Goal: Task Accomplishment & Management: Manage account settings

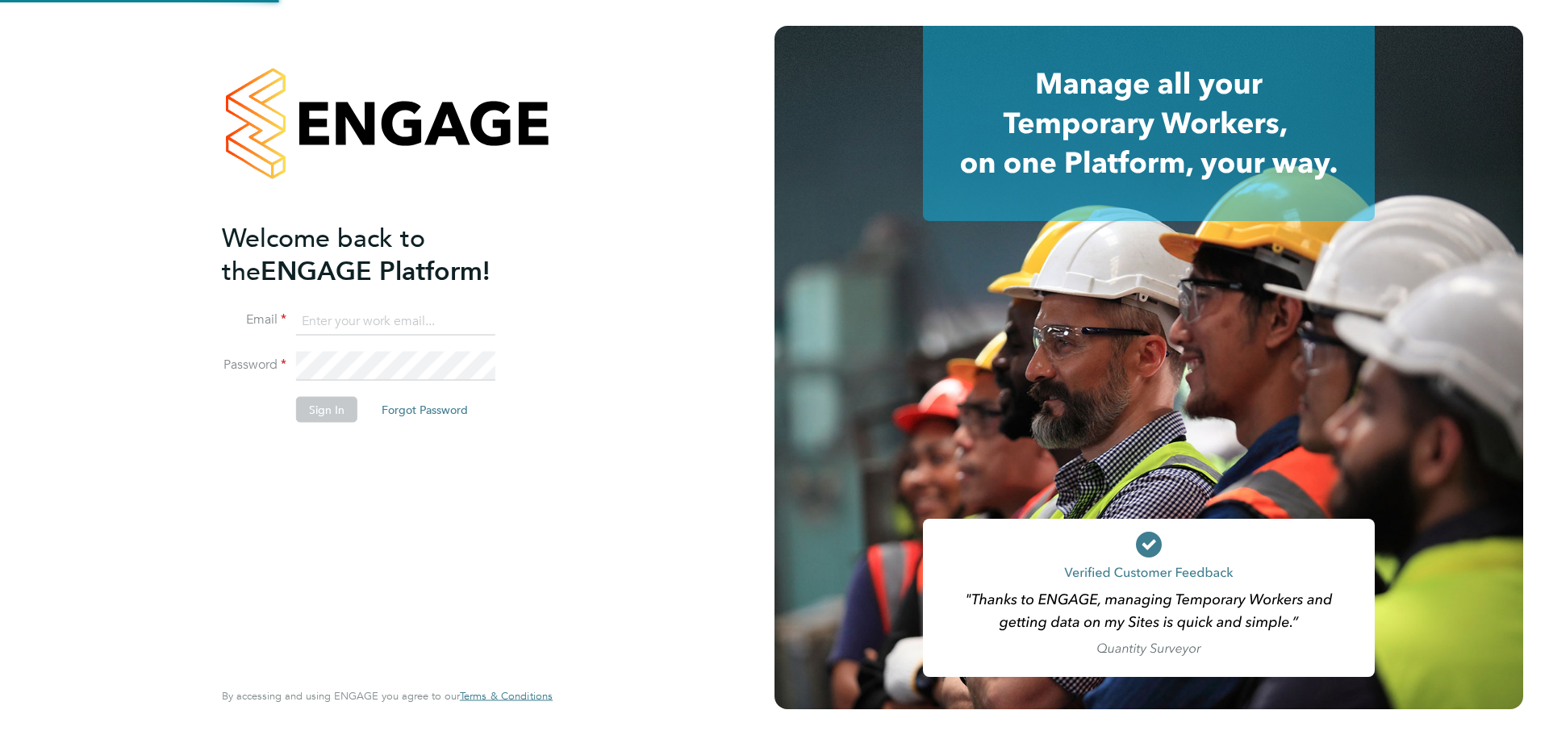
type input "andreeabortan@teamresourcing.co.uk"
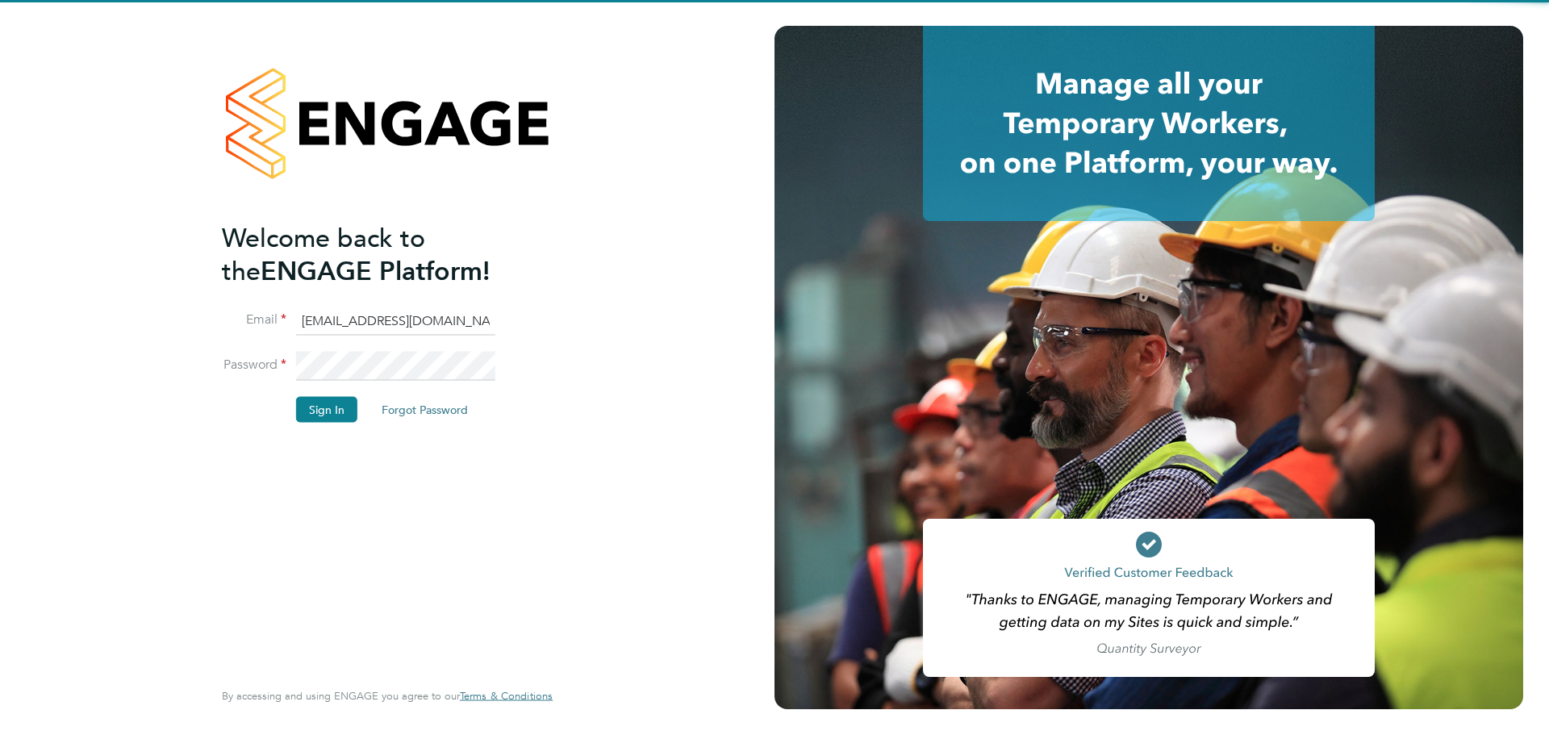
drag, startPoint x: 437, startPoint y: 584, endPoint x: 332, endPoint y: 452, distance: 168.8
click at [436, 584] on div "Welcome back to the ENGAGE Platform! Email andreeabortan@teamresourcing.co.uk P…" at bounding box center [379, 448] width 315 height 454
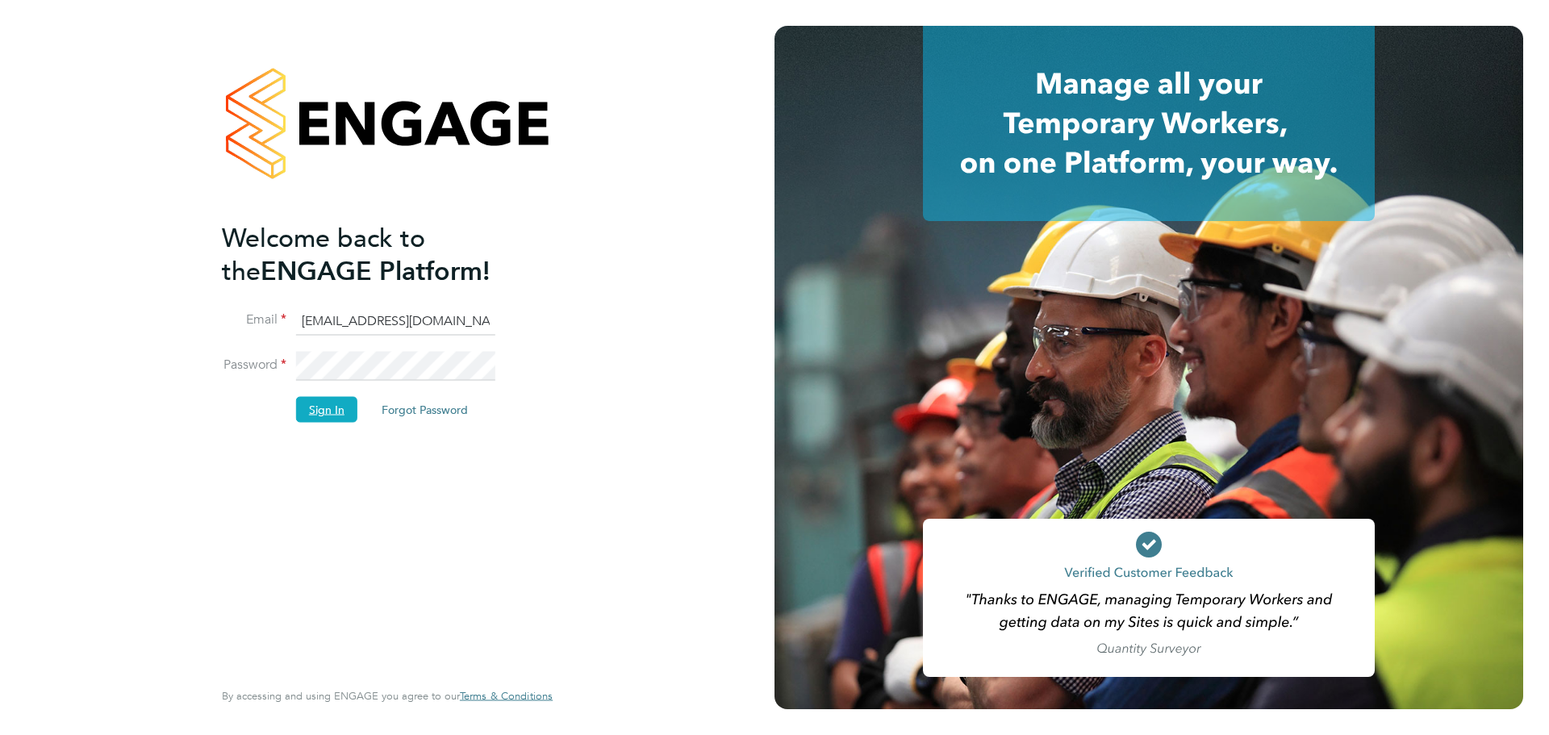
click at [325, 406] on button "Sign In" at bounding box center [326, 409] width 61 height 26
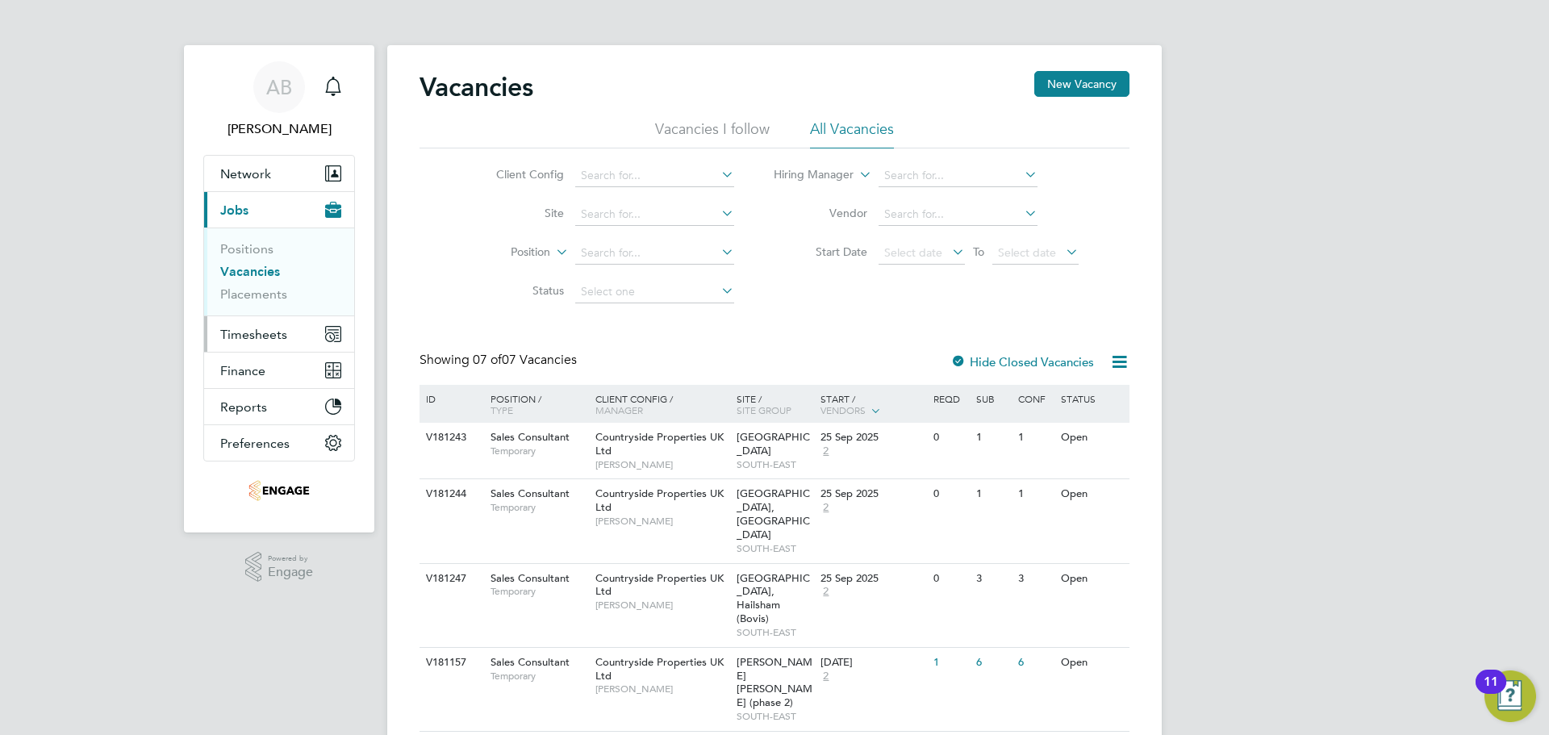
click at [263, 332] on span "Timesheets" at bounding box center [253, 334] width 67 height 15
click at [255, 329] on span "Timesheets" at bounding box center [253, 334] width 67 height 15
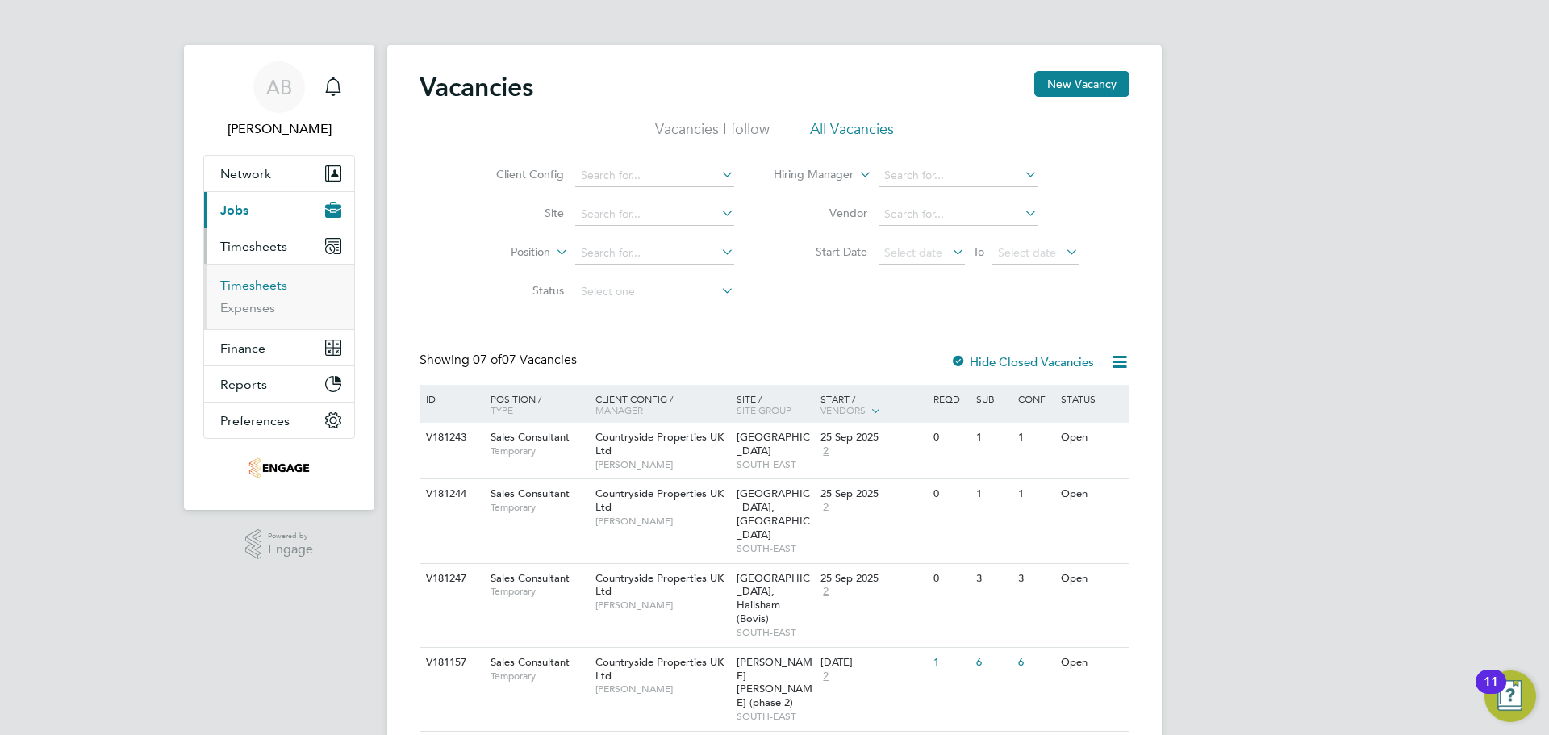
click at [255, 288] on link "Timesheets" at bounding box center [253, 285] width 67 height 15
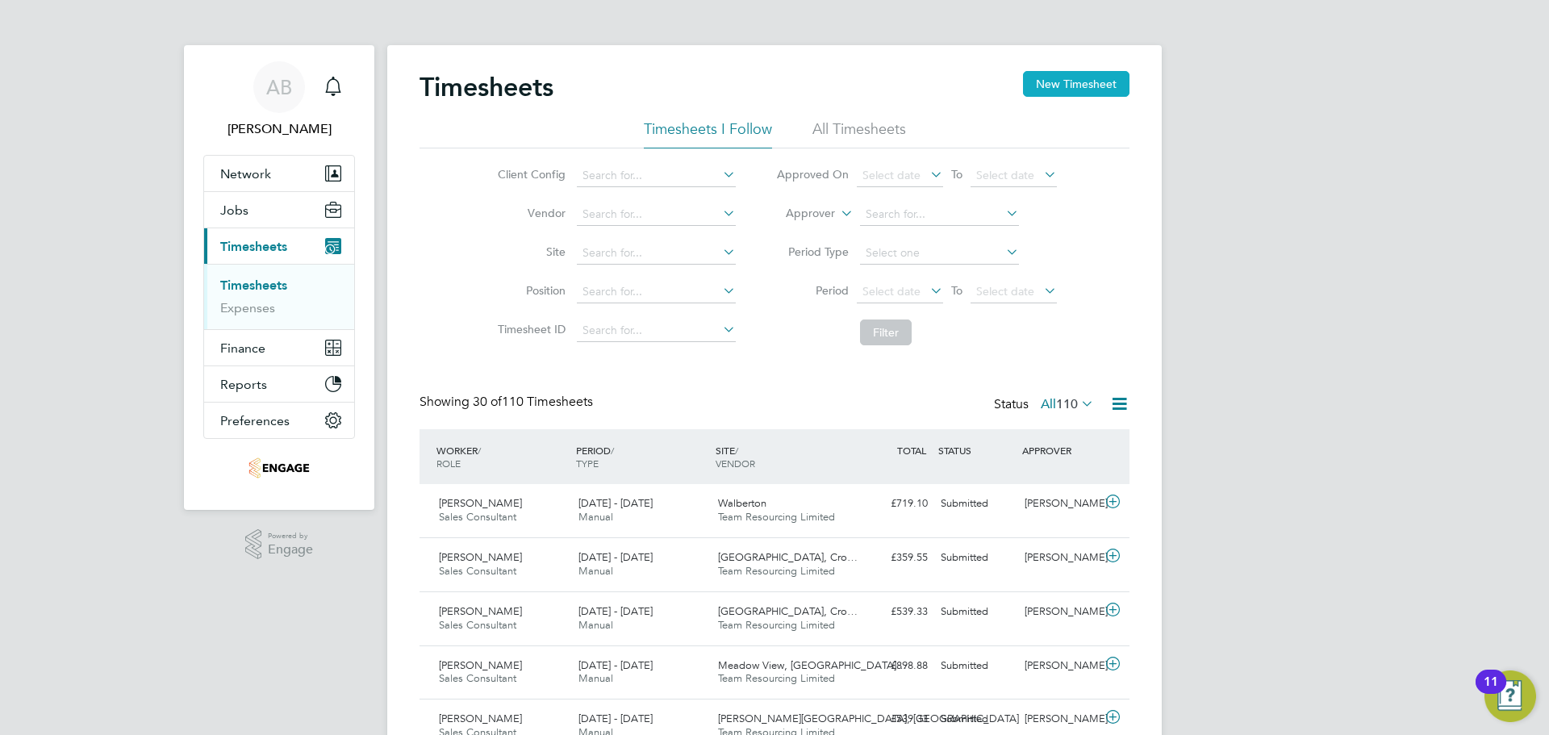
click at [1076, 77] on button "New Timesheet" at bounding box center [1076, 84] width 106 height 26
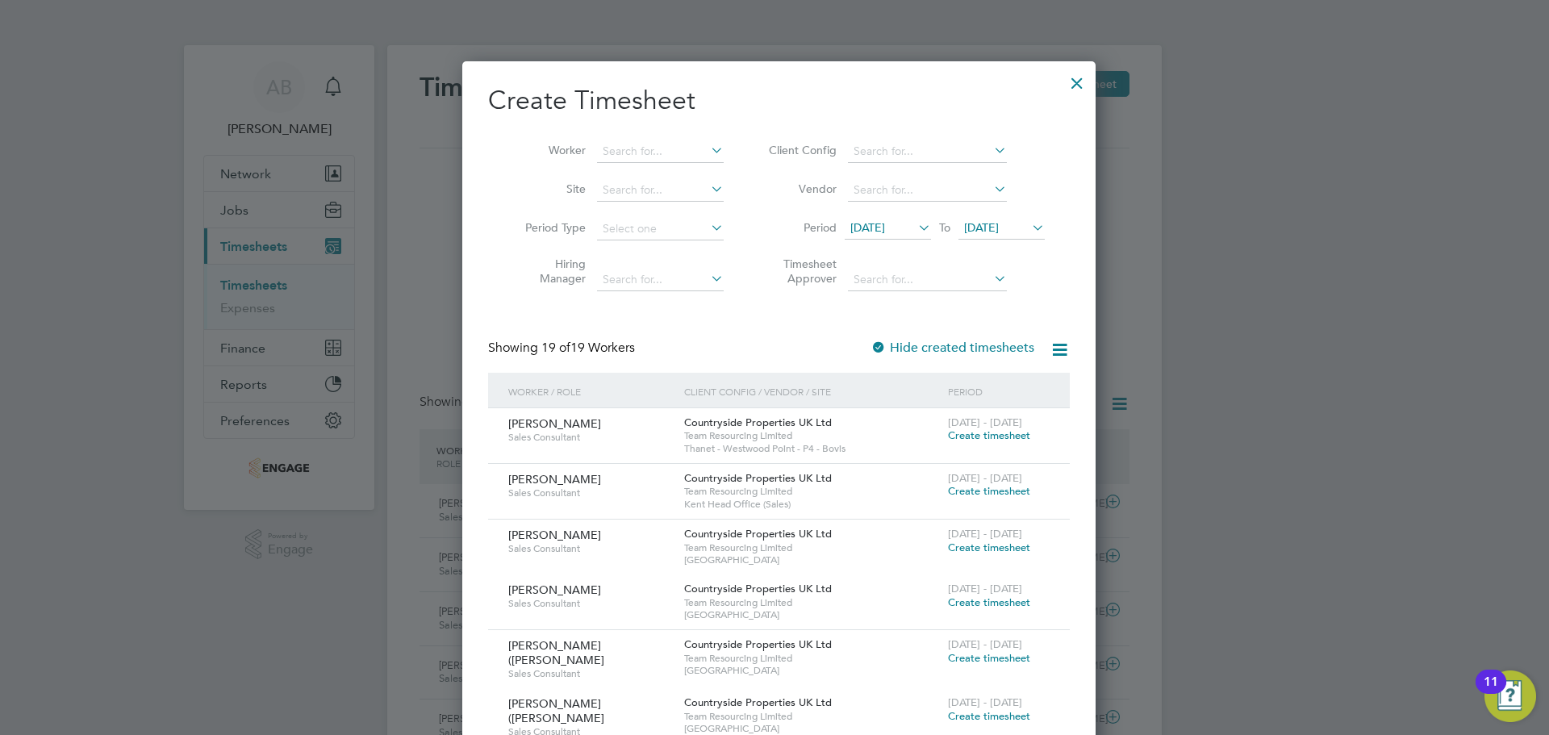
click at [999, 224] on span "22 Sep 2025" at bounding box center [981, 227] width 35 height 15
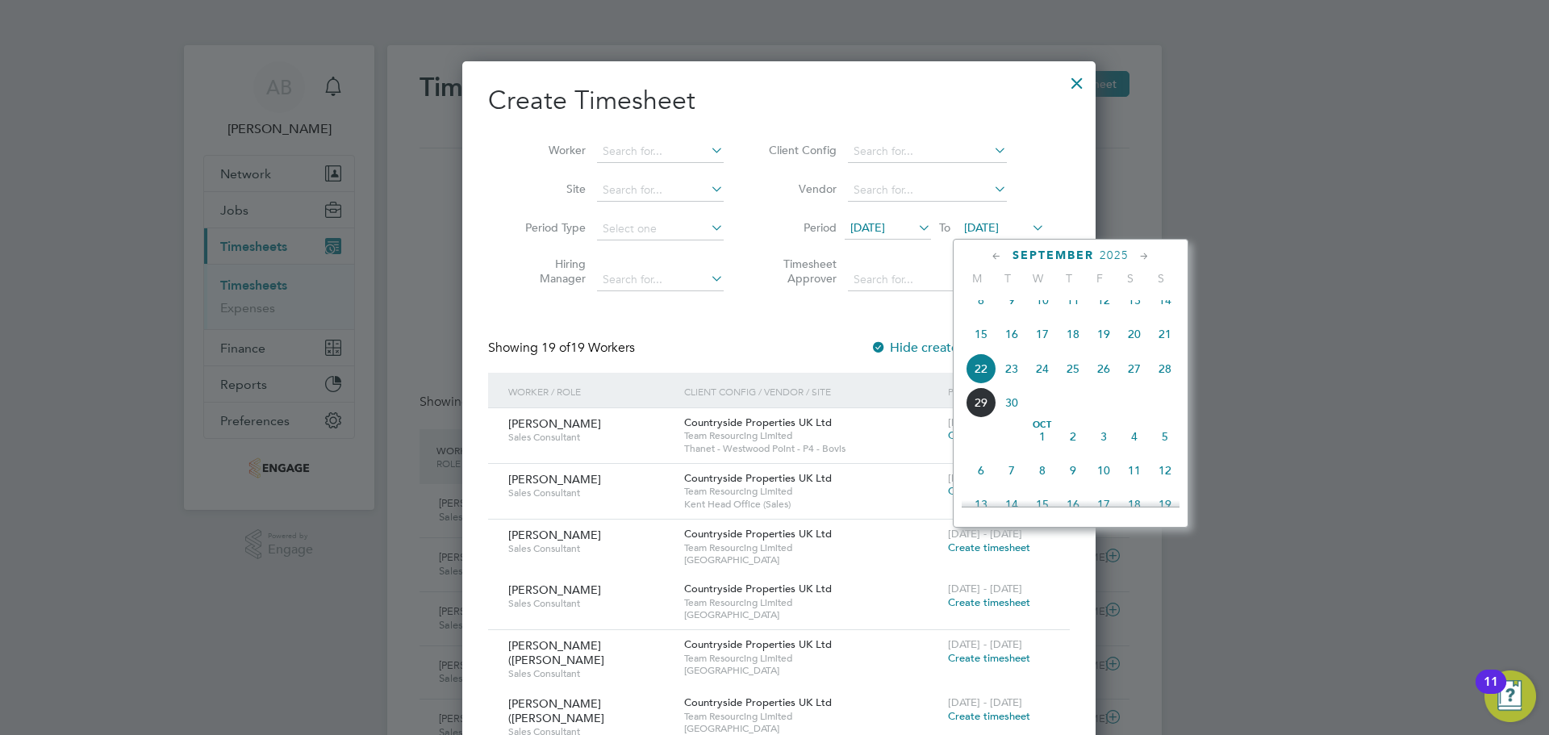
click at [870, 219] on span "15 Sep 2025" at bounding box center [888, 229] width 86 height 22
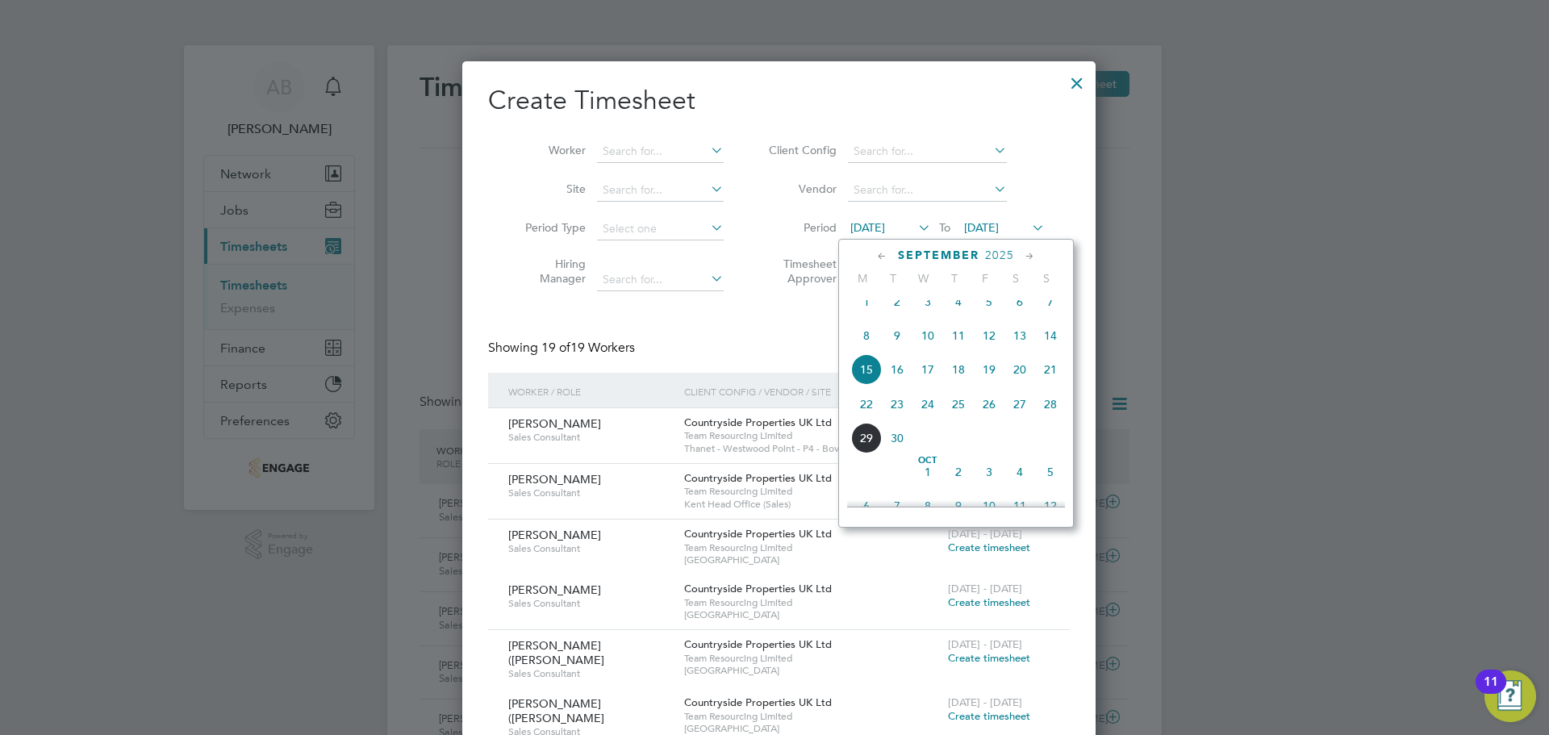
click at [870, 415] on span "22" at bounding box center [866, 404] width 31 height 31
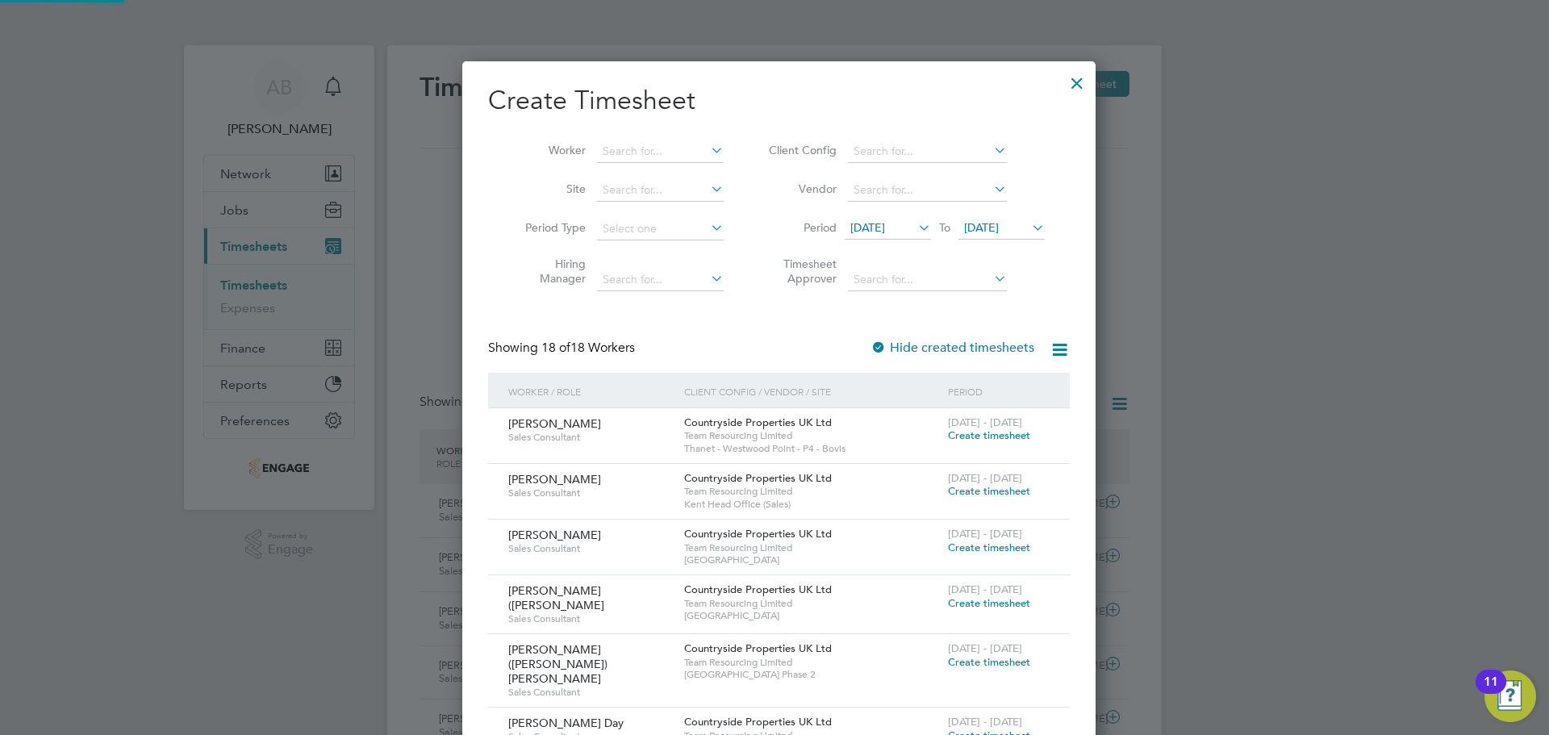
click at [999, 223] on span "22 Sep 2025" at bounding box center [981, 227] width 35 height 15
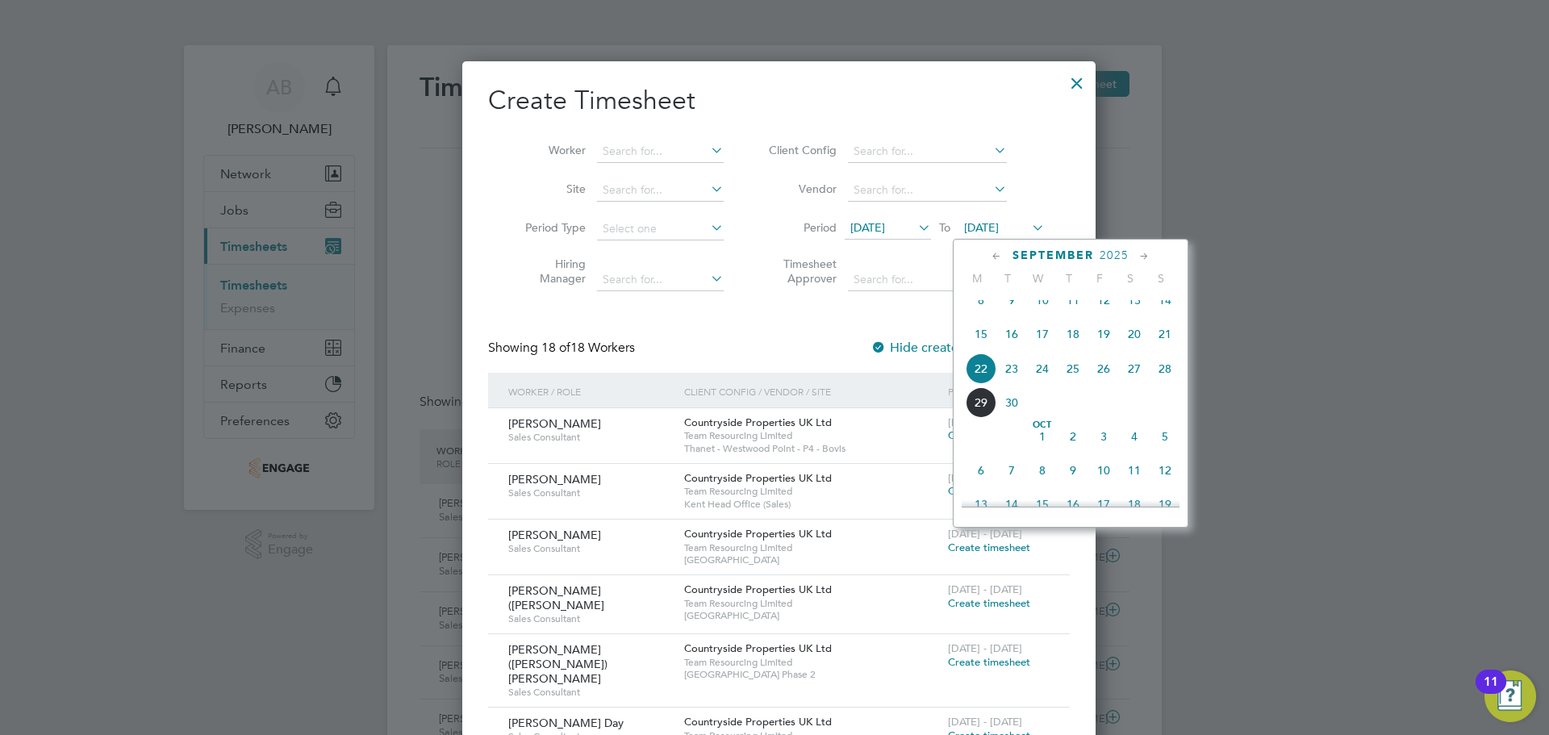
click at [1162, 379] on span "28" at bounding box center [1165, 368] width 31 height 31
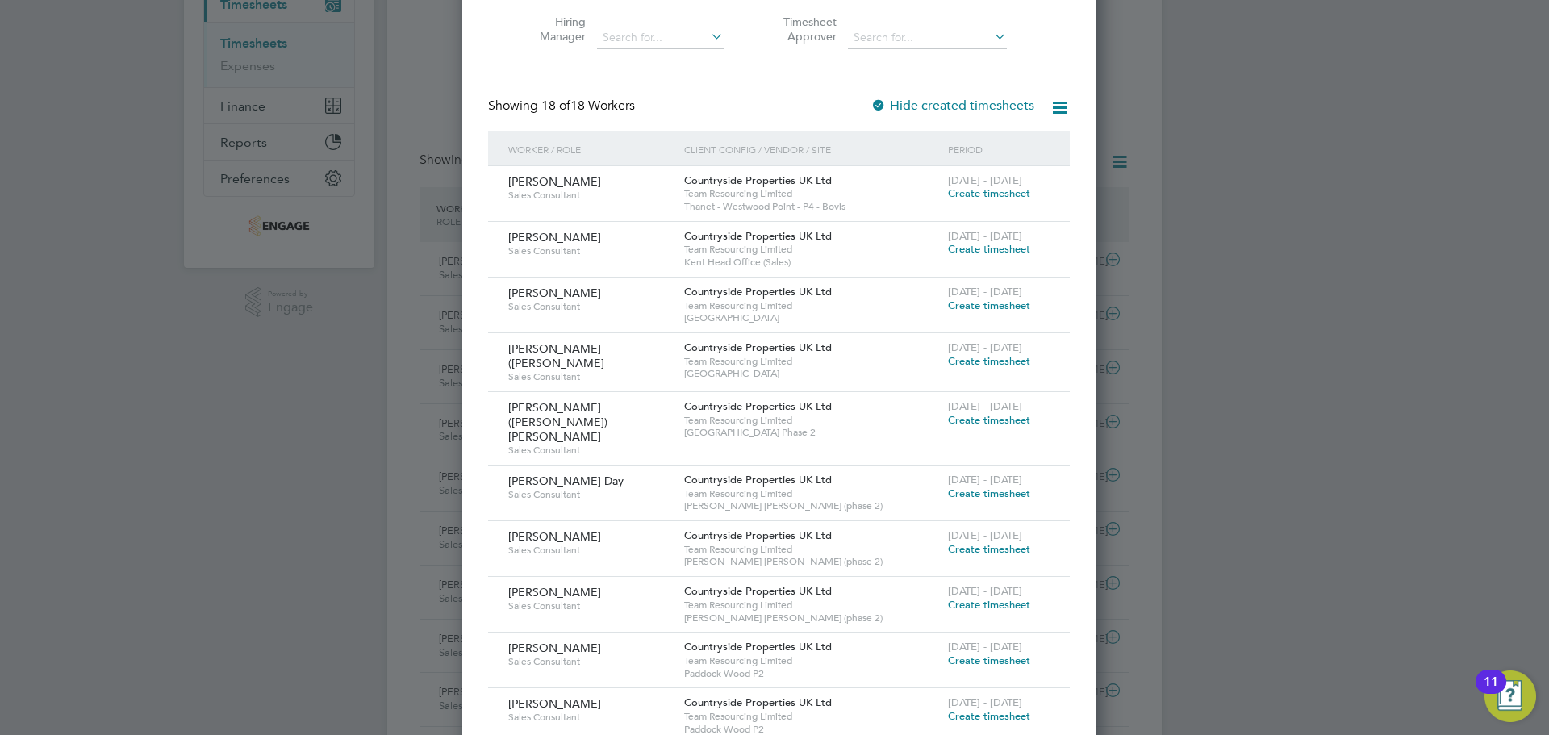
drag, startPoint x: 994, startPoint y: 474, endPoint x: 706, endPoint y: 484, distance: 288.2
click at [994, 486] on span "Create timesheet" at bounding box center [989, 493] width 82 height 14
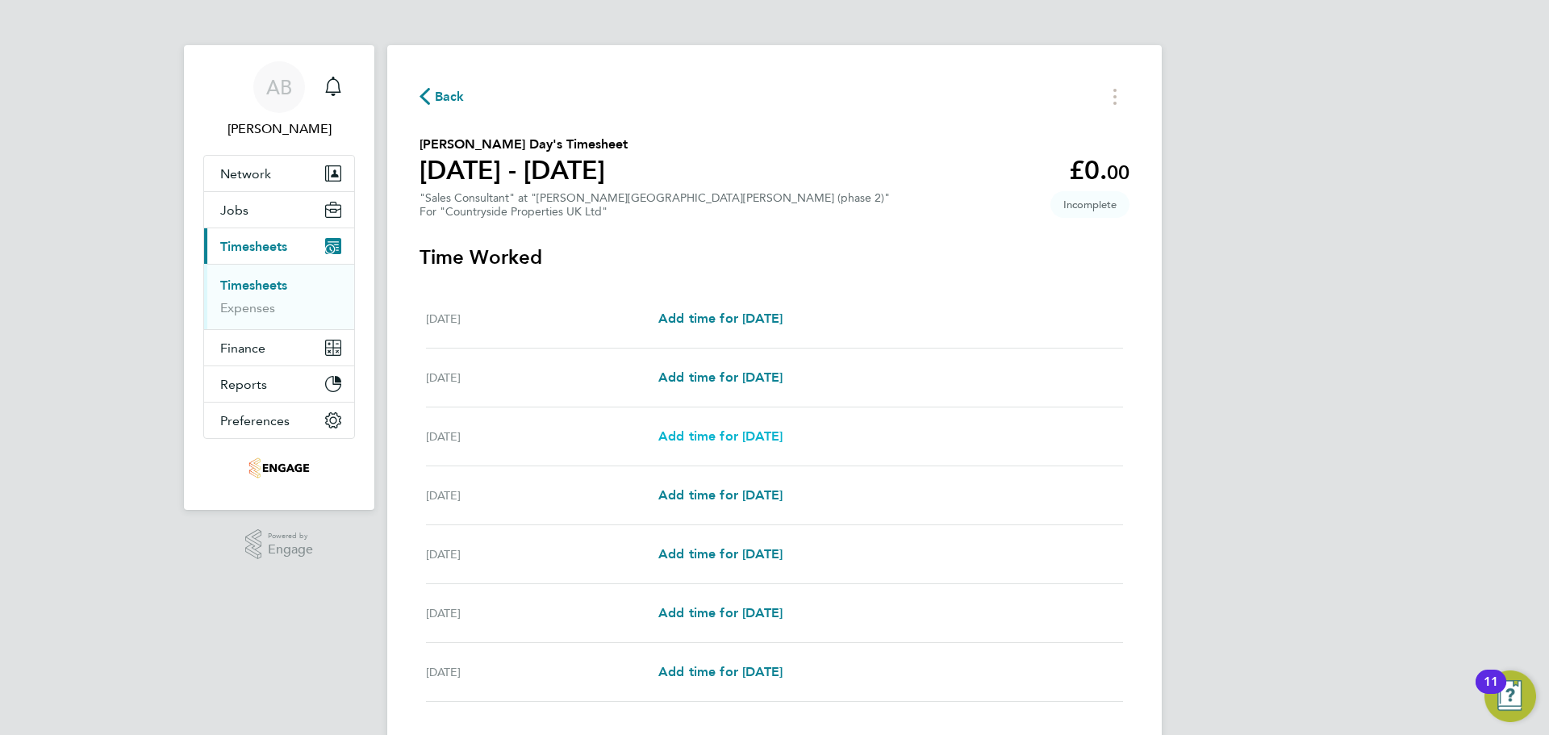
click at [719, 435] on span "Add time for Wed 24 Sep" at bounding box center [720, 435] width 124 height 15
select select "30"
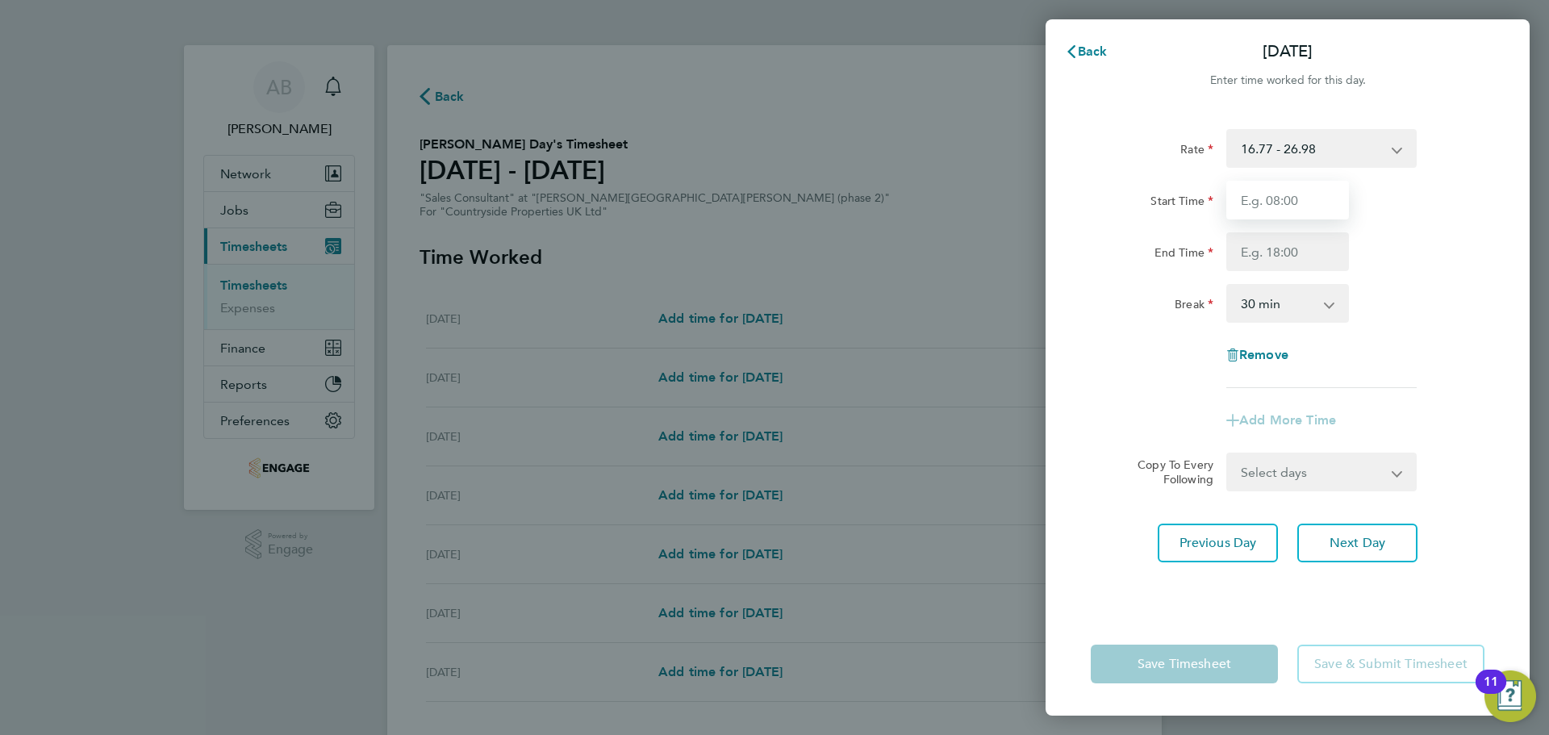
click at [1292, 201] on input "Start Time" at bounding box center [1287, 200] width 123 height 39
type input "09:30"
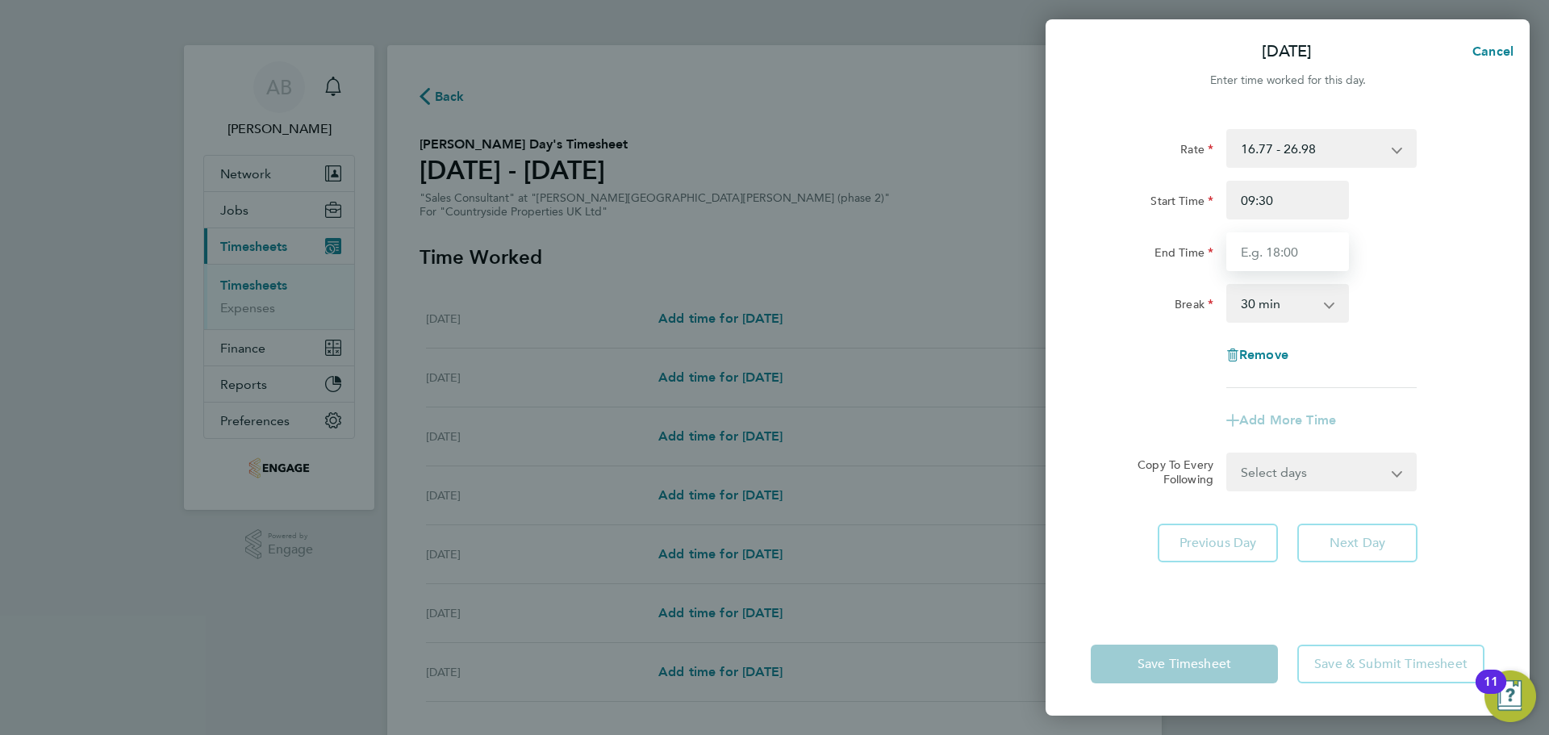
drag, startPoint x: 1308, startPoint y: 219, endPoint x: 1274, endPoint y: 260, distance: 52.7
click at [1268, 250] on input "End Time" at bounding box center [1287, 251] width 123 height 39
type input "17:00"
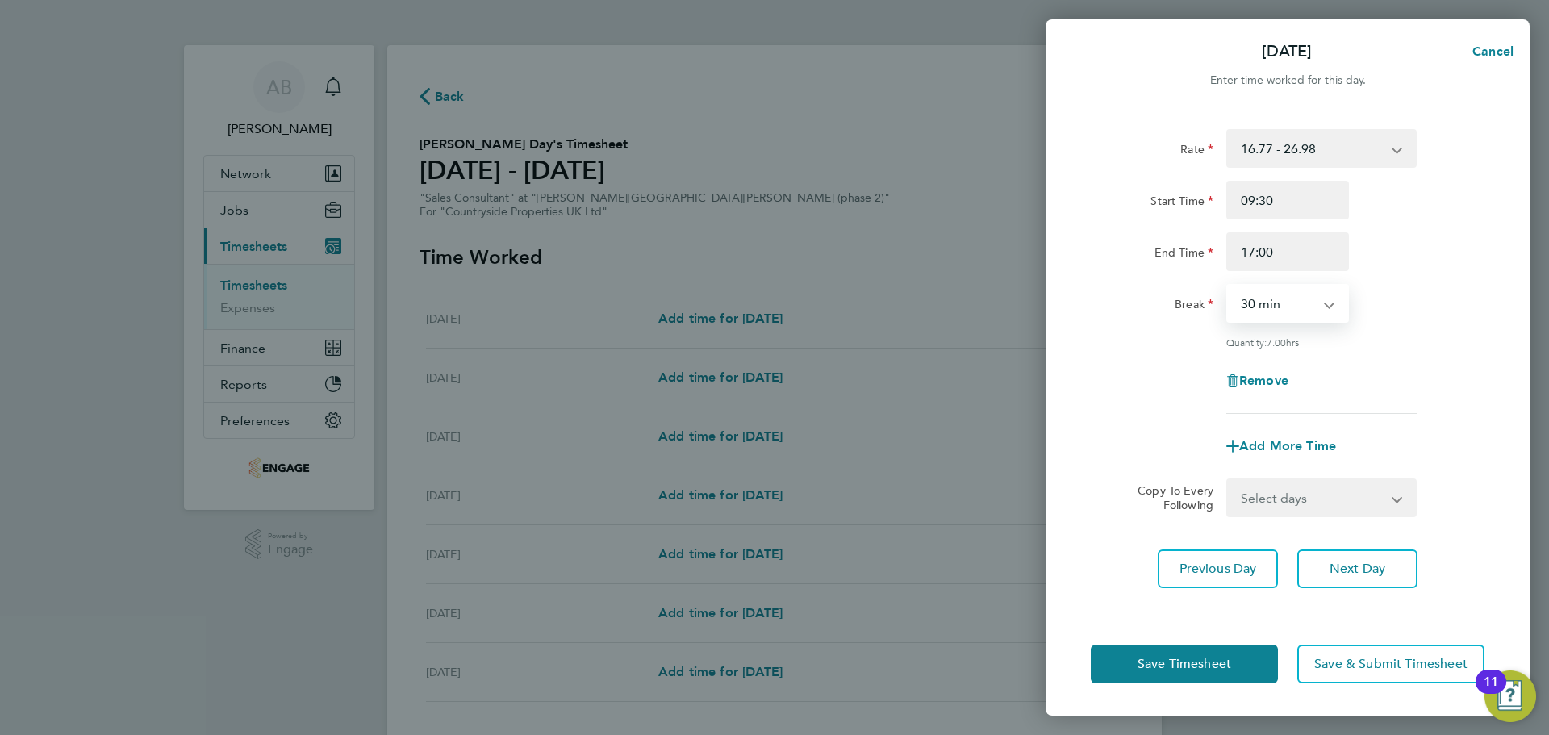
drag, startPoint x: 1279, startPoint y: 270, endPoint x: 1286, endPoint y: 308, distance: 38.6
click at [1284, 301] on select "0 min 15 min 30 min 45 min 60 min 75 min 90 min" at bounding box center [1278, 303] width 100 height 35
select select "0"
click at [1228, 286] on select "0 min 15 min 30 min 45 min 60 min 75 min 90 min" at bounding box center [1278, 303] width 100 height 35
click at [1355, 563] on span "Next Day" at bounding box center [1358, 569] width 56 height 16
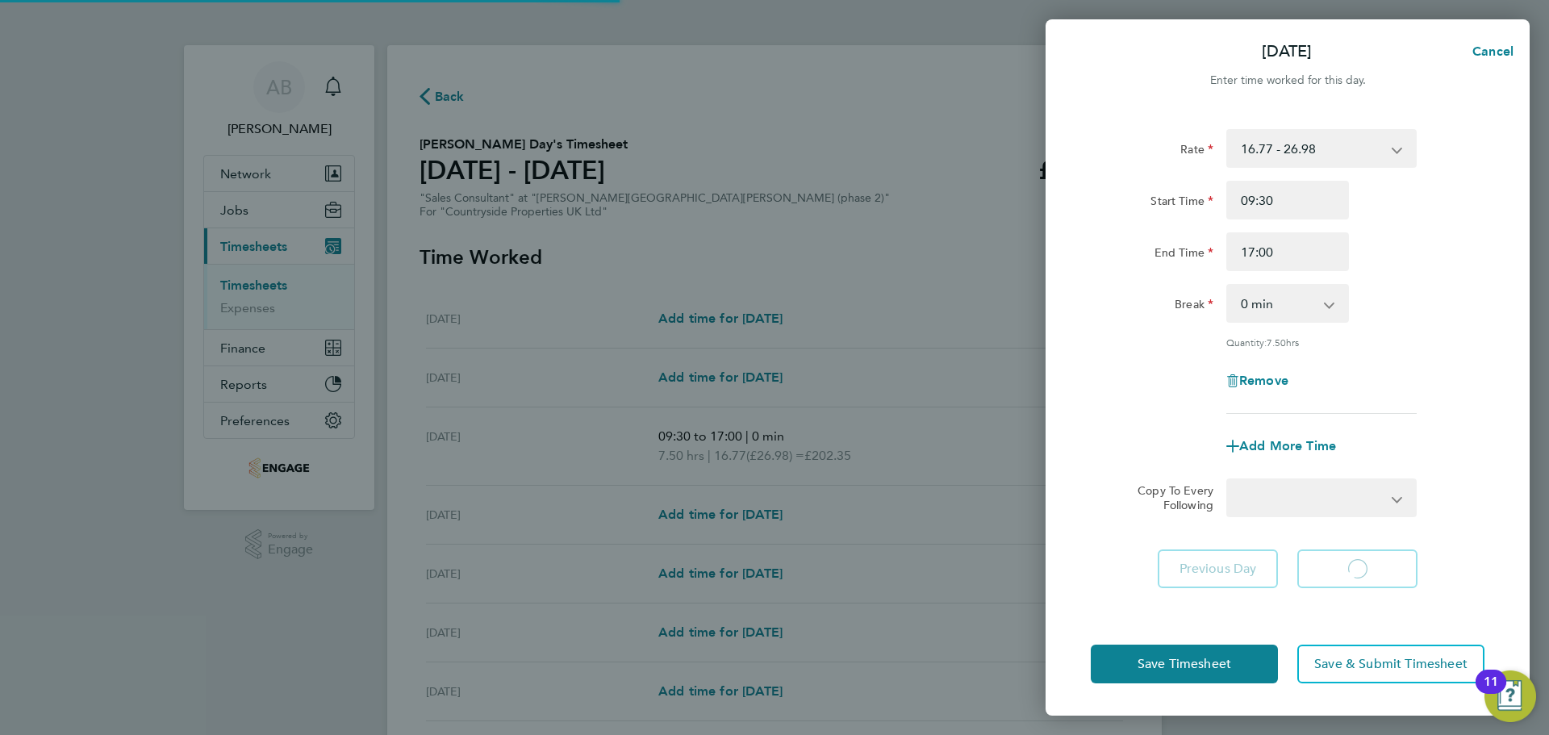
select select "30"
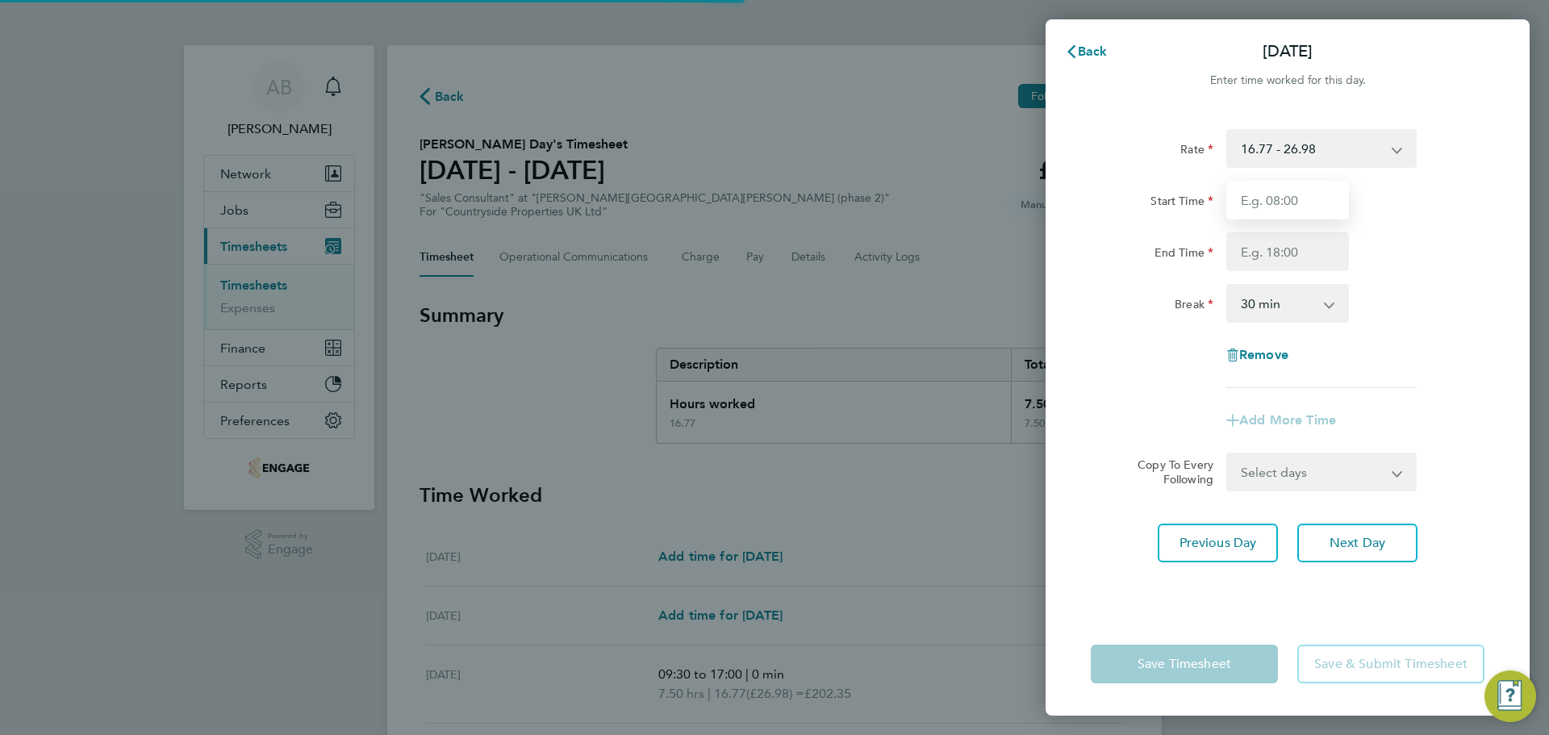
click at [1276, 204] on input "Start Time" at bounding box center [1287, 200] width 123 height 39
type input "09:30"
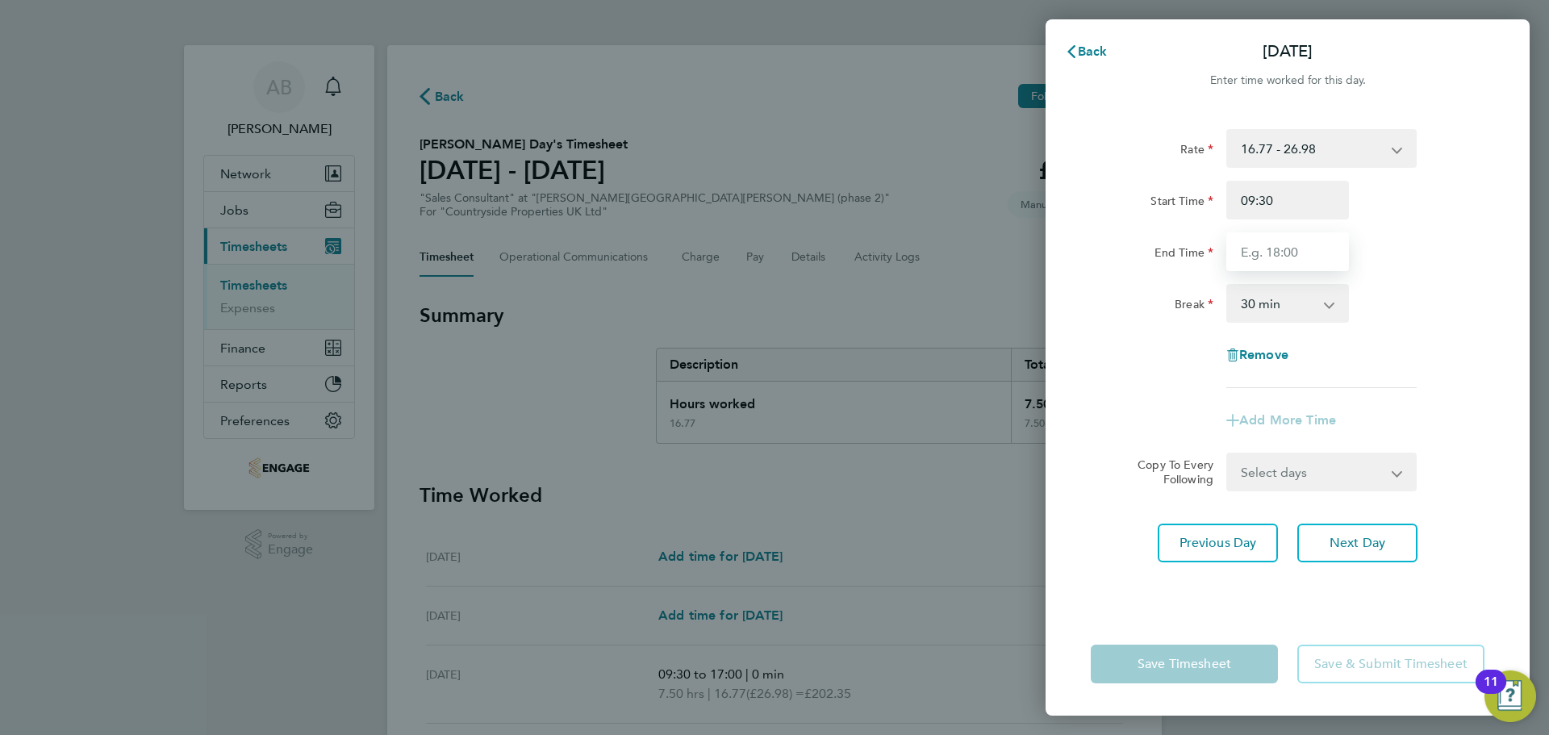
drag, startPoint x: 1285, startPoint y: 254, endPoint x: 1294, endPoint y: 260, distance: 10.5
click at [1285, 254] on input "End Time" at bounding box center [1287, 251] width 123 height 39
type input "17:00"
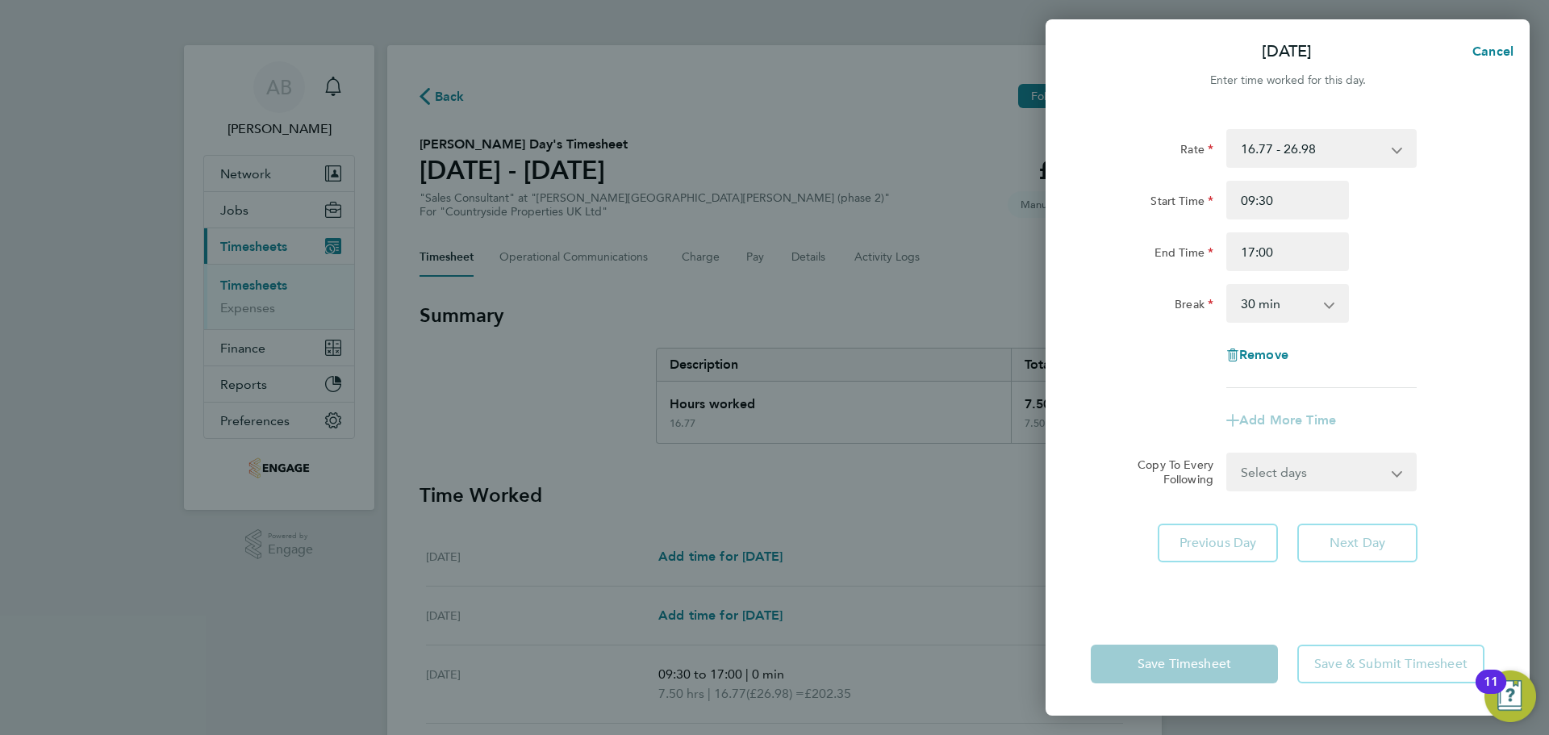
click at [1278, 306] on select "0 min 15 min 30 min 45 min 60 min 75 min 90 min" at bounding box center [1278, 303] width 100 height 35
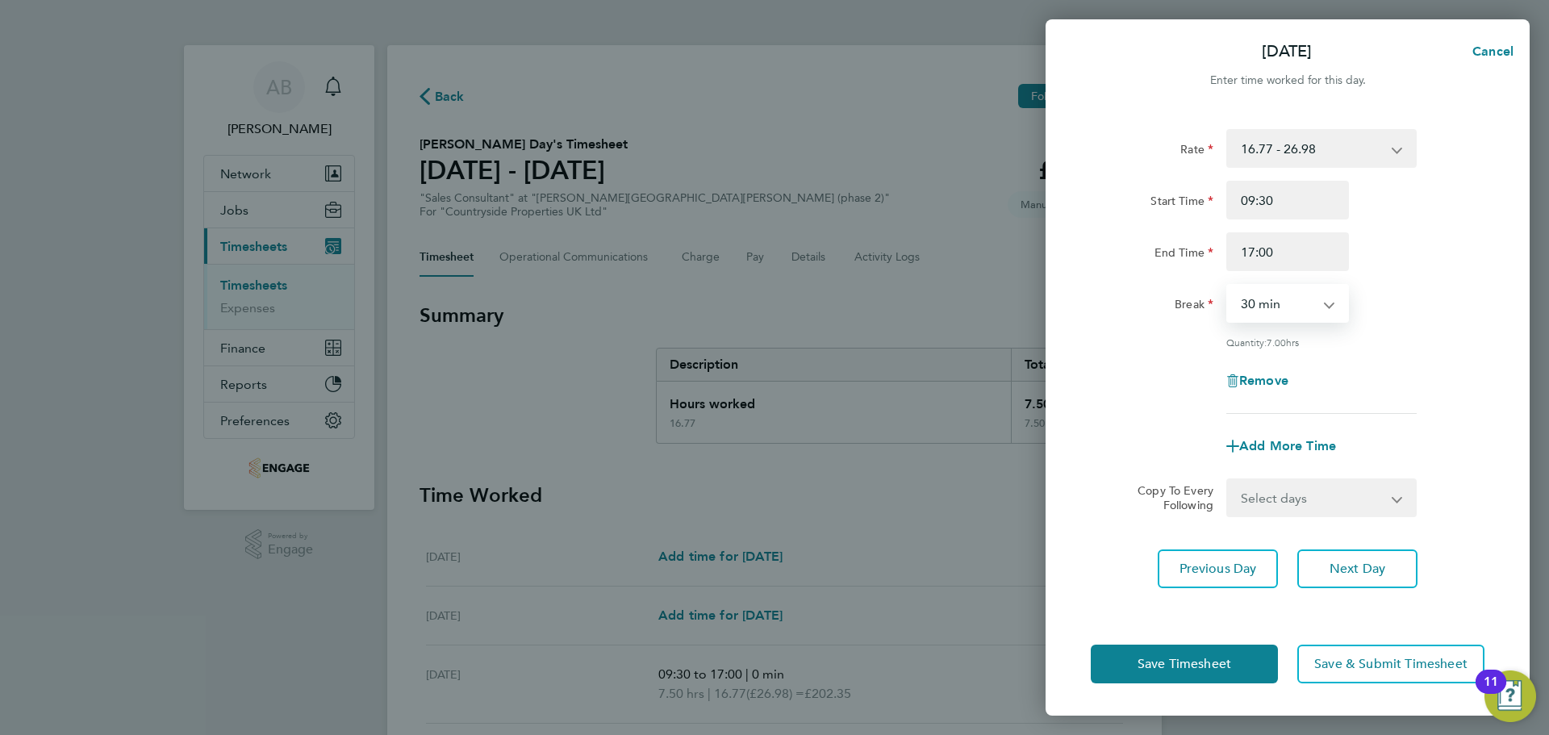
select select "0"
click at [1228, 286] on select "0 min 15 min 30 min 45 min 60 min 75 min 90 min" at bounding box center [1278, 303] width 100 height 35
click at [1214, 662] on span "Save Timesheet" at bounding box center [1185, 664] width 94 height 16
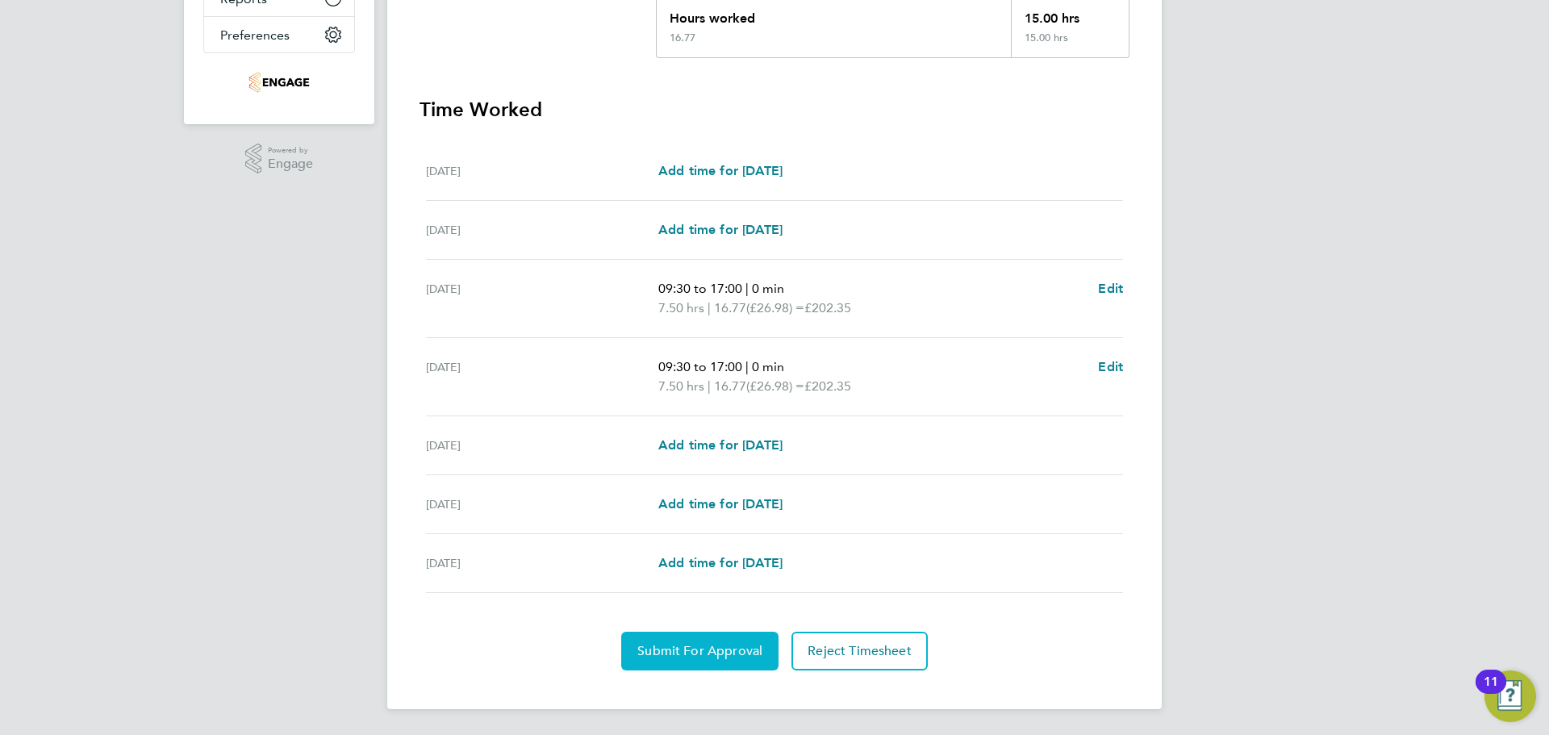
click at [679, 653] on span "Submit For Approval" at bounding box center [699, 651] width 125 height 16
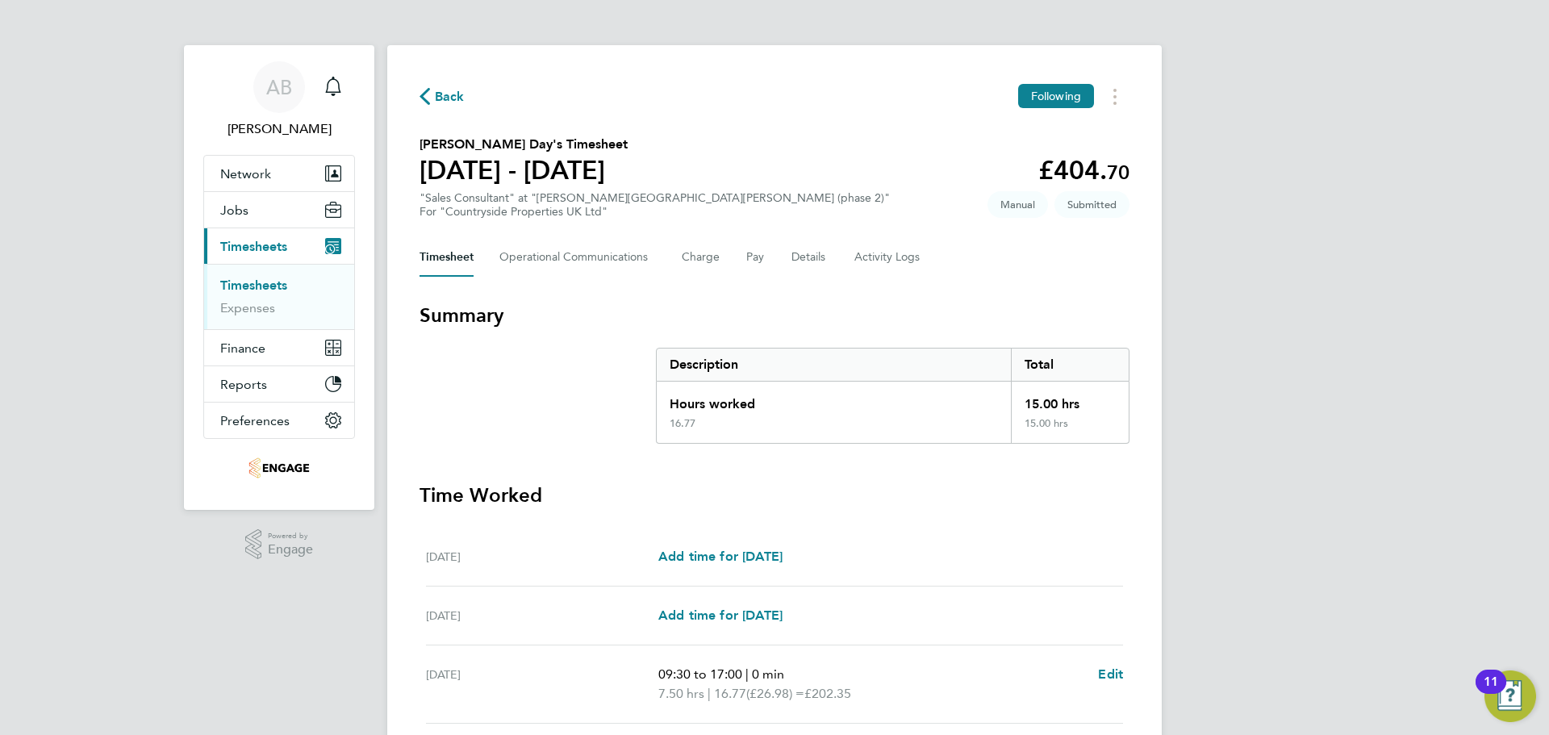
click at [429, 97] on icon "button" at bounding box center [425, 96] width 10 height 17
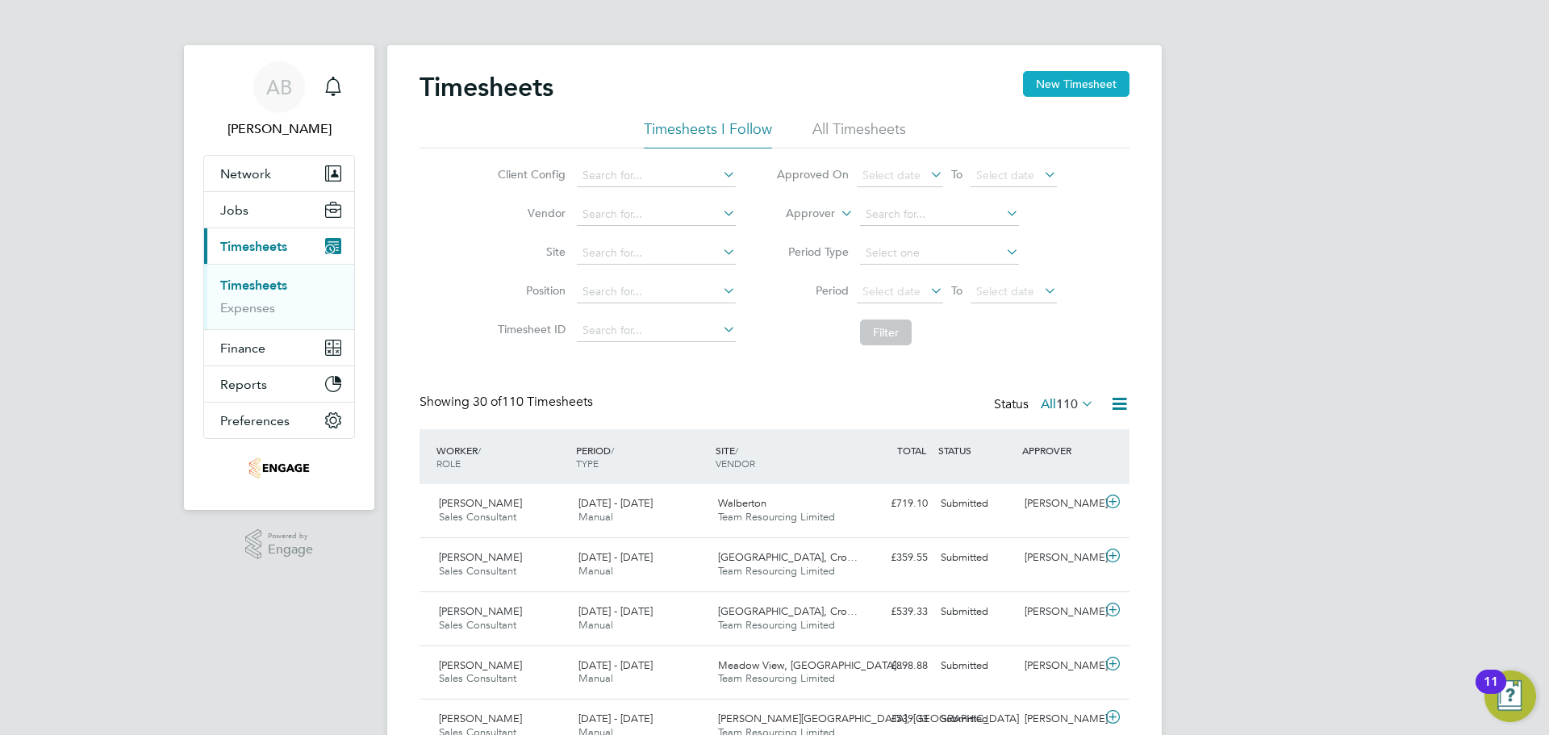
click at [1069, 94] on button "New Timesheet" at bounding box center [1076, 84] width 106 height 26
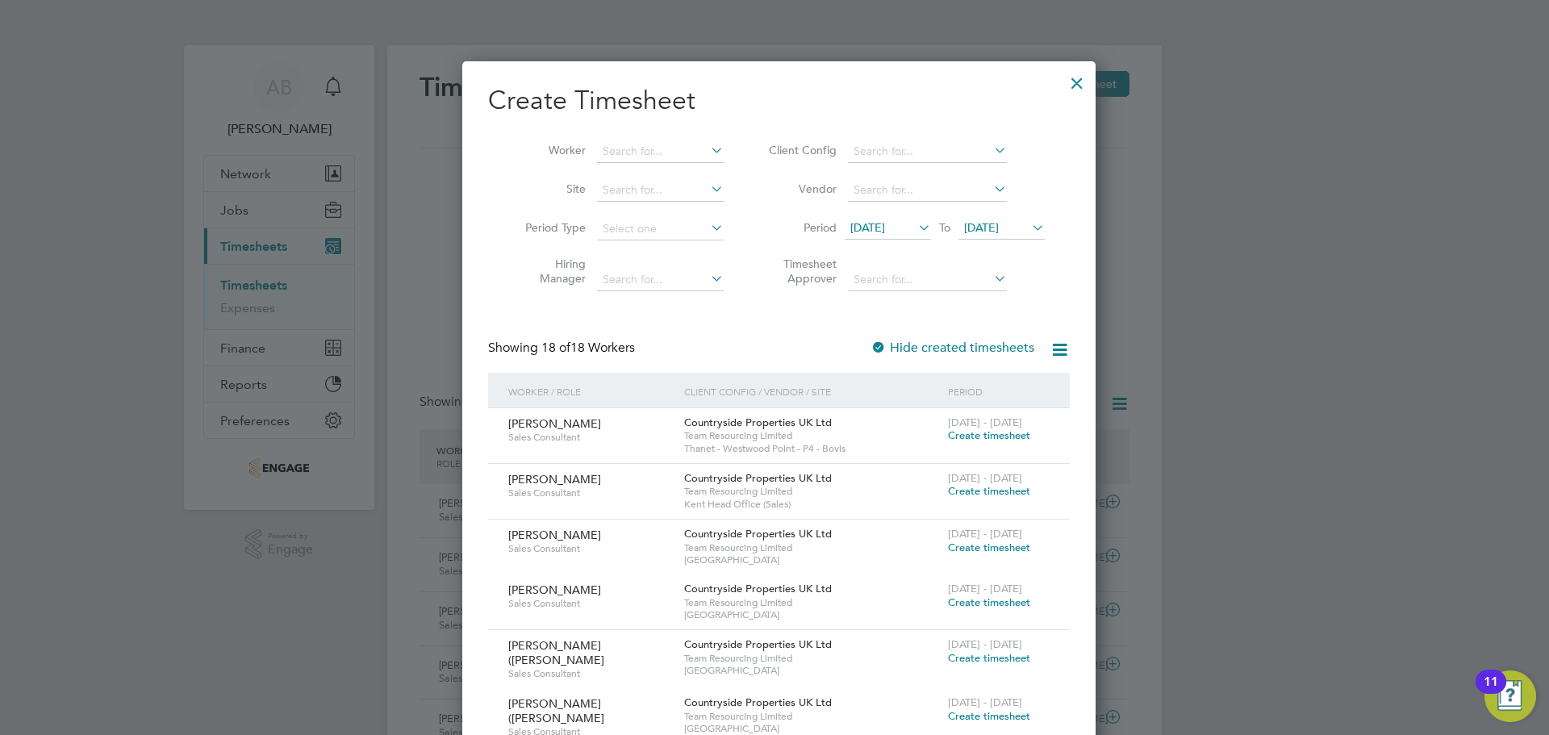
click at [885, 229] on span "[DATE]" at bounding box center [867, 227] width 35 height 15
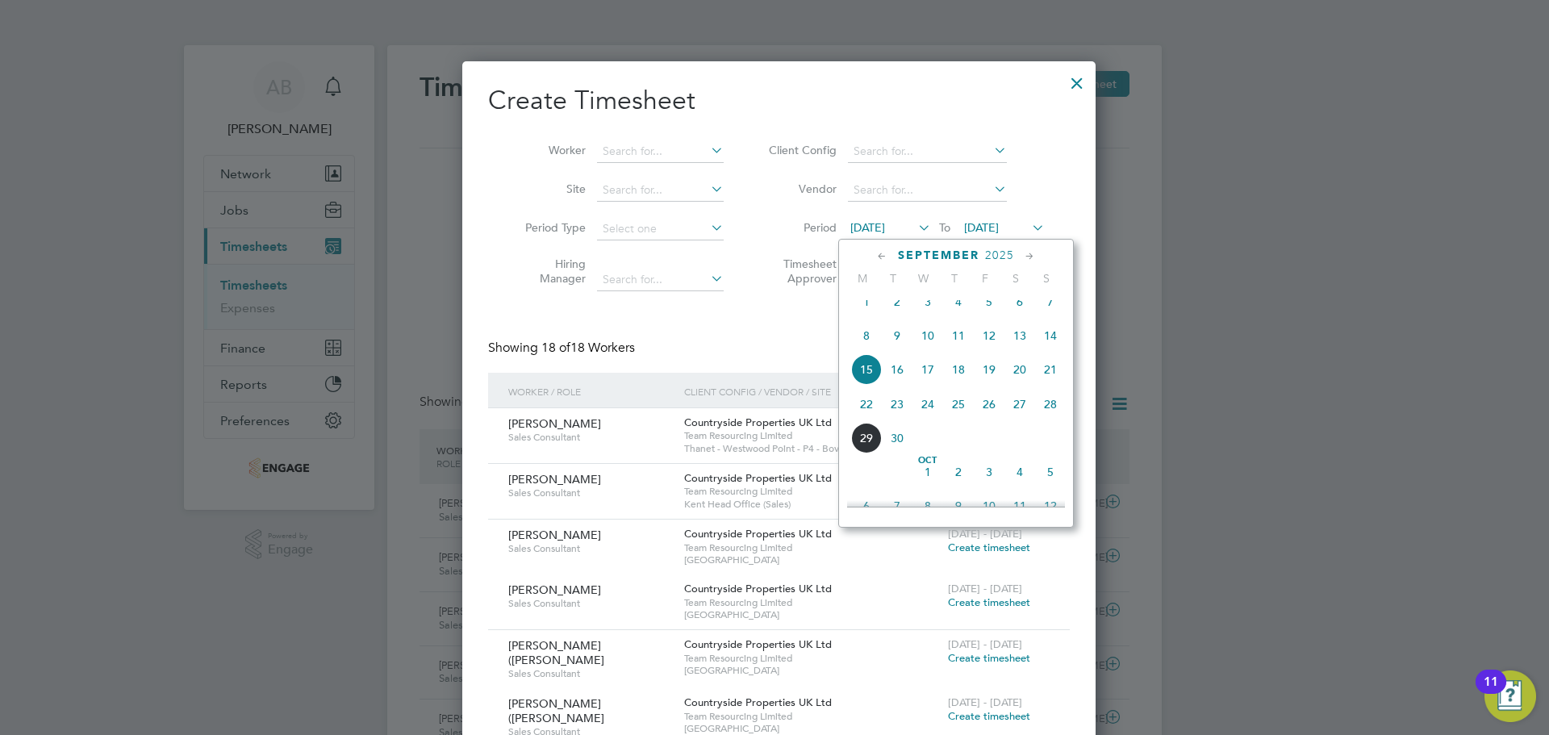
drag, startPoint x: 866, startPoint y: 418, endPoint x: 879, endPoint y: 384, distance: 36.6
click at [866, 415] on span "22" at bounding box center [866, 404] width 31 height 31
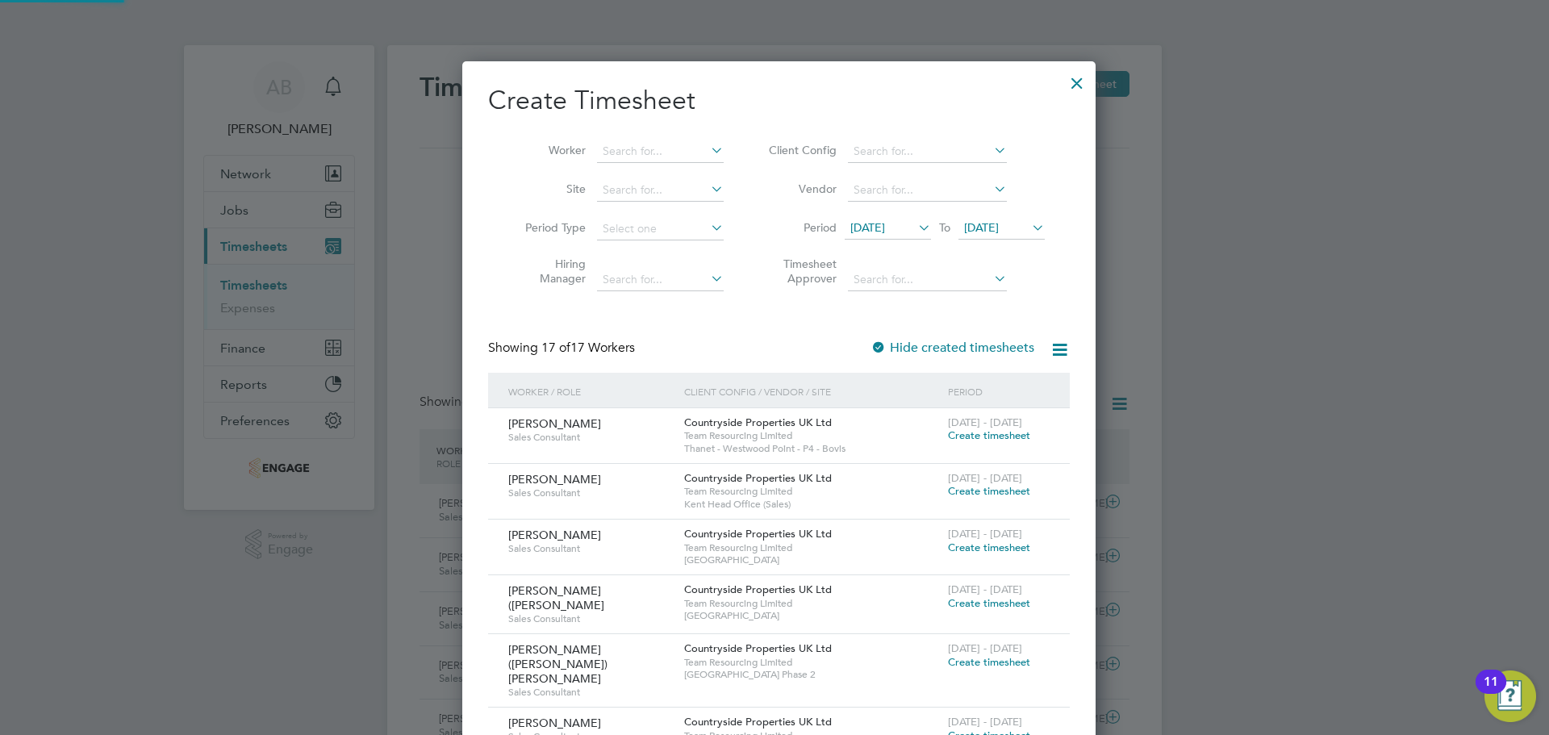
click at [987, 228] on span "[DATE]" at bounding box center [981, 227] width 35 height 15
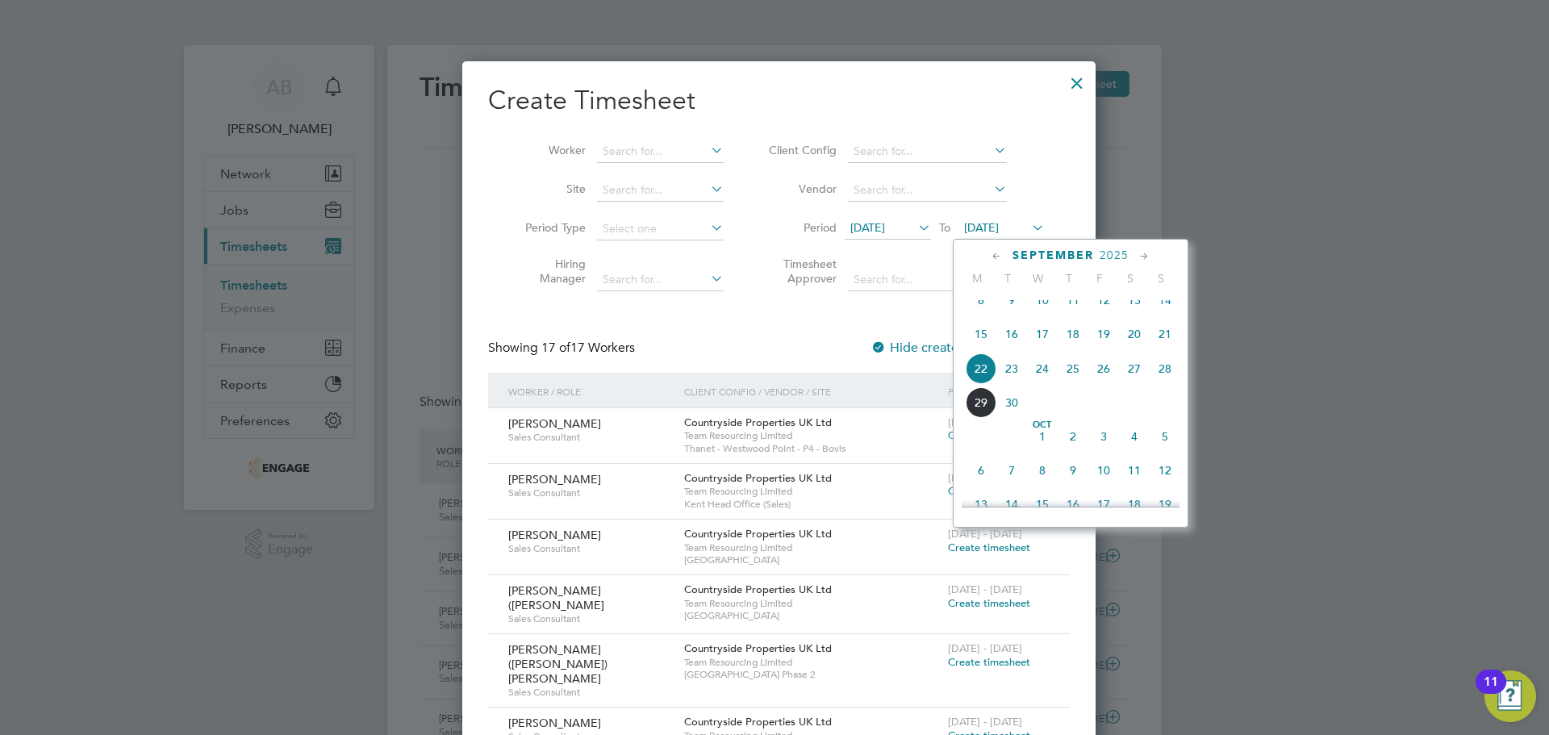
click at [1163, 377] on span "28" at bounding box center [1165, 368] width 31 height 31
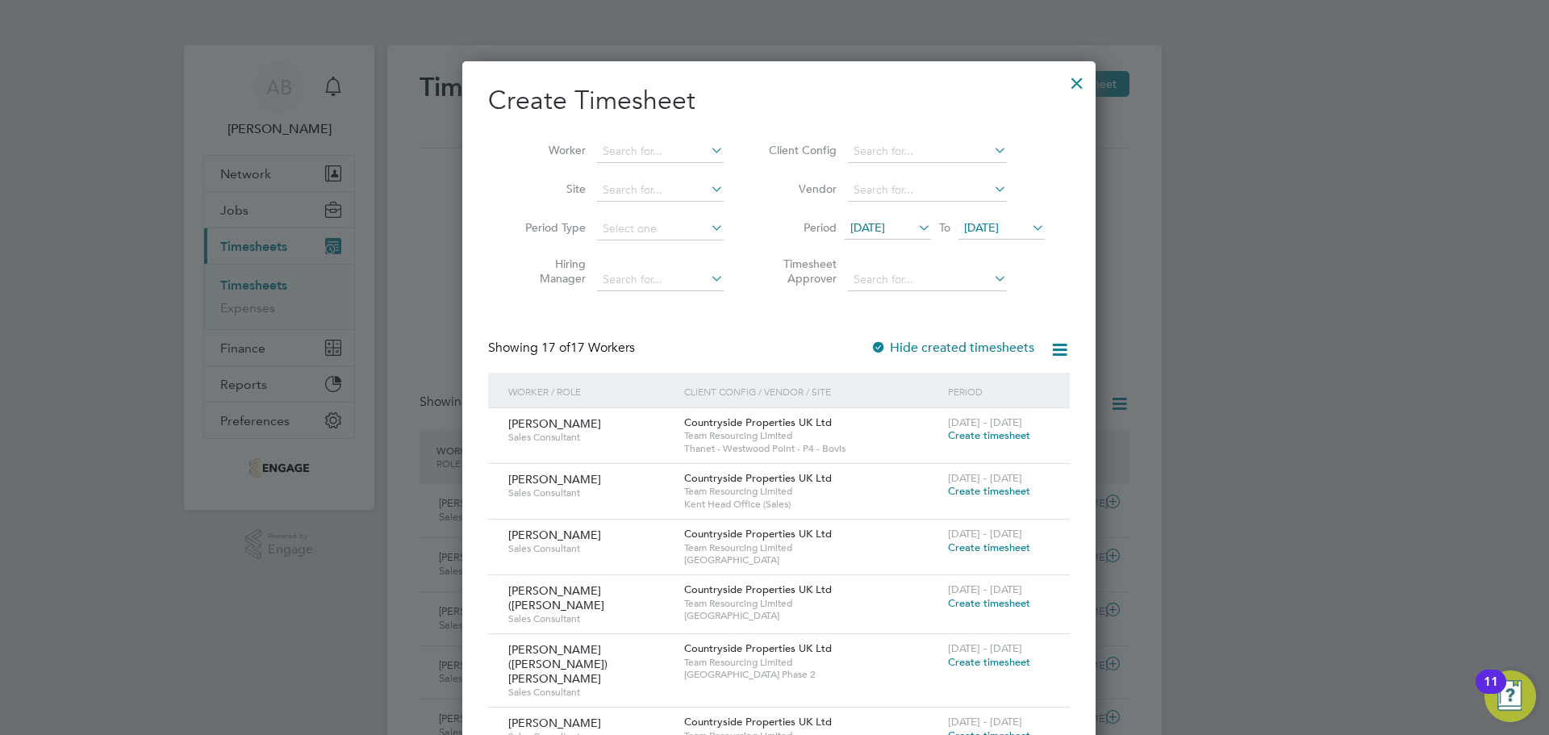
click at [1065, 82] on div at bounding box center [1077, 79] width 29 height 29
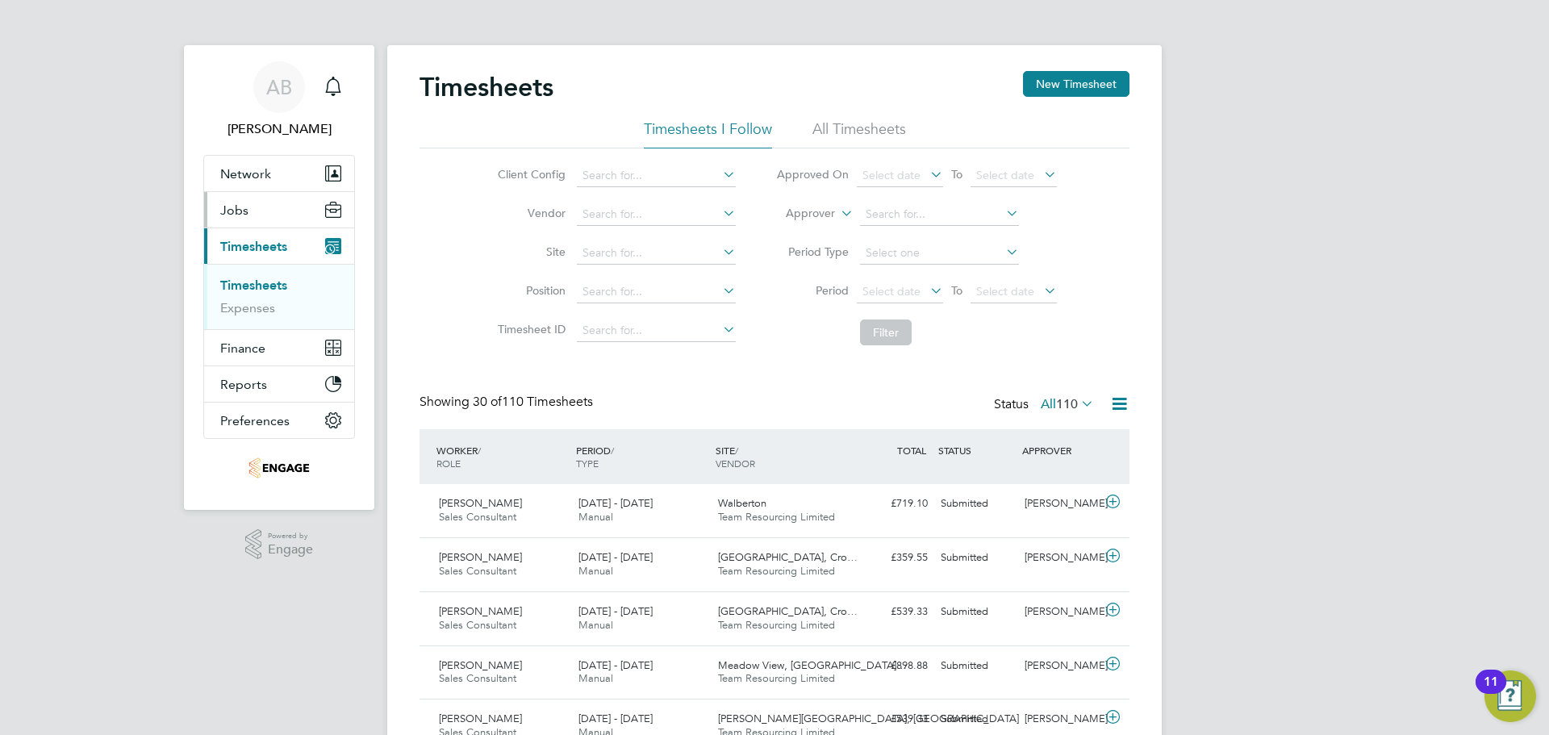
click at [240, 210] on span "Jobs" at bounding box center [234, 210] width 28 height 15
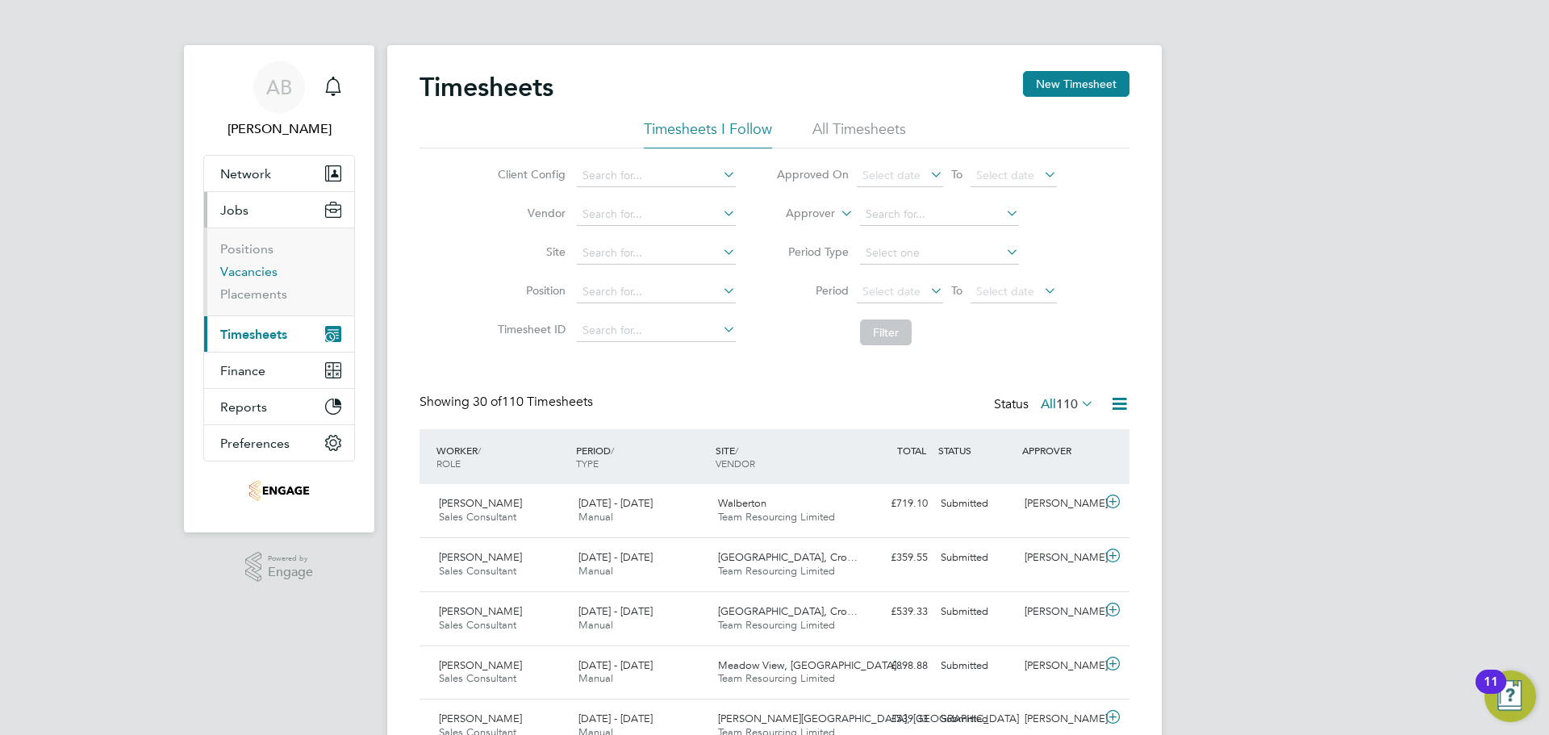
drag, startPoint x: 258, startPoint y: 298, endPoint x: 243, endPoint y: 270, distance: 31.4
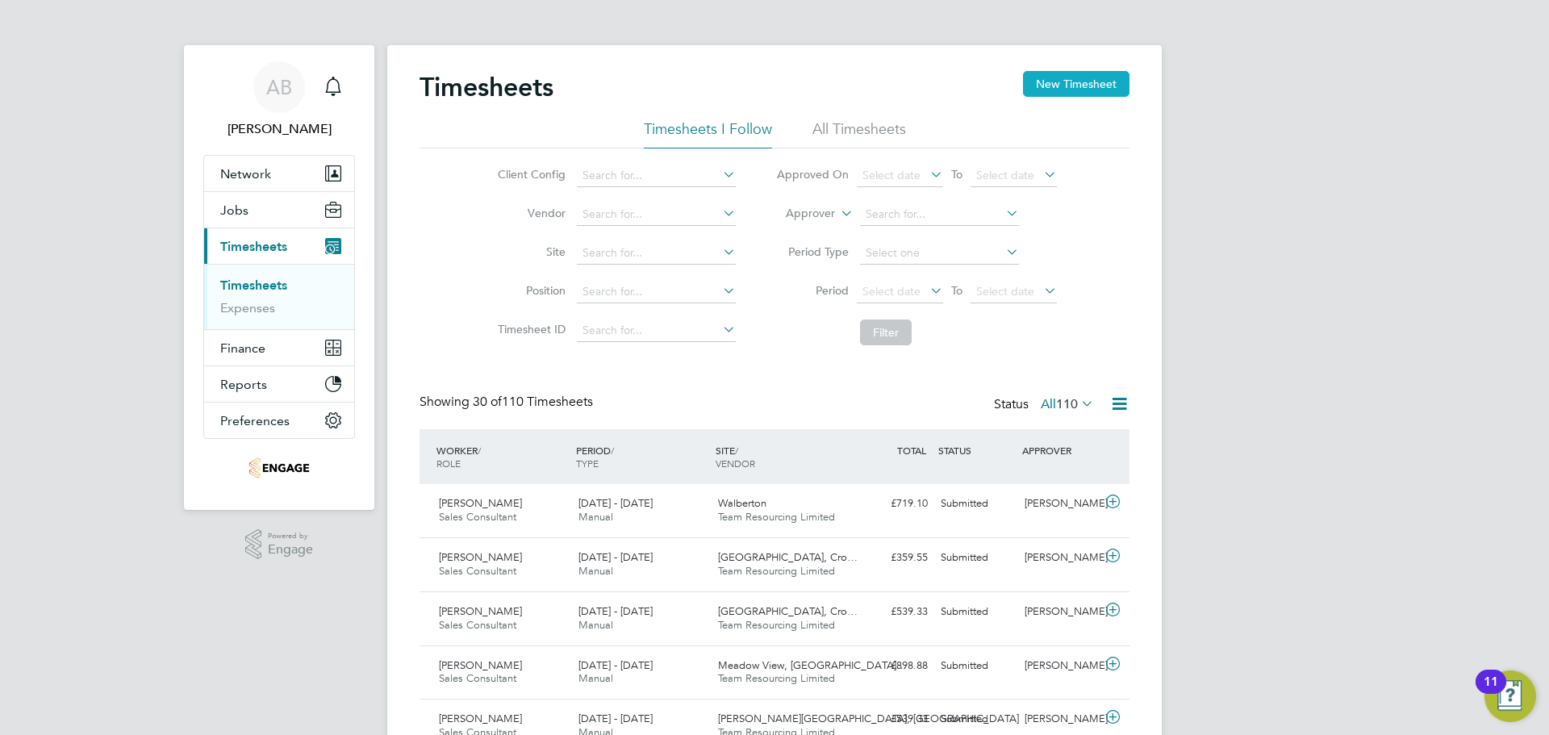
click at [1079, 81] on button "New Timesheet" at bounding box center [1076, 84] width 106 height 26
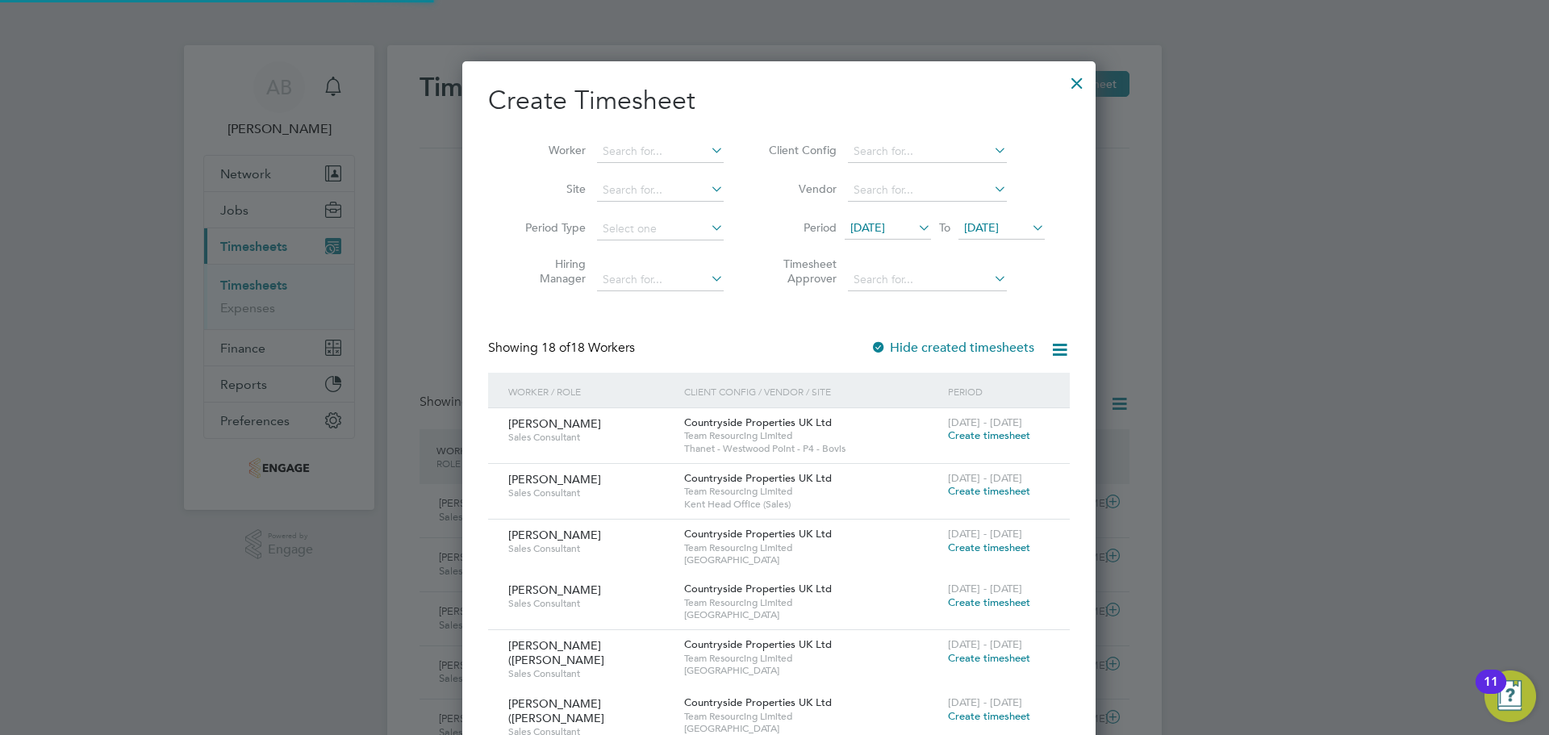
scroll to position [8, 8]
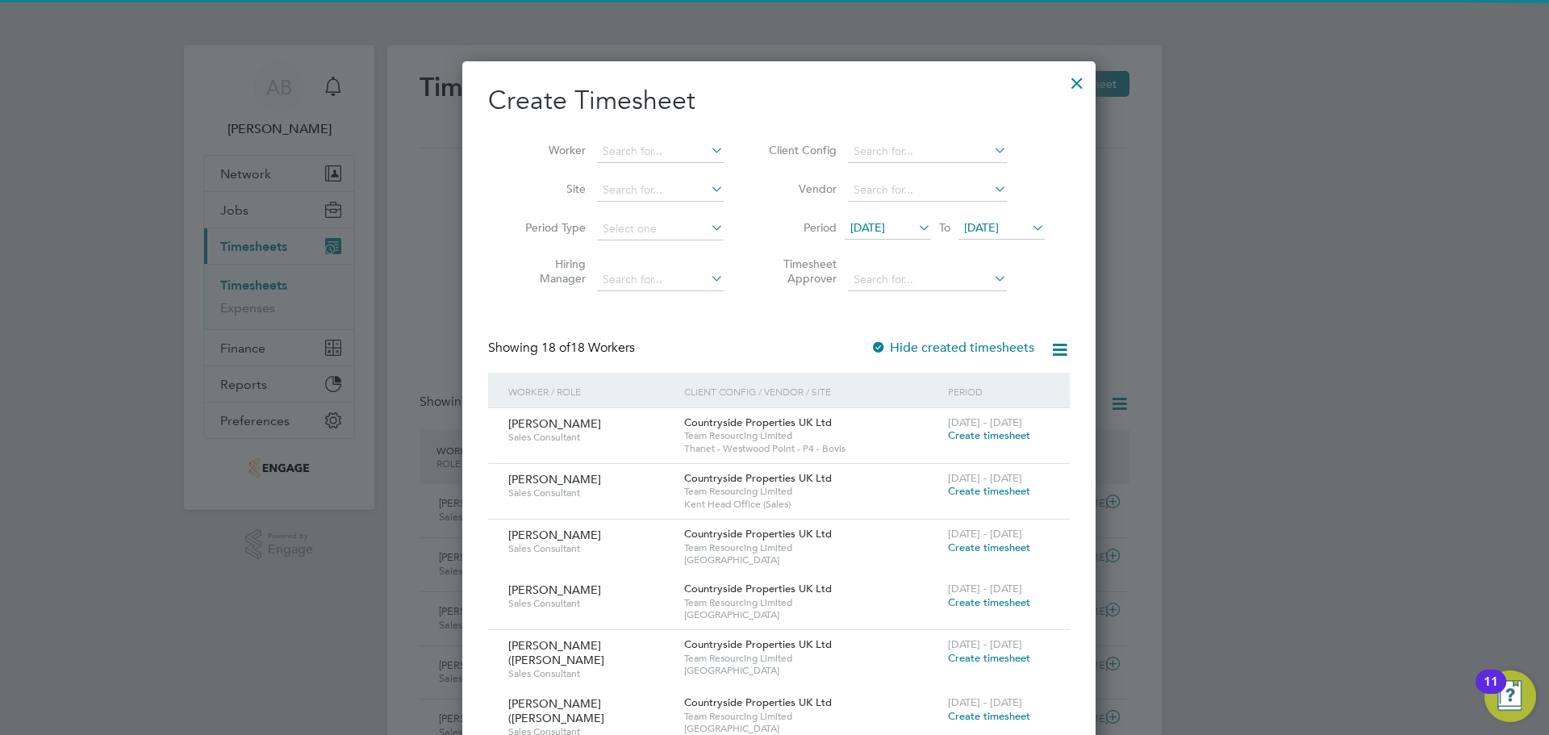
click at [885, 226] on span "[DATE]" at bounding box center [867, 227] width 35 height 15
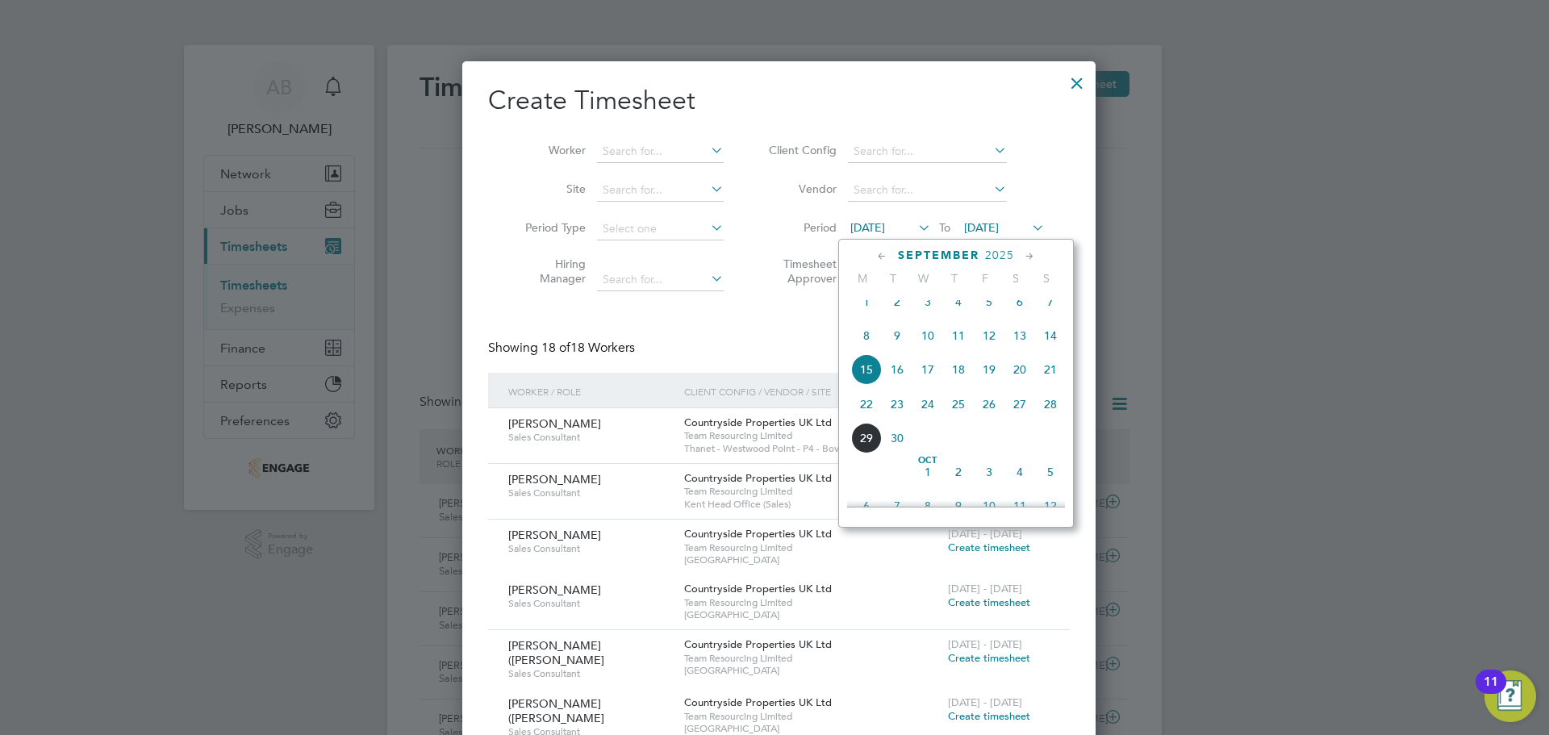
click at [863, 404] on span "22" at bounding box center [866, 404] width 31 height 31
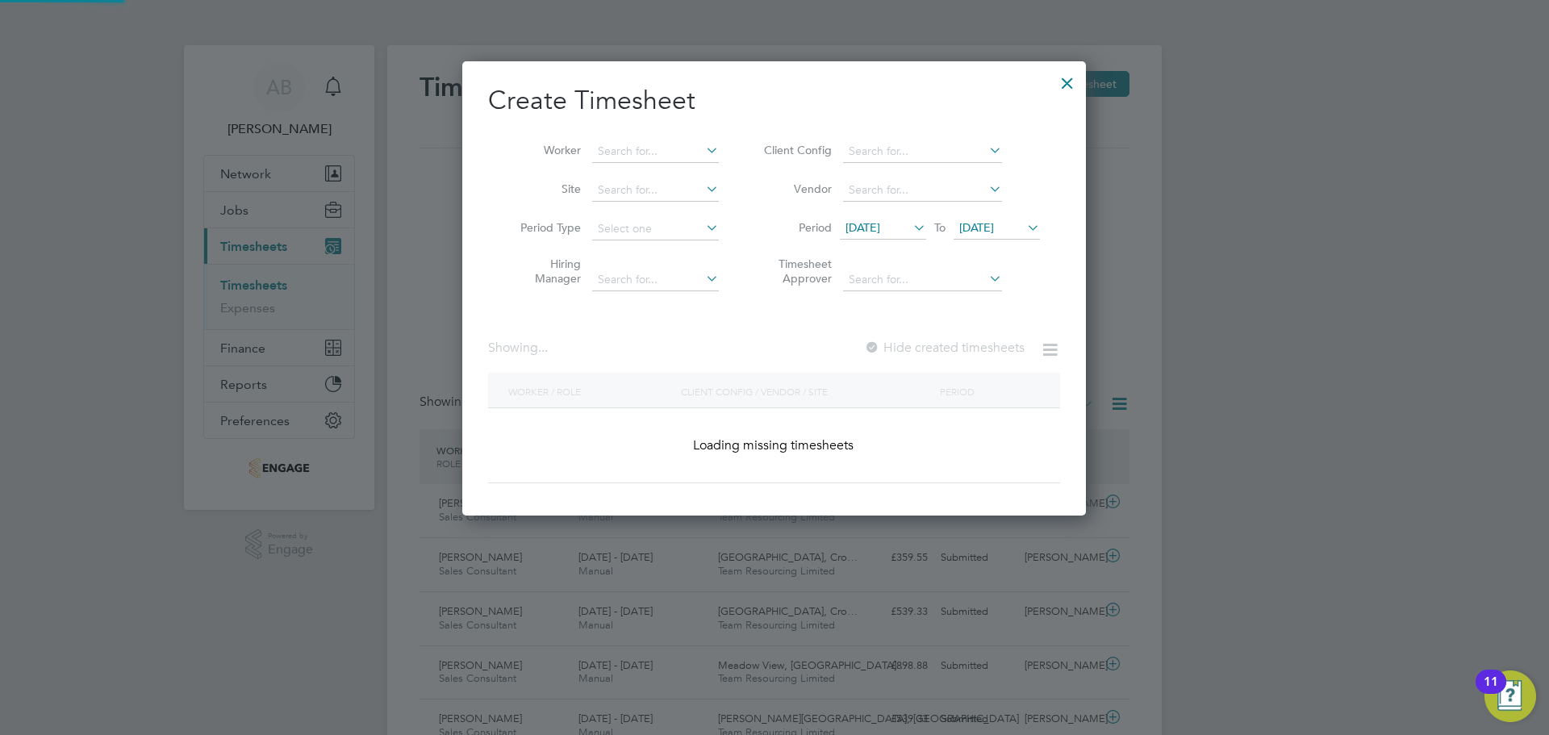
scroll to position [1327, 624]
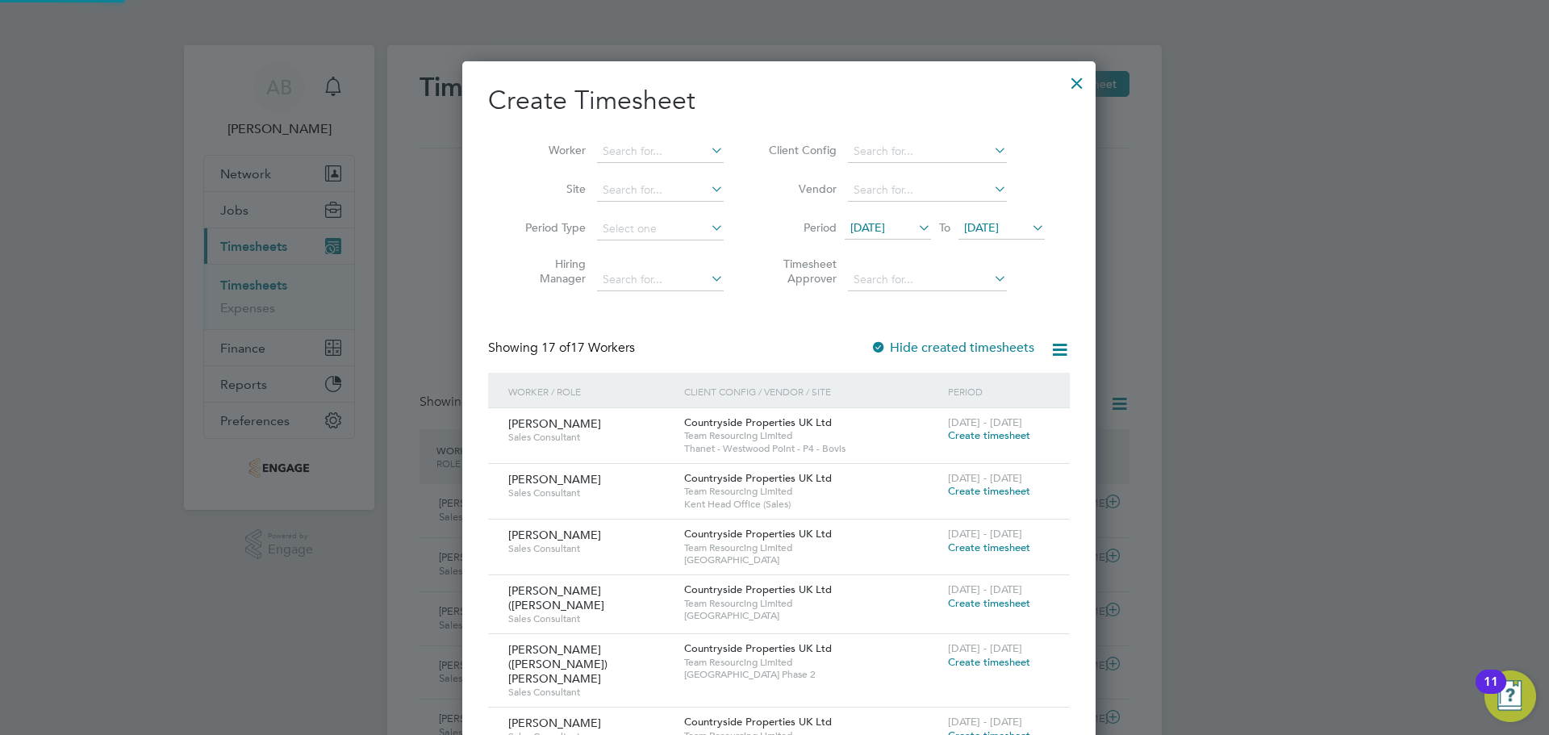
click at [996, 227] on span "[DATE]" at bounding box center [981, 227] width 35 height 15
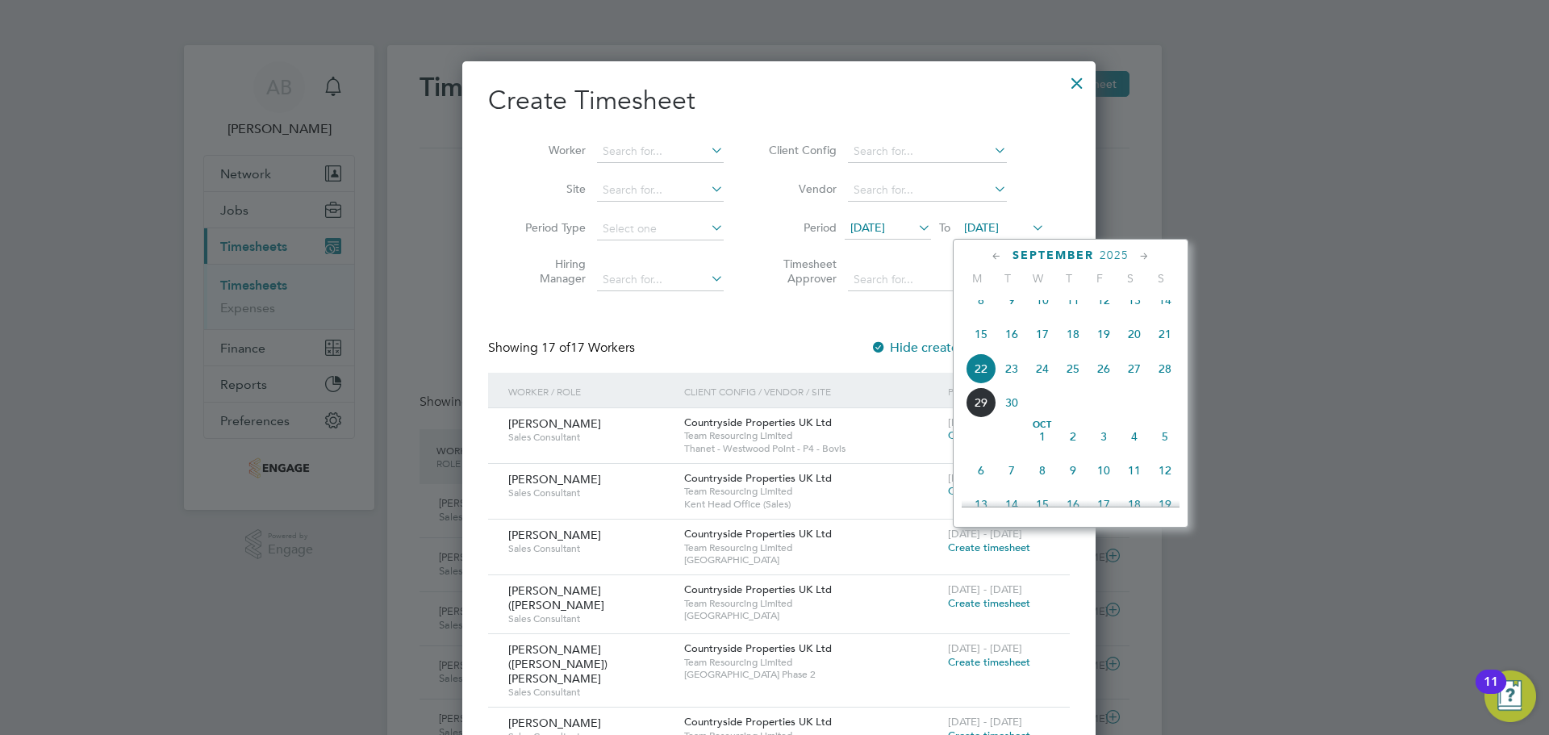
click at [1166, 382] on span "28" at bounding box center [1165, 368] width 31 height 31
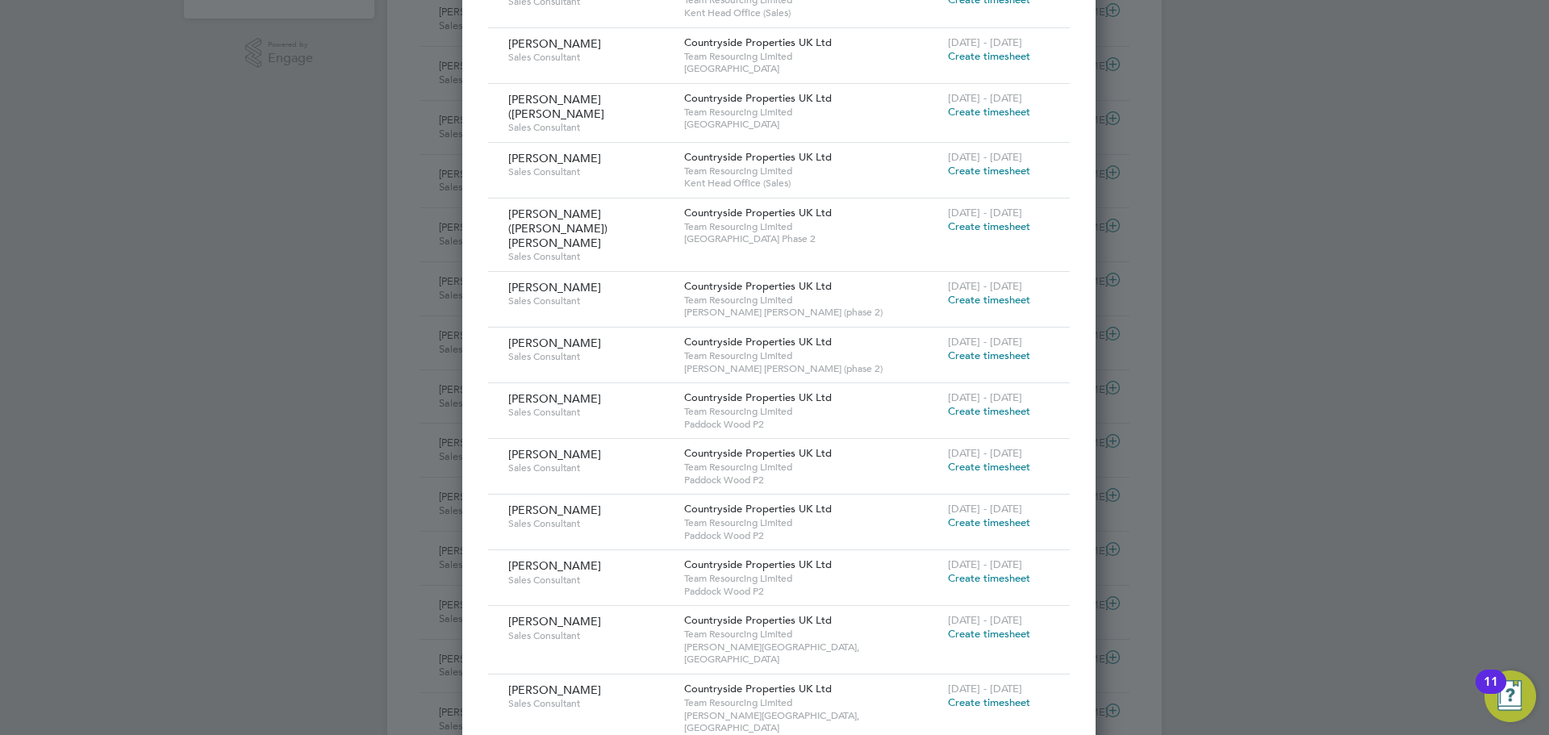
scroll to position [484, 0]
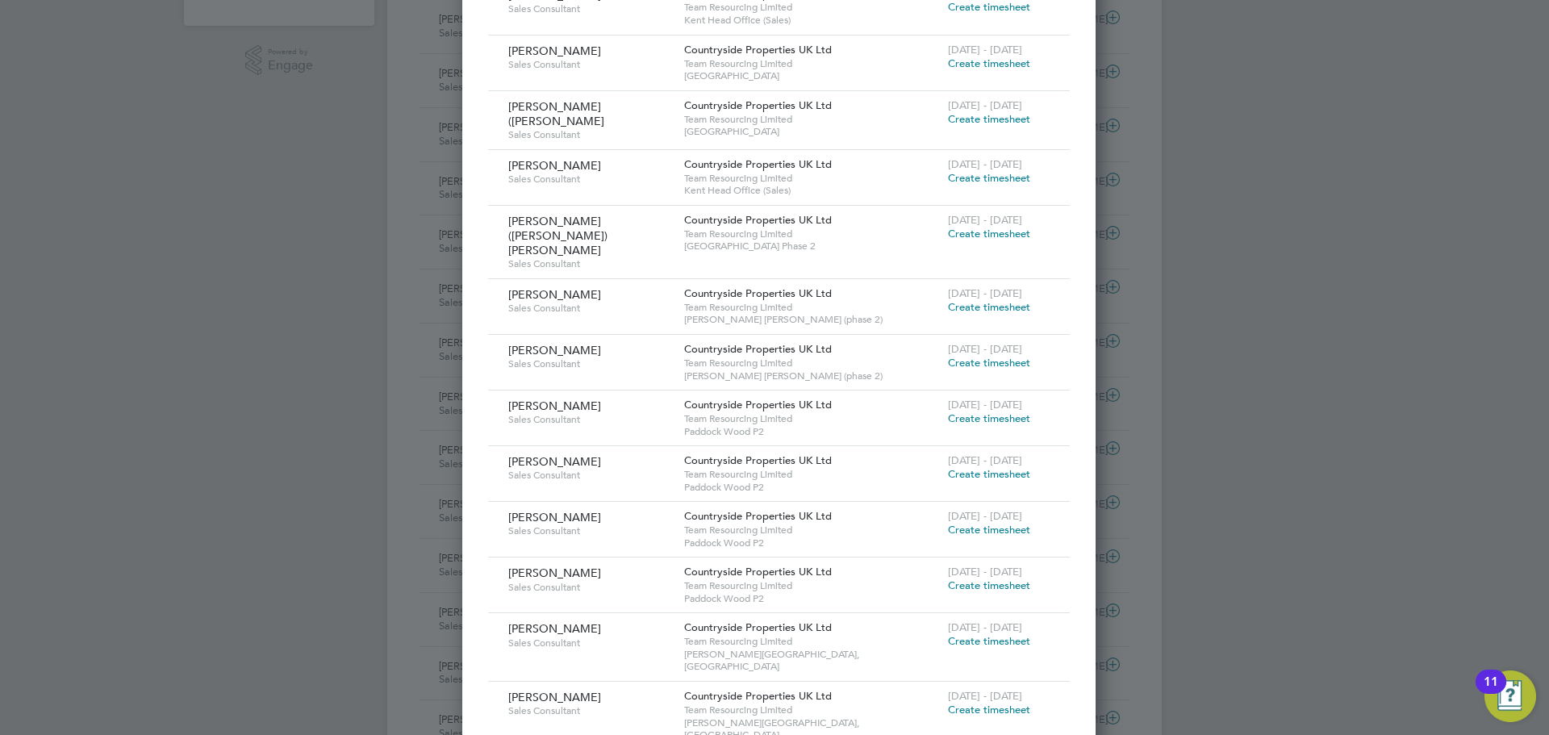
click at [998, 467] on span "Create timesheet" at bounding box center [989, 474] width 82 height 14
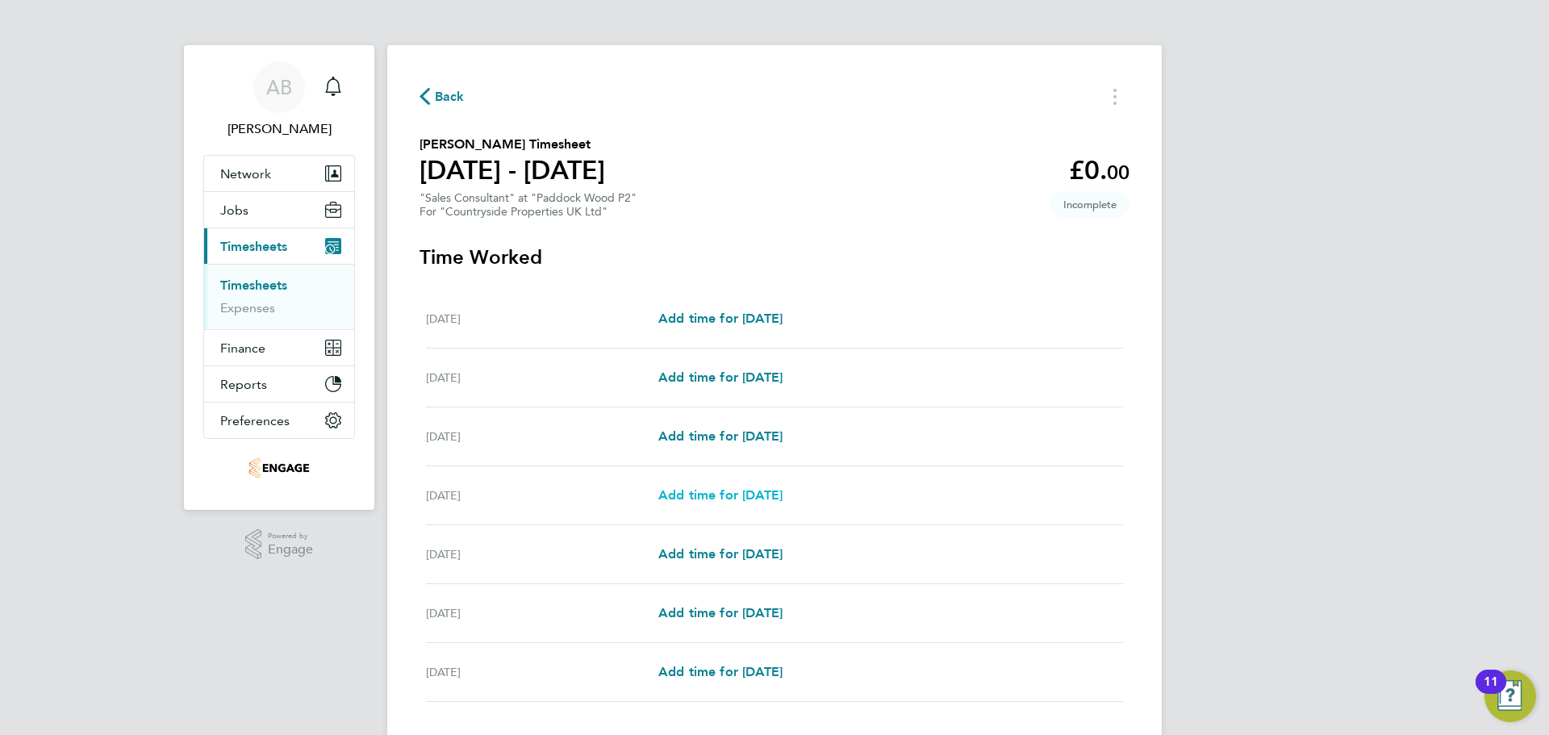
click at [724, 486] on div "Thu 25 Sep Add time for Thu 25 Sep Add time for Thu 25 Sep" at bounding box center [774, 495] width 697 height 59
click at [762, 497] on span "Add time for Thu 25 Sep" at bounding box center [720, 494] width 124 height 15
select select "30"
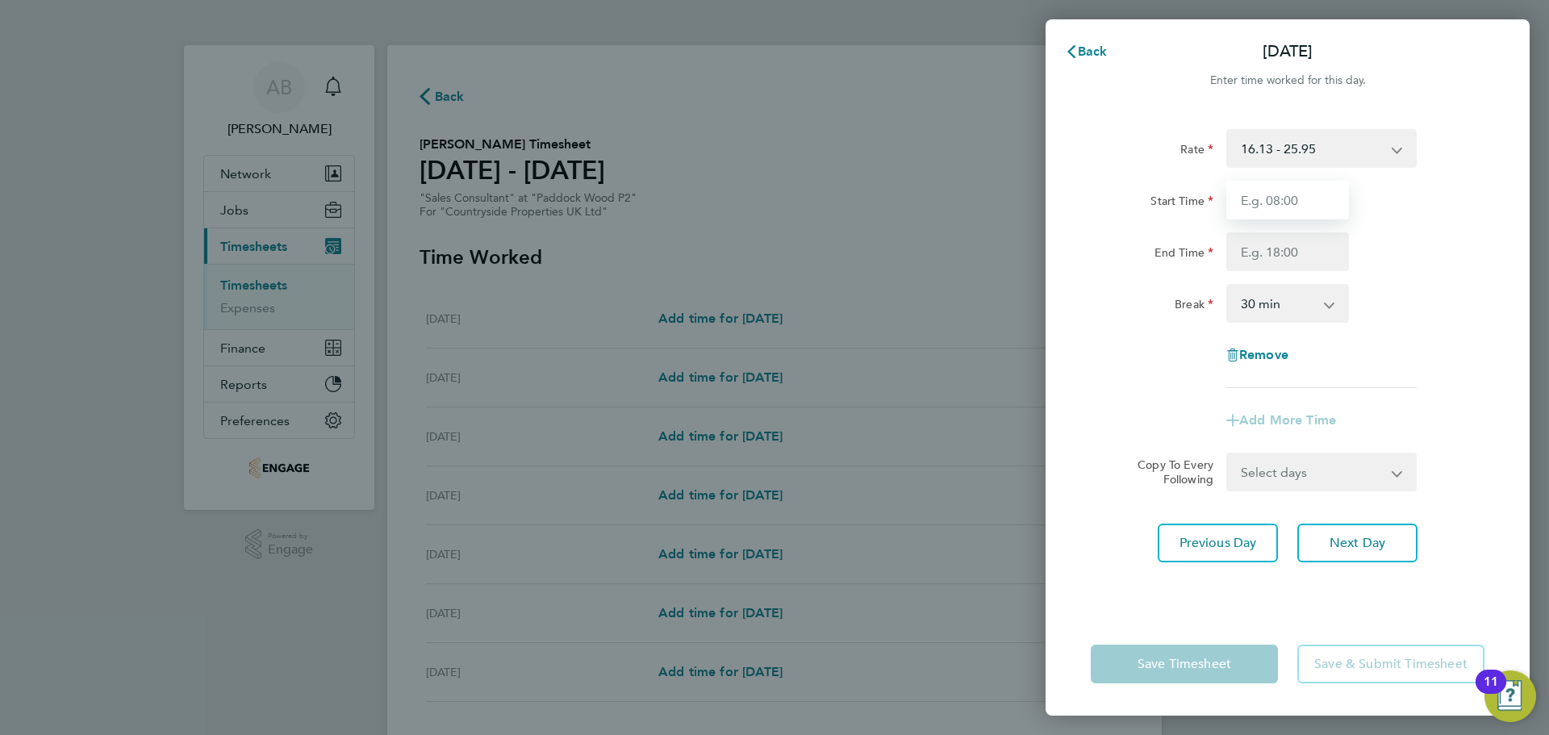
click at [1285, 195] on input "Start Time" at bounding box center [1287, 200] width 123 height 39
type input "09:00"
click at [1303, 255] on input "End Time" at bounding box center [1287, 251] width 123 height 39
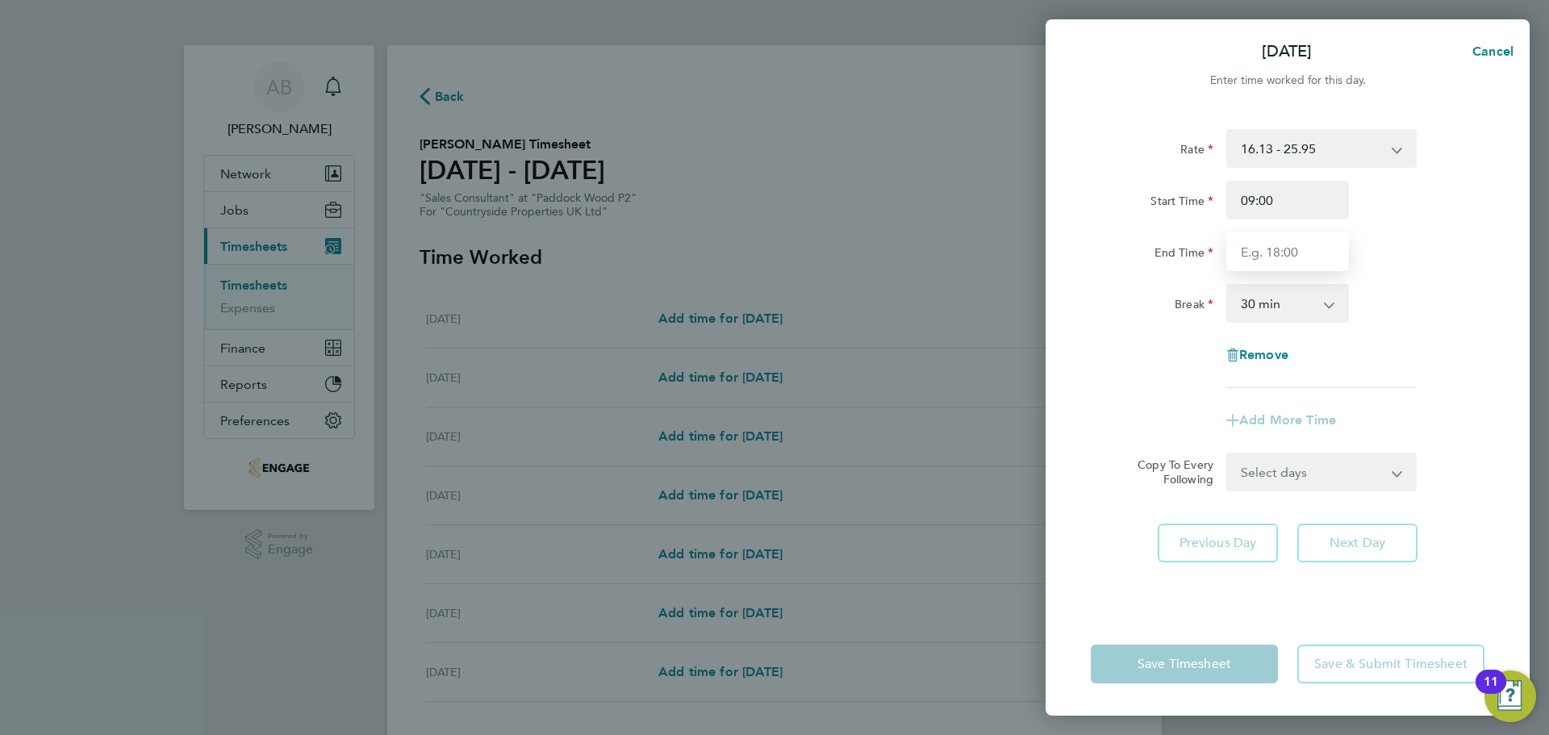
type input "17:00"
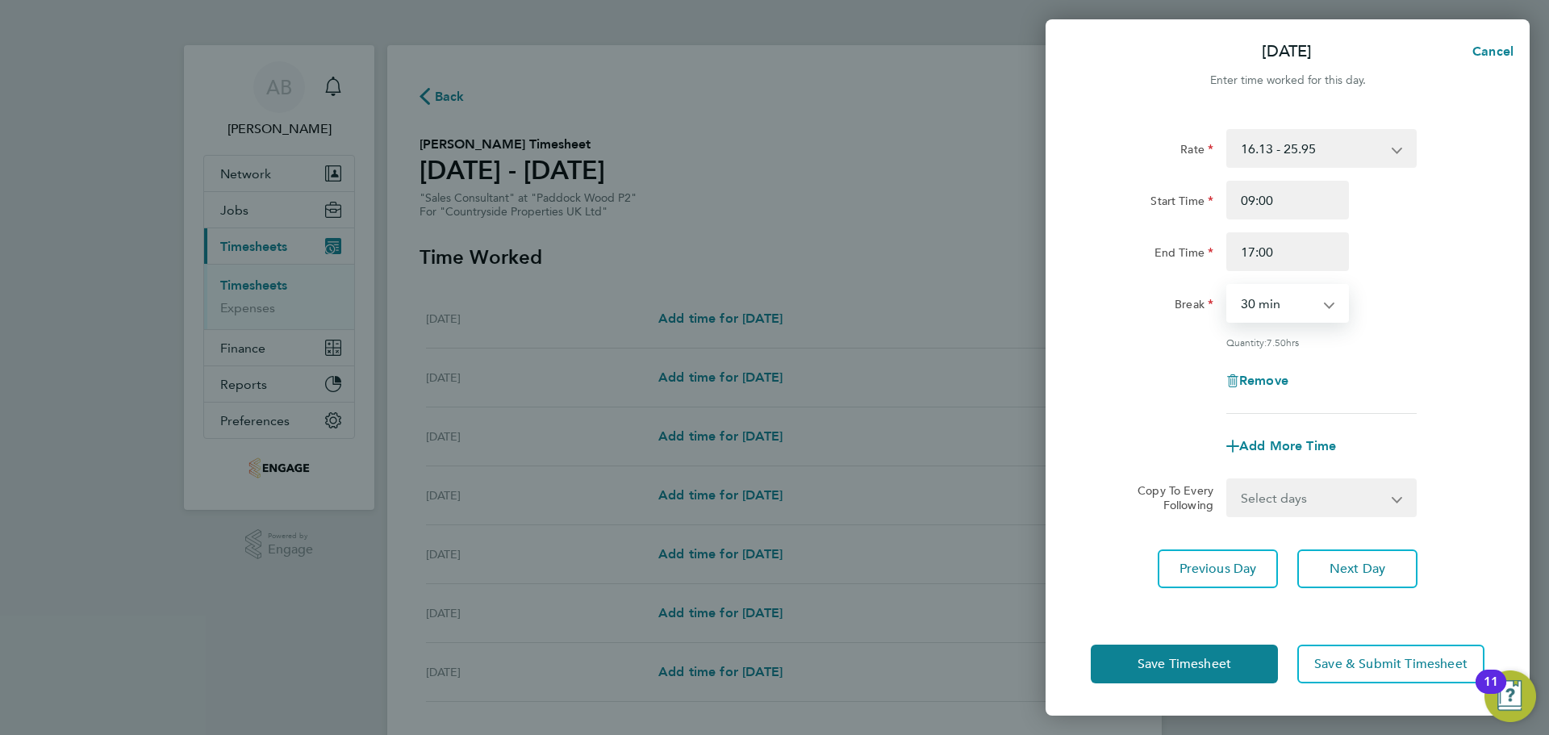
click at [1288, 303] on select "0 min 15 min 30 min 45 min 60 min 75 min 90 min" at bounding box center [1278, 303] width 100 height 35
select select "0"
click at [1228, 286] on select "0 min 15 min 30 min 45 min 60 min 75 min 90 min" at bounding box center [1278, 303] width 100 height 35
click at [1297, 201] on input "09:00" at bounding box center [1287, 200] width 123 height 39
click at [1266, 201] on input "09:00" at bounding box center [1287, 200] width 123 height 39
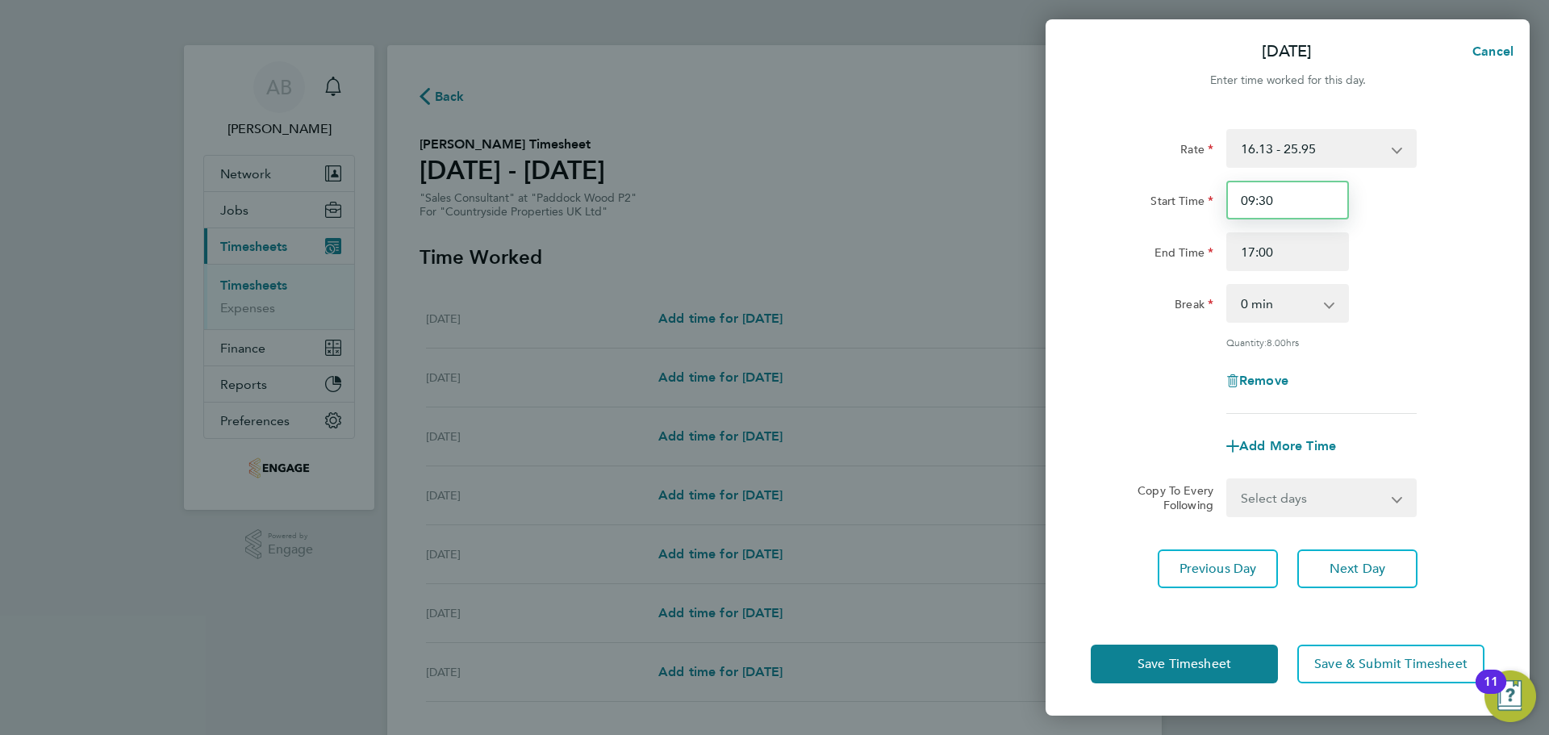
type input "09:30"
click at [1264, 252] on input "17:00" at bounding box center [1287, 251] width 123 height 39
type input "17:30"
click at [1334, 556] on button "Next Day" at bounding box center [1357, 568] width 120 height 39
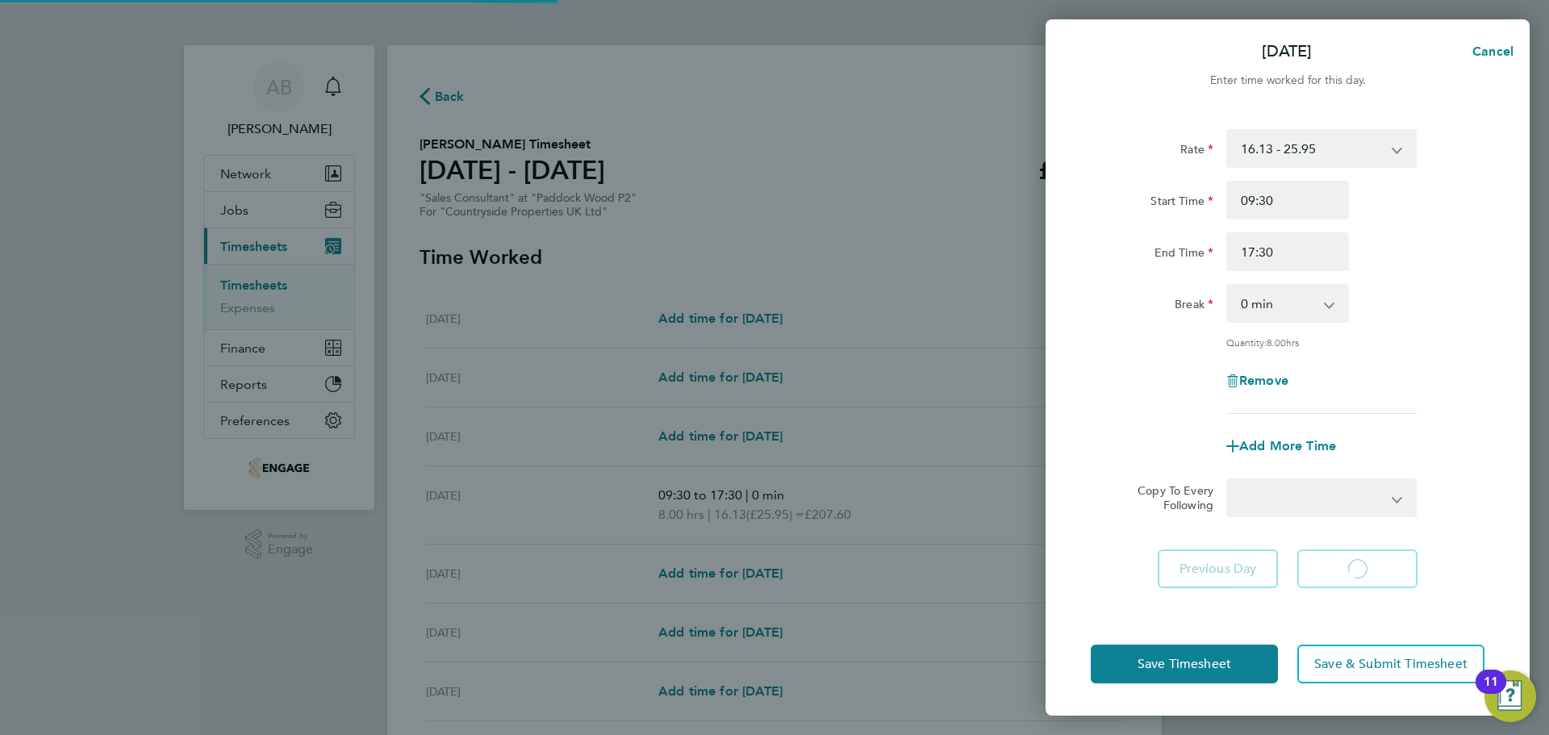
select select "30"
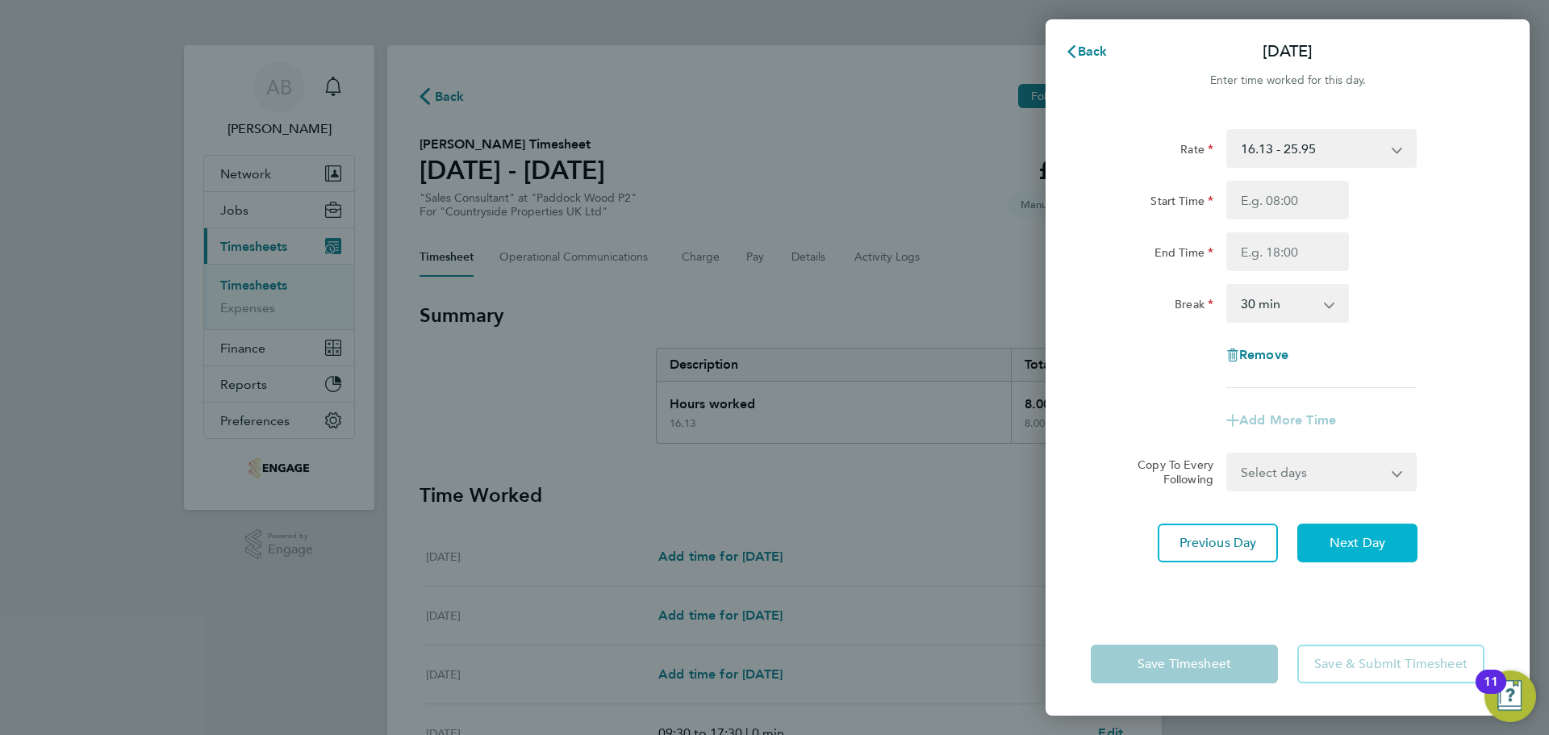
click at [1334, 557] on button "Next Day" at bounding box center [1357, 543] width 120 height 39
select select "30"
click at [1285, 206] on input "Start Time" at bounding box center [1287, 200] width 123 height 39
type input "09:30"
click at [1303, 247] on input "End Time" at bounding box center [1287, 251] width 123 height 39
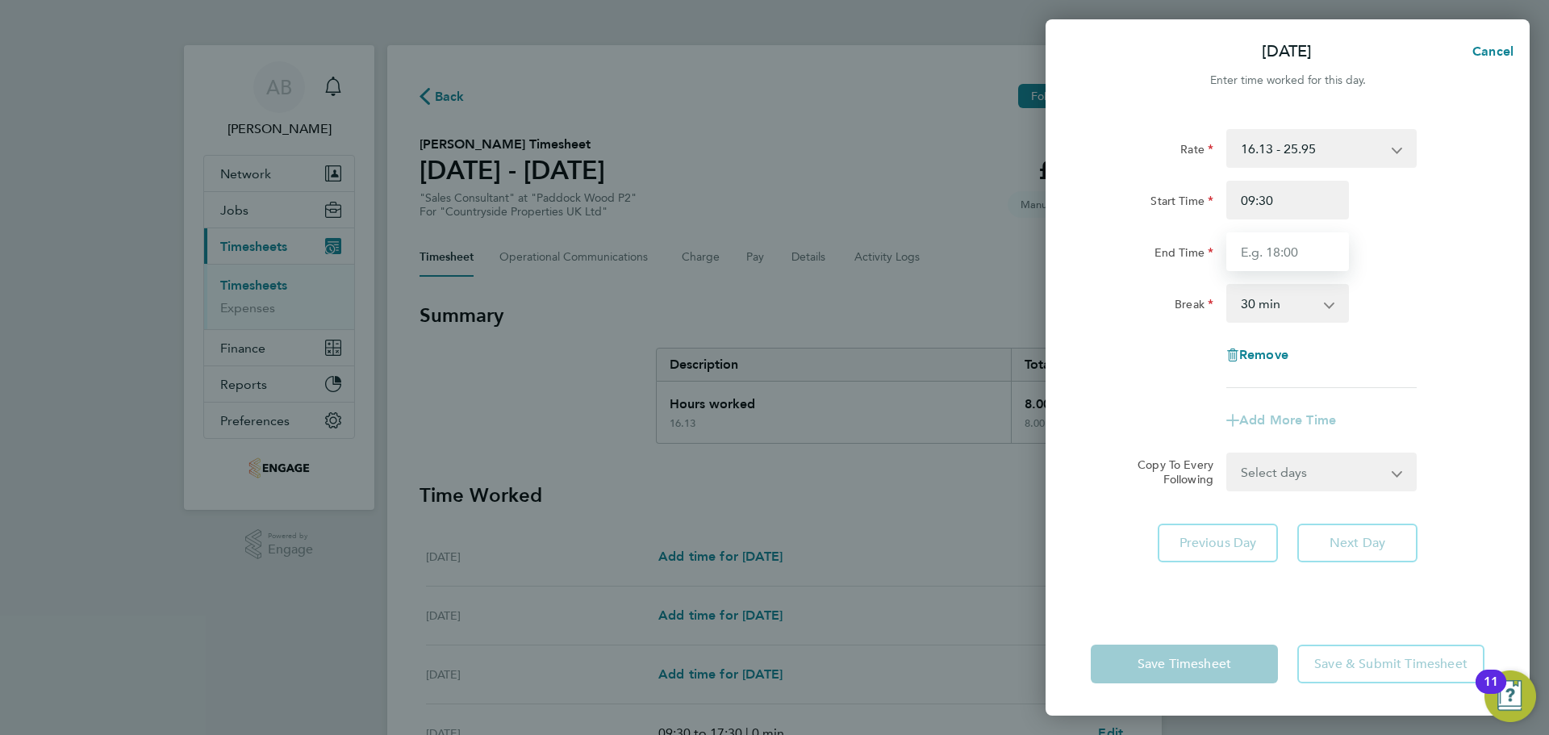
type input "17:30"
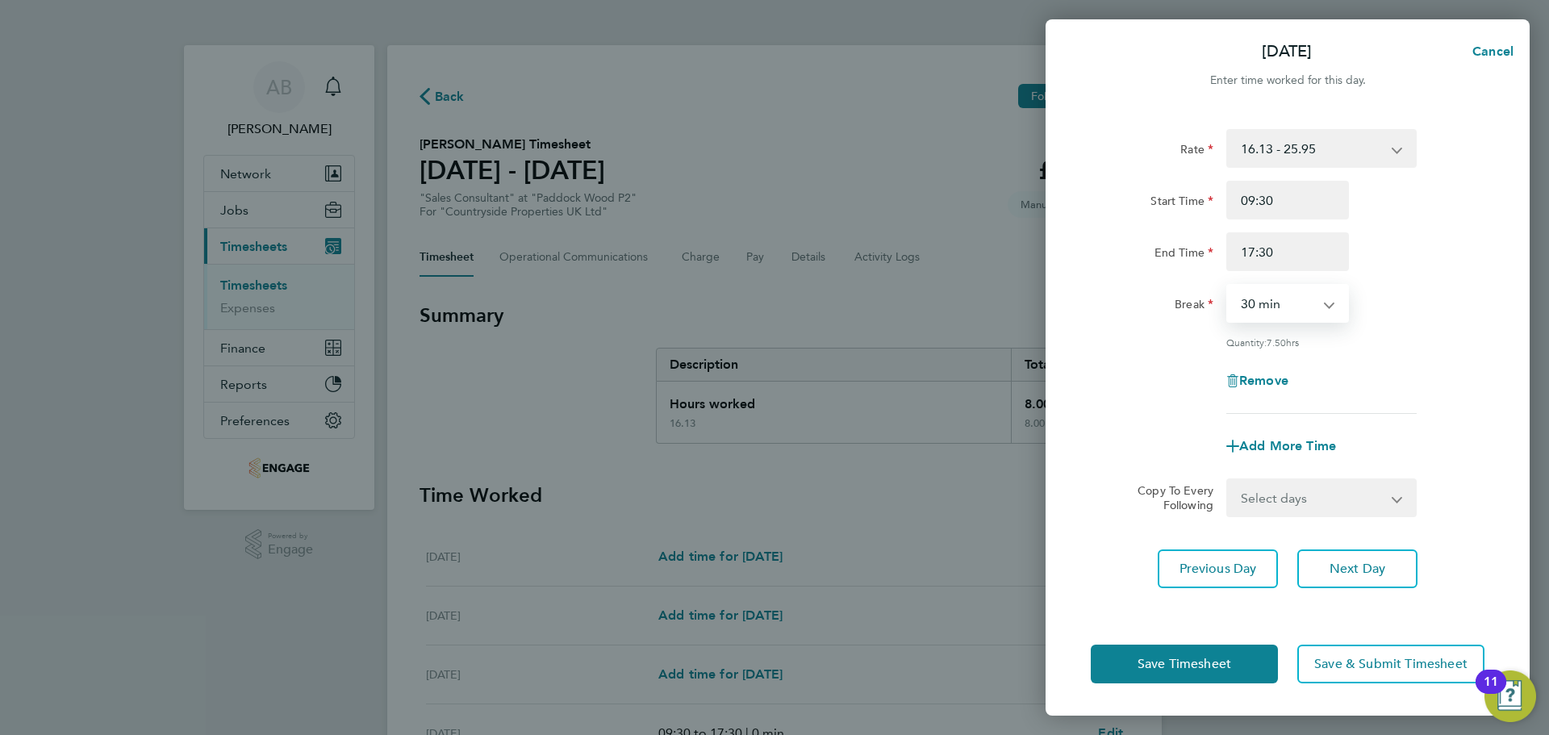
drag, startPoint x: 1290, startPoint y: 297, endPoint x: 1294, endPoint y: 306, distance: 9.7
click at [1290, 297] on select "0 min 15 min 30 min 45 min 60 min 75 min 90 min" at bounding box center [1278, 303] width 100 height 35
select select "0"
click at [1228, 286] on select "0 min 15 min 30 min 45 min 60 min 75 min 90 min" at bounding box center [1278, 303] width 100 height 35
click at [1178, 666] on span "Save Timesheet" at bounding box center [1185, 664] width 94 height 16
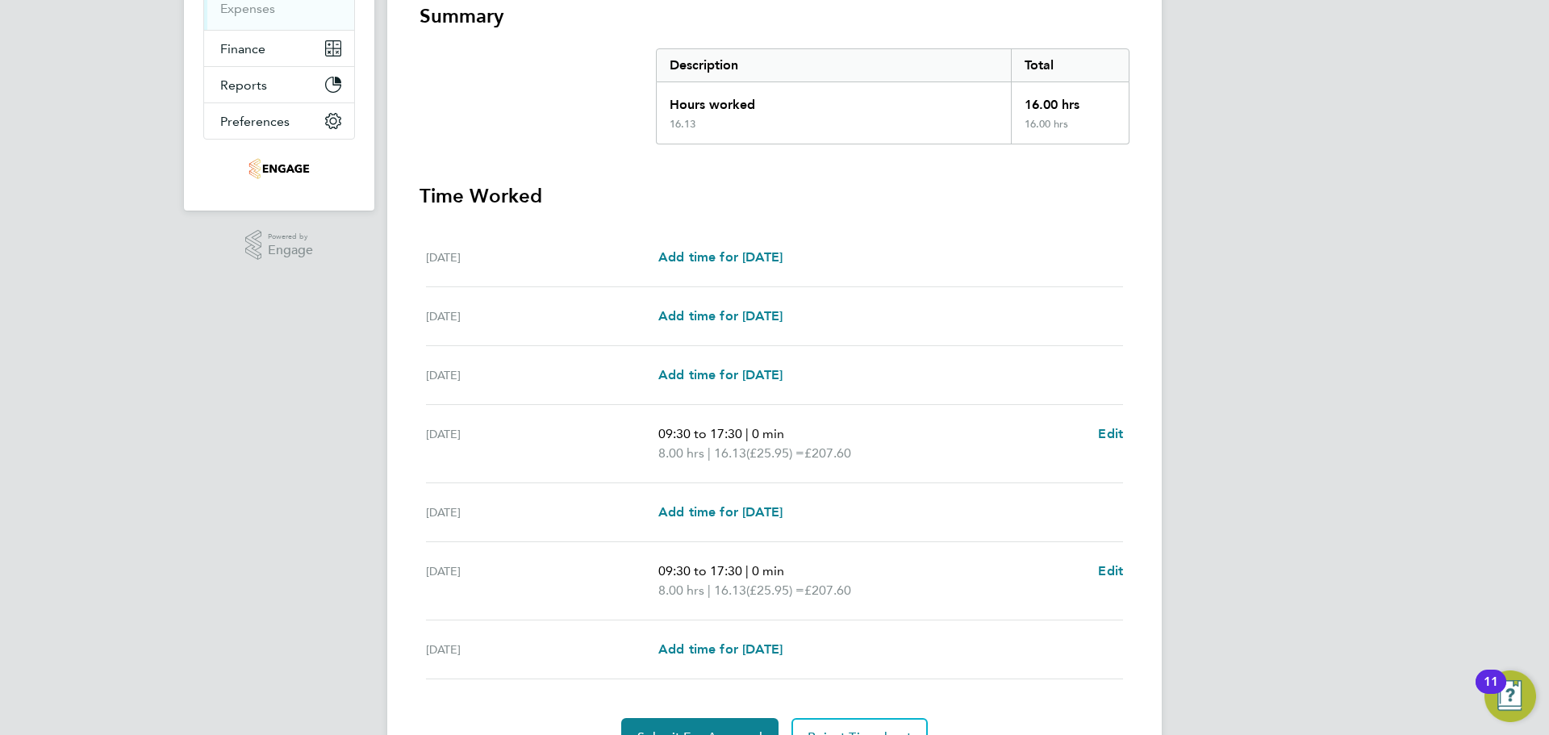
scroll to position [386, 0]
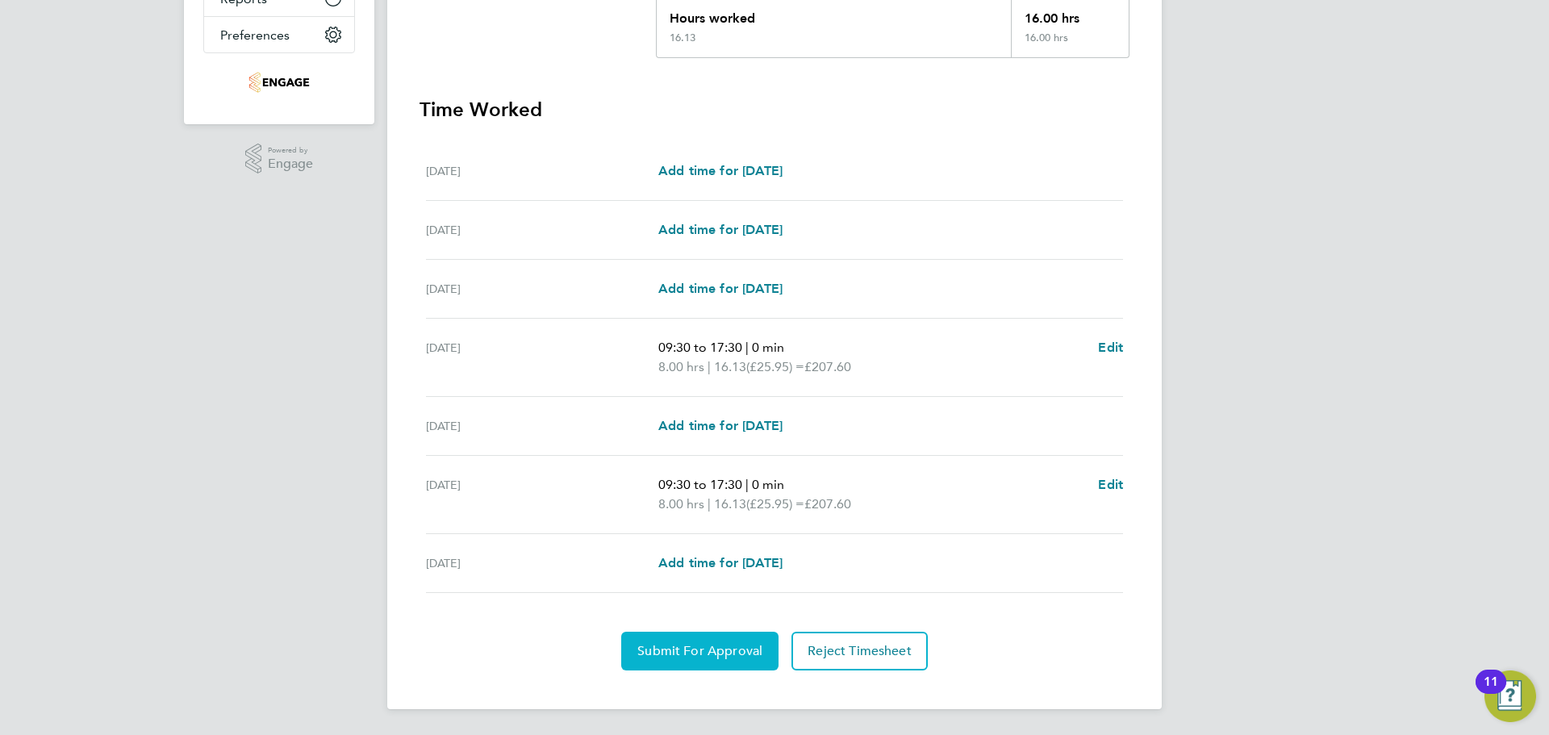
drag, startPoint x: 679, startPoint y: 646, endPoint x: 659, endPoint y: 628, distance: 26.8
click at [679, 647] on span "Submit For Approval" at bounding box center [699, 651] width 125 height 16
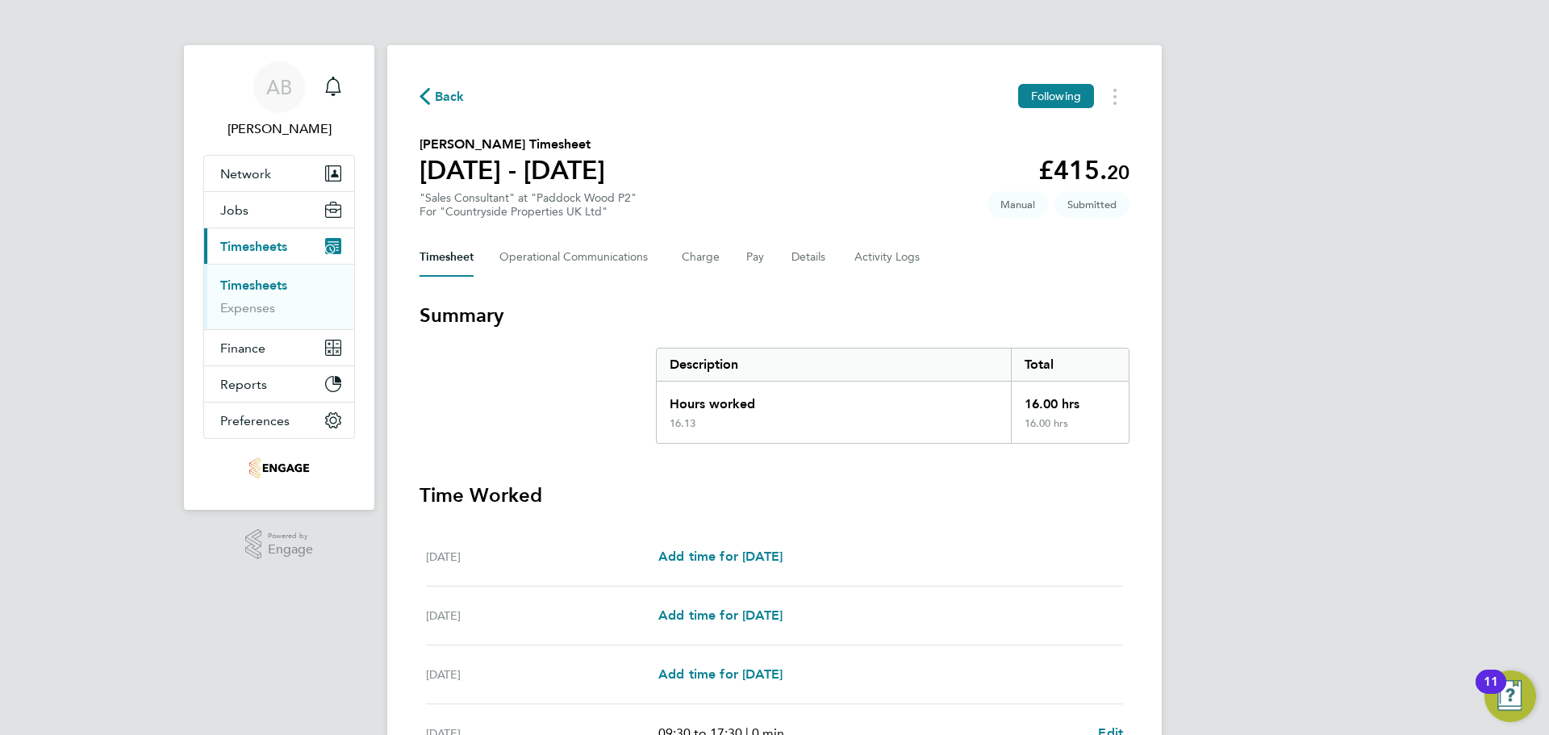
click at [428, 86] on button "Back" at bounding box center [442, 96] width 45 height 20
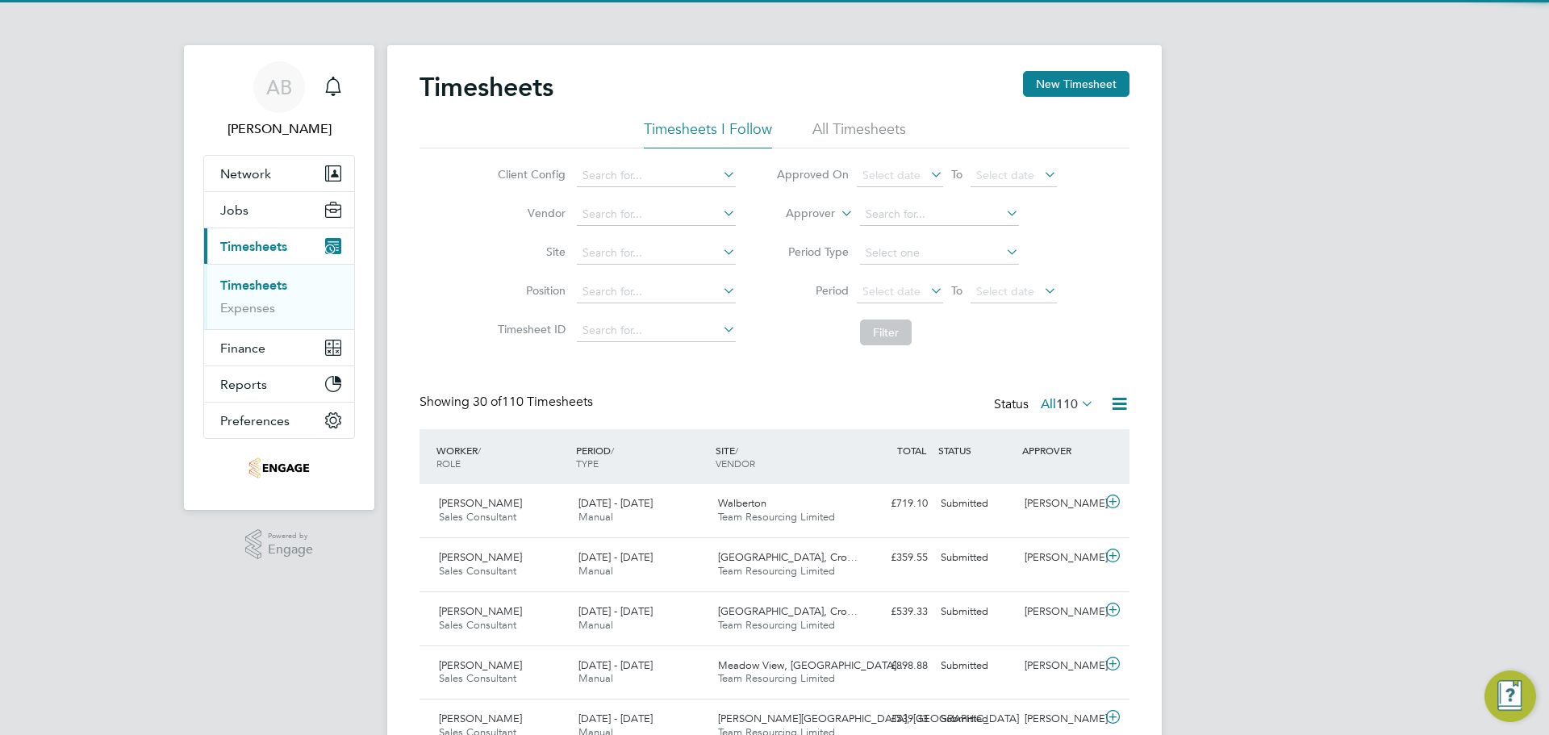
scroll to position [41, 140]
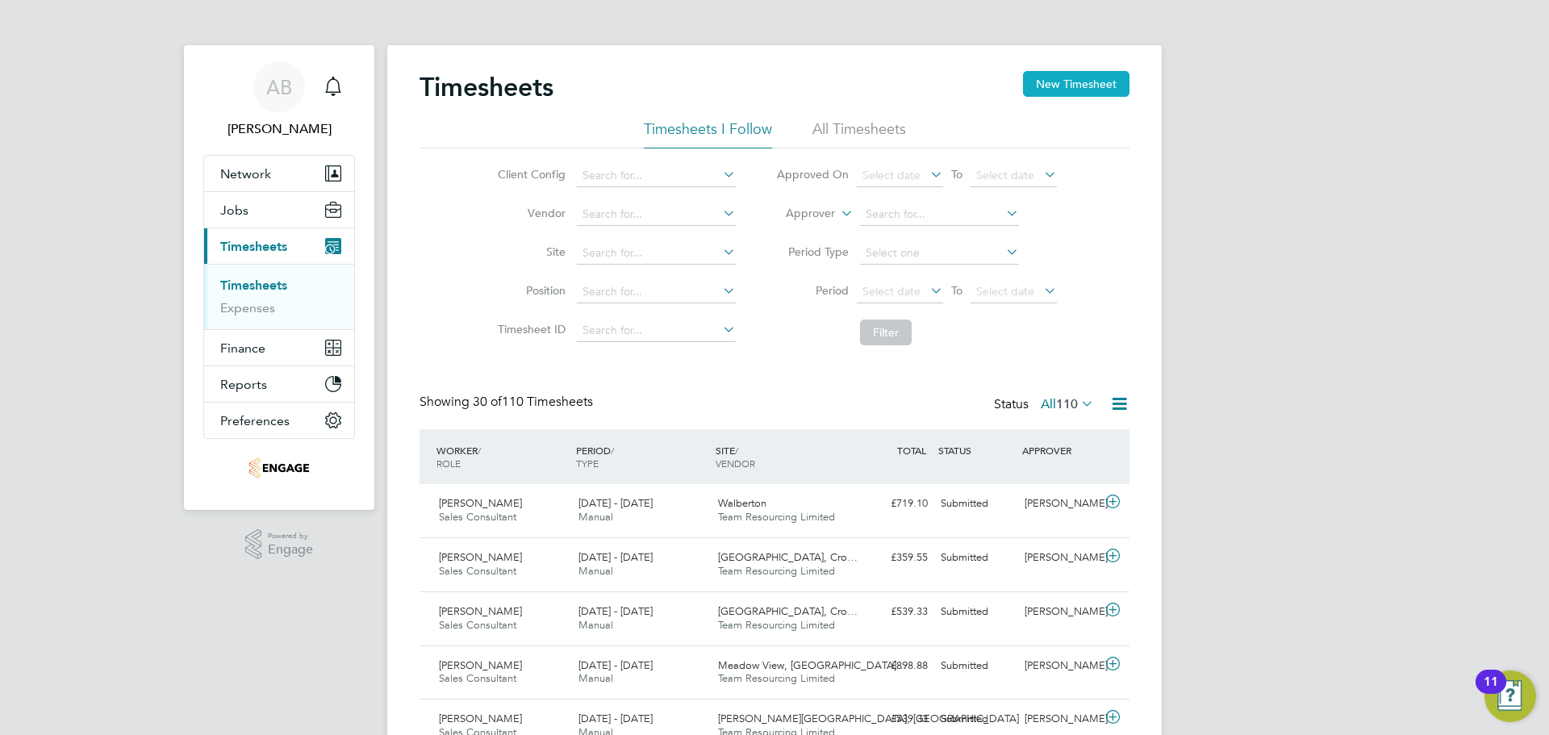
click at [1082, 86] on button "New Timesheet" at bounding box center [1076, 84] width 106 height 26
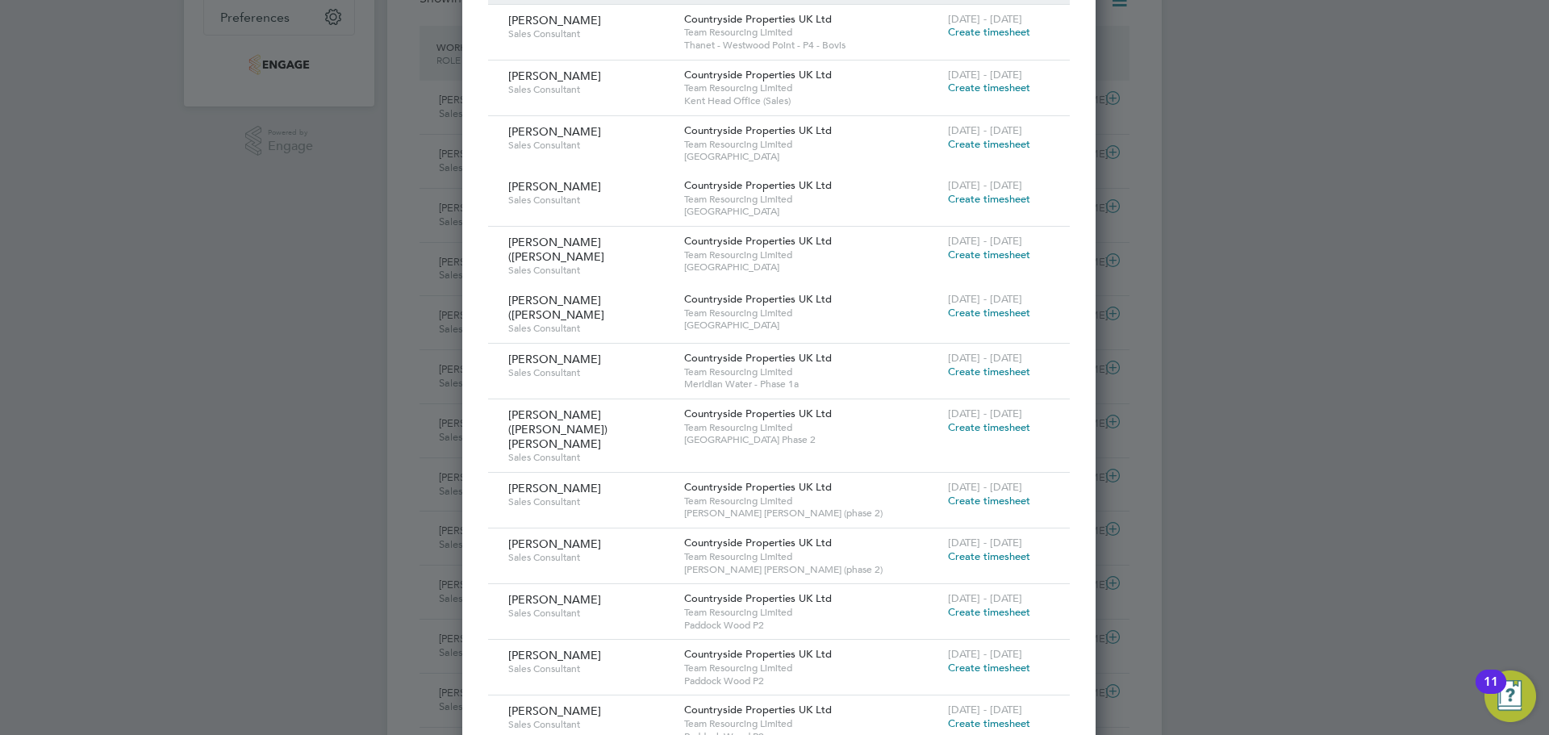
click at [999, 420] on span "Create timesheet" at bounding box center [989, 427] width 82 height 14
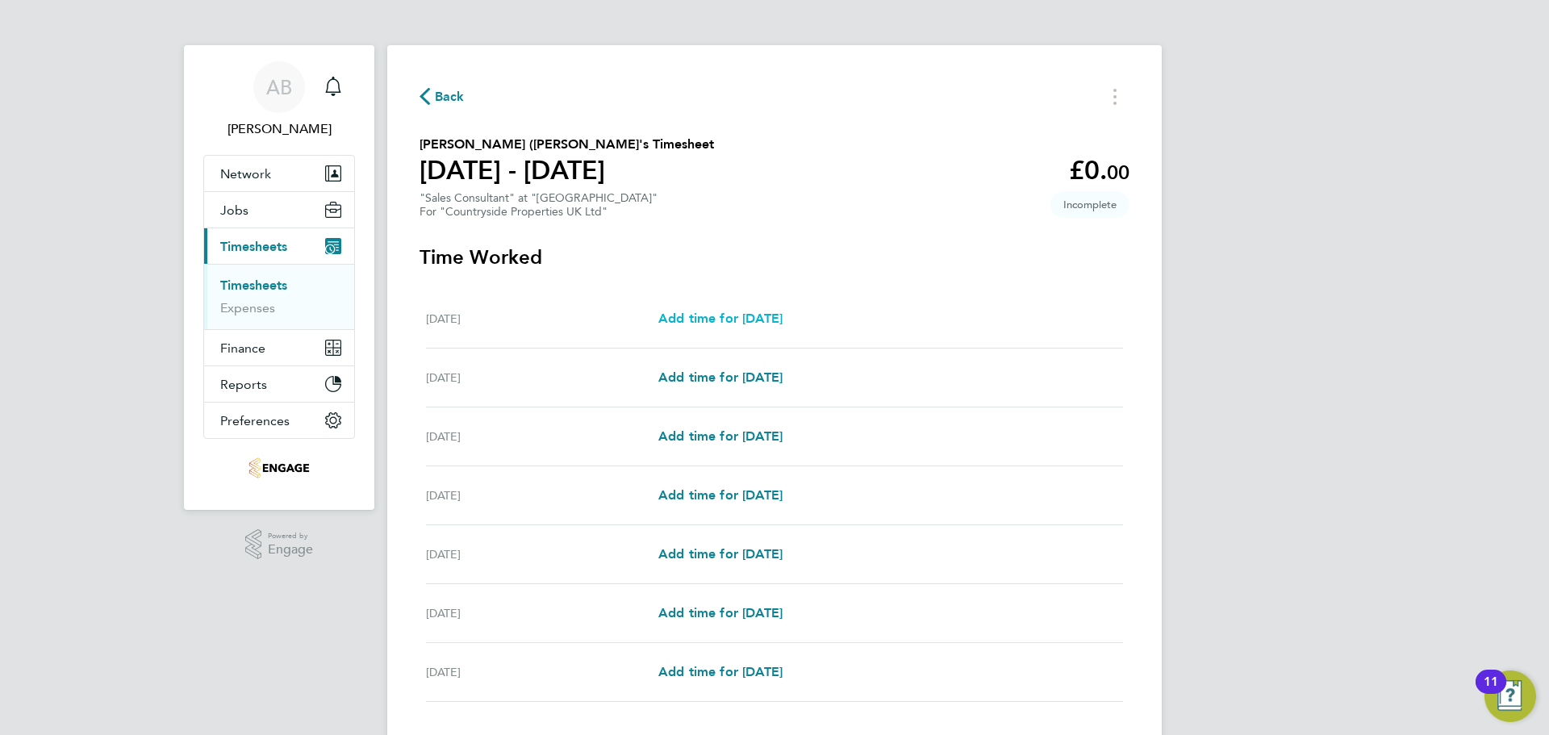
click at [721, 323] on span "Add time for Mon 22 Sep" at bounding box center [720, 318] width 124 height 15
select select "30"
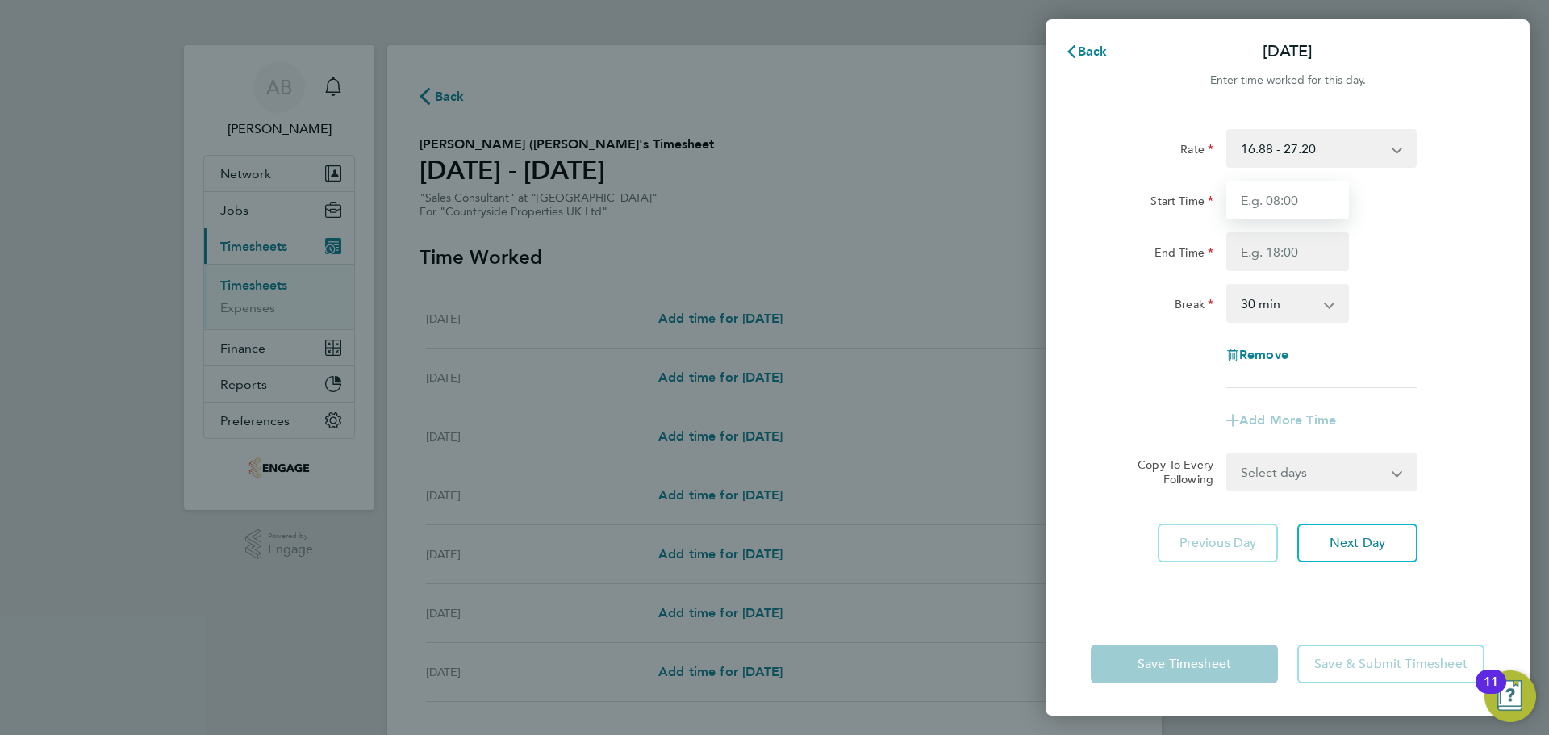
click at [1263, 206] on input "Start Time" at bounding box center [1287, 200] width 123 height 39
type input "09:30"
click at [1300, 240] on input "End Time" at bounding box center [1287, 251] width 123 height 39
type input "17:00"
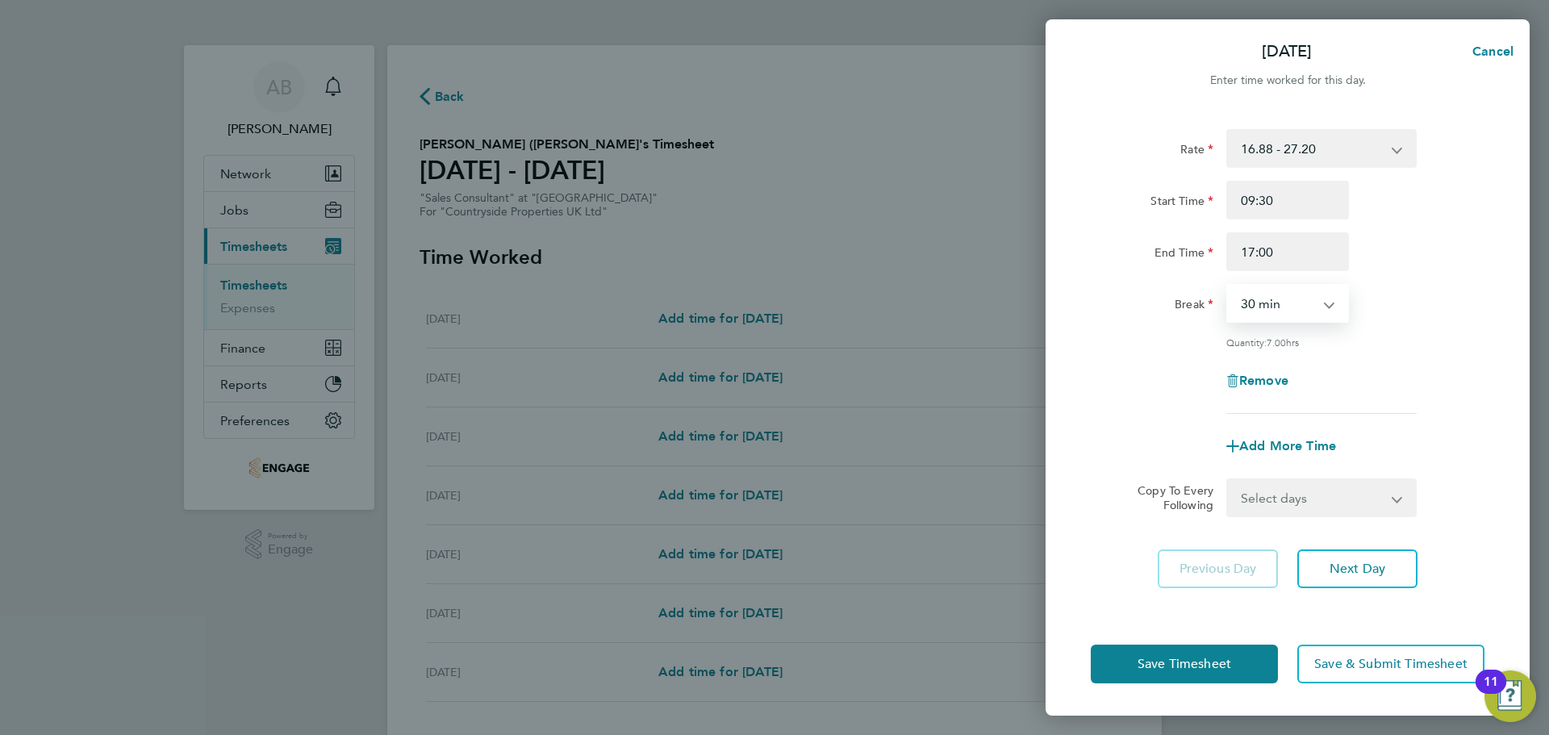
drag, startPoint x: 1303, startPoint y: 309, endPoint x: 1330, endPoint y: 315, distance: 27.4
click at [1303, 309] on select "0 min 15 min 30 min 45 min 60 min 75 min 90 min" at bounding box center [1278, 303] width 100 height 35
select select "0"
click at [1228, 286] on select "0 min 15 min 30 min 45 min 60 min 75 min 90 min" at bounding box center [1278, 303] width 100 height 35
click at [1361, 553] on button "Next Day" at bounding box center [1357, 568] width 120 height 39
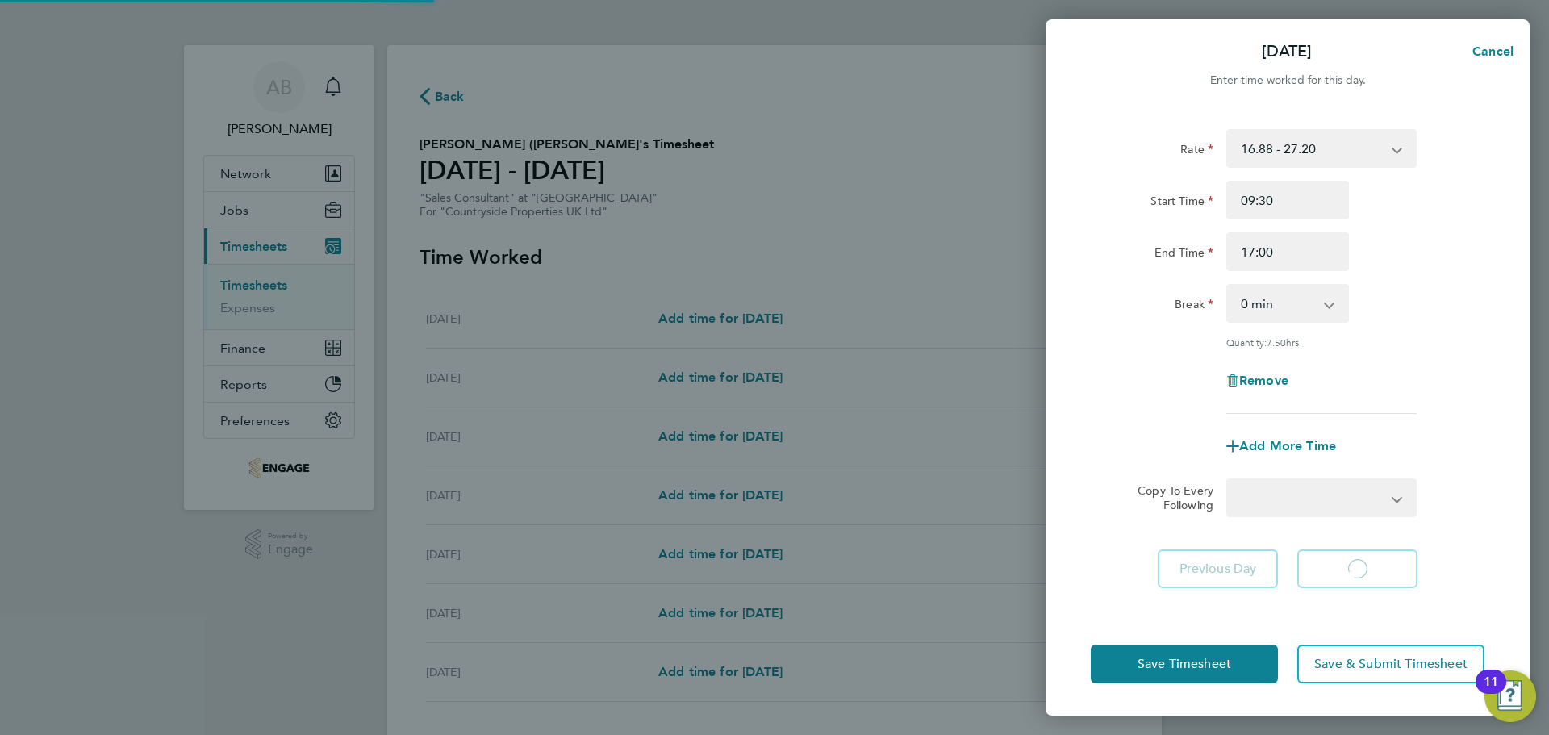
select select "30"
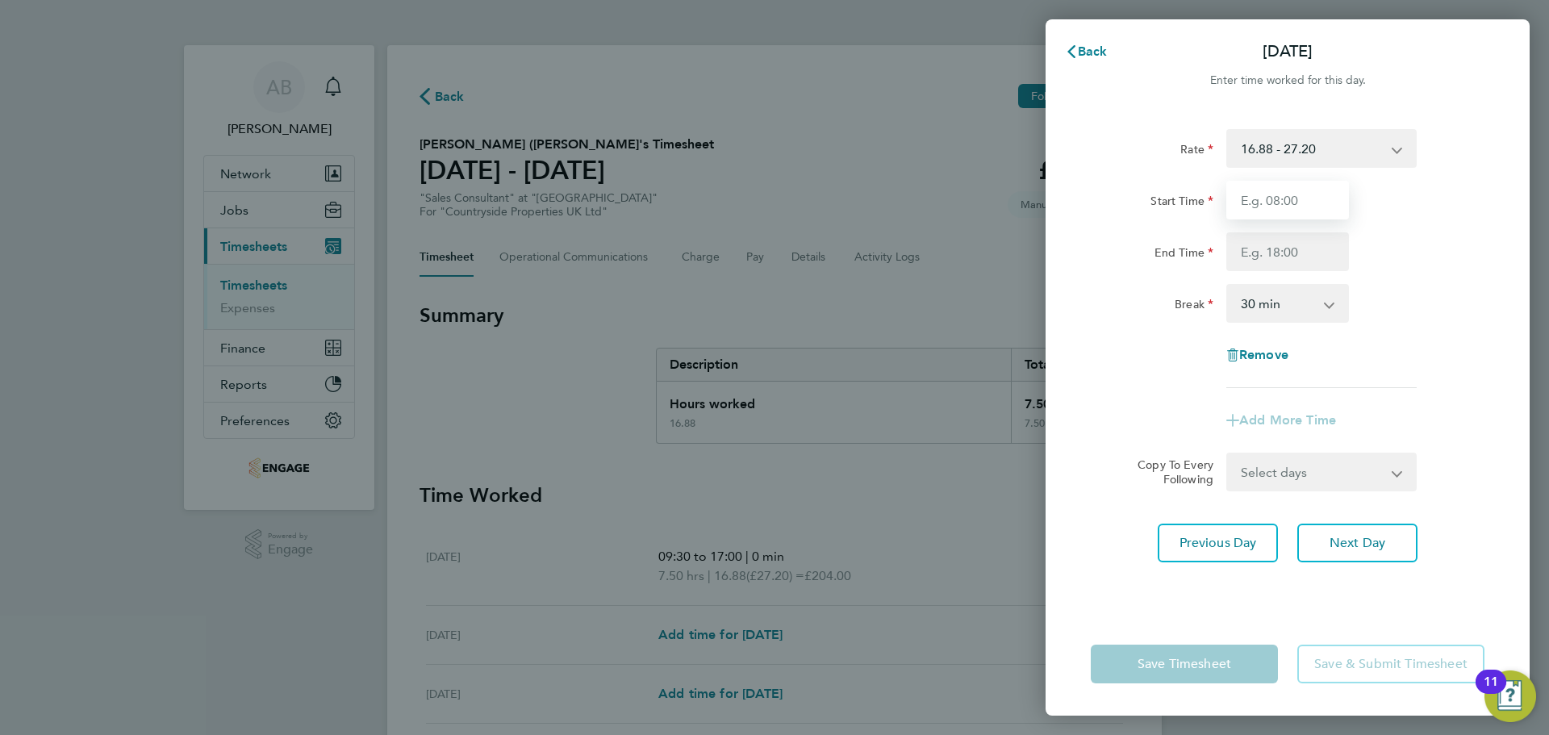
click at [1302, 198] on input "Start Time" at bounding box center [1287, 200] width 123 height 39
type input "09:30"
click at [1283, 253] on input "End Time" at bounding box center [1287, 251] width 123 height 39
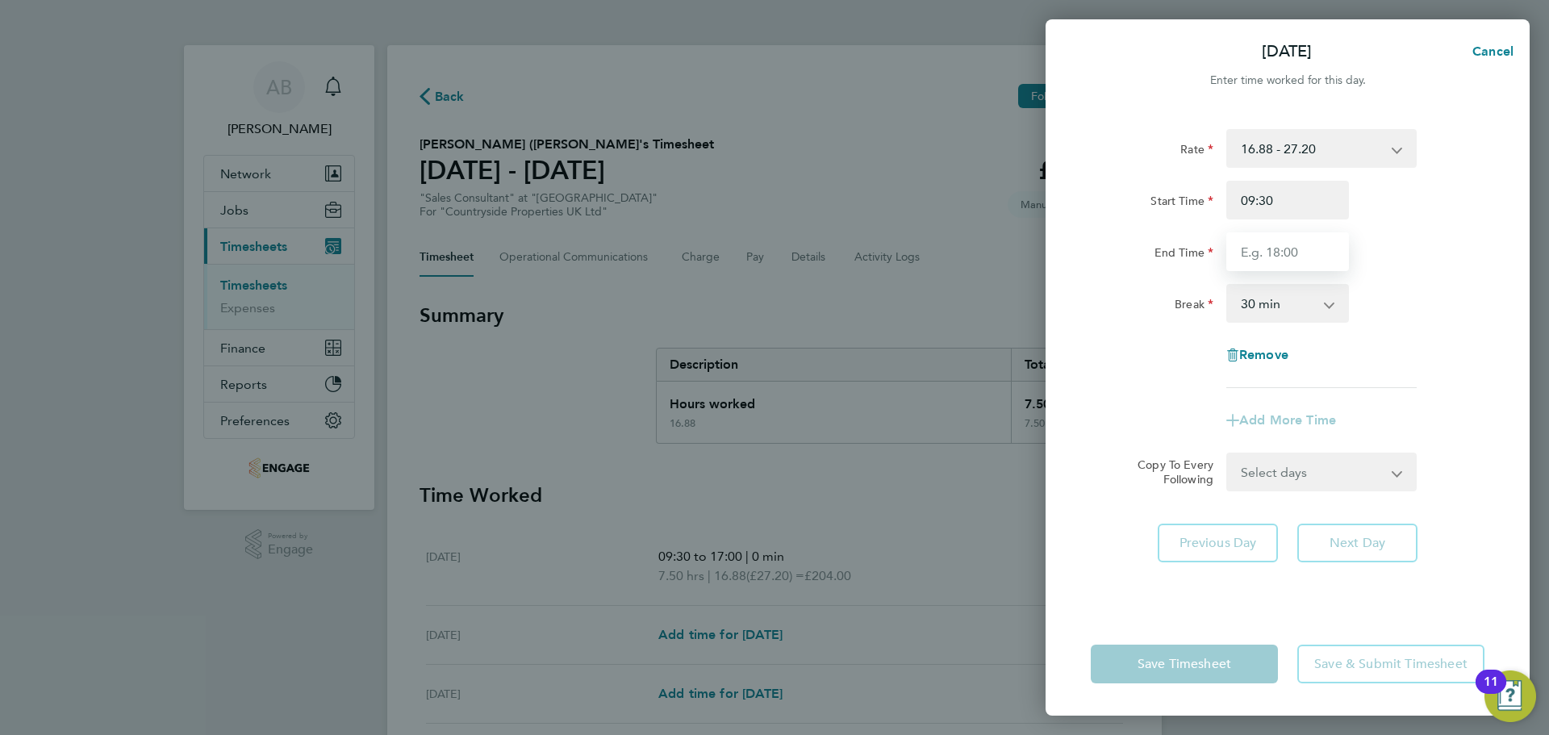
type input "17:00"
click at [1292, 307] on select "0 min 15 min 30 min 45 min 60 min 75 min 90 min" at bounding box center [1278, 303] width 100 height 35
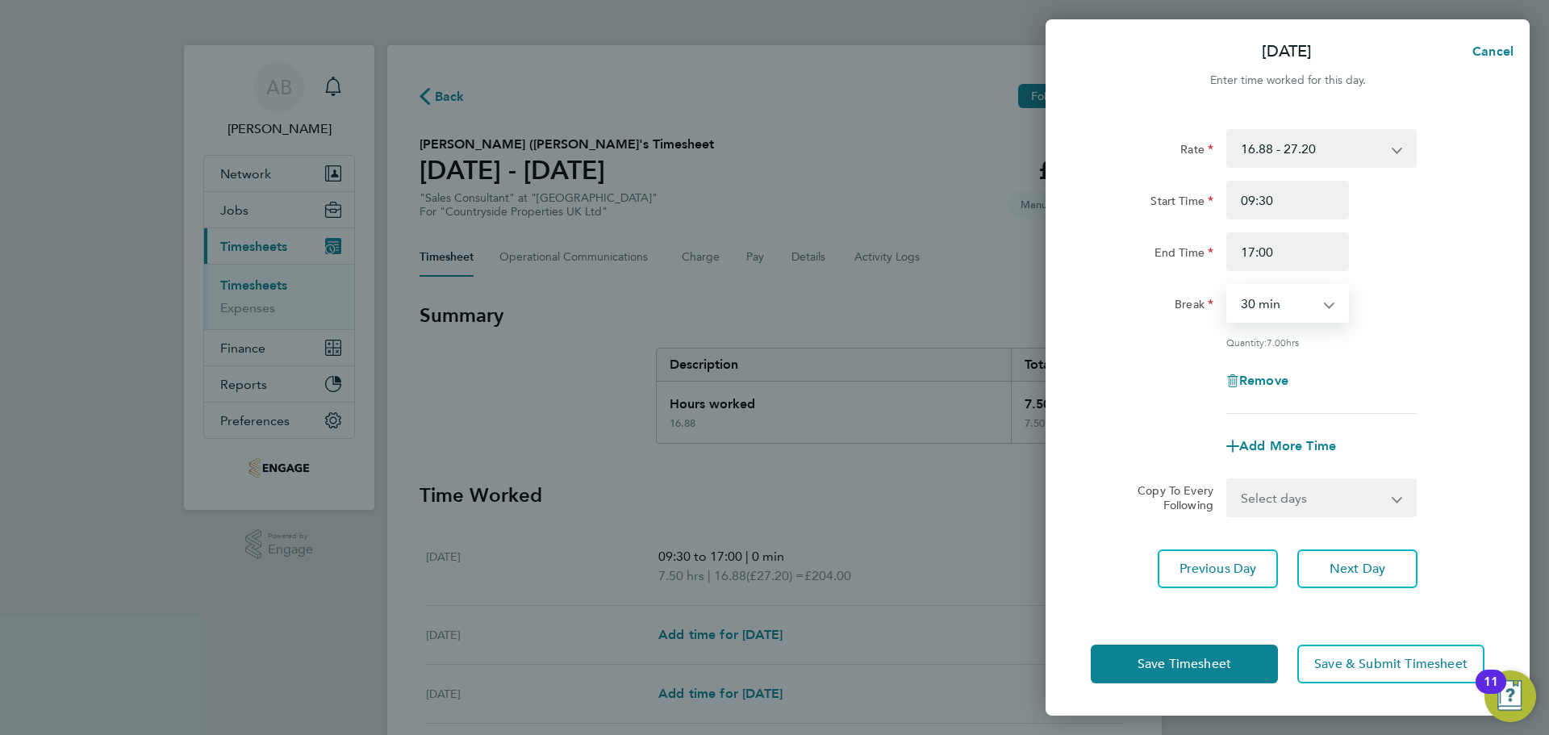
select select "0"
click at [1228, 286] on select "0 min 15 min 30 min 45 min 60 min 75 min 90 min" at bounding box center [1278, 303] width 100 height 35
drag, startPoint x: 1370, startPoint y: 573, endPoint x: 1342, endPoint y: 568, distance: 28.6
click at [1369, 573] on span "Next Day" at bounding box center [1358, 569] width 56 height 16
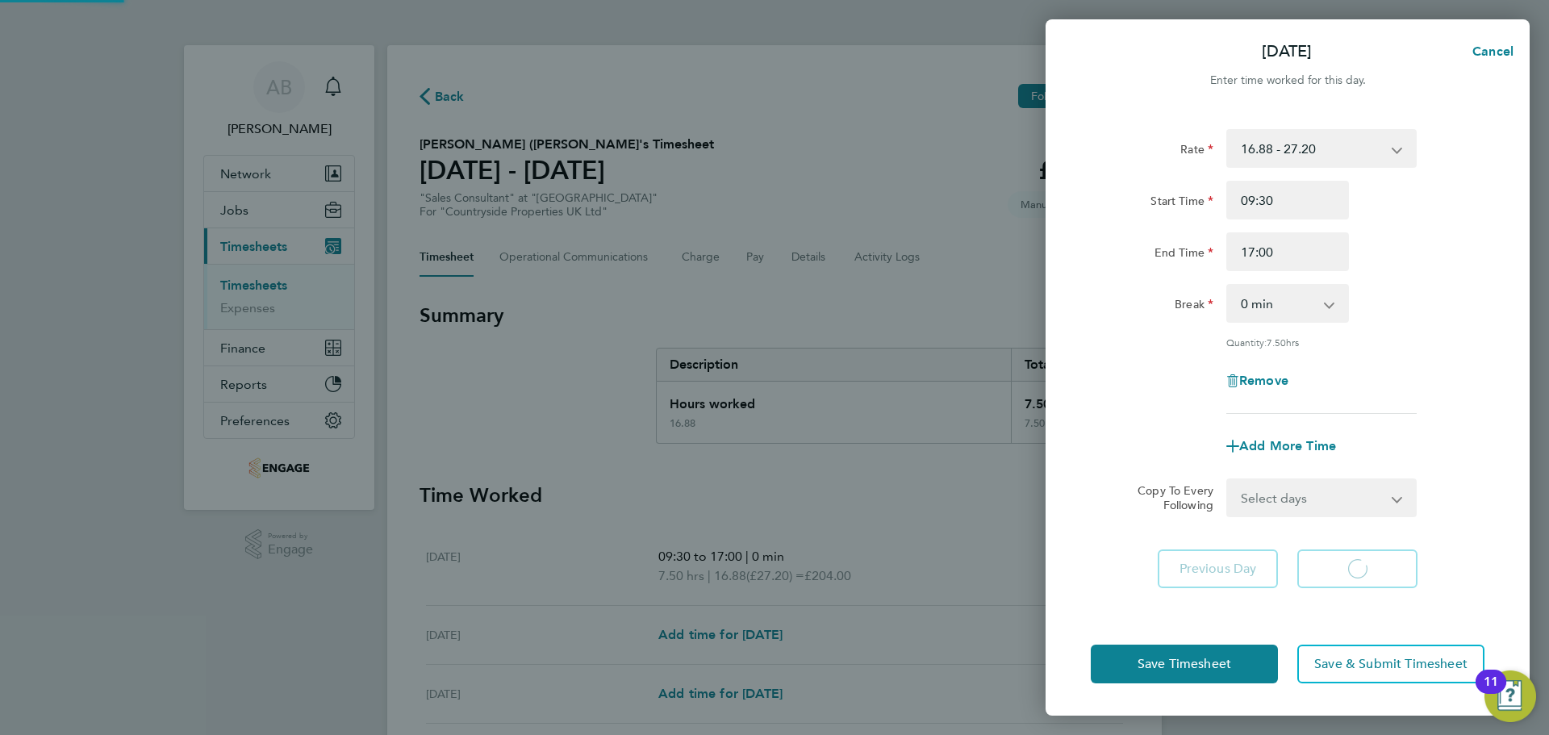
select select "30"
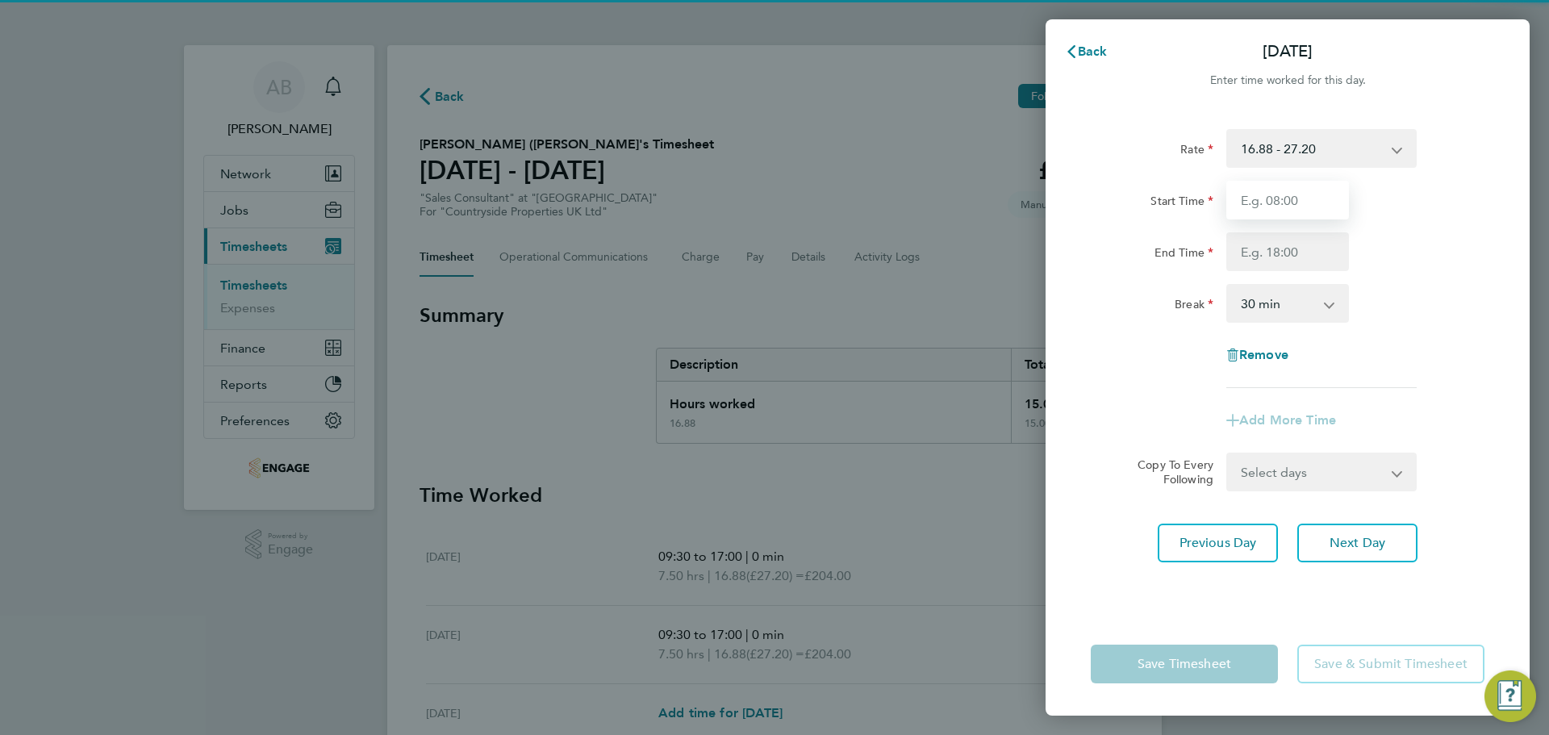
drag, startPoint x: 1278, startPoint y: 190, endPoint x: 1288, endPoint y: 196, distance: 11.9
click at [1279, 190] on input "Start Time" at bounding box center [1287, 200] width 123 height 39
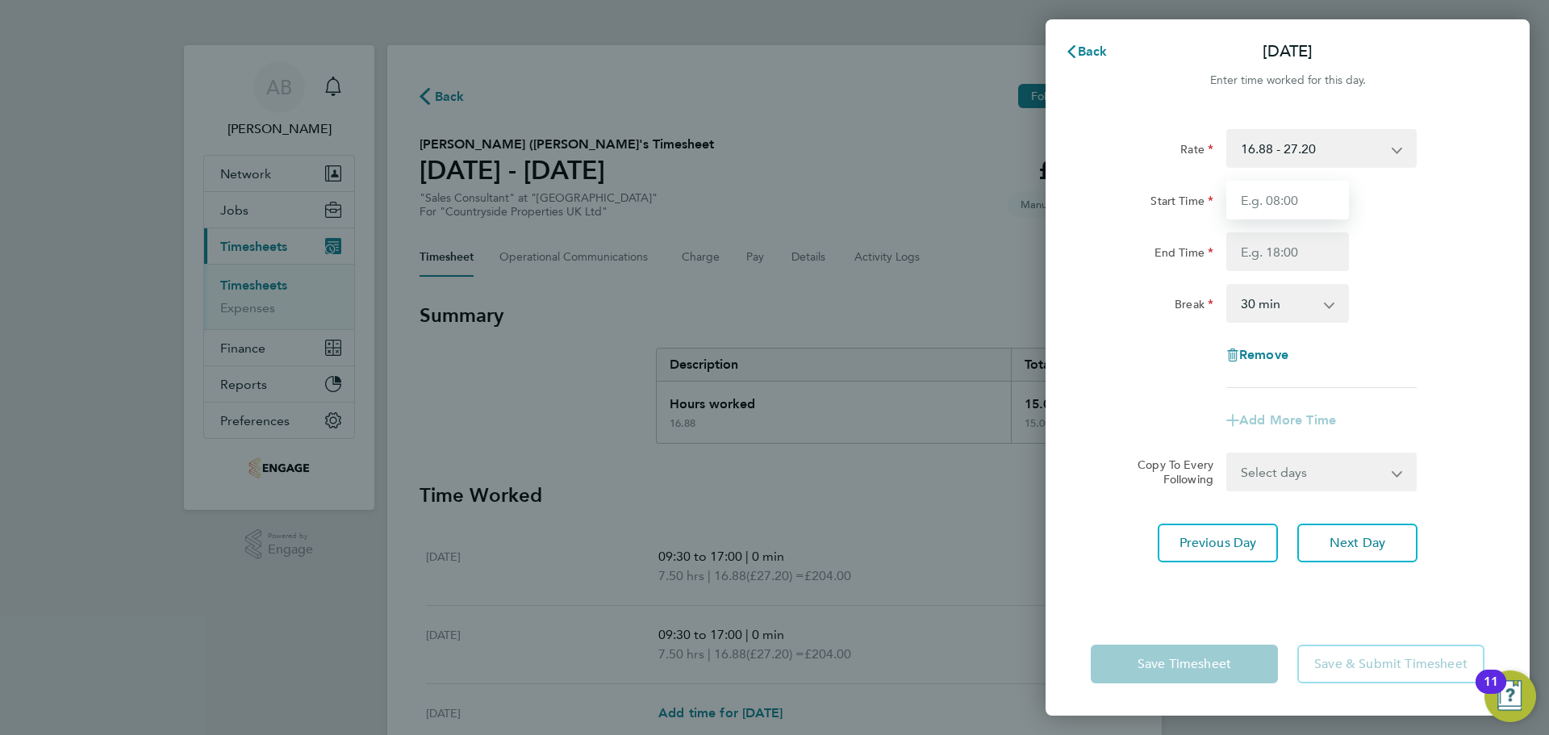
type input "09:30"
click at [1297, 254] on input "End Time" at bounding box center [1287, 251] width 123 height 39
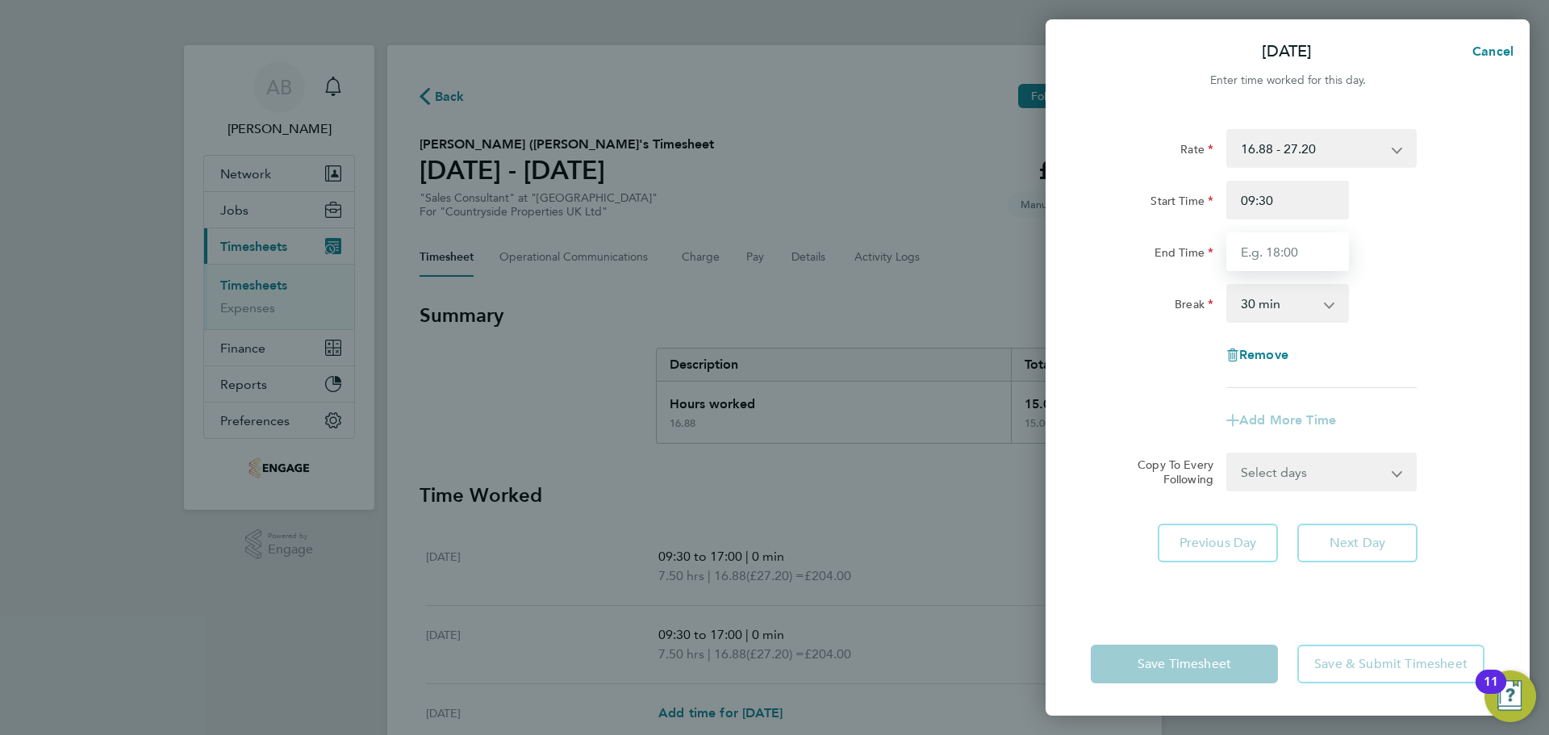
type input "17:00"
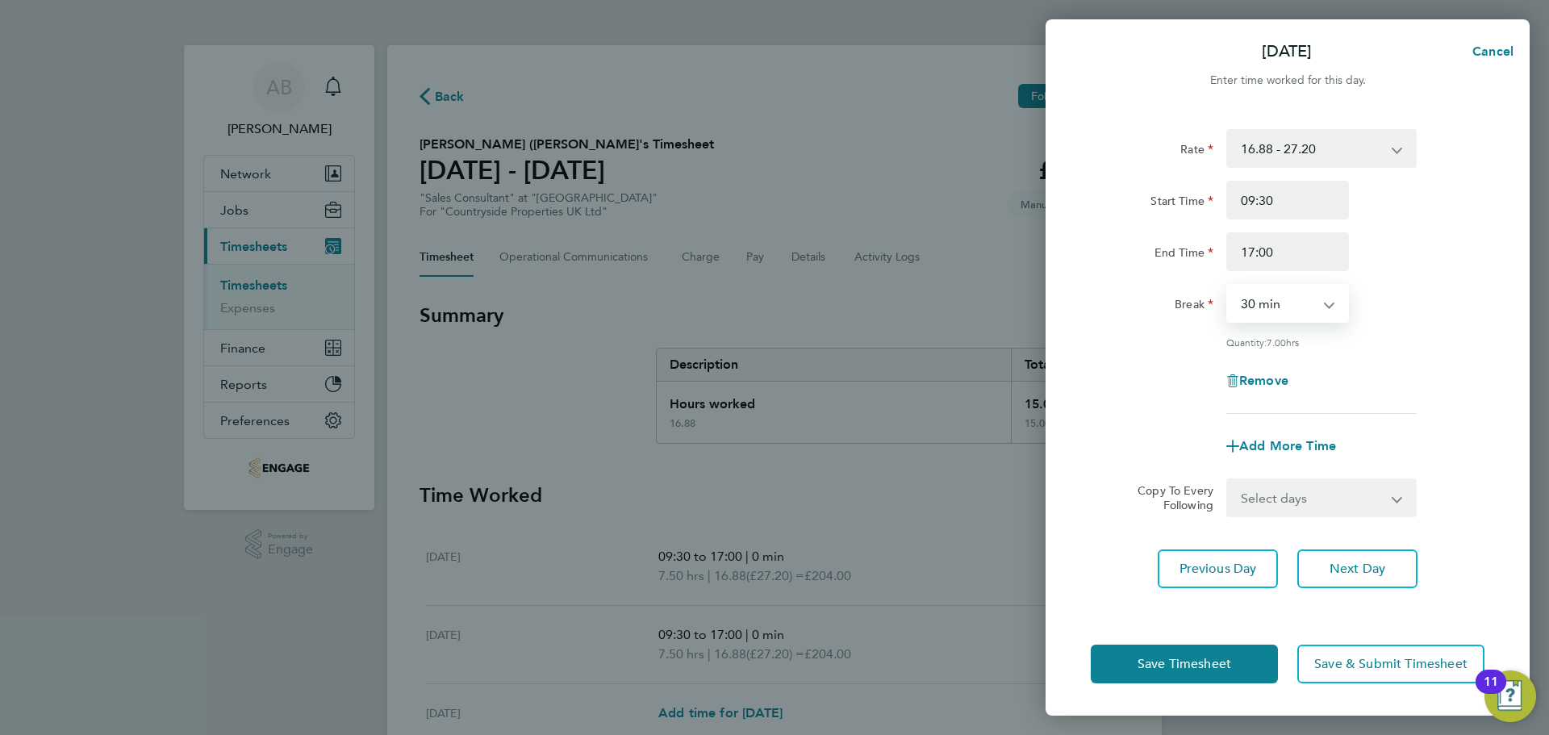
drag, startPoint x: 1303, startPoint y: 302, endPoint x: 1303, endPoint y: 315, distance: 13.7
click at [1303, 303] on select "0 min 15 min 30 min 45 min 60 min 75 min 90 min" at bounding box center [1278, 303] width 100 height 35
select select "0"
click at [1228, 286] on select "0 min 15 min 30 min 45 min 60 min 75 min 90 min" at bounding box center [1278, 303] width 100 height 35
click at [1360, 570] on span "Next Day" at bounding box center [1358, 569] width 56 height 16
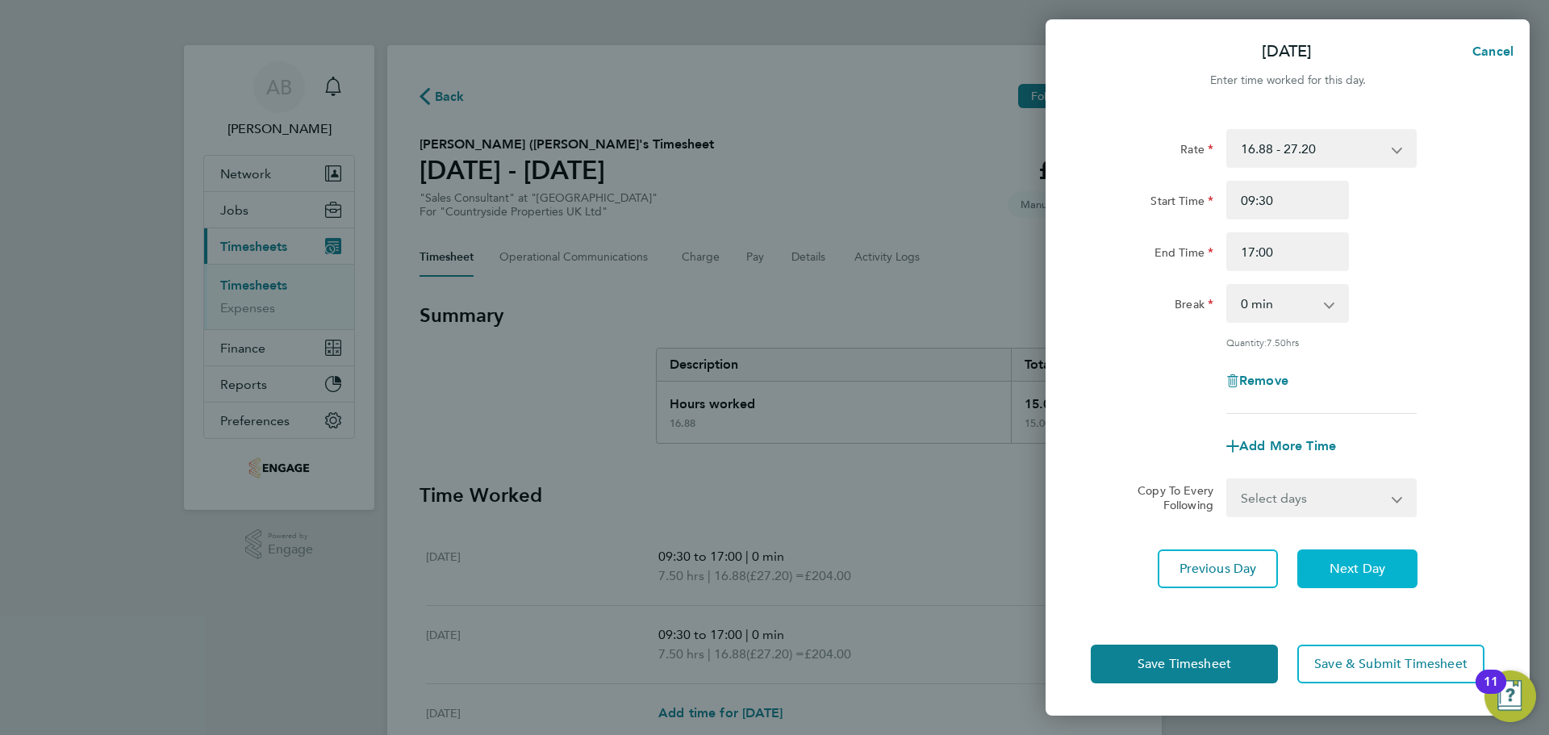
select select "30"
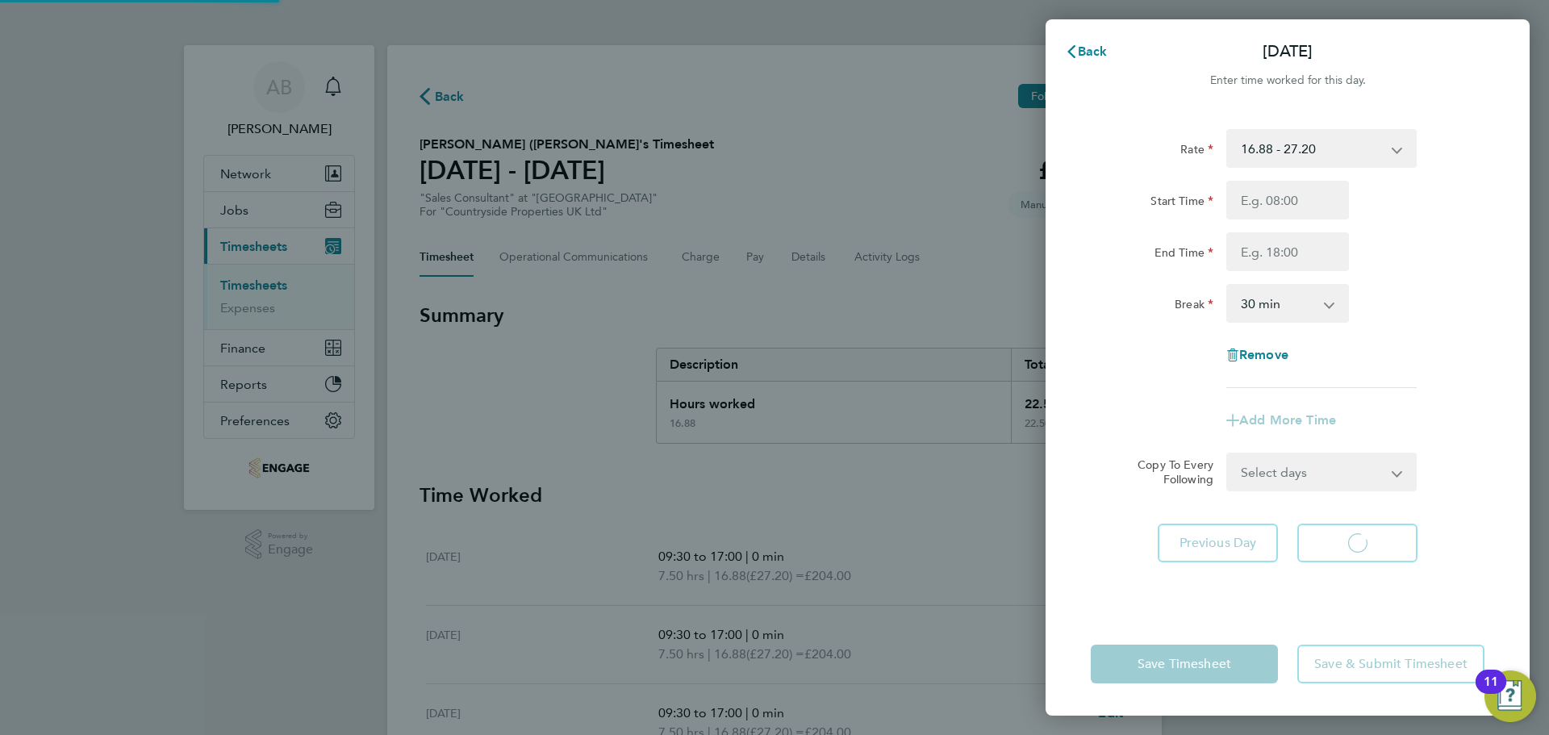
select select "30"
click at [1267, 347] on span "Remove" at bounding box center [1263, 354] width 49 height 15
select select "null"
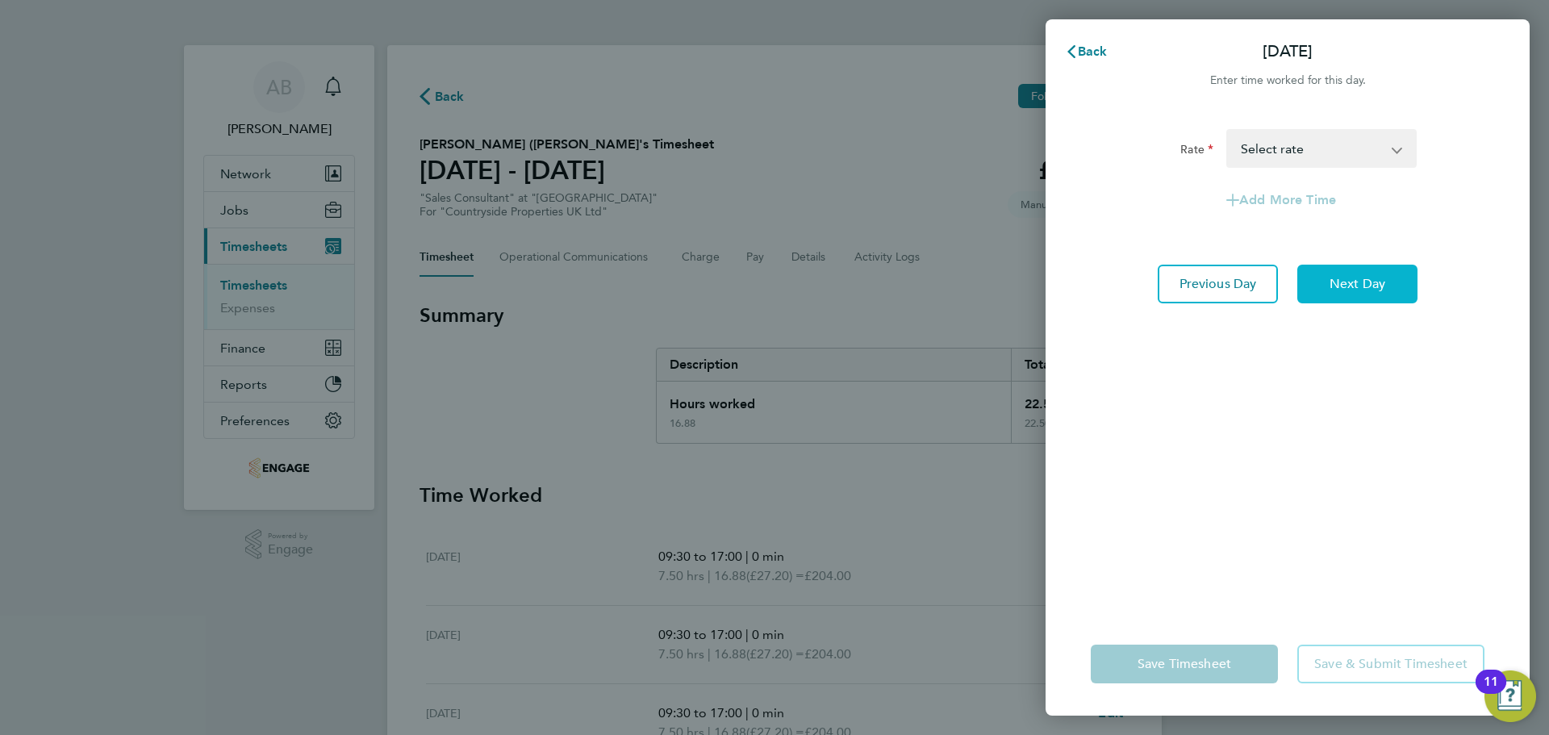
click at [1362, 290] on span "Next Day" at bounding box center [1358, 284] width 56 height 16
select select "30"
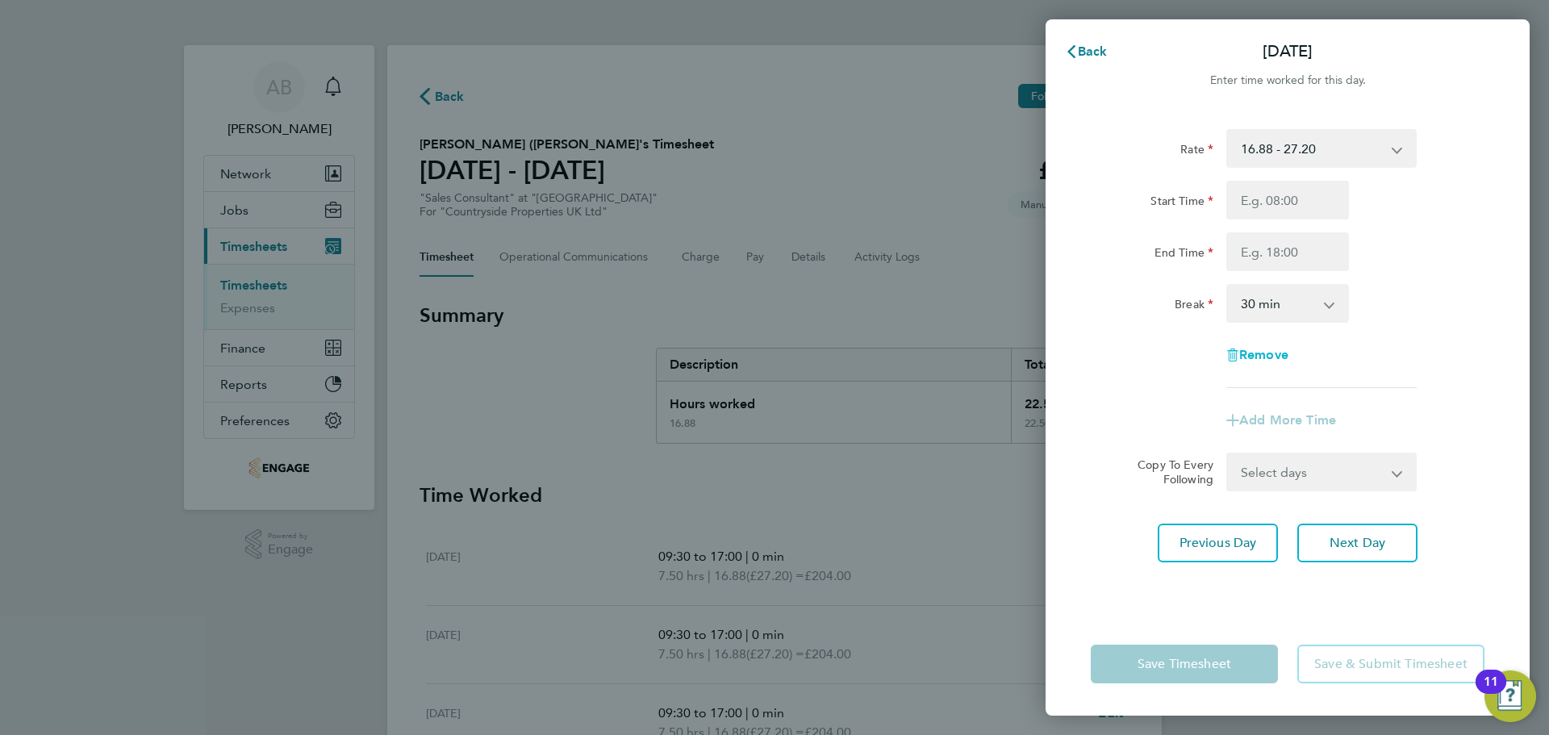
click at [1272, 351] on span "Remove" at bounding box center [1263, 354] width 49 height 15
select select "null"
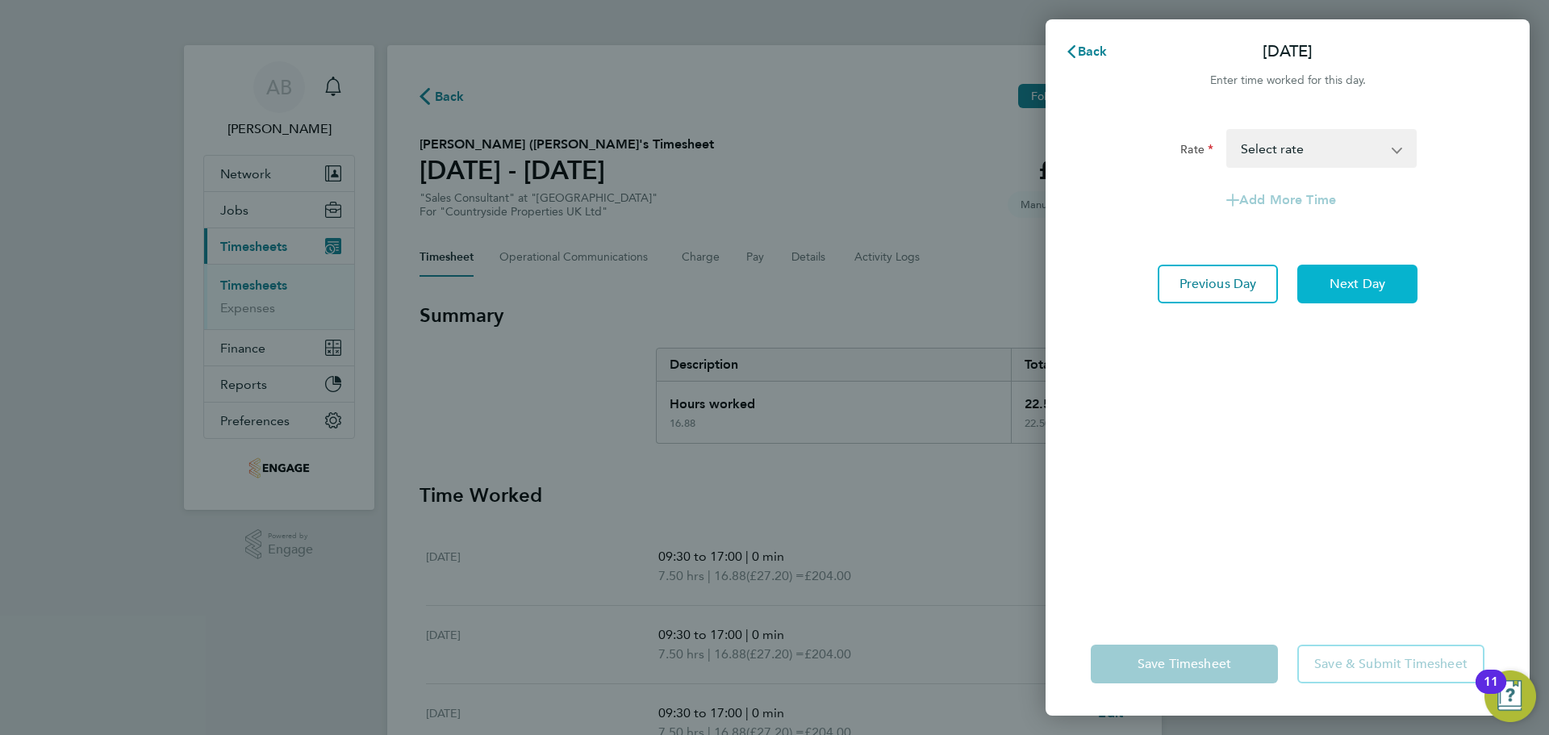
click at [1359, 289] on span "Next Day" at bounding box center [1358, 284] width 56 height 16
select select "30"
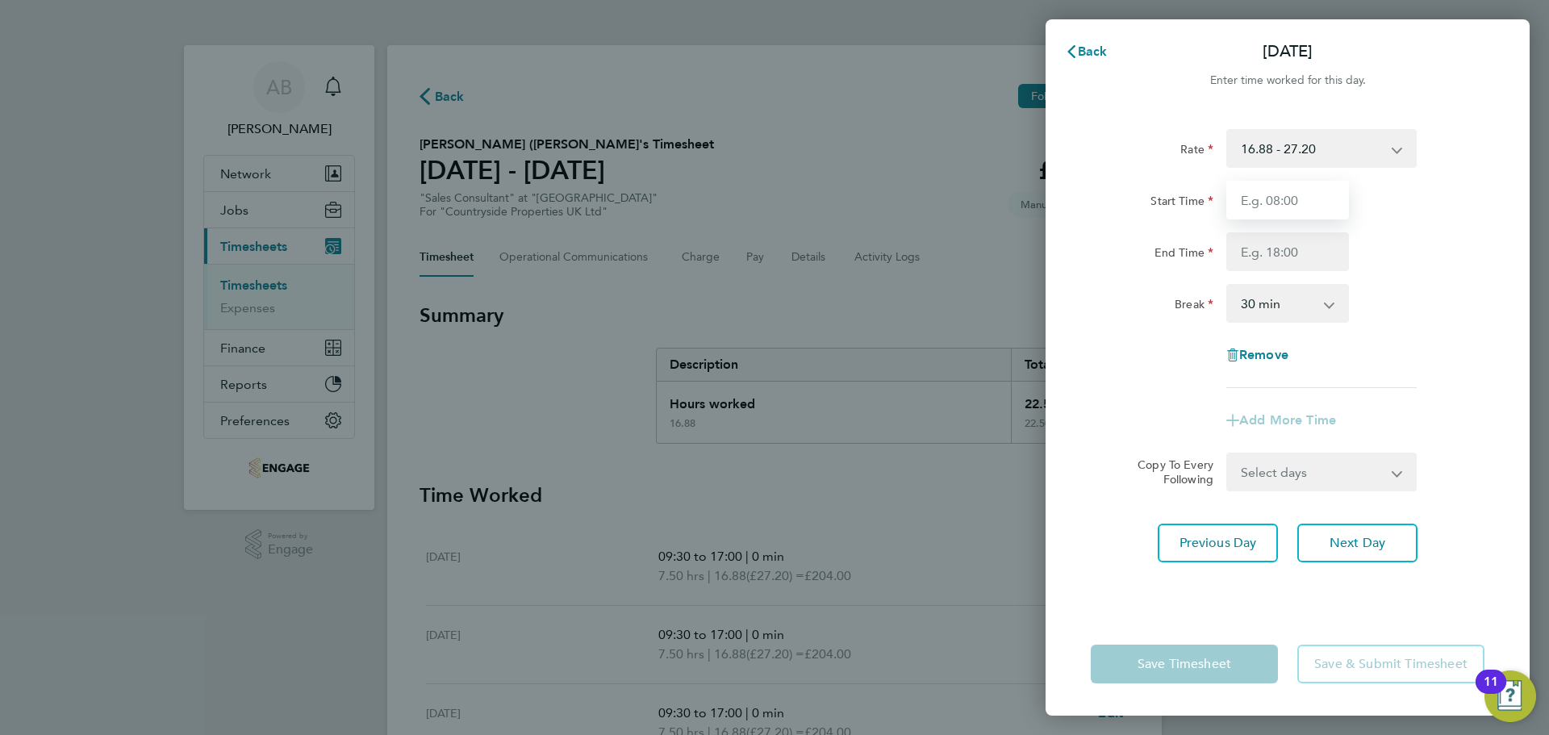
click at [1277, 203] on input "Start Time" at bounding box center [1287, 200] width 123 height 39
type input "09:30"
drag, startPoint x: 1264, startPoint y: 255, endPoint x: 1273, endPoint y: 262, distance: 11.5
click at [1264, 255] on input "End Time" at bounding box center [1287, 251] width 123 height 39
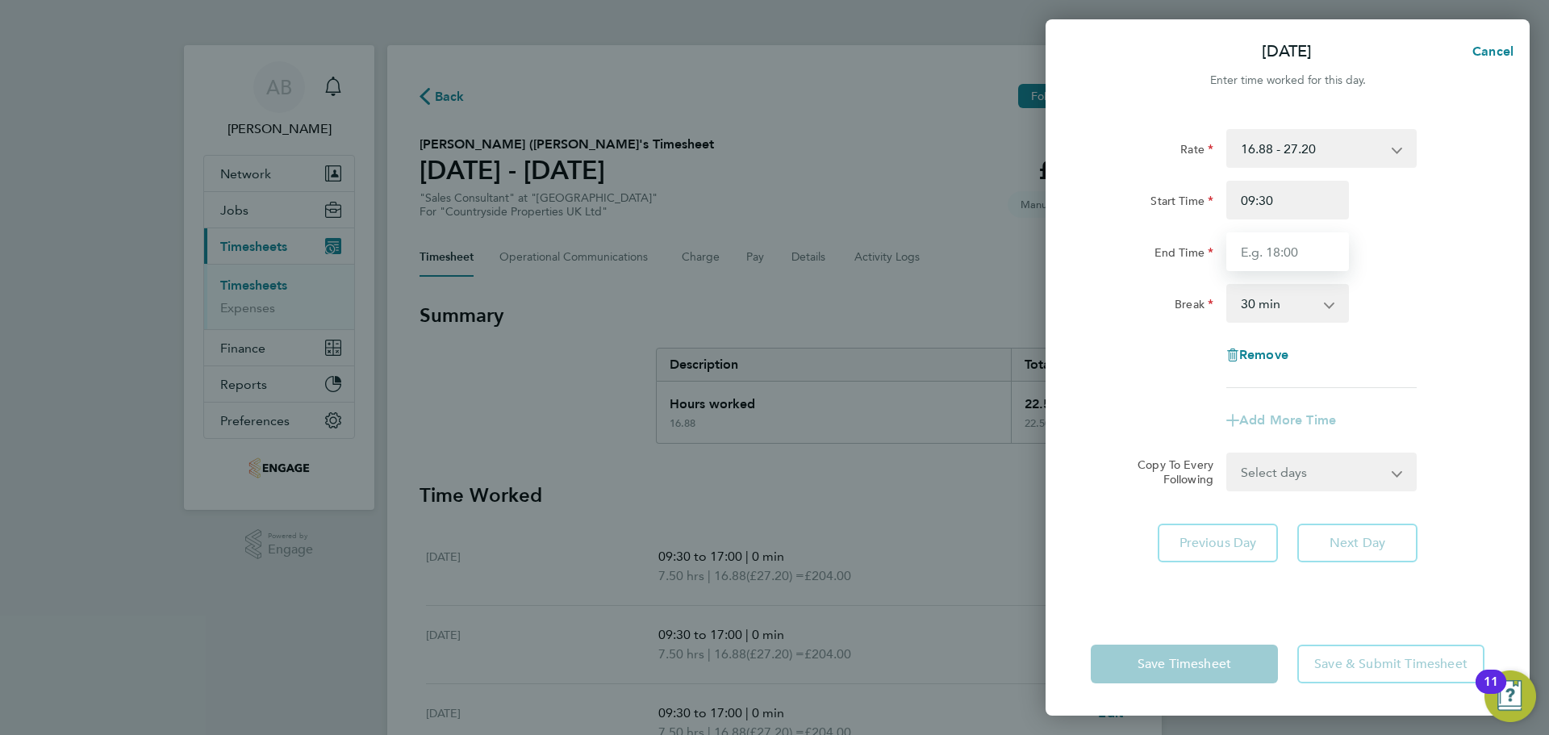
type input "17:30"
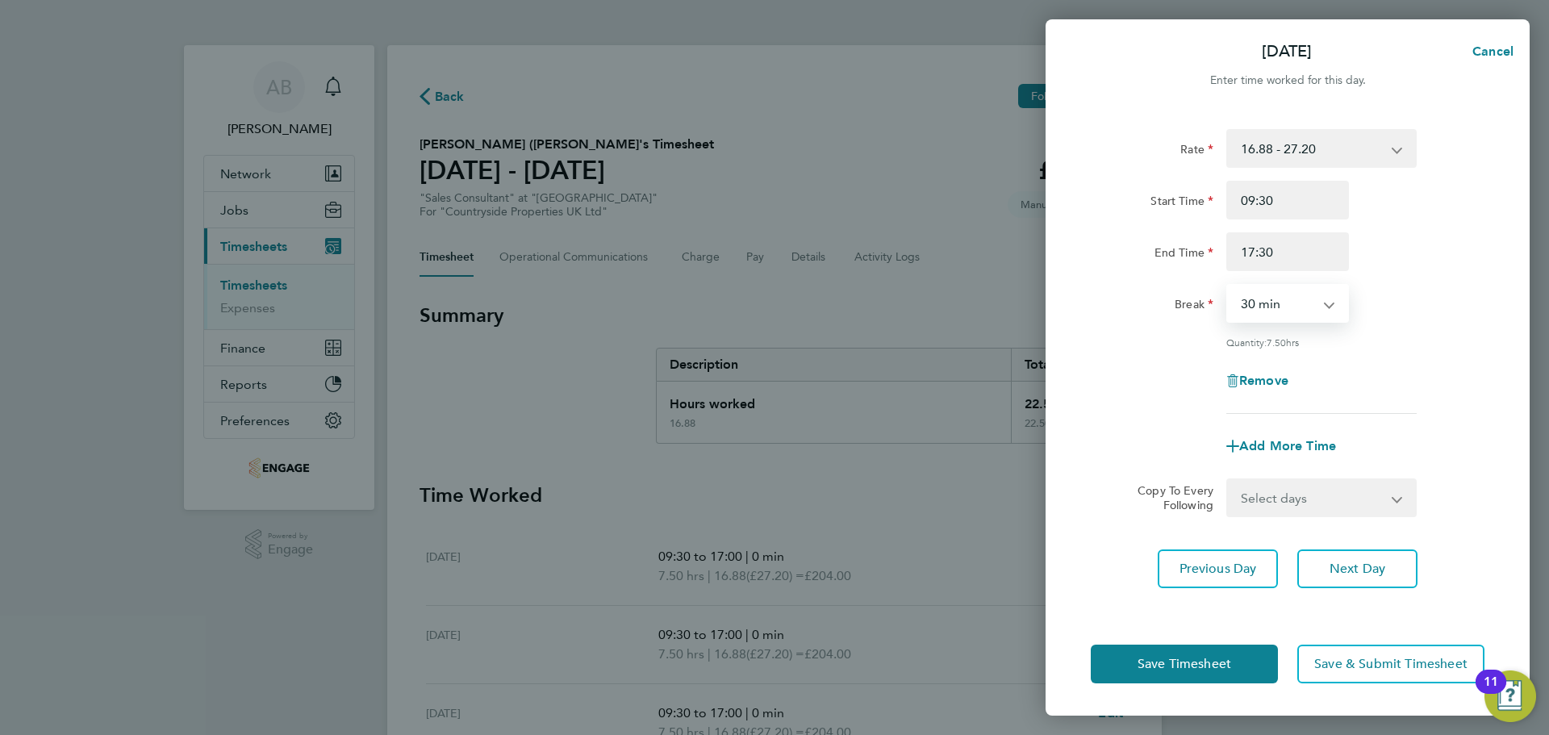
click at [1270, 297] on select "0 min 15 min 30 min 45 min 60 min 75 min 90 min" at bounding box center [1278, 303] width 100 height 35
select select "0"
click at [1228, 286] on select "0 min 15 min 30 min 45 min 60 min 75 min 90 min" at bounding box center [1278, 303] width 100 height 35
click at [1376, 573] on span "Next Day" at bounding box center [1358, 569] width 56 height 16
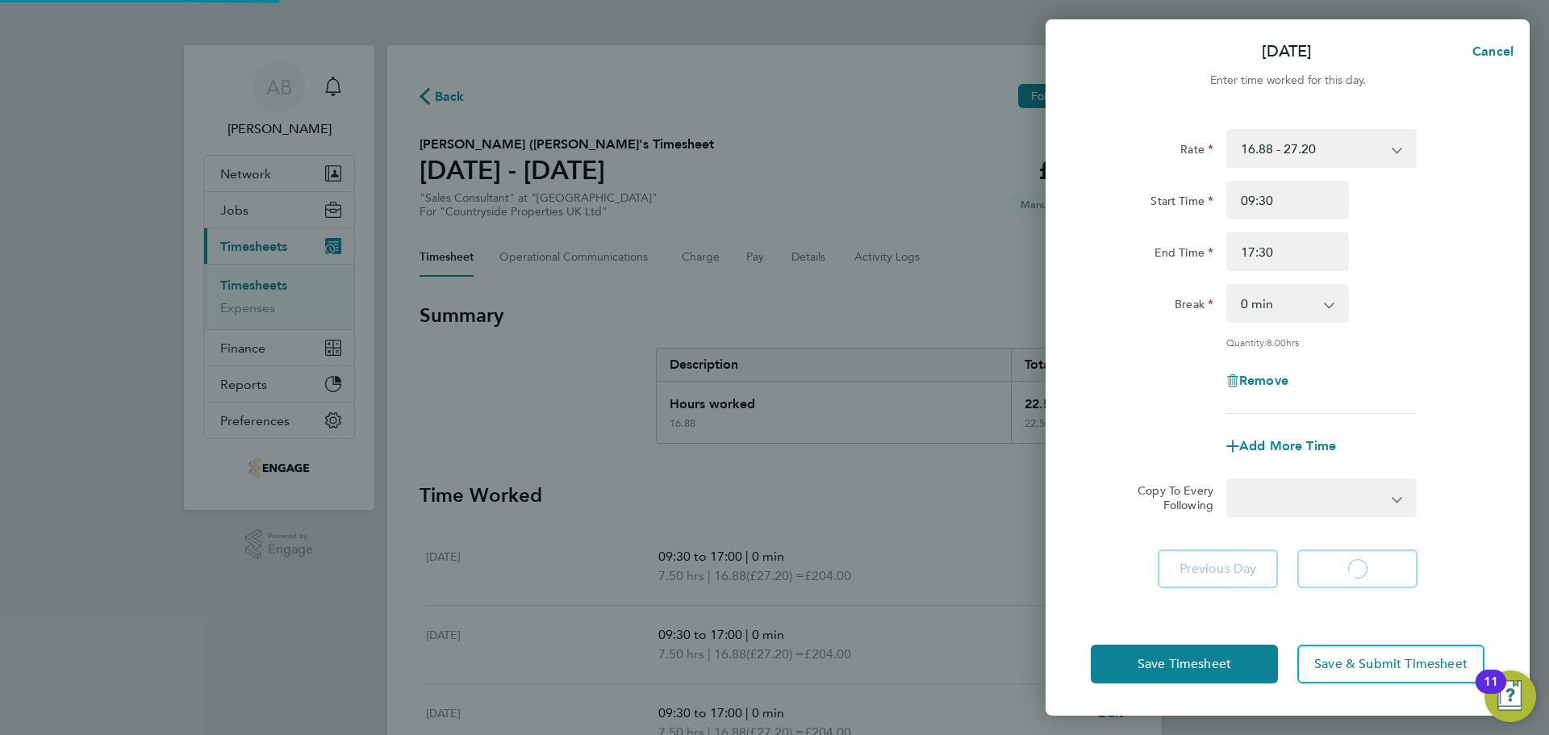
select select "30"
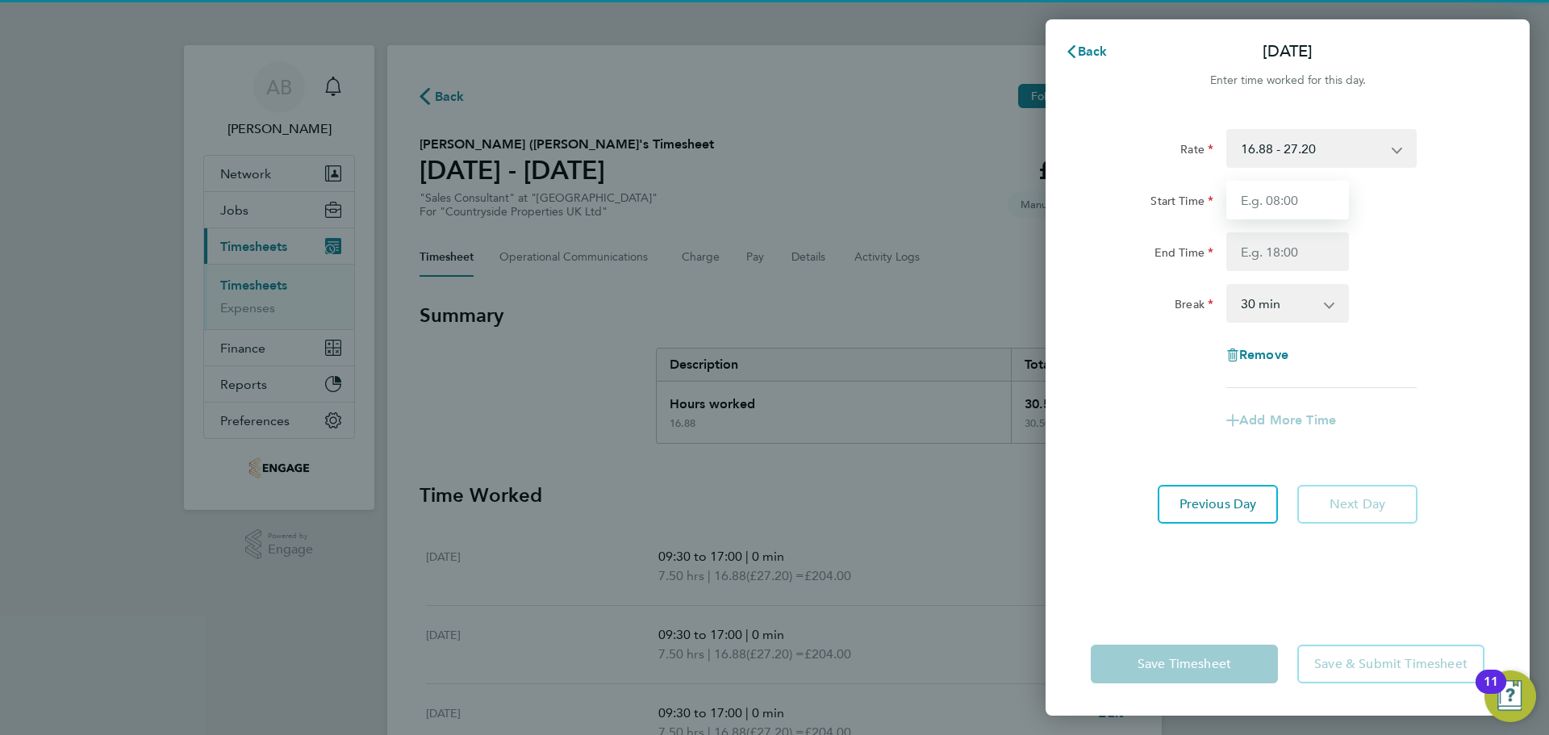
click at [1294, 201] on input "Start Time" at bounding box center [1287, 200] width 123 height 39
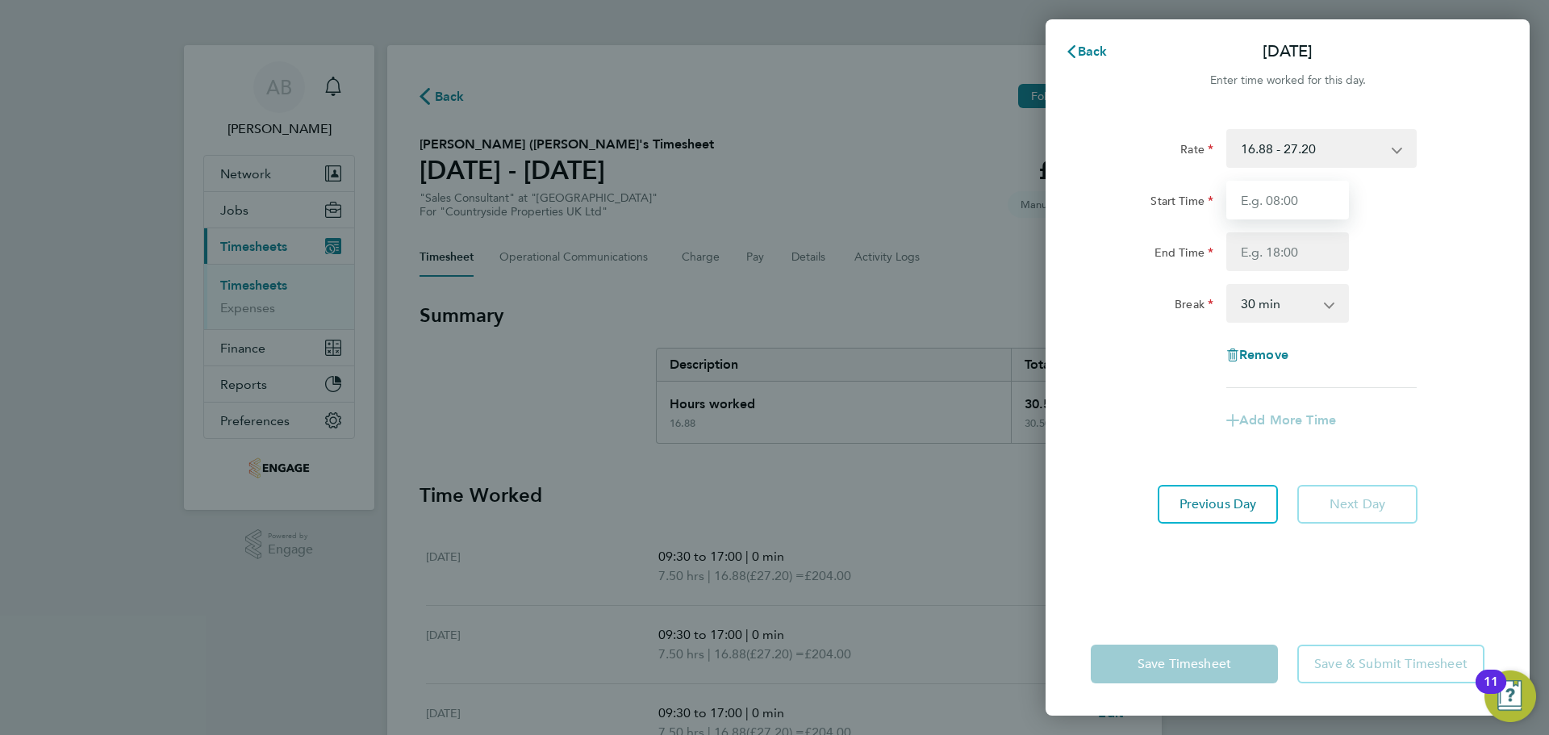
type input "09:30"
drag, startPoint x: 1301, startPoint y: 218, endPoint x: 1296, endPoint y: 249, distance: 32.0
click at [1296, 249] on input "End Time" at bounding box center [1287, 251] width 123 height 39
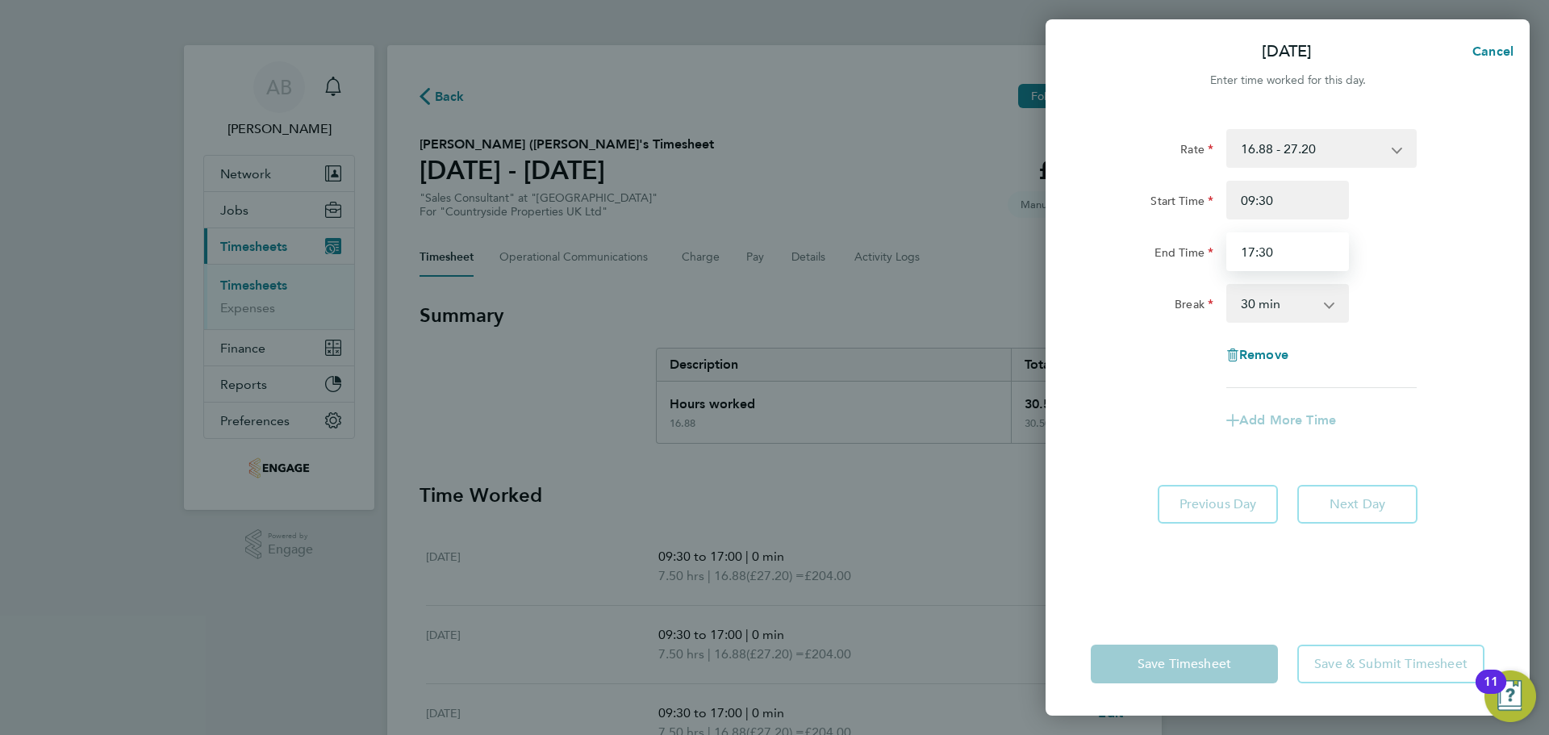
click at [1292, 254] on input "17:30" at bounding box center [1287, 251] width 123 height 39
click at [1264, 248] on input "17:30" at bounding box center [1287, 251] width 123 height 39
type input "17:00"
click at [1278, 301] on select "0 min 15 min 30 min 45 min 60 min 75 min 90 min" at bounding box center [1278, 303] width 100 height 35
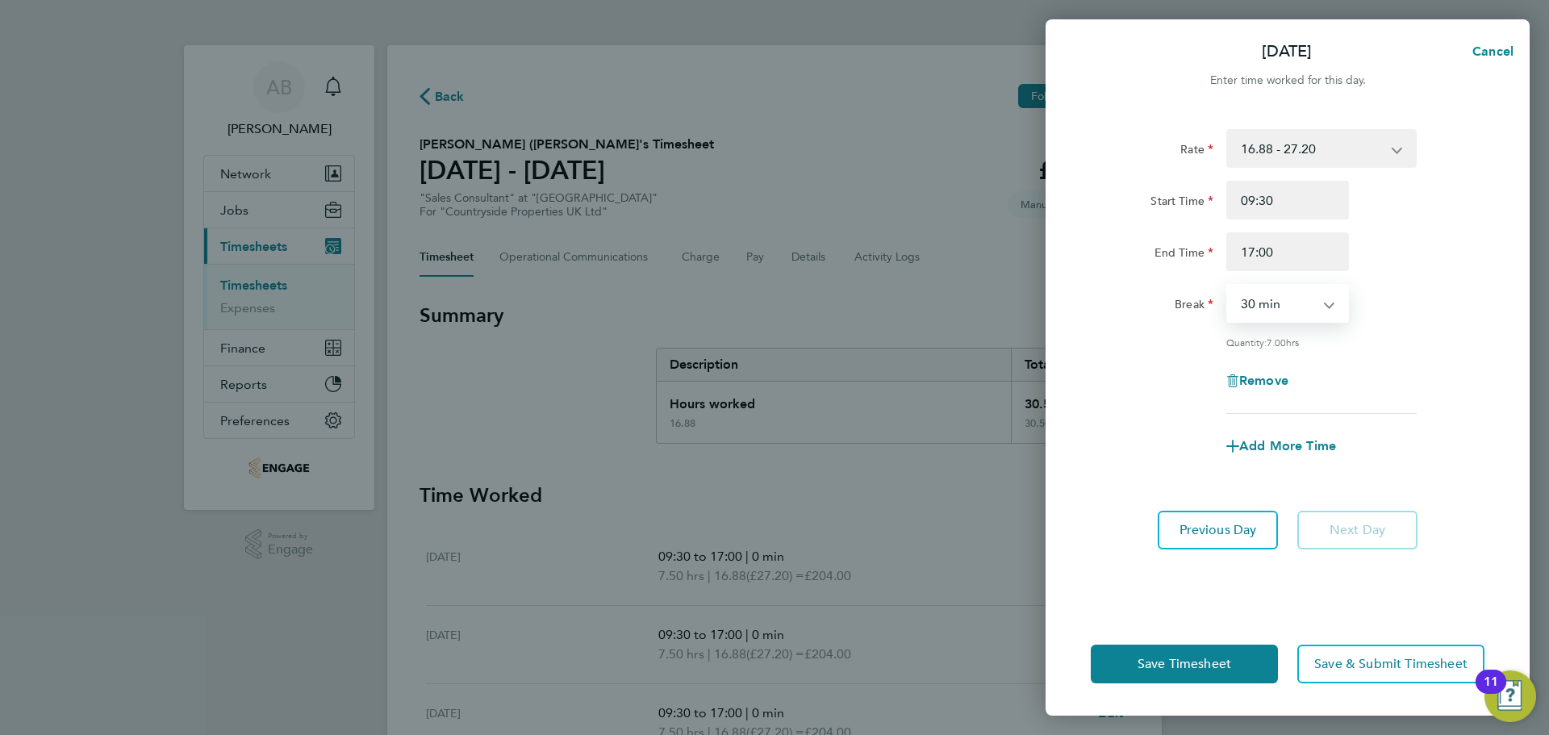
select select "0"
click at [1228, 286] on select "0 min 15 min 30 min 45 min 60 min 75 min 90 min" at bounding box center [1278, 303] width 100 height 35
click at [1218, 670] on span "Save Timesheet" at bounding box center [1185, 664] width 94 height 16
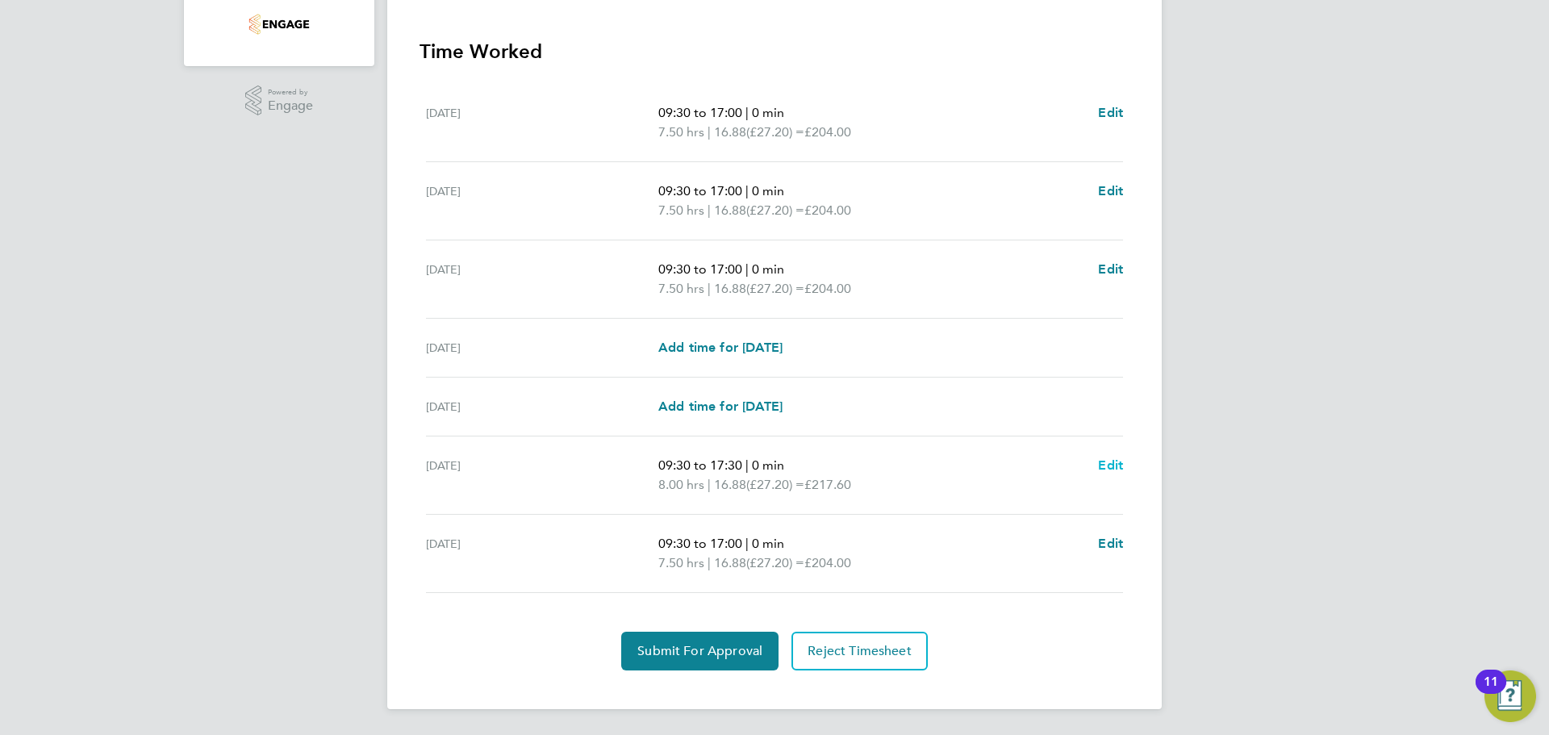
click at [1122, 464] on ul "Mon 22 Sep 09:30 to 17:00 | 0 min 7.50 hrs | 16.88 (£27.20) = £204.00 Edit Tue …" at bounding box center [775, 338] width 710 height 509
click at [1100, 465] on span "Edit" at bounding box center [1110, 464] width 25 height 15
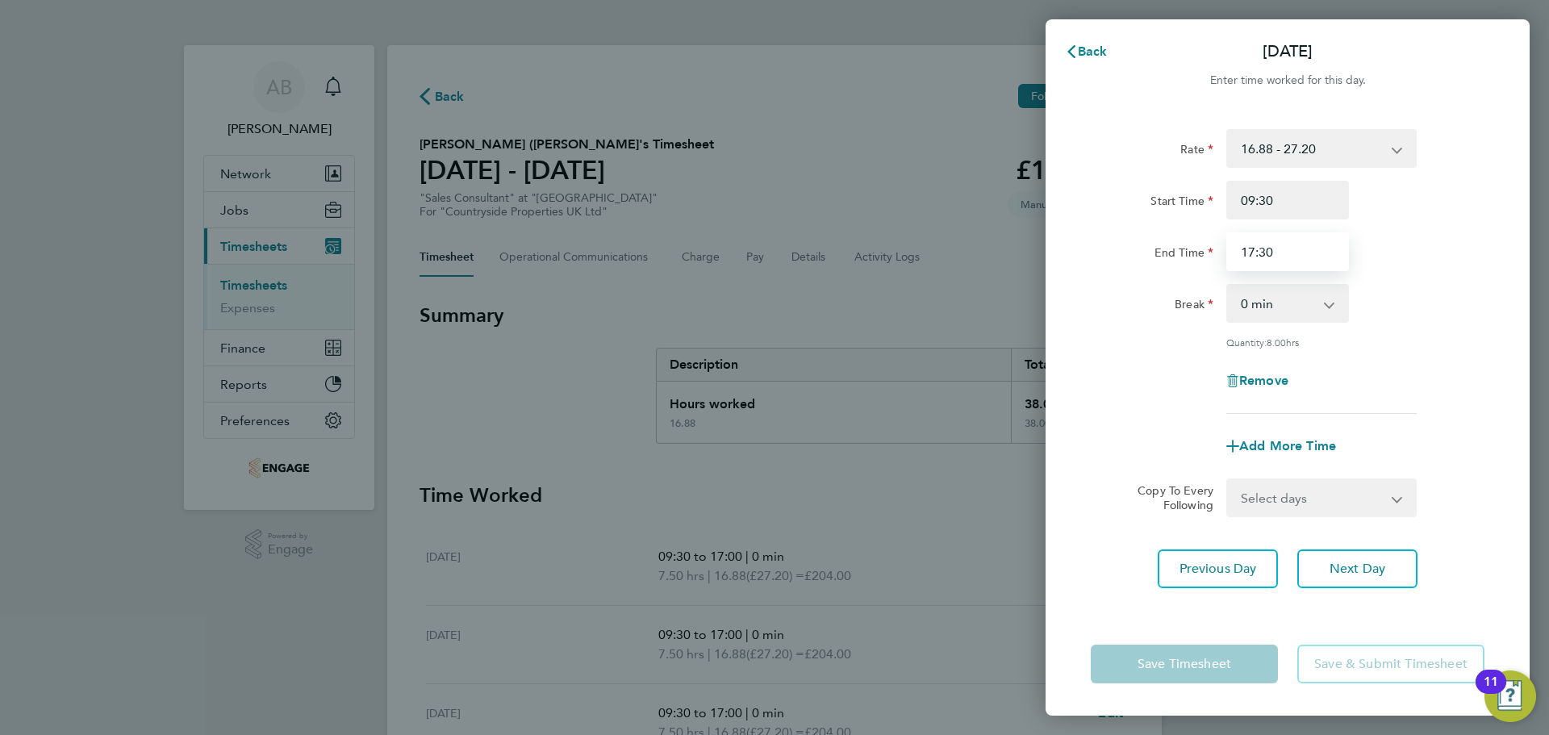
click at [1258, 251] on input "17:30" at bounding box center [1287, 251] width 123 height 39
type input "17:00"
click at [1452, 278] on div "Rate 16.88 - 27.20 Start Time 09:30 End Time 17:00 Break 0 min 15 min 30 min 45…" at bounding box center [1288, 271] width 394 height 285
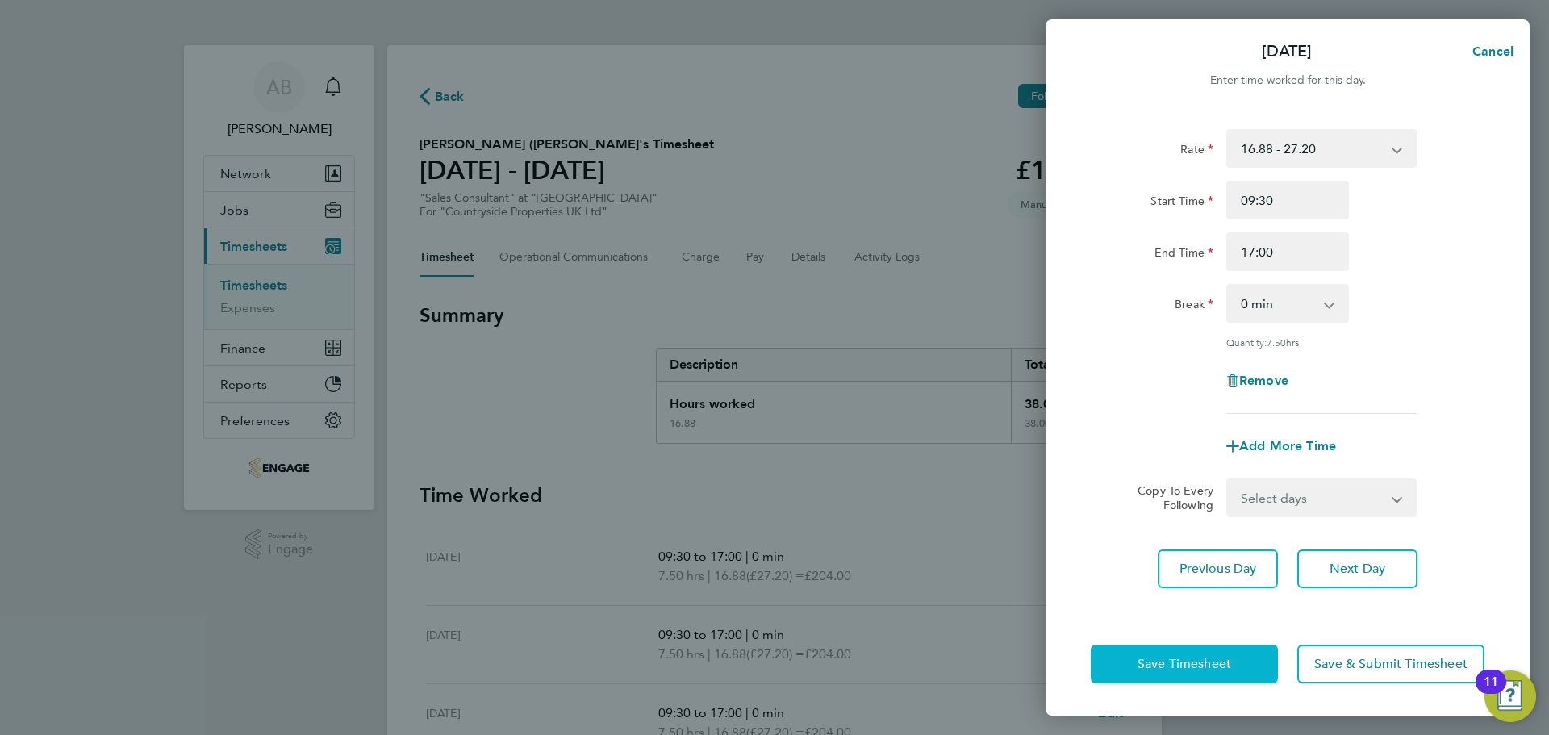
click at [1200, 663] on span "Save Timesheet" at bounding box center [1185, 664] width 94 height 16
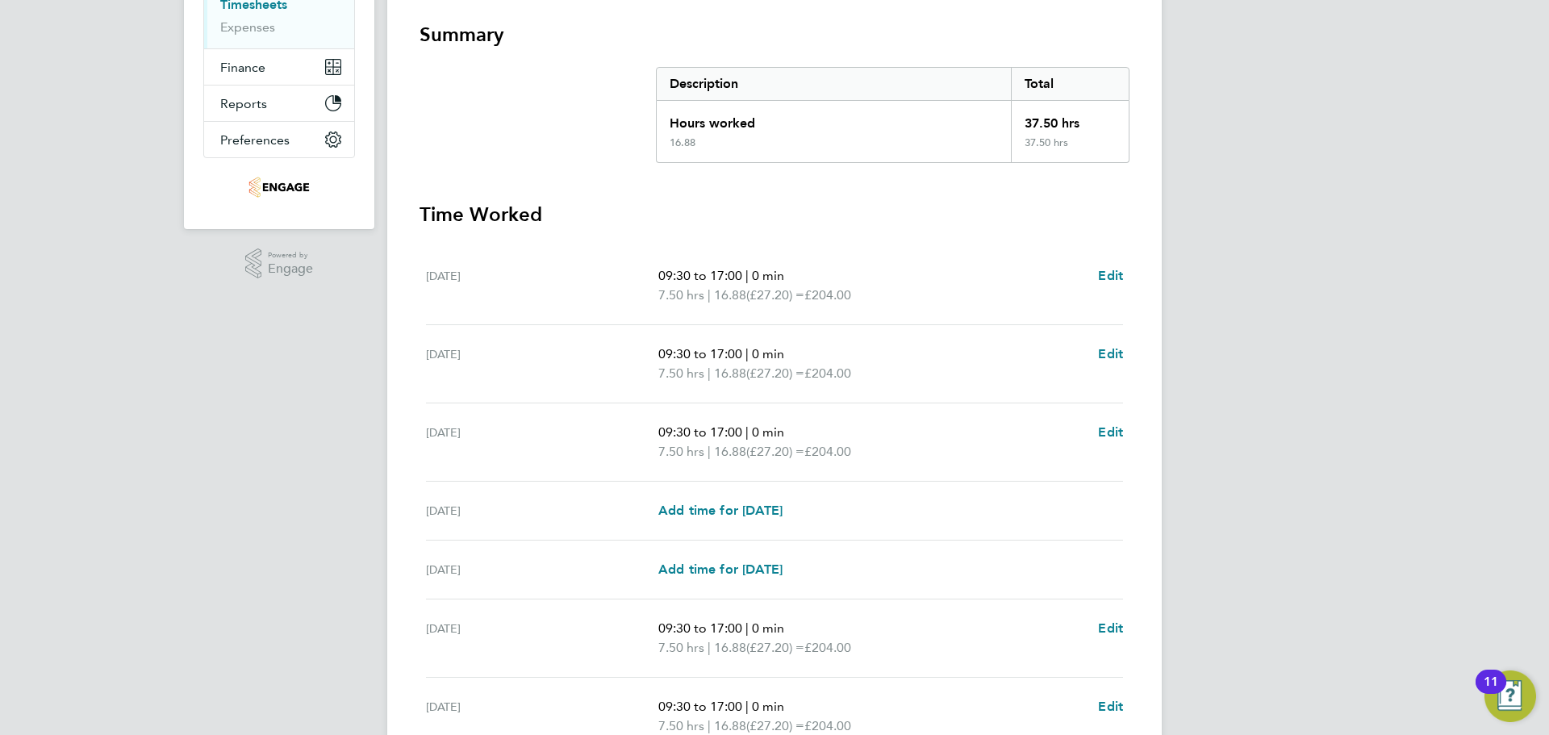
scroll to position [444, 0]
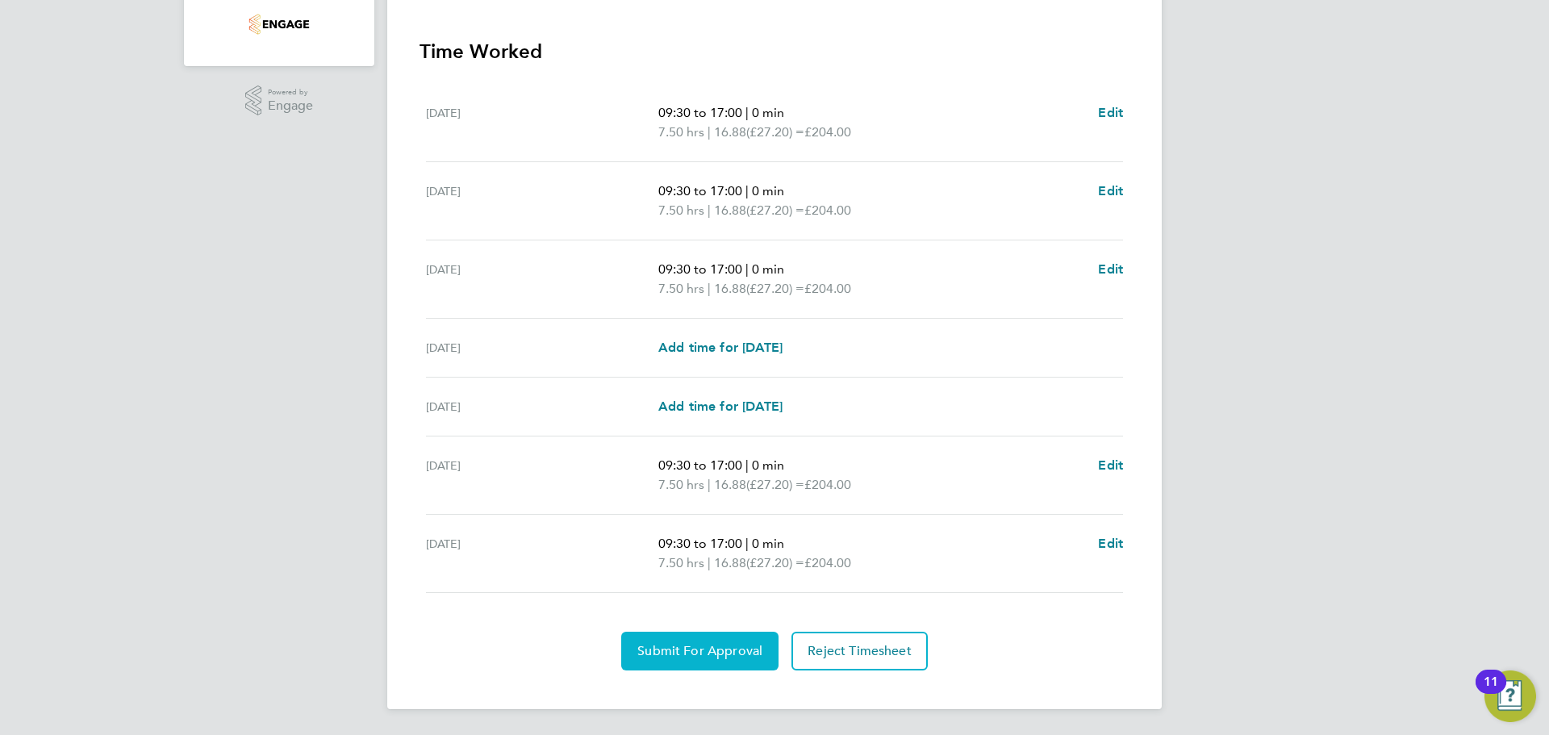
click at [723, 670] on div "Back Following Liz (elizabeth) Lea's Timesheet 22 - 28 Sept 2025 £1,020. 00 "Sa…" at bounding box center [774, 155] width 775 height 1108
click at [721, 652] on span "Submit For Approval" at bounding box center [699, 651] width 125 height 16
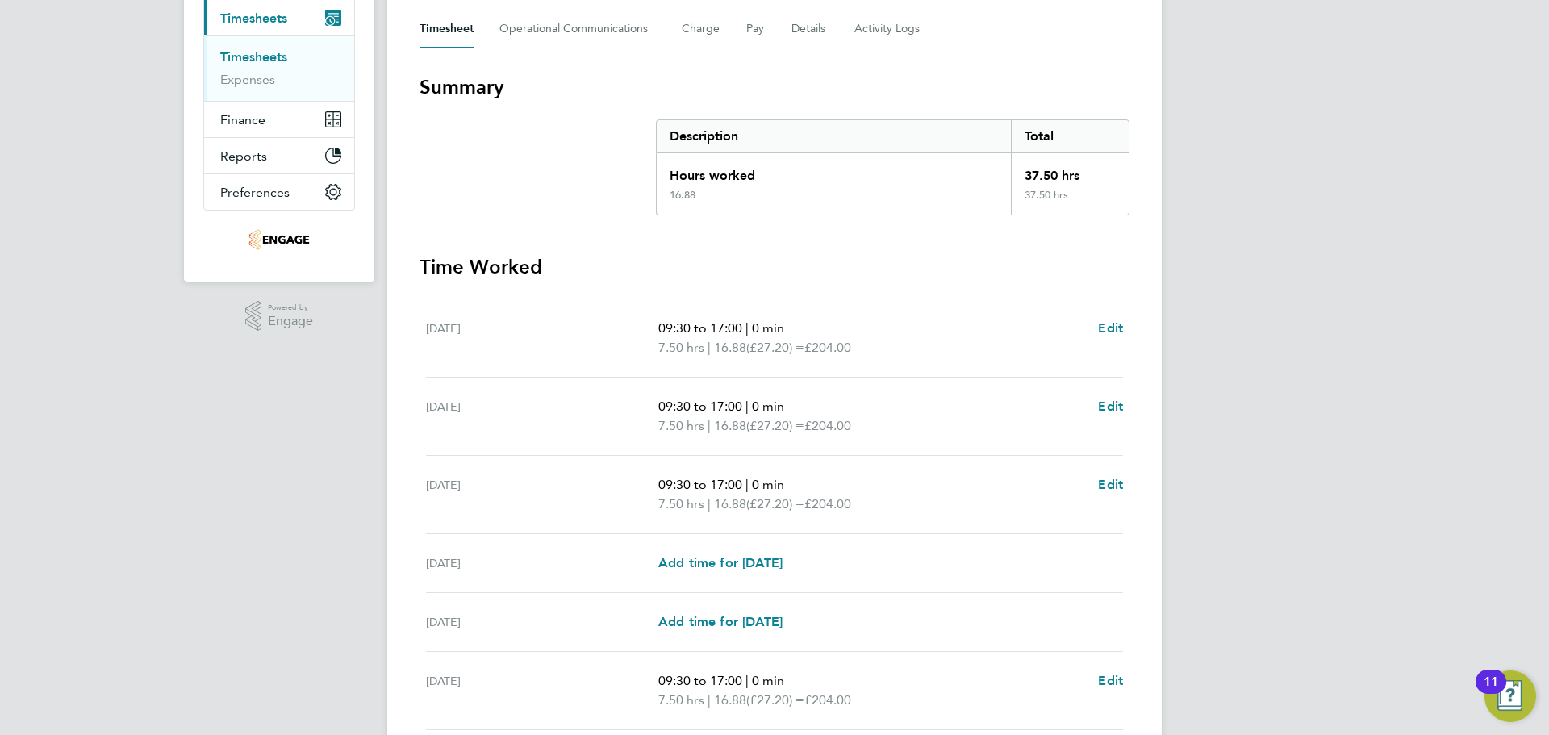
scroll to position [0, 0]
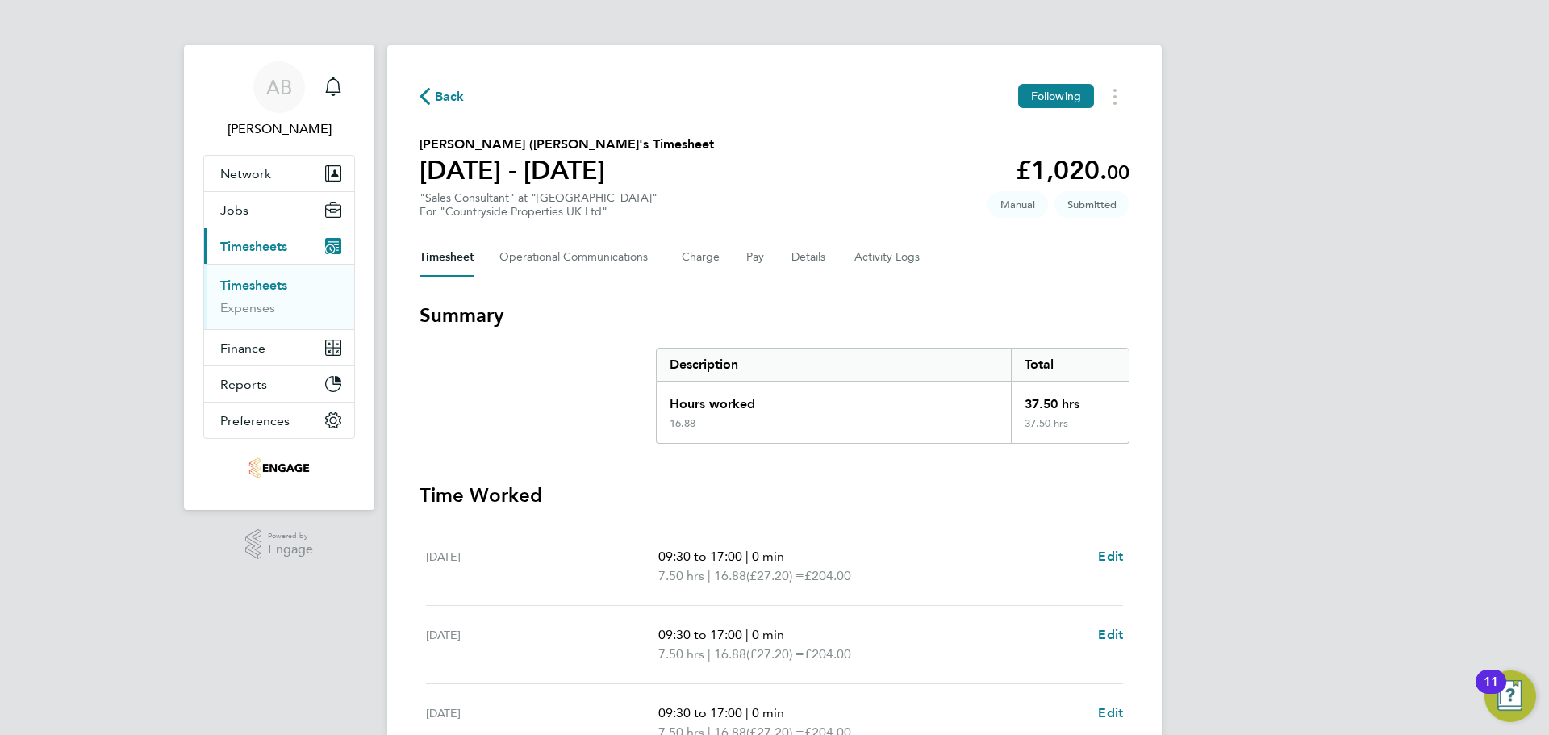
click at [427, 94] on icon "button" at bounding box center [425, 96] width 10 height 17
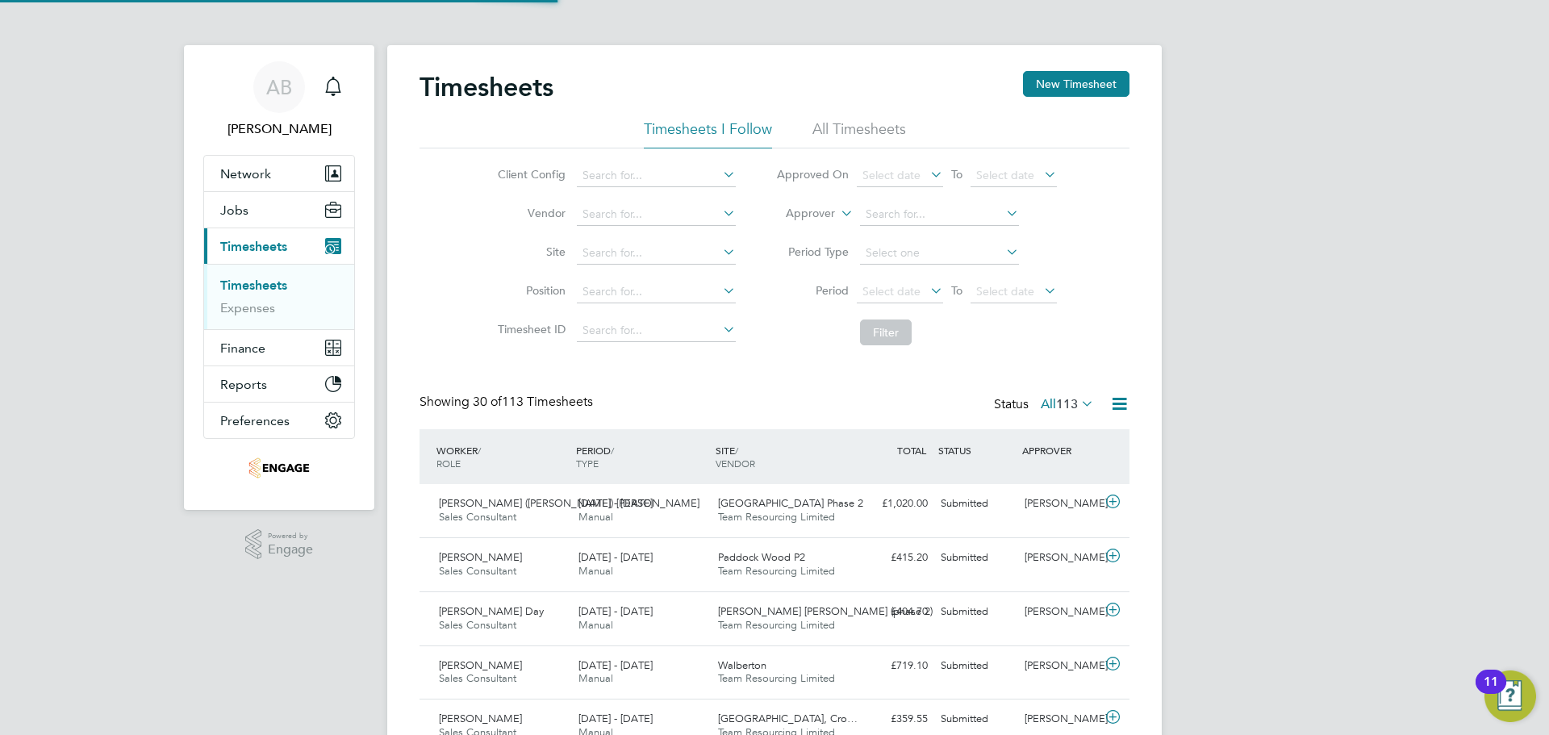
scroll to position [41, 140]
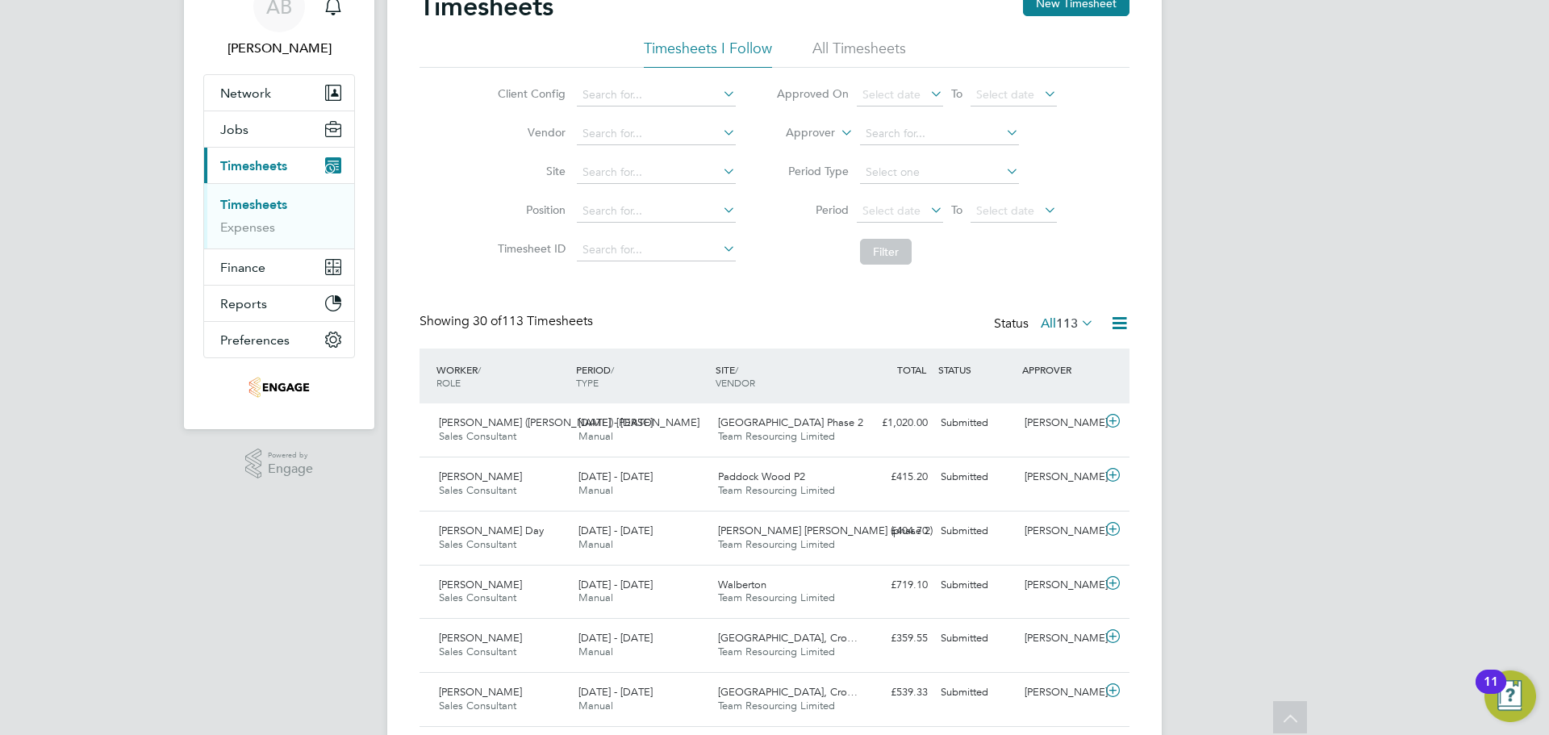
click at [1071, 319] on span "113" at bounding box center [1067, 323] width 22 height 16
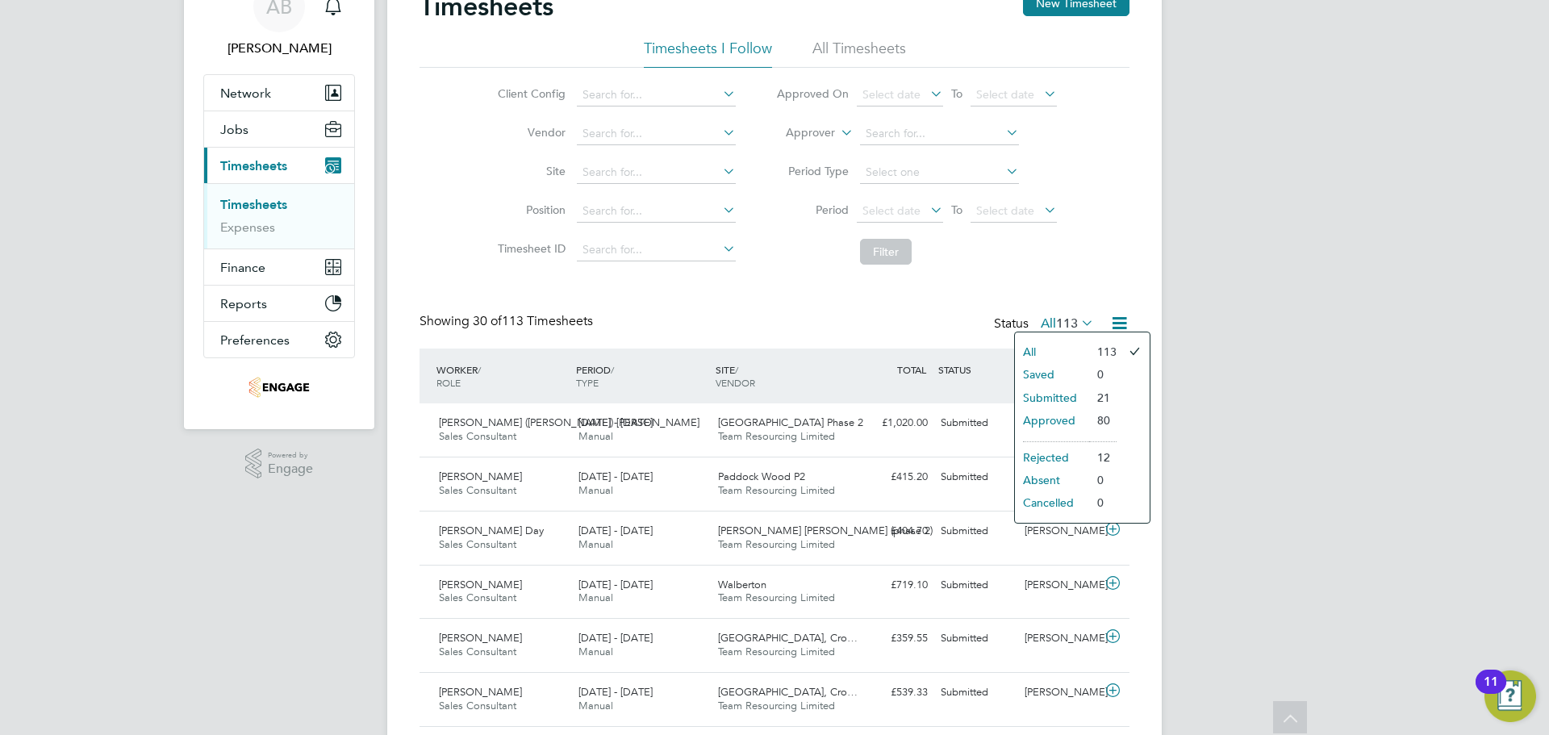
click at [1071, 397] on li "Submitted" at bounding box center [1052, 397] width 74 height 23
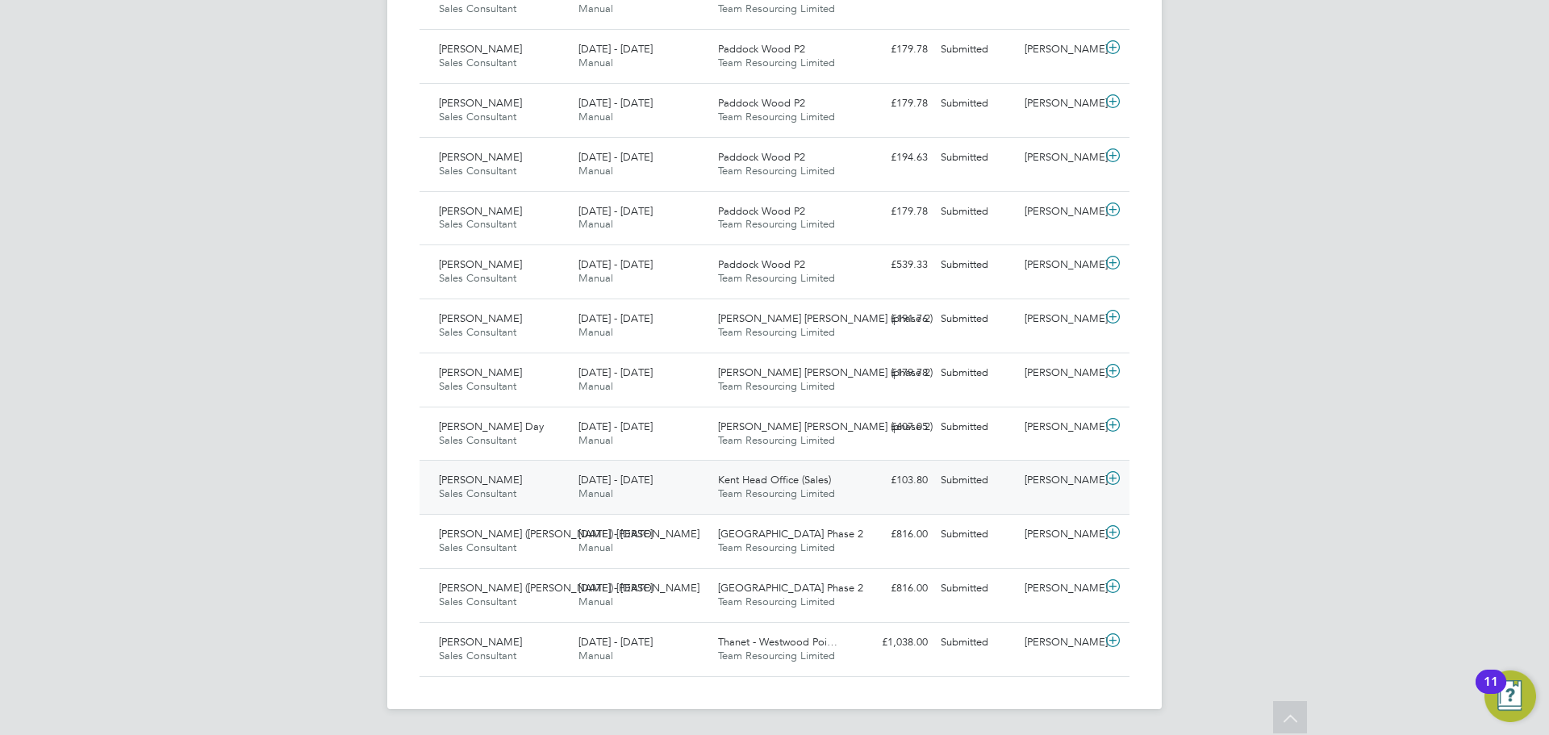
click at [1106, 474] on icon at bounding box center [1113, 478] width 20 height 13
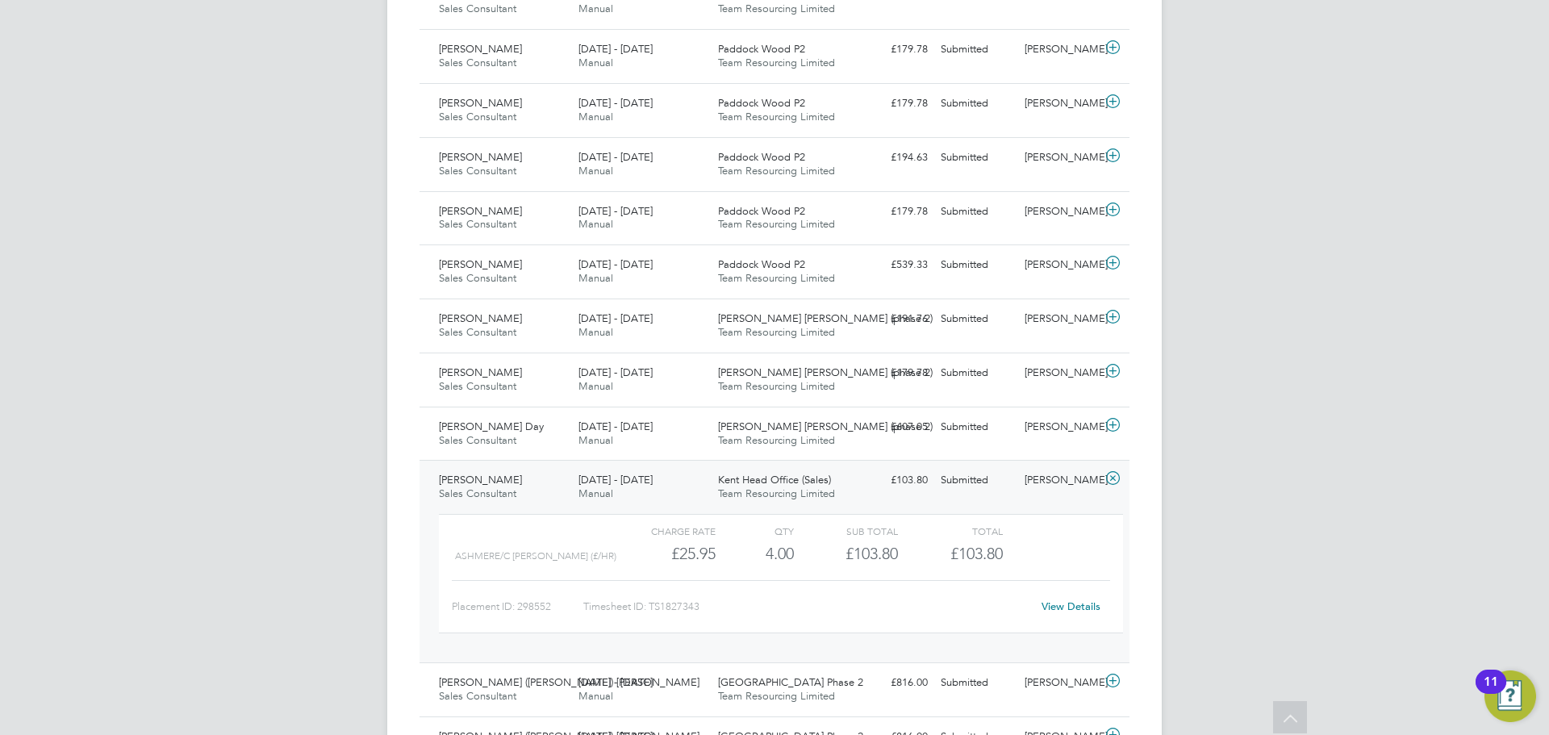
click at [1079, 609] on link "View Details" at bounding box center [1071, 606] width 59 height 14
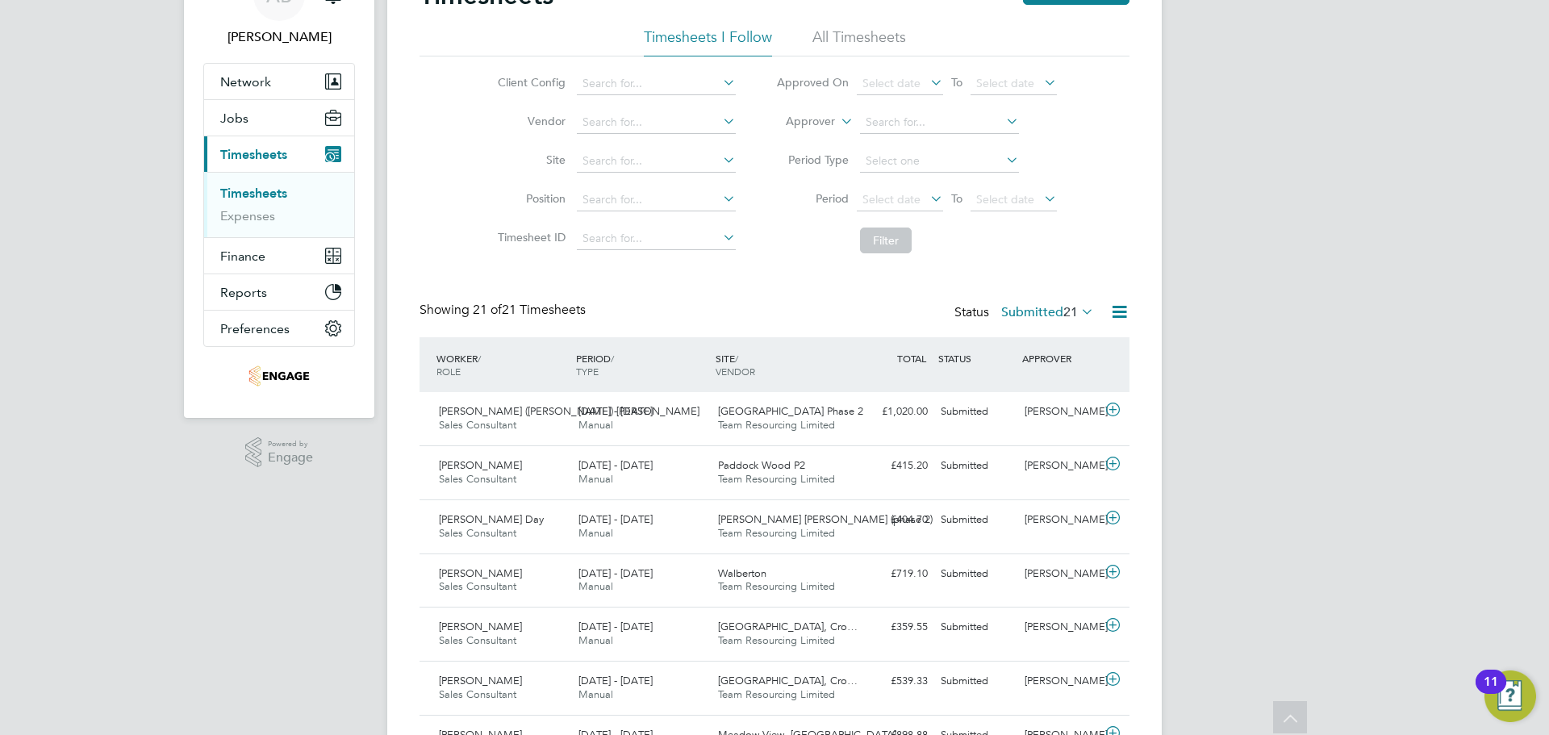
scroll to position [0, 0]
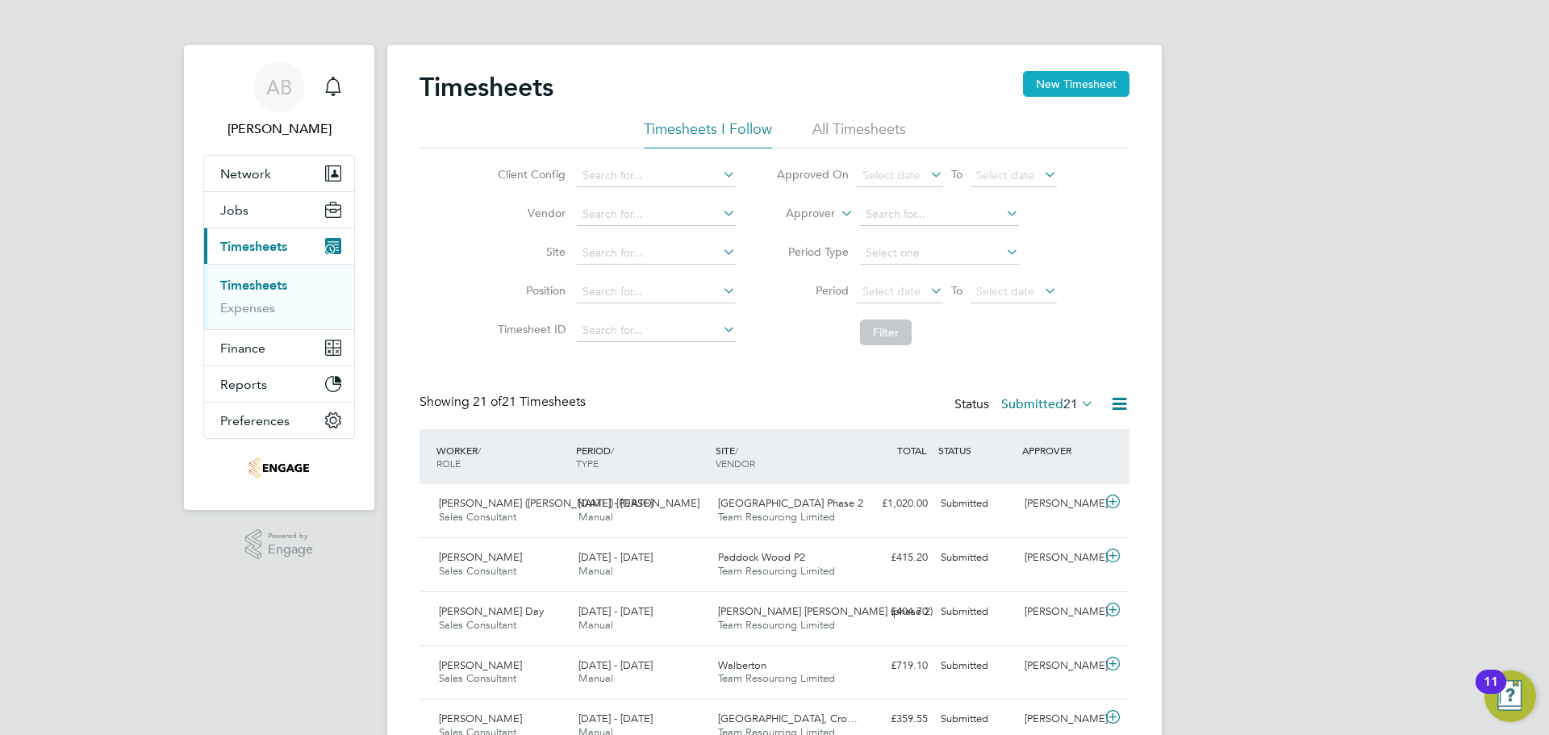
click at [1075, 81] on button "New Timesheet" at bounding box center [1076, 84] width 106 height 26
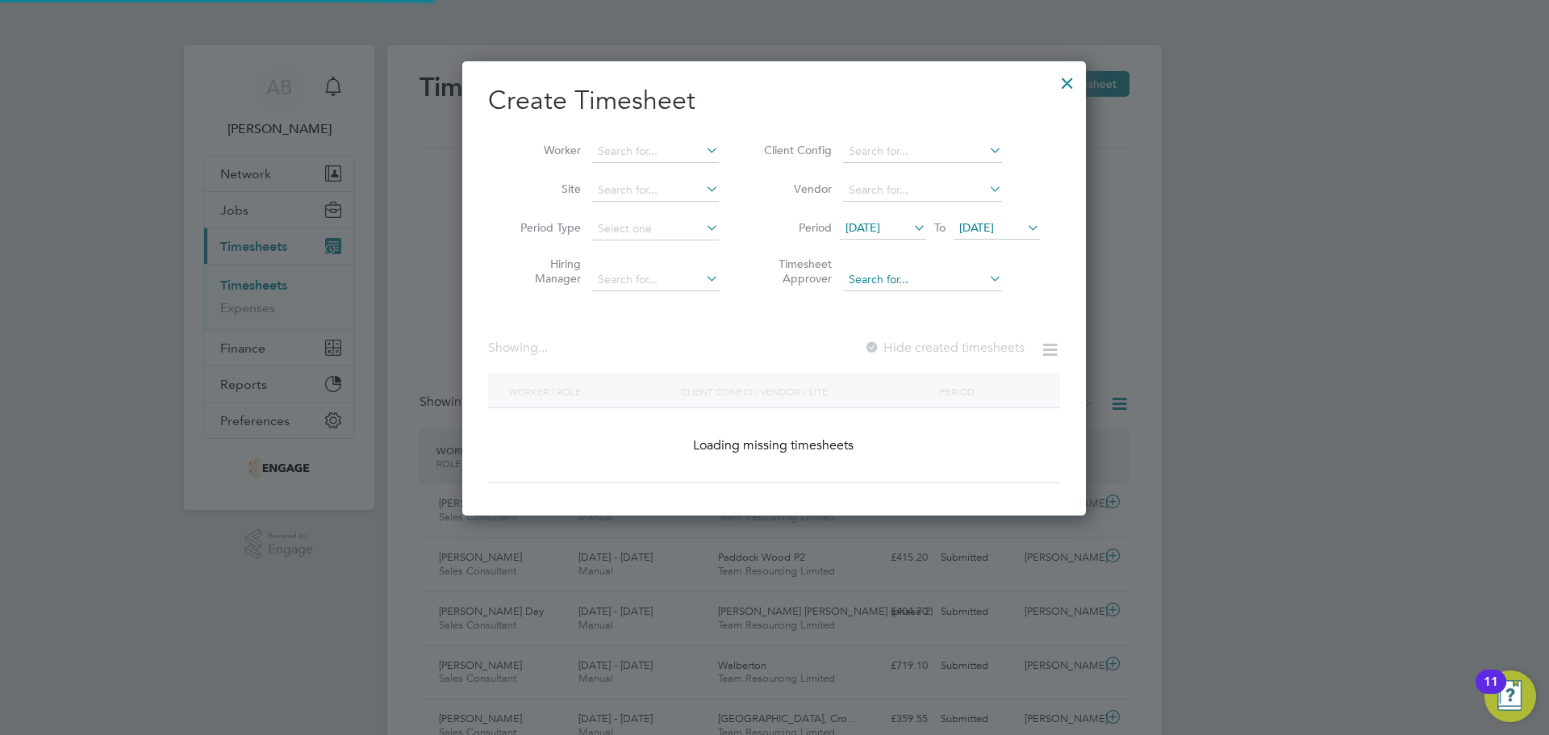
scroll to position [1326, 624]
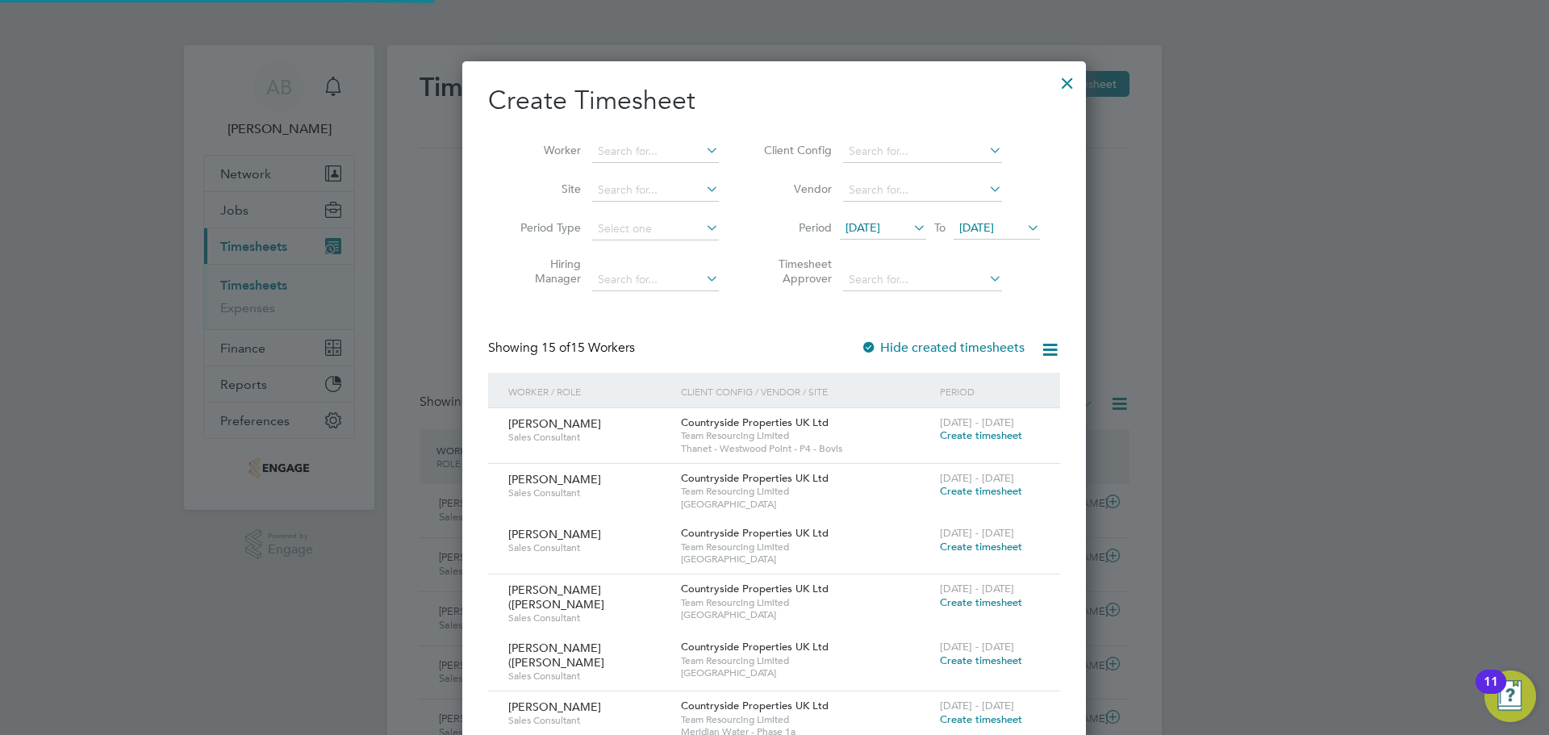
click at [880, 227] on span "[DATE]" at bounding box center [863, 227] width 35 height 15
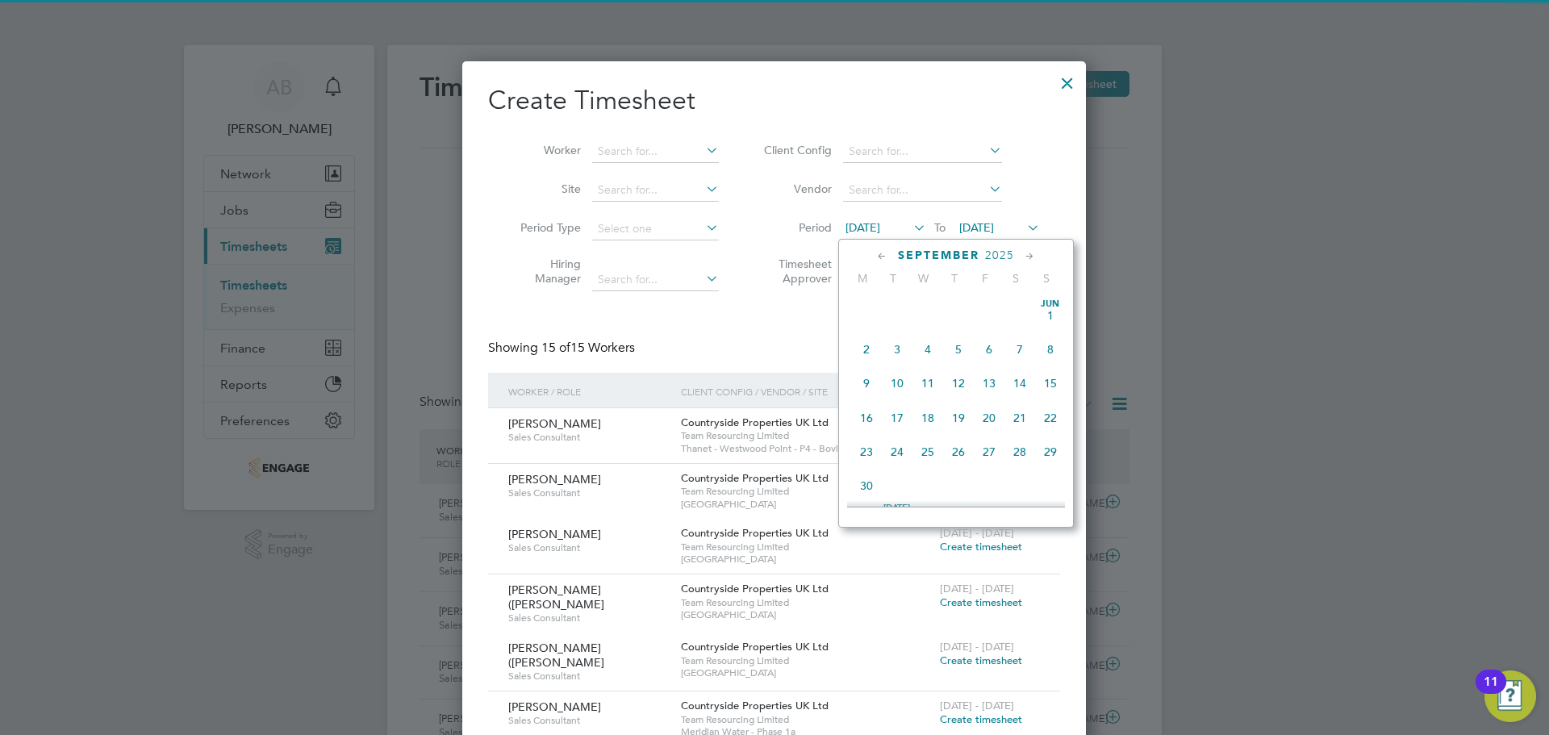
scroll to position [558, 0]
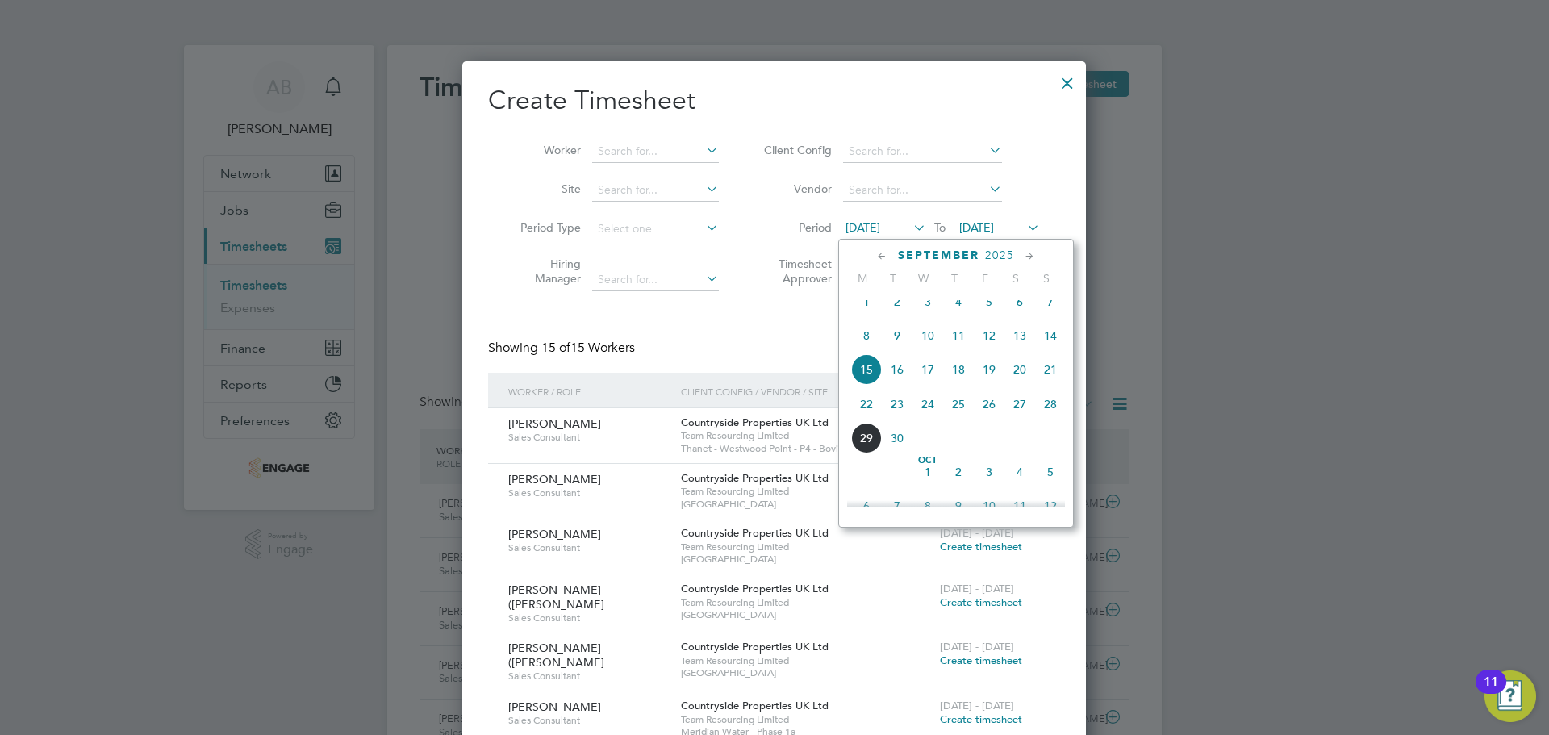
drag, startPoint x: 862, startPoint y: 419, endPoint x: 907, endPoint y: 336, distance: 93.5
click at [862, 417] on span "22" at bounding box center [866, 404] width 31 height 31
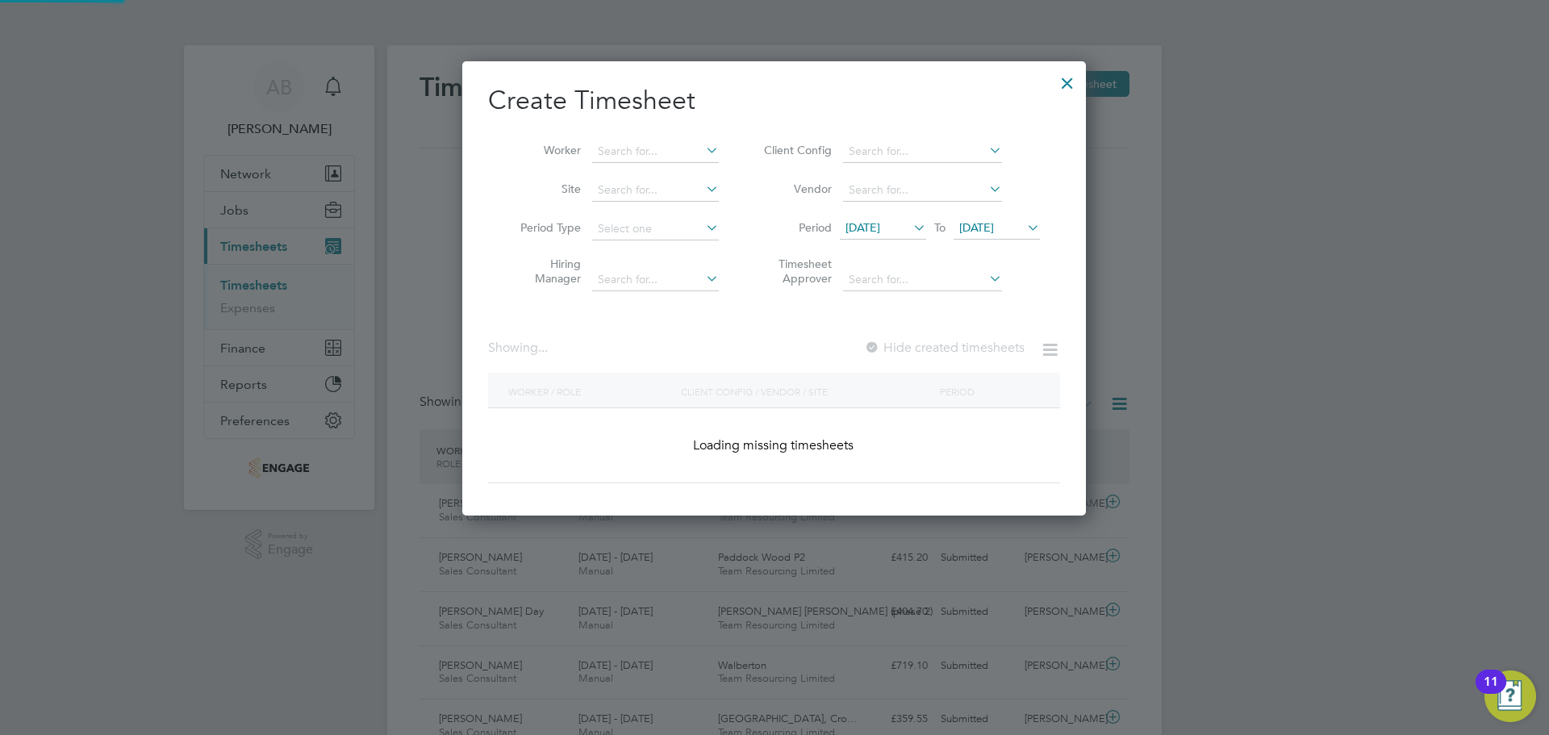
scroll to position [1159, 624]
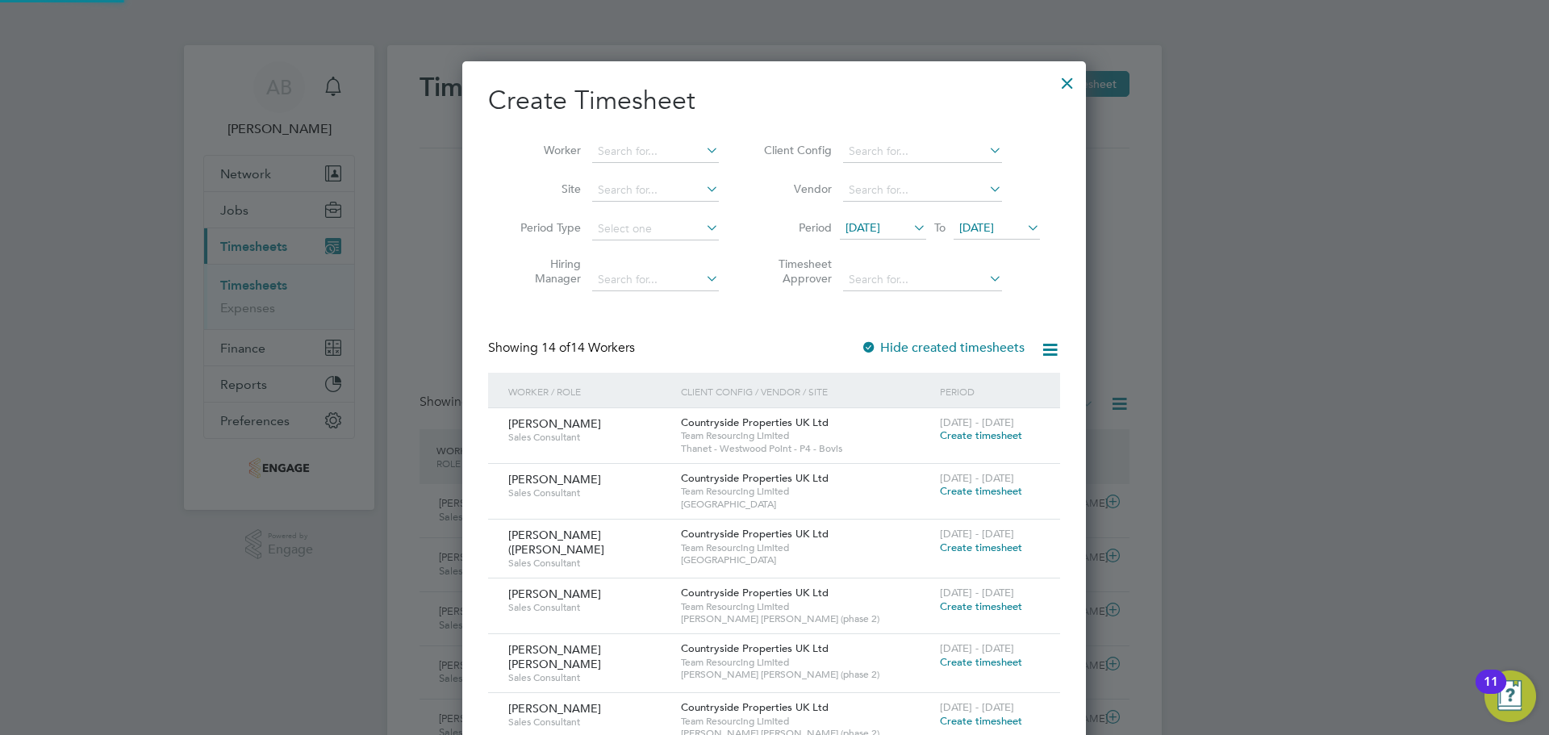
click at [994, 231] on span "22 Sep 2025" at bounding box center [976, 227] width 35 height 15
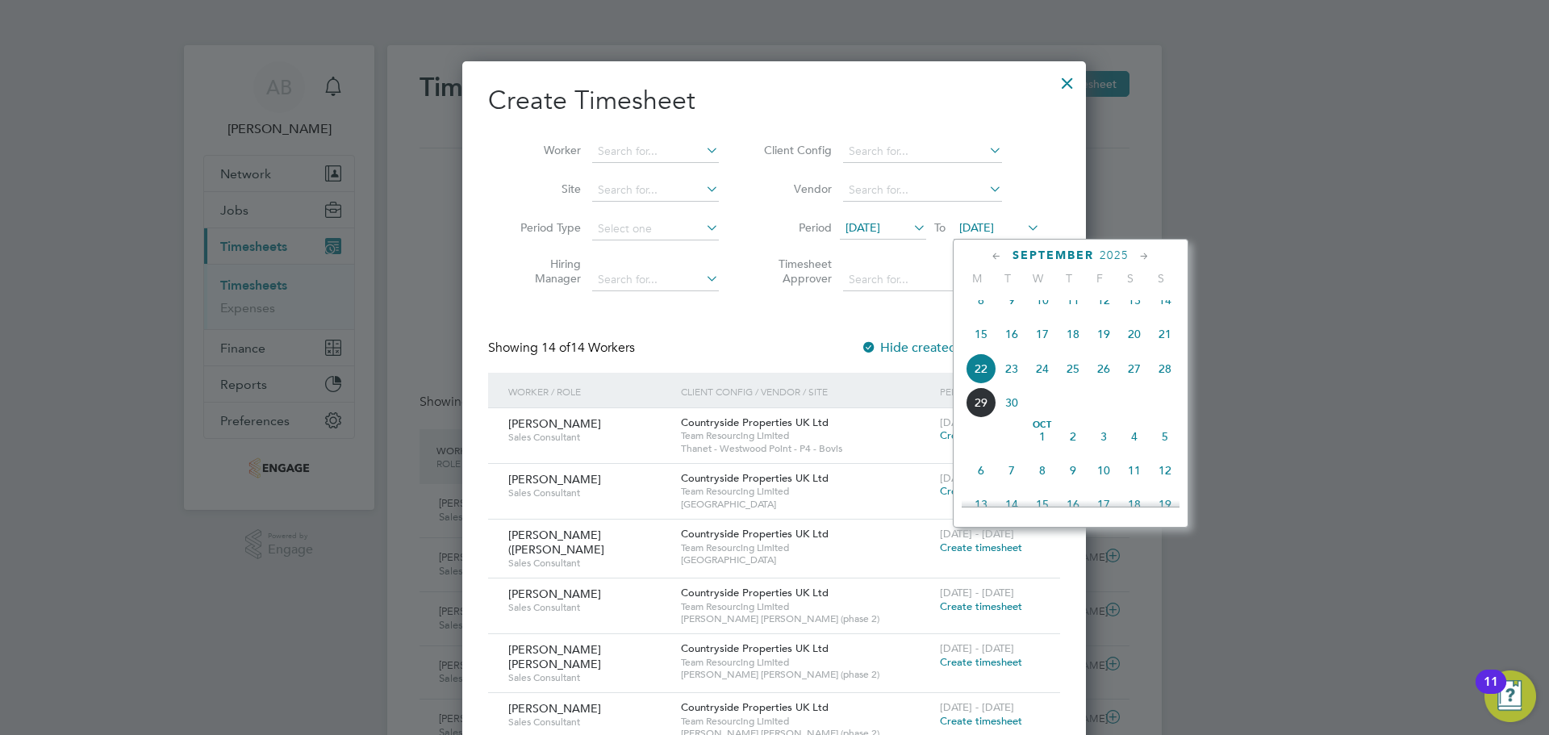
click at [1168, 378] on span "28" at bounding box center [1165, 368] width 31 height 31
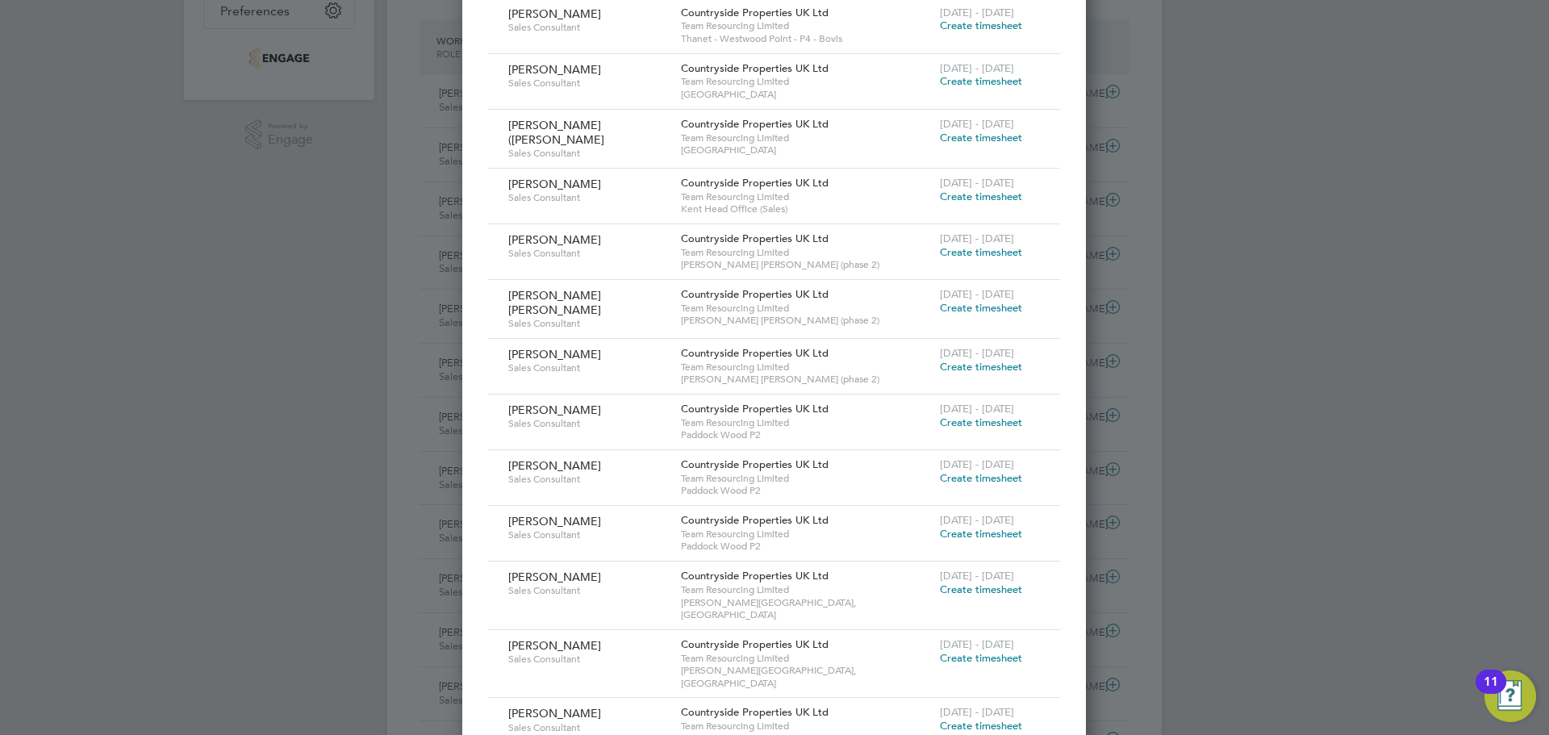
scroll to position [403, 0]
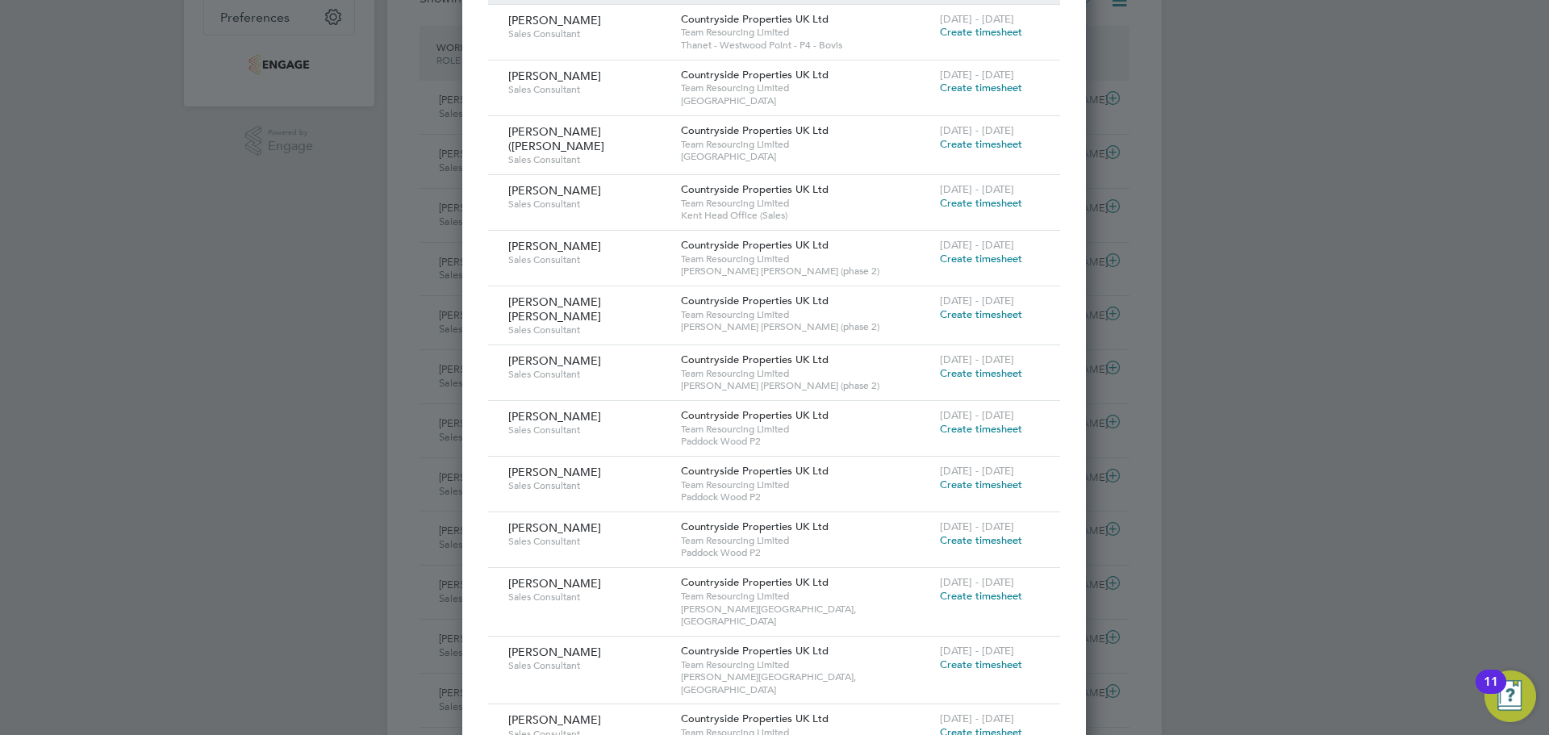
click at [994, 302] on span "22 - 28 Sep 2025" at bounding box center [977, 301] width 74 height 14
click at [973, 310] on span "Create timesheet" at bounding box center [981, 314] width 82 height 14
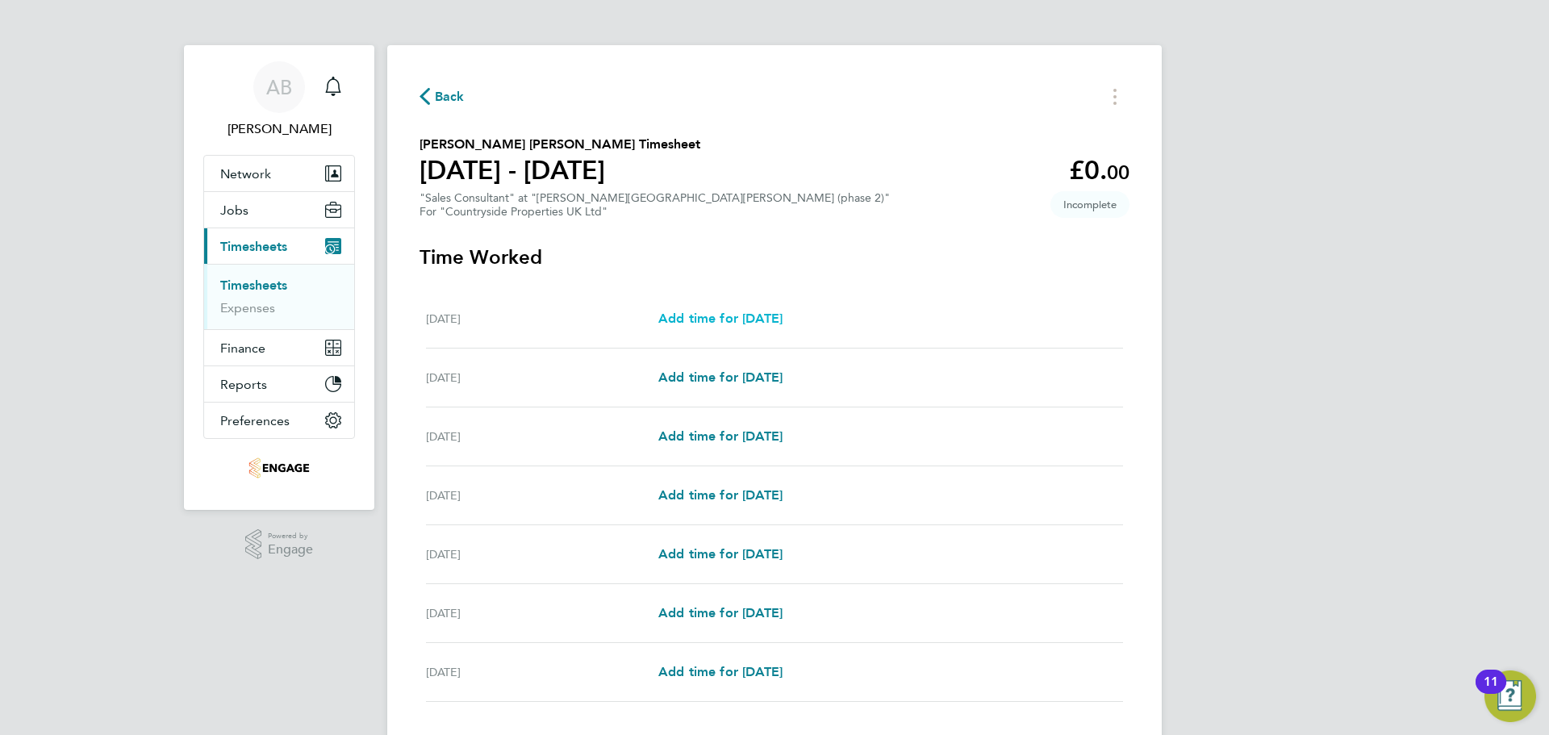
click at [717, 311] on span "Add time for Mon 22 Sep" at bounding box center [720, 318] width 124 height 15
select select "30"
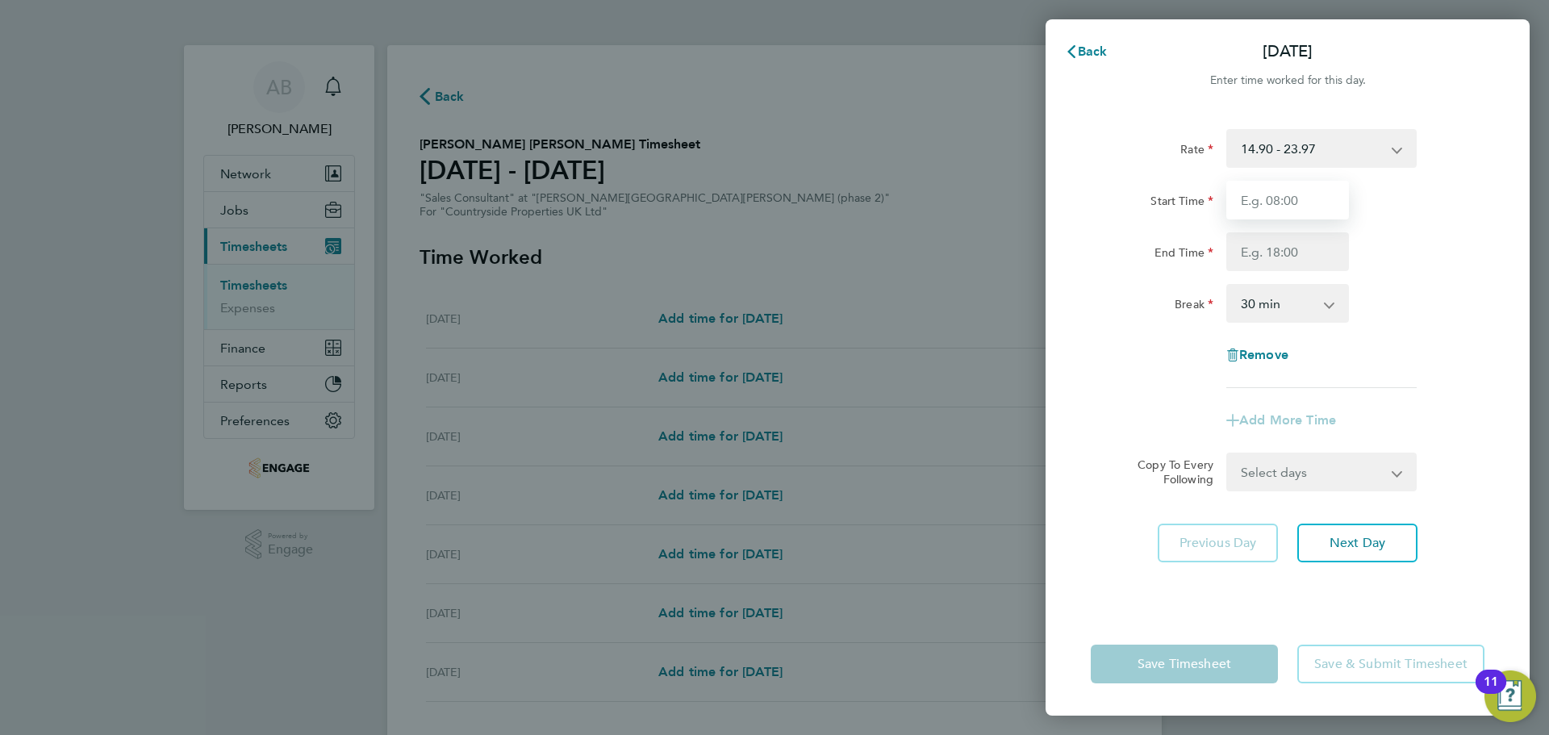
click at [1270, 201] on input "Start Time" at bounding box center [1287, 200] width 123 height 39
type input "09:30"
click at [1267, 250] on input "End Time" at bounding box center [1287, 251] width 123 height 39
type input "17:00"
click at [1268, 307] on select "0 min 15 min 30 min 45 min 60 min 75 min 90 min" at bounding box center [1278, 303] width 100 height 35
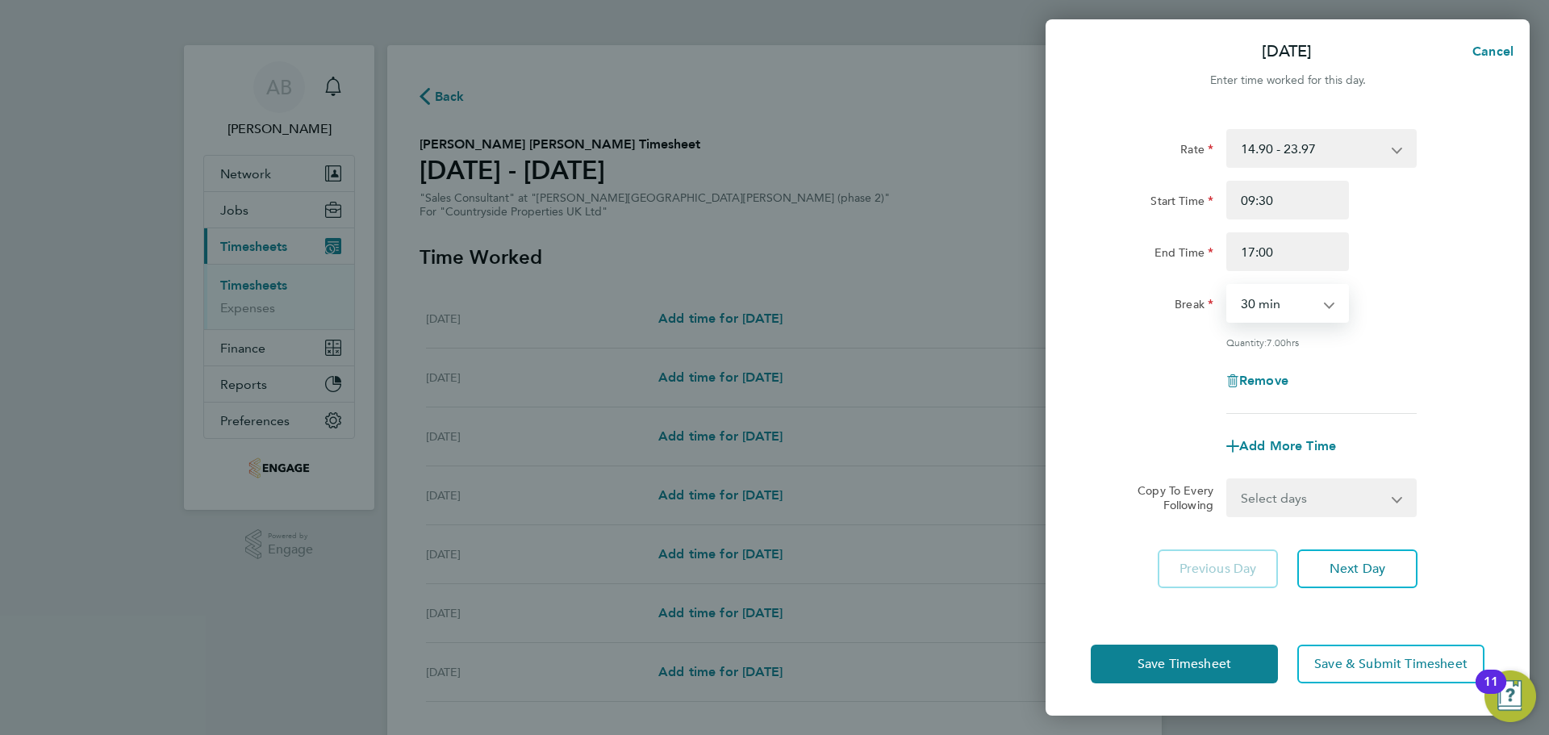
select select "0"
click at [1228, 286] on select "0 min 15 min 30 min 45 min 60 min 75 min 90 min" at bounding box center [1278, 303] width 100 height 35
click at [1367, 571] on span "Next Day" at bounding box center [1358, 569] width 56 height 16
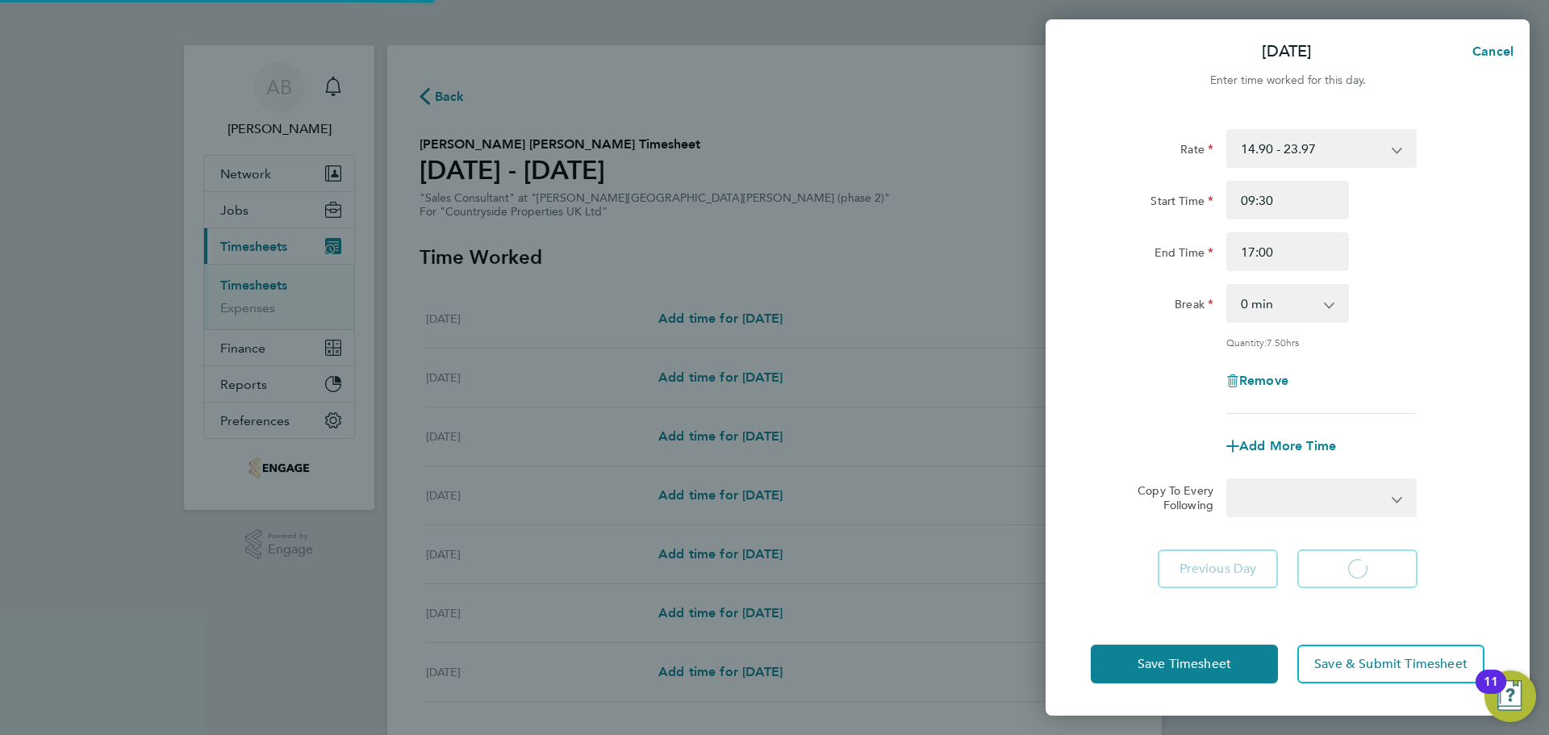
select select "30"
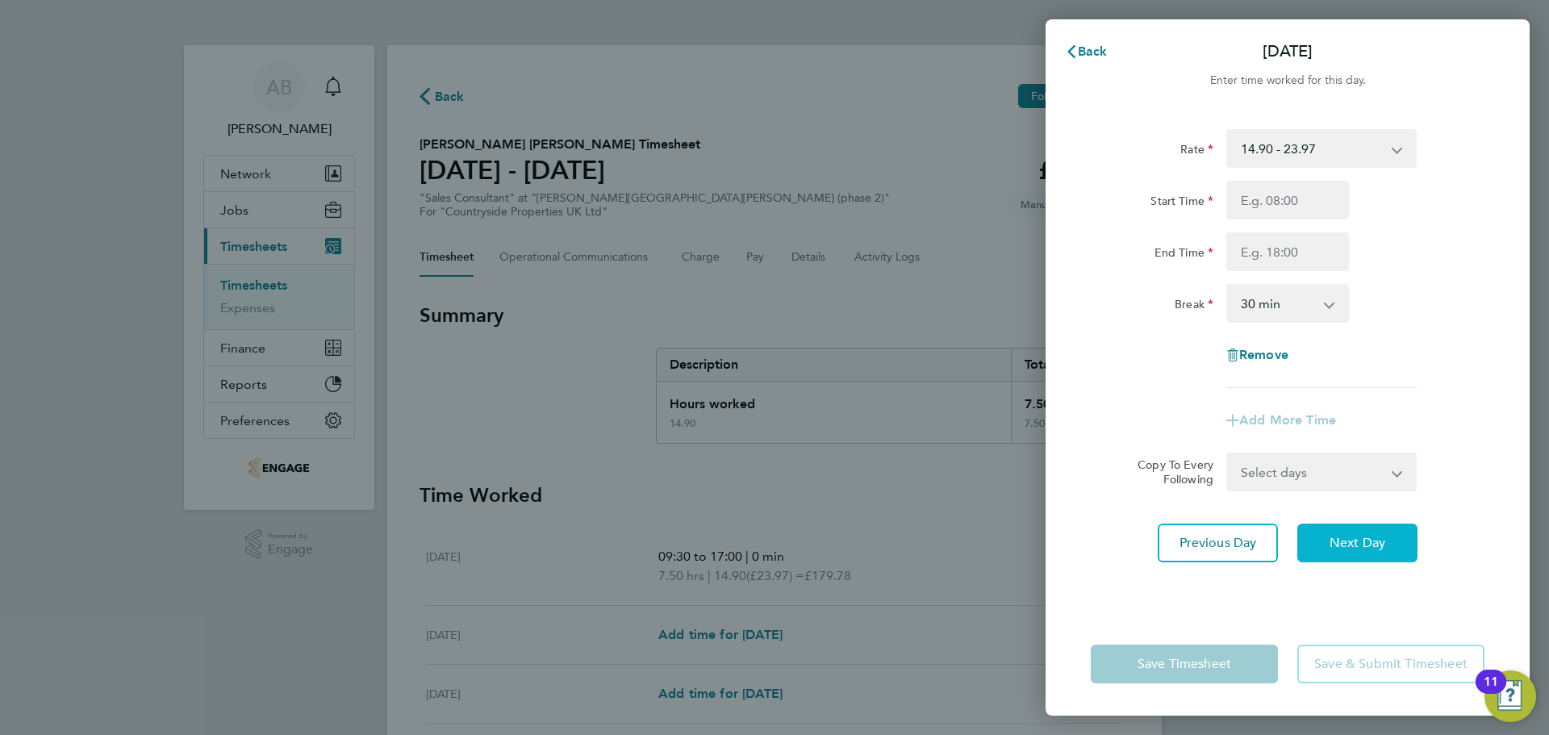
click at [1359, 538] on span "Next Day" at bounding box center [1358, 543] width 56 height 16
select select "30"
click at [1359, 538] on span "Next Day" at bounding box center [1358, 543] width 56 height 16
select select "30"
click at [1298, 202] on input "Start Time" at bounding box center [1287, 200] width 123 height 39
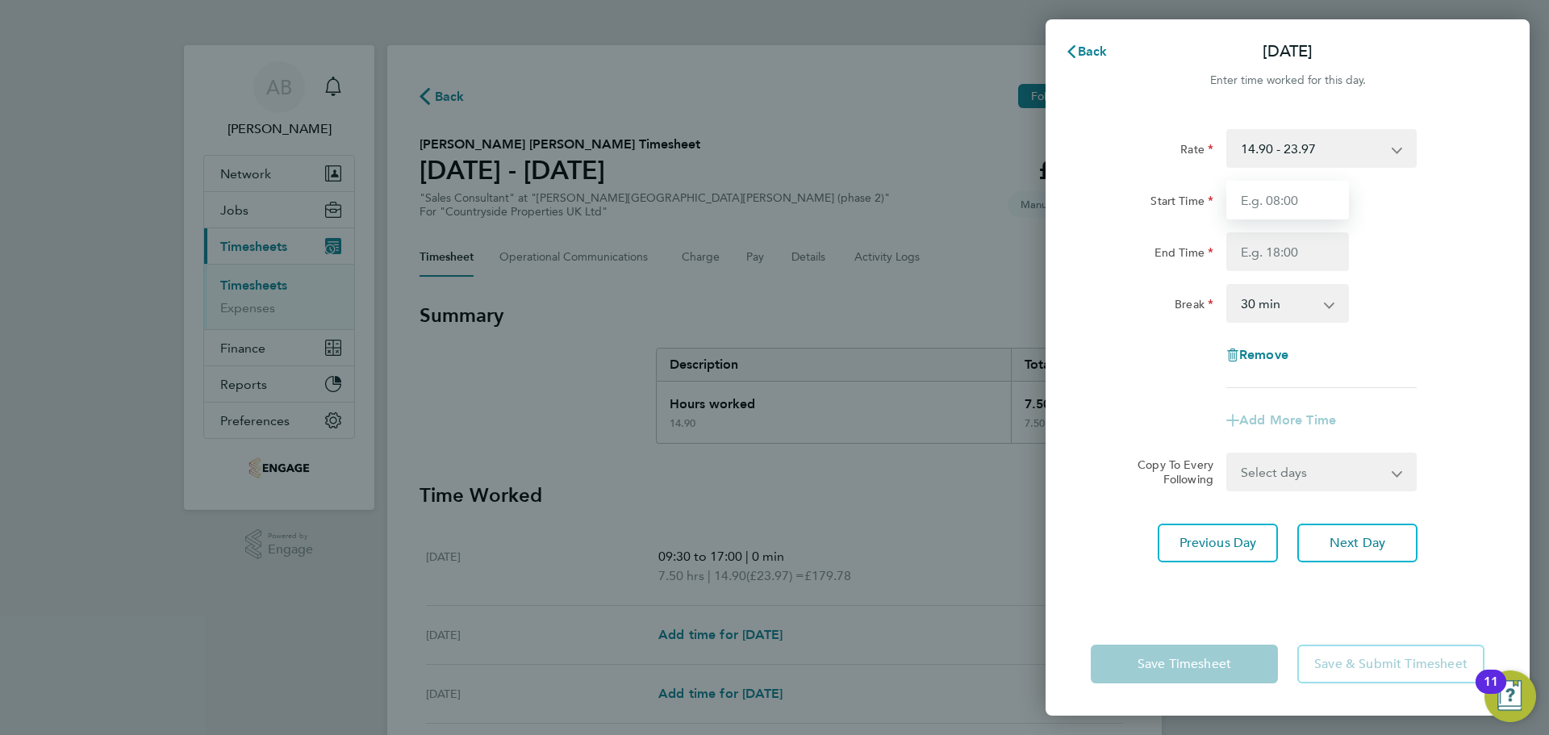
type input "09:30"
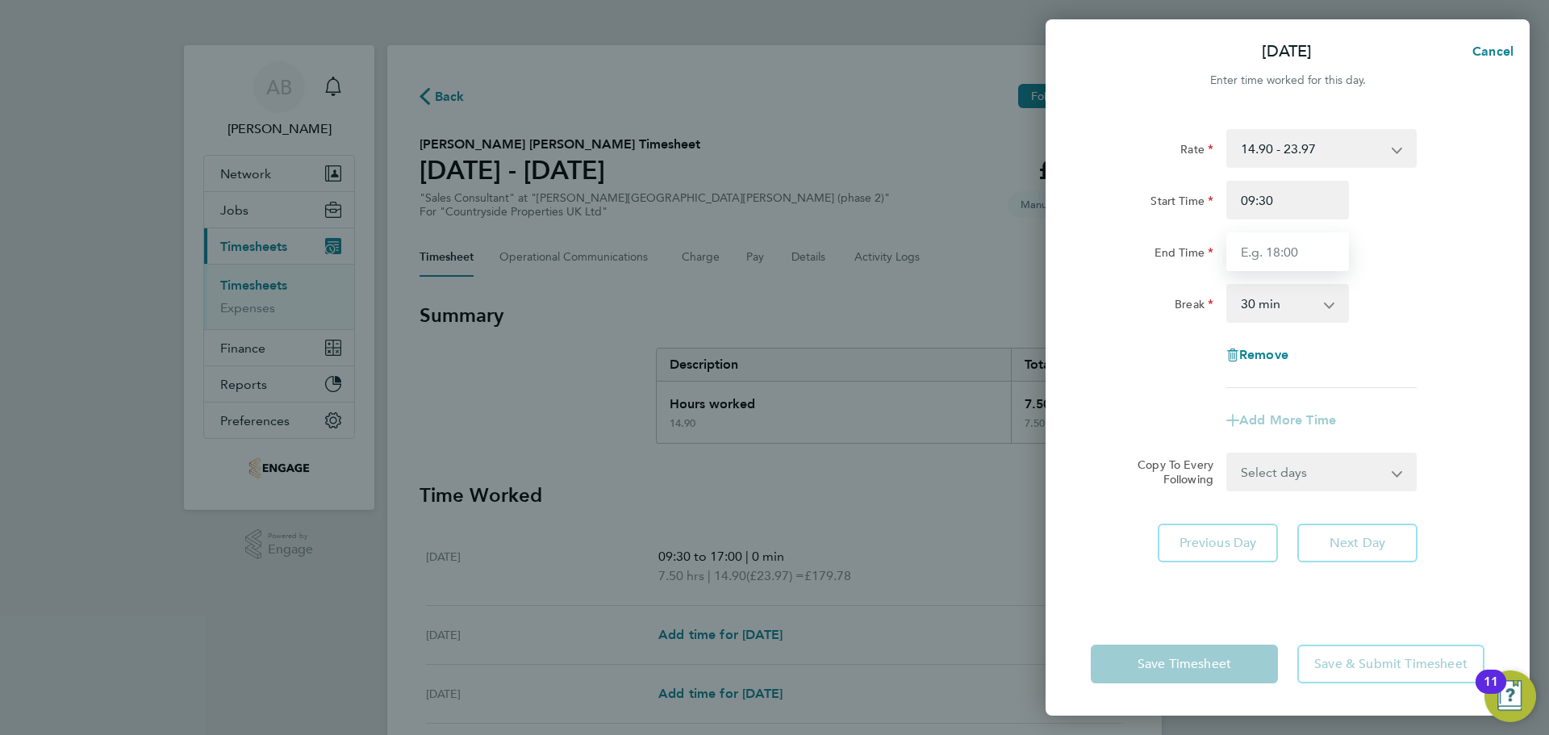
drag, startPoint x: 1298, startPoint y: 251, endPoint x: 1306, endPoint y: 269, distance: 20.2
click at [1298, 251] on input "End Time" at bounding box center [1287, 251] width 123 height 39
type input "17:00"
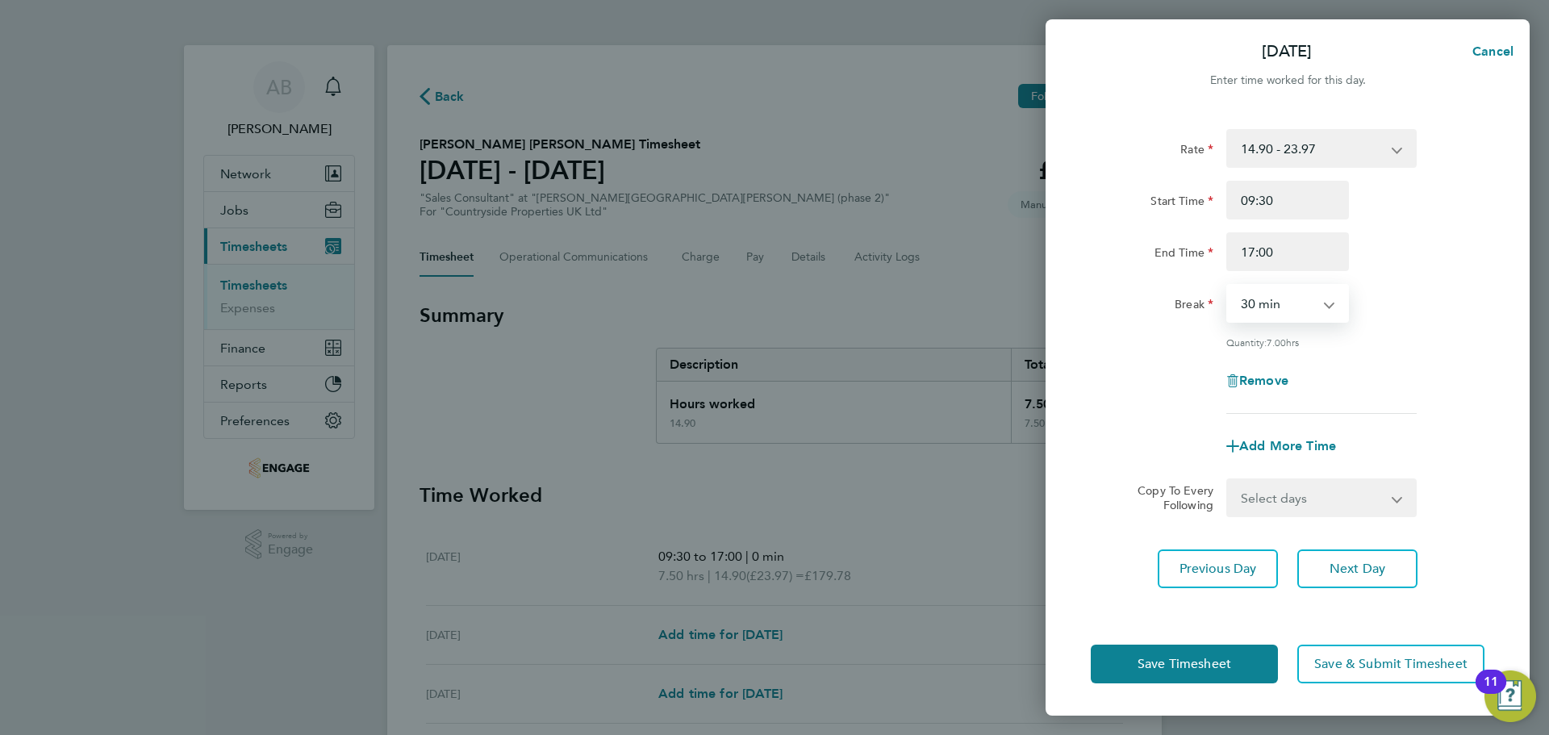
click at [1280, 297] on select "0 min 15 min 30 min 45 min 60 min 75 min 90 min" at bounding box center [1278, 303] width 100 height 35
select select "0"
click at [1228, 286] on select "0 min 15 min 30 min 45 min 60 min 75 min 90 min" at bounding box center [1278, 303] width 100 height 35
click at [1353, 561] on span "Next Day" at bounding box center [1358, 569] width 56 height 16
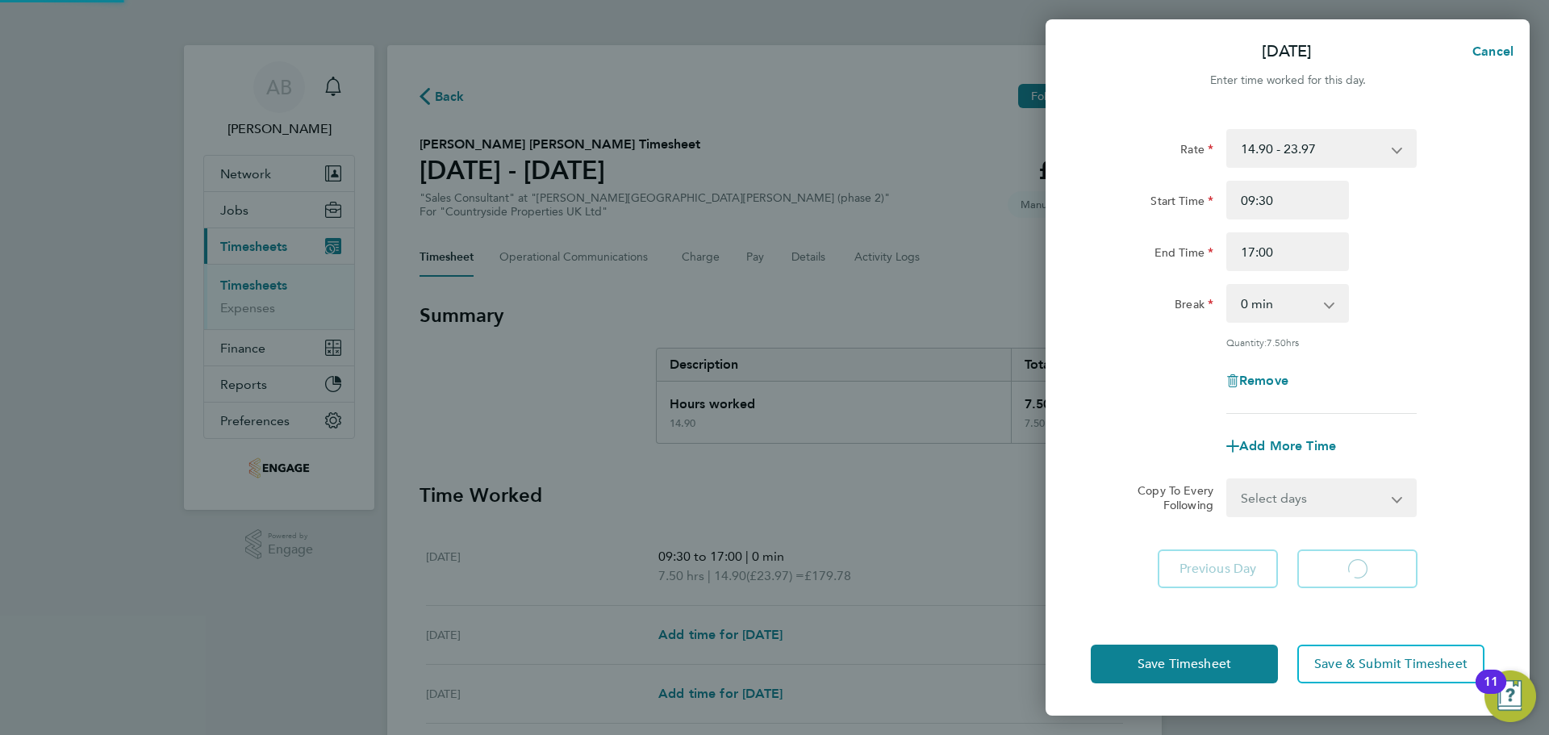
select select "30"
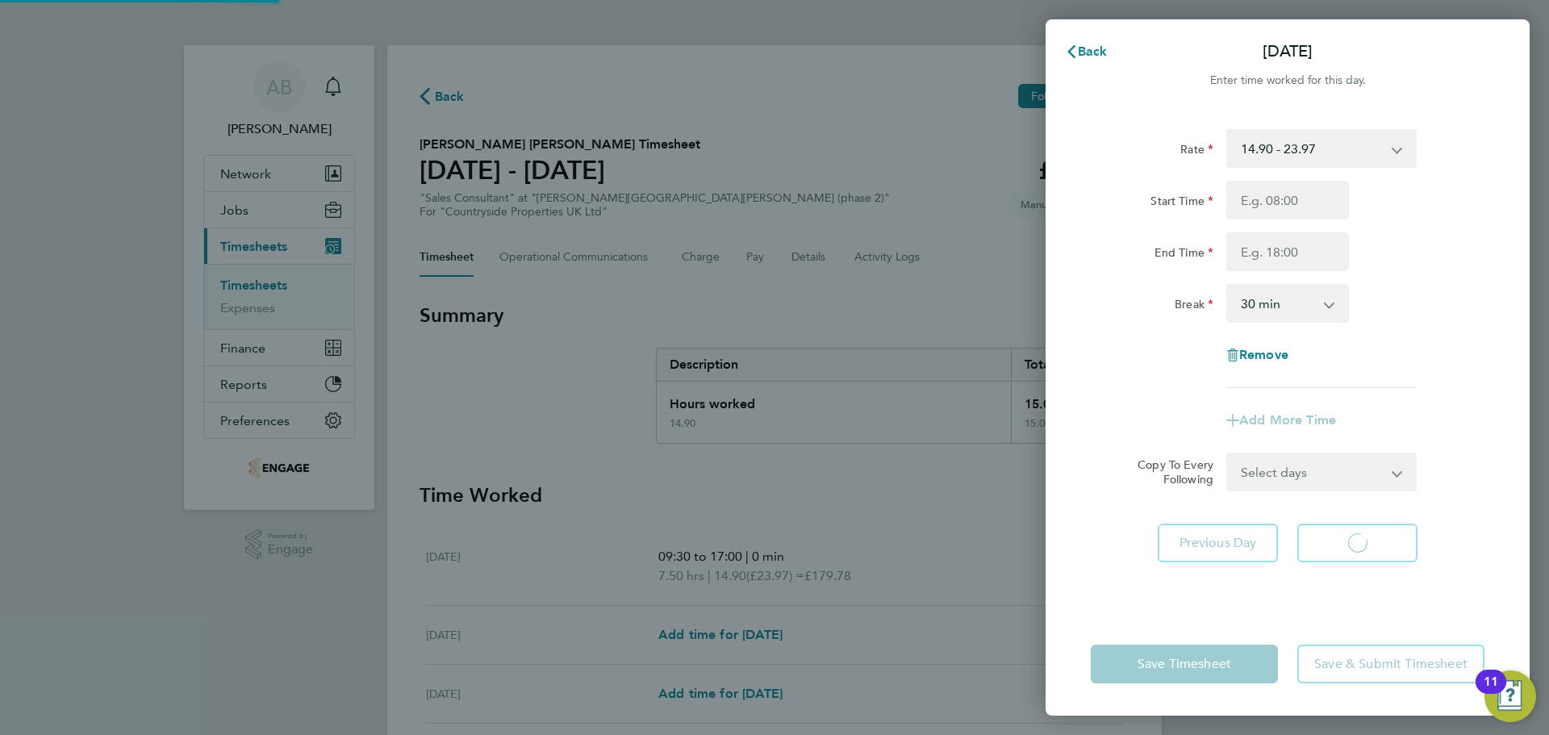
select select "30"
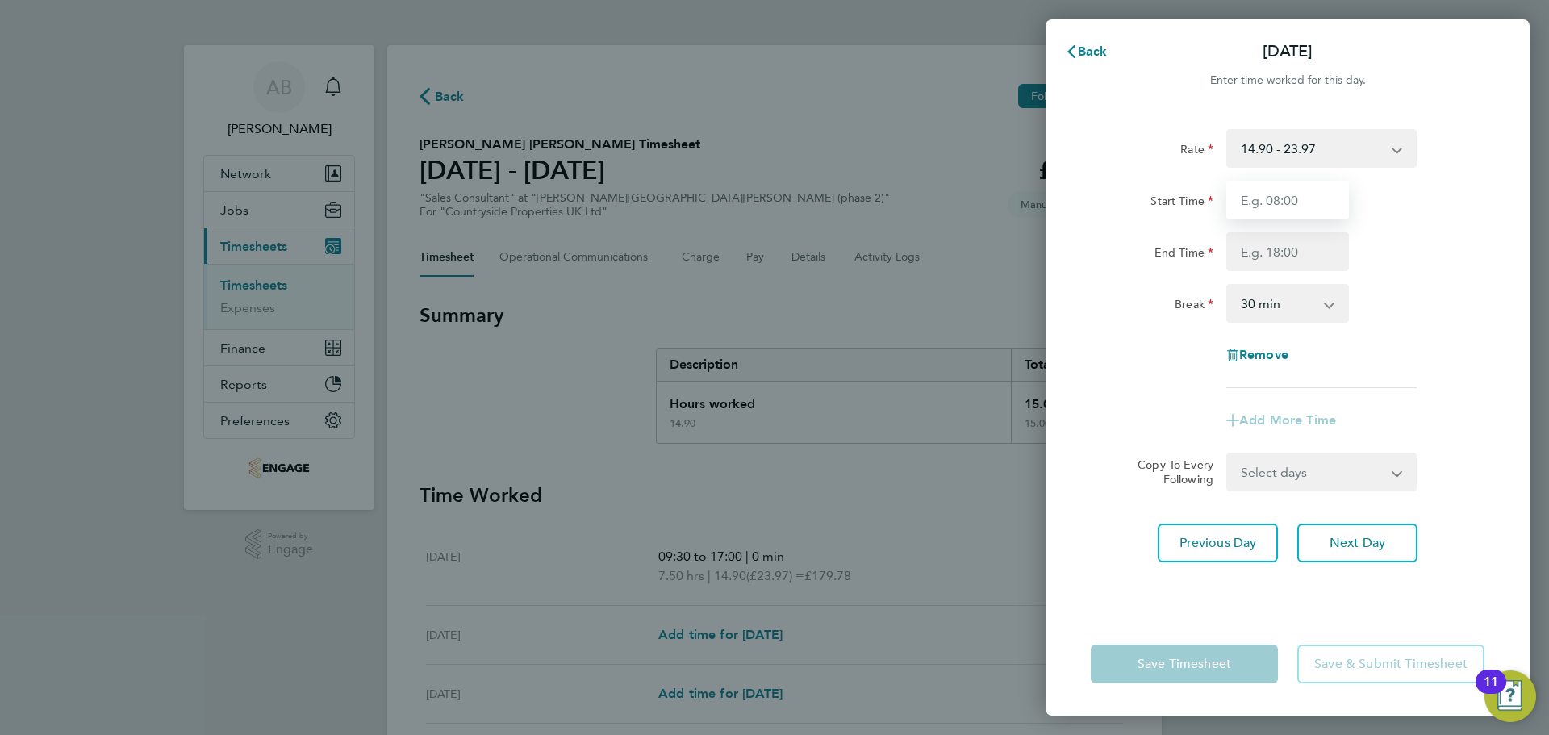
click at [1280, 194] on input "Start Time" at bounding box center [1287, 200] width 123 height 39
type input "09:30"
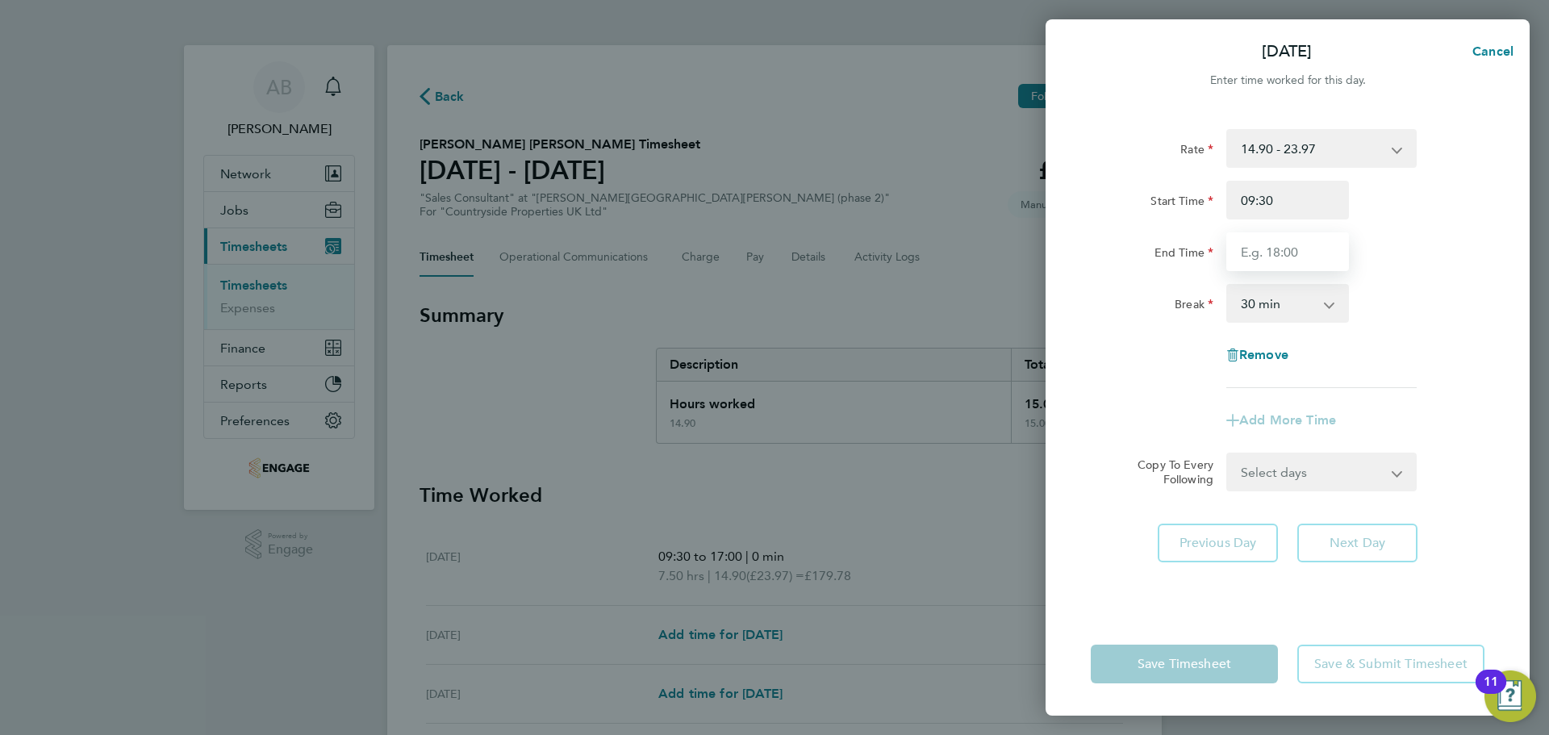
drag, startPoint x: 1313, startPoint y: 219, endPoint x: 1295, endPoint y: 253, distance: 38.6
click at [1294, 251] on input "End Time" at bounding box center [1287, 251] width 123 height 39
type input "17:00"
click at [1309, 304] on select "0 min 15 min 30 min 45 min 60 min 75 min 90 min" at bounding box center [1278, 303] width 100 height 35
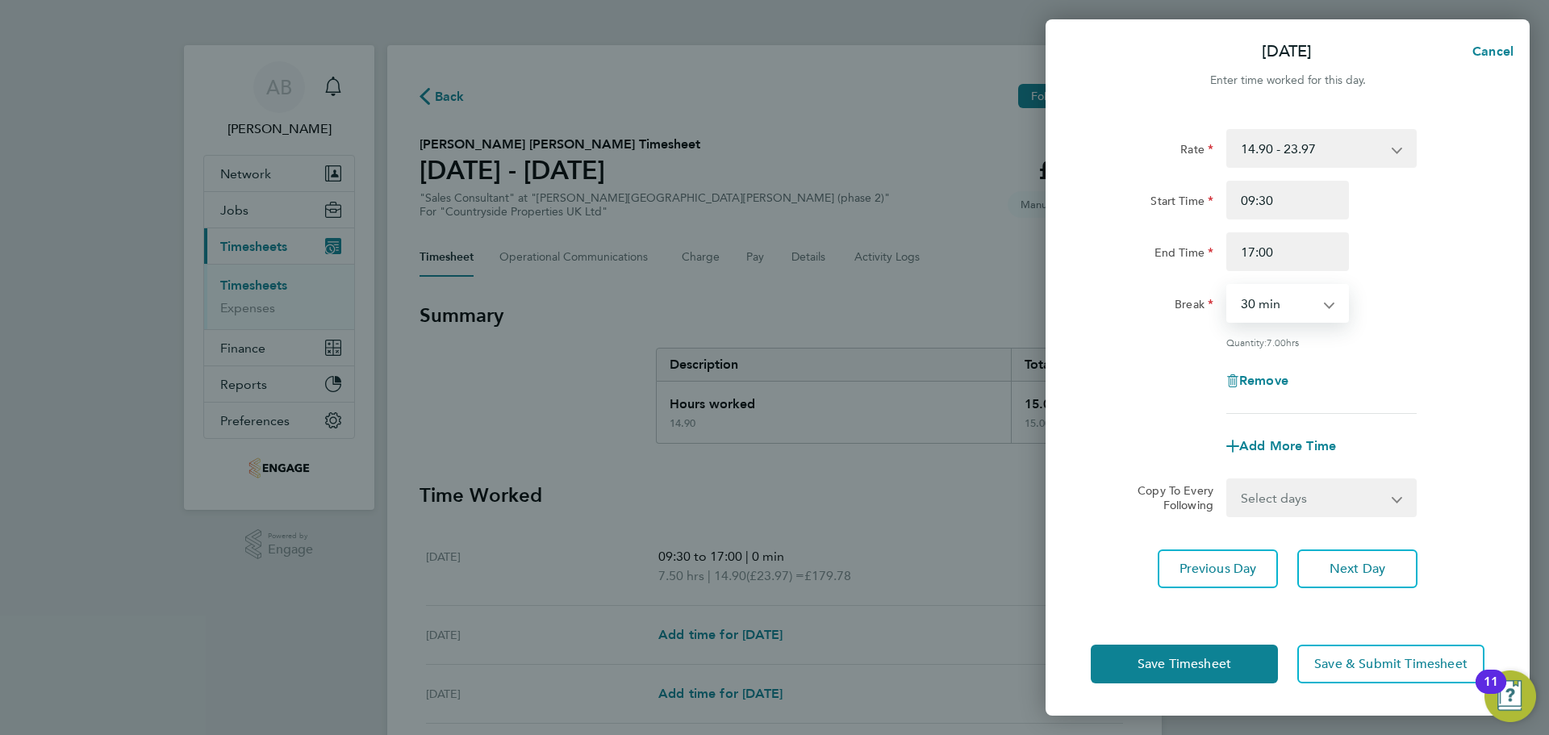
select select "0"
click at [1228, 286] on select "0 min 15 min 30 min 45 min 60 min 75 min 90 min" at bounding box center [1278, 303] width 100 height 35
click at [1350, 558] on button "Next Day" at bounding box center [1357, 568] width 120 height 39
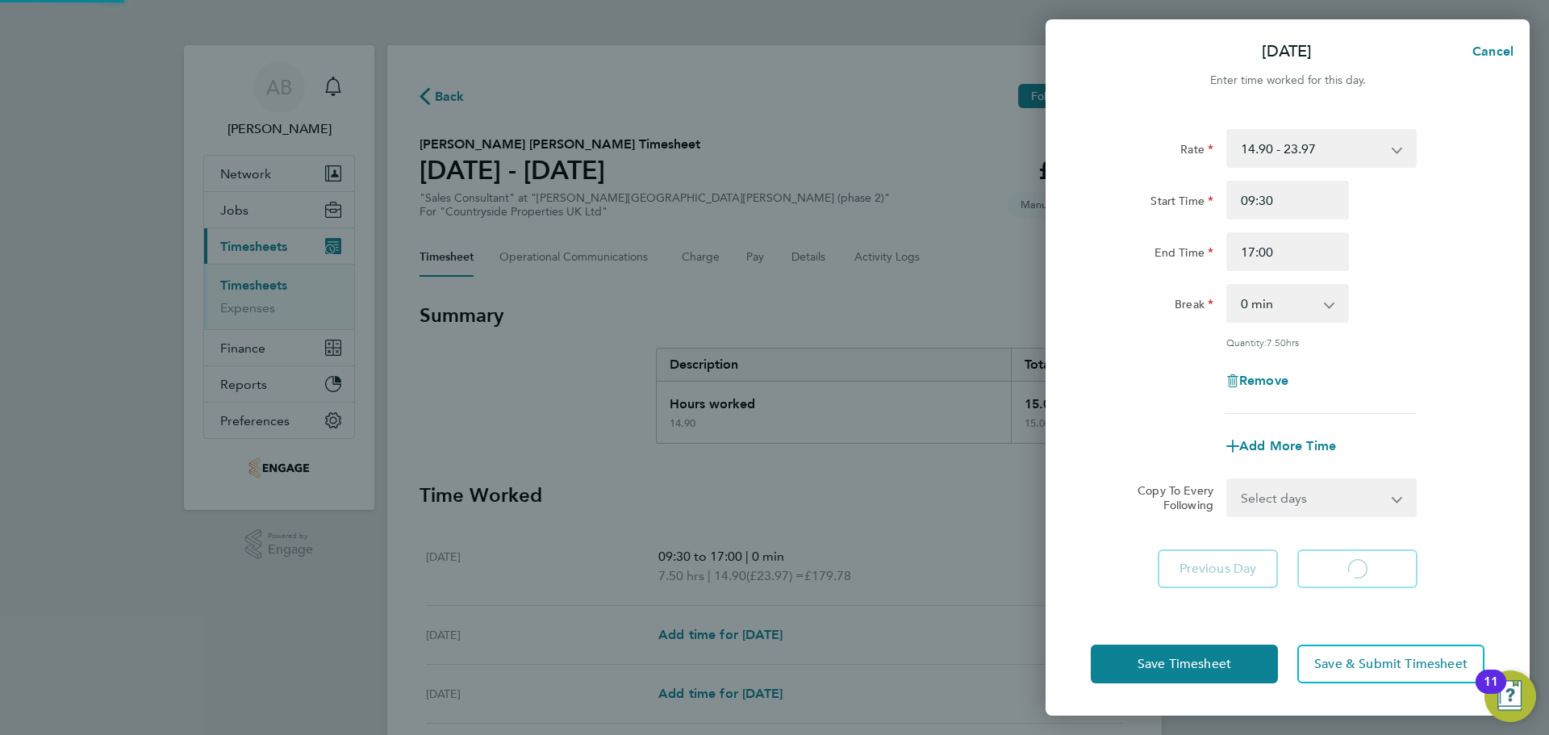
select select "30"
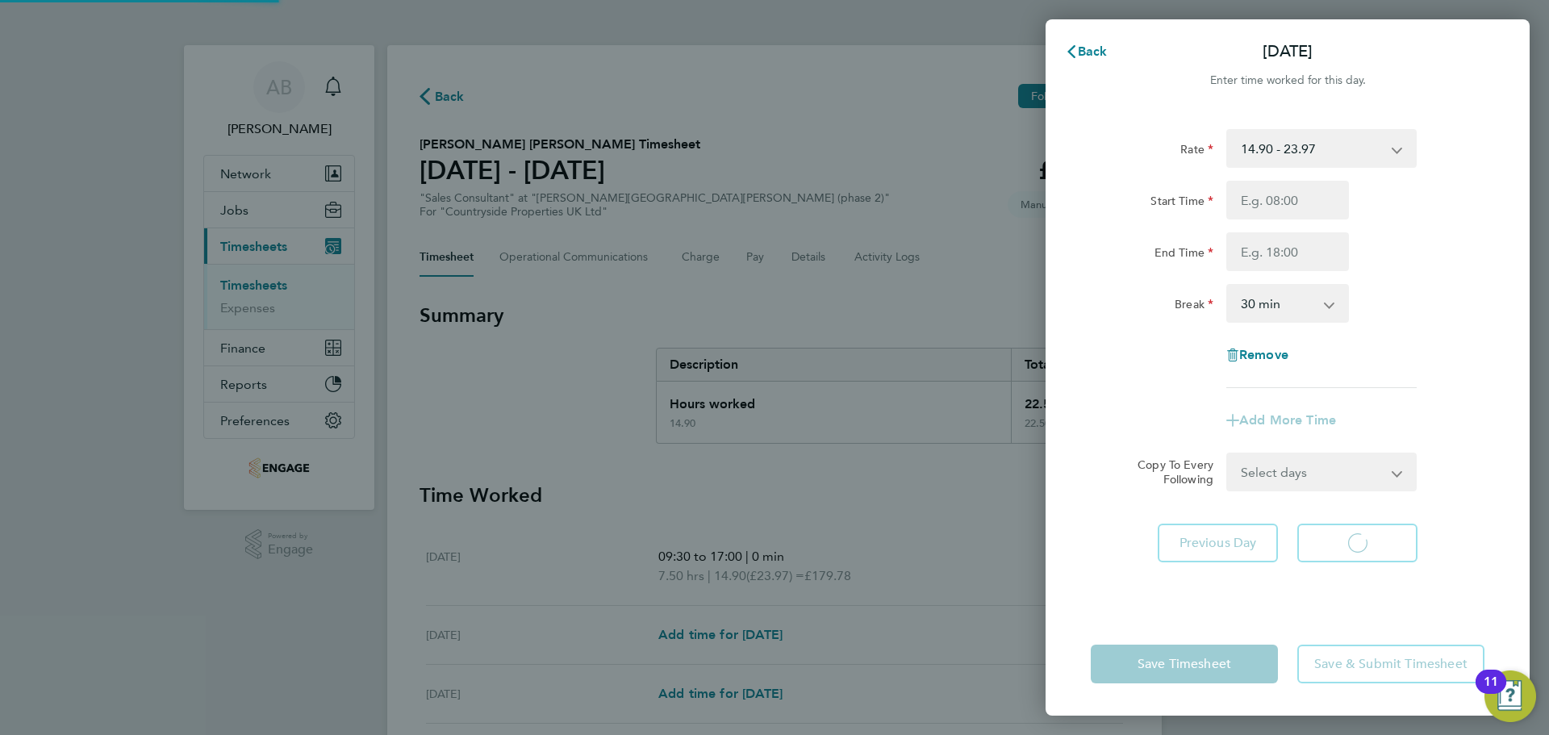
select select "30"
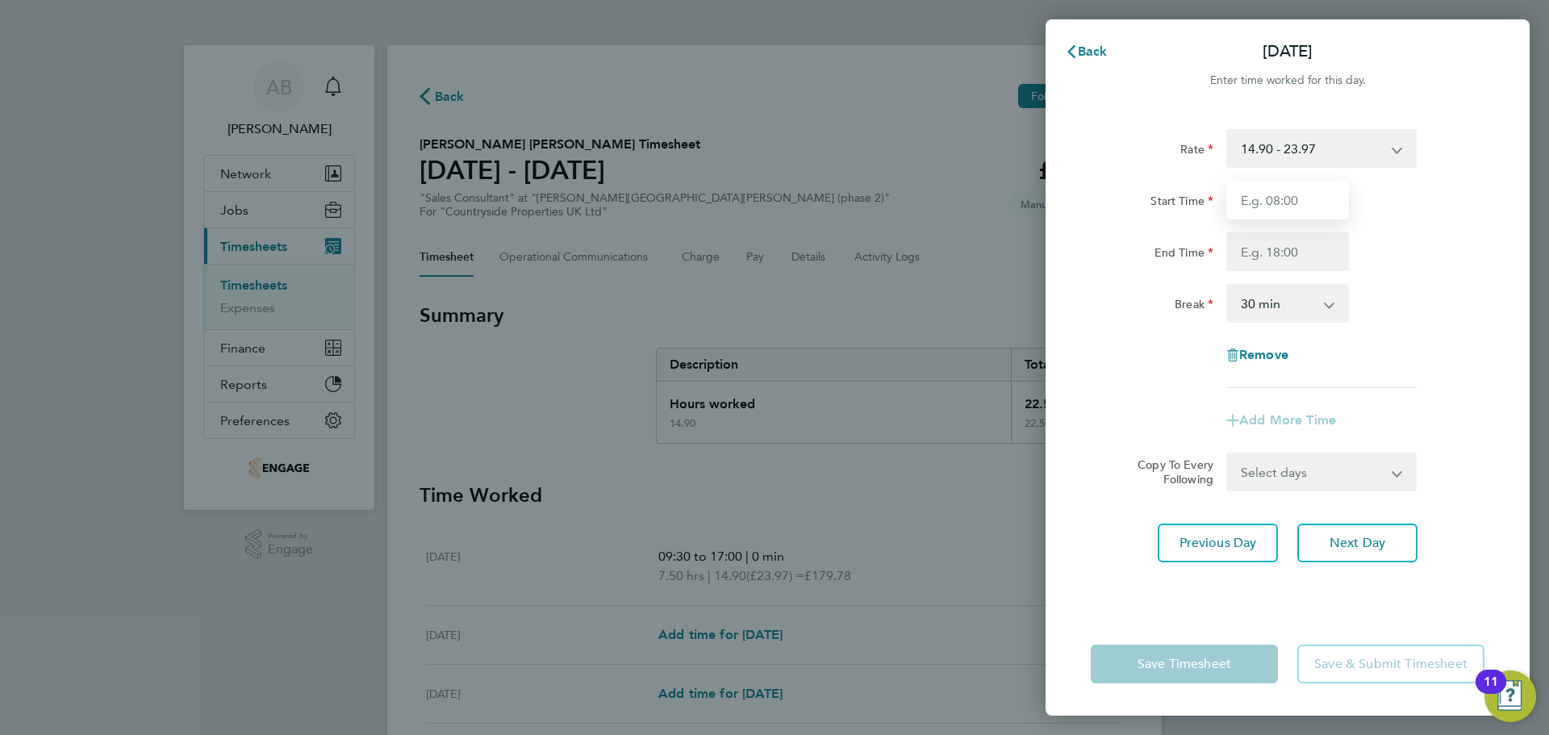
click at [1289, 203] on input "Start Time" at bounding box center [1287, 200] width 123 height 39
type input "09:30"
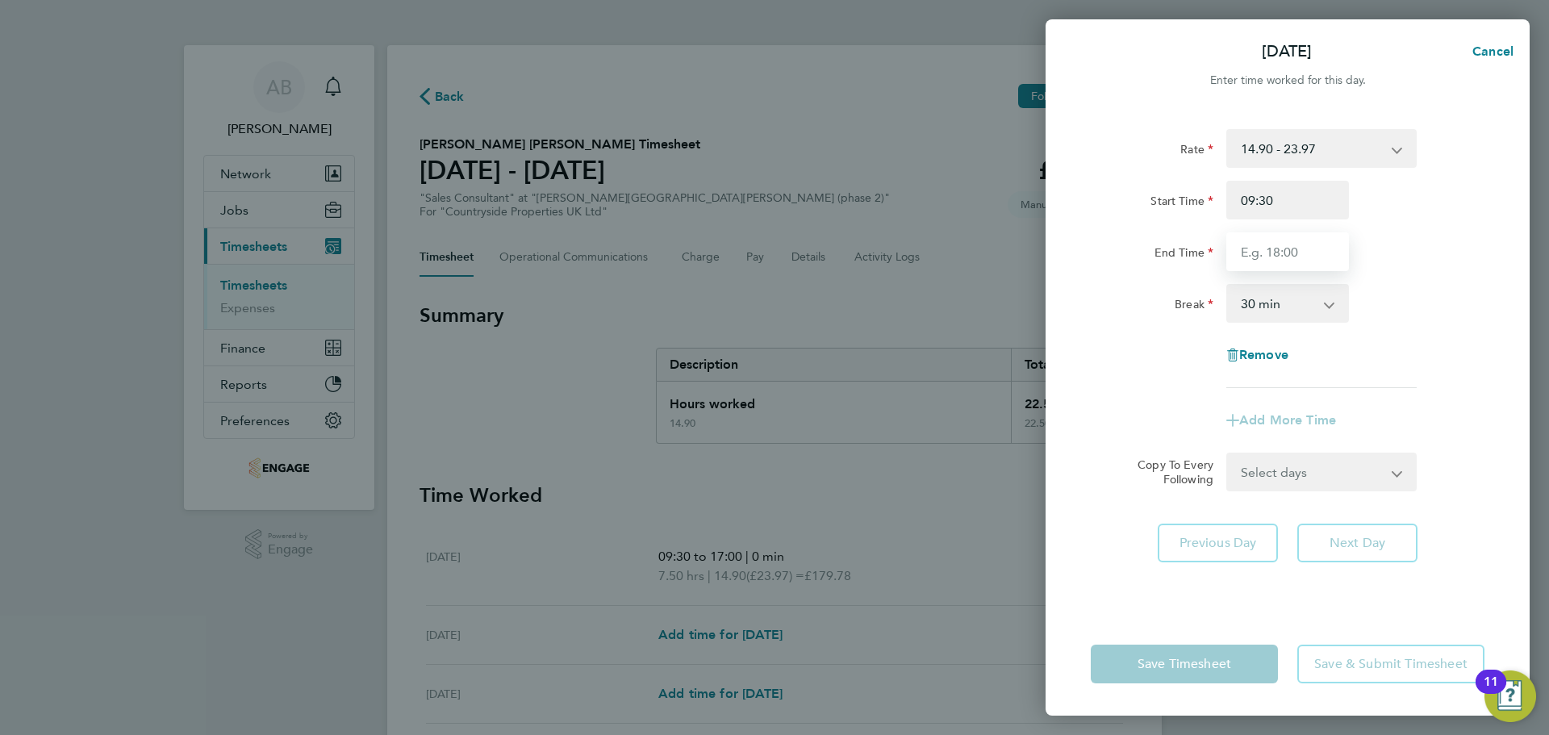
click at [1289, 244] on input "End Time" at bounding box center [1287, 251] width 123 height 39
type input "17:00"
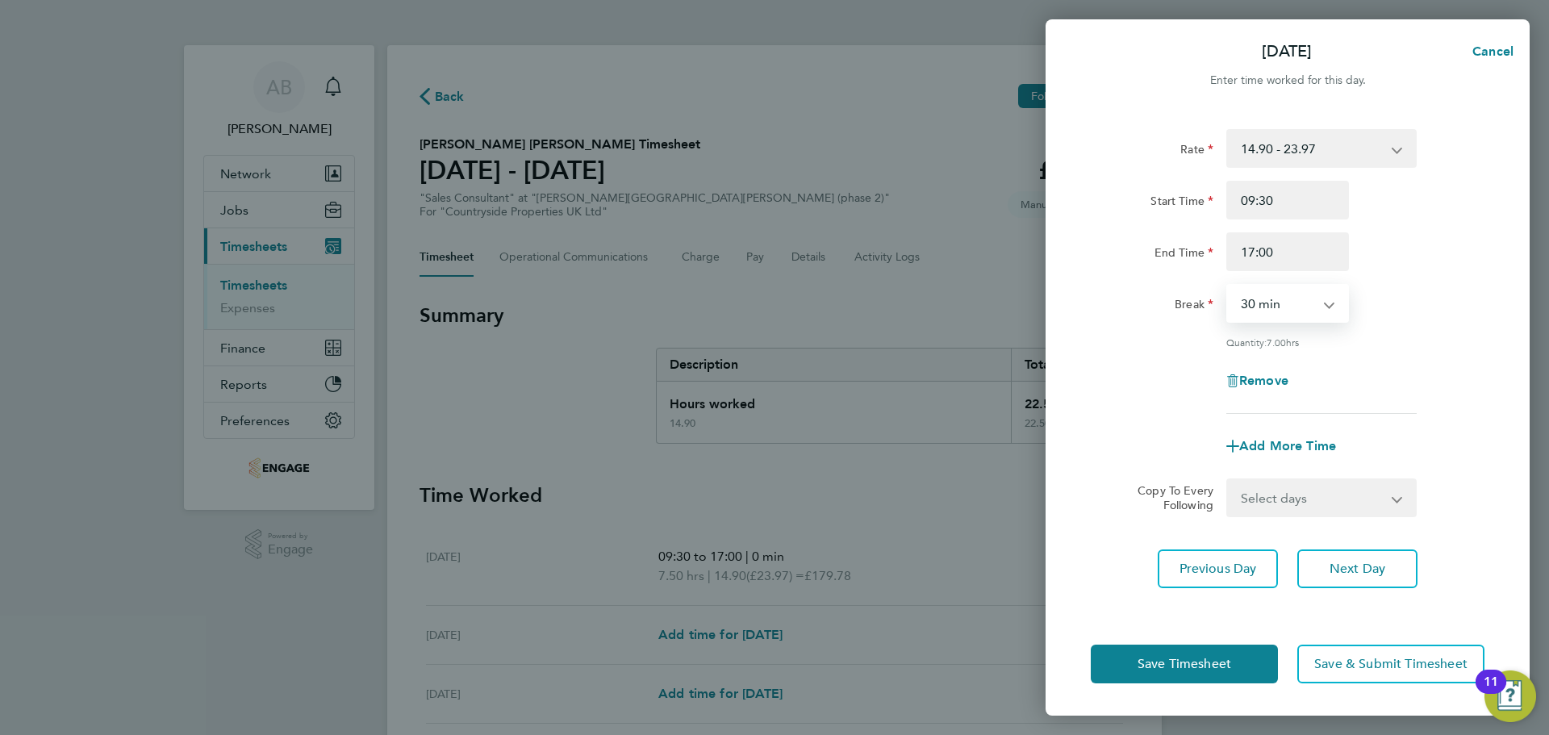
click at [1297, 305] on select "0 min 15 min 30 min 45 min 60 min 75 min 90 min" at bounding box center [1278, 303] width 100 height 35
select select "0"
click at [1228, 286] on select "0 min 15 min 30 min 45 min 60 min 75 min 90 min" at bounding box center [1278, 303] width 100 height 35
click at [1368, 579] on button "Next Day" at bounding box center [1357, 568] width 120 height 39
select select "30"
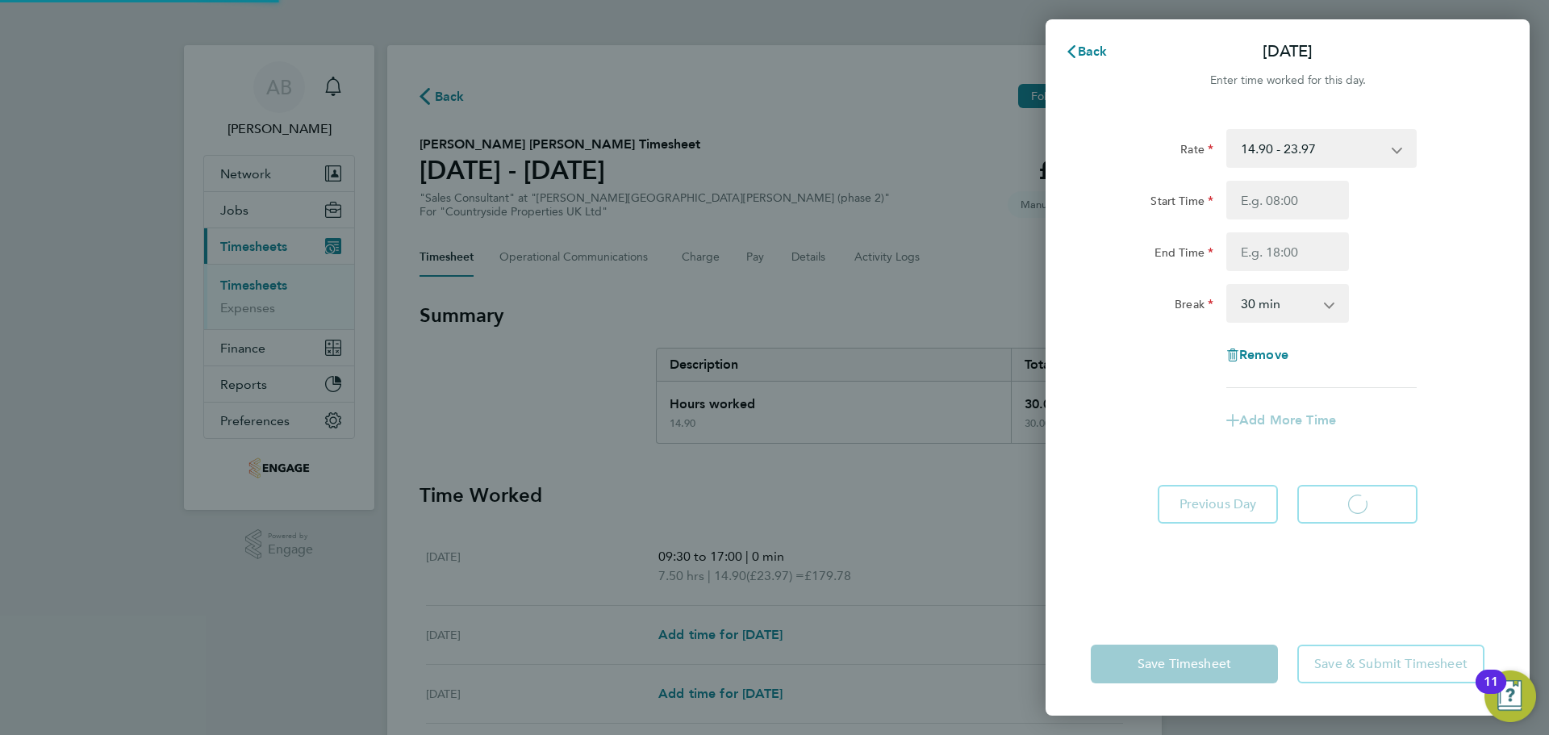
select select "30"
click at [1074, 45] on icon "button" at bounding box center [1071, 51] width 13 height 13
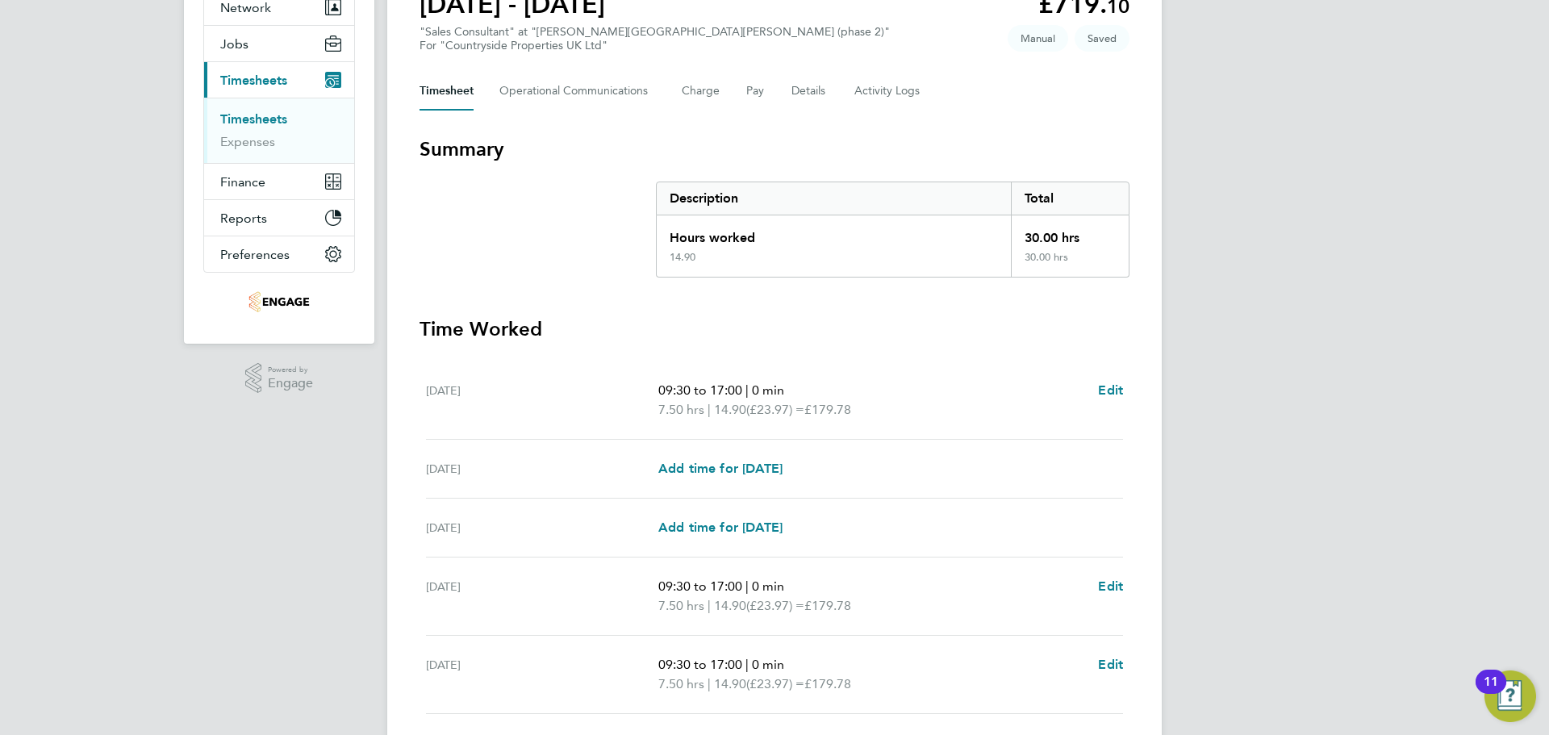
scroll to position [424, 0]
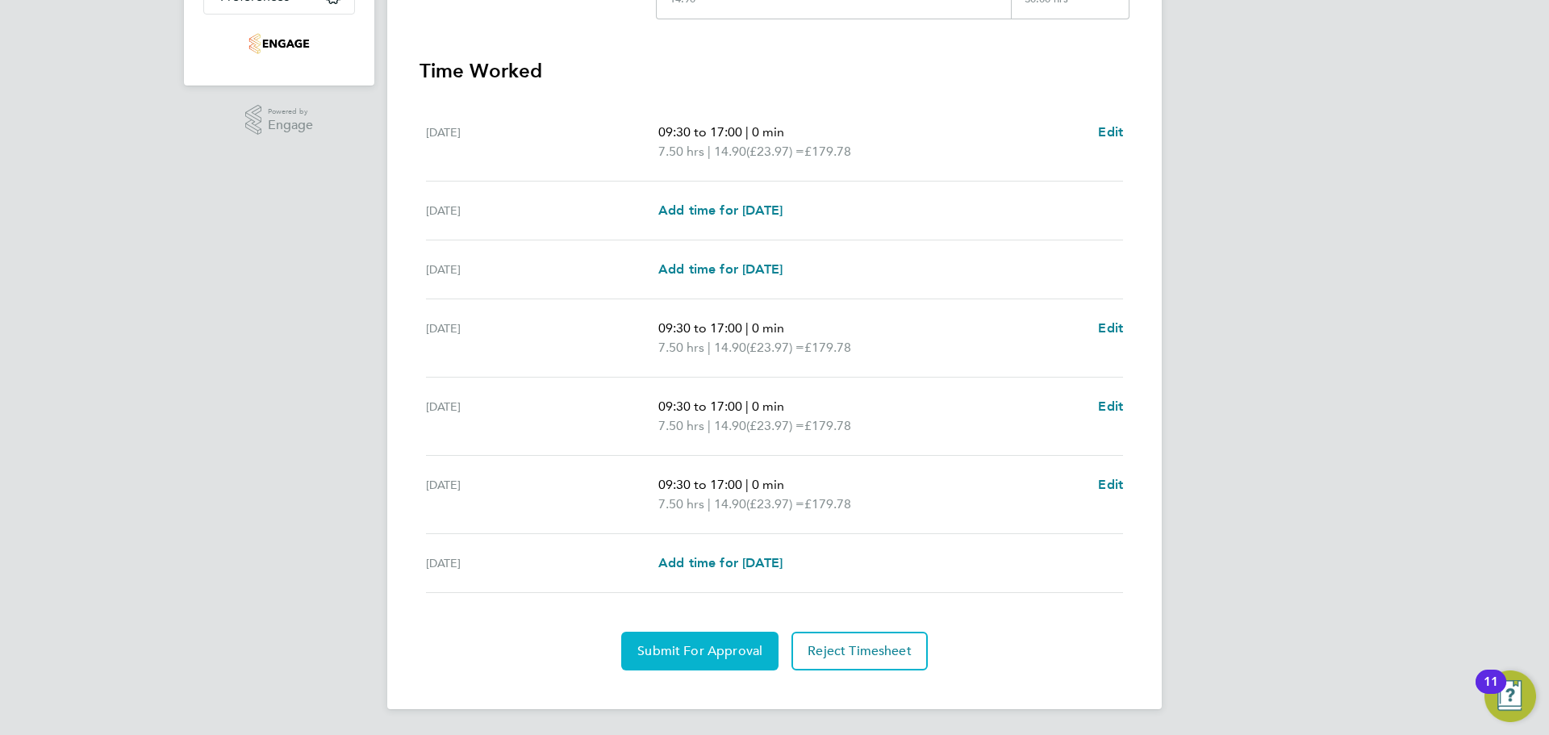
click at [689, 641] on button "Submit For Approval" at bounding box center [699, 651] width 157 height 39
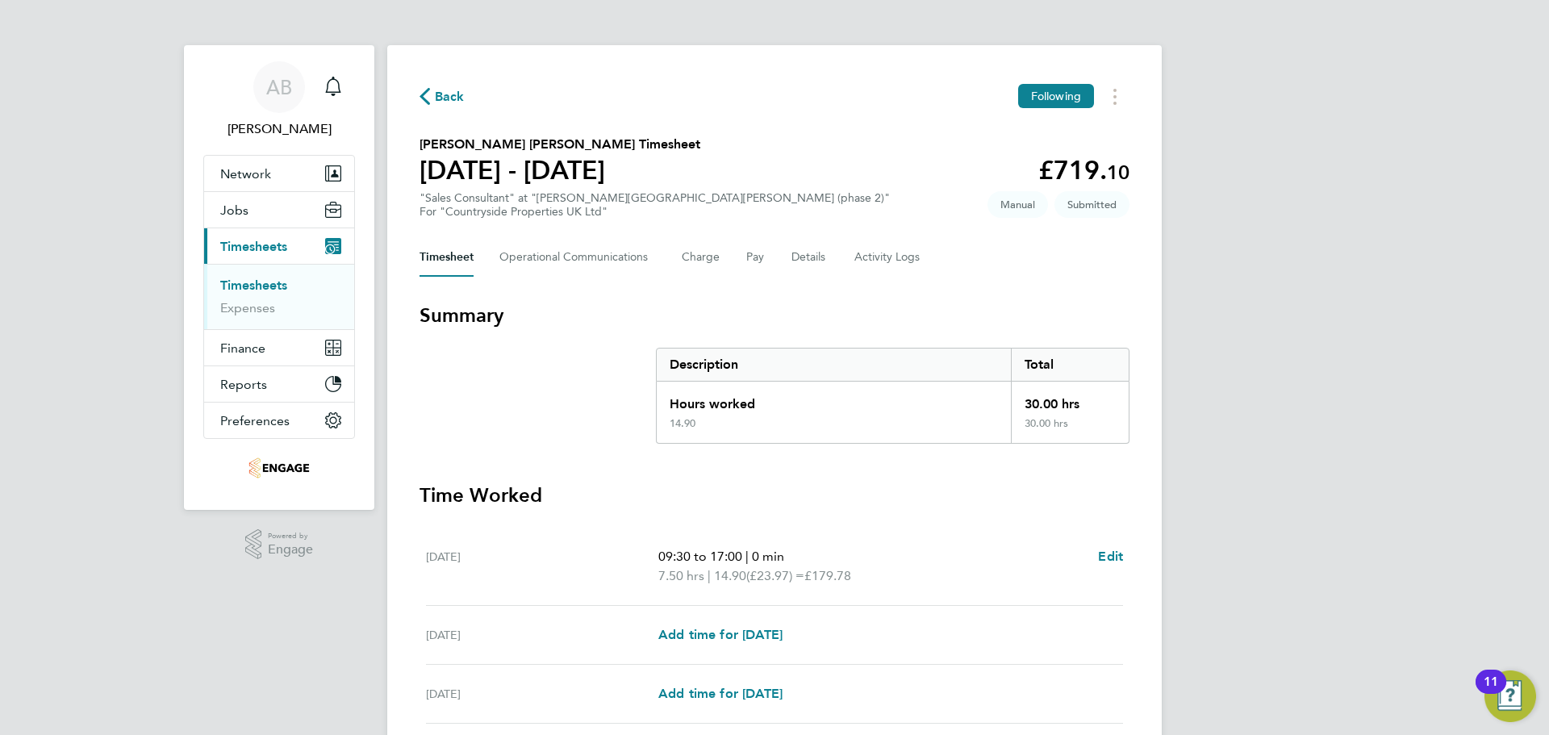
drag, startPoint x: 418, startPoint y: 91, endPoint x: 428, endPoint y: 94, distance: 10.0
click at [419, 93] on div "Back Following Gulden Walmsley's Timesheet 22 - 28 Sept 2025 £719. 10 "Sales Co…" at bounding box center [774, 589] width 775 height 1088
click at [429, 83] on div "Back Following Gulden Walmsley's Timesheet 22 - 28 Sept 2025 £719. 10 "Sales Co…" at bounding box center [774, 589] width 775 height 1088
click at [432, 90] on span "Back" at bounding box center [442, 95] width 45 height 15
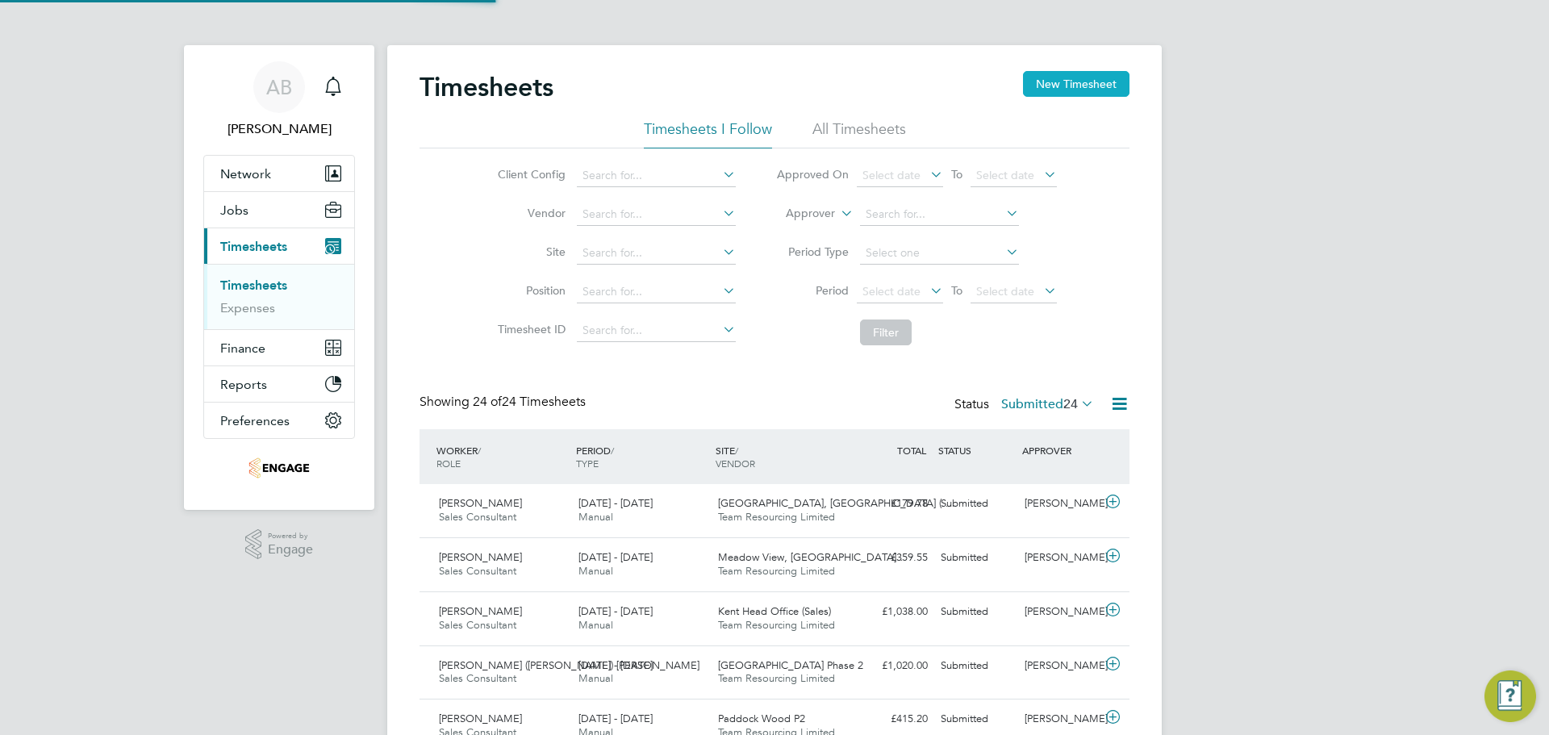
scroll to position [41, 140]
click at [1103, 77] on button "New Timesheet" at bounding box center [1076, 84] width 106 height 26
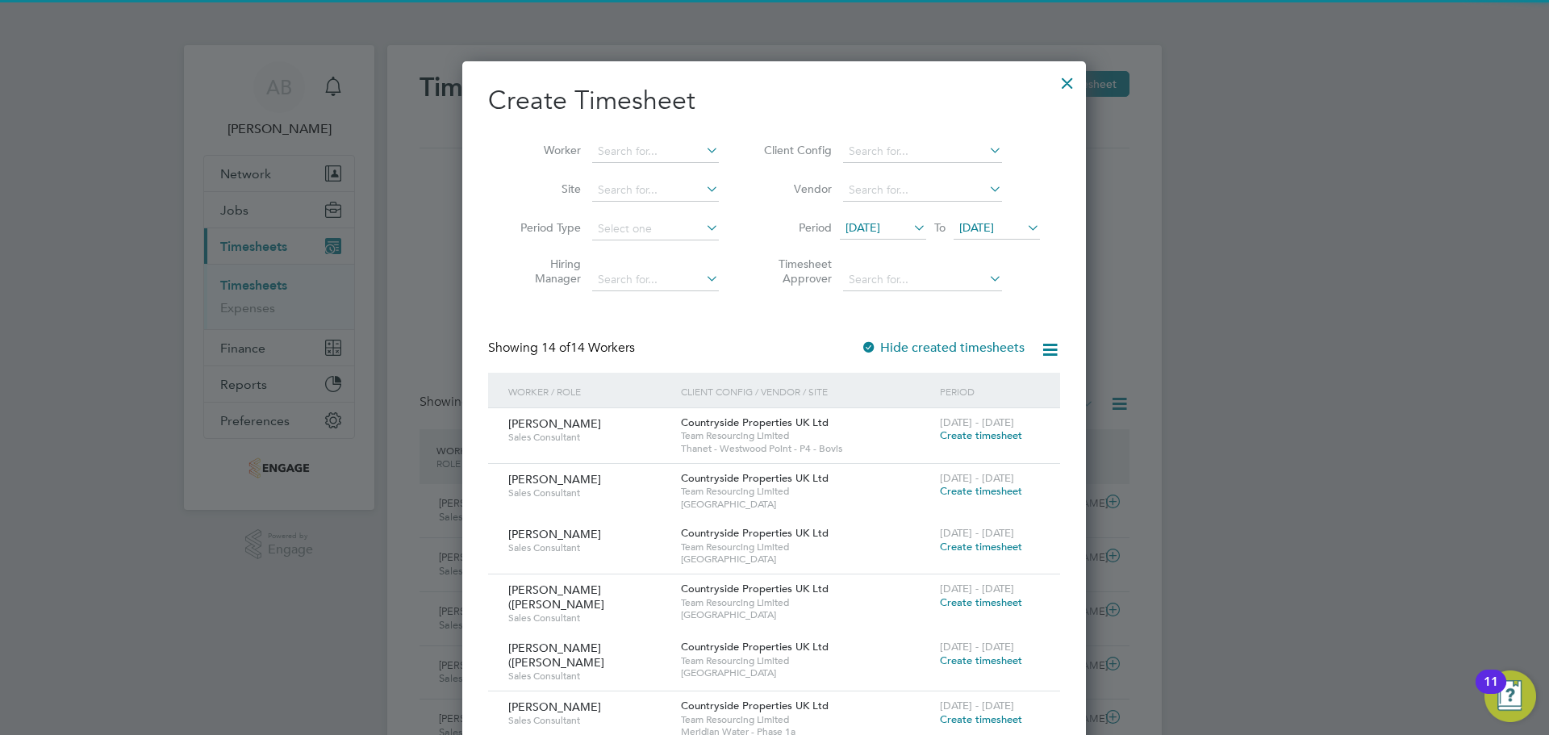
drag, startPoint x: 904, startPoint y: 222, endPoint x: 902, endPoint y: 232, distance: 10.6
click at [880, 223] on span "[DATE]" at bounding box center [863, 227] width 35 height 15
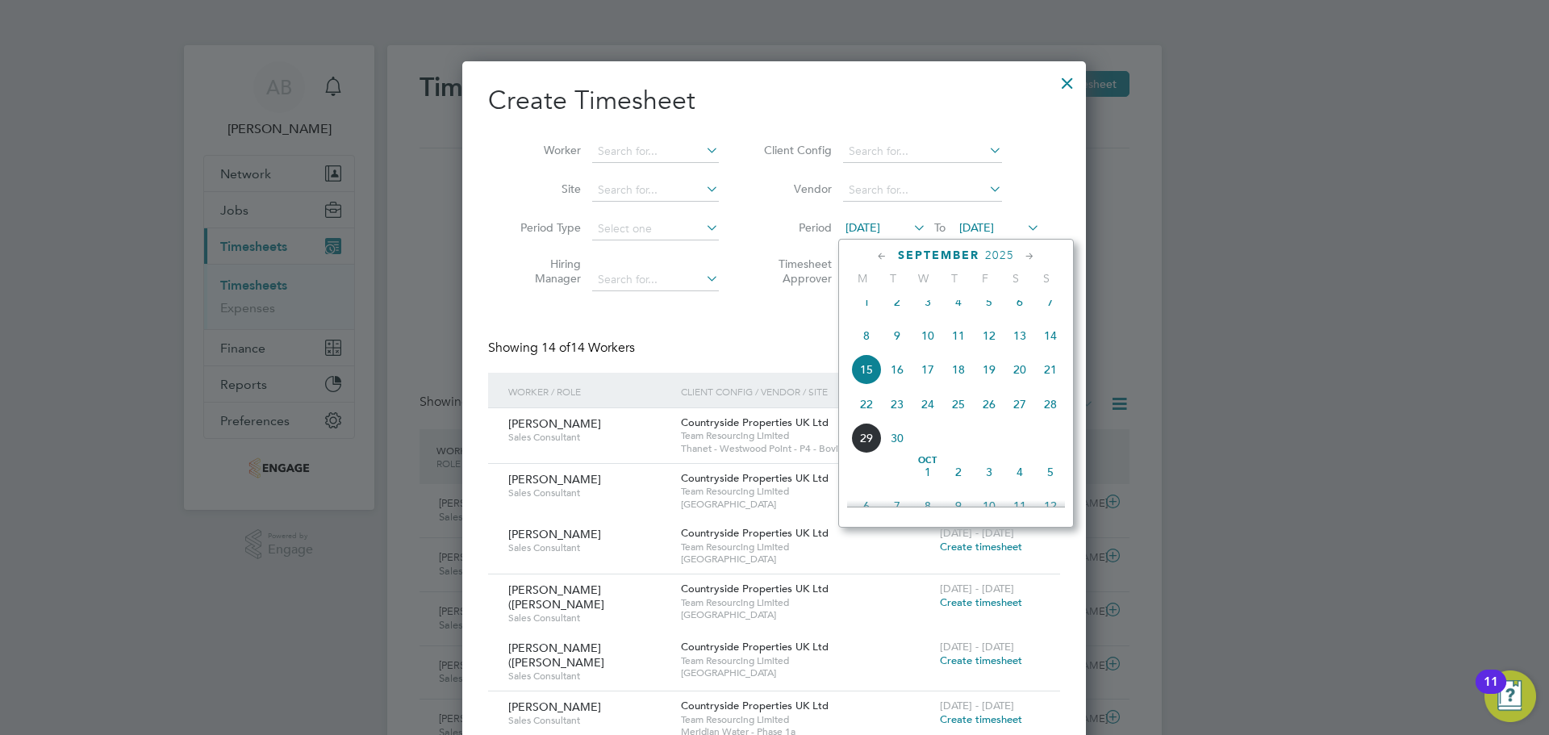
click at [872, 409] on span "22" at bounding box center [866, 404] width 31 height 31
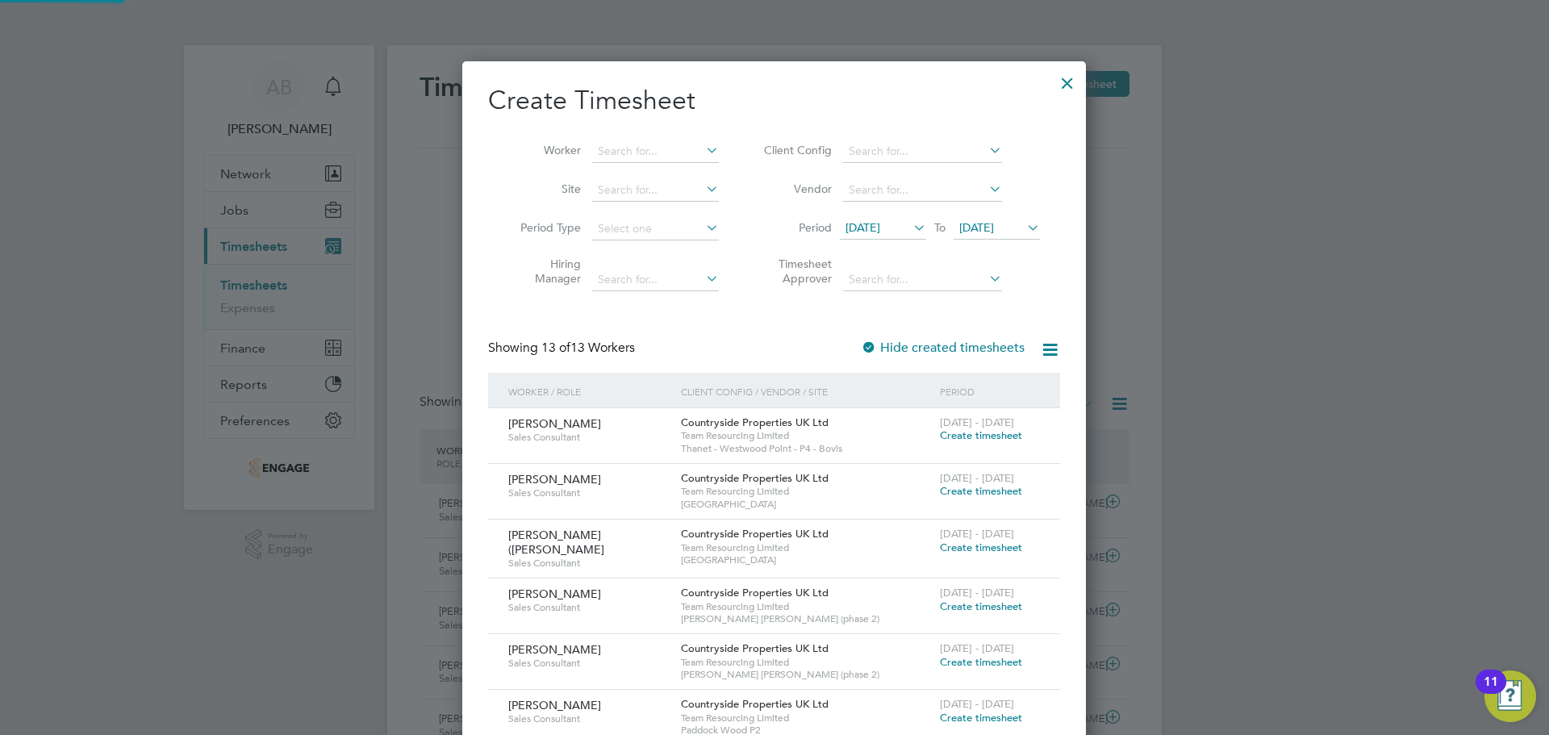
click at [994, 225] on span "22 Sep 2025" at bounding box center [976, 227] width 35 height 15
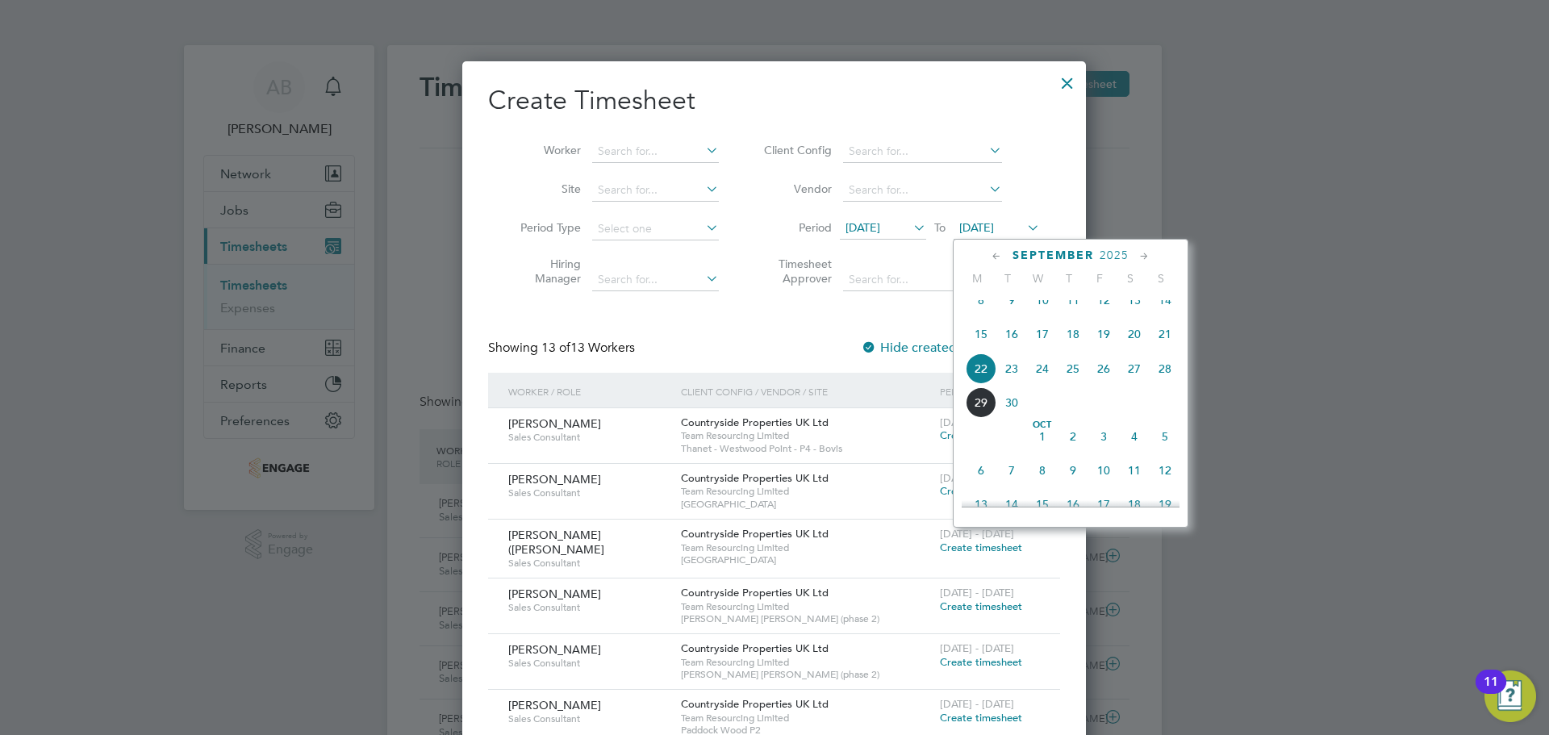
click at [1166, 378] on span "28" at bounding box center [1165, 368] width 31 height 31
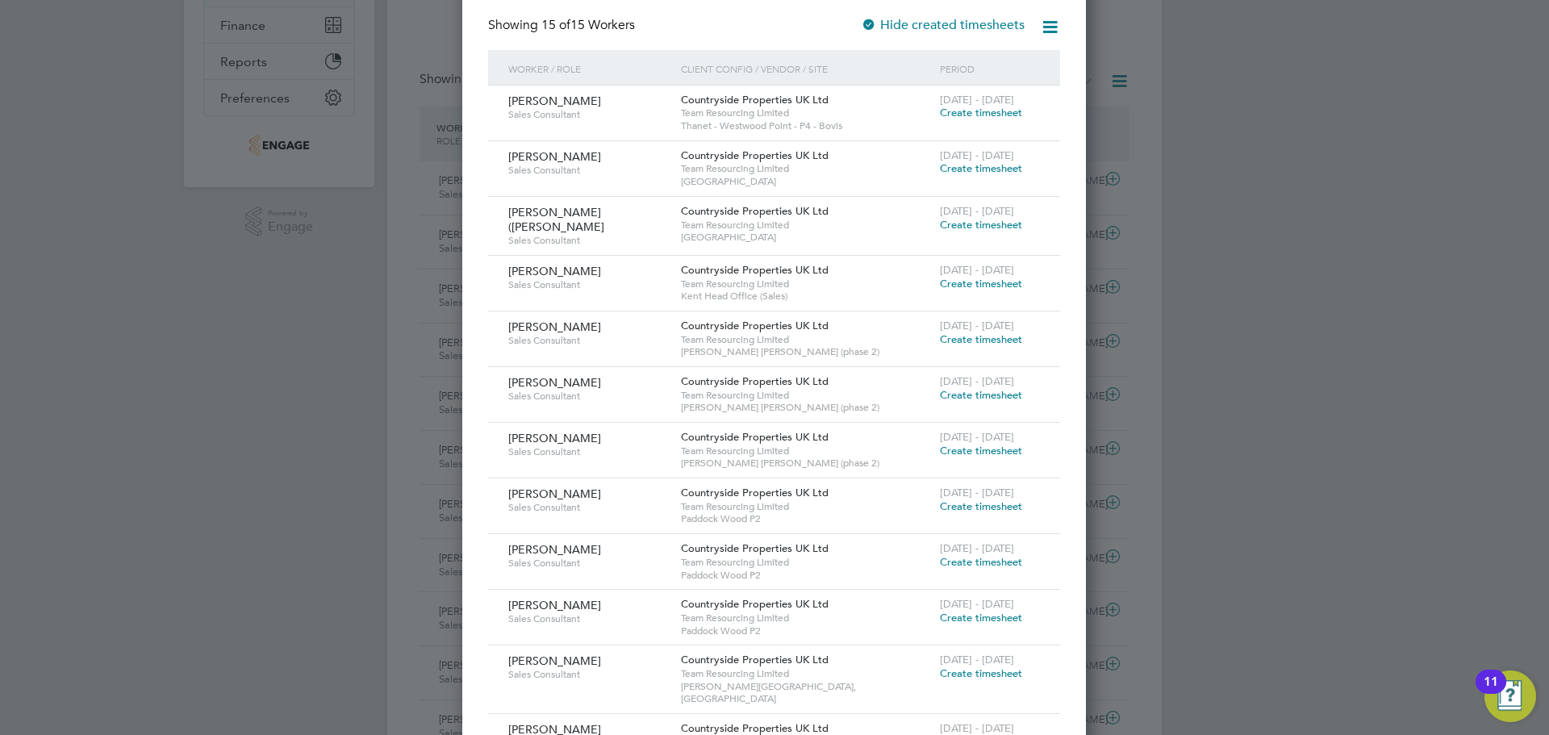
click at [972, 394] on span "Create timesheet" at bounding box center [981, 395] width 82 height 14
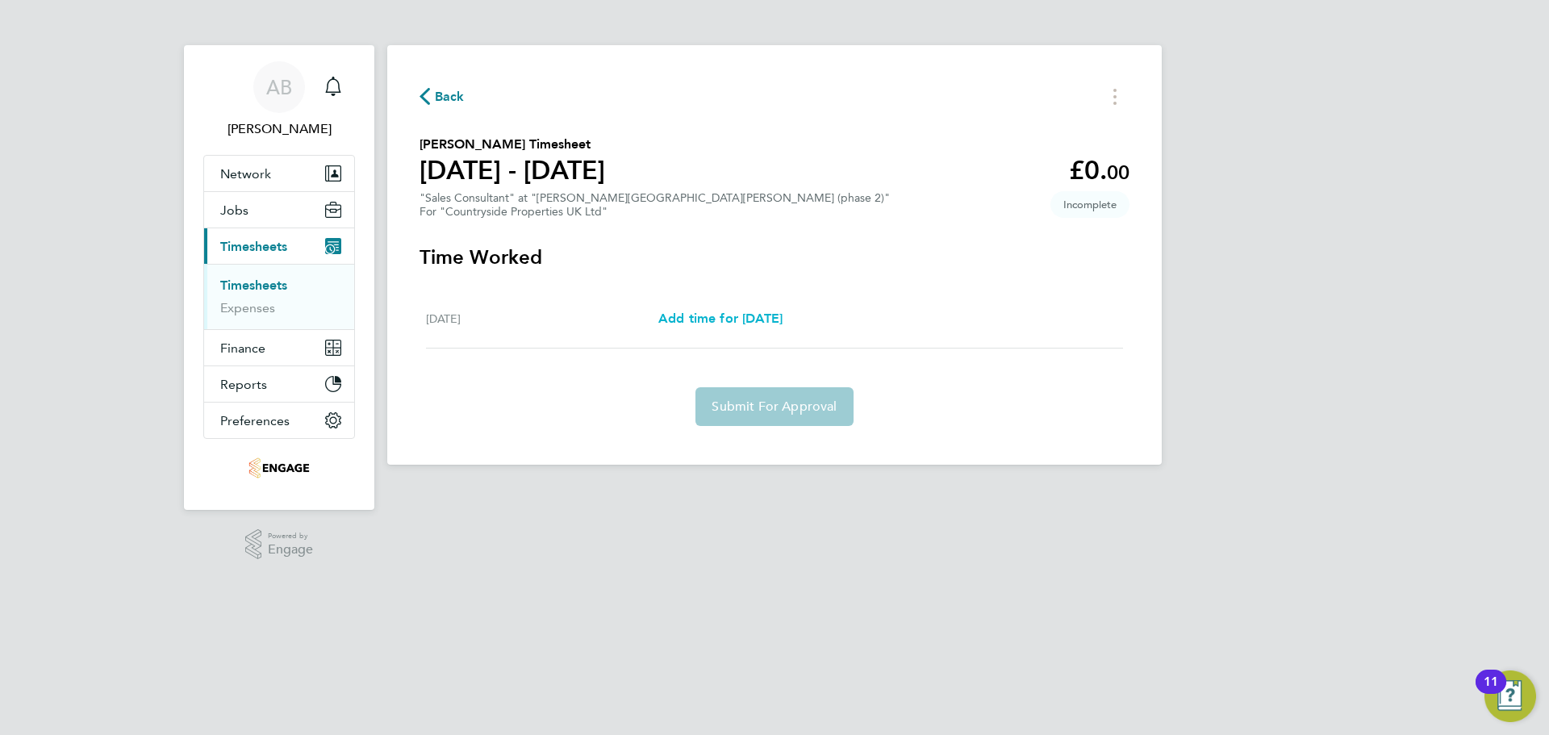
click at [754, 315] on span "Add time for Sun 28 Sep" at bounding box center [720, 318] width 124 height 15
select select "30"
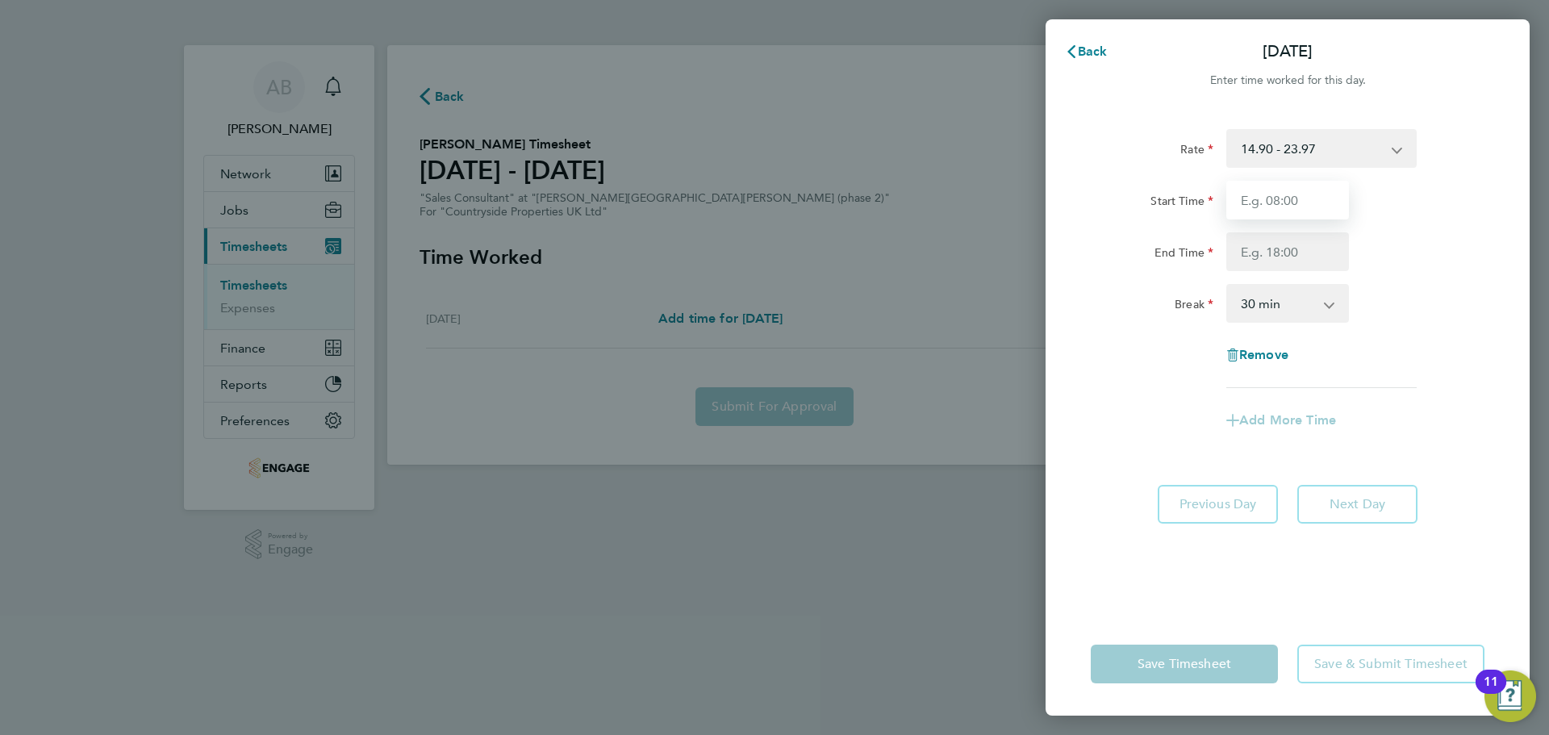
click at [1302, 200] on input "Start Time" at bounding box center [1287, 200] width 123 height 39
type input "09:30"
drag, startPoint x: 1313, startPoint y: 218, endPoint x: 1298, endPoint y: 258, distance: 43.2
click at [1278, 248] on input "End Time" at bounding box center [1287, 251] width 123 height 39
type input "17:00"
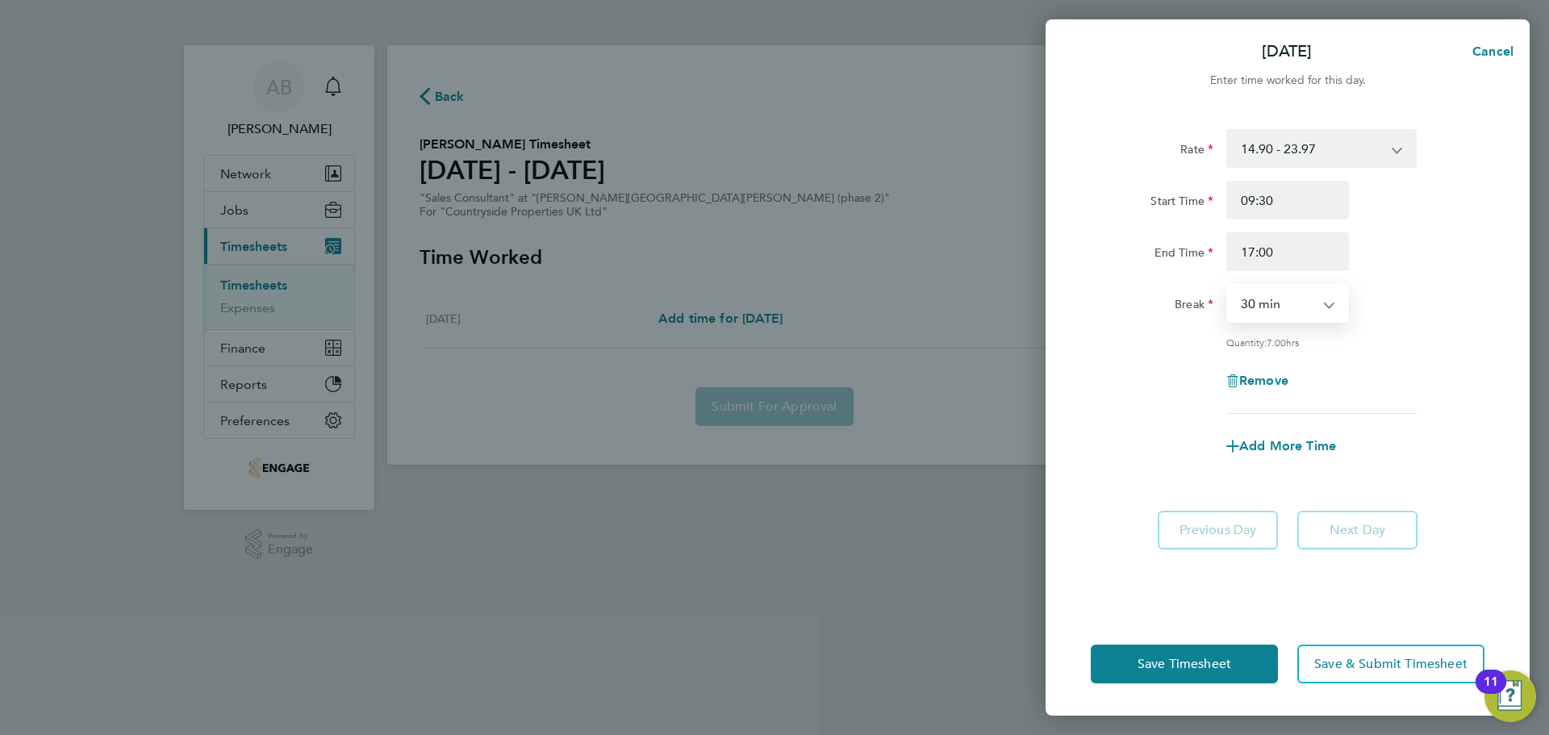
click at [1280, 309] on select "0 min 15 min 30 min 45 min 60 min 75 min 90 min" at bounding box center [1278, 303] width 100 height 35
select select "0"
click at [1228, 286] on select "0 min 15 min 30 min 45 min 60 min 75 min 90 min" at bounding box center [1278, 303] width 100 height 35
click at [1221, 665] on span "Save Timesheet" at bounding box center [1185, 664] width 94 height 16
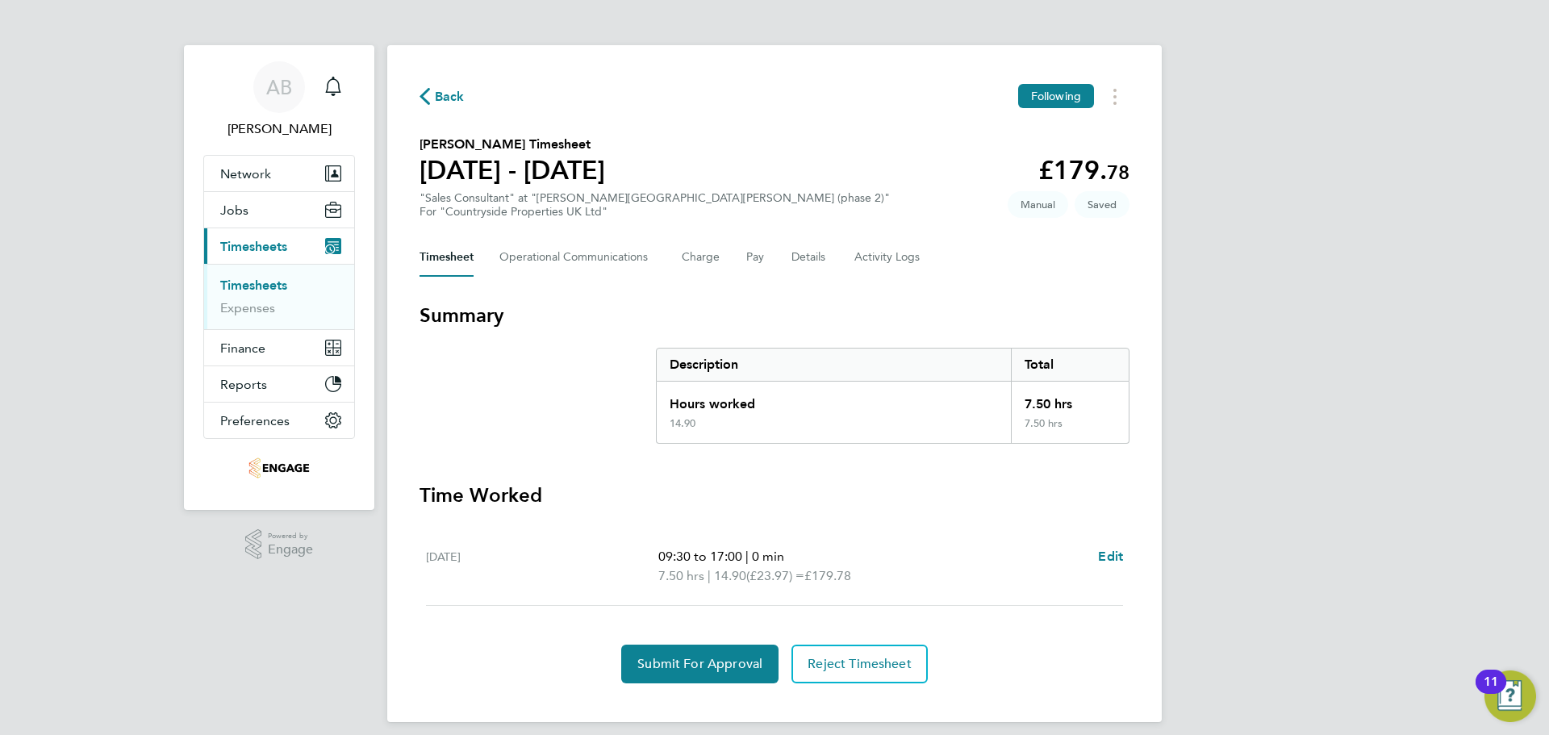
click at [425, 96] on icon "button" at bounding box center [425, 96] width 10 height 17
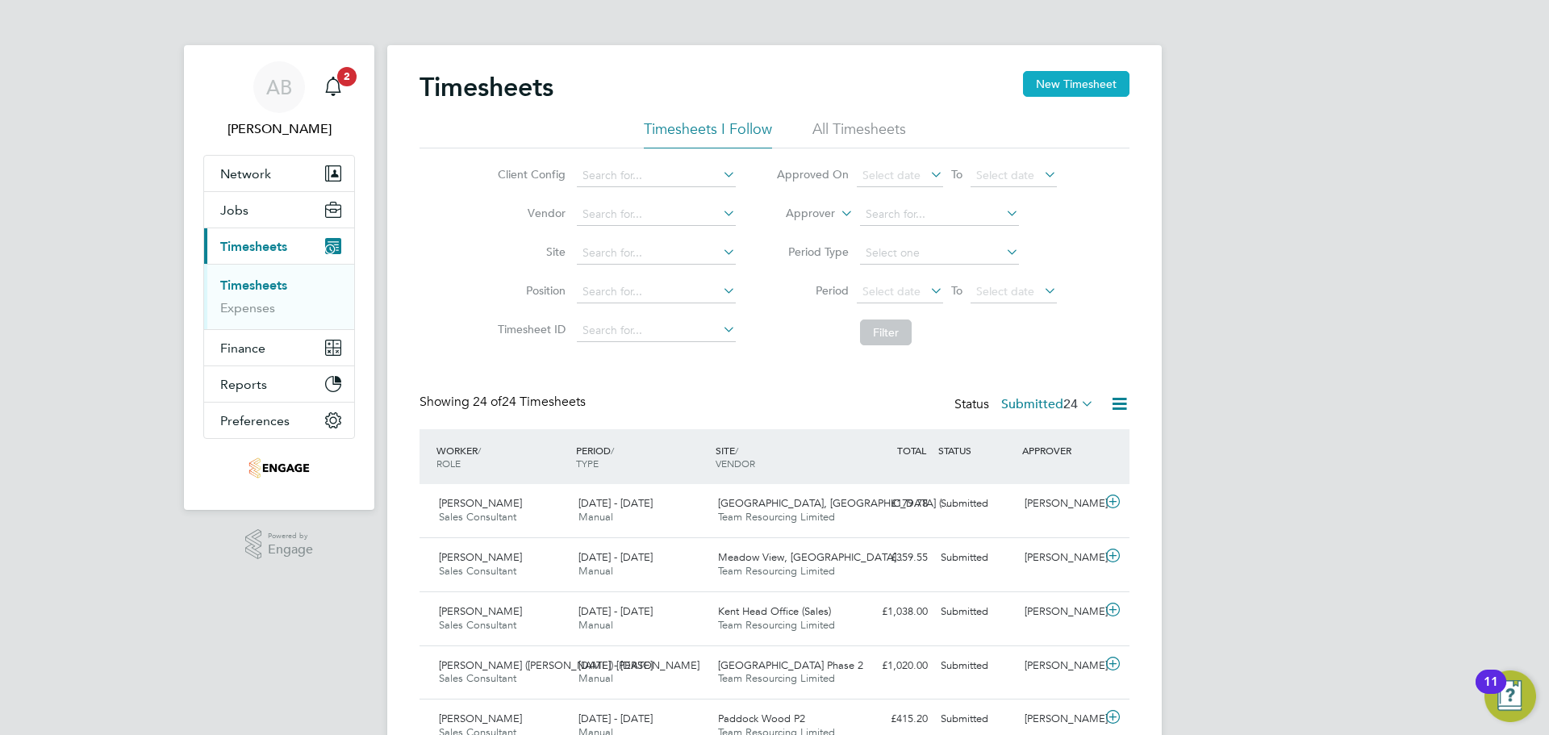
click at [1086, 88] on button "New Timesheet" at bounding box center [1076, 84] width 106 height 26
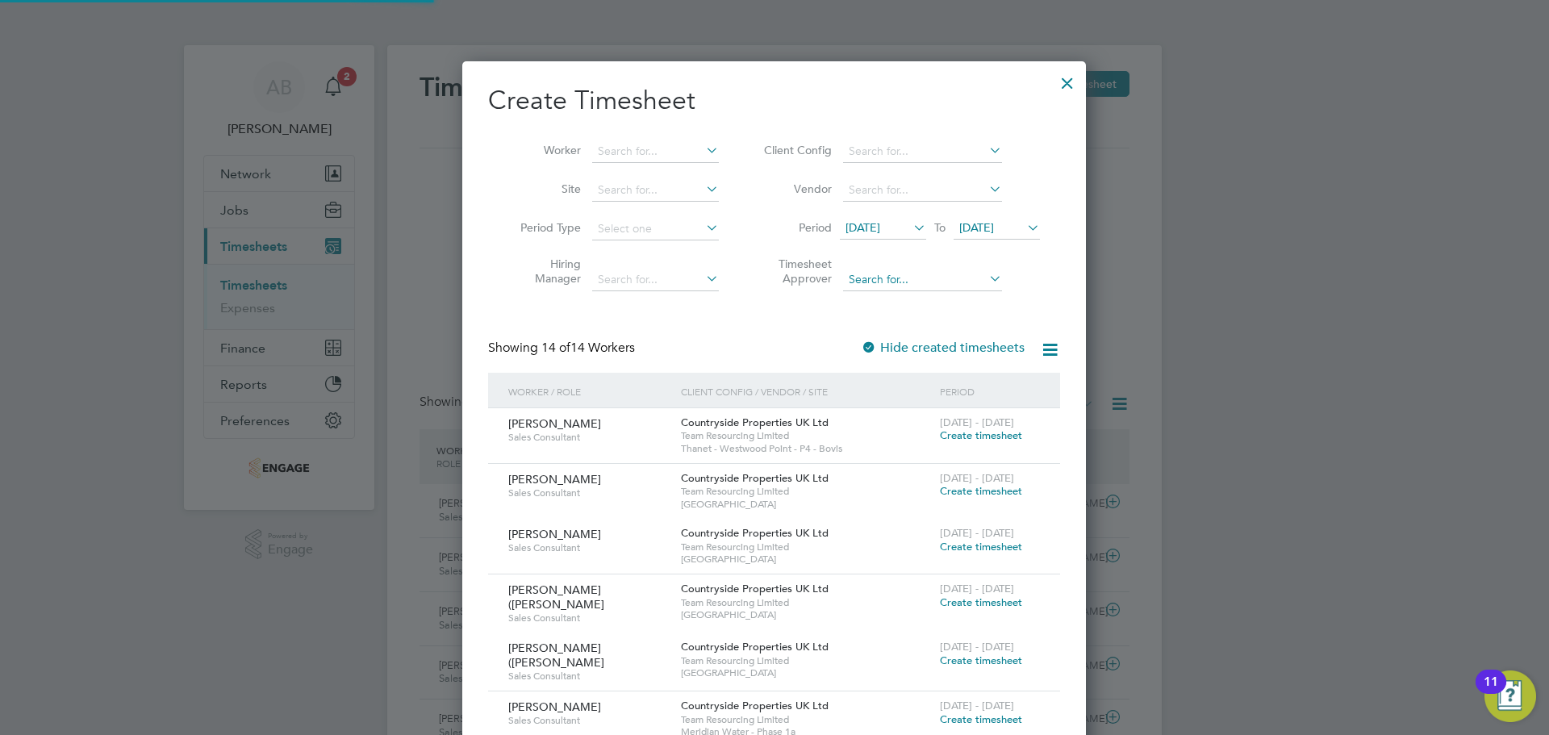
scroll to position [1270, 624]
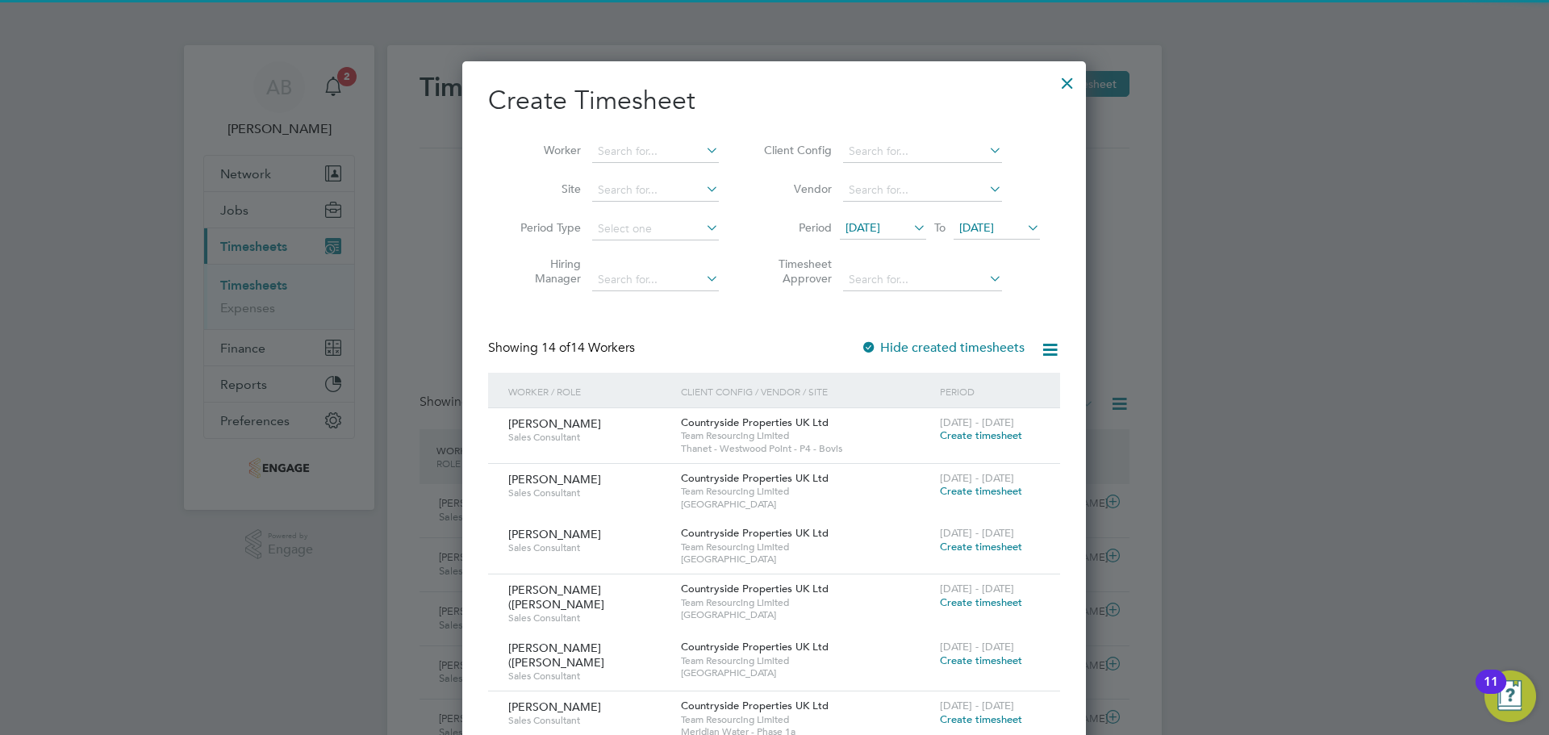
click at [880, 223] on span "[DATE]" at bounding box center [863, 227] width 35 height 15
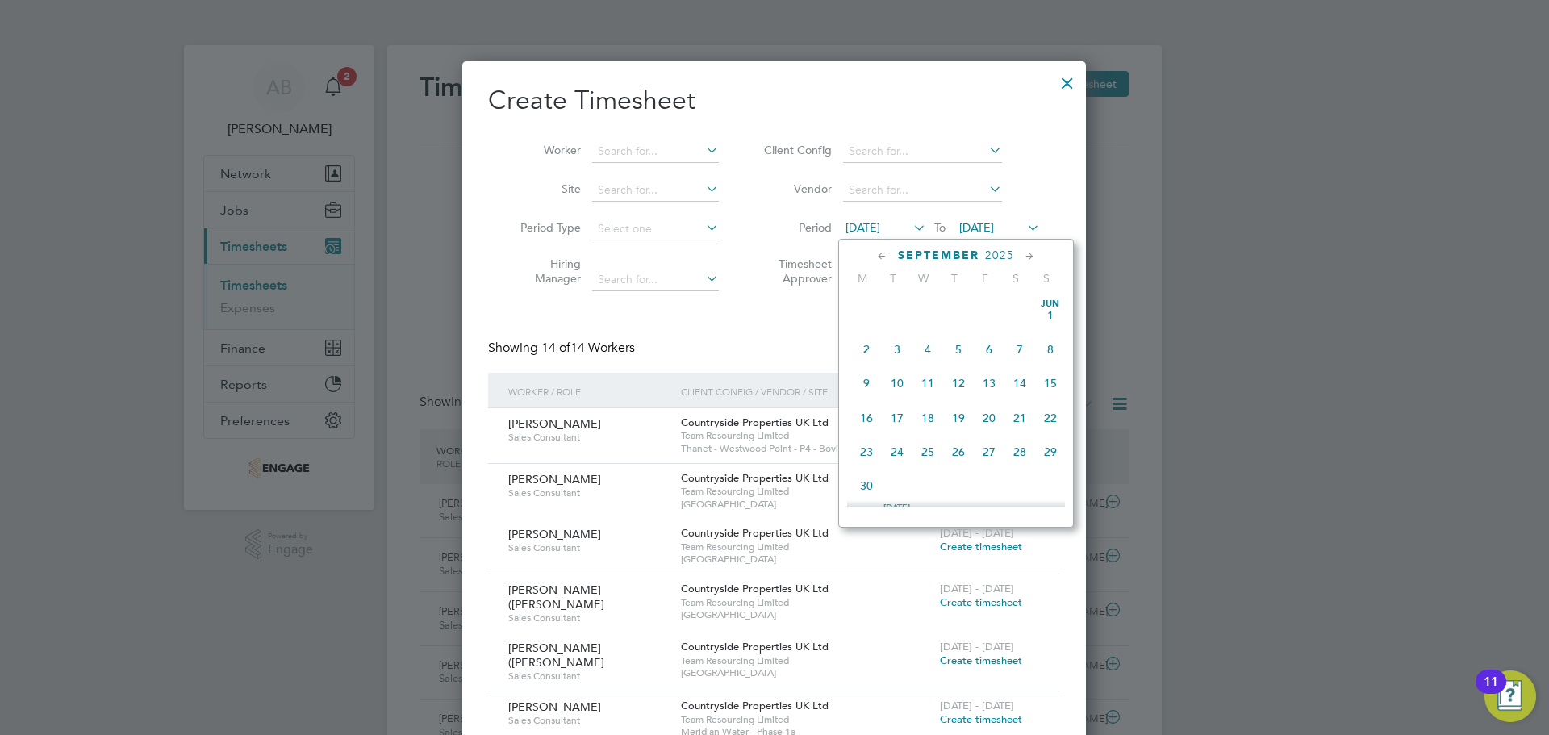
scroll to position [558, 0]
click at [865, 416] on span "22" at bounding box center [866, 404] width 31 height 31
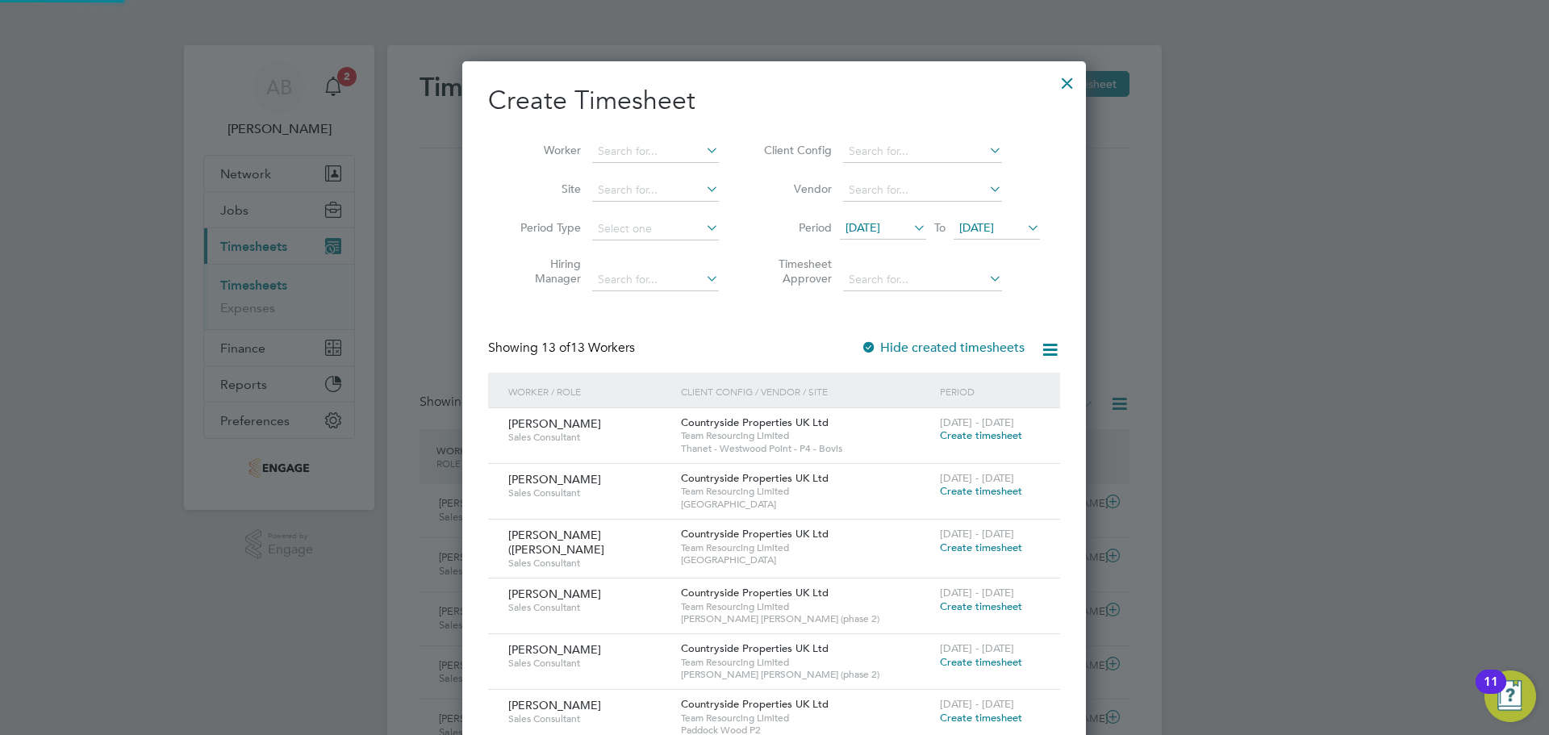
scroll to position [1104, 624]
click at [994, 222] on span "[DATE]" at bounding box center [976, 227] width 35 height 15
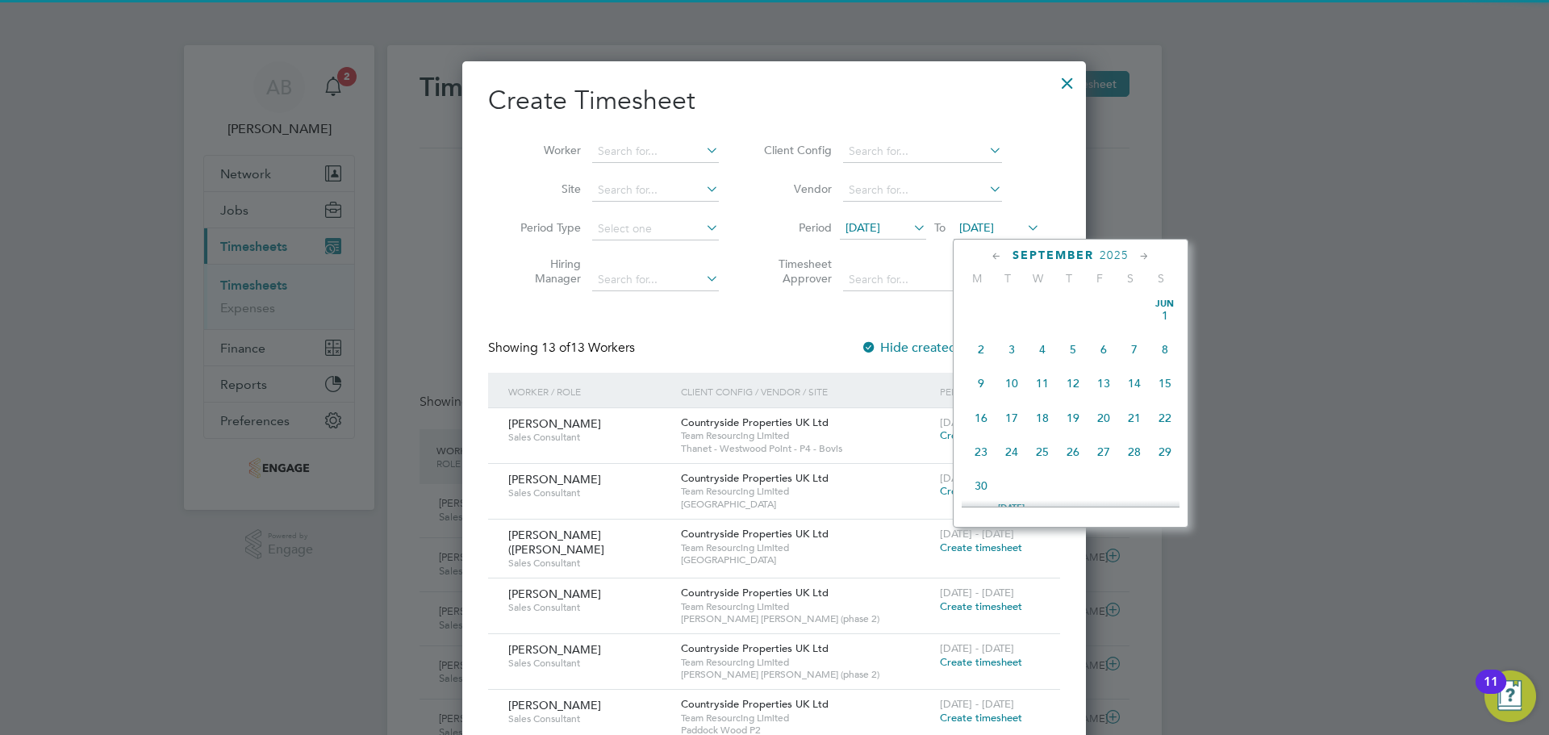
scroll to position [594, 0]
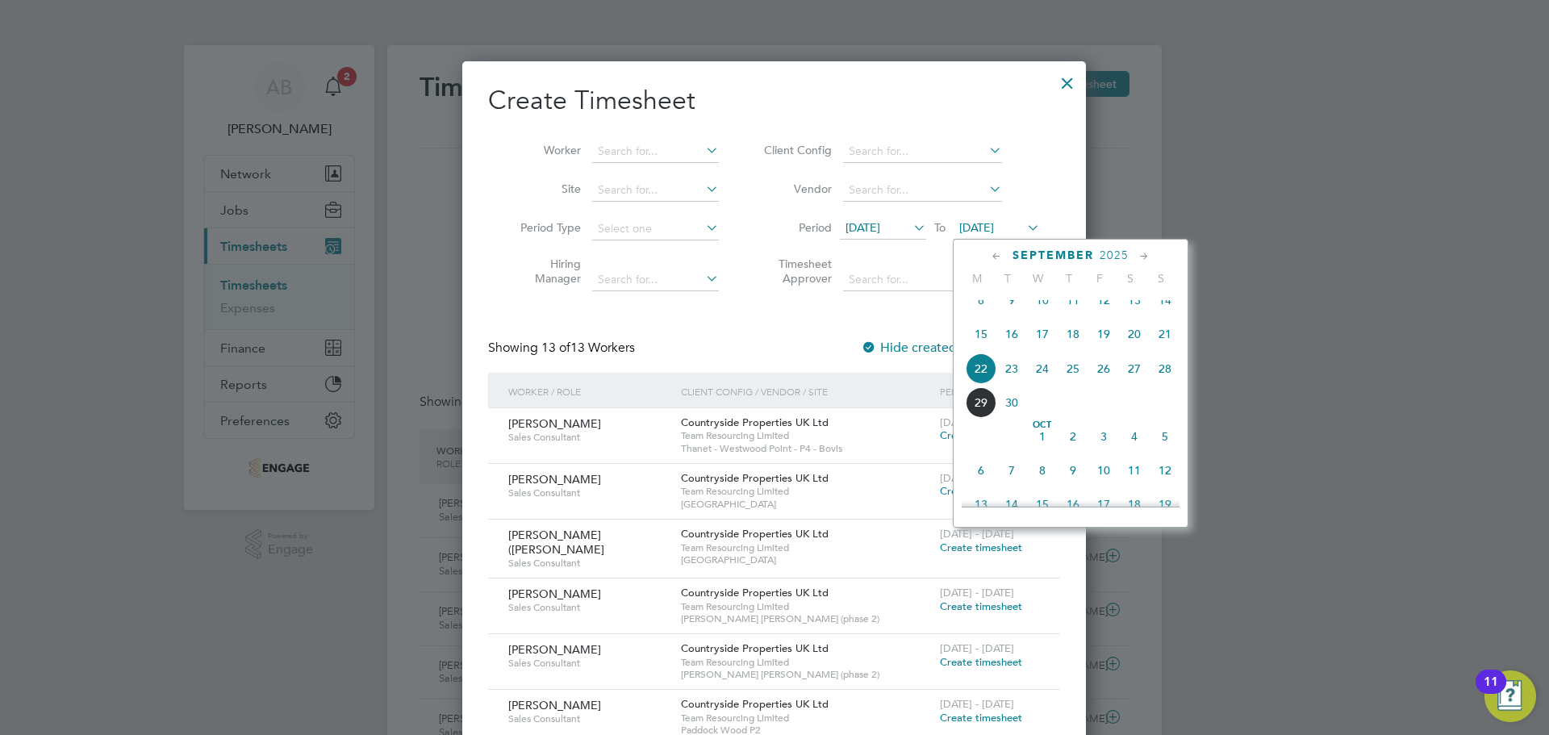
click at [1162, 381] on span "28" at bounding box center [1165, 368] width 31 height 31
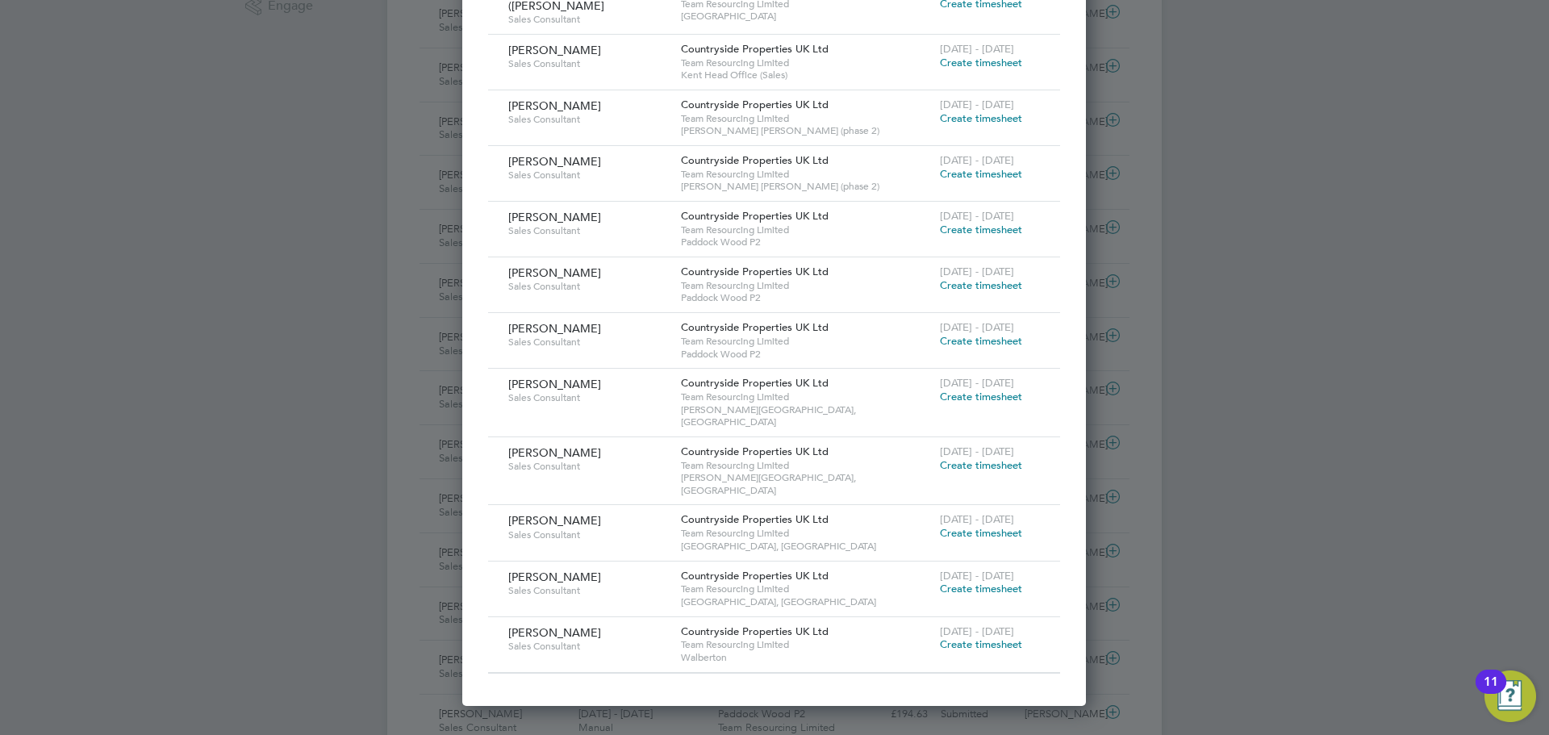
scroll to position [565, 0]
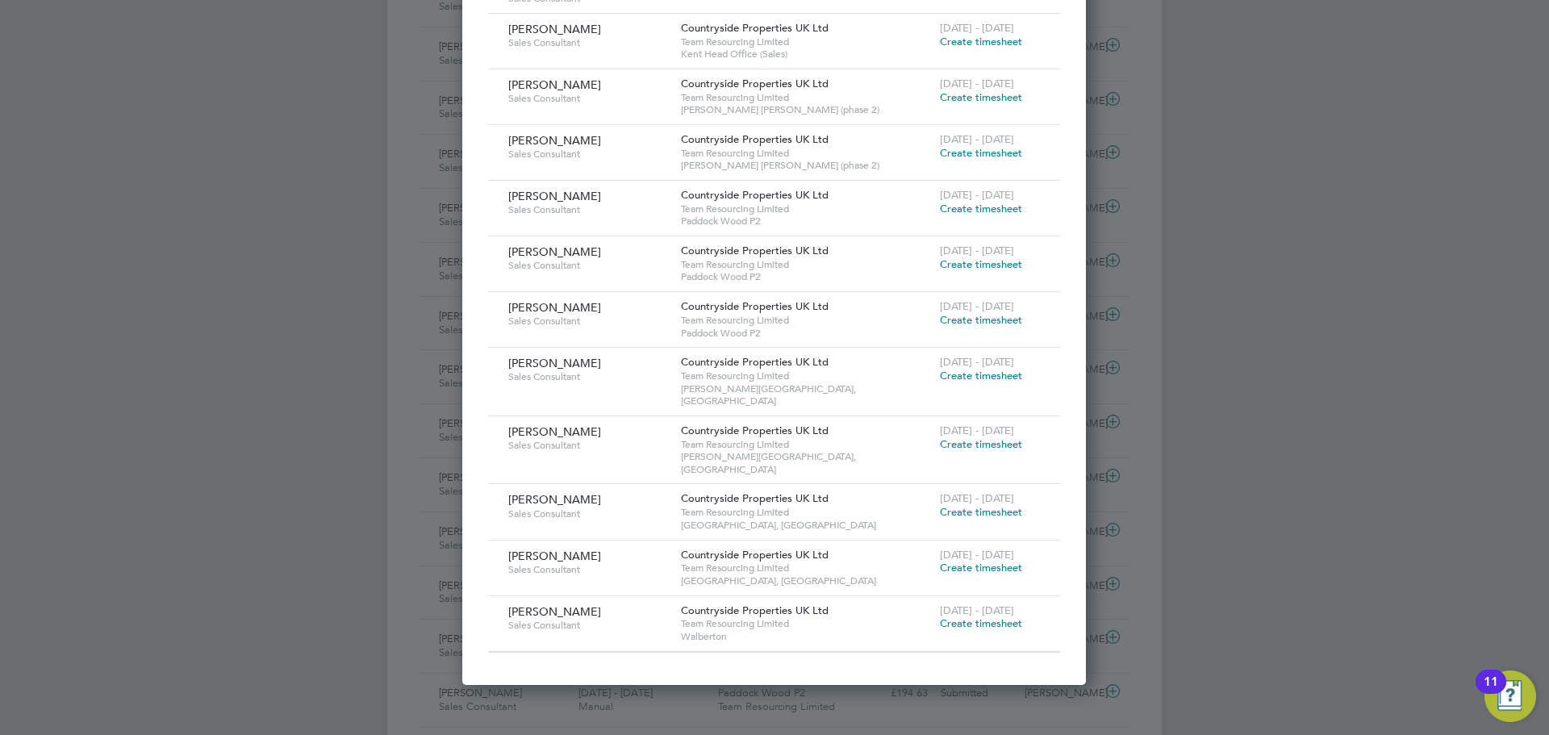
click at [997, 369] on span "Create timesheet" at bounding box center [981, 376] width 82 height 14
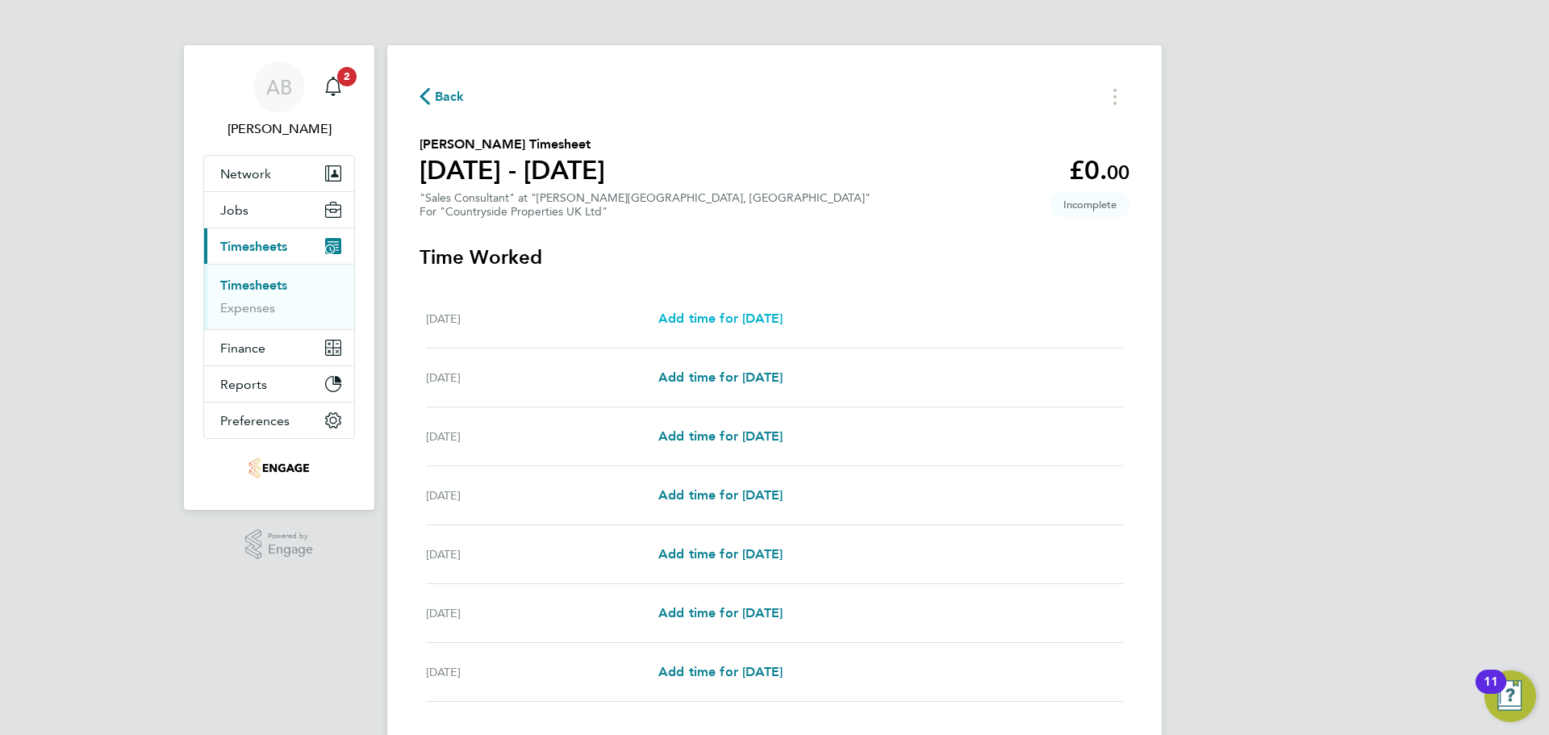
click at [773, 313] on span "Add time for Mon 22 Sep" at bounding box center [720, 318] width 124 height 15
select select "30"
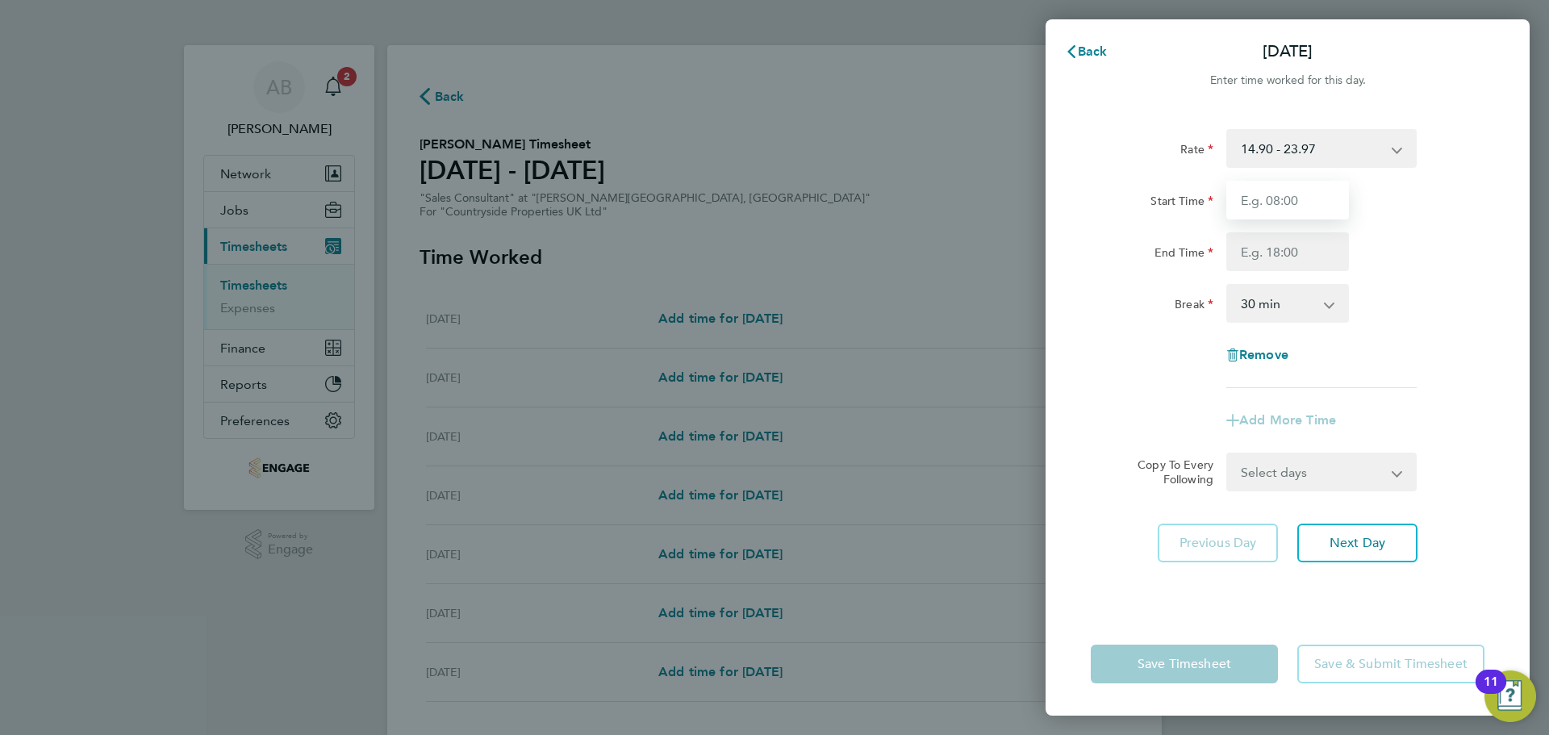
drag, startPoint x: 1281, startPoint y: 197, endPoint x: 1292, endPoint y: 219, distance: 24.9
click at [1281, 198] on input "Start Time" at bounding box center [1287, 200] width 123 height 39
drag, startPoint x: 1251, startPoint y: 258, endPoint x: 1259, endPoint y: 265, distance: 10.3
click at [1251, 259] on input "End Time" at bounding box center [1287, 251] width 123 height 39
type input "17:30"
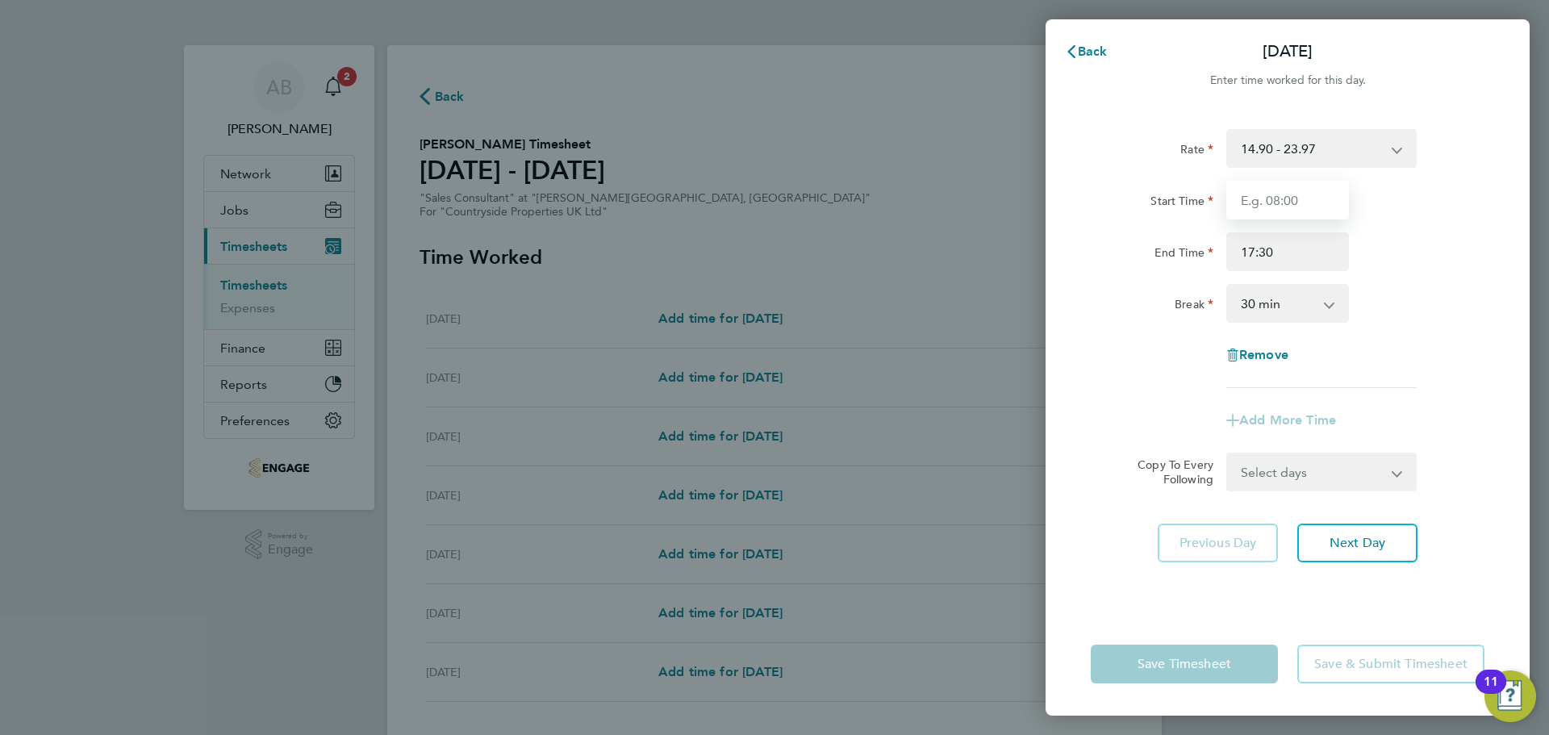
click at [1281, 206] on input "Start Time" at bounding box center [1287, 200] width 123 height 39
type input "09:30"
click at [1263, 243] on input "17:30" at bounding box center [1287, 251] width 123 height 39
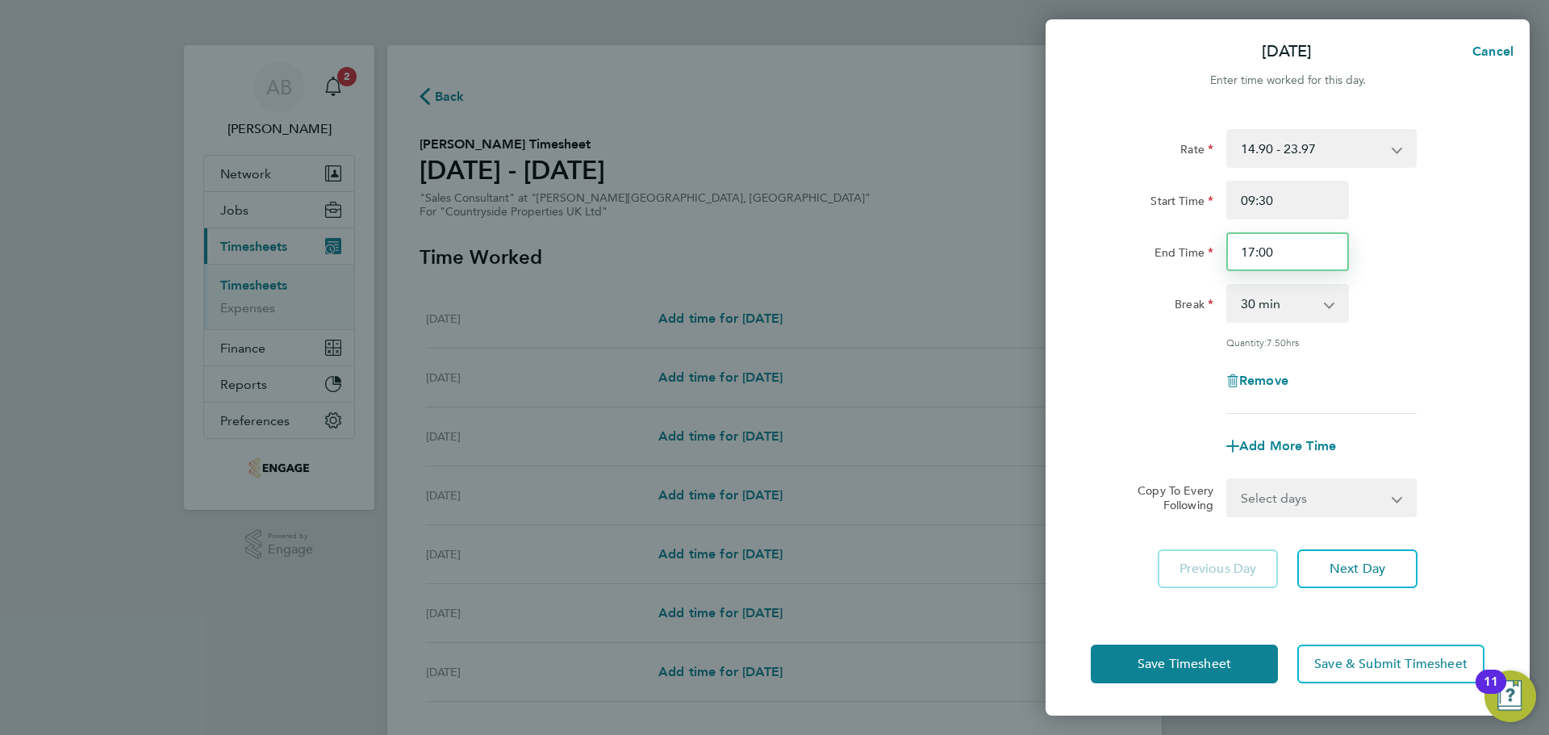
type input "17:00"
click at [1313, 309] on select "0 min 15 min 30 min 45 min 60 min 75 min 90 min" at bounding box center [1278, 303] width 100 height 35
select select "0"
click at [1228, 286] on select "0 min 15 min 30 min 45 min 60 min 75 min 90 min" at bounding box center [1278, 303] width 100 height 35
click at [1351, 561] on span "Next Day" at bounding box center [1358, 569] width 56 height 16
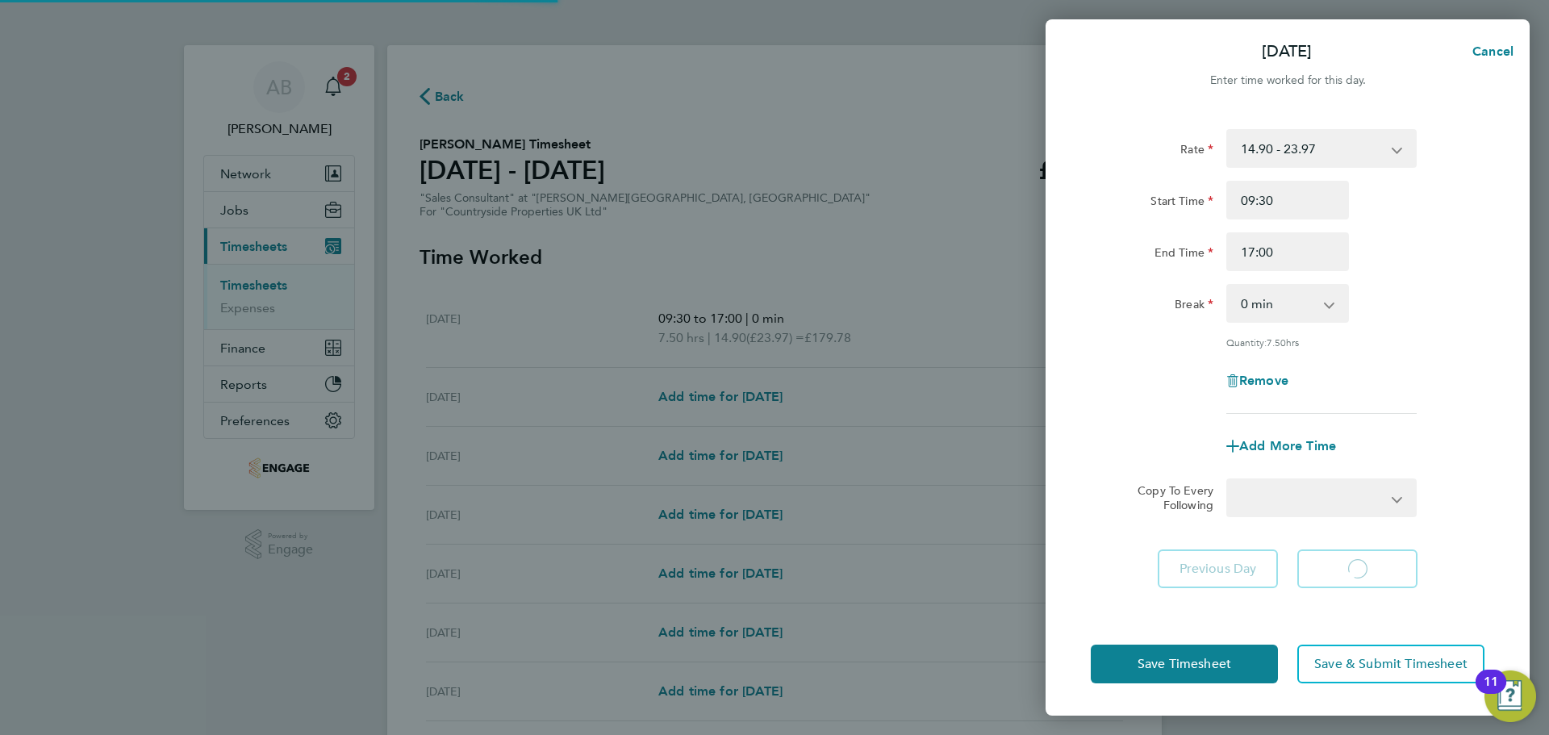
select select "30"
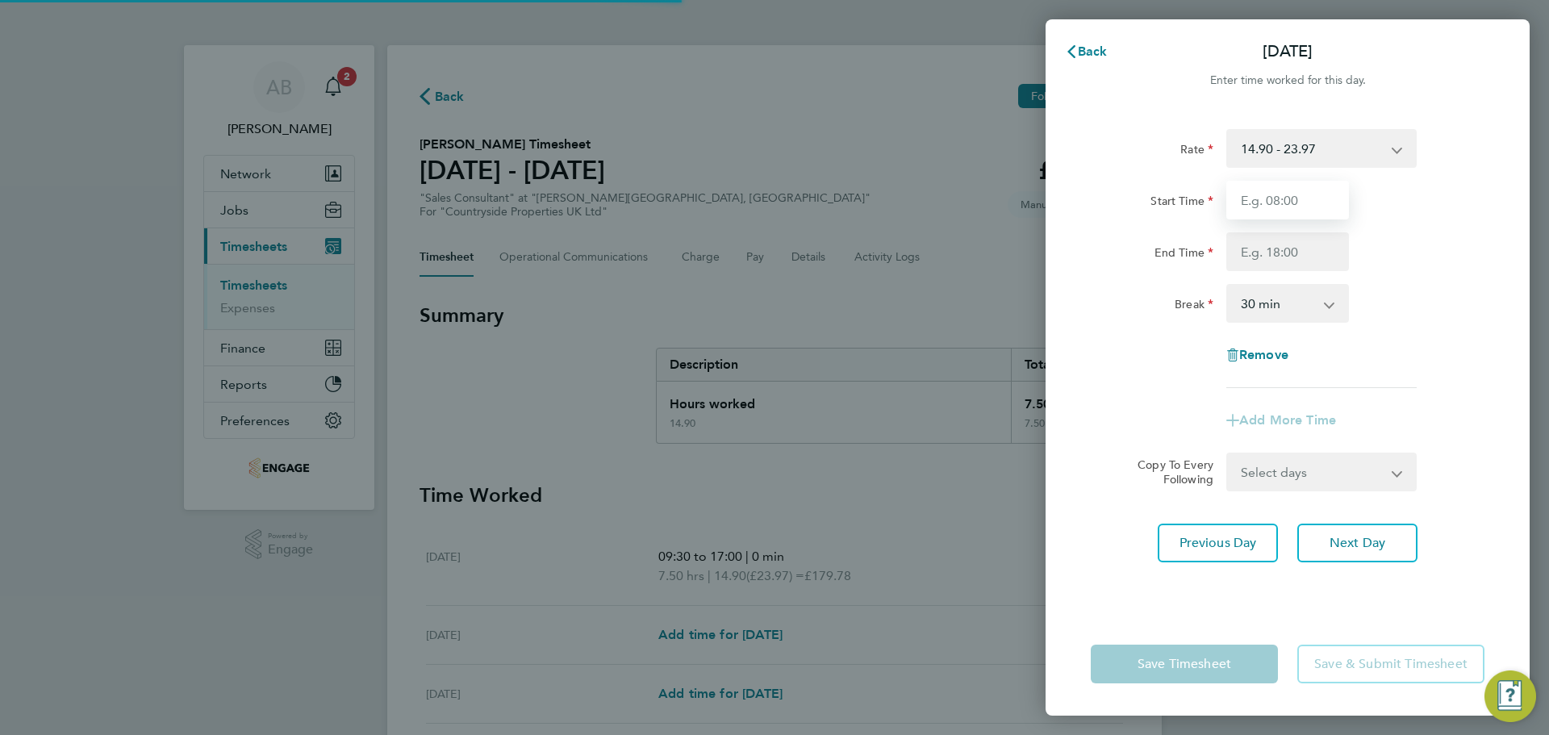
click at [1283, 200] on input "Start Time" at bounding box center [1287, 200] width 123 height 39
type input "09:30"
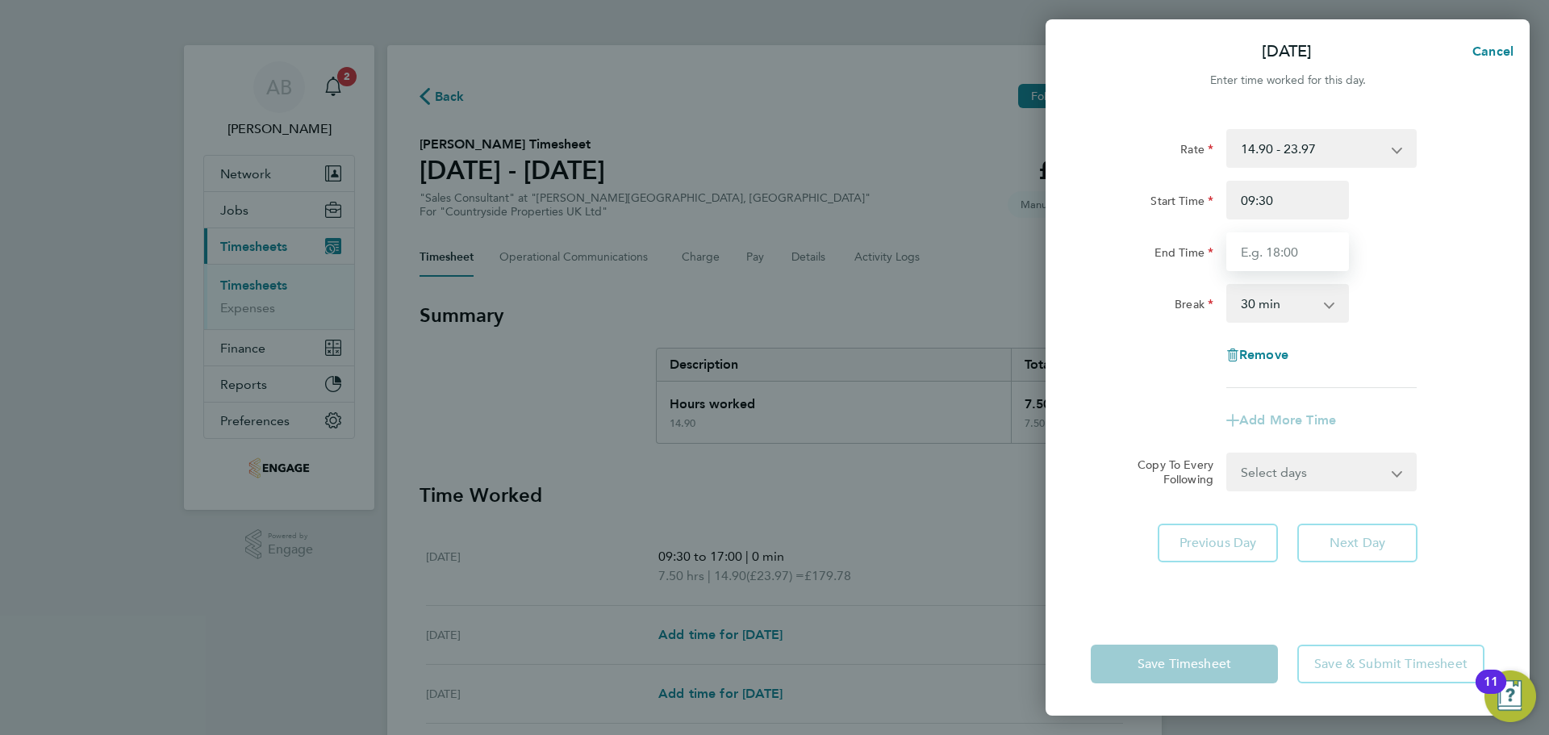
click at [1297, 241] on input "End Time" at bounding box center [1287, 251] width 123 height 39
type input "17:00"
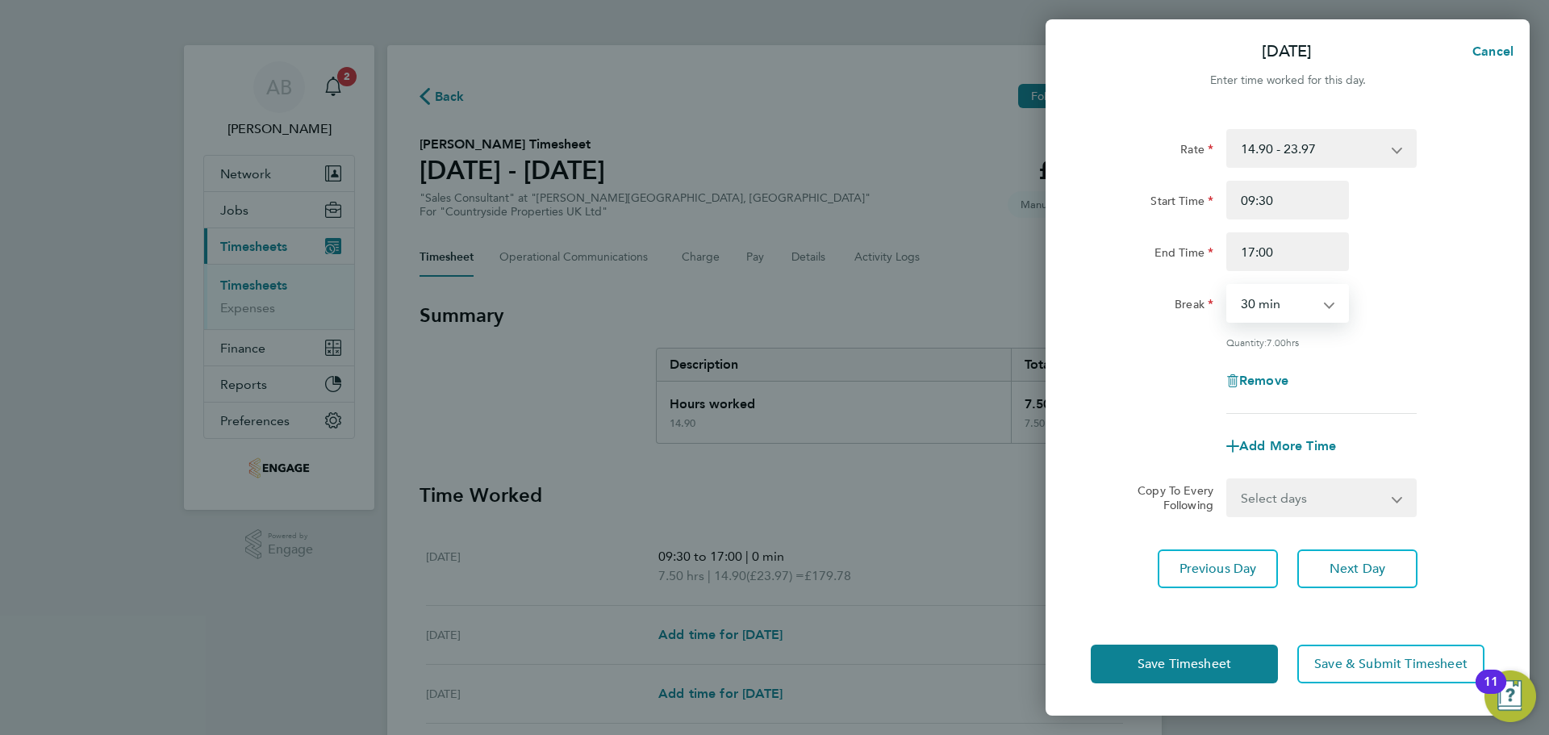
click at [1307, 303] on select "0 min 15 min 30 min 45 min 60 min 75 min 90 min" at bounding box center [1278, 303] width 100 height 35
select select "0"
click at [1228, 286] on select "0 min 15 min 30 min 45 min 60 min 75 min 90 min" at bounding box center [1278, 303] width 100 height 35
click at [1332, 562] on span "Next Day" at bounding box center [1358, 569] width 56 height 16
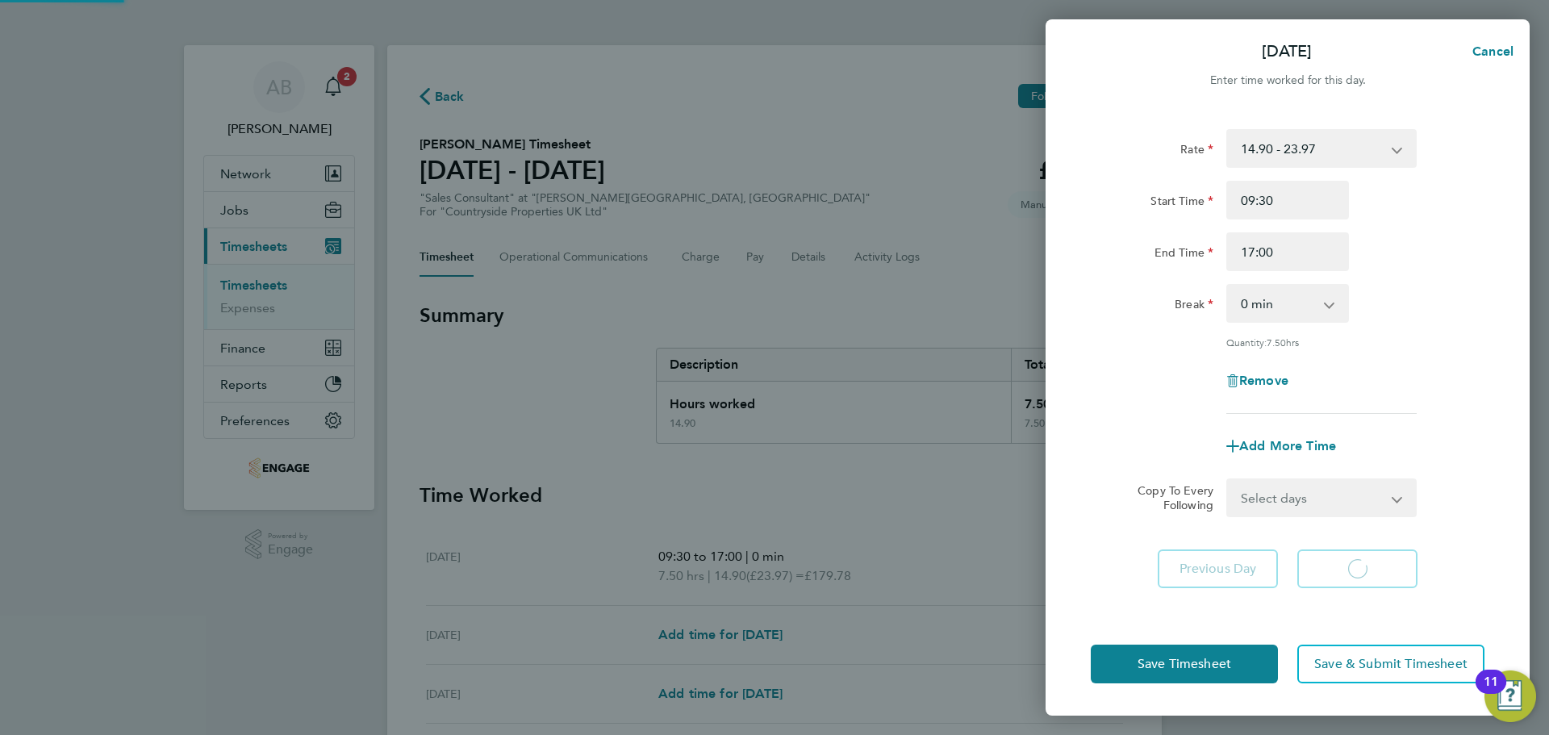
select select "30"
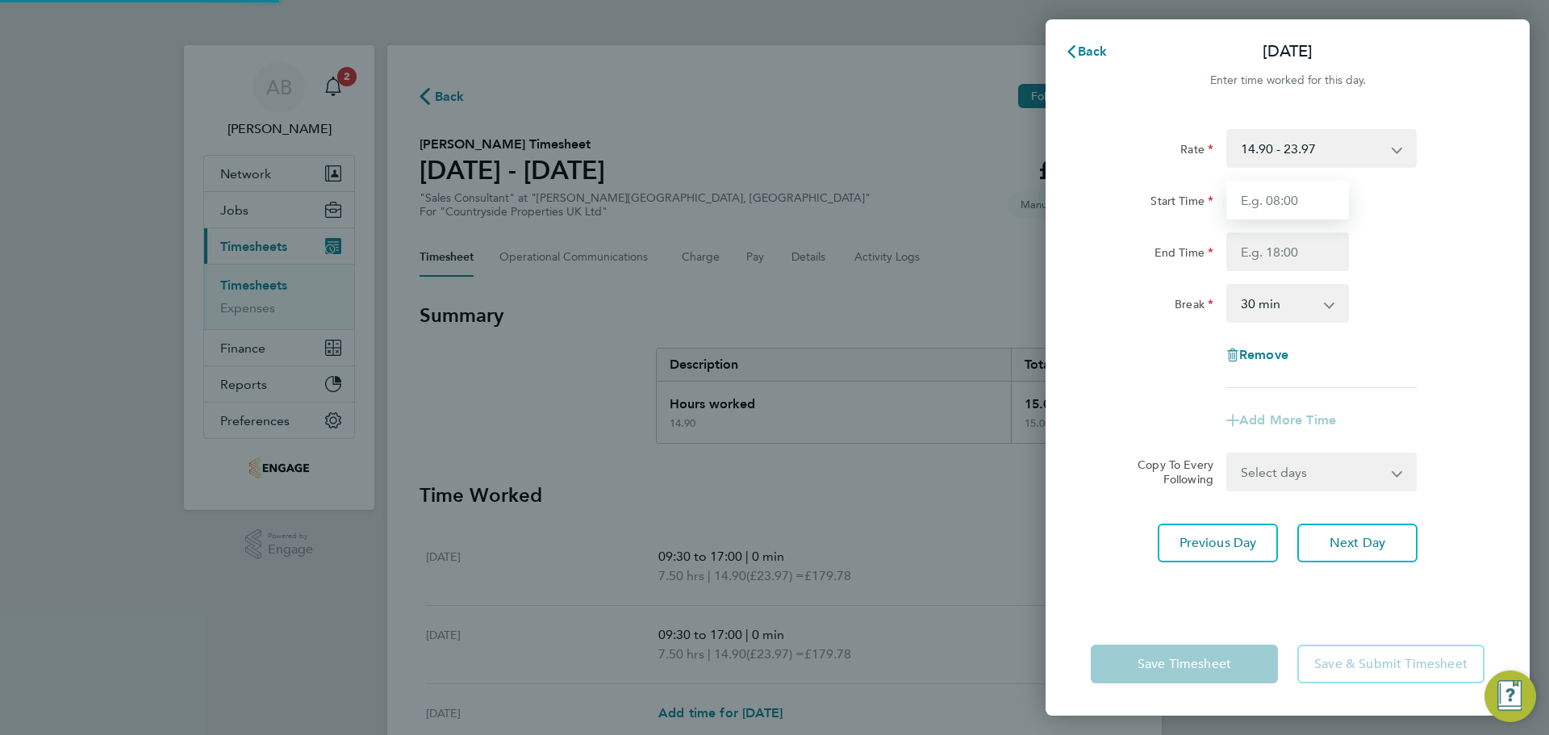
click at [1275, 181] on input "Start Time" at bounding box center [1287, 200] width 123 height 39
type input "09:30"
click at [1268, 256] on input "End Time" at bounding box center [1287, 251] width 123 height 39
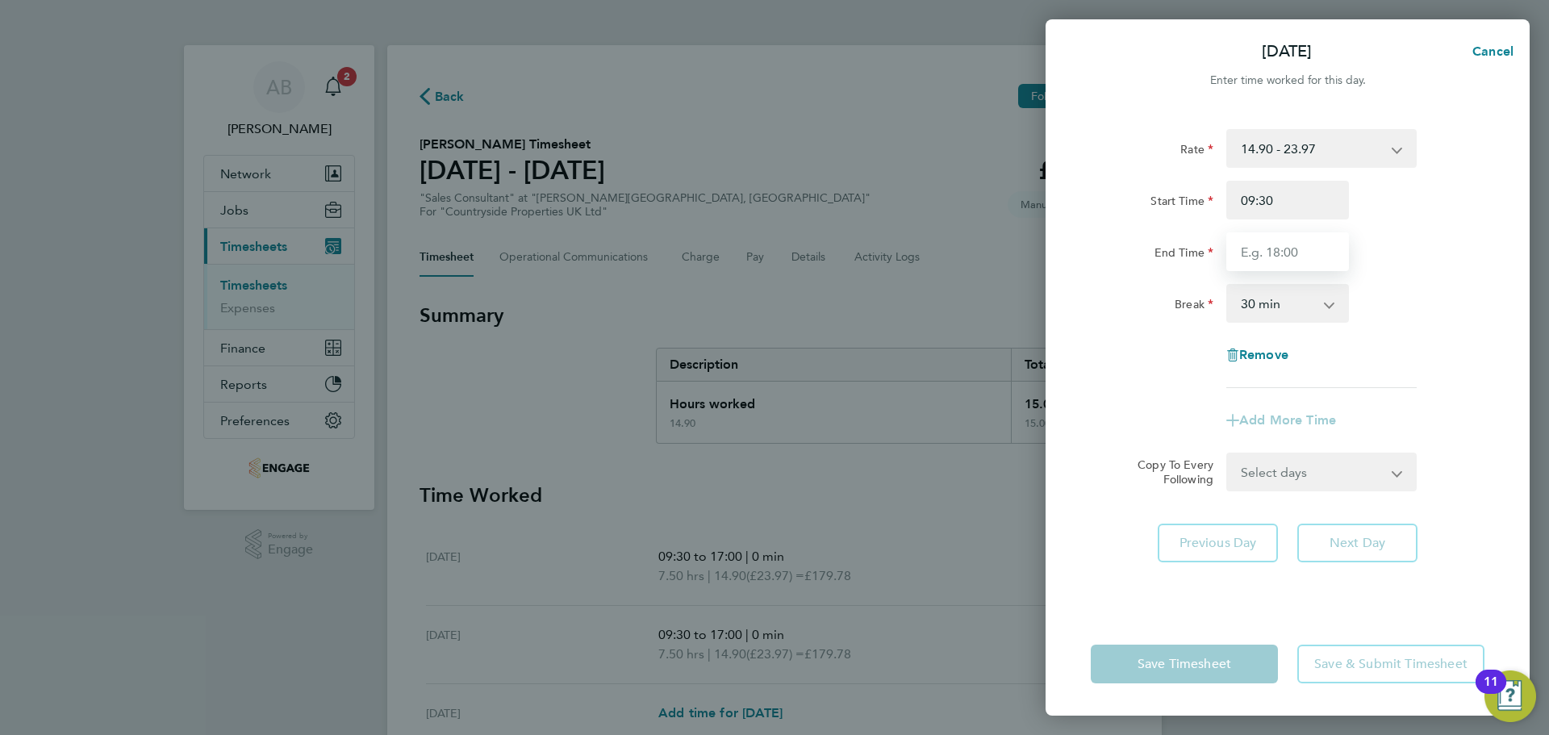
type input "17:00"
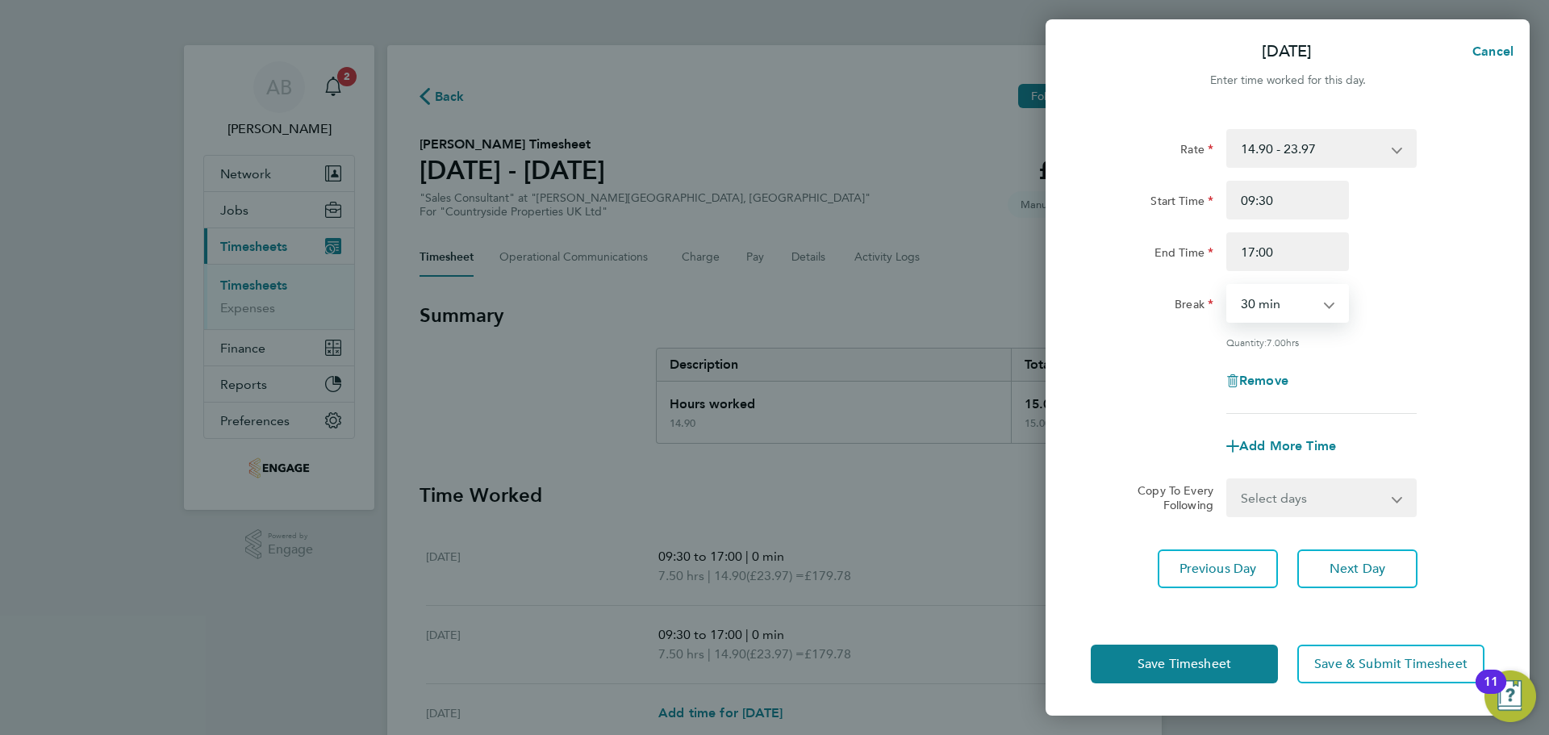
click at [1292, 310] on select "0 min 15 min 30 min 45 min 60 min 75 min 90 min" at bounding box center [1278, 303] width 100 height 35
select select "0"
click at [1228, 286] on select "0 min 15 min 30 min 45 min 60 min 75 min 90 min" at bounding box center [1278, 303] width 100 height 35
click at [1230, 661] on span "Save Timesheet" at bounding box center [1185, 664] width 94 height 16
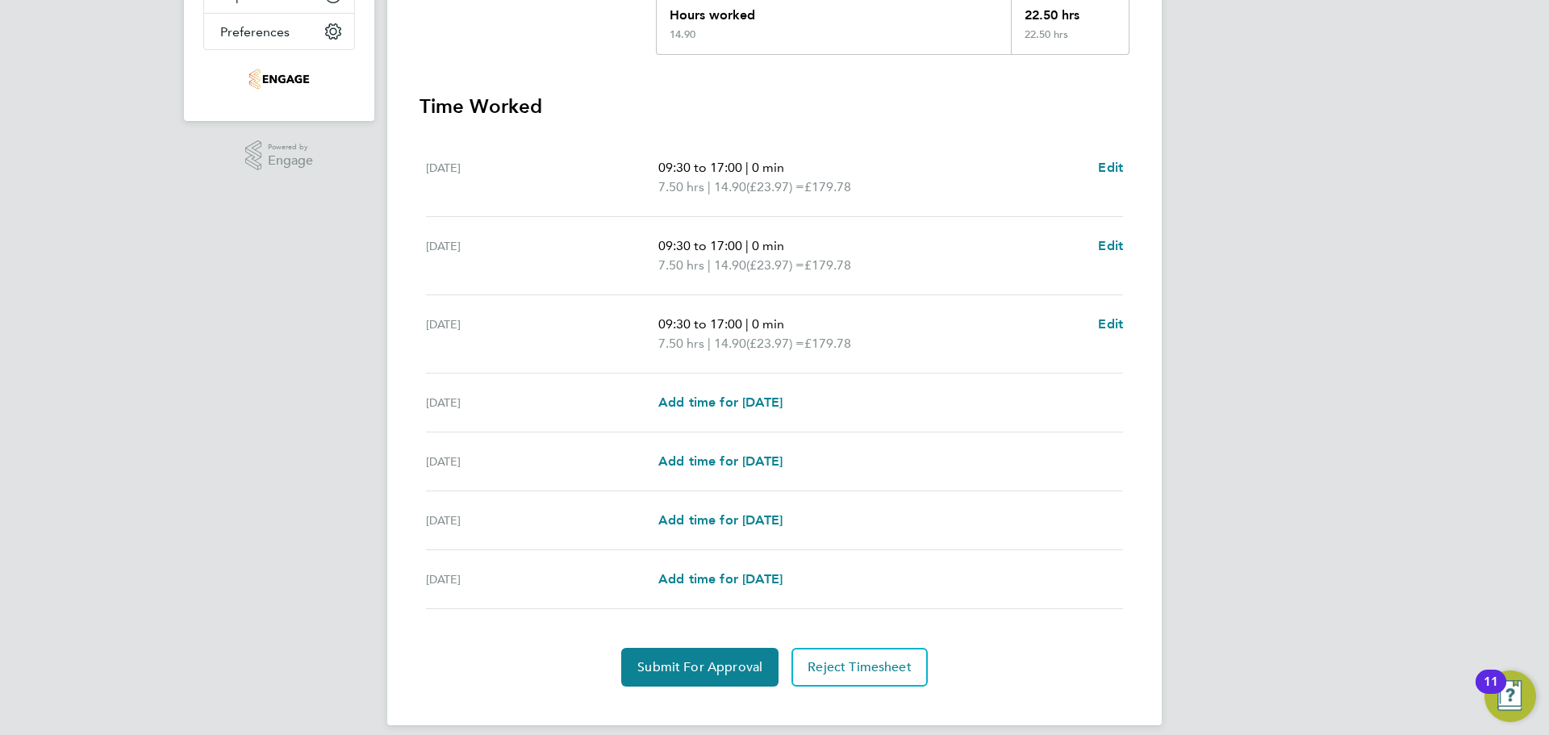
scroll to position [405, 0]
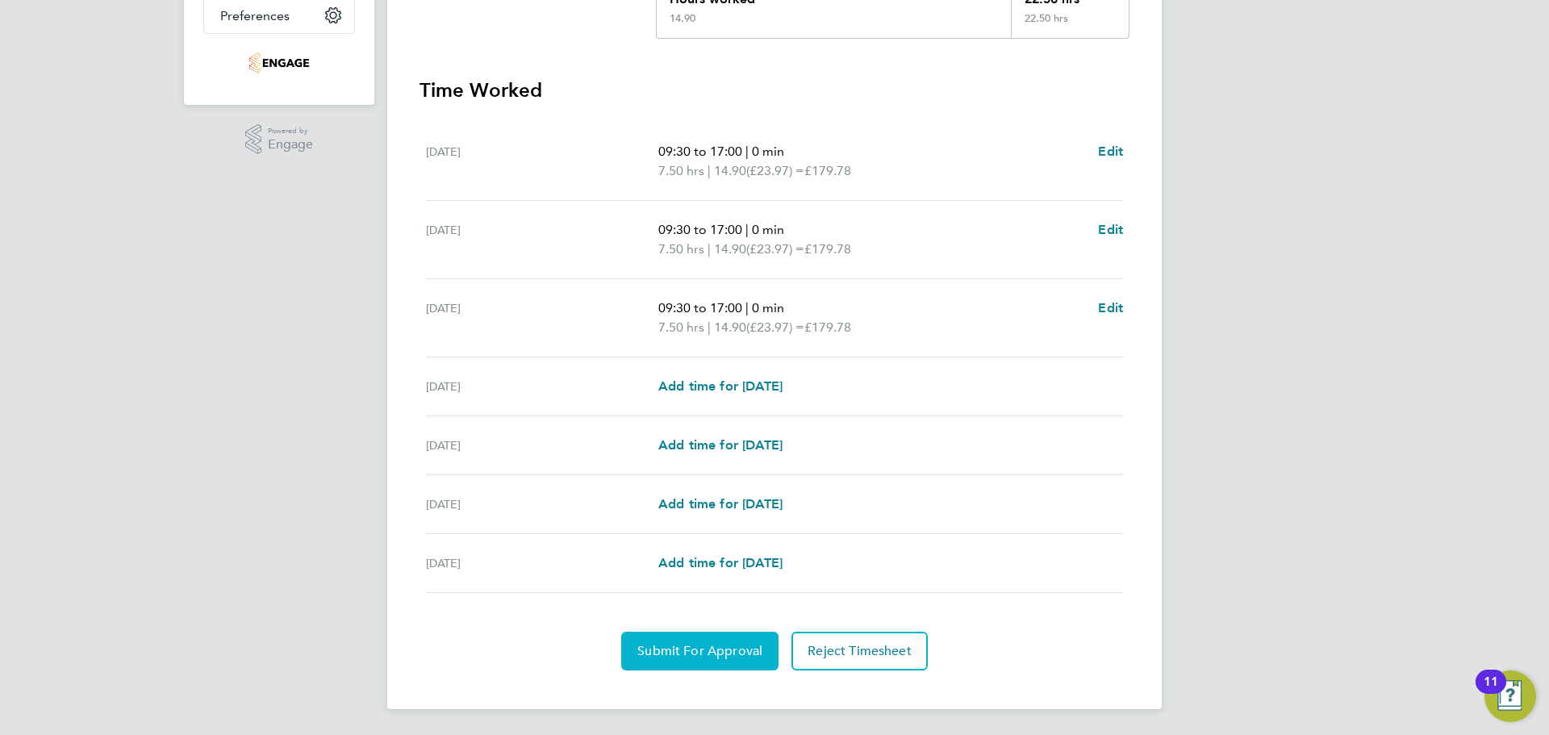
click at [733, 647] on span "Submit For Approval" at bounding box center [699, 651] width 125 height 16
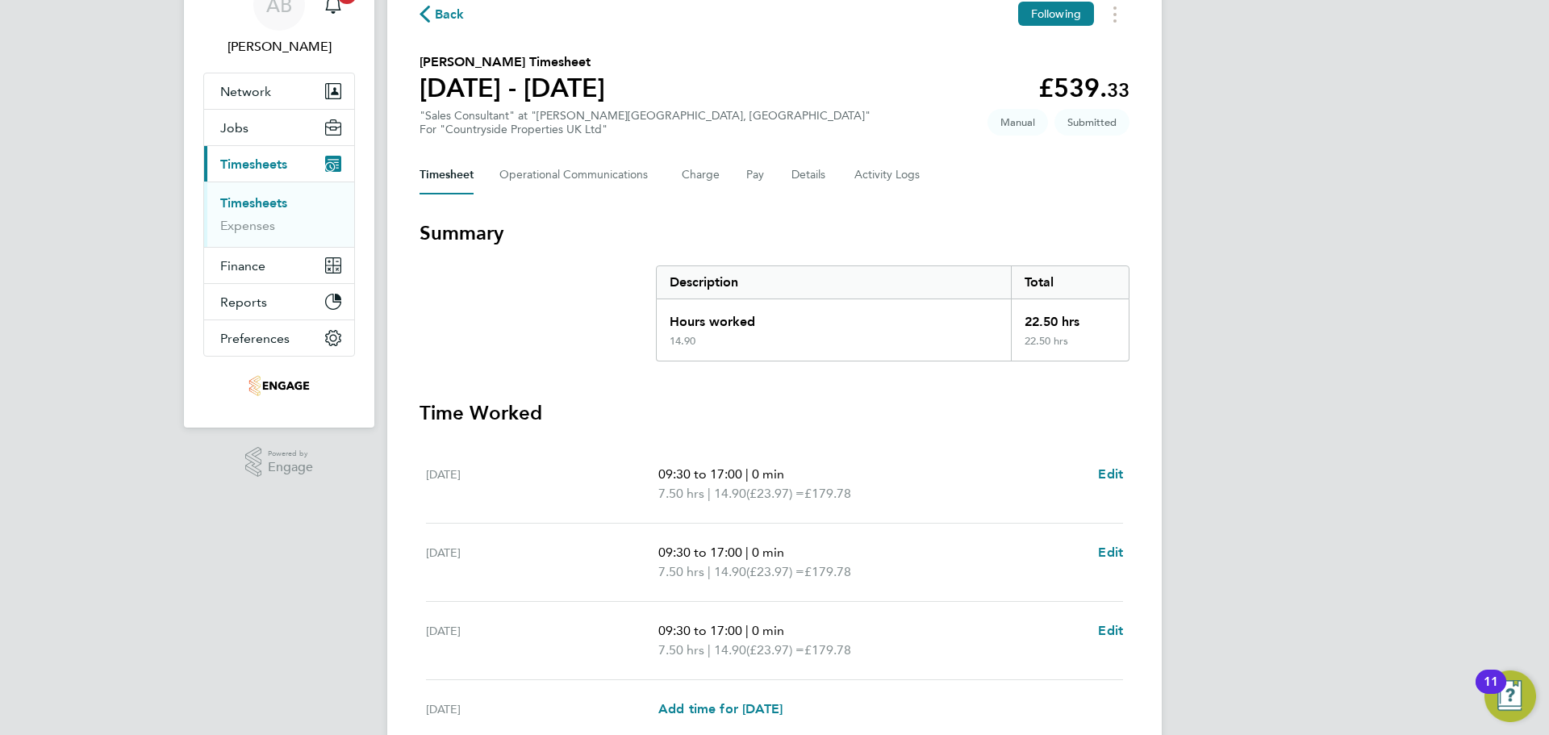
scroll to position [0, 0]
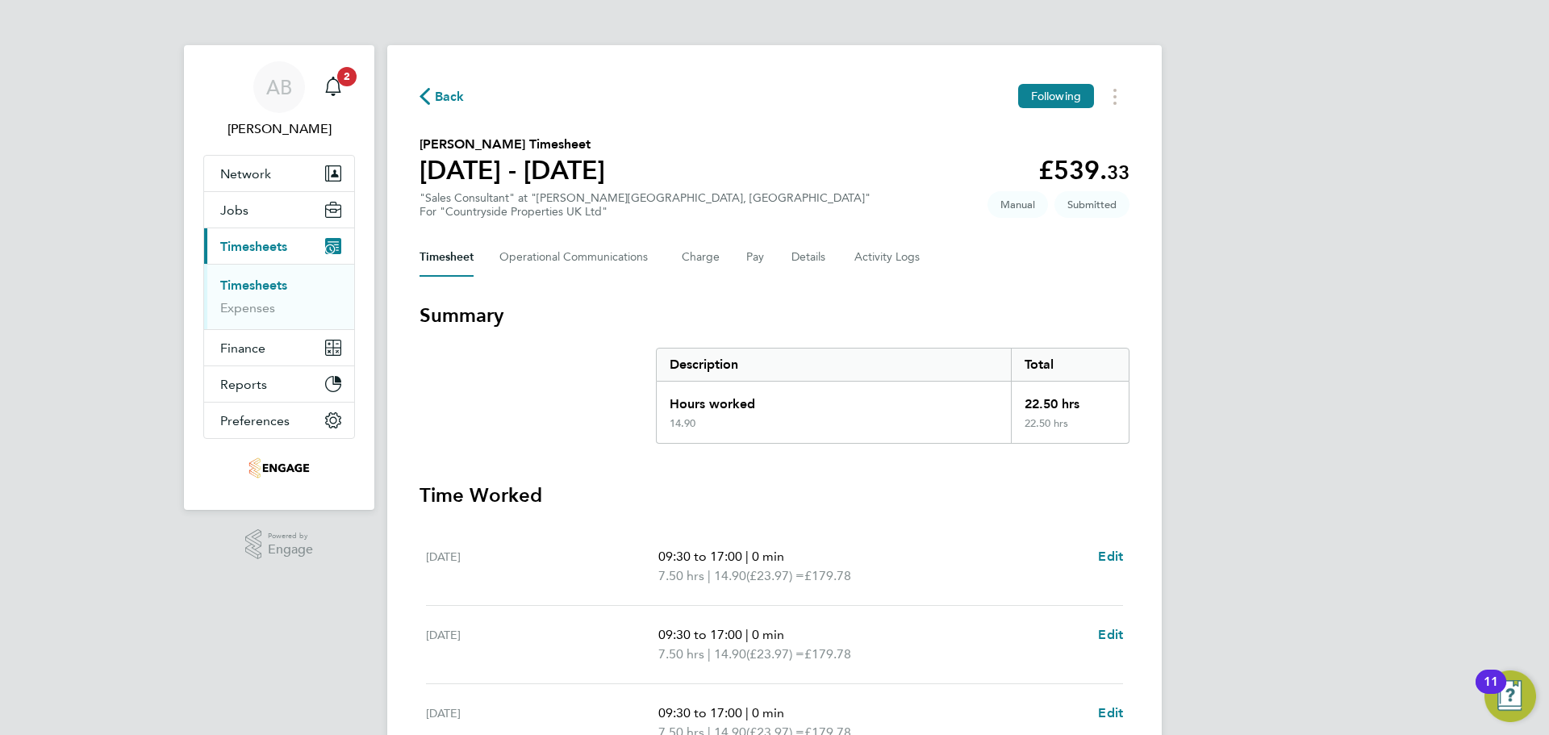
click at [428, 96] on icon "button" at bounding box center [425, 96] width 10 height 17
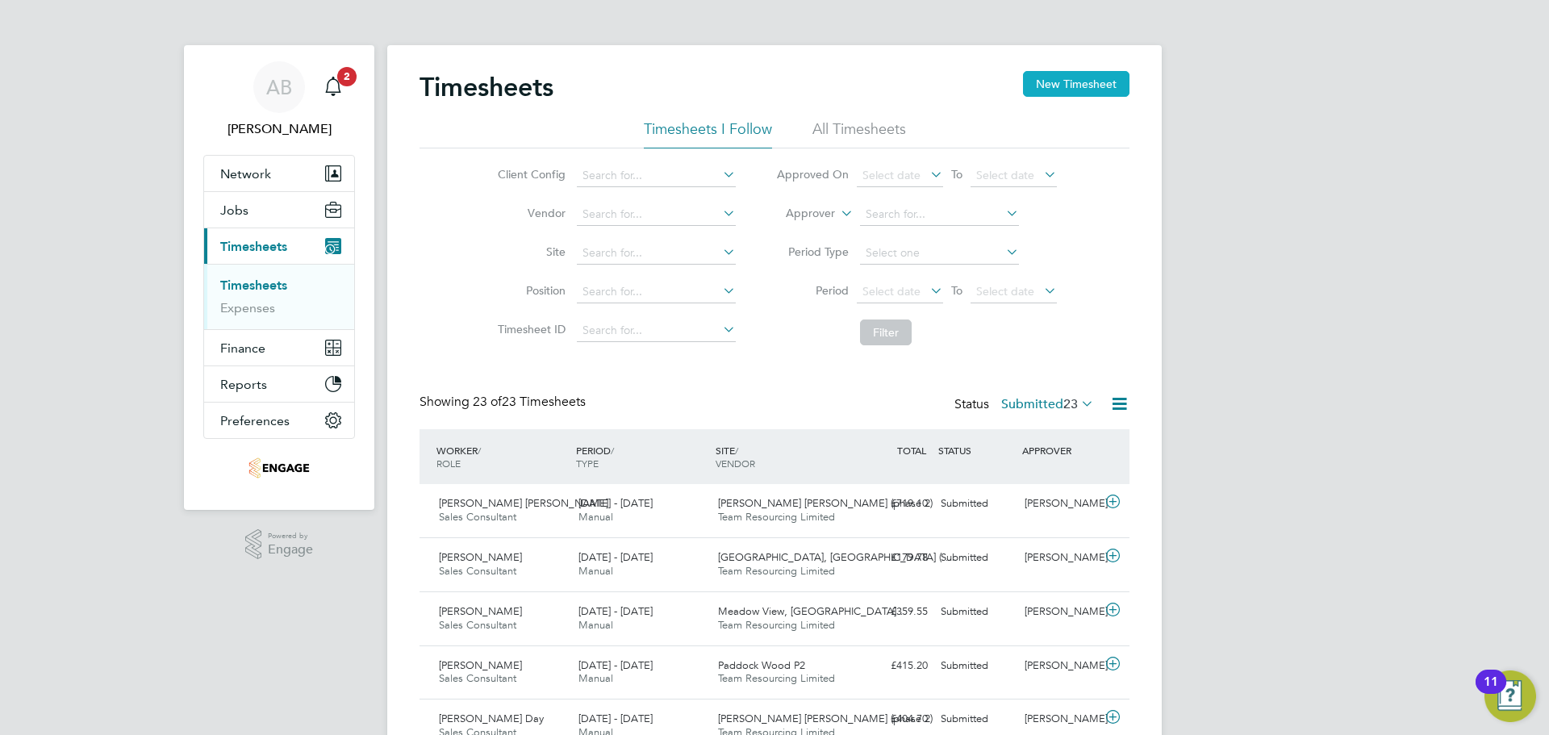
click at [1097, 83] on button "New Timesheet" at bounding box center [1076, 84] width 106 height 26
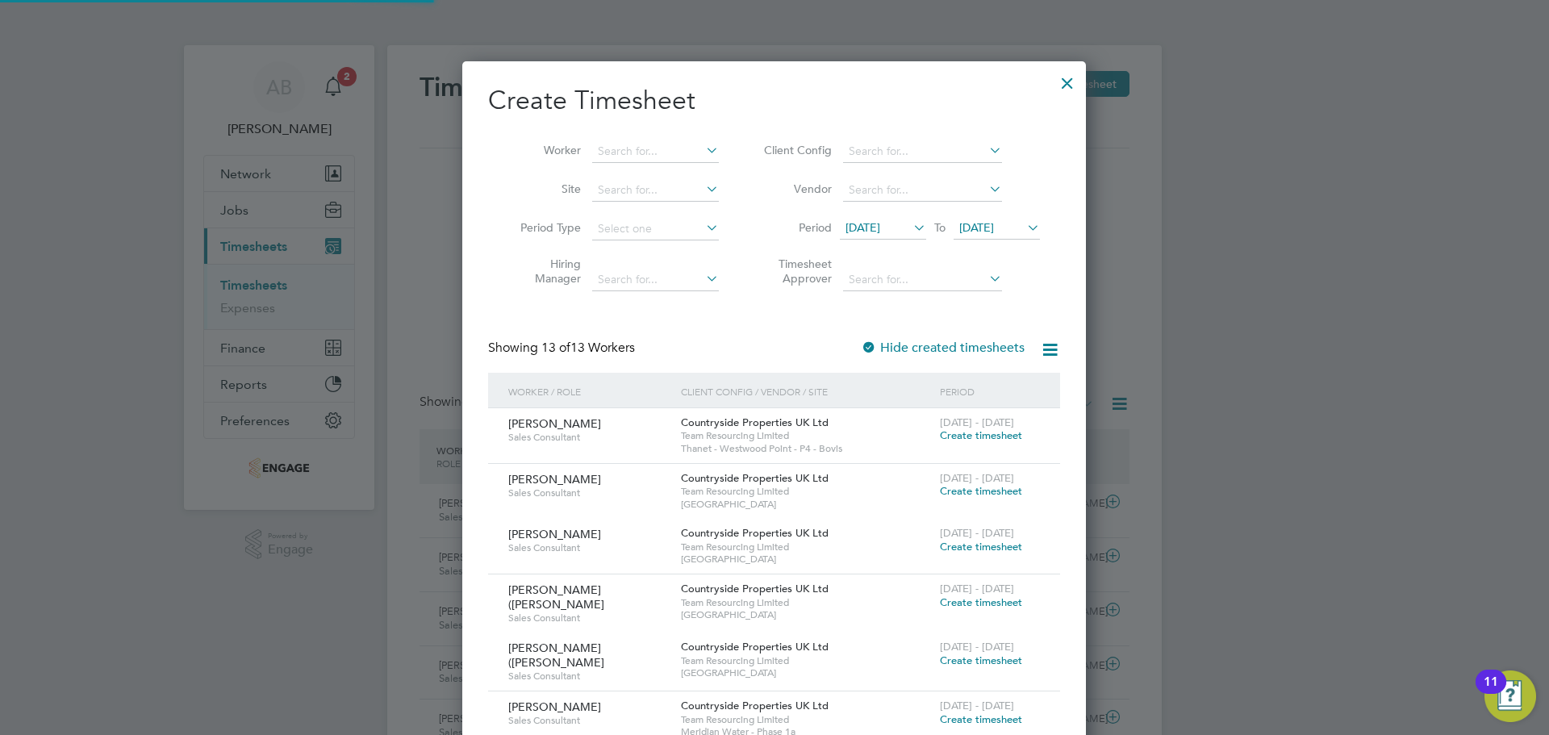
scroll to position [8, 8]
click at [874, 223] on span "[DATE]" at bounding box center [863, 227] width 35 height 15
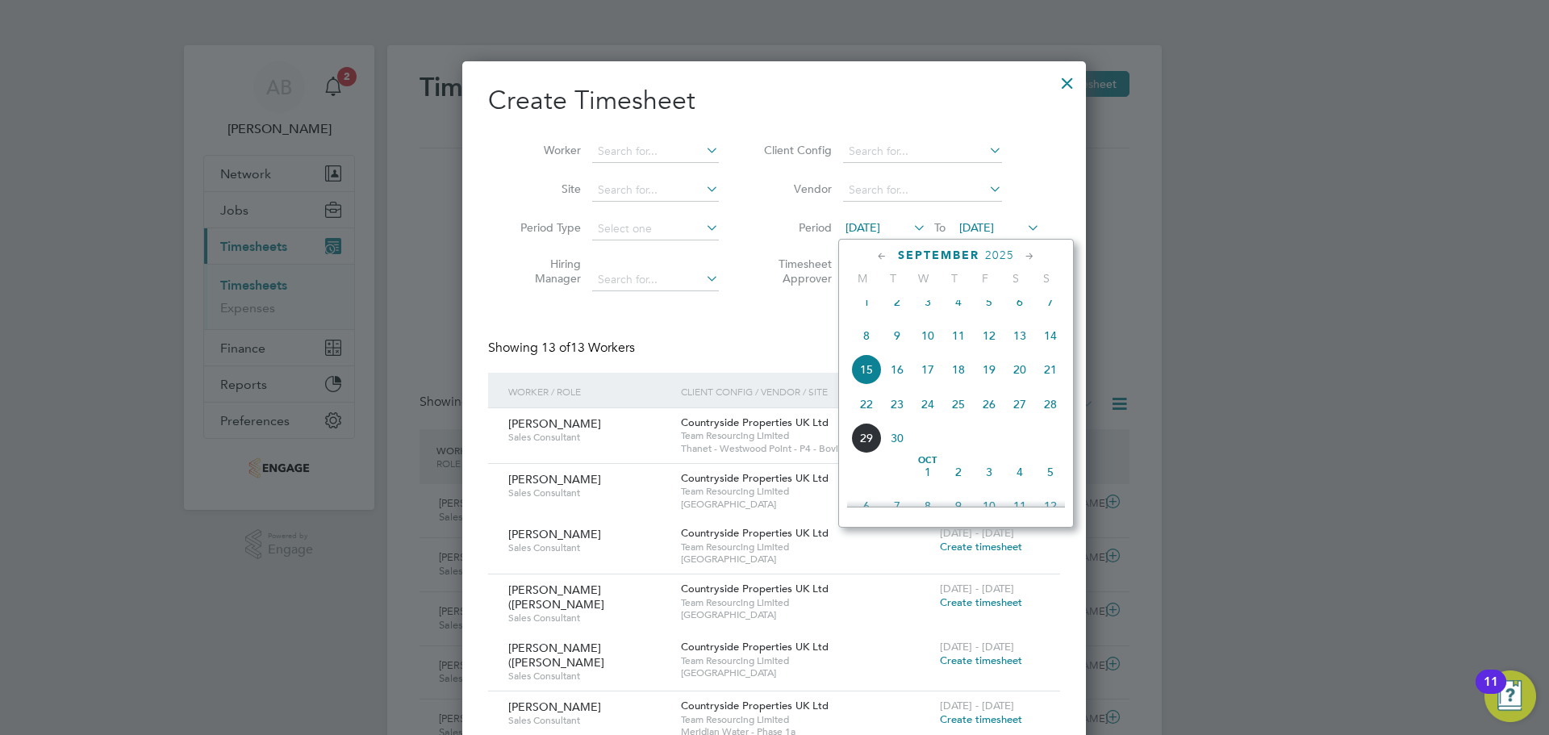
click at [873, 414] on span "22" at bounding box center [866, 404] width 31 height 31
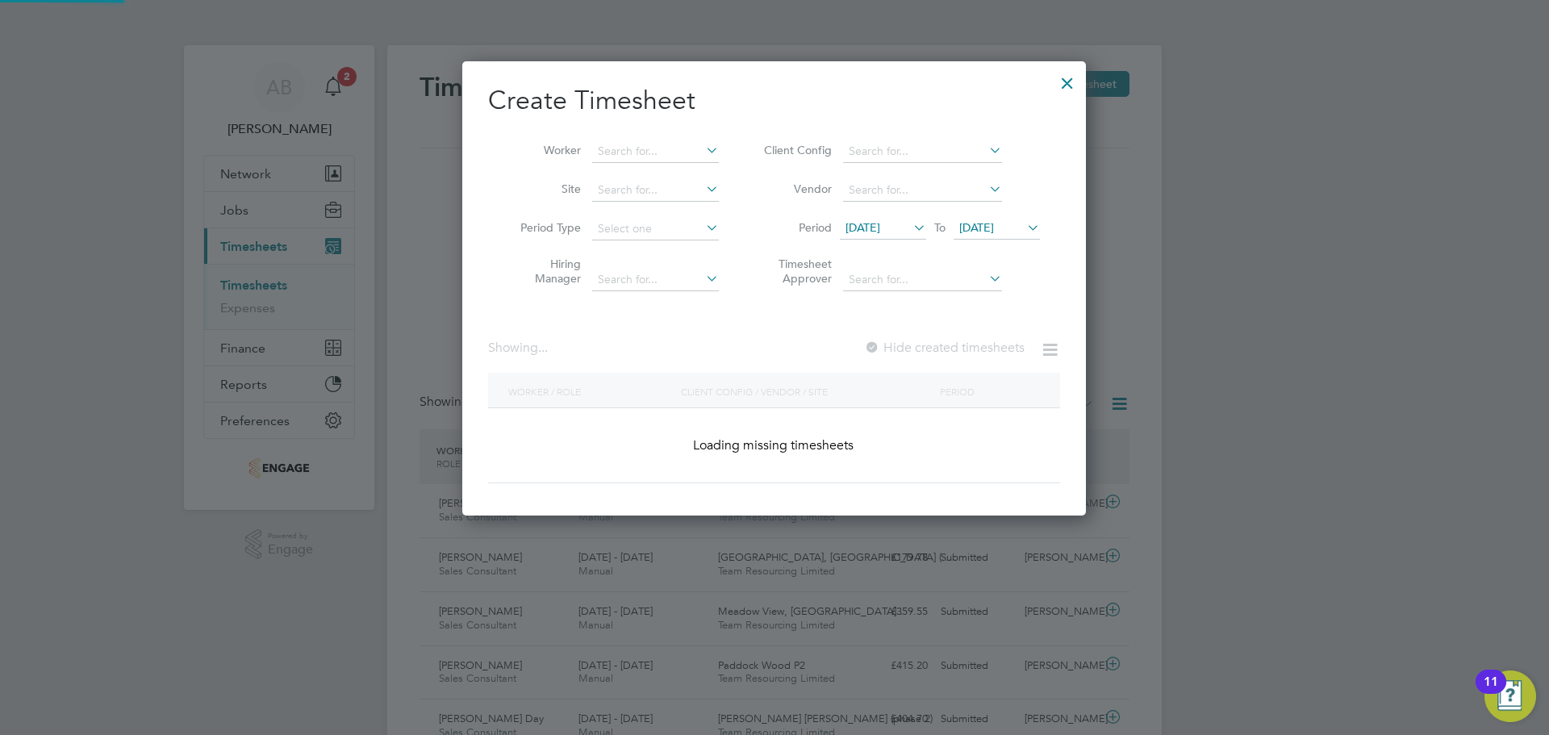
scroll to position [1049, 624]
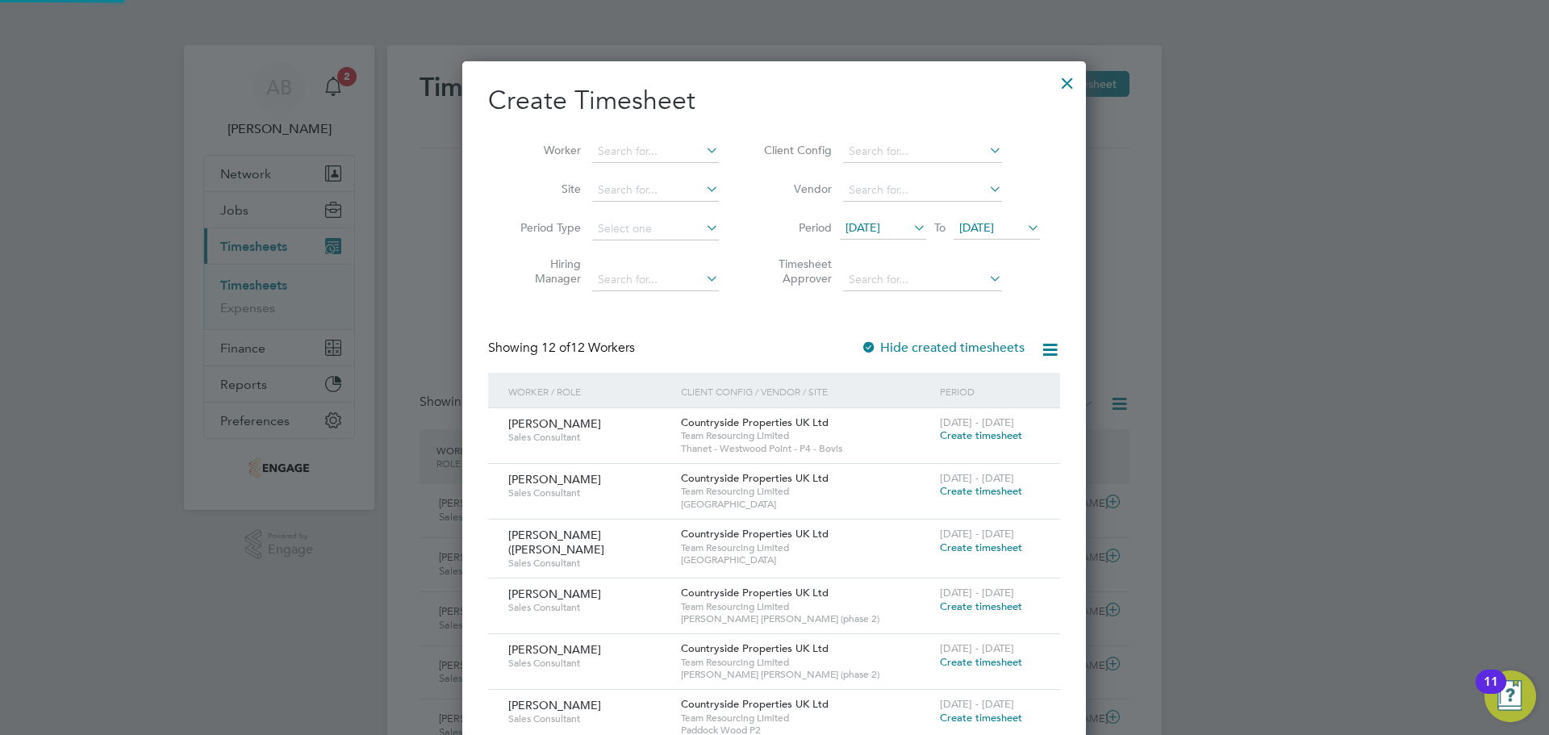
click at [1019, 218] on div "22 Sep 2025 To 22 Sep 2025" at bounding box center [940, 229] width 200 height 23
click at [994, 228] on span "[DATE]" at bounding box center [976, 227] width 35 height 15
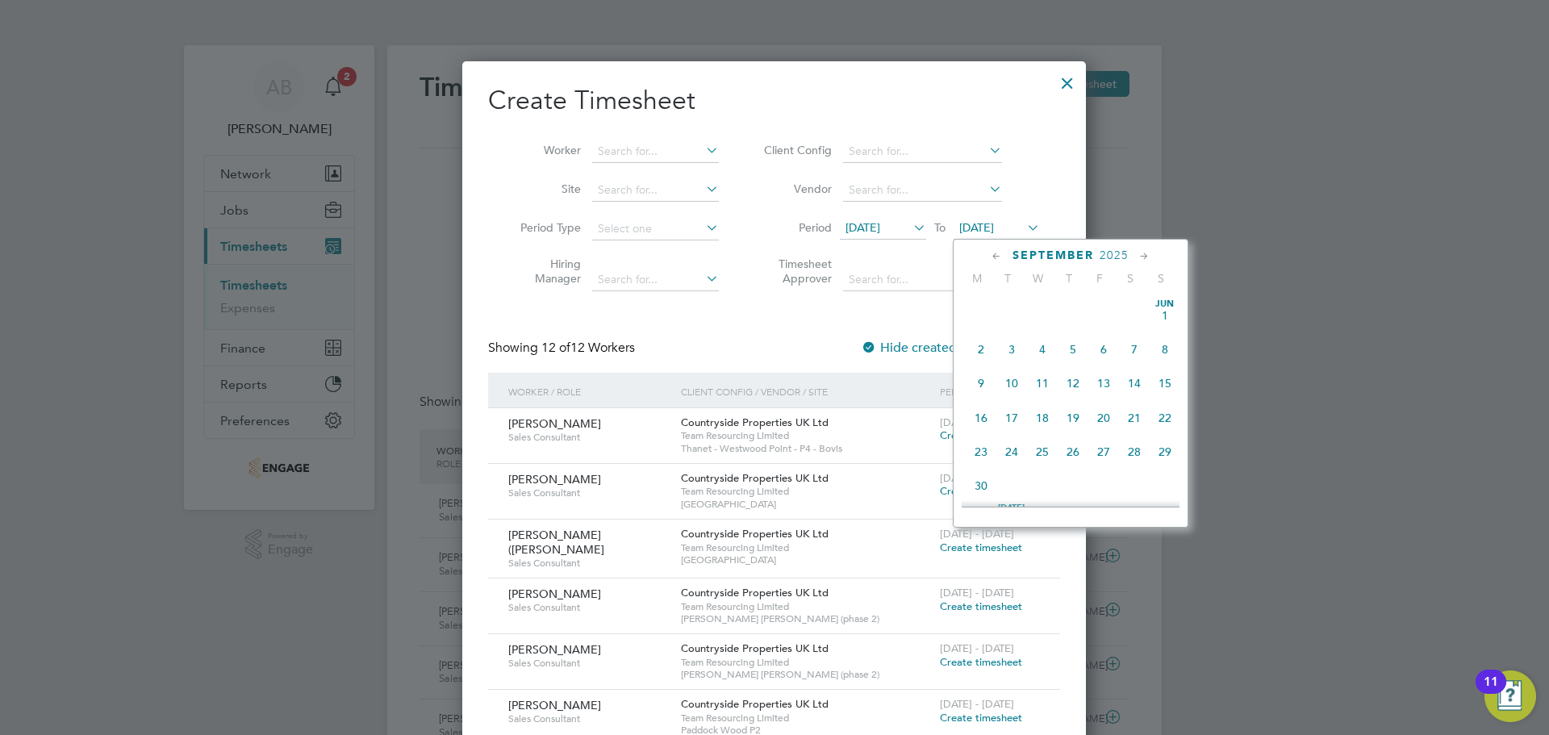
scroll to position [594, 0]
click at [1171, 372] on span "28" at bounding box center [1165, 368] width 31 height 31
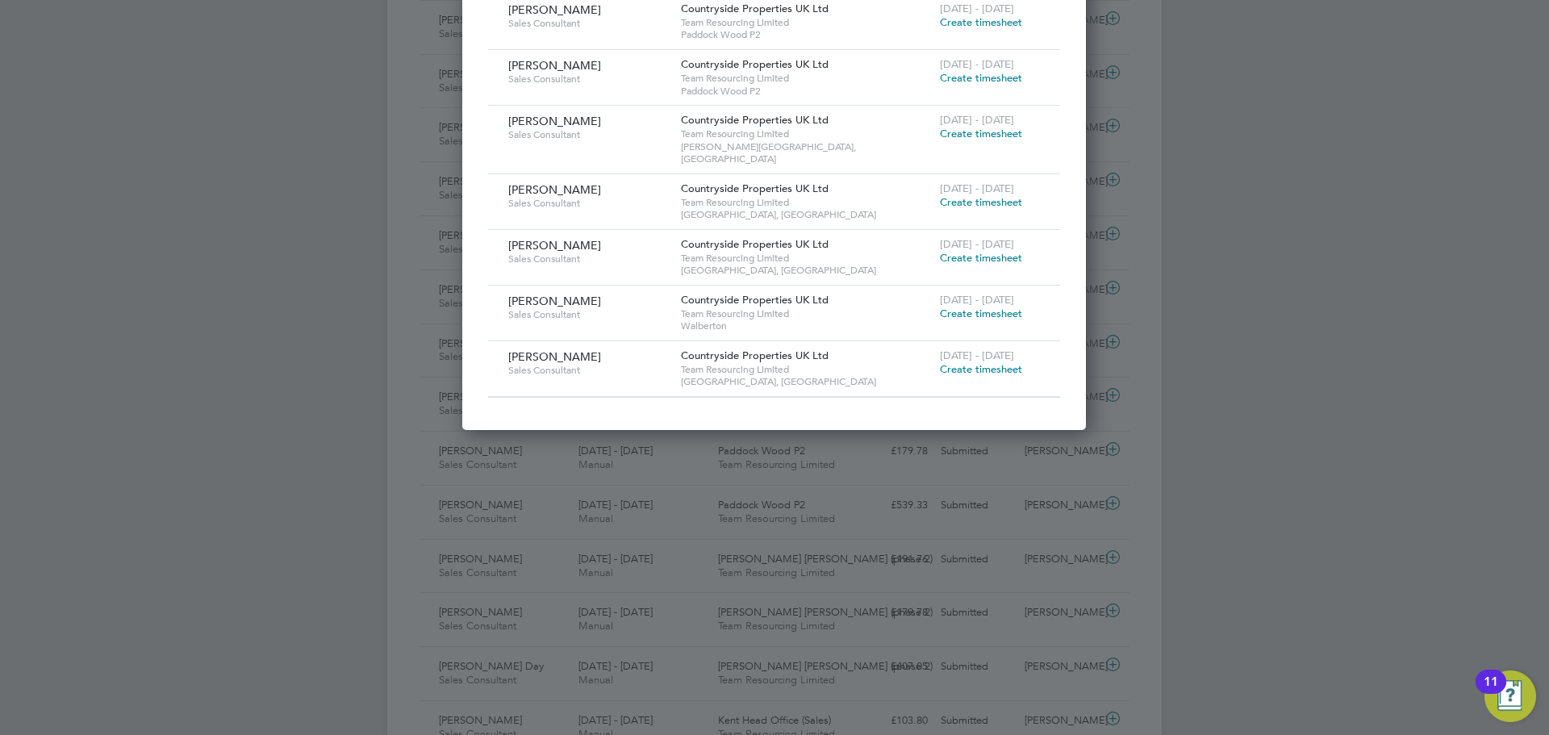
scroll to position [726, 0]
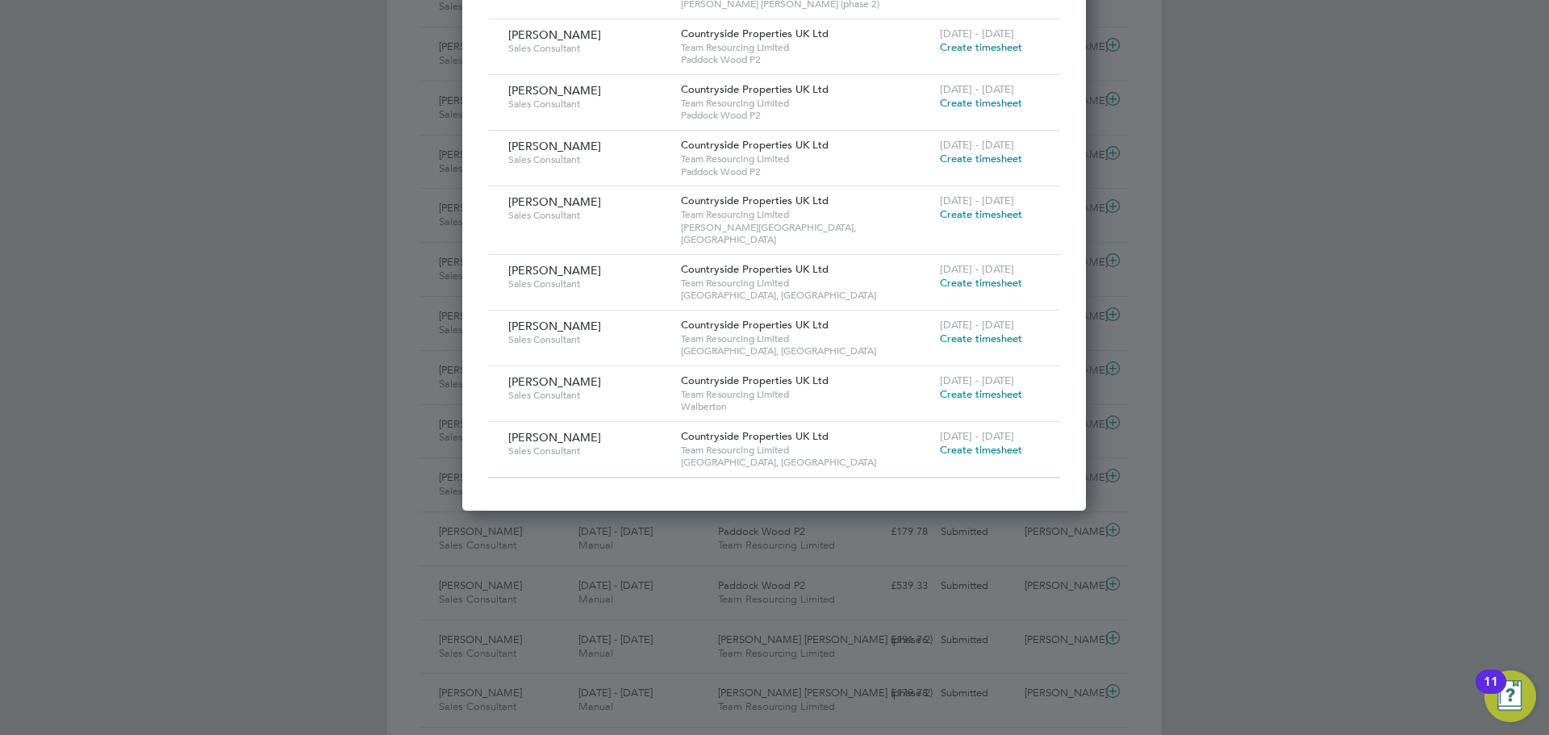
click at [996, 443] on span "Create timesheet" at bounding box center [981, 450] width 82 height 14
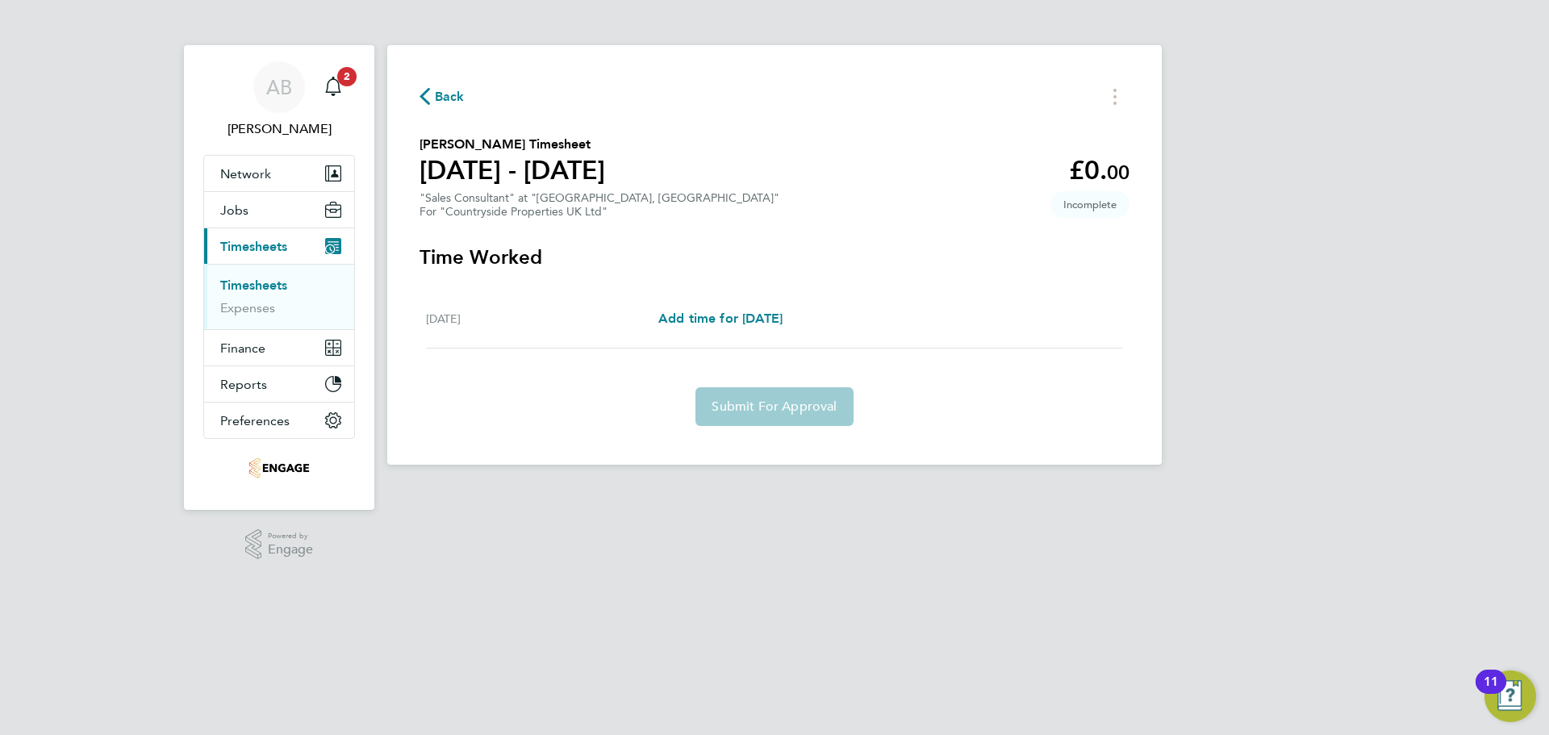
click at [746, 306] on div "Sun 28 Sep Add time for Sun 28 Sep Add time for Sun 28 Sep" at bounding box center [774, 319] width 697 height 59
click at [783, 318] on span "Add time for [DATE]" at bounding box center [720, 318] width 124 height 15
select select "30"
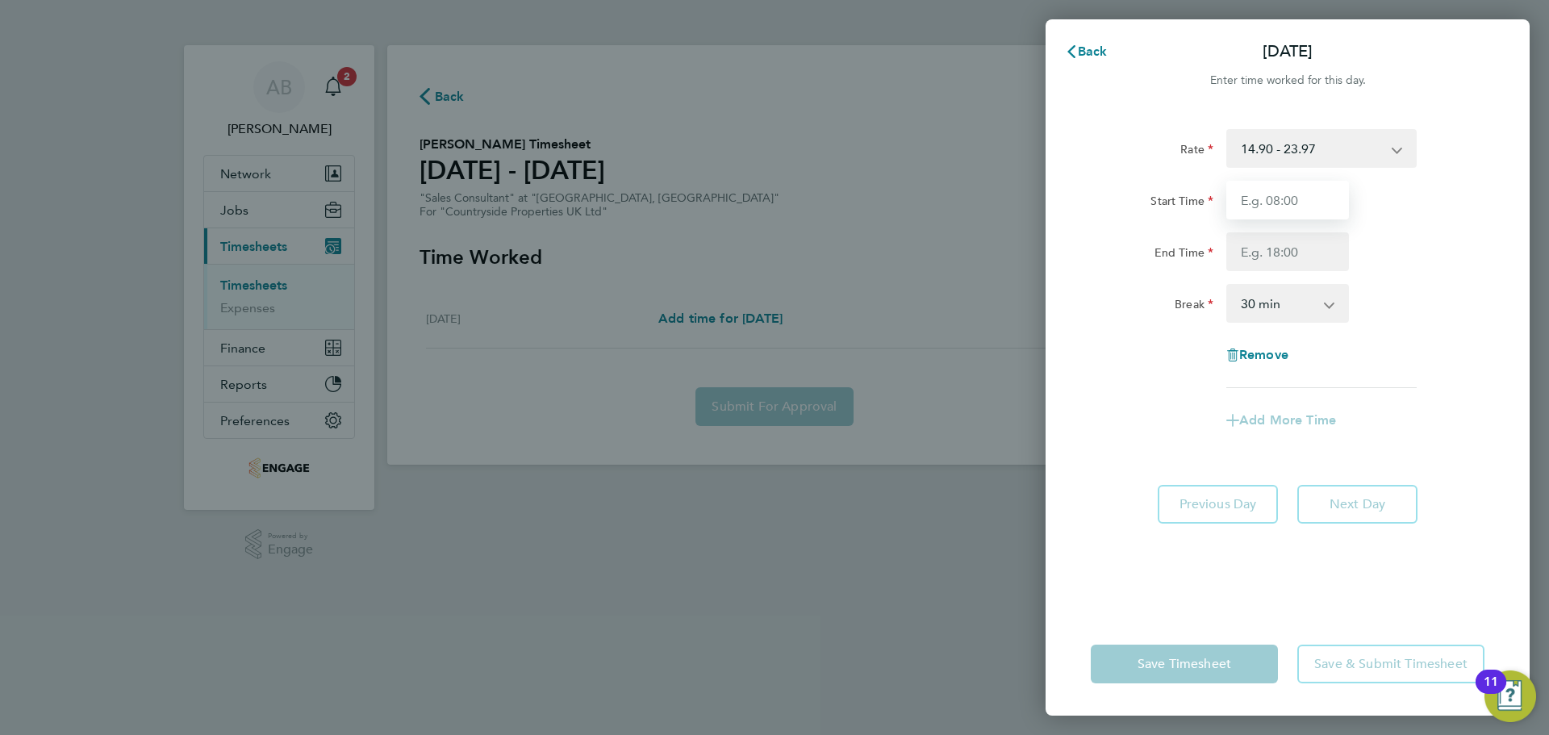
click at [1258, 196] on input "Start Time" at bounding box center [1287, 200] width 123 height 39
type input "09:30"
click at [1284, 259] on input "End Time" at bounding box center [1287, 251] width 123 height 39
type input "17:00"
click at [1274, 310] on select "0 min 15 min 30 min 45 min 60 min 75 min 90 min" at bounding box center [1278, 303] width 100 height 35
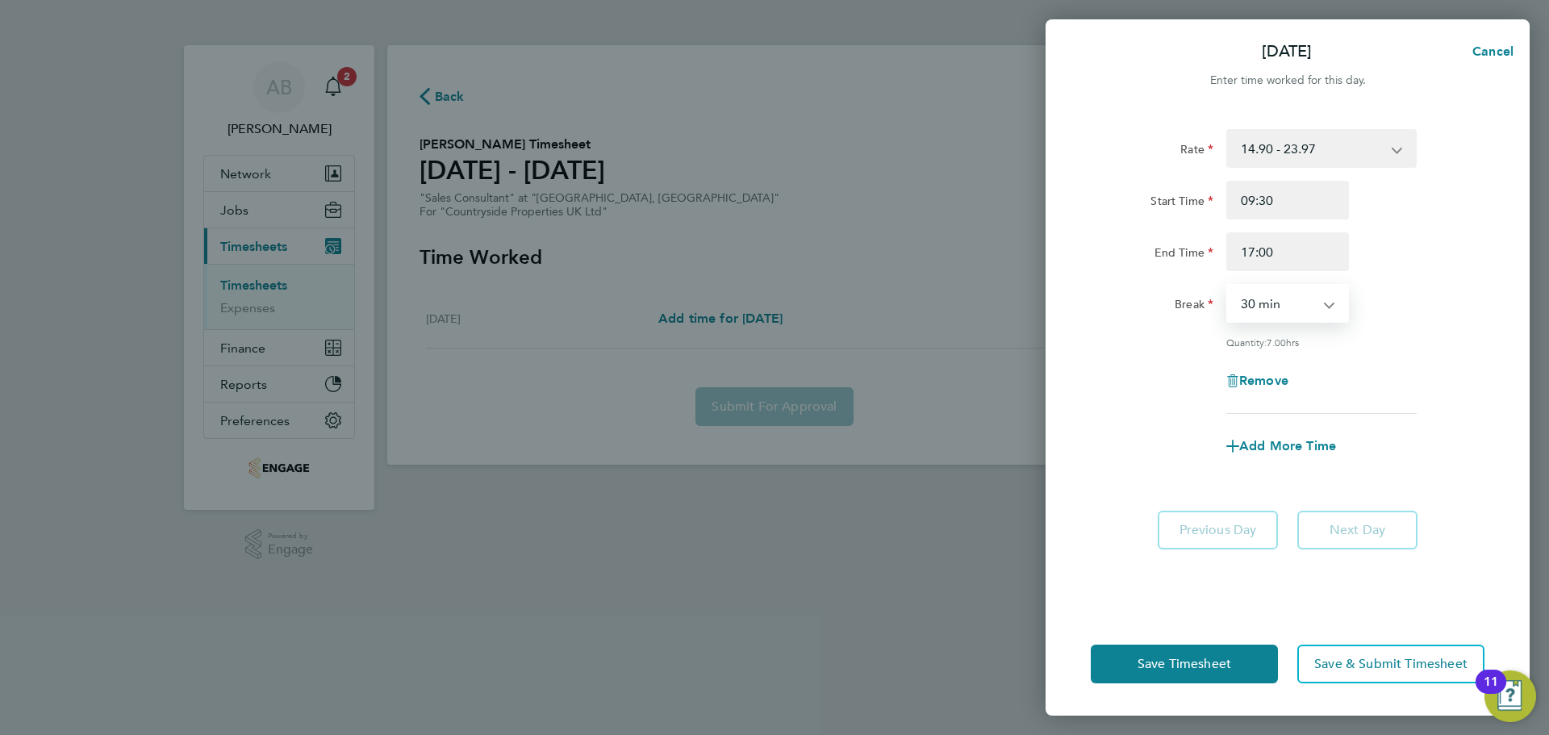
select select "0"
click at [1228, 286] on select "0 min 15 min 30 min 45 min 60 min 75 min 90 min" at bounding box center [1278, 303] width 100 height 35
click at [1202, 665] on span "Save Timesheet" at bounding box center [1185, 664] width 94 height 16
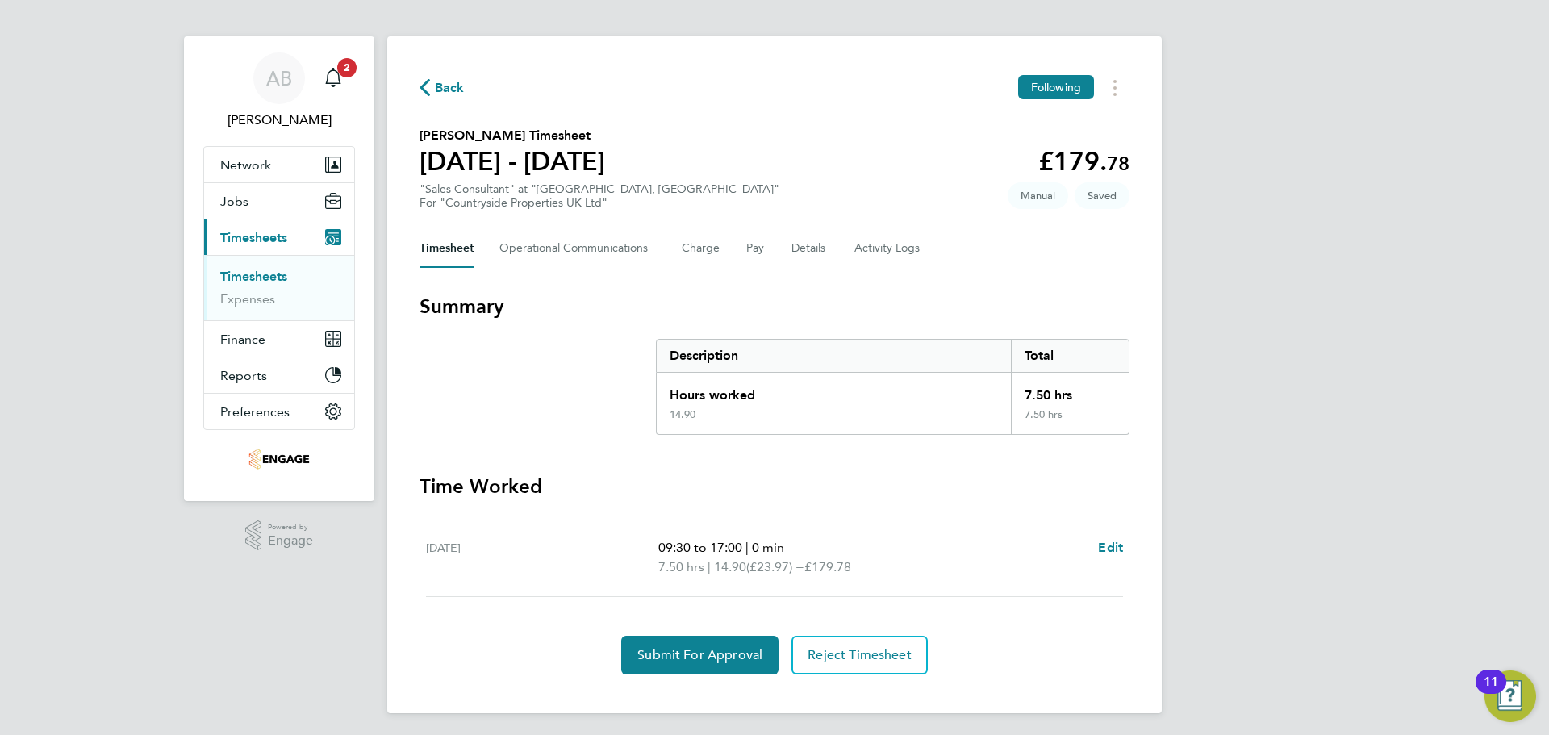
scroll to position [13, 0]
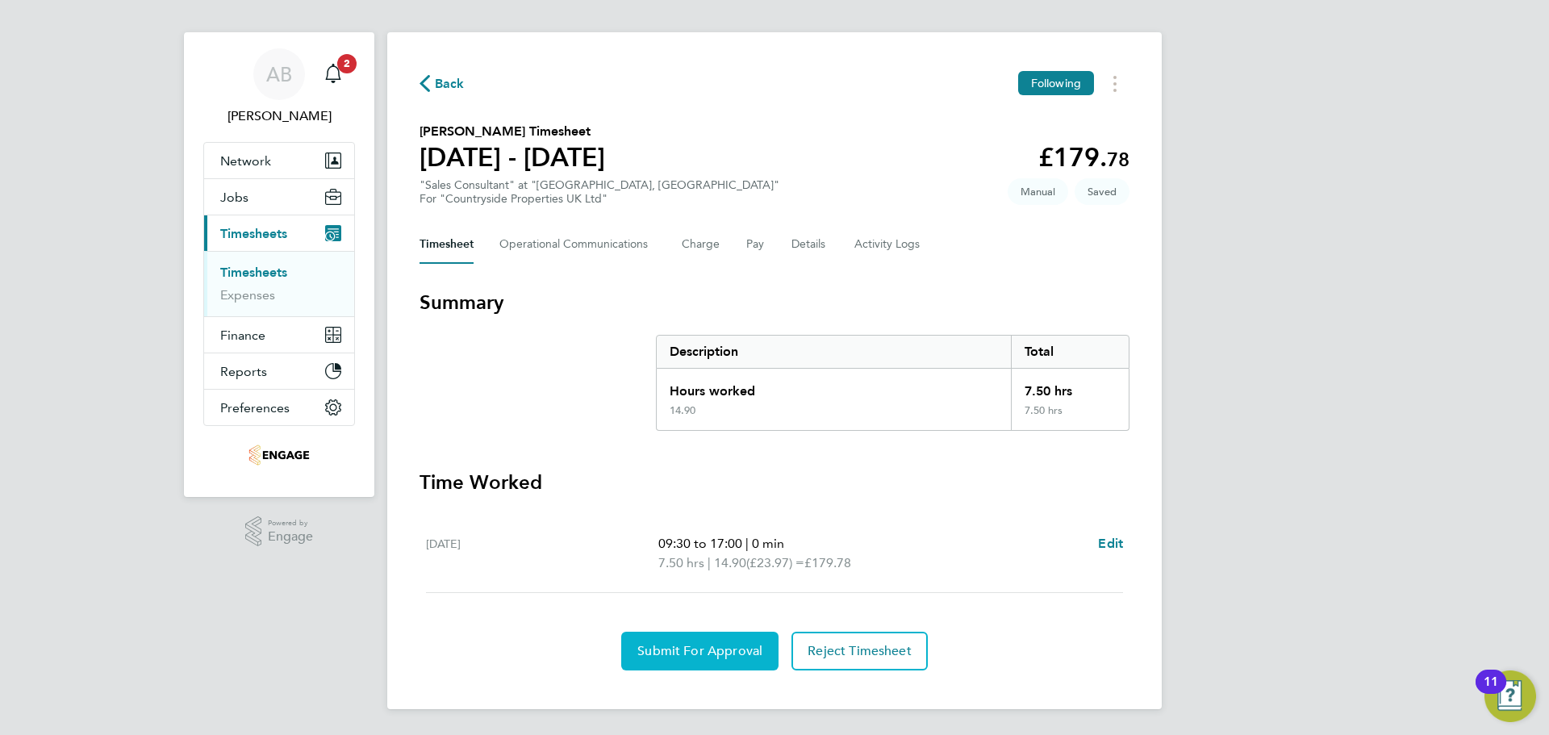
click at [734, 651] on span "Submit For Approval" at bounding box center [699, 651] width 125 height 16
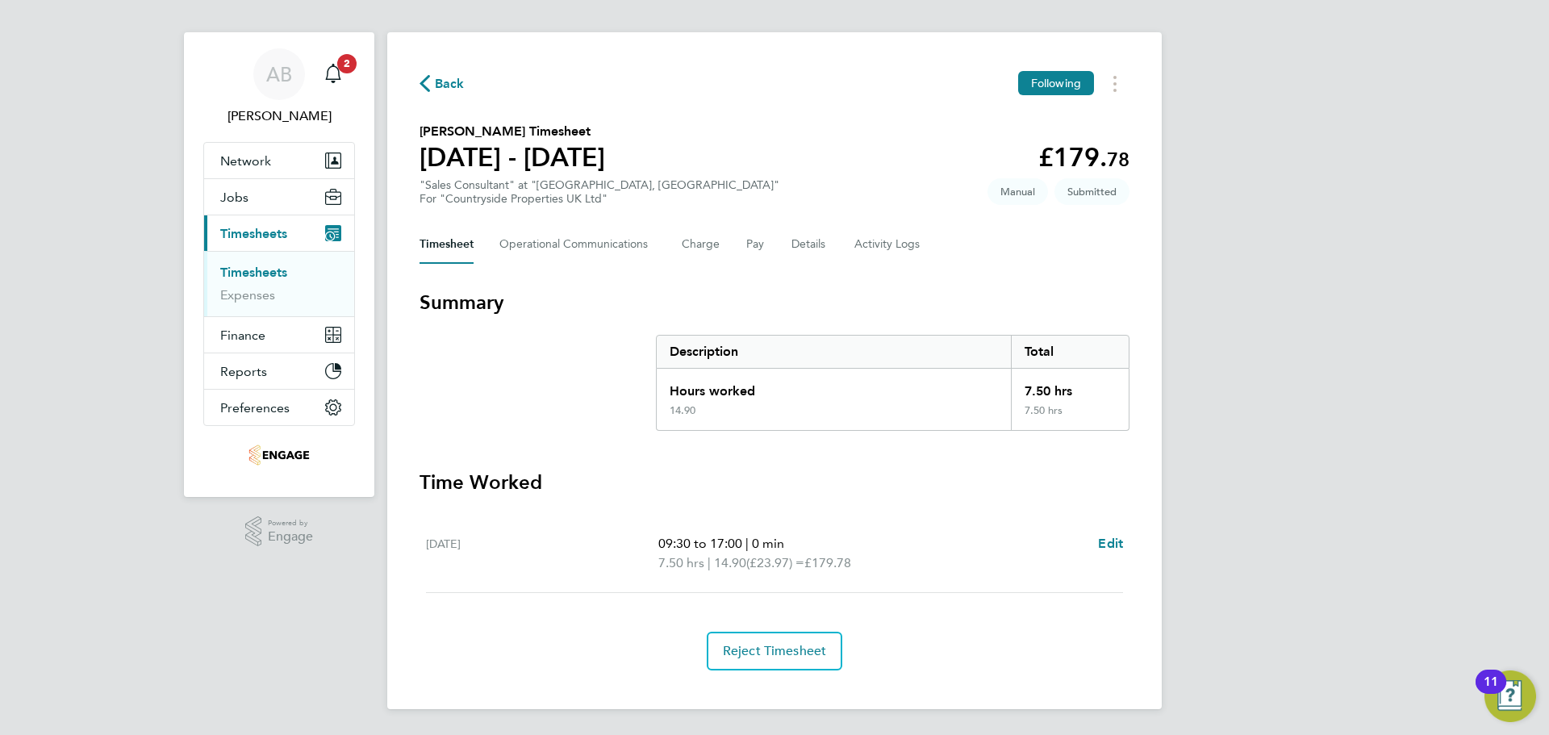
click at [431, 81] on span "Back" at bounding box center [442, 82] width 45 height 15
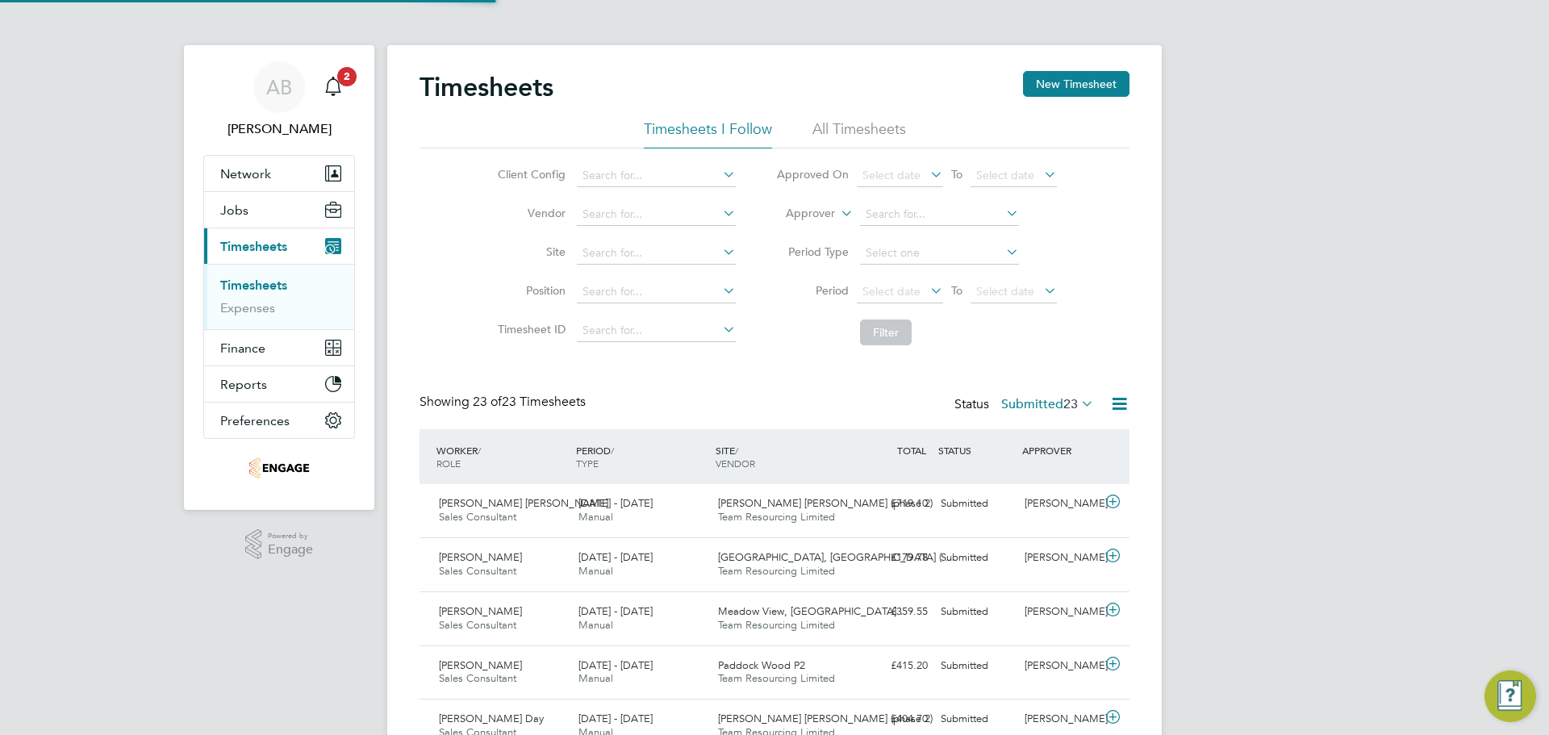
scroll to position [8, 8]
click at [1097, 85] on button "New Timesheet" at bounding box center [1076, 84] width 106 height 26
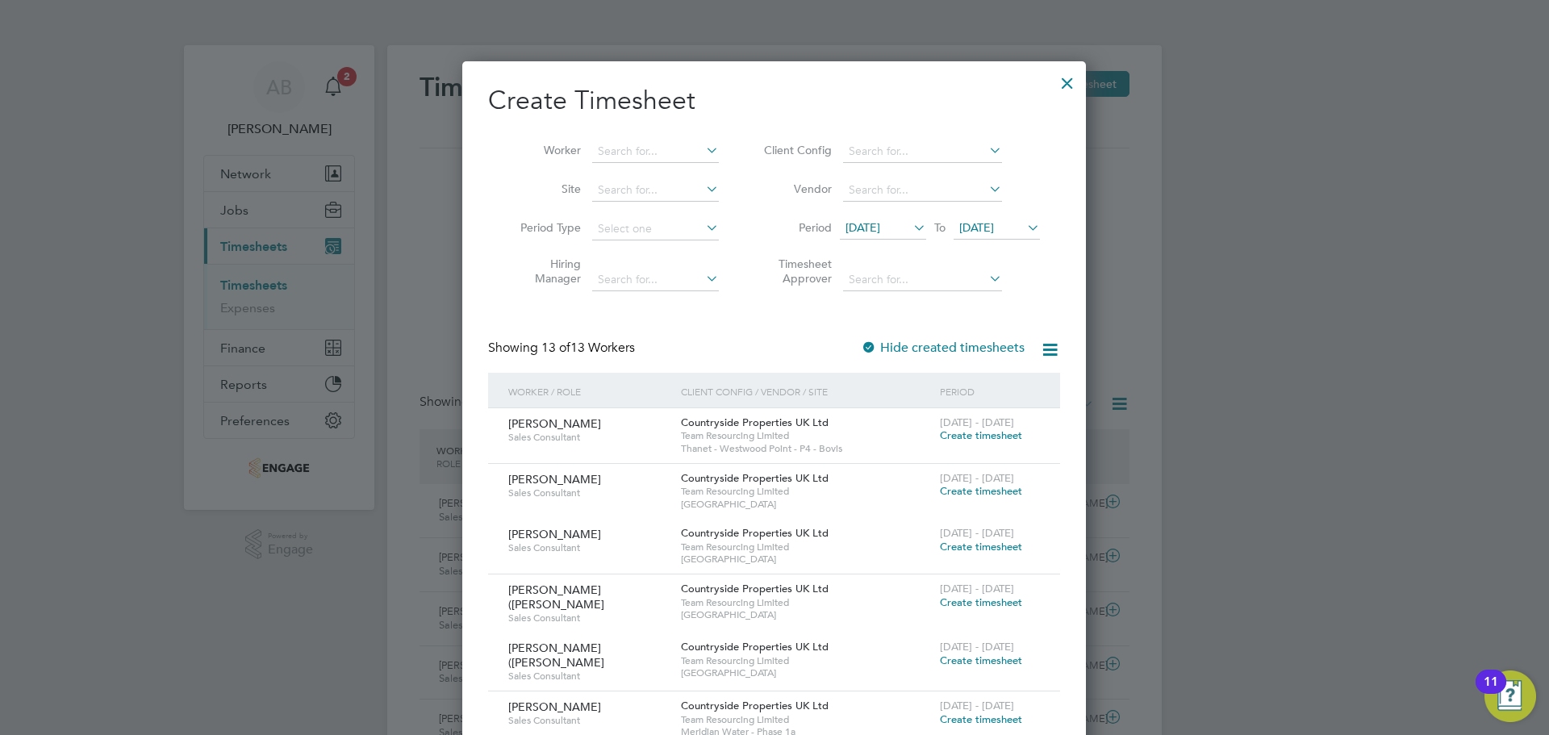
click at [910, 221] on icon at bounding box center [910, 227] width 0 height 23
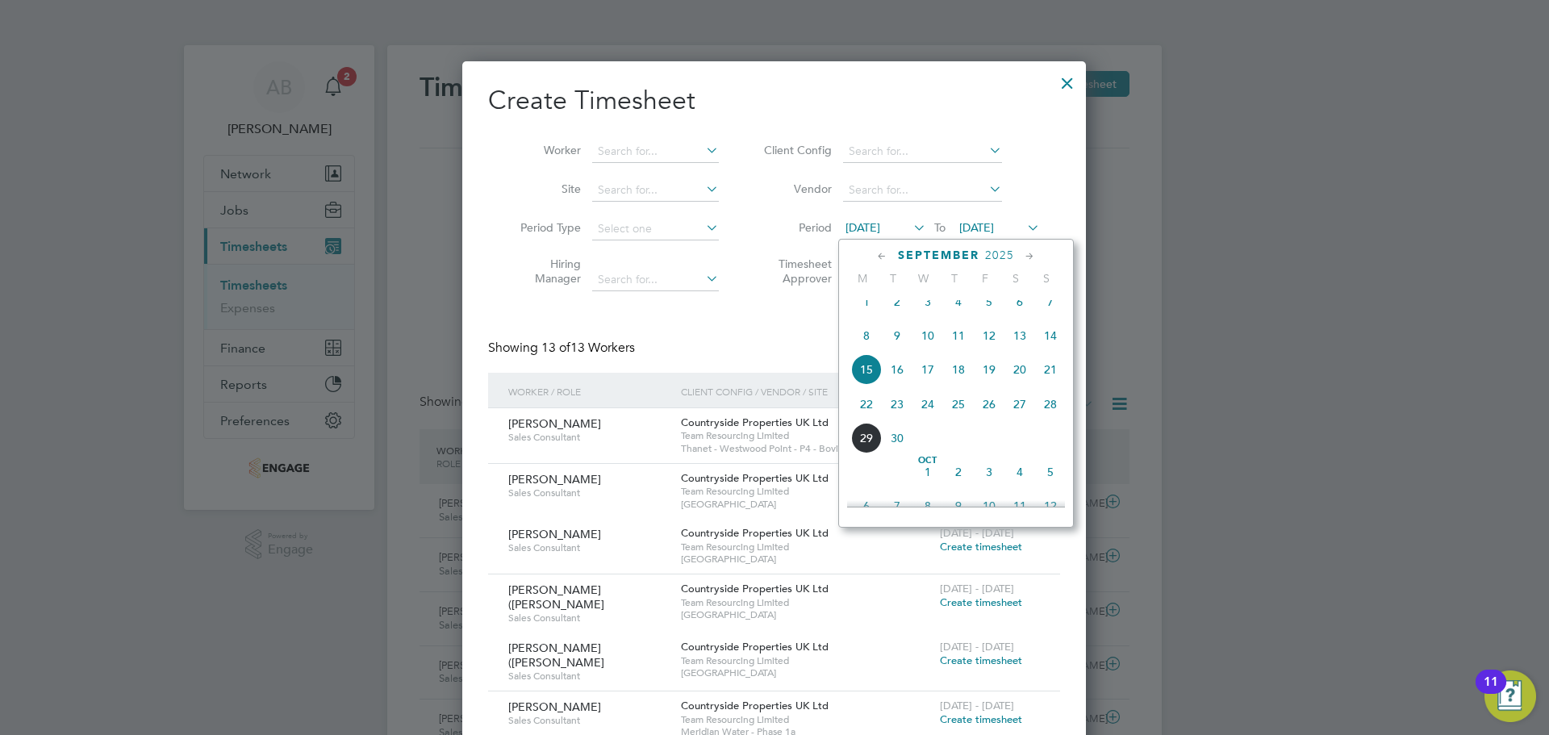
click at [862, 420] on span "22" at bounding box center [866, 404] width 31 height 31
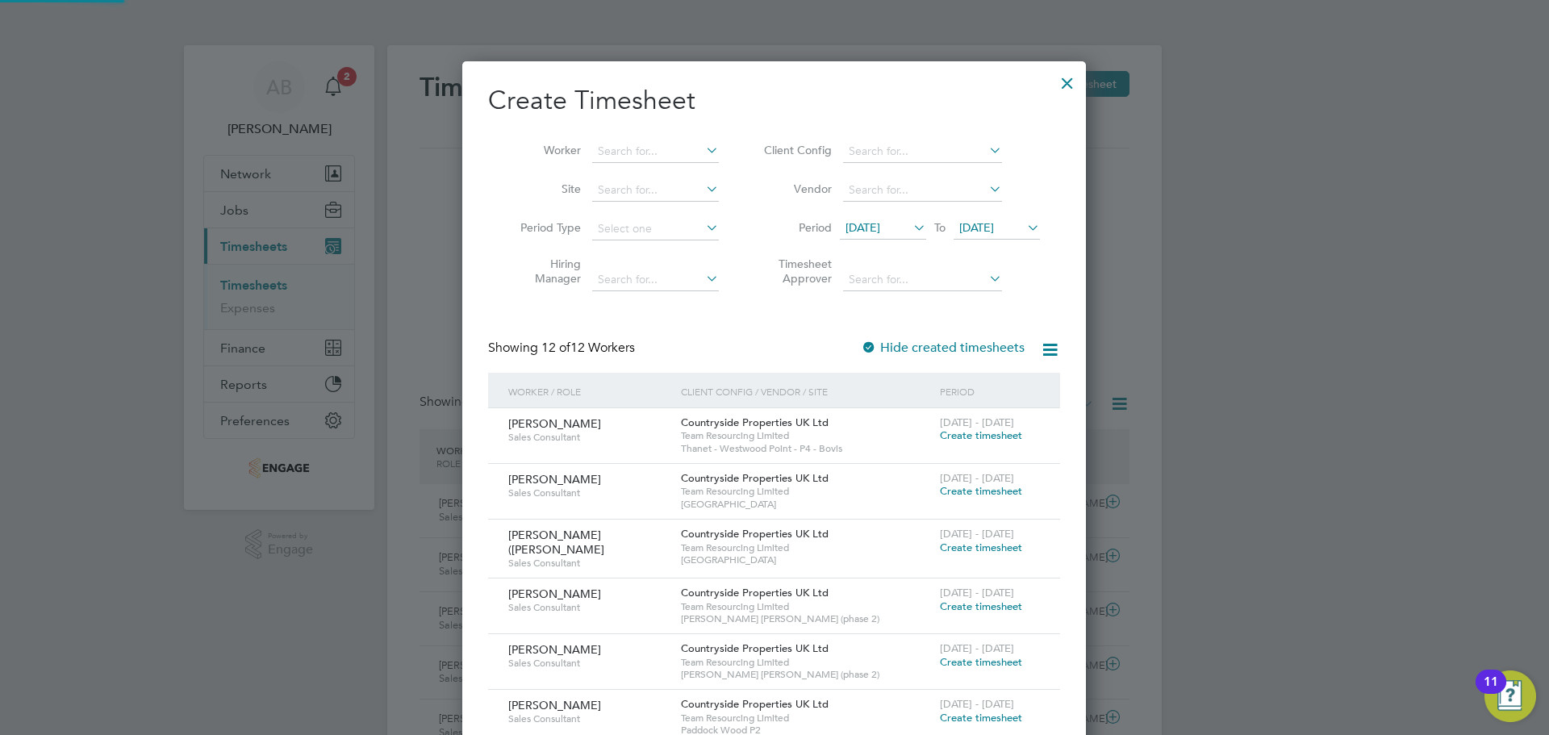
click at [994, 228] on span "[DATE]" at bounding box center [976, 227] width 35 height 15
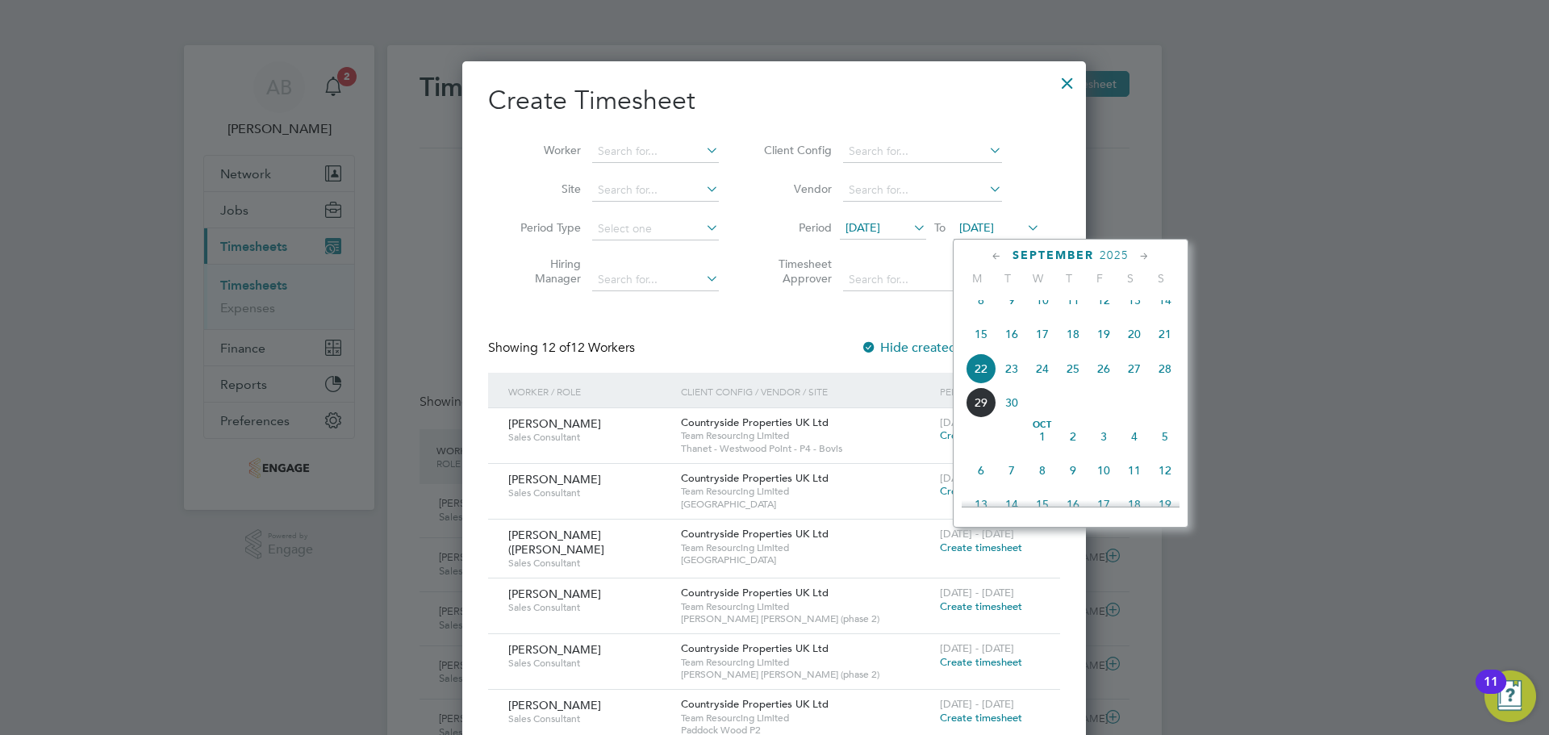
drag, startPoint x: 1165, startPoint y: 381, endPoint x: 976, endPoint y: 365, distance: 189.5
click at [1160, 381] on span "28" at bounding box center [1165, 368] width 31 height 31
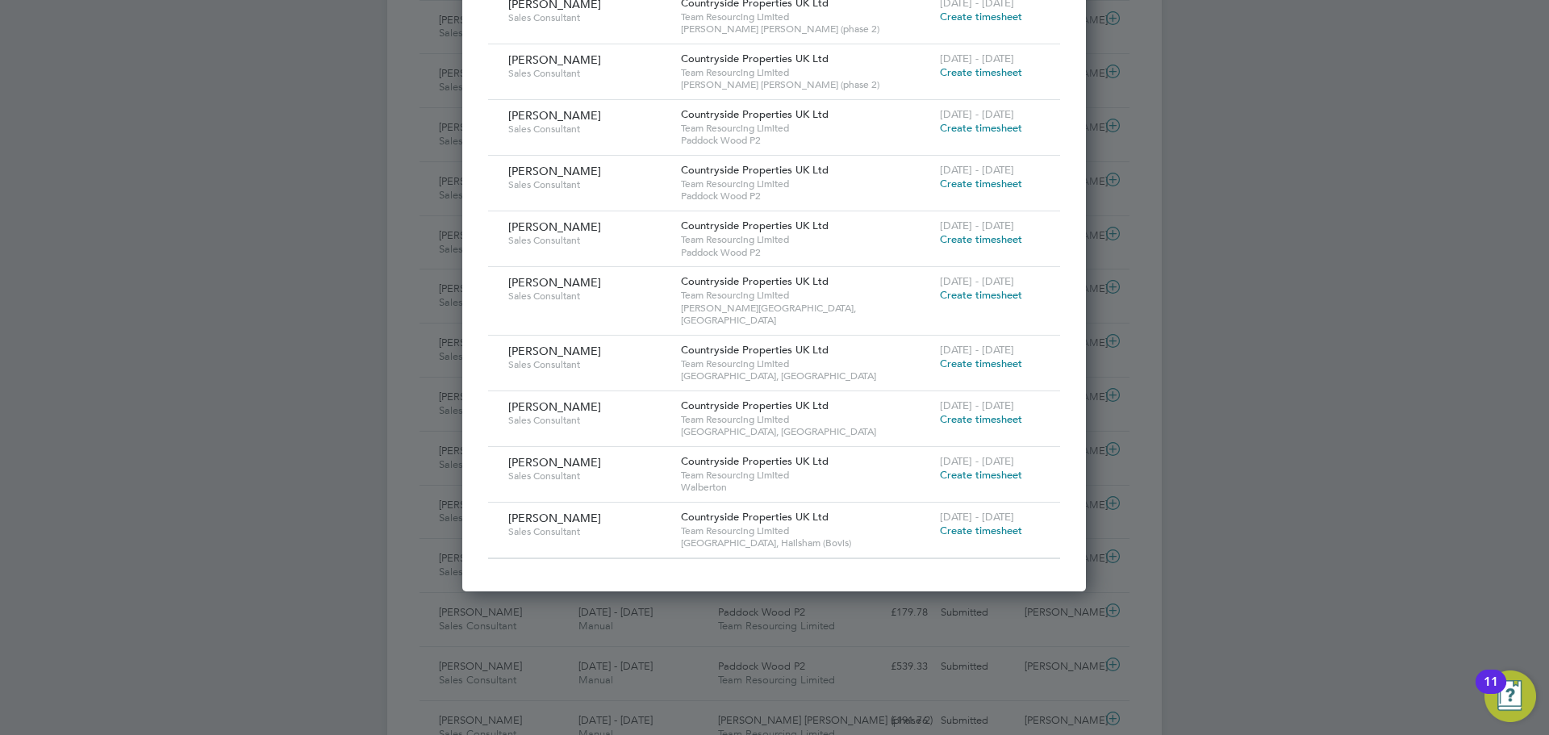
click at [976, 524] on span "Create timesheet" at bounding box center [981, 531] width 82 height 14
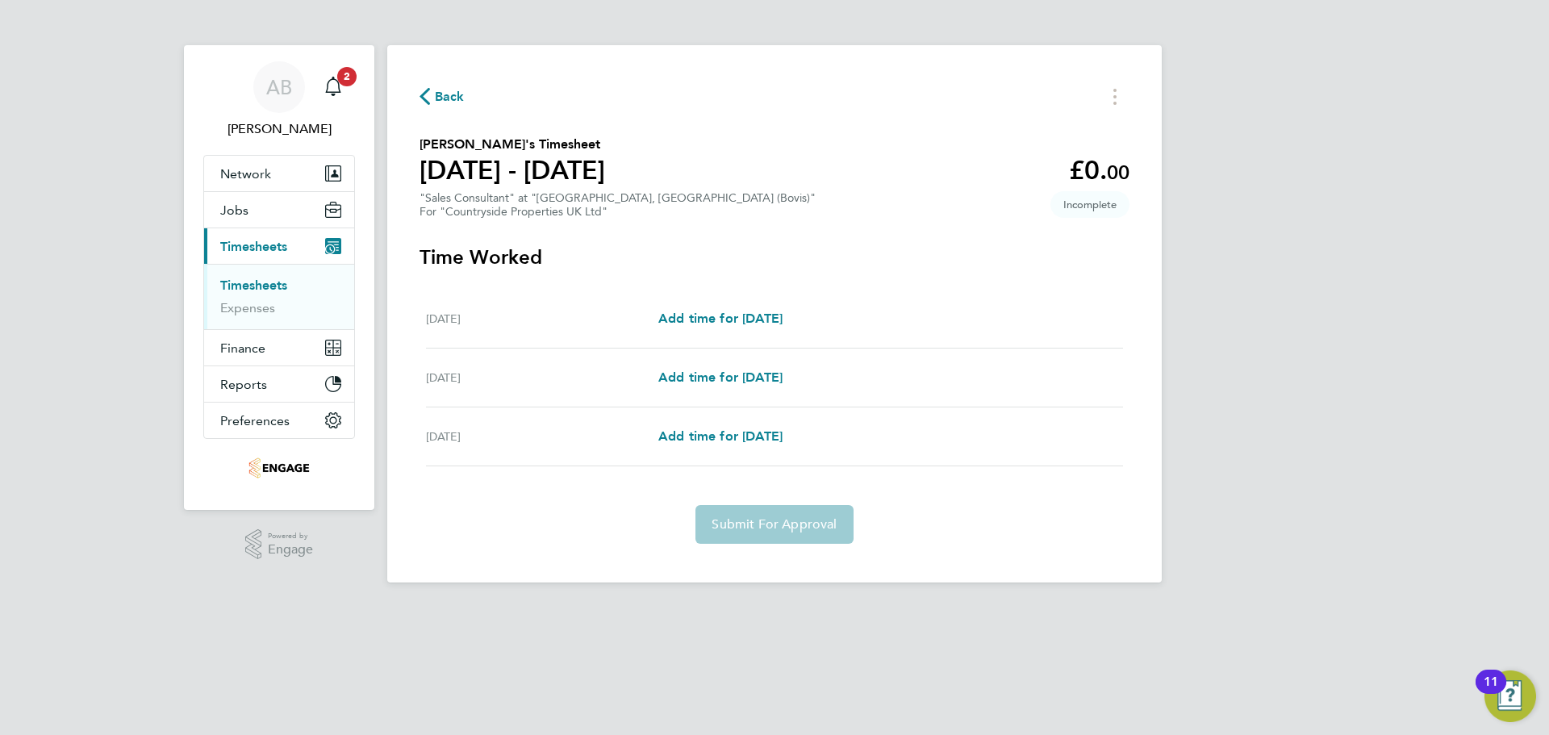
click at [760, 330] on div "Fri 26 Sep Add time for Fri 26 Sep Add time for Fri 26 Sep" at bounding box center [774, 319] width 697 height 59
click at [760, 319] on span "Add time for [DATE]" at bounding box center [720, 318] width 124 height 15
select select "30"
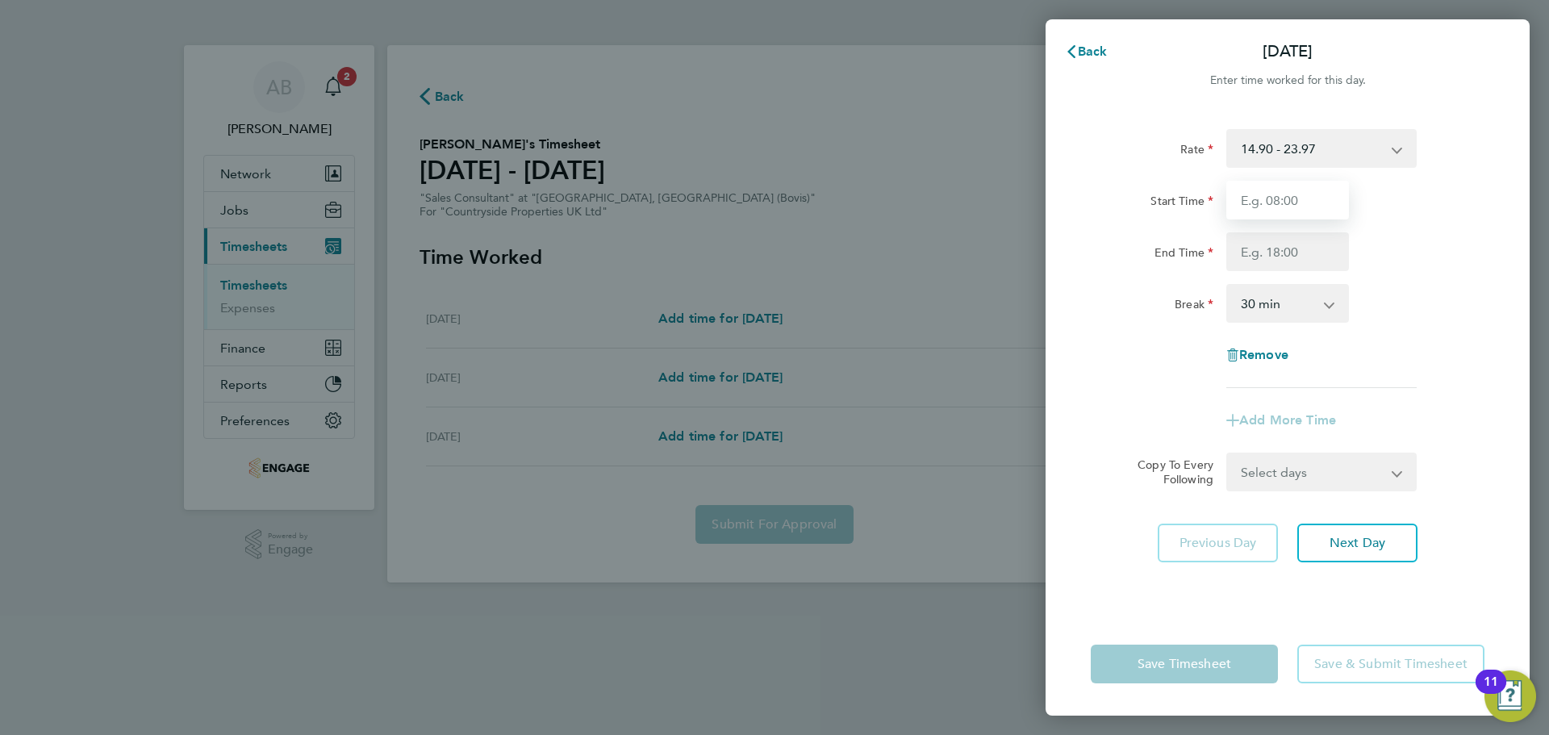
click at [1277, 199] on input "Start Time" at bounding box center [1287, 200] width 123 height 39
type input "09:30"
drag, startPoint x: 1265, startPoint y: 252, endPoint x: 1266, endPoint y: 260, distance: 8.1
click at [1265, 252] on input "End Time" at bounding box center [1287, 251] width 123 height 39
type input "17:00"
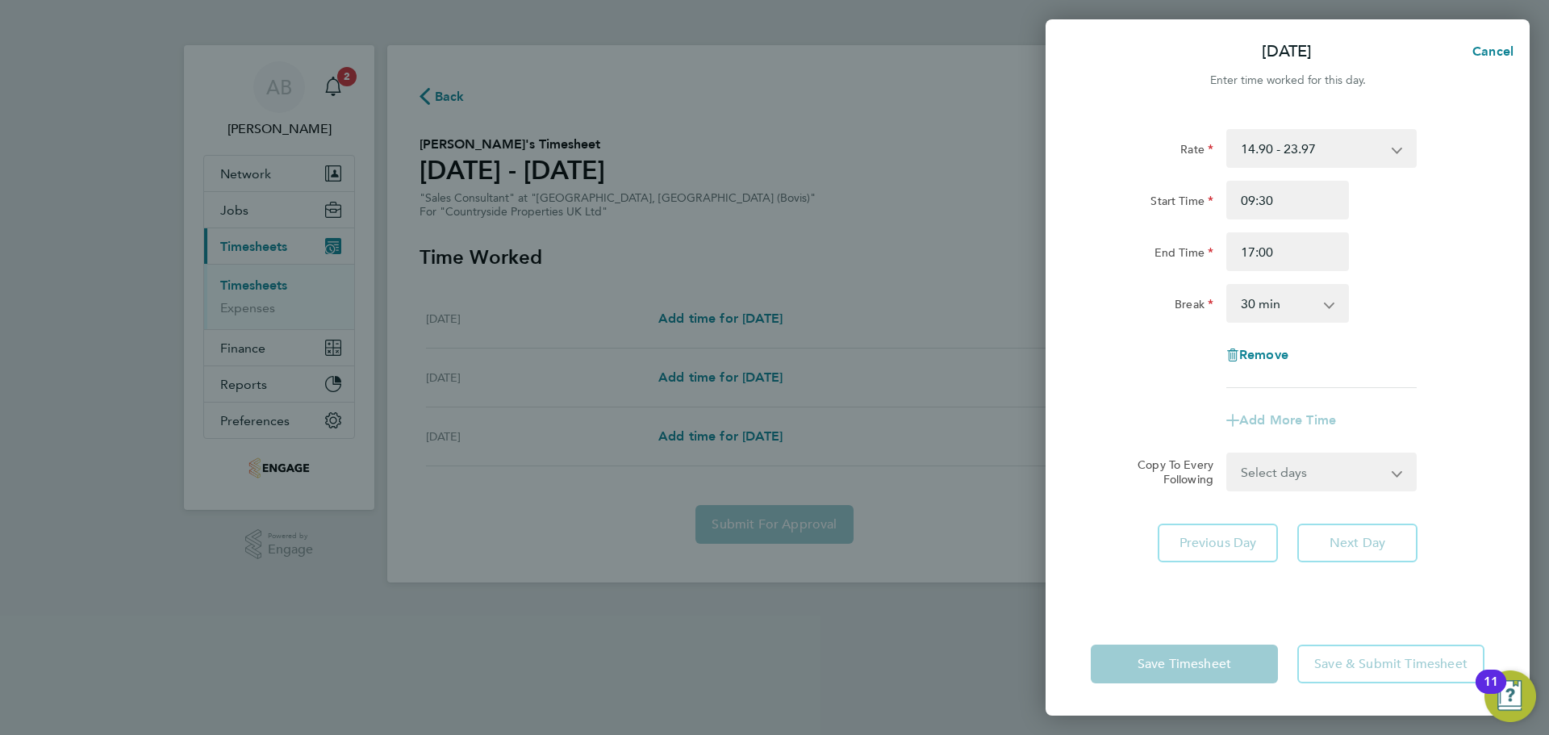
drag, startPoint x: 1269, startPoint y: 271, endPoint x: 1279, endPoint y: 305, distance: 35.2
click at [1279, 305] on select "0 min 15 min 30 min 45 min 60 min 75 min 90 min" at bounding box center [1278, 303] width 100 height 35
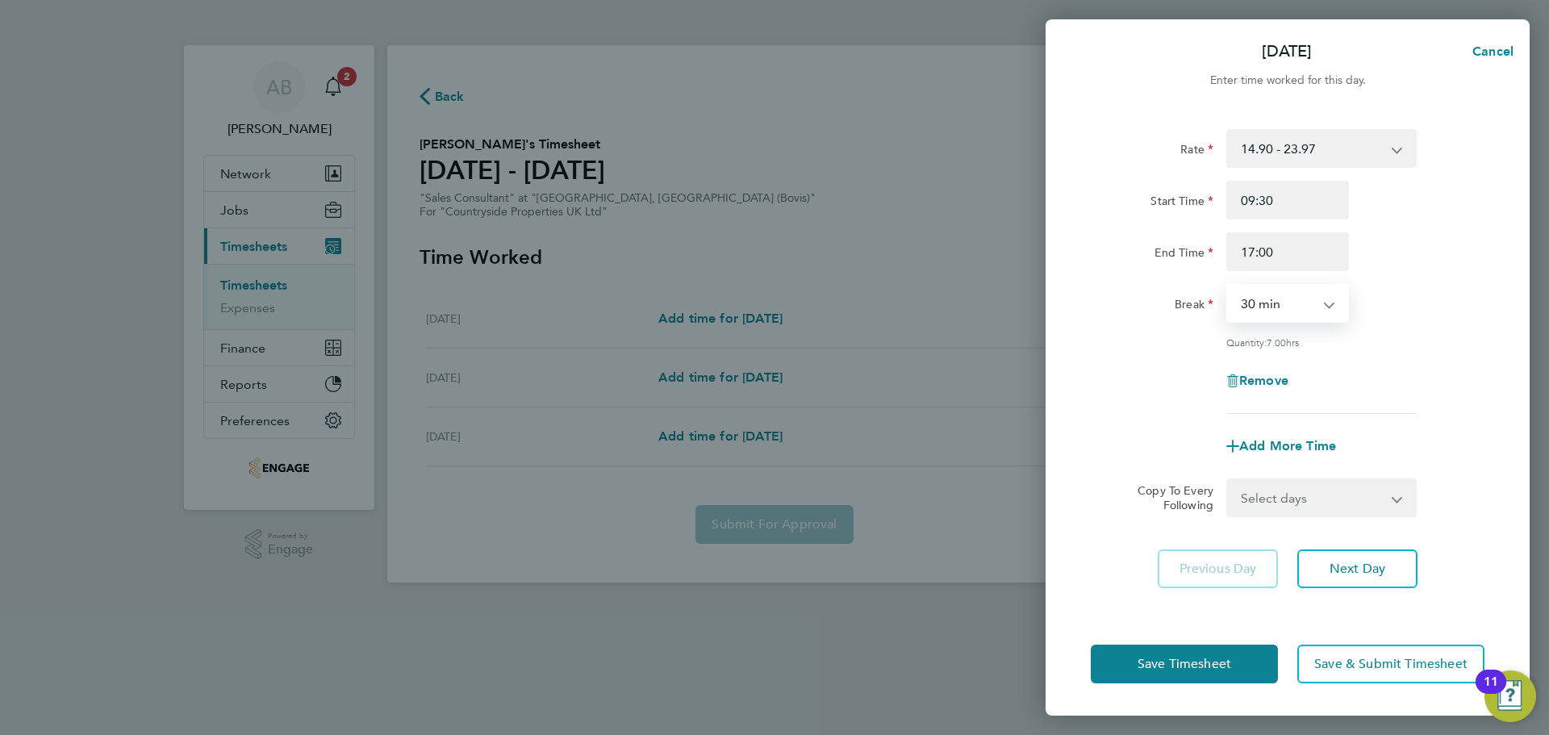
select select "0"
click at [1228, 286] on select "0 min 15 min 30 min 45 min 60 min 75 min 90 min" at bounding box center [1278, 303] width 100 height 35
click at [1217, 678] on button "Save Timesheet" at bounding box center [1184, 664] width 187 height 39
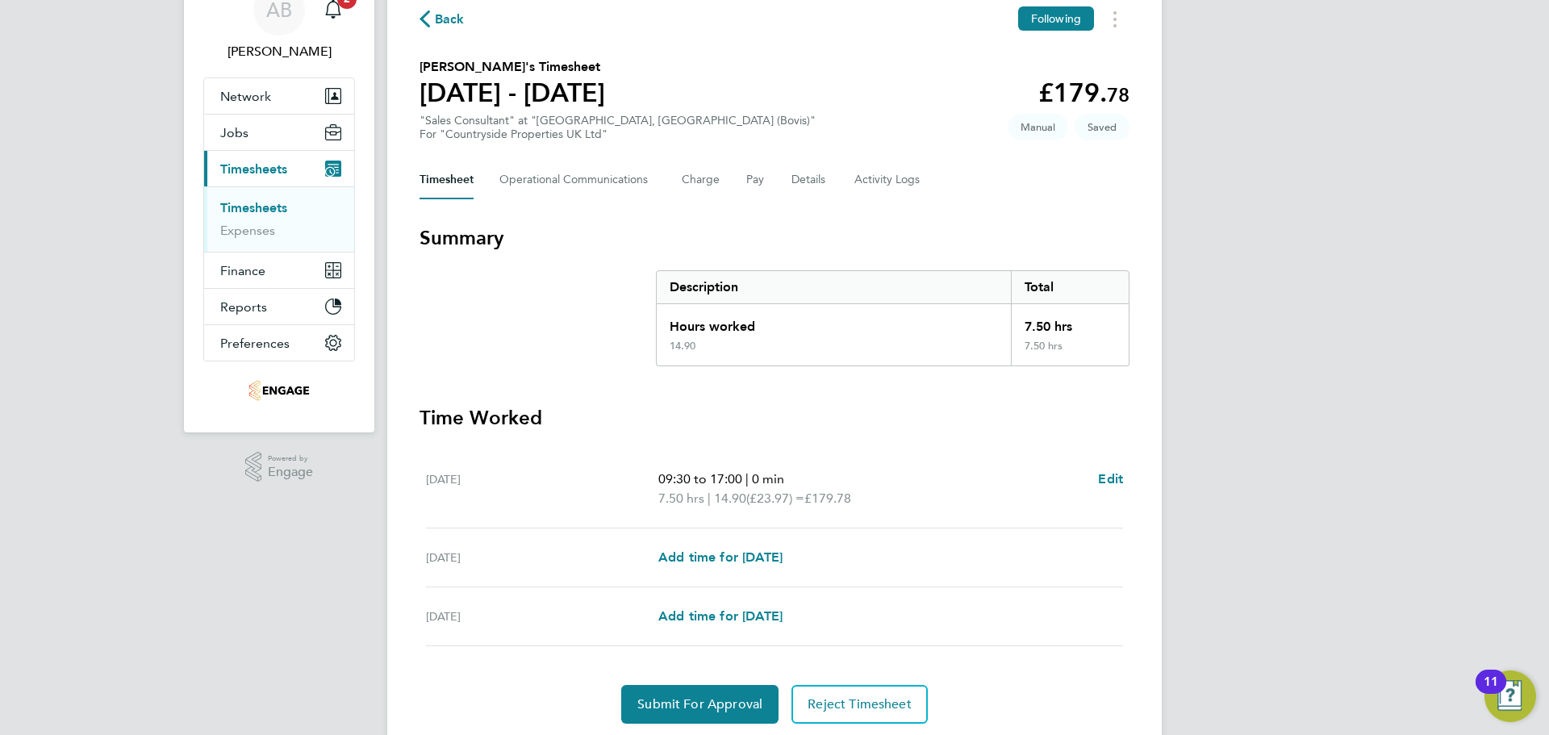
scroll to position [131, 0]
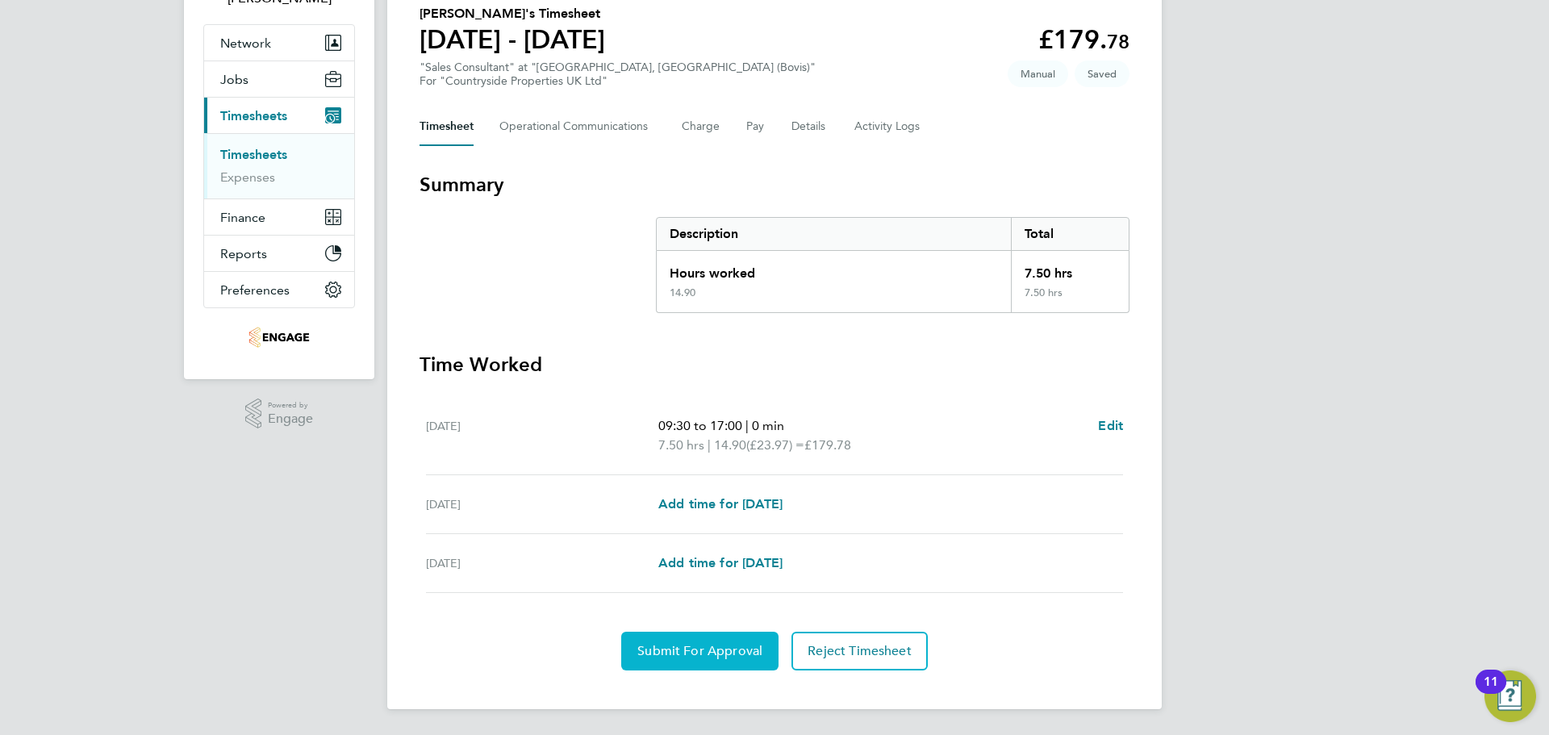
click at [685, 651] on span "Submit For Approval" at bounding box center [699, 651] width 125 height 16
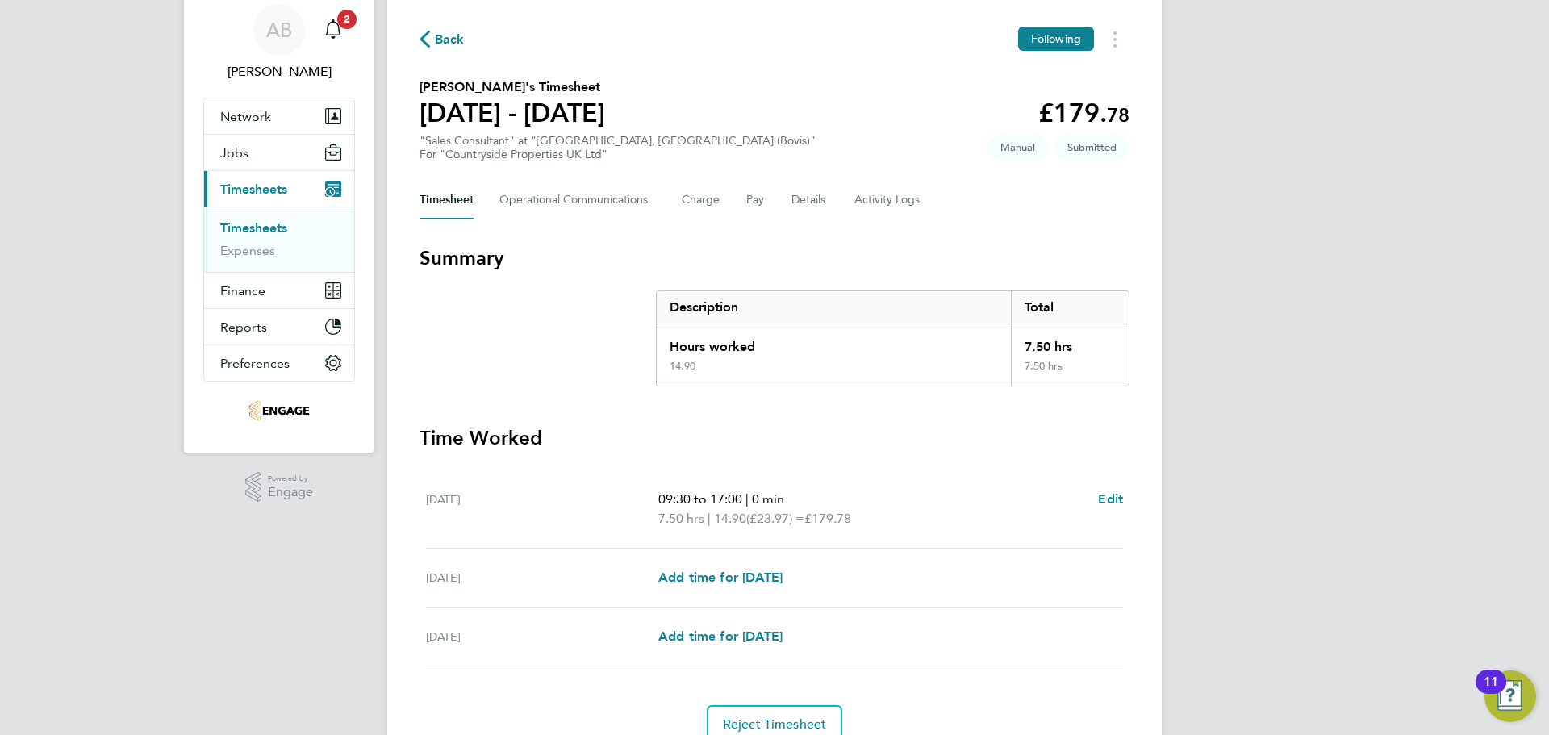
scroll to position [0, 0]
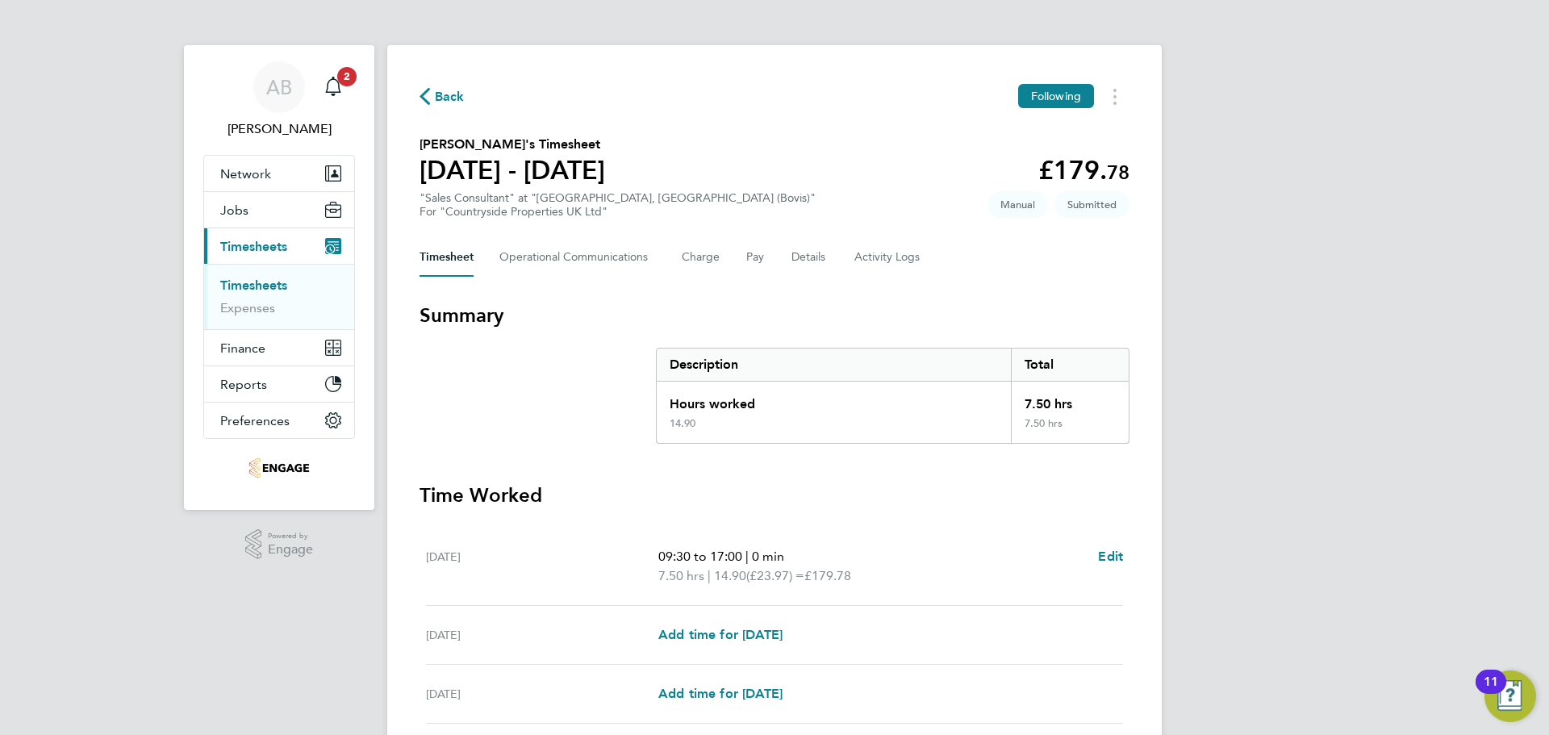
click at [430, 88] on span "Back" at bounding box center [442, 95] width 45 height 15
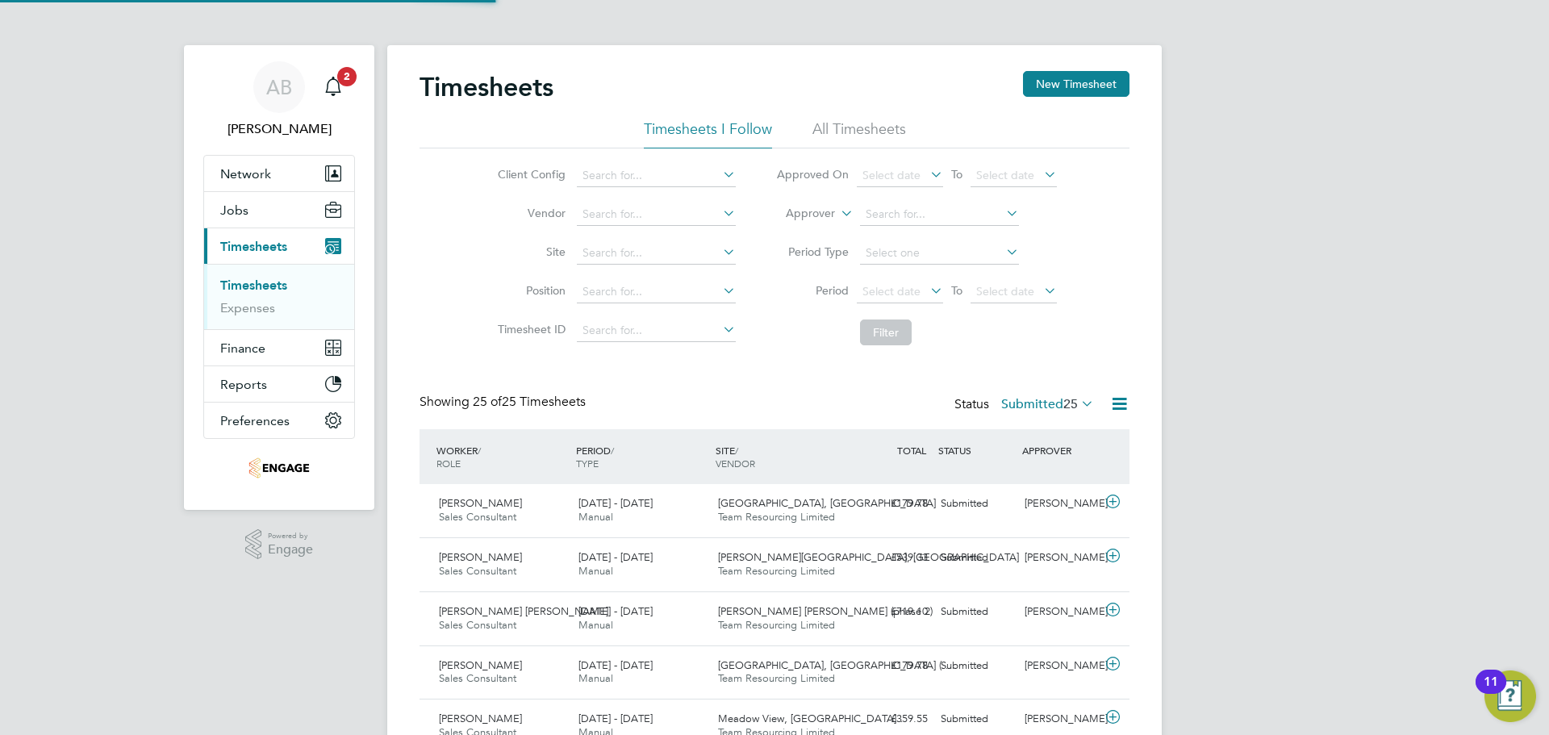
scroll to position [41, 140]
click at [1094, 74] on button "New Timesheet" at bounding box center [1076, 84] width 106 height 26
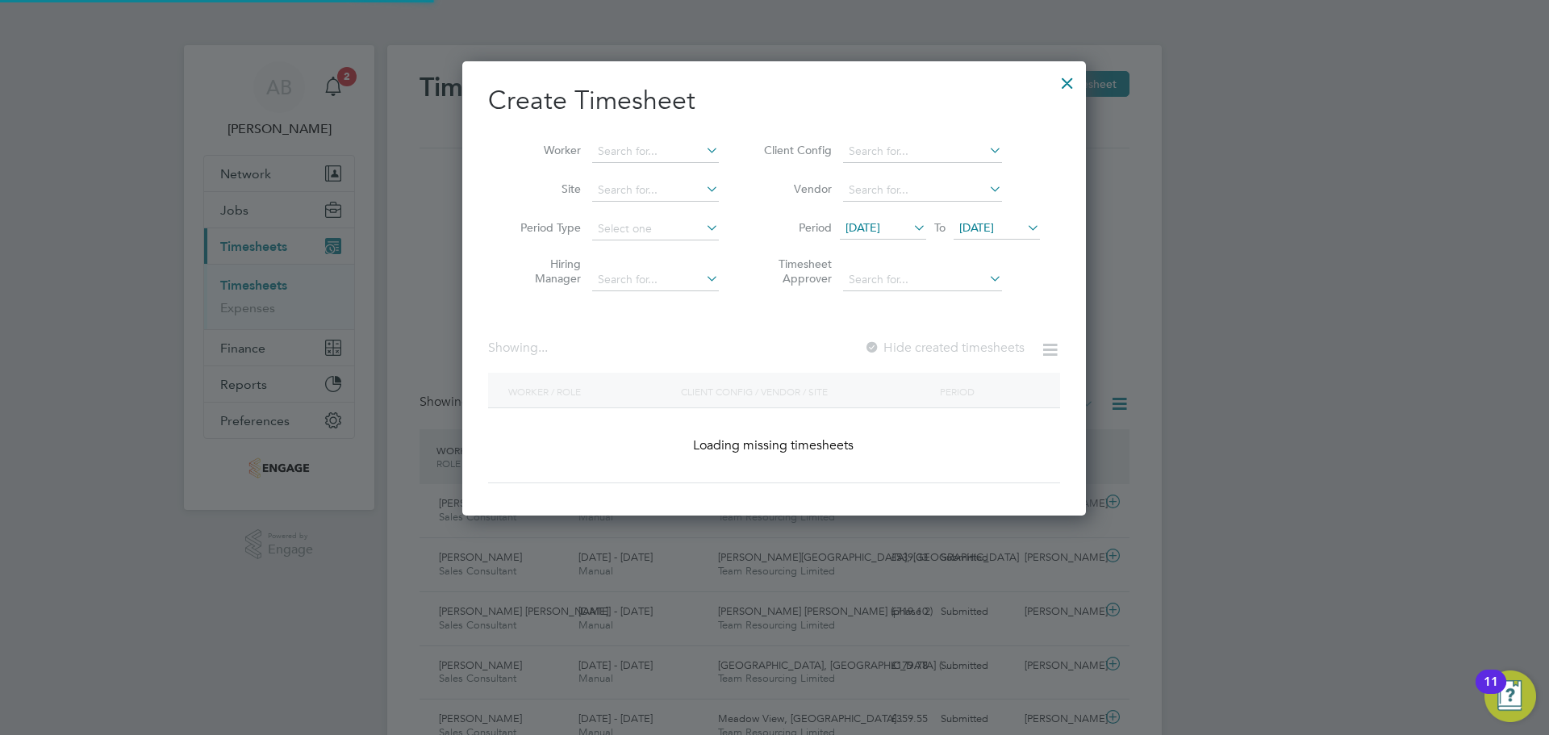
scroll to position [1213, 624]
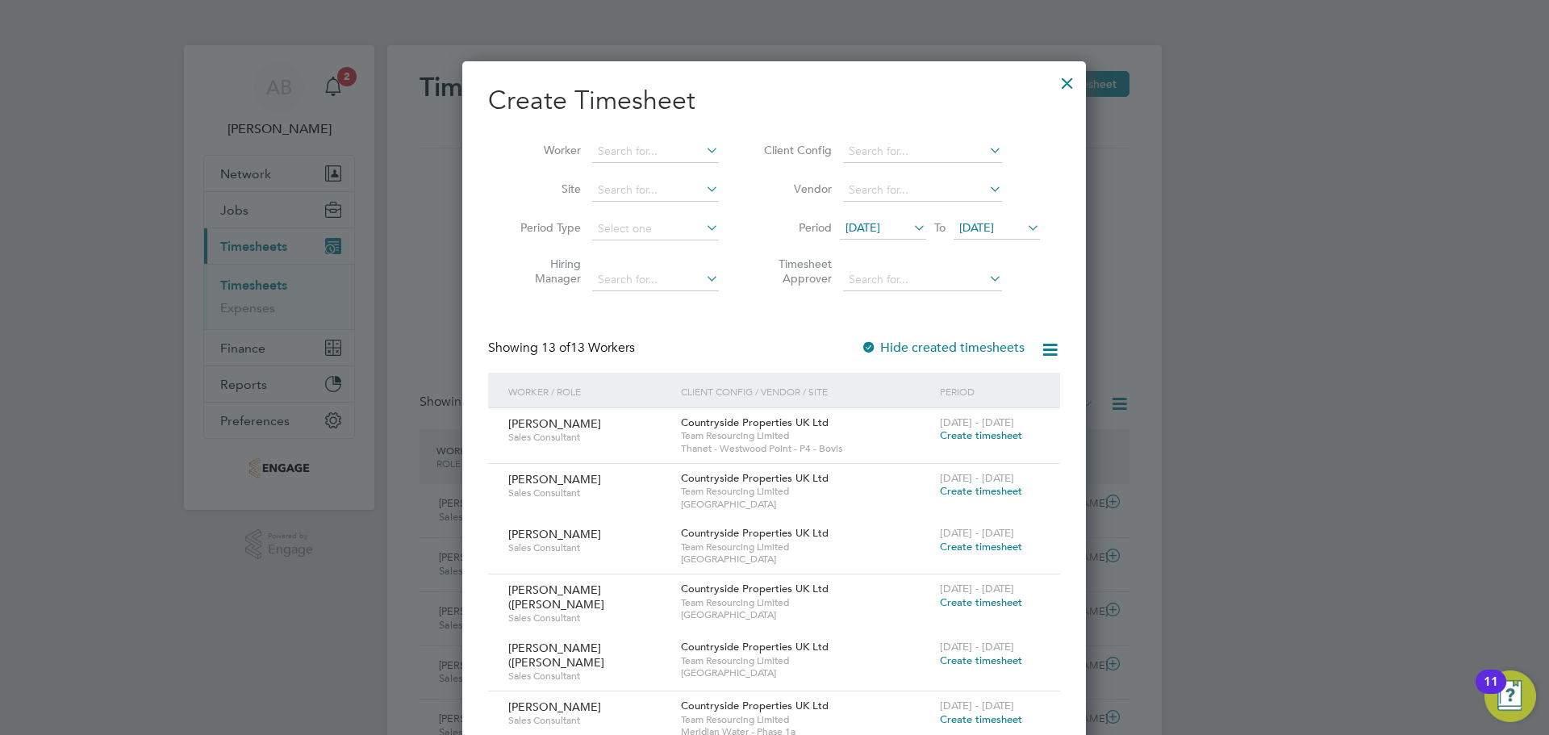
click at [880, 223] on span "[DATE]" at bounding box center [863, 227] width 35 height 15
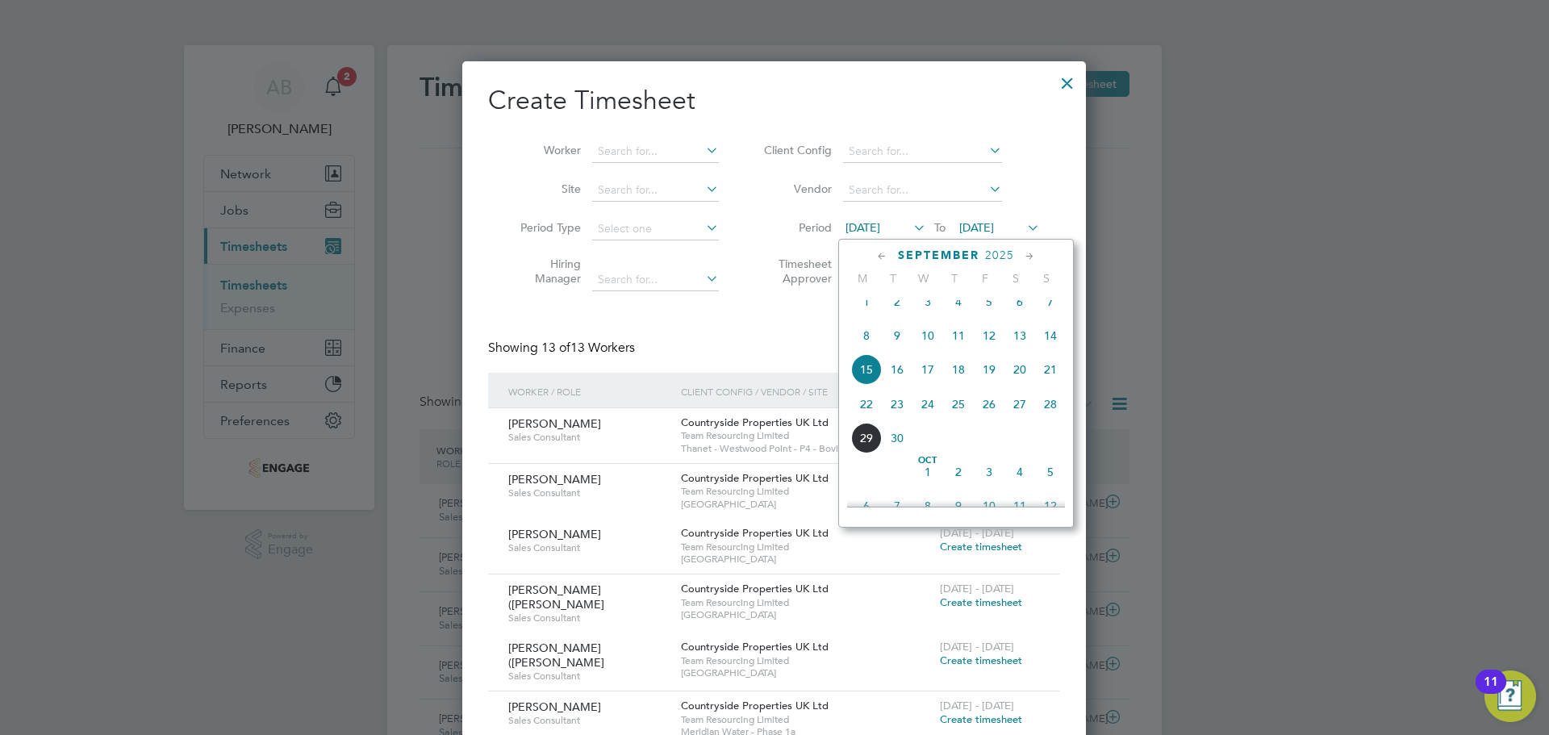
click at [769, 299] on div "Create Timesheet Worker Site Period Type Hiring Manager Client Config Vendor Pe…" at bounding box center [774, 673] width 572 height 1178
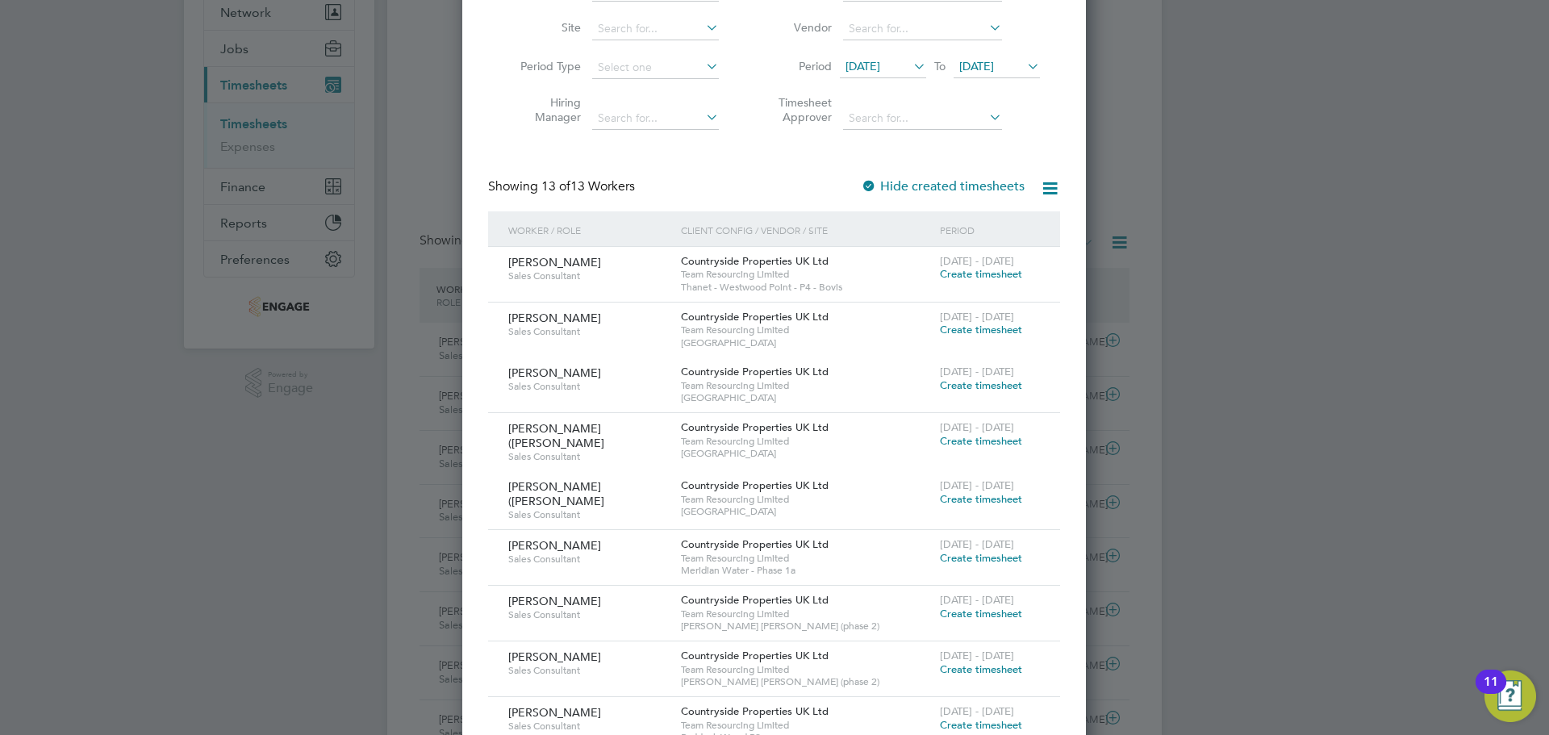
scroll to position [242, 0]
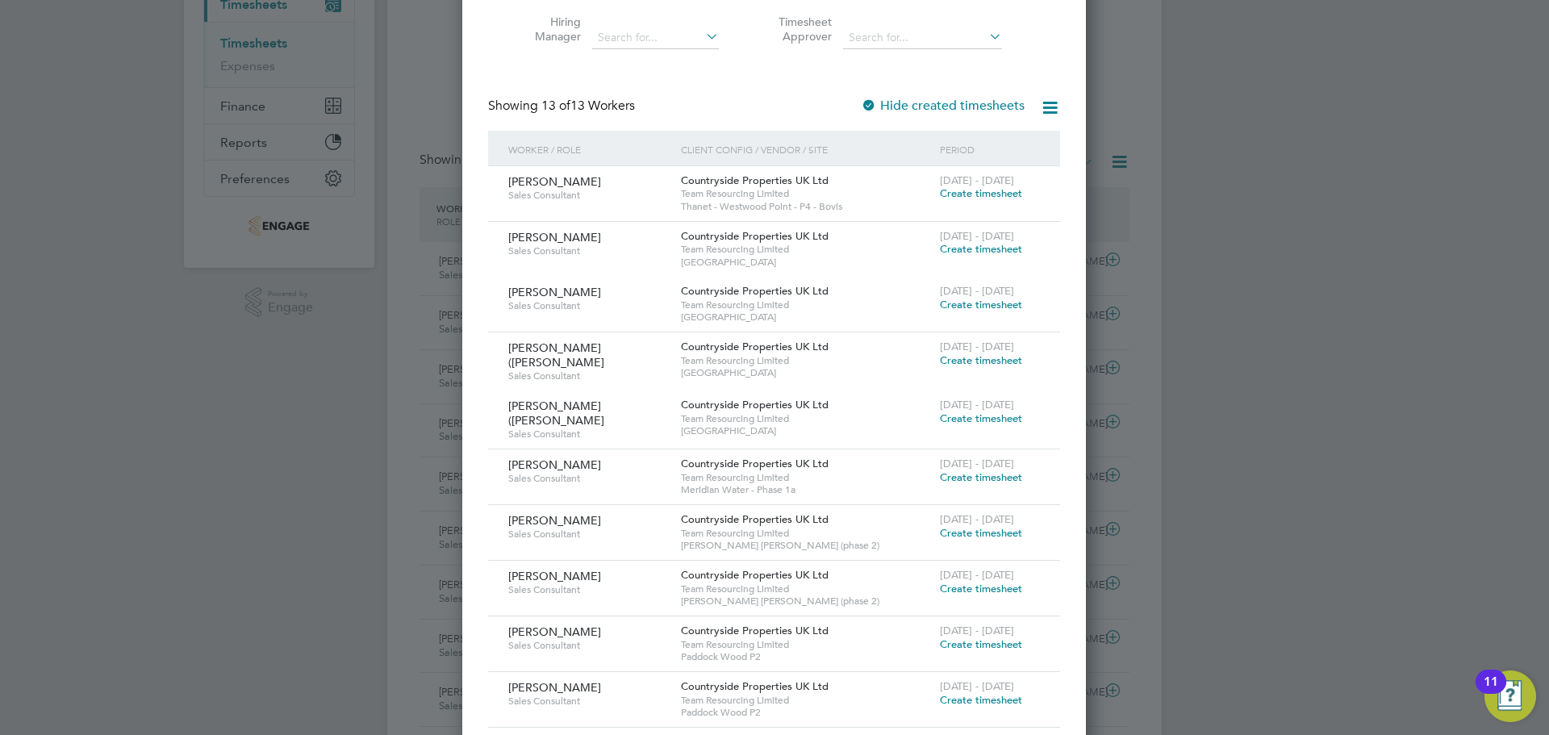
click at [989, 470] on span "Create timesheet" at bounding box center [981, 477] width 82 height 14
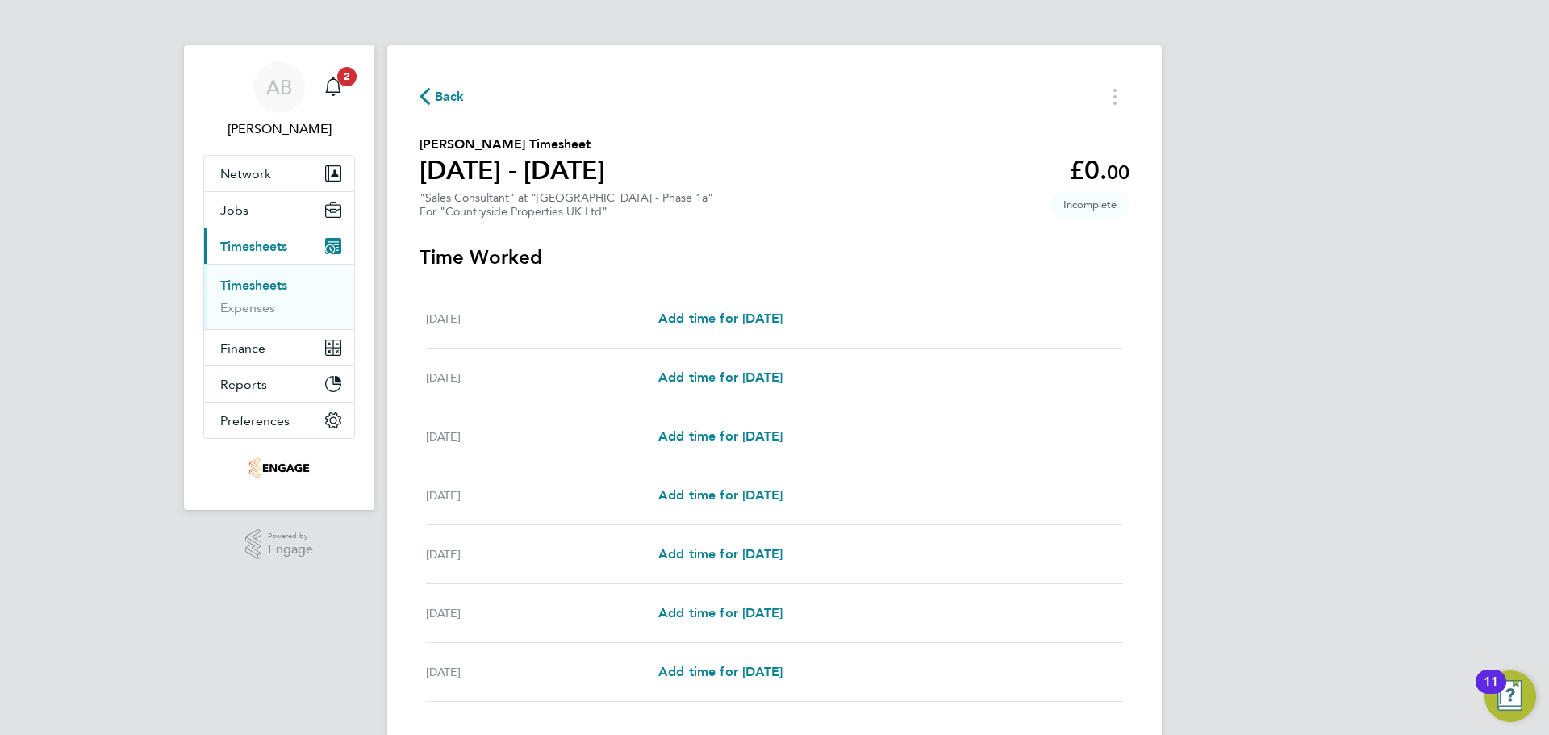
click at [422, 93] on icon "button" at bounding box center [425, 96] width 10 height 17
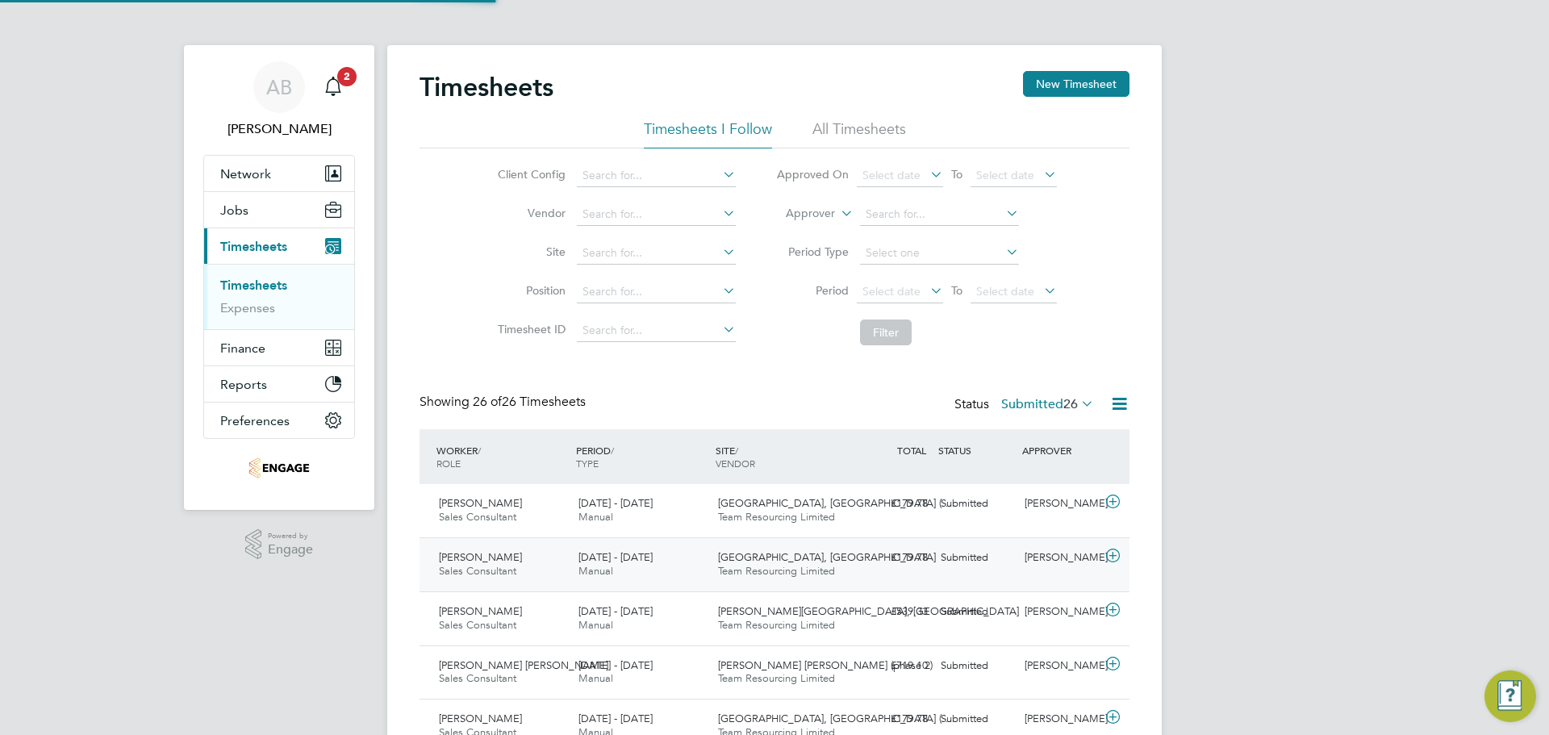
scroll to position [41, 140]
click at [1074, 81] on button "New Timesheet" at bounding box center [1076, 84] width 106 height 26
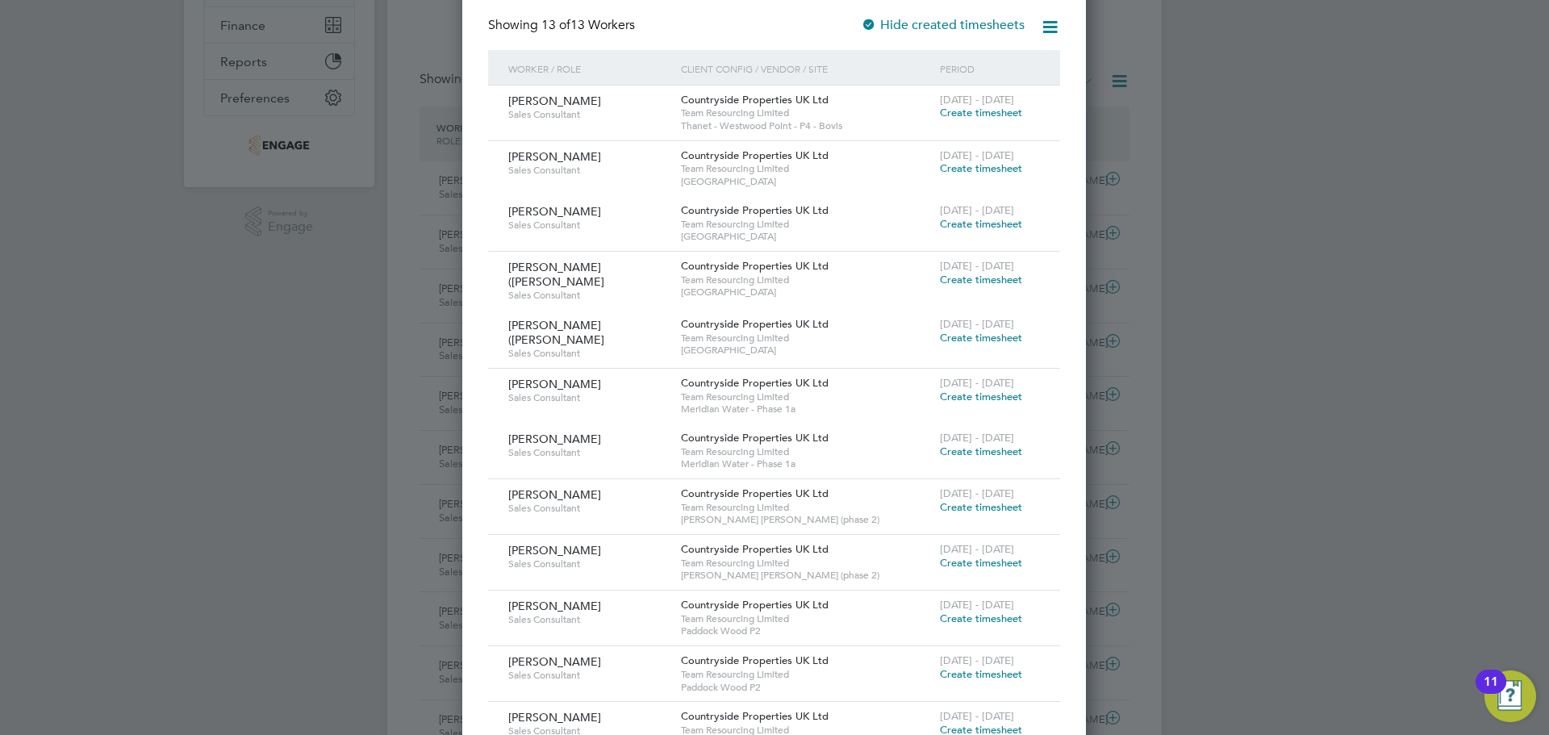
scroll to position [242, 0]
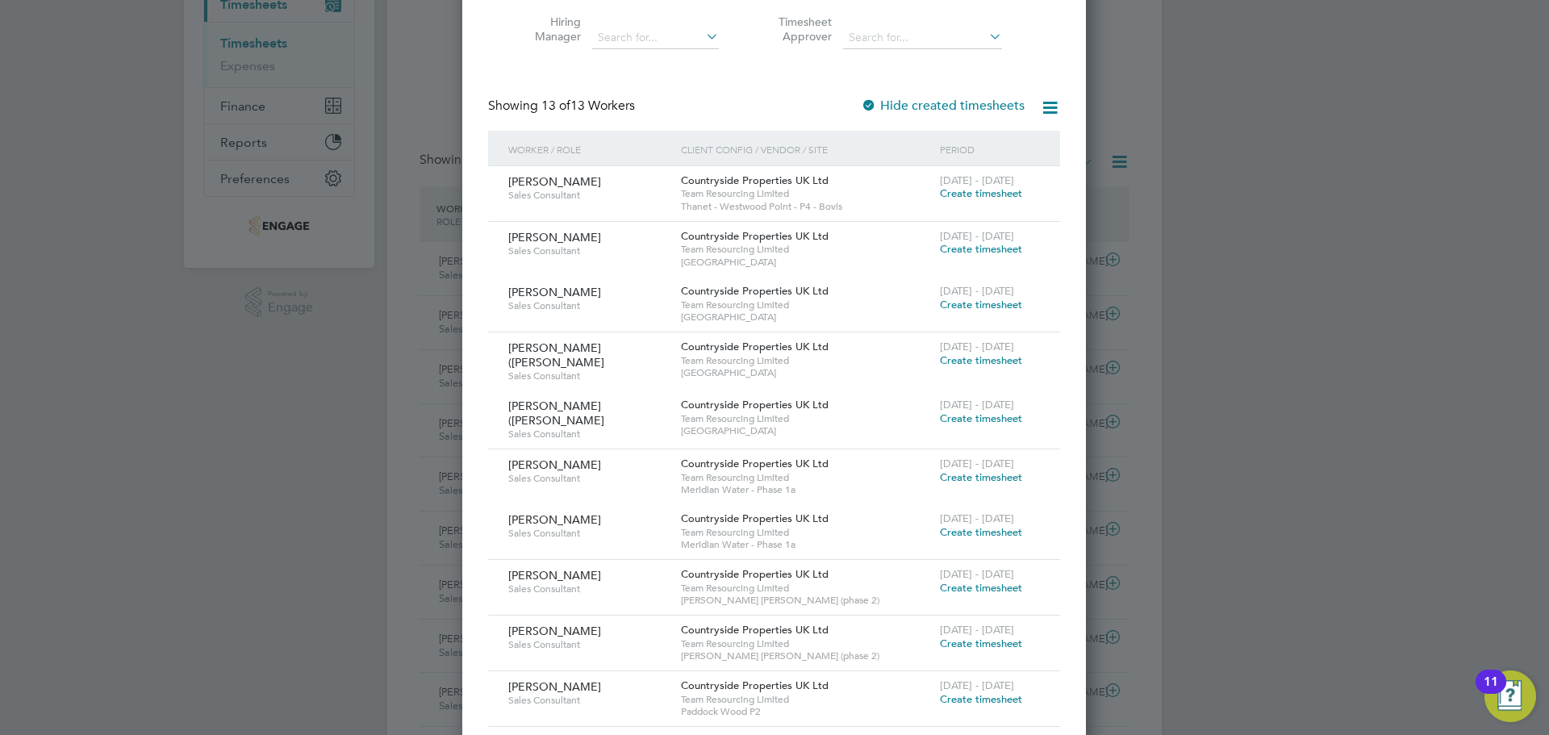
click at [1007, 527] on span "Create timesheet" at bounding box center [981, 532] width 82 height 14
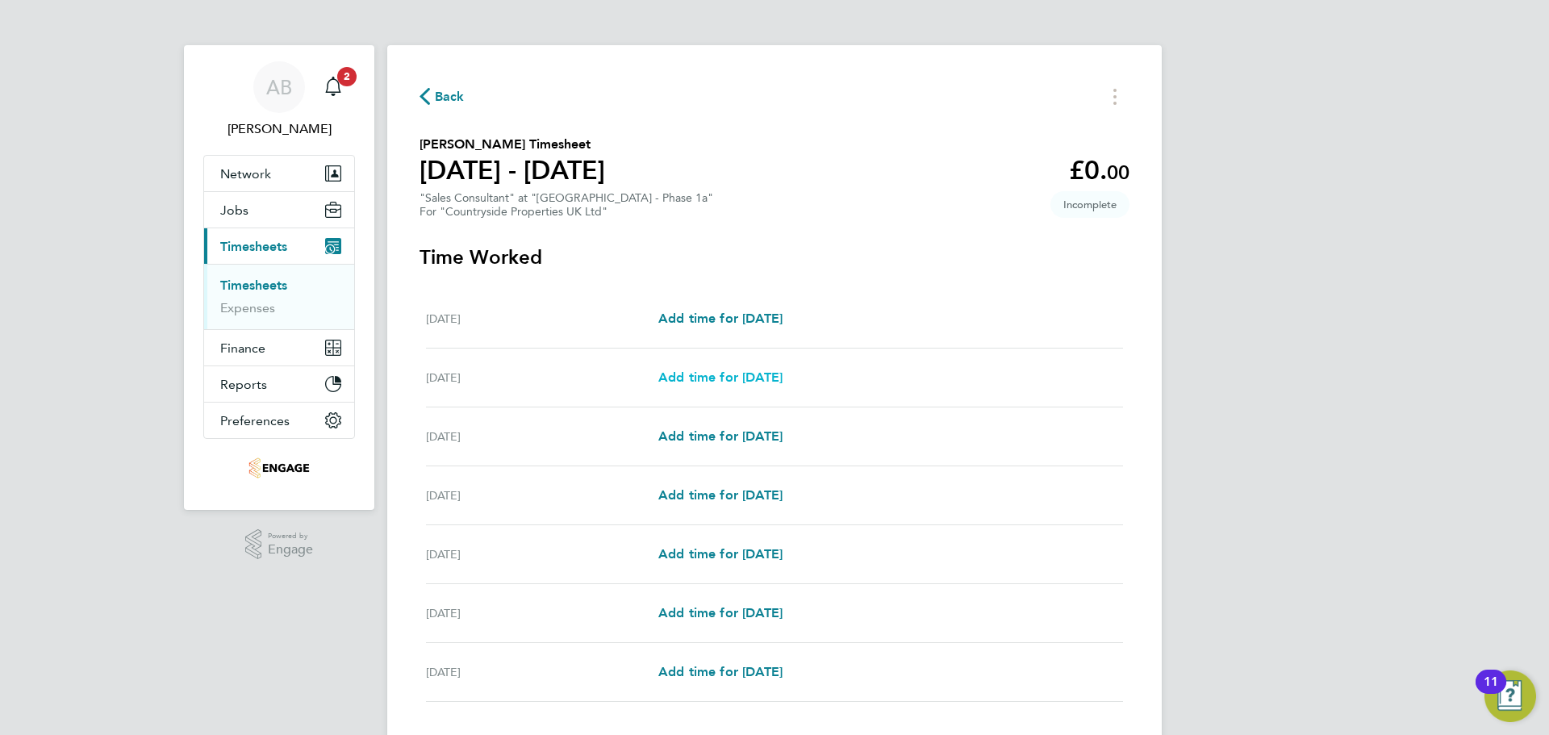
click at [748, 384] on span "Add time for [DATE]" at bounding box center [720, 377] width 124 height 15
select select "30"
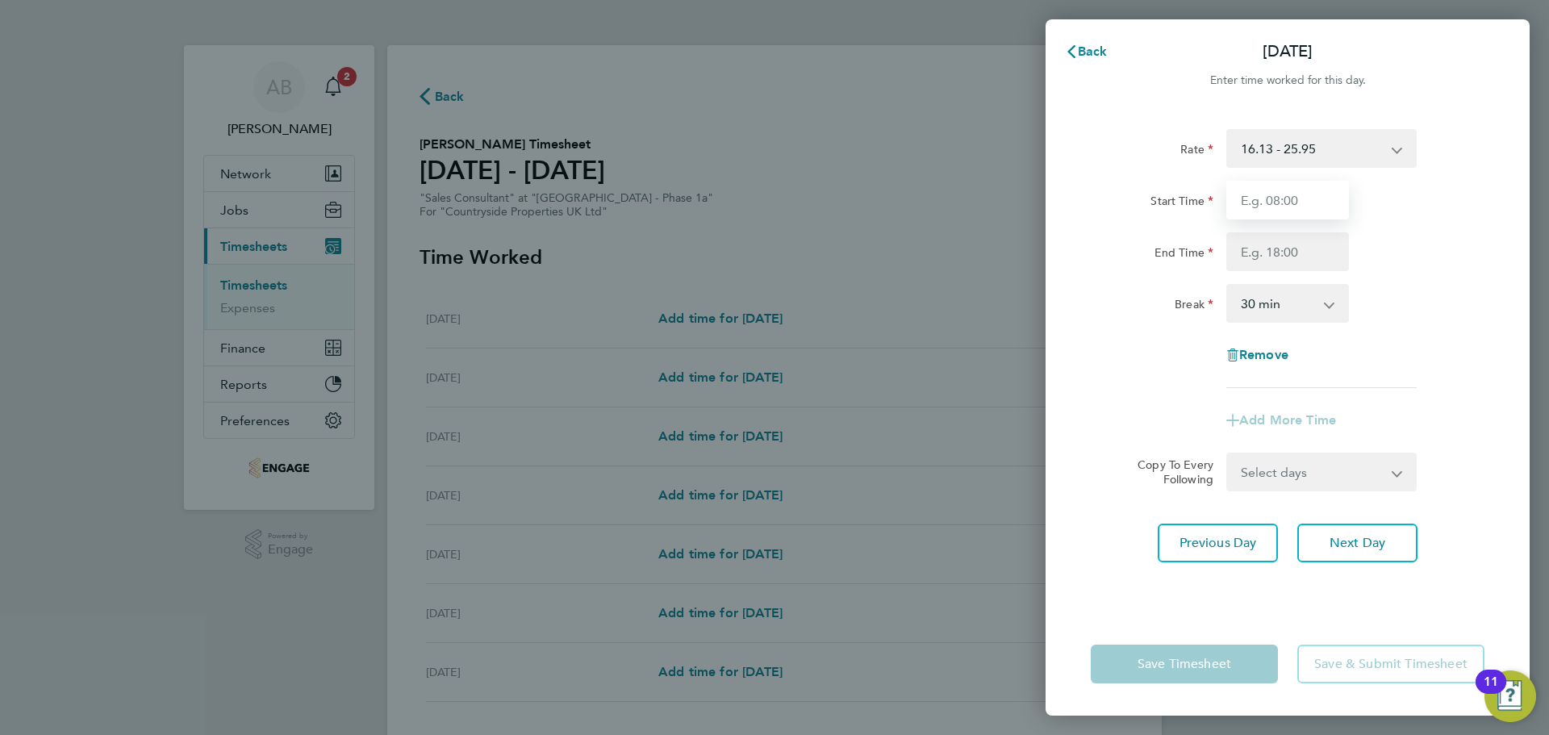
click at [1322, 194] on input "Start Time" at bounding box center [1287, 200] width 123 height 39
type input "09:30"
click at [1297, 248] on input "End Time" at bounding box center [1287, 251] width 123 height 39
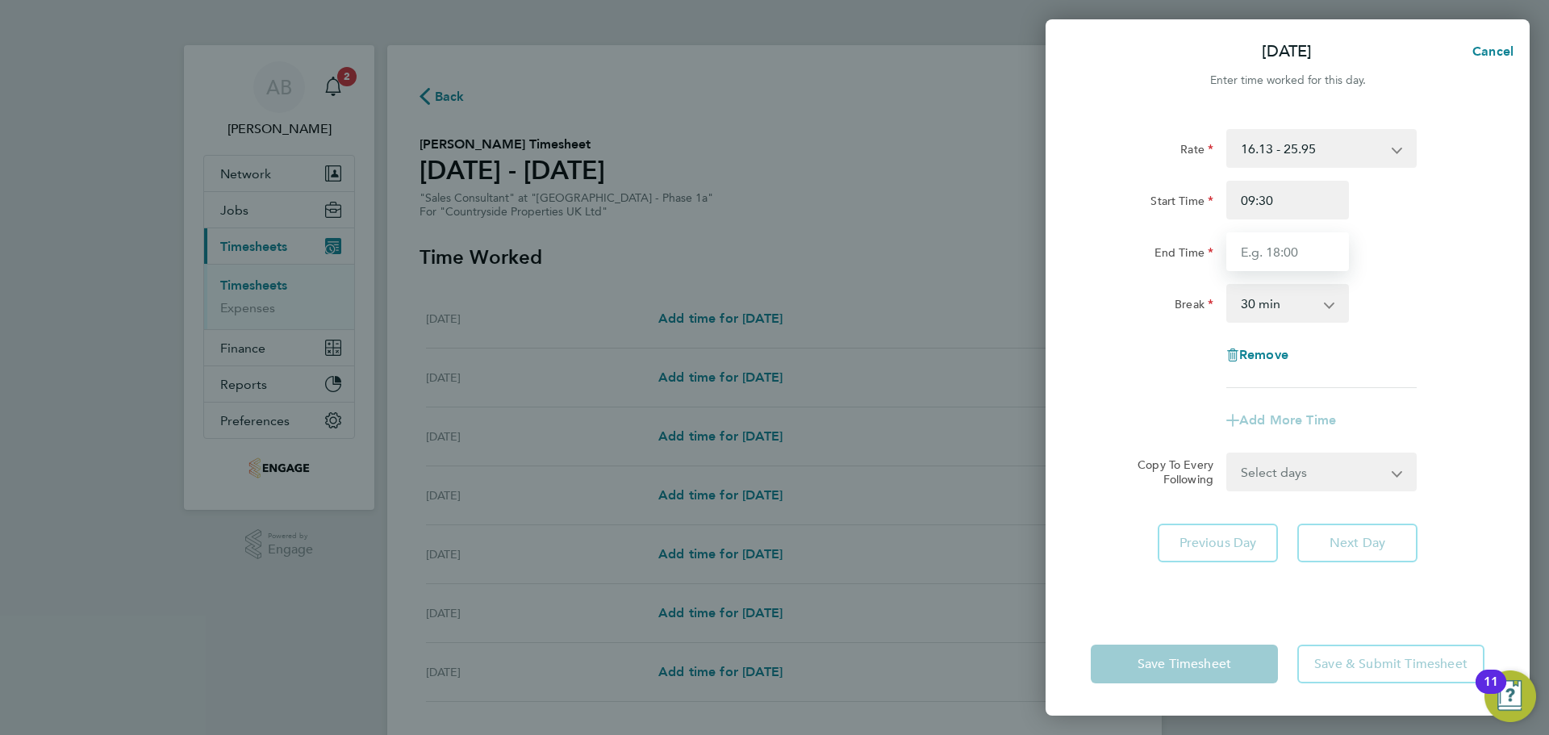
type input "17:00"
click at [1294, 298] on select "0 min 15 min 30 min 45 min 60 min 75 min 90 min" at bounding box center [1278, 303] width 100 height 35
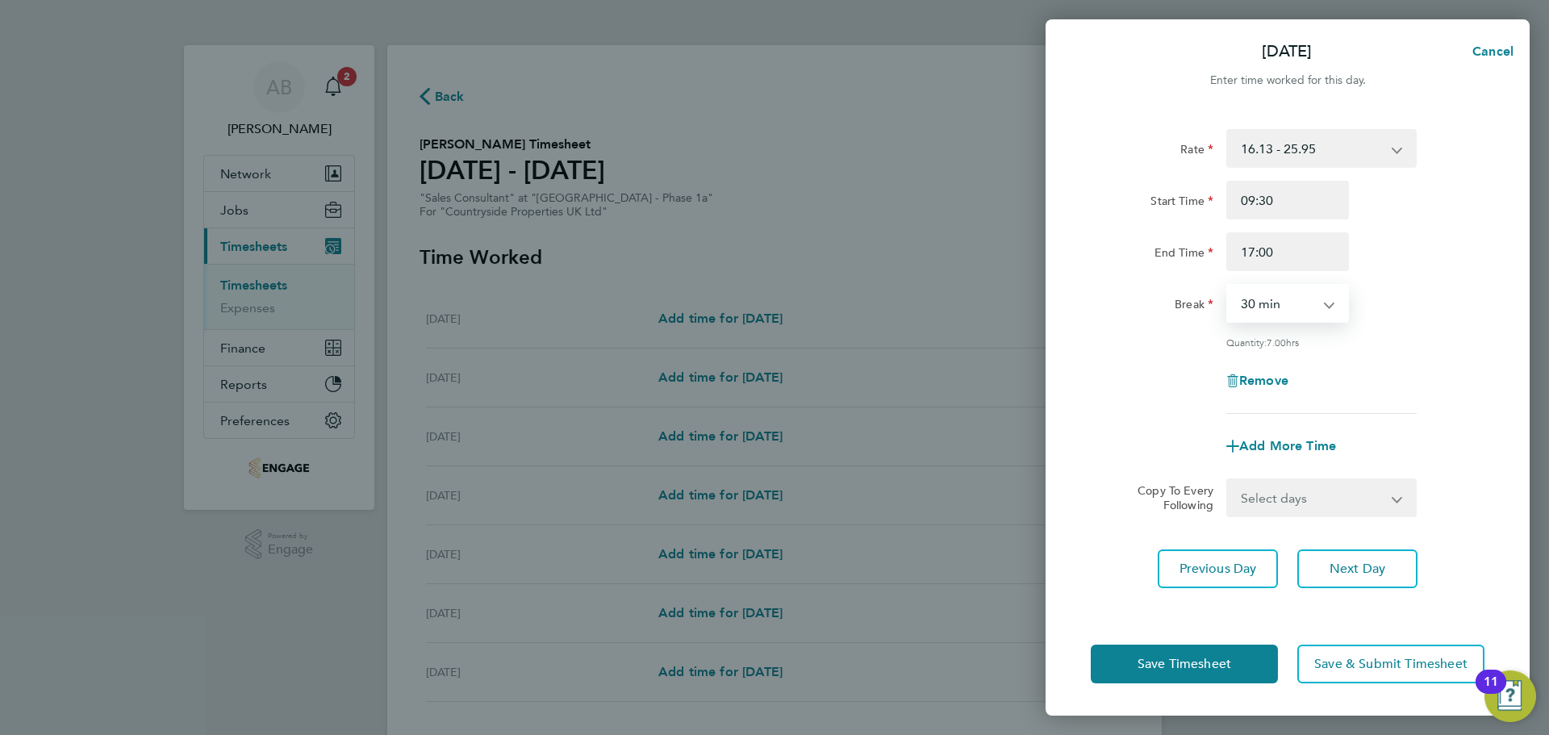
select select "0"
click at [1228, 286] on select "0 min 15 min 30 min 45 min 60 min 75 min 90 min" at bounding box center [1278, 303] width 100 height 35
click at [1223, 668] on span "Save Timesheet" at bounding box center [1185, 664] width 94 height 16
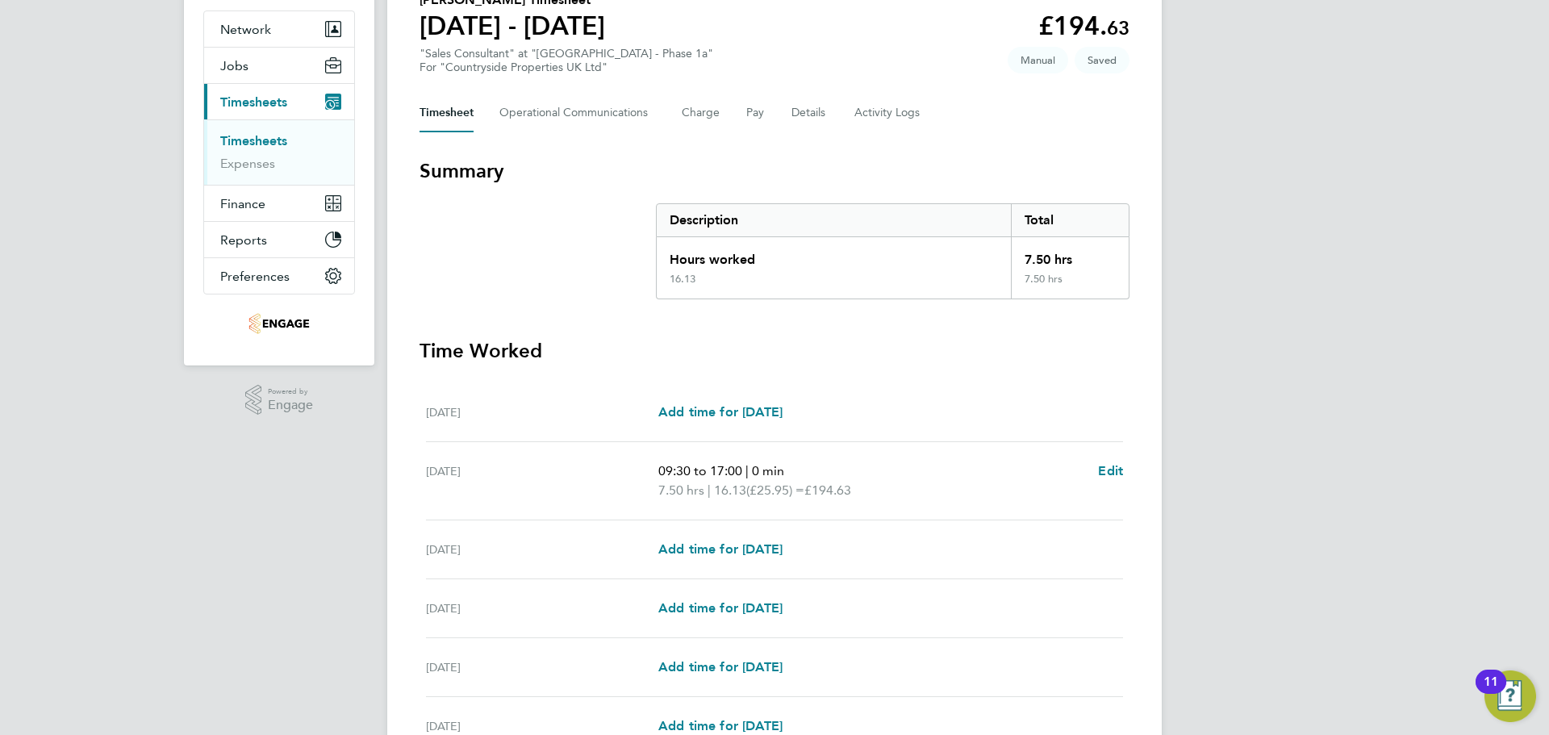
scroll to position [161, 0]
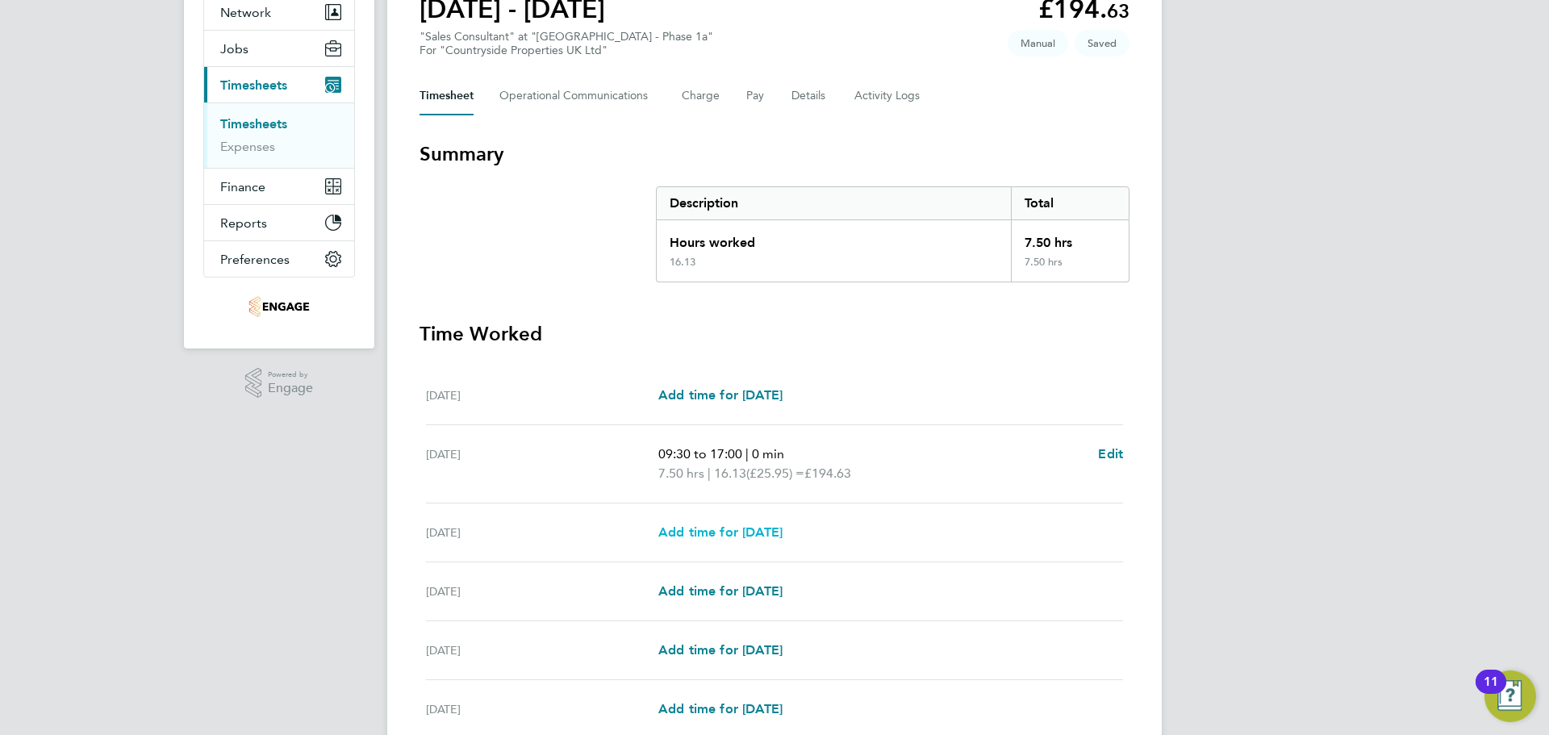
click at [783, 528] on span "Add time for [DATE]" at bounding box center [720, 531] width 124 height 15
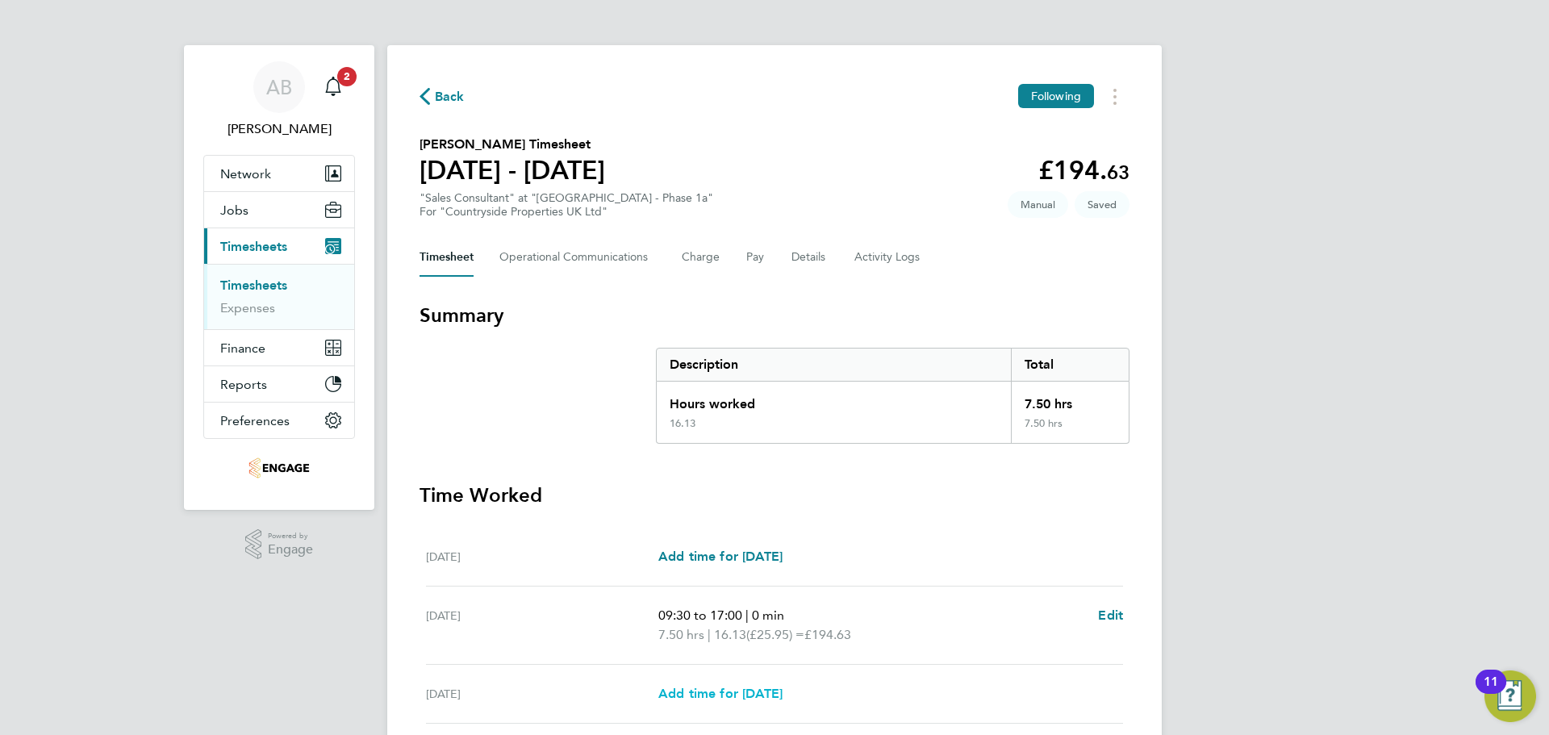
select select "30"
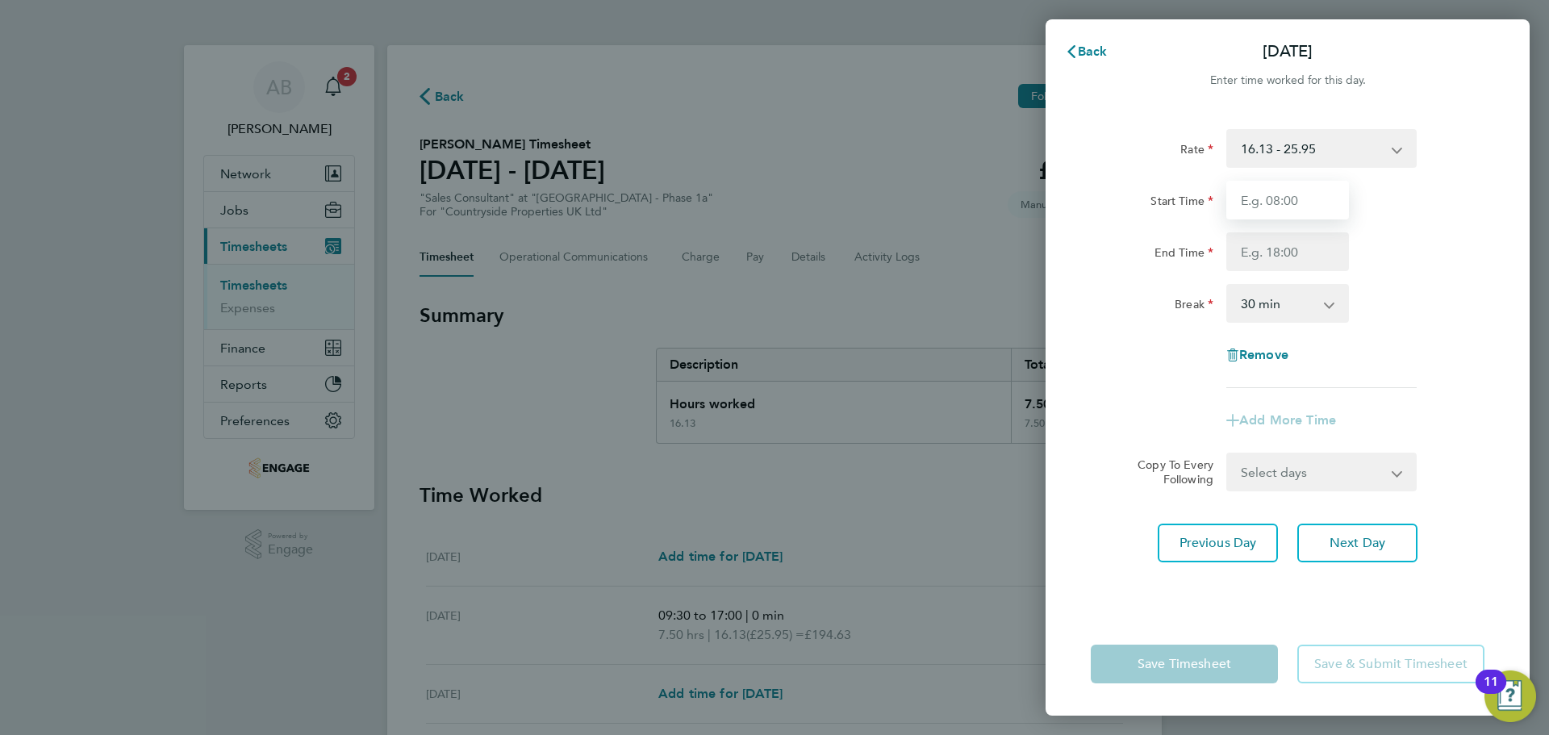
click at [1292, 207] on input "Start Time" at bounding box center [1287, 200] width 123 height 39
type input "09:30"
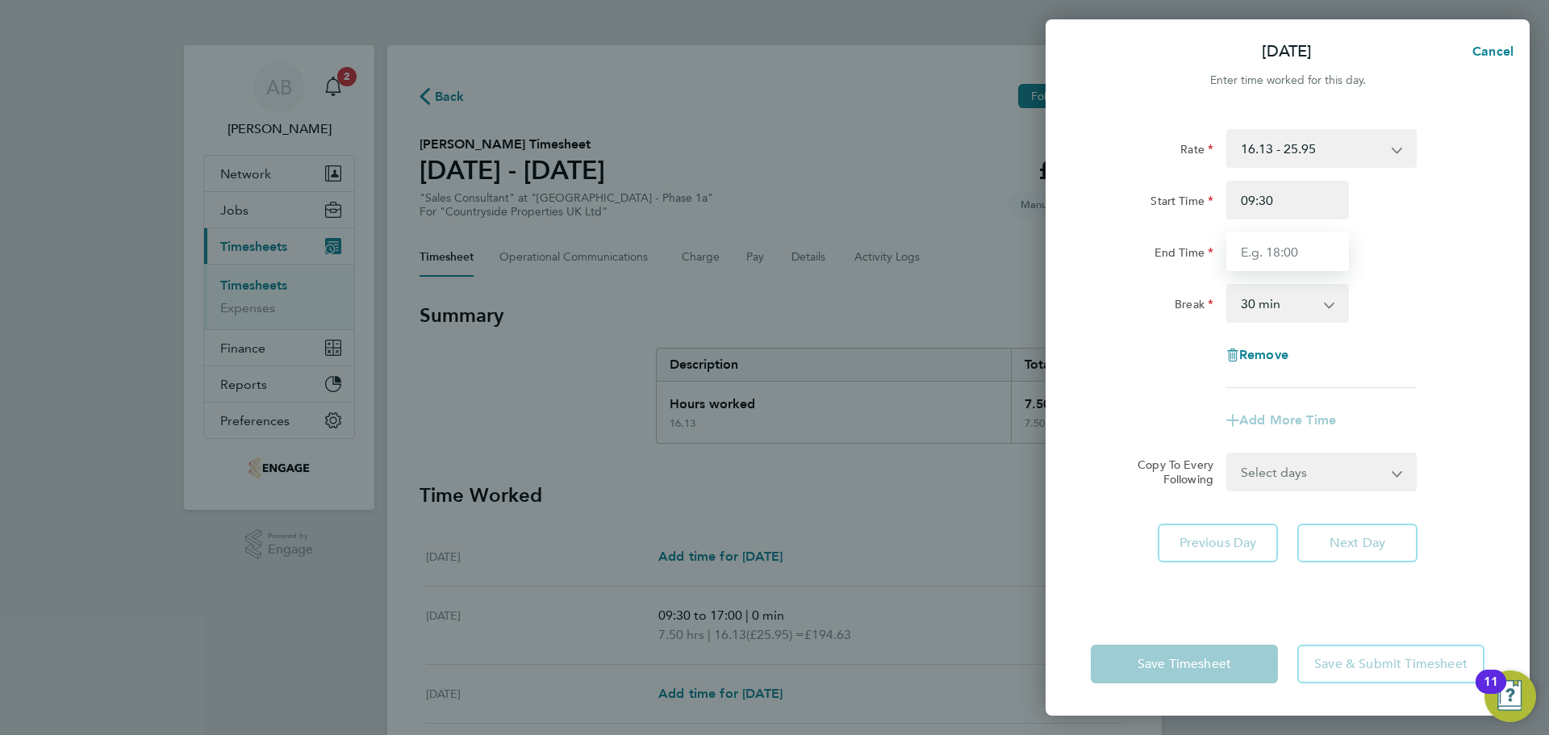
click at [1280, 261] on input "End Time" at bounding box center [1287, 251] width 123 height 39
type input "17:00"
click at [1284, 303] on select "0 min 15 min 30 min 45 min 60 min 75 min 90 min" at bounding box center [1278, 303] width 100 height 35
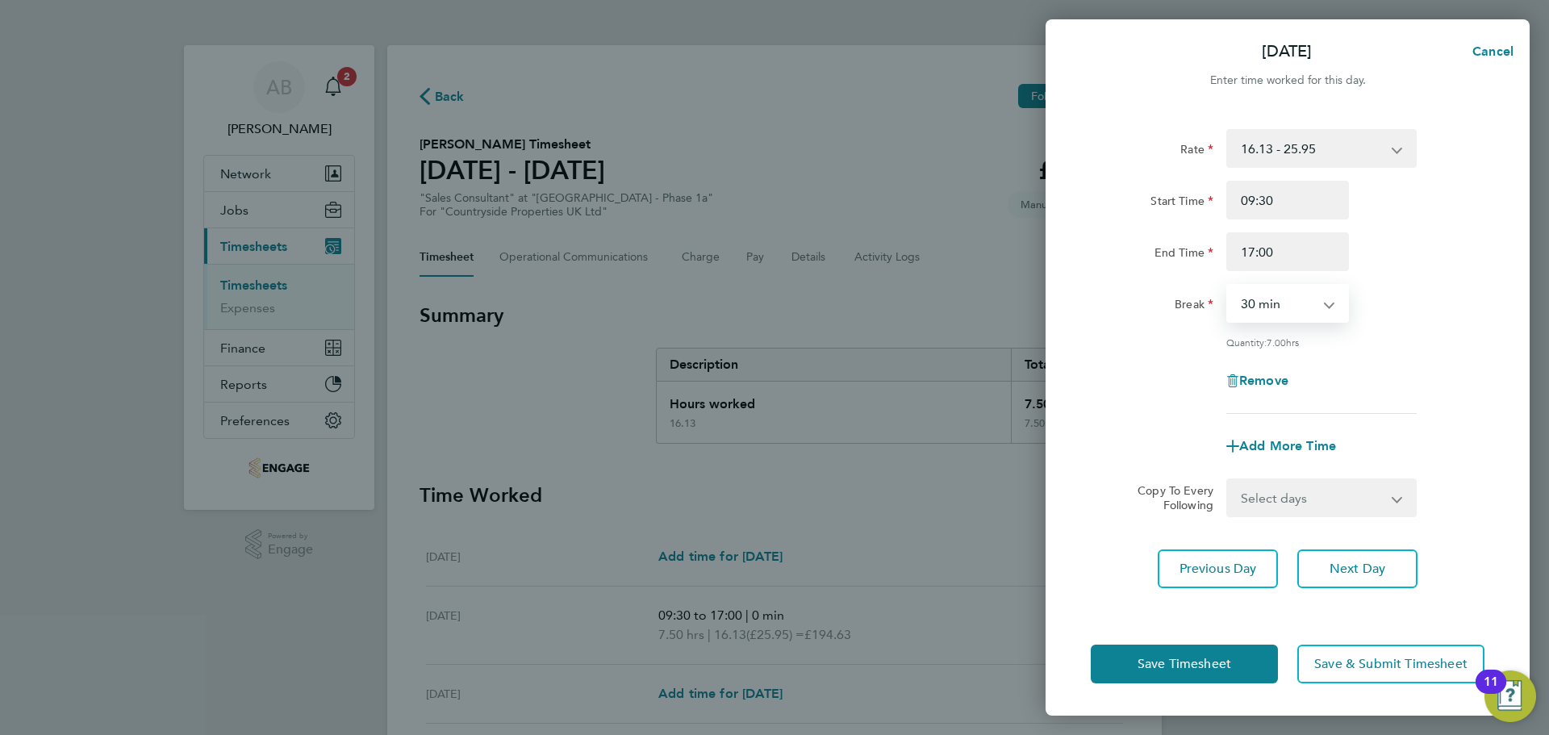
select select "0"
click at [1228, 286] on select "0 min 15 min 30 min 45 min 60 min 75 min 90 min" at bounding box center [1278, 303] width 100 height 35
drag, startPoint x: 1166, startPoint y: 664, endPoint x: 1171, endPoint y: 645, distance: 20.0
click at [1166, 663] on span "Save Timesheet" at bounding box center [1185, 664] width 94 height 16
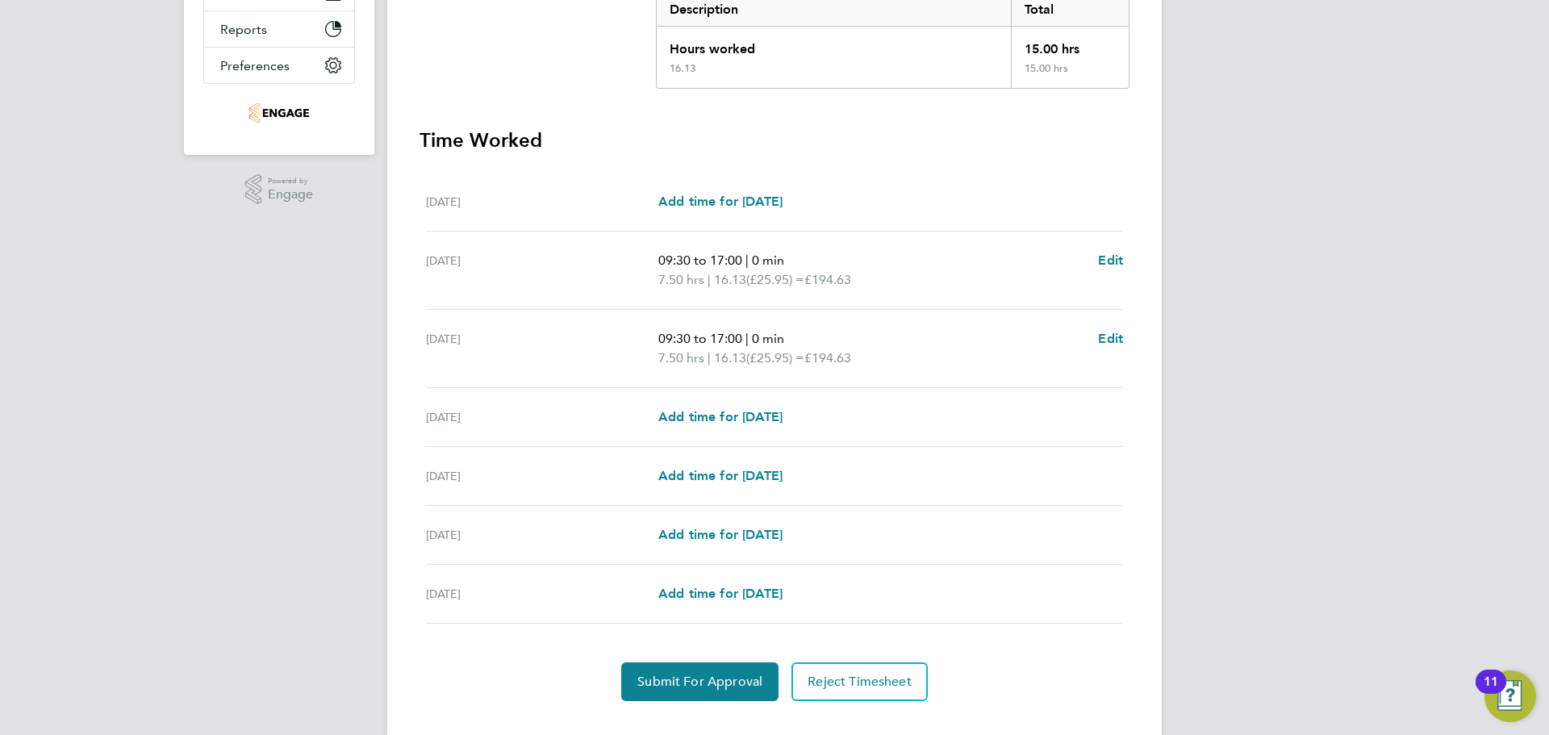
scroll to position [386, 0]
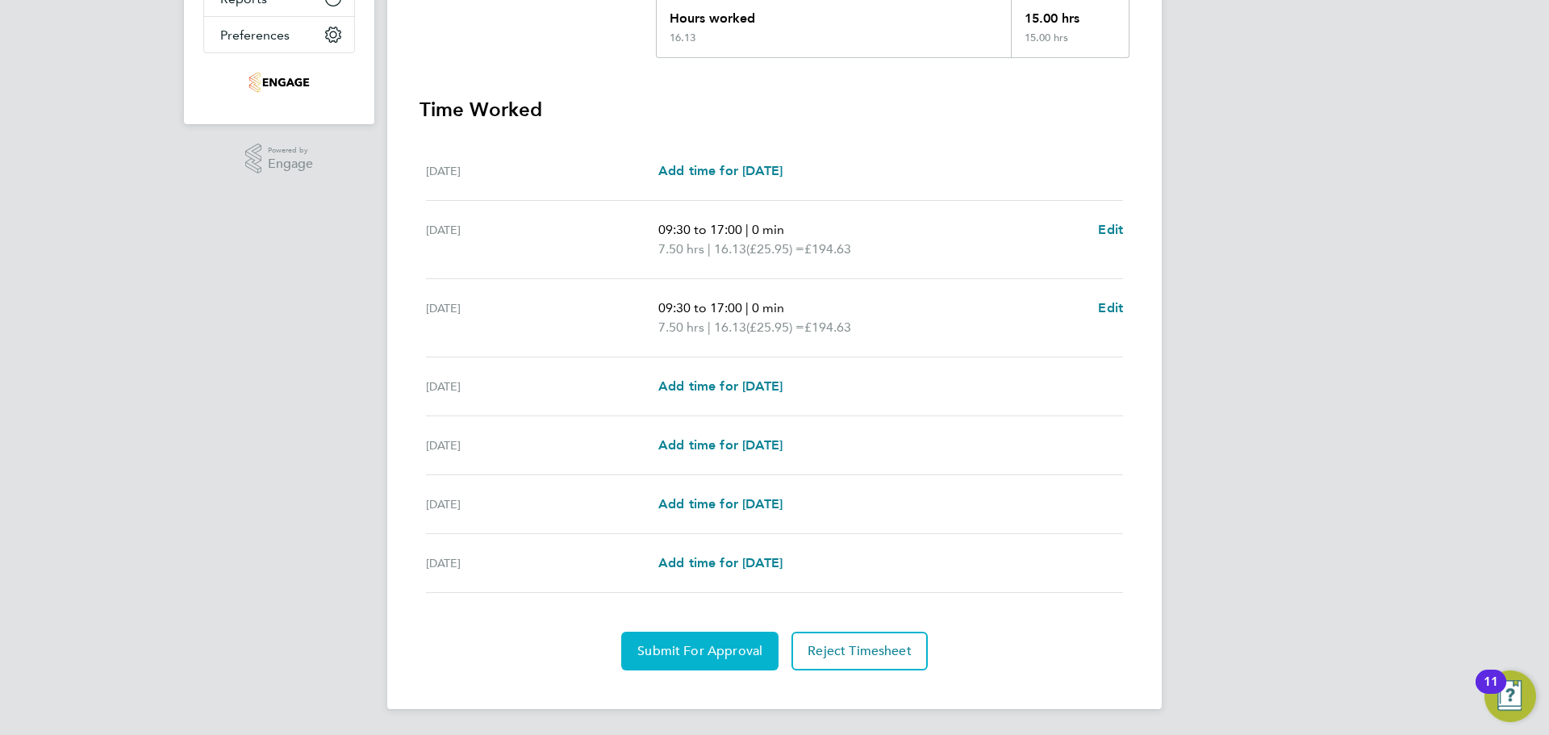
click at [729, 641] on button "Submit For Approval" at bounding box center [699, 651] width 157 height 39
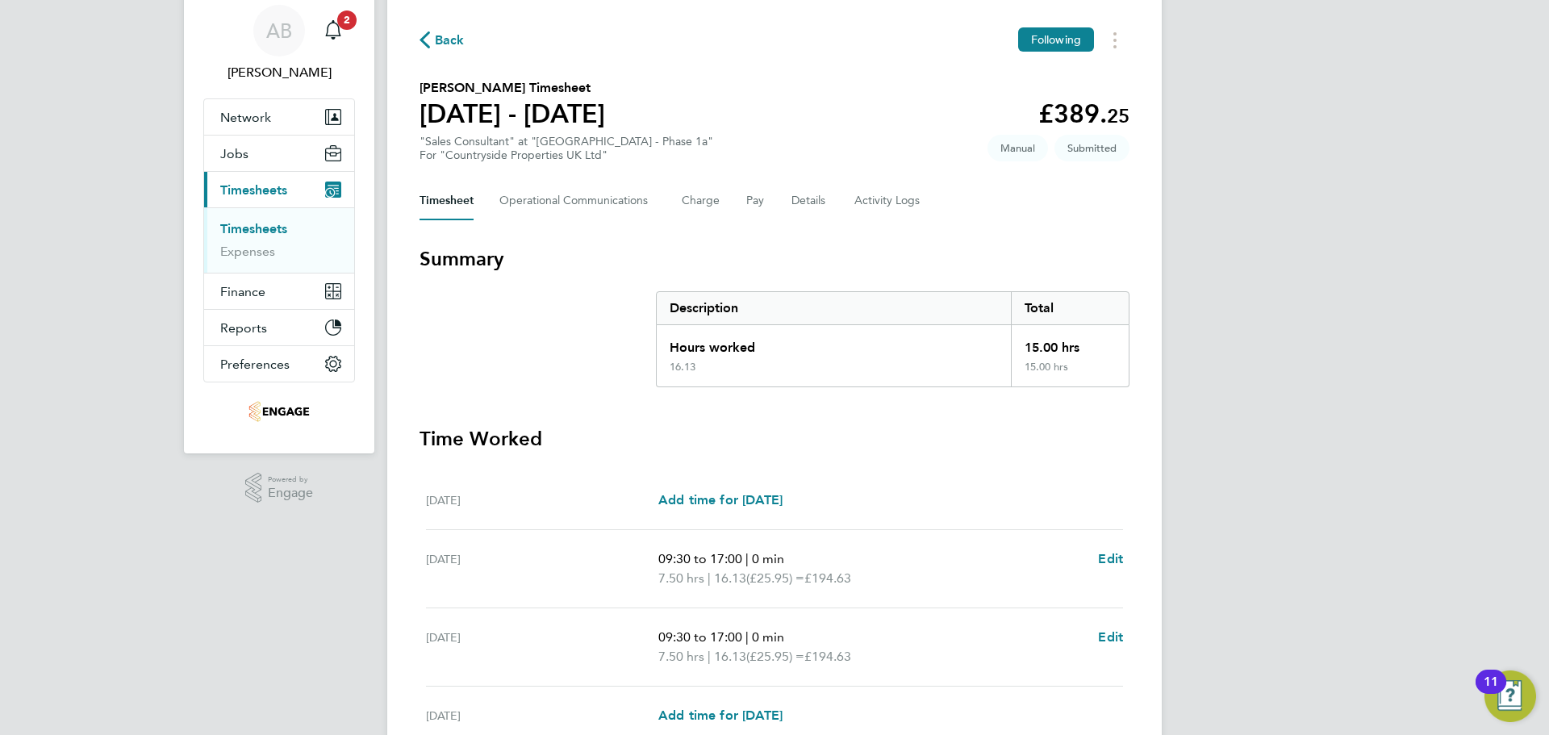
scroll to position [0, 0]
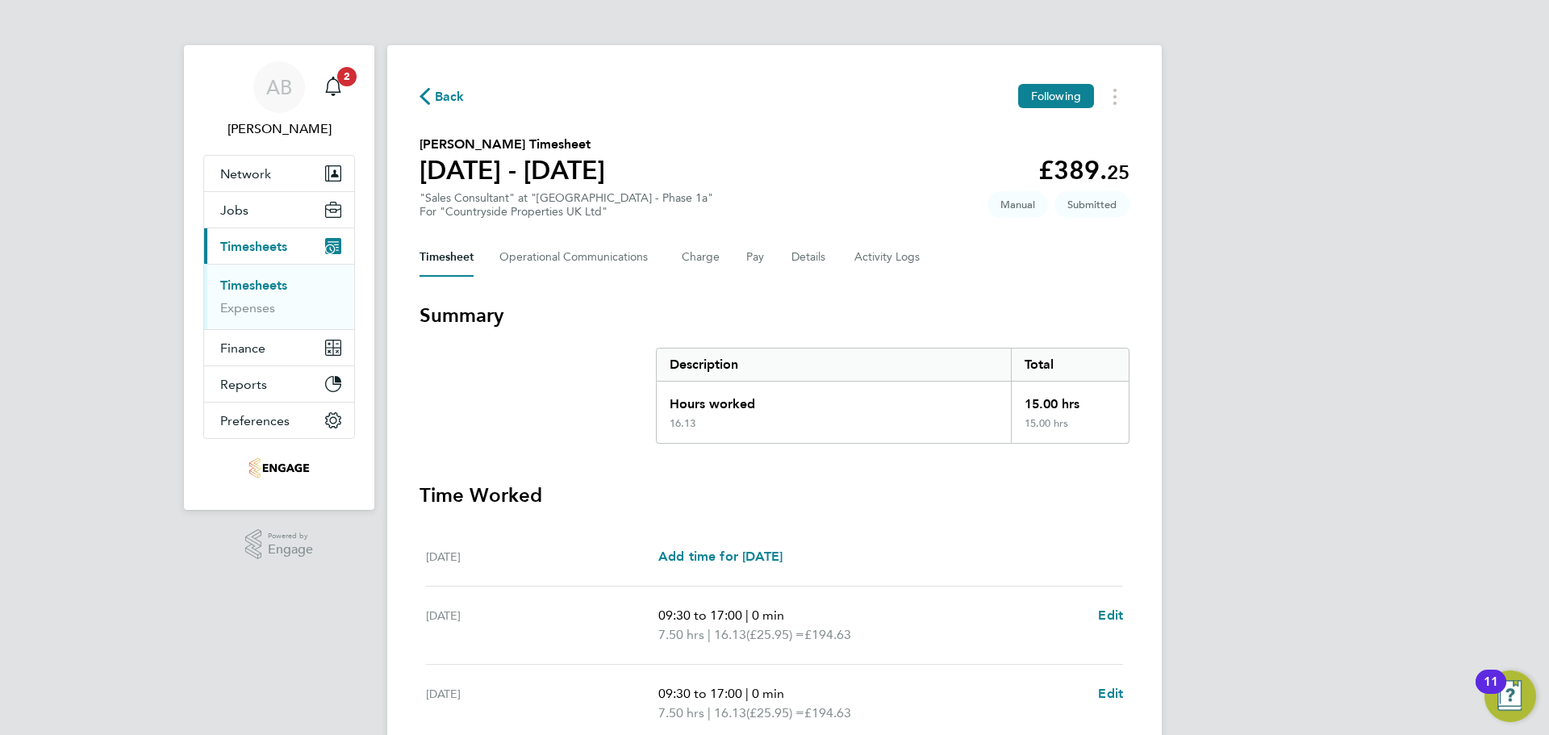
click at [422, 88] on icon "button" at bounding box center [425, 96] width 10 height 17
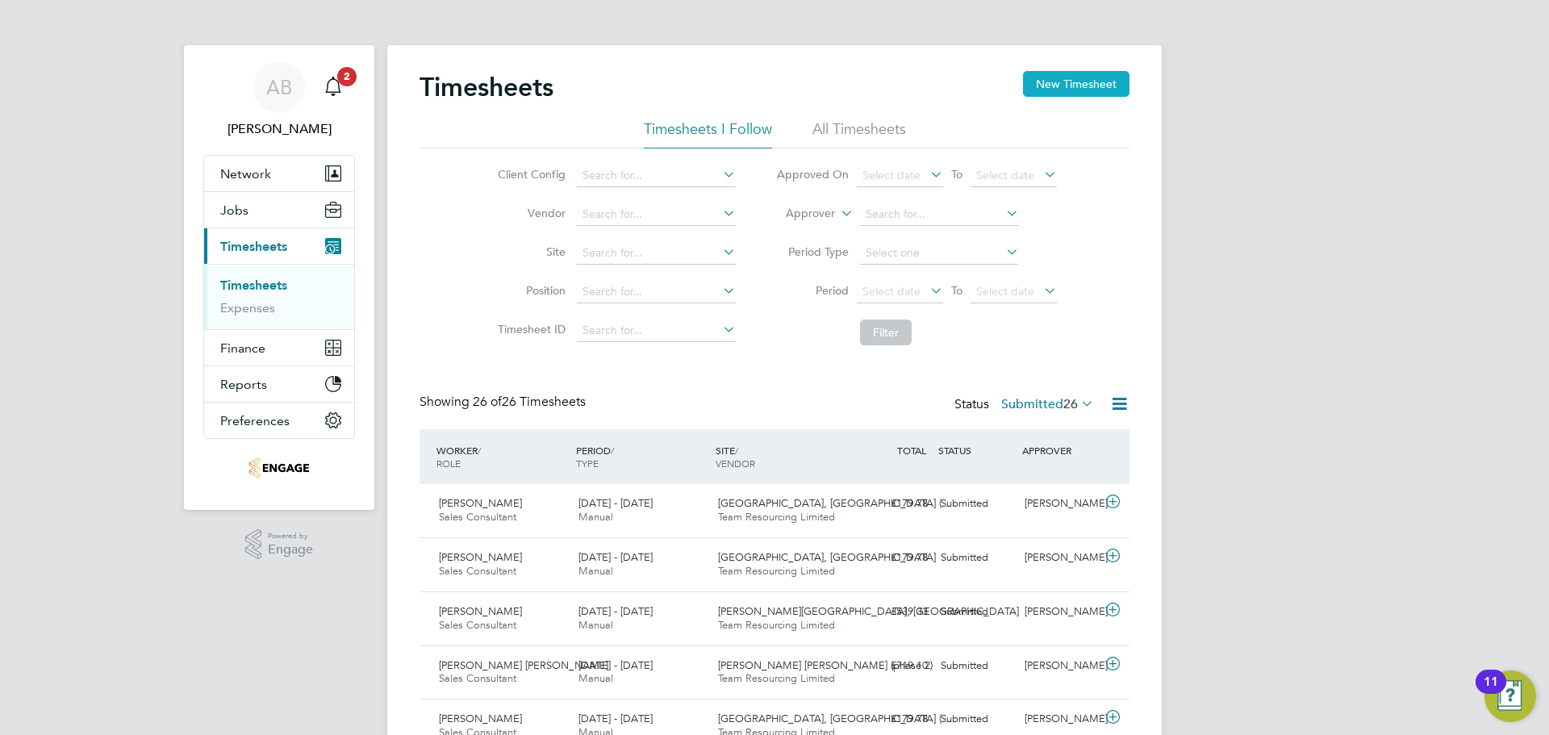
click at [1082, 84] on button "New Timesheet" at bounding box center [1076, 84] width 106 height 26
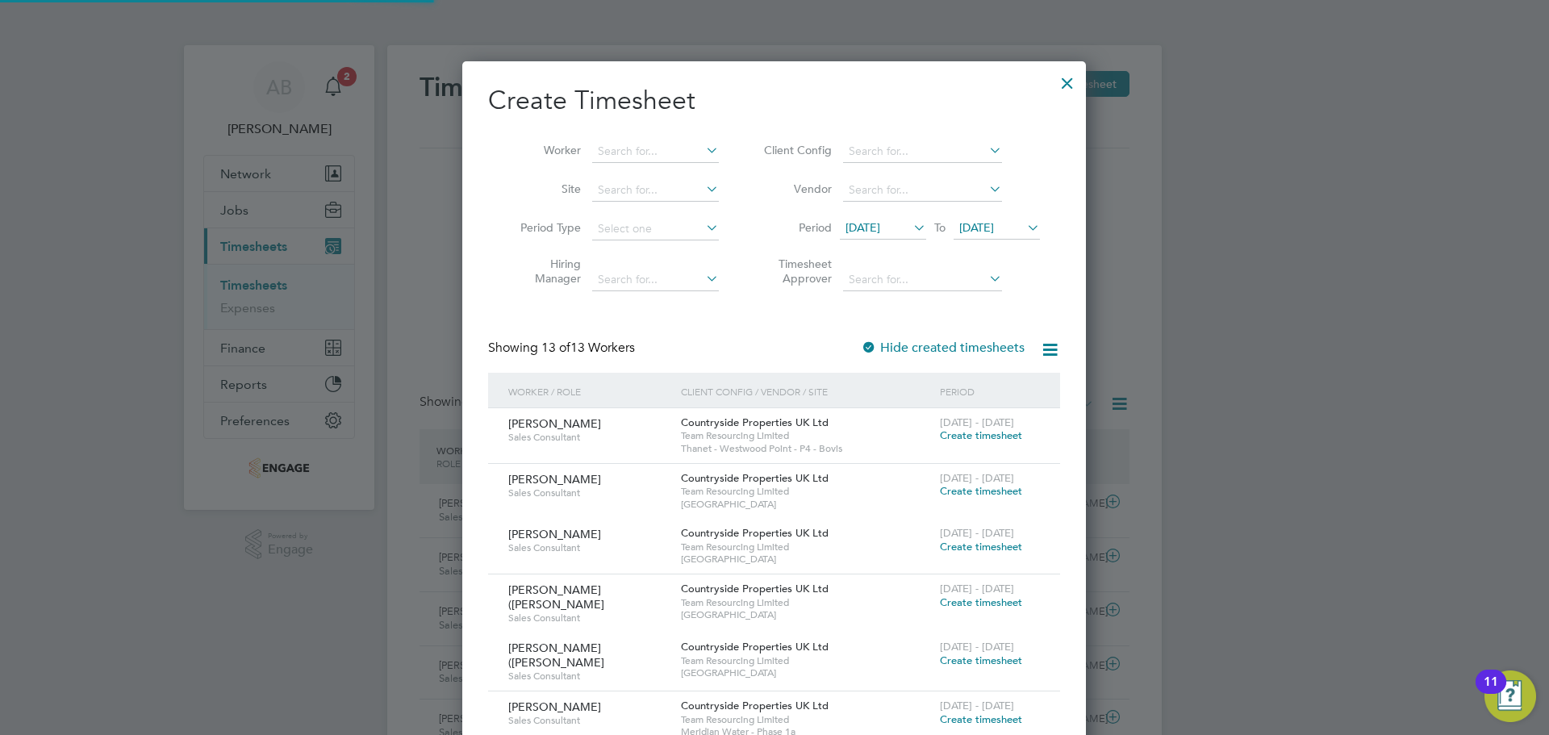
scroll to position [1213, 624]
drag, startPoint x: 876, startPoint y: 227, endPoint x: 896, endPoint y: 235, distance: 21.7
click at [877, 227] on span "[DATE]" at bounding box center [863, 227] width 35 height 15
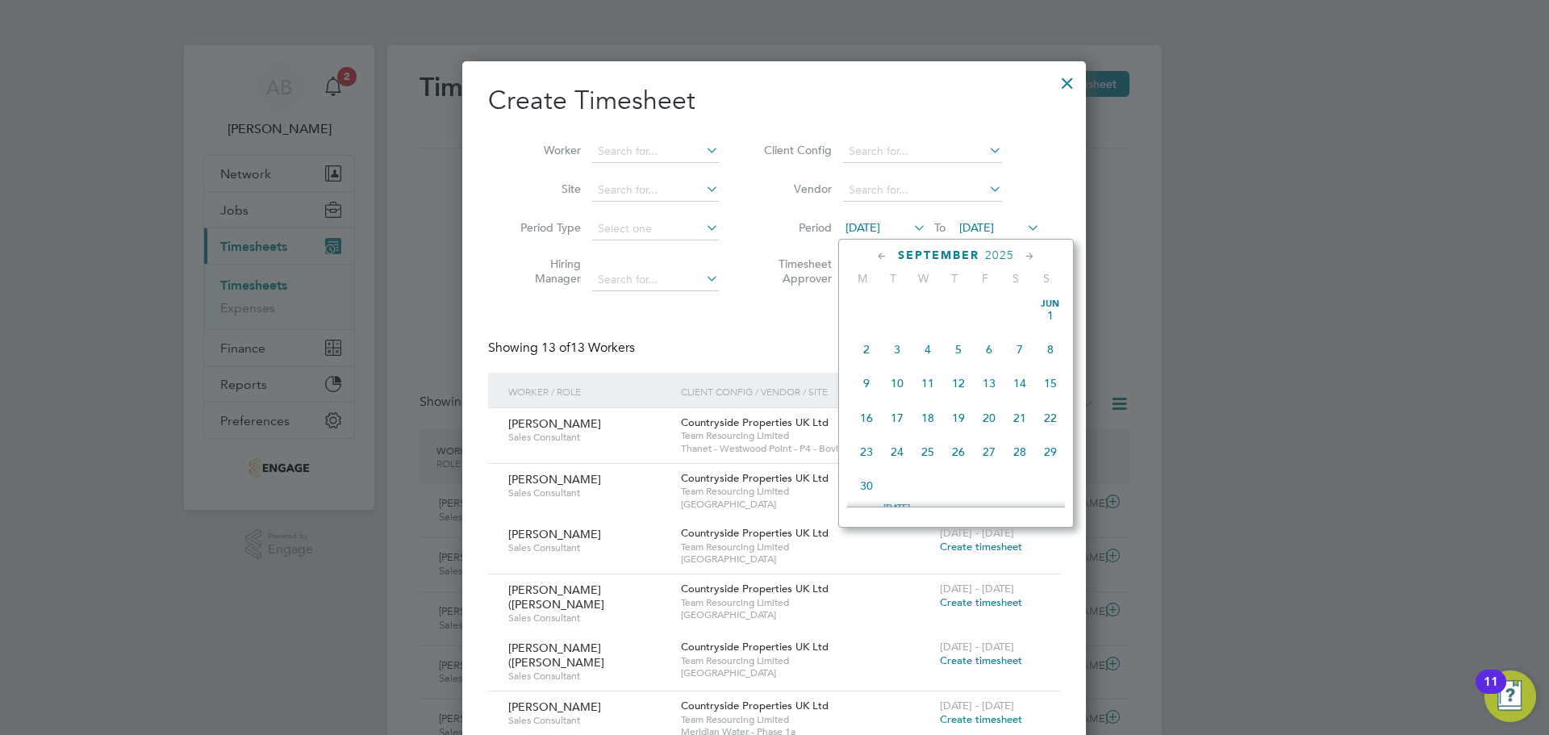
scroll to position [558, 0]
click at [859, 420] on span "22" at bounding box center [866, 404] width 31 height 31
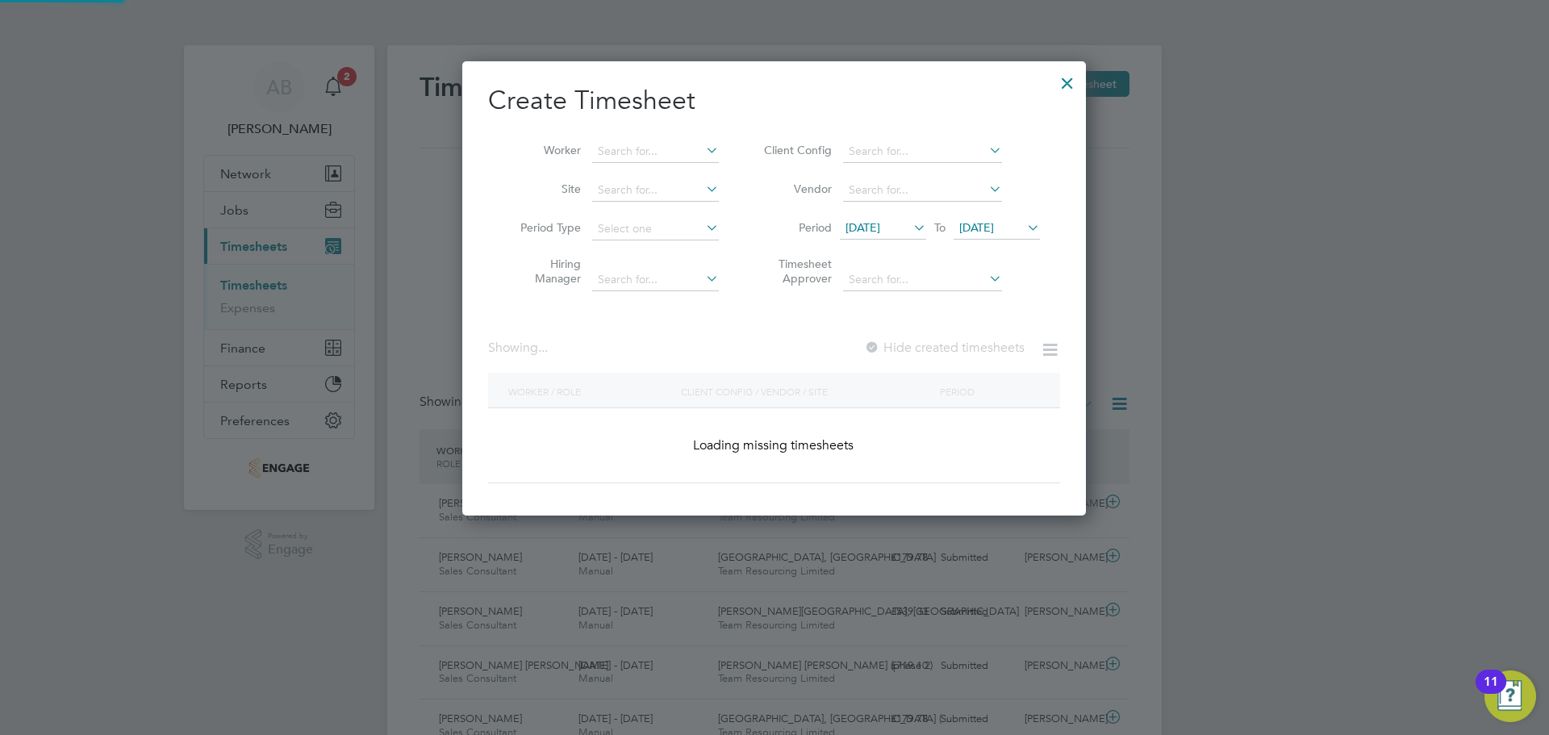
scroll to position [1049, 624]
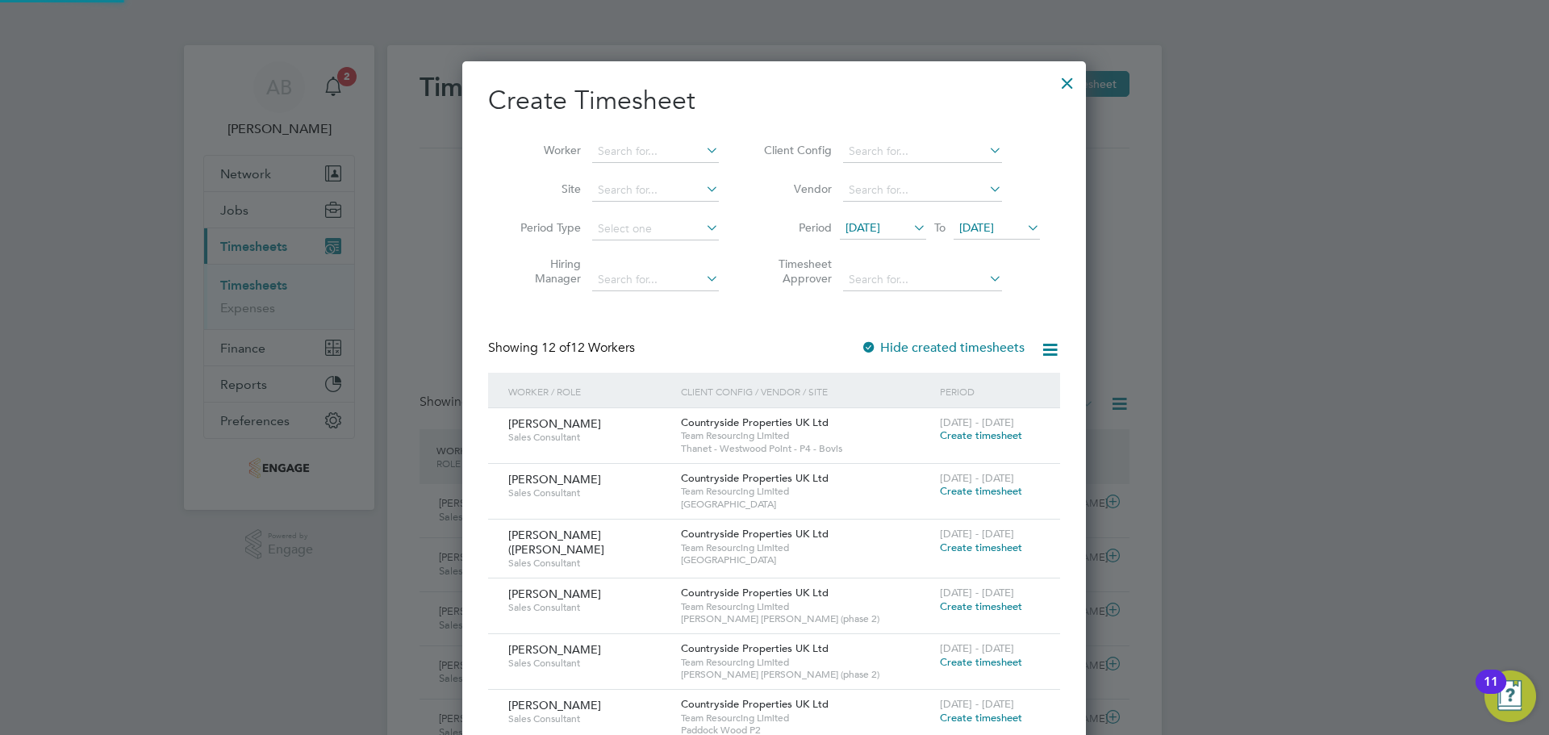
click at [984, 221] on span "[DATE]" at bounding box center [976, 227] width 35 height 15
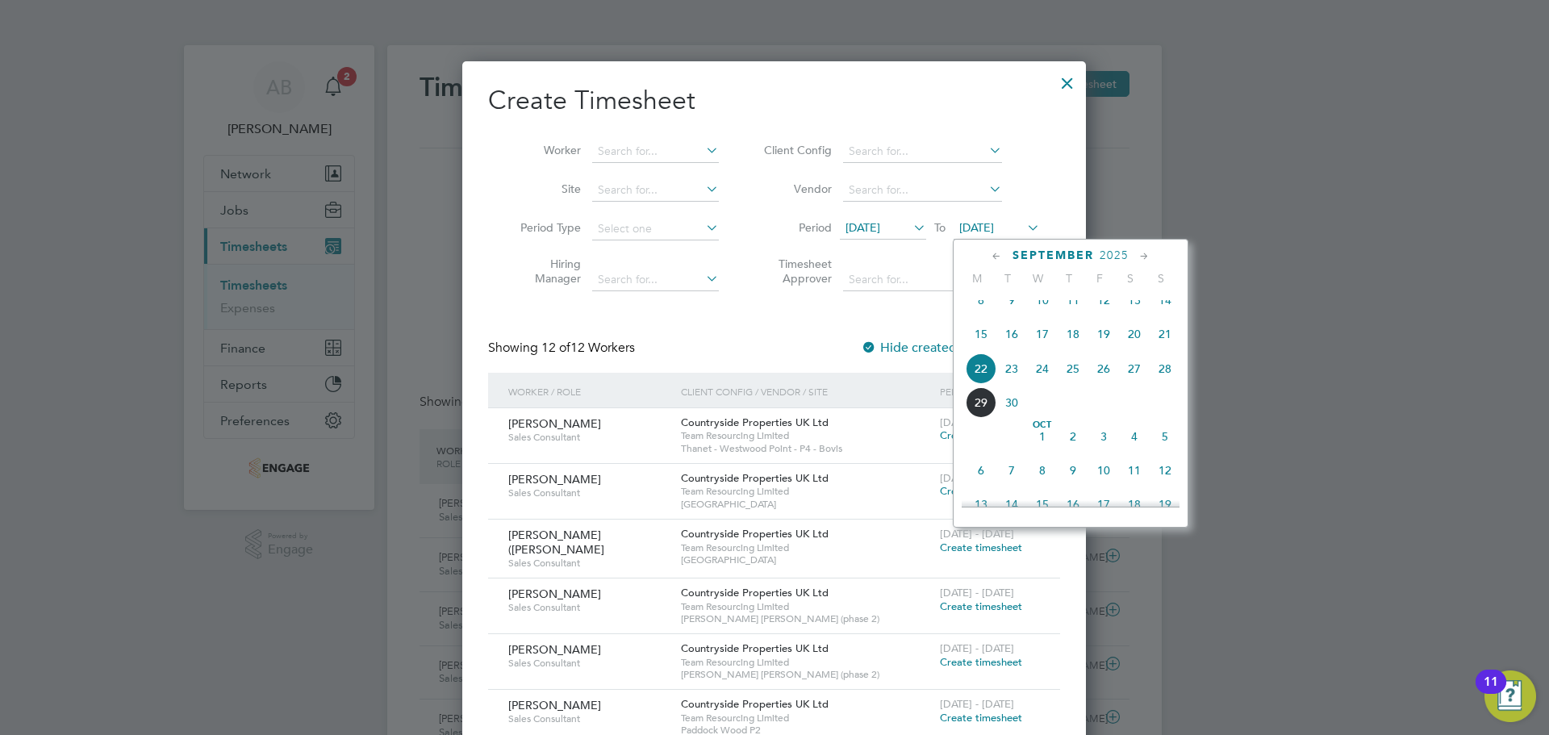
click at [1170, 378] on span "28" at bounding box center [1165, 368] width 31 height 31
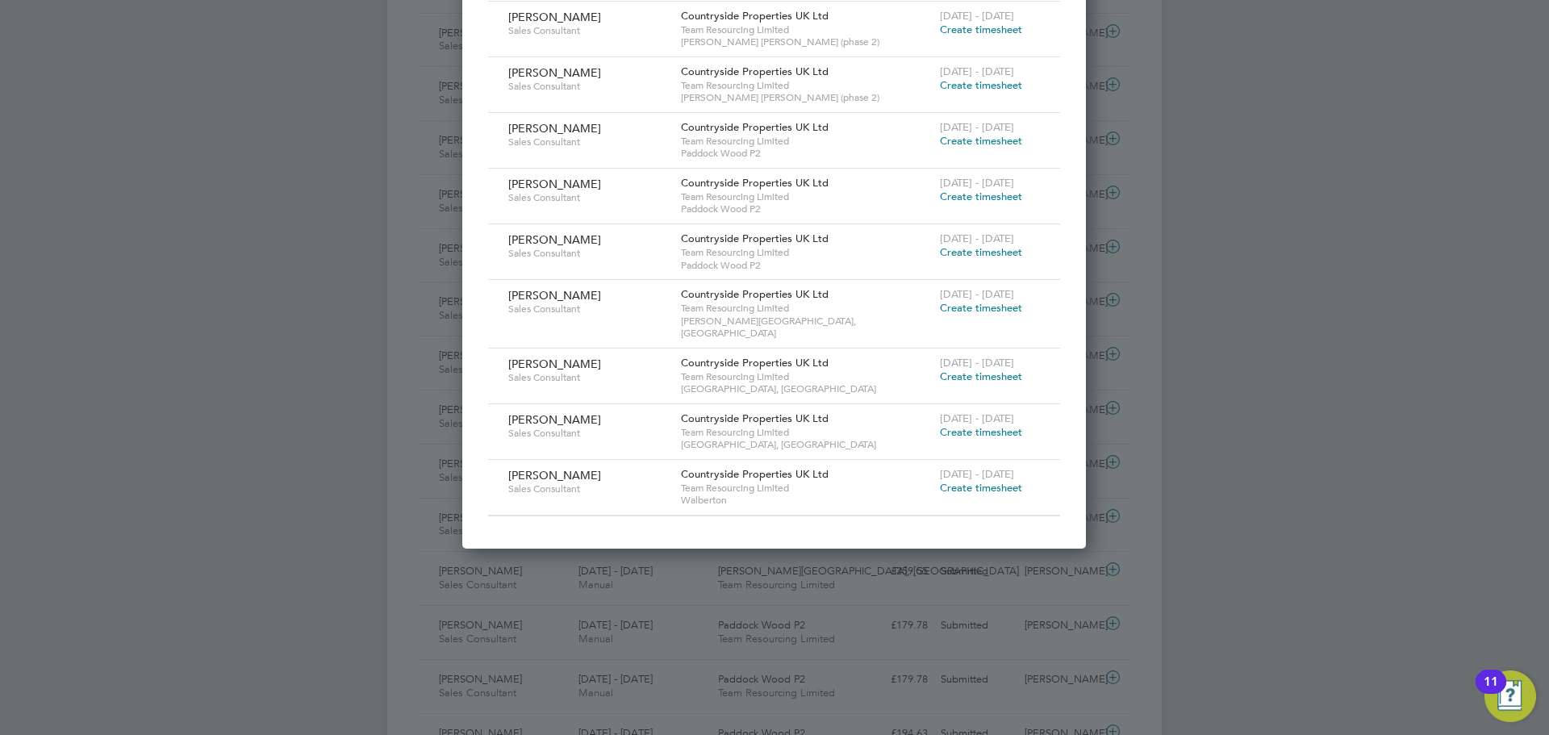
scroll to position [645, 0]
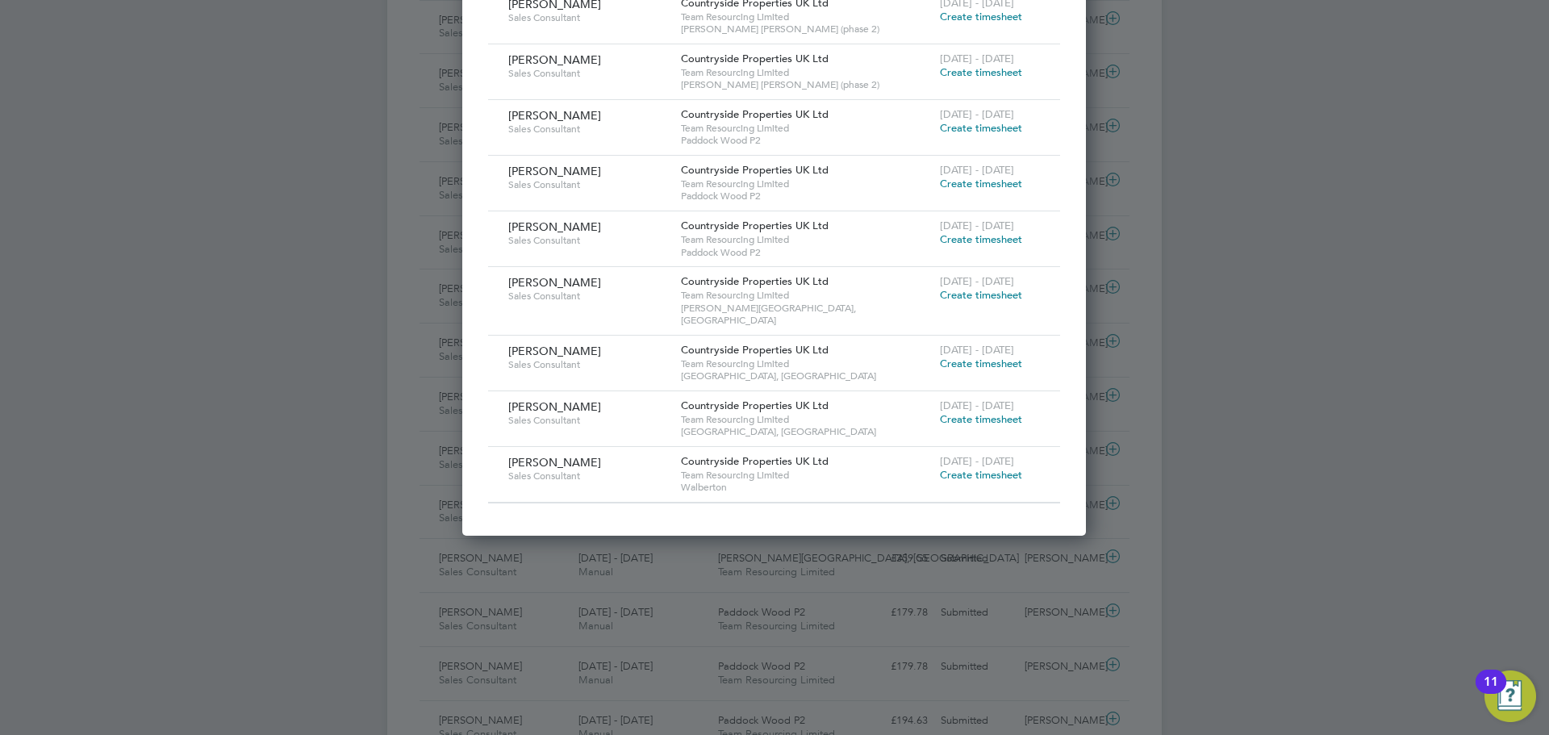
click at [960, 411] on div "22 - 28 Sep 2025 Create timesheet" at bounding box center [990, 413] width 108 height 44
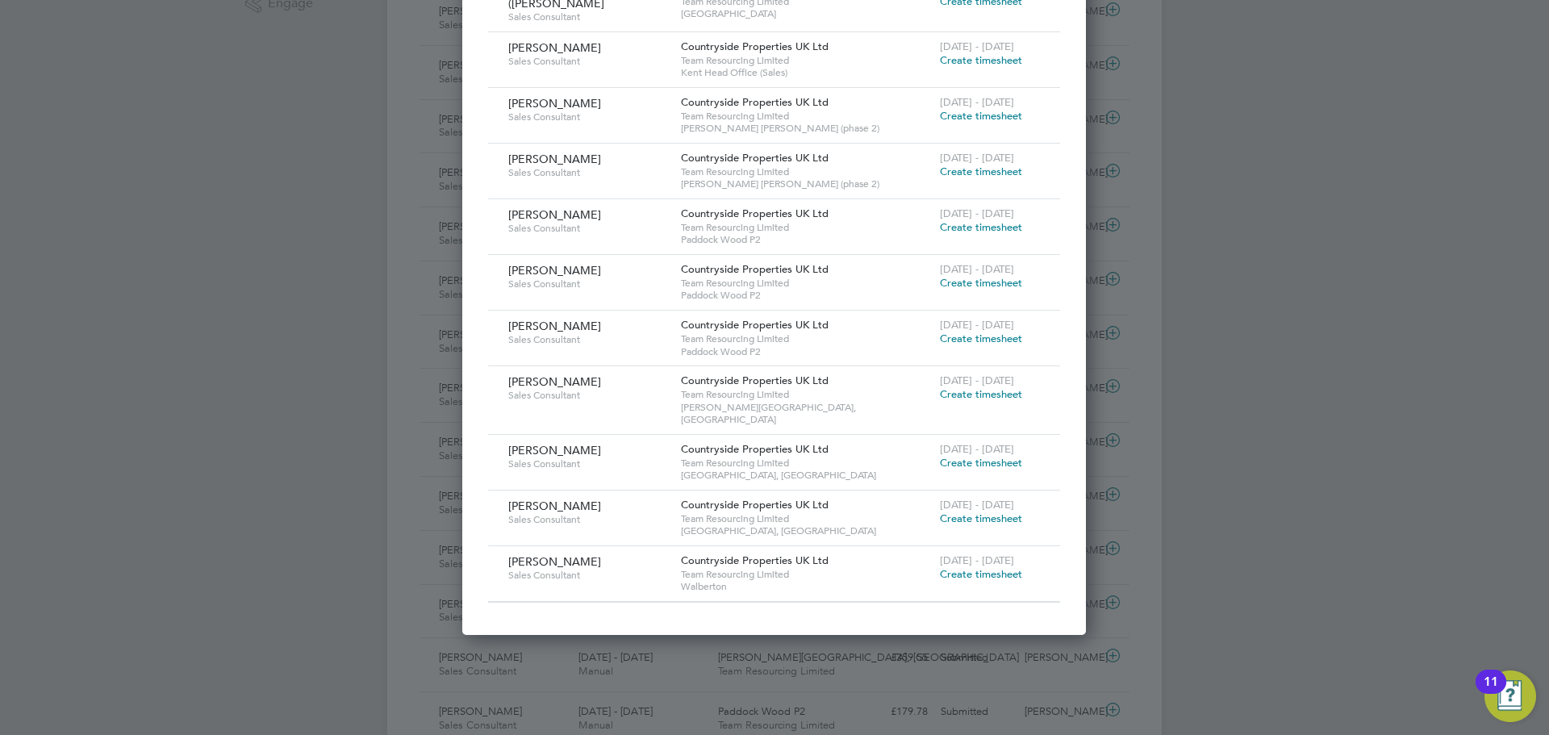
scroll to position [565, 0]
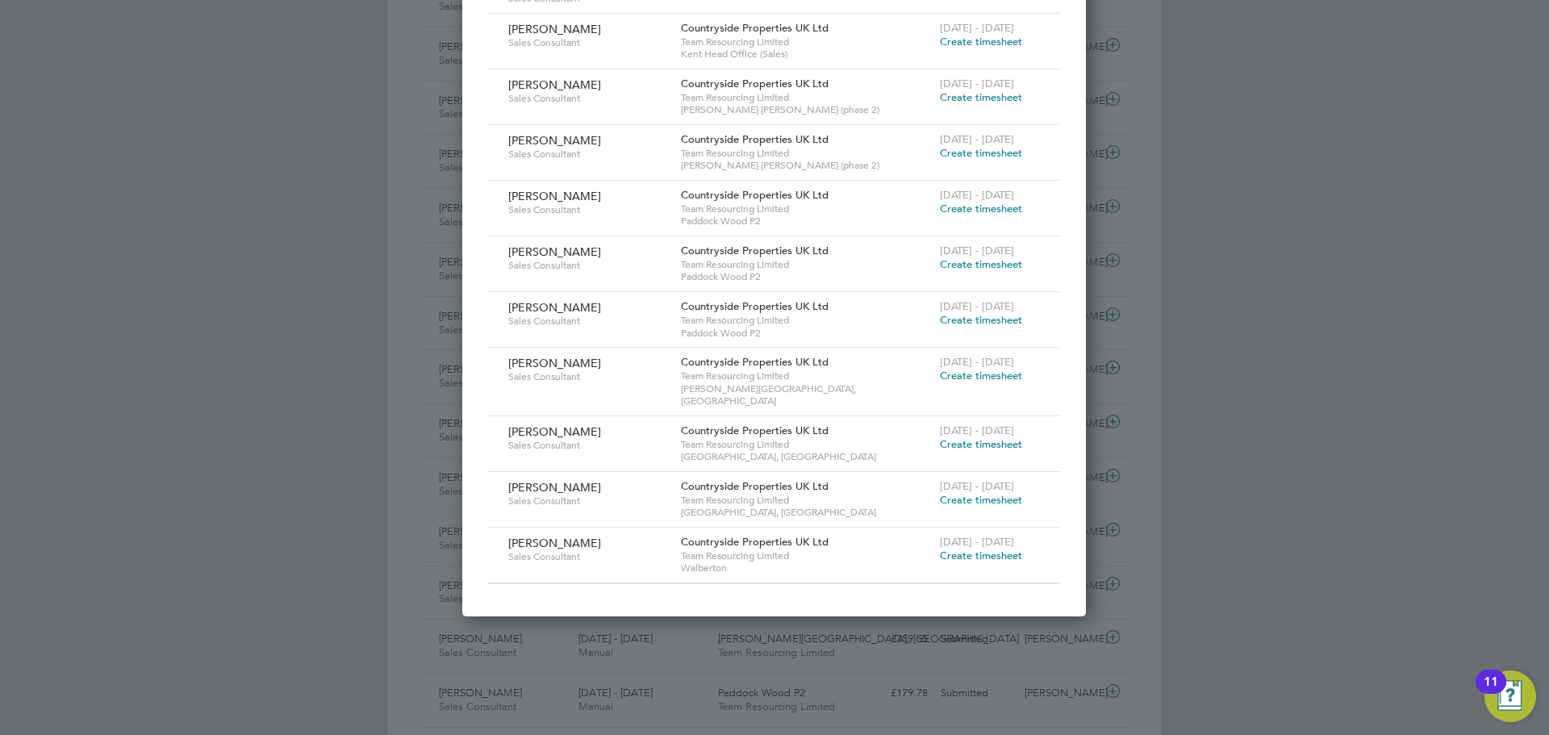
click at [979, 493] on span "Create timesheet" at bounding box center [981, 500] width 82 height 14
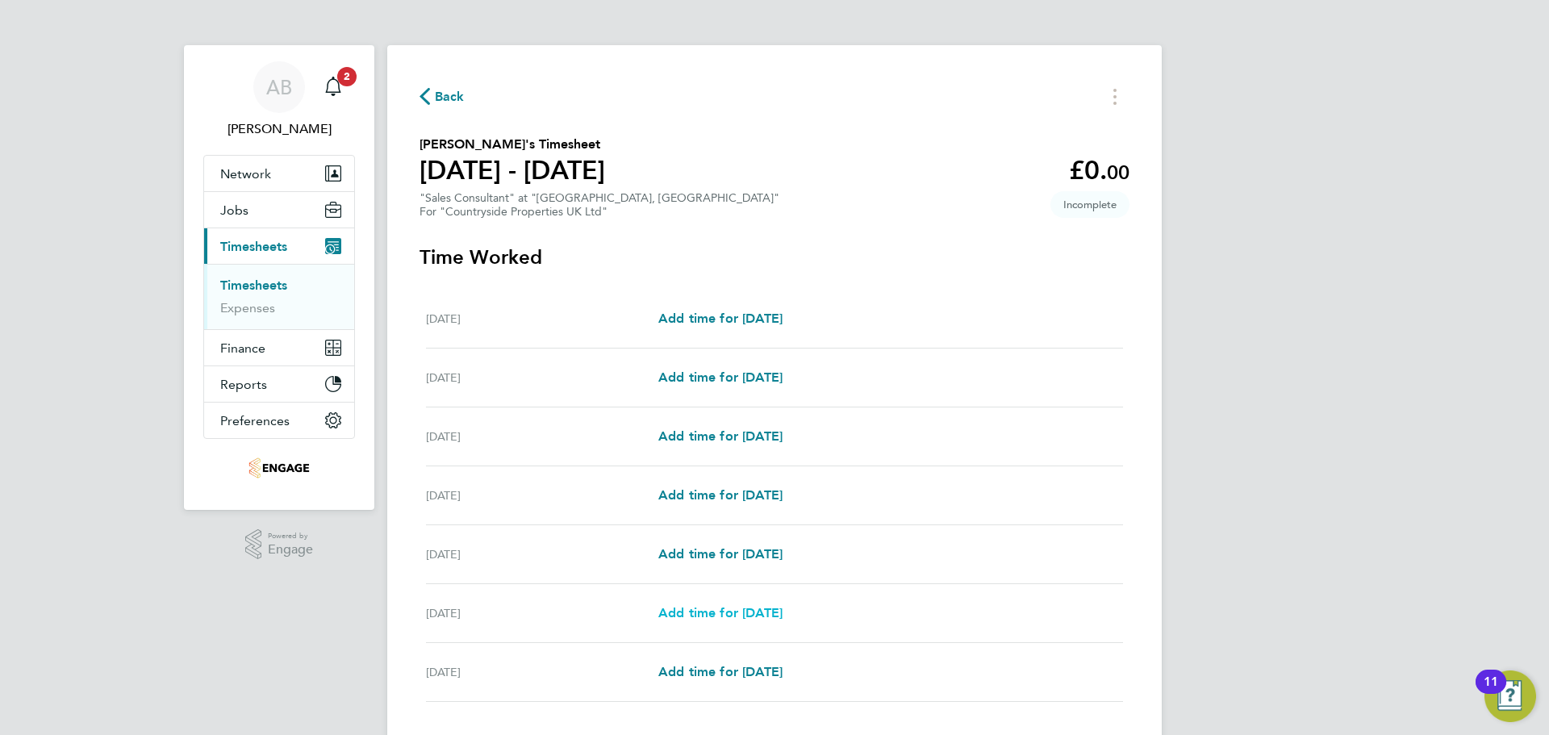
click at [727, 605] on span "Add time for [DATE]" at bounding box center [720, 612] width 124 height 15
select select "30"
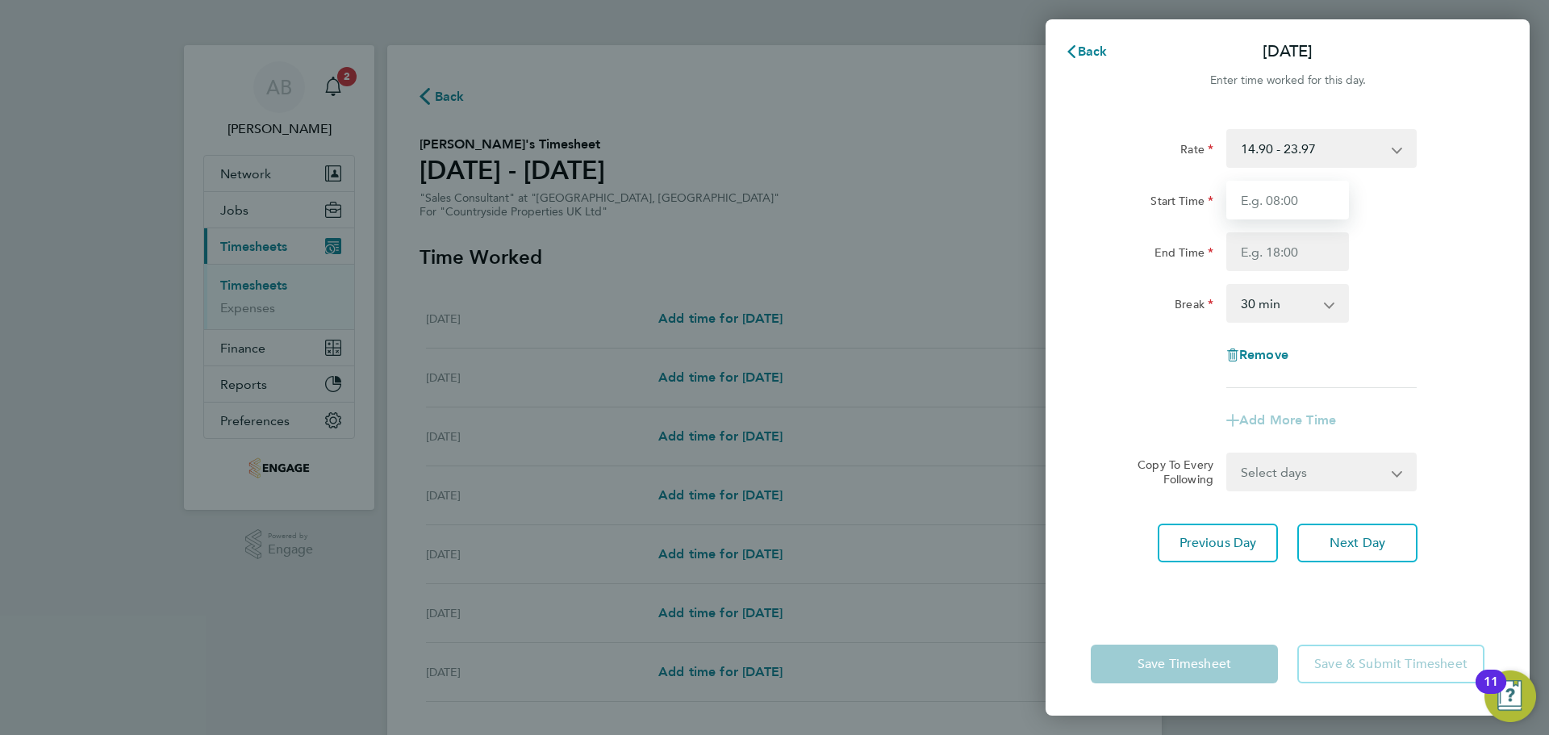
click at [1312, 202] on input "Start Time" at bounding box center [1287, 200] width 123 height 39
type input "09:30"
click at [1284, 250] on input "End Time" at bounding box center [1287, 251] width 123 height 39
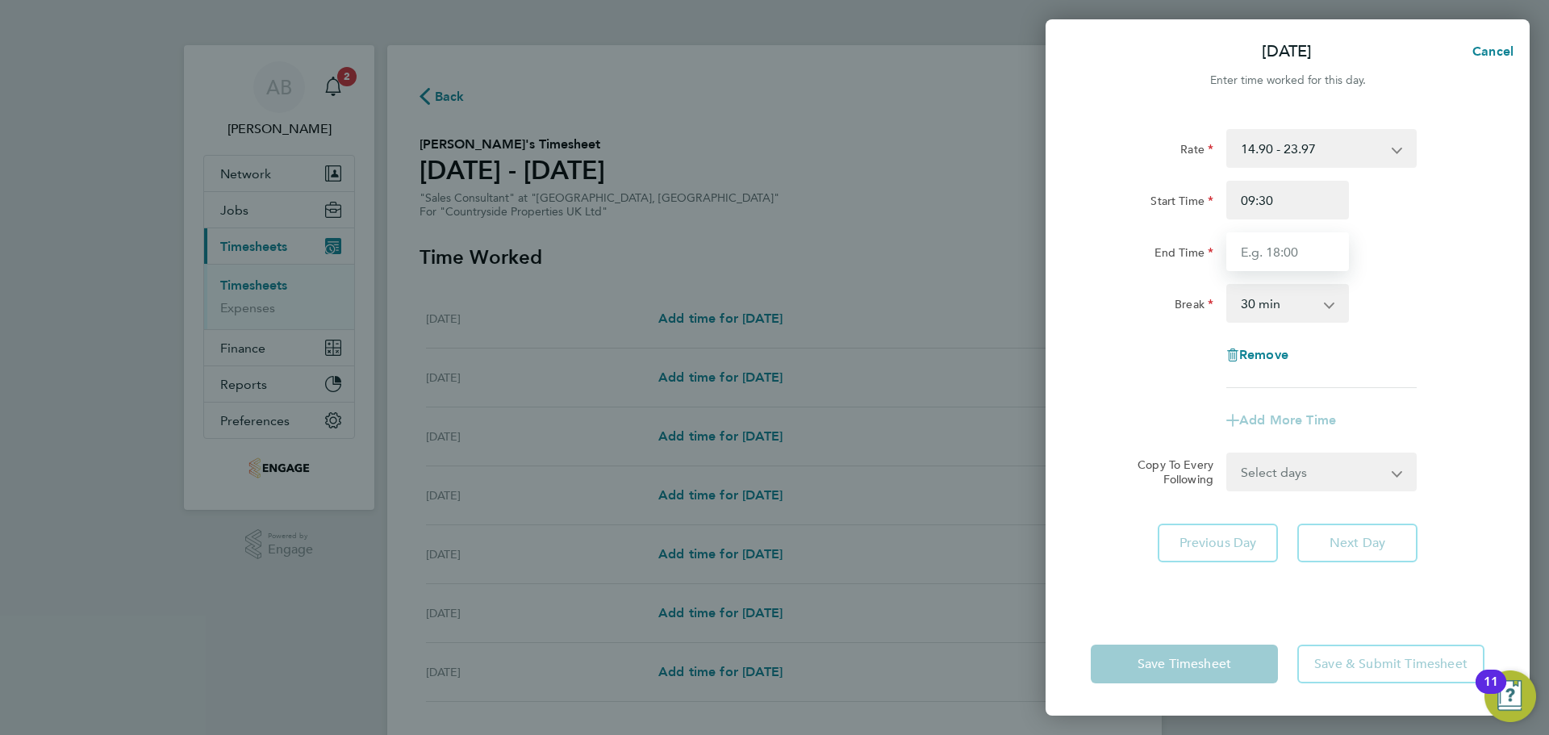
type input "17:00"
drag, startPoint x: 1292, startPoint y: 271, endPoint x: 1267, endPoint y: 310, distance: 45.7
click at [1267, 310] on select "0 min 15 min 30 min 45 min 60 min 75 min 90 min" at bounding box center [1278, 303] width 100 height 35
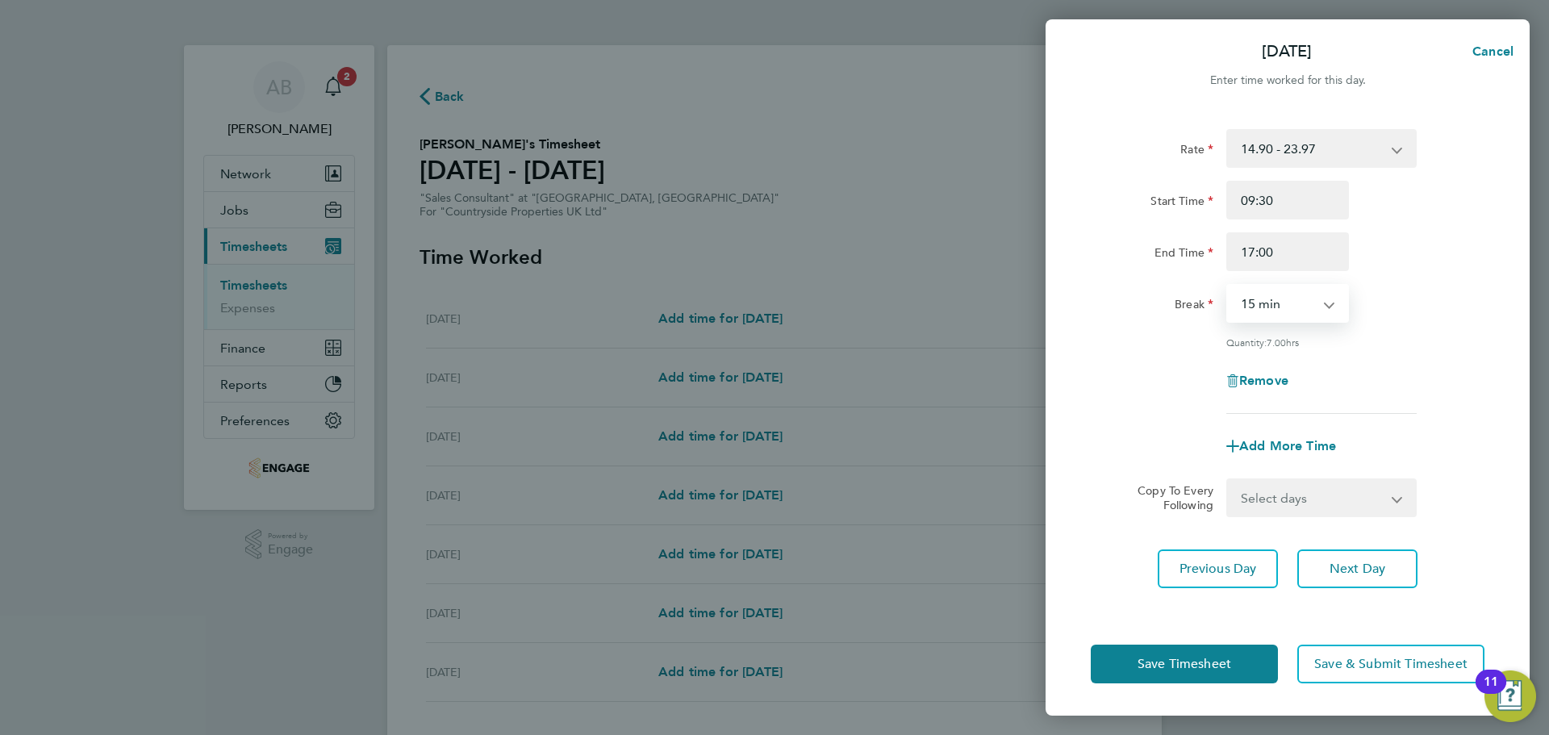
click at [1228, 286] on select "0 min 15 min 30 min 45 min 60 min 75 min 90 min" at bounding box center [1278, 303] width 100 height 35
drag, startPoint x: 1276, startPoint y: 295, endPoint x: 1299, endPoint y: 315, distance: 30.9
click at [1276, 295] on select "0 min 15 min 30 min 45 min 60 min 75 min 90 min" at bounding box center [1278, 303] width 100 height 35
select select "0"
click at [1228, 286] on select "0 min 15 min 30 min 45 min 60 min 75 min 90 min" at bounding box center [1278, 303] width 100 height 35
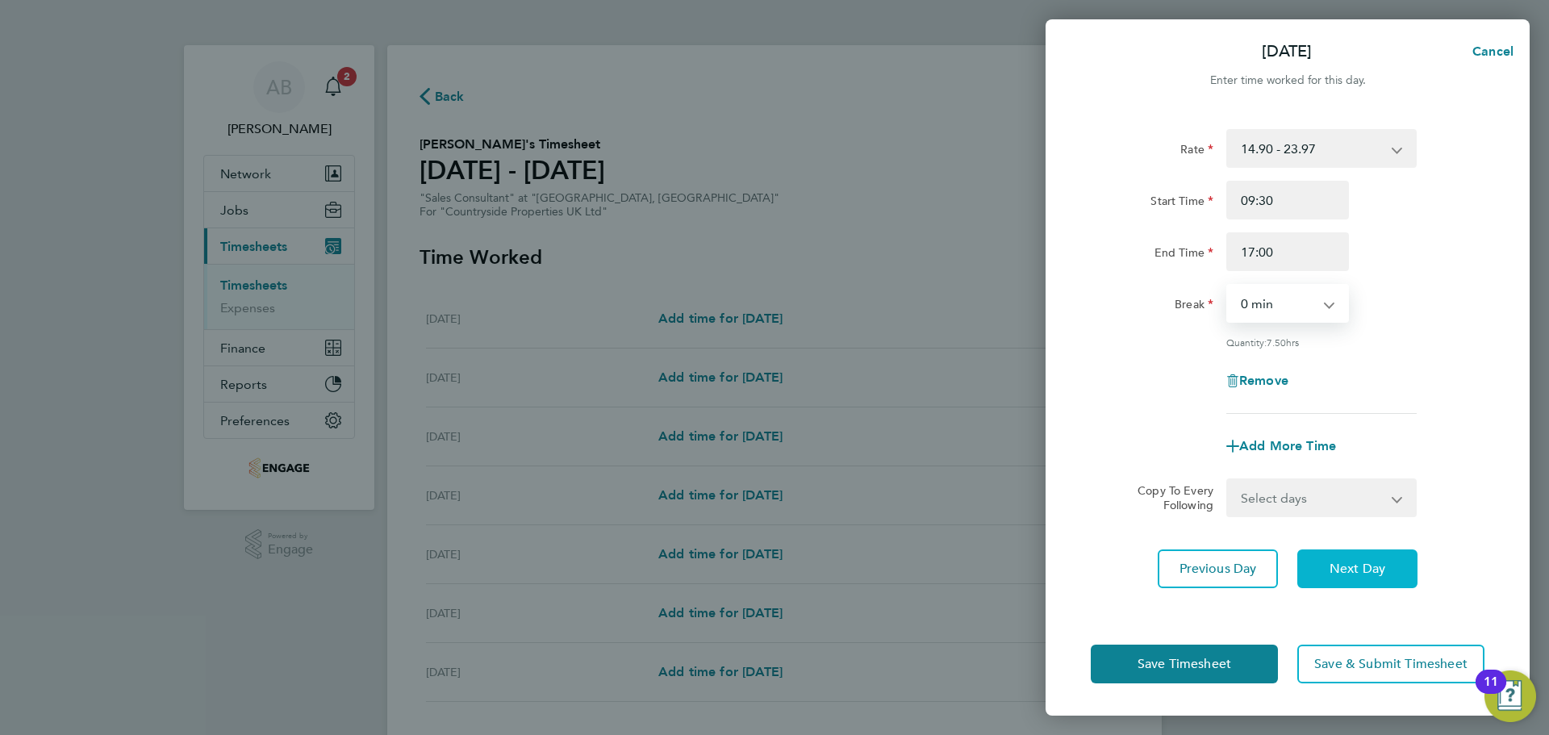
click at [1371, 557] on button "Next Day" at bounding box center [1357, 568] width 120 height 39
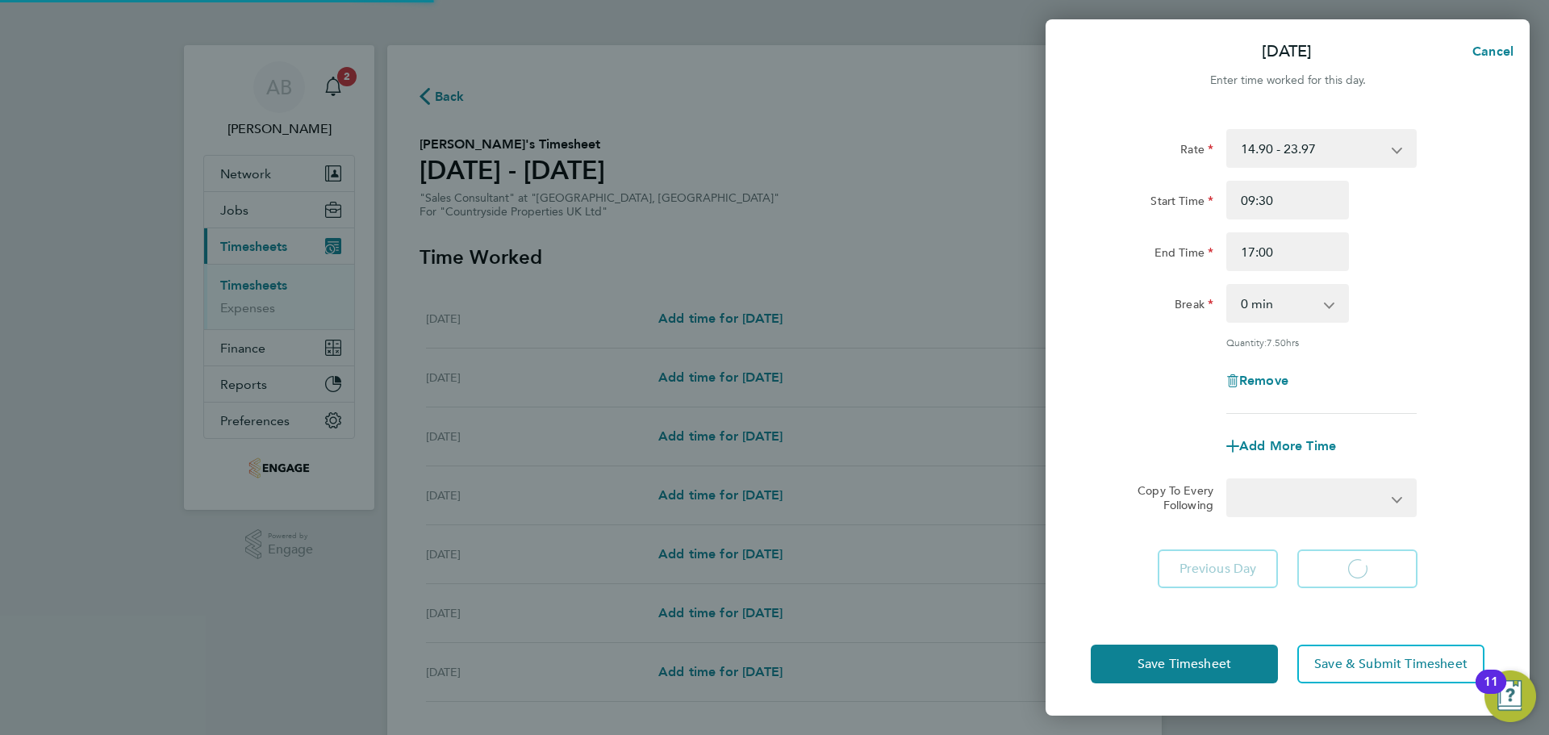
select select "30"
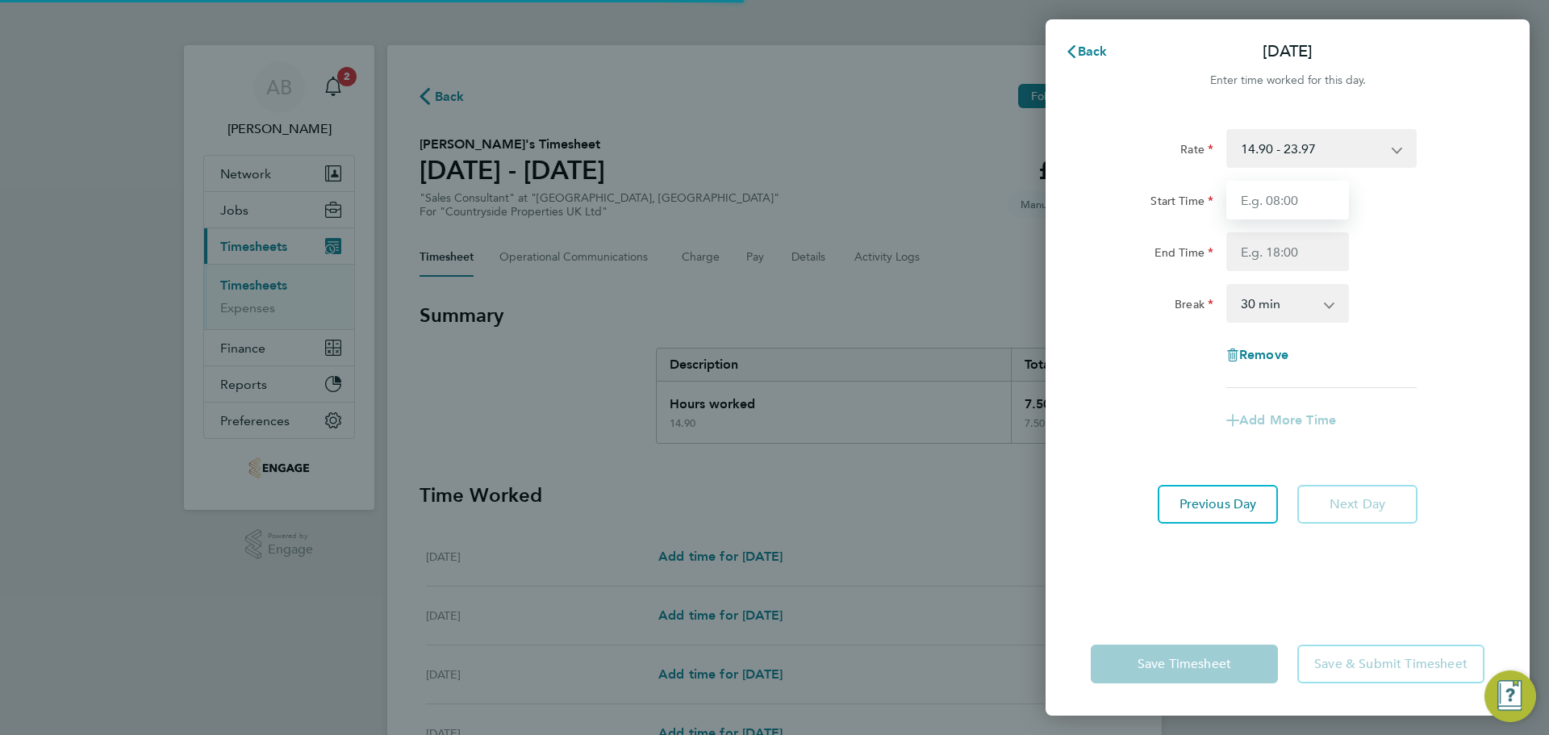
click at [1301, 202] on input "Start Time" at bounding box center [1287, 200] width 123 height 39
type input "09:30"
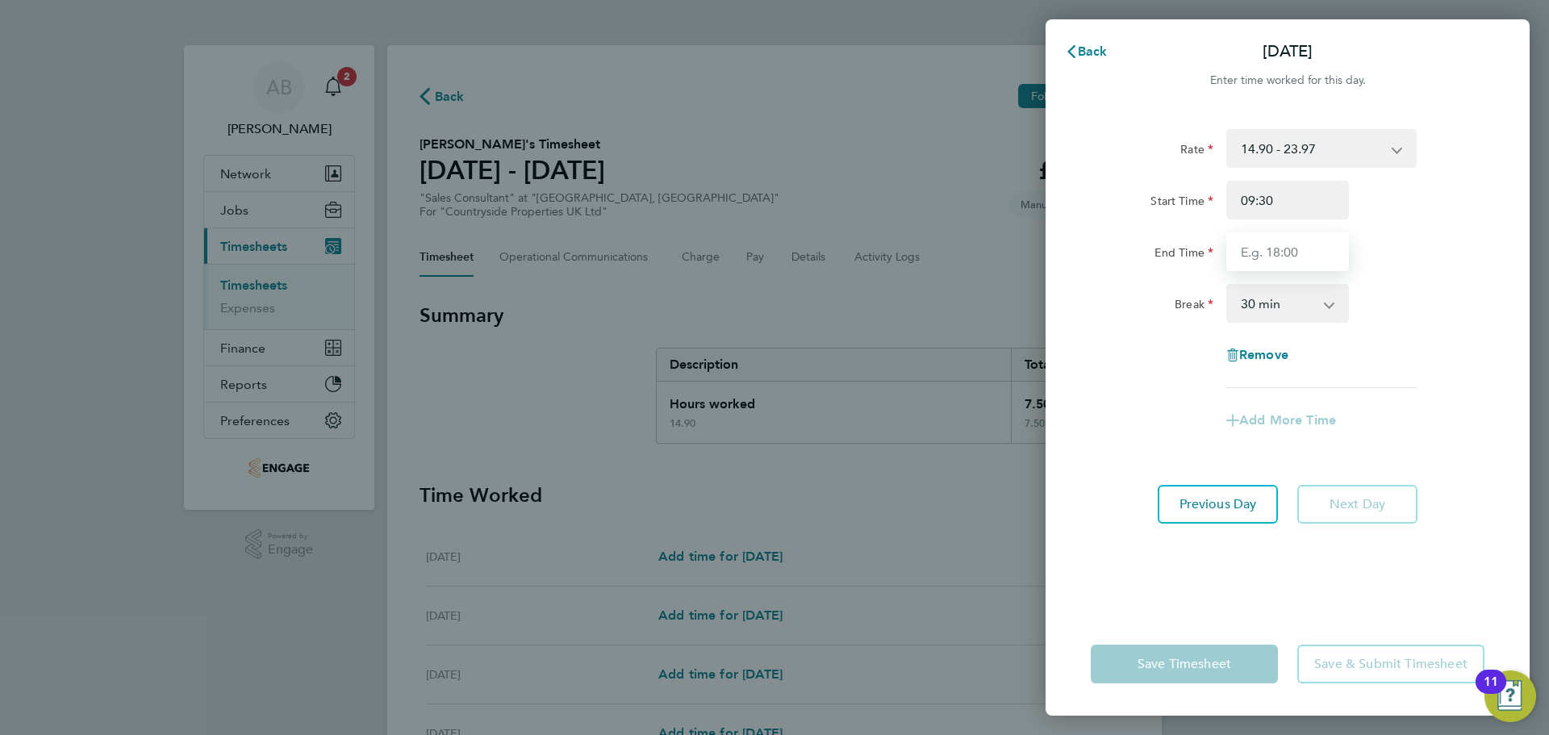
drag, startPoint x: 1318, startPoint y: 219, endPoint x: 1283, endPoint y: 256, distance: 50.2
click at [1273, 247] on input "End Time" at bounding box center [1287, 251] width 123 height 39
type input "17:00"
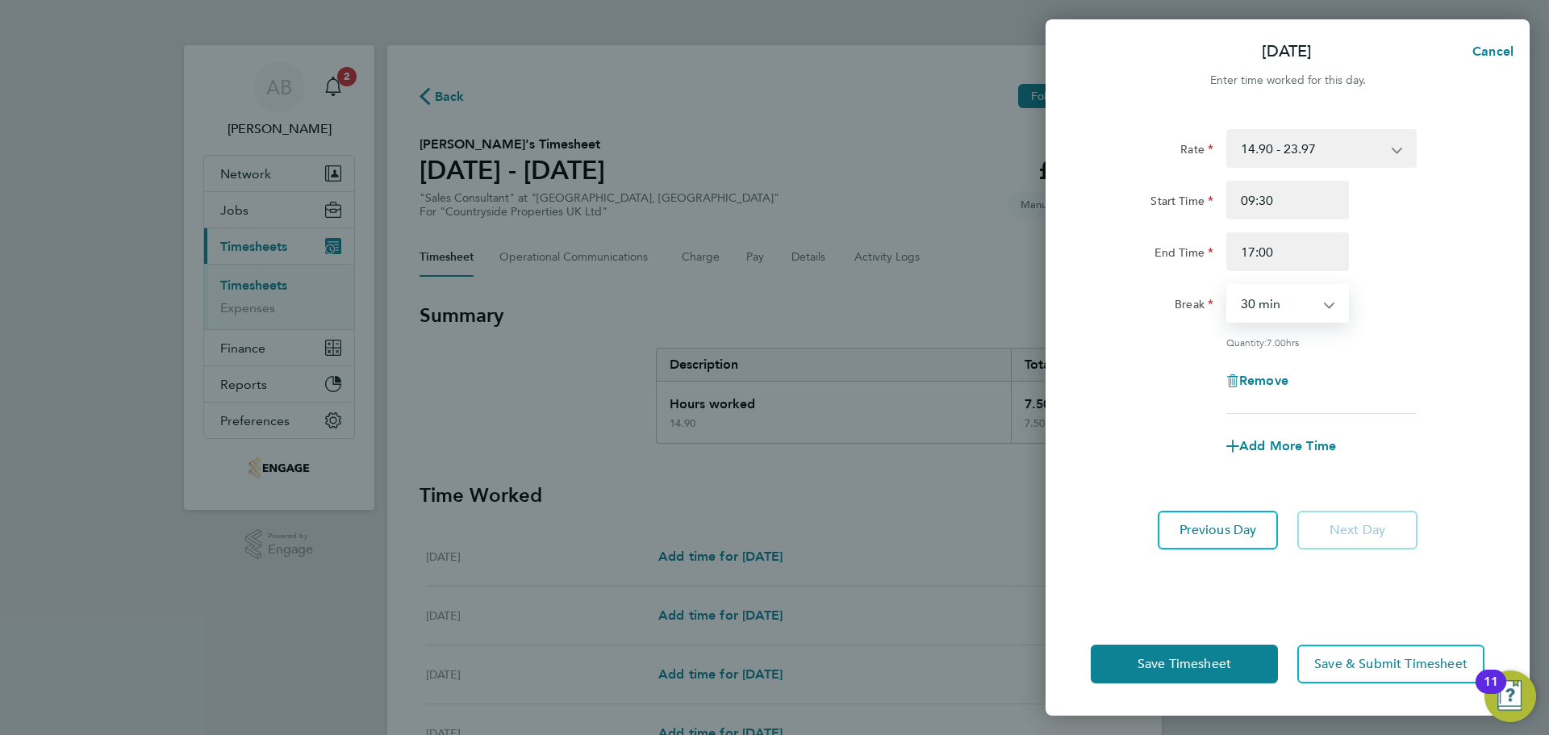
click at [1305, 299] on select "0 min 15 min 30 min 45 min 60 min 75 min 90 min" at bounding box center [1278, 303] width 100 height 35
select select "0"
click at [1228, 286] on select "0 min 15 min 30 min 45 min 60 min 75 min 90 min" at bounding box center [1278, 303] width 100 height 35
drag, startPoint x: 1205, startPoint y: 670, endPoint x: 1204, endPoint y: 662, distance: 8.2
click at [1205, 668] on span "Save Timesheet" at bounding box center [1185, 664] width 94 height 16
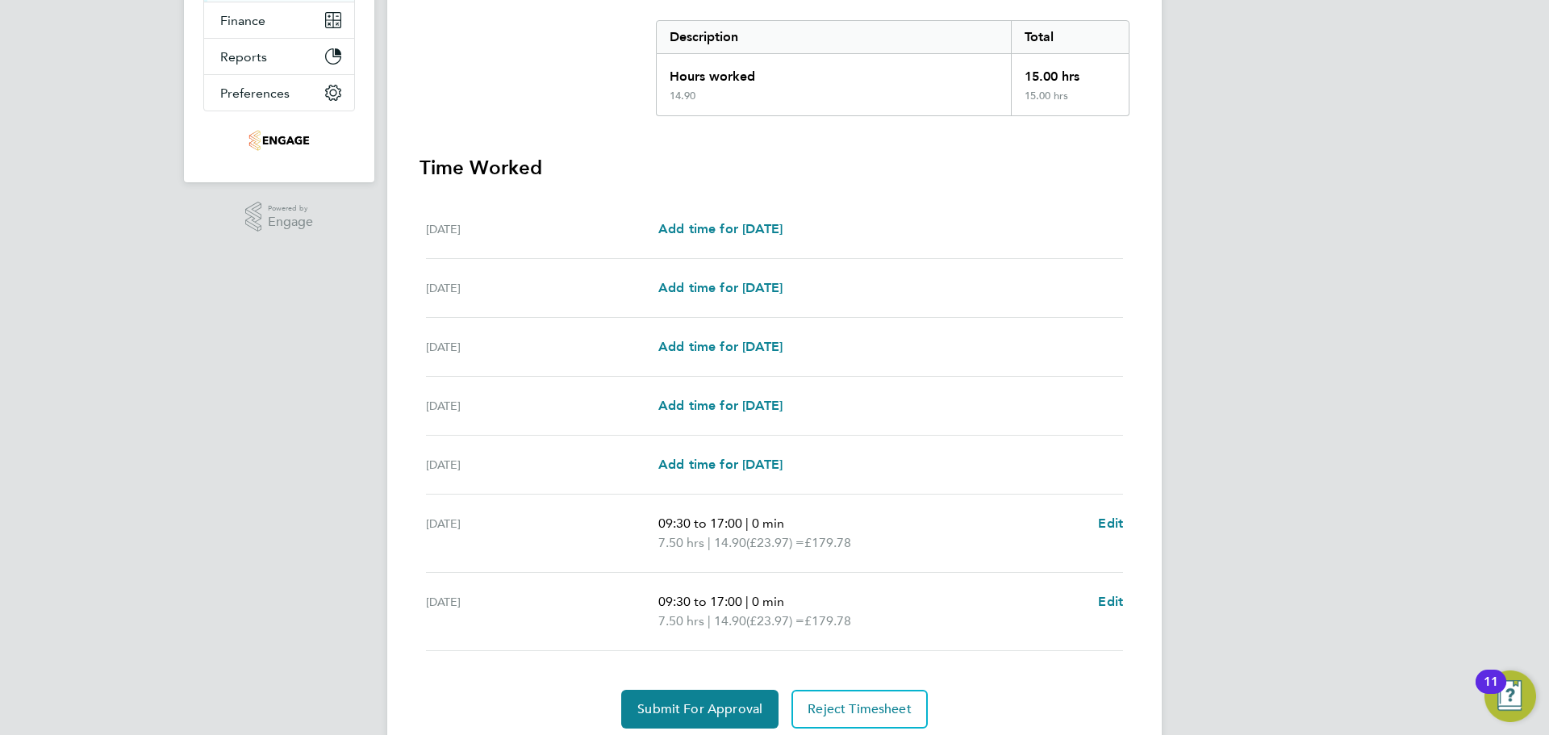
scroll to position [386, 0]
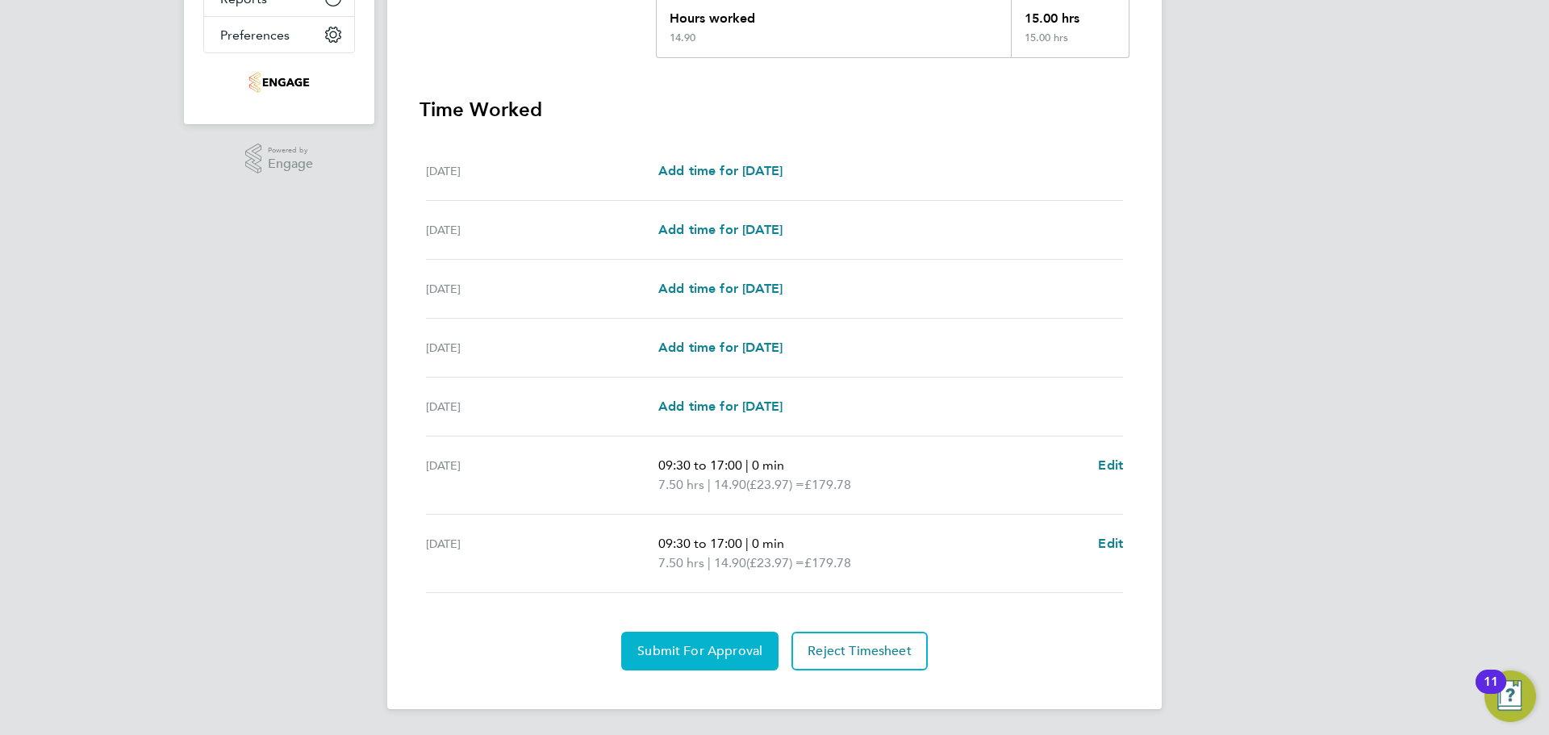
click at [647, 651] on span "Submit For Approval" at bounding box center [699, 651] width 125 height 16
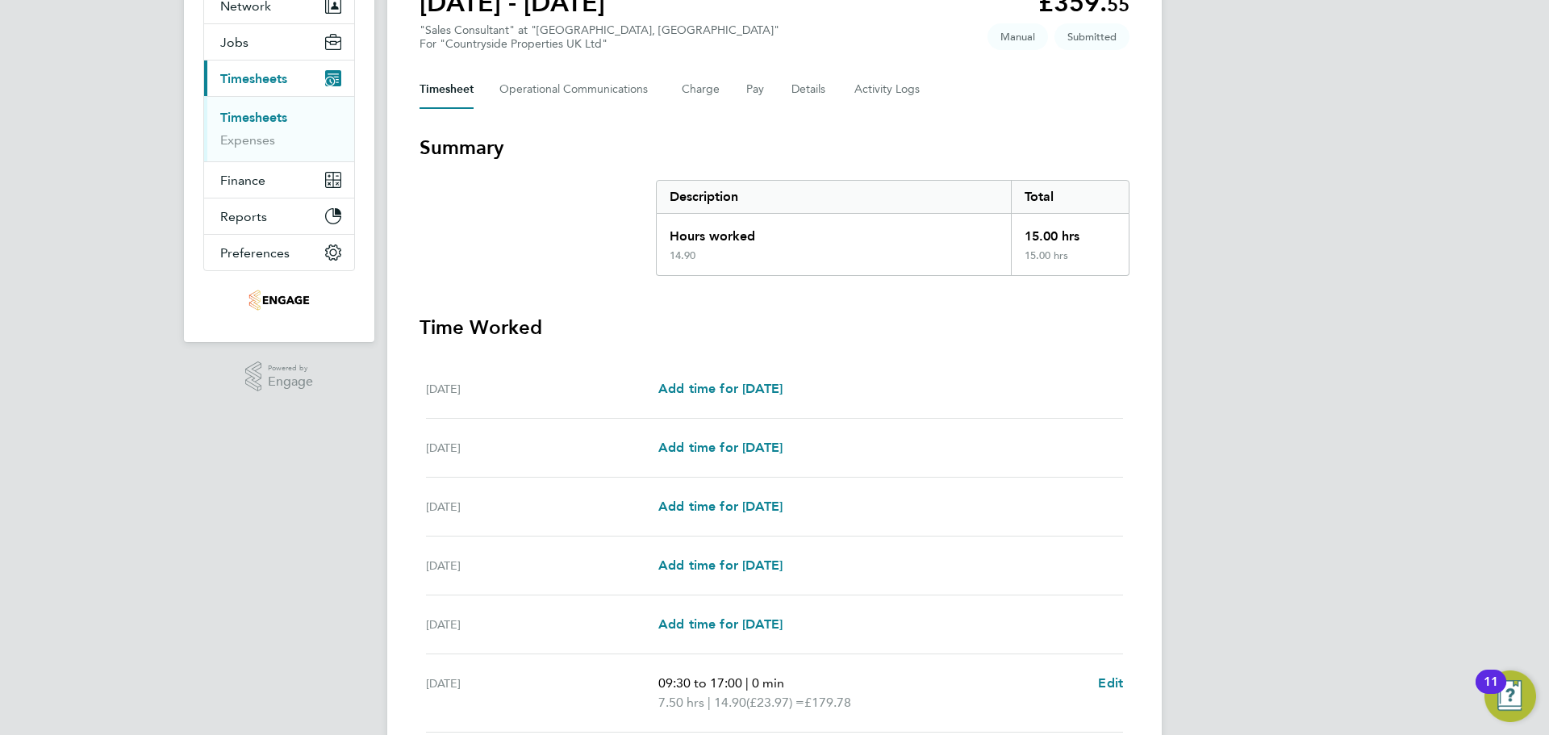
scroll to position [0, 0]
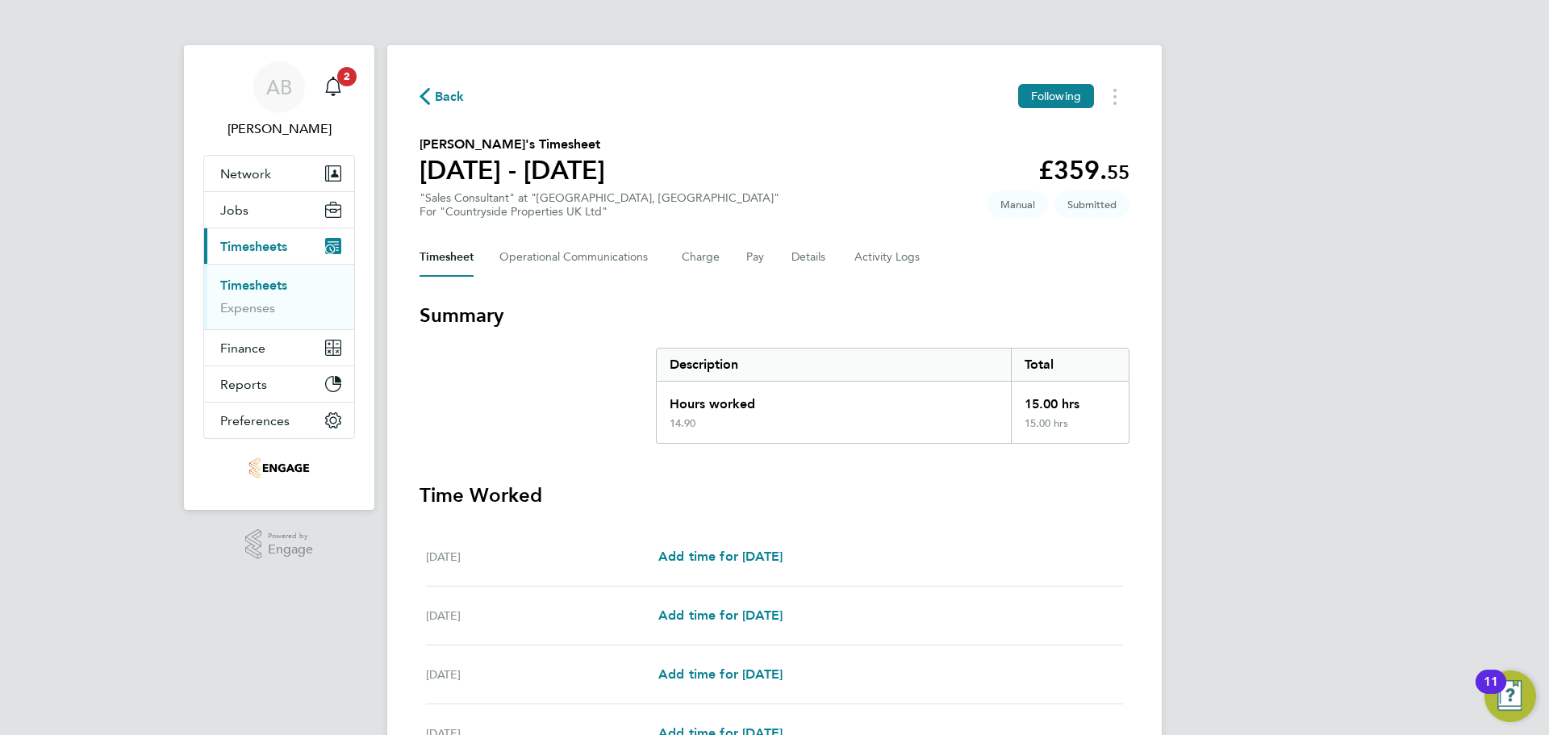
click at [440, 87] on span "Back" at bounding box center [450, 96] width 30 height 19
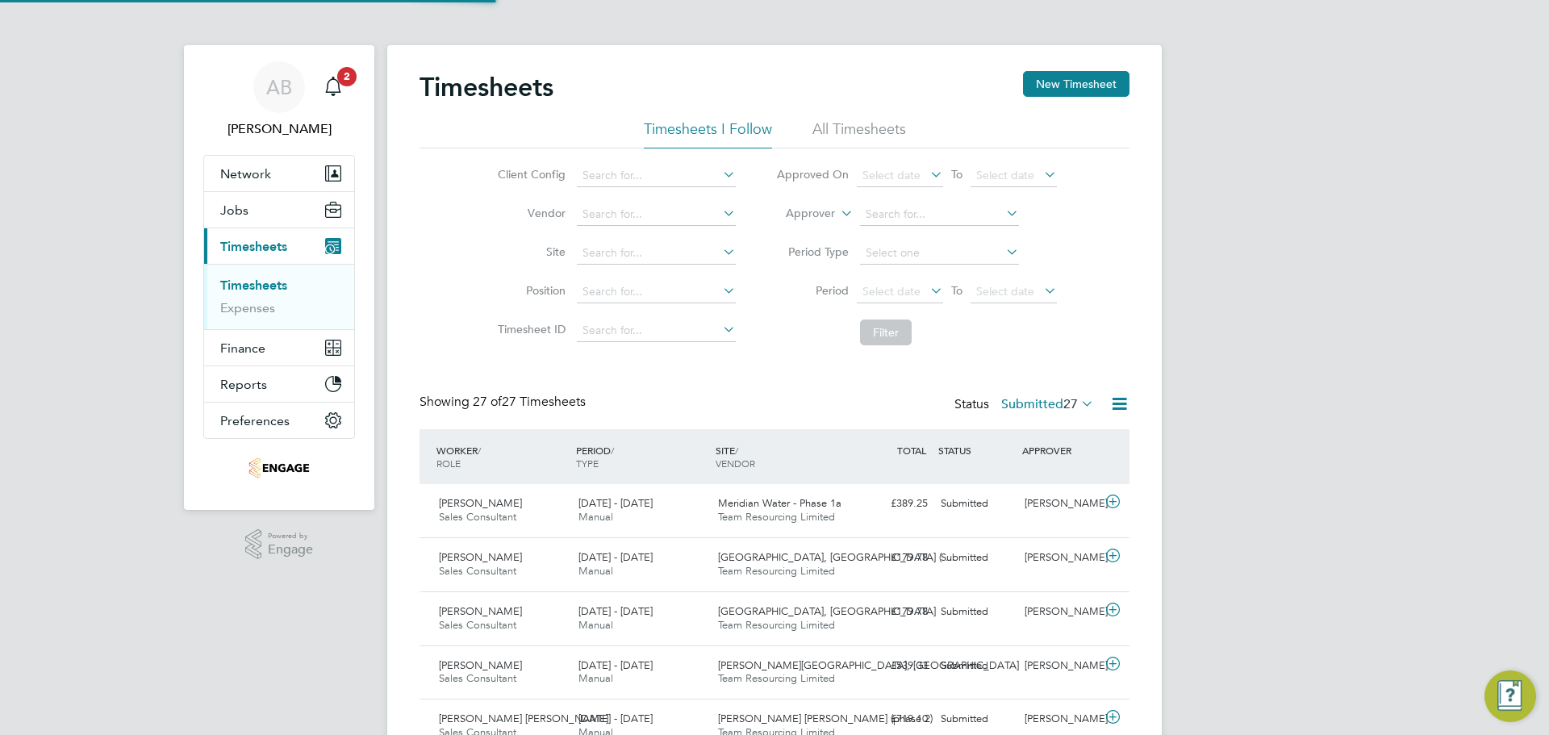
scroll to position [41, 140]
click at [1016, 280] on li "Period Select date To Select date" at bounding box center [916, 292] width 321 height 39
click at [1025, 294] on span "Select date" at bounding box center [1005, 291] width 58 height 15
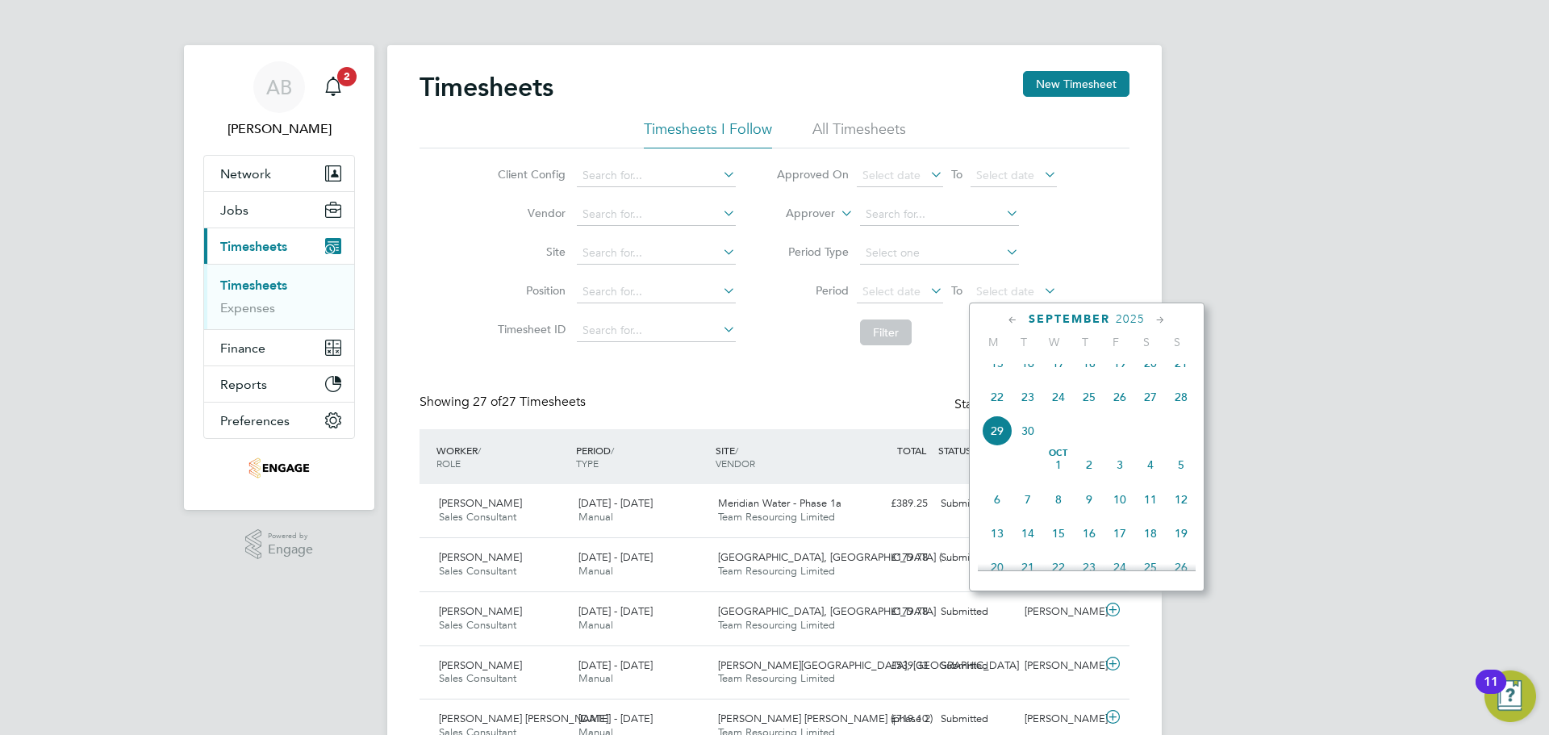
click at [1187, 412] on span "28" at bounding box center [1181, 397] width 31 height 31
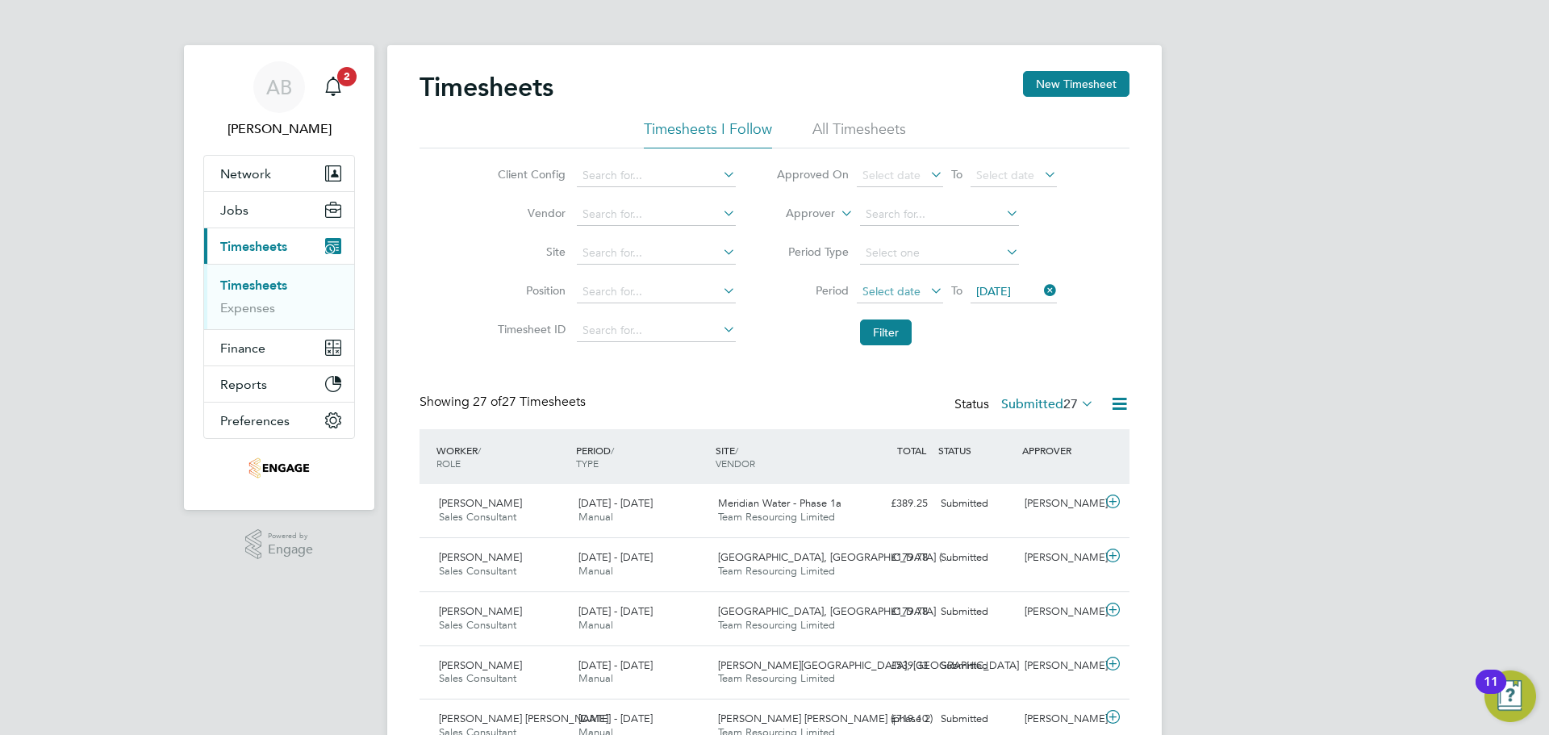
click at [886, 295] on span "Select date" at bounding box center [891, 291] width 58 height 15
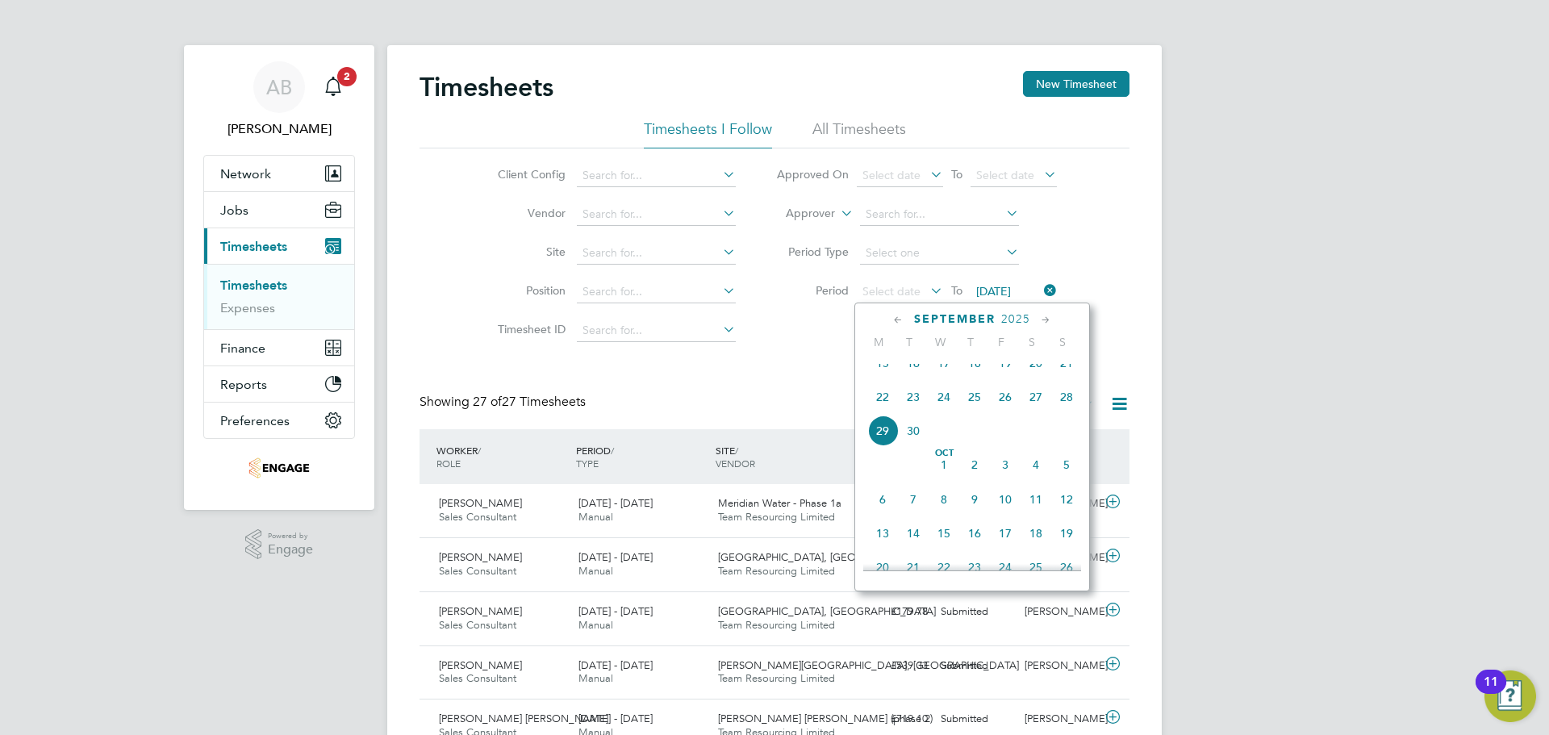
click at [886, 407] on span "22" at bounding box center [882, 397] width 31 height 31
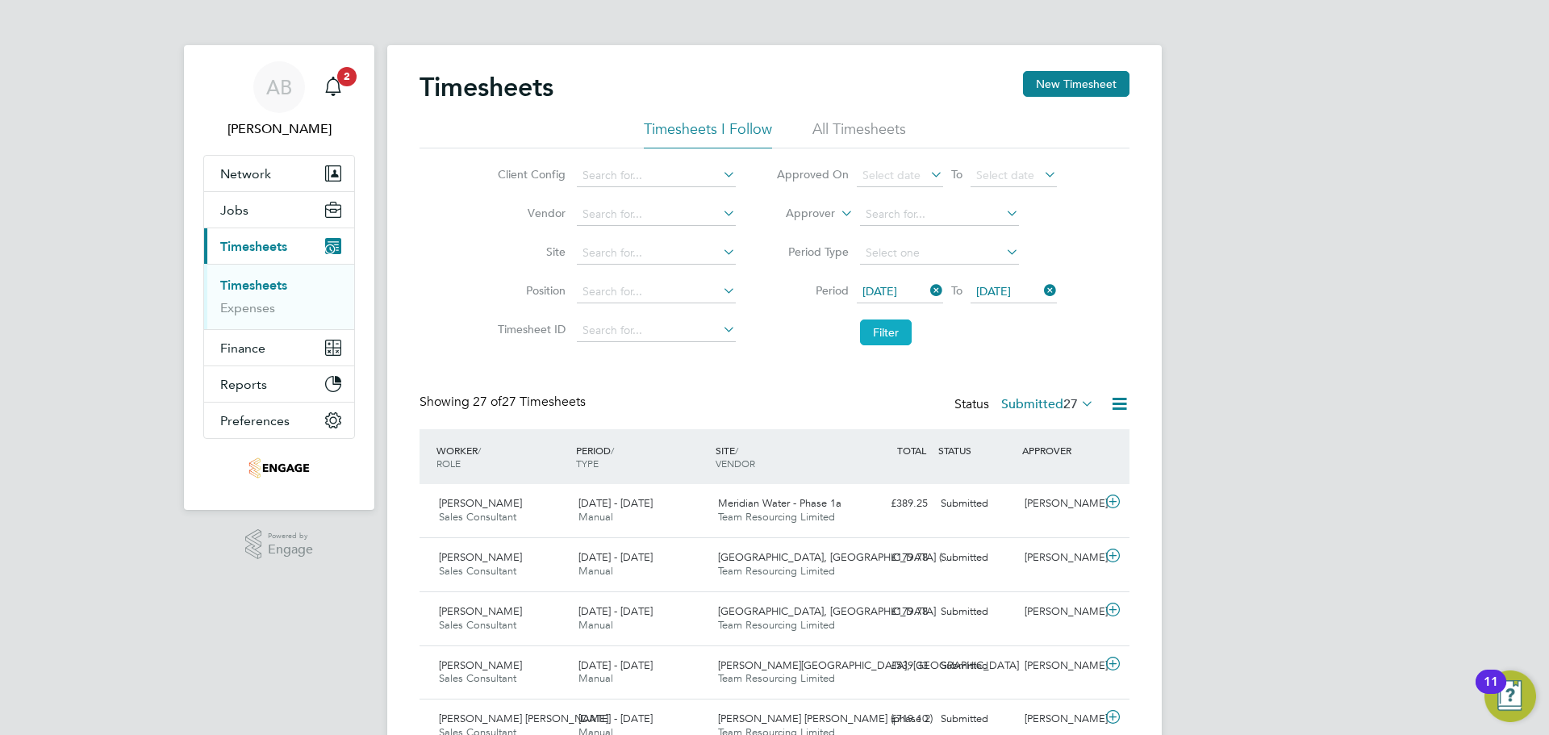
click at [892, 330] on button "Filter" at bounding box center [886, 332] width 52 height 26
click at [1077, 92] on button "New Timesheet" at bounding box center [1076, 84] width 106 height 26
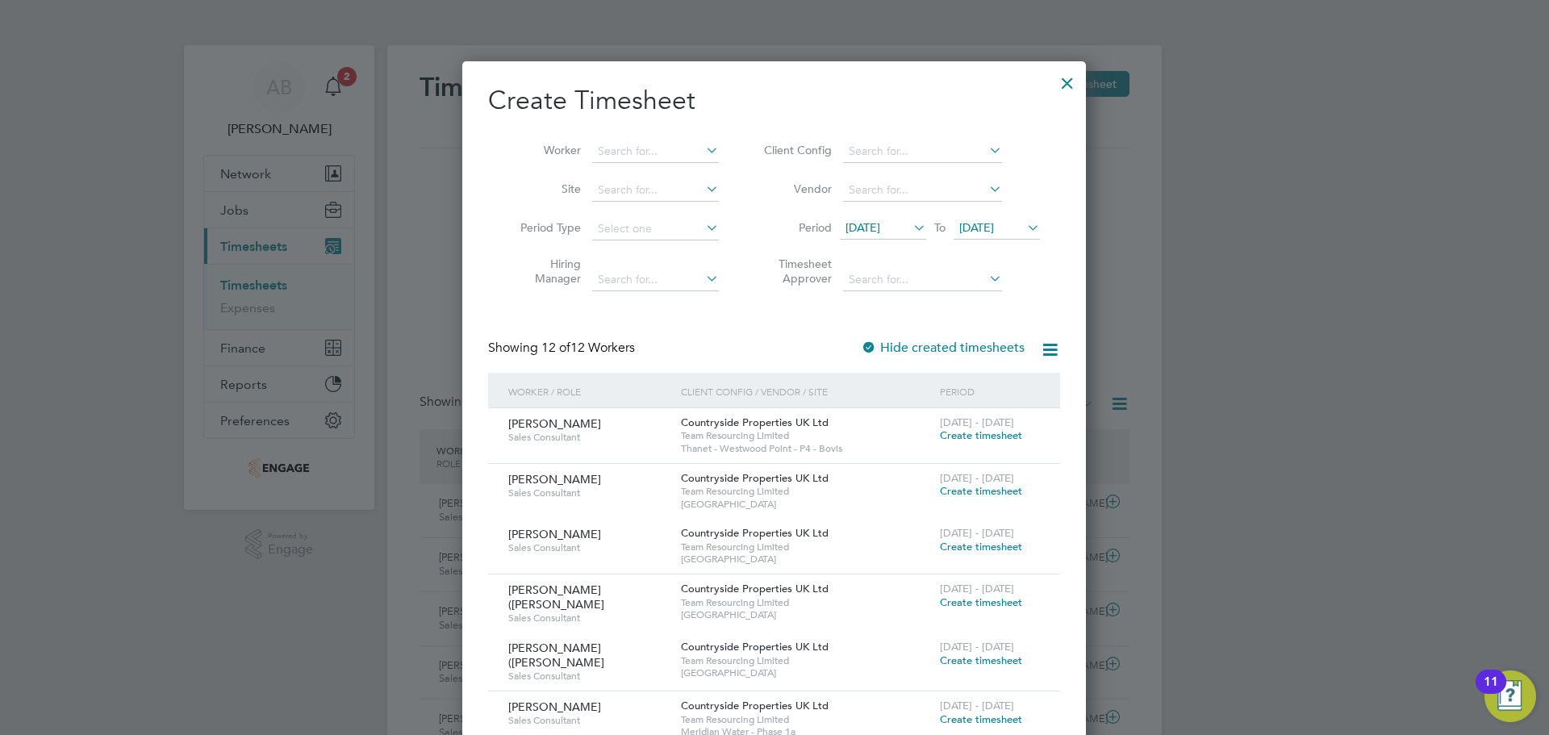
click at [880, 223] on span "[DATE]" at bounding box center [863, 227] width 35 height 15
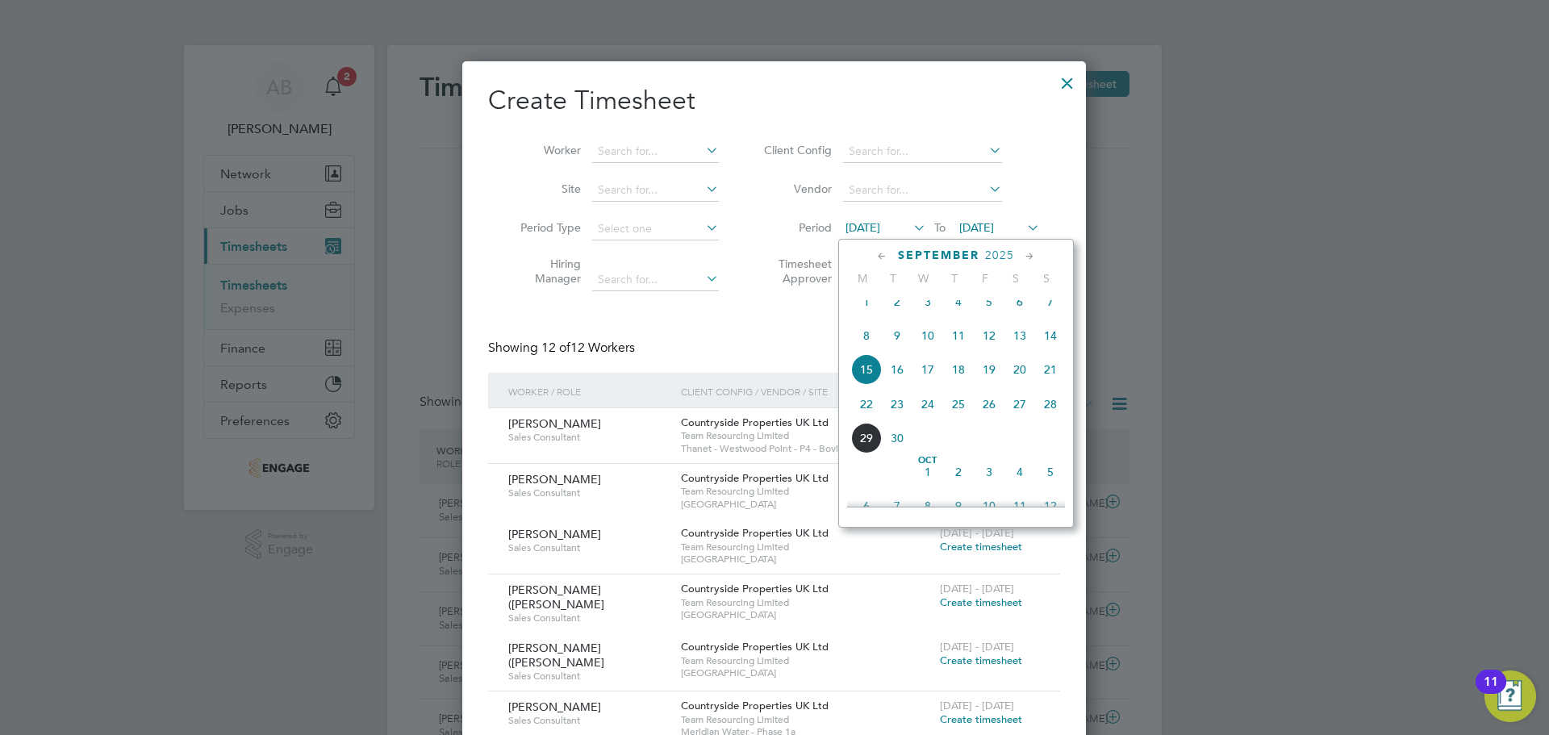
click at [871, 409] on span "22" at bounding box center [866, 404] width 31 height 31
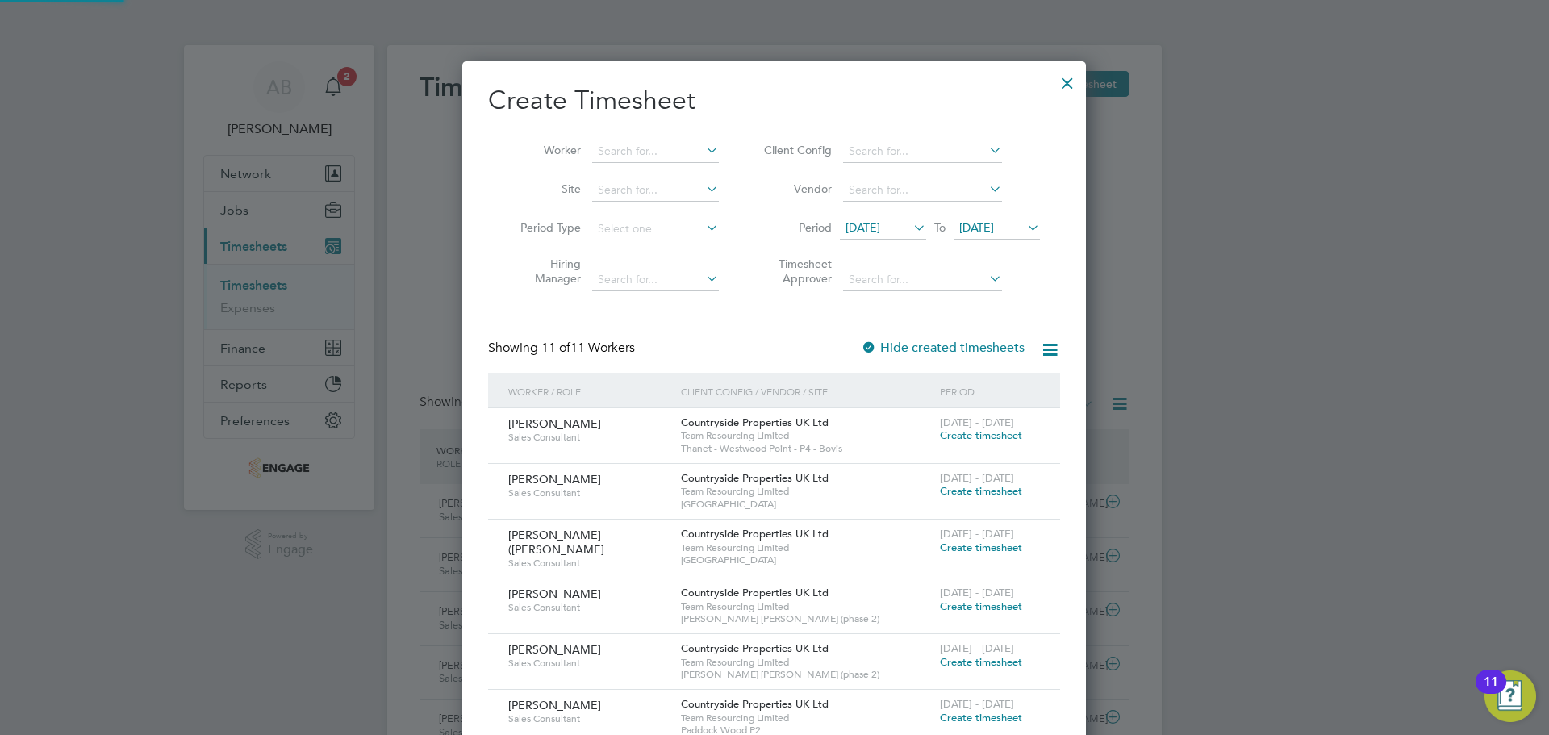
click at [994, 222] on span "[DATE]" at bounding box center [976, 227] width 35 height 15
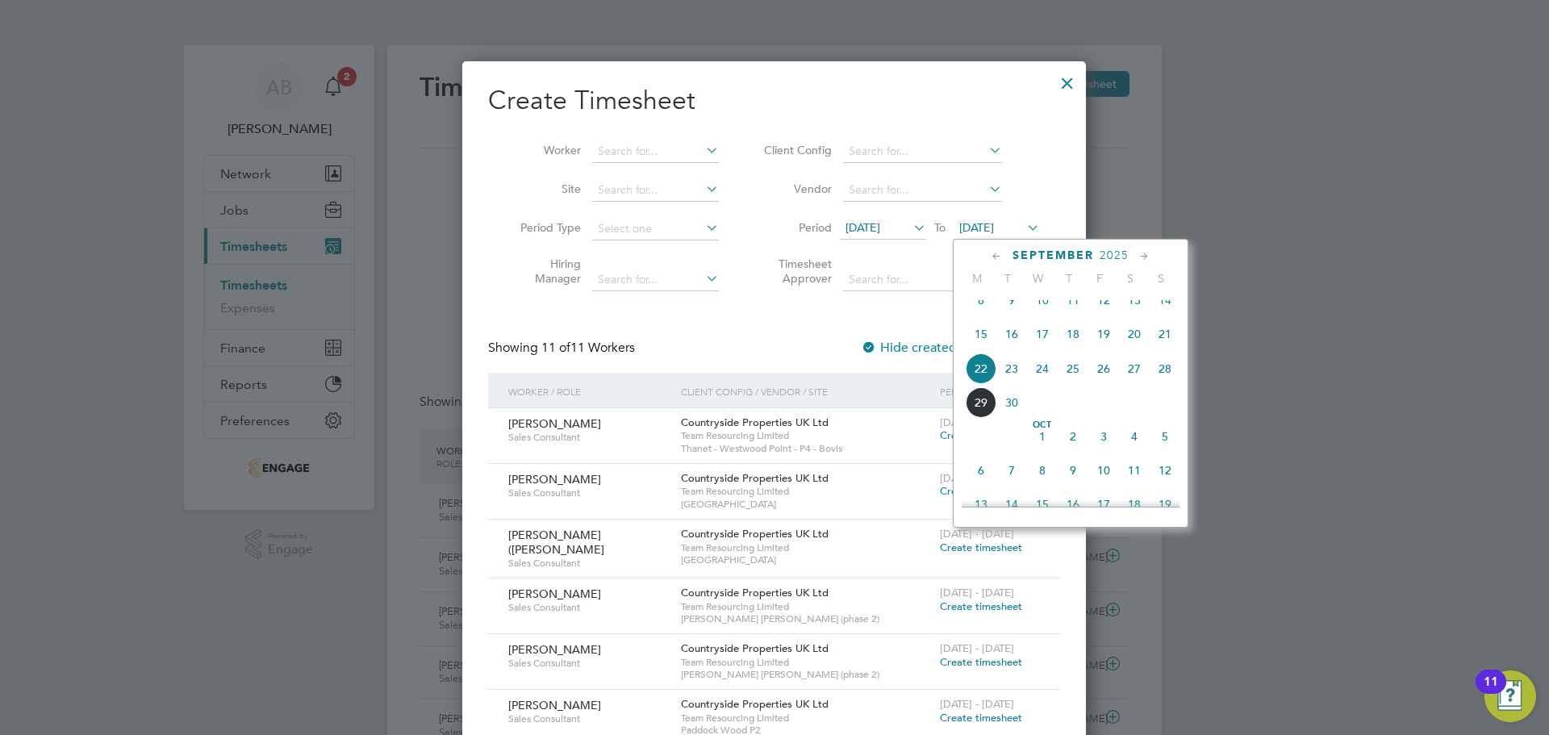
click at [1167, 379] on span "28" at bounding box center [1165, 368] width 31 height 31
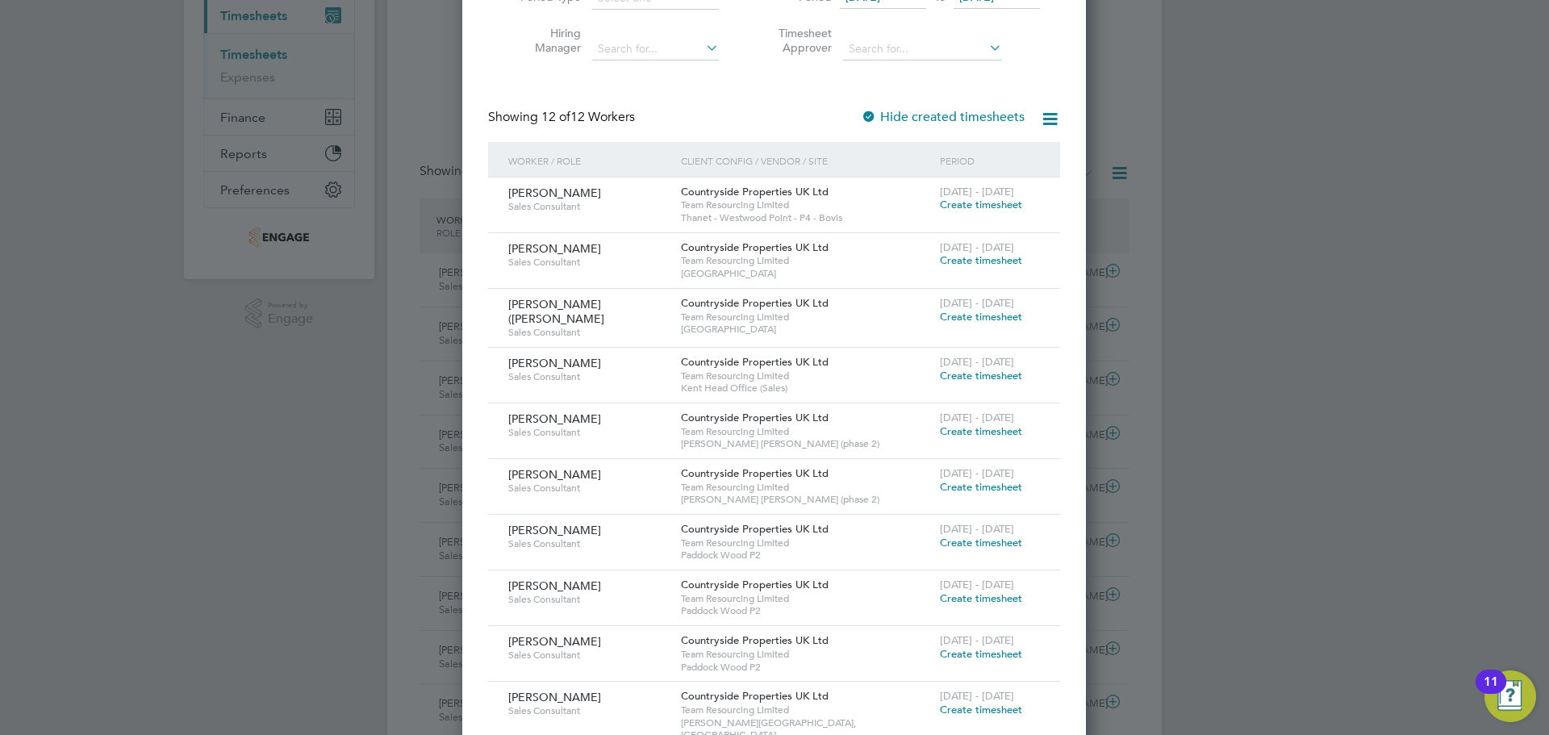
scroll to position [0, 0]
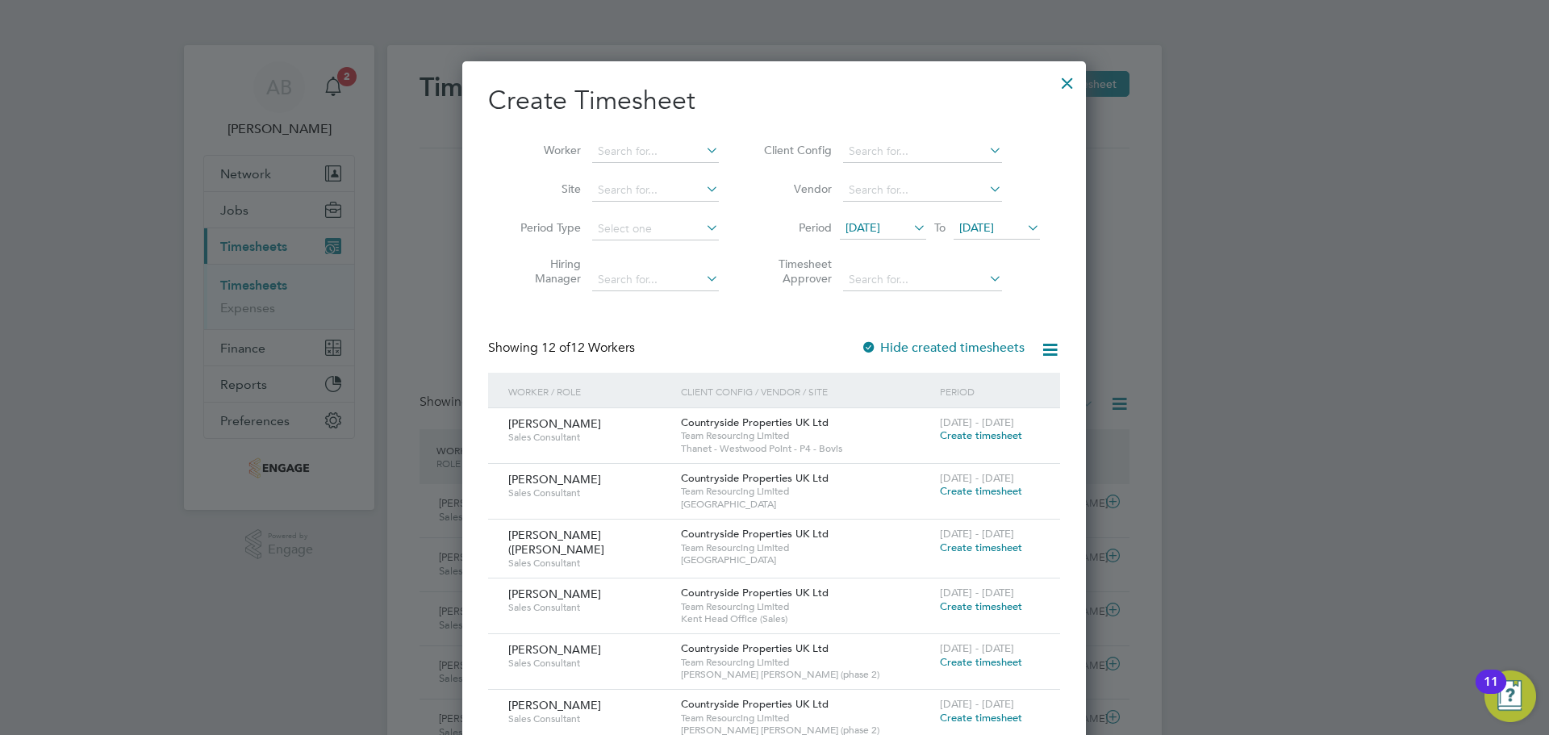
click at [1066, 86] on div at bounding box center [1067, 79] width 29 height 29
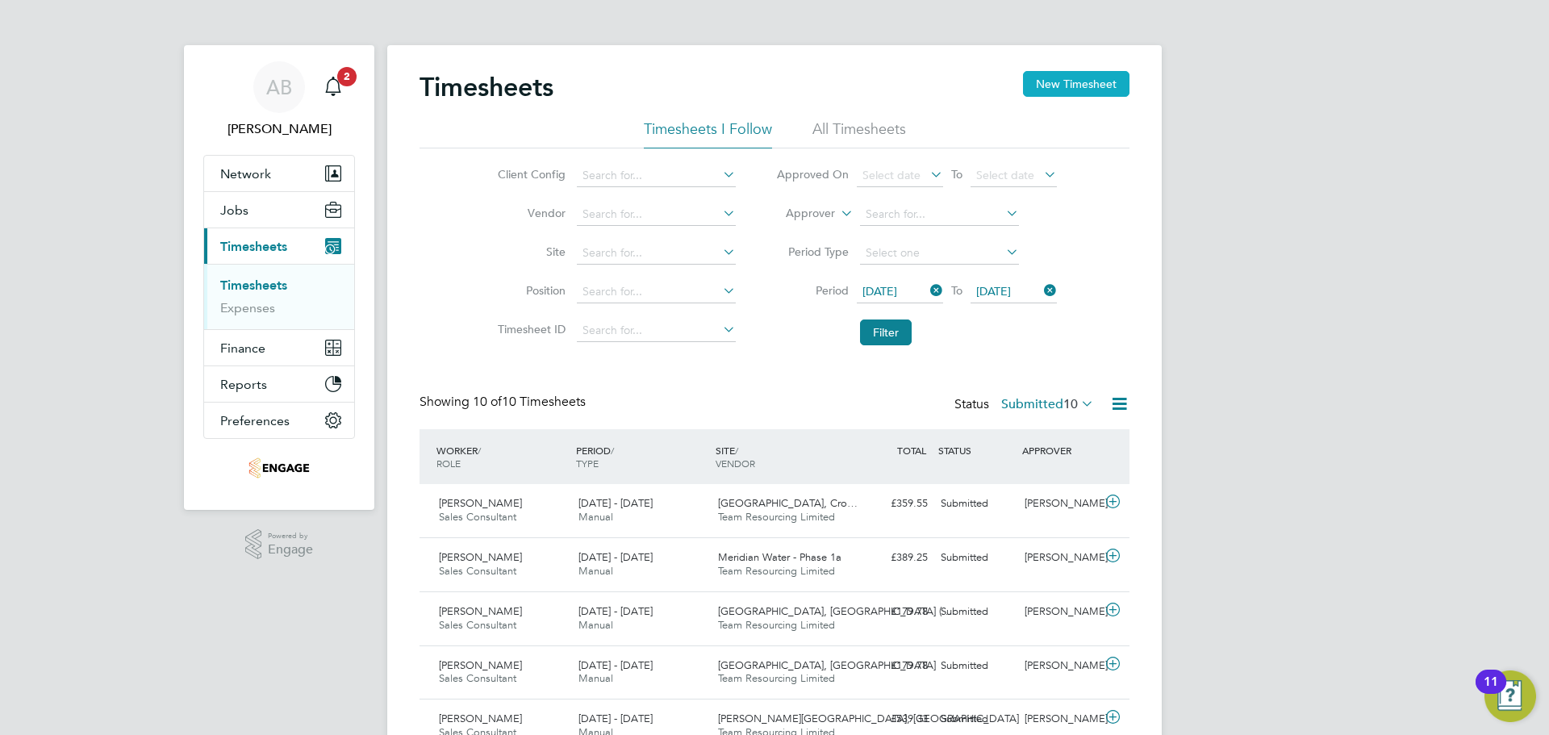
scroll to position [41, 140]
click at [1083, 85] on button "New Timesheet" at bounding box center [1076, 84] width 106 height 26
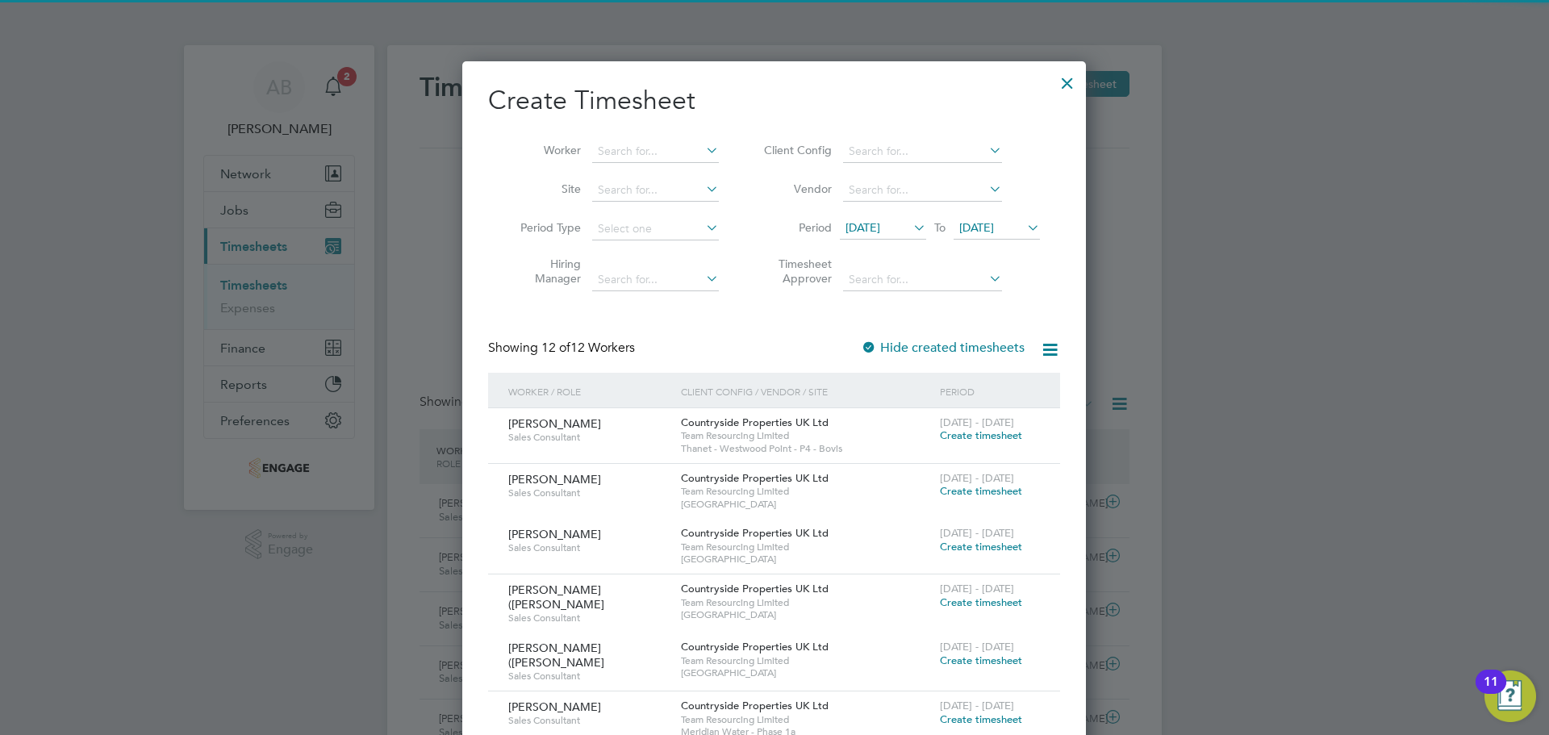
click at [1024, 219] on icon at bounding box center [1024, 227] width 0 height 23
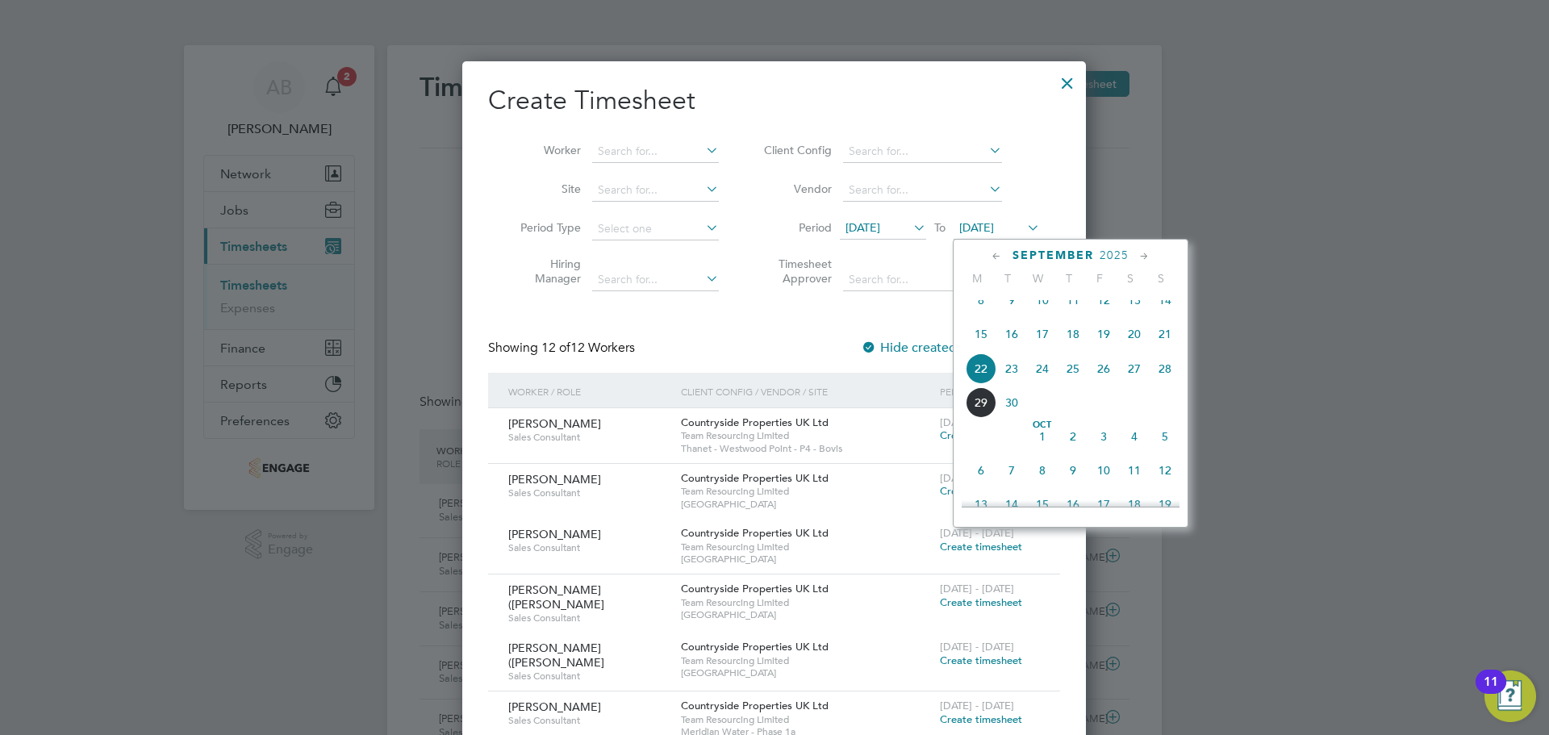
click at [1167, 383] on span "28" at bounding box center [1165, 368] width 31 height 31
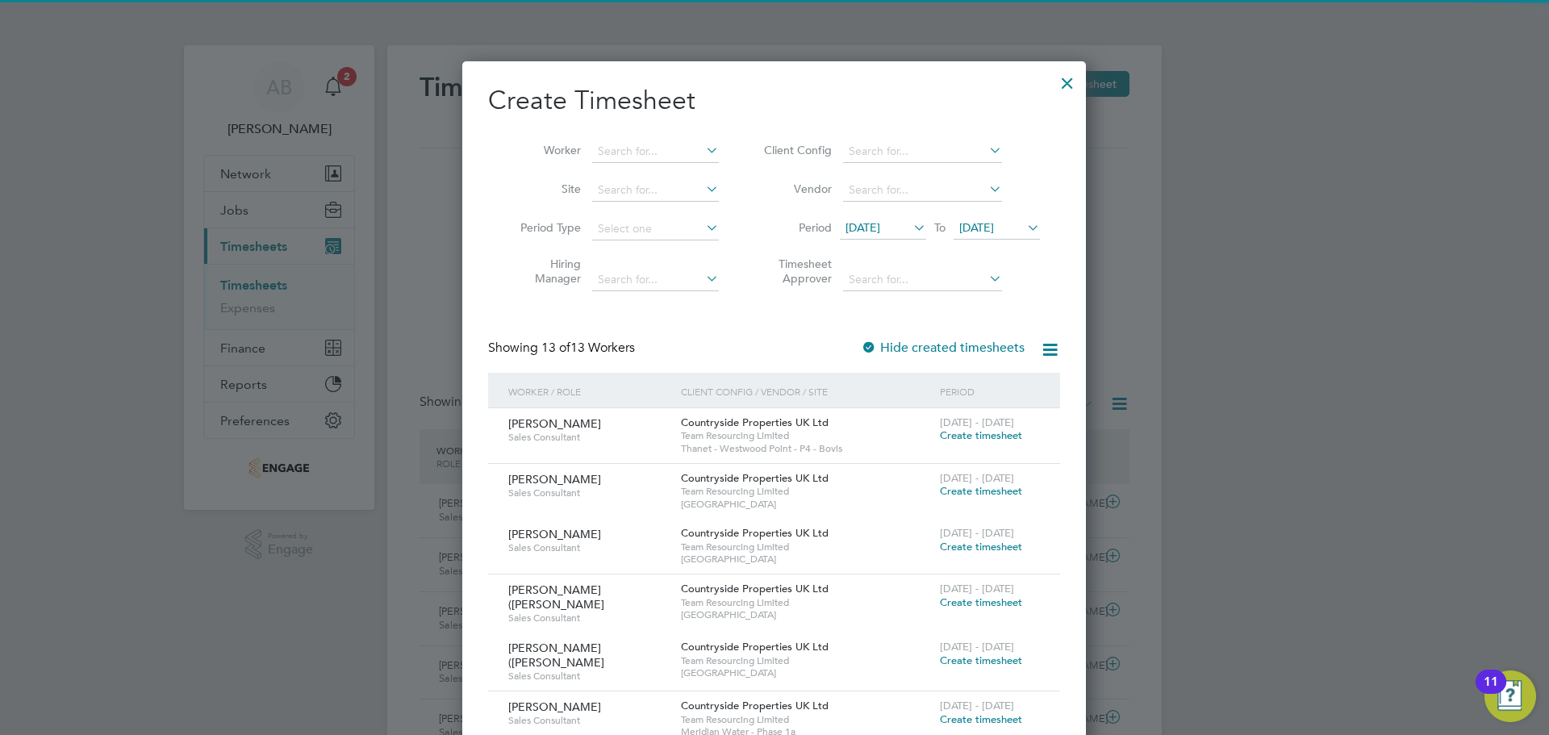
click at [880, 233] on span "[DATE]" at bounding box center [863, 227] width 35 height 15
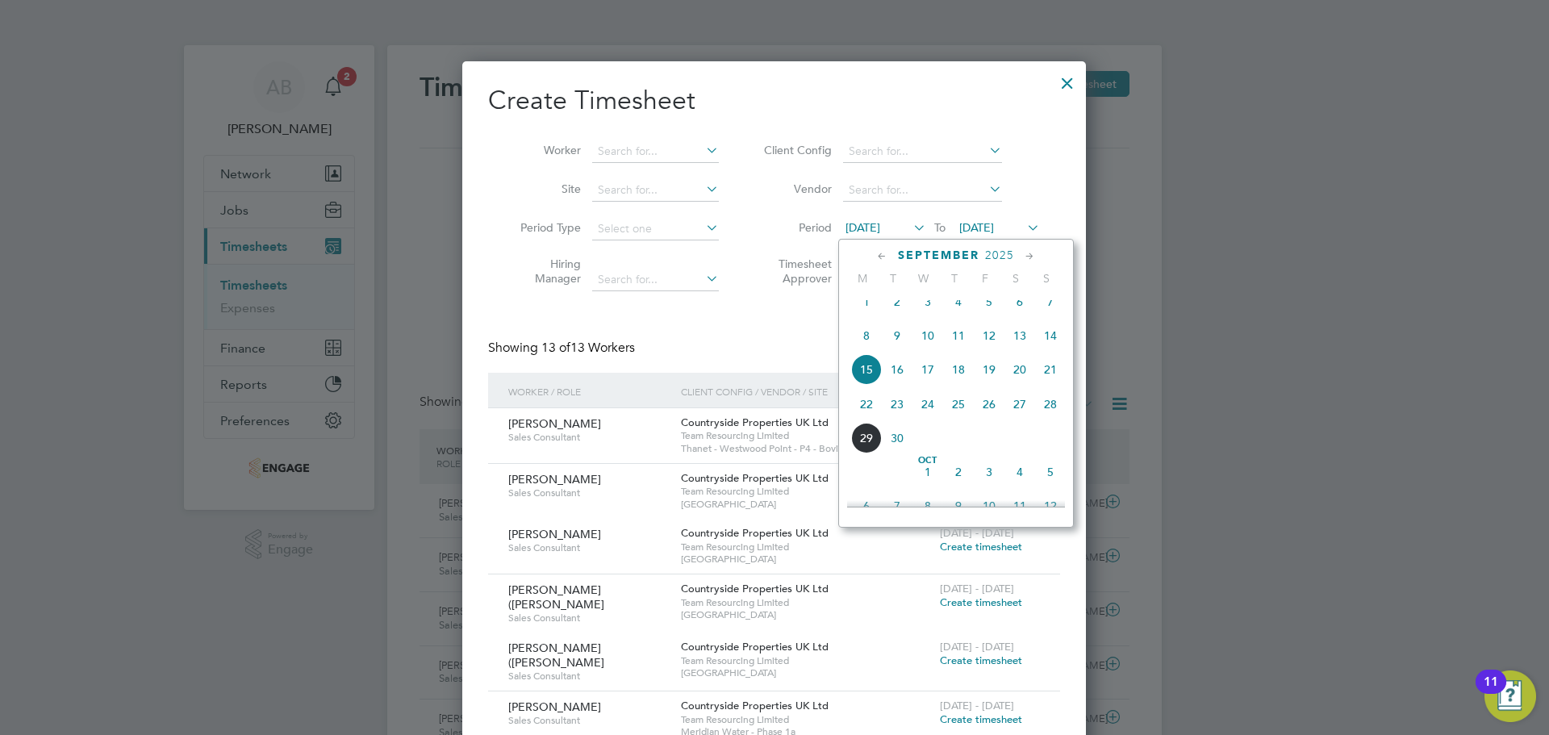
click at [870, 420] on span "22" at bounding box center [866, 404] width 31 height 31
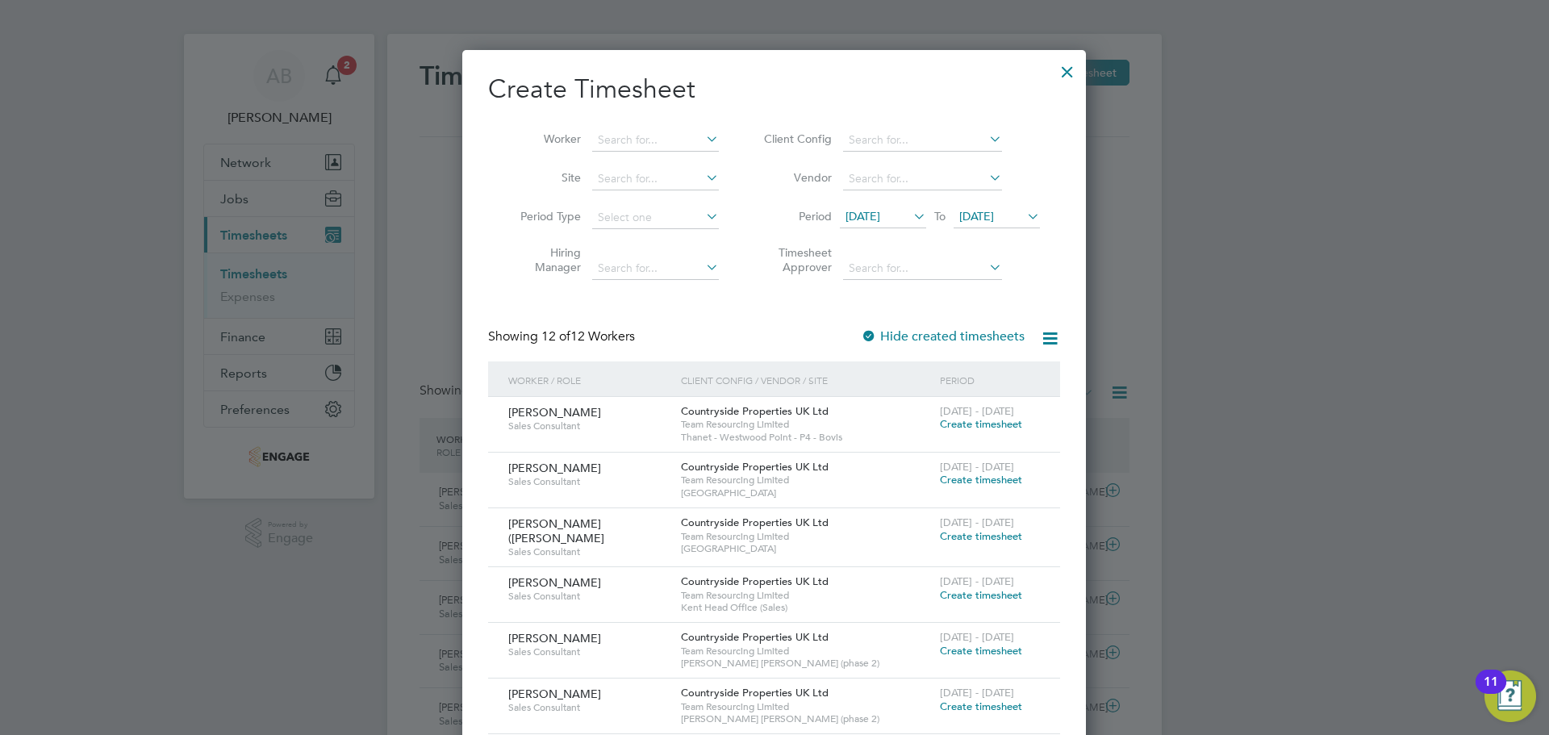
scroll to position [0, 0]
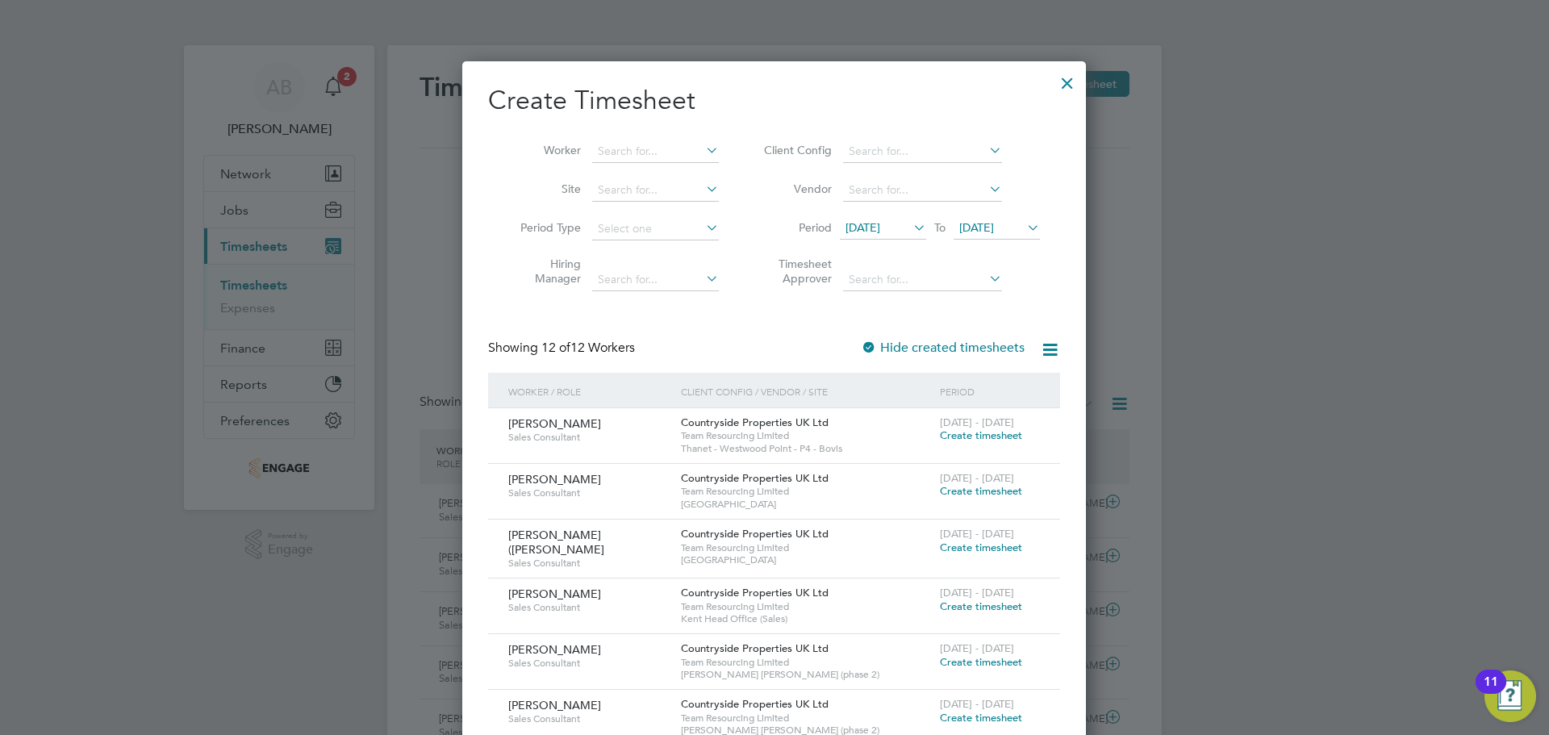
click at [994, 227] on span "[DATE]" at bounding box center [976, 227] width 35 height 15
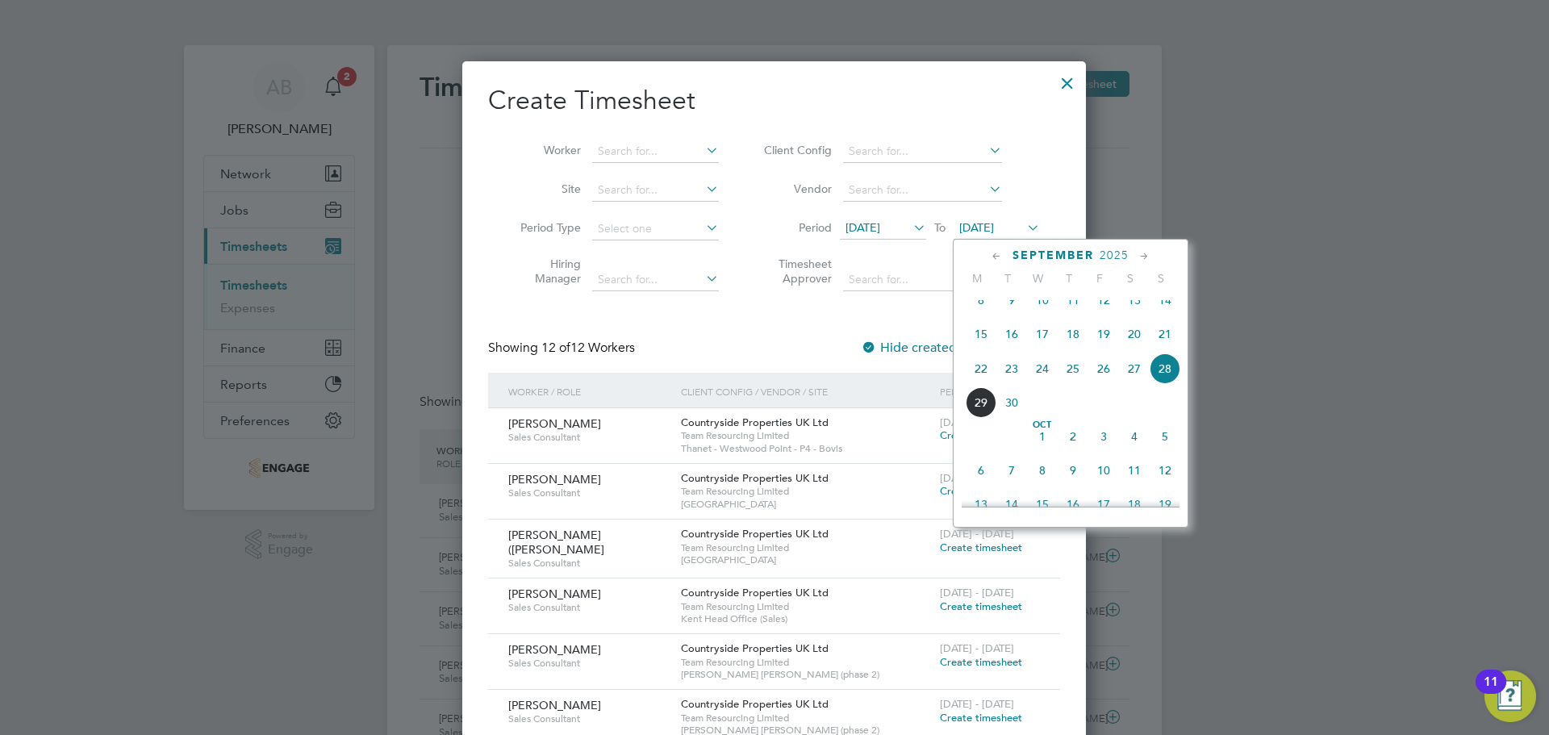
click at [978, 412] on span "29" at bounding box center [981, 402] width 31 height 31
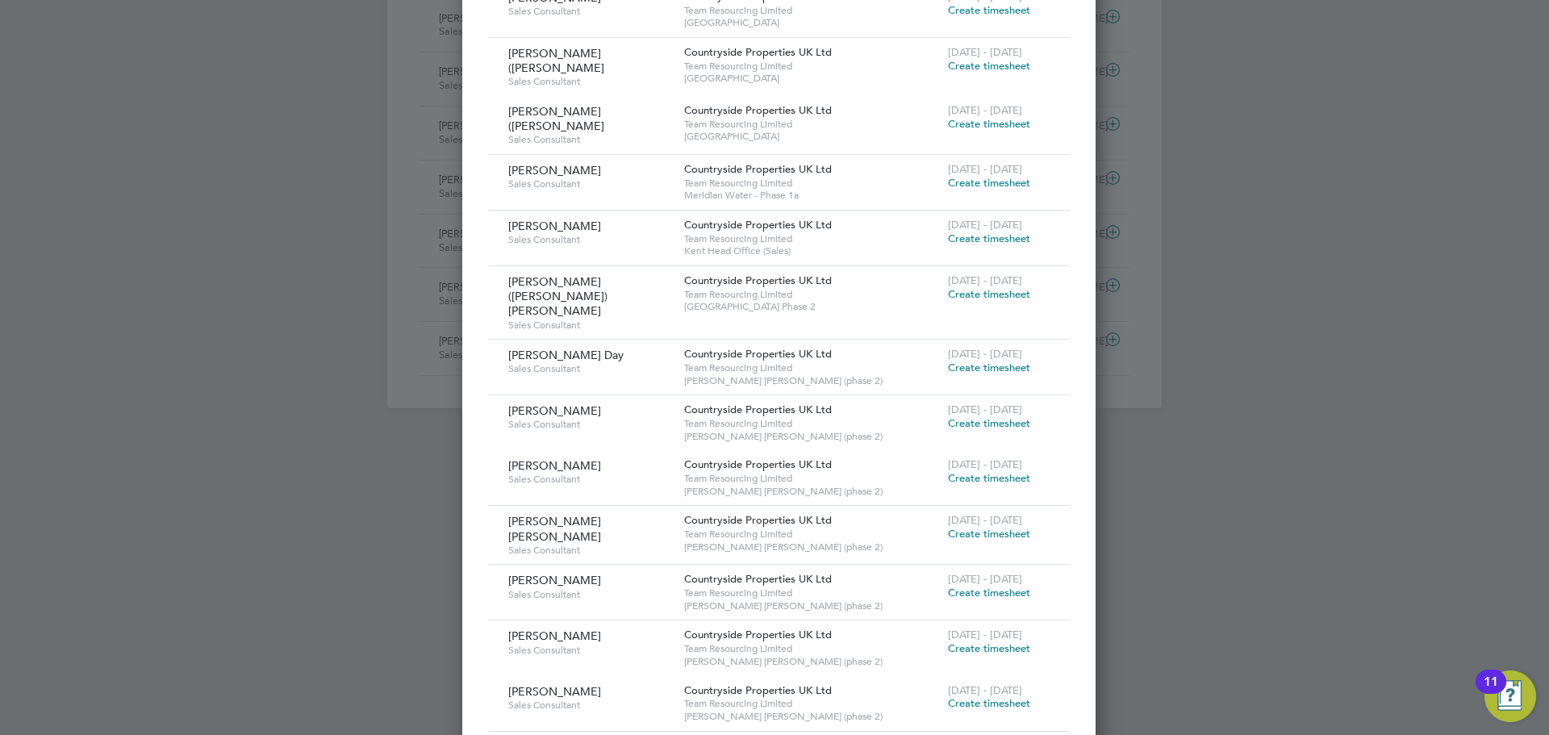
scroll to position [726, 0]
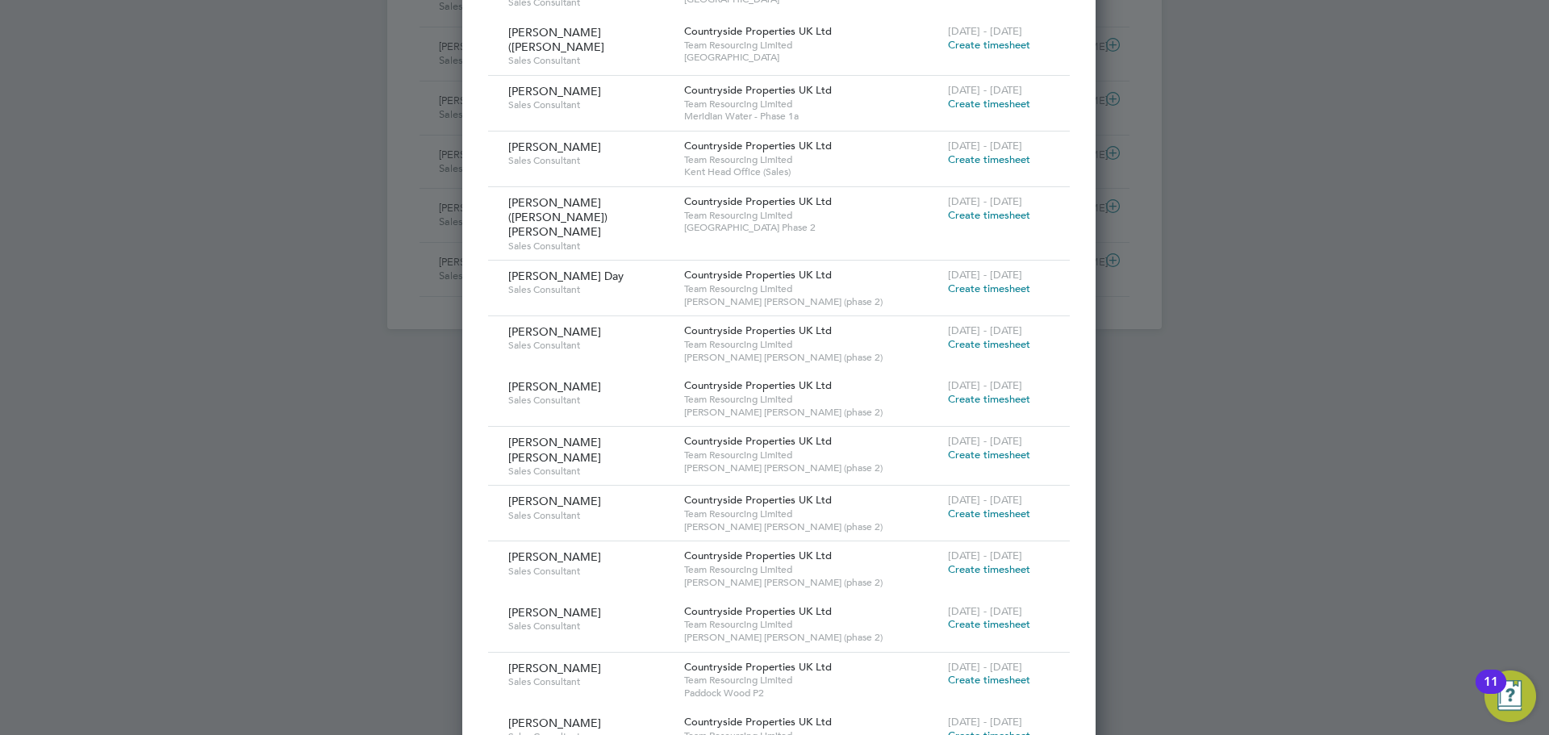
drag, startPoint x: 975, startPoint y: 486, endPoint x: 1326, endPoint y: 534, distance: 354.3
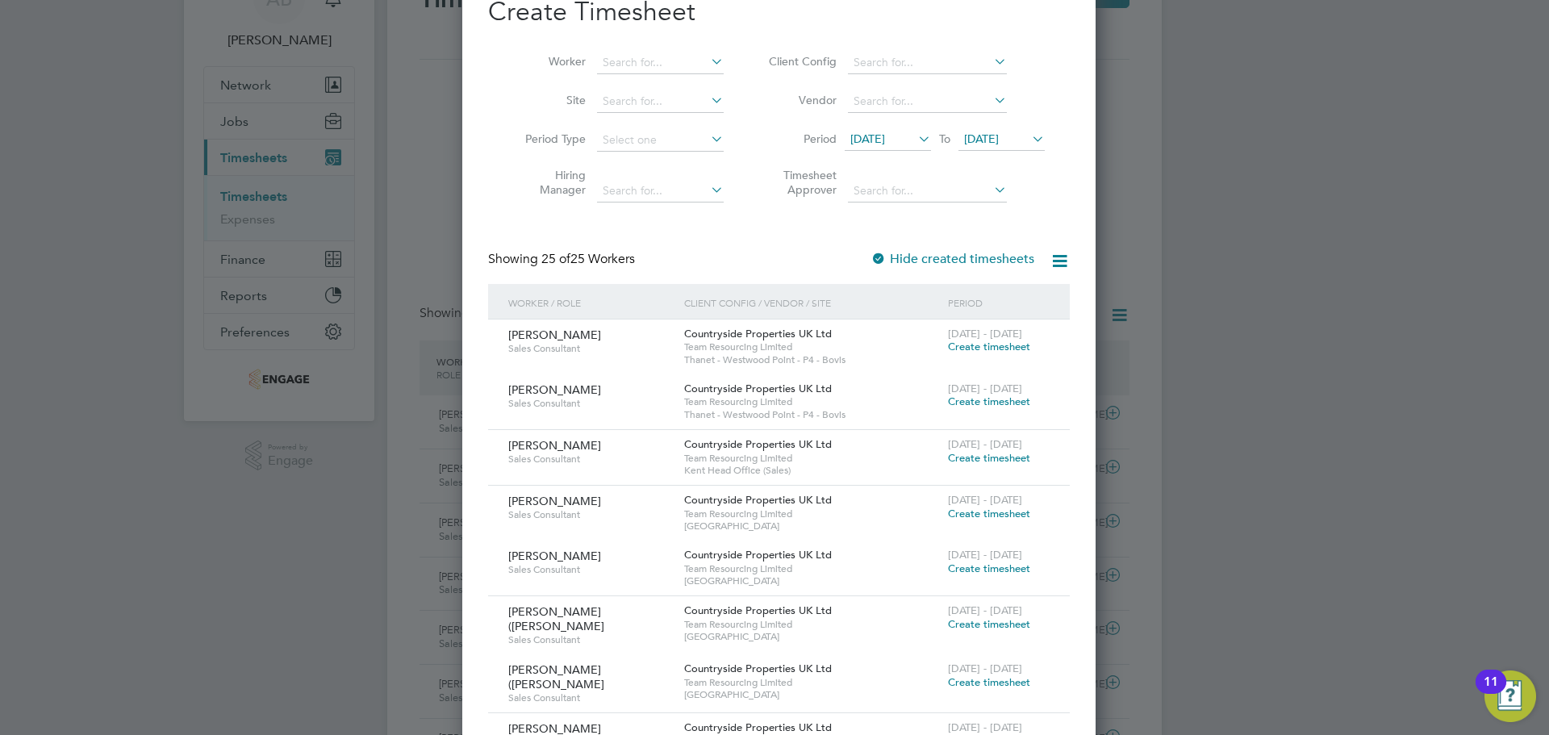
scroll to position [0, 0]
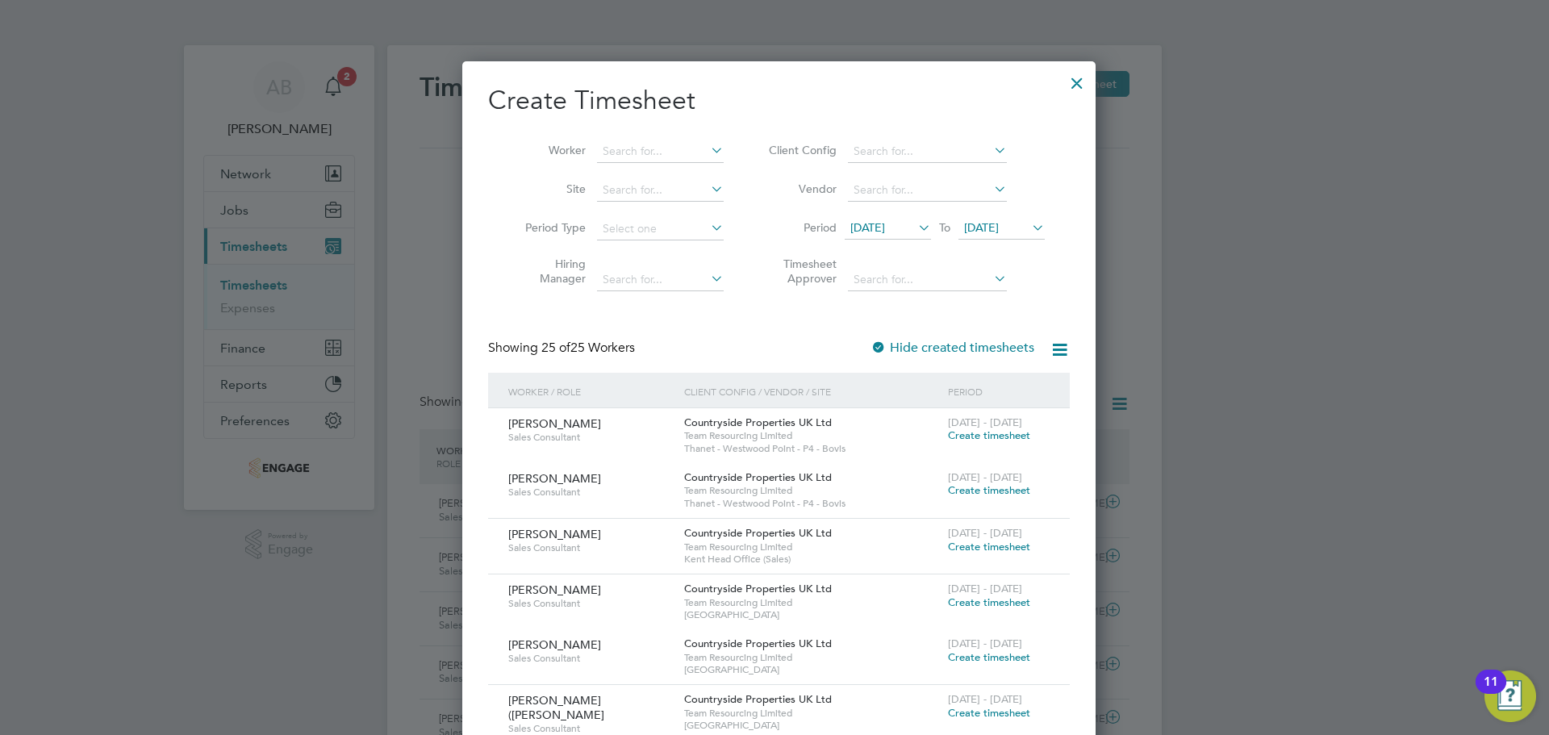
click at [1029, 226] on icon at bounding box center [1029, 227] width 0 height 23
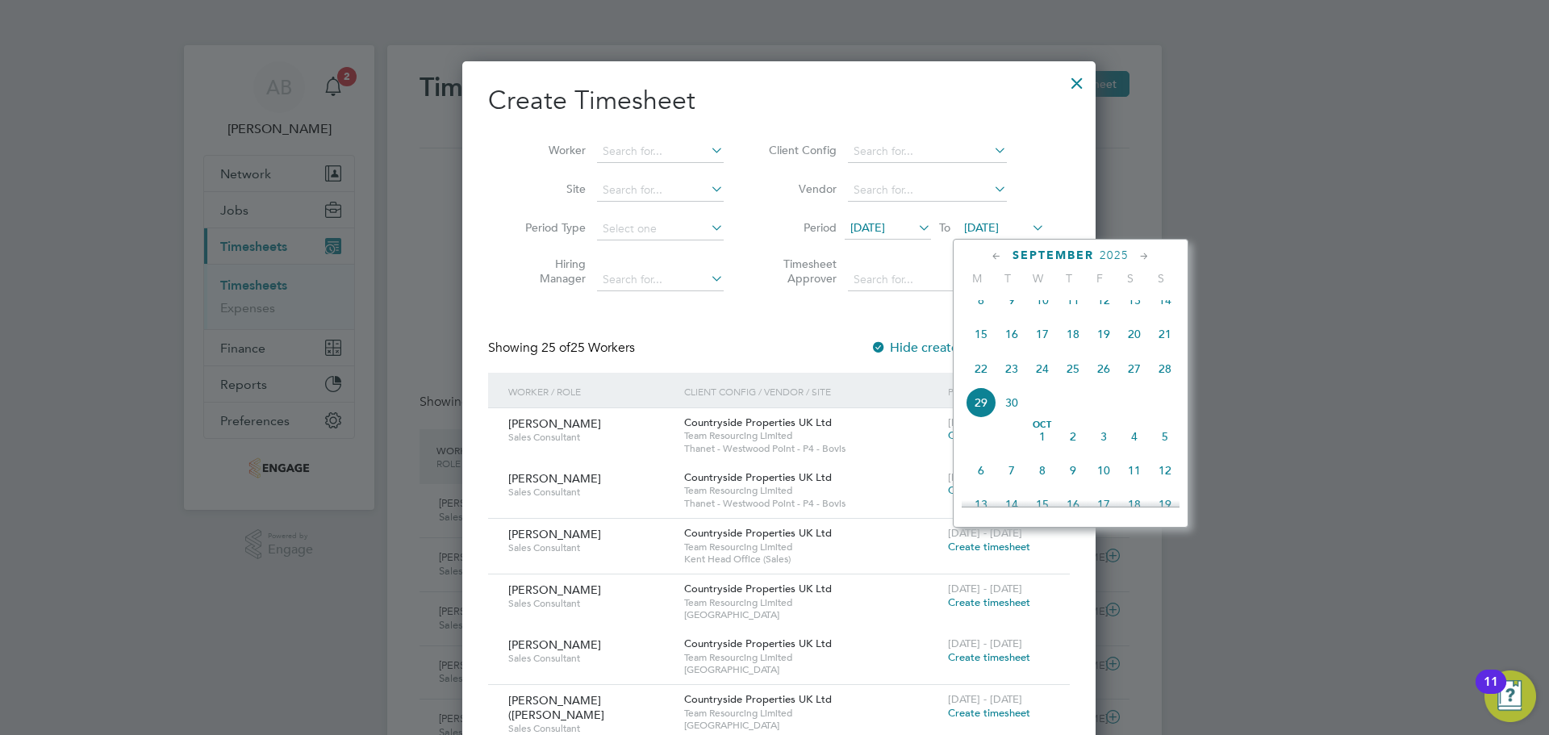
scroll to position [628, 0]
click at [1171, 347] on span "28" at bounding box center [1165, 334] width 31 height 31
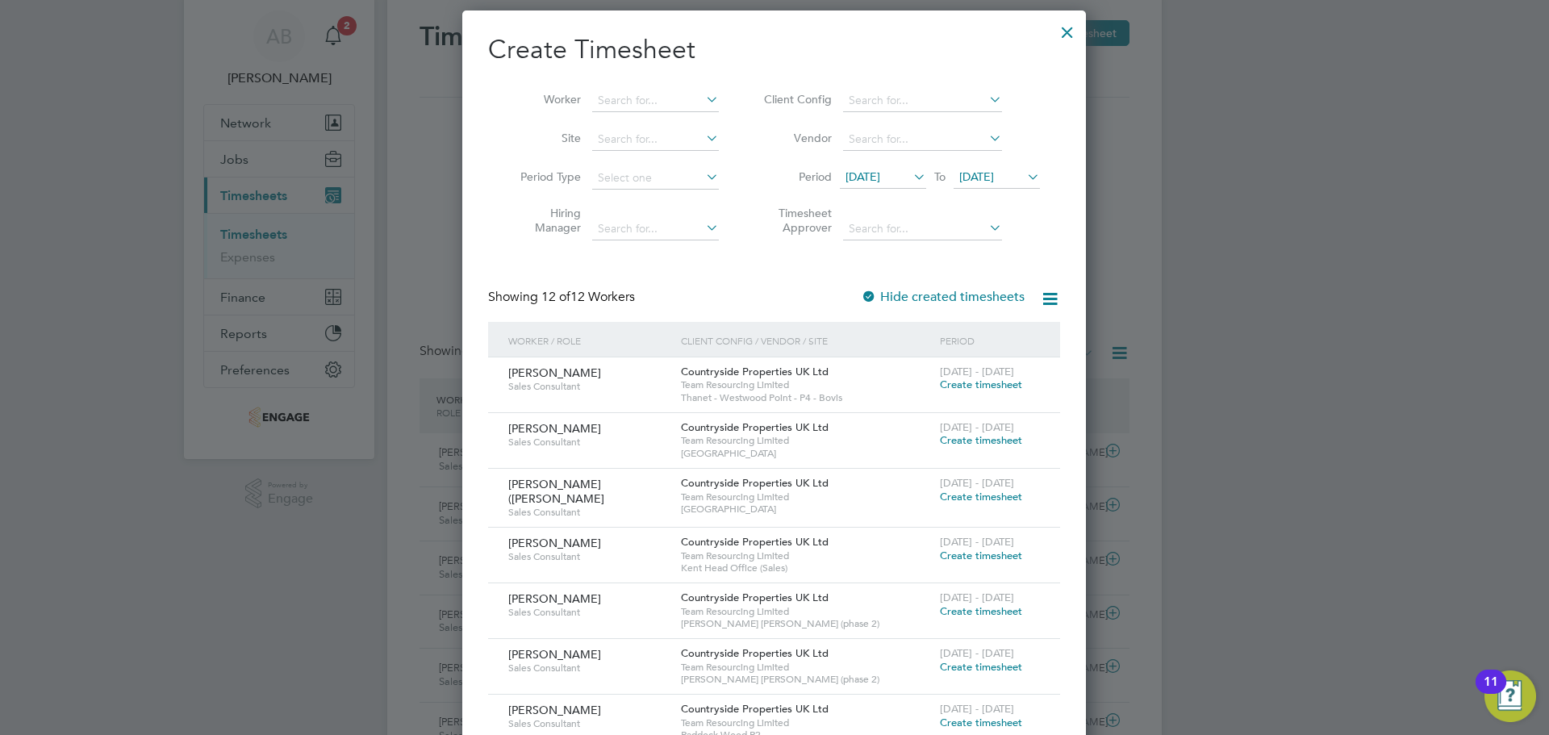
scroll to position [0, 0]
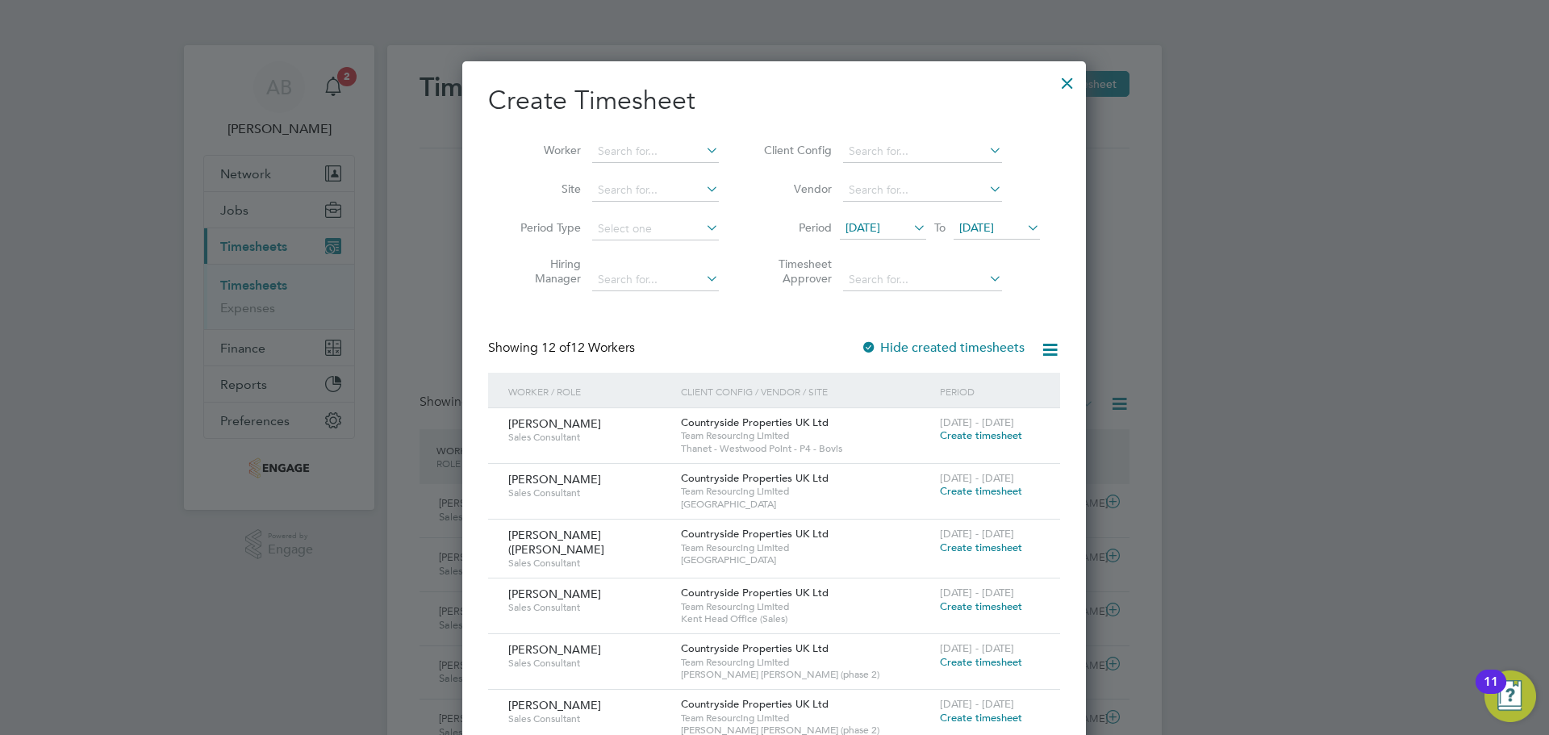
click at [1067, 80] on div at bounding box center [1067, 79] width 29 height 29
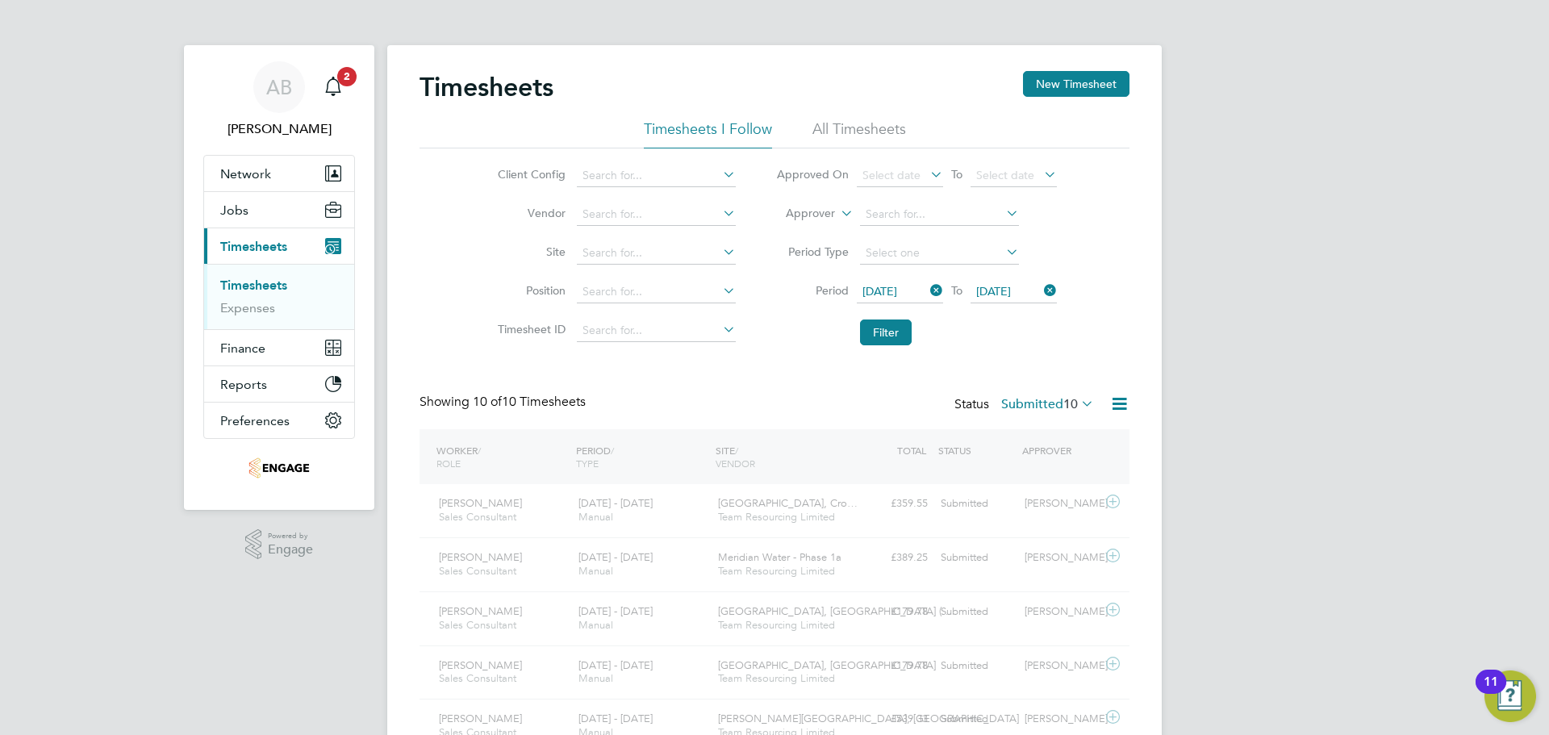
scroll to position [41, 140]
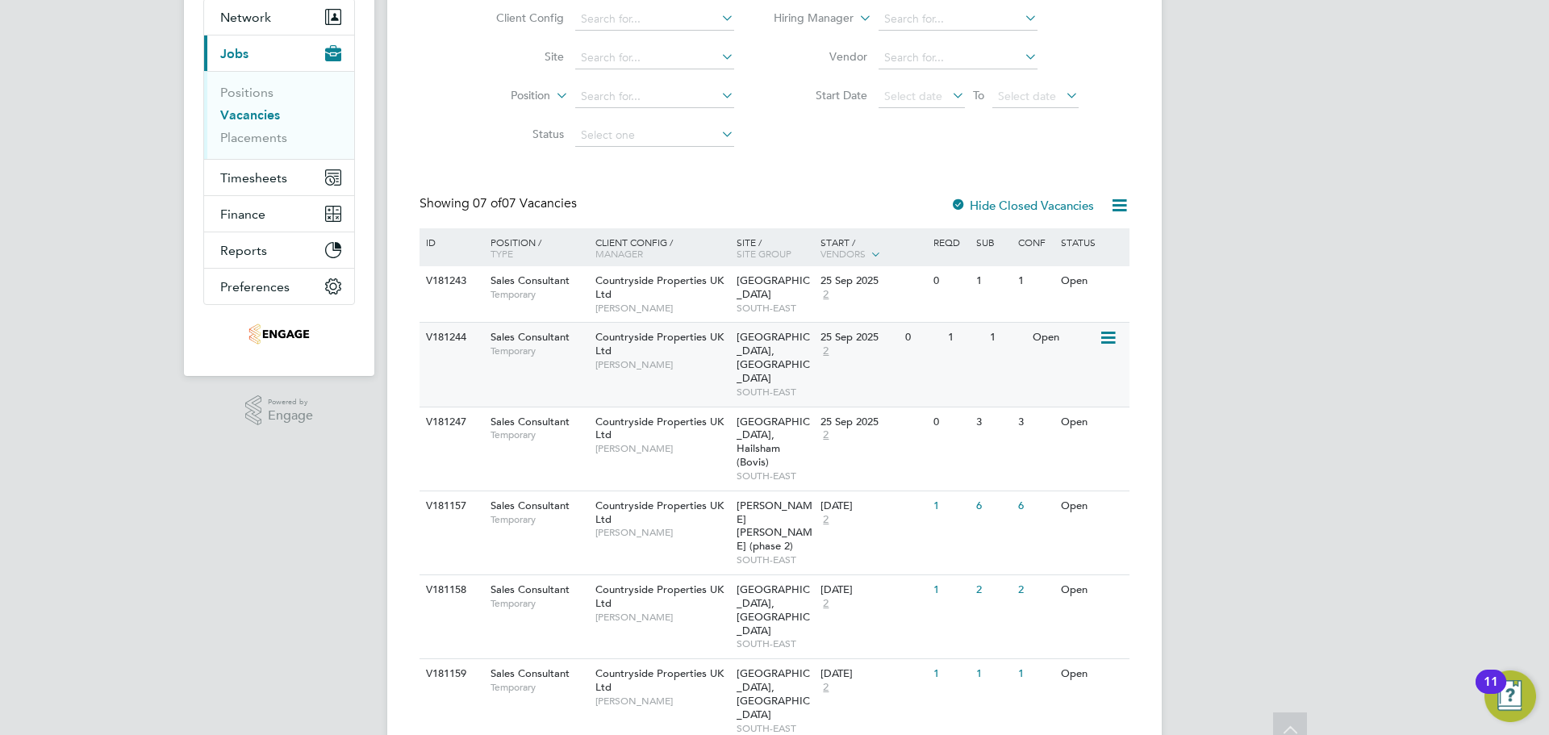
scroll to position [170, 0]
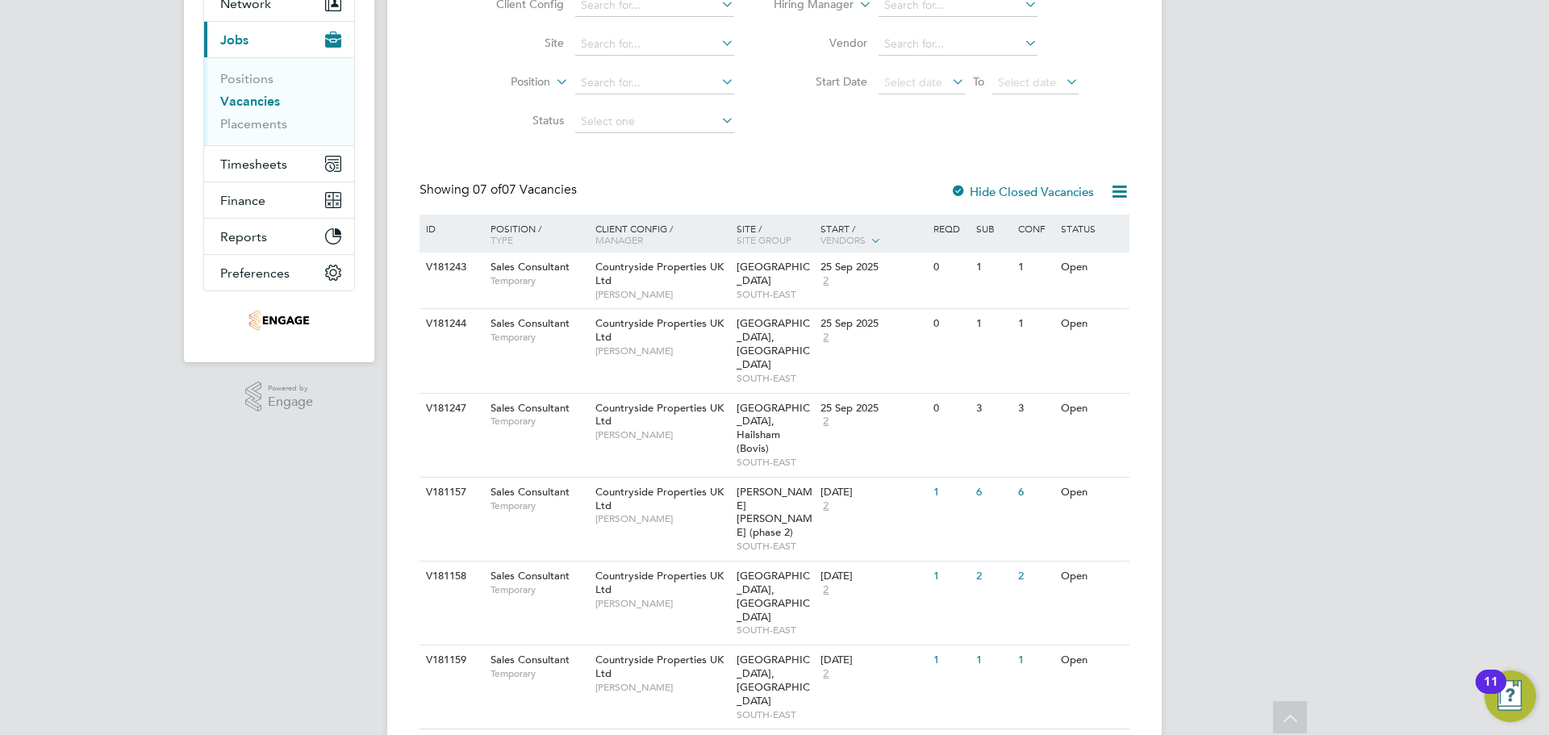
click at [975, 194] on label "Hide Closed Vacancies" at bounding box center [1022, 191] width 144 height 15
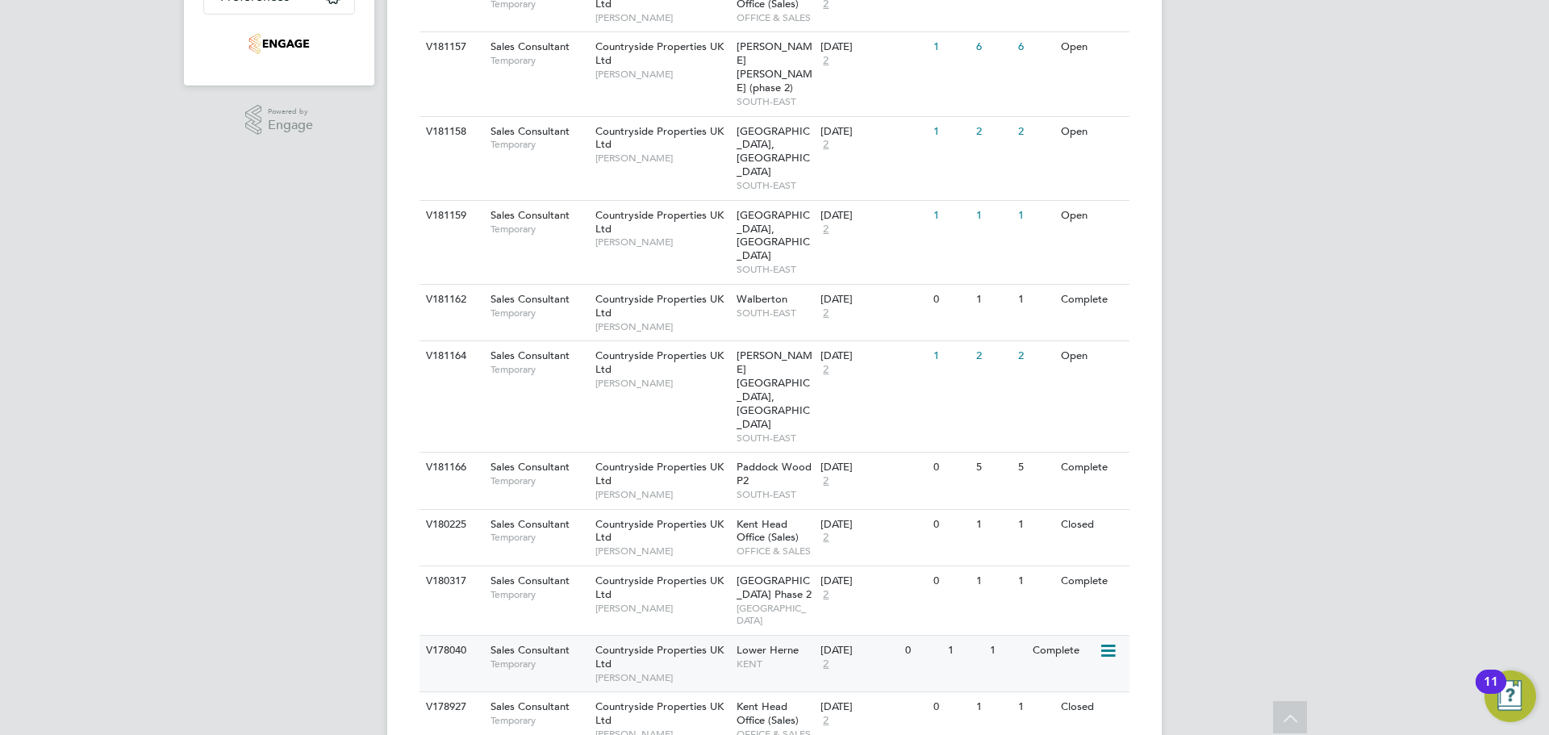
scroll to position [565, 0]
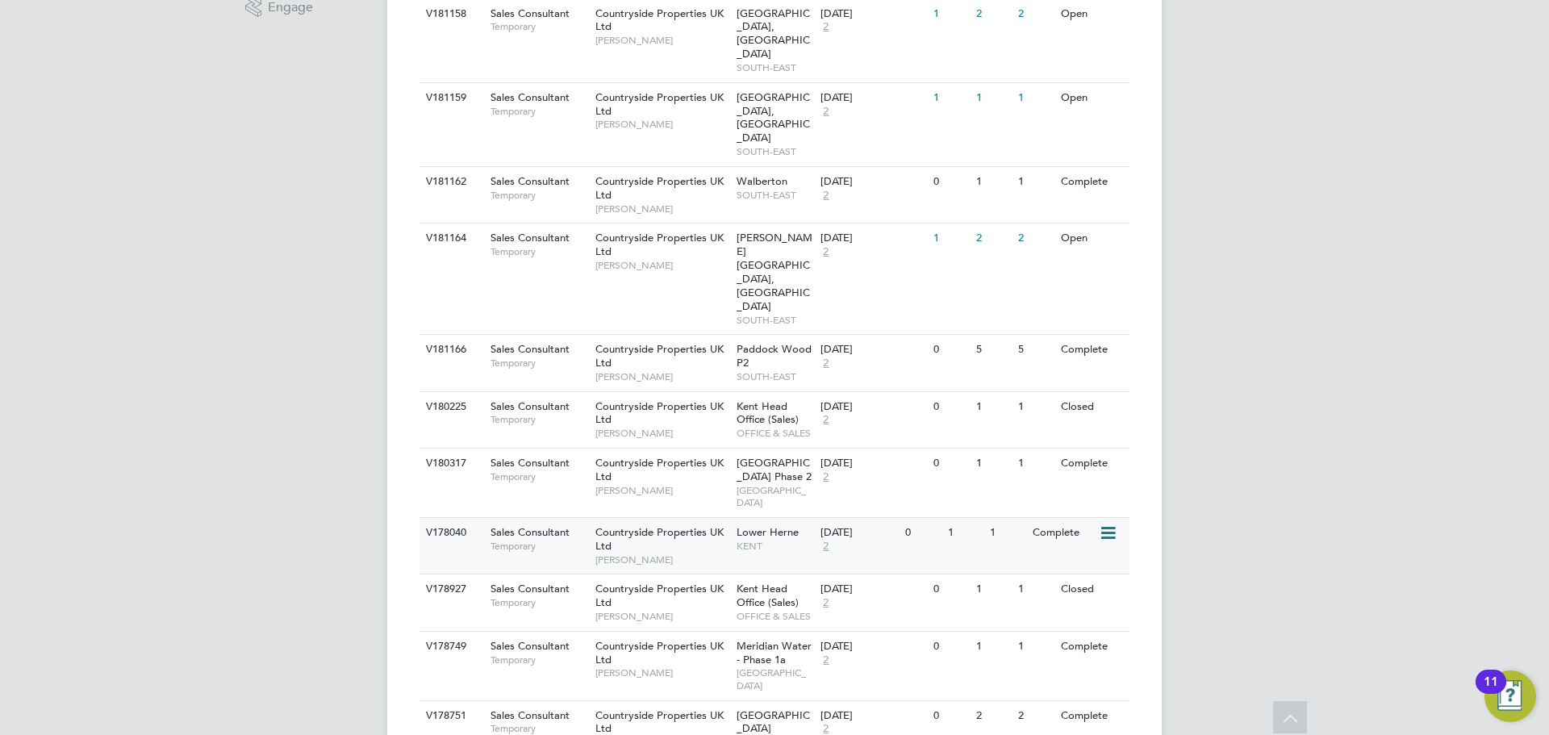
click at [768, 540] on span "KENT" at bounding box center [775, 546] width 77 height 13
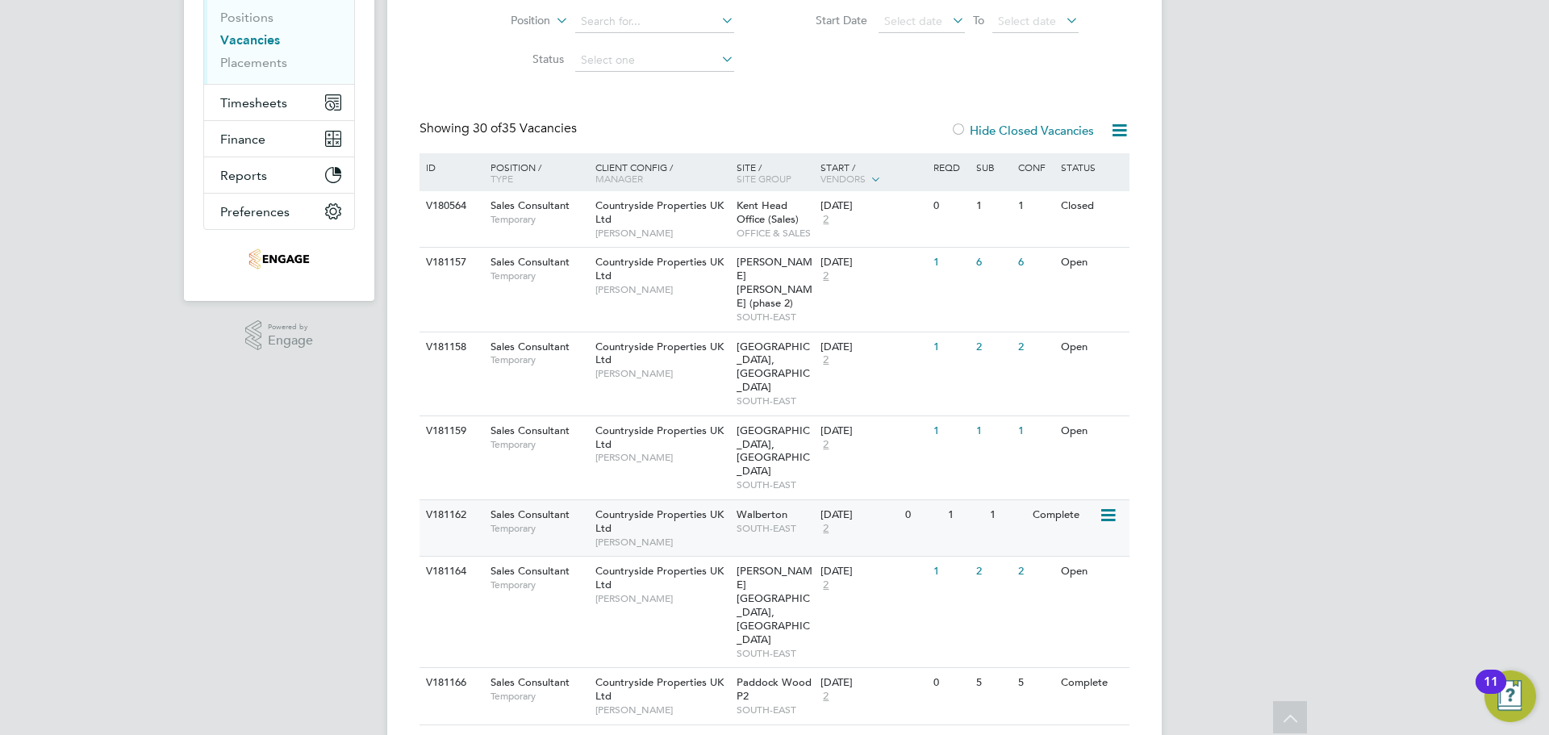
scroll to position [242, 0]
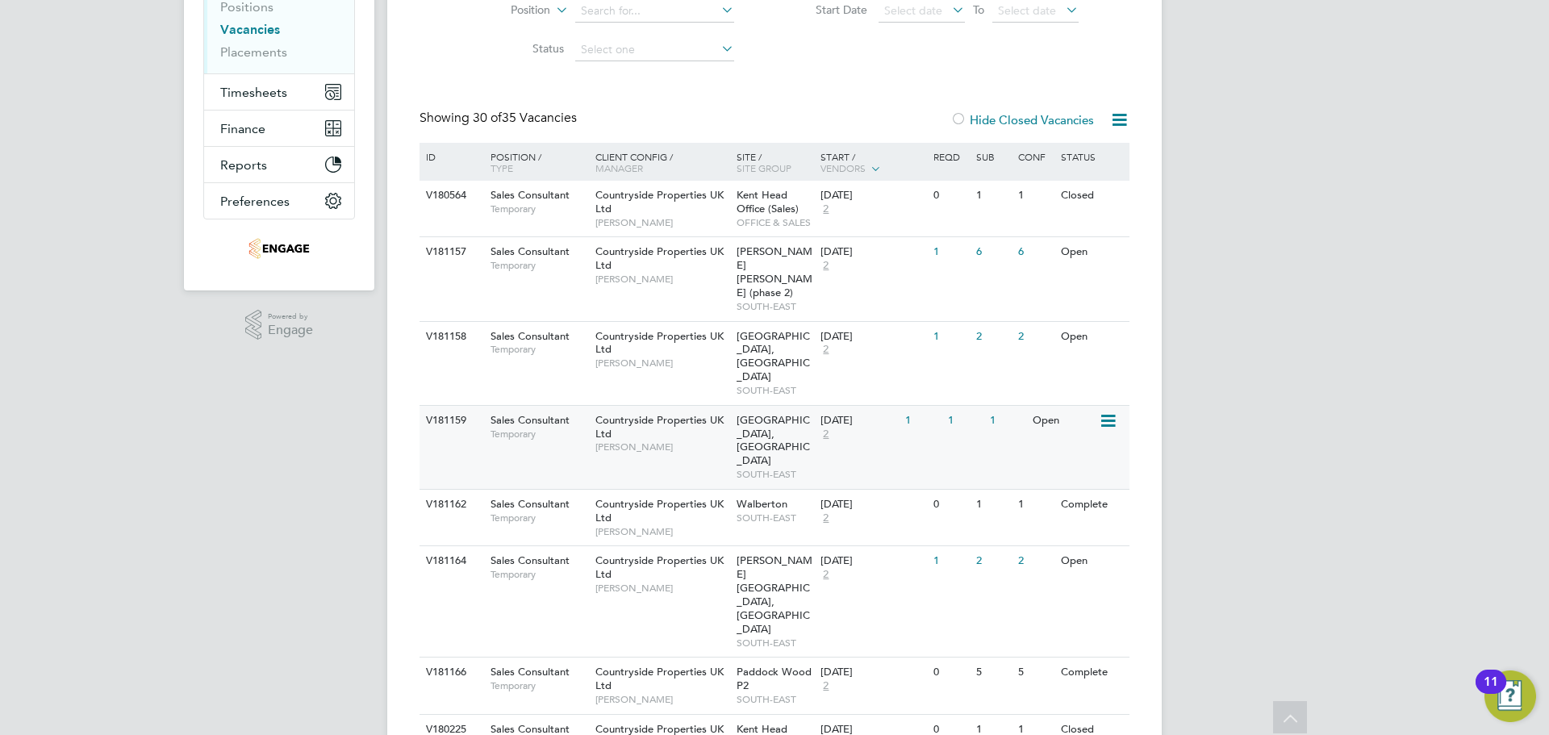
click at [793, 468] on span "SOUTH-EAST" at bounding box center [775, 474] width 77 height 13
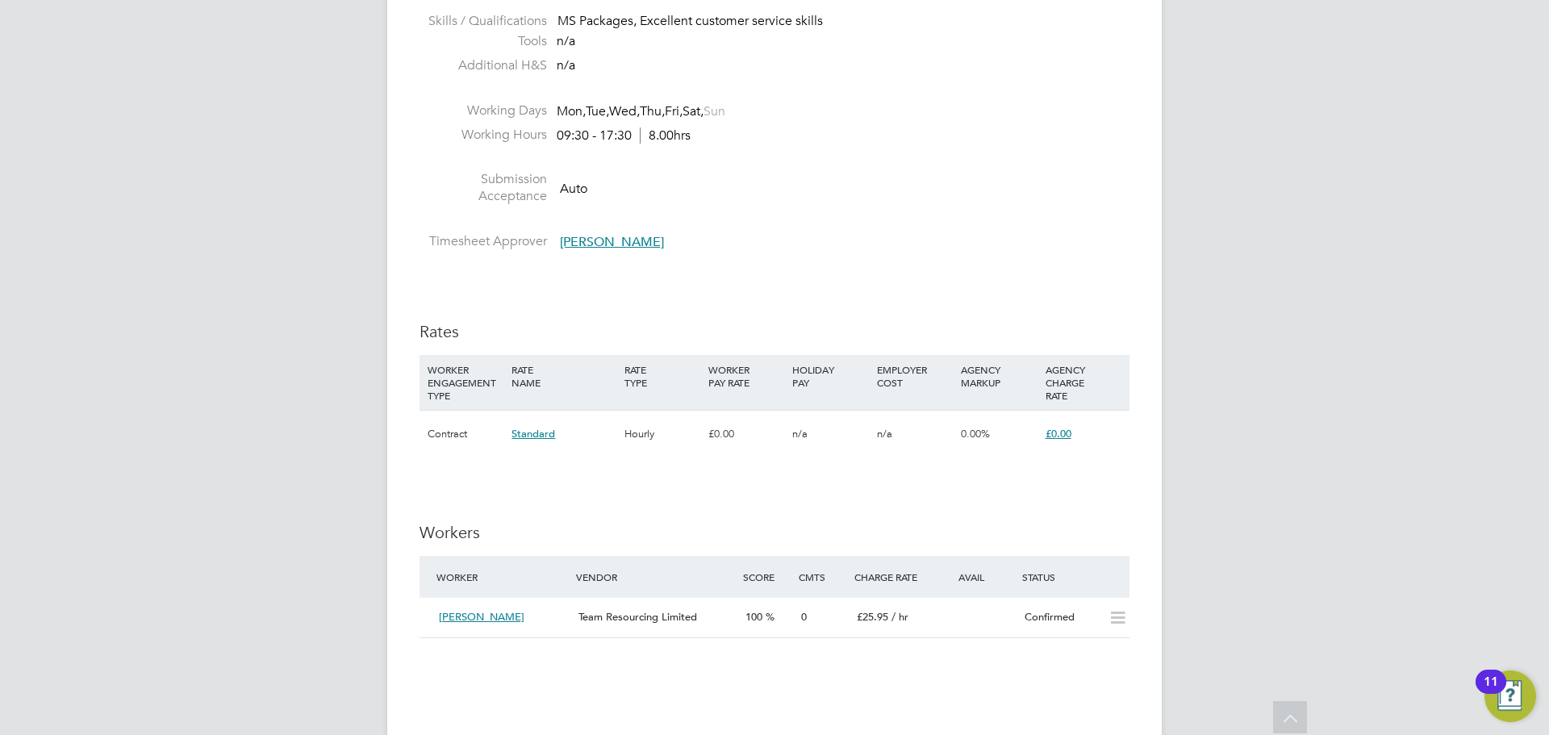
scroll to position [1279, 0]
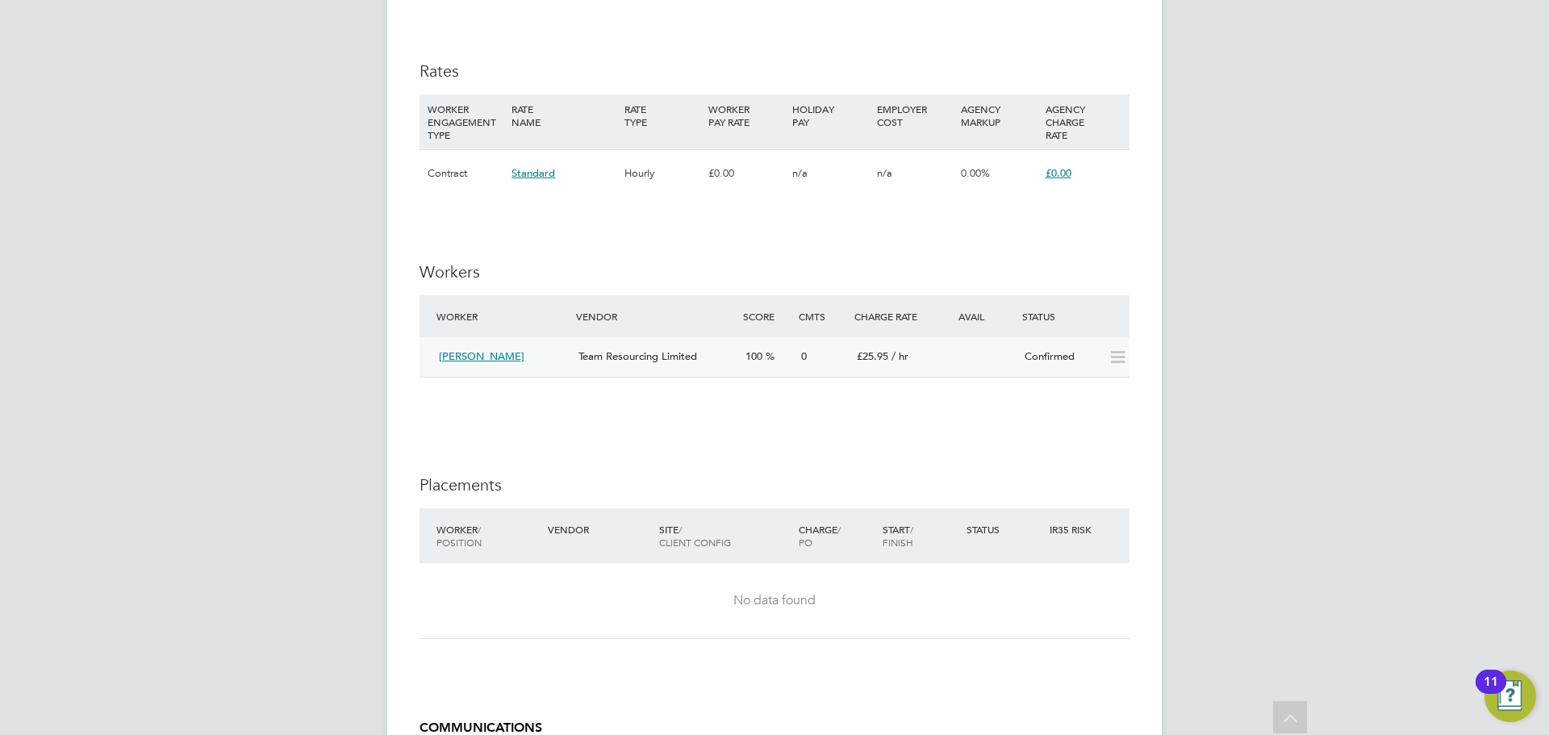
click at [1118, 360] on icon at bounding box center [1118, 357] width 20 height 13
click at [1010, 395] on li at bounding box center [775, 402] width 710 height 16
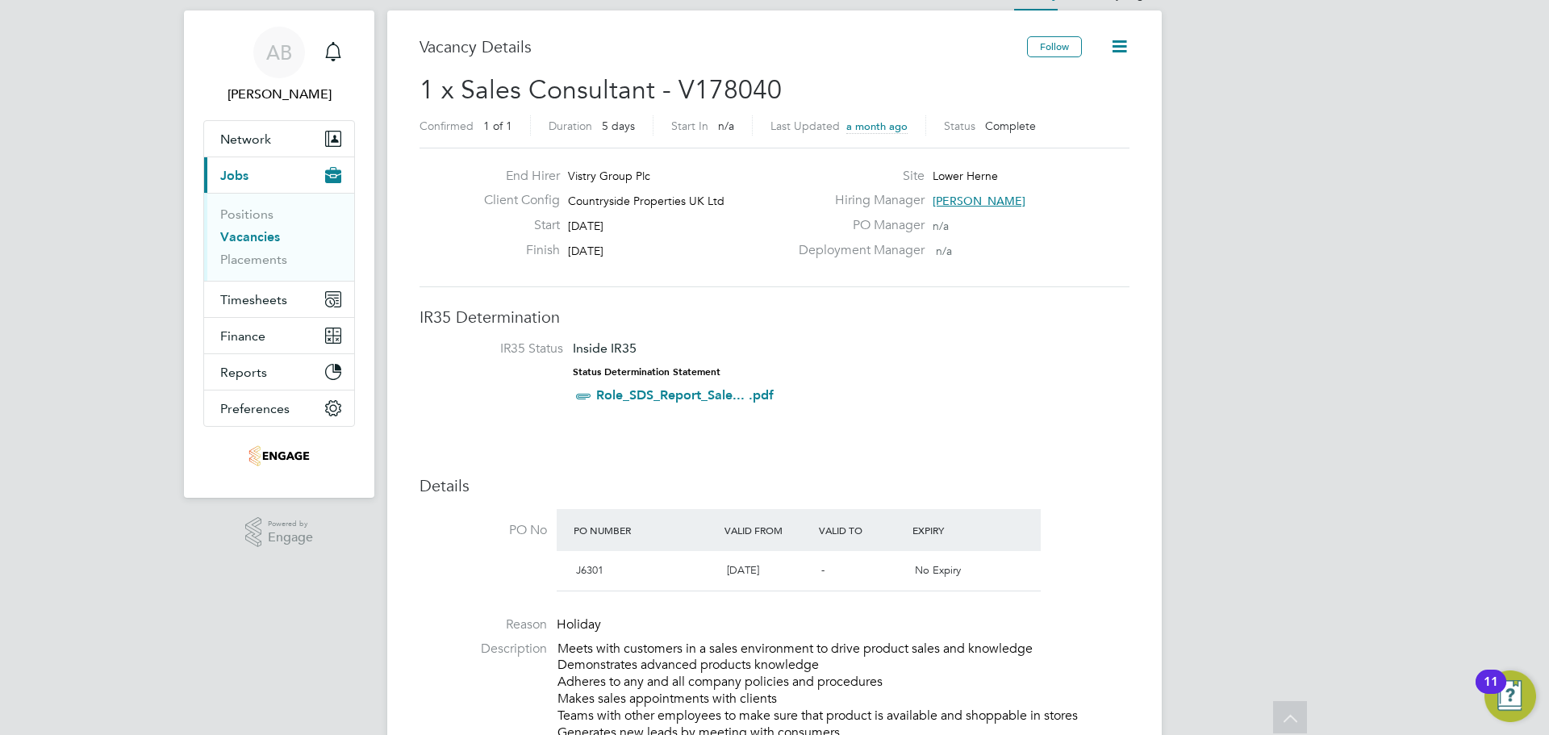
scroll to position [0, 0]
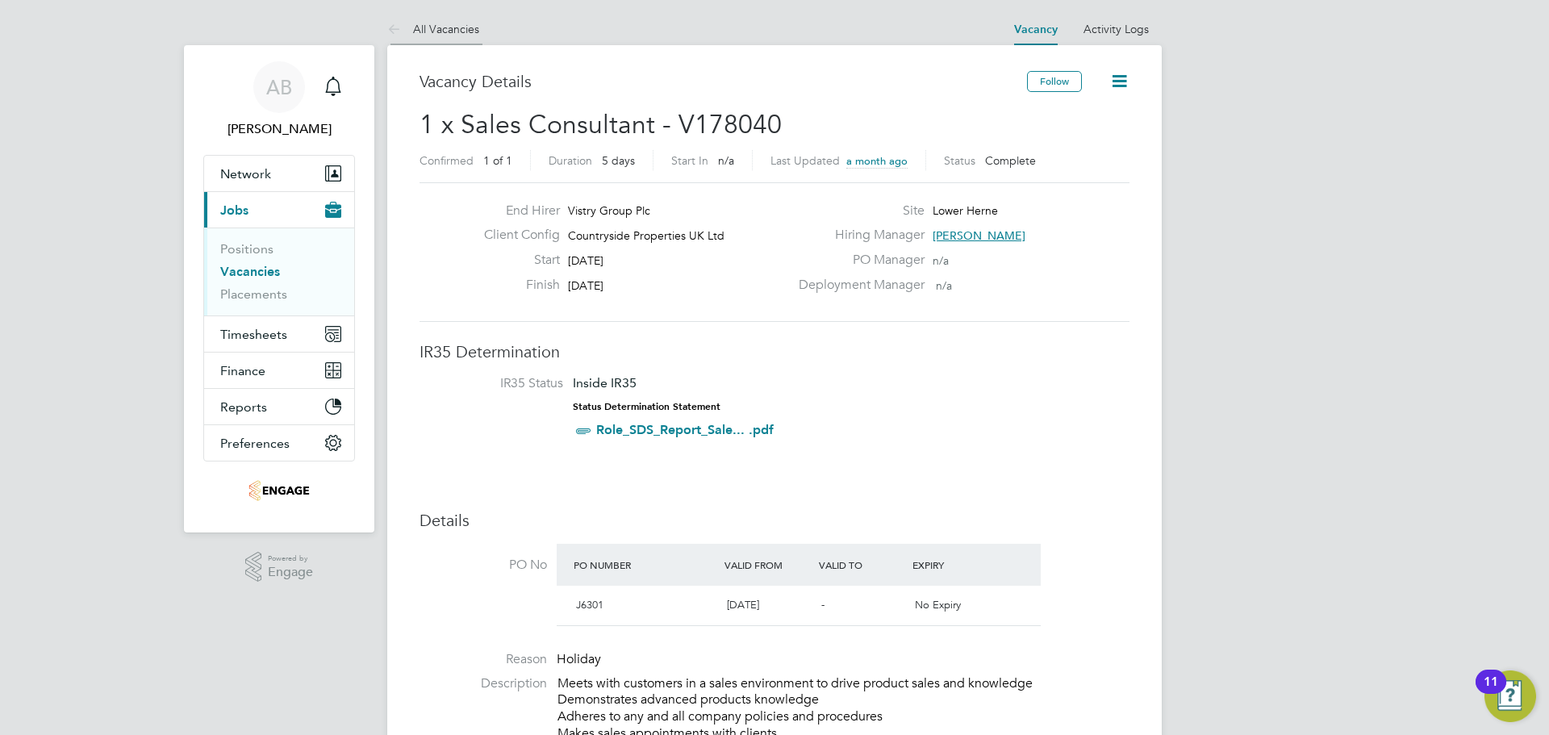
click at [394, 20] on icon at bounding box center [397, 30] width 20 height 20
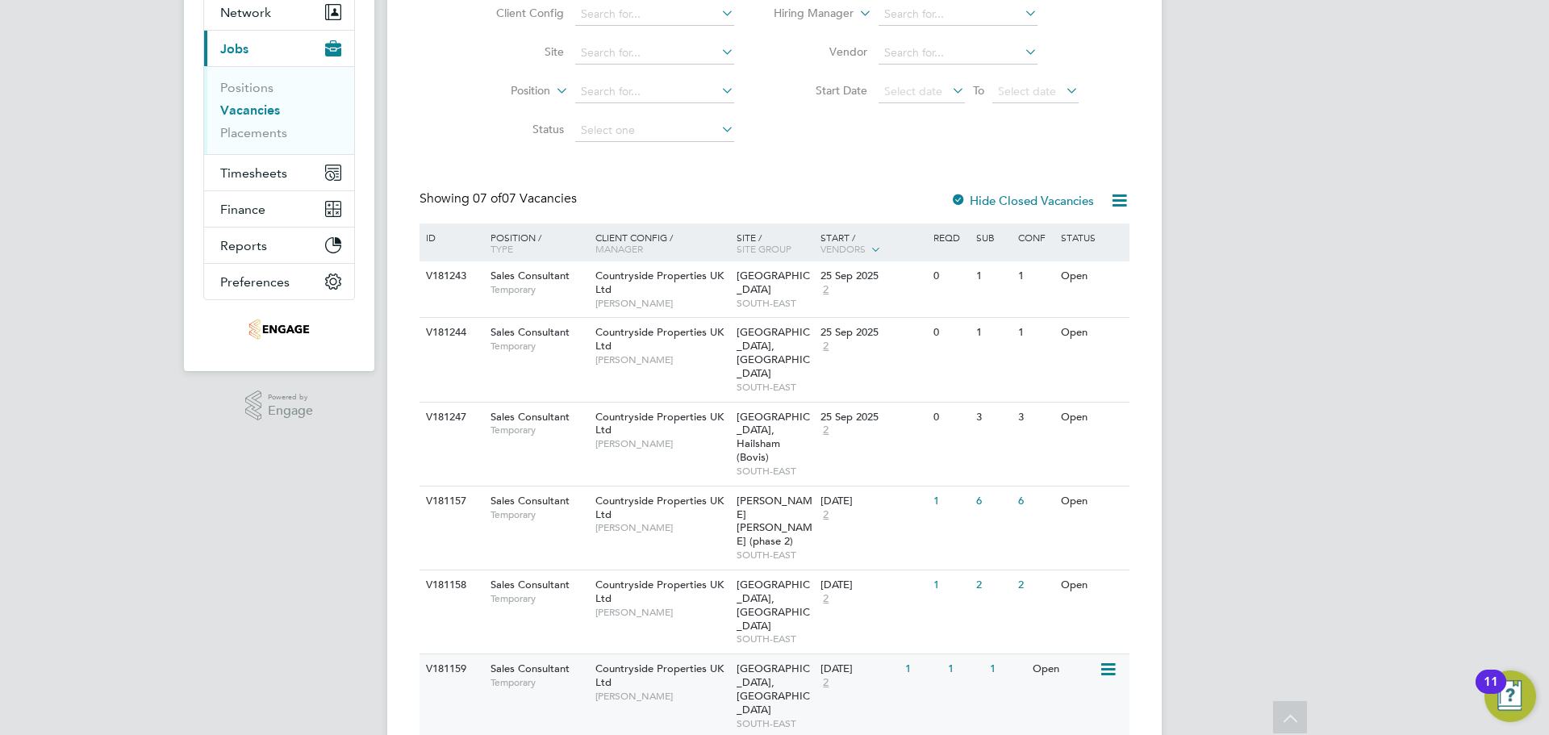
scroll to position [170, 0]
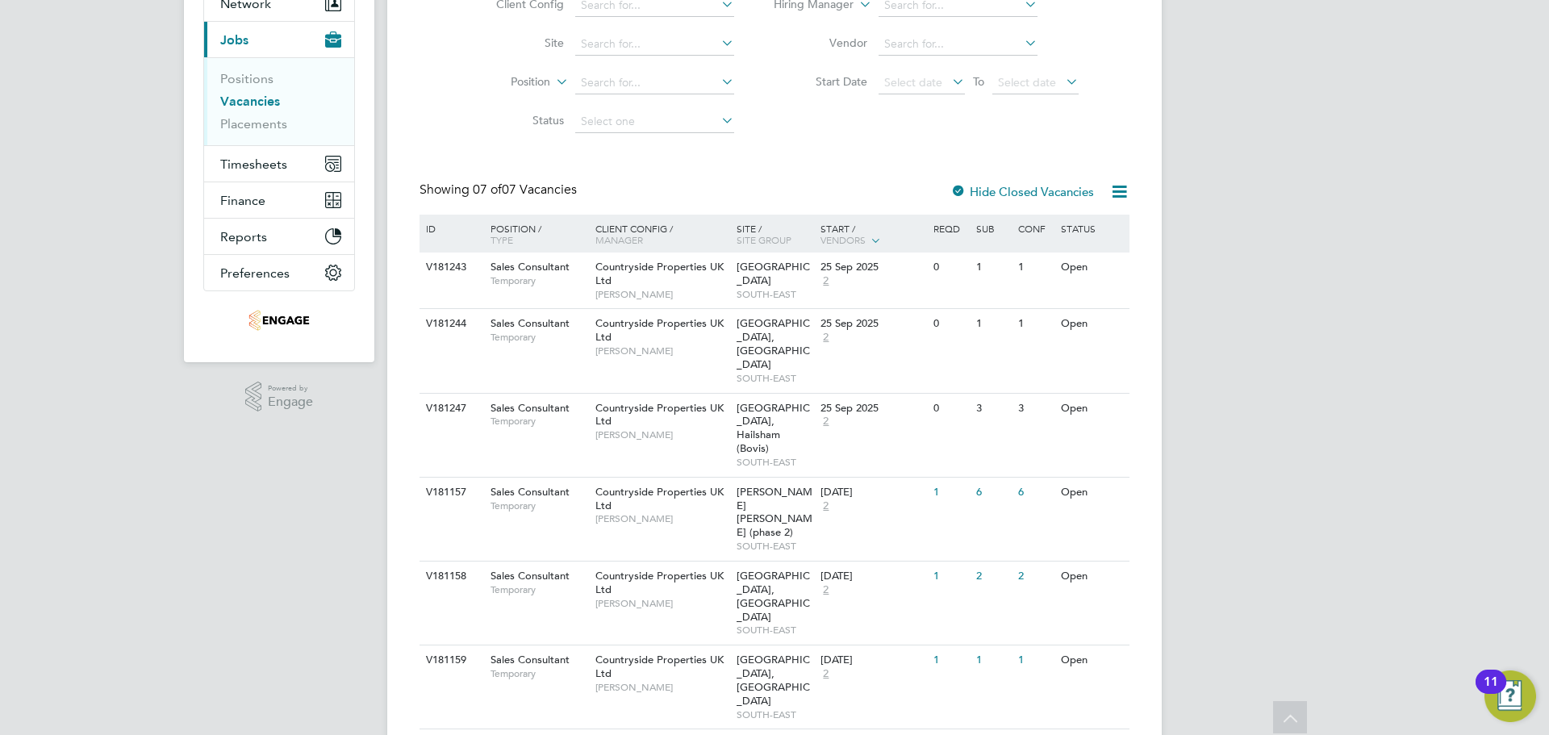
click at [1020, 185] on label "Hide Closed Vacancies" at bounding box center [1022, 191] width 144 height 15
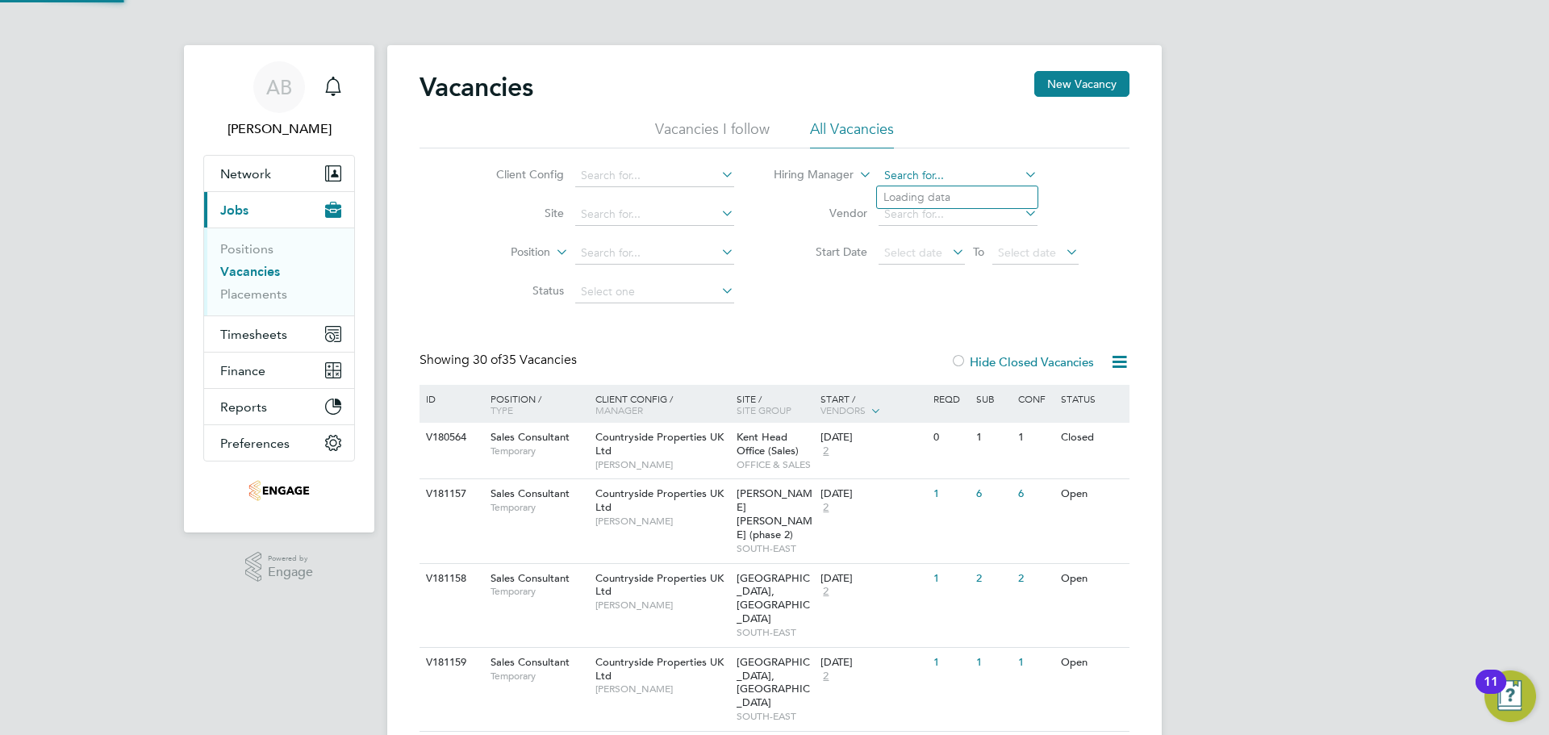
click at [907, 179] on input at bounding box center [958, 176] width 159 height 23
click at [927, 195] on li "Jenn ifer Alexander" at bounding box center [957, 197] width 161 height 22
type input "[PERSON_NAME]"
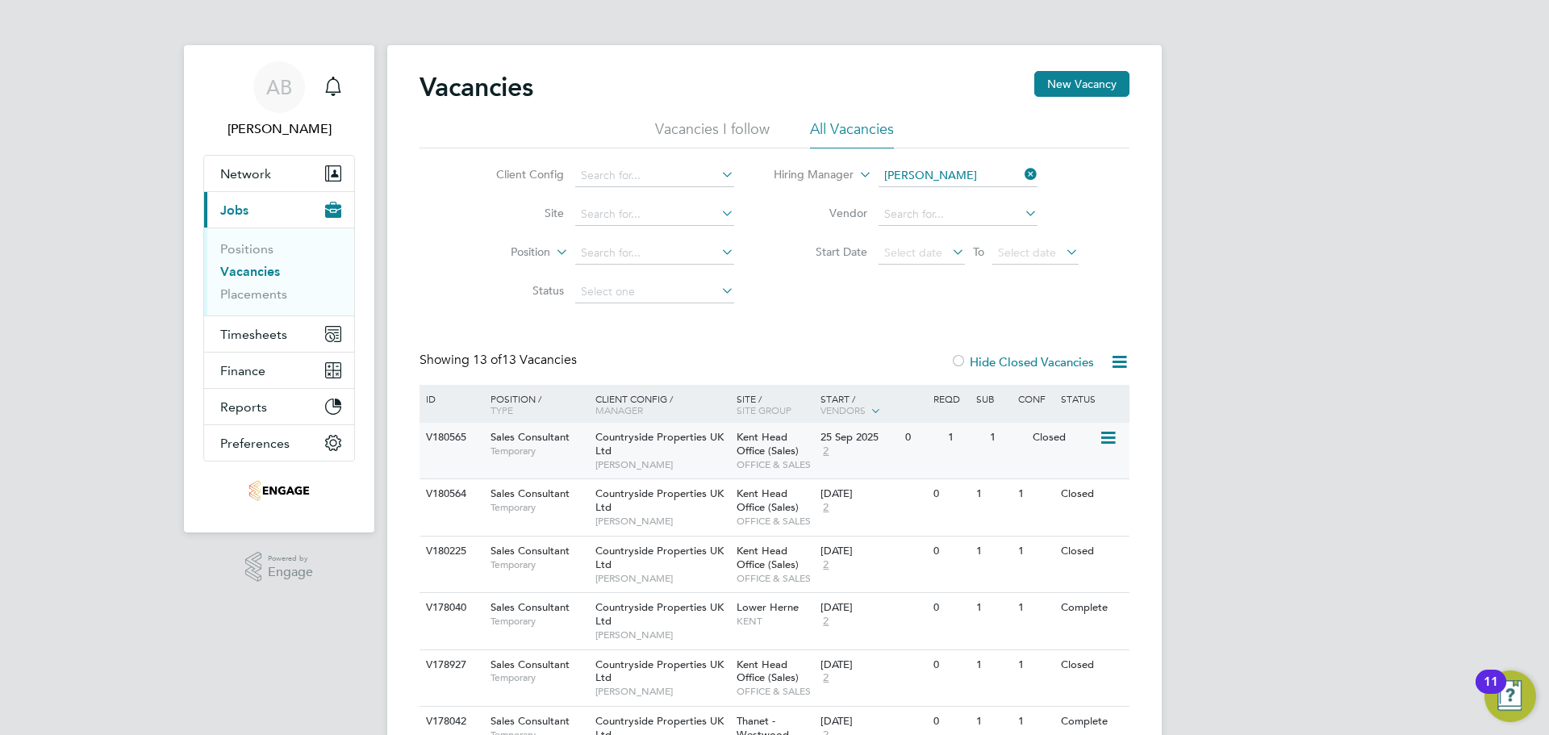
click at [720, 449] on div "Countryside Properties UK Ltd Jennifer Alexander" at bounding box center [661, 451] width 141 height 56
drag, startPoint x: 1025, startPoint y: 171, endPoint x: 979, endPoint y: 186, distance: 48.5
click at [1021, 171] on icon at bounding box center [1021, 174] width 0 height 23
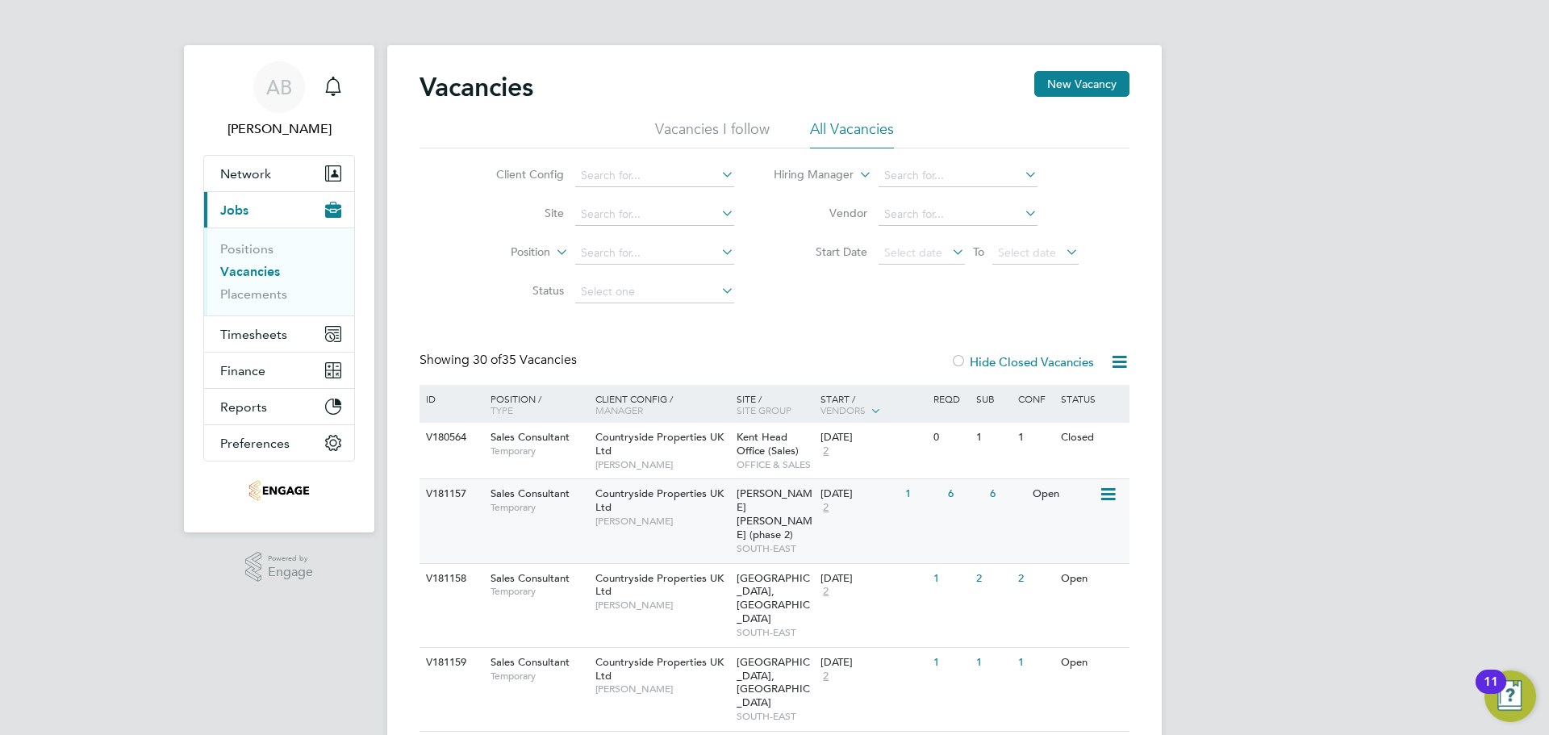
click at [761, 502] on span "Burgess Hill (phase 2)" at bounding box center [775, 513] width 76 height 55
click at [610, 259] on input at bounding box center [654, 253] width 159 height 23
click at [553, 254] on icon at bounding box center [553, 247] width 0 height 15
click at [553, 250] on icon at bounding box center [553, 247] width 0 height 15
click at [604, 213] on input at bounding box center [654, 214] width 159 height 23
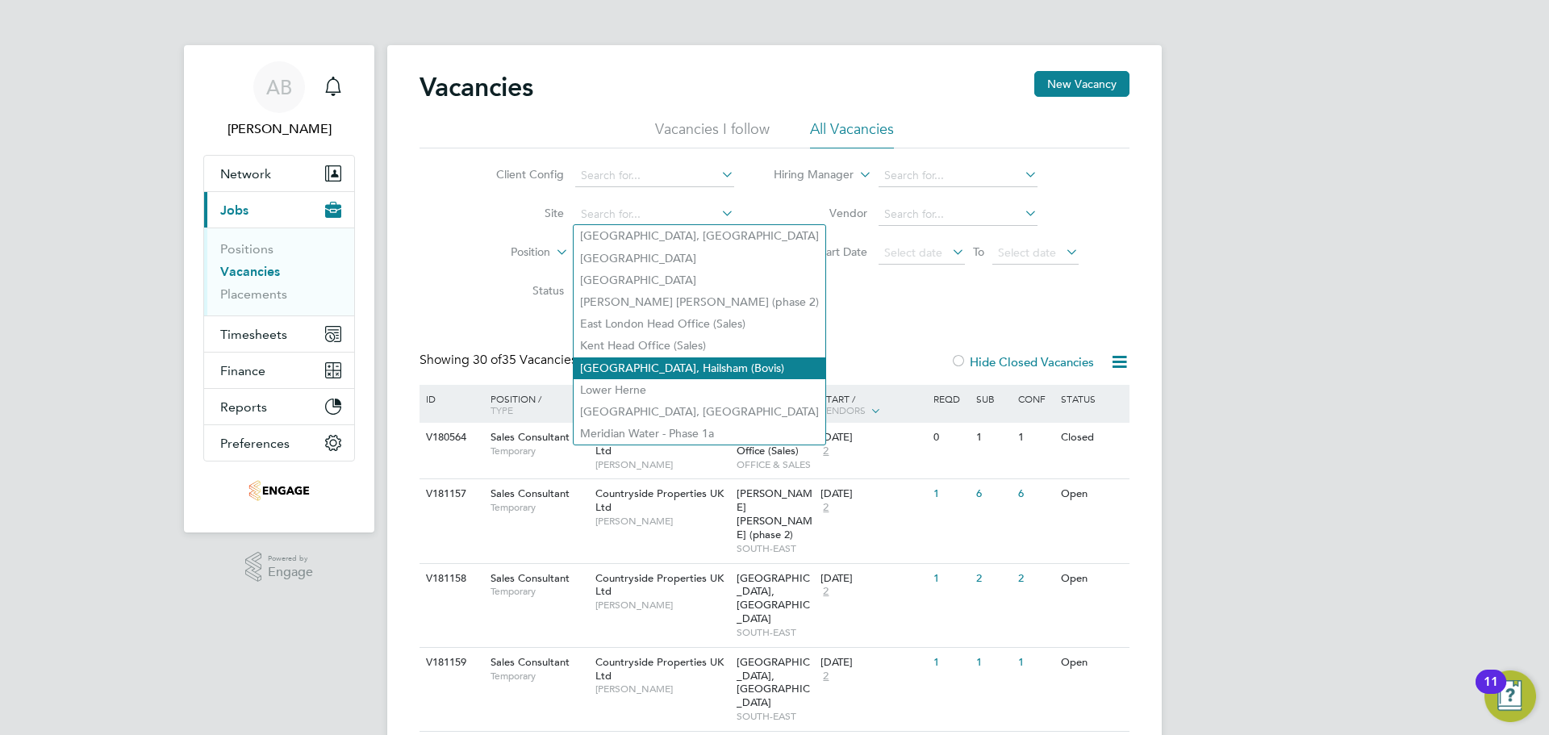
click at [679, 357] on li "Liberty Place, Hailsham (Bovis)" at bounding box center [700, 368] width 252 height 22
type input "Liberty Place, Hailsham (Bovis)"
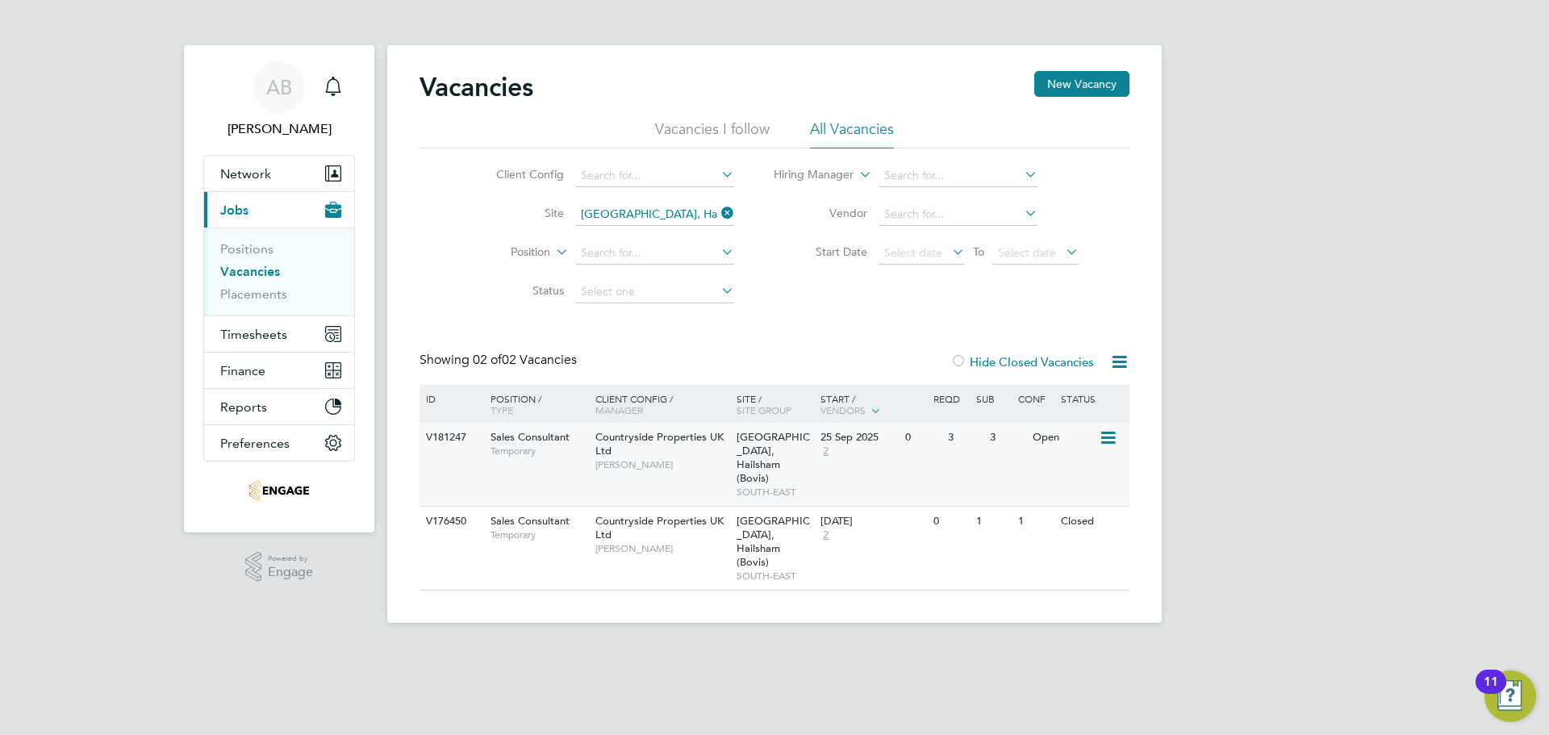
click at [1115, 441] on icon at bounding box center [1107, 437] width 16 height 19
click at [1049, 444] on div "Open" at bounding box center [1064, 438] width 70 height 30
click at [718, 207] on icon at bounding box center [718, 213] width 0 height 23
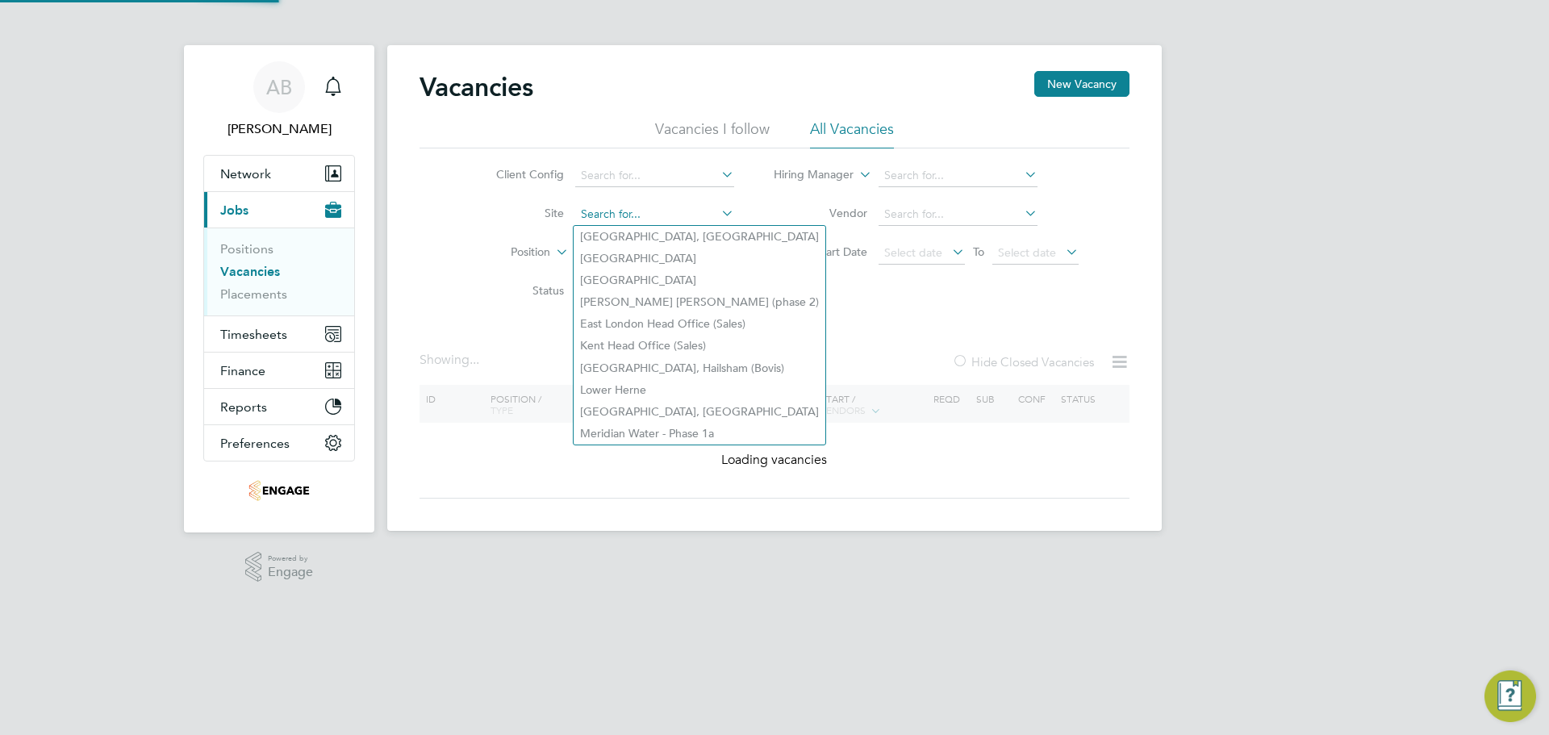
click at [716, 210] on input at bounding box center [654, 214] width 159 height 23
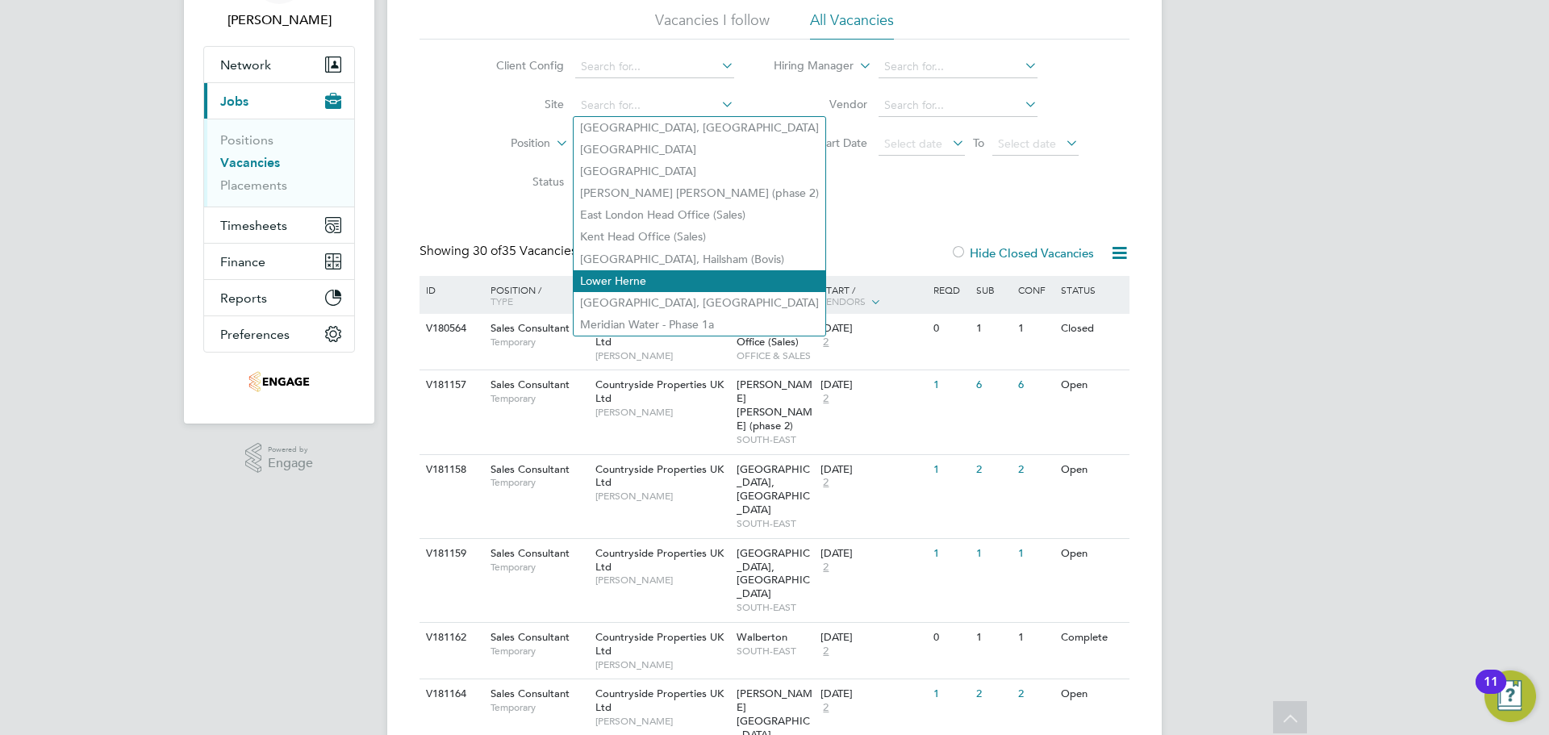
scroll to position [81, 0]
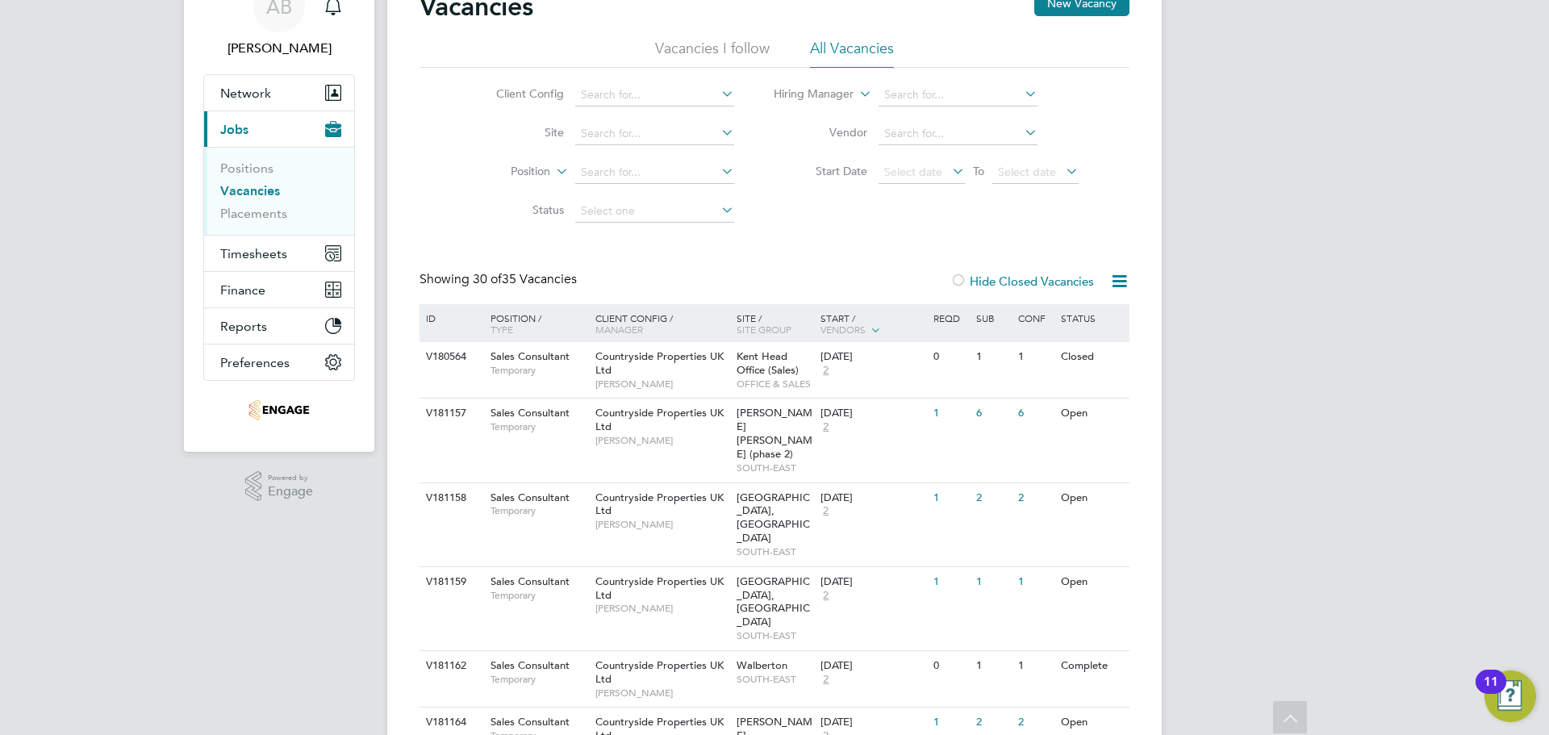
click at [704, 215] on li "[PERSON_NAME] [PERSON_NAME] (phase 2)" at bounding box center [700, 222] width 252 height 22
type input "[PERSON_NAME] [PERSON_NAME] (phase 2)"
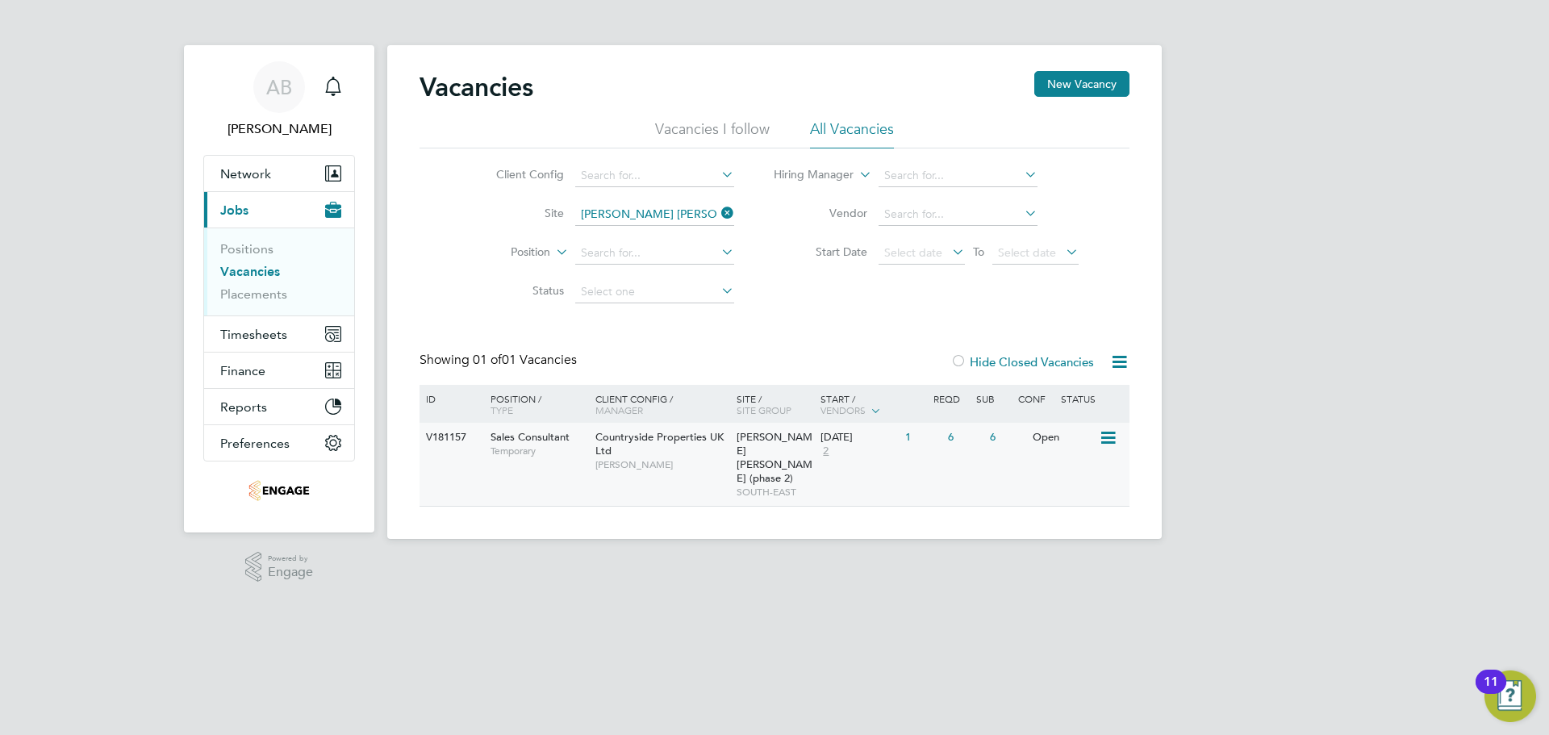
click at [939, 453] on div "V181157 Sales Consultant Temporary Countryside Properties UK Ltd Travers Robins…" at bounding box center [775, 464] width 710 height 83
click at [718, 214] on icon at bounding box center [718, 213] width 0 height 23
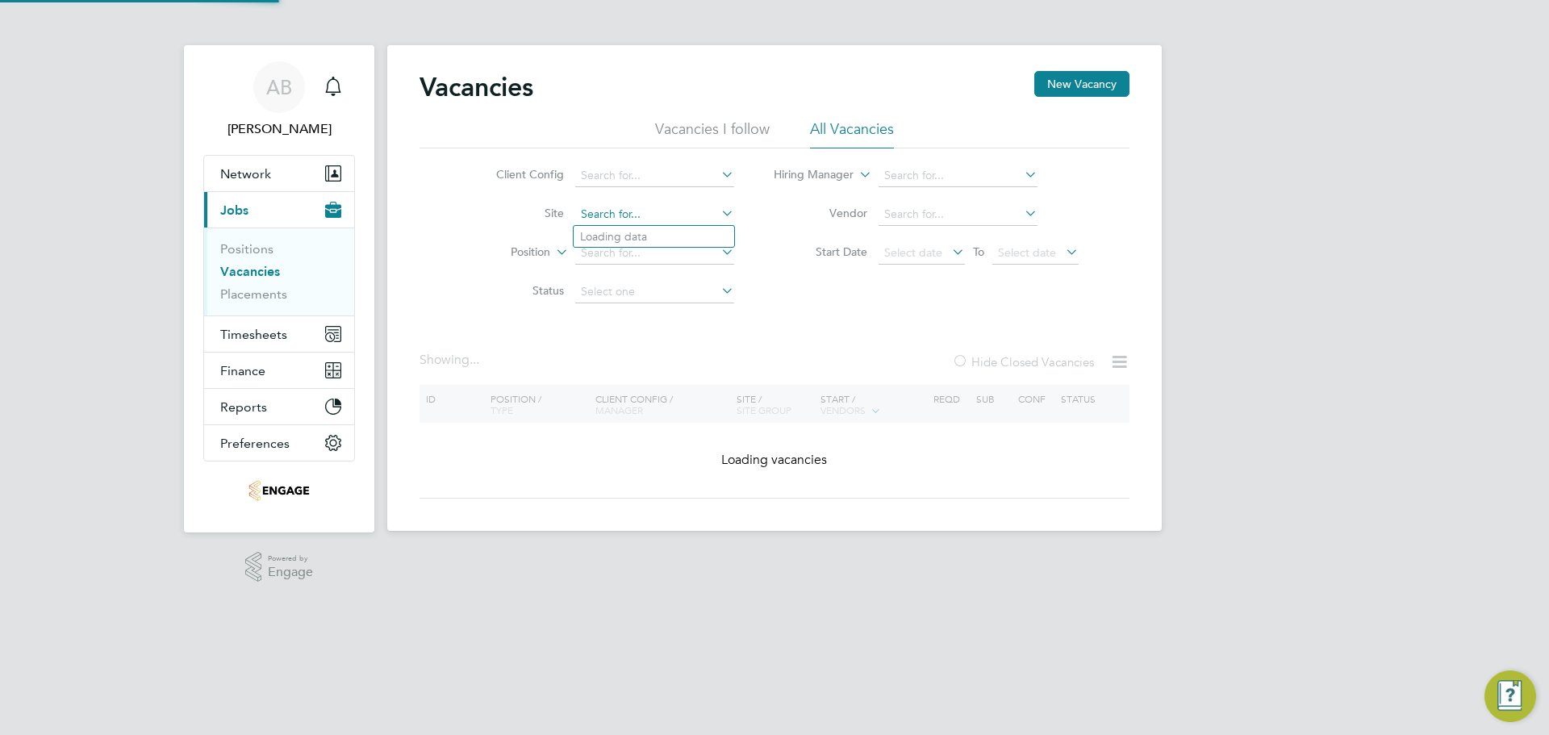
click at [687, 215] on input at bounding box center [654, 214] width 159 height 23
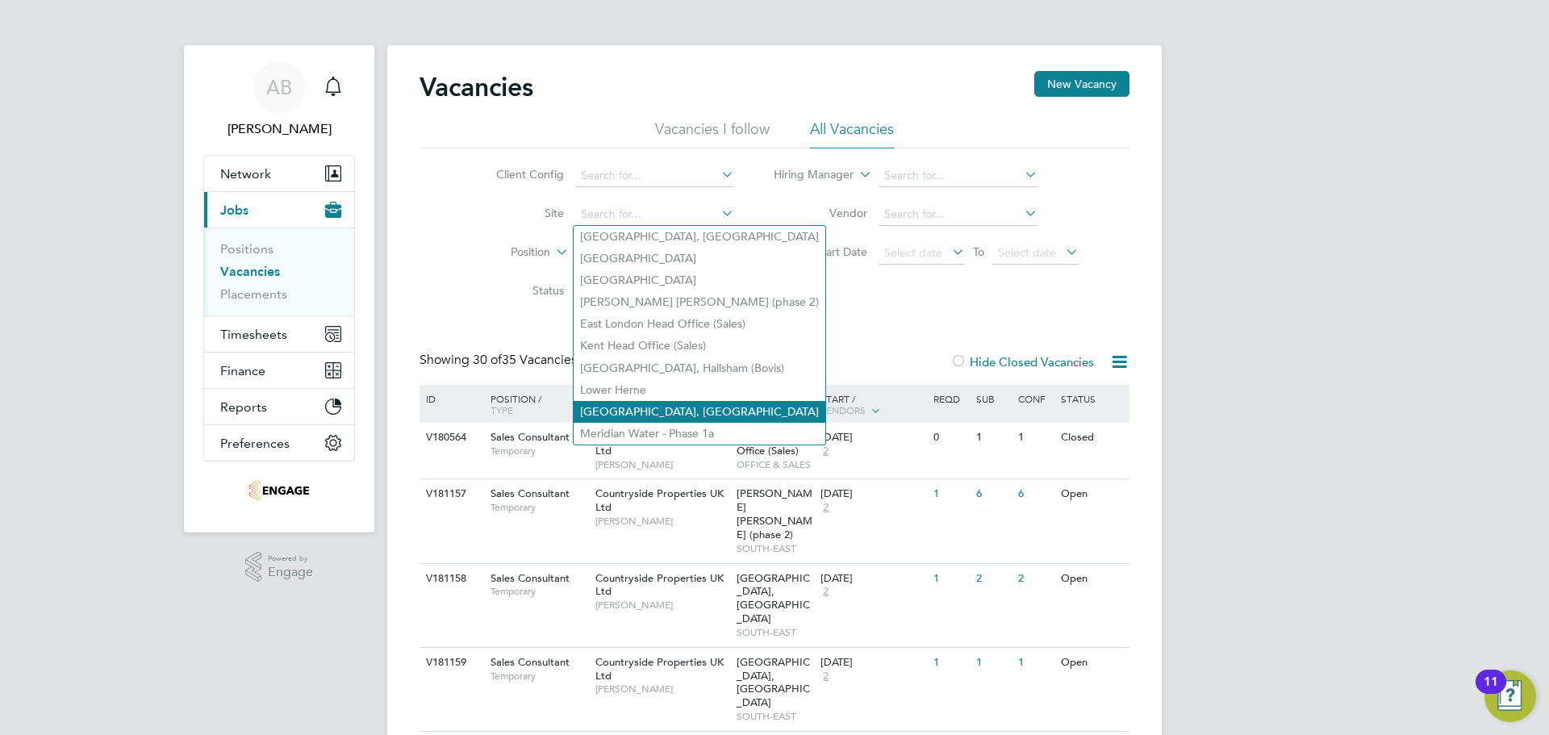
click at [654, 405] on li "[GEOGRAPHIC_DATA], [GEOGRAPHIC_DATA]" at bounding box center [700, 412] width 252 height 22
type input "[GEOGRAPHIC_DATA], [GEOGRAPHIC_DATA]"
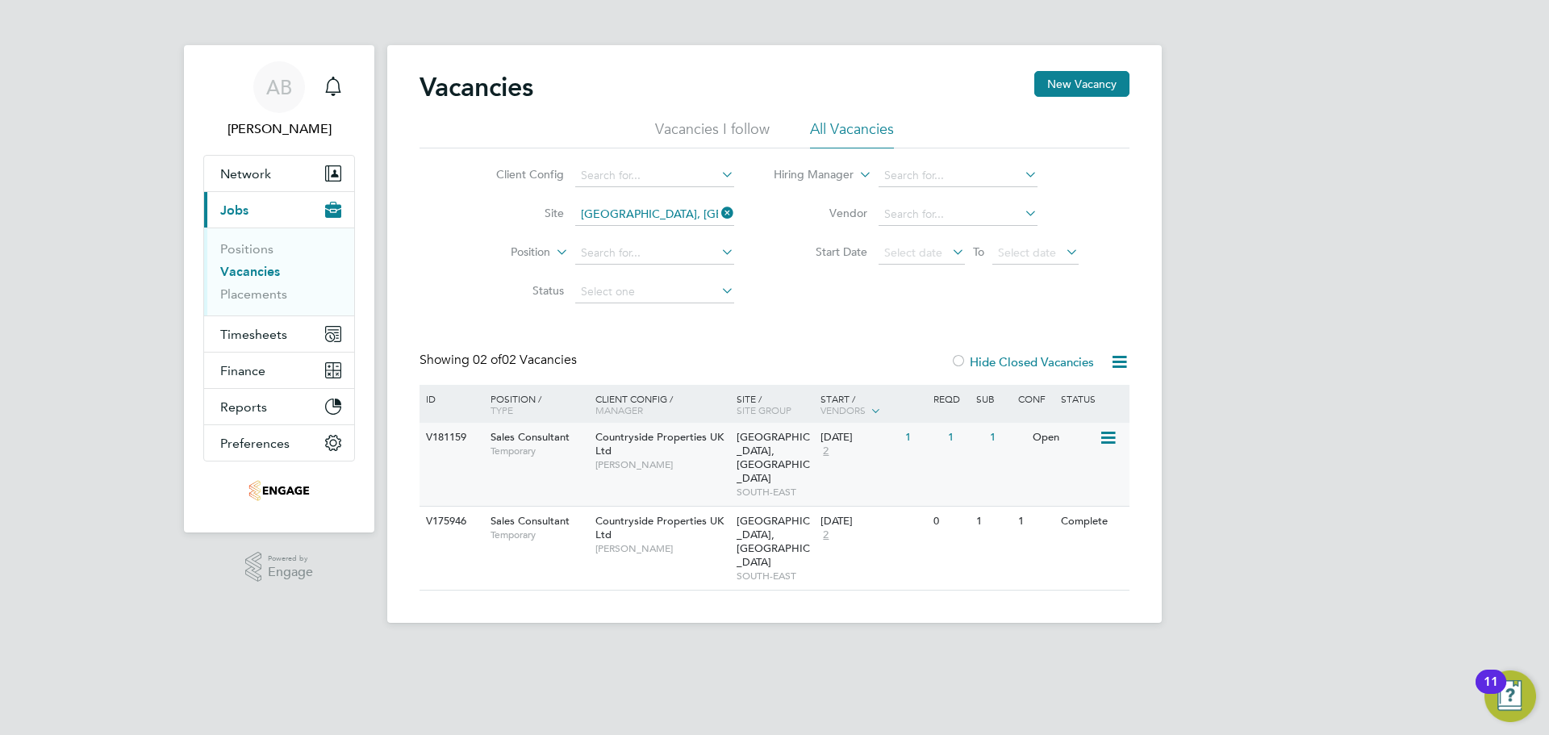
click at [978, 448] on div "1" at bounding box center [965, 438] width 42 height 30
click at [718, 211] on icon at bounding box center [718, 213] width 0 height 23
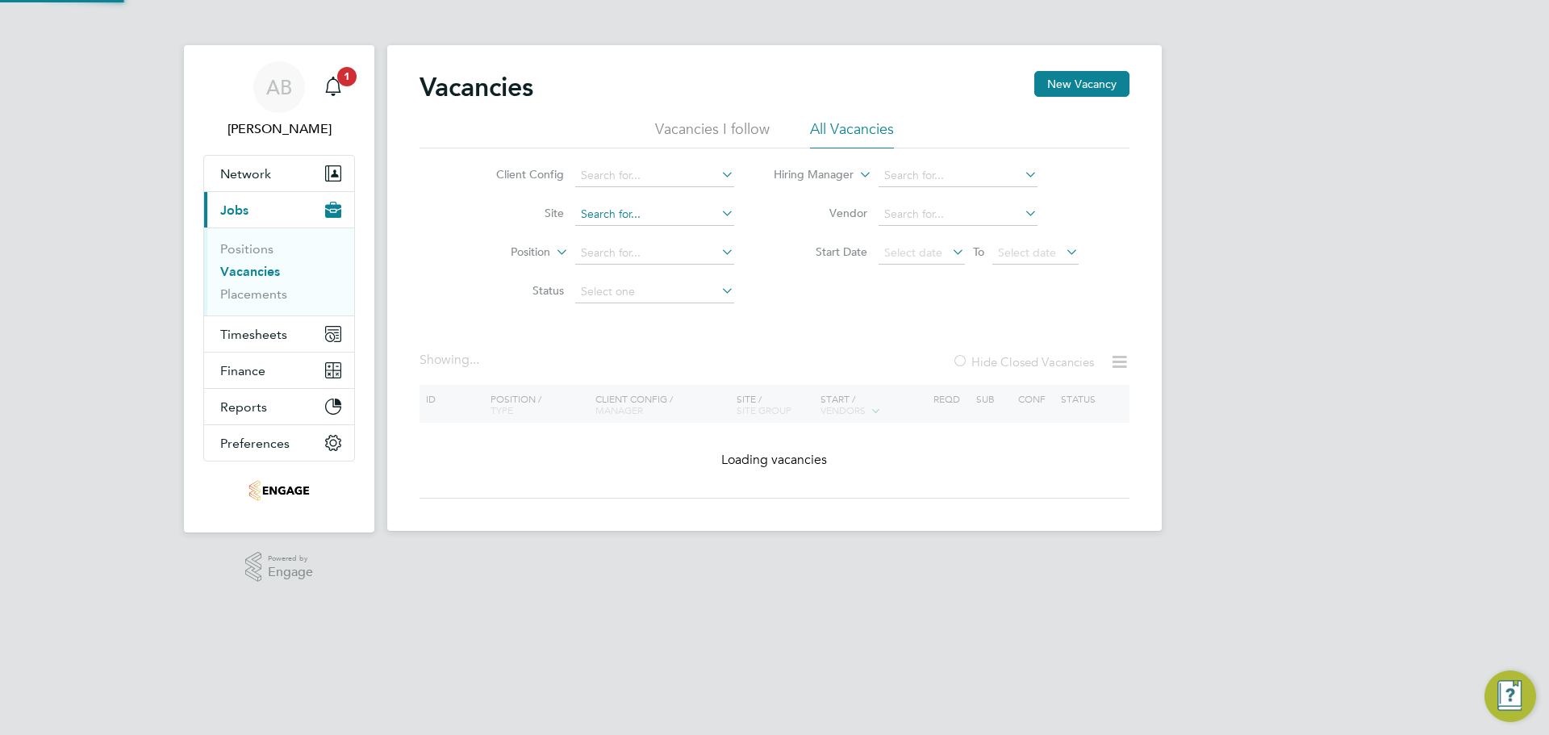
click at [691, 212] on input at bounding box center [654, 214] width 159 height 23
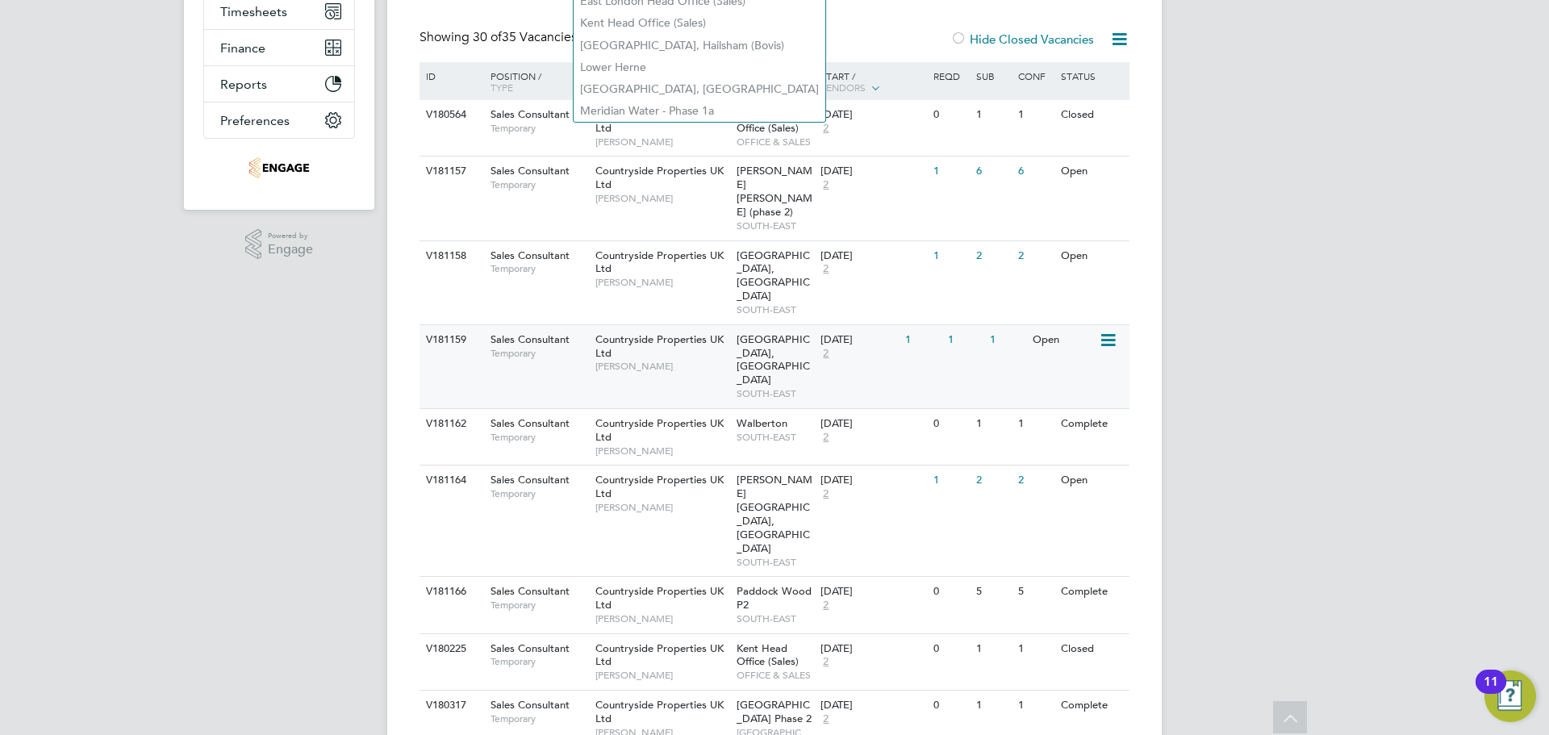
scroll to position [484, 0]
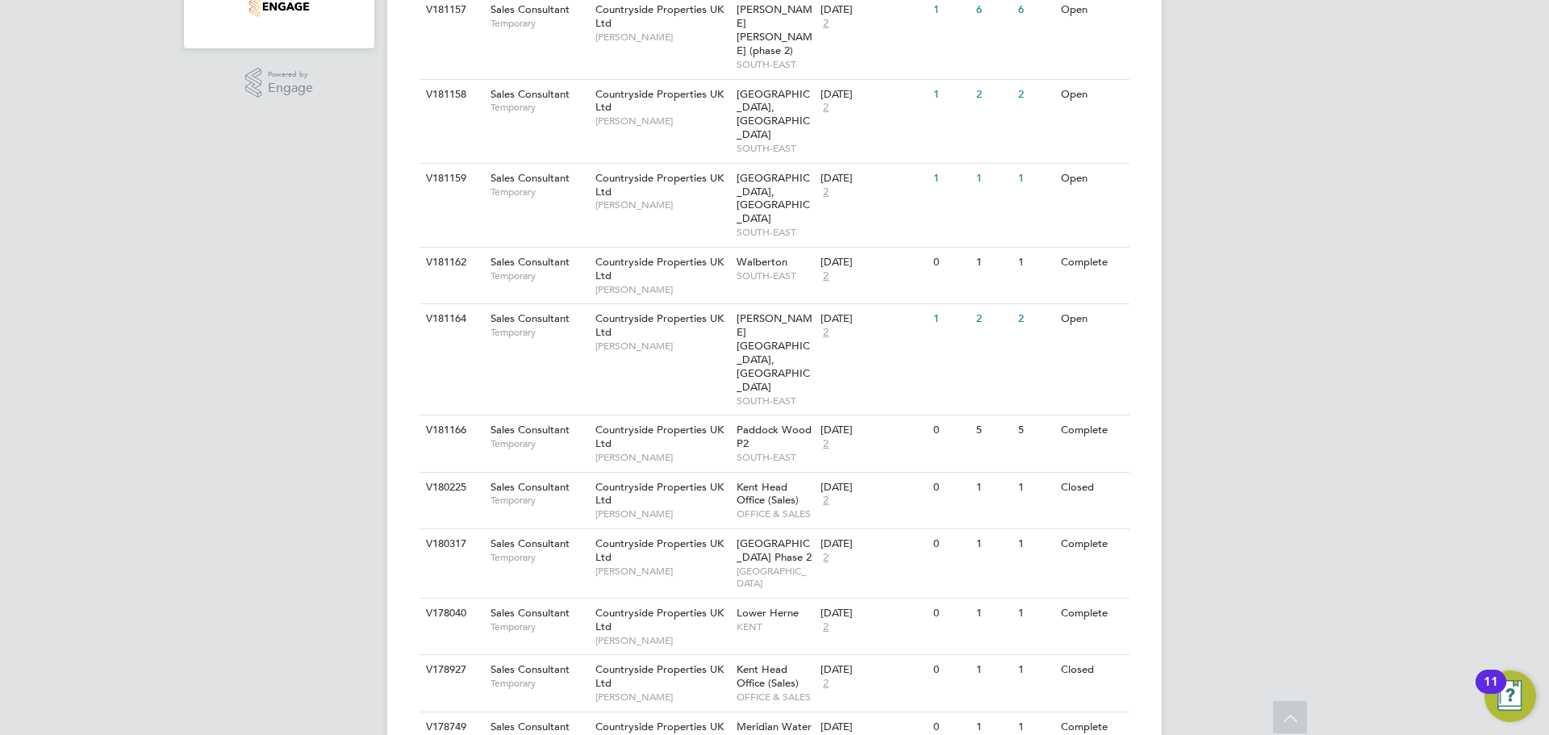
drag, startPoint x: 1362, startPoint y: 202, endPoint x: 1338, endPoint y: 206, distance: 24.5
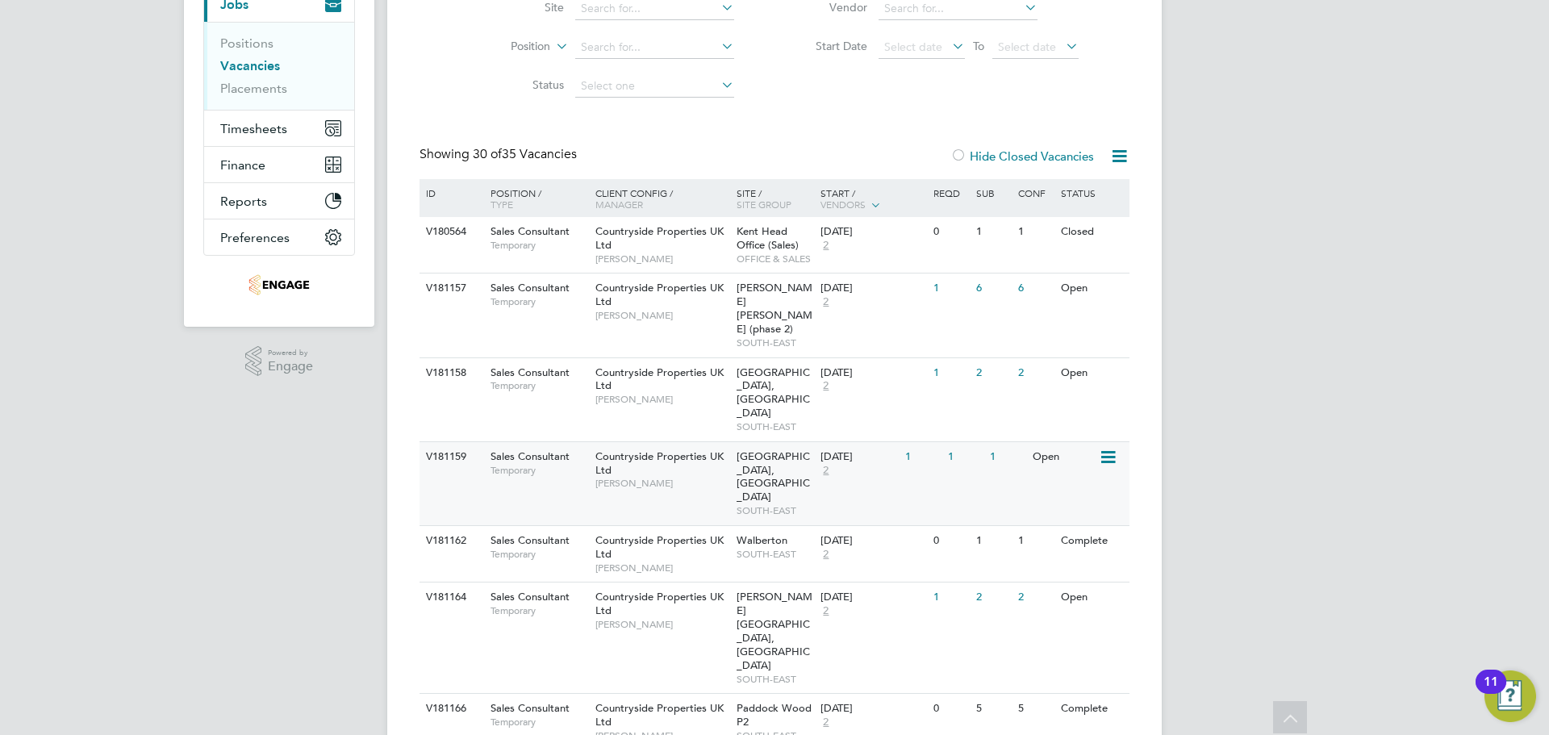
scroll to position [242, 0]
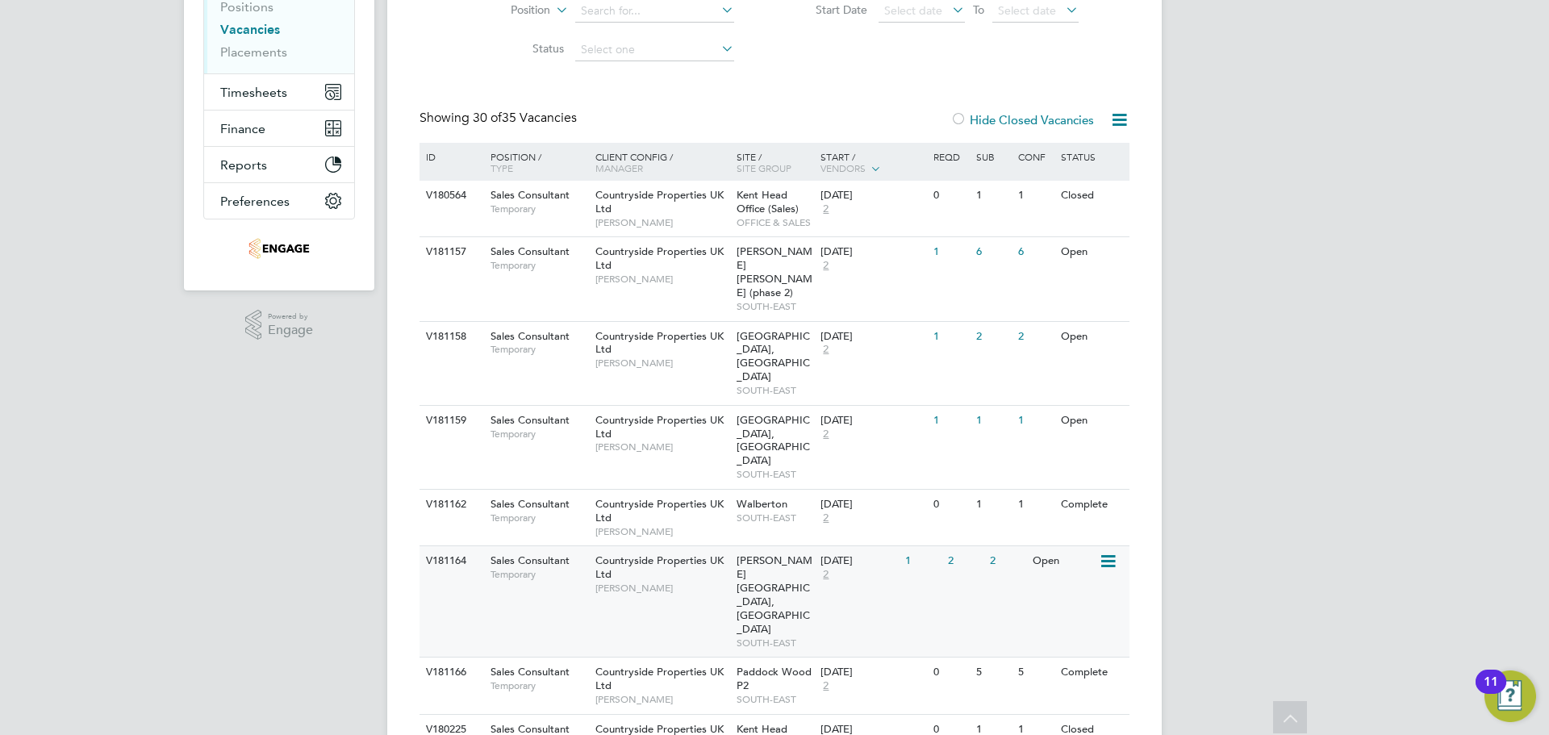
click at [723, 546] on div "Countryside Properties UK Ltd Matt Shelley" at bounding box center [661, 574] width 141 height 56
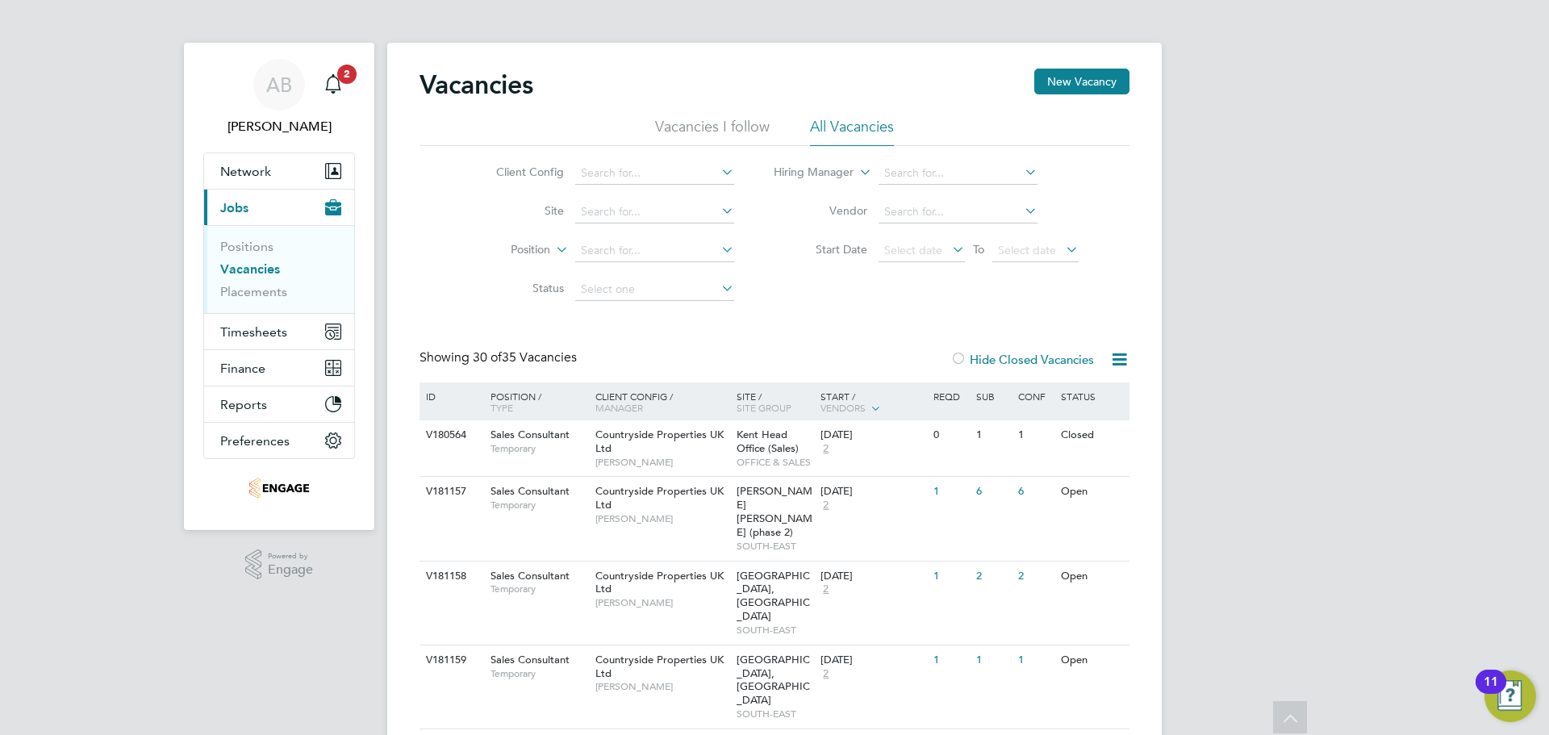
scroll to position [0, 0]
click at [605, 248] on input at bounding box center [654, 253] width 159 height 23
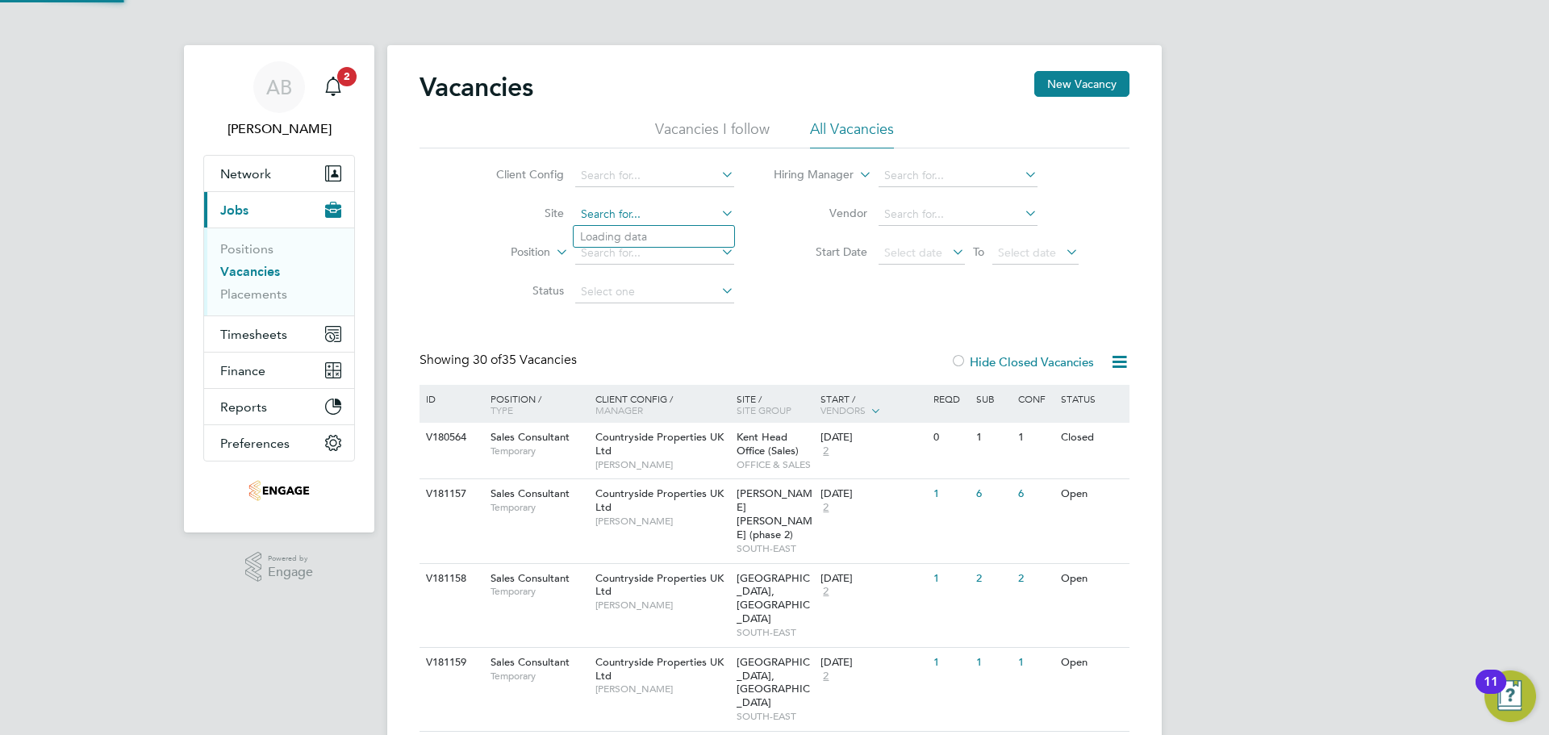
drag, startPoint x: 578, startPoint y: 219, endPoint x: 605, endPoint y: 215, distance: 26.8
click at [580, 219] on input at bounding box center [654, 214] width 159 height 23
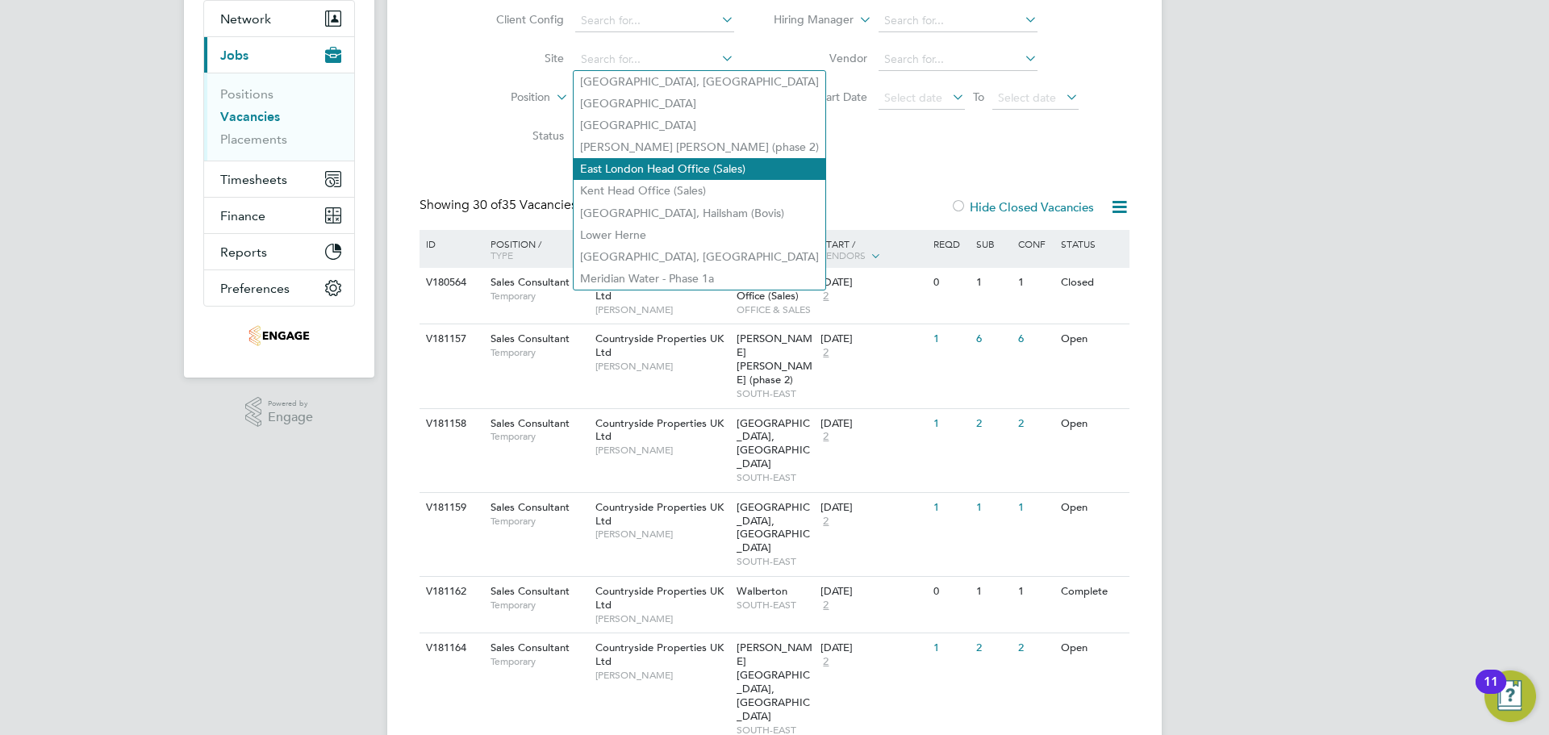
scroll to position [161, 0]
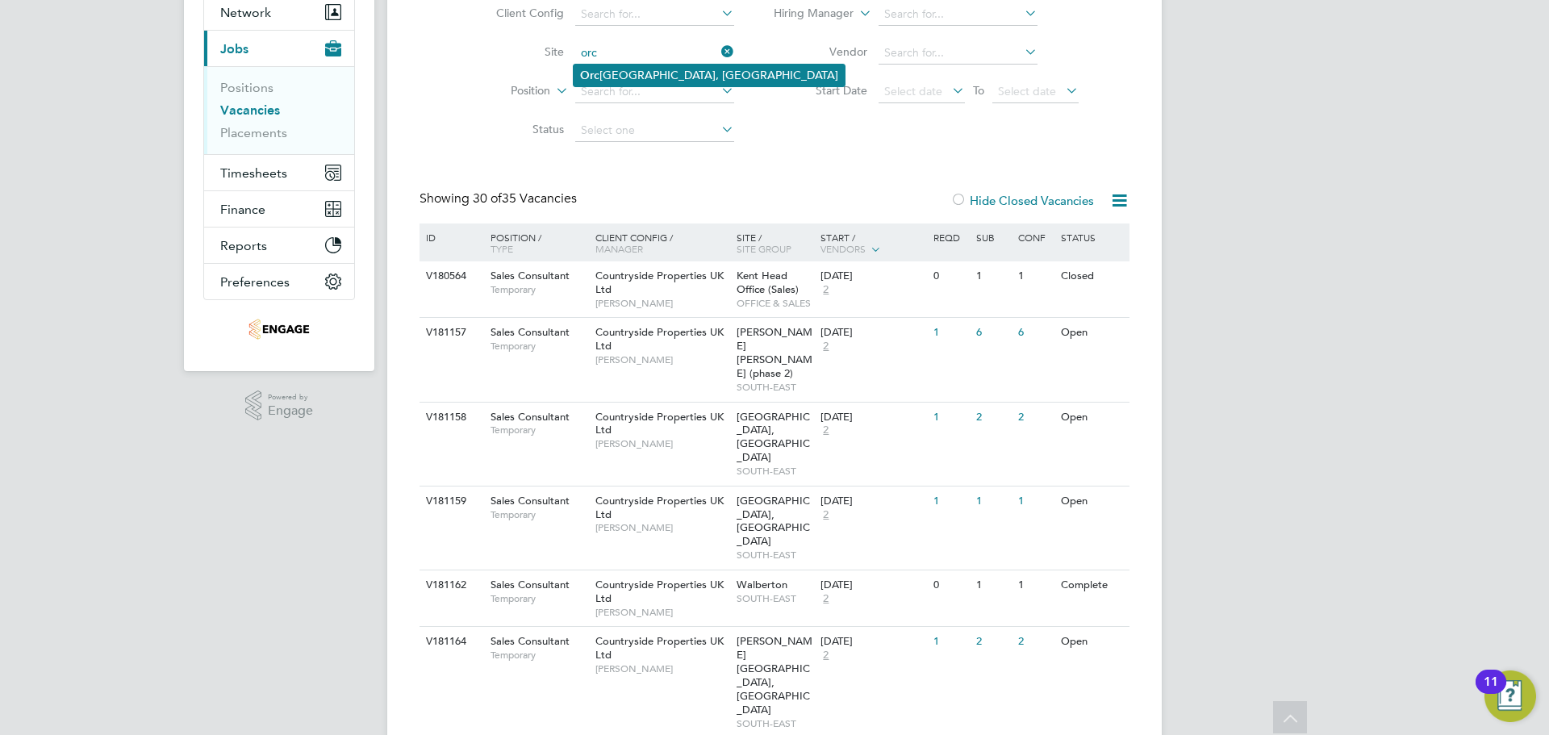
click at [676, 76] on li "Orc hard Park, Kirdford" at bounding box center [709, 76] width 271 height 22
type input "Orchard Park, Kirdford"
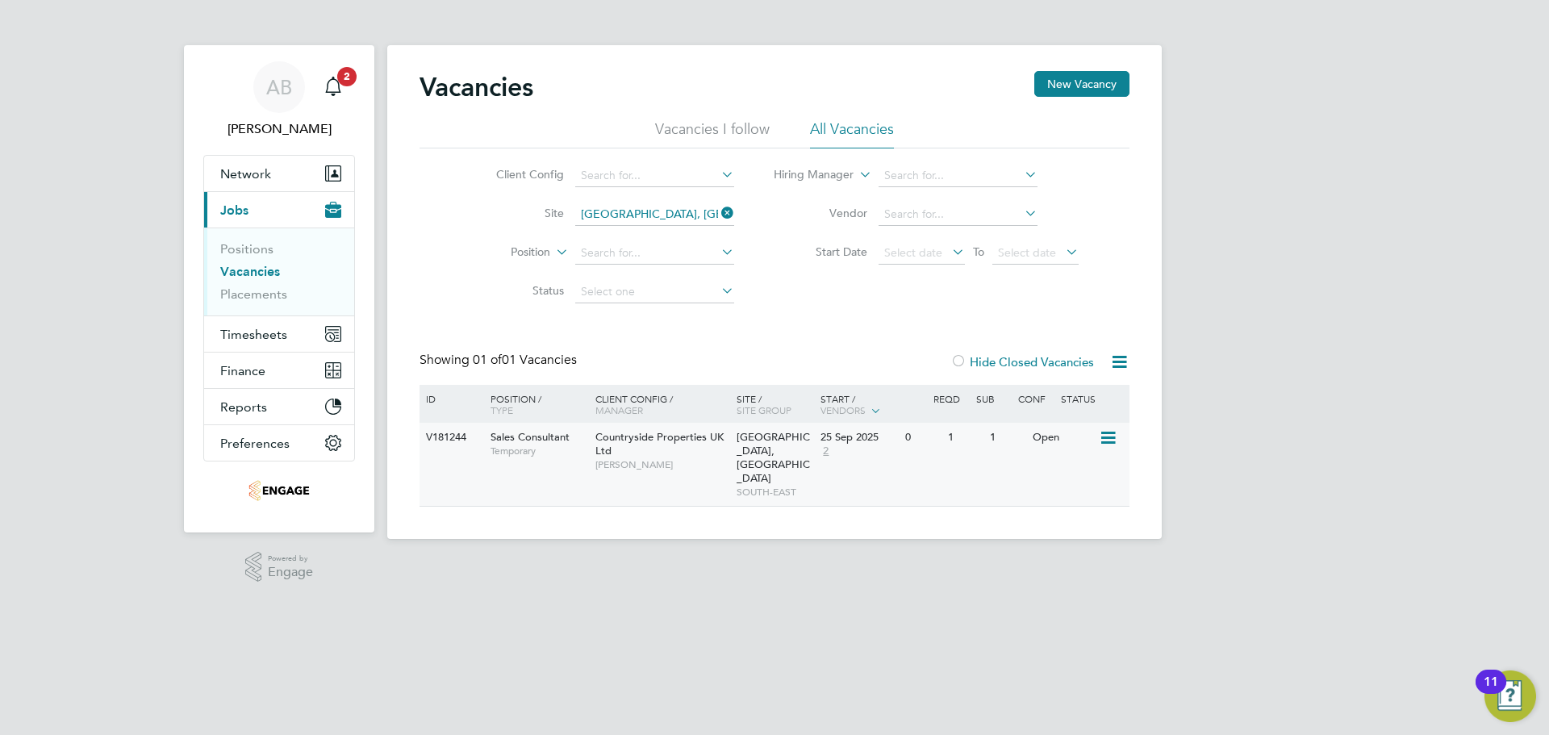
click at [699, 458] on span "Matt Shelley" at bounding box center [661, 464] width 133 height 13
drag, startPoint x: 721, startPoint y: 207, endPoint x: 676, endPoint y: 207, distance: 45.2
click at [718, 207] on icon at bounding box center [718, 213] width 0 height 23
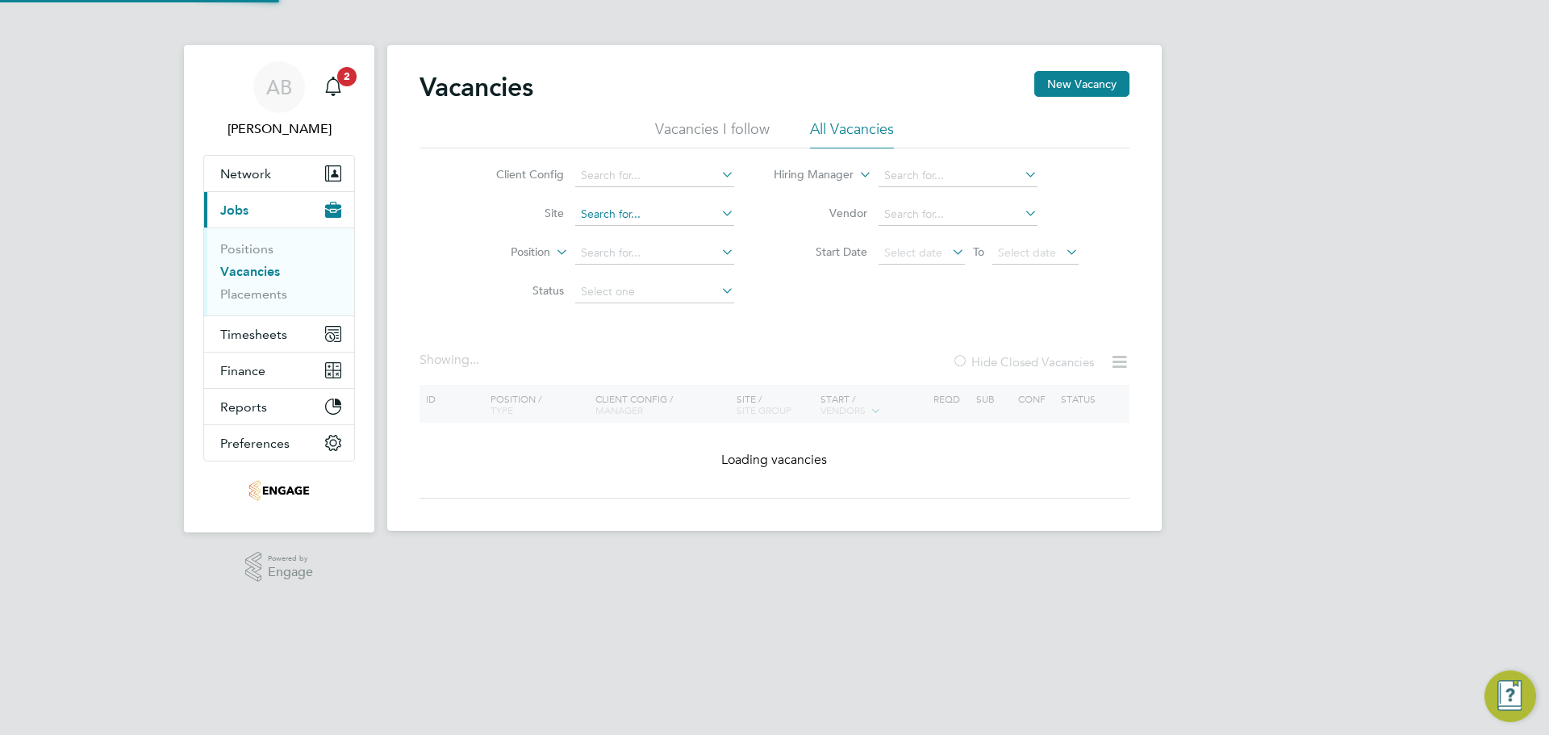
click at [665, 209] on input at bounding box center [654, 214] width 159 height 23
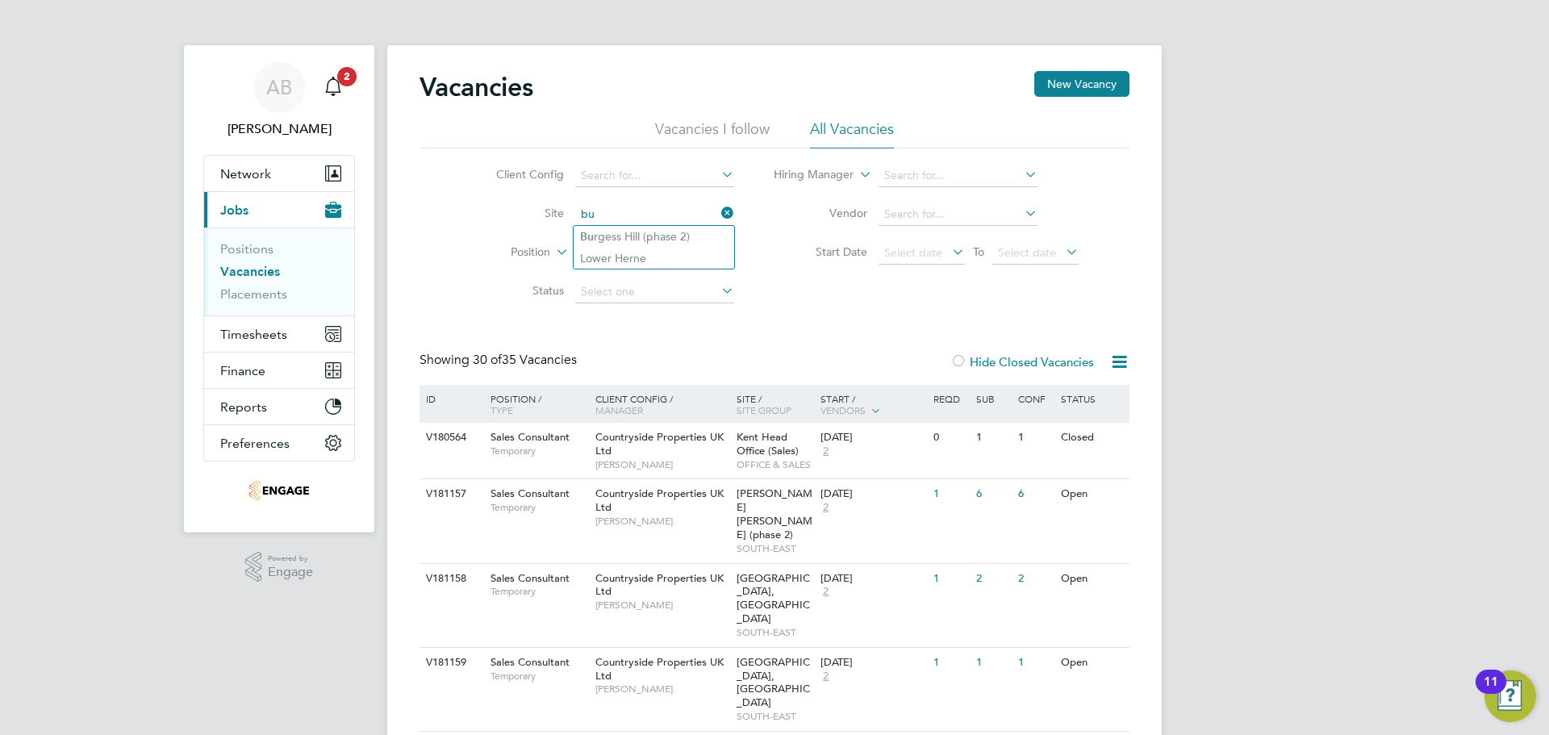
type input "b"
type input "t"
click at [629, 194] on li "Client Config" at bounding box center [602, 176] width 303 height 39
click at [630, 169] on input at bounding box center [654, 176] width 159 height 23
click at [649, 203] on li "Countryside Properties UK Ltd" at bounding box center [658, 197] width 169 height 22
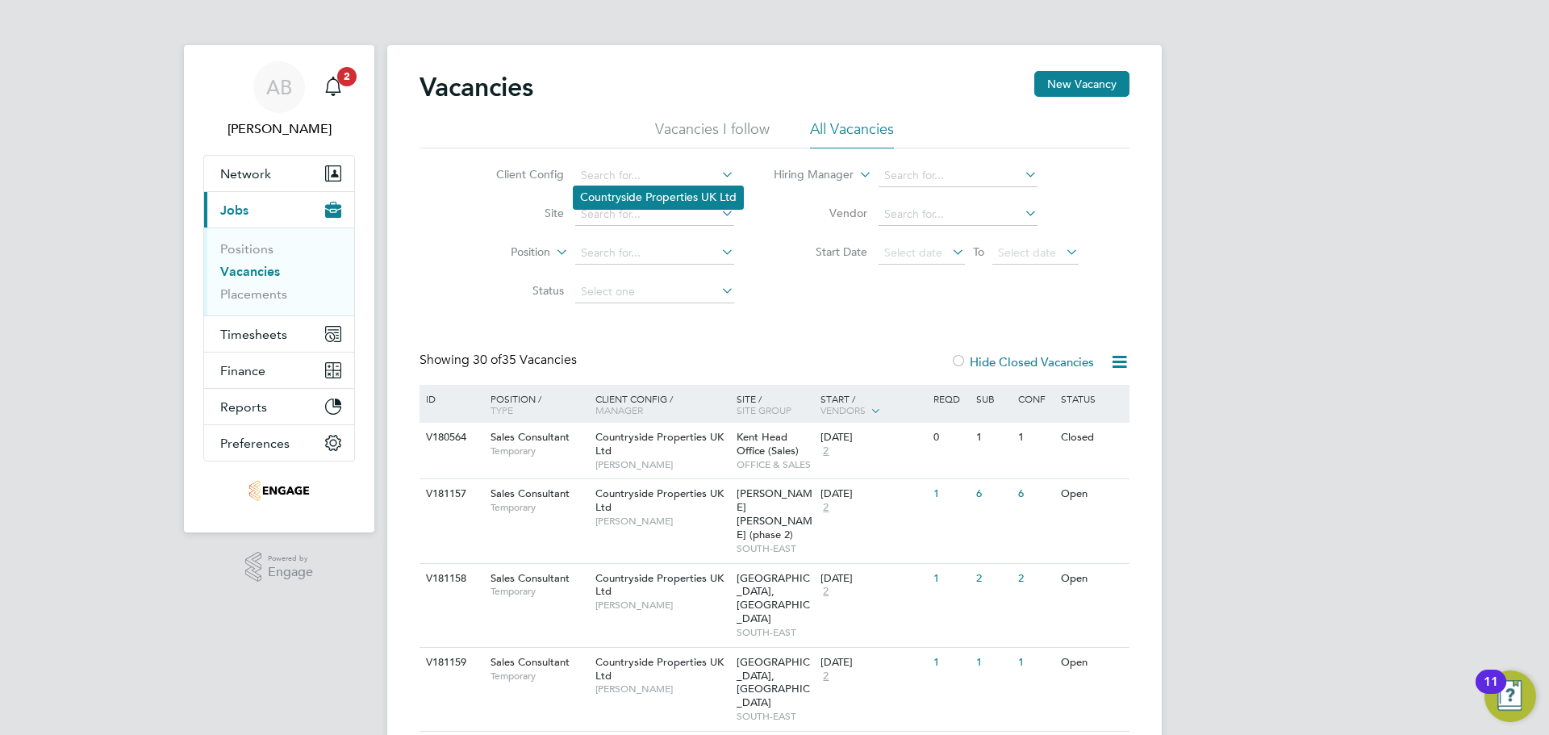
type input "Countryside Properties UK Ltd"
click at [699, 128] on li "Vacancies I follow" at bounding box center [712, 133] width 115 height 29
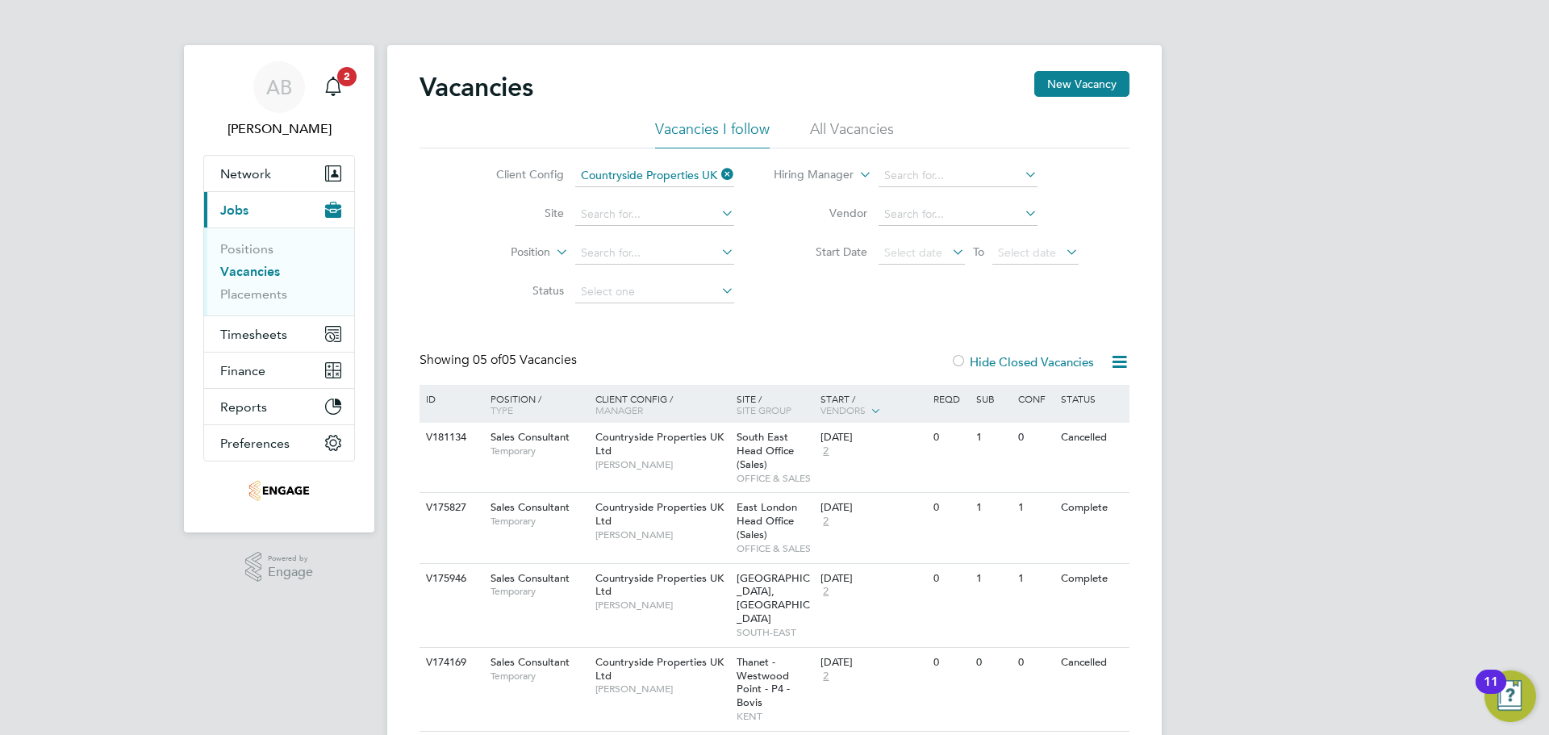
click at [700, 125] on li "Vacancies I follow" at bounding box center [712, 133] width 115 height 29
click at [831, 124] on li "All Vacancies" at bounding box center [852, 133] width 84 height 29
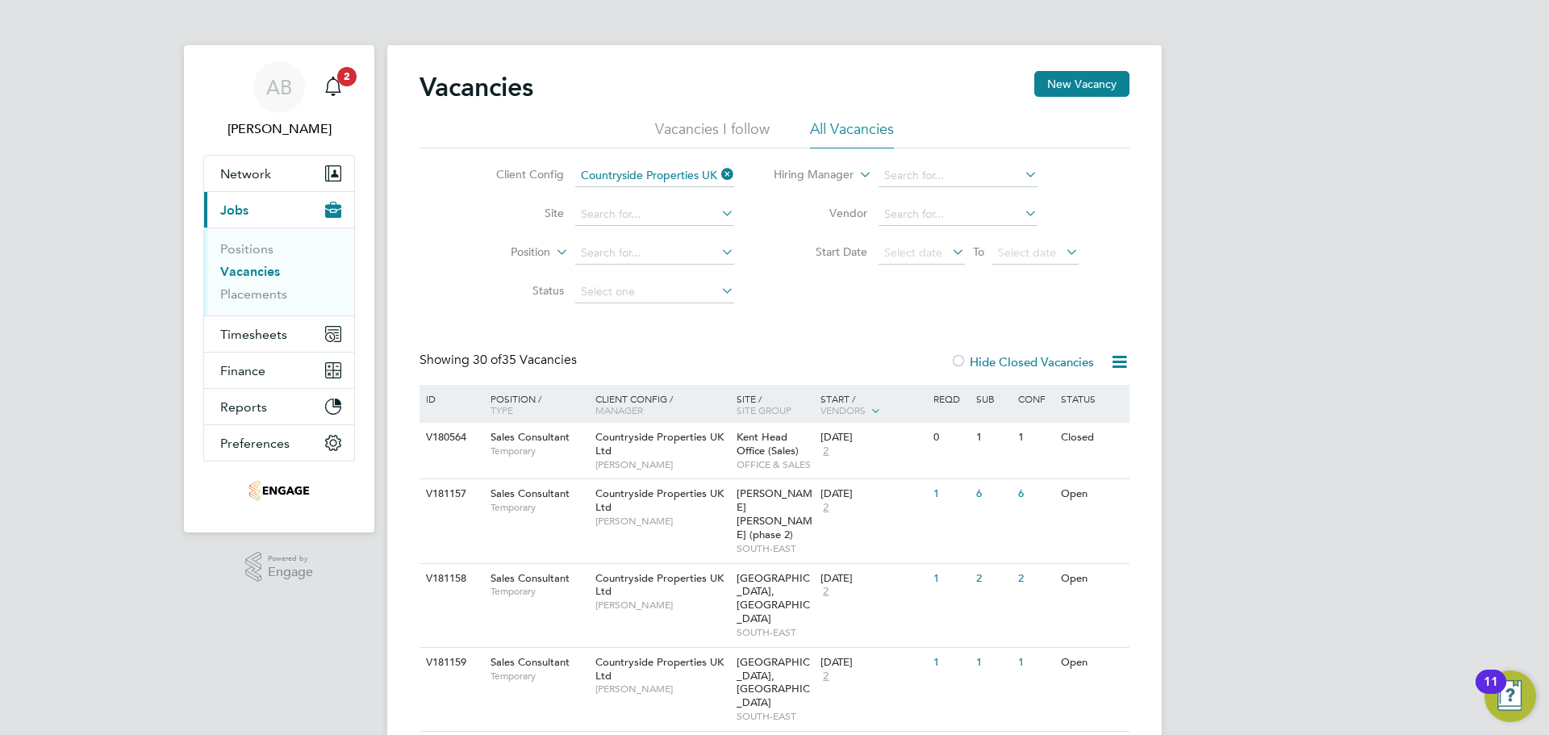
click at [637, 237] on li "Position" at bounding box center [602, 253] width 303 height 39
click at [670, 248] on input at bounding box center [654, 253] width 159 height 23
click at [642, 265] on li "Sales Consultant" at bounding box center [654, 276] width 161 height 22
type input "Sales Consultant"
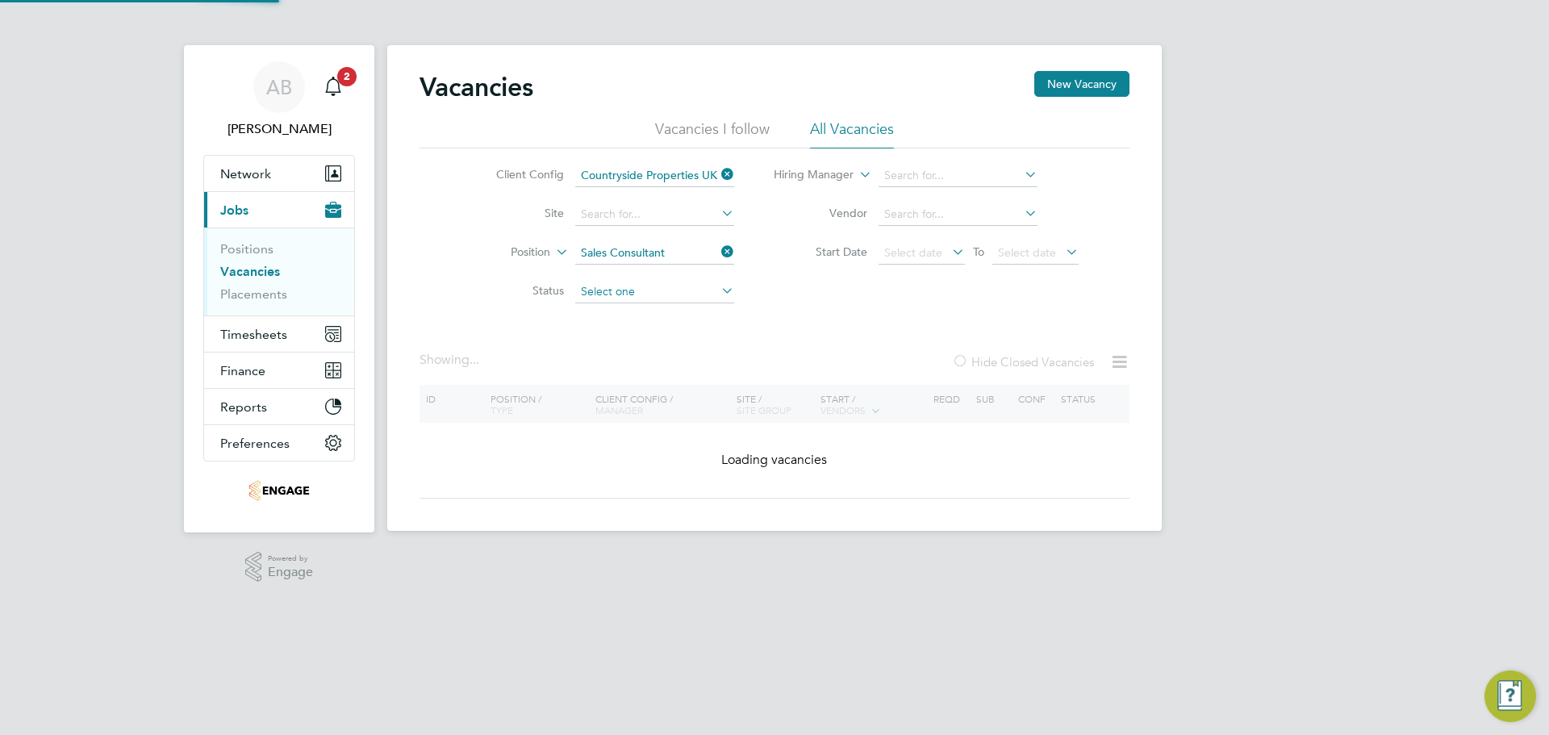
click at [655, 287] on input at bounding box center [654, 292] width 159 height 23
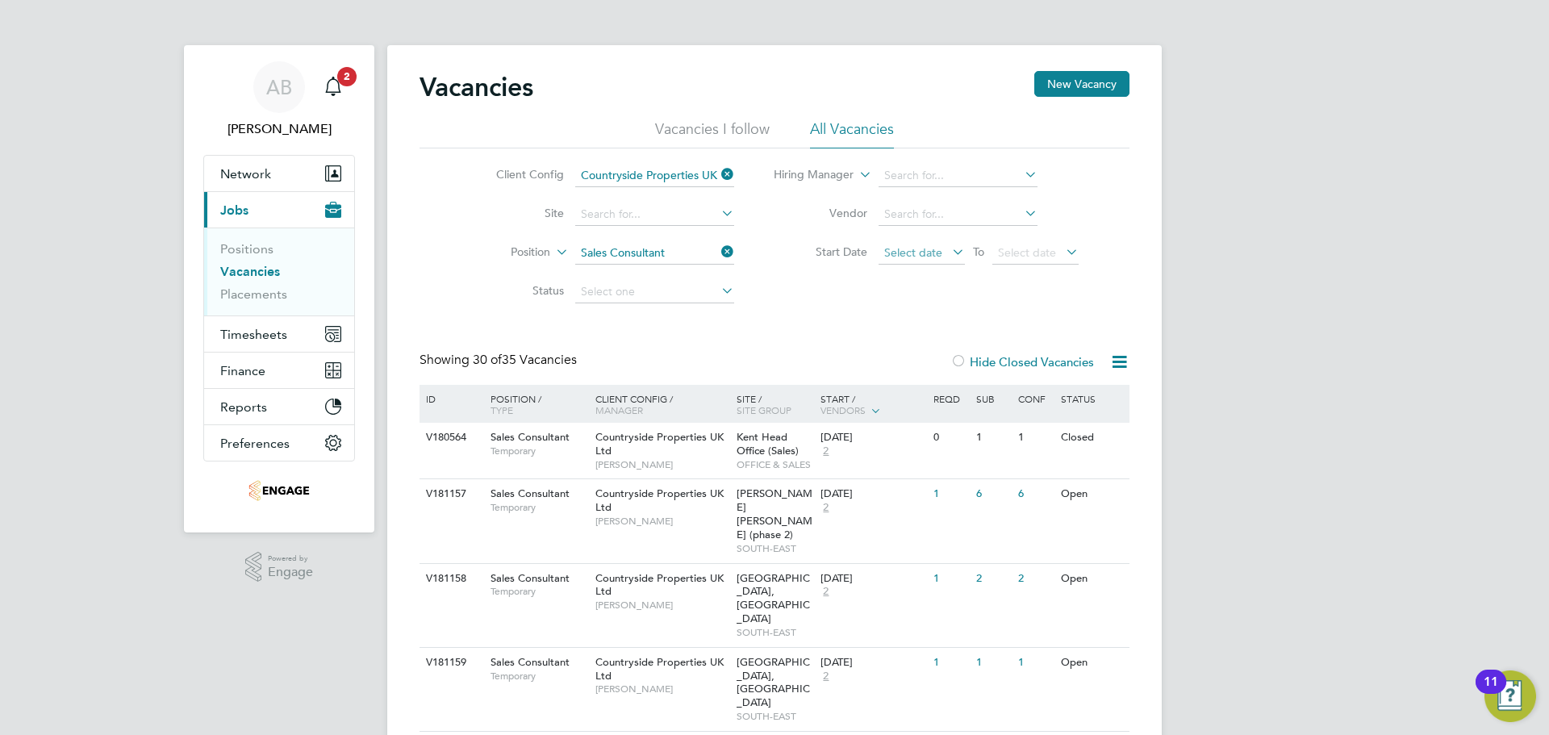
drag, startPoint x: 877, startPoint y: 294, endPoint x: 885, endPoint y: 258, distance: 36.4
click at [877, 285] on div "Client Config Countryside Properties UK Ltd Site Position Sales Consultant Stat…" at bounding box center [775, 229] width 710 height 163
click at [920, 217] on input at bounding box center [958, 214] width 159 height 23
click at [930, 177] on input at bounding box center [958, 176] width 159 height 23
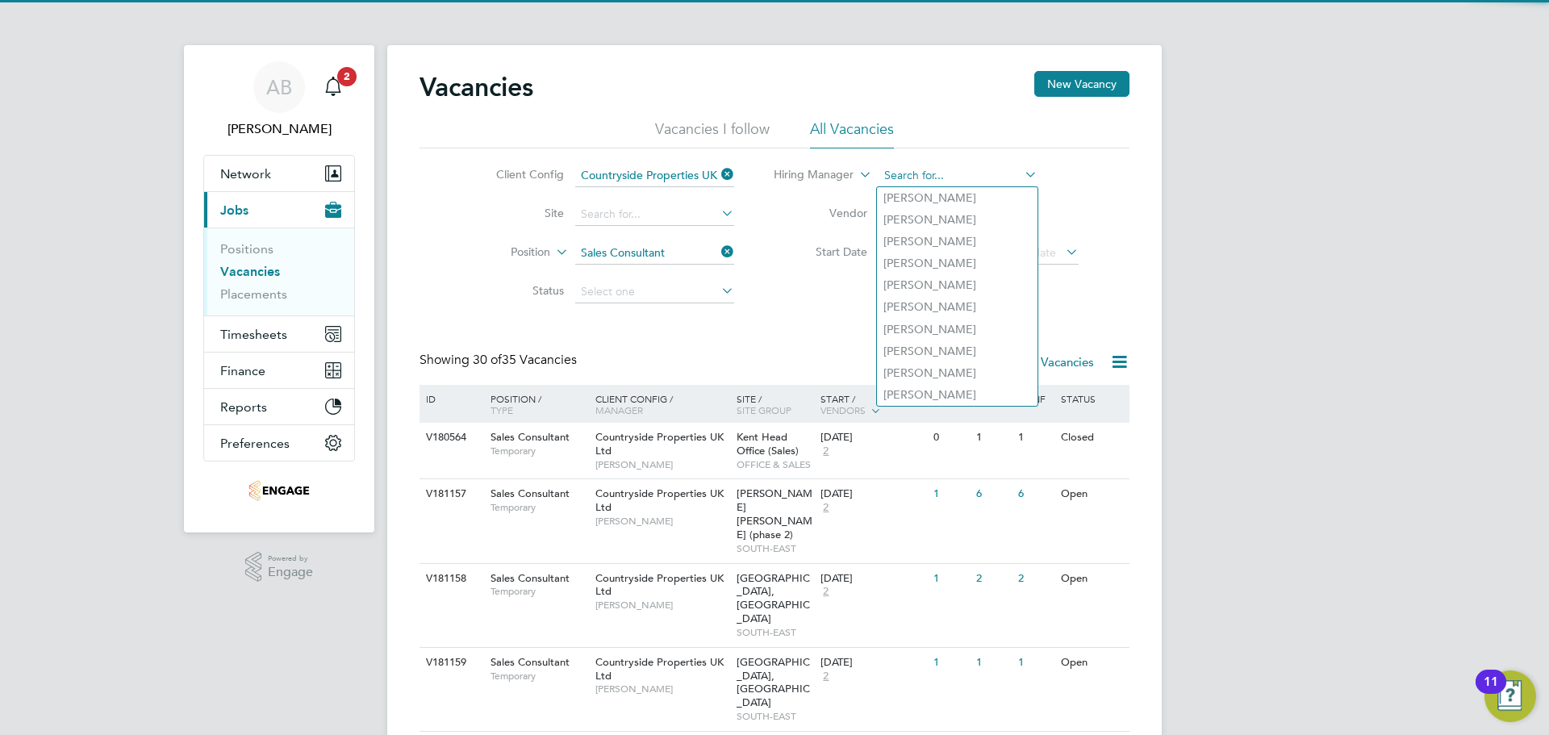
click at [930, 177] on input at bounding box center [958, 176] width 159 height 23
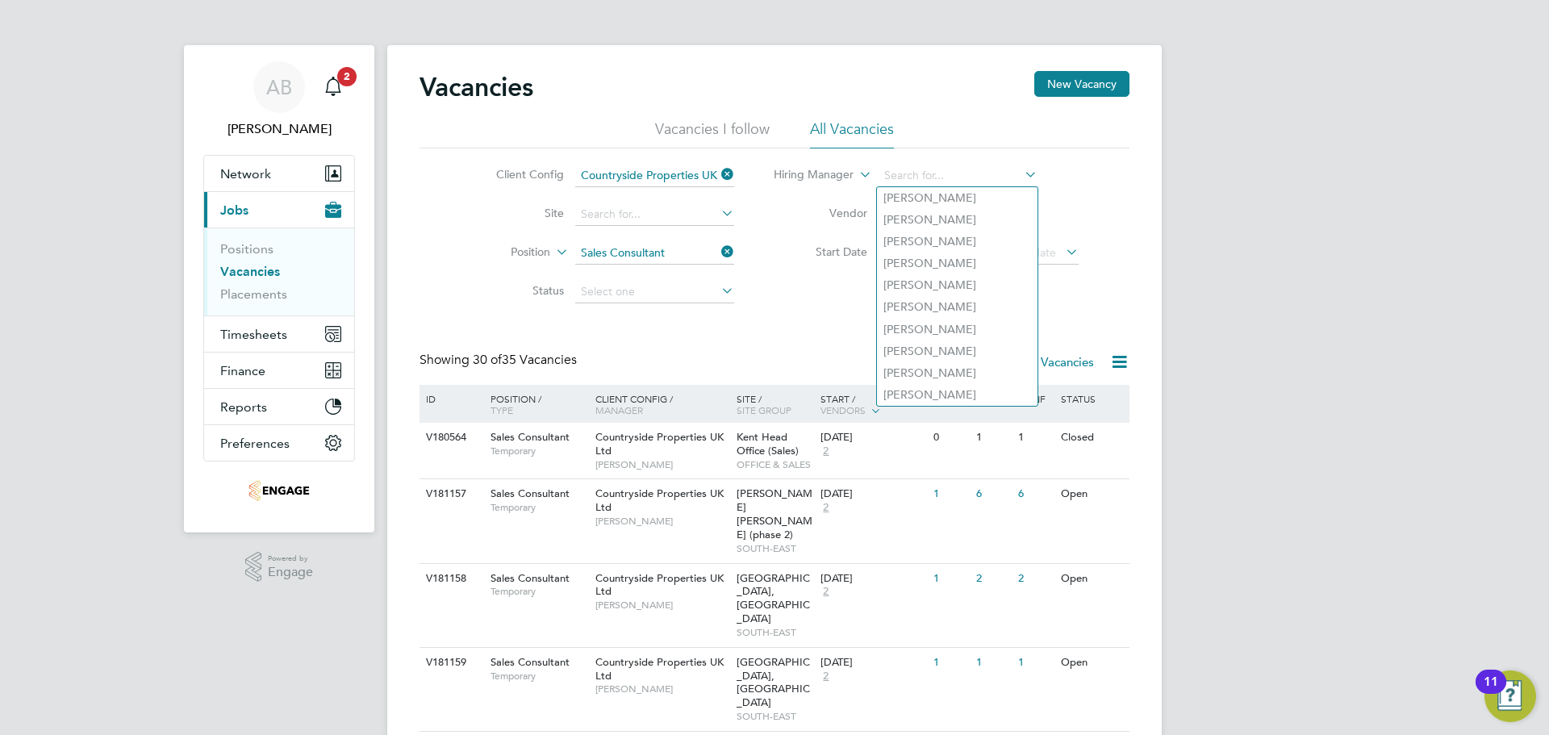
click at [856, 173] on icon at bounding box center [856, 170] width 0 height 15
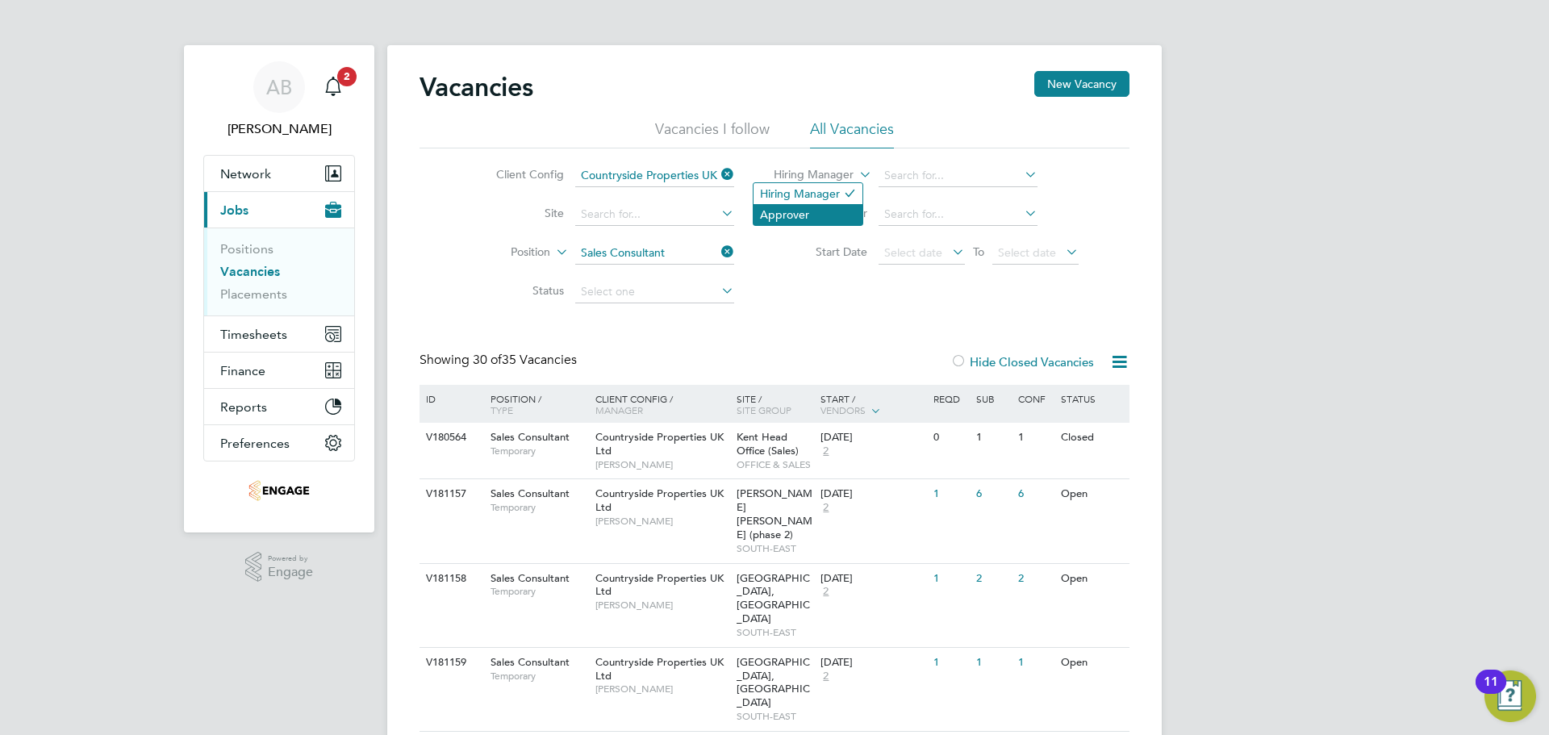
click at [826, 212] on li "Approver" at bounding box center [808, 214] width 109 height 21
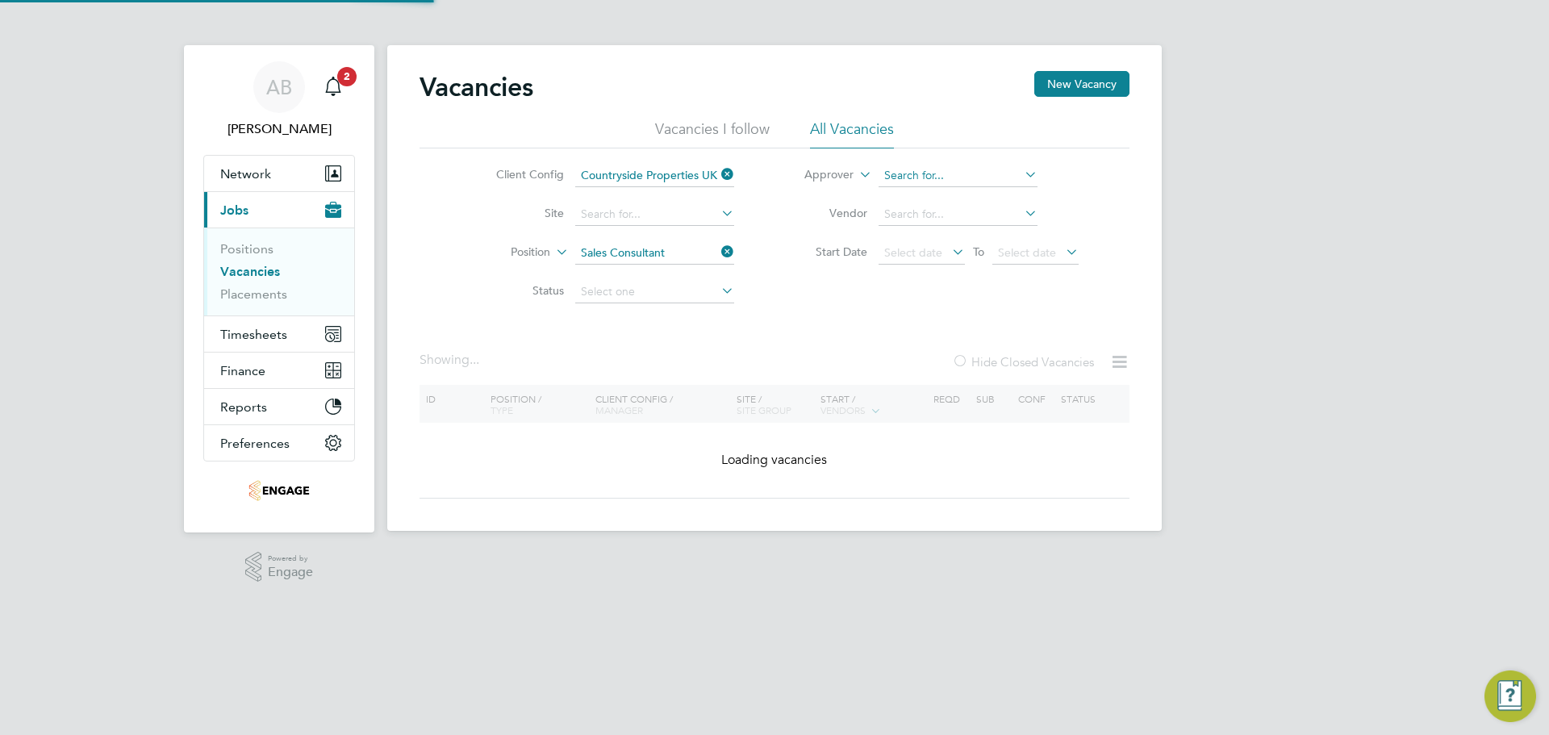
click at [927, 176] on input at bounding box center [958, 176] width 159 height 23
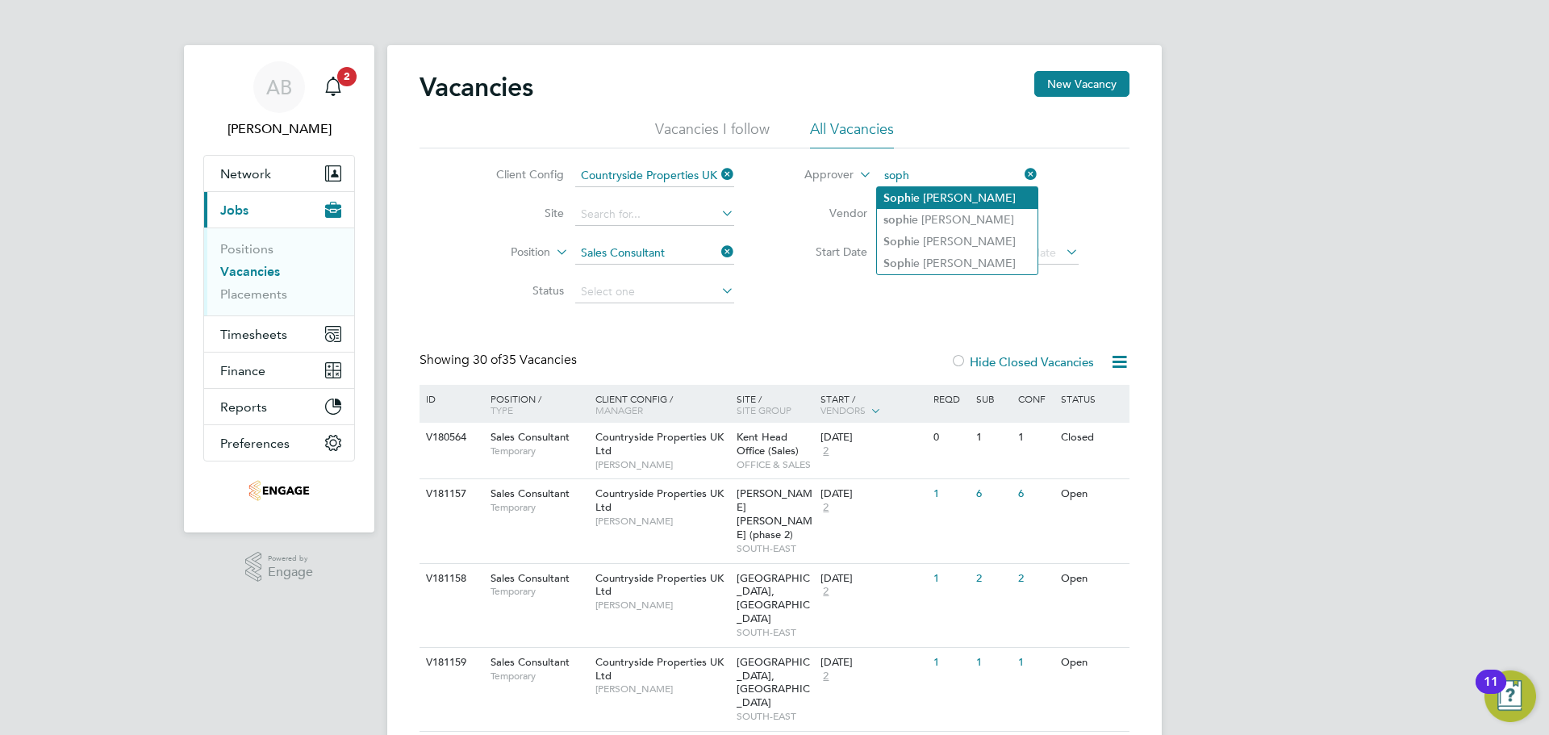
click at [931, 195] on li "Soph ie Bolton" at bounding box center [957, 198] width 161 height 22
type input "[PERSON_NAME]"
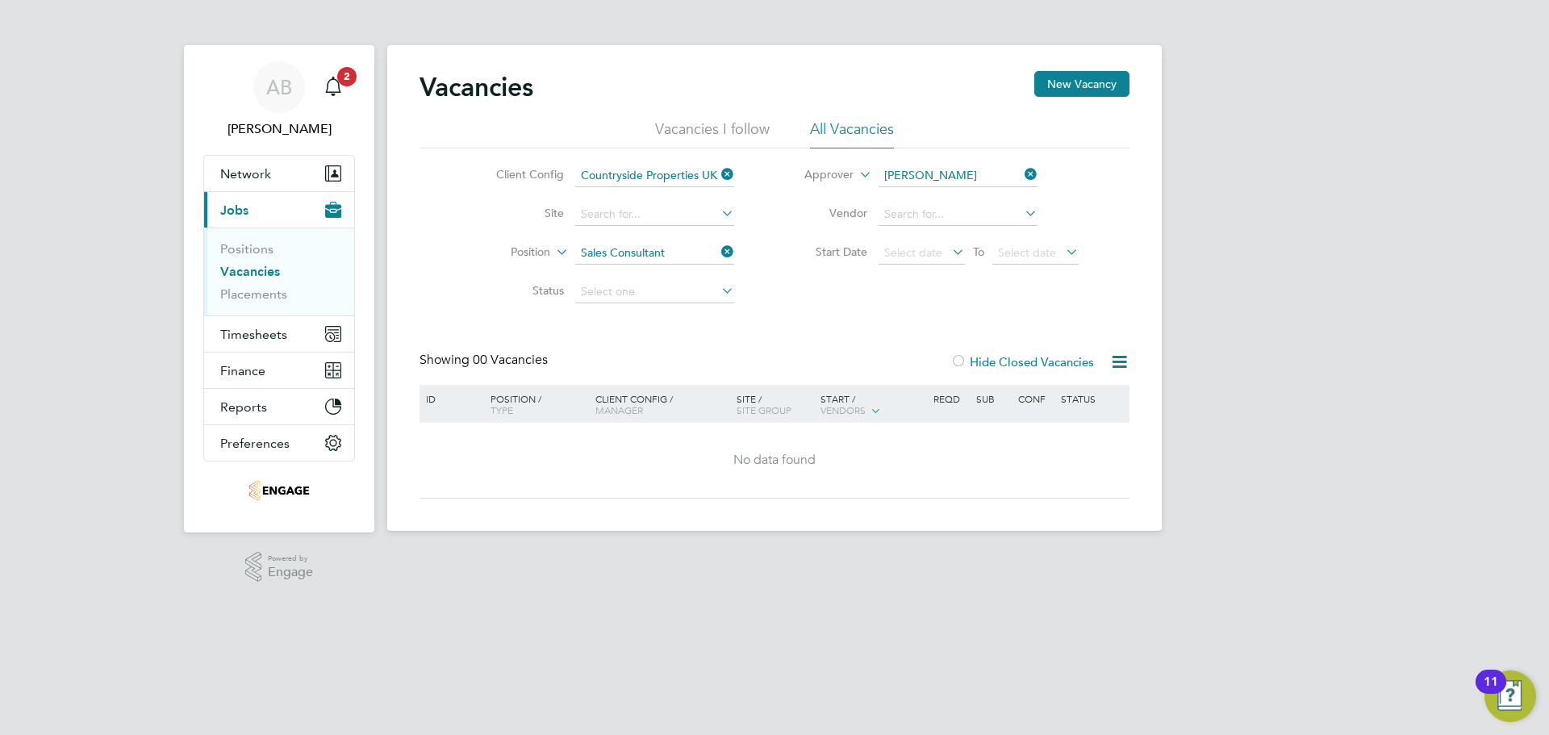
click at [718, 248] on icon at bounding box center [718, 251] width 0 height 23
click at [718, 172] on icon at bounding box center [718, 174] width 0 height 23
click at [1021, 174] on icon at bounding box center [1021, 174] width 0 height 23
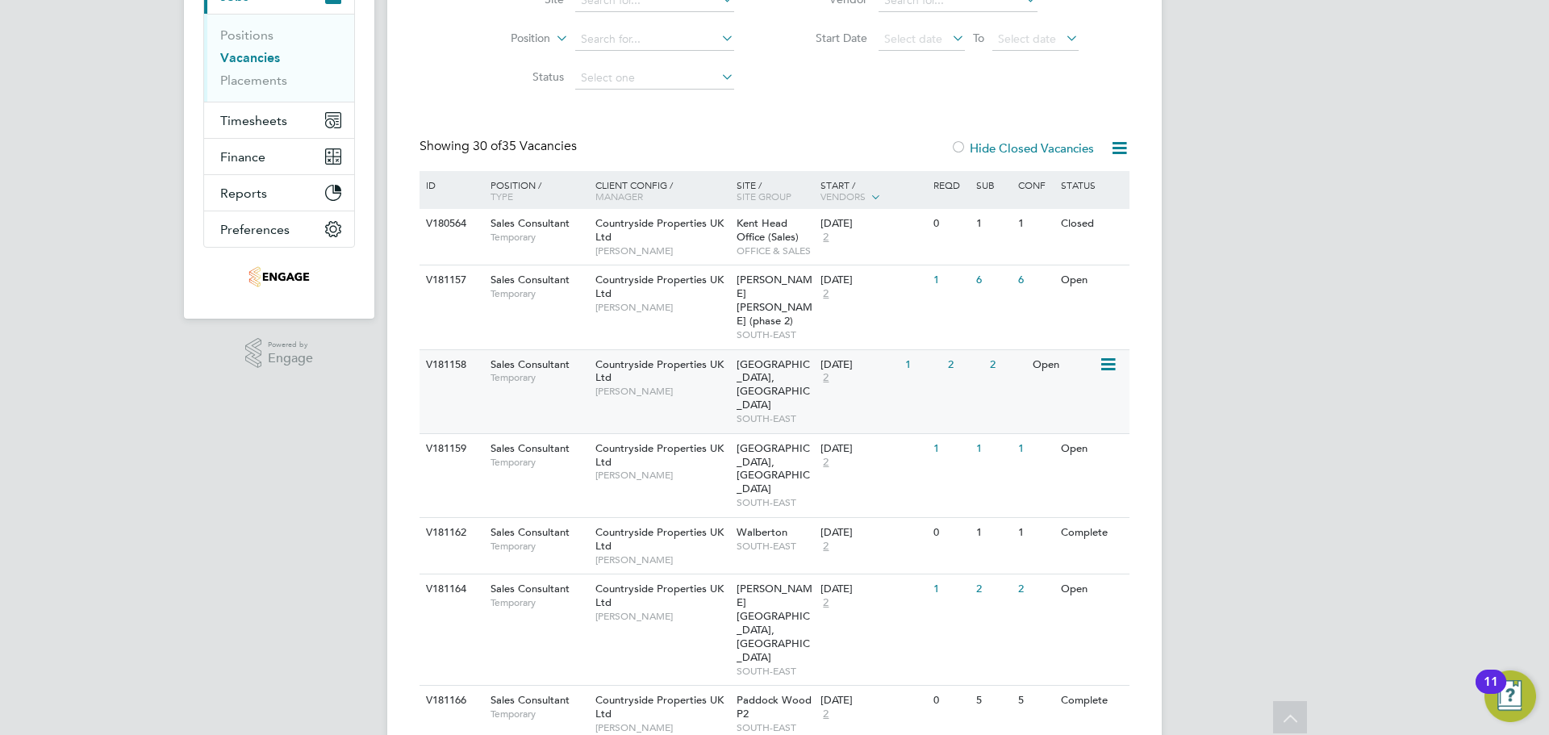
scroll to position [242, 0]
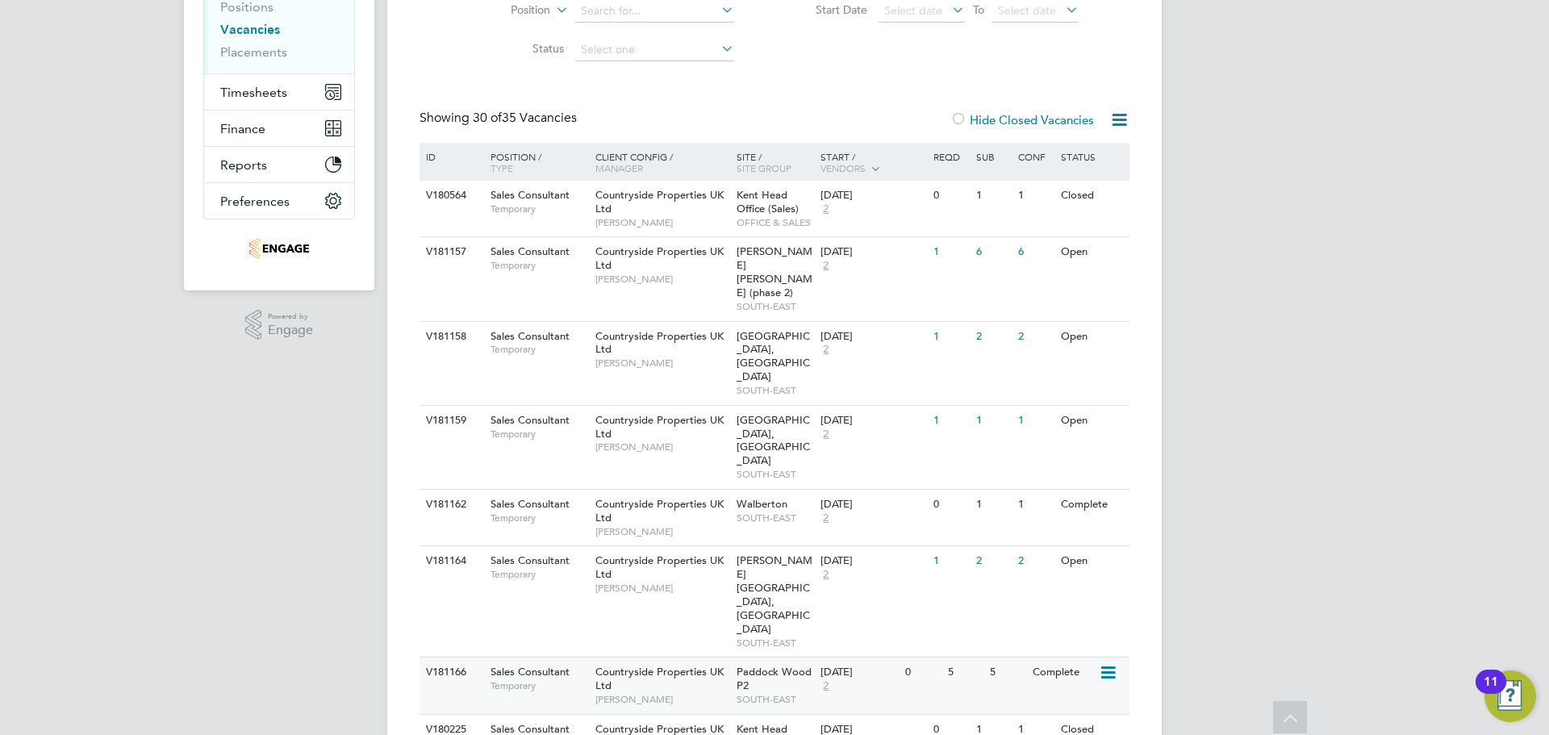
click at [679, 658] on div "Countryside Properties UK Ltd Rob Cook" at bounding box center [661, 686] width 141 height 56
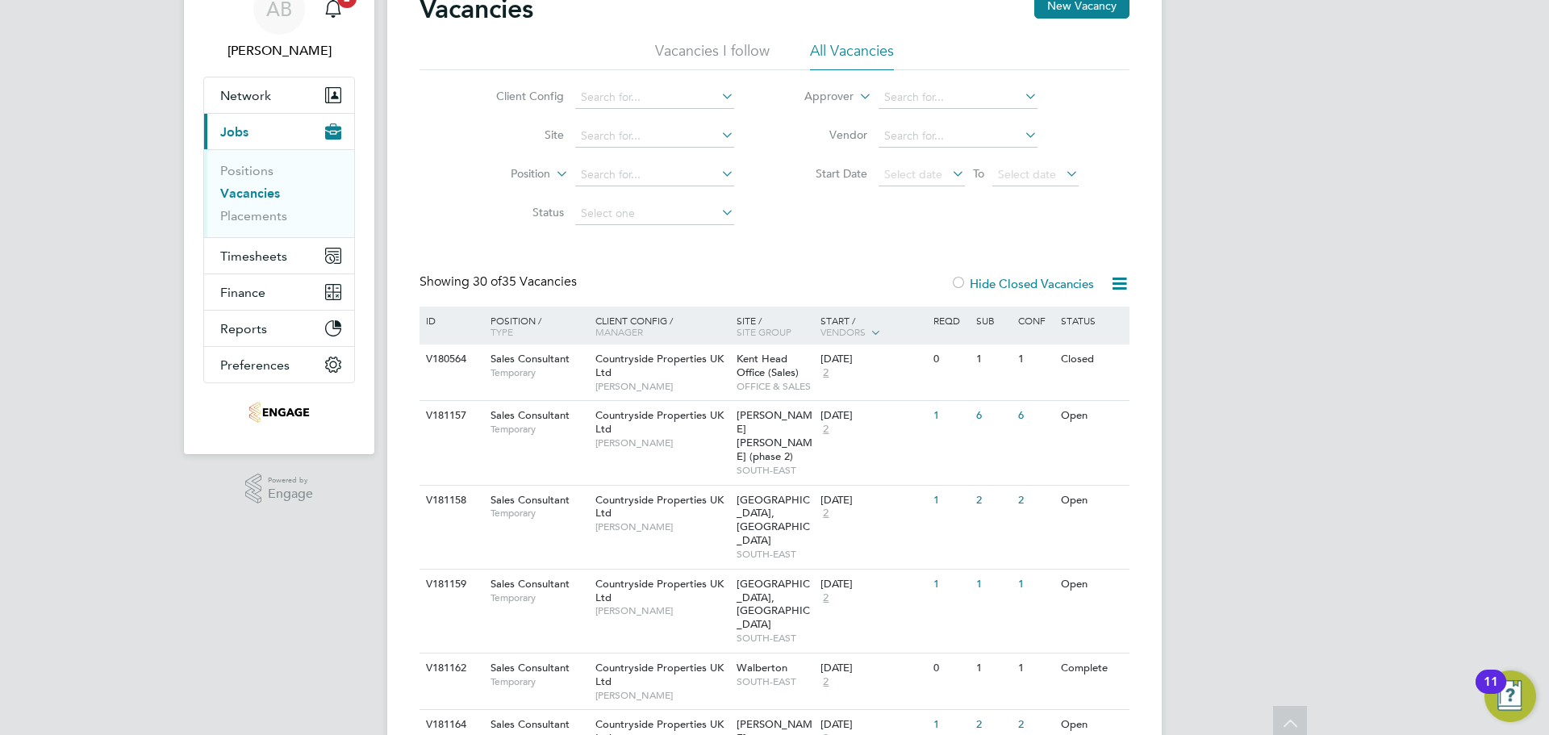
scroll to position [0, 0]
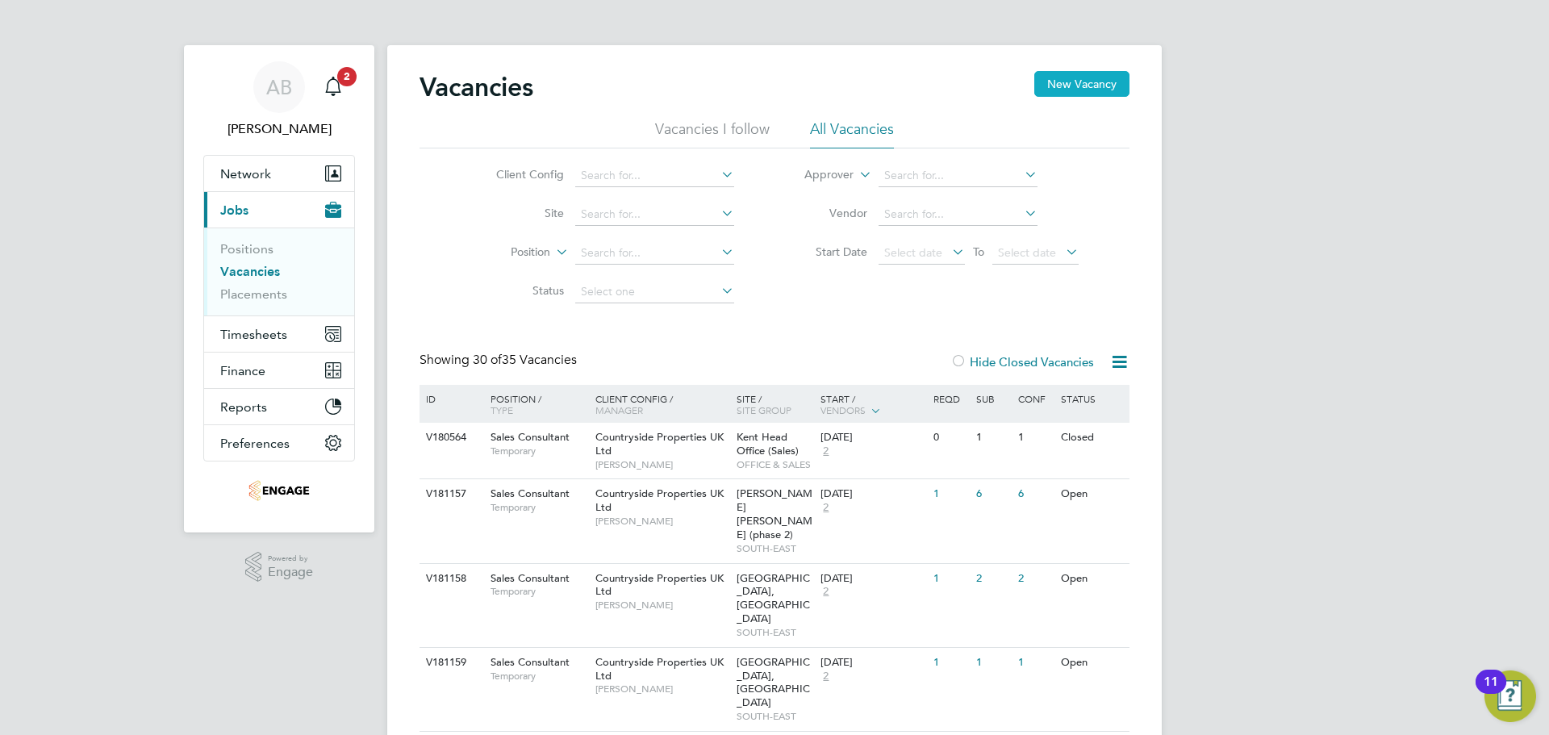
click at [1086, 81] on button "New Vacancy" at bounding box center [1081, 84] width 95 height 26
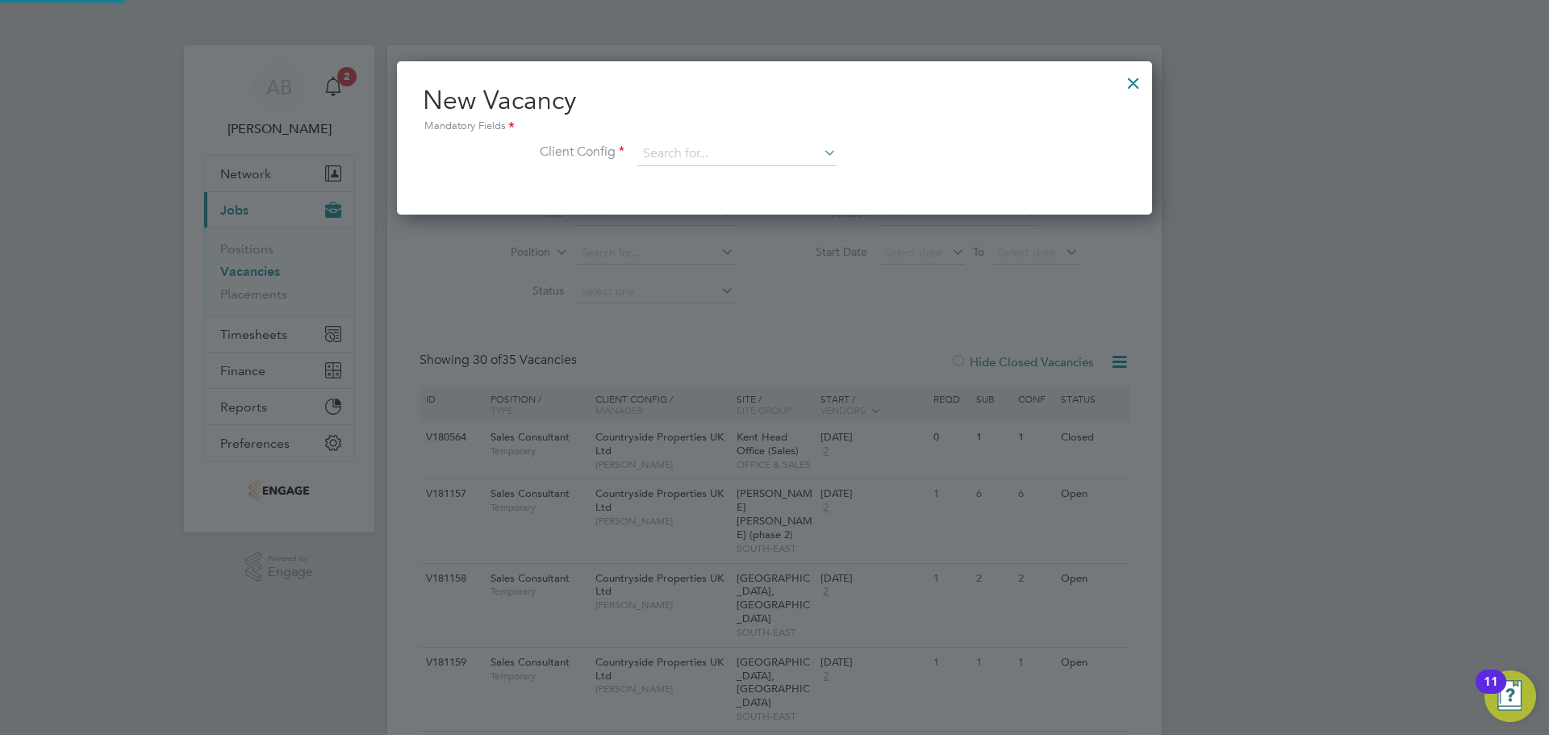
scroll to position [153, 756]
click at [1133, 81] on div at bounding box center [1133, 79] width 29 height 29
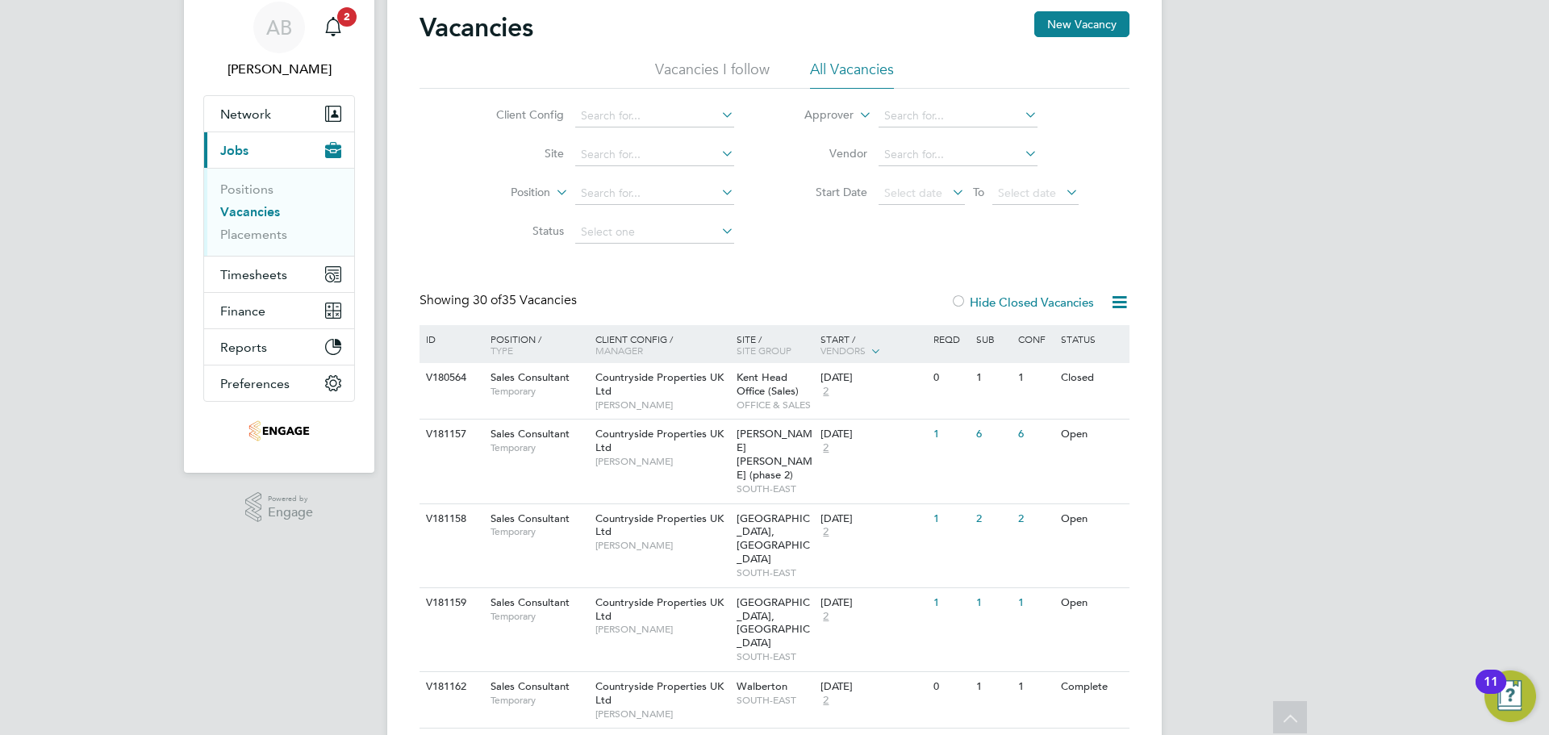
scroll to position [0, 0]
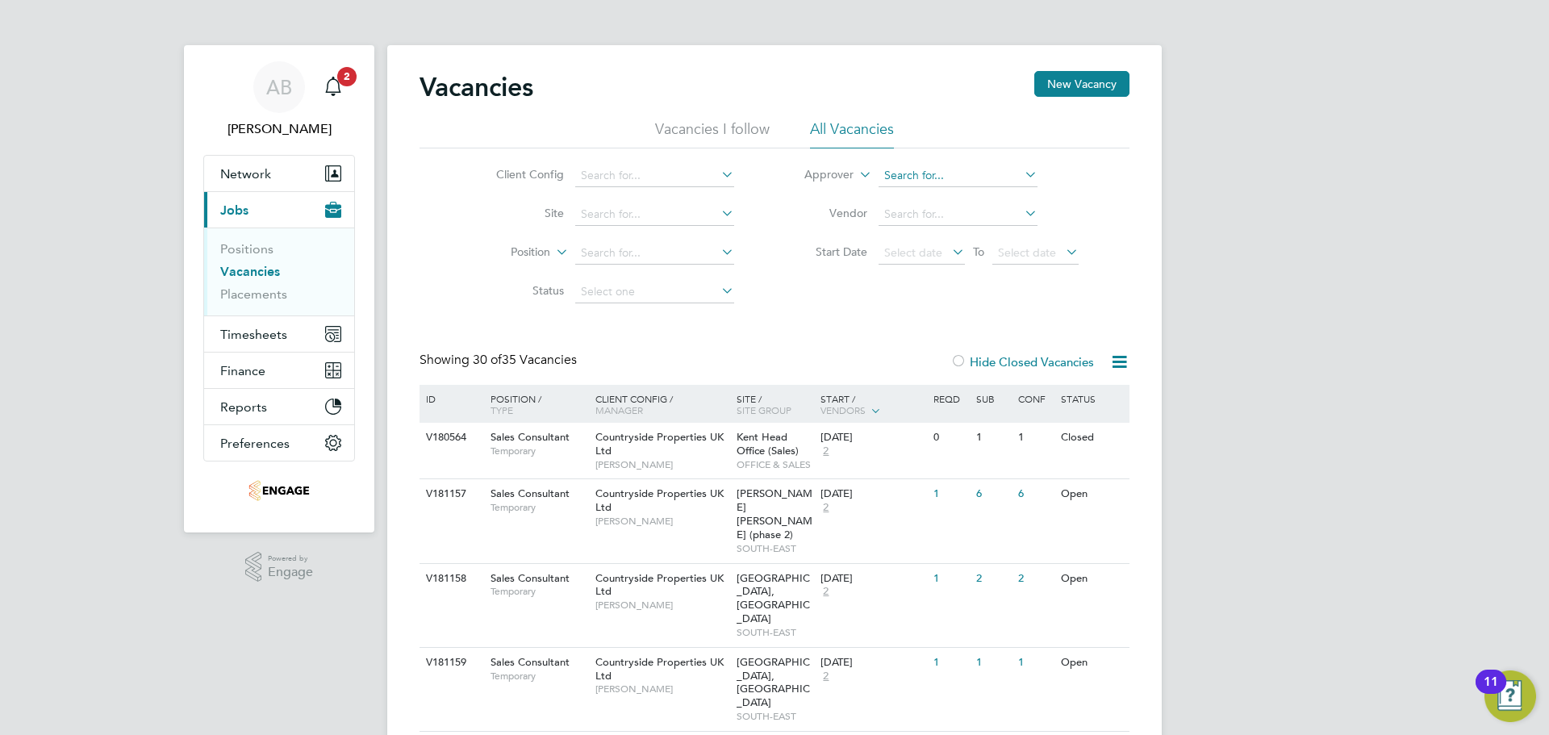
click at [929, 173] on input at bounding box center [958, 176] width 159 height 23
click at [913, 188] on li "Reb ecca Willett" at bounding box center [957, 198] width 161 height 22
type input "Rebecca Willett"
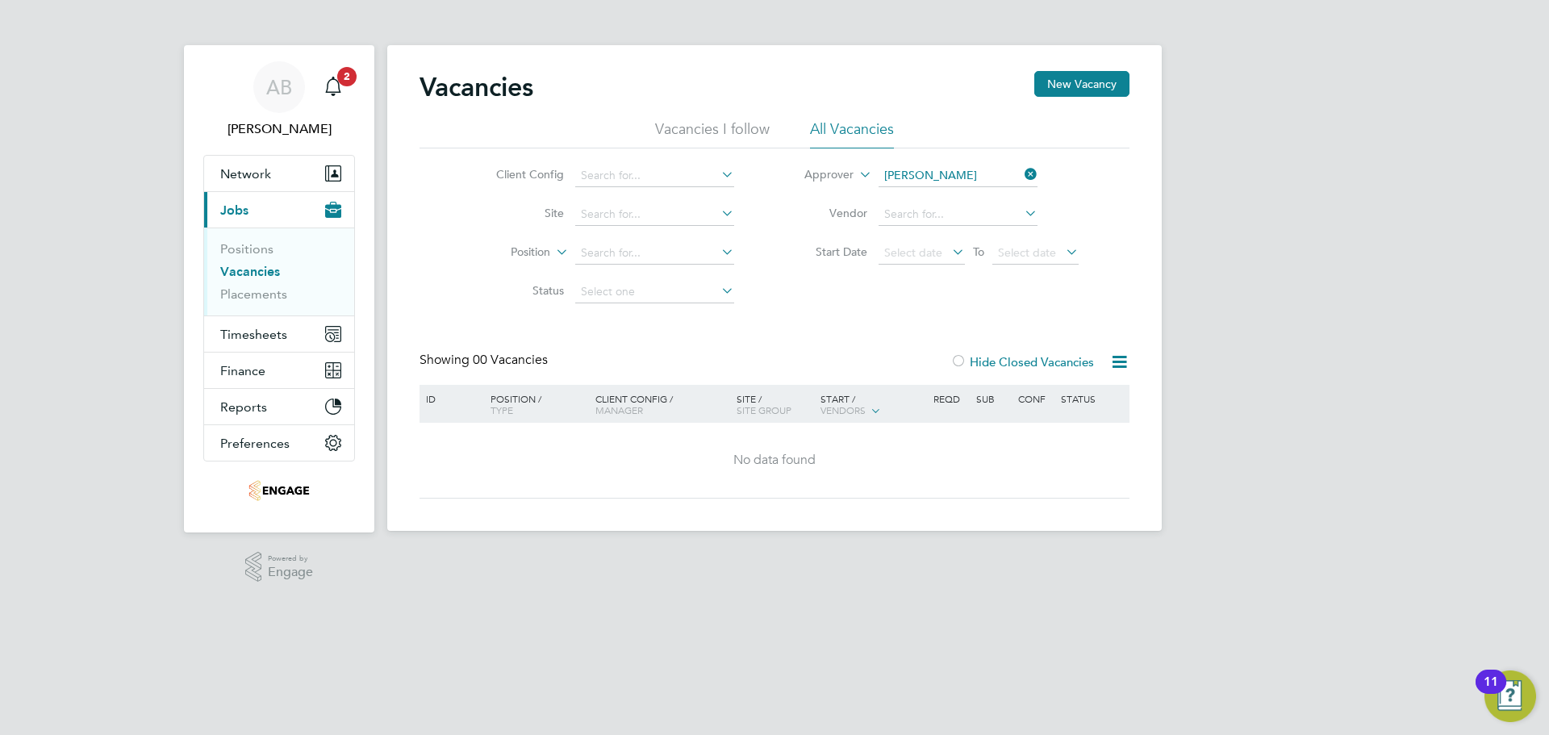
click at [1024, 359] on label "Hide Closed Vacancies" at bounding box center [1022, 361] width 144 height 15
click at [964, 358] on div at bounding box center [958, 363] width 16 height 16
drag, startPoint x: 257, startPoint y: 294, endPoint x: 286, endPoint y: 295, distance: 29.1
click at [257, 294] on link "Placements" at bounding box center [253, 293] width 67 height 15
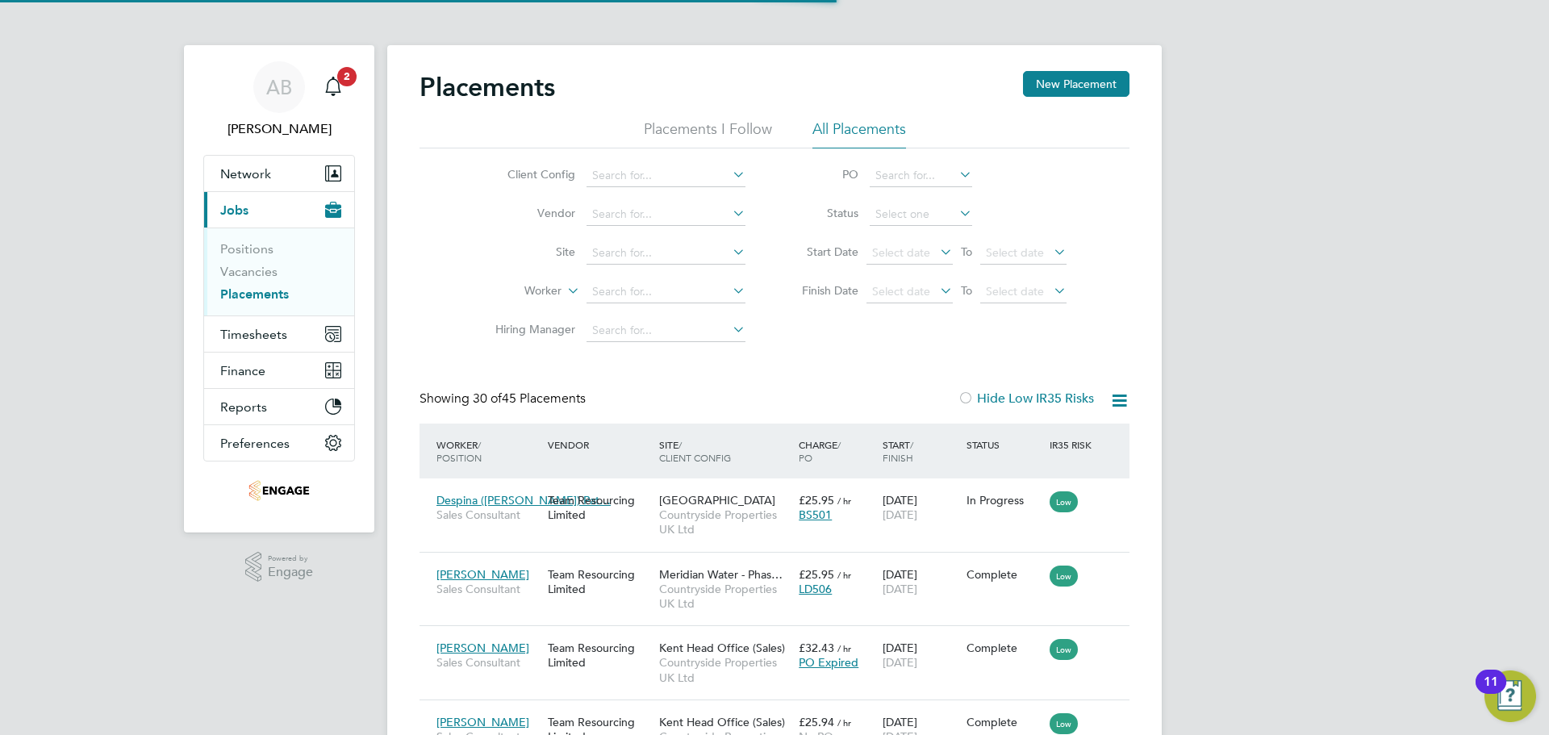
scroll to position [61, 140]
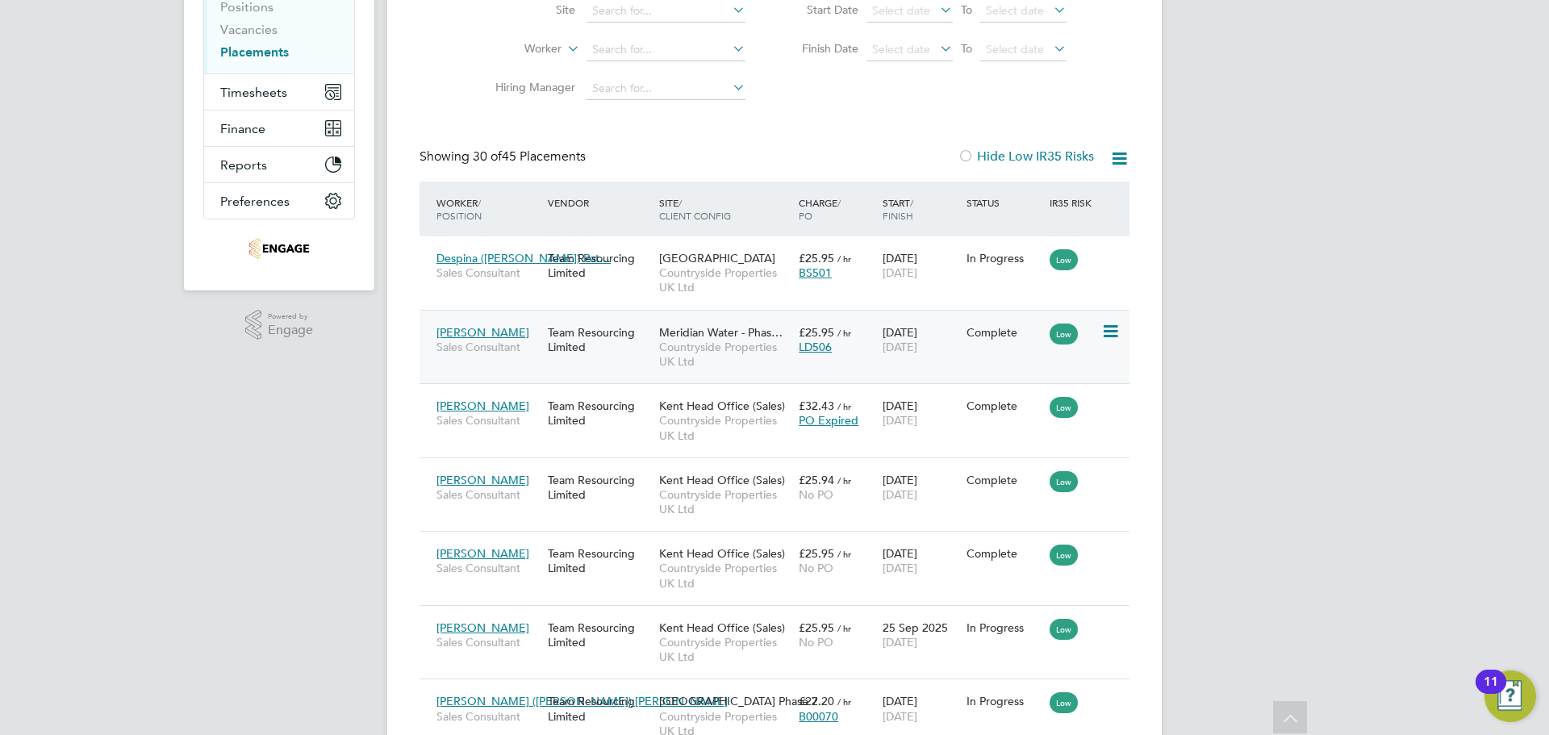
click at [667, 357] on span "Countryside Properties UK Ltd" at bounding box center [725, 354] width 132 height 29
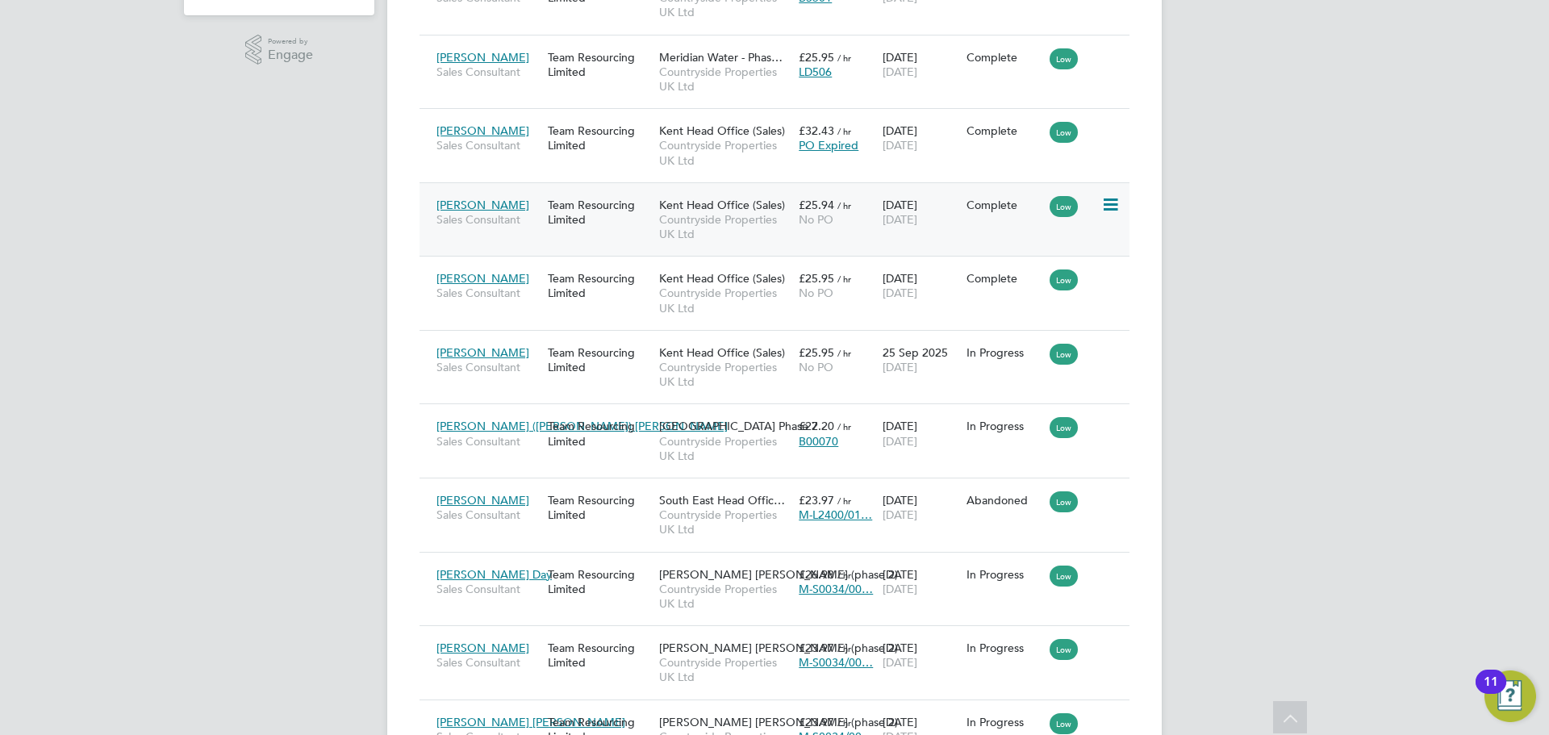
scroll to position [323, 0]
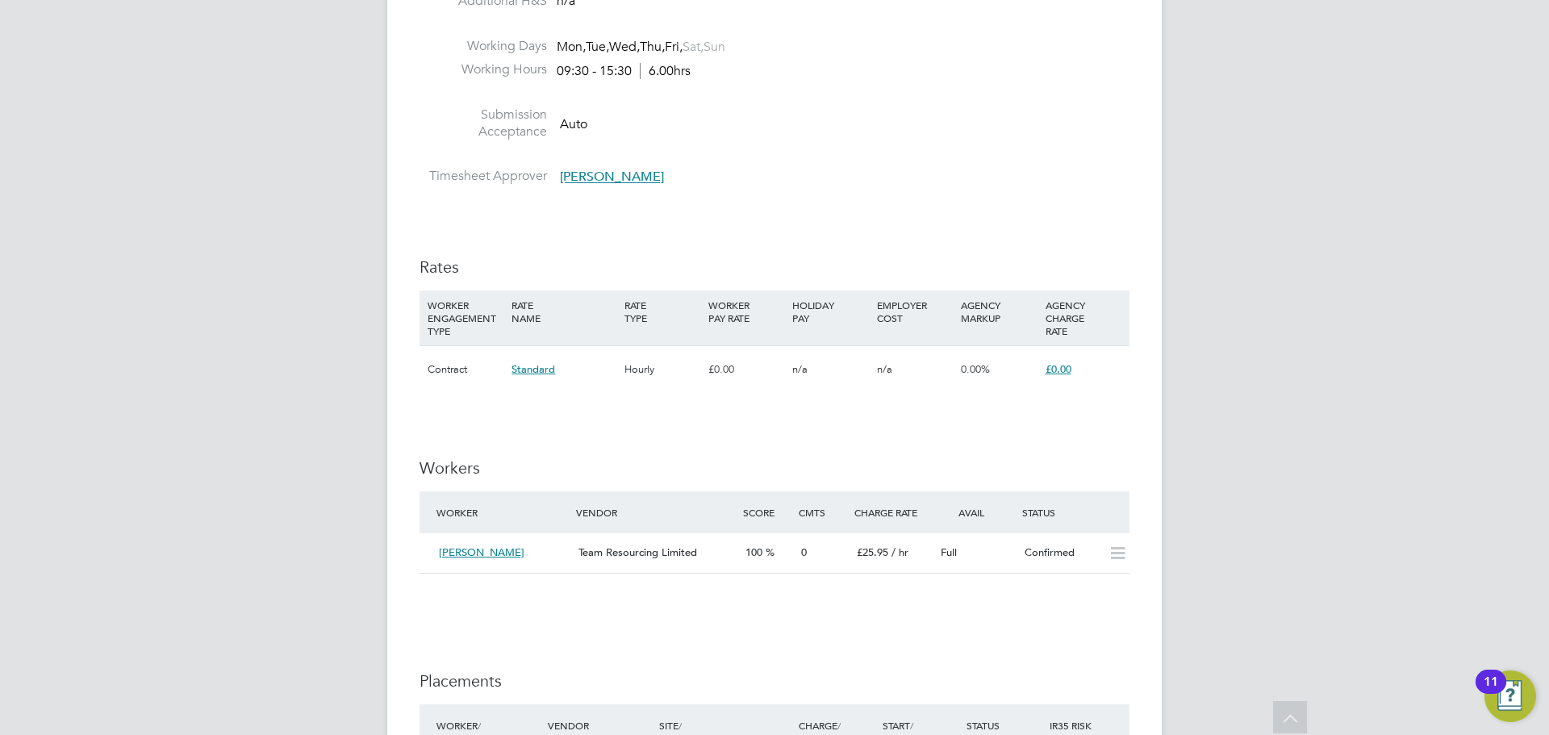
scroll to position [1210, 0]
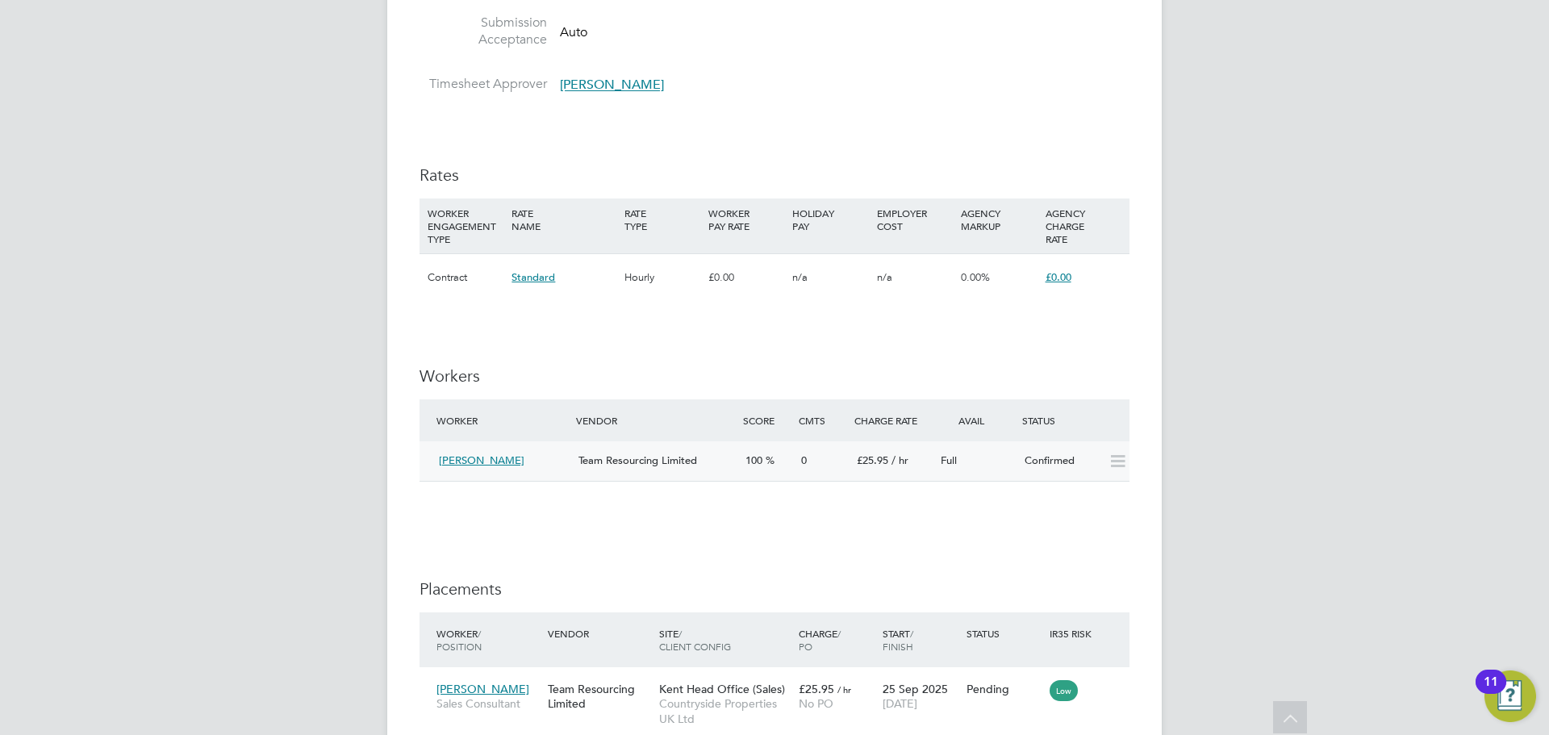
click at [1121, 463] on icon at bounding box center [1118, 461] width 20 height 13
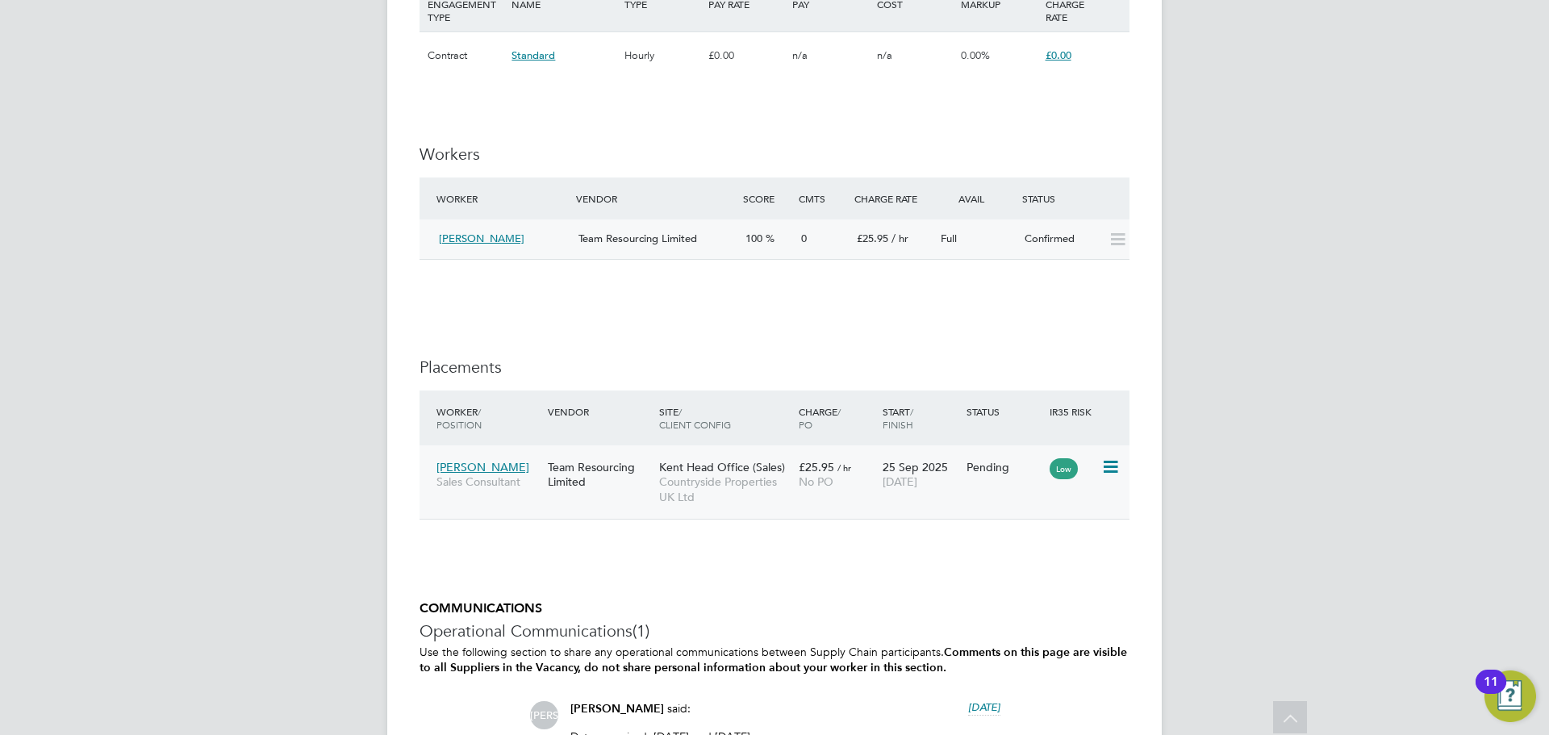
scroll to position [1452, 0]
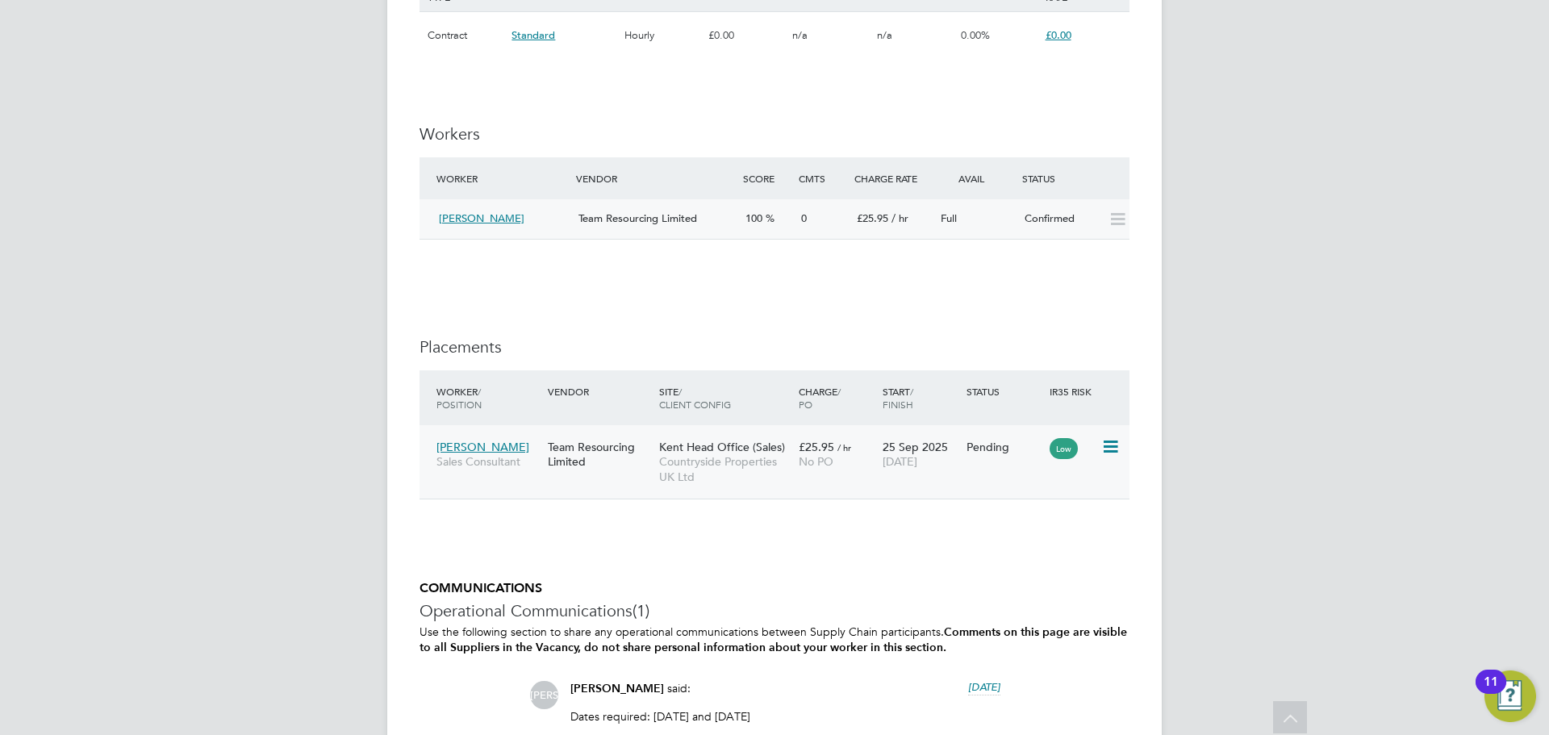
click at [1107, 444] on icon at bounding box center [1109, 446] width 16 height 19
click at [985, 542] on li "Start" at bounding box center [1036, 546] width 165 height 23
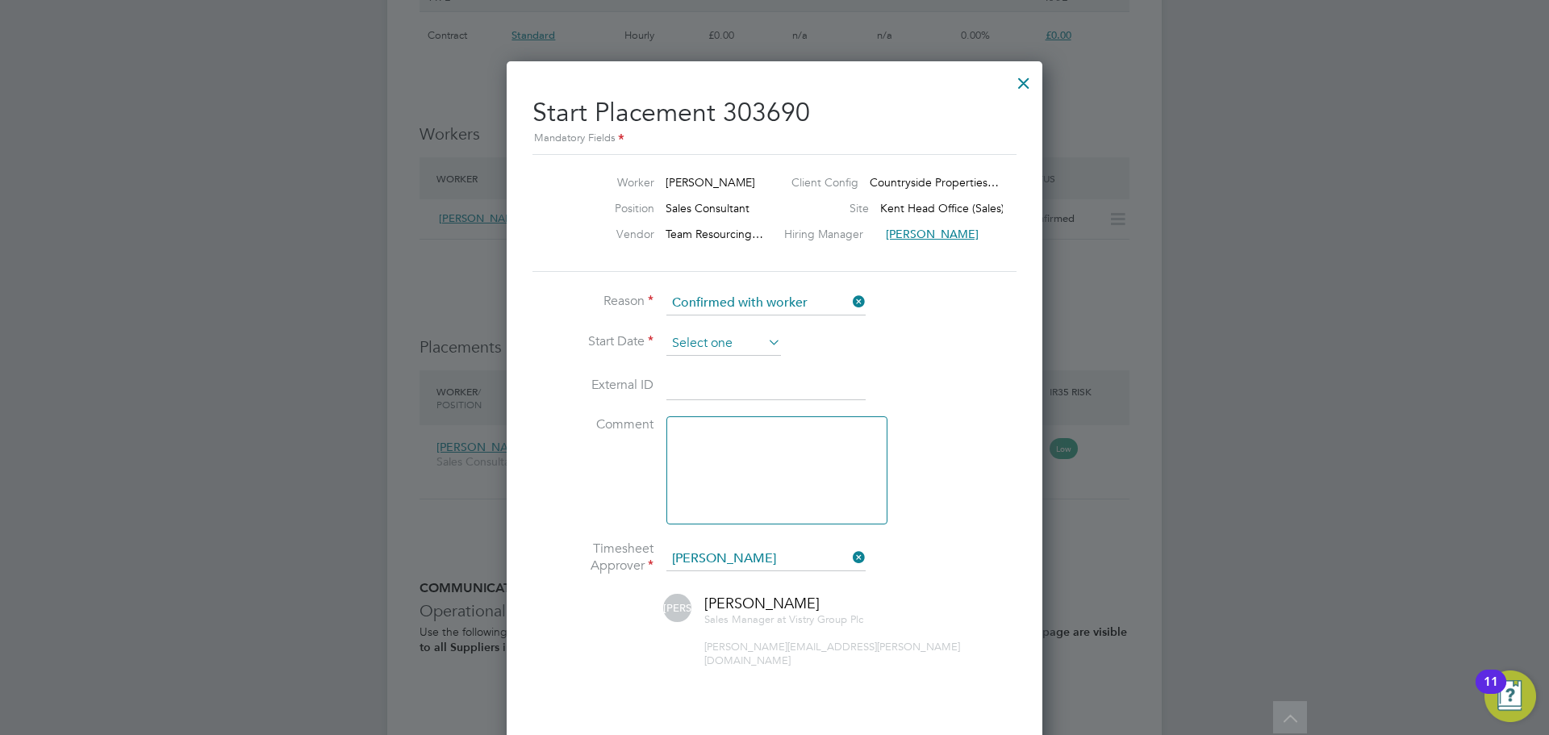
click at [688, 340] on input at bounding box center [723, 344] width 115 height 24
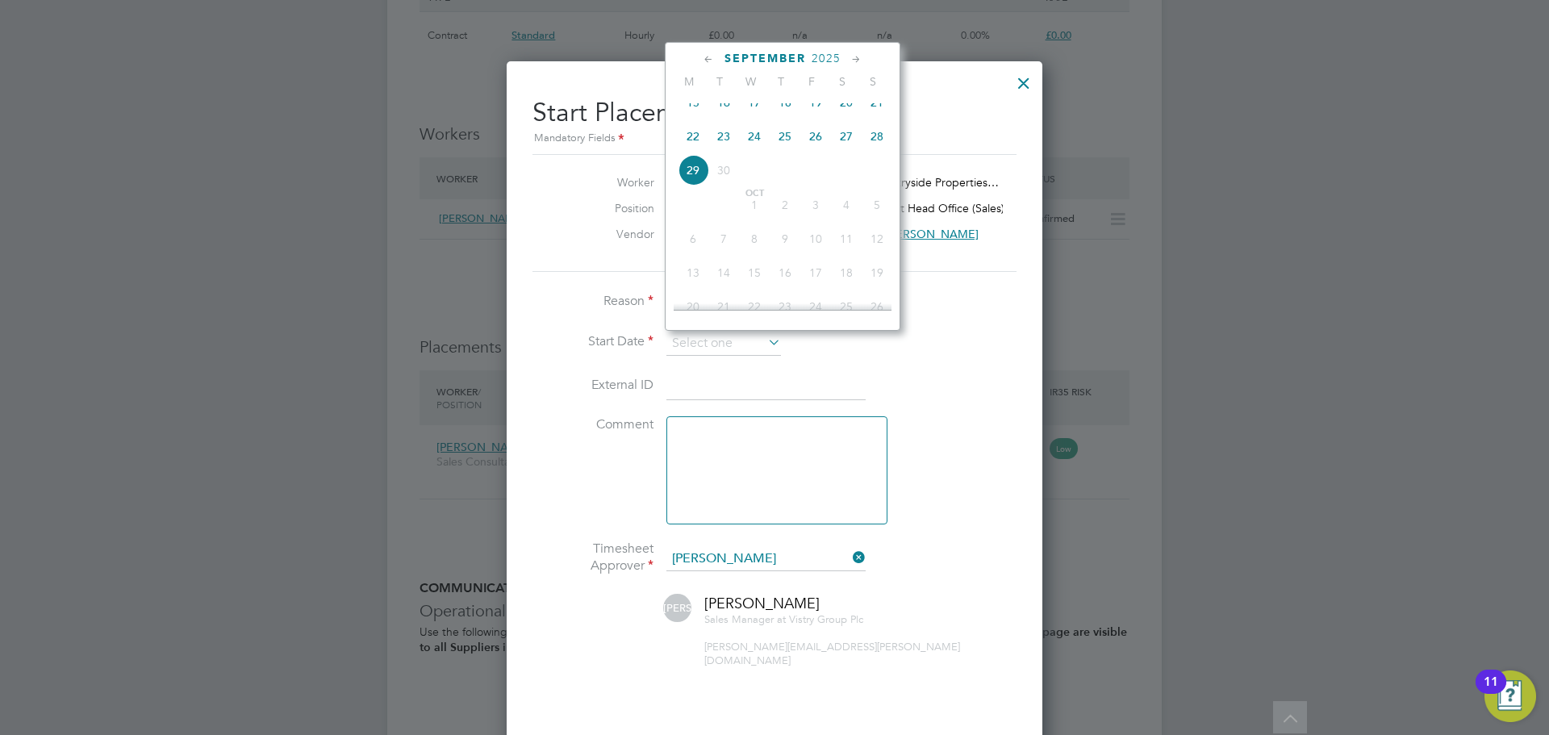
click at [778, 148] on span "25" at bounding box center [785, 136] width 31 height 31
type input "25 Sep 2025"
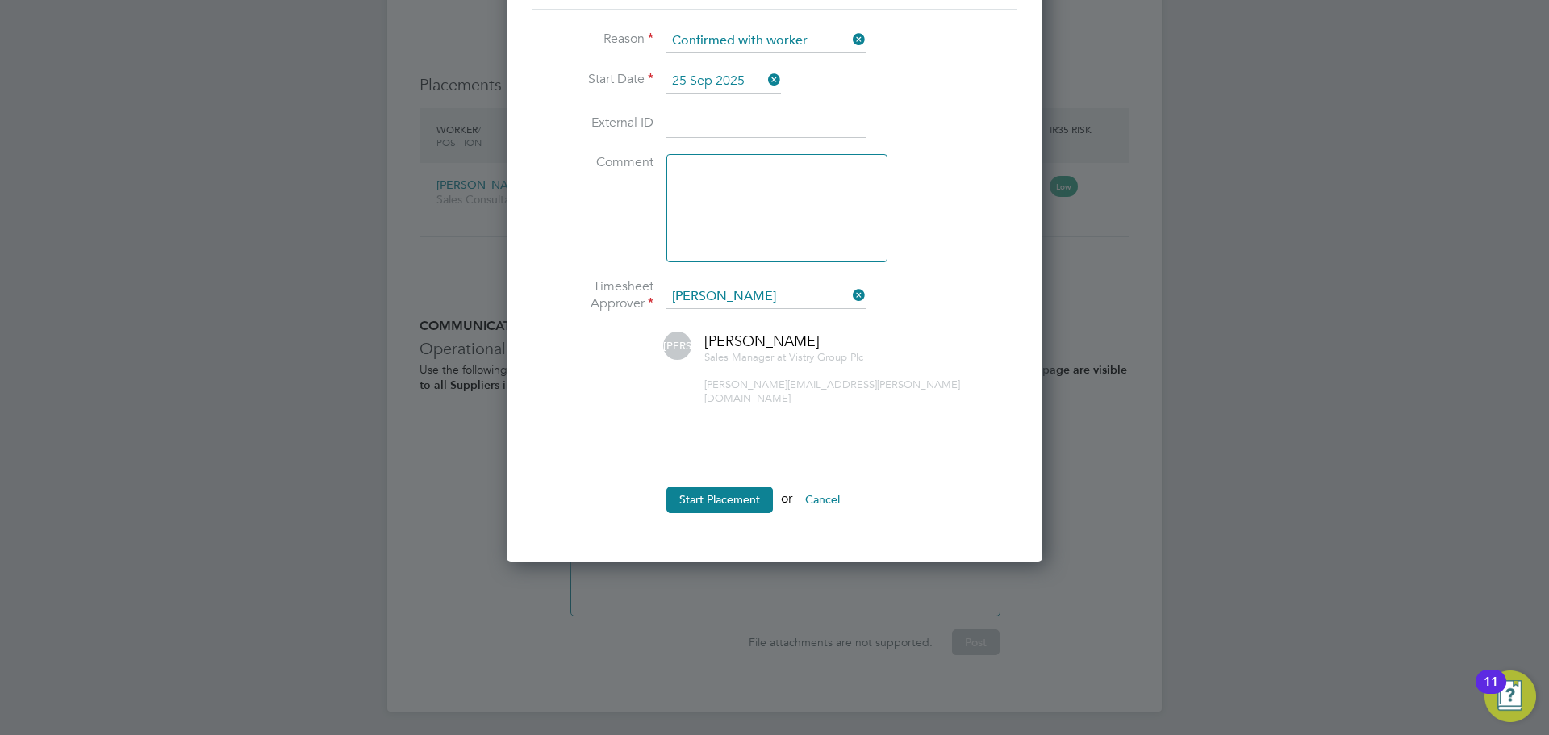
click at [737, 486] on button "Start Placement" at bounding box center [719, 499] width 106 height 26
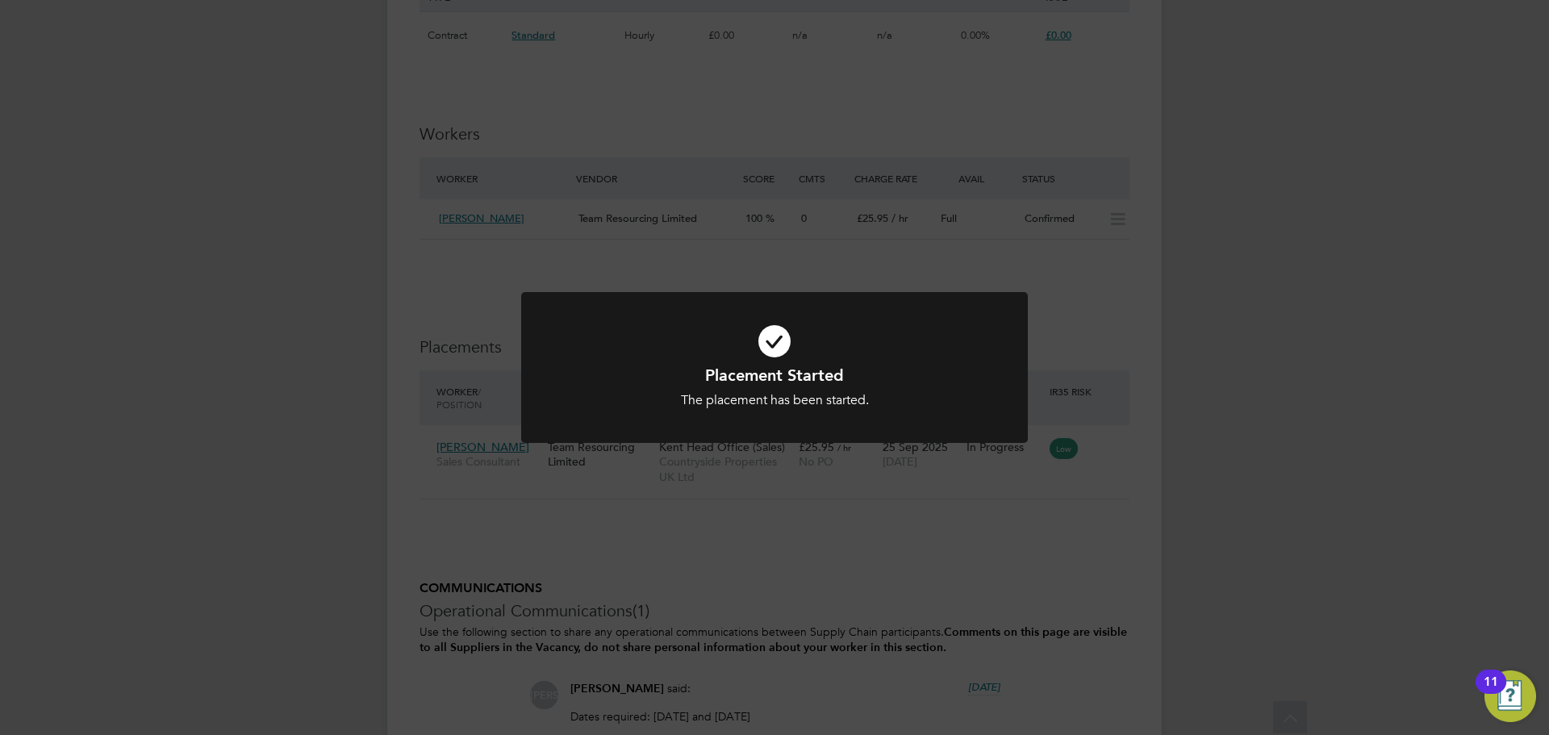
click at [917, 553] on div "Placement Started The placement has been started. Cancel Okay" at bounding box center [774, 367] width 1549 height 735
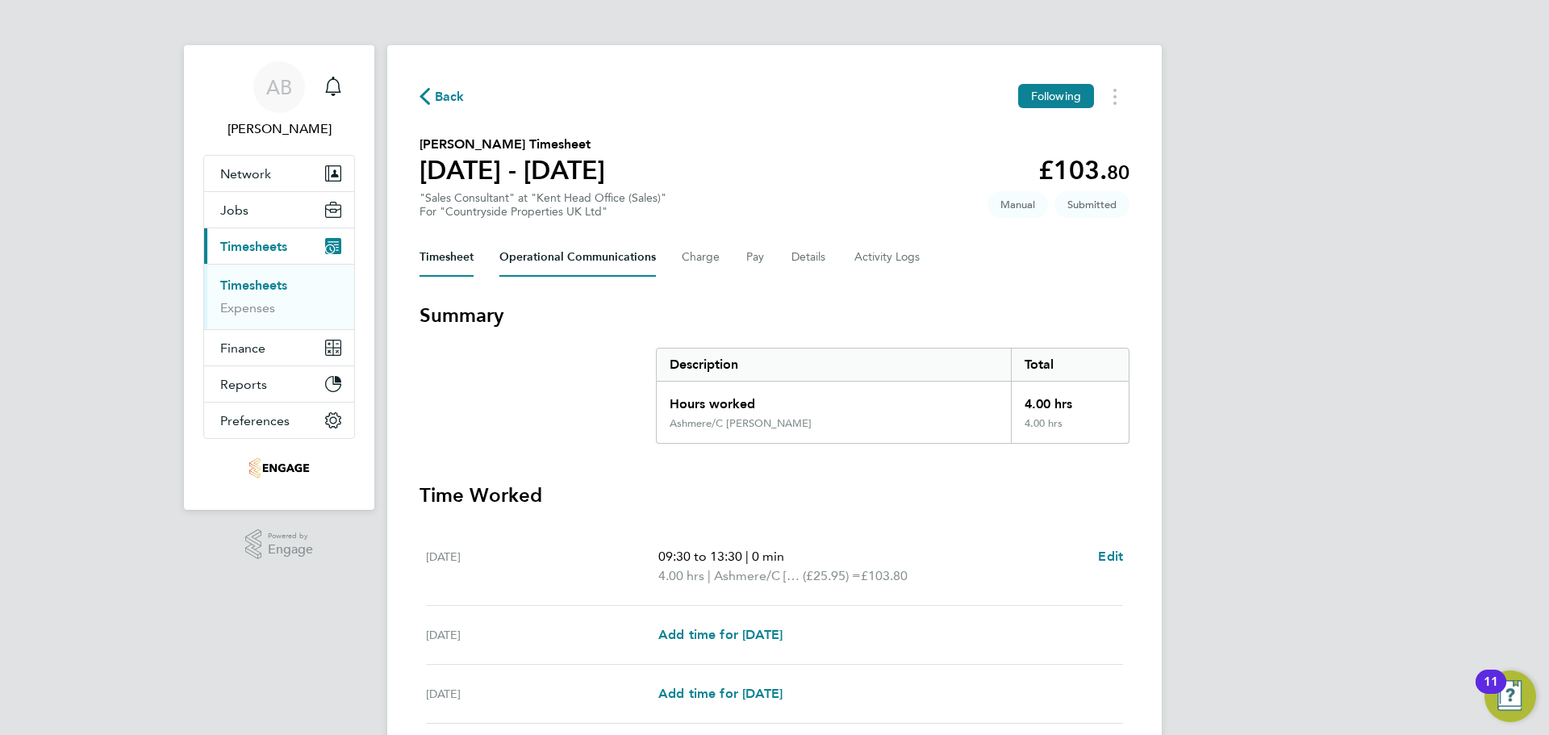
click at [563, 252] on Communications-tab "Operational Communications" at bounding box center [577, 257] width 157 height 39
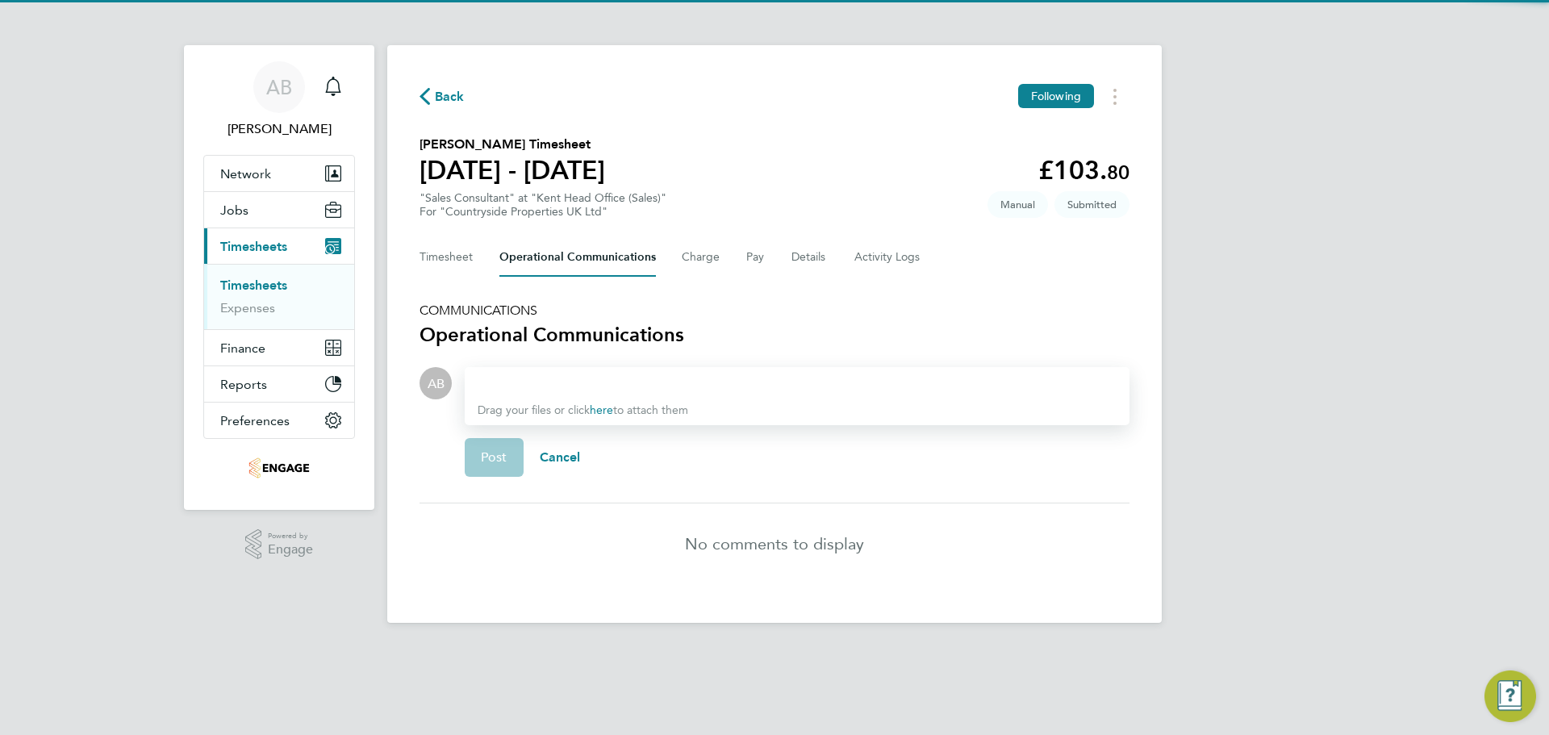
click at [577, 386] on div at bounding box center [797, 383] width 639 height 19
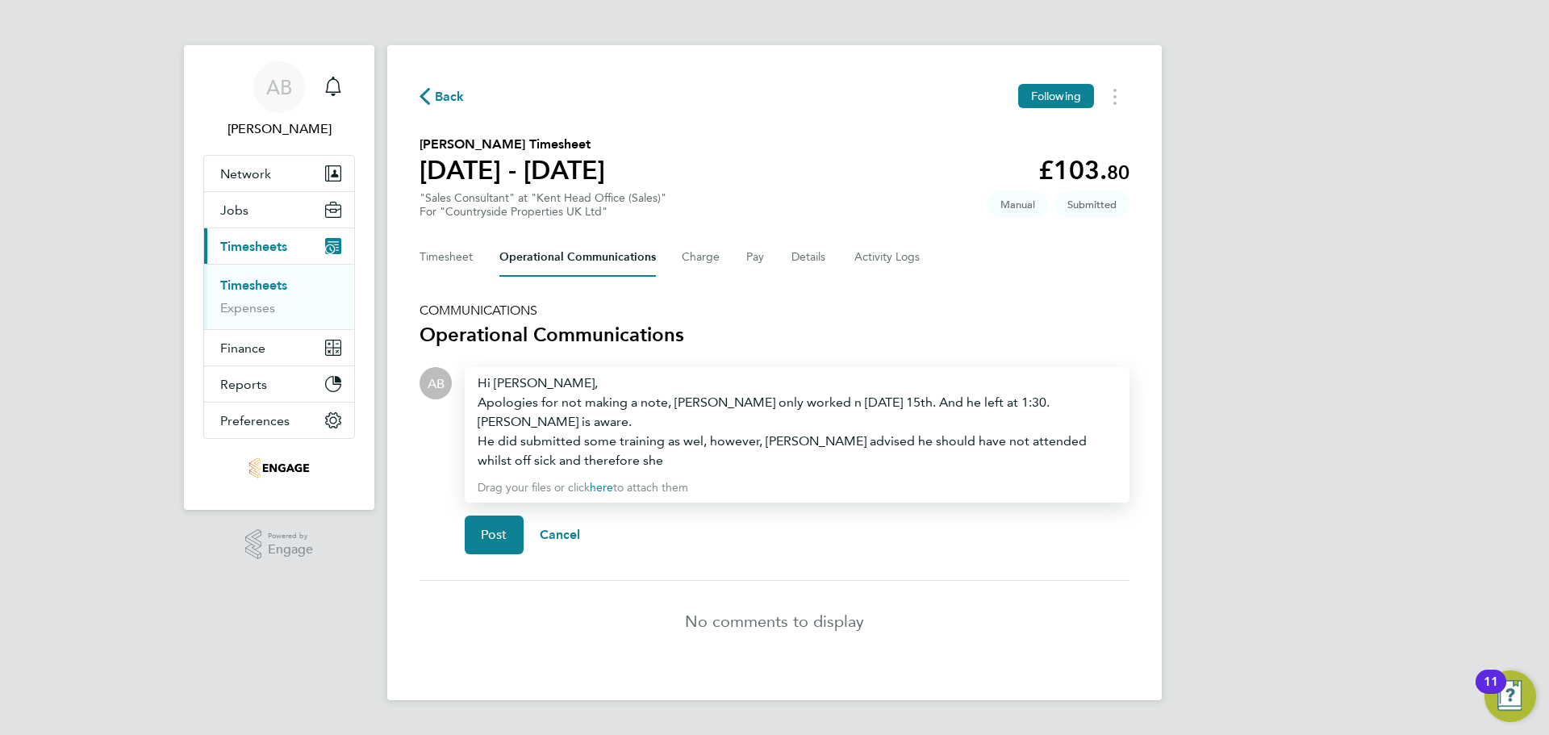
drag, startPoint x: 704, startPoint y: 416, endPoint x: 709, endPoint y: 428, distance: 14.1
click at [703, 432] on div "He did submitted some training as wel, however, [PERSON_NAME] advised he should…" at bounding box center [797, 451] width 639 height 39
click at [671, 432] on div "He did submitted some training as well, however, [PERSON_NAME] advised he shoul…" at bounding box center [797, 451] width 639 height 39
click at [621, 441] on div "He did submitted some training as well, however, [PERSON_NAME] advised he shoul…" at bounding box center [797, 451] width 639 height 39
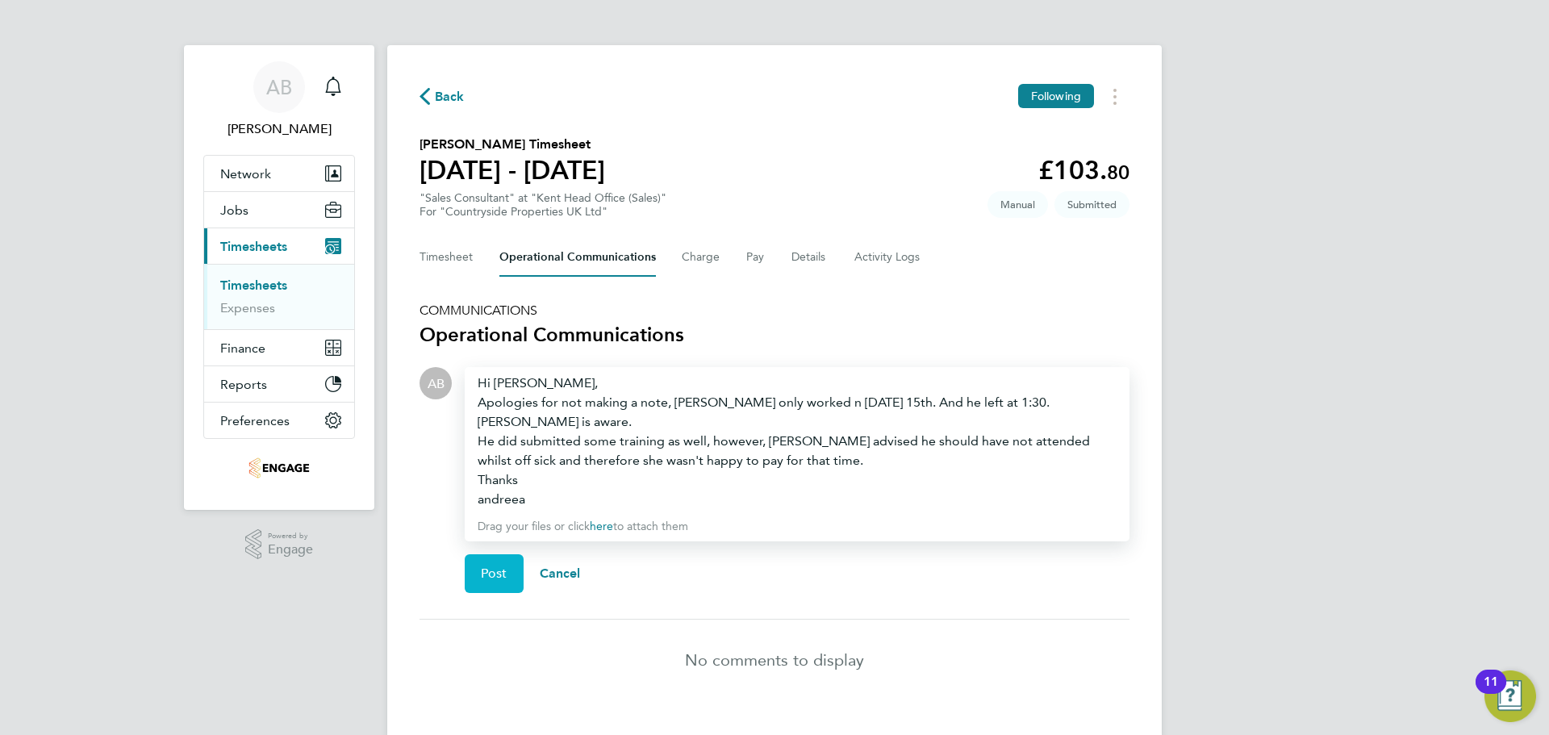
click at [500, 566] on span "Post" at bounding box center [494, 574] width 27 height 16
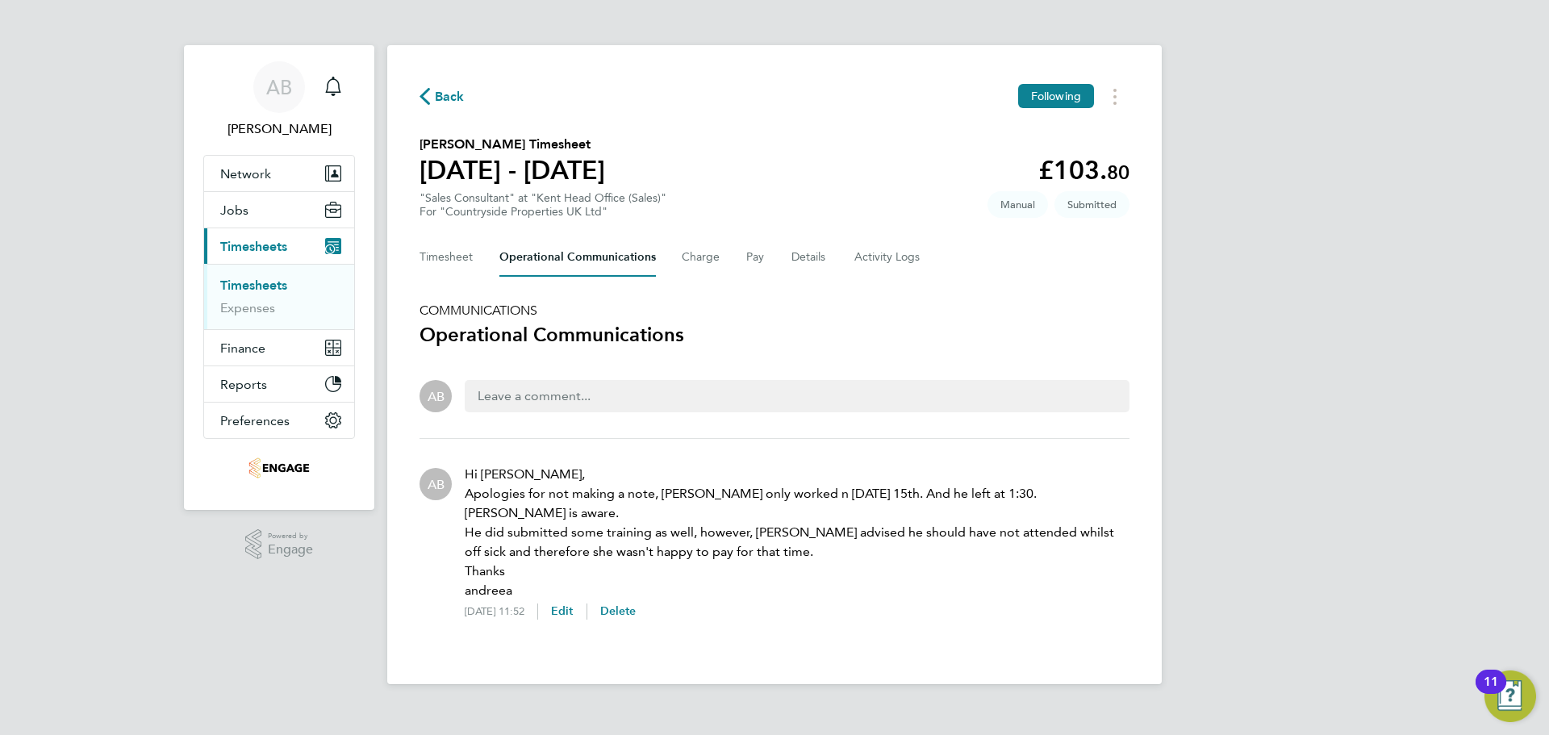
click at [415, 92] on div "Back Following [PERSON_NAME] Timesheet [DATE] - [DATE] £103. 80 "Sales Consulta…" at bounding box center [774, 364] width 775 height 639
click at [442, 96] on span "Back" at bounding box center [450, 96] width 30 height 19
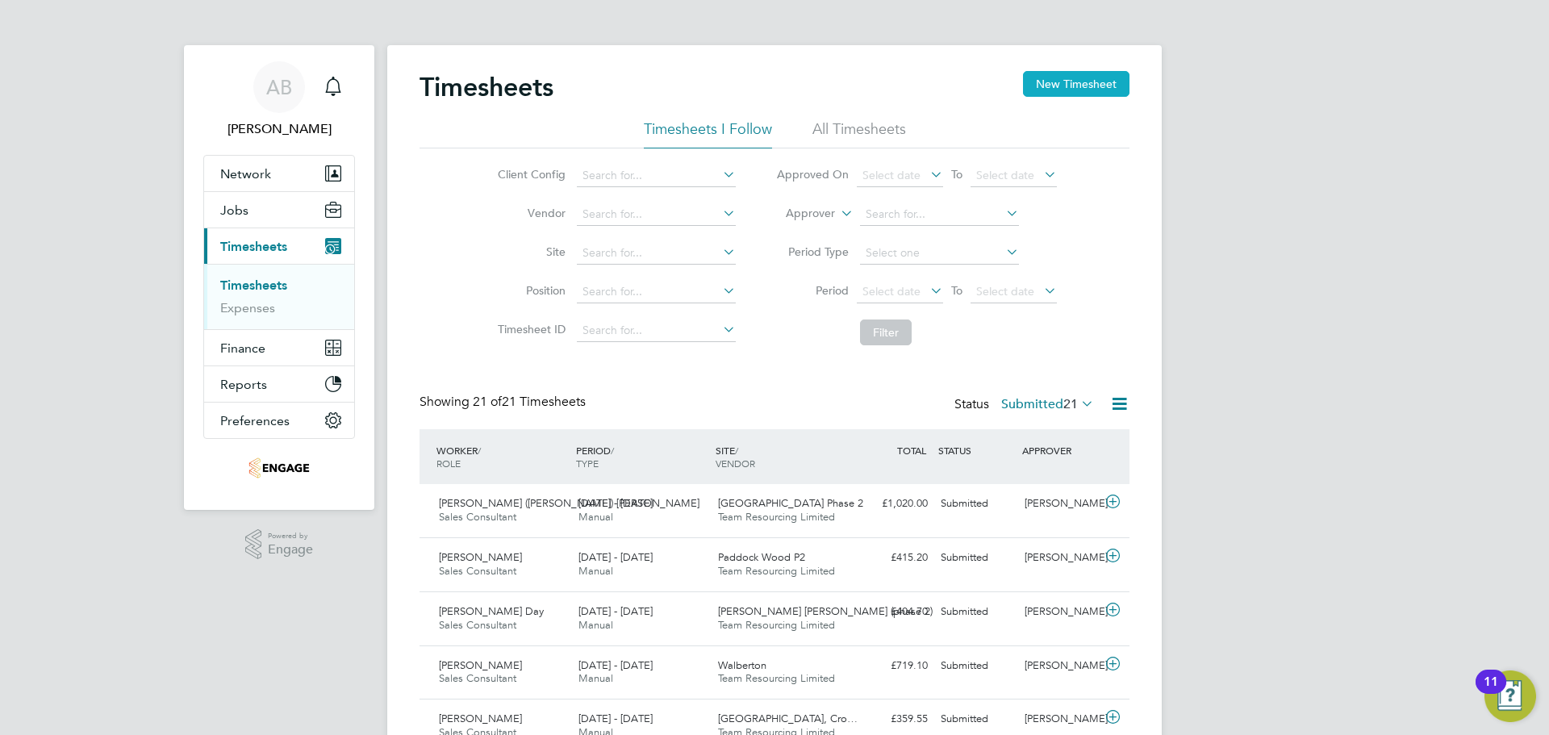
click at [1100, 86] on button "New Timesheet" at bounding box center [1076, 84] width 106 height 26
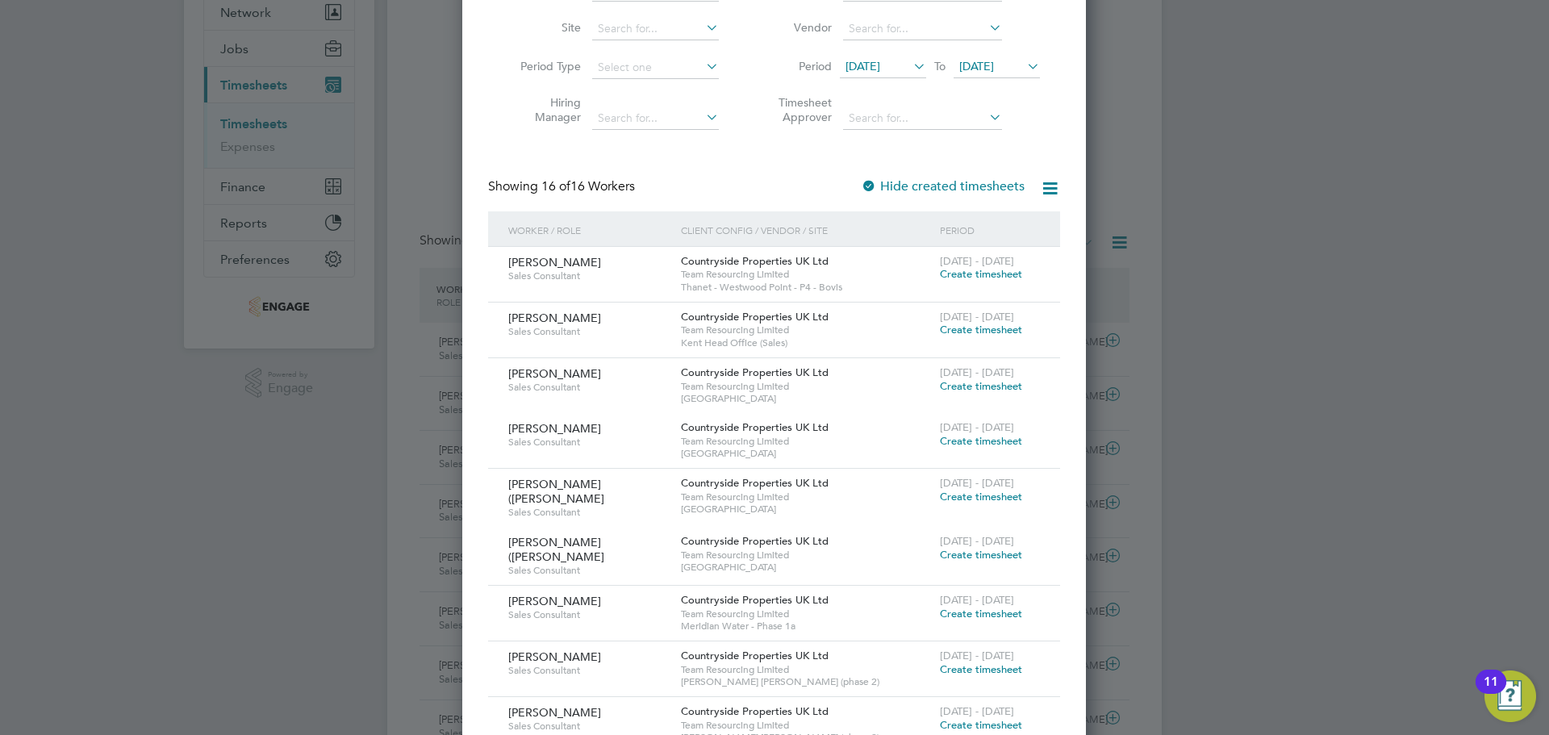
click at [999, 334] on span "Create timesheet" at bounding box center [981, 330] width 82 height 14
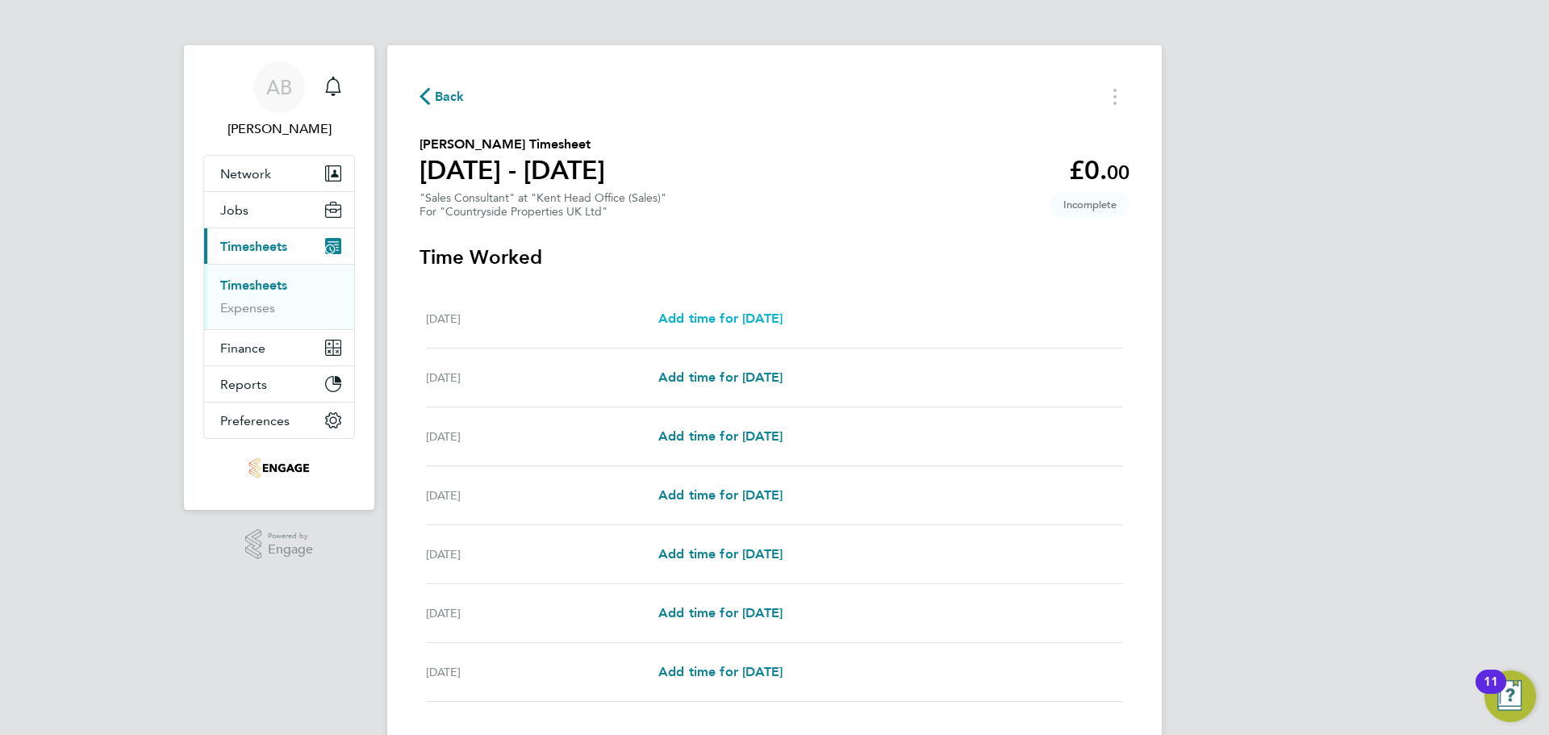
click at [739, 307] on div "[DATE] Add time for [DATE] Add time for [DATE]" at bounding box center [774, 319] width 697 height 59
click at [745, 311] on span "Add time for [DATE]" at bounding box center [720, 318] width 124 height 15
select select "30"
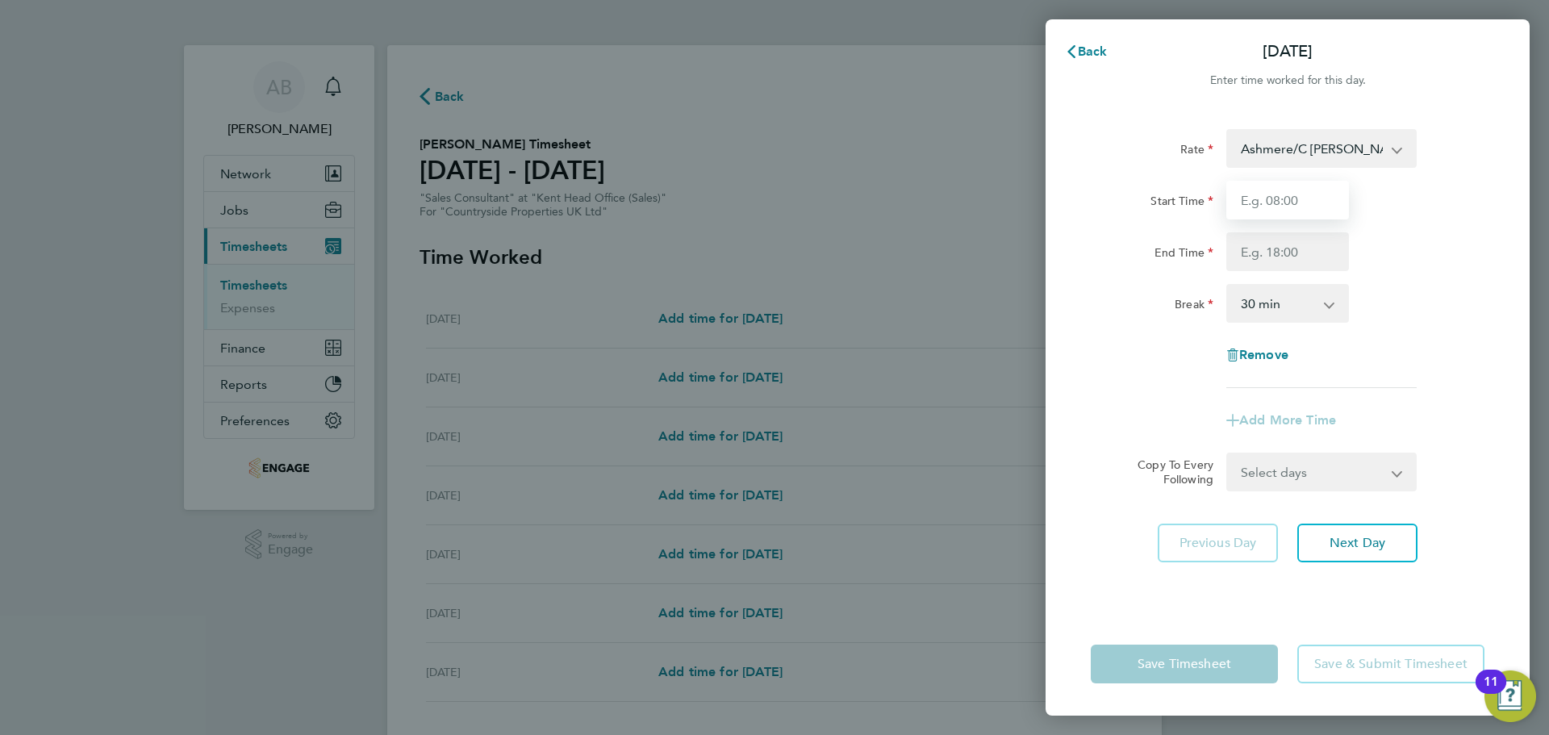
drag, startPoint x: 1317, startPoint y: 187, endPoint x: 1324, endPoint y: 206, distance: 19.9
click at [1317, 188] on input "Start Time" at bounding box center [1287, 200] width 123 height 39
type input "09:30"
click at [1283, 251] on input "End Time" at bounding box center [1287, 251] width 123 height 39
type input "17:30"
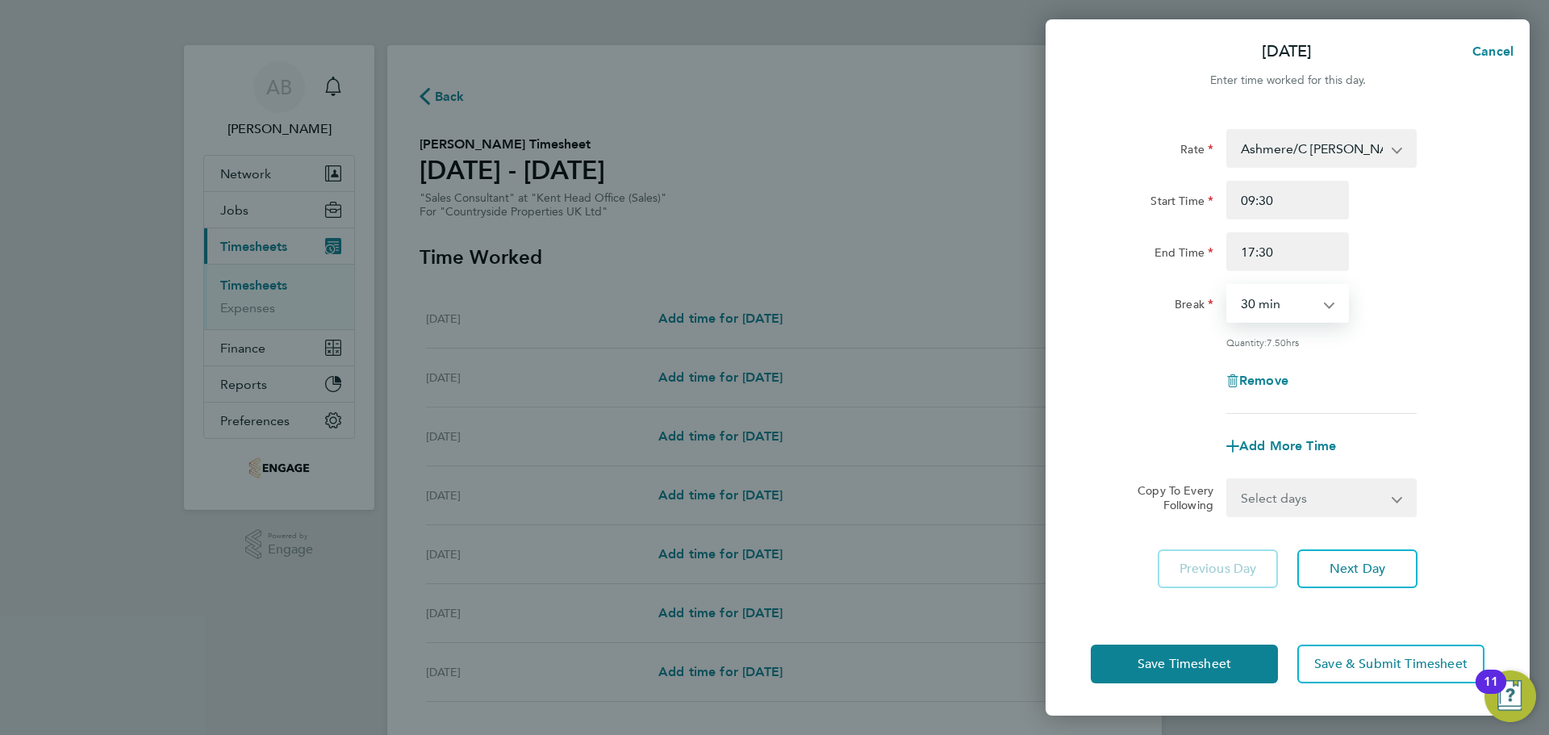
click at [1301, 304] on select "0 min 15 min 30 min 45 min 60 min 75 min 90 min" at bounding box center [1278, 303] width 100 height 35
select select "0"
click at [1228, 286] on select "0 min 15 min 30 min 45 min 60 min 75 min 90 min" at bounding box center [1278, 303] width 100 height 35
click at [1355, 574] on span "Next Day" at bounding box center [1358, 569] width 56 height 16
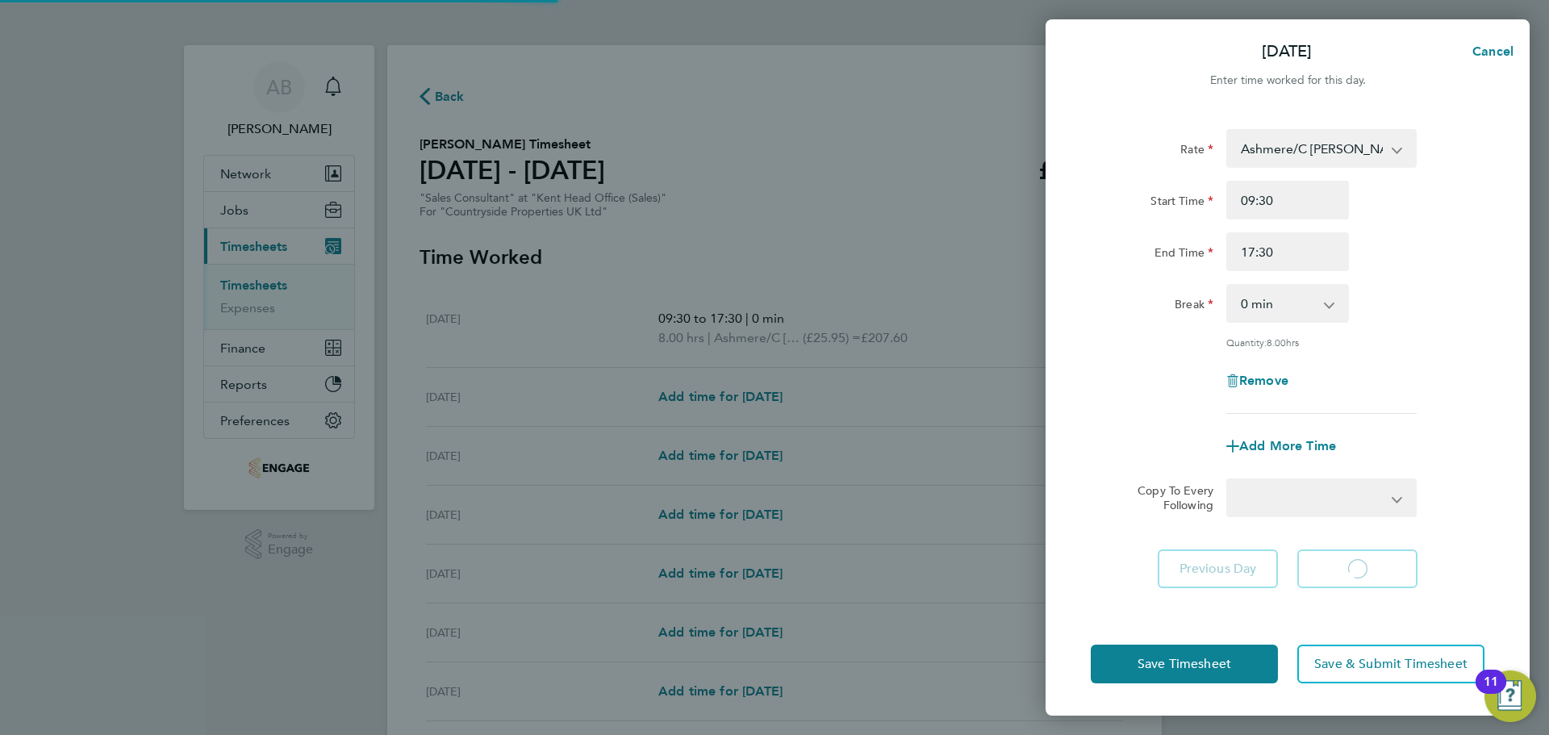
select select "30"
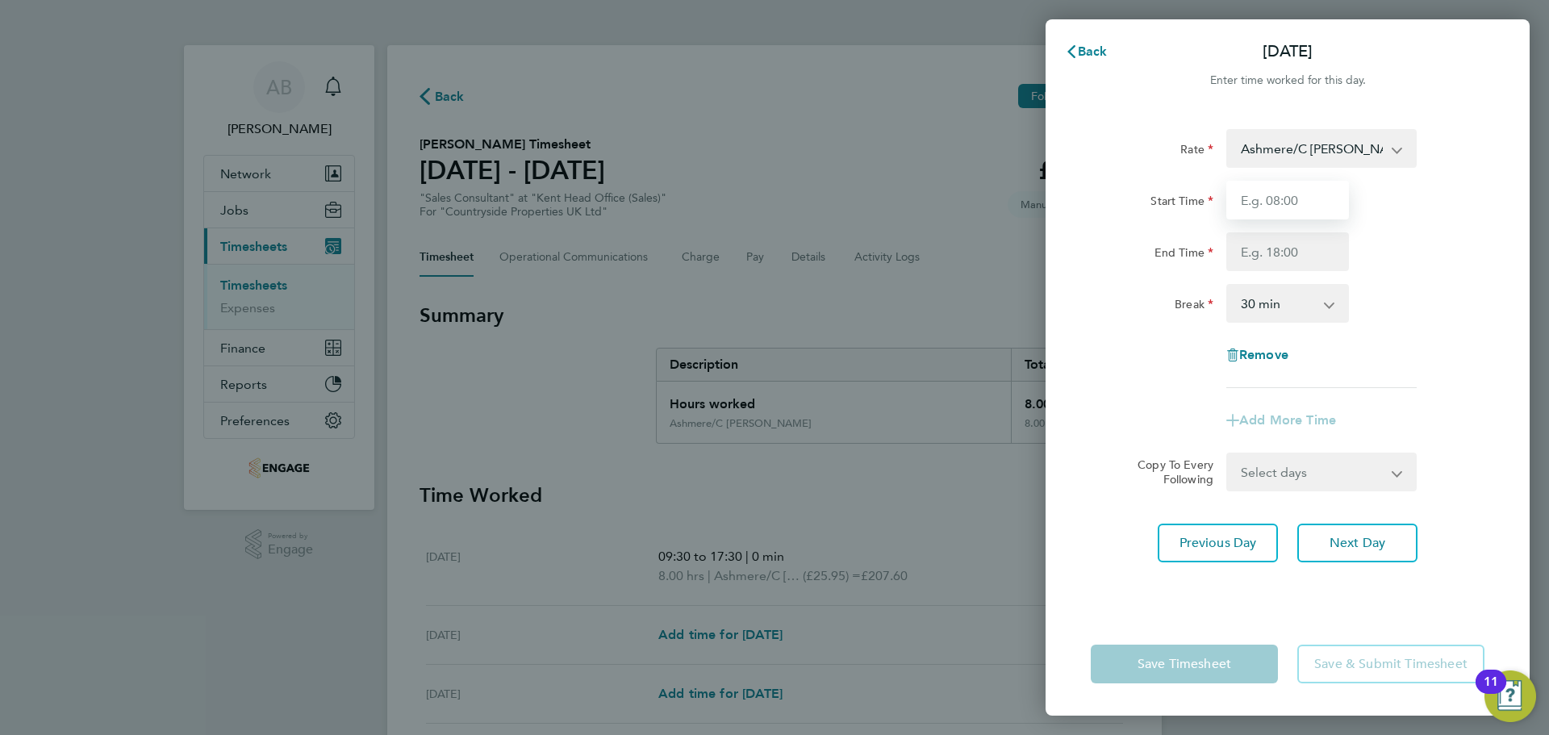
click at [1247, 213] on input "Start Time" at bounding box center [1287, 200] width 123 height 39
type input "09:30"
click at [1267, 253] on input "End Time" at bounding box center [1287, 251] width 123 height 39
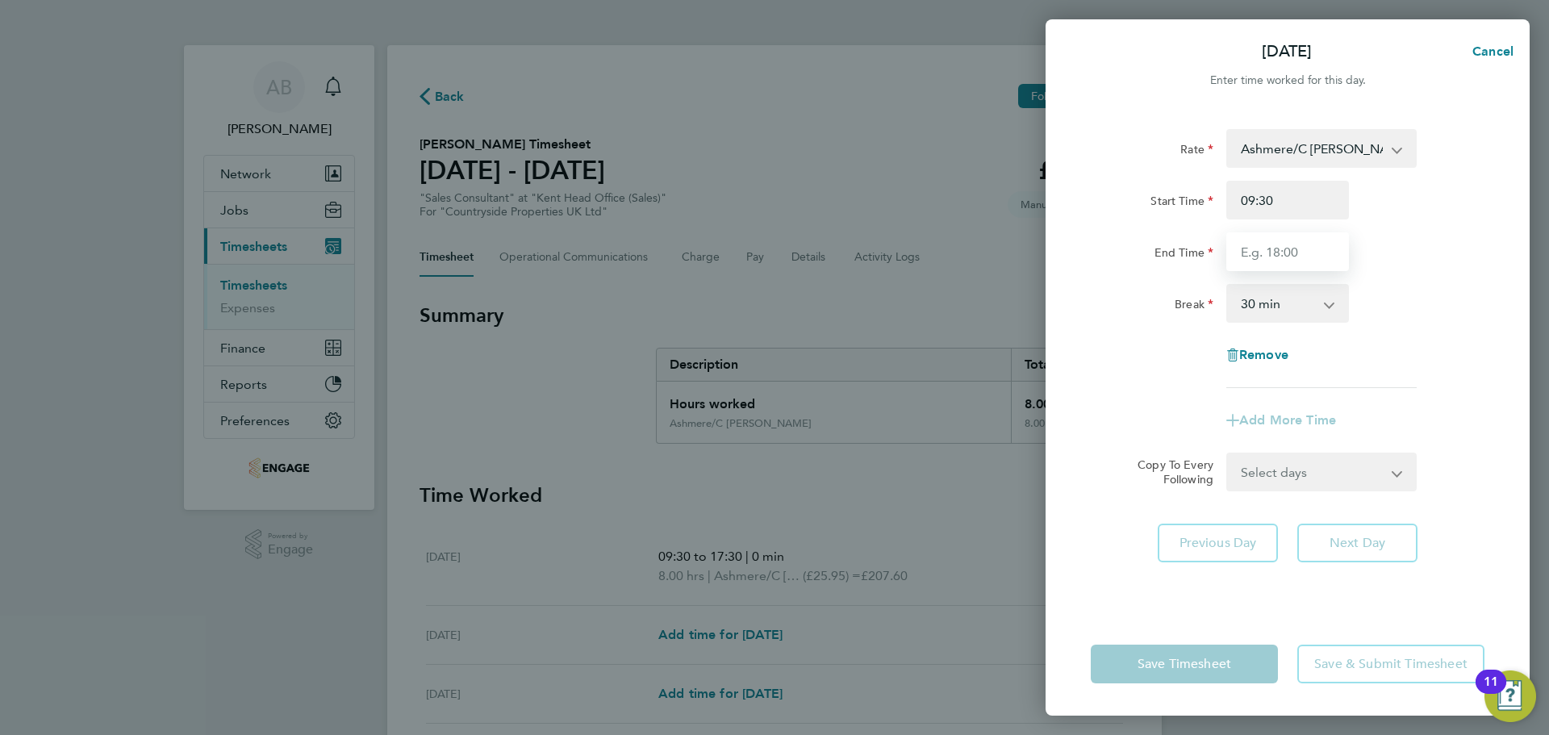
type input "17:30"
click at [1283, 294] on select "0 min 15 min 30 min 45 min 60 min 75 min 90 min" at bounding box center [1278, 303] width 100 height 35
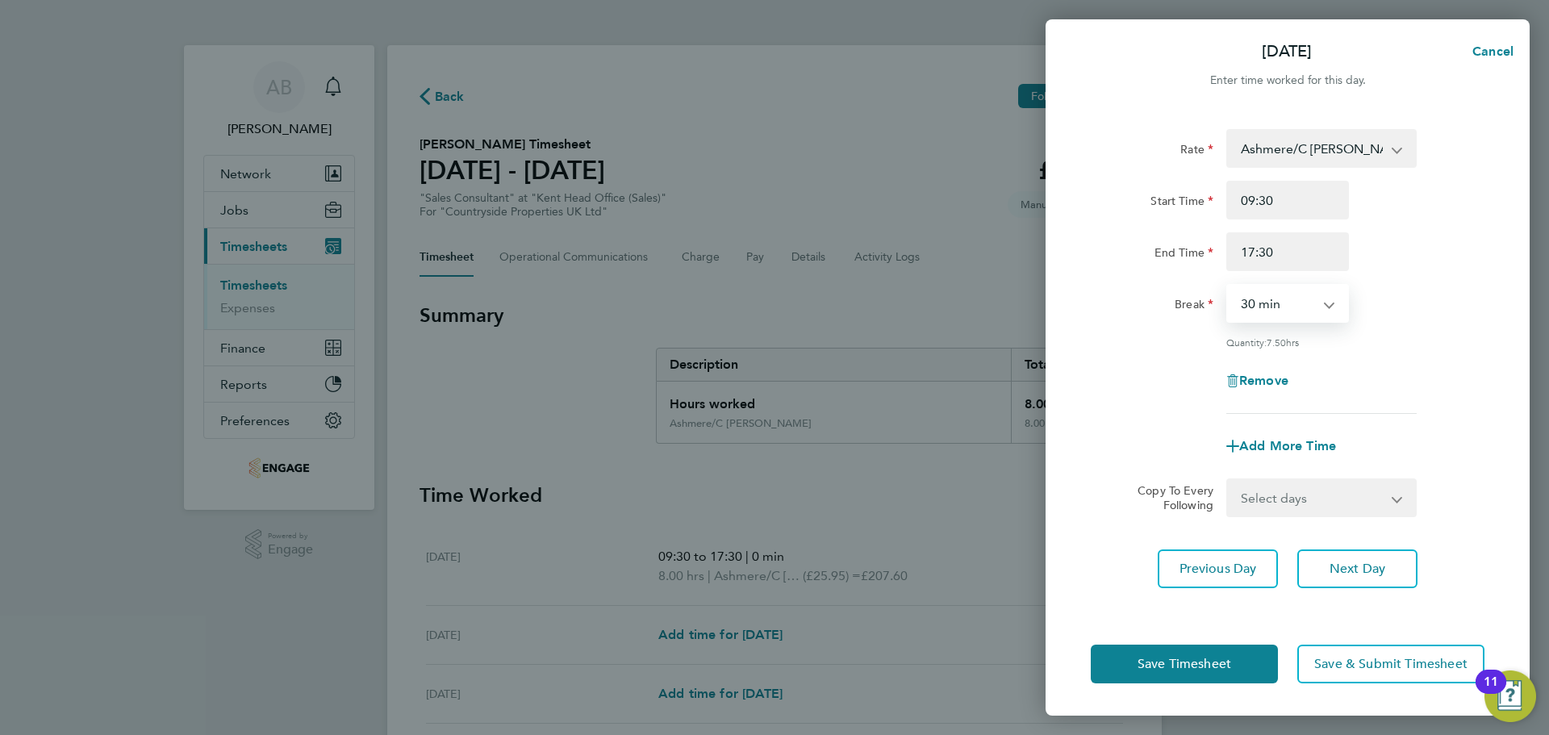
select select "0"
click at [1228, 286] on select "0 min 15 min 30 min 45 min 60 min 75 min 90 min" at bounding box center [1278, 303] width 100 height 35
click at [1369, 567] on span "Next Day" at bounding box center [1358, 569] width 56 height 16
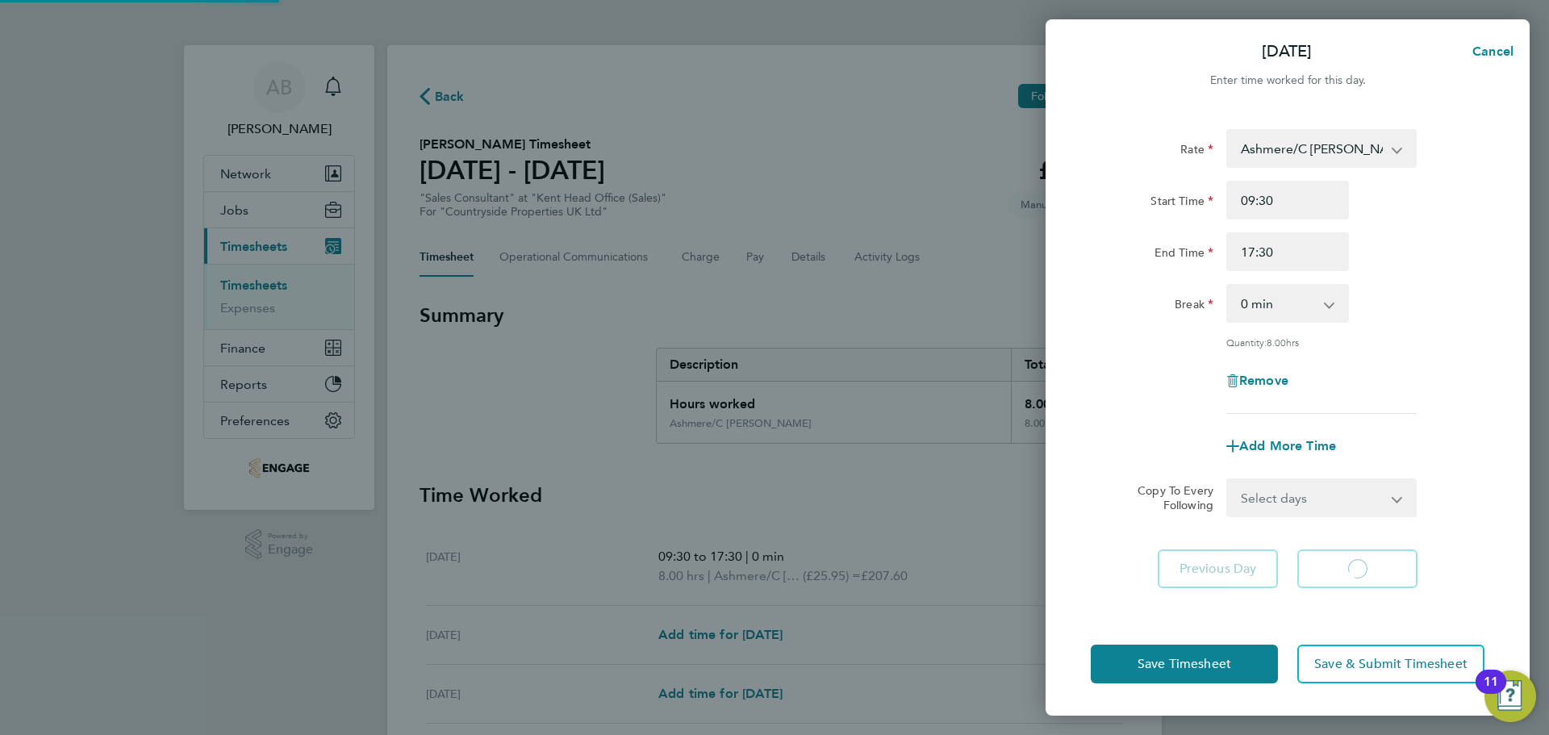
select select "30"
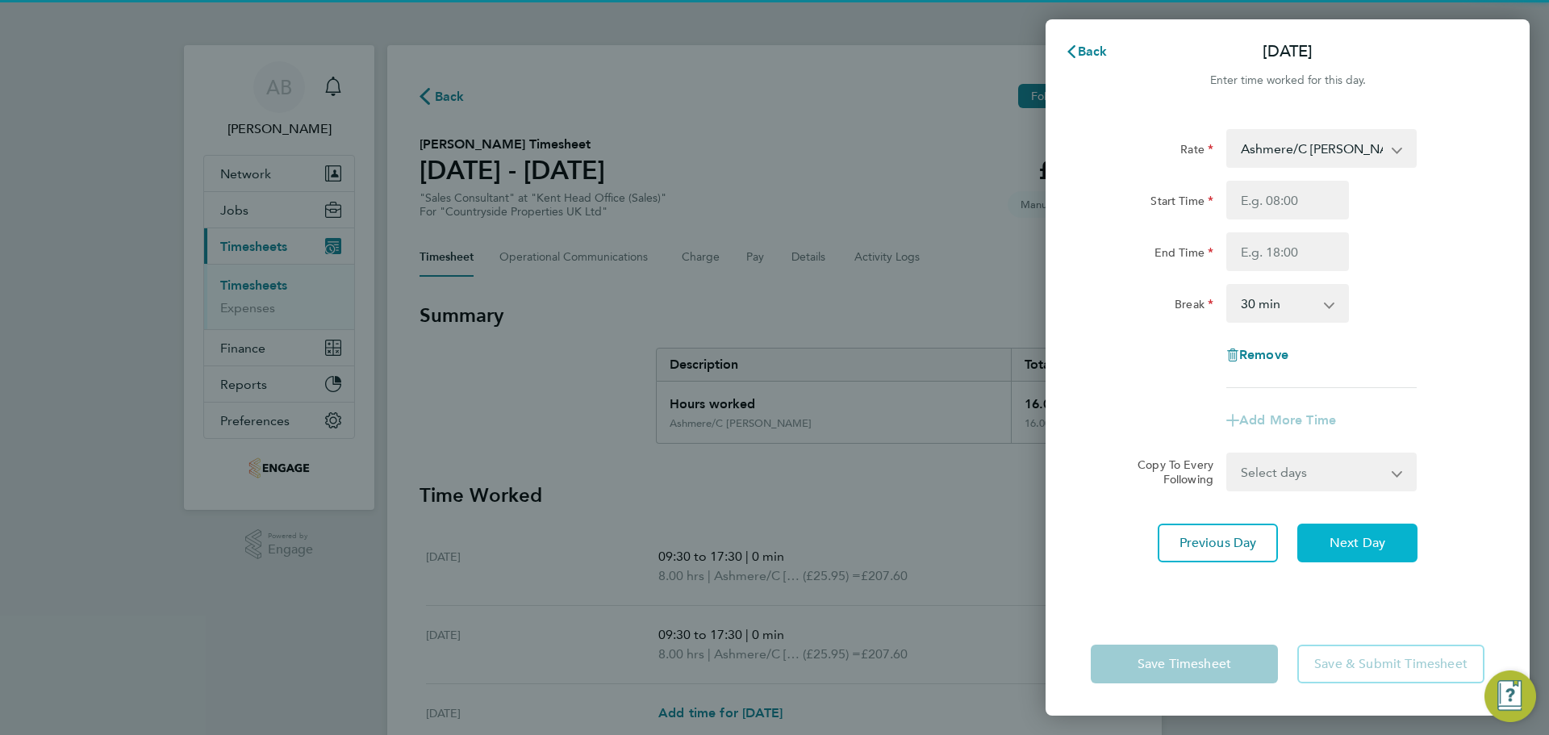
click at [1361, 549] on span "Next Day" at bounding box center [1358, 543] width 56 height 16
select select "30"
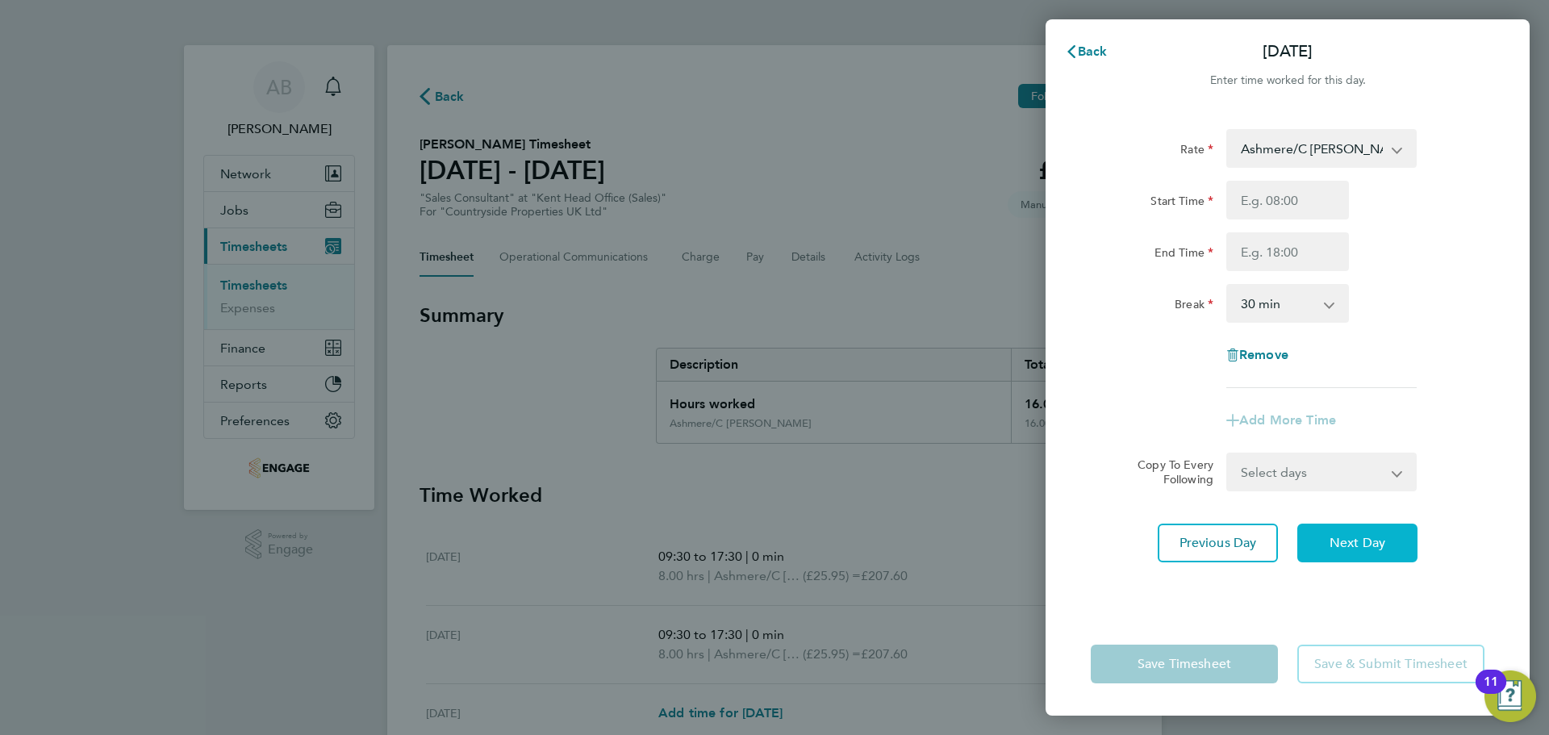
click at [1361, 549] on span "Next Day" at bounding box center [1358, 543] width 56 height 16
select select "30"
click at [1293, 200] on input "Start Time" at bounding box center [1287, 200] width 123 height 39
type input "09:30"
drag, startPoint x: 1293, startPoint y: 254, endPoint x: 1297, endPoint y: 267, distance: 13.3
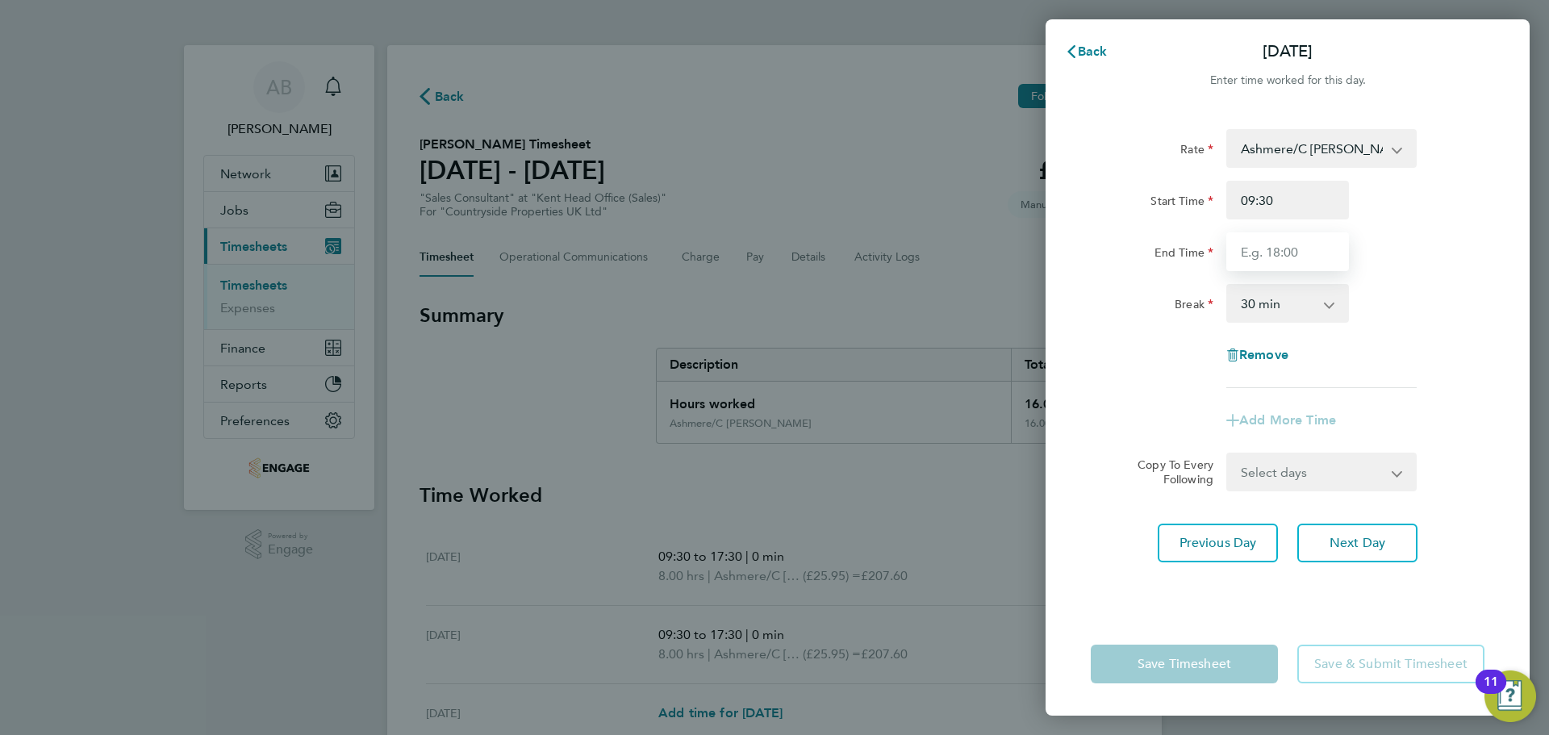
click at [1293, 254] on input "End Time" at bounding box center [1287, 251] width 123 height 39
type input "17:30"
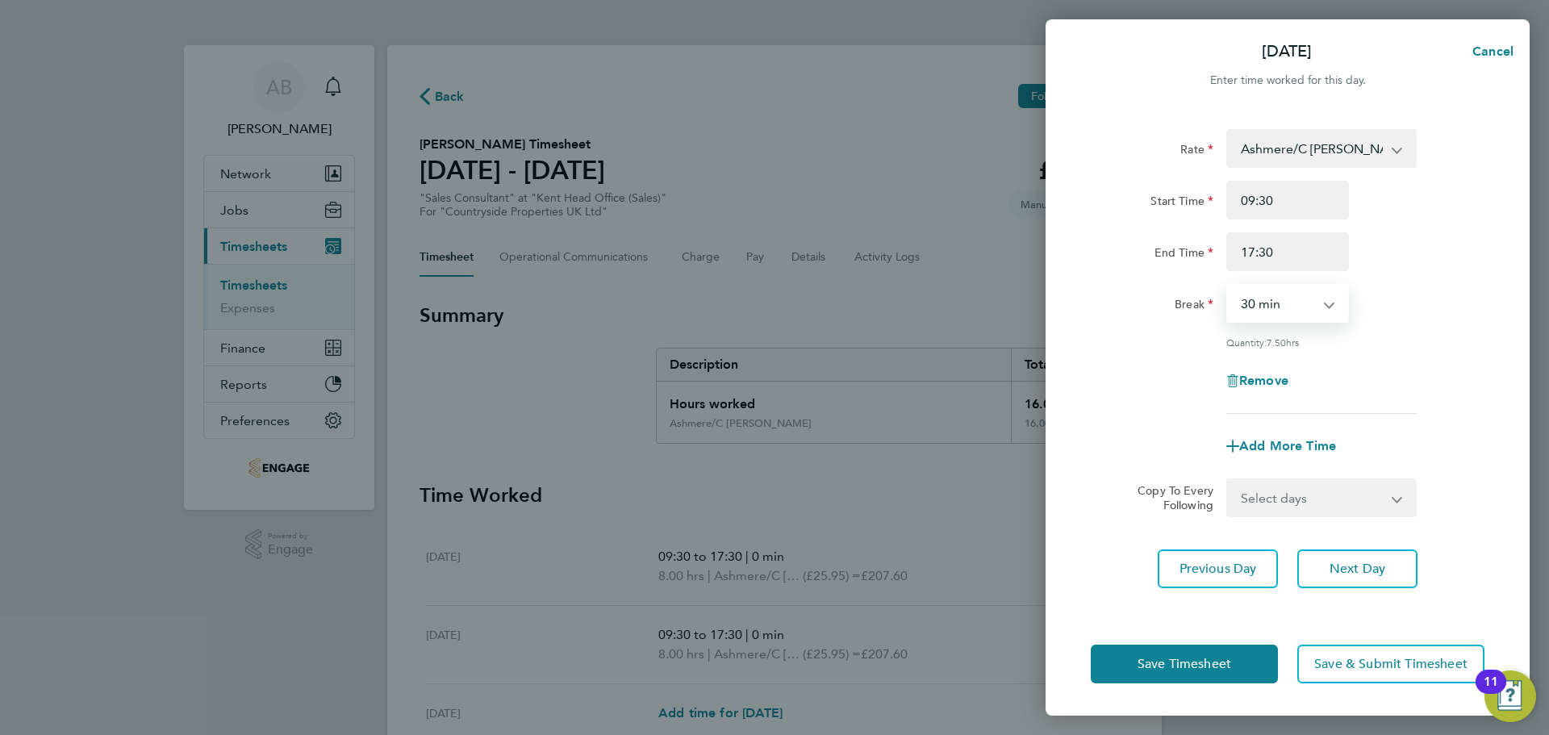
click at [1290, 299] on select "0 min 15 min 30 min 45 min 60 min 75 min 90 min" at bounding box center [1278, 303] width 100 height 35
select select "0"
click at [1228, 286] on select "0 min 15 min 30 min 45 min 60 min 75 min 90 min" at bounding box center [1278, 303] width 100 height 35
click at [1351, 568] on span "Next Day" at bounding box center [1358, 569] width 56 height 16
select select "30"
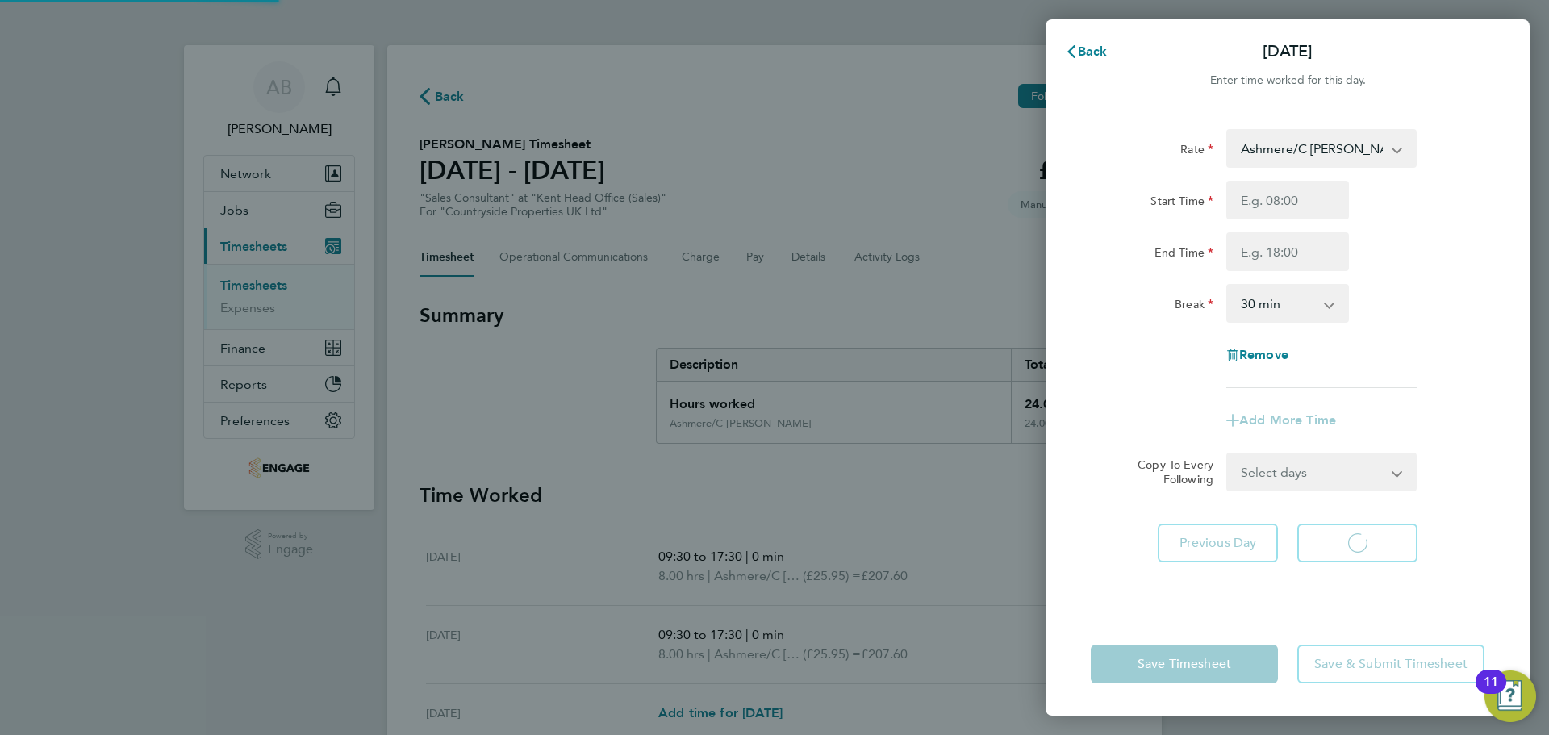
select select "30"
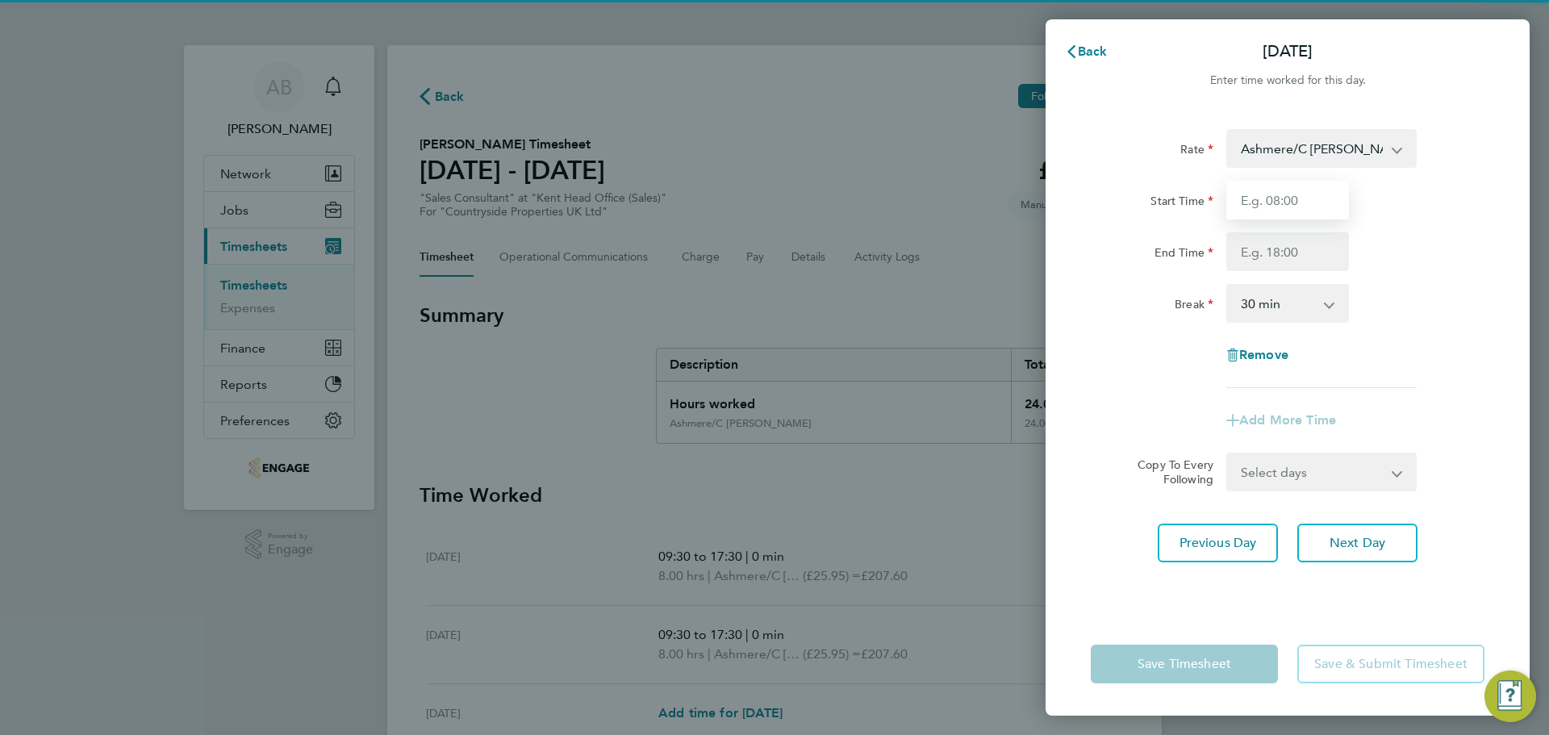
click at [1264, 194] on input "Start Time" at bounding box center [1287, 200] width 123 height 39
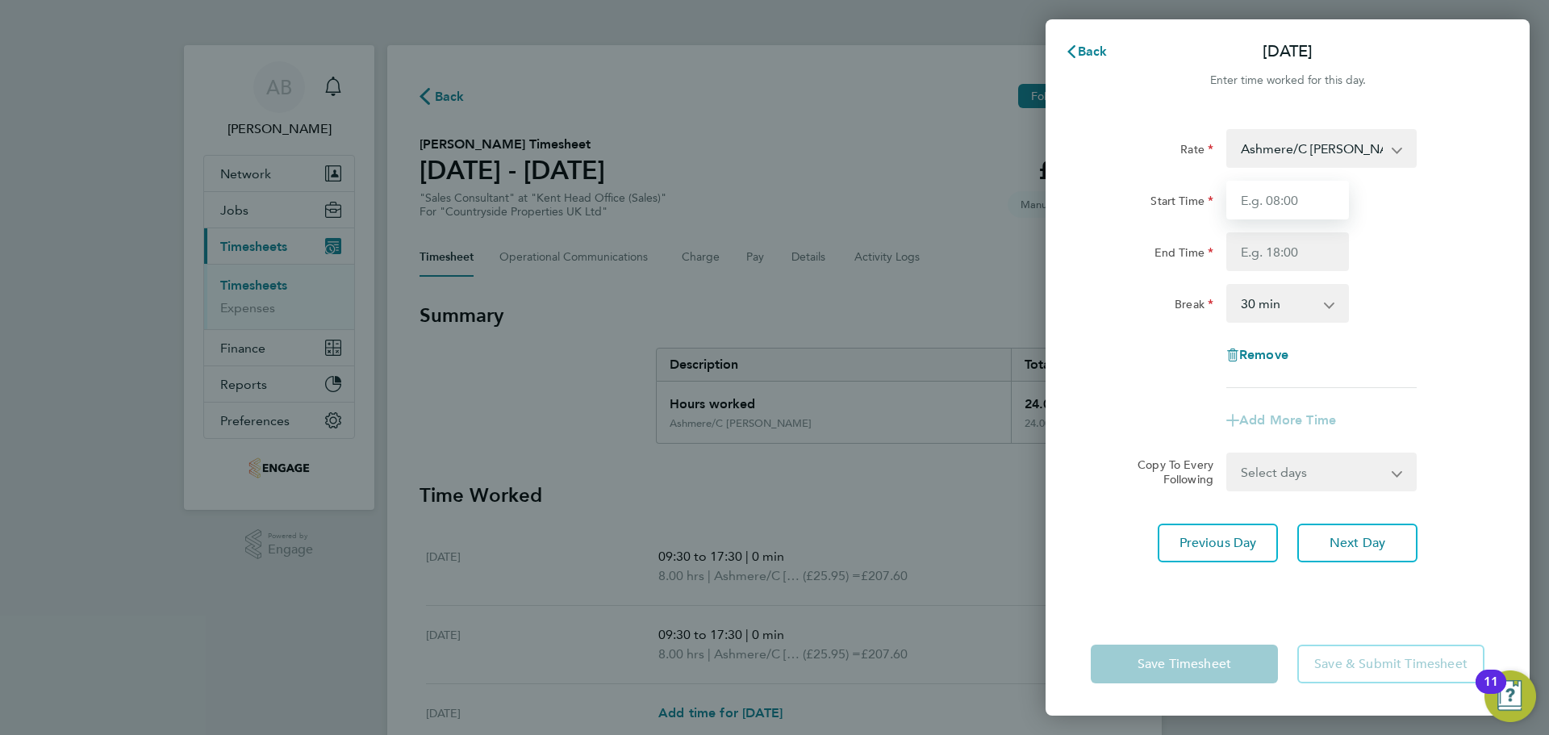
type input "09:30"
click at [1276, 245] on input "End Time" at bounding box center [1287, 251] width 123 height 39
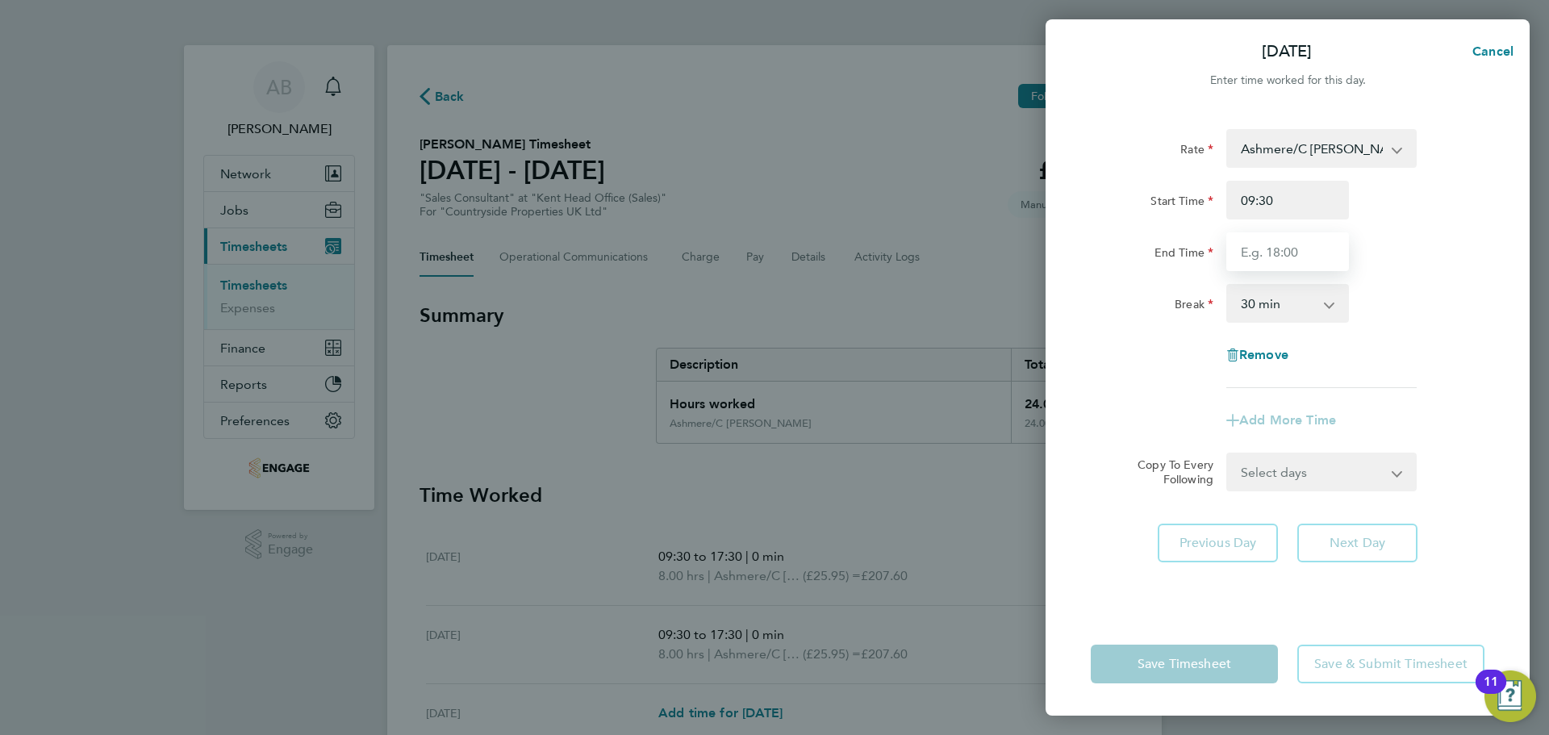
type input "17:30"
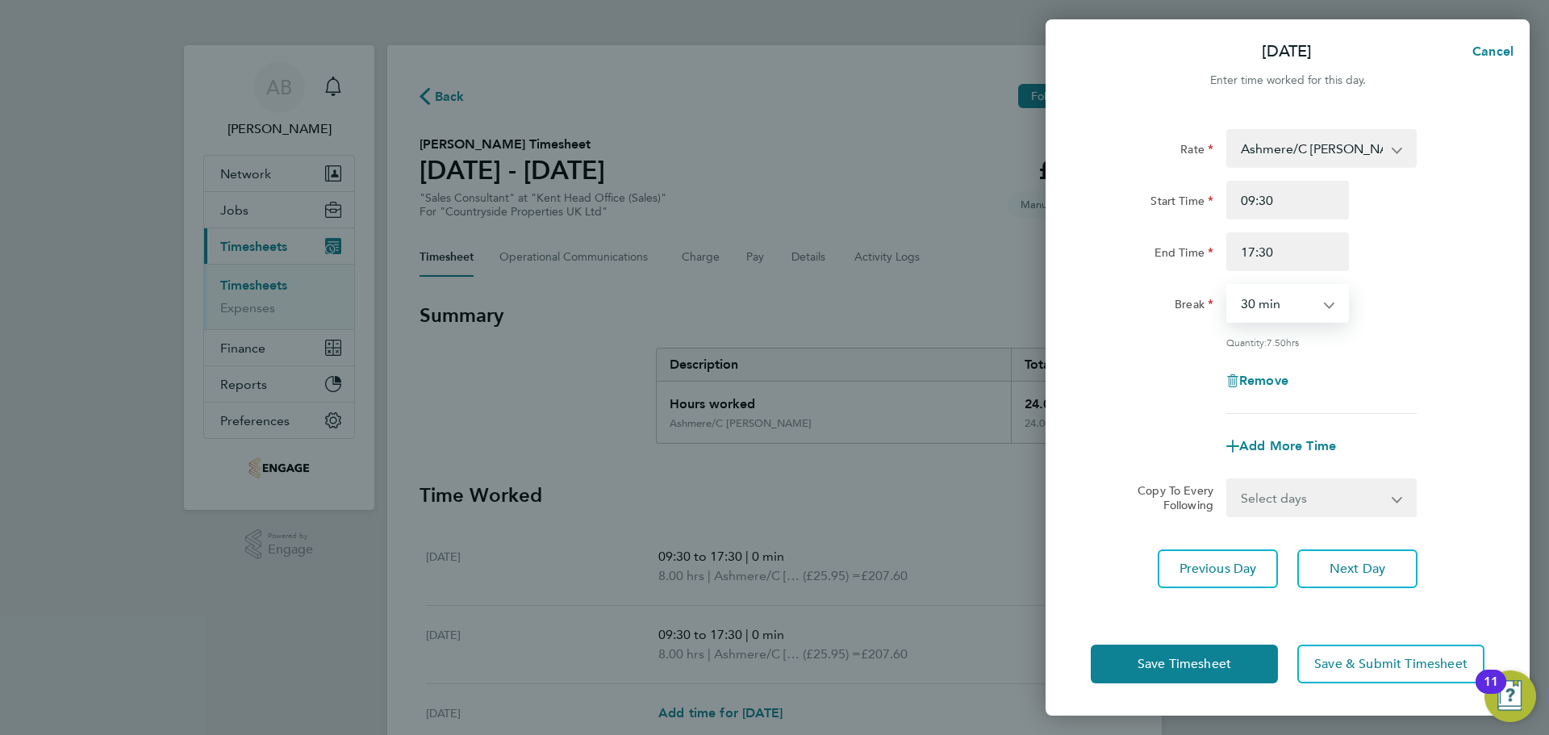
drag, startPoint x: 1284, startPoint y: 294, endPoint x: 1289, endPoint y: 312, distance: 18.4
click at [1284, 294] on select "0 min 15 min 30 min 45 min 60 min 75 min 90 min" at bounding box center [1278, 303] width 100 height 35
select select "0"
click at [1228, 286] on select "0 min 15 min 30 min 45 min 60 min 75 min 90 min" at bounding box center [1278, 303] width 100 height 35
click at [1370, 579] on button "Next Day" at bounding box center [1357, 568] width 120 height 39
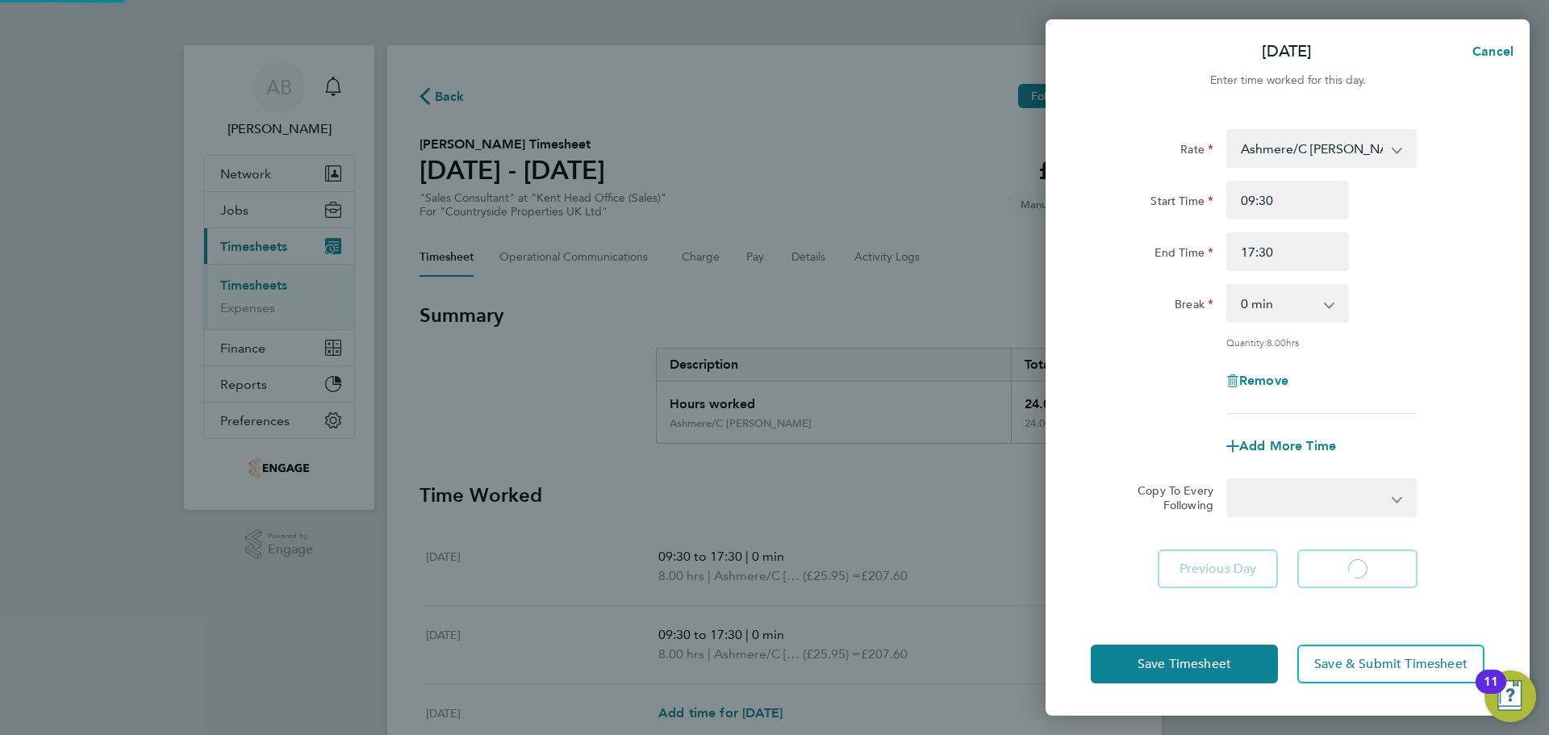
select select "30"
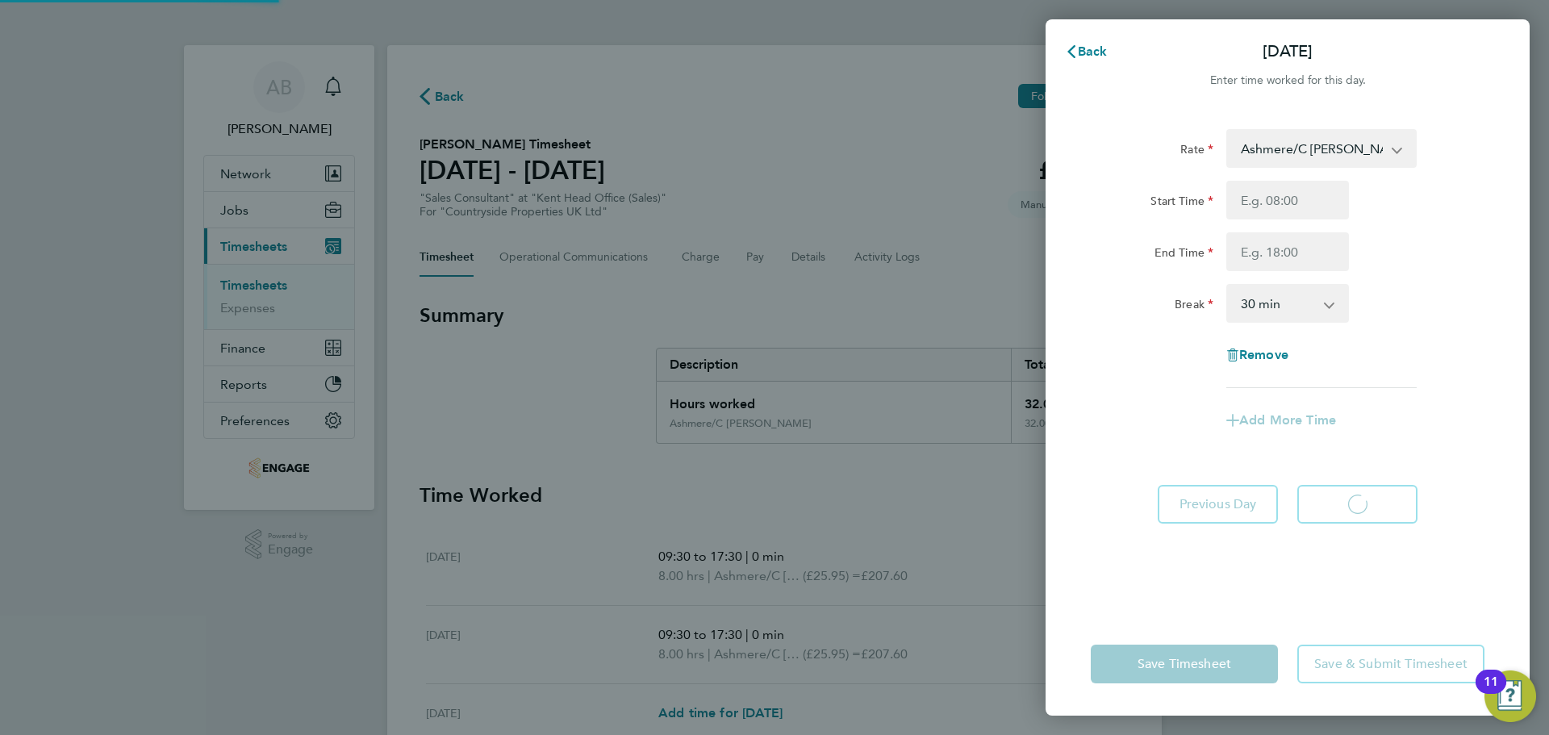
select select "30"
click at [1272, 189] on input "Start Time" at bounding box center [1287, 200] width 123 height 39
type input "09:30"
click at [1294, 255] on input "End Time" at bounding box center [1287, 251] width 123 height 39
type input "17:30"
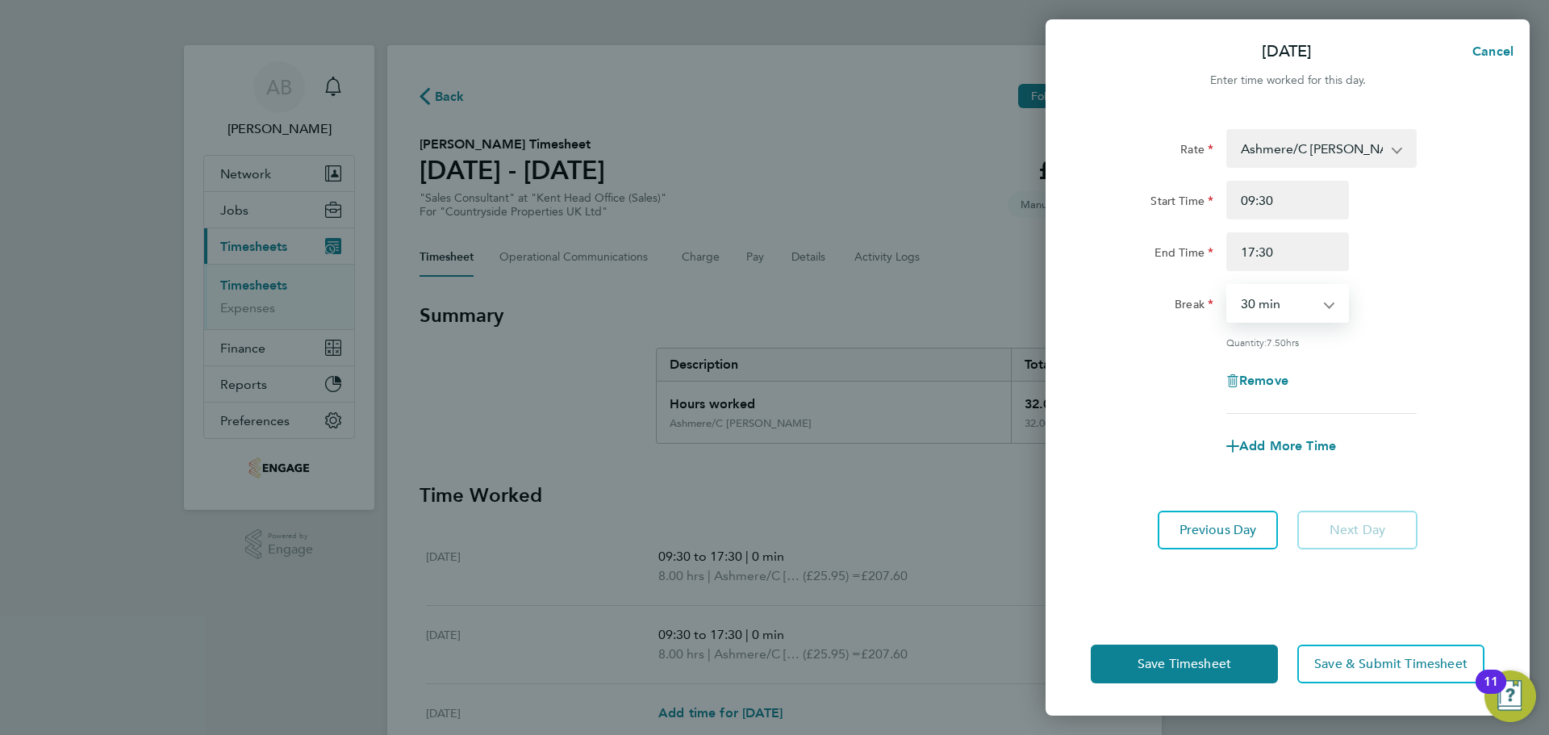
drag, startPoint x: 1297, startPoint y: 271, endPoint x: 1297, endPoint y: 300, distance: 29.0
click at [1296, 300] on select "0 min 15 min 30 min 45 min 60 min 75 min 90 min" at bounding box center [1278, 303] width 100 height 35
select select "0"
click at [1228, 286] on select "0 min 15 min 30 min 45 min 60 min 75 min 90 min" at bounding box center [1278, 303] width 100 height 35
click at [1177, 673] on button "Save Timesheet" at bounding box center [1184, 664] width 187 height 39
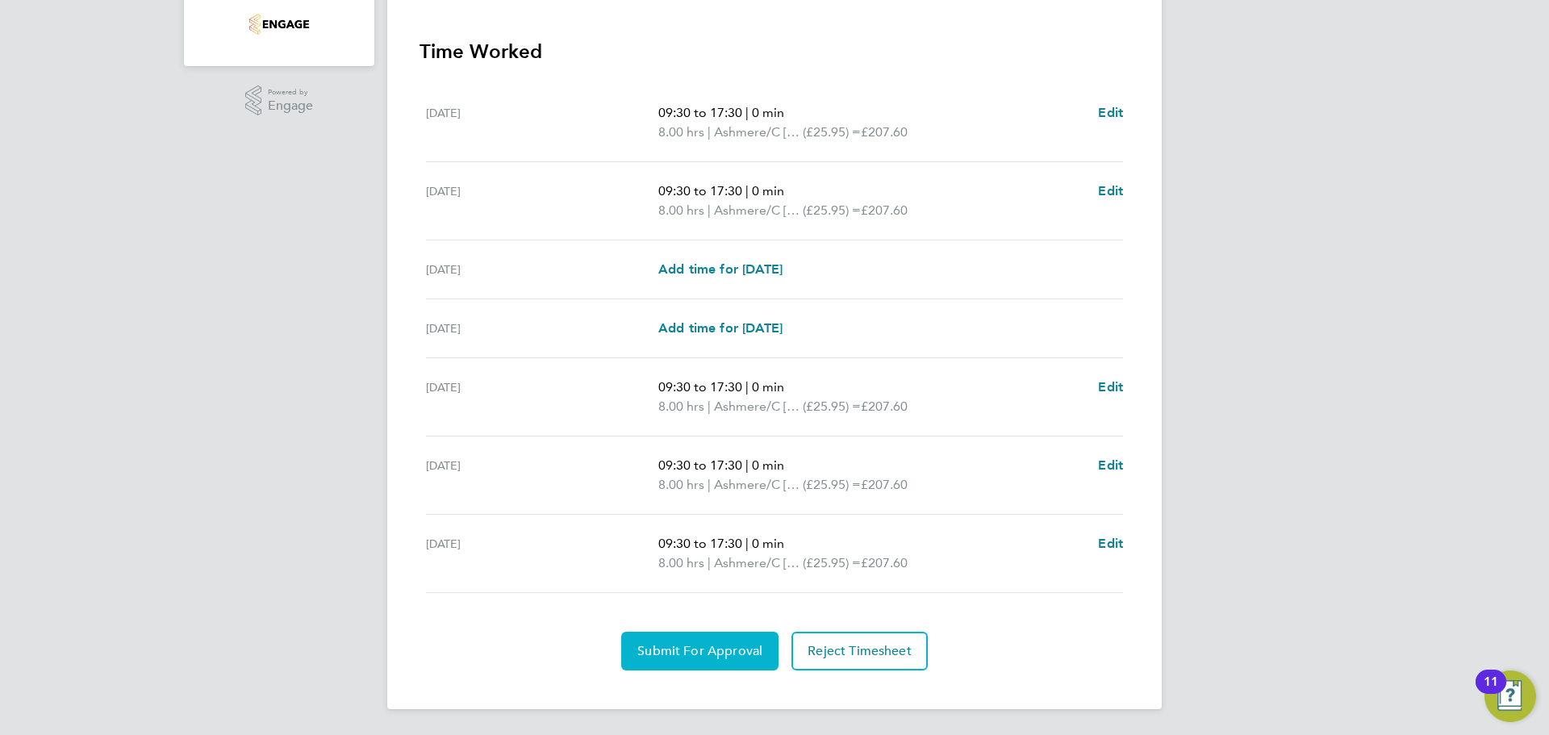
drag, startPoint x: 706, startPoint y: 647, endPoint x: 540, endPoint y: 597, distance: 173.6
click at [687, 639] on button "Submit For Approval" at bounding box center [699, 651] width 157 height 39
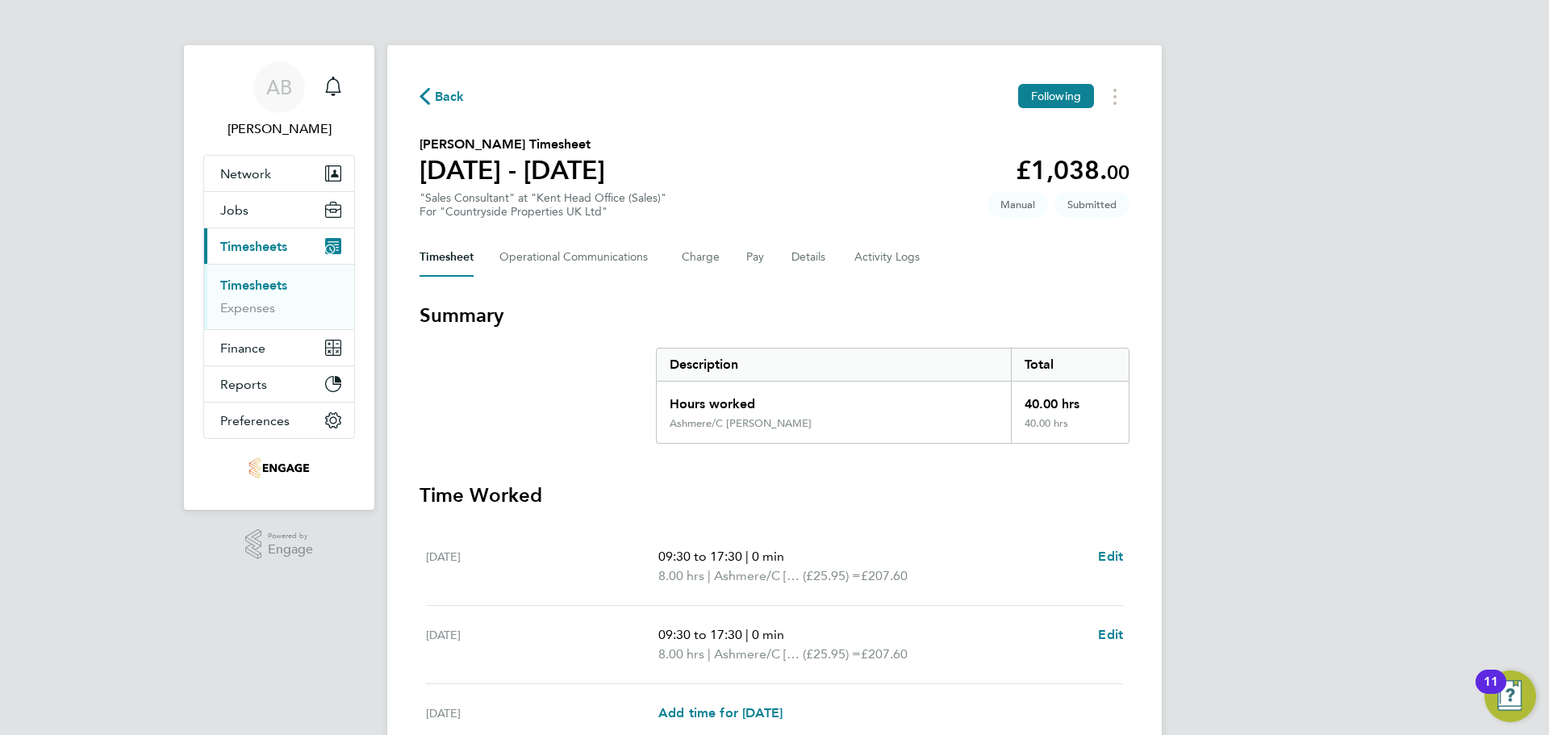
click at [426, 98] on icon "button" at bounding box center [425, 96] width 10 height 17
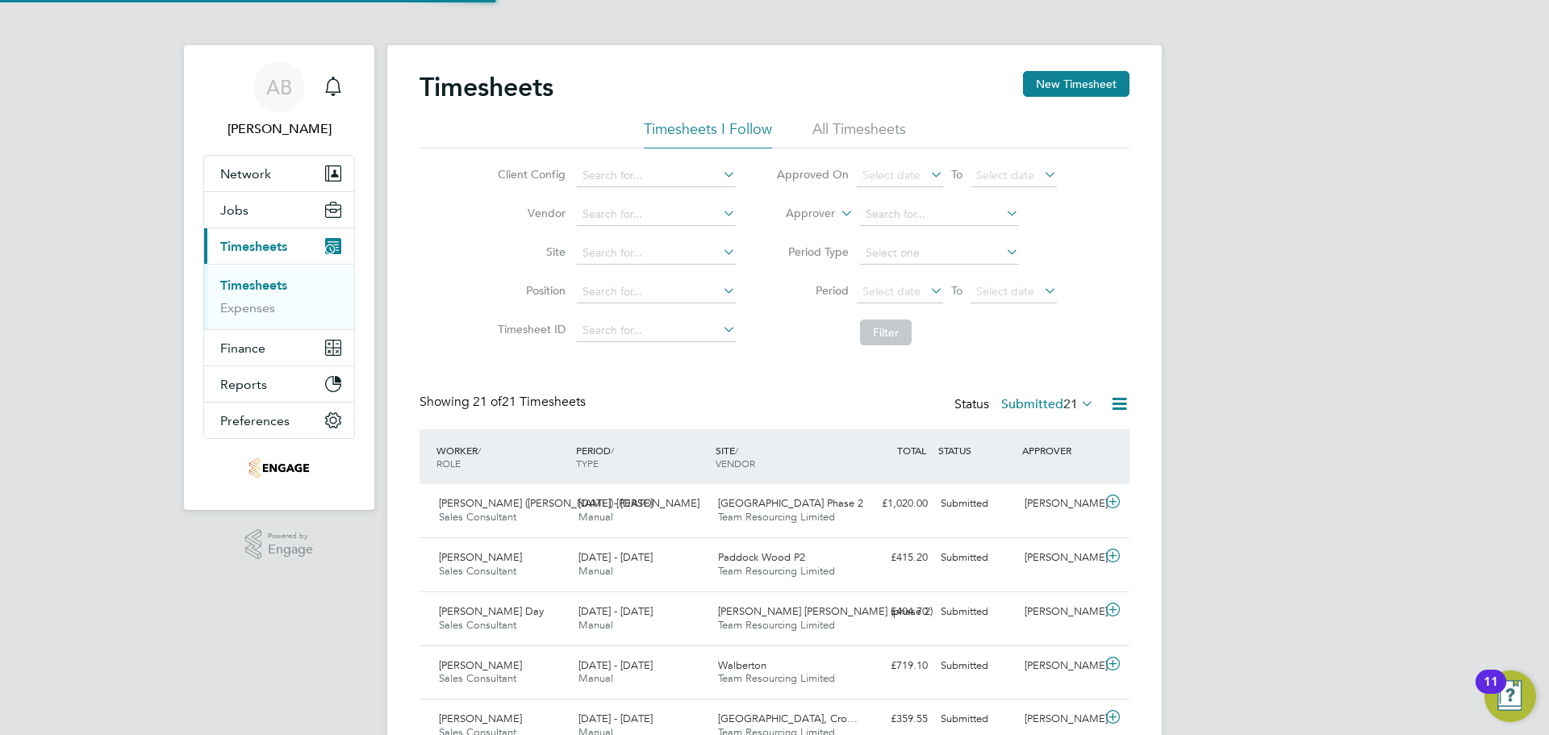
scroll to position [41, 140]
click at [1063, 81] on button "New Timesheet" at bounding box center [1076, 84] width 106 height 26
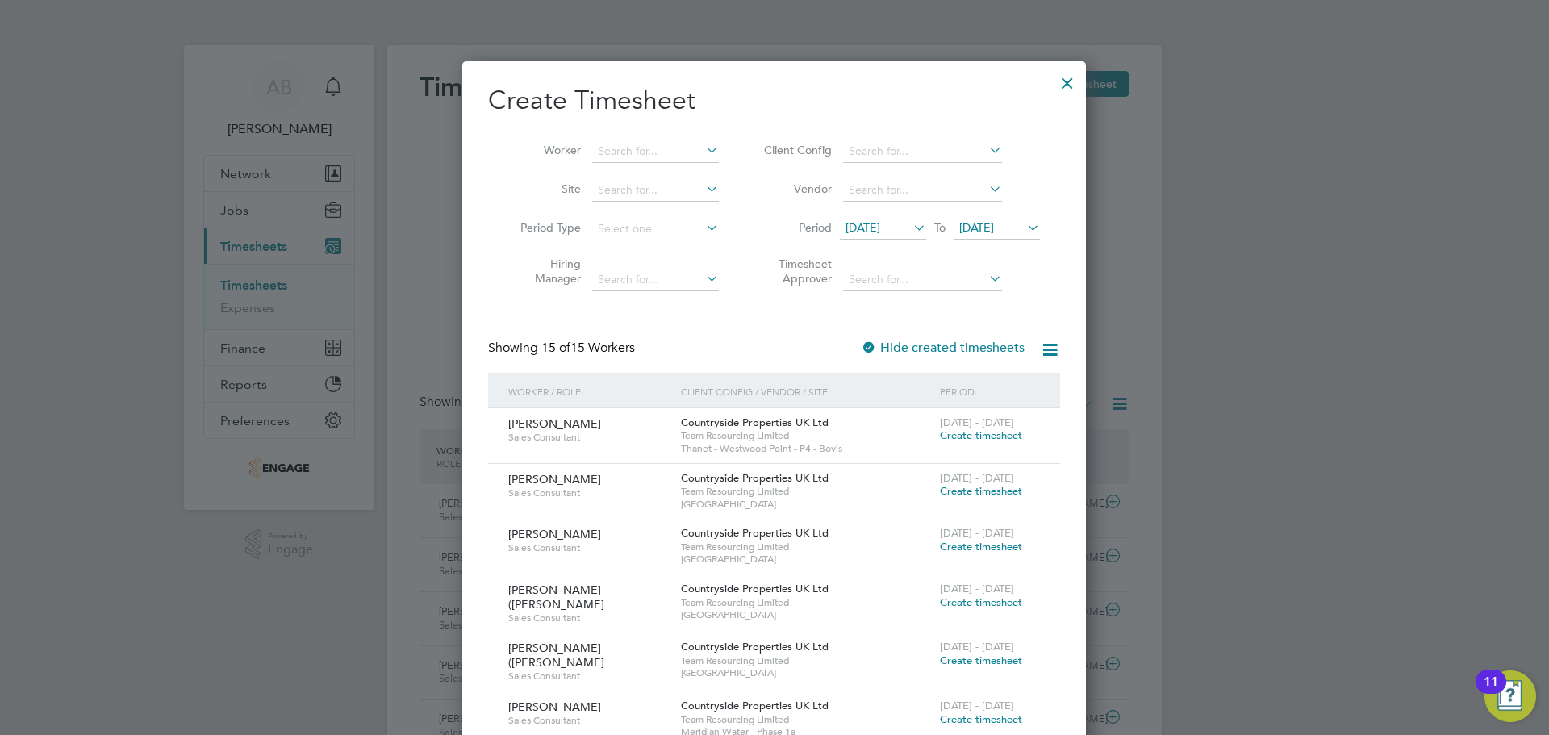
click at [988, 223] on span "22 Sep 2025" at bounding box center [976, 227] width 35 height 15
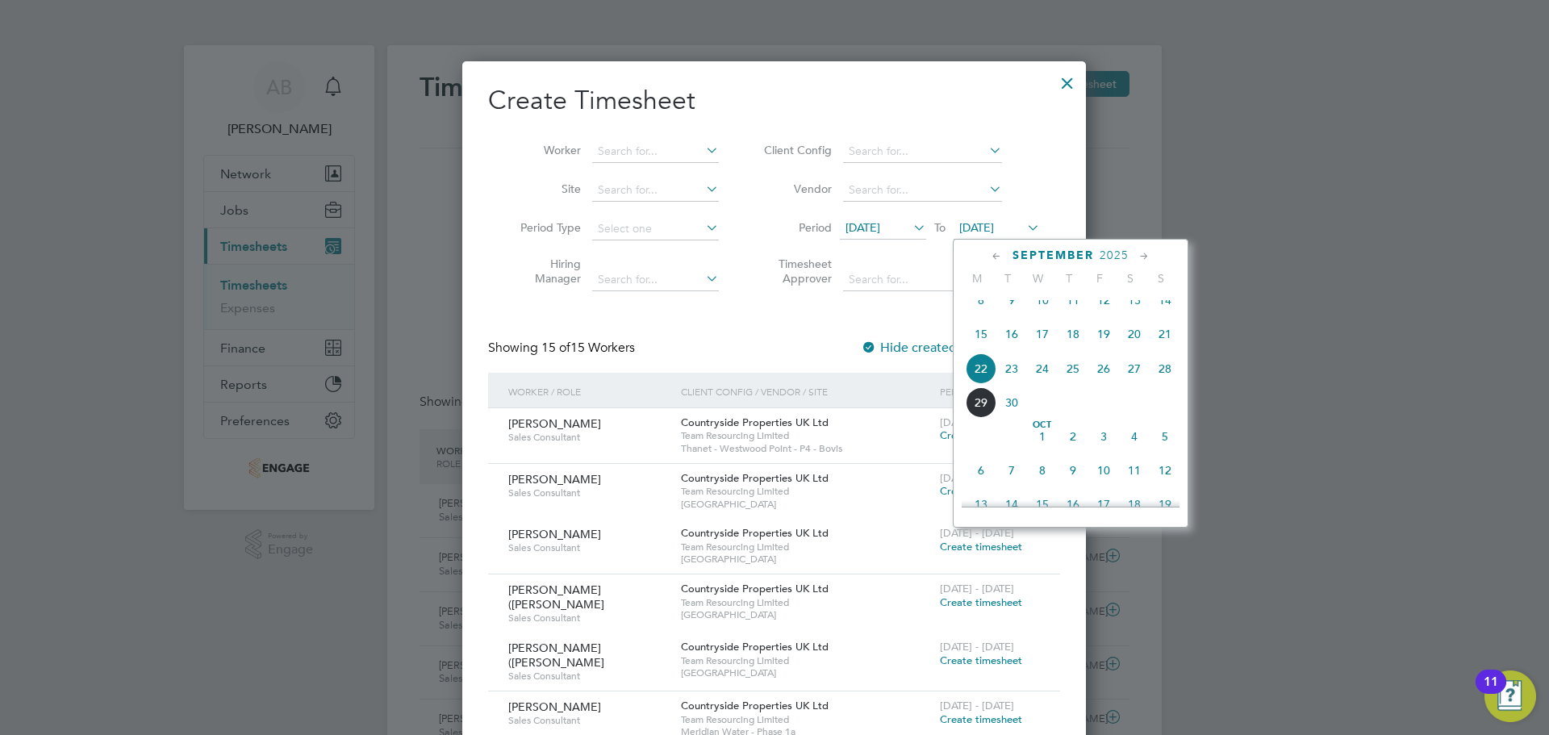
click at [1162, 382] on span "28" at bounding box center [1165, 368] width 31 height 31
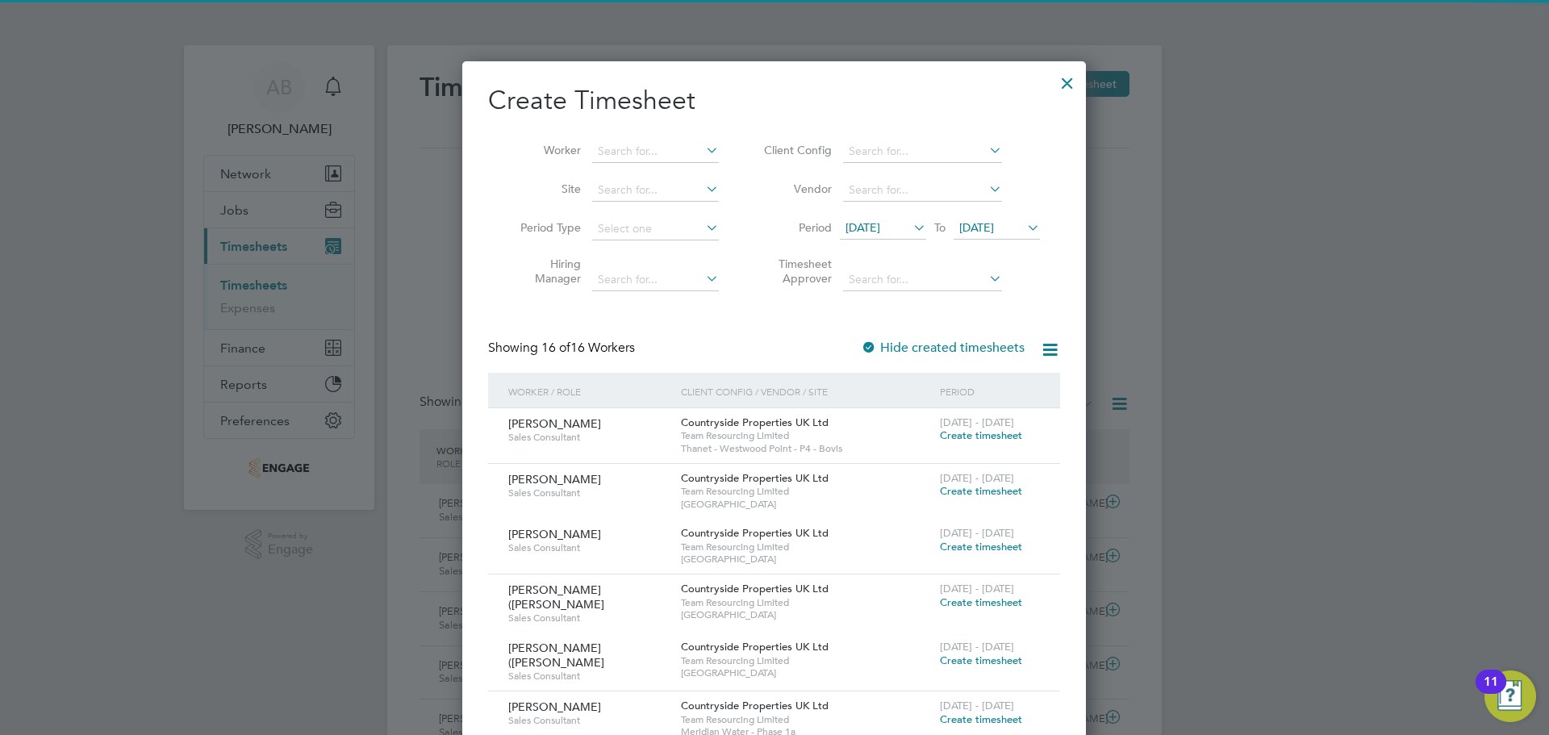
click at [880, 231] on span "[DATE]" at bounding box center [863, 227] width 35 height 15
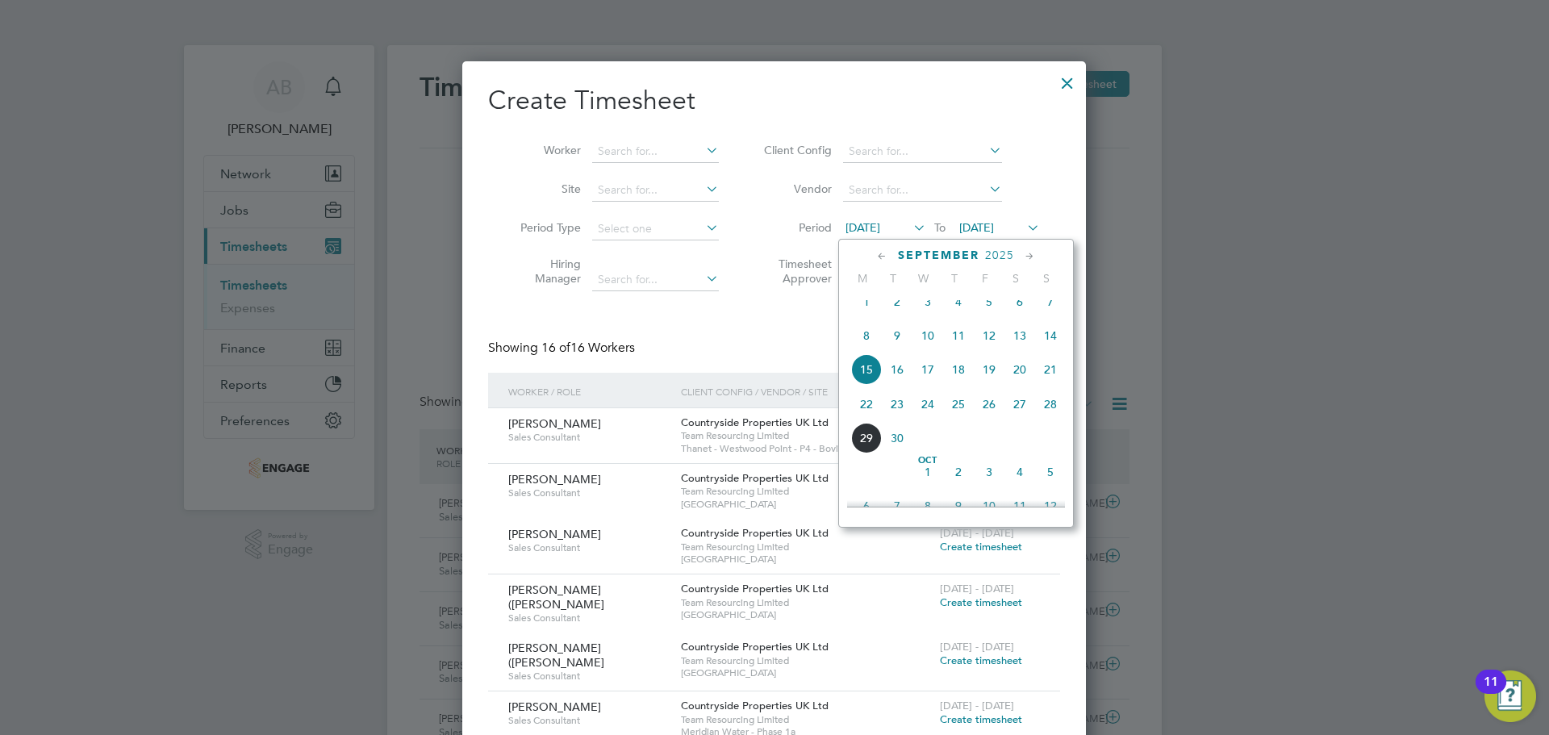
click at [861, 411] on span "22" at bounding box center [866, 404] width 31 height 31
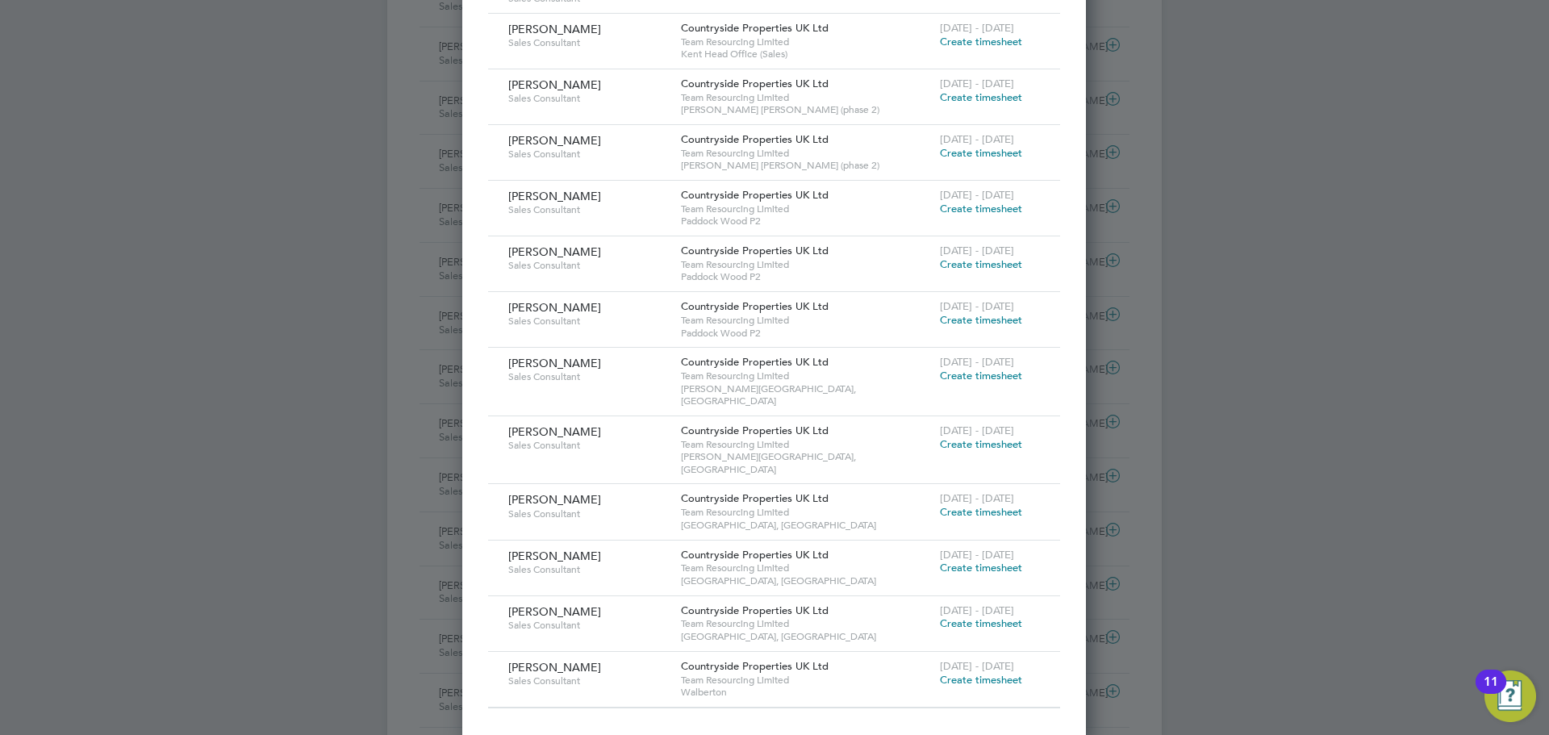
click at [959, 505] on span "Create timesheet" at bounding box center [981, 512] width 82 height 14
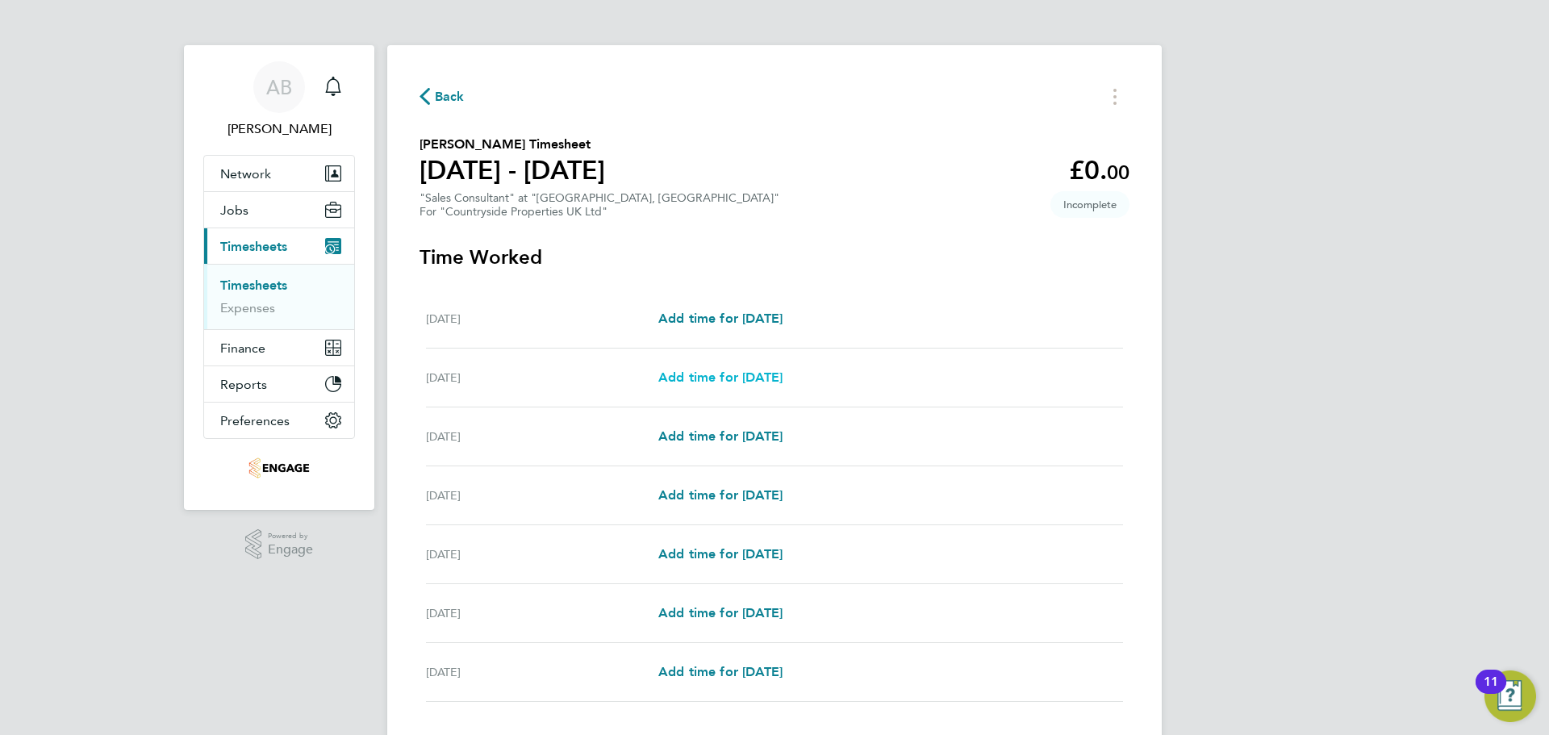
click at [701, 375] on span "Add time for Tue 23 Sep" at bounding box center [720, 377] width 124 height 15
select select "30"
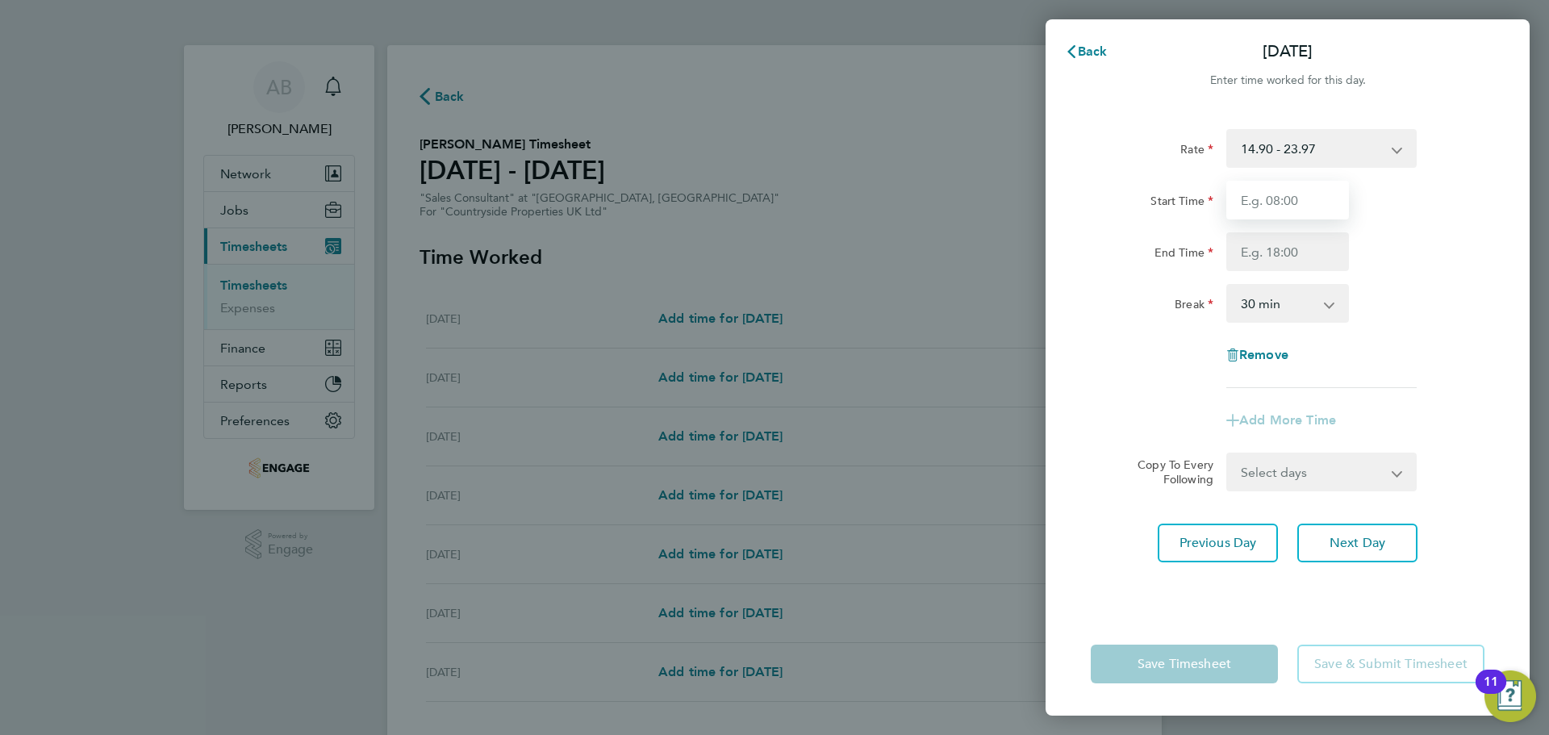
click at [1304, 191] on input "Start Time" at bounding box center [1287, 200] width 123 height 39
type input "09:30"
click at [1280, 251] on input "End Time" at bounding box center [1287, 251] width 123 height 39
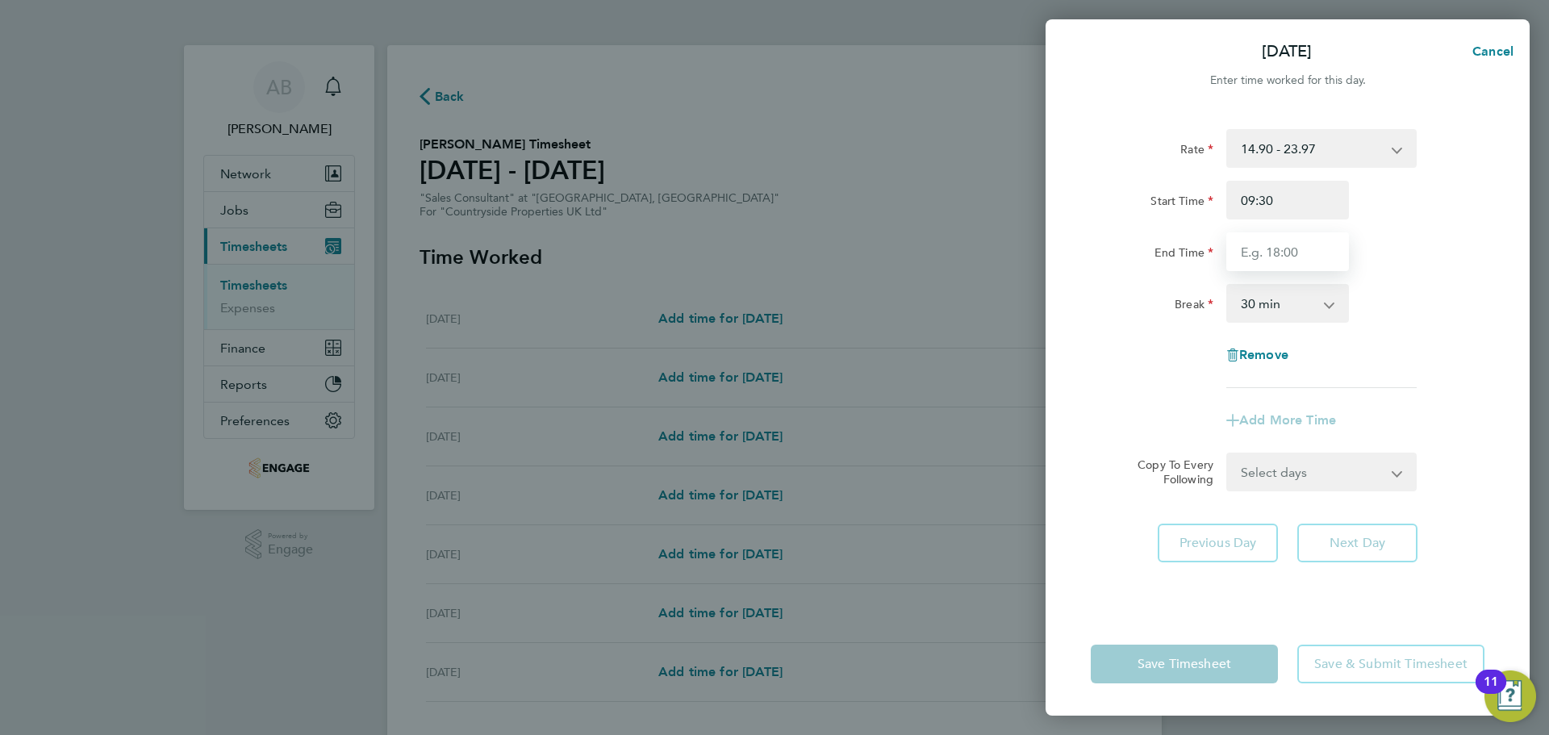
type input "17:00"
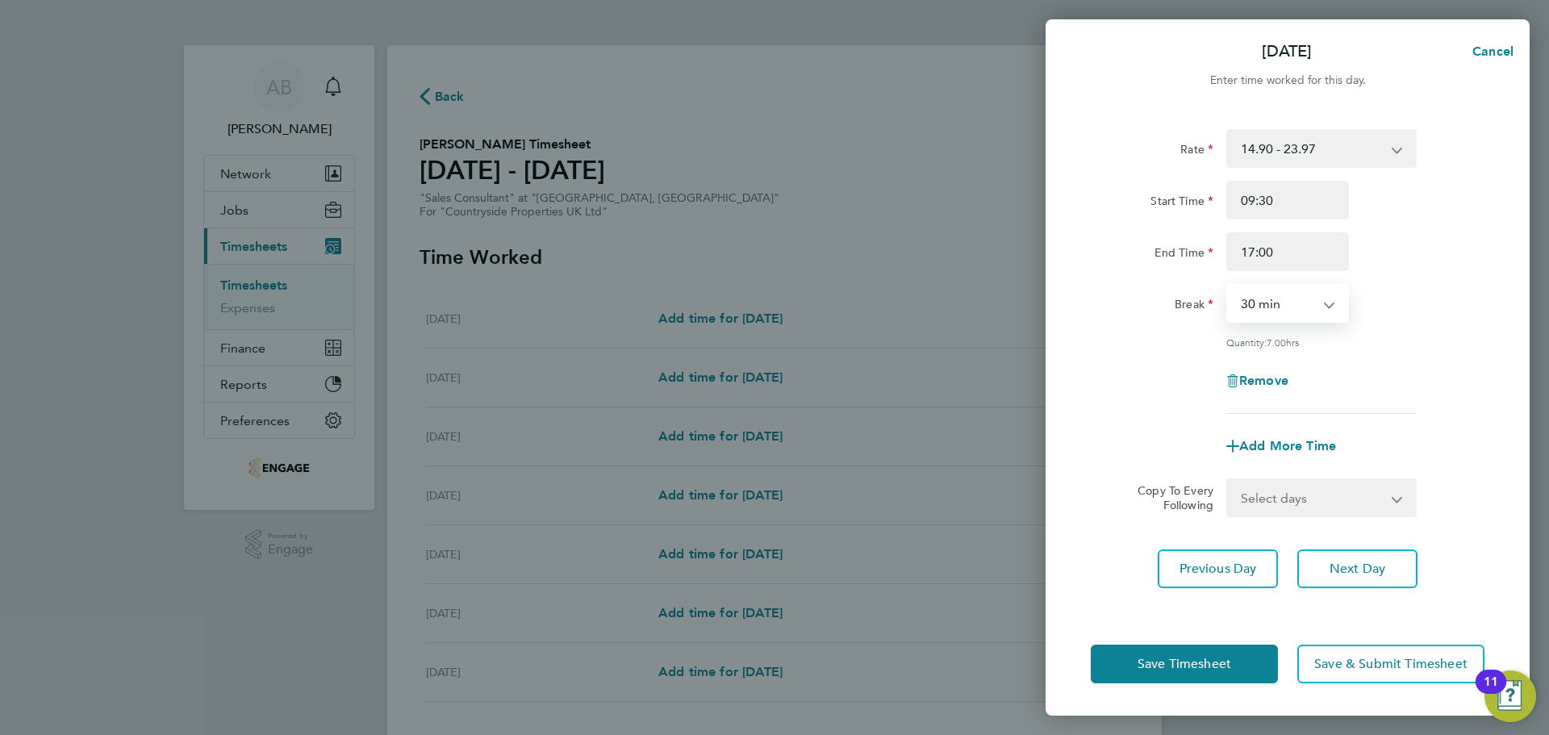
click at [1285, 310] on select "0 min 15 min 30 min 45 min 60 min 75 min 90 min" at bounding box center [1278, 303] width 100 height 35
select select "0"
click at [1228, 286] on select "0 min 15 min 30 min 45 min 60 min 75 min 90 min" at bounding box center [1278, 303] width 100 height 35
click at [1364, 576] on button "Next Day" at bounding box center [1357, 568] width 120 height 39
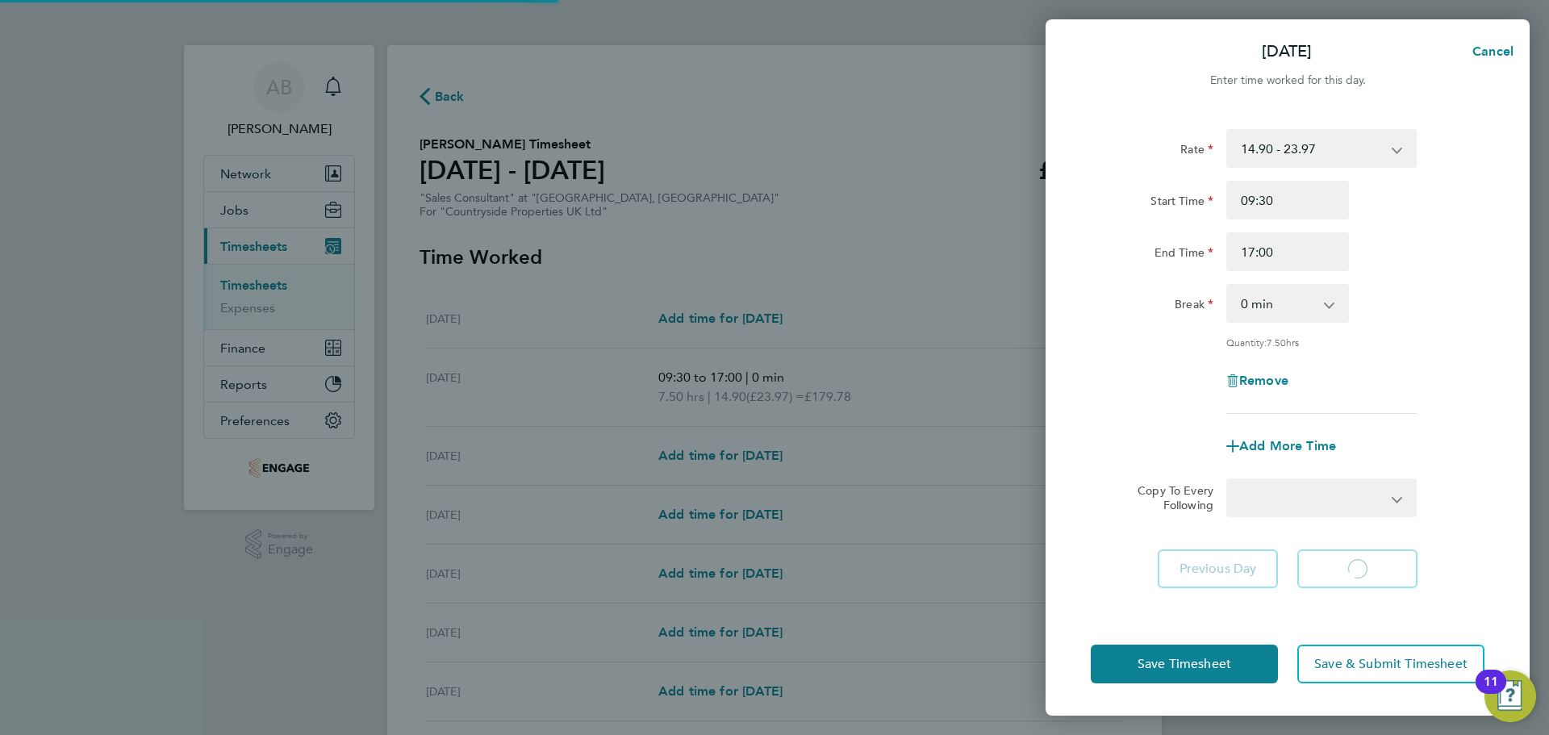
select select "30"
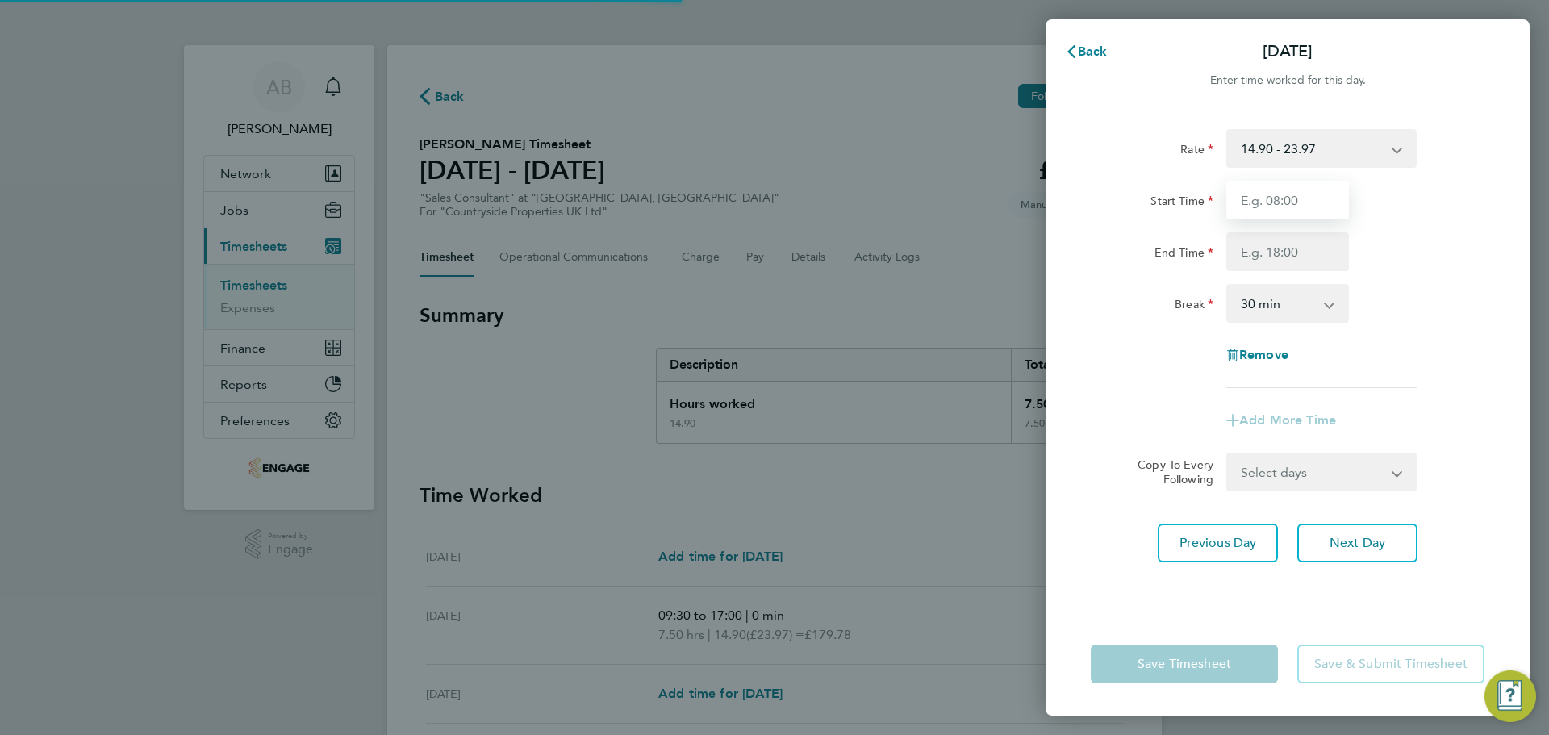
drag, startPoint x: 1294, startPoint y: 233, endPoint x: 1292, endPoint y: 193, distance: 40.4
click at [1292, 193] on input "Start Time" at bounding box center [1287, 200] width 123 height 39
type input "09:30"
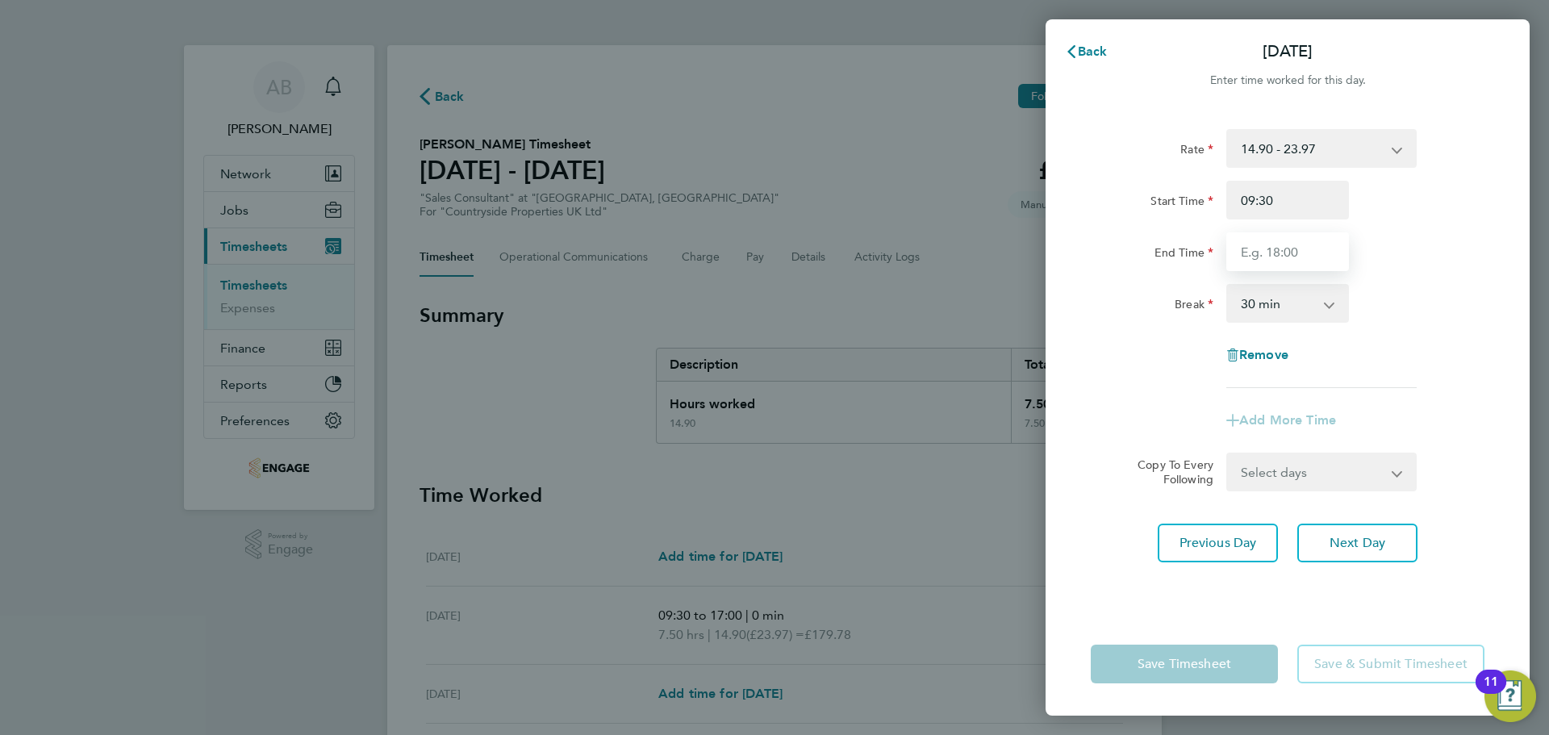
drag, startPoint x: 1301, startPoint y: 218, endPoint x: 1292, endPoint y: 260, distance: 42.9
click at [1290, 258] on input "End Time" at bounding box center [1287, 251] width 123 height 39
type input "17:00"
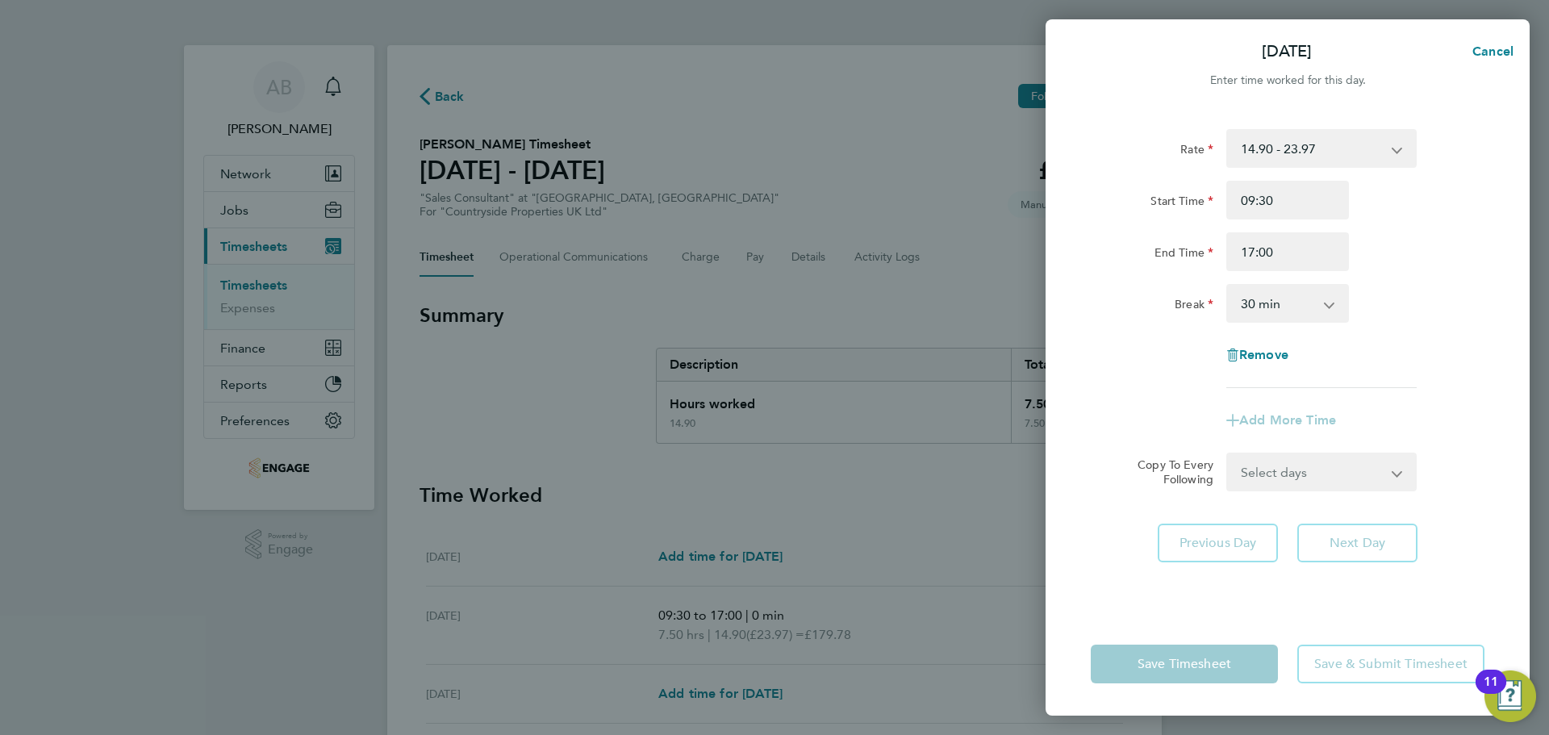
drag, startPoint x: 1295, startPoint y: 270, endPoint x: 1280, endPoint y: 307, distance: 39.4
click at [1280, 306] on select "0 min 15 min 30 min 45 min 60 min 75 min 90 min" at bounding box center [1278, 303] width 100 height 35
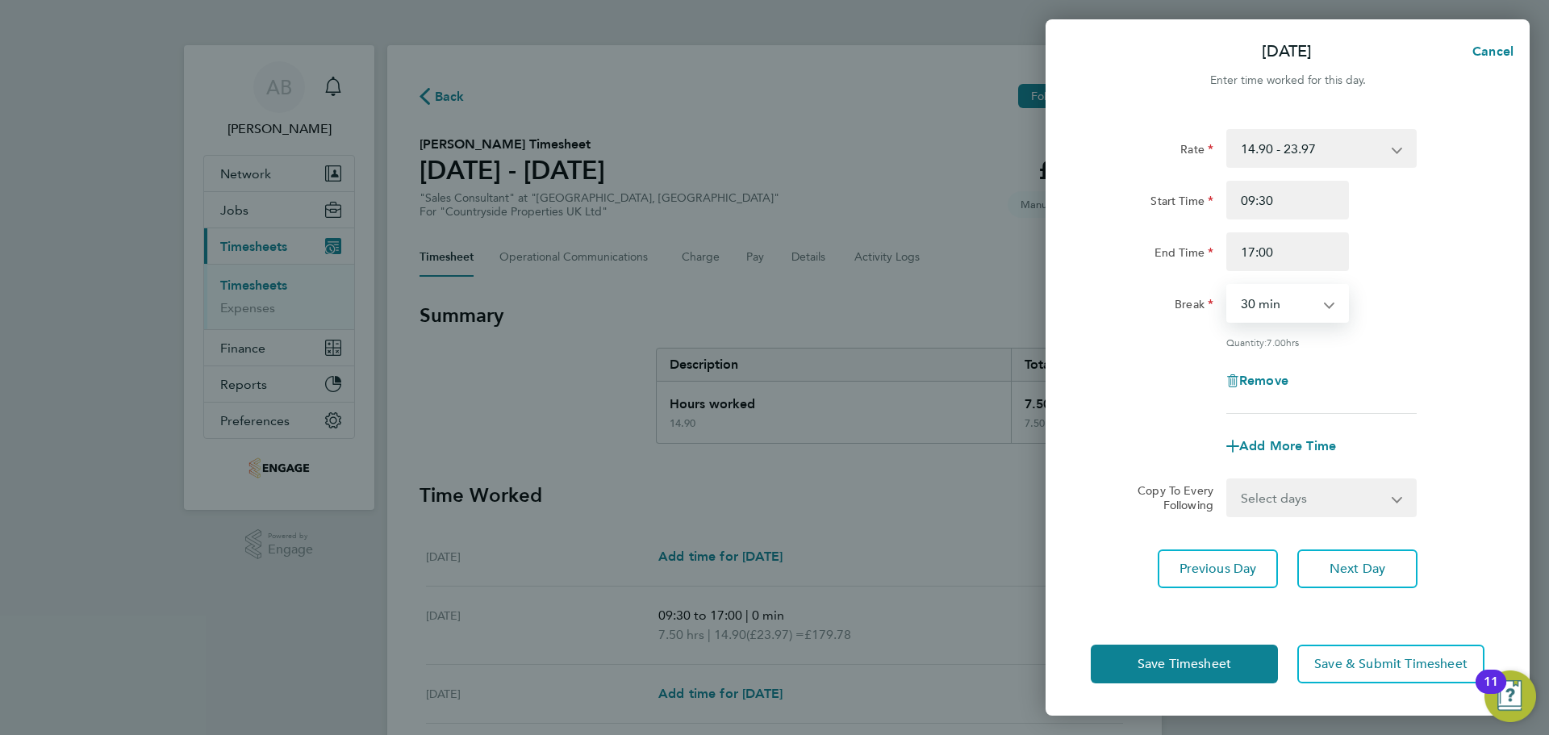
select select "0"
click at [1228, 286] on select "0 min 15 min 30 min 45 min 60 min 75 min 90 min" at bounding box center [1278, 303] width 100 height 35
click at [1174, 661] on span "Save Timesheet" at bounding box center [1185, 664] width 94 height 16
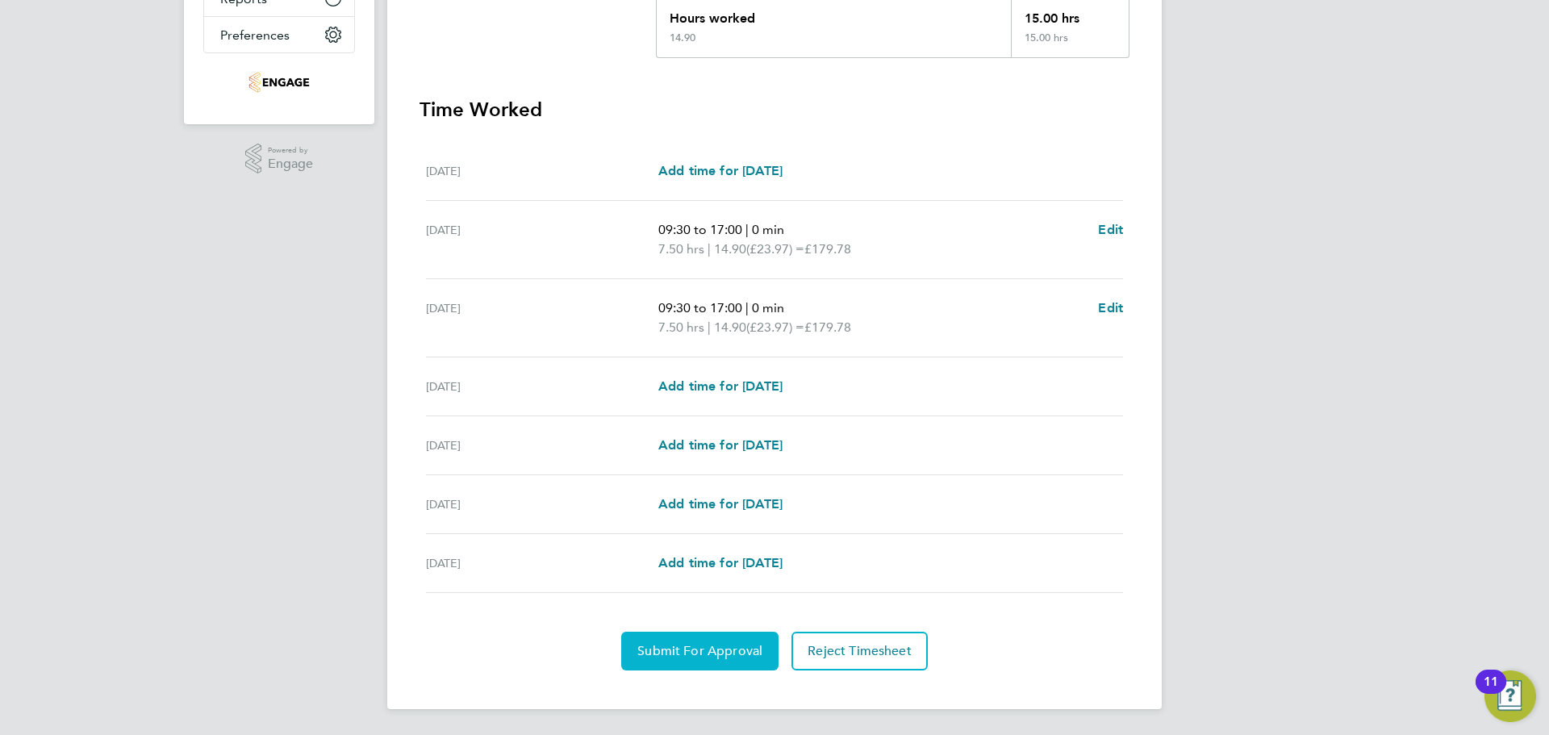
click at [684, 656] on span "Submit For Approval" at bounding box center [699, 651] width 125 height 16
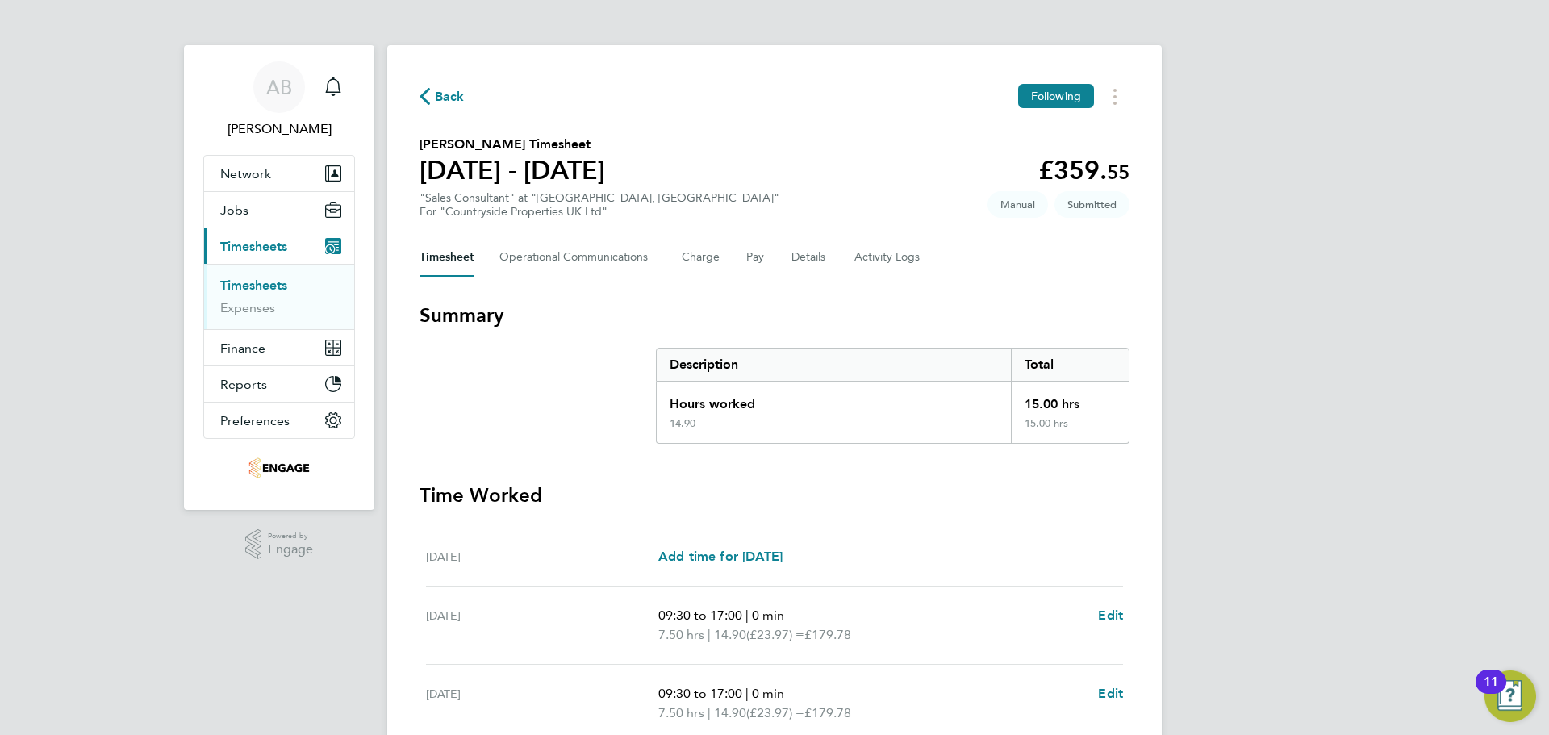
click at [423, 96] on icon "button" at bounding box center [425, 96] width 10 height 17
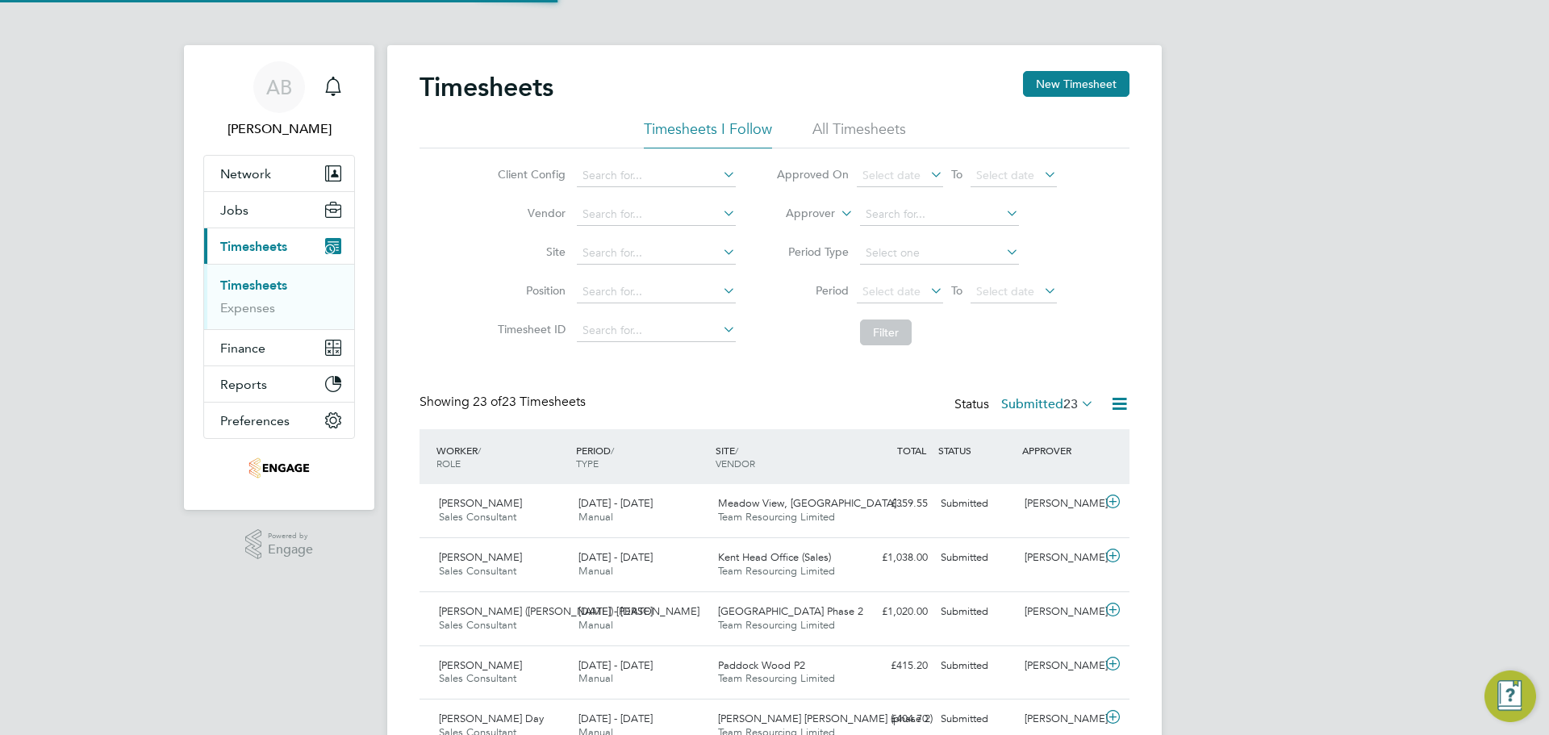
scroll to position [41, 140]
click at [1090, 86] on button "New Timesheet" at bounding box center [1076, 84] width 106 height 26
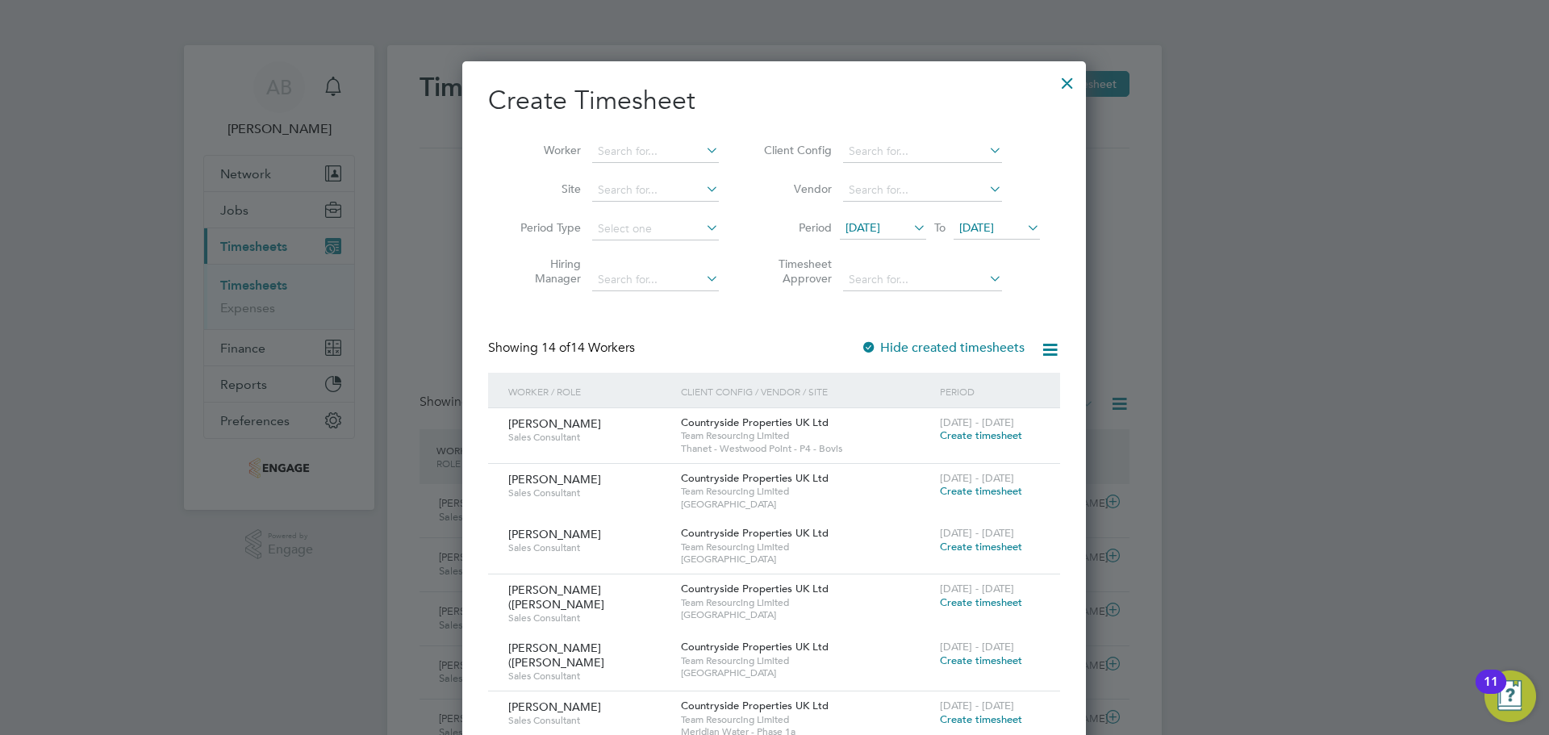
drag, startPoint x: 894, startPoint y: 219, endPoint x: 903, endPoint y: 253, distance: 34.2
click at [894, 220] on span "[DATE]" at bounding box center [883, 229] width 86 height 22
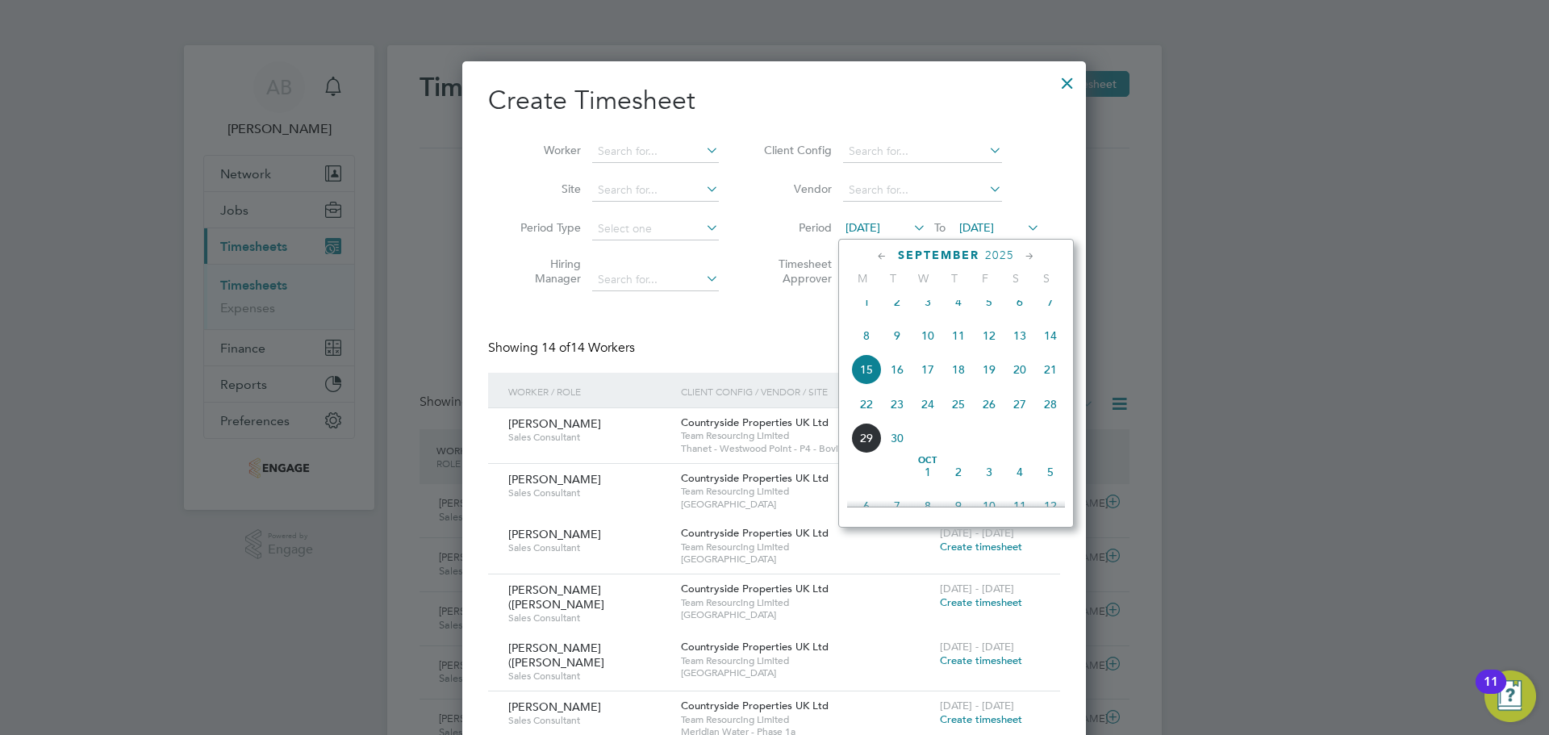
drag, startPoint x: 869, startPoint y: 412, endPoint x: 927, endPoint y: 292, distance: 133.5
click at [869, 411] on span "22" at bounding box center [866, 404] width 31 height 31
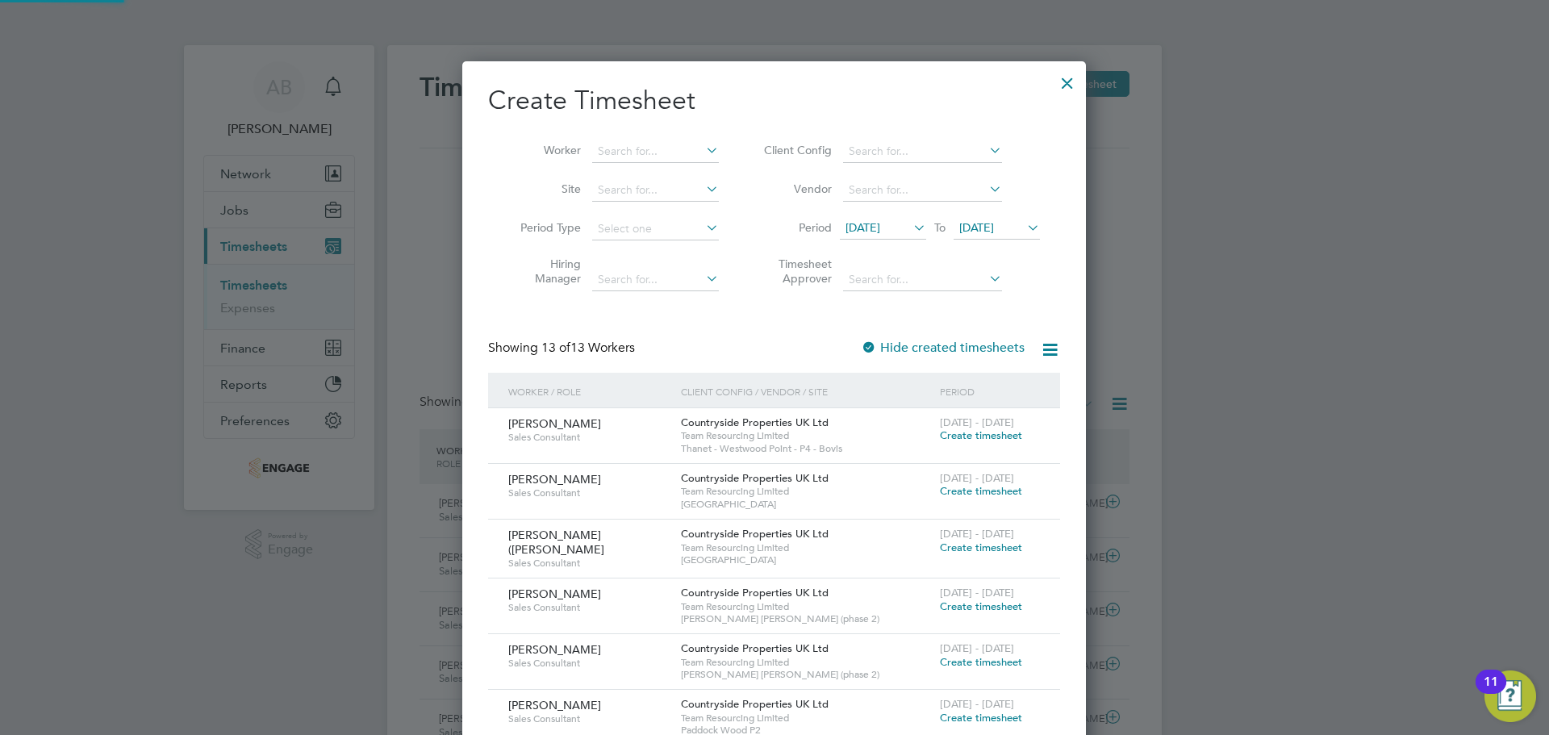
click at [994, 228] on span "[DATE]" at bounding box center [976, 227] width 35 height 15
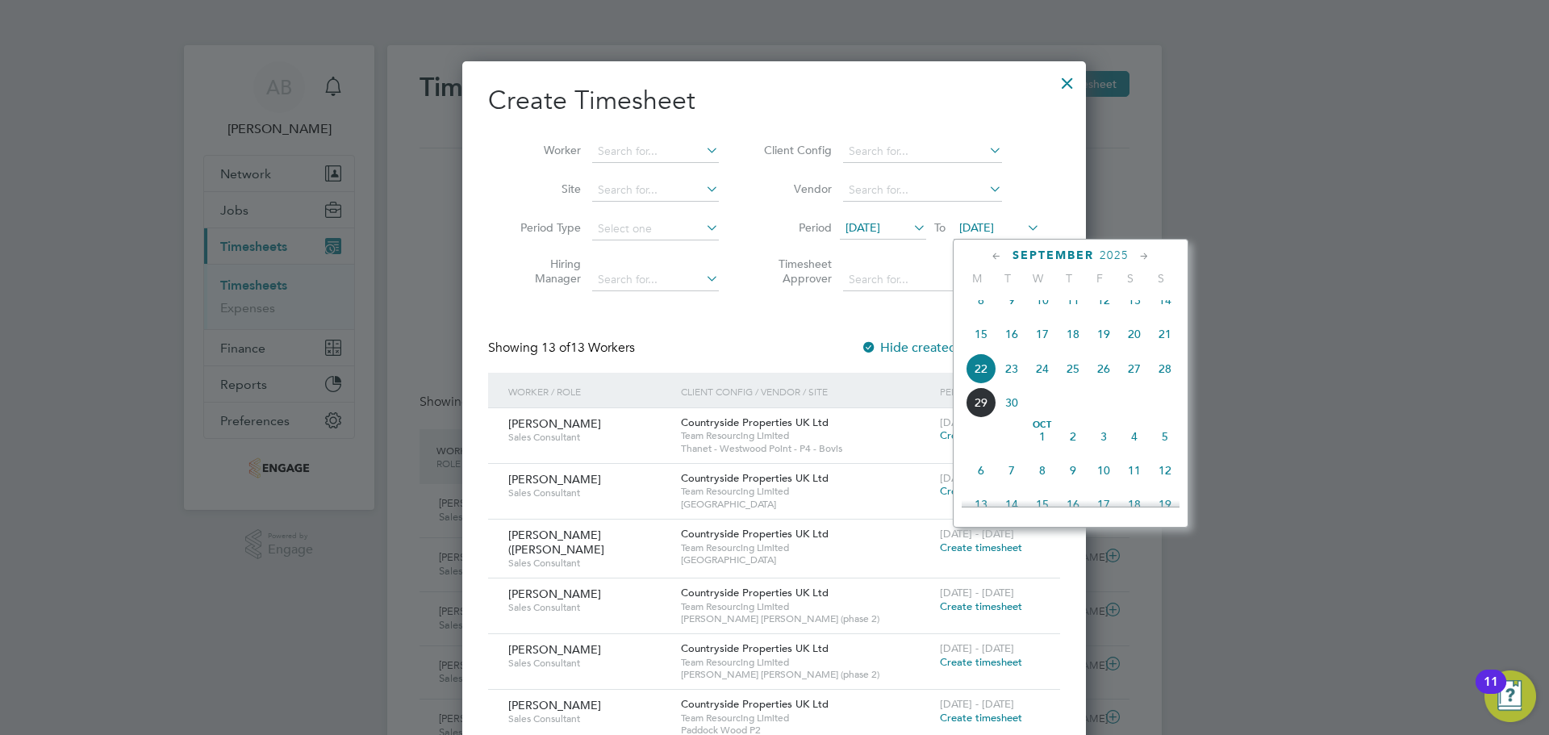
click at [1167, 382] on span "28" at bounding box center [1165, 368] width 31 height 31
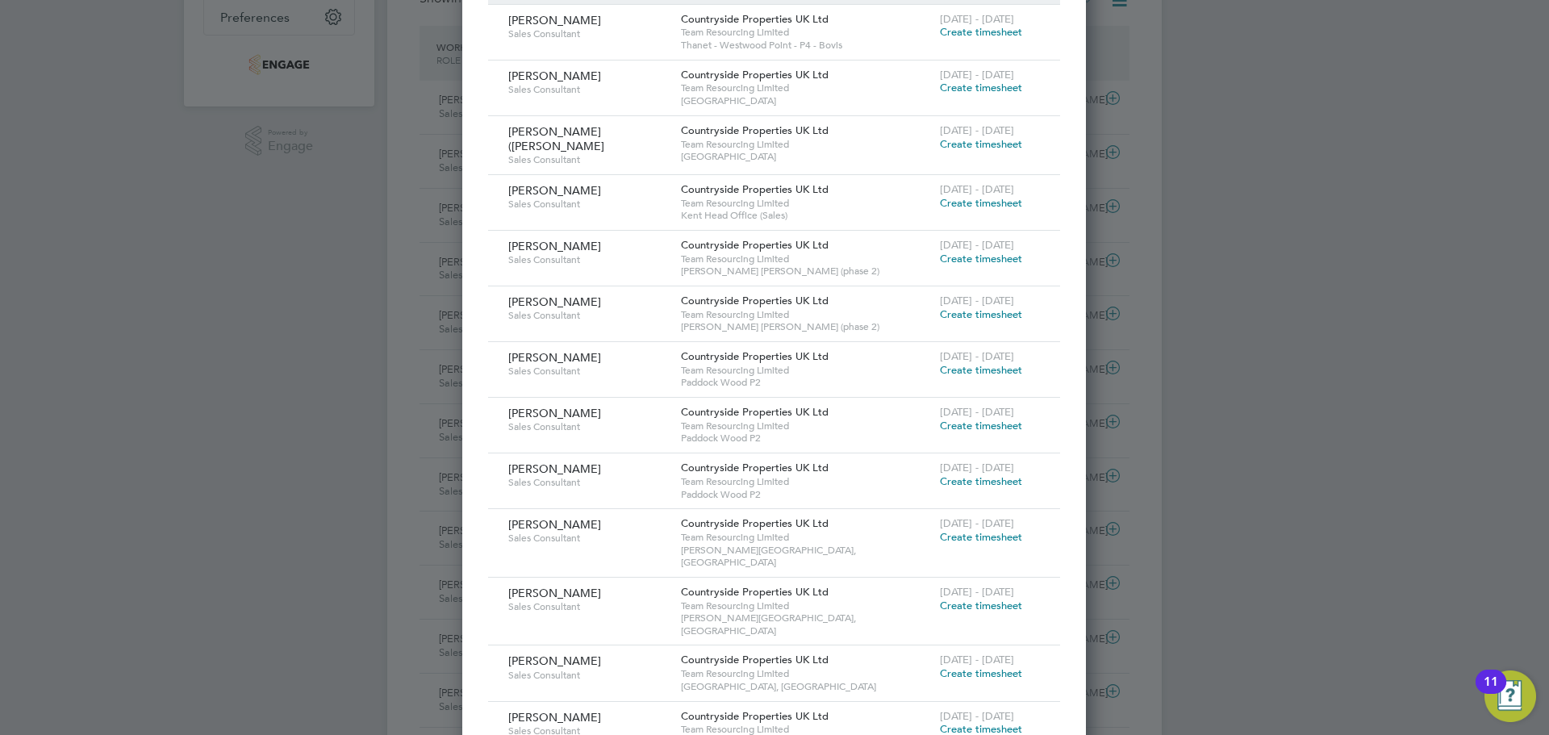
click at [975, 474] on span "Create timesheet" at bounding box center [981, 481] width 82 height 14
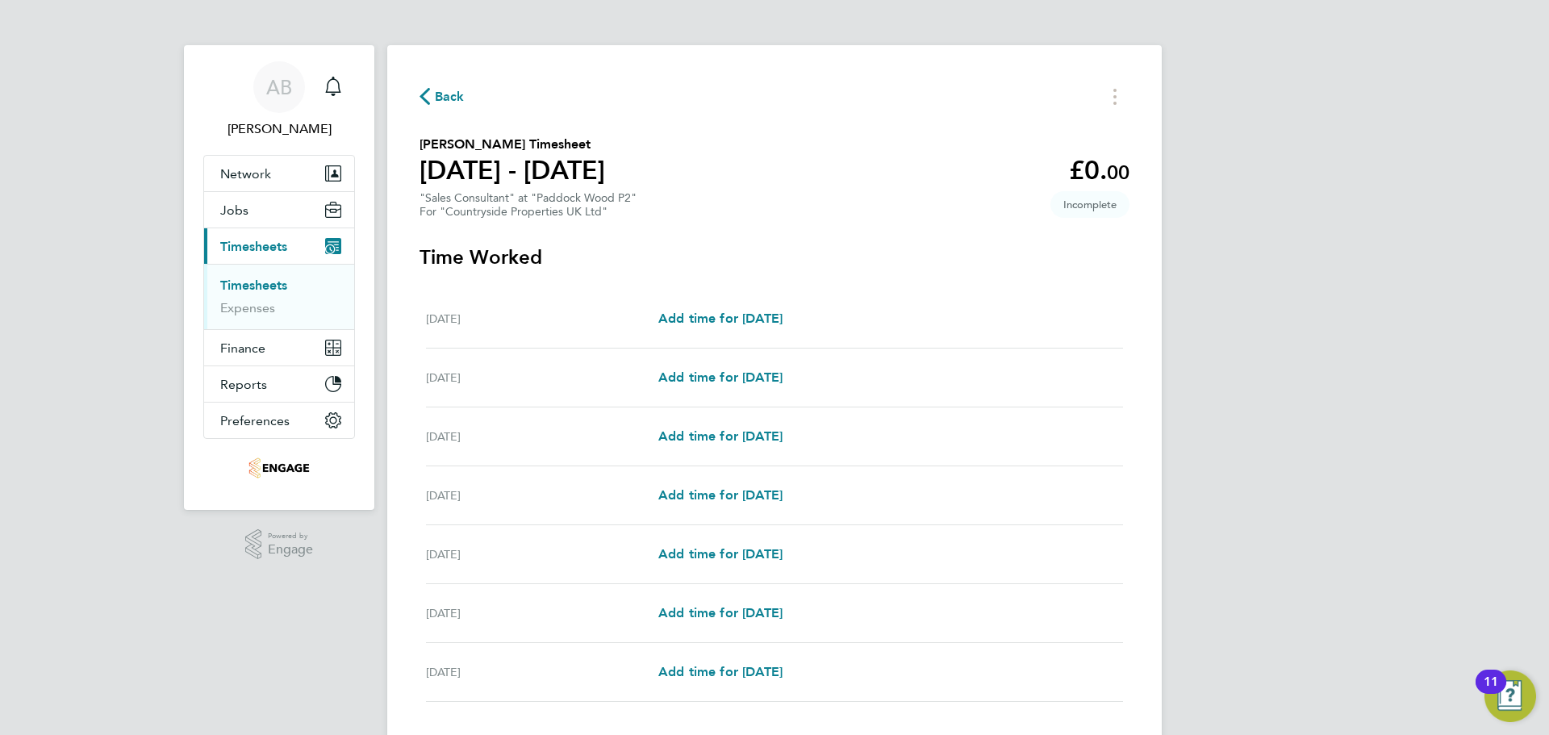
click at [428, 91] on icon "button" at bounding box center [425, 96] width 10 height 17
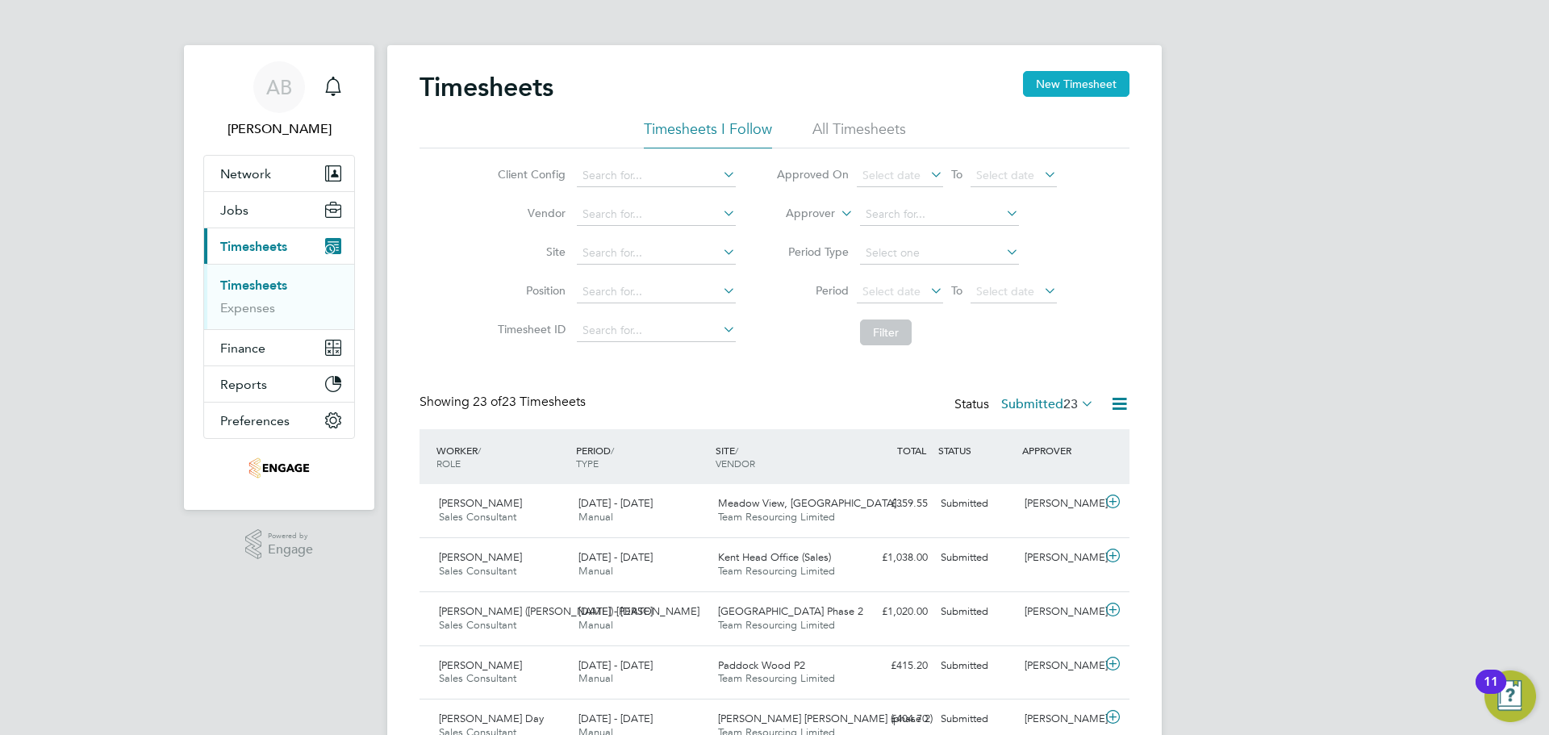
click at [1075, 90] on button "New Timesheet" at bounding box center [1076, 84] width 106 height 26
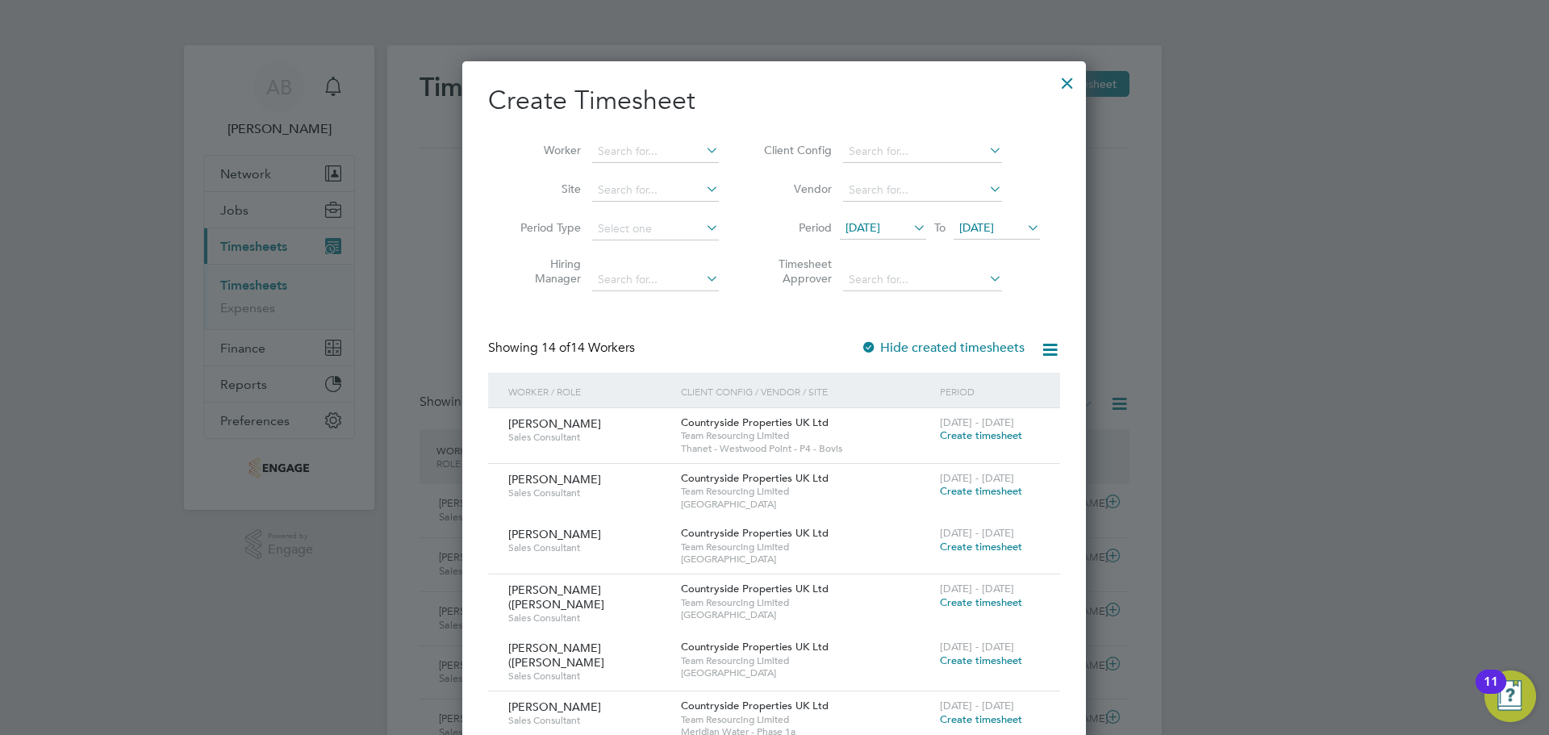
click at [880, 225] on span "[DATE]" at bounding box center [863, 227] width 35 height 15
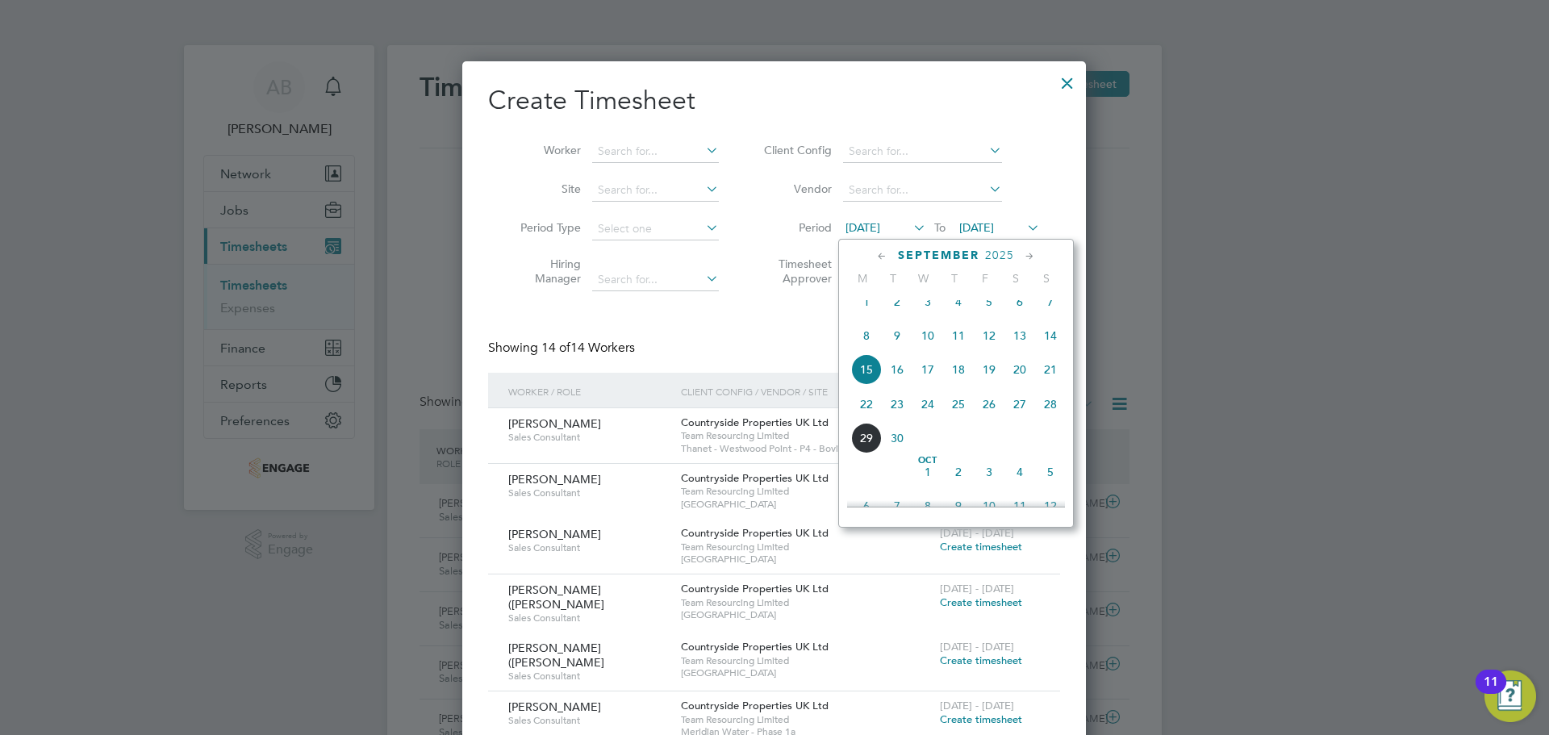
click at [867, 416] on span "22" at bounding box center [866, 404] width 31 height 31
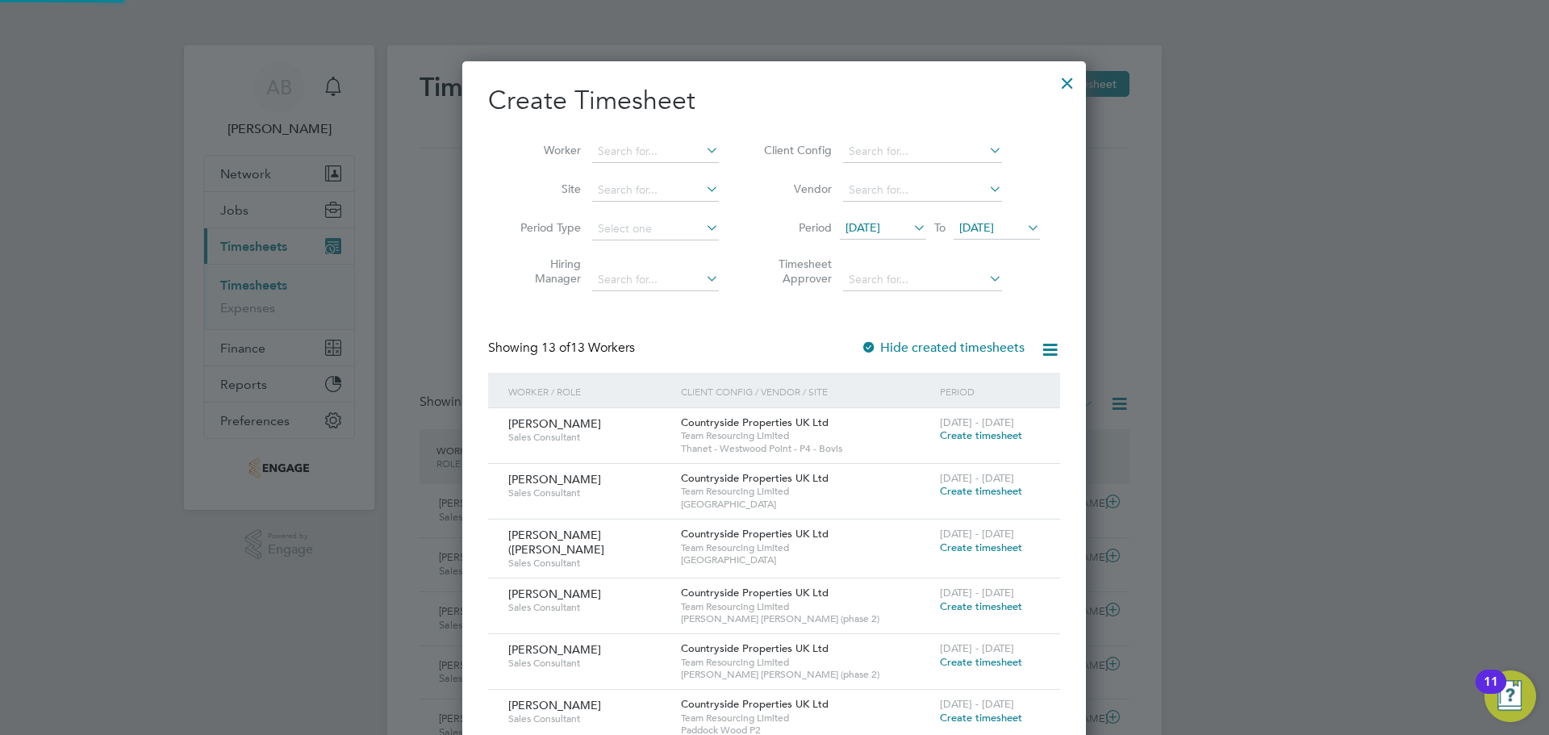
click at [993, 228] on span "[DATE]" at bounding box center [976, 227] width 35 height 15
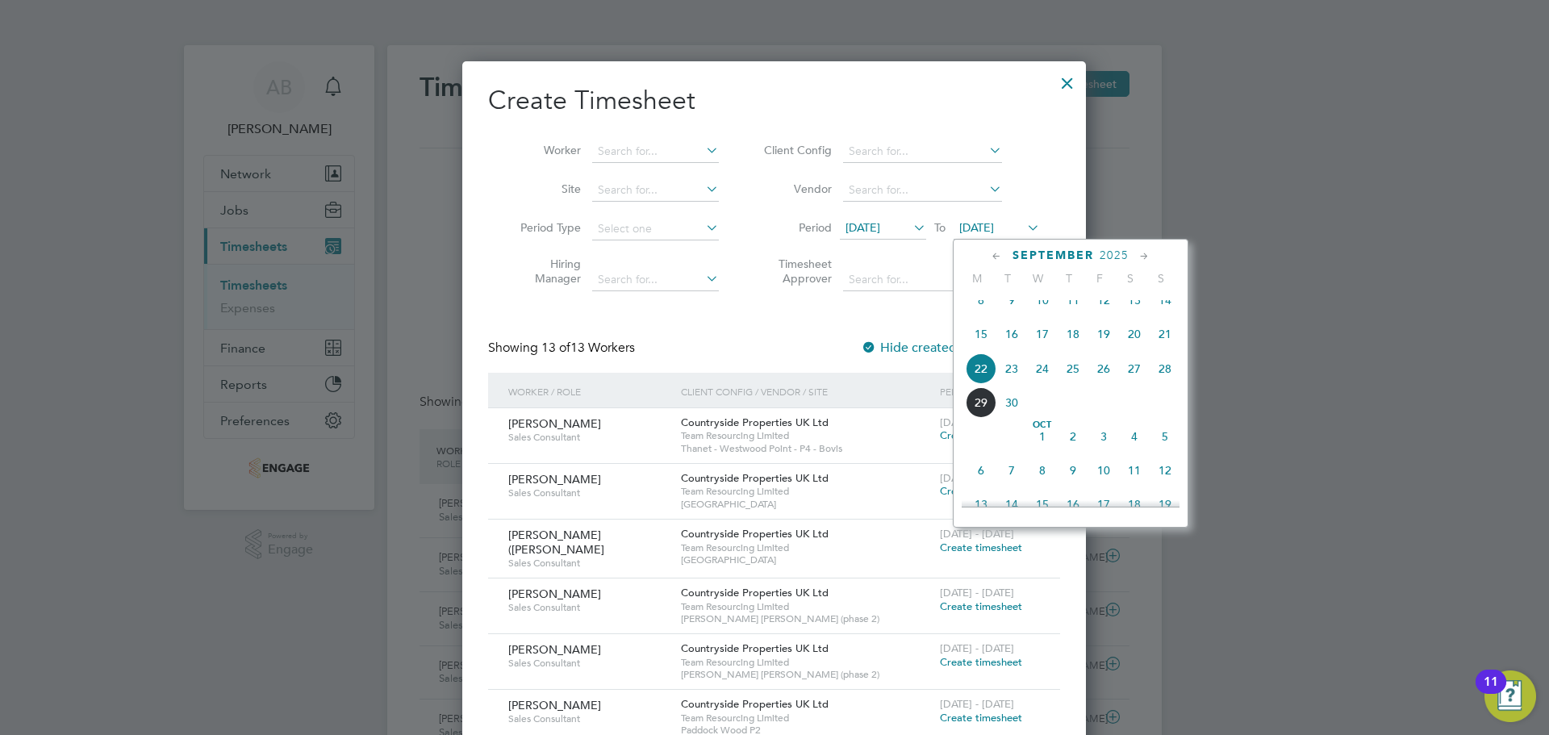
click at [1162, 379] on span "28" at bounding box center [1165, 368] width 31 height 31
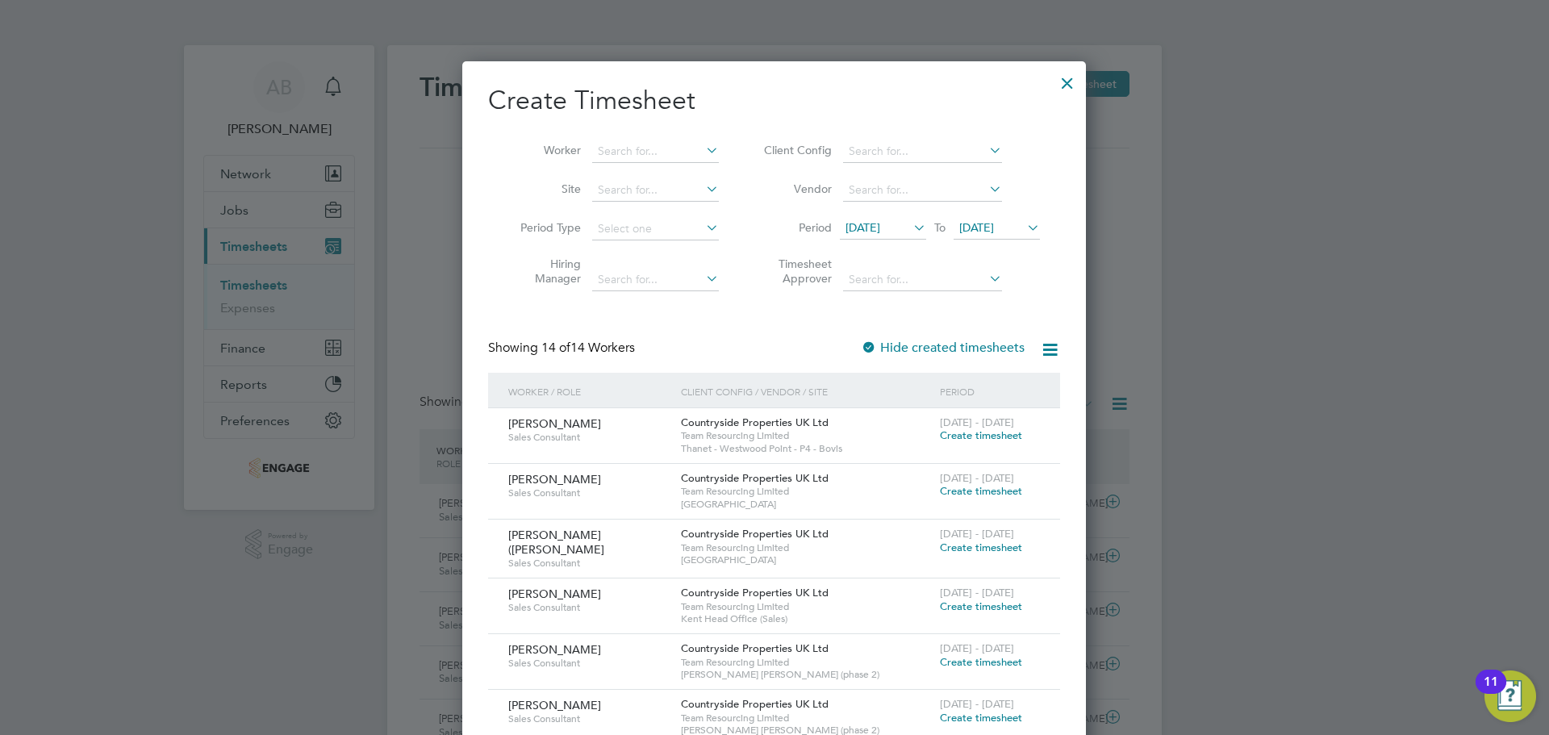
click at [1063, 76] on div at bounding box center [1067, 79] width 29 height 29
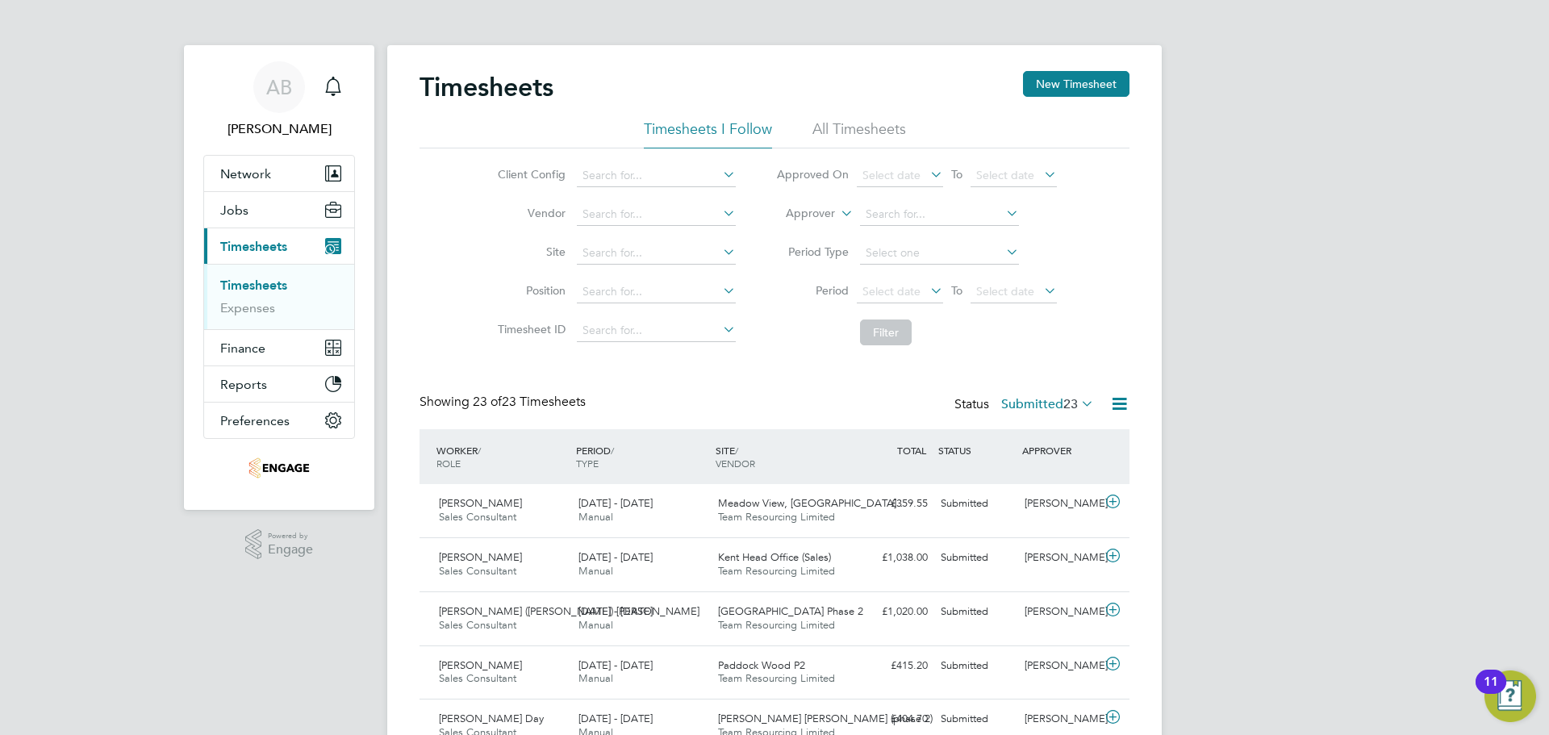
click at [1092, 83] on button "New Timesheet" at bounding box center [1076, 84] width 106 height 26
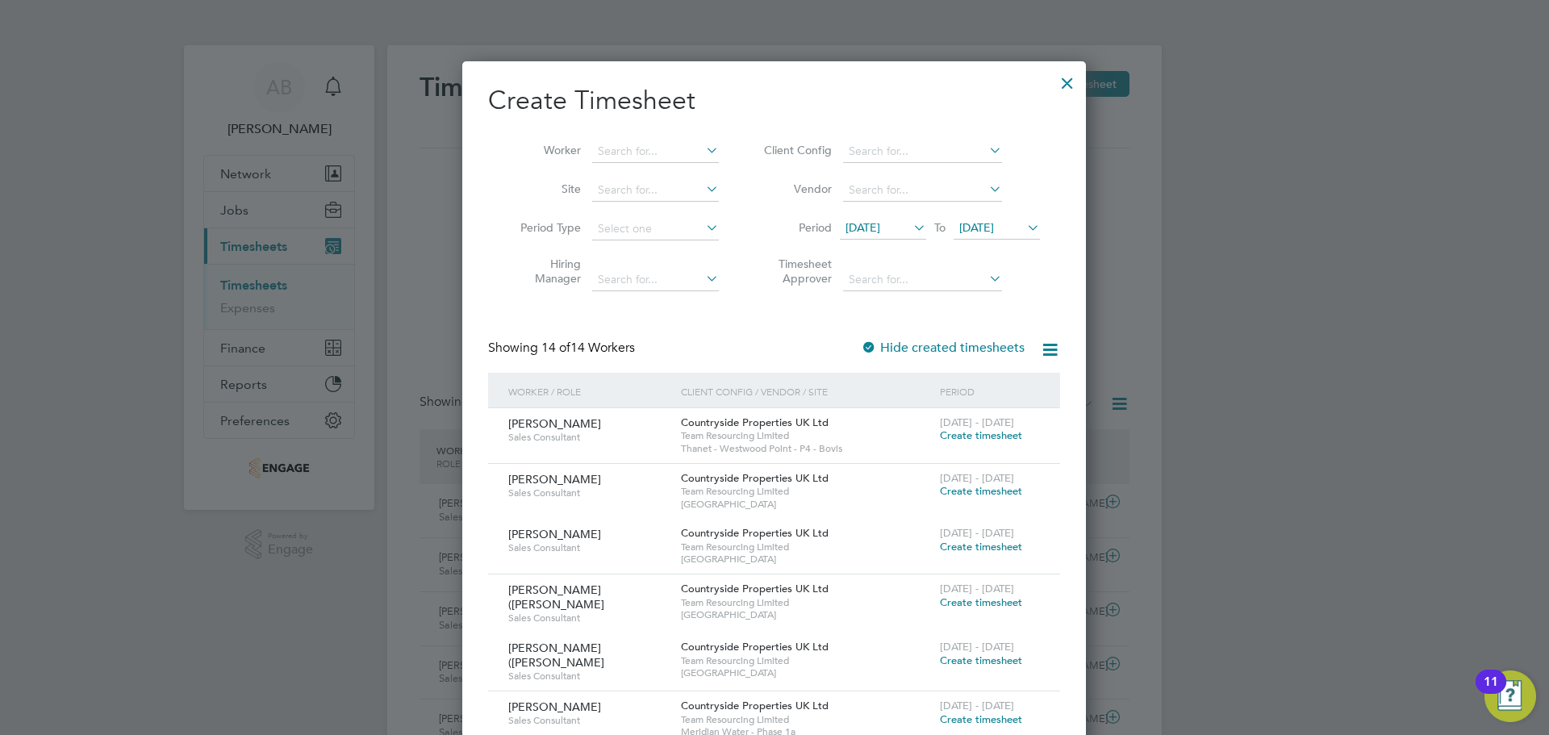
click at [880, 220] on span "[DATE]" at bounding box center [863, 227] width 35 height 15
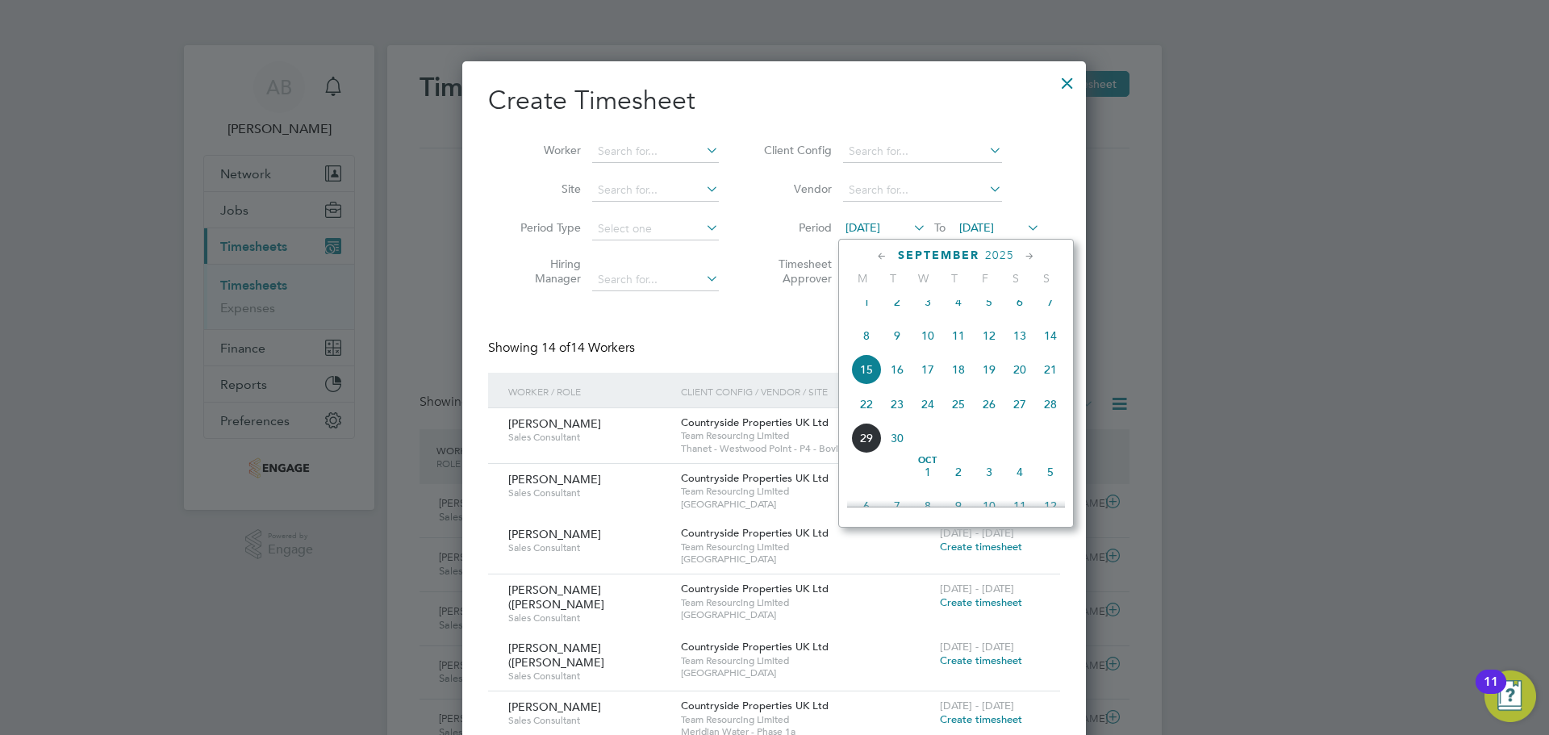
drag, startPoint x: 862, startPoint y: 420, endPoint x: 883, endPoint y: 403, distance: 26.3
click at [863, 419] on span "22" at bounding box center [866, 404] width 31 height 31
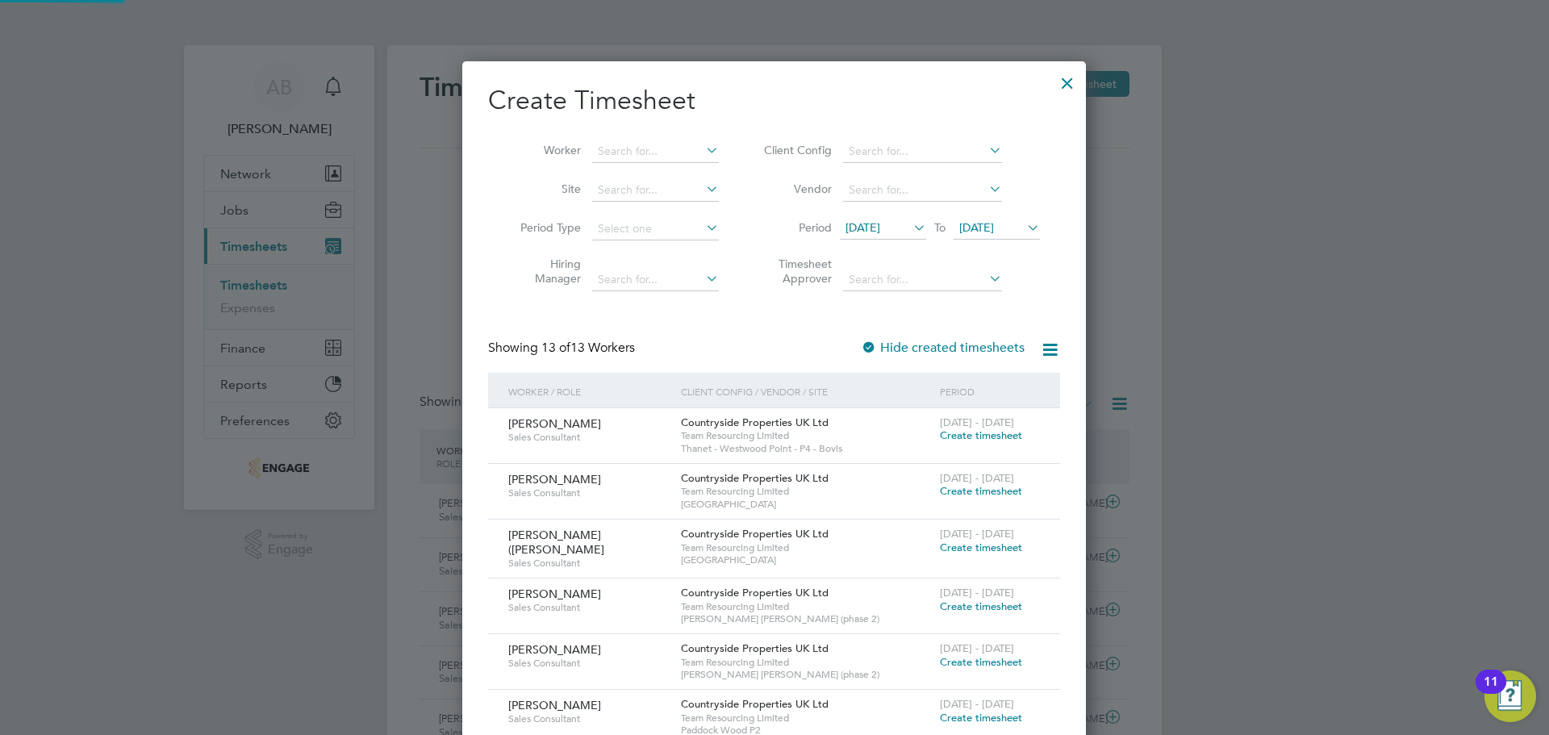
click at [994, 224] on span "22 Sep 2025" at bounding box center [976, 227] width 35 height 15
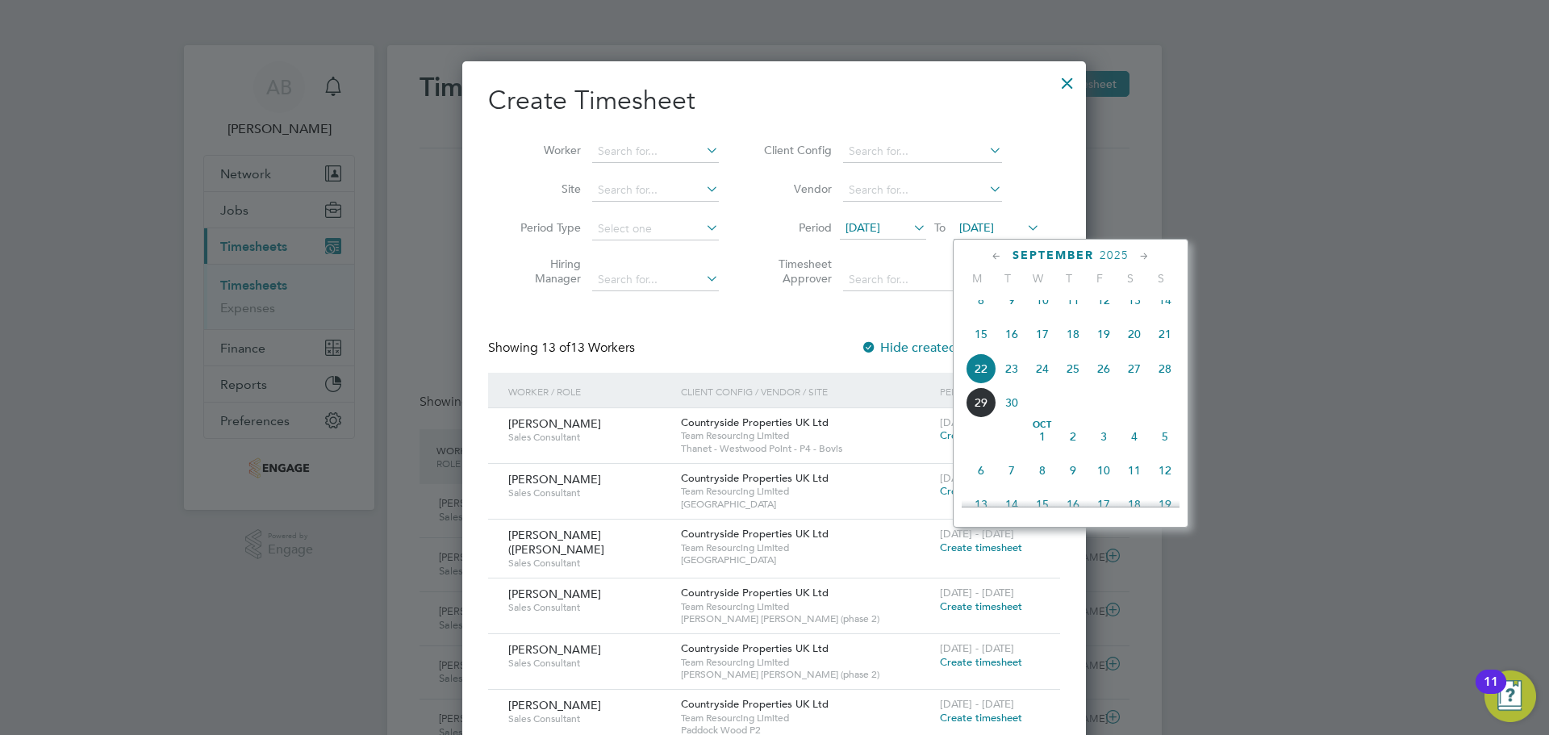
click at [1161, 378] on span "28" at bounding box center [1165, 368] width 31 height 31
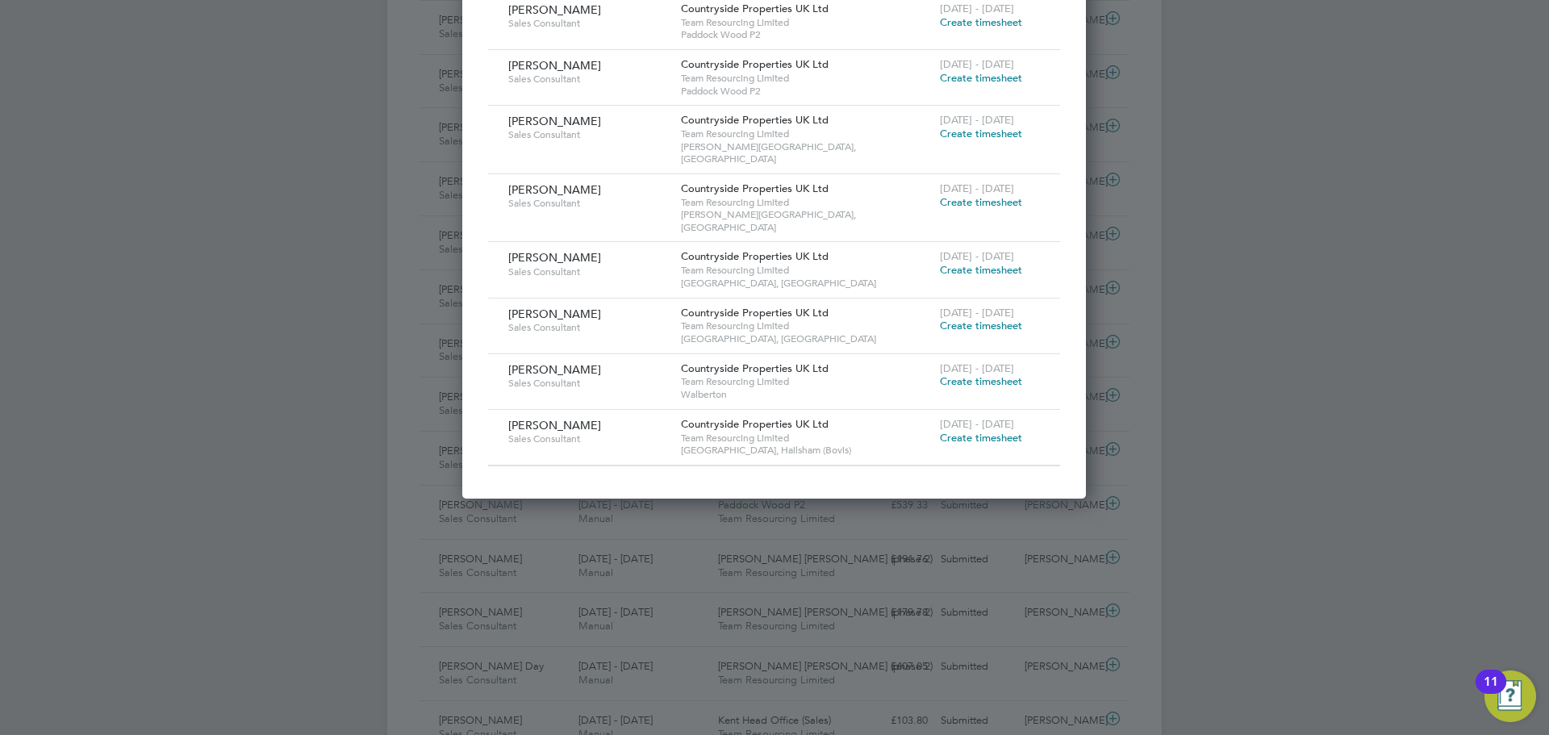
click at [994, 431] on span "Create timesheet" at bounding box center [981, 438] width 82 height 14
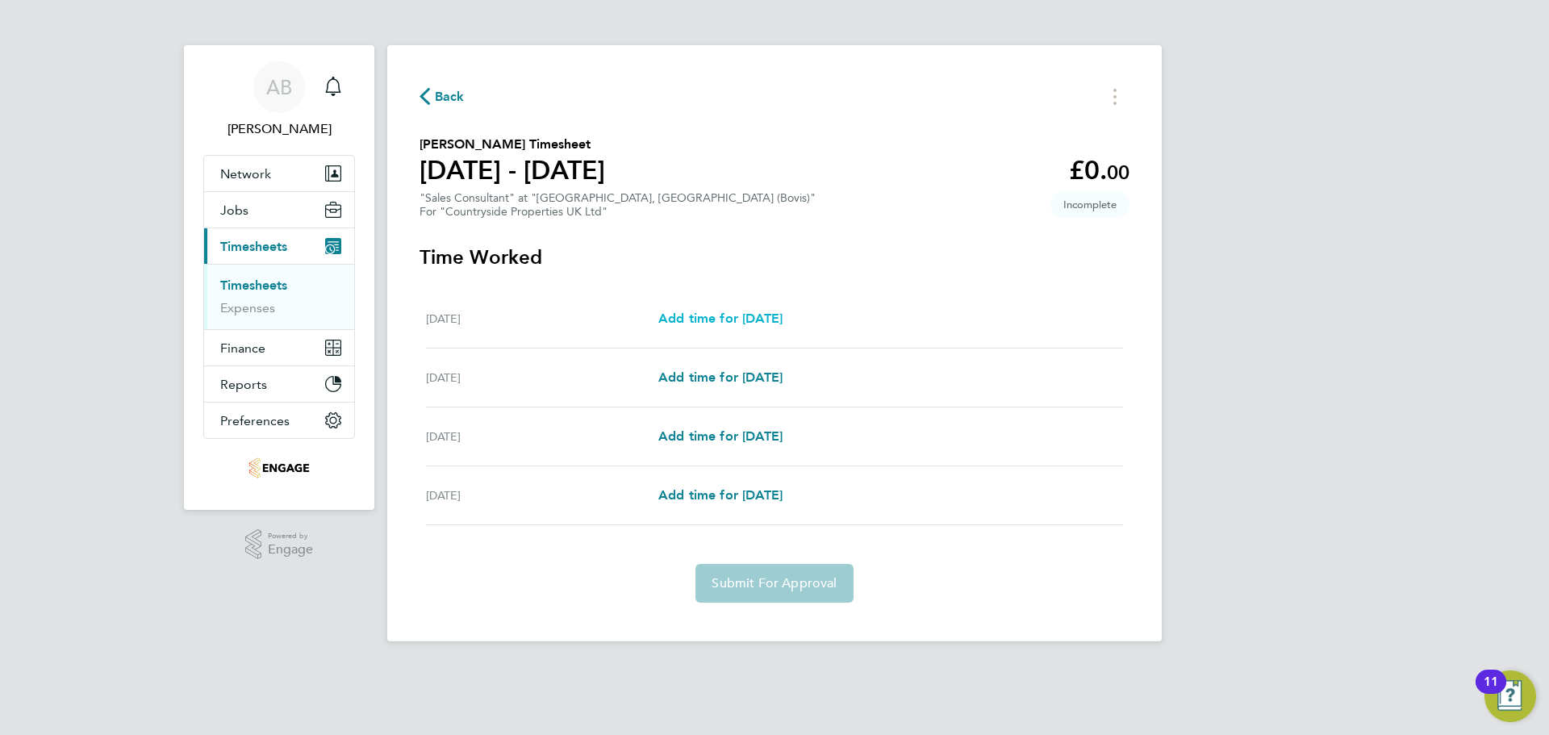
click at [725, 320] on span "Add time for Thu 25 Sep" at bounding box center [720, 318] width 124 height 15
select select "30"
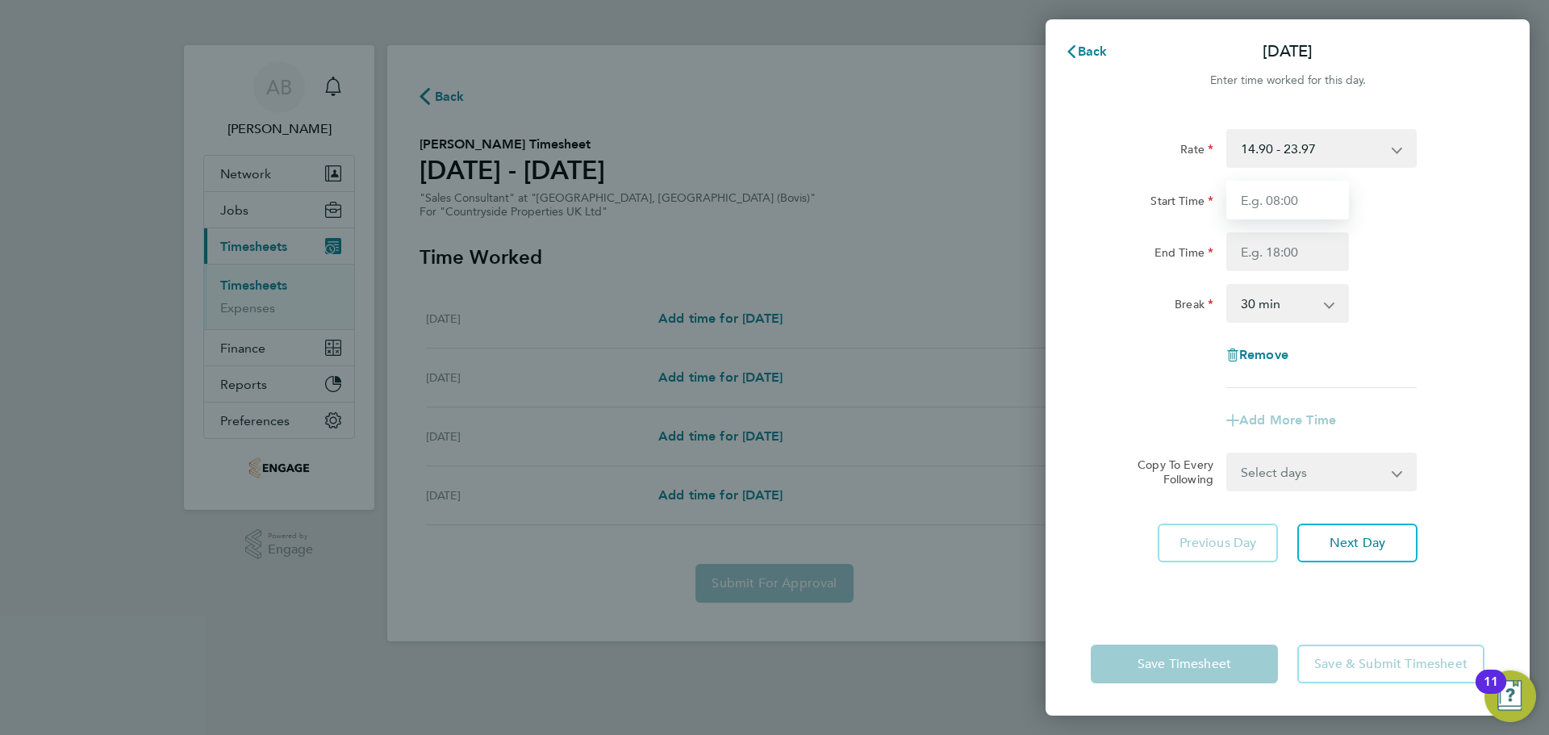
click at [1334, 194] on input "Start Time" at bounding box center [1287, 200] width 123 height 39
type input "09:30"
drag, startPoint x: 1295, startPoint y: 253, endPoint x: 1309, endPoint y: 266, distance: 20.0
click at [1295, 253] on input "End Time" at bounding box center [1287, 251] width 123 height 39
type input "17:00"
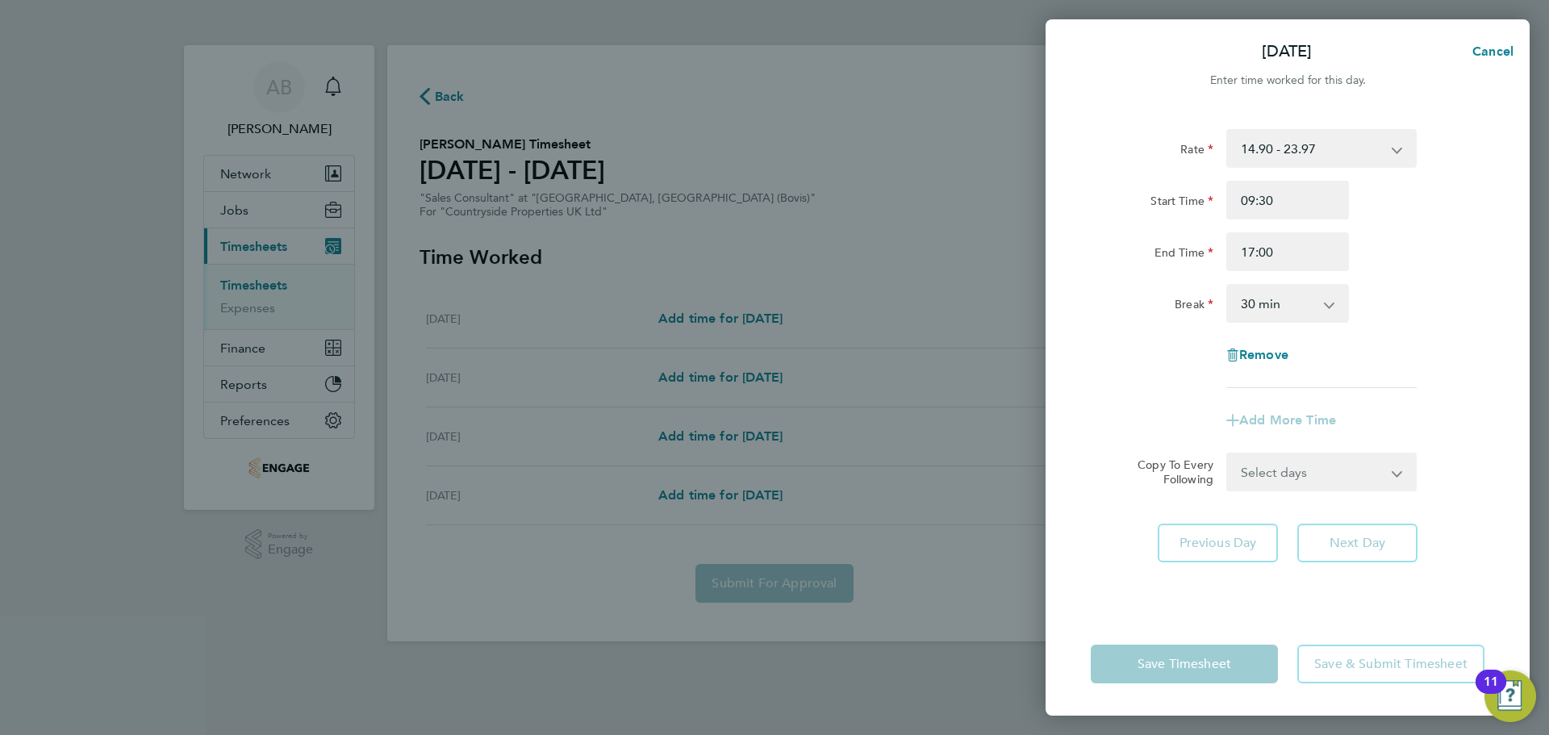
drag, startPoint x: 1311, startPoint y: 271, endPoint x: 1282, endPoint y: 303, distance: 42.8
click at [1282, 302] on select "0 min 15 min 30 min 45 min 60 min 75 min 90 min" at bounding box center [1278, 303] width 100 height 35
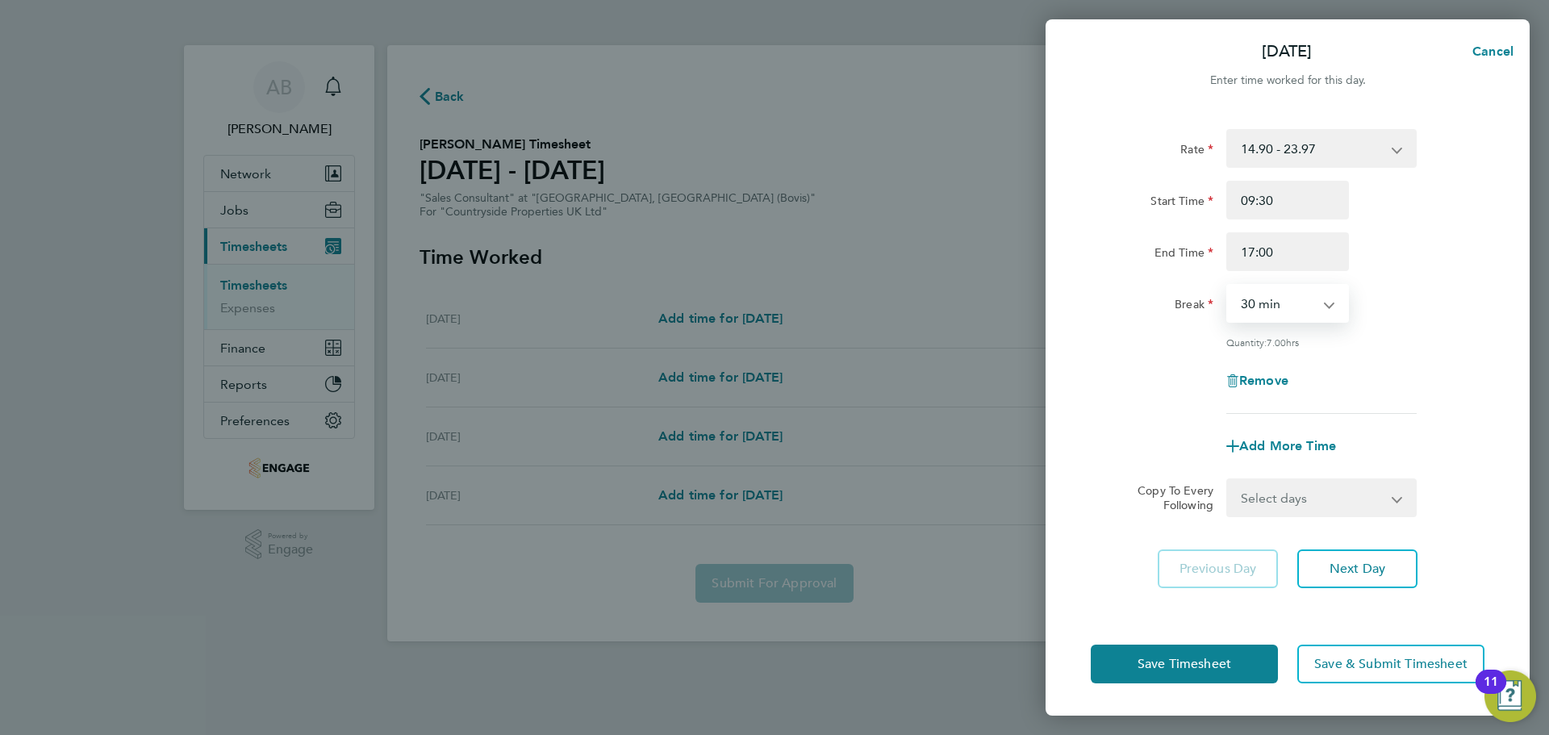
select select "0"
click at [1228, 286] on select "0 min 15 min 30 min 45 min 60 min 75 min 90 min" at bounding box center [1278, 303] width 100 height 35
drag, startPoint x: 1226, startPoint y: 674, endPoint x: 1203, endPoint y: 652, distance: 32.0
click at [1226, 674] on button "Save Timesheet" at bounding box center [1184, 664] width 187 height 39
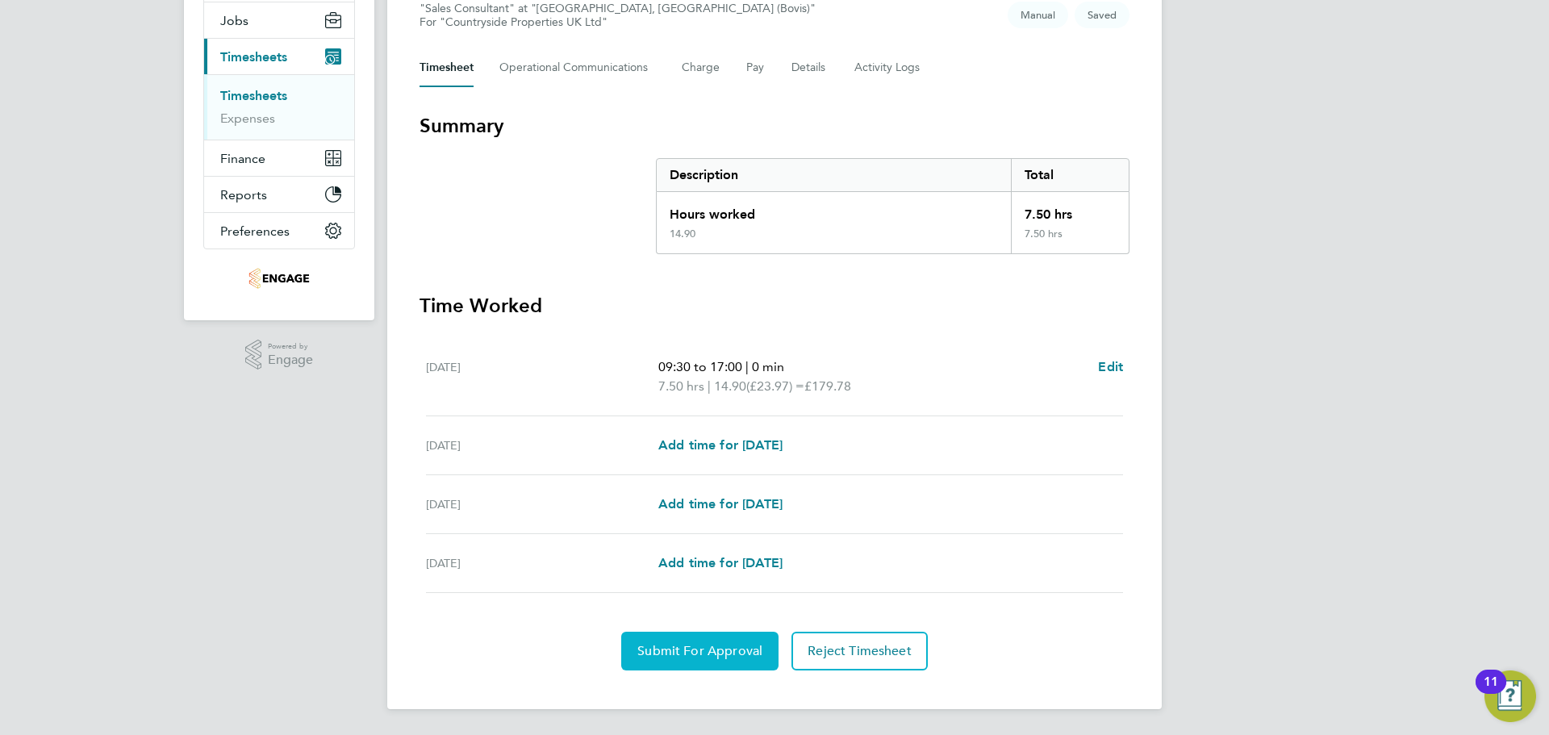
click at [724, 652] on span "Submit For Approval" at bounding box center [699, 651] width 125 height 16
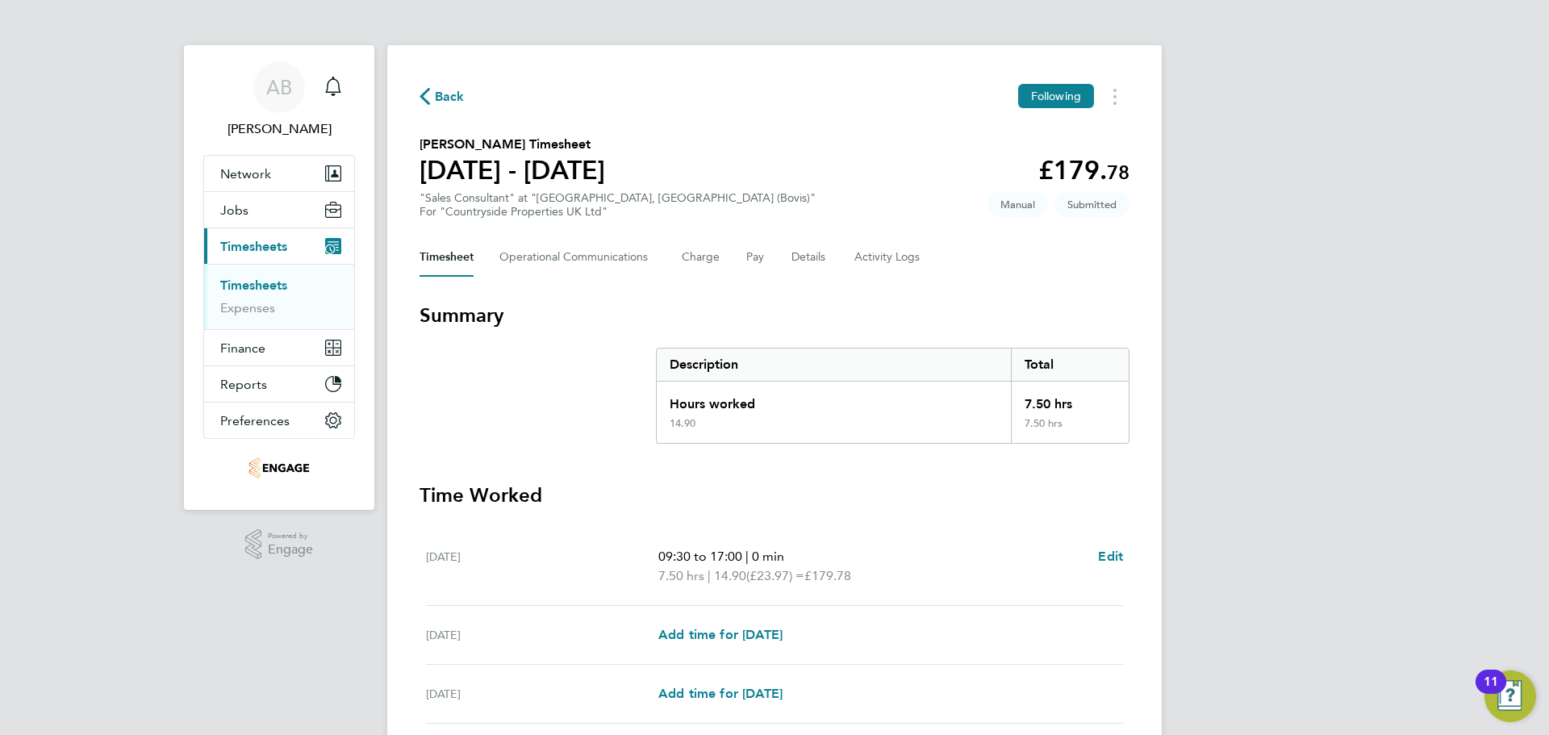
click at [428, 94] on icon "button" at bounding box center [425, 96] width 10 height 17
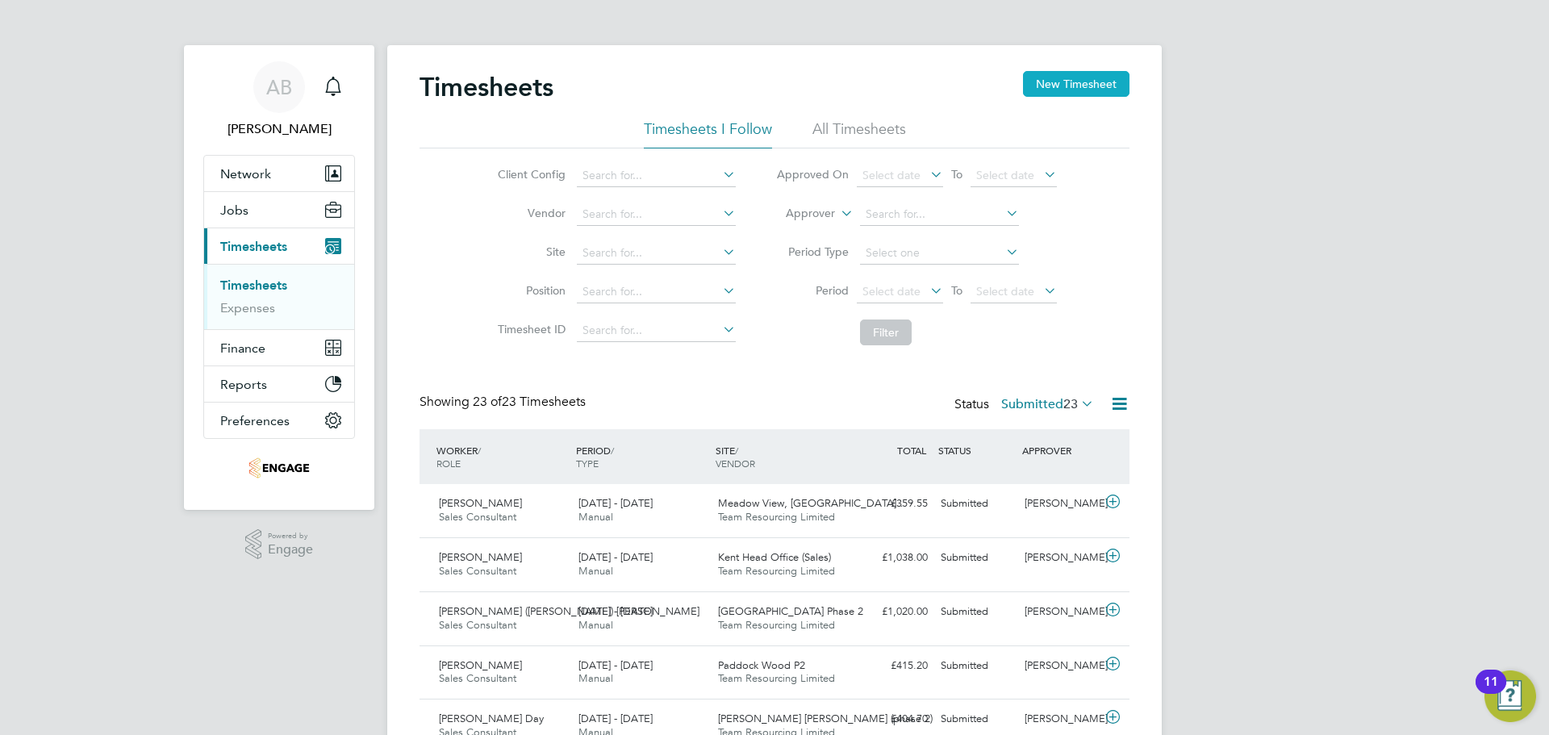
click at [1085, 81] on button "New Timesheet" at bounding box center [1076, 84] width 106 height 26
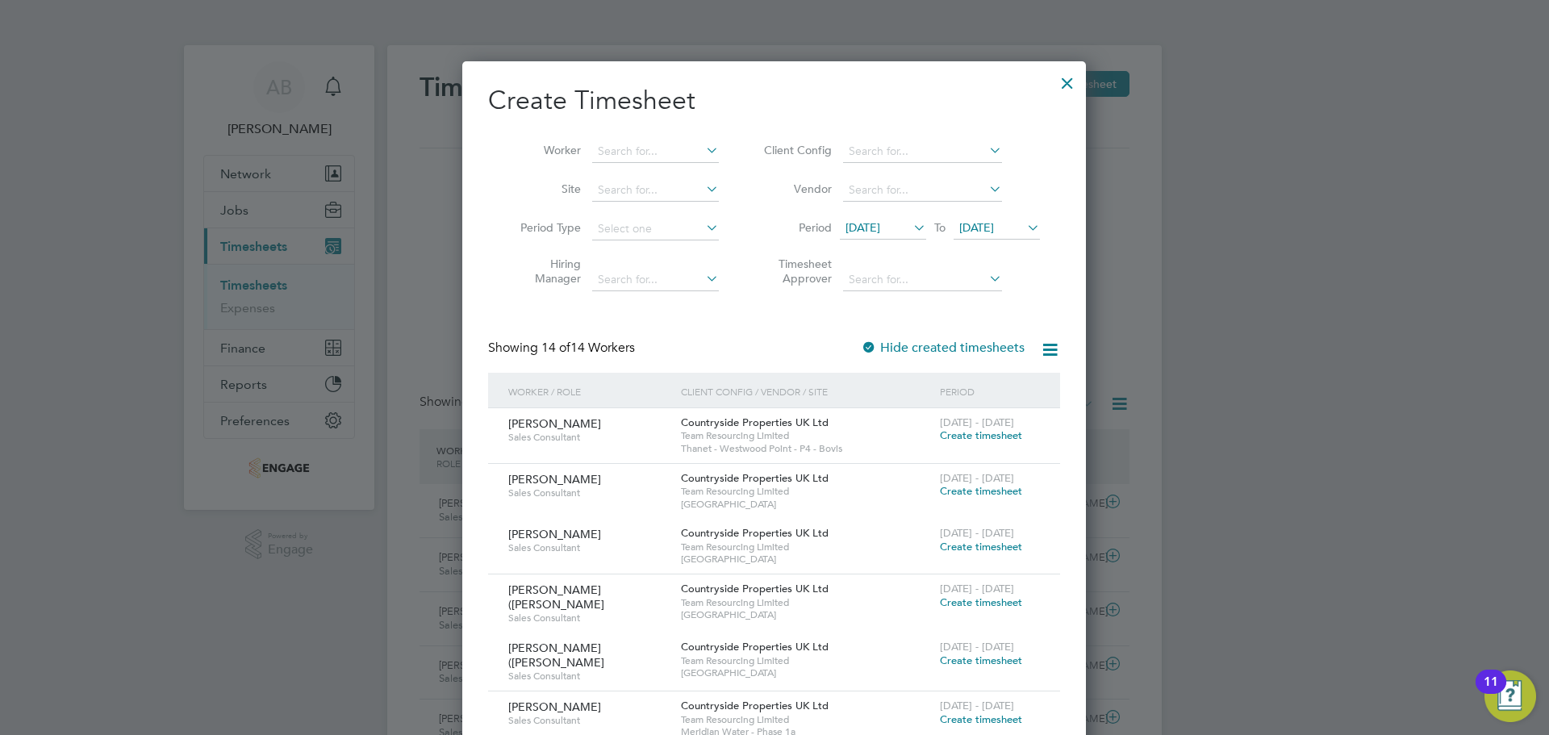
click at [878, 223] on span "[DATE]" at bounding box center [863, 227] width 35 height 15
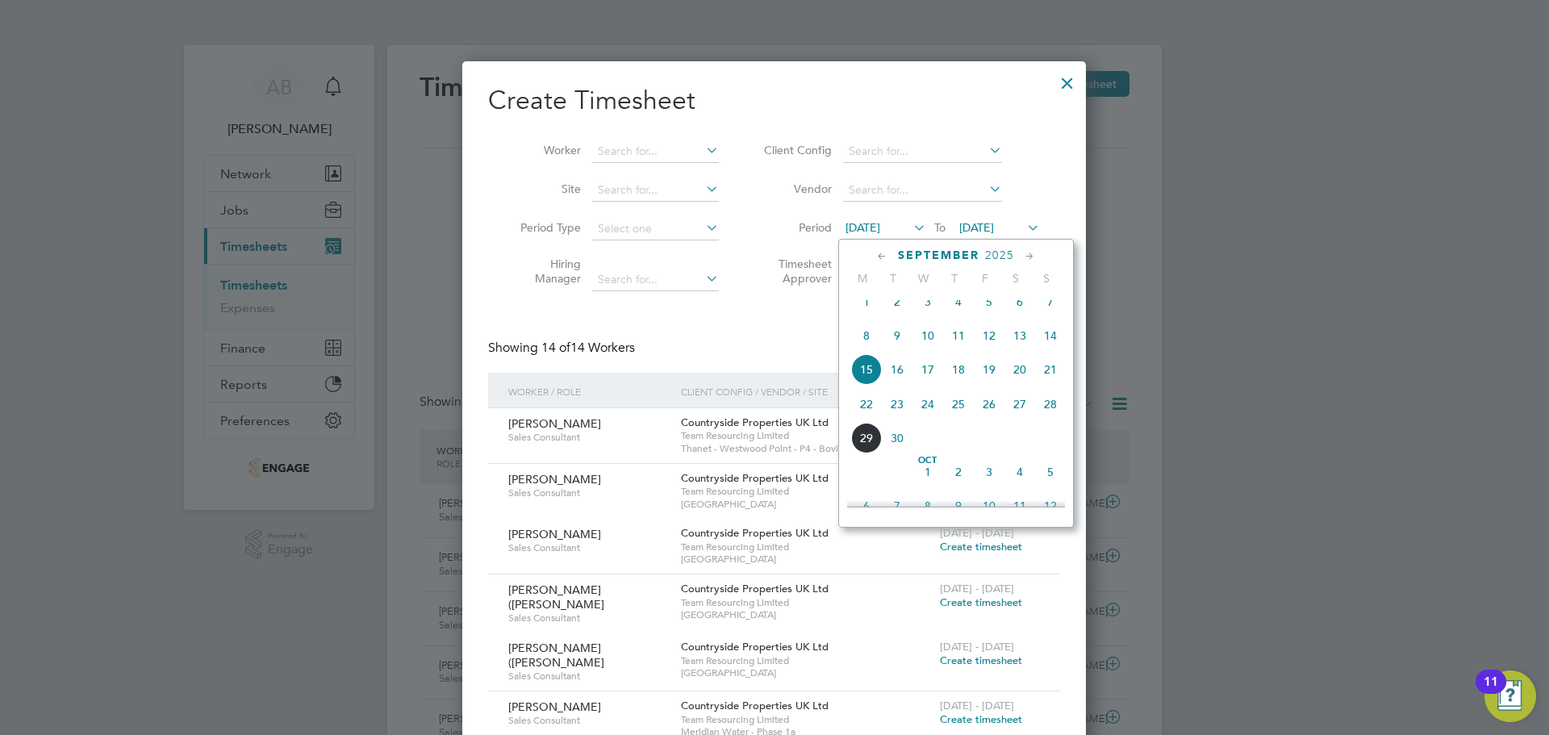
drag, startPoint x: 865, startPoint y: 417, endPoint x: 941, endPoint y: 294, distance: 144.9
click at [865, 416] on span "22" at bounding box center [866, 404] width 31 height 31
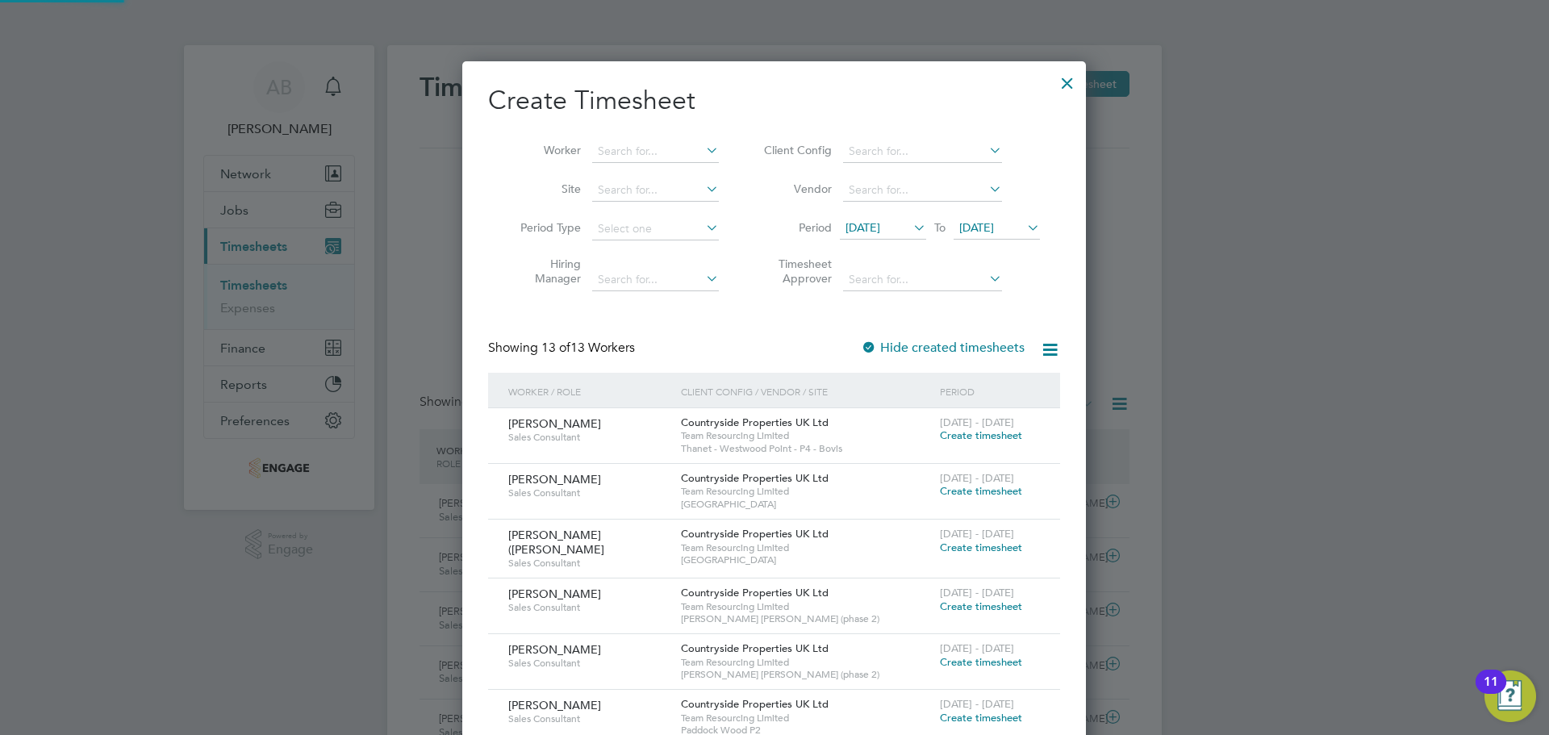
click at [994, 221] on span "22 Sep 2025" at bounding box center [976, 227] width 35 height 15
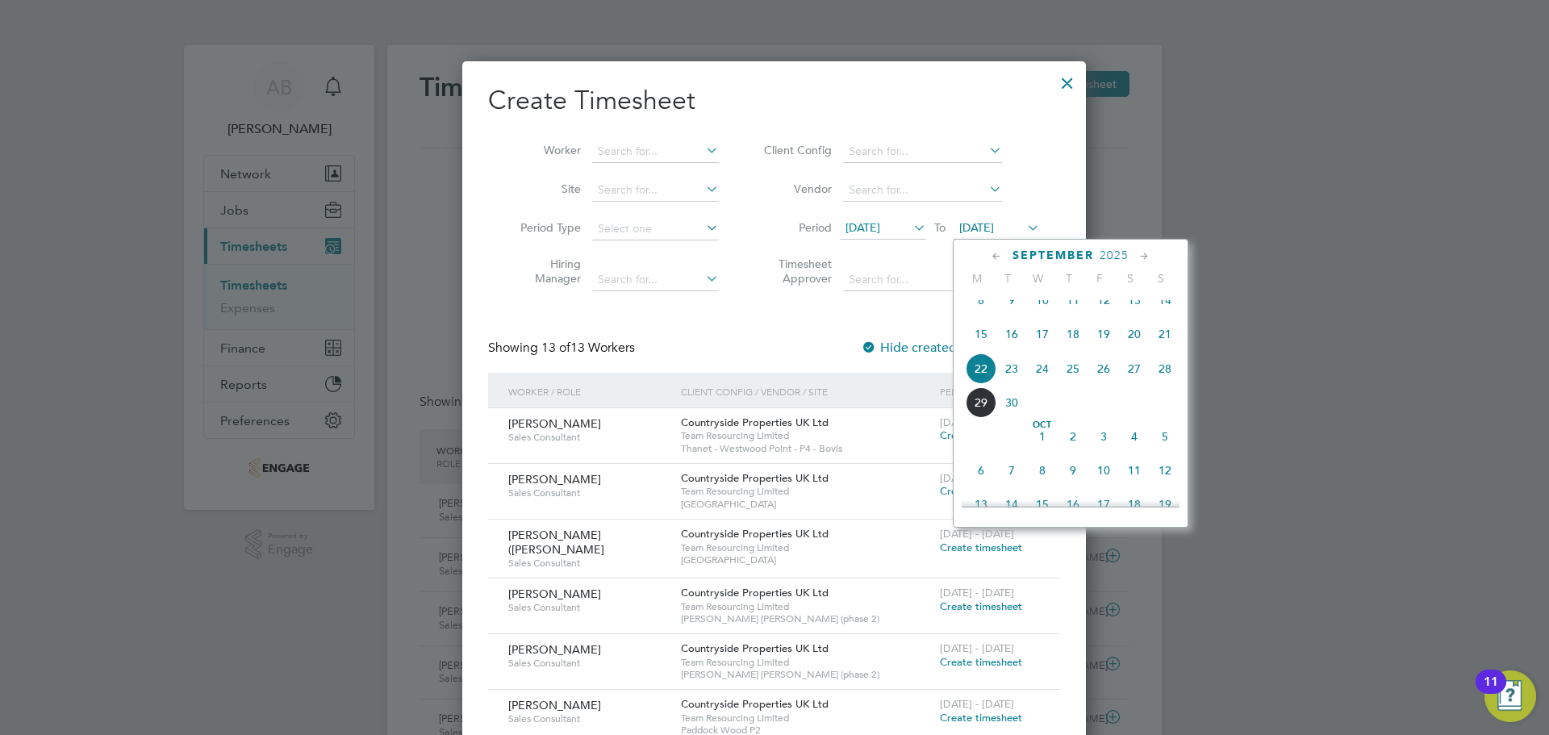
click at [1158, 377] on span "28" at bounding box center [1165, 368] width 31 height 31
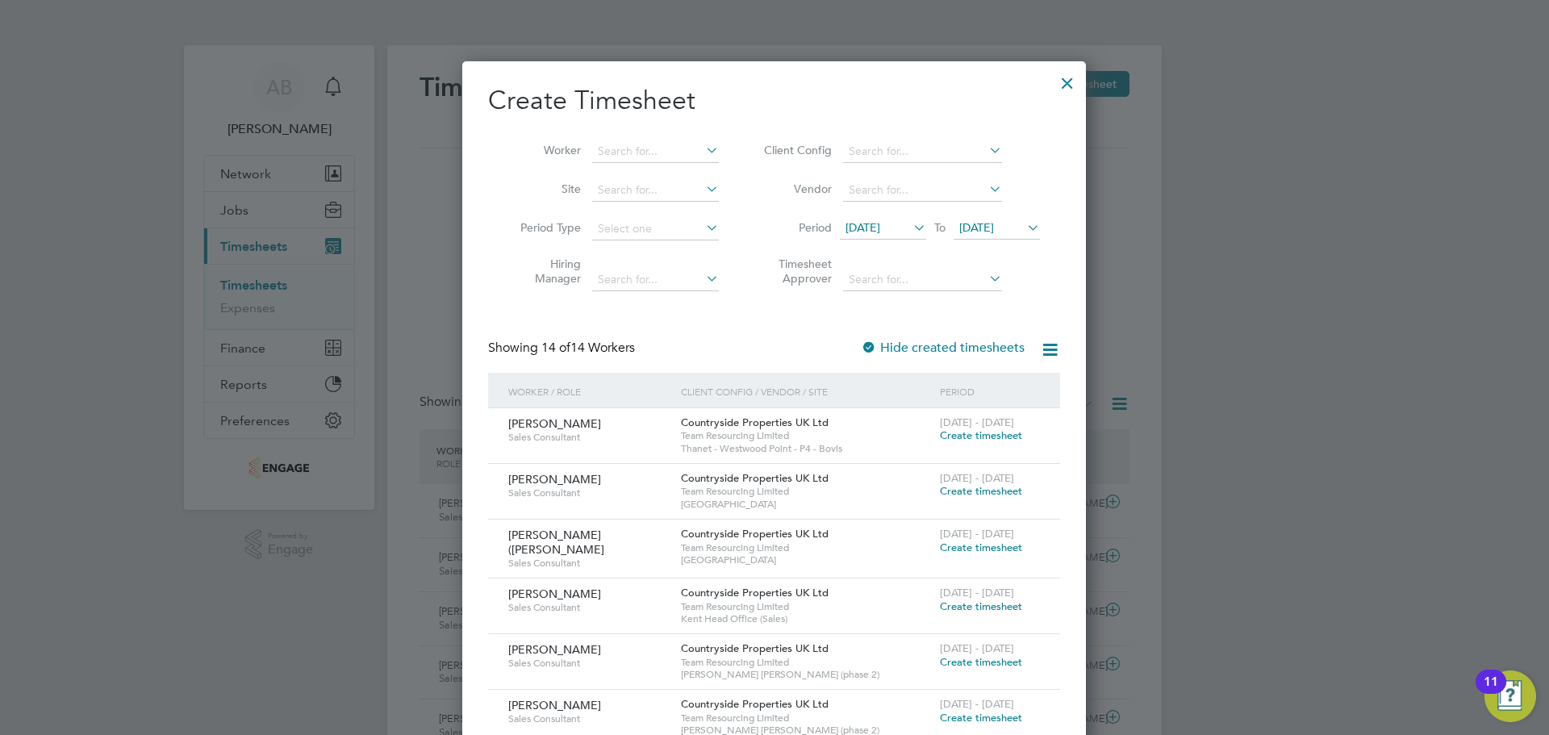
drag, startPoint x: 1069, startPoint y: 77, endPoint x: 1060, endPoint y: 4, distance: 74.0
click at [1069, 76] on div at bounding box center [1067, 79] width 29 height 29
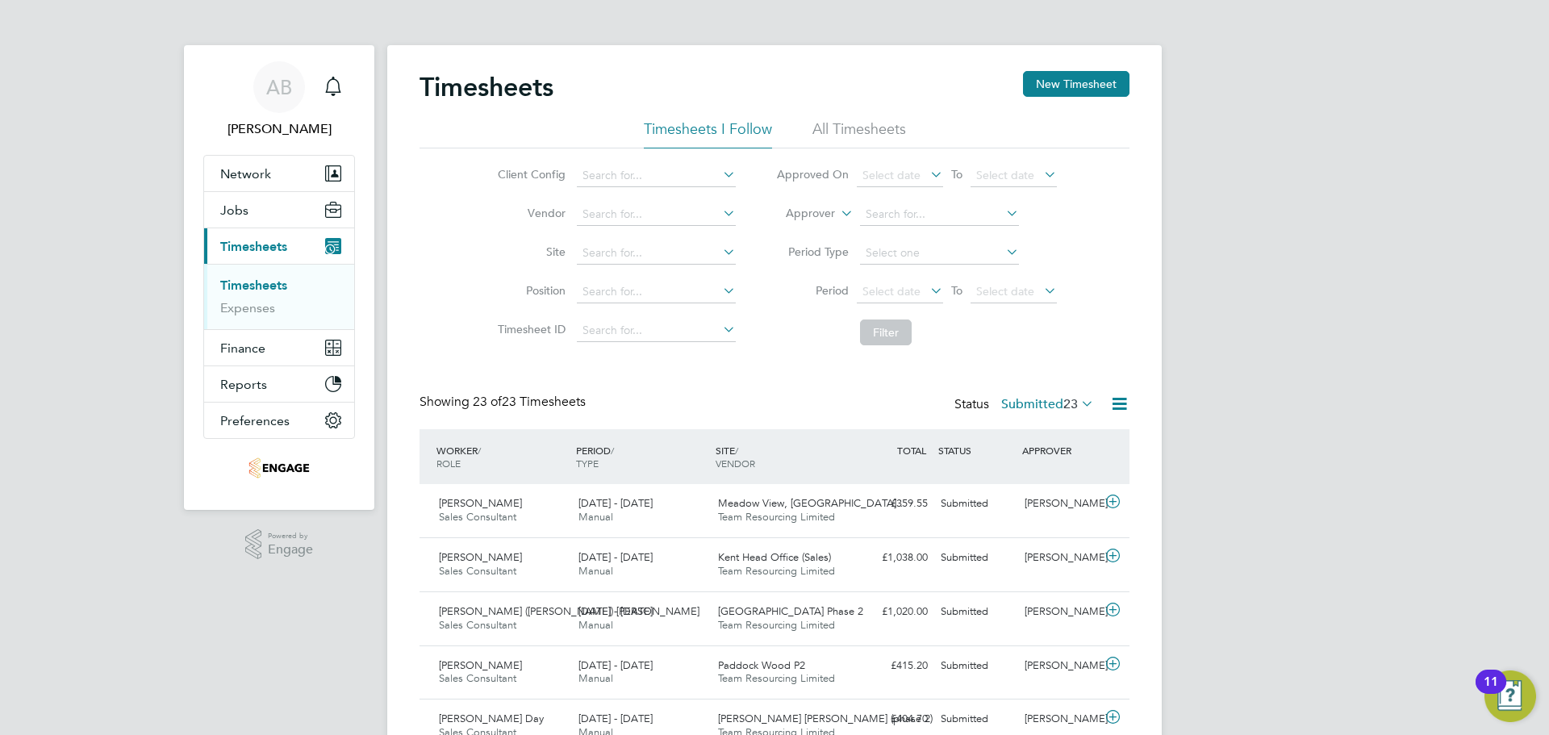
scroll to position [41, 140]
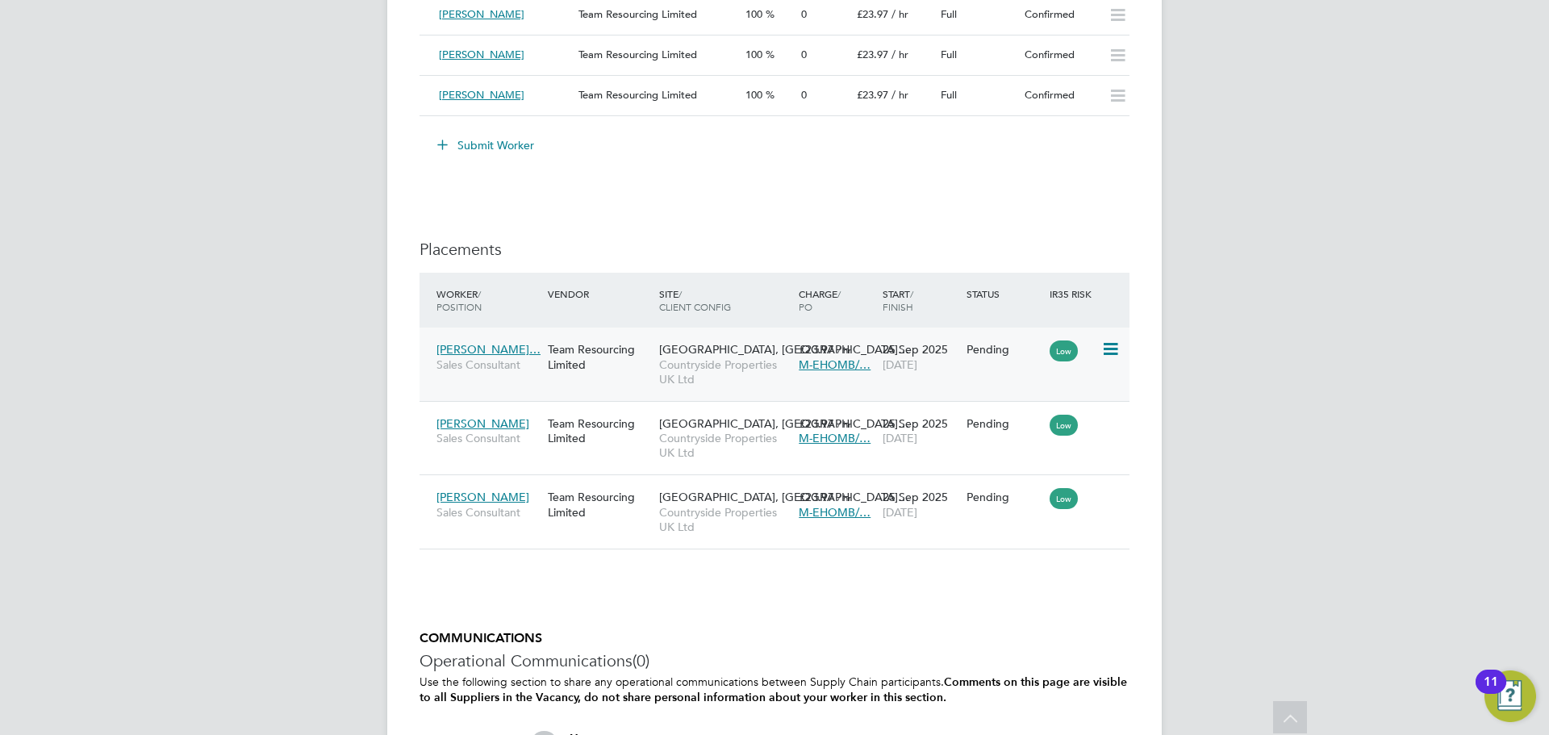
click at [1114, 345] on icon at bounding box center [1109, 349] width 16 height 19
click at [996, 443] on li "Start" at bounding box center [1036, 449] width 165 height 23
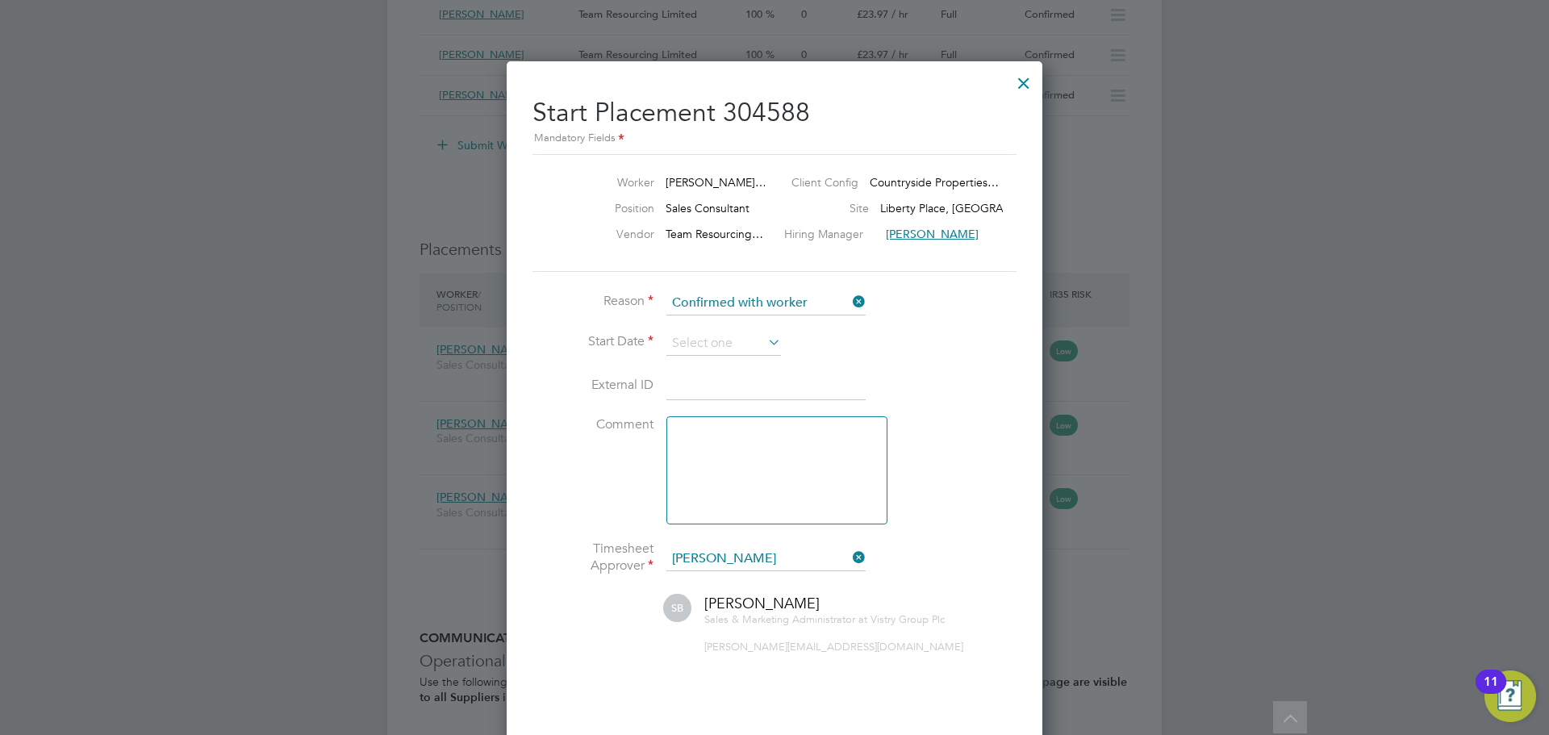
click at [675, 326] on li "Reason Confirmed with worker" at bounding box center [774, 311] width 484 height 40
click at [686, 345] on input at bounding box center [723, 344] width 115 height 24
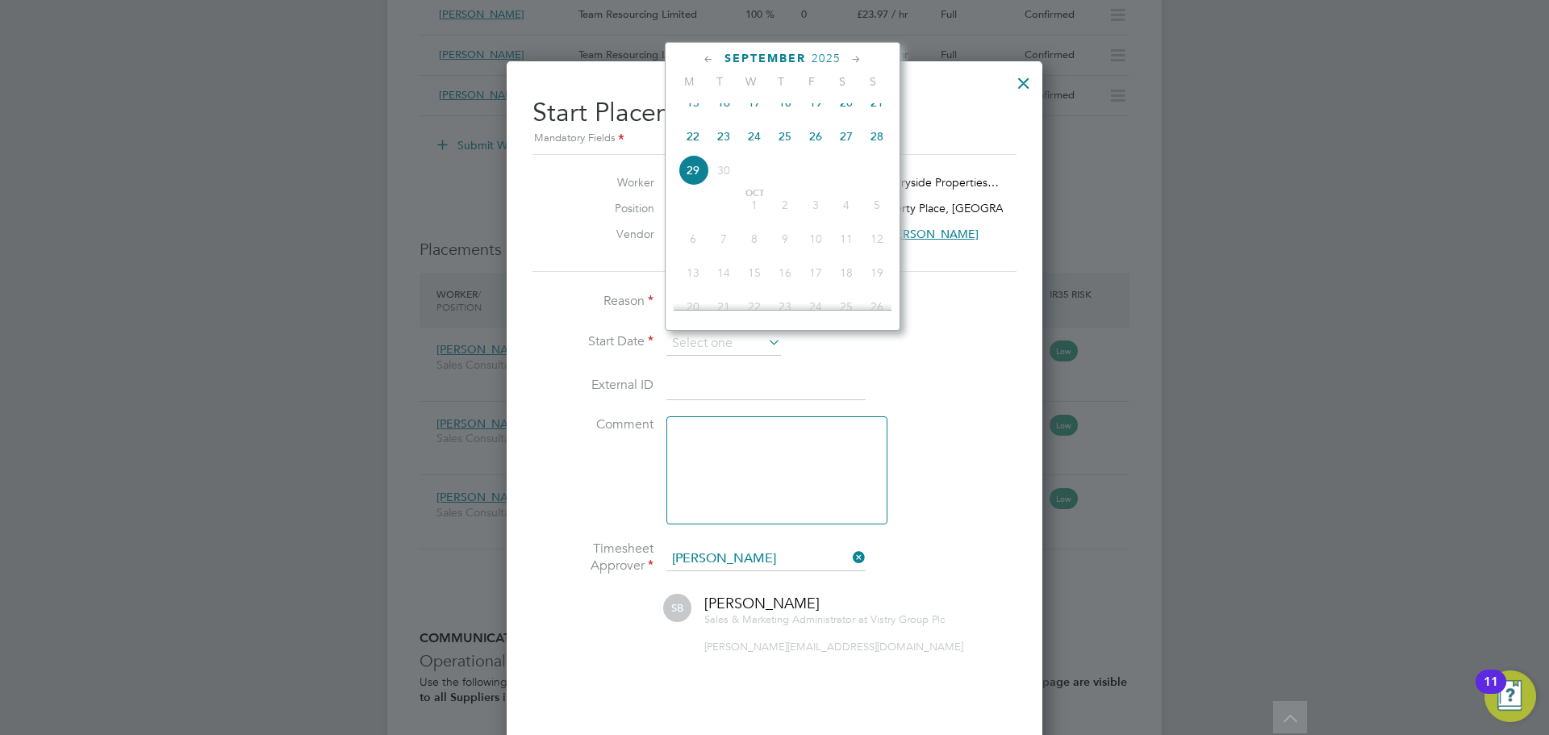
click at [787, 148] on span "25" at bounding box center [785, 136] width 31 height 31
type input "25 Sep 2025"
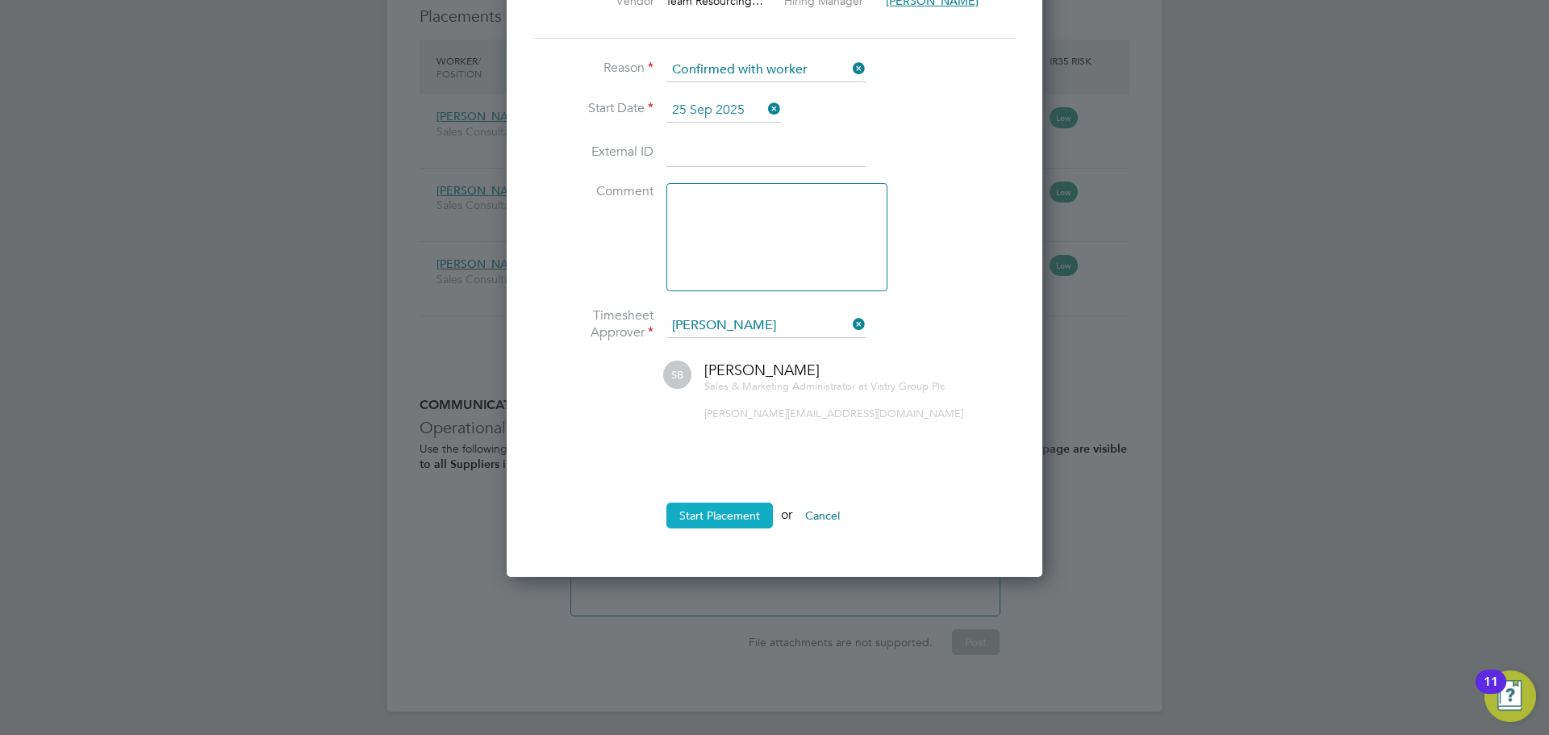
click at [736, 510] on button "Start Placement" at bounding box center [719, 516] width 106 height 26
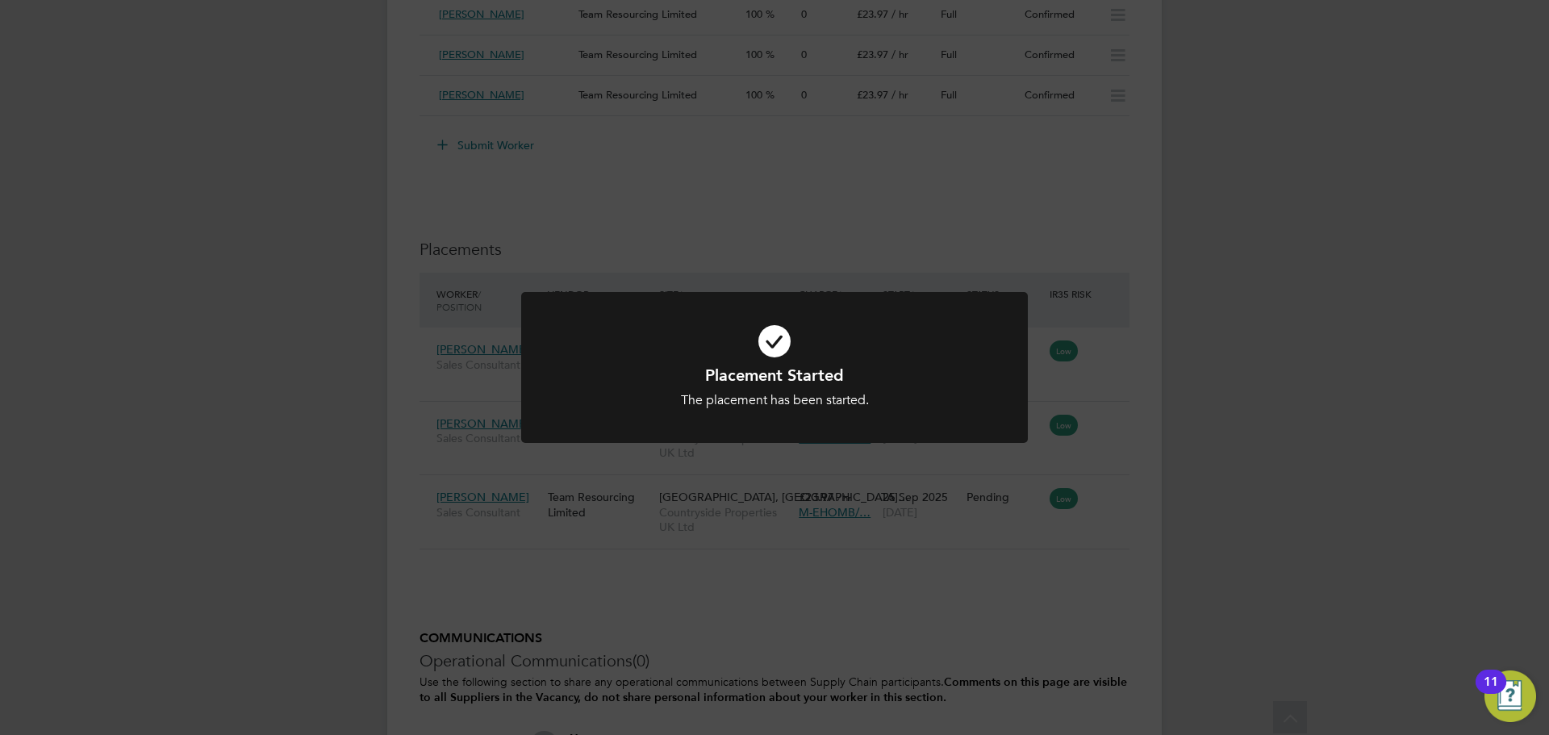
drag, startPoint x: 1196, startPoint y: 219, endPoint x: 1183, endPoint y: 196, distance: 26.4
click at [1197, 219] on div "Placement Started The placement has been started. Cancel Okay" at bounding box center [774, 367] width 1549 height 735
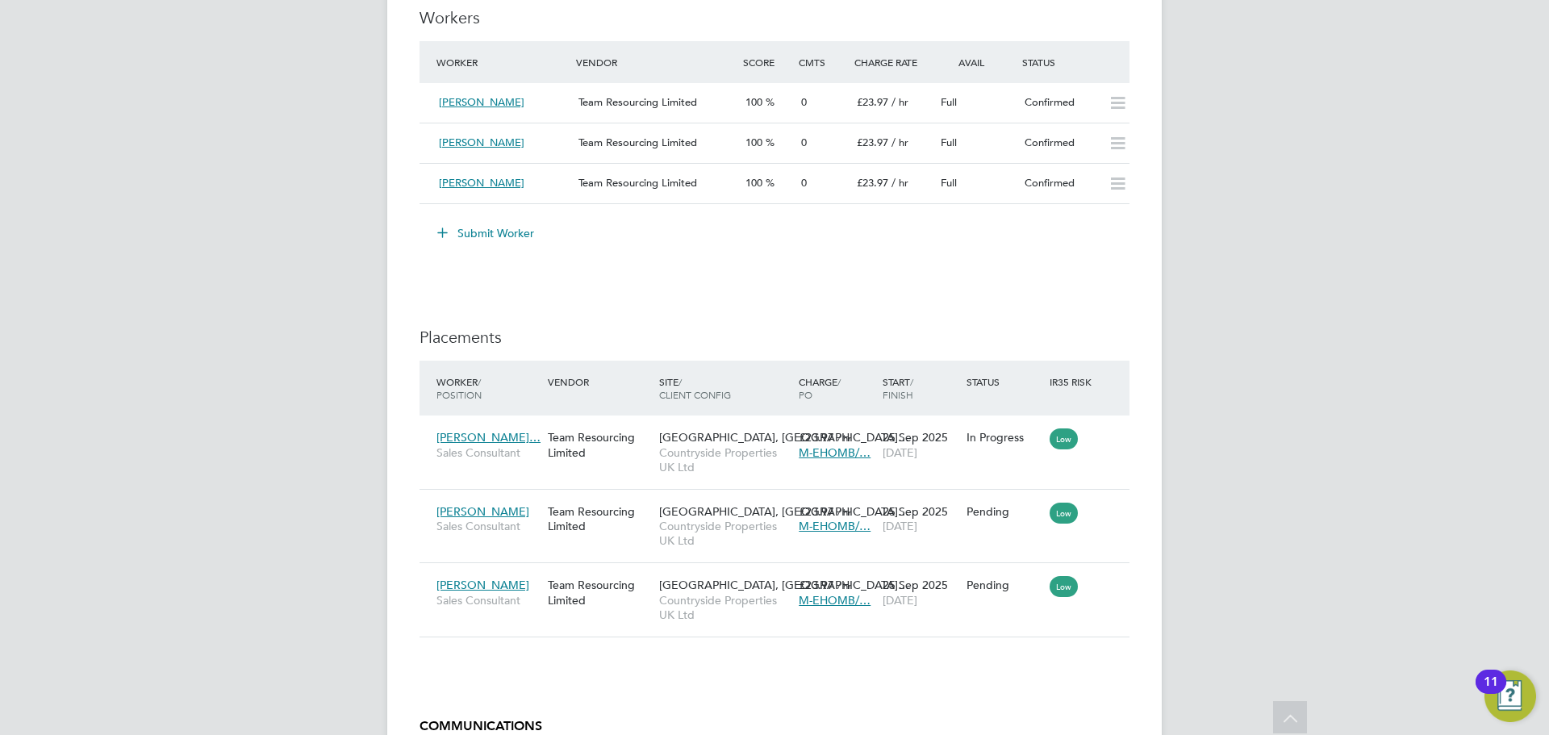
scroll to position [1614, 0]
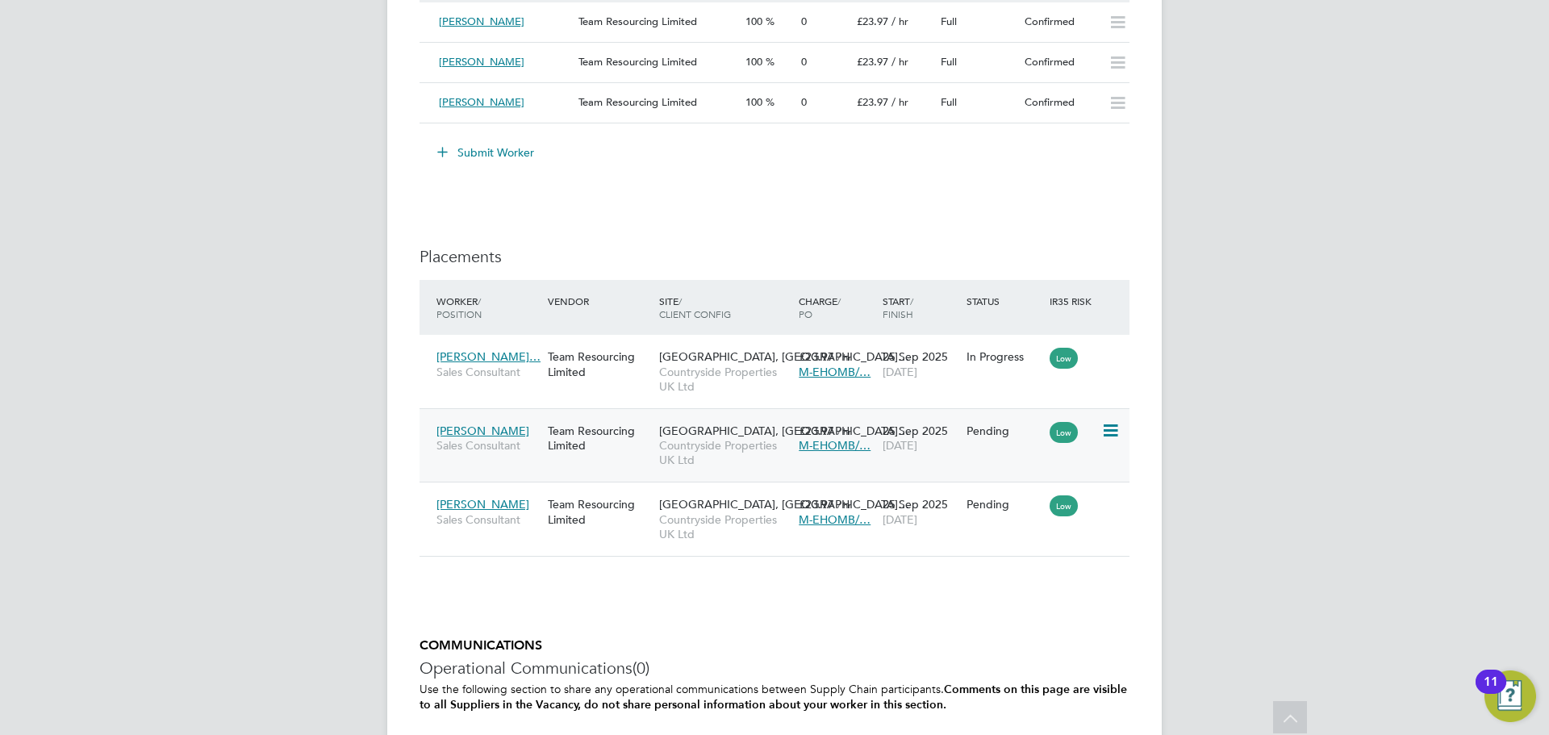
click at [1113, 434] on icon at bounding box center [1109, 430] width 16 height 19
click at [967, 530] on li "Start" at bounding box center [1036, 530] width 165 height 23
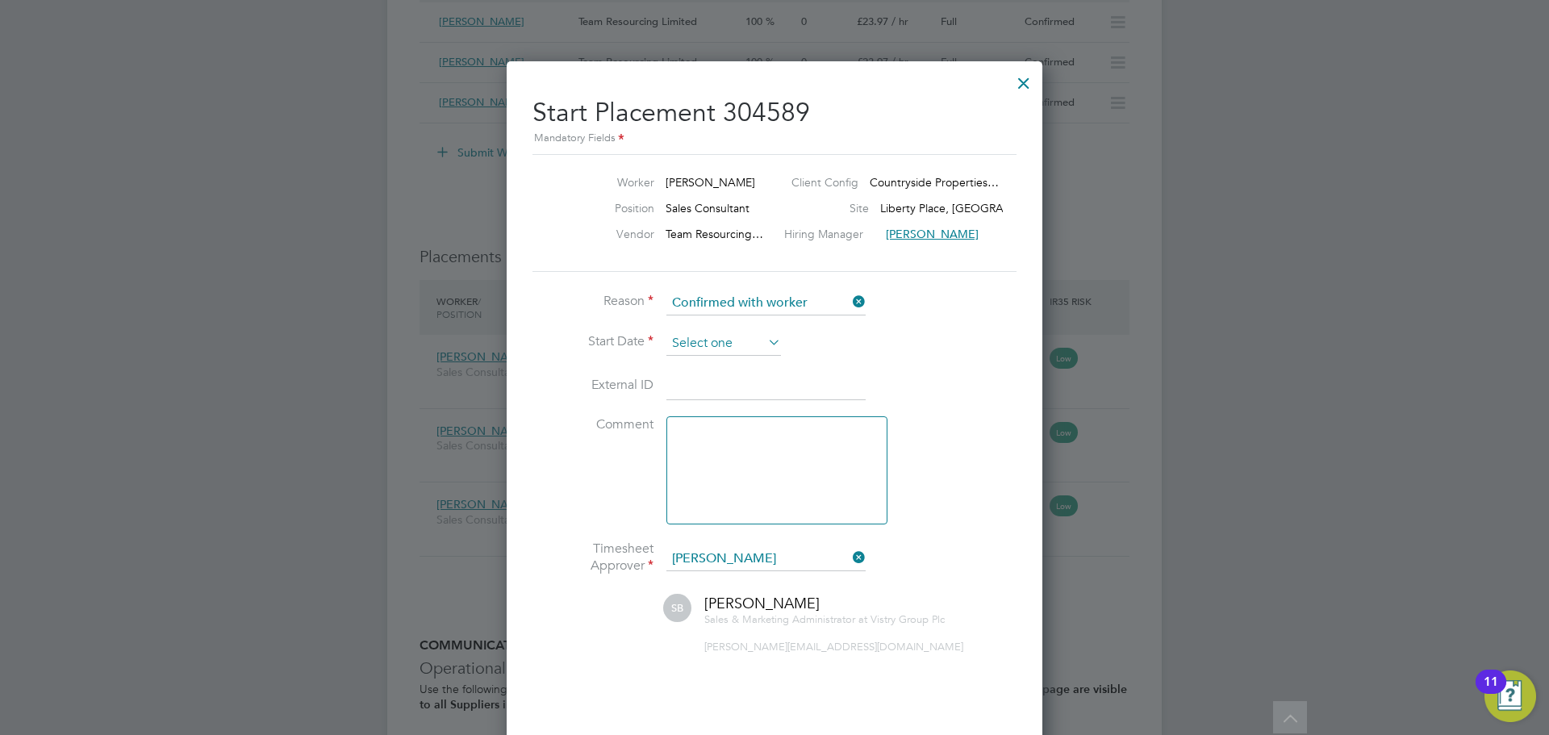
scroll to position [628, 0]
click at [731, 345] on input at bounding box center [723, 344] width 115 height 24
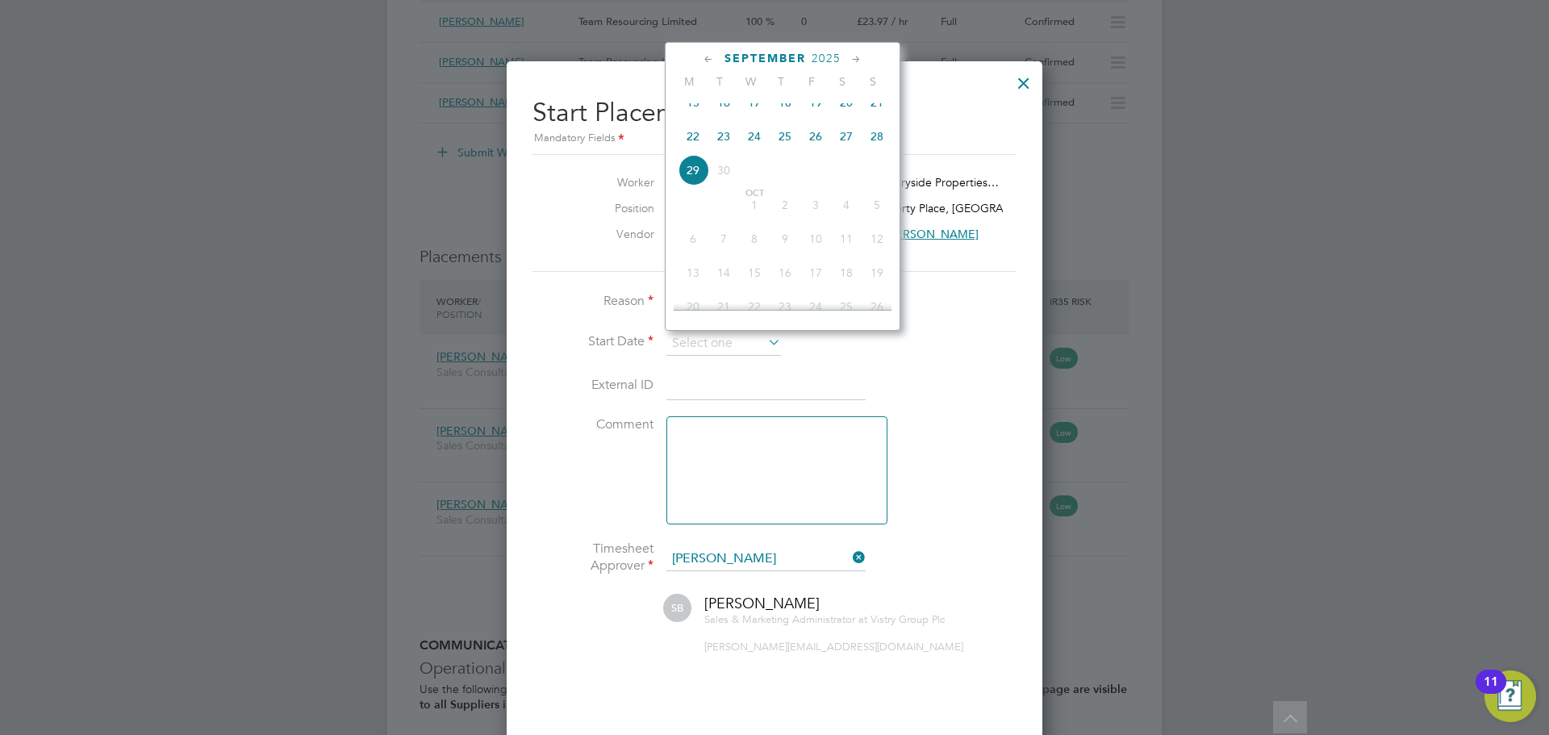
drag, startPoint x: 785, startPoint y: 150, endPoint x: 819, endPoint y: 154, distance: 34.1
click at [819, 154] on div "Sep 1 2 3 4 5 6 7 8 9 10 11 12 13 14 15 16 17 18 19 20 21 22 23 24 25 26 27 28 …" at bounding box center [793, 104] width 238 height 170
click at [815, 150] on span "26" at bounding box center [815, 136] width 31 height 31
type input "26 Sep 2025"
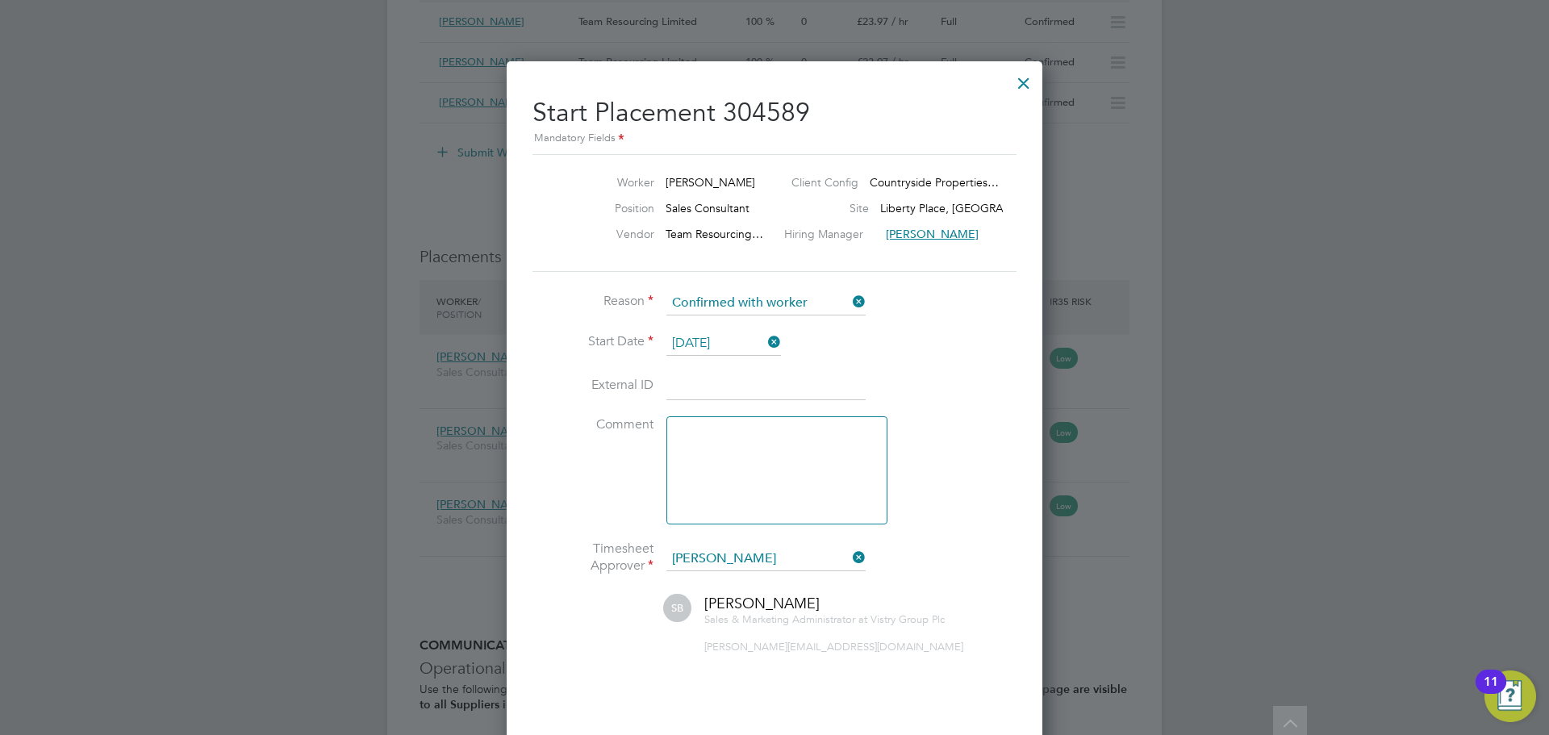
scroll to position [1854, 0]
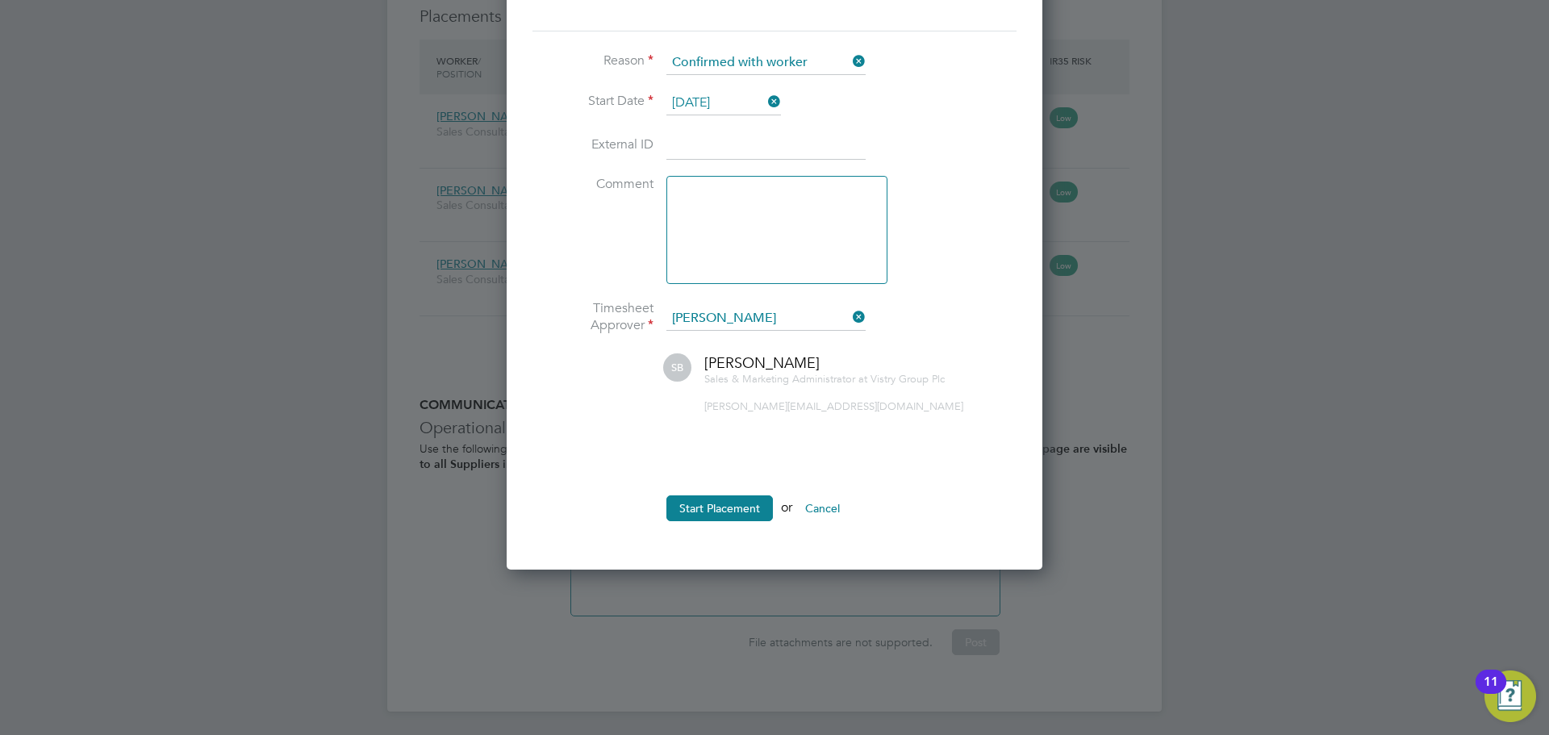
click at [751, 493] on ul "Reason Confirmed with worker Start Date 26 Sep 2025 External ID Comment Timeshe…" at bounding box center [774, 294] width 484 height 486
click at [750, 503] on button "Start Placement" at bounding box center [719, 508] width 106 height 26
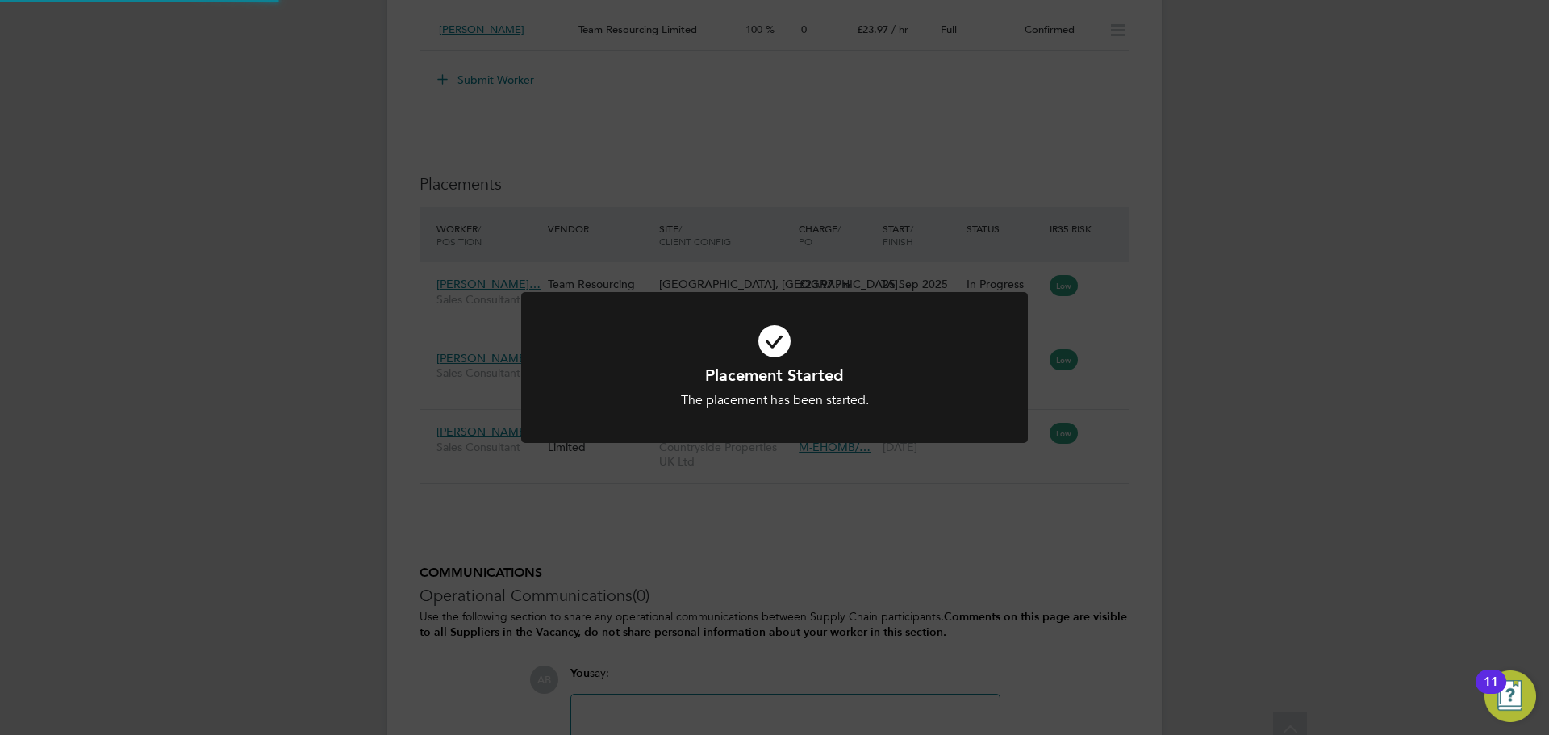
scroll to position [1614, 0]
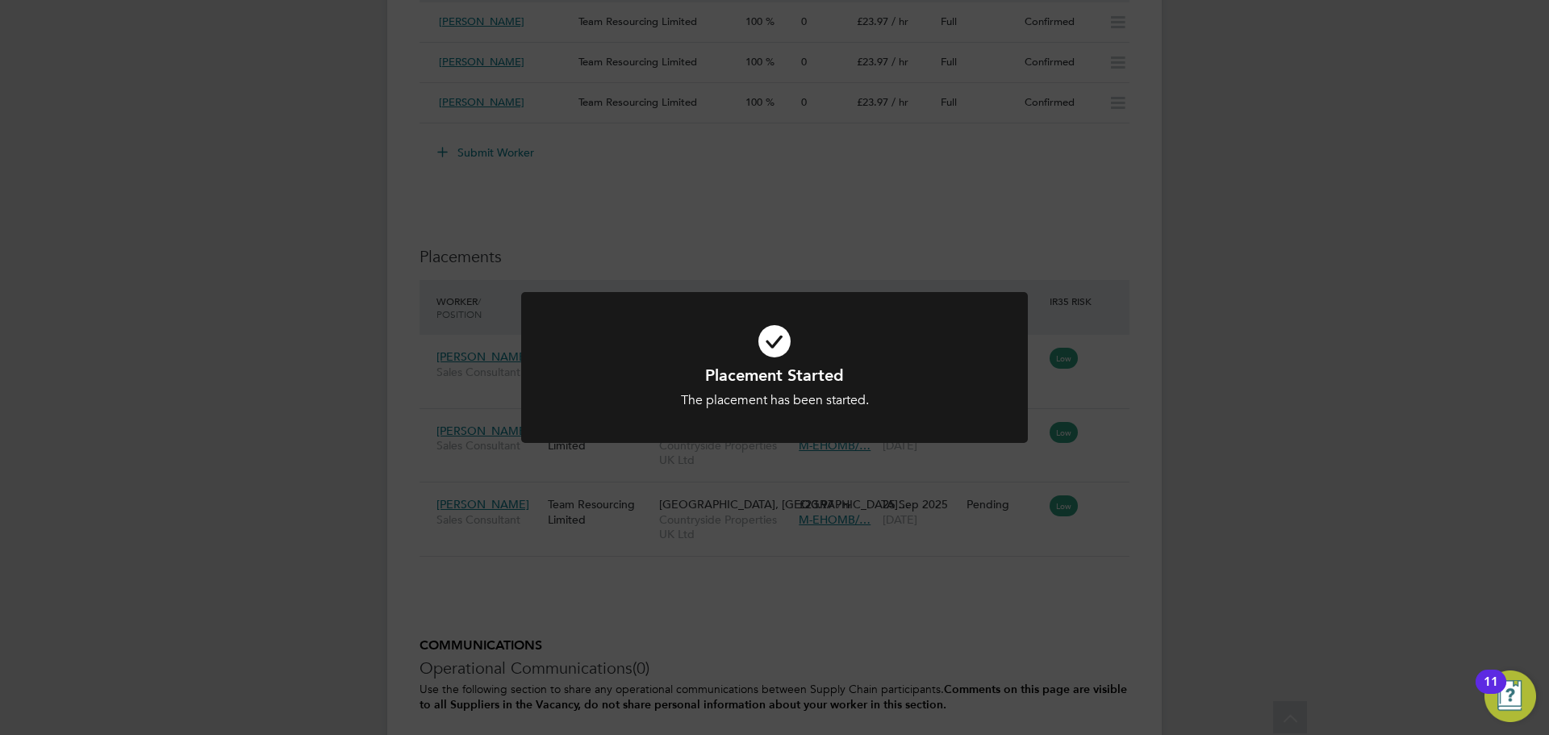
click at [1180, 190] on div "Placement Started The placement has been started. Cancel Okay" at bounding box center [774, 367] width 1549 height 735
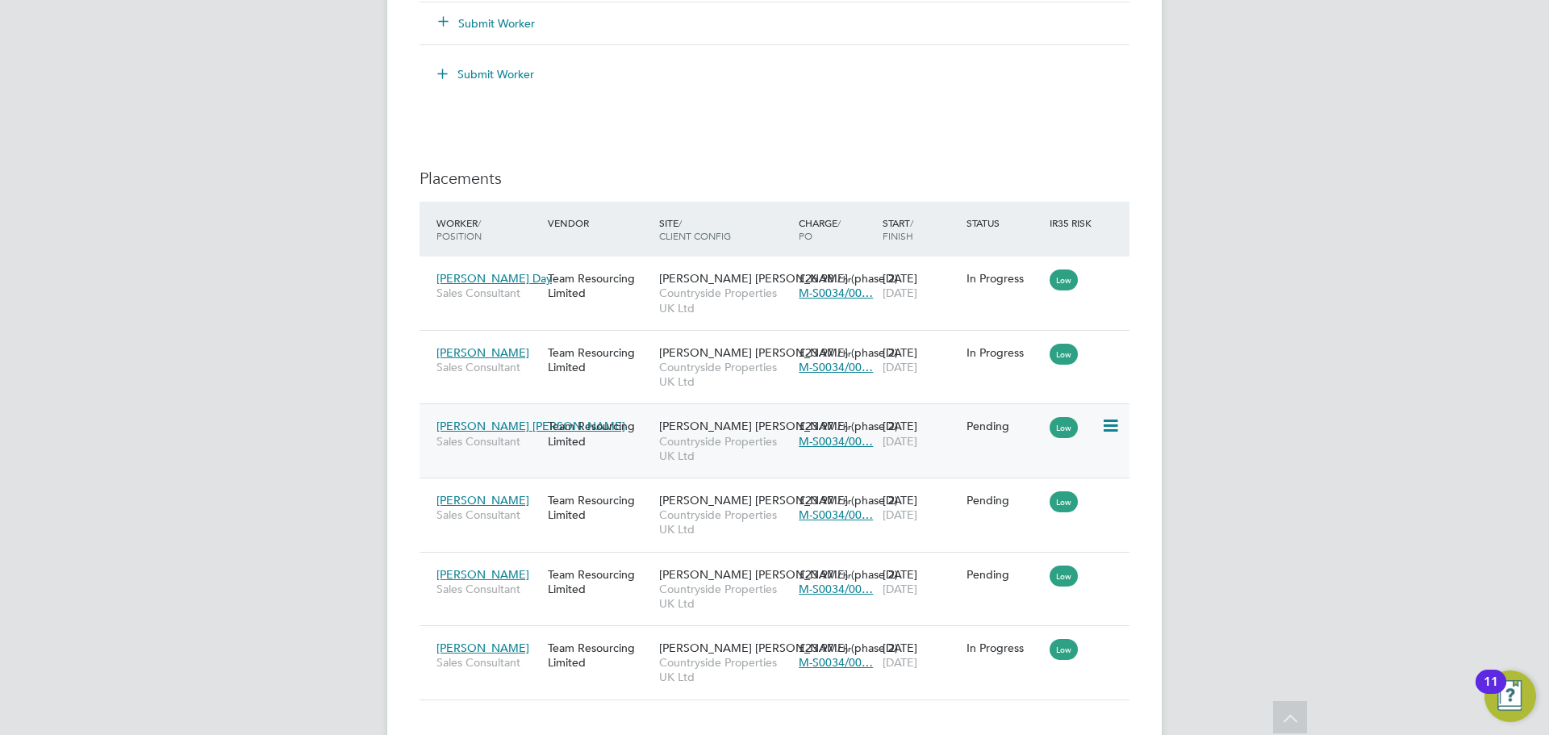
click at [1105, 426] on icon at bounding box center [1109, 425] width 16 height 19
click at [981, 525] on li "Start" at bounding box center [1036, 526] width 165 height 23
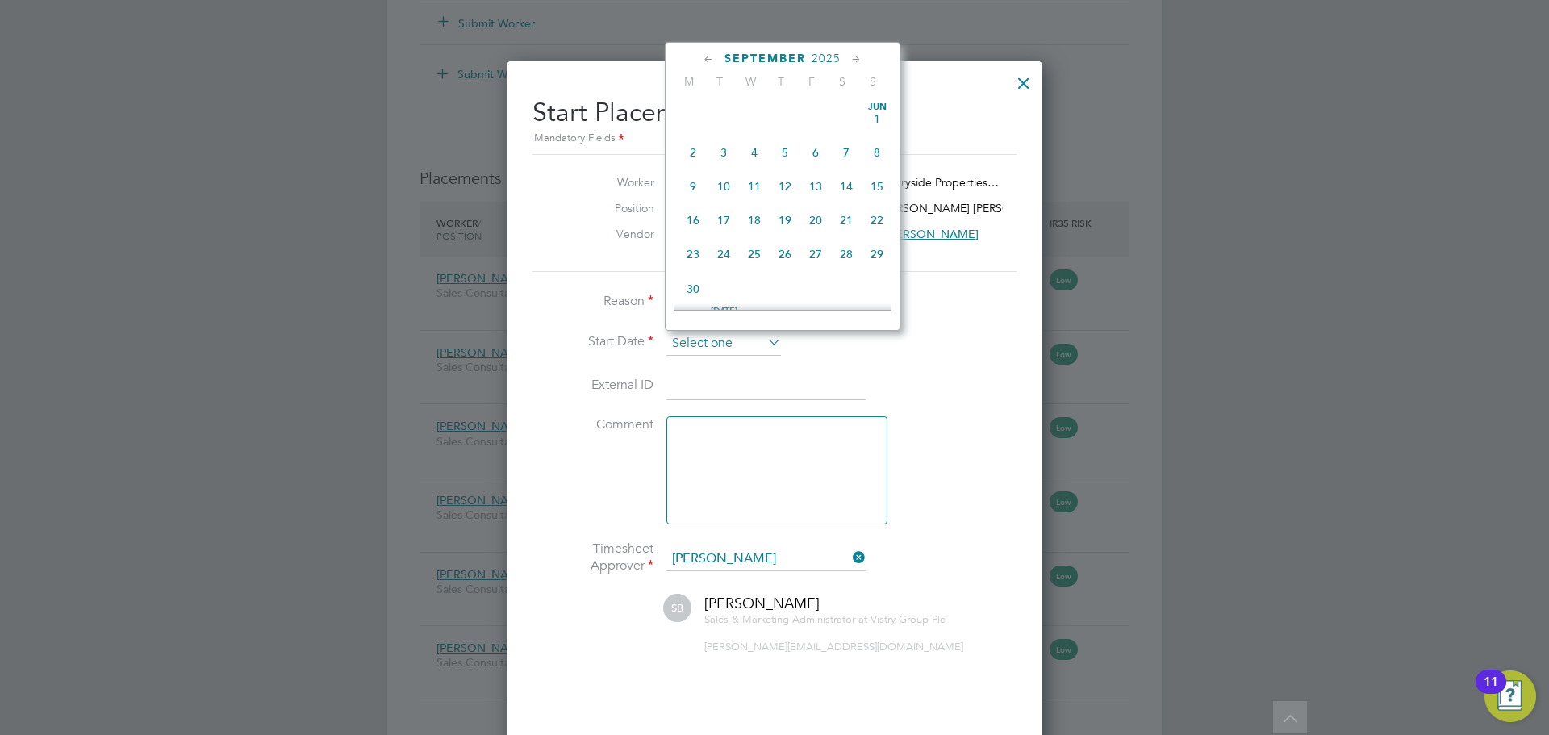
click at [703, 336] on input at bounding box center [723, 344] width 115 height 24
click at [686, 142] on span "22" at bounding box center [693, 136] width 31 height 31
type input "[DATE]"
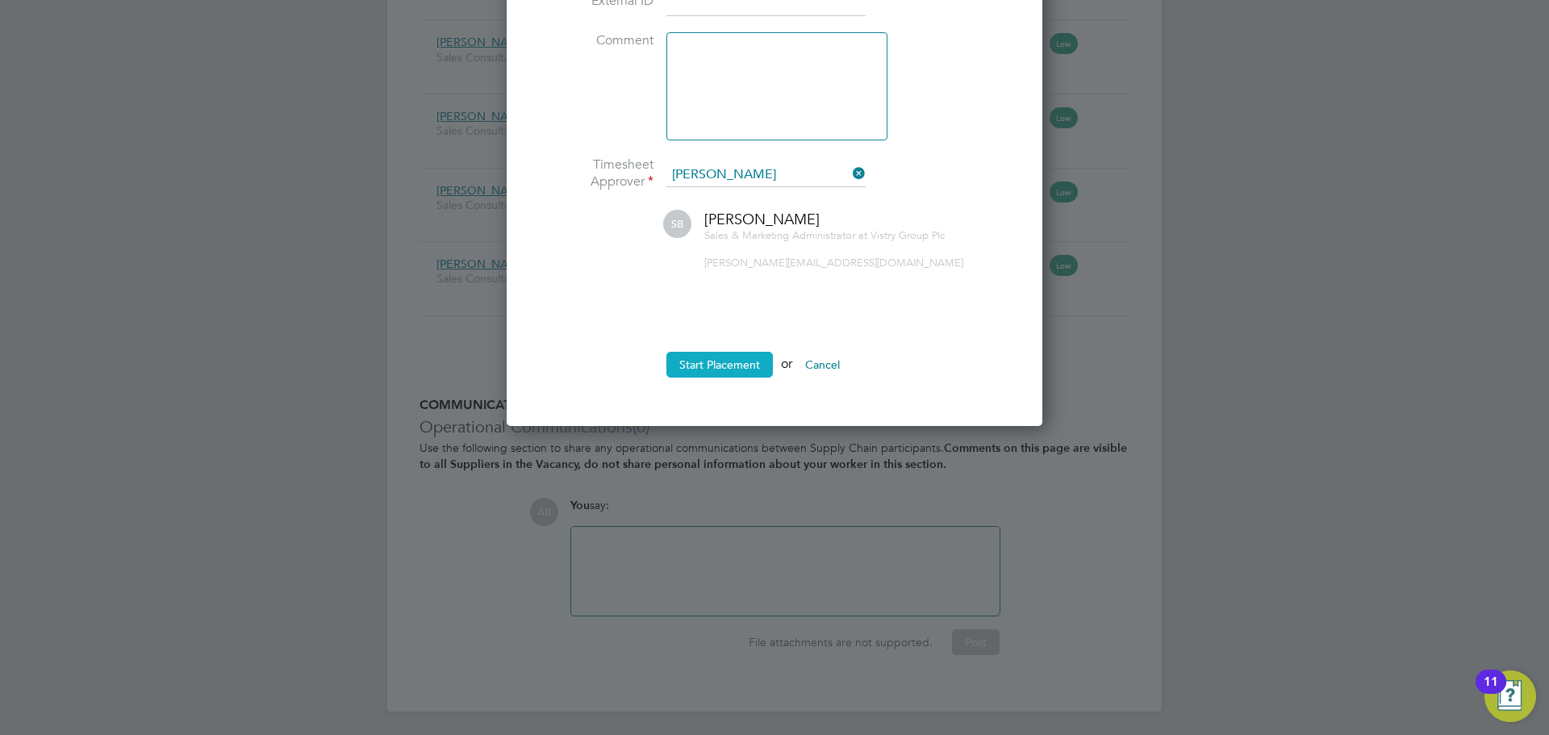
click at [731, 356] on button "Start Placement" at bounding box center [719, 365] width 106 height 26
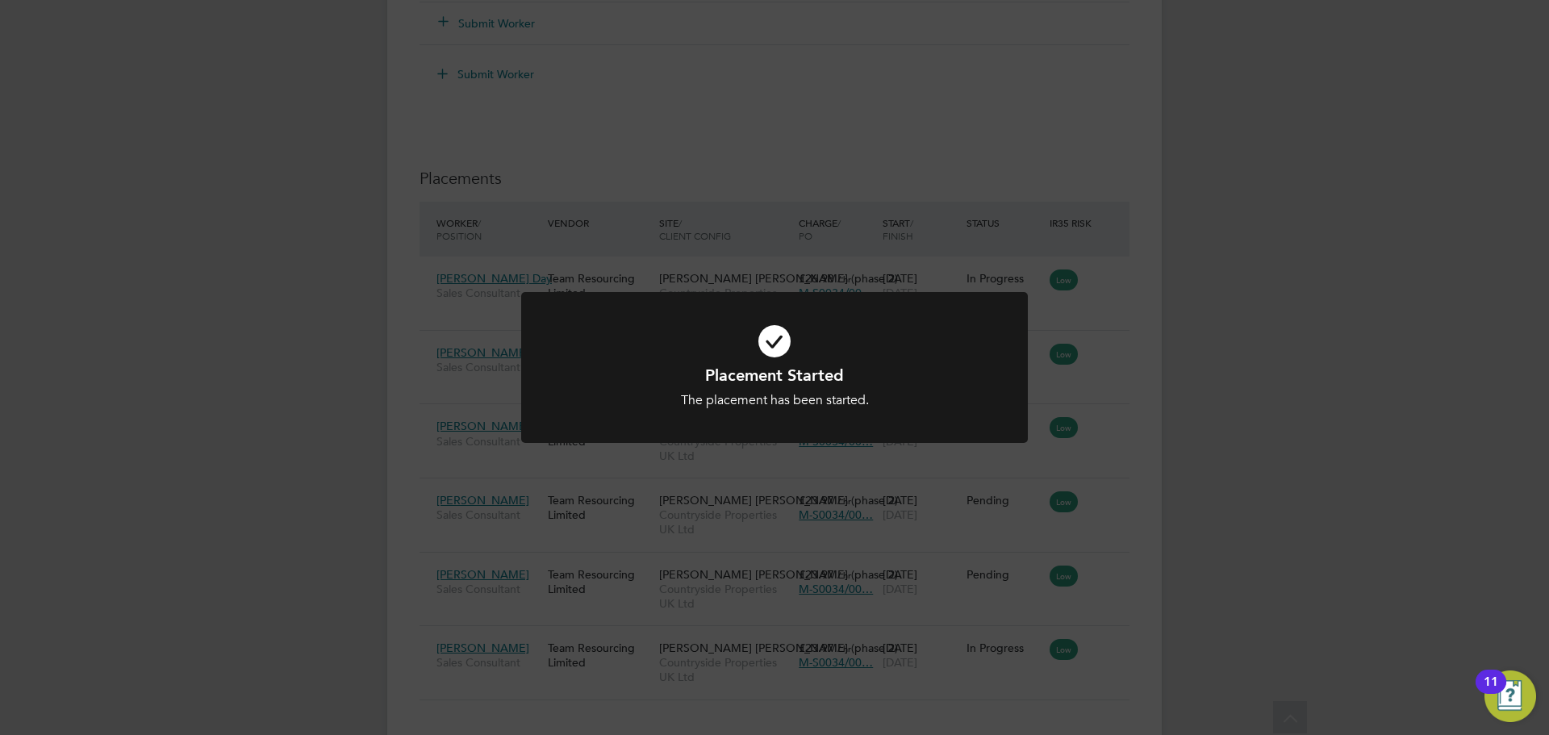
click at [1269, 368] on div "Placement Started The placement has been started. Cancel Okay" at bounding box center [774, 367] width 1549 height 735
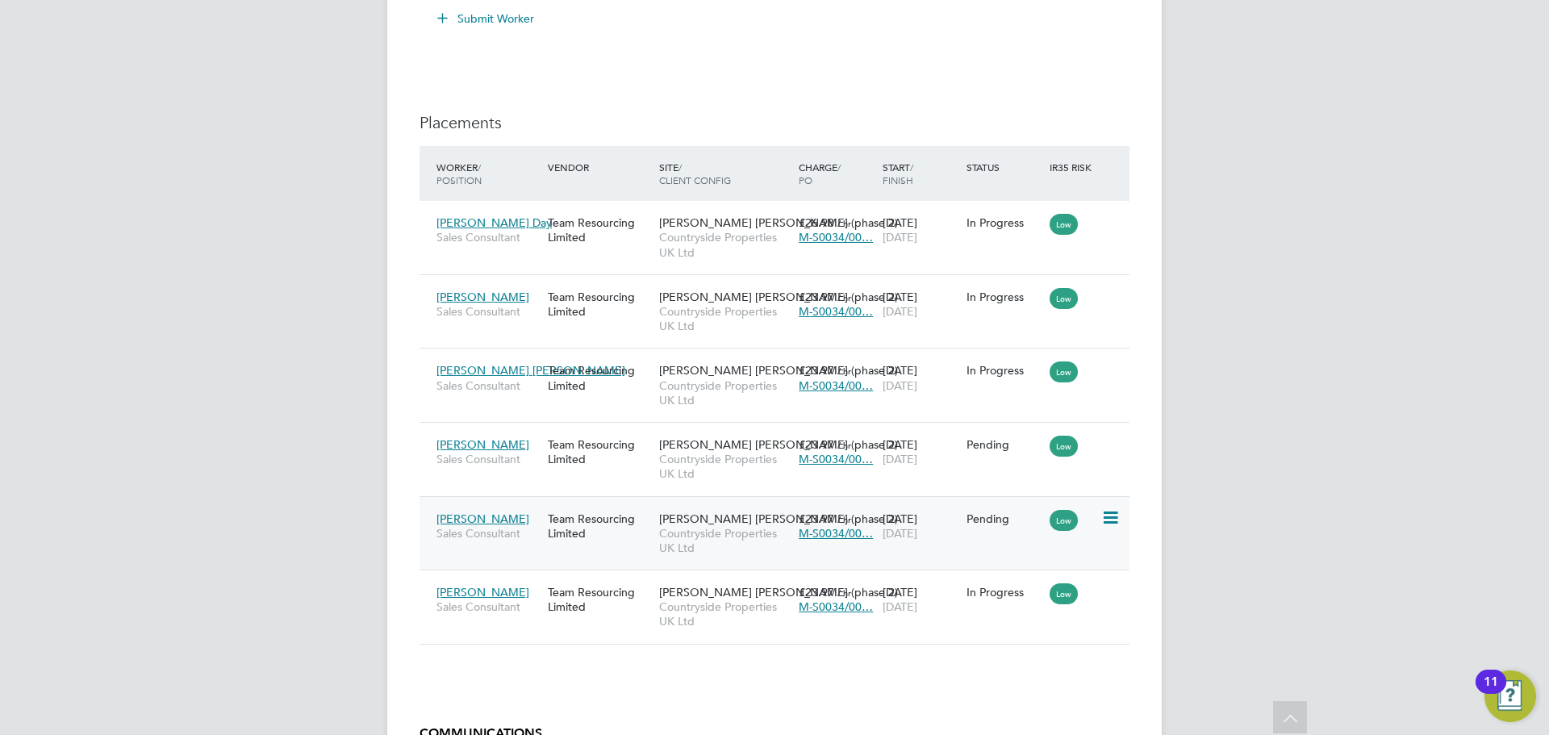
scroll to position [1936, 0]
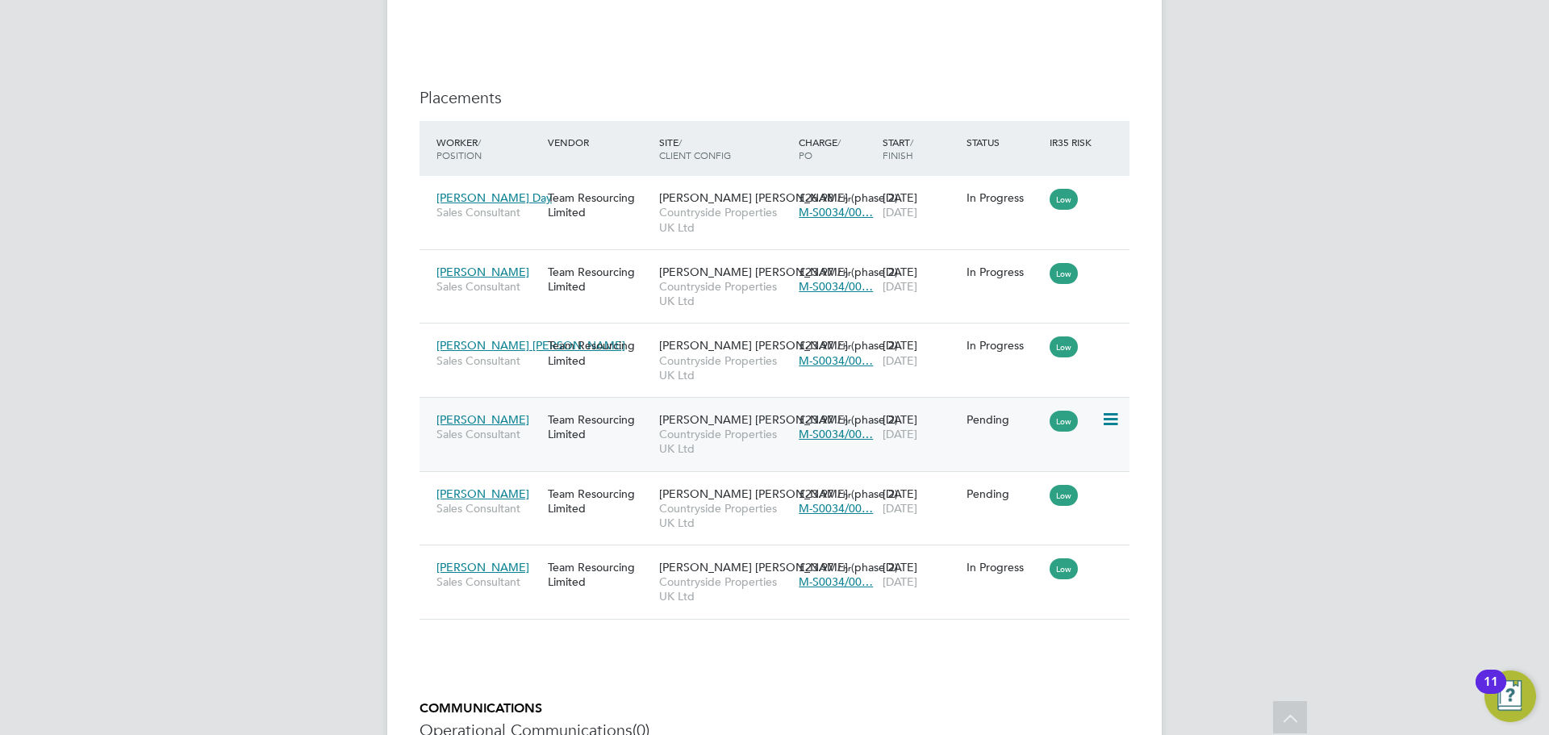
click at [1111, 417] on icon at bounding box center [1109, 419] width 16 height 19
click at [977, 516] on li "Start" at bounding box center [1036, 518] width 165 height 23
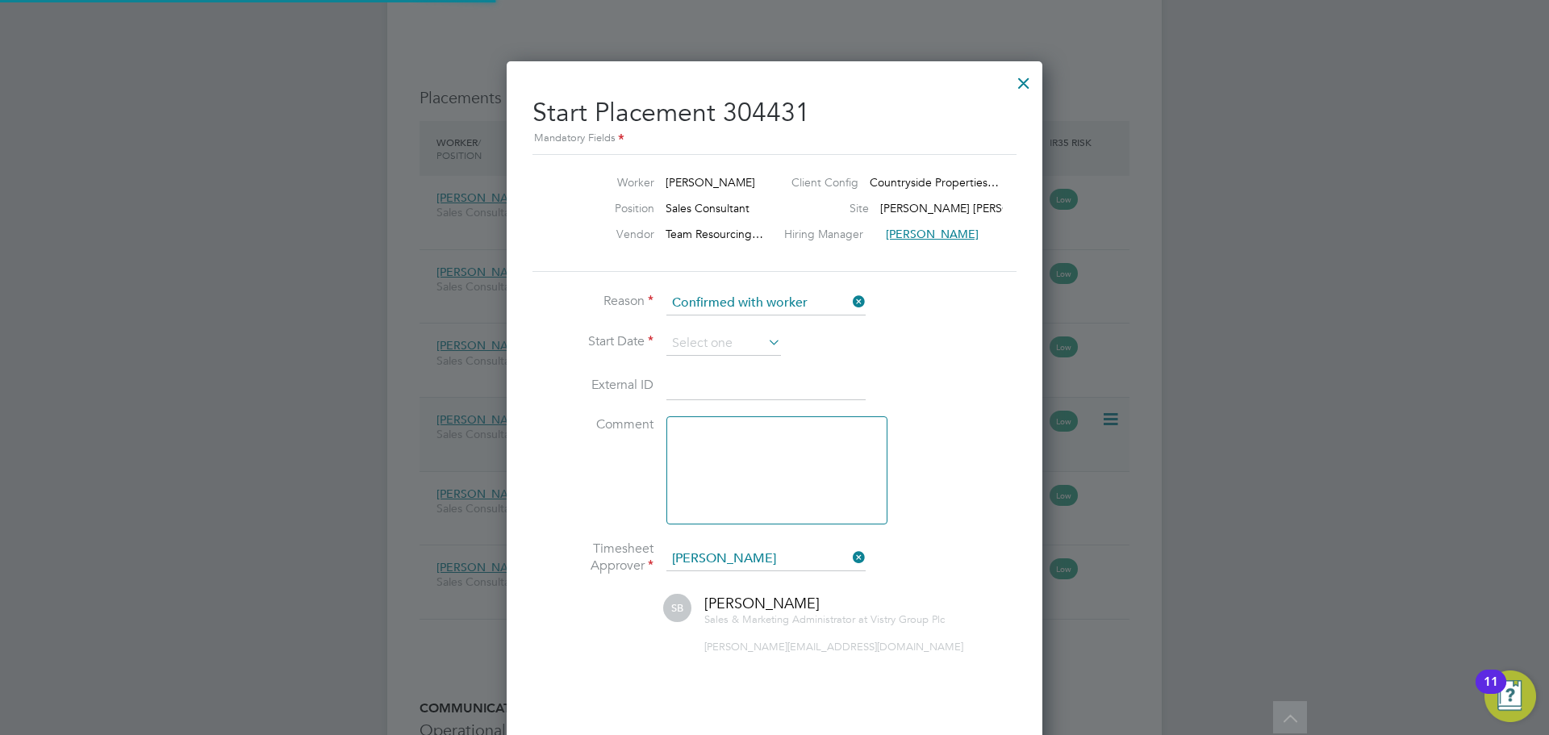
scroll to position [16, 200]
click at [729, 351] on input at bounding box center [723, 344] width 115 height 24
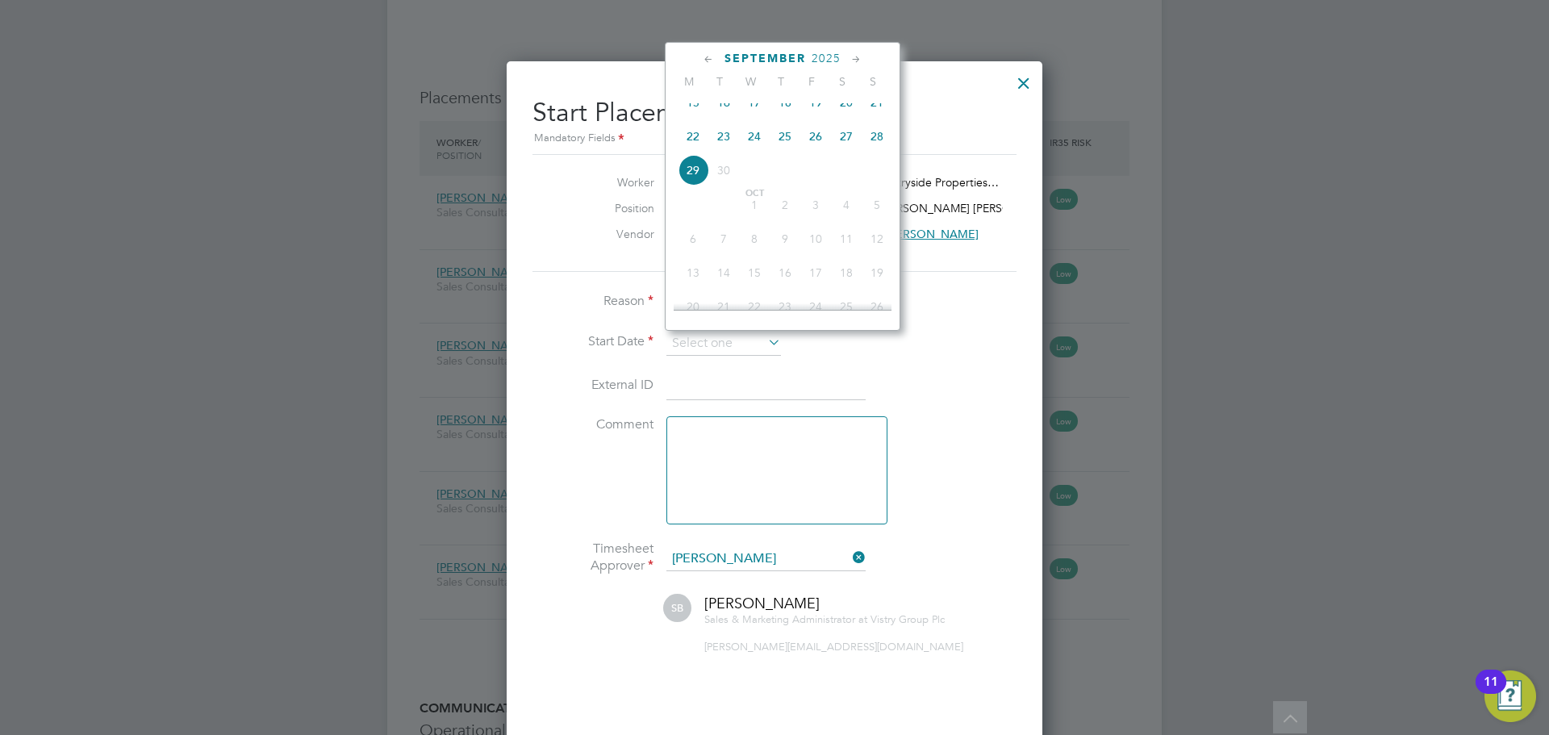
click at [871, 148] on span "28" at bounding box center [877, 136] width 31 height 31
type input "[DATE]"
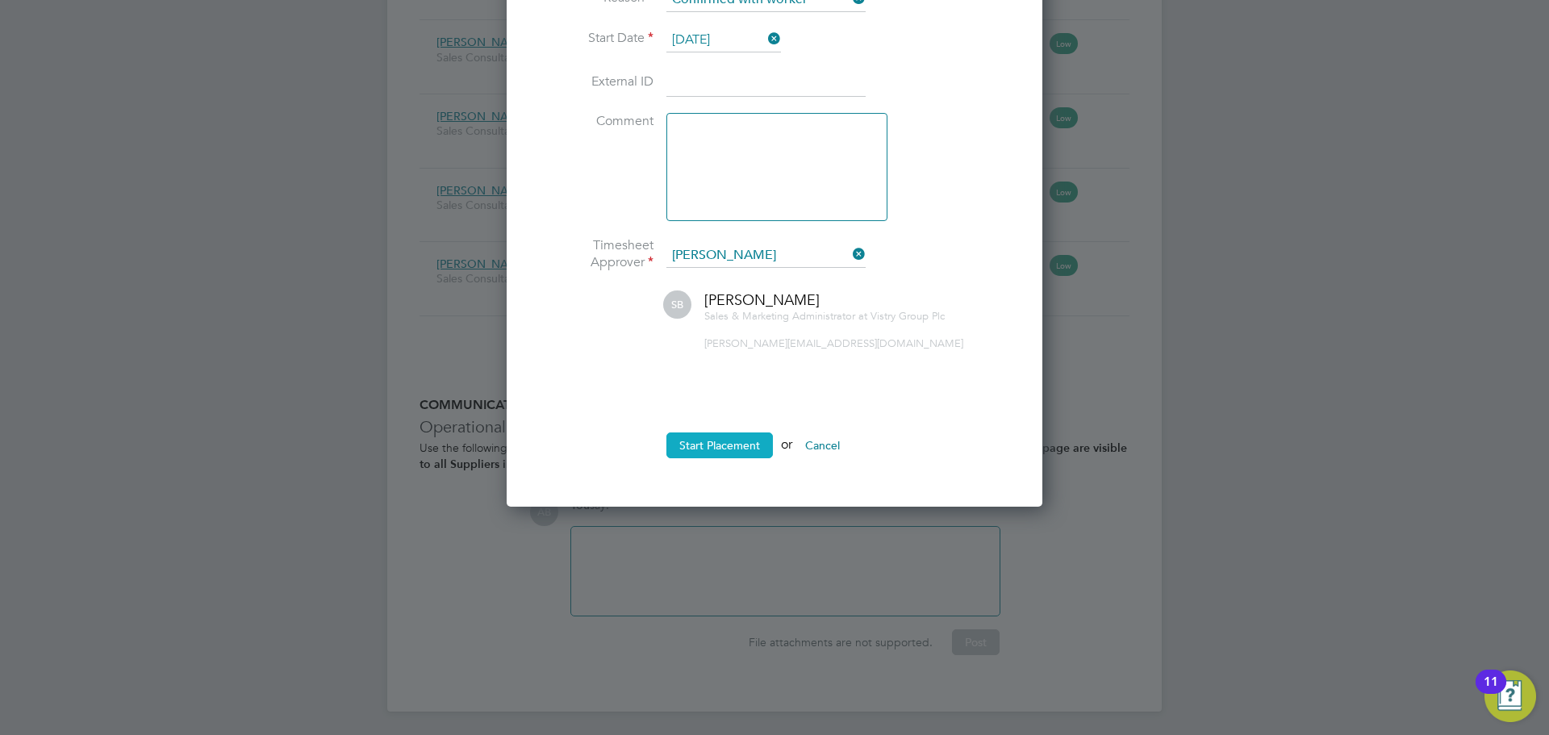
click at [722, 442] on button "Start Placement" at bounding box center [719, 445] width 106 height 26
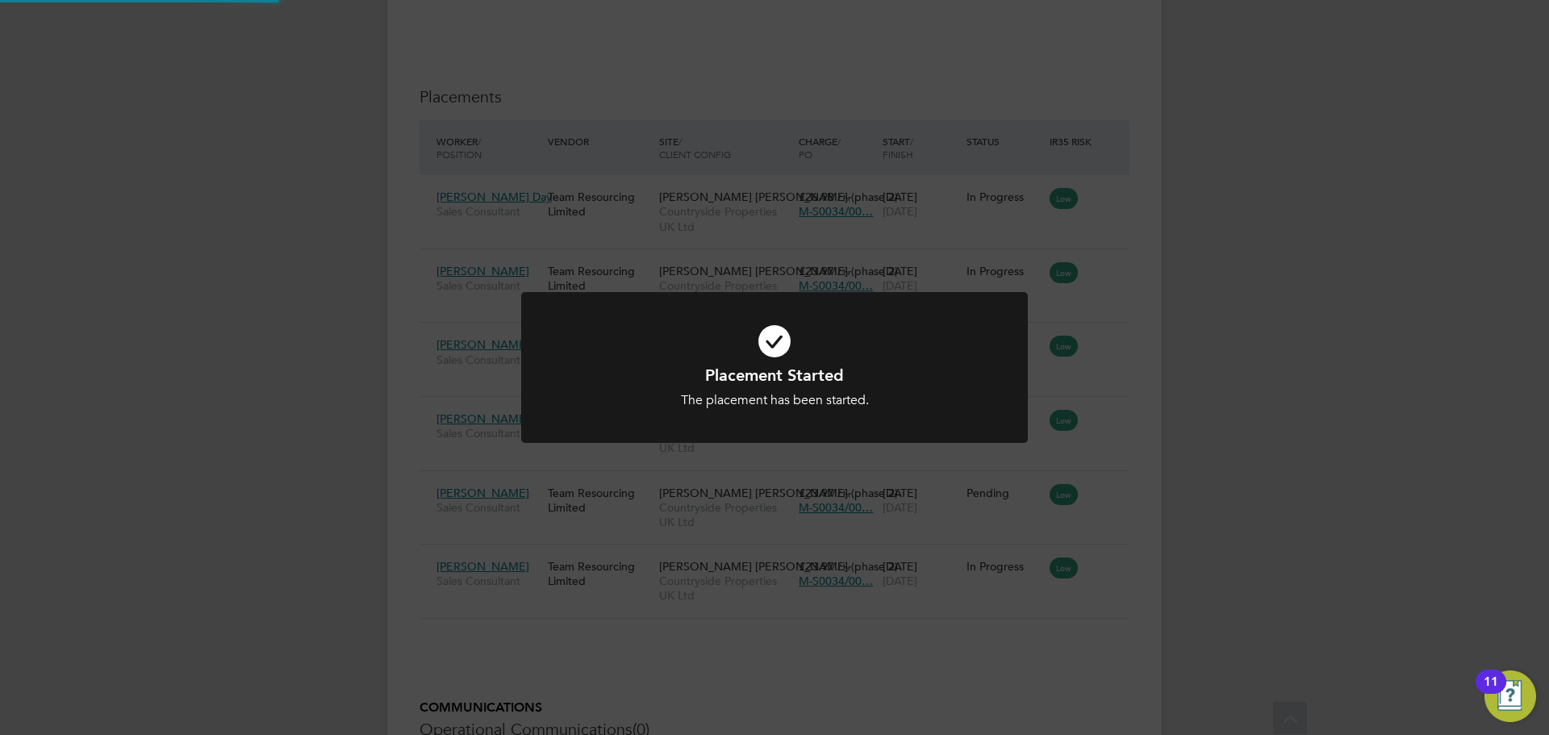
scroll to position [1936, 0]
click at [1362, 328] on div "Placement Started The placement has been started. Cancel Okay" at bounding box center [774, 367] width 1549 height 735
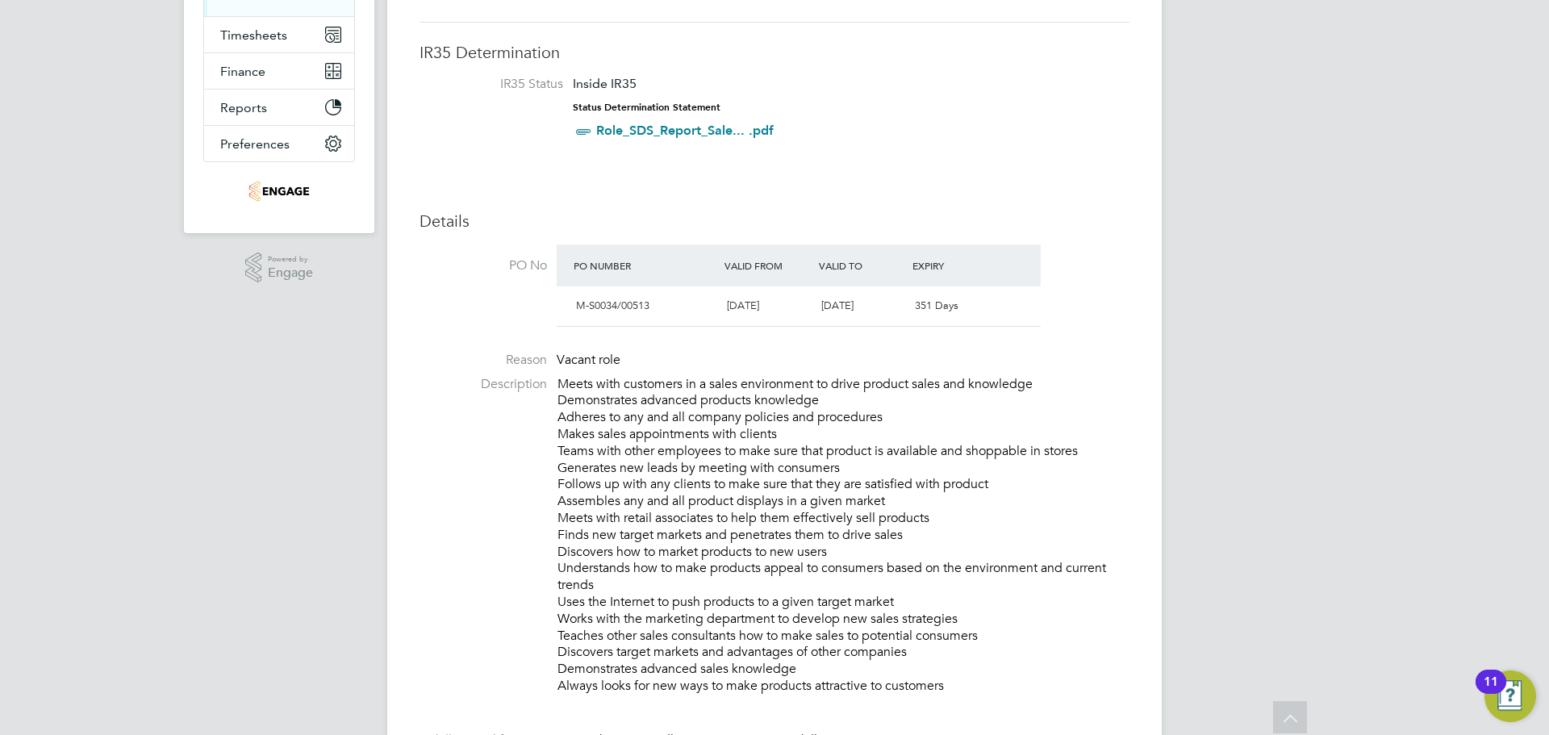
scroll to position [0, 0]
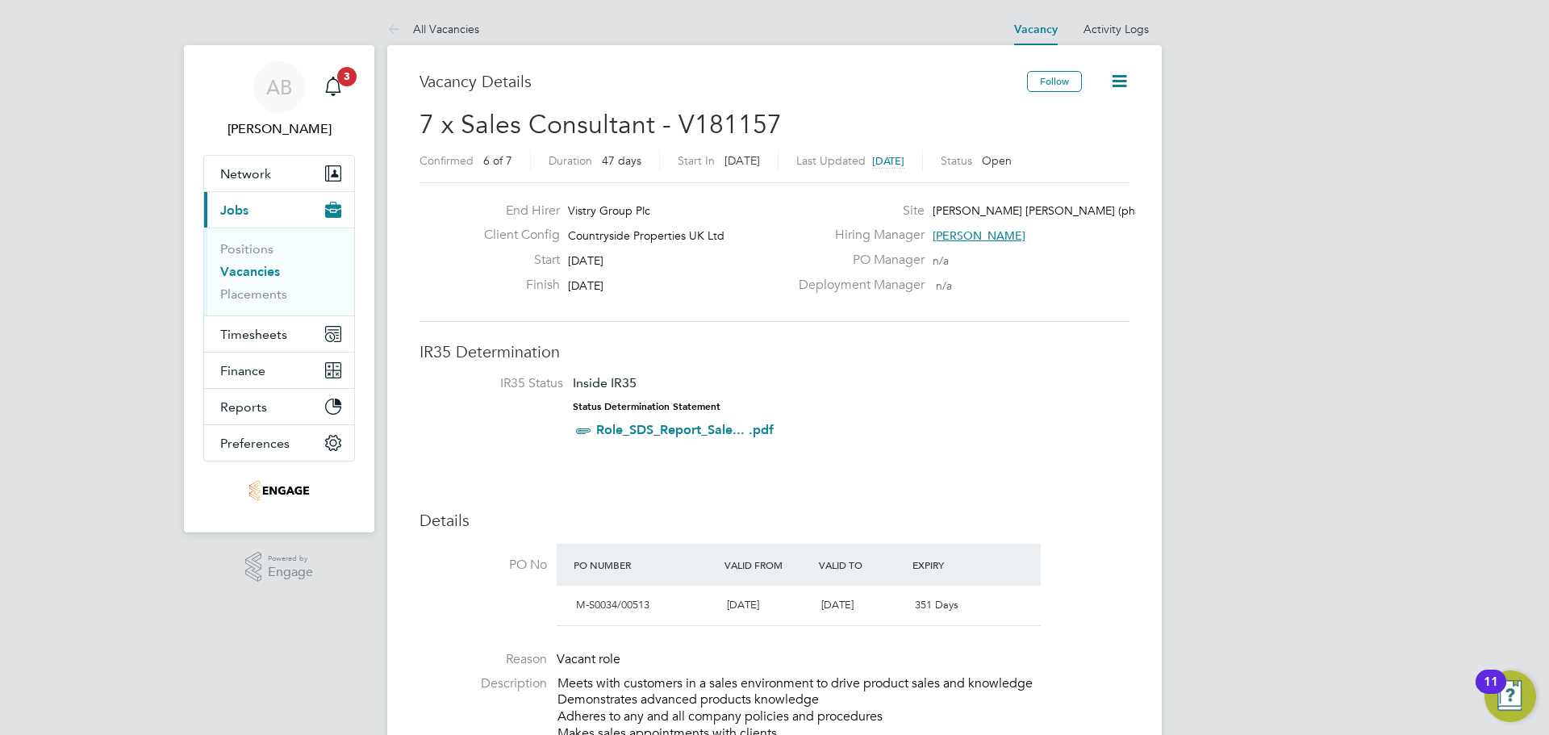
click at [407, 23] on icon at bounding box center [397, 30] width 20 height 20
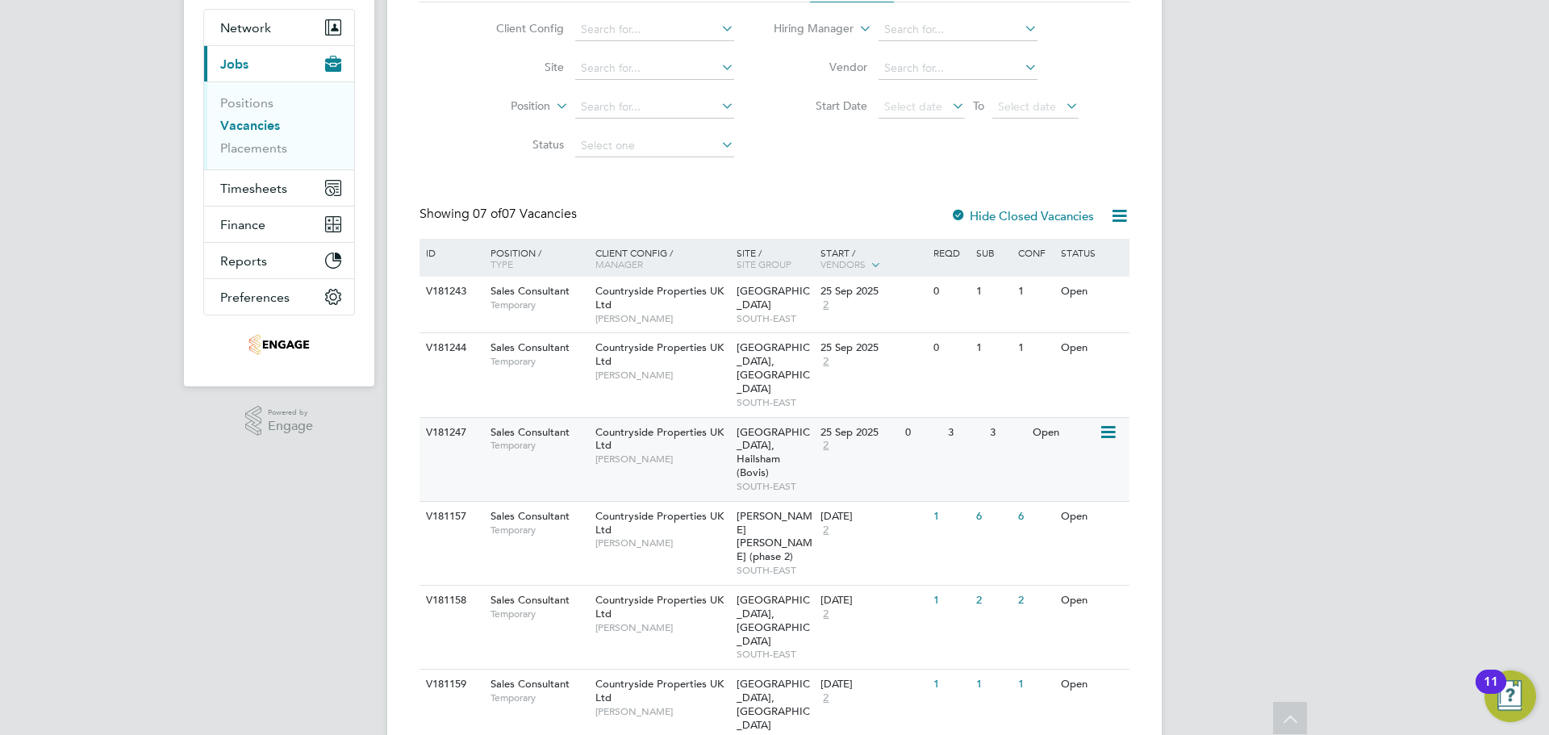
scroll to position [170, 0]
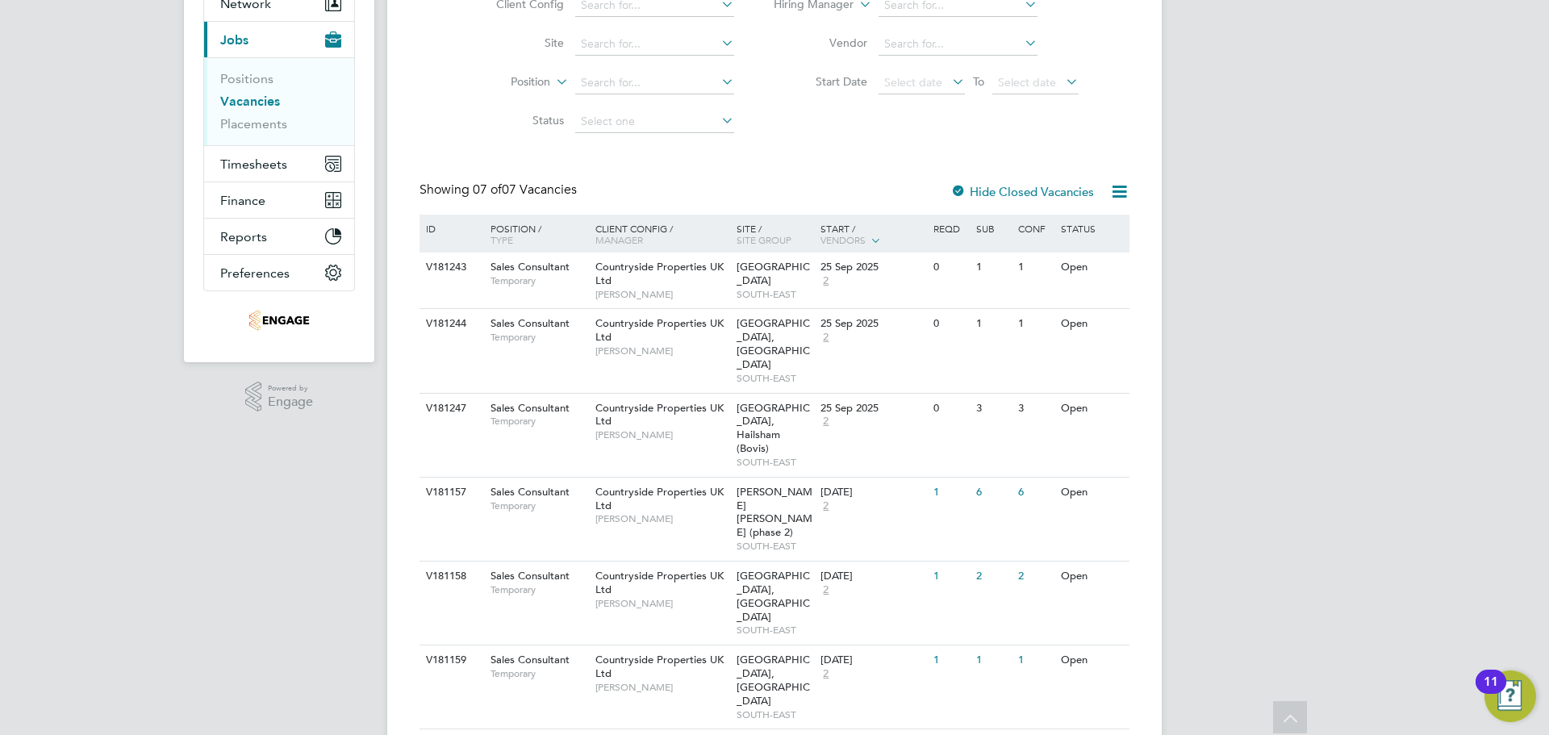
click at [1044, 189] on label "Hide Closed Vacancies" at bounding box center [1022, 191] width 144 height 15
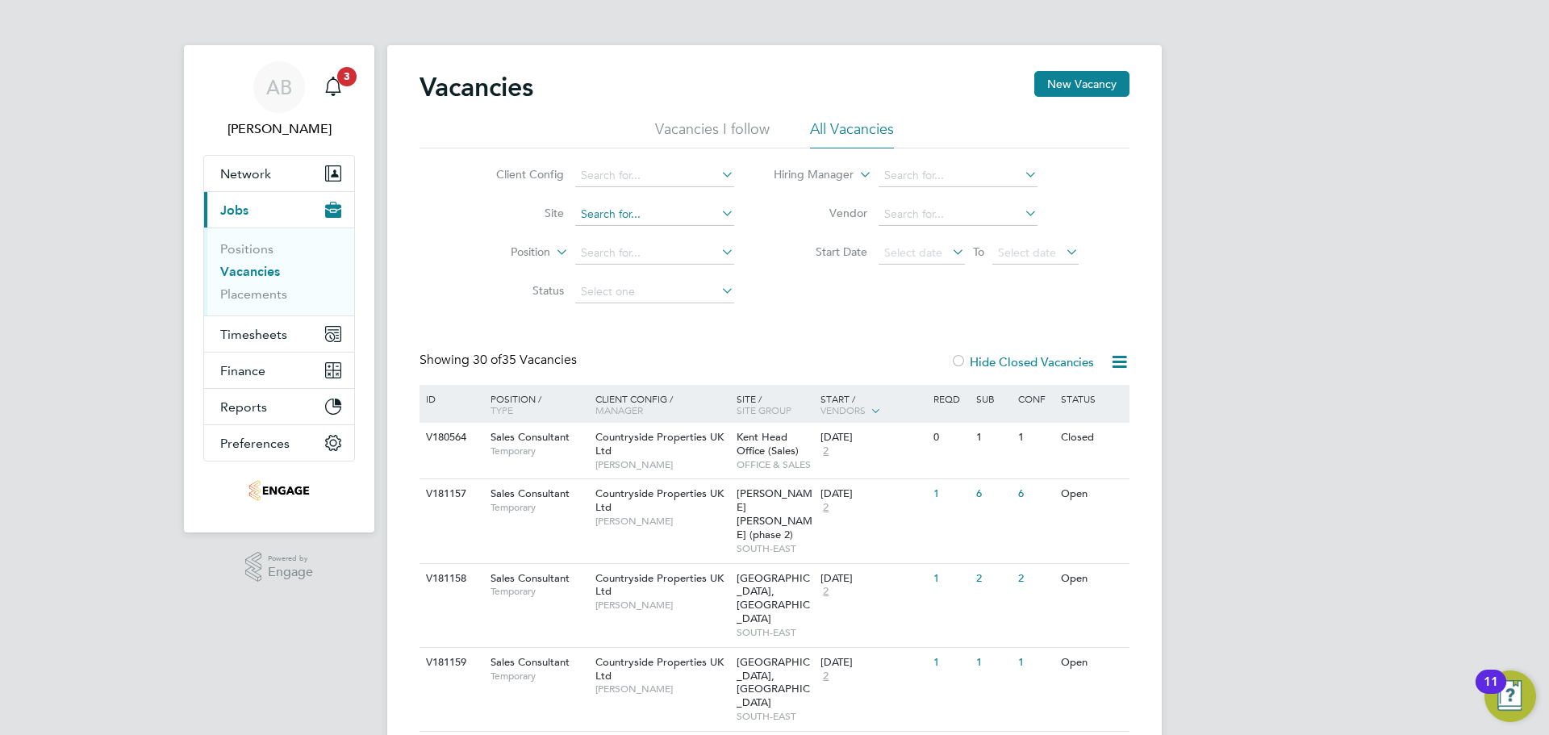
click at [597, 208] on input at bounding box center [654, 214] width 159 height 23
click at [691, 124] on li "Vacancies I follow" at bounding box center [712, 133] width 115 height 29
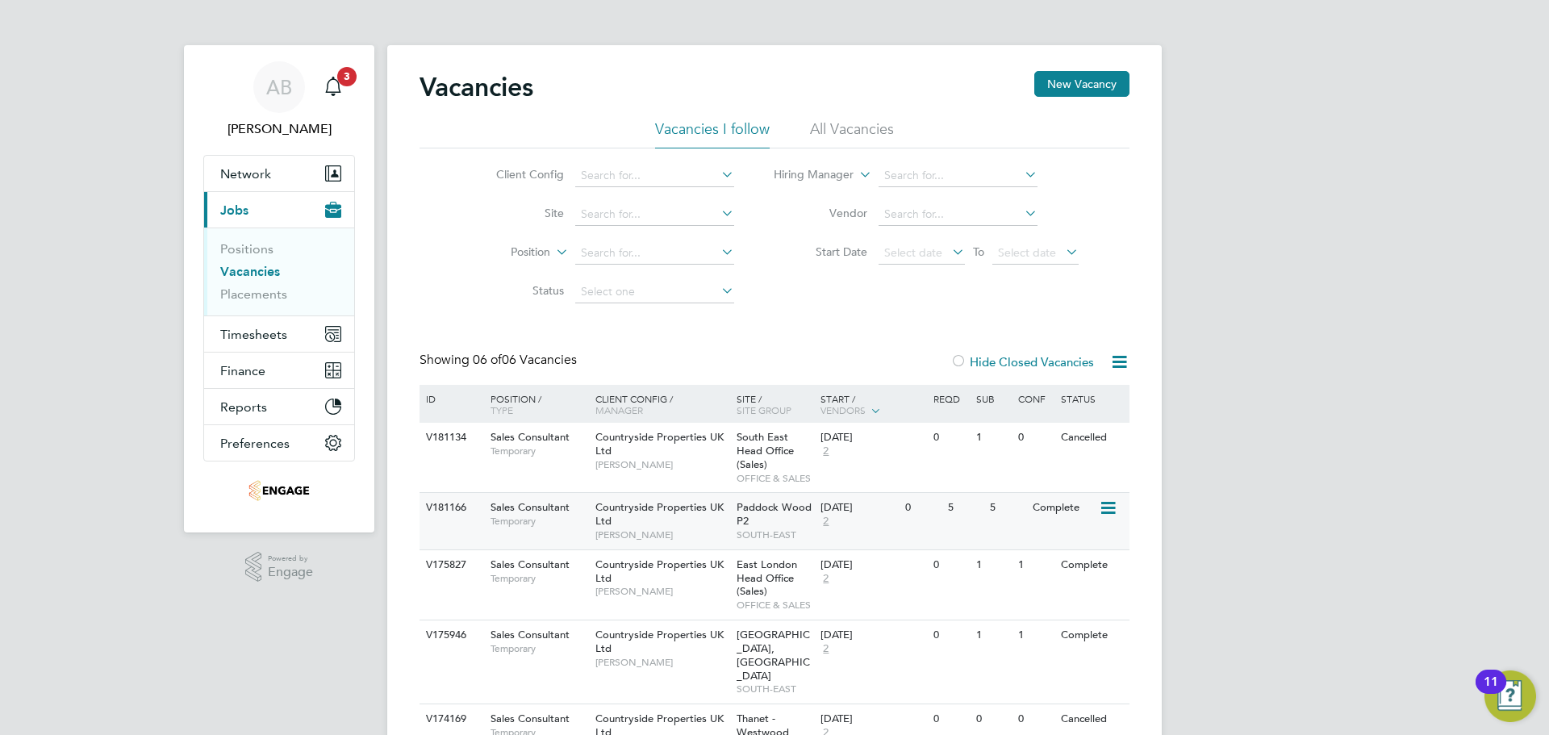
click at [483, 516] on div "Sales Consultant Temporary" at bounding box center [534, 514] width 113 height 42
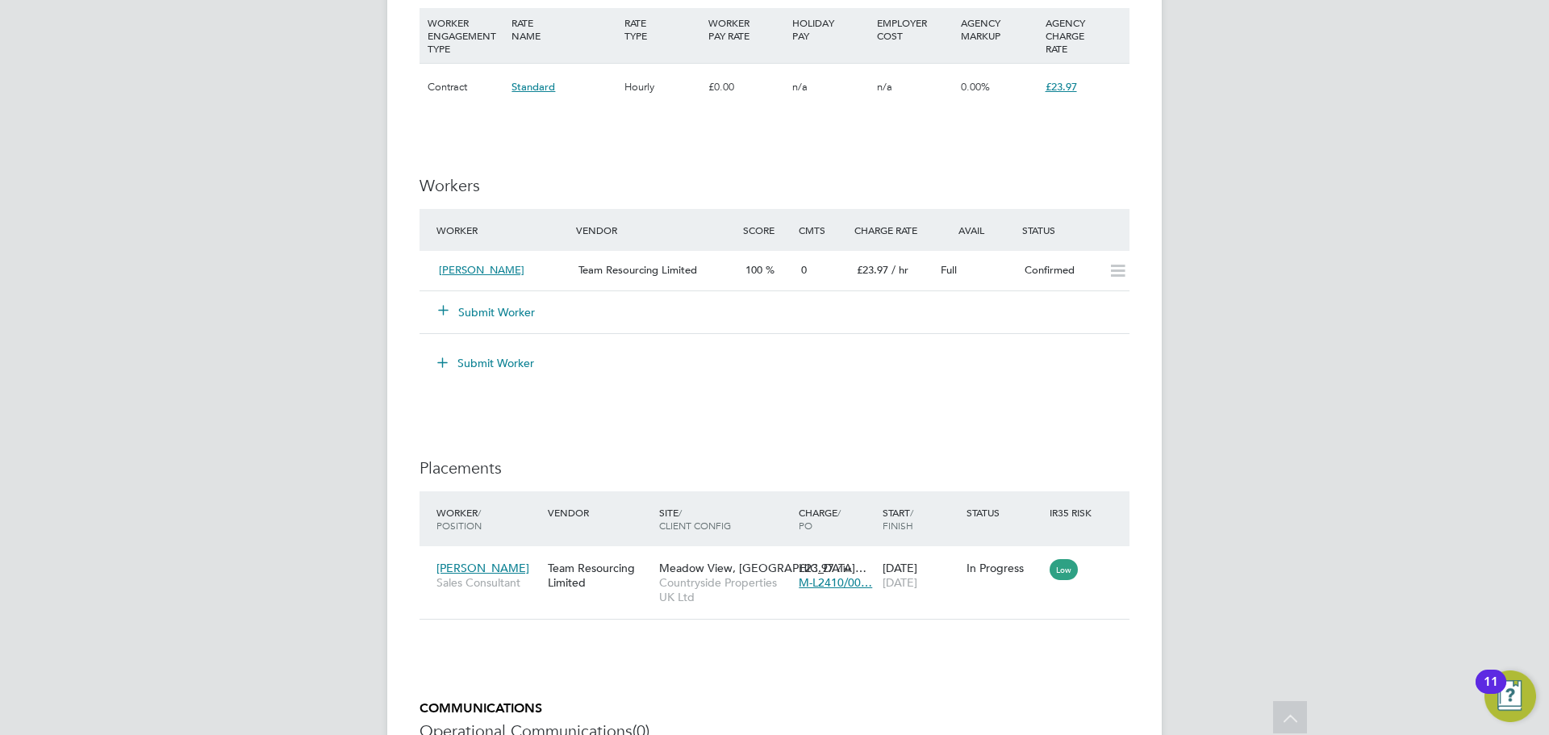
scroll to position [1459, 0]
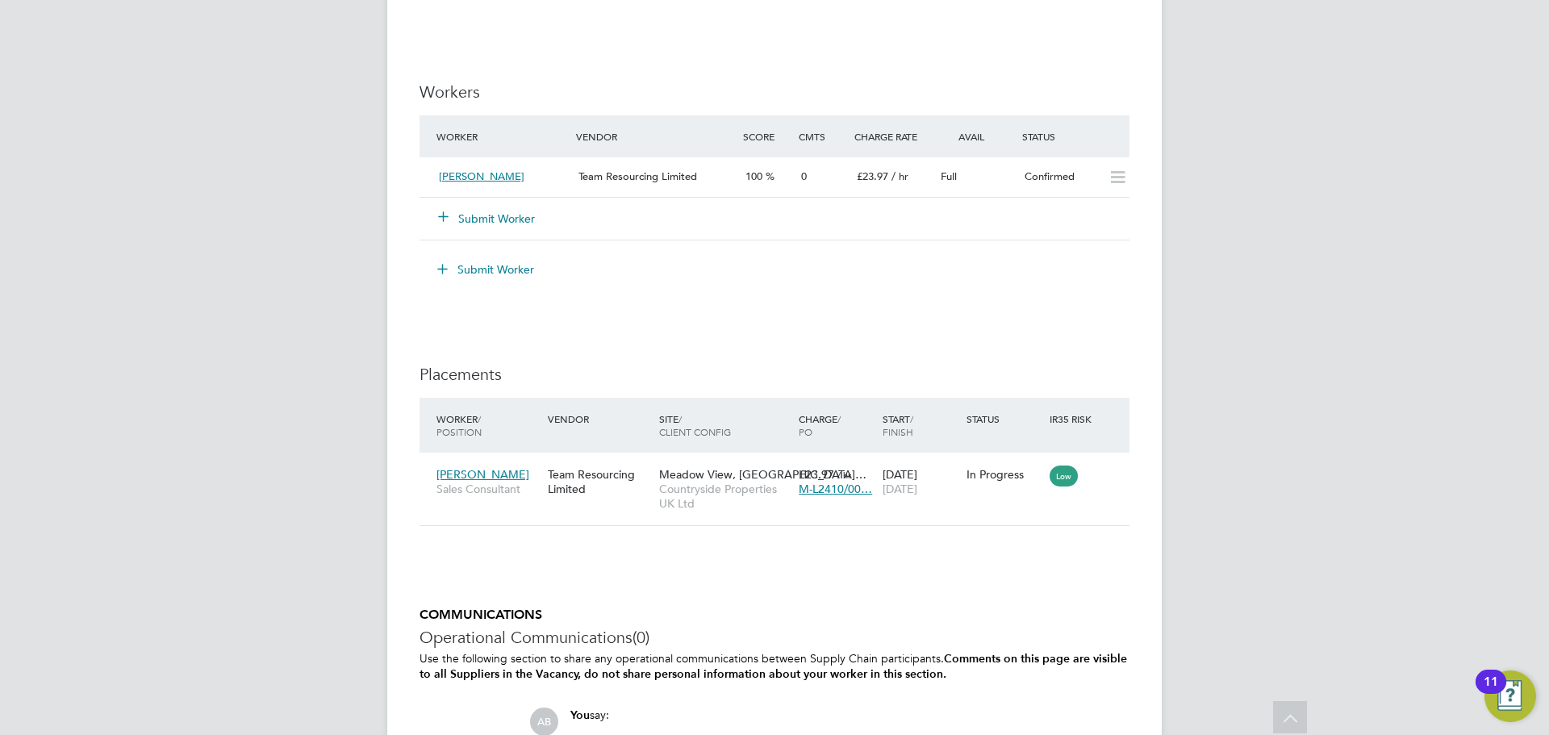
click at [474, 217] on button "Submit Worker" at bounding box center [487, 219] width 97 height 16
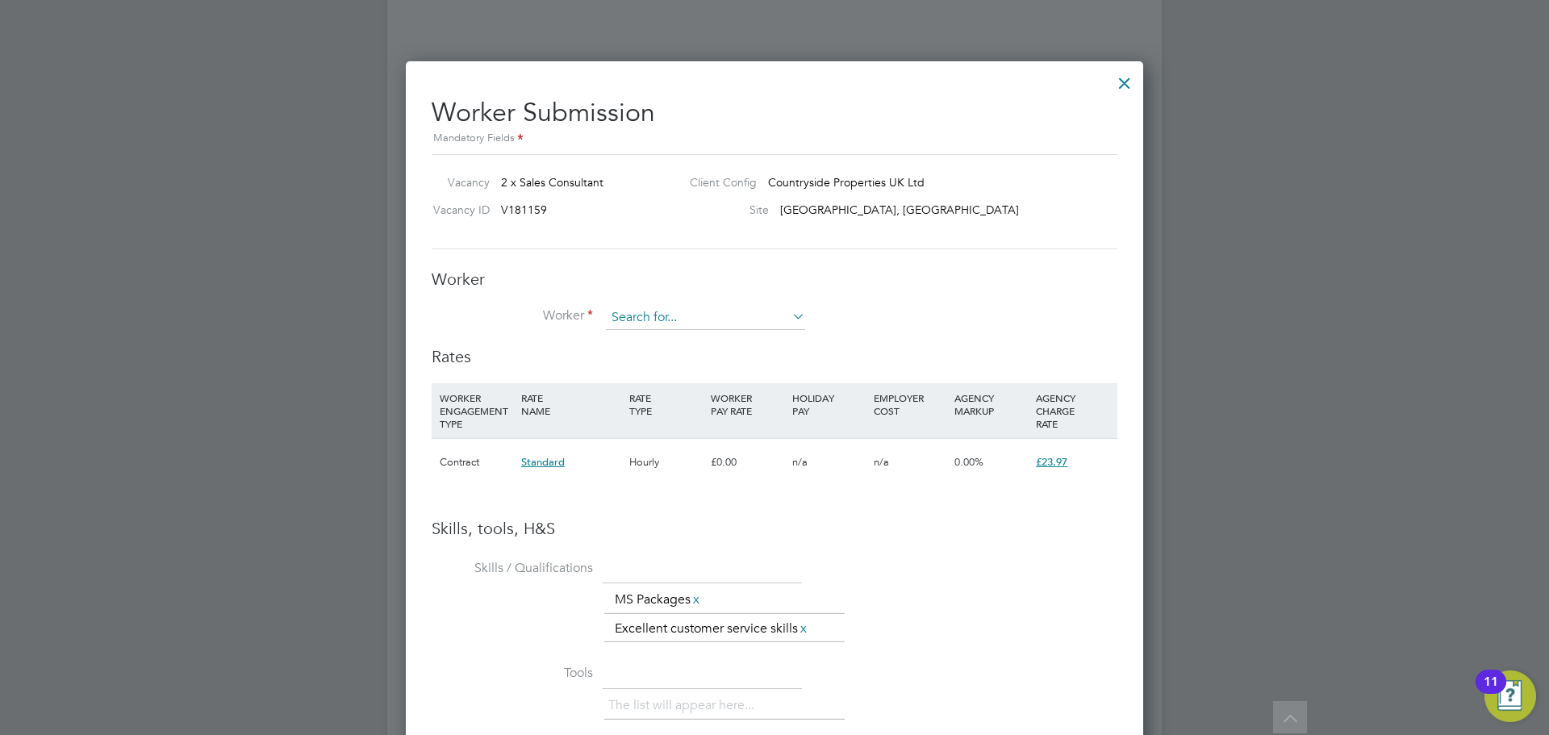
click at [643, 317] on input at bounding box center [705, 318] width 199 height 24
type input "mark"
drag, startPoint x: 652, startPoint y: 305, endPoint x: 572, endPoint y: 317, distance: 80.8
click at [576, 319] on div "Worker Worker Worker Engagement Type" at bounding box center [775, 307] width 686 height 77
click at [733, 315] on input at bounding box center [705, 318] width 199 height 24
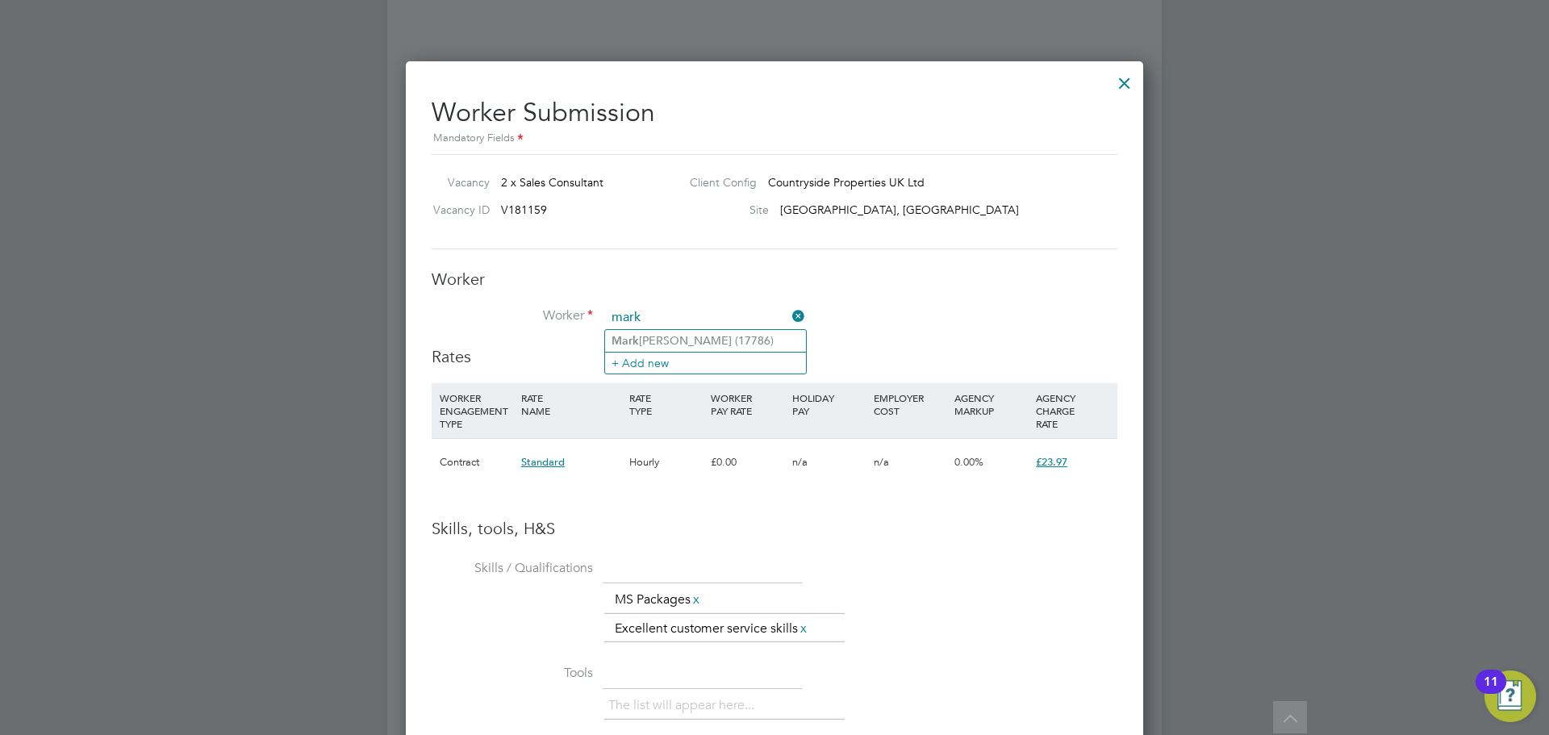
type input "mark"
click at [941, 294] on div "Worker Worker mark Worker Engagement Type" at bounding box center [775, 307] width 686 height 77
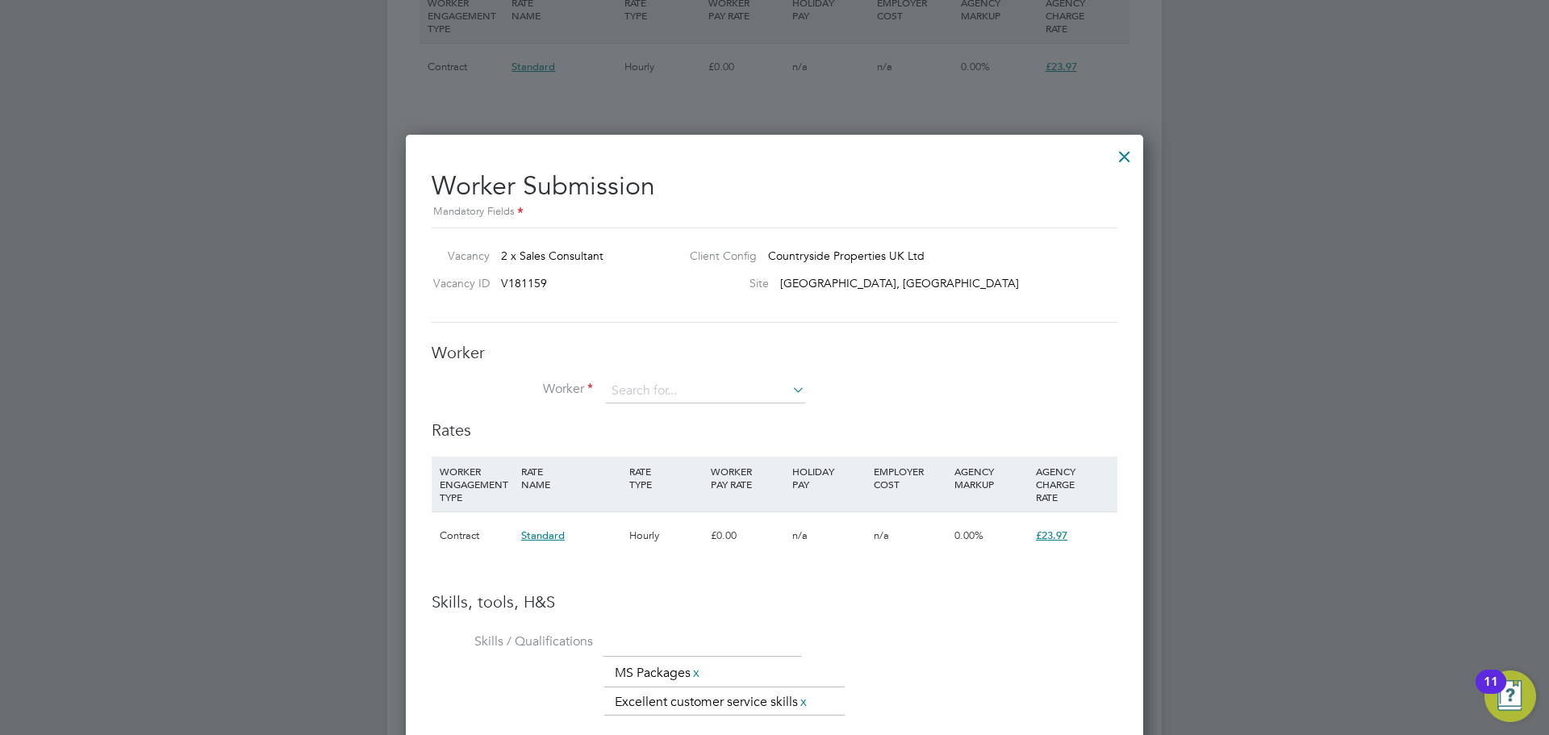
scroll to position [1345, 0]
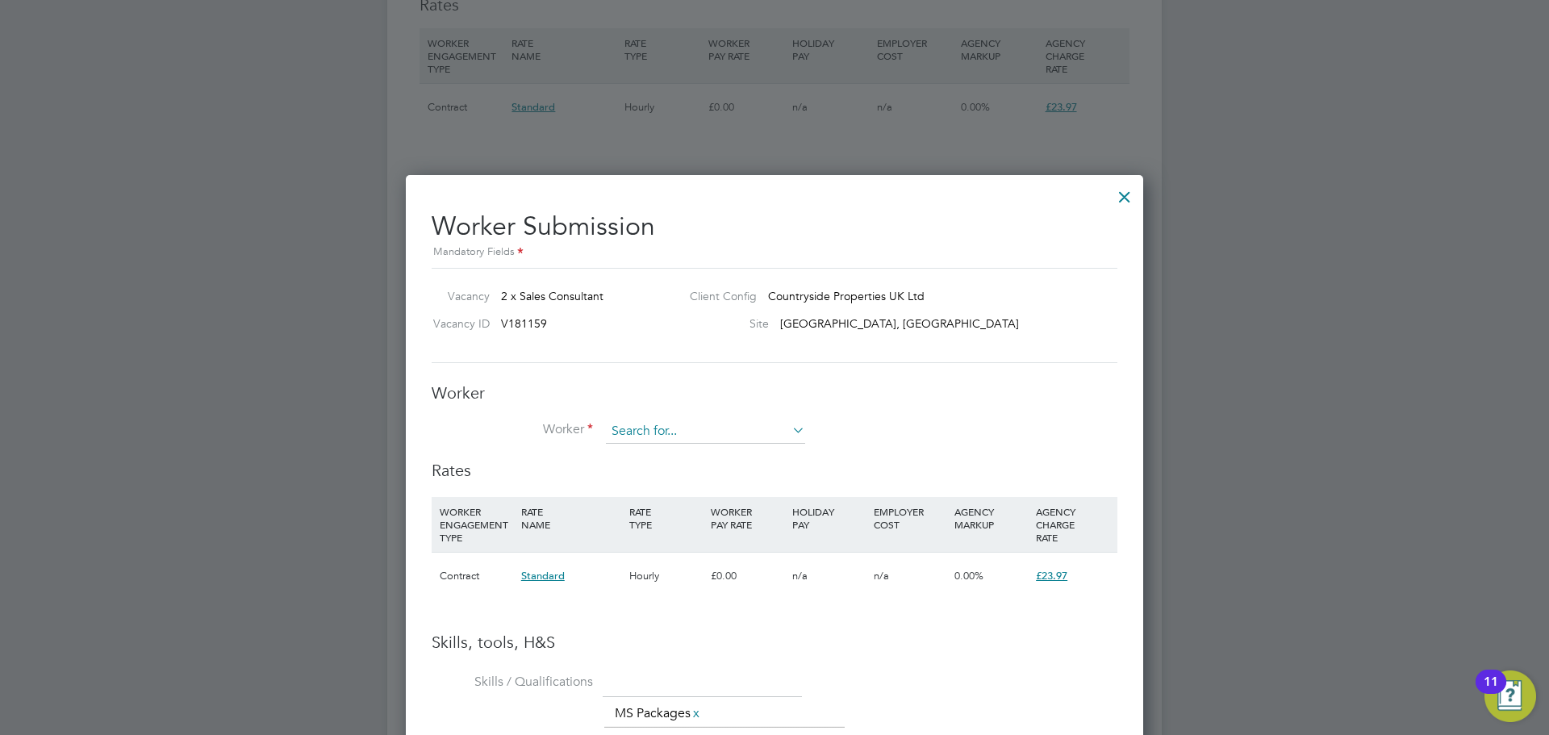
click at [716, 429] on input at bounding box center [705, 432] width 199 height 24
type input "mar"
drag, startPoint x: 718, startPoint y: 426, endPoint x: 531, endPoint y: 439, distance: 187.6
click at [531, 439] on li "Worker mar" at bounding box center [775, 440] width 686 height 40
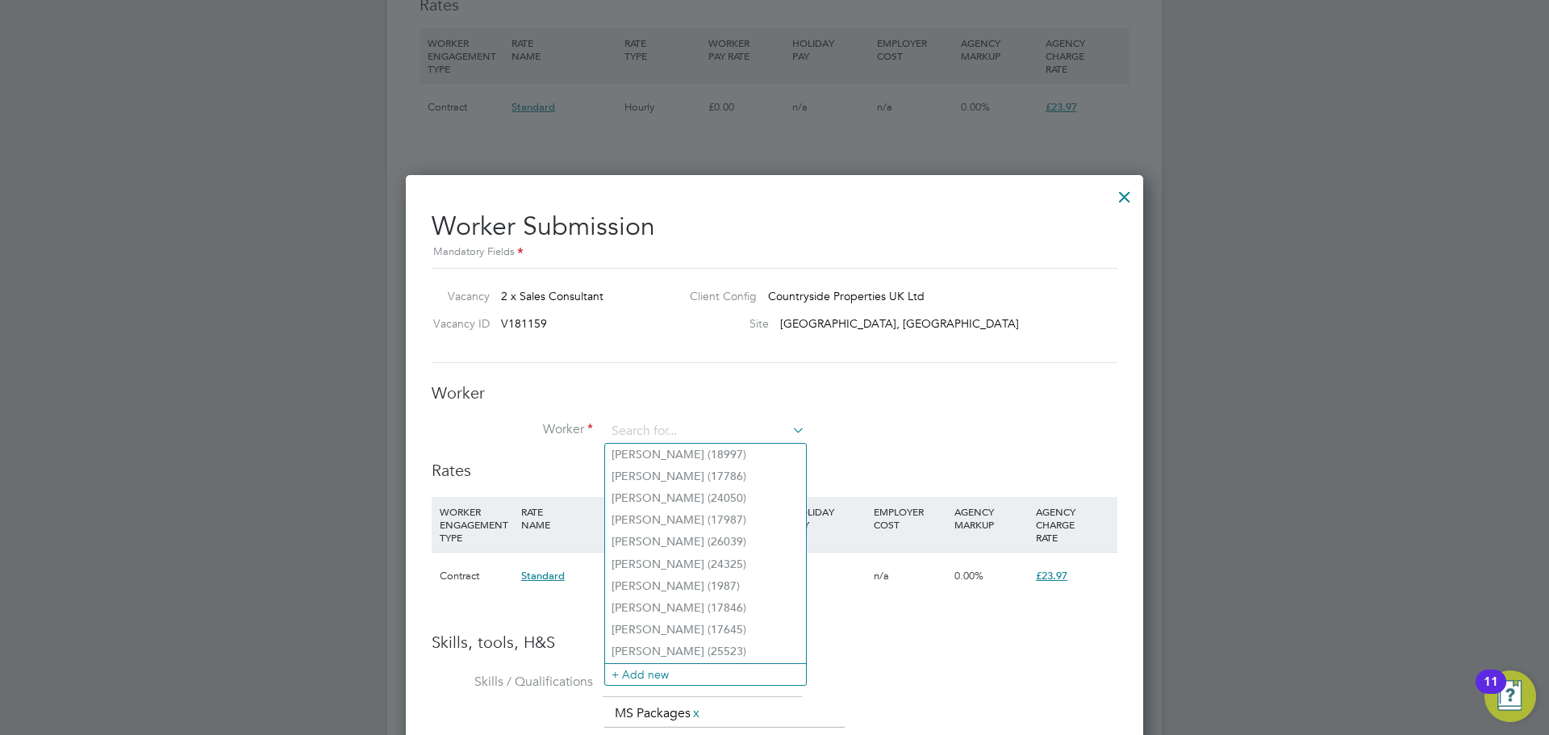
click at [995, 364] on div "Worker Submission Mandatory Fields Vacancy 2 x Sales Consultant Client Config C…" at bounding box center [775, 692] width 686 height 989
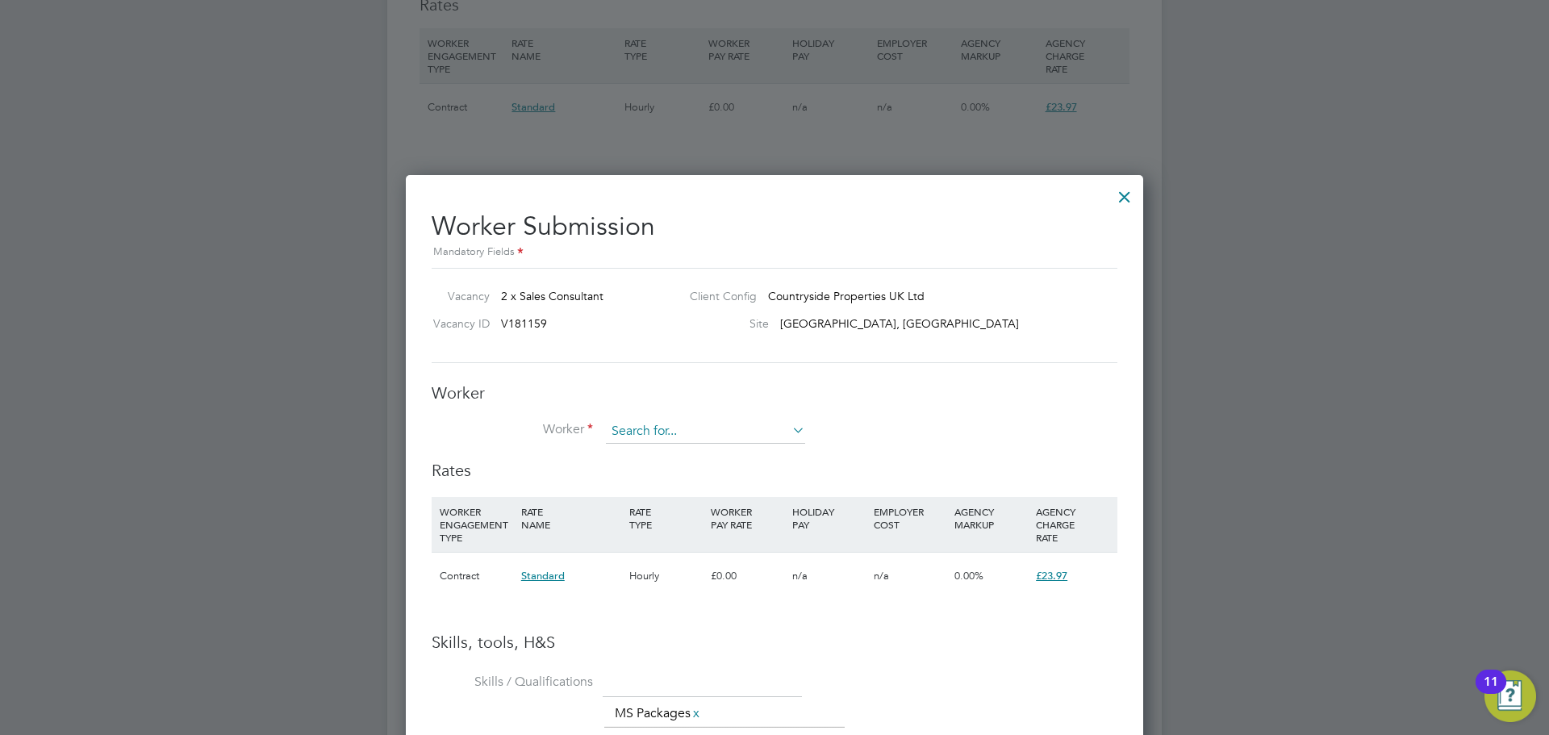
click at [664, 439] on input at bounding box center [705, 432] width 199 height 24
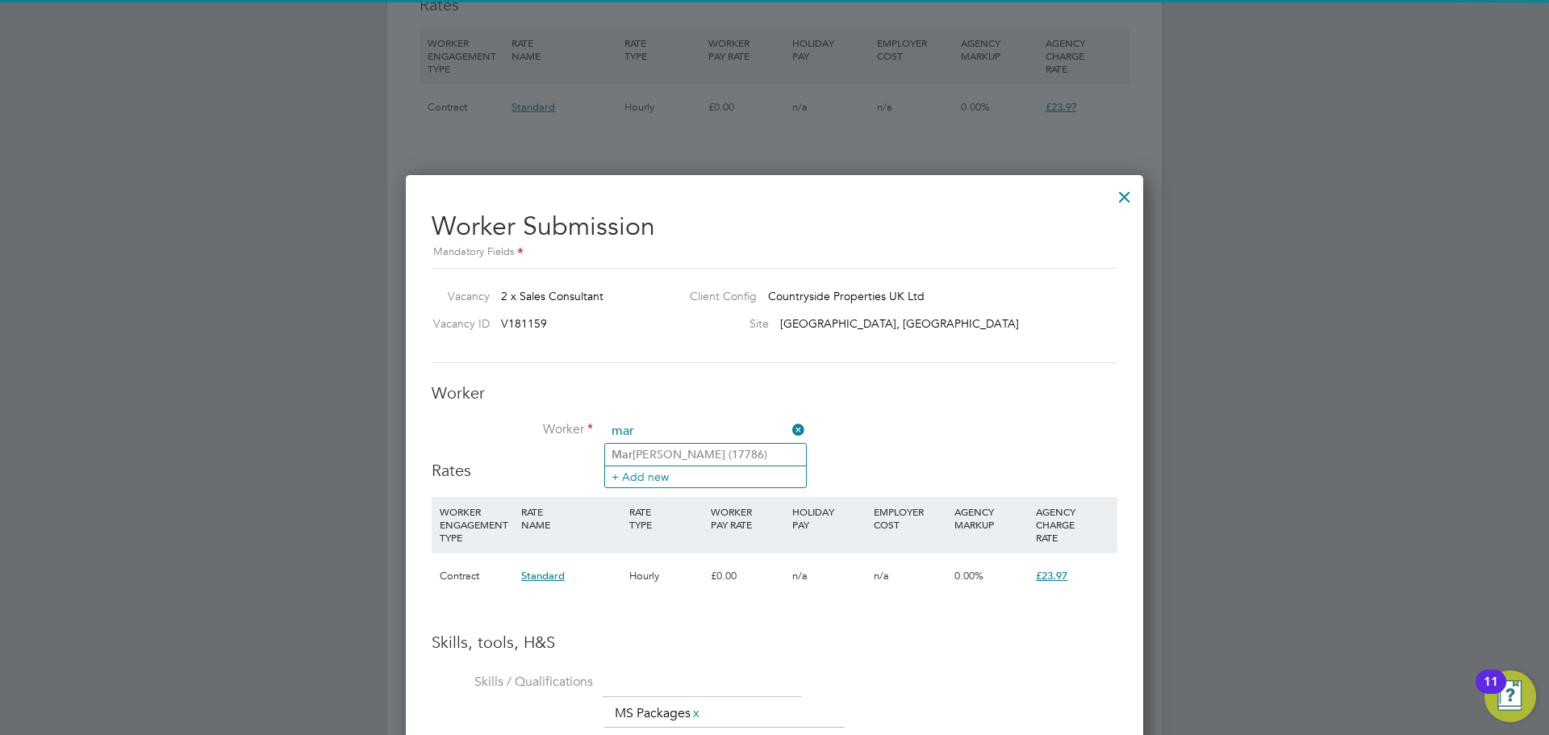
type input "mar"
click at [760, 383] on h3 "Worker" at bounding box center [775, 392] width 686 height 21
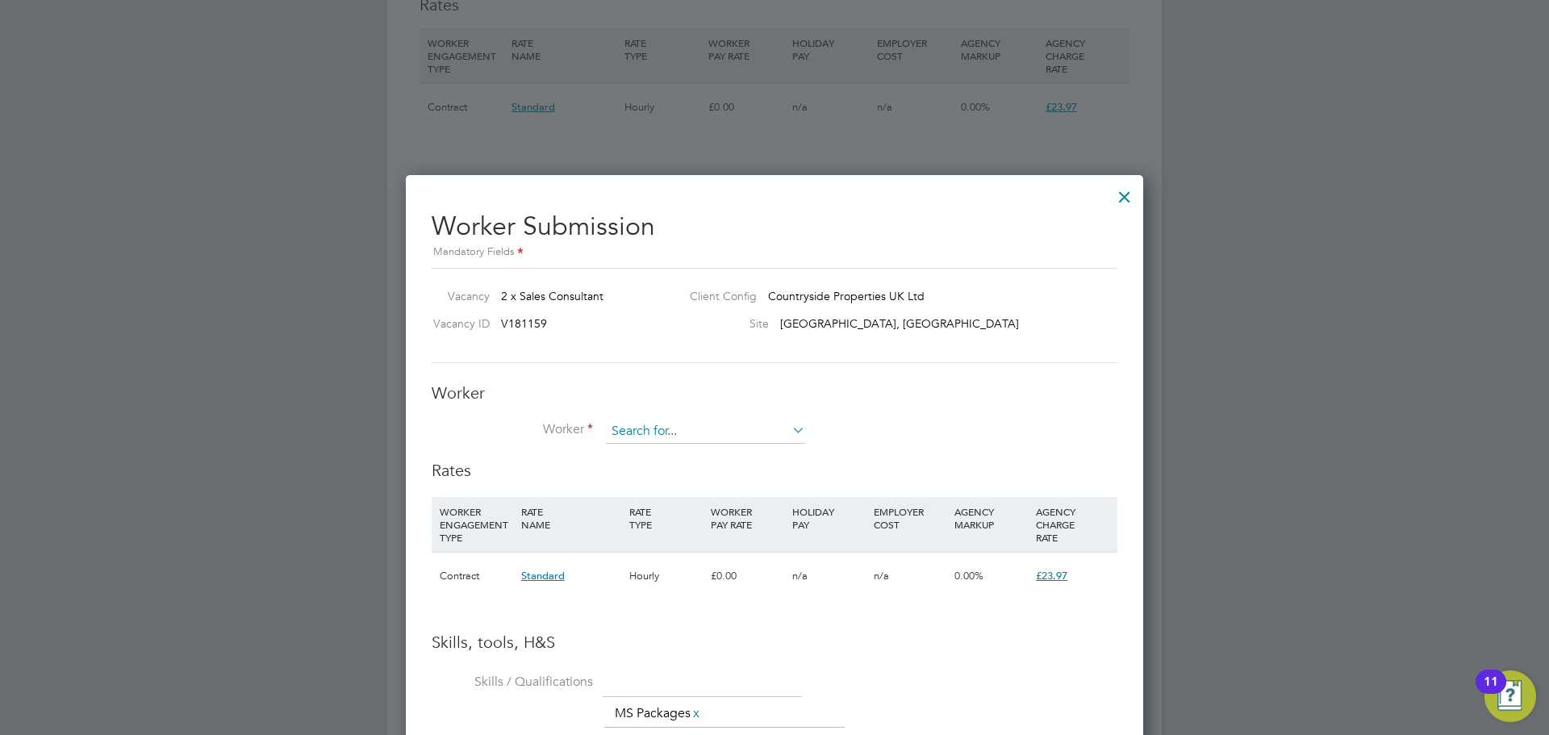
click at [704, 432] on input at bounding box center [705, 432] width 199 height 24
click at [685, 476] on li "Mar k Brown (17814)" at bounding box center [705, 477] width 201 height 22
type input "Mark Brown (17814)"
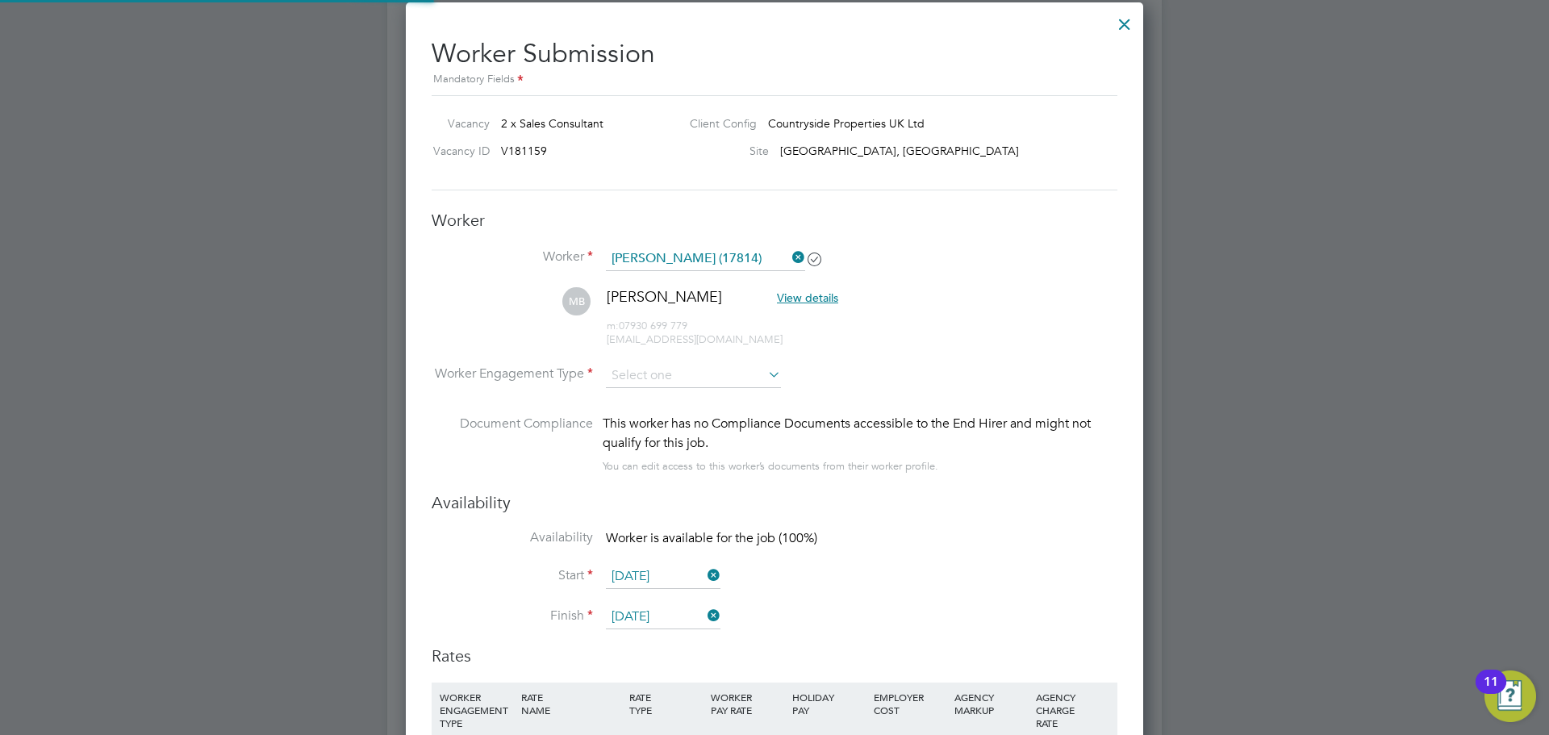
scroll to position [1748, 0]
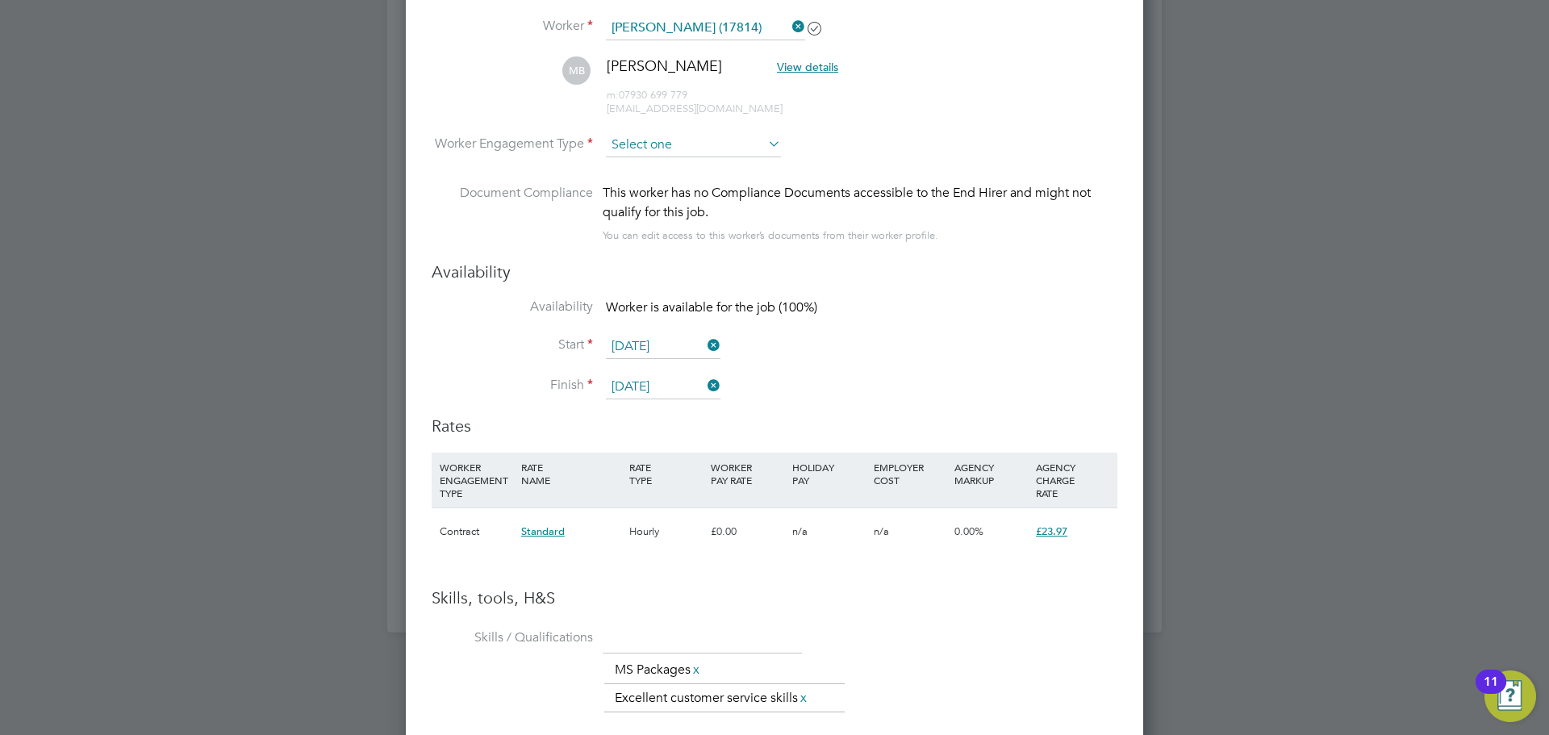
click at [649, 144] on input at bounding box center [693, 145] width 175 height 24
click at [641, 194] on li "PAYE" at bounding box center [693, 188] width 177 height 21
type input "PAYE"
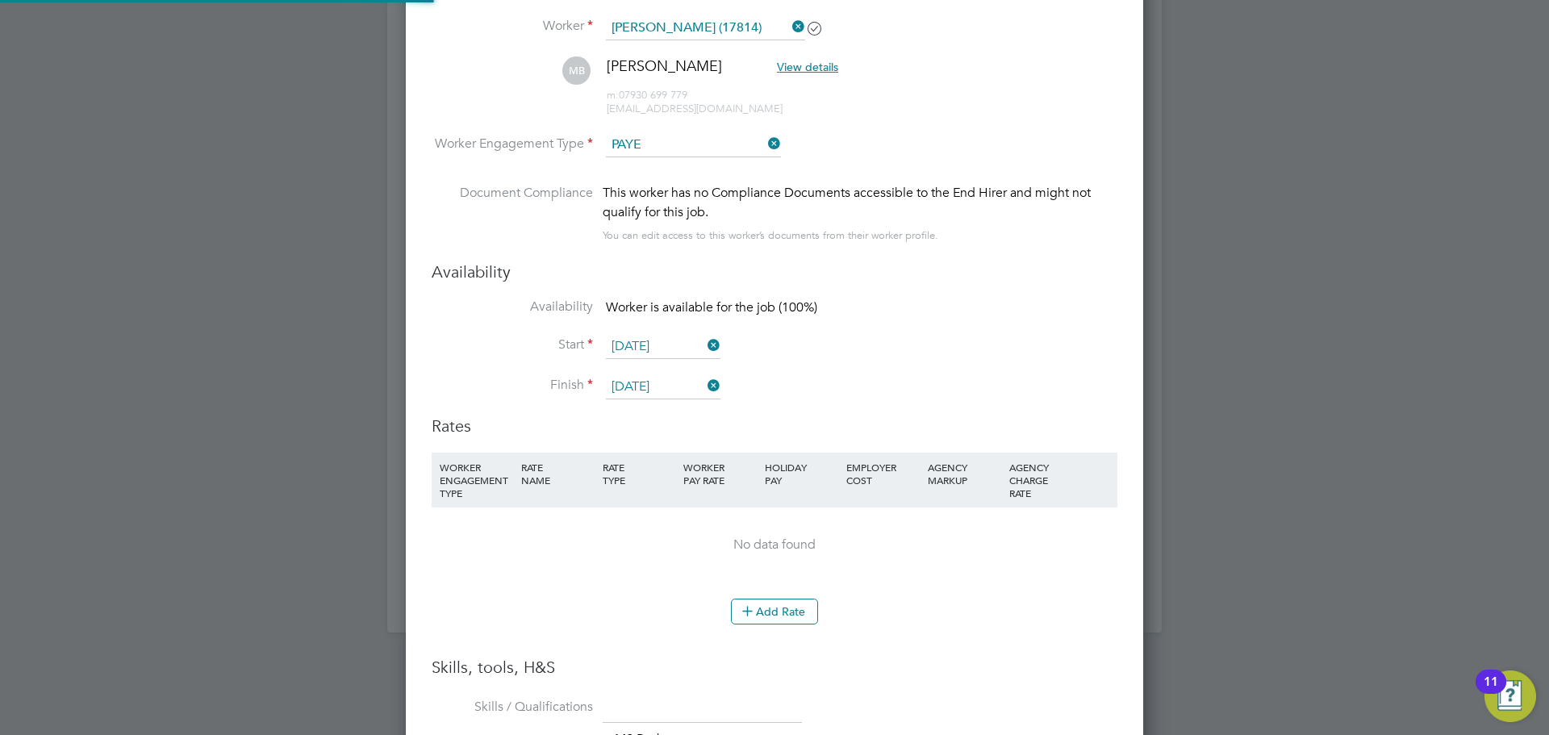
scroll to position [1472, 738]
click at [775, 615] on button "Add Rate" at bounding box center [774, 612] width 87 height 26
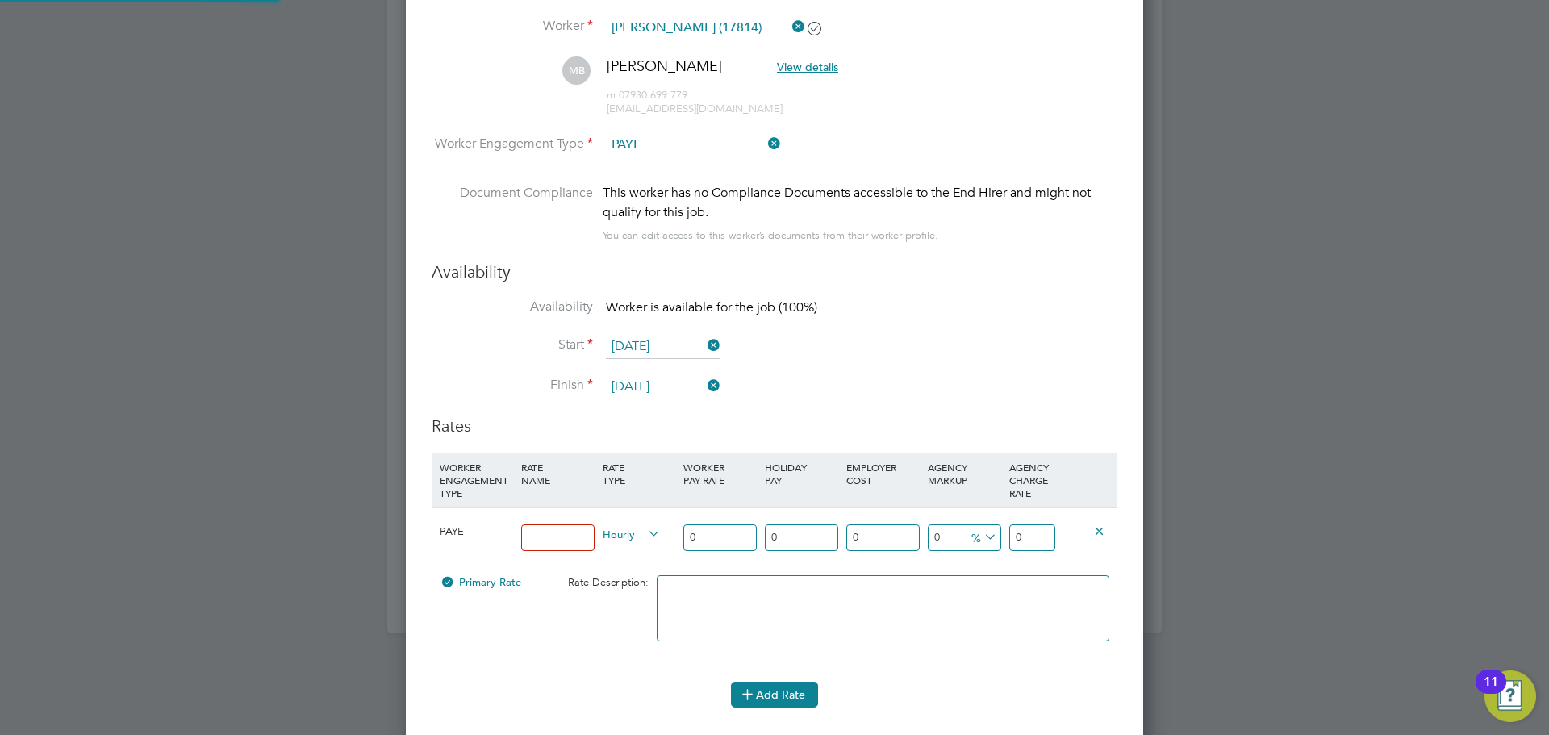
scroll to position [1556, 738]
click at [543, 533] on input at bounding box center [557, 537] width 73 height 27
type input "14.90"
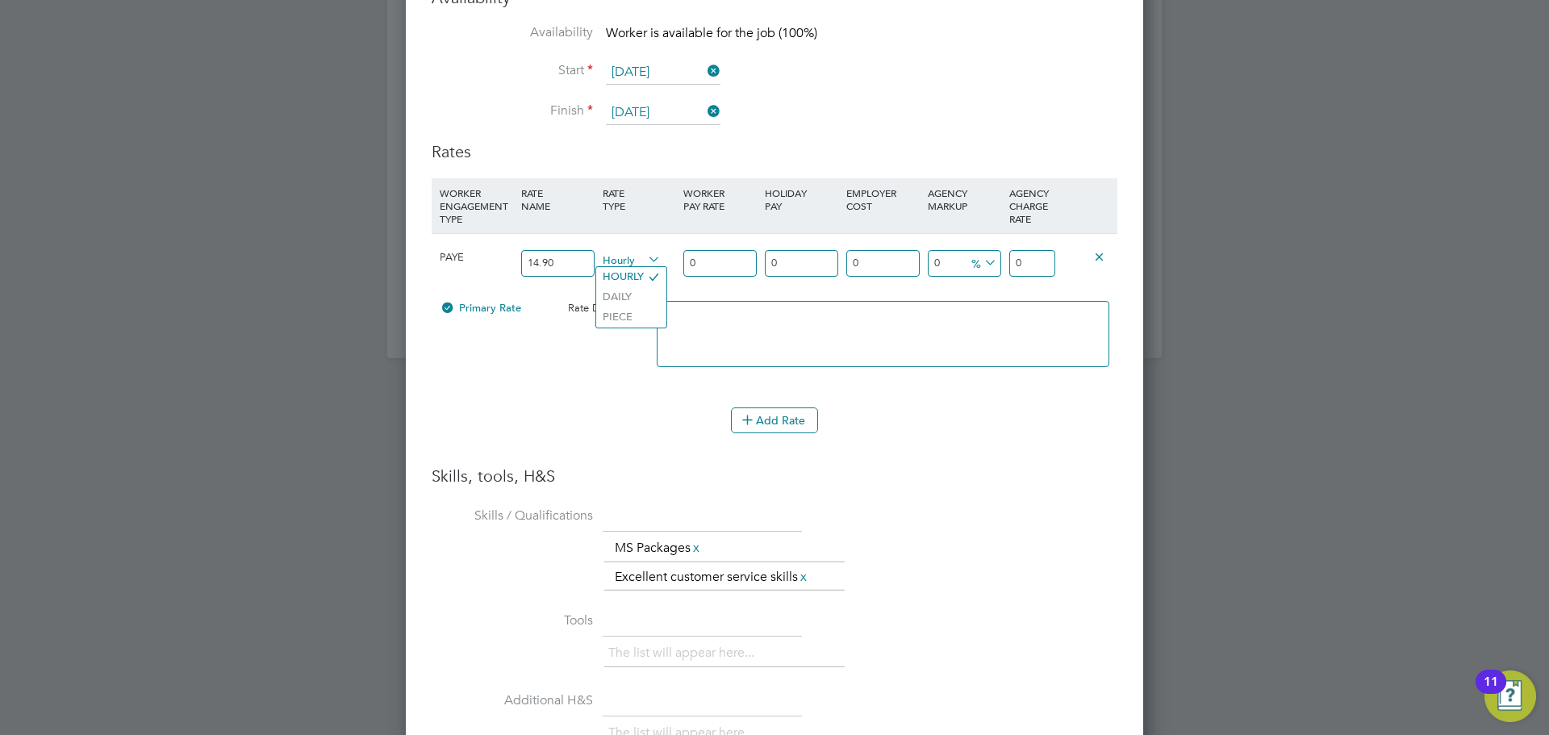
scroll to position [2027, 0]
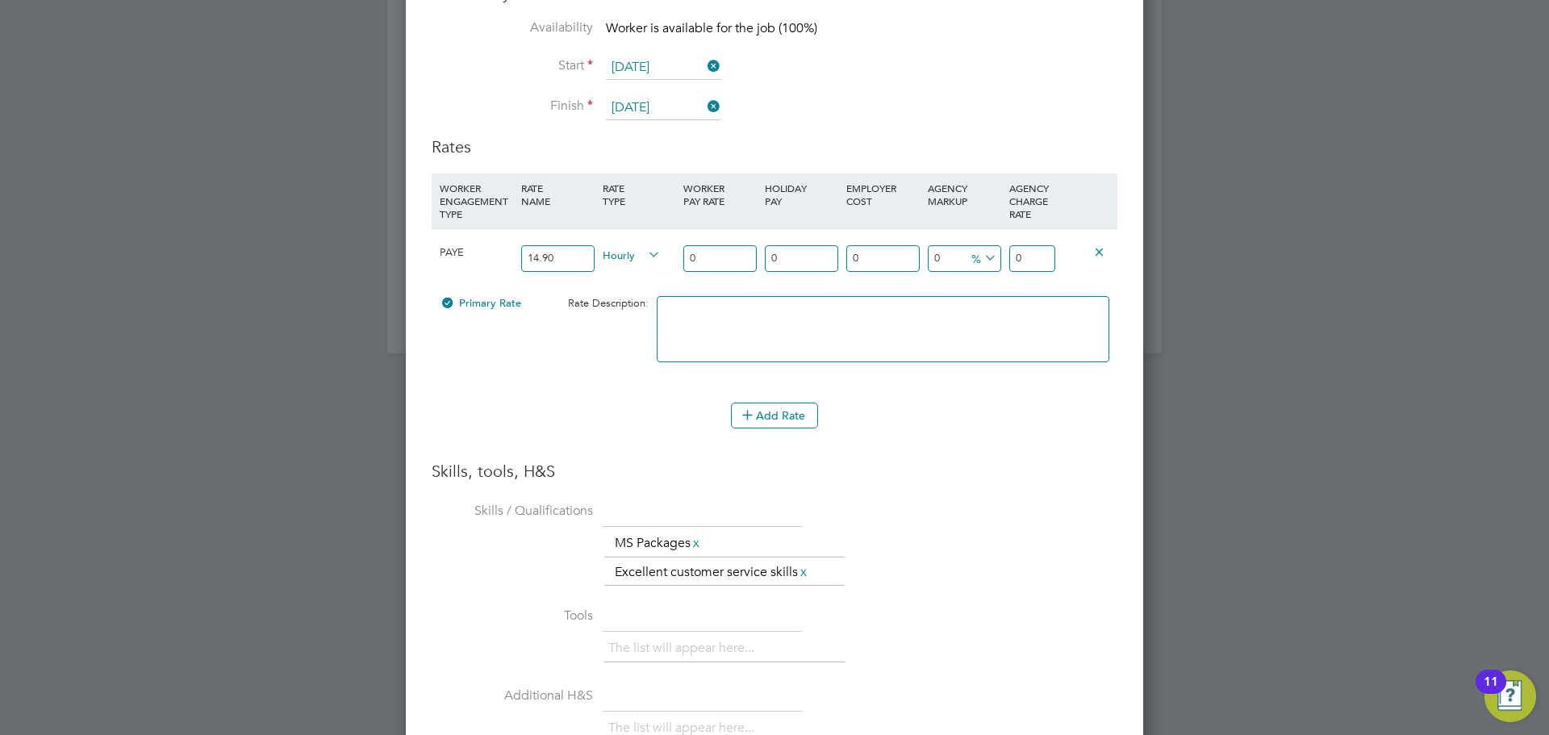
type input "1"
type input "14"
type input "14.9"
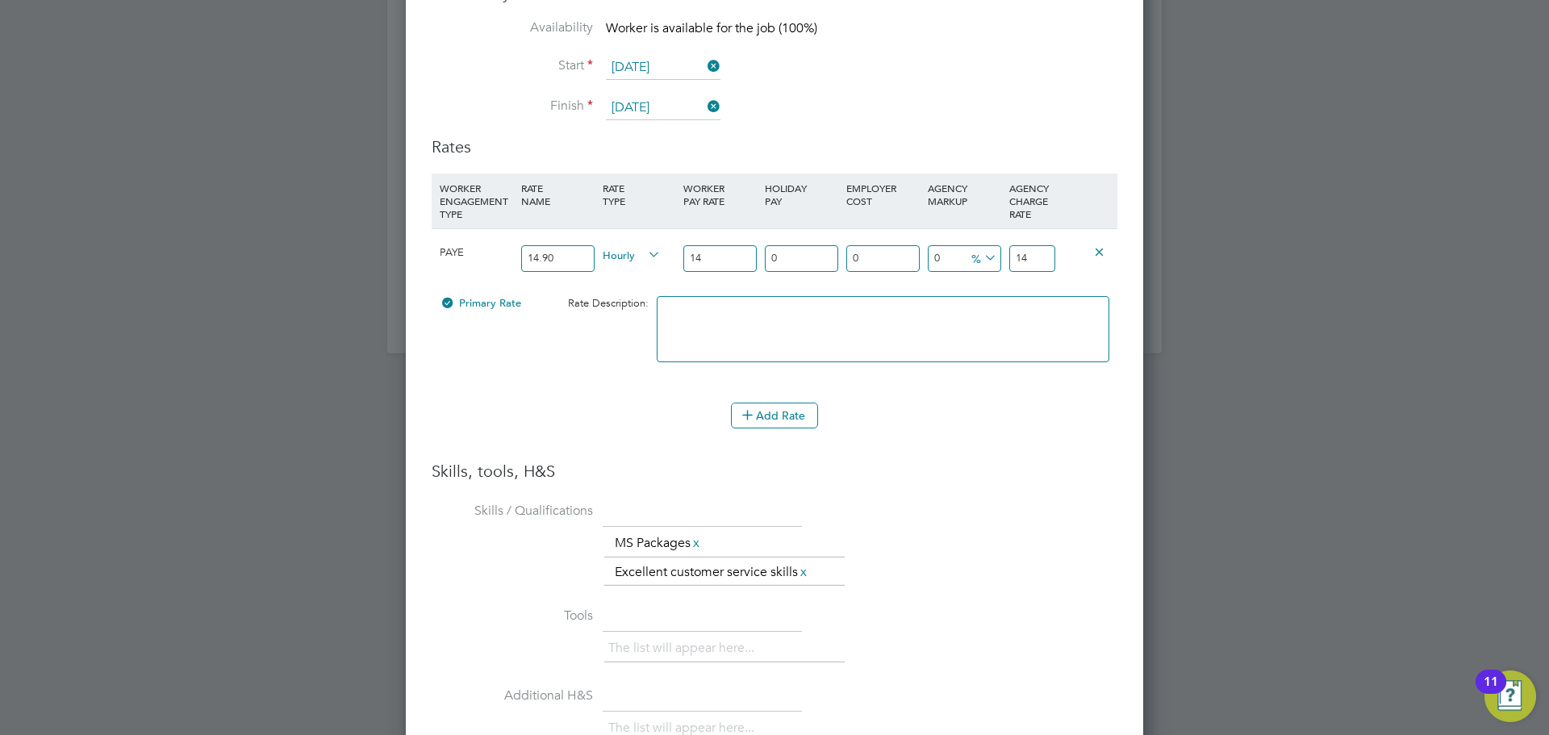
type input "14.9"
type input "14.90"
type input "1"
type input "15.049"
type input "12"
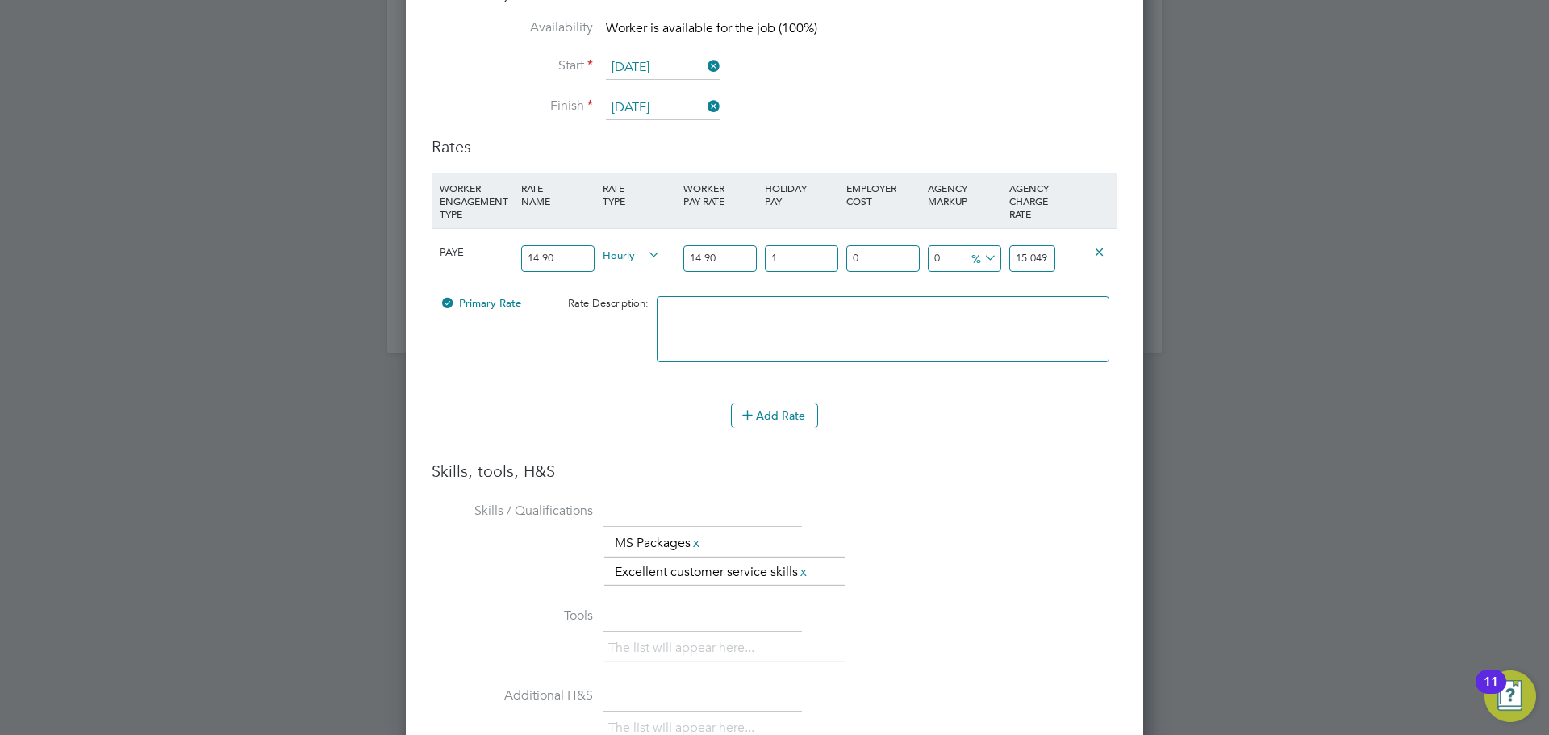
type input "16.688"
type input "12.07"
type input "16.69843"
type input "12.07"
type input "1"
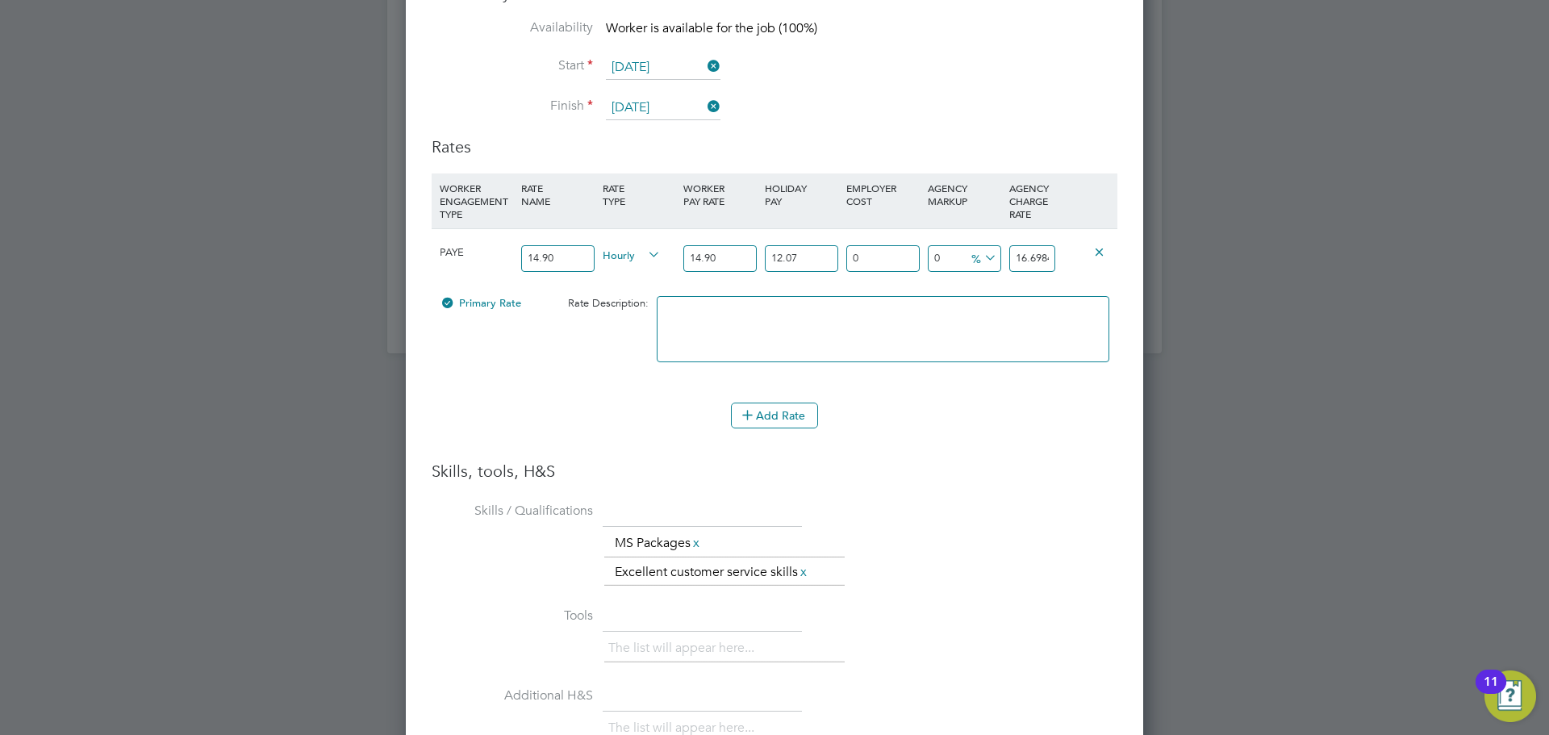
type input "16.8654143"
type input "18"
type input "19.7041474"
type input "18.5"
type input "19.78763955"
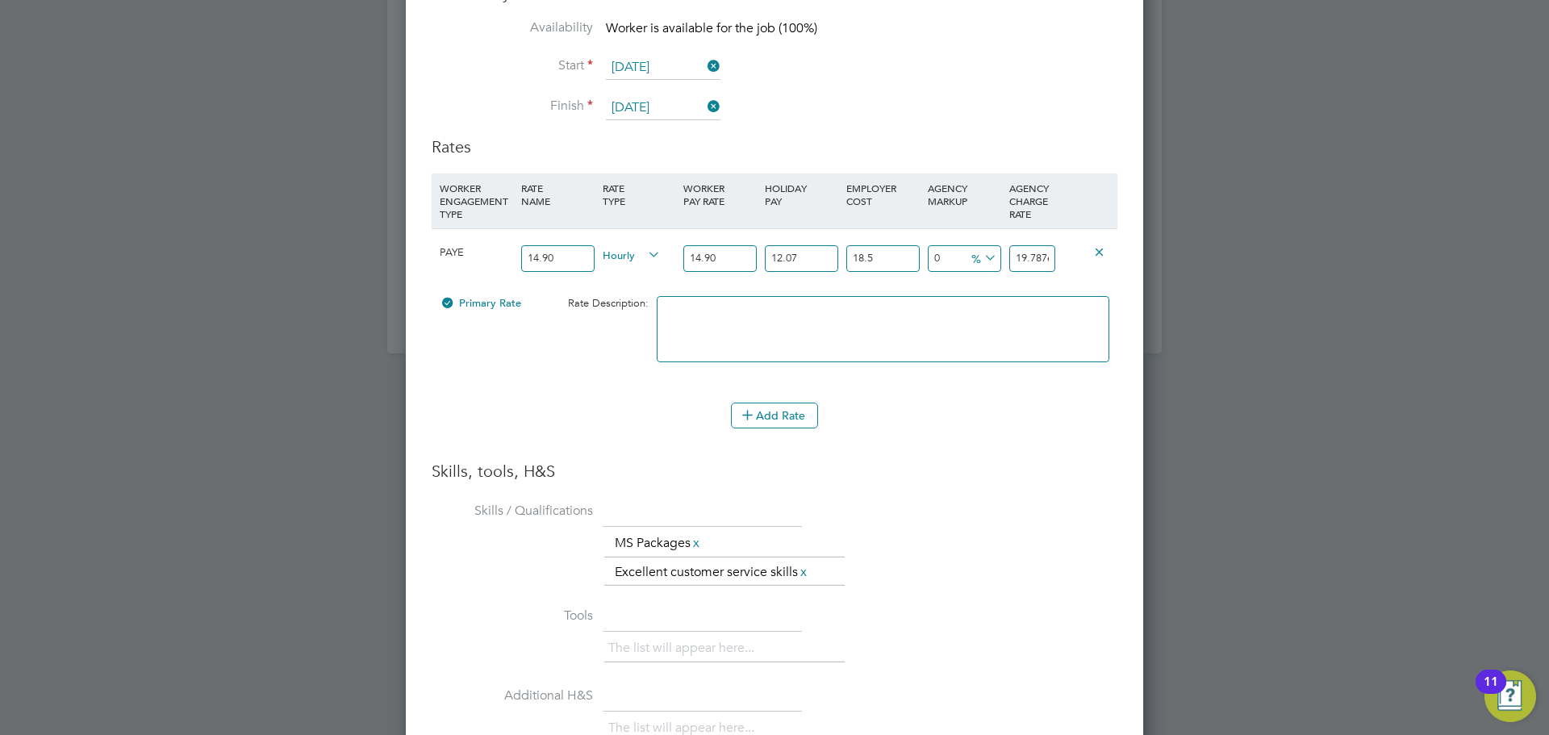
type input "18.5"
click at [981, 255] on icon at bounding box center [981, 258] width 0 height 23
click at [983, 298] on li "£" at bounding box center [984, 297] width 39 height 21
drag, startPoint x: 1015, startPoint y: 261, endPoint x: 1197, endPoint y: 257, distance: 182.4
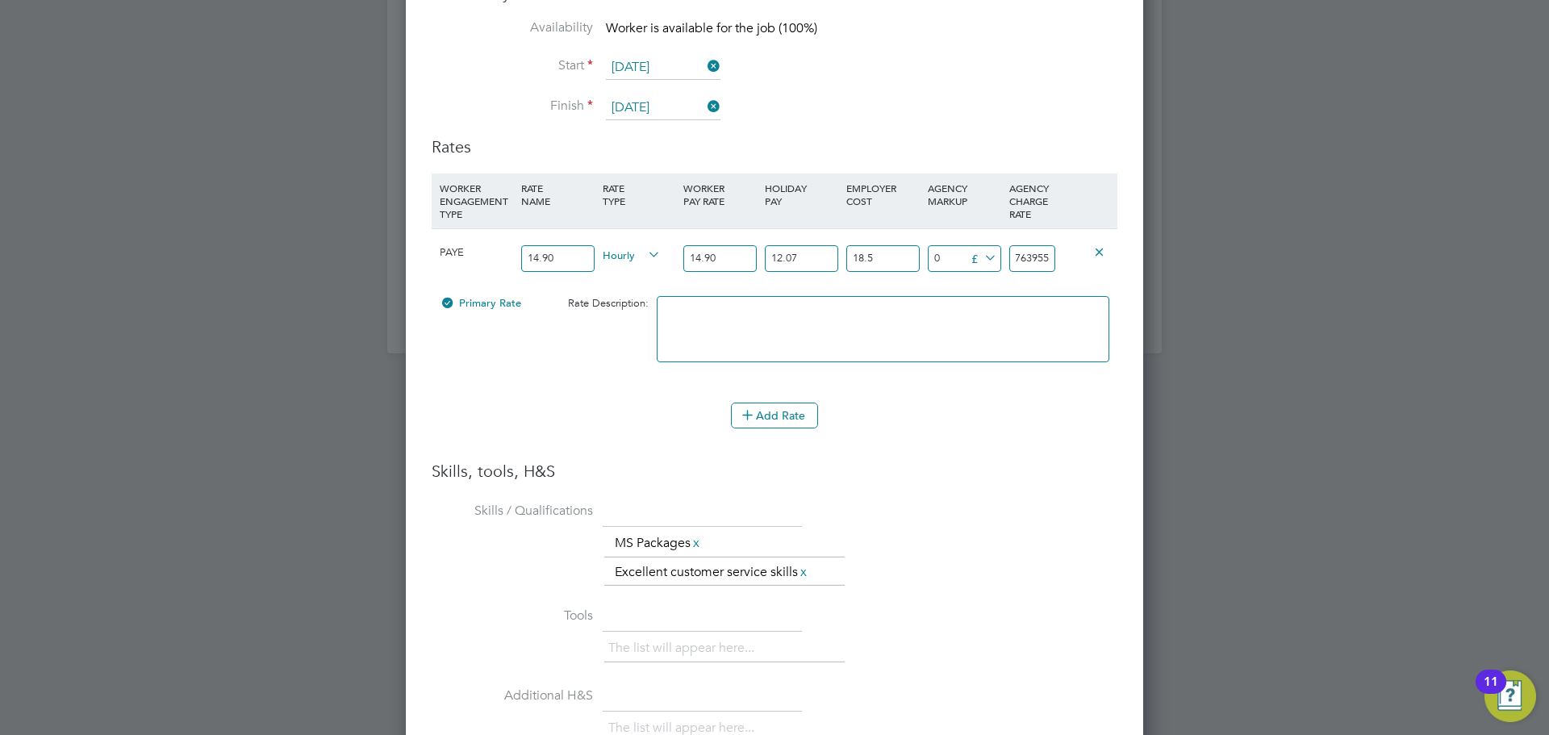
type input "-17.78763955"
type input "2"
type input "3.21236045"
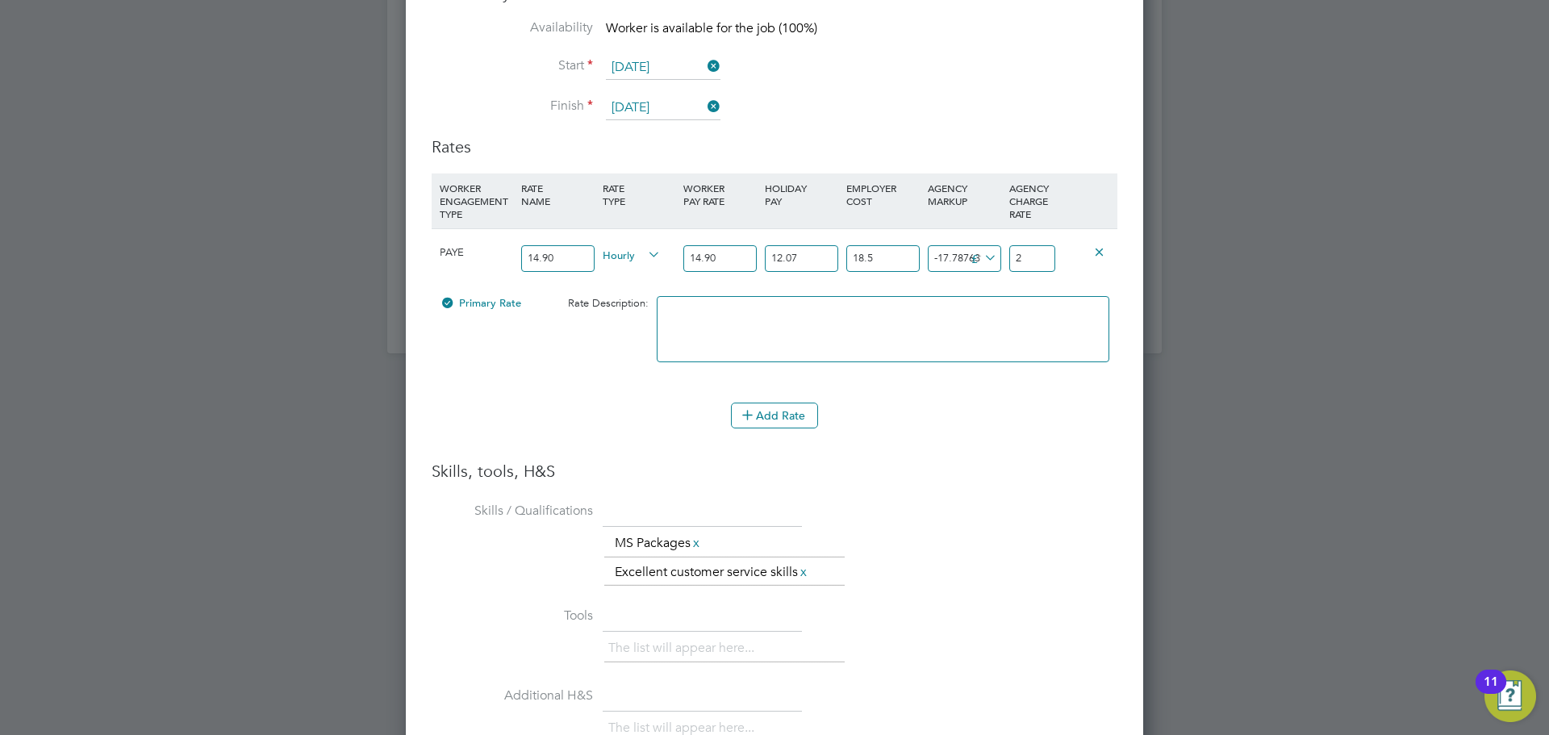
type input "23"
type input "4.11236045"
type input "23.9"
type input "4.18236045"
type input "23.97"
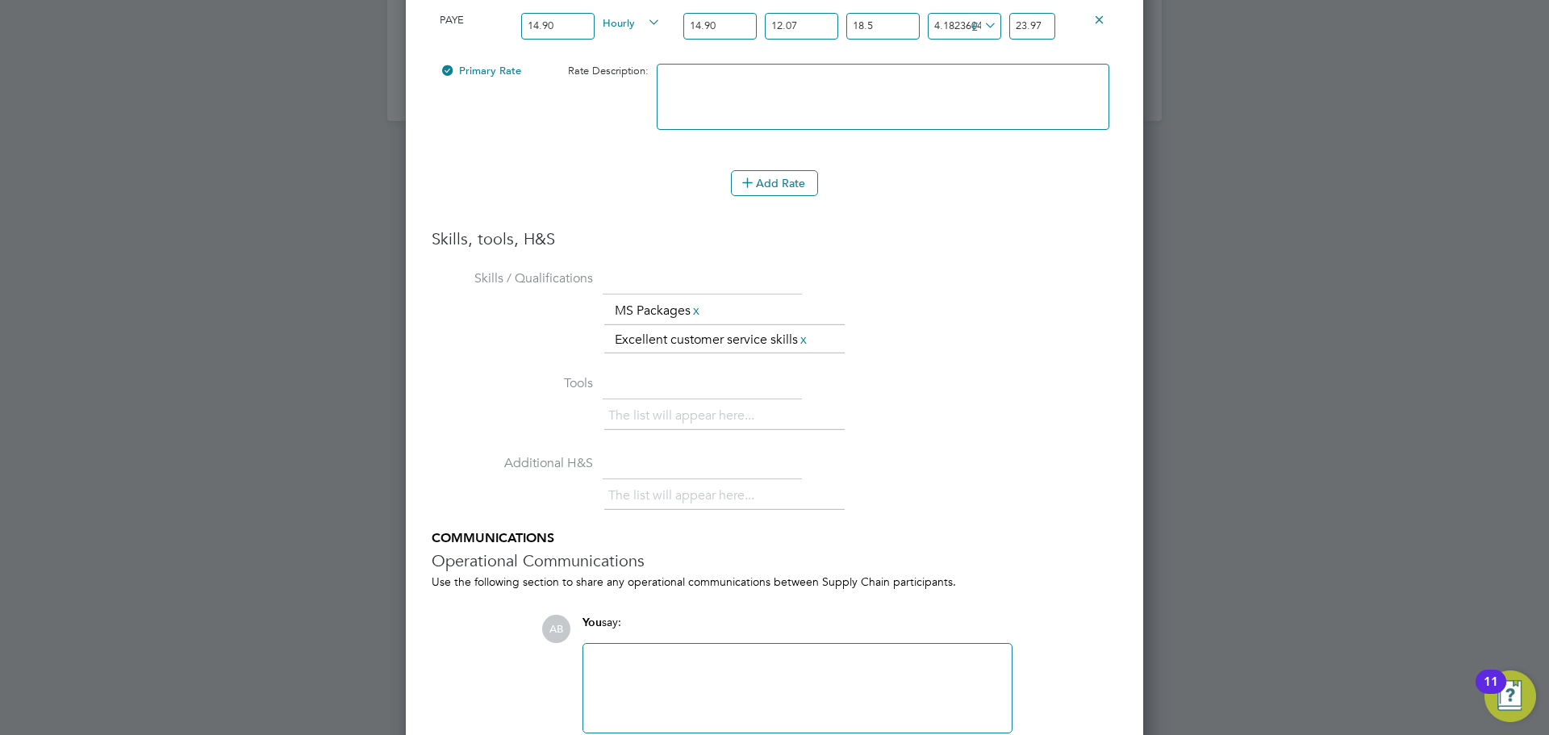
scroll to position [2341, 0]
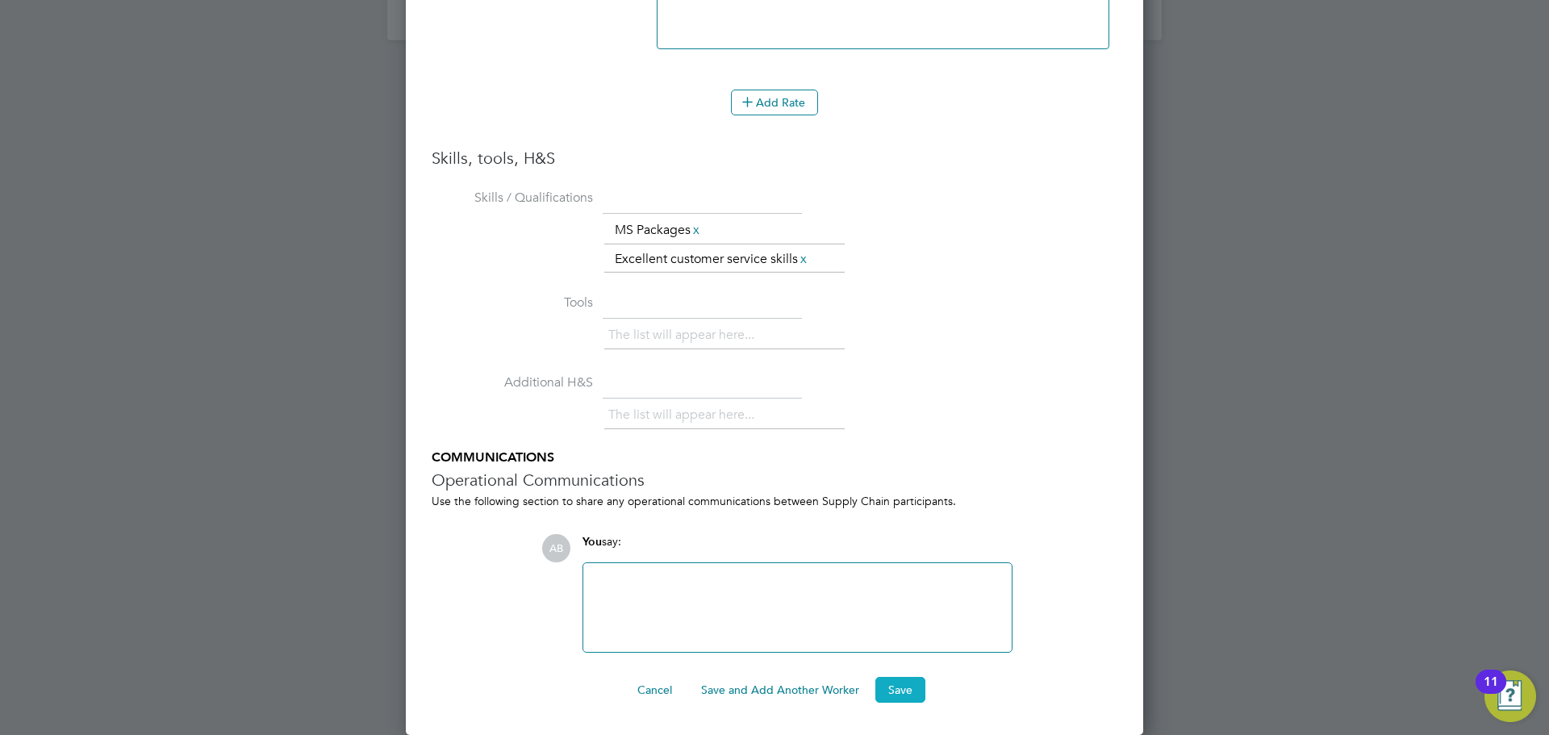
click at [904, 688] on button "Save" at bounding box center [900, 690] width 50 height 26
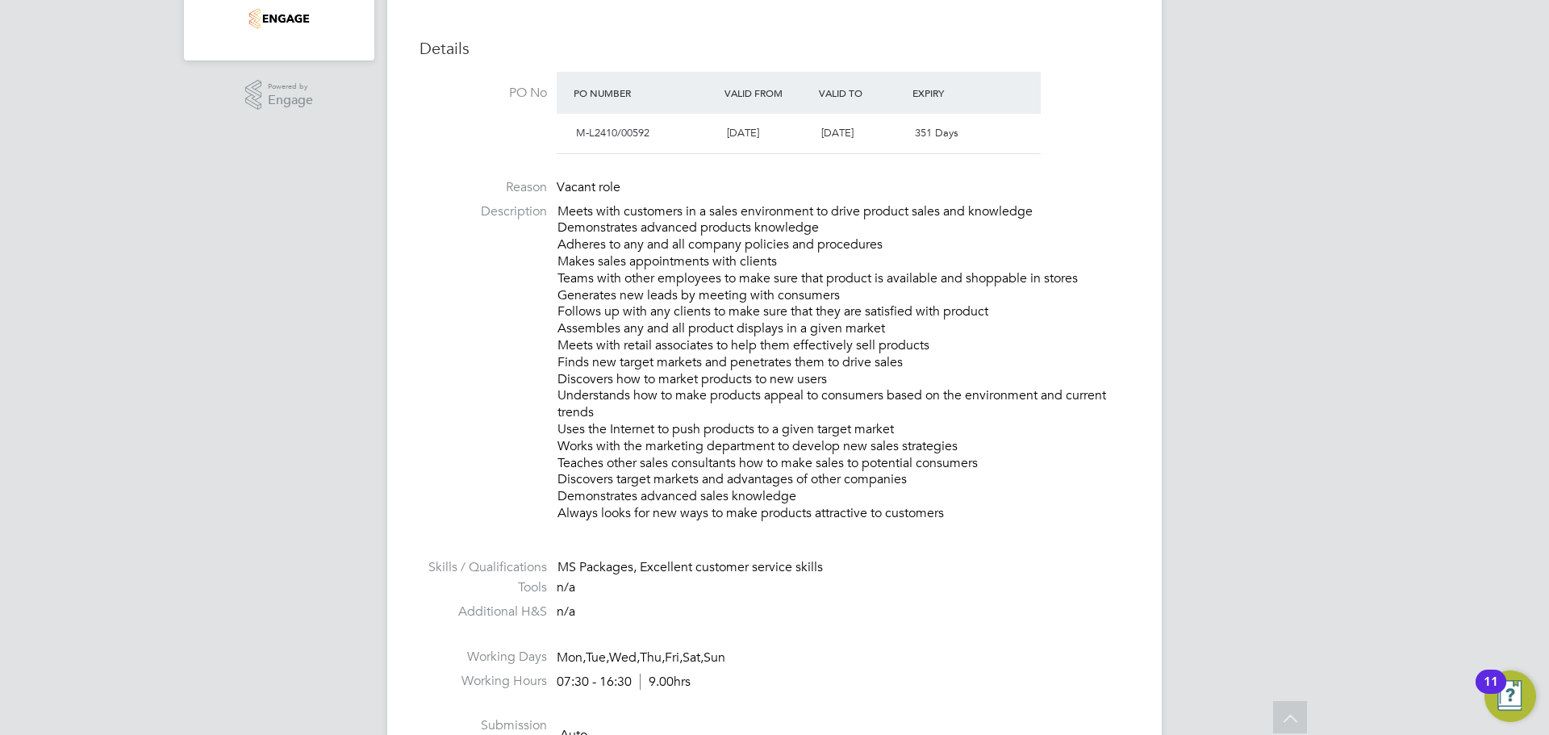
scroll to position [294, 0]
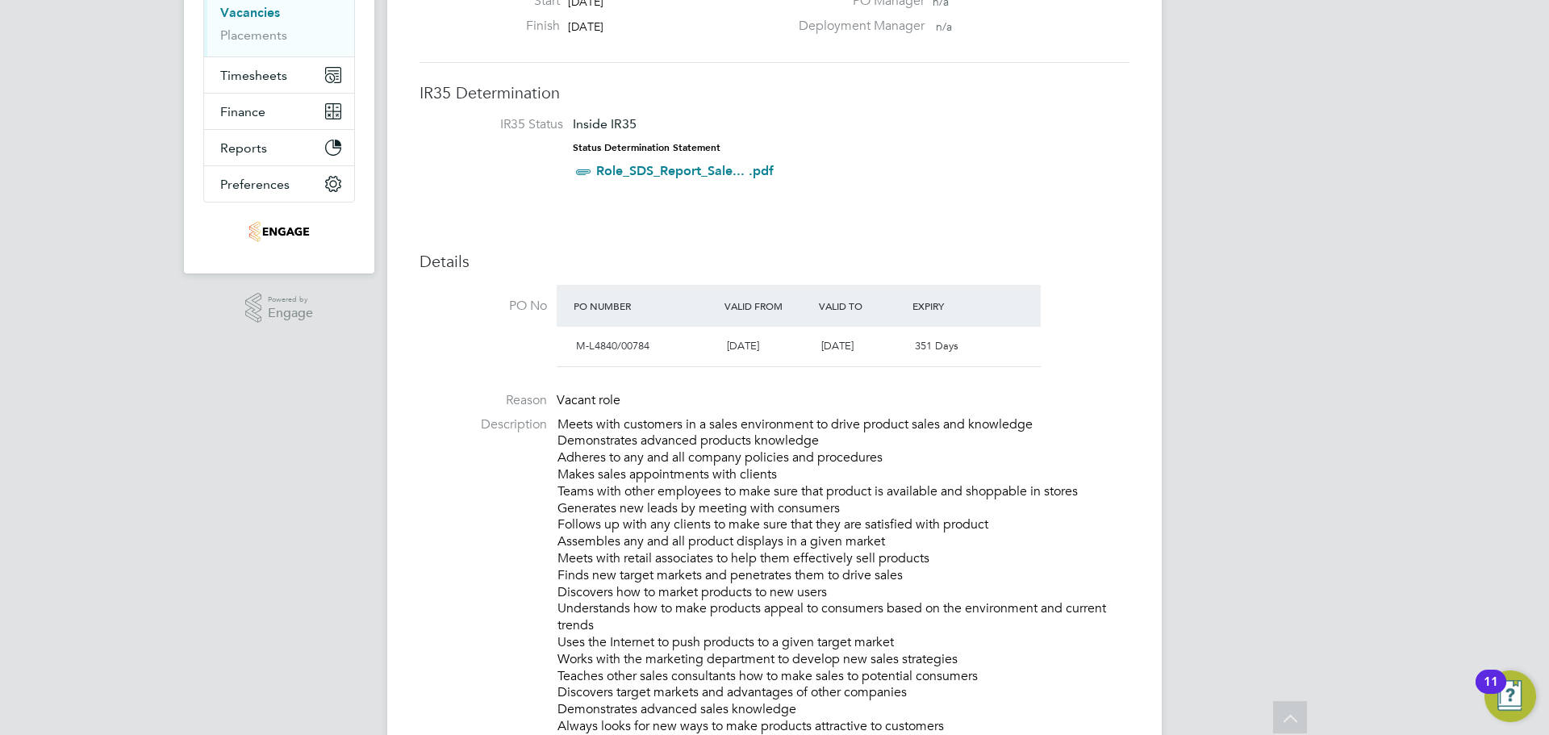
scroll to position [8, 0]
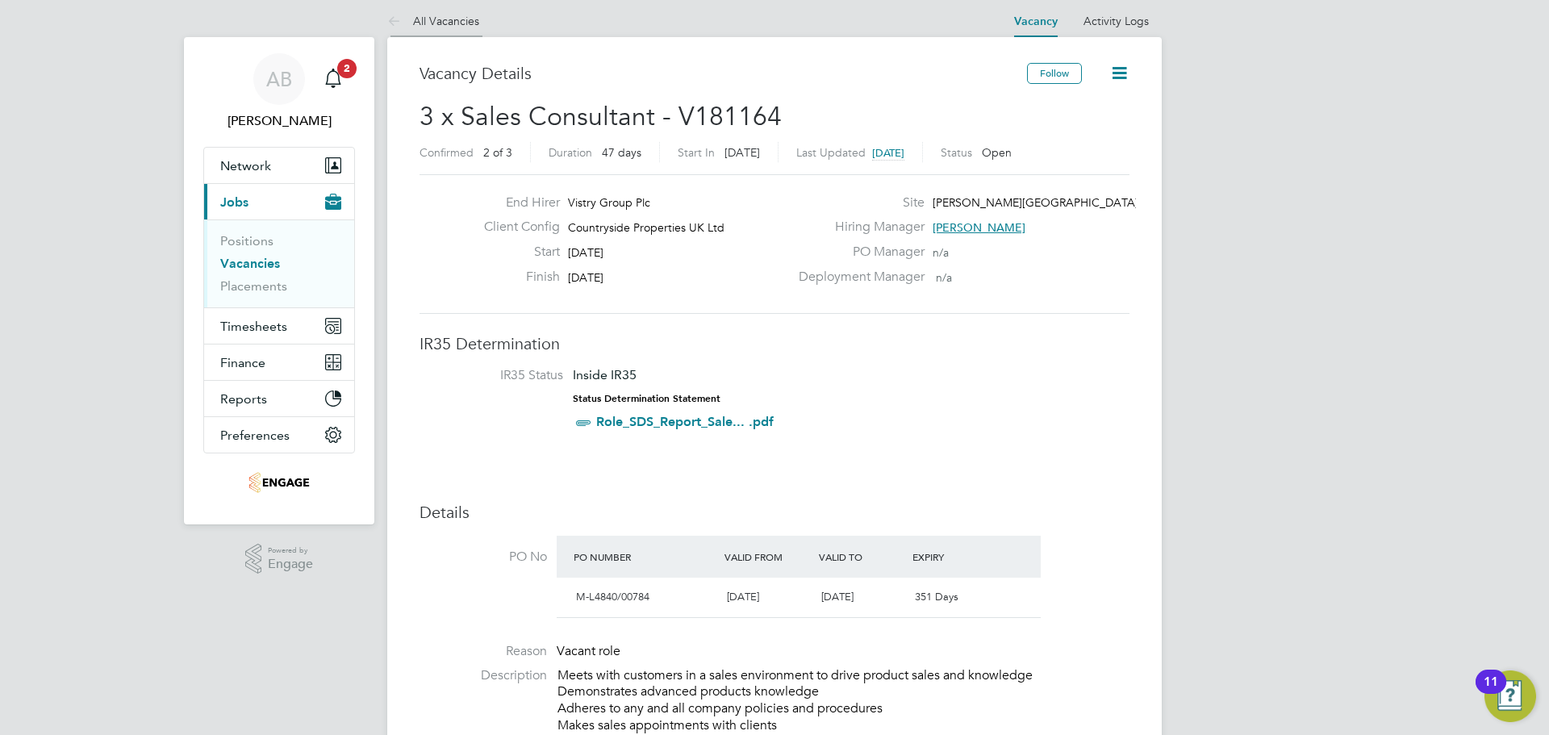
click at [423, 15] on link "All Vacancies" at bounding box center [433, 21] width 92 height 15
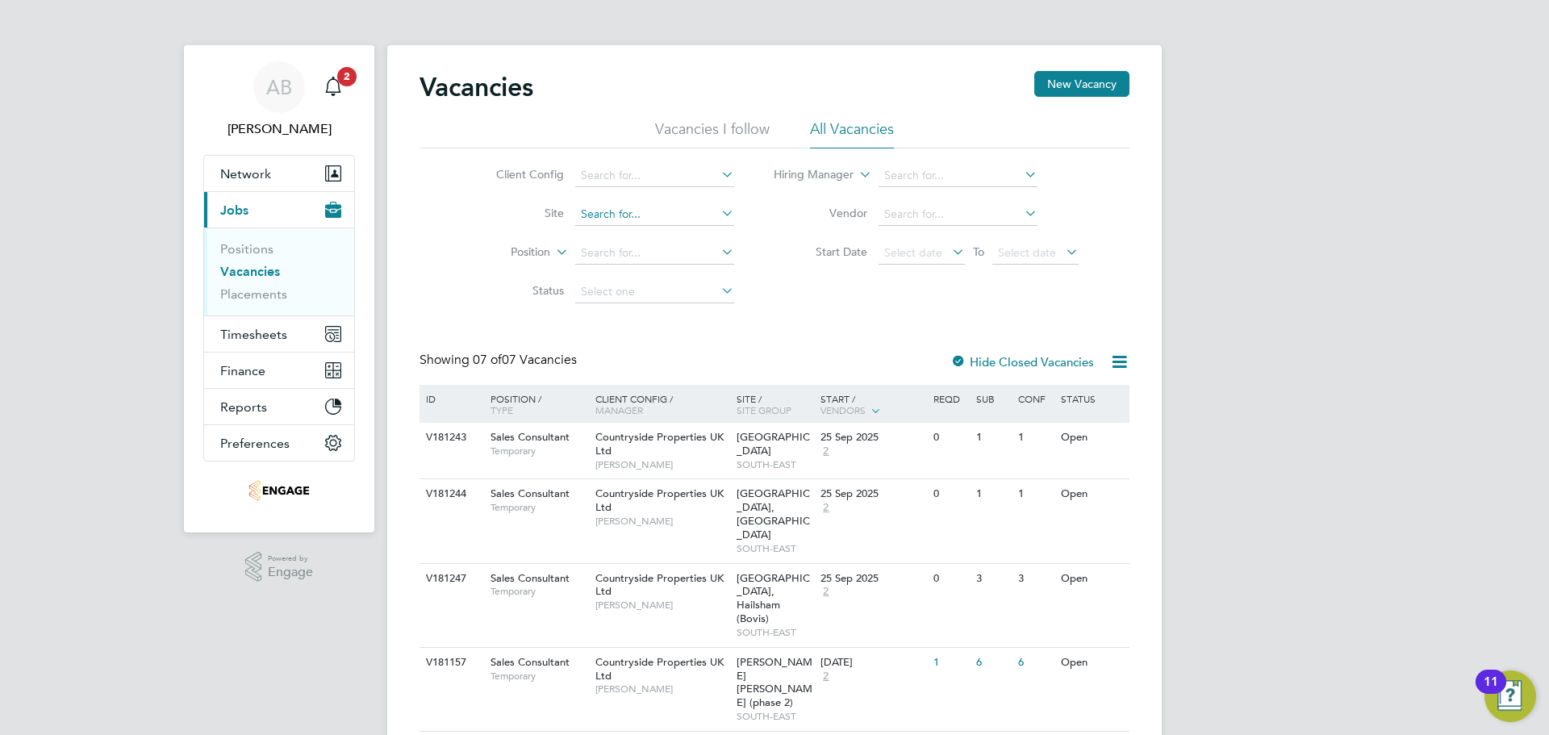
click at [662, 207] on input at bounding box center [654, 214] width 159 height 23
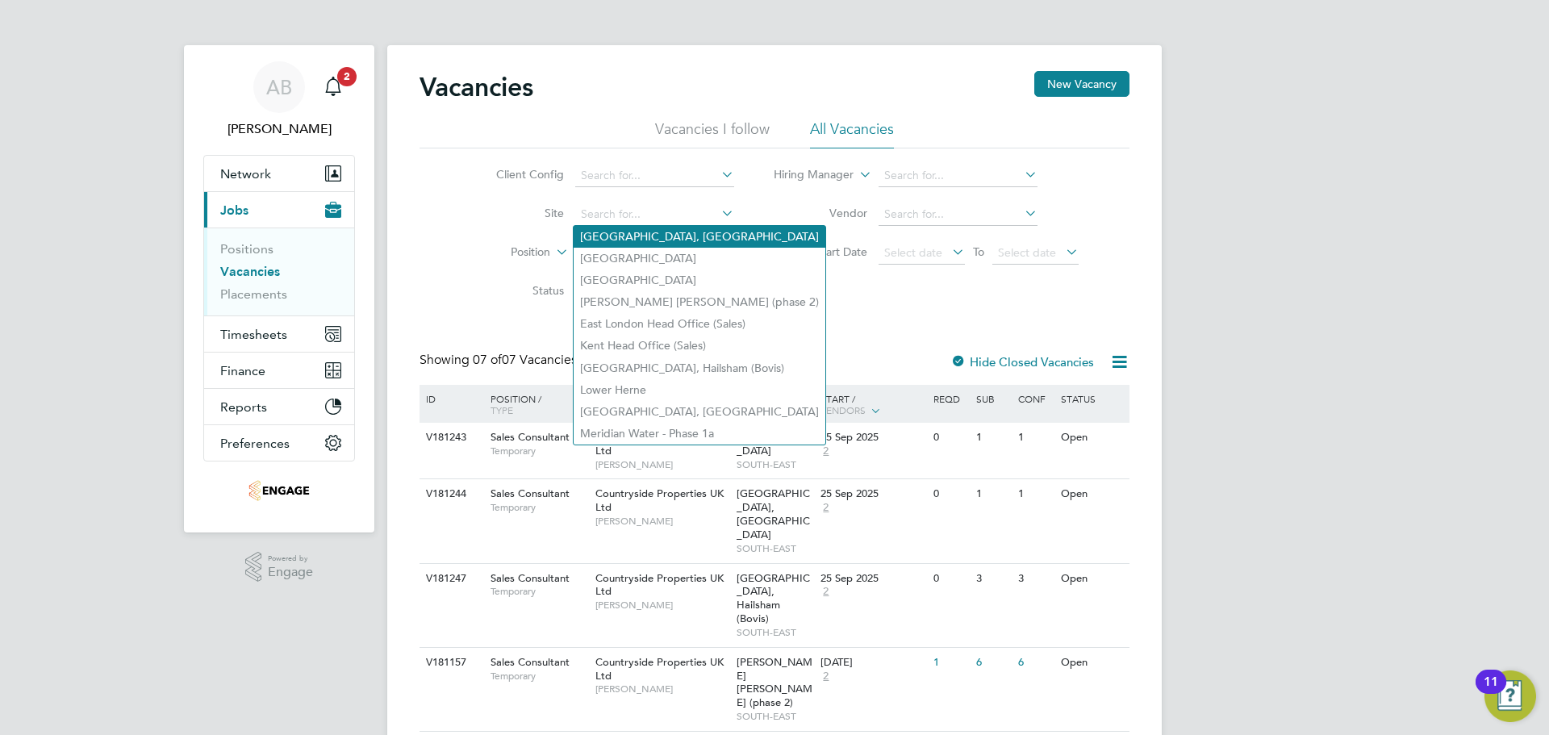
click at [671, 231] on li "Ashdown Gardens, Crowborough" at bounding box center [700, 237] width 252 height 22
type input "Ashdown Gardens, Crowborough"
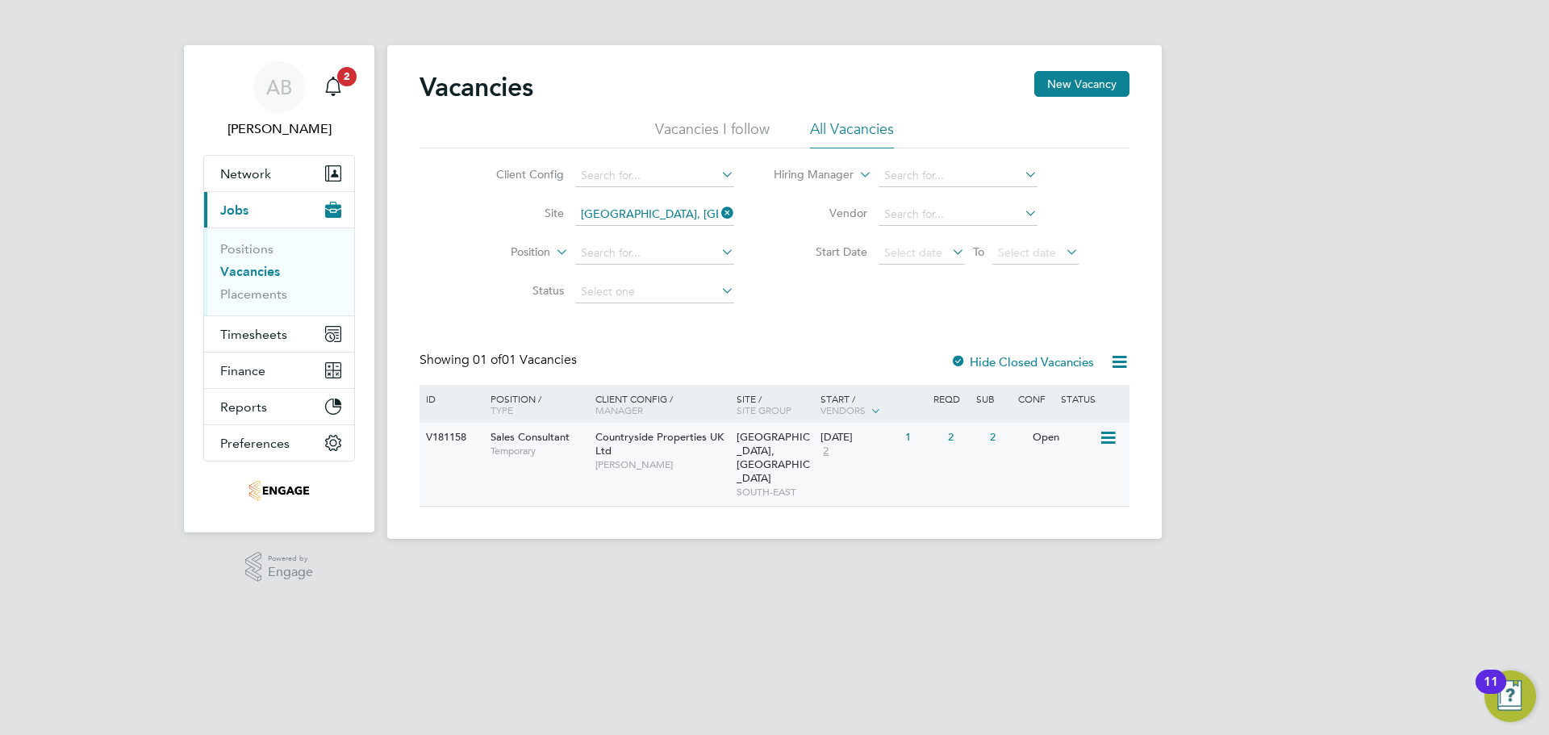
click at [907, 471] on div "V181158 Sales Consultant Temporary Countryside Properties UK Ltd Thomas Church …" at bounding box center [775, 464] width 710 height 83
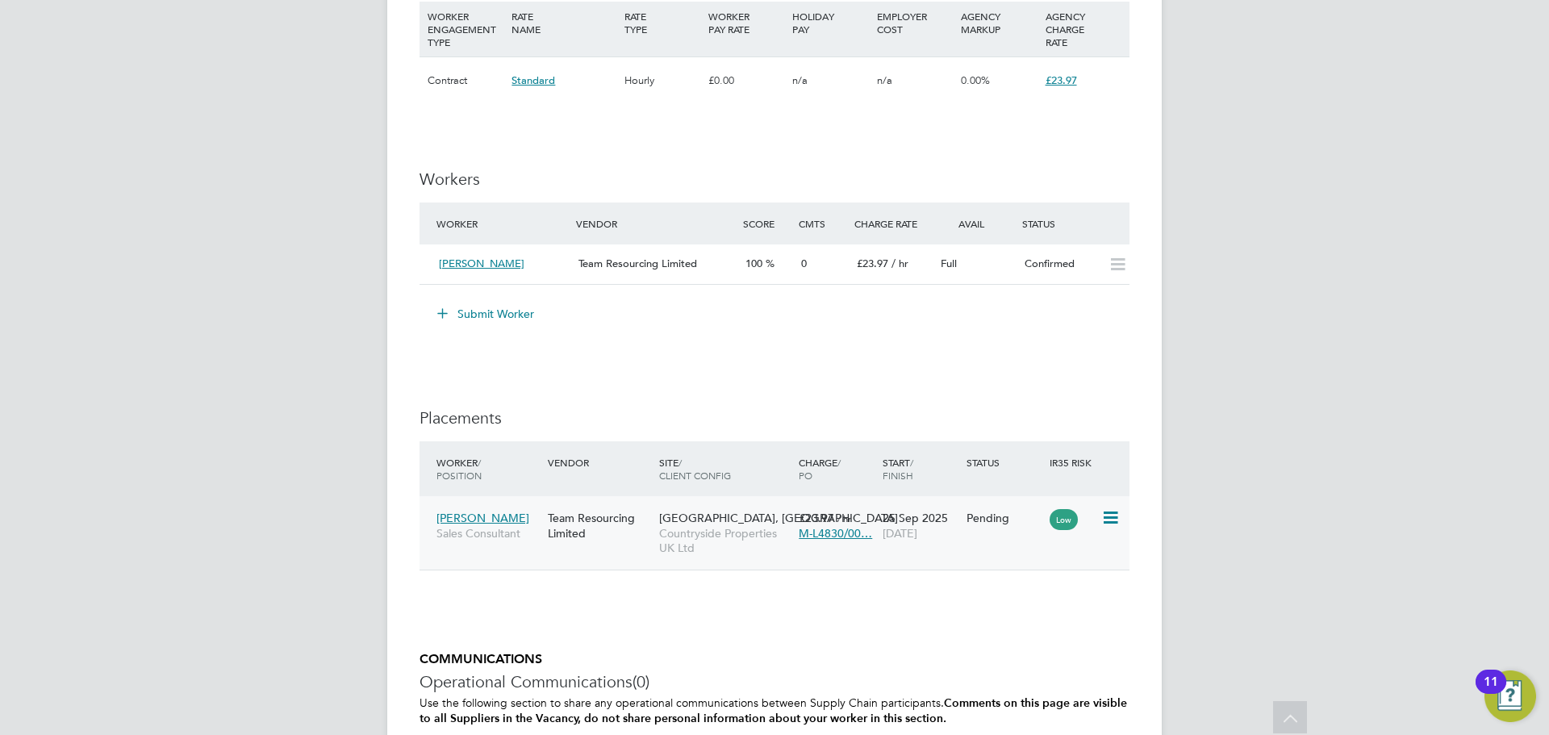
click at [1115, 516] on icon at bounding box center [1109, 517] width 16 height 19
click at [1026, 614] on li "Start" at bounding box center [1036, 618] width 165 height 23
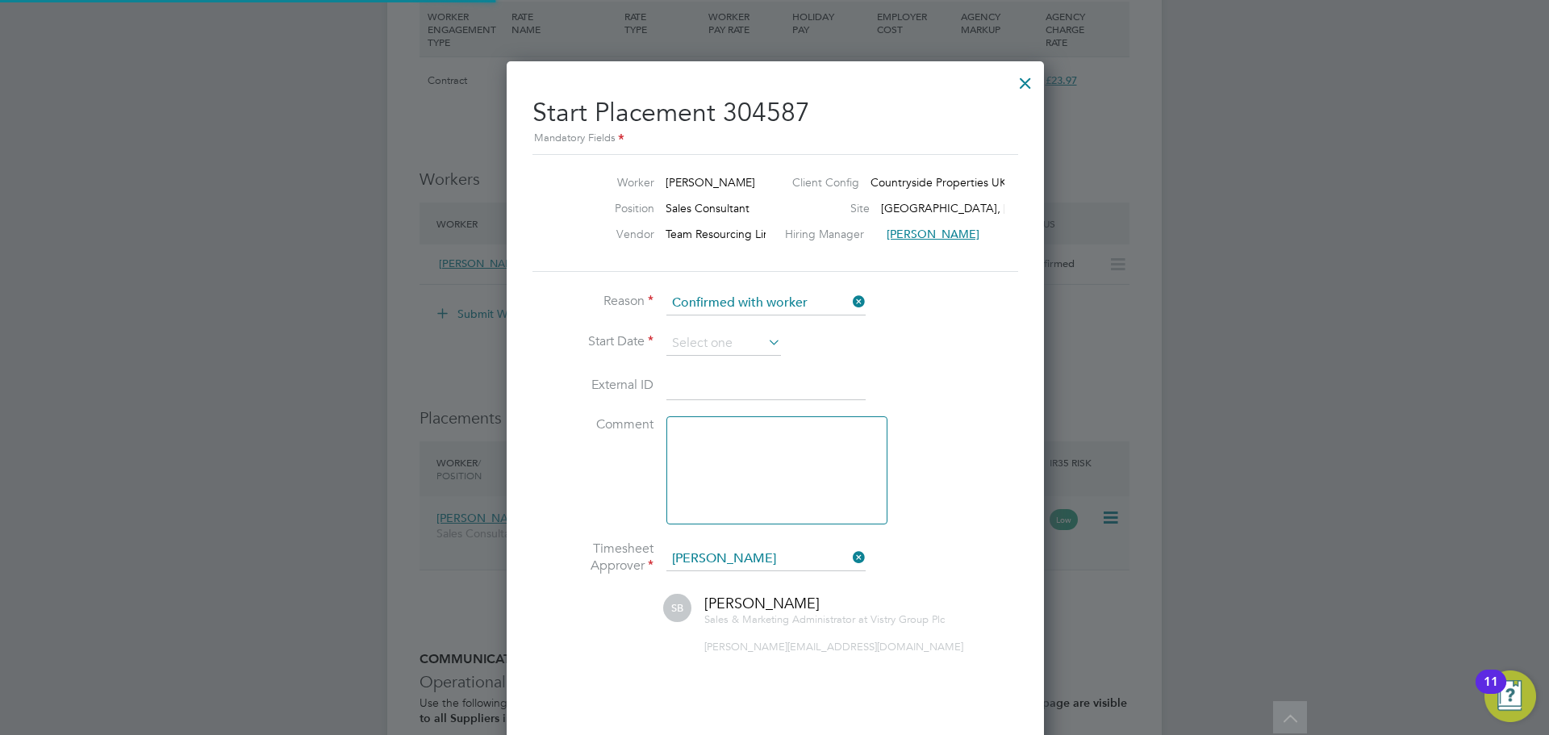
scroll to position [16, 200]
click at [728, 336] on input at bounding box center [723, 344] width 115 height 24
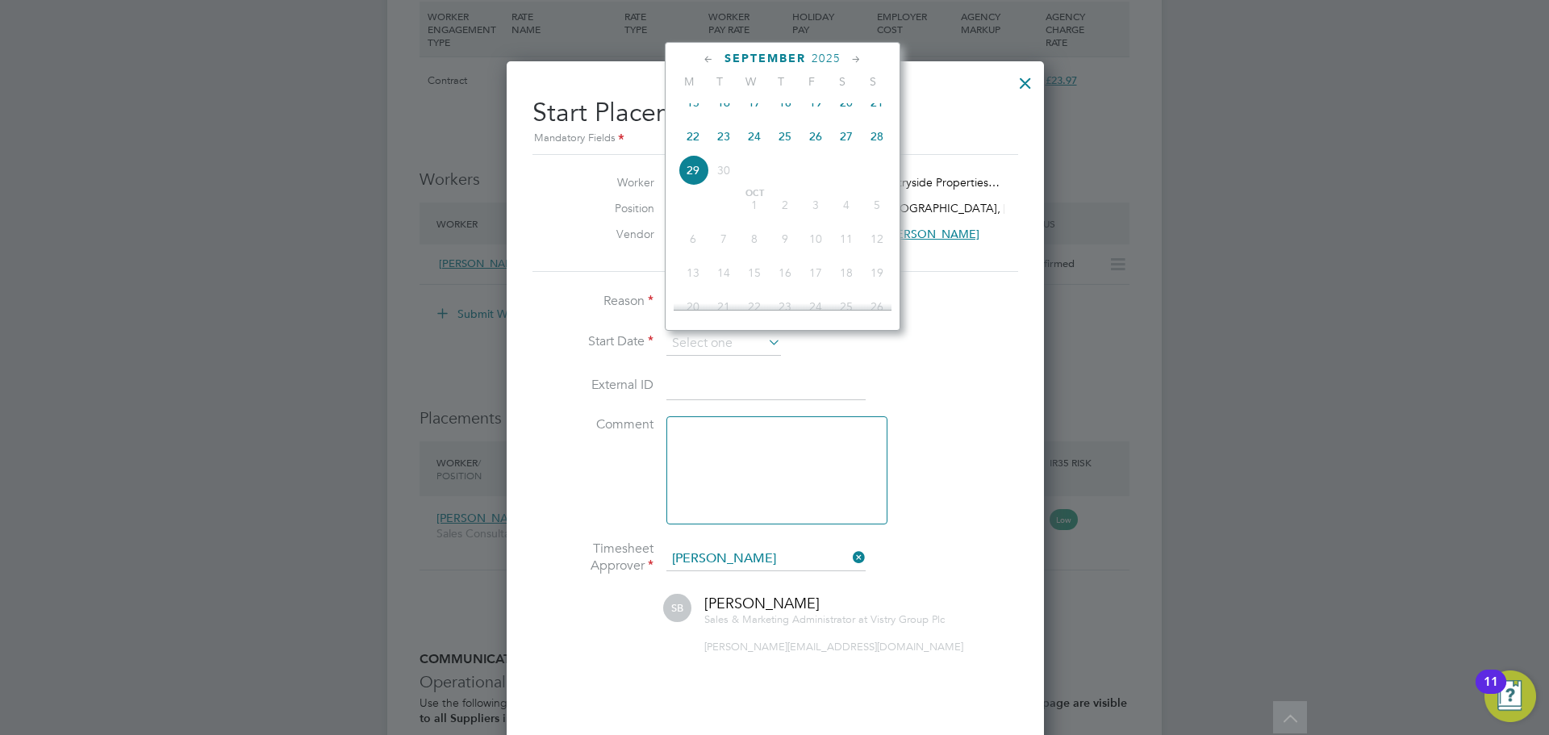
click at [875, 152] on span "28" at bounding box center [877, 136] width 31 height 31
type input "[DATE]"
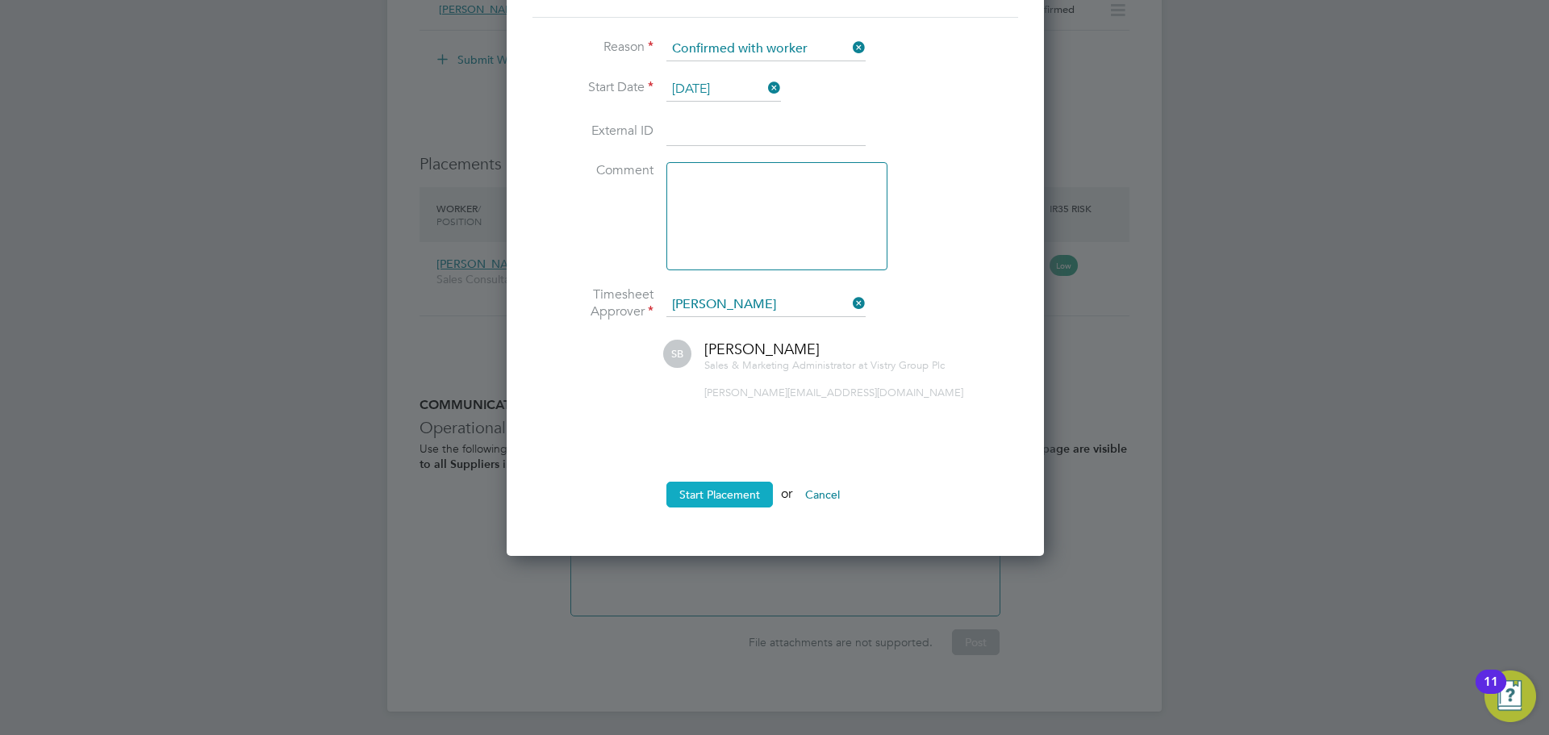
click at [715, 496] on button "Start Placement" at bounding box center [719, 495] width 106 height 26
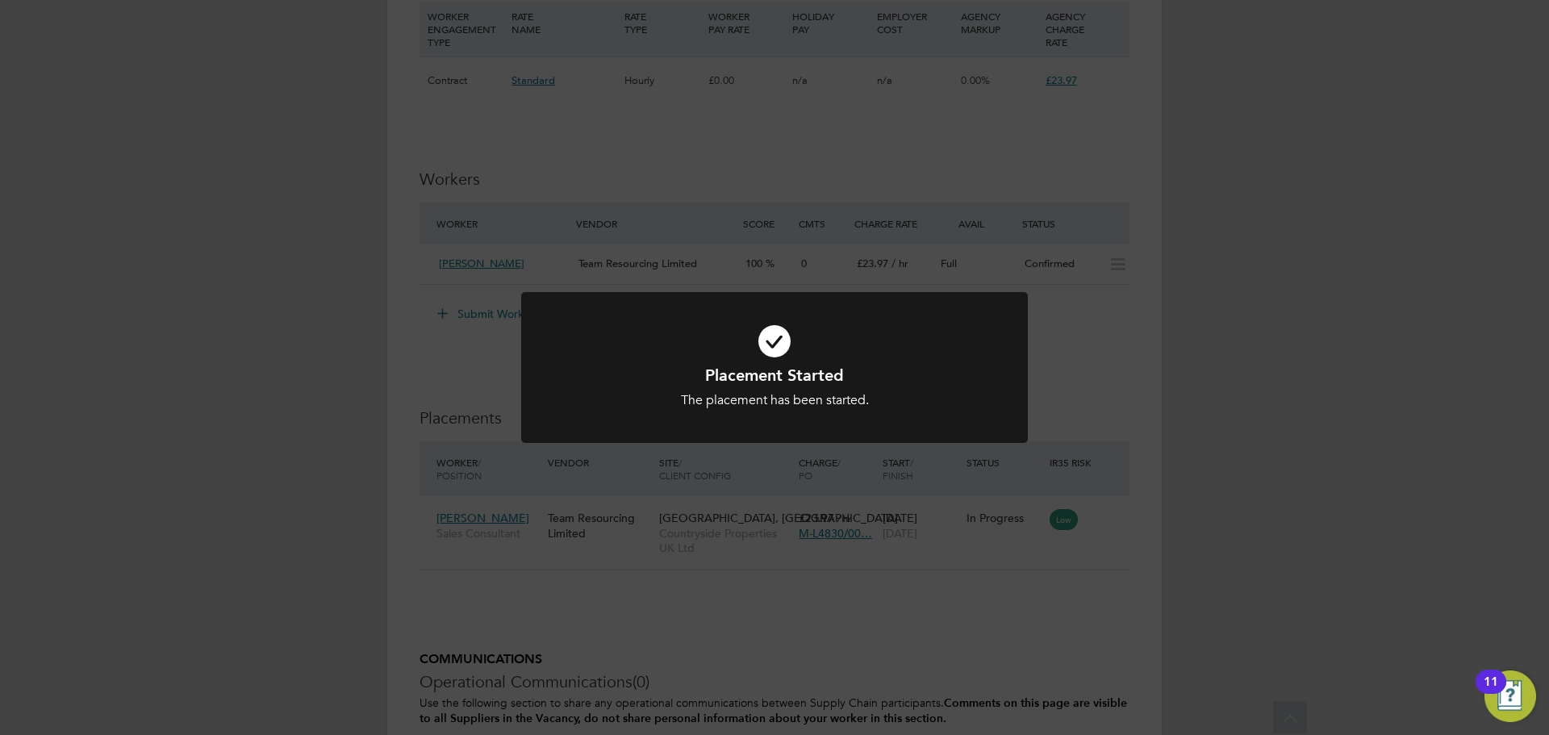
drag, startPoint x: 1248, startPoint y: 387, endPoint x: 1231, endPoint y: 366, distance: 27.0
click at [1248, 386] on div "Placement Started The placement has been started. Cancel Okay" at bounding box center [774, 367] width 1549 height 735
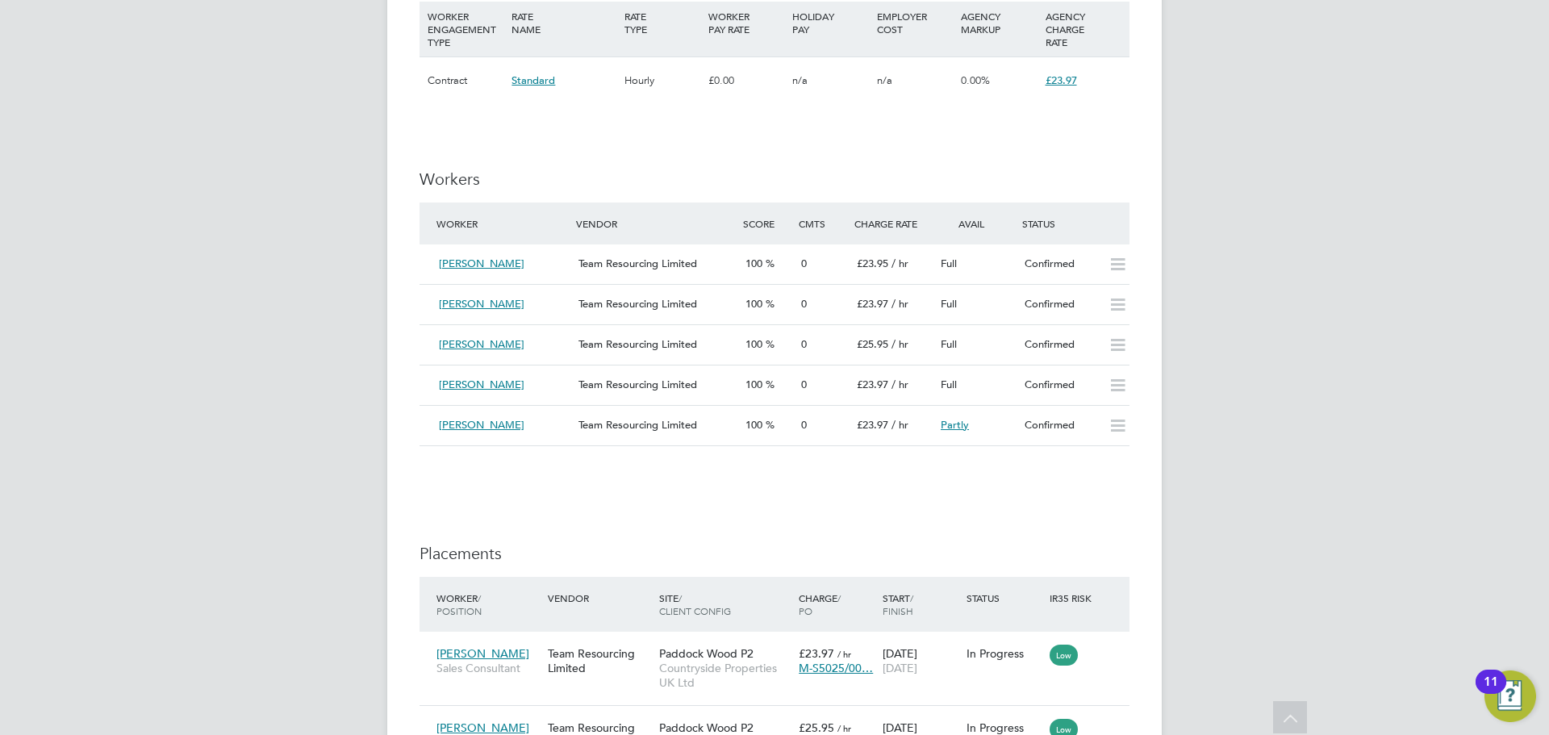
click at [738, 507] on div "IR35 Determination IR35 Status Inside IR35 Status Determination Statement Role_…" at bounding box center [775, 130] width 710 height 2321
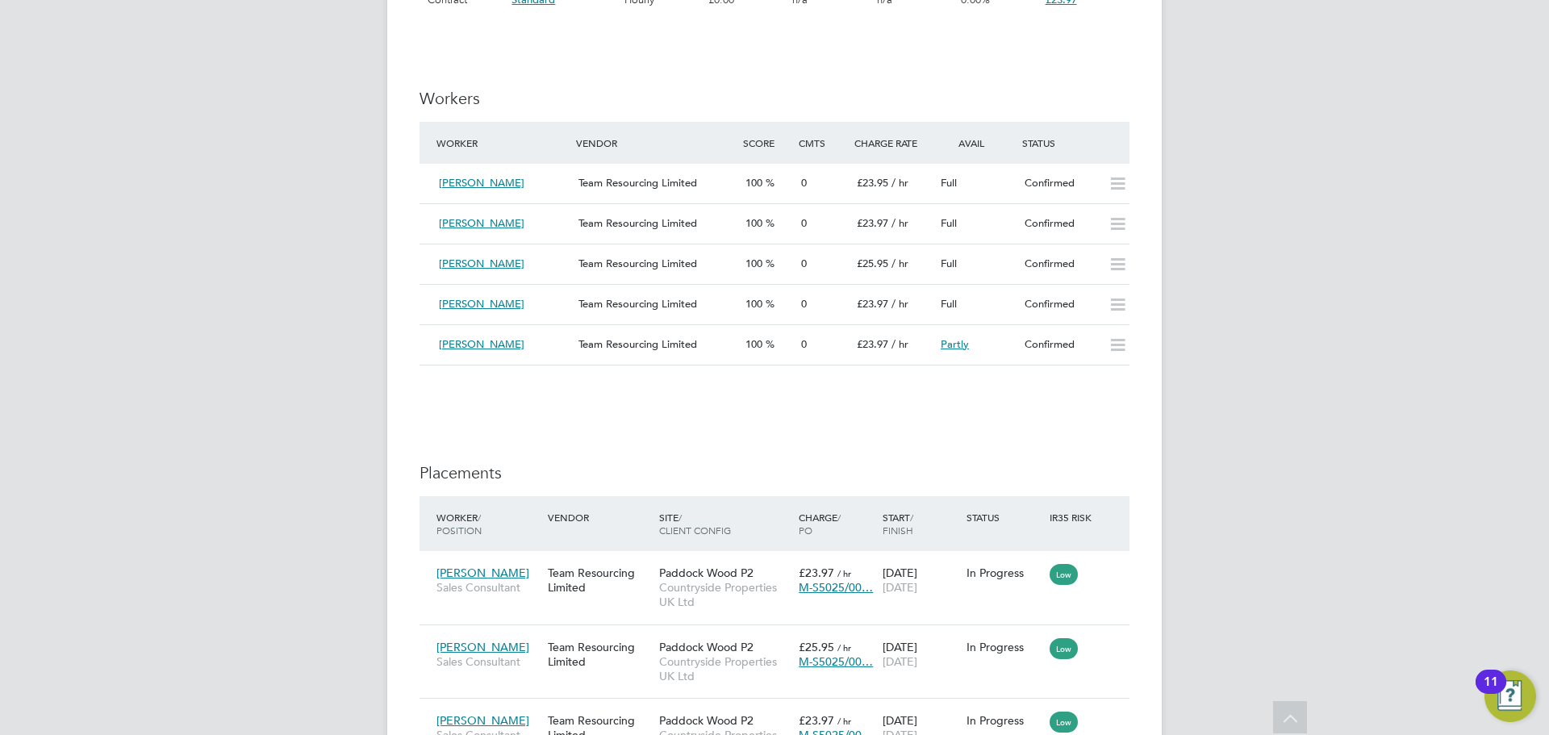
click at [742, 423] on div "IR35 Determination IR35 Status Inside IR35 Status Determination Statement Role_…" at bounding box center [775, 49] width 710 height 2321
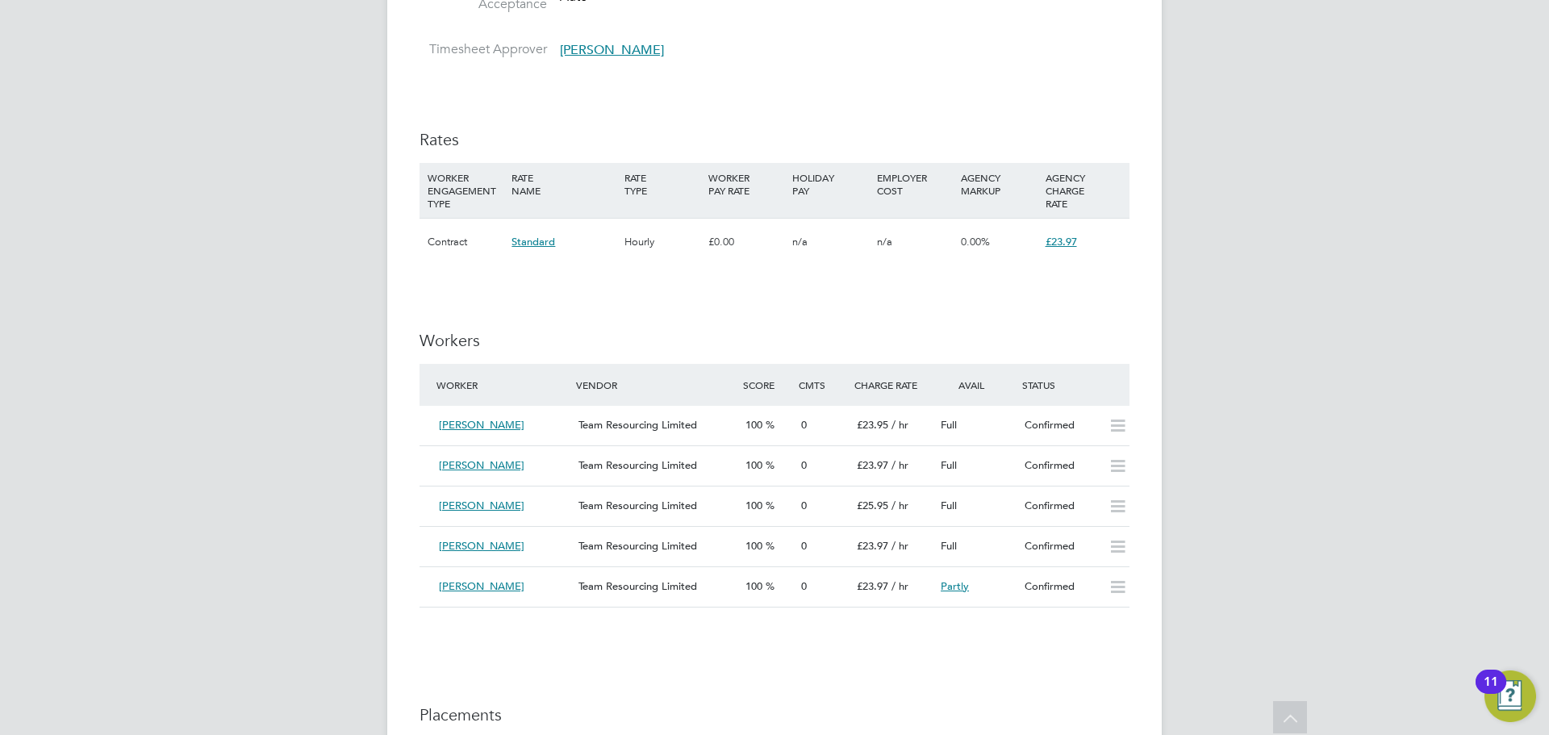
click at [797, 299] on div "IR35 Determination IR35 Status Inside IR35 Status Determination Statement Role_…" at bounding box center [775, 291] width 710 height 2321
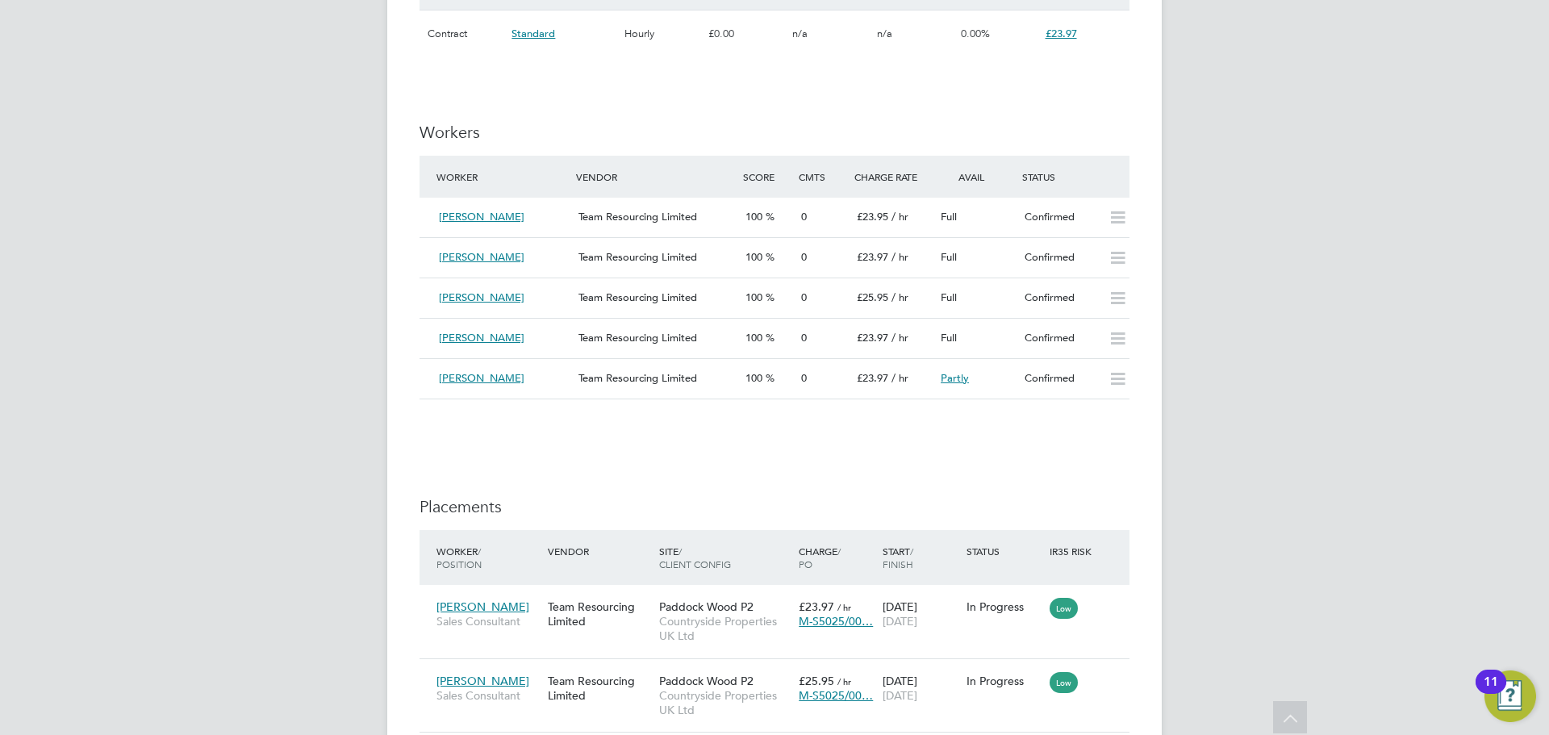
click at [638, 423] on li at bounding box center [775, 424] width 710 height 16
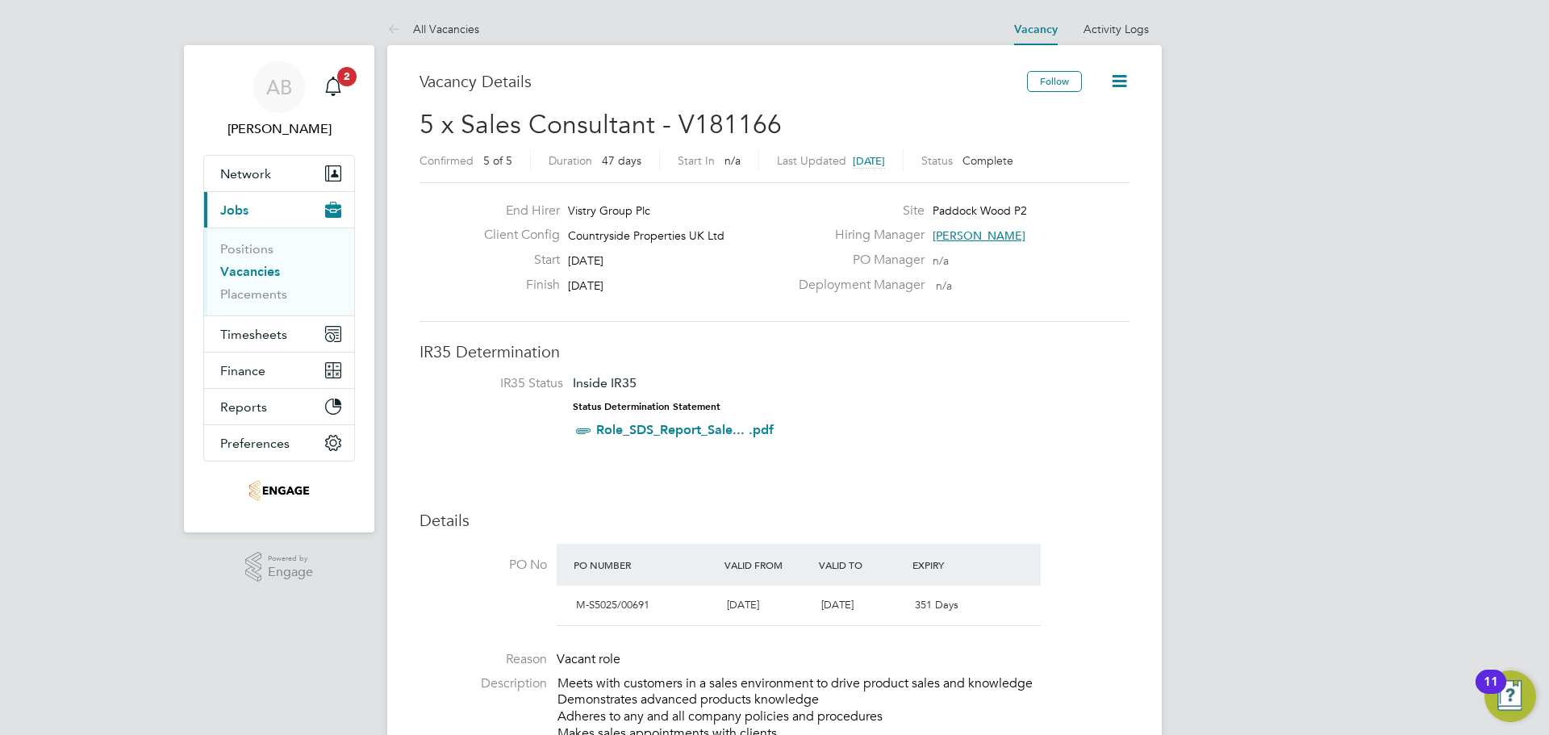
click at [1125, 81] on icon at bounding box center [1119, 81] width 20 height 20
click at [1064, 81] on button "Follow" at bounding box center [1054, 81] width 55 height 21
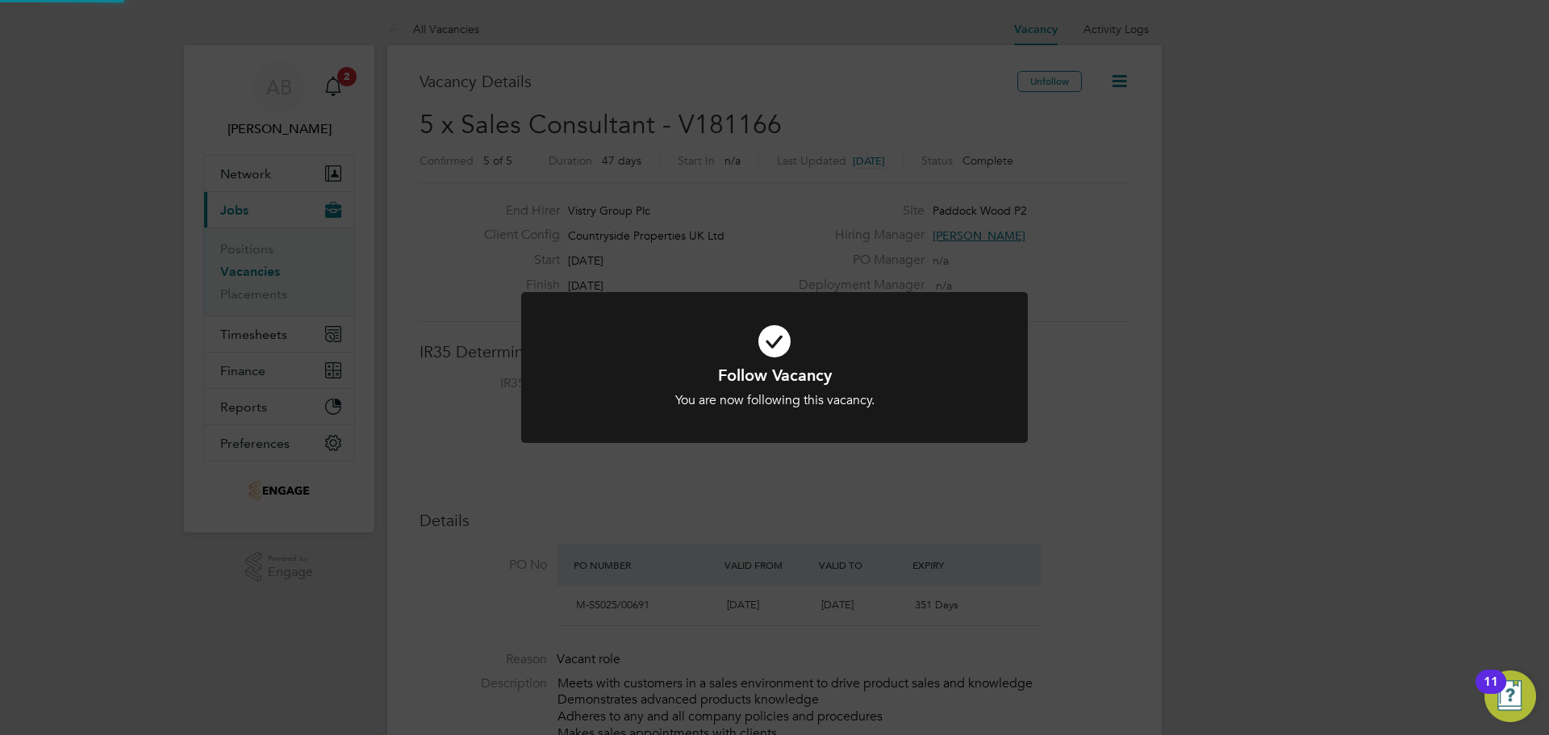
click at [1114, 81] on div "Follow Vacancy You are now following this vacancy. Cancel Okay" at bounding box center [774, 367] width 1549 height 735
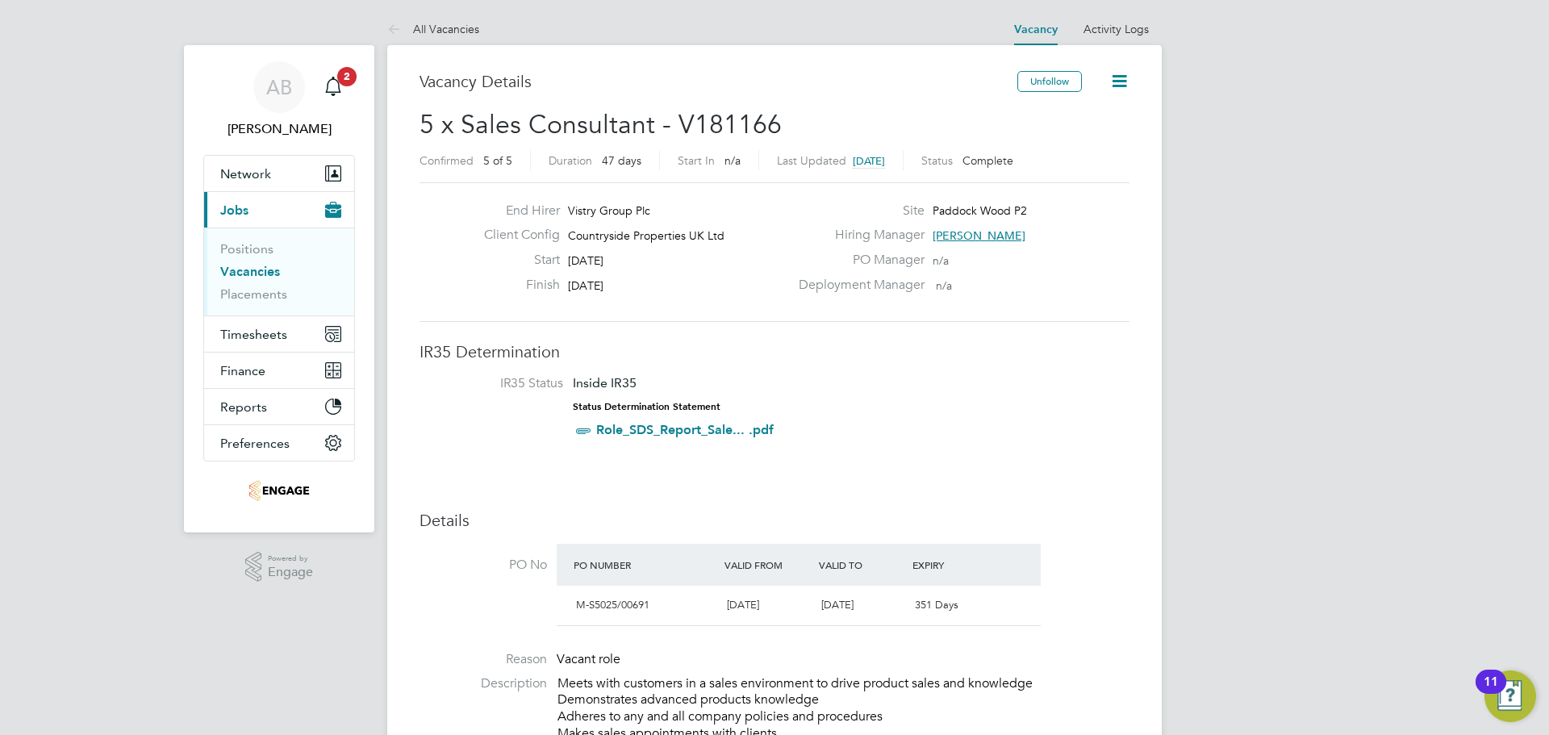
click at [1111, 82] on icon at bounding box center [1119, 81] width 20 height 20
click at [1074, 117] on li "Edit Vacancy" at bounding box center [1082, 119] width 94 height 23
click at [977, 346] on h3 "IR35 Determination" at bounding box center [775, 351] width 710 height 21
click at [885, 158] on span "4 days ago" at bounding box center [869, 161] width 32 height 14
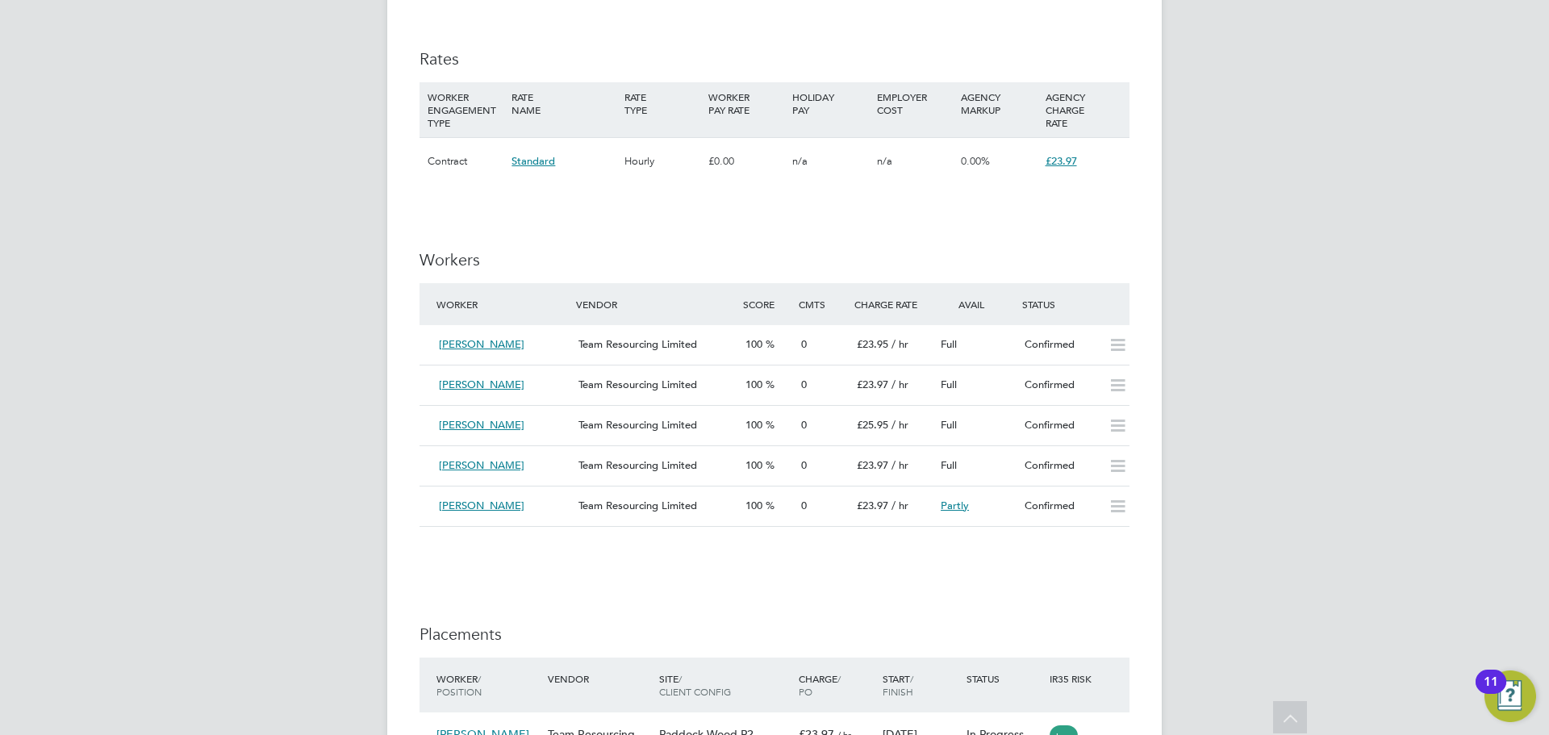
click at [737, 236] on div "IR35 Determination IR35 Status Inside IR35 Status Determination Statement Role_…" at bounding box center [775, 210] width 710 height 2321
click at [599, 548] on li at bounding box center [775, 551] width 710 height 16
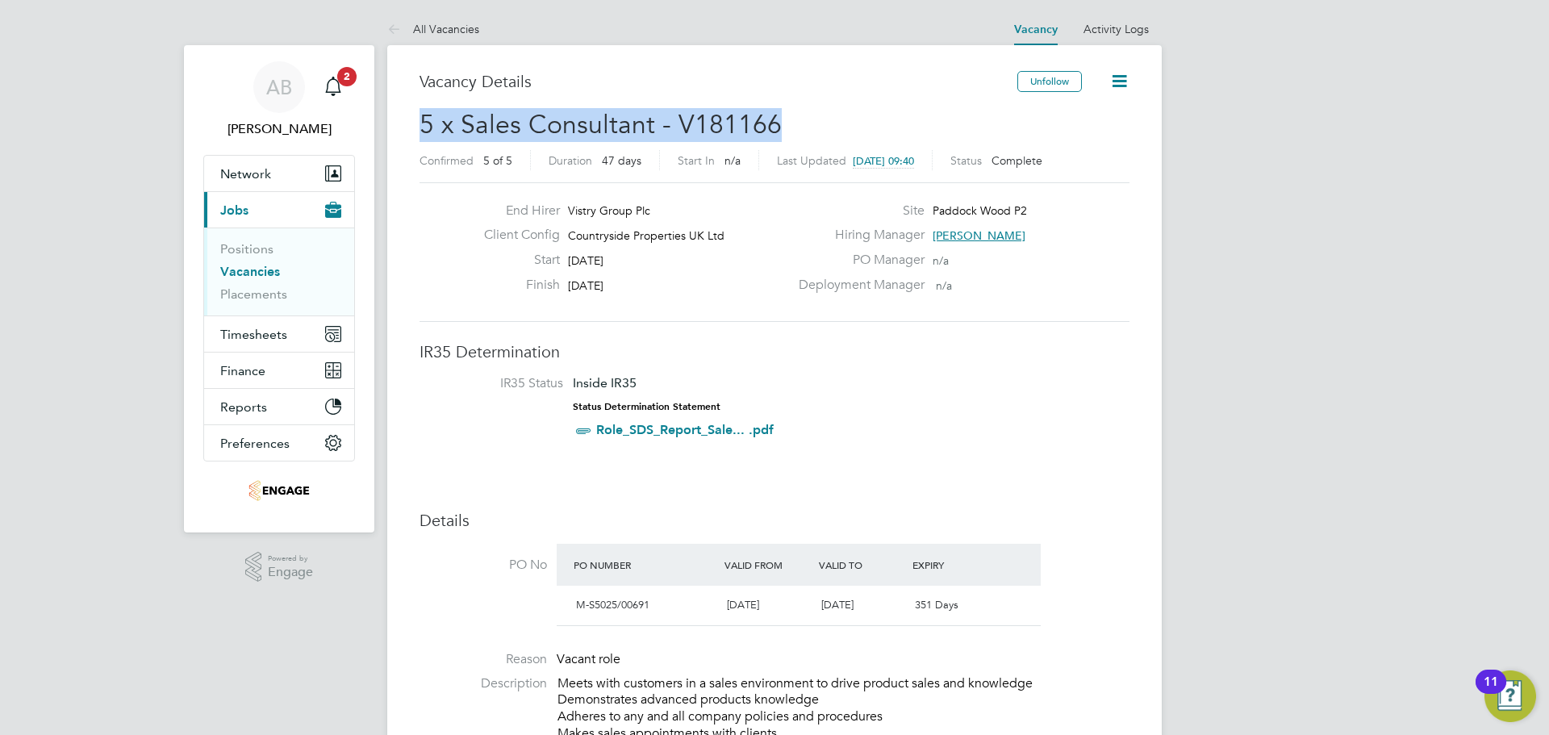
drag, startPoint x: 804, startPoint y: 127, endPoint x: 421, endPoint y: 131, distance: 382.4
click at [421, 131] on h2 "5 x Sales Consultant - V181166 Confirmed 5 of 5 Duration 47 days Start In n/a L…" at bounding box center [775, 142] width 710 height 68
copy span "5 x Sales Consultant - V181166"
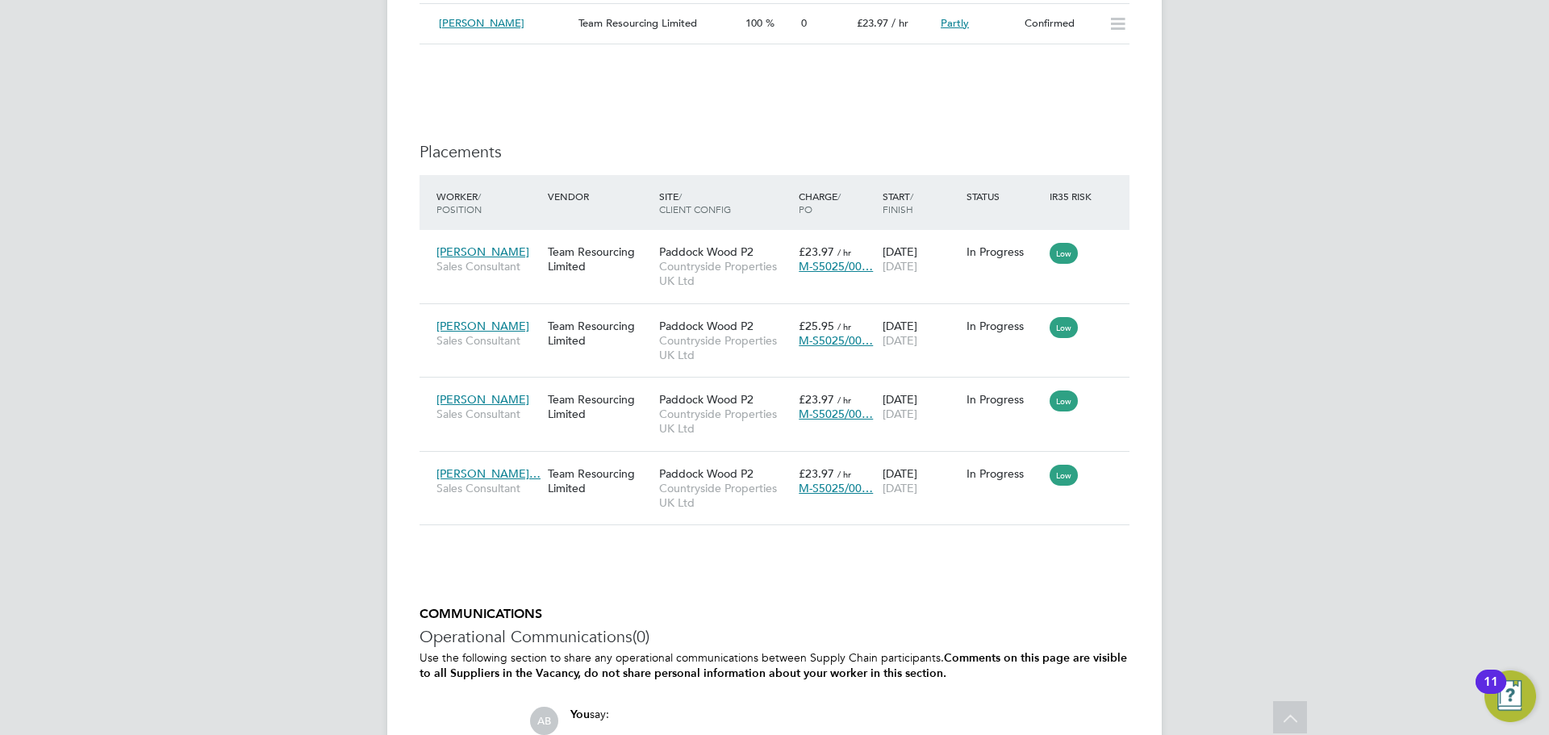
scroll to position [1775, 0]
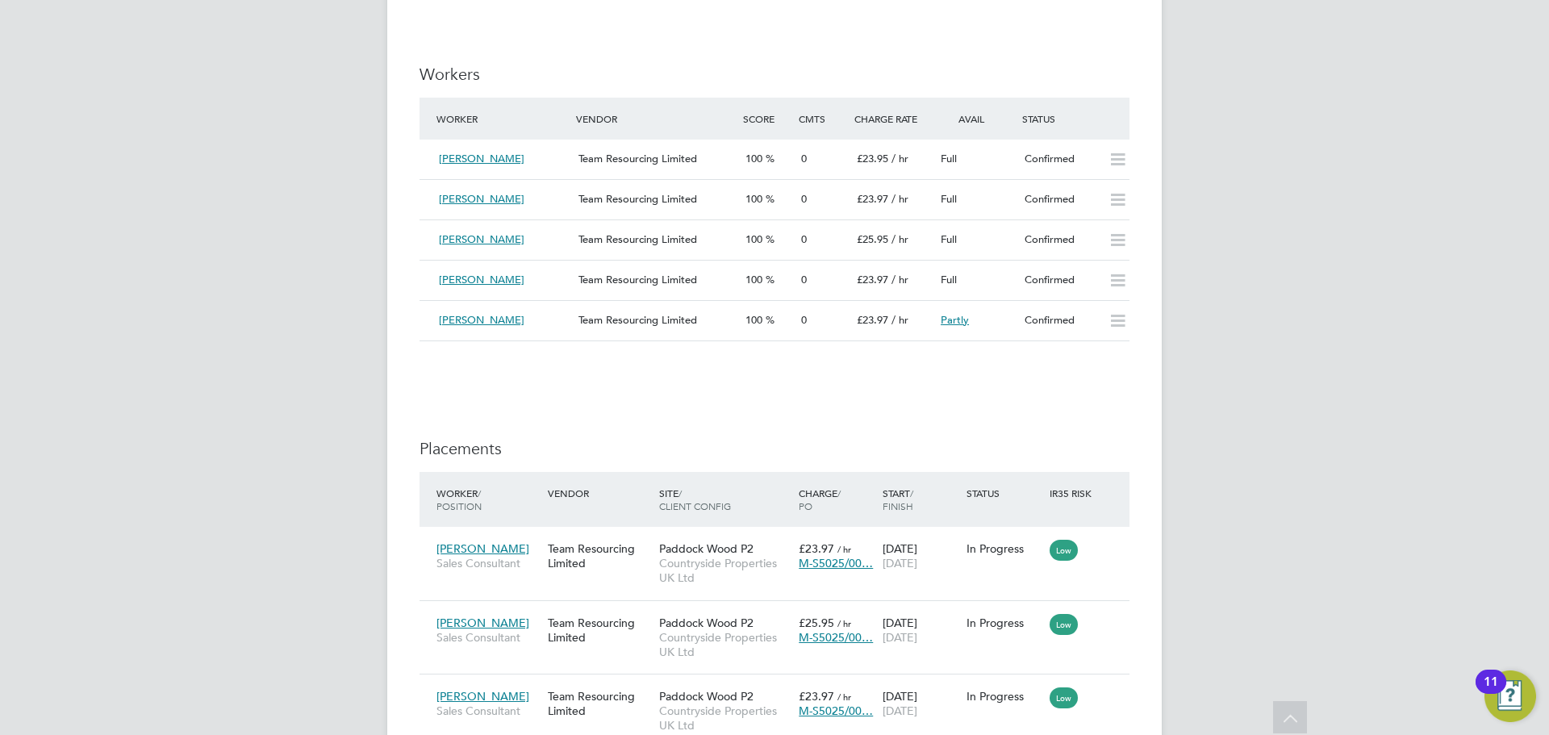
scroll to position [1452, 0]
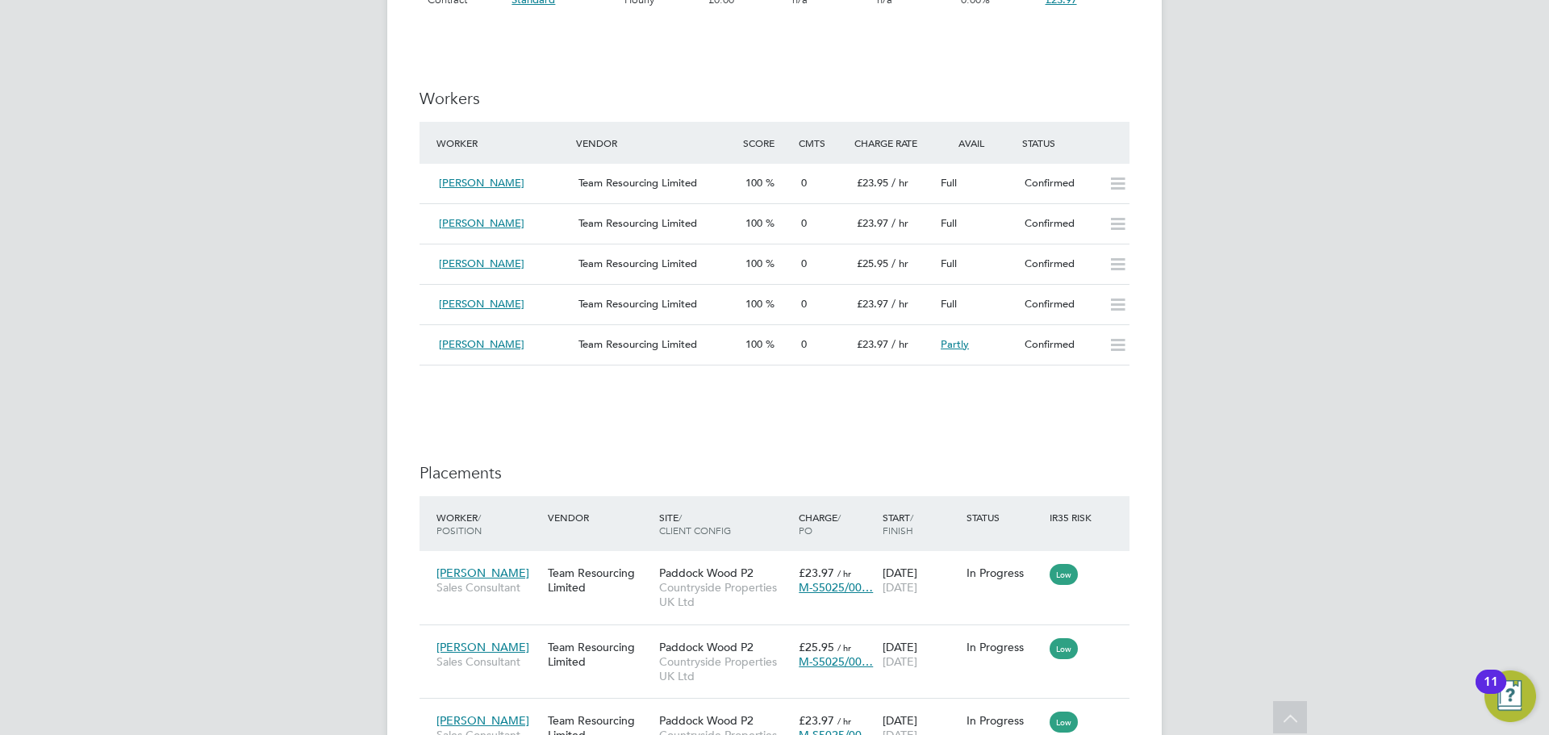
drag, startPoint x: 740, startPoint y: 530, endPoint x: 644, endPoint y: 434, distance: 135.8
click at [644, 434] on div "IR35 Determination IR35 Status Inside IR35 Status Determination Statement Role_…" at bounding box center [775, 49] width 710 height 2321
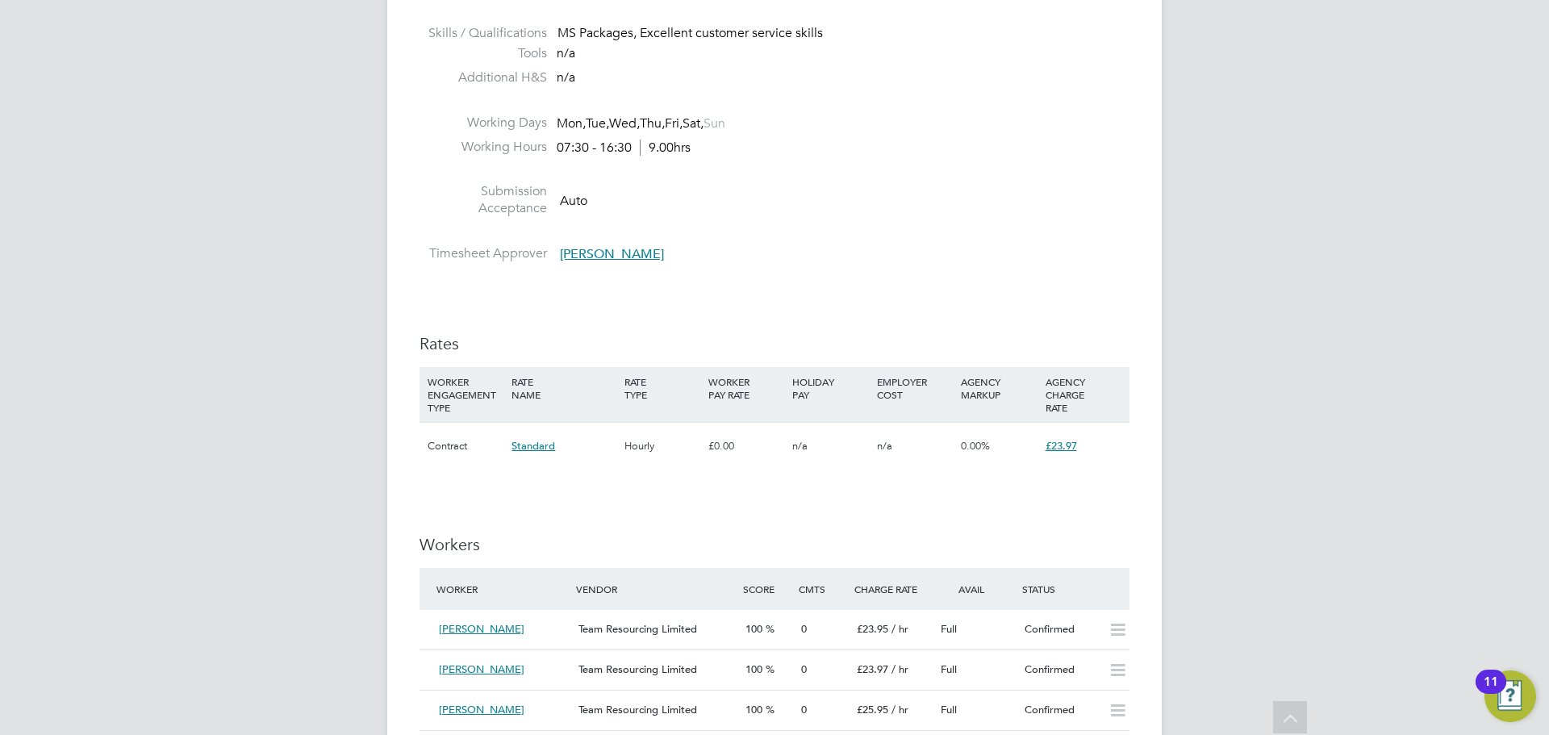
scroll to position [726, 0]
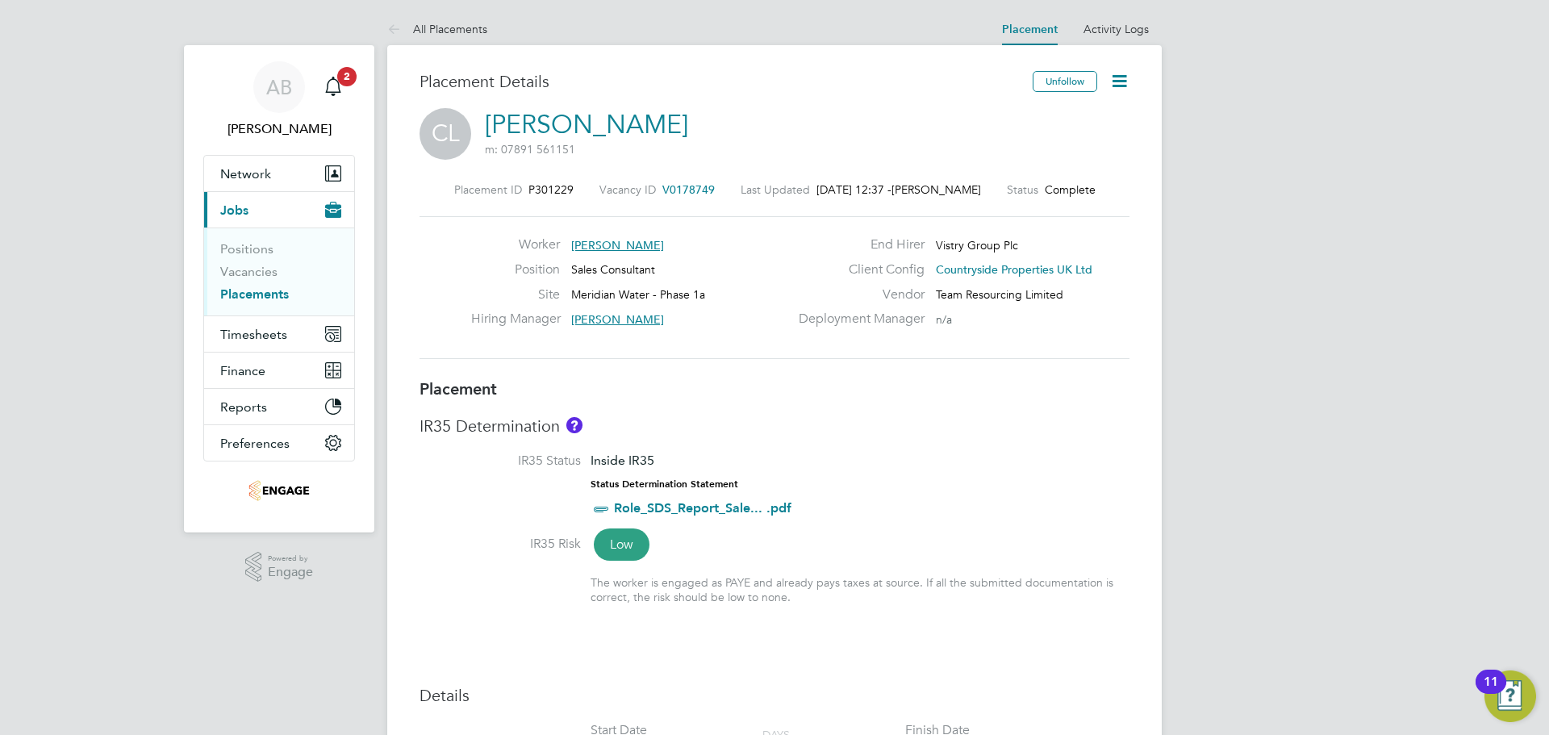
drag, startPoint x: 1121, startPoint y: 76, endPoint x: 1125, endPoint y: 86, distance: 11.2
click at [1121, 76] on icon at bounding box center [1119, 81] width 20 height 20
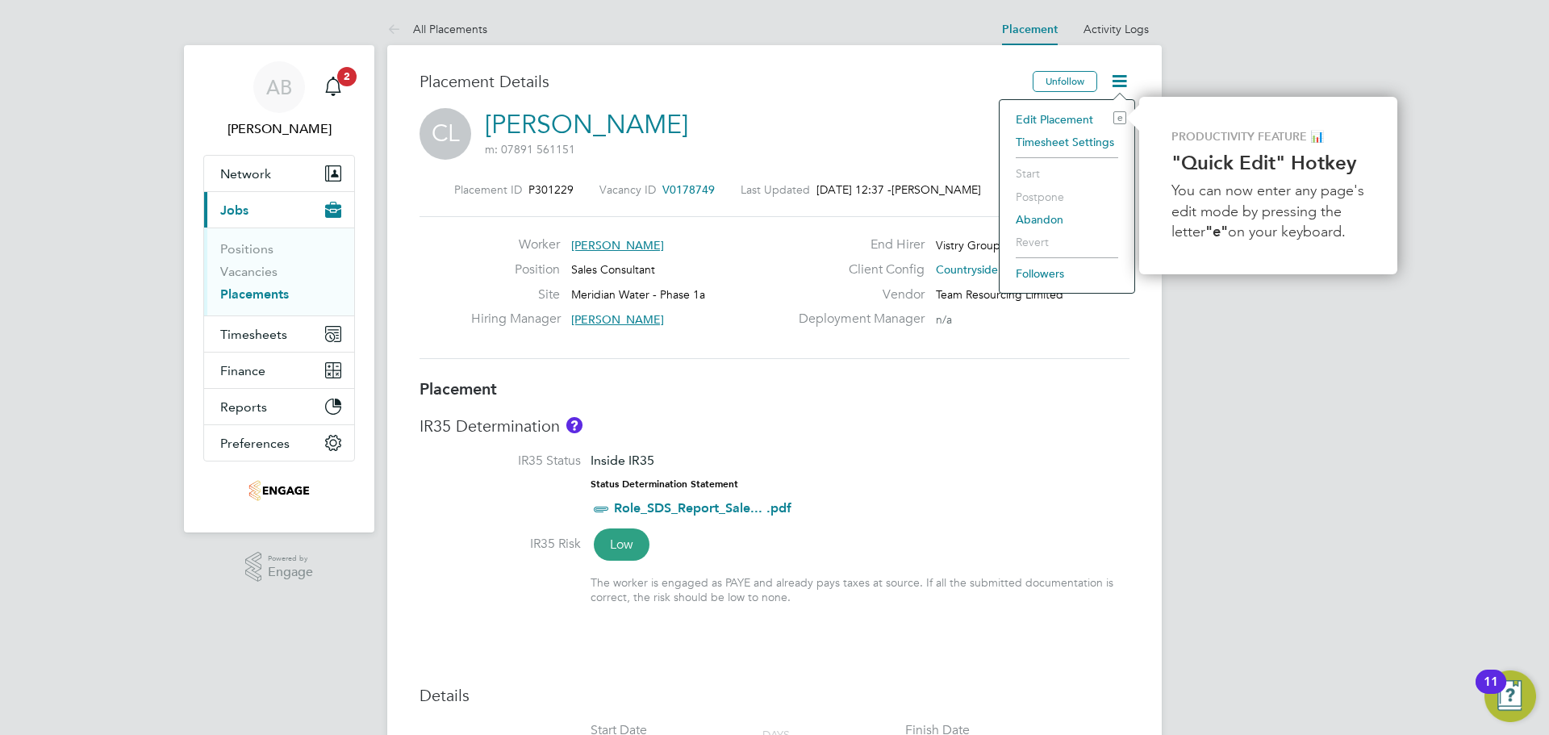
click at [1059, 115] on li "Edit Placement e" at bounding box center [1067, 119] width 119 height 23
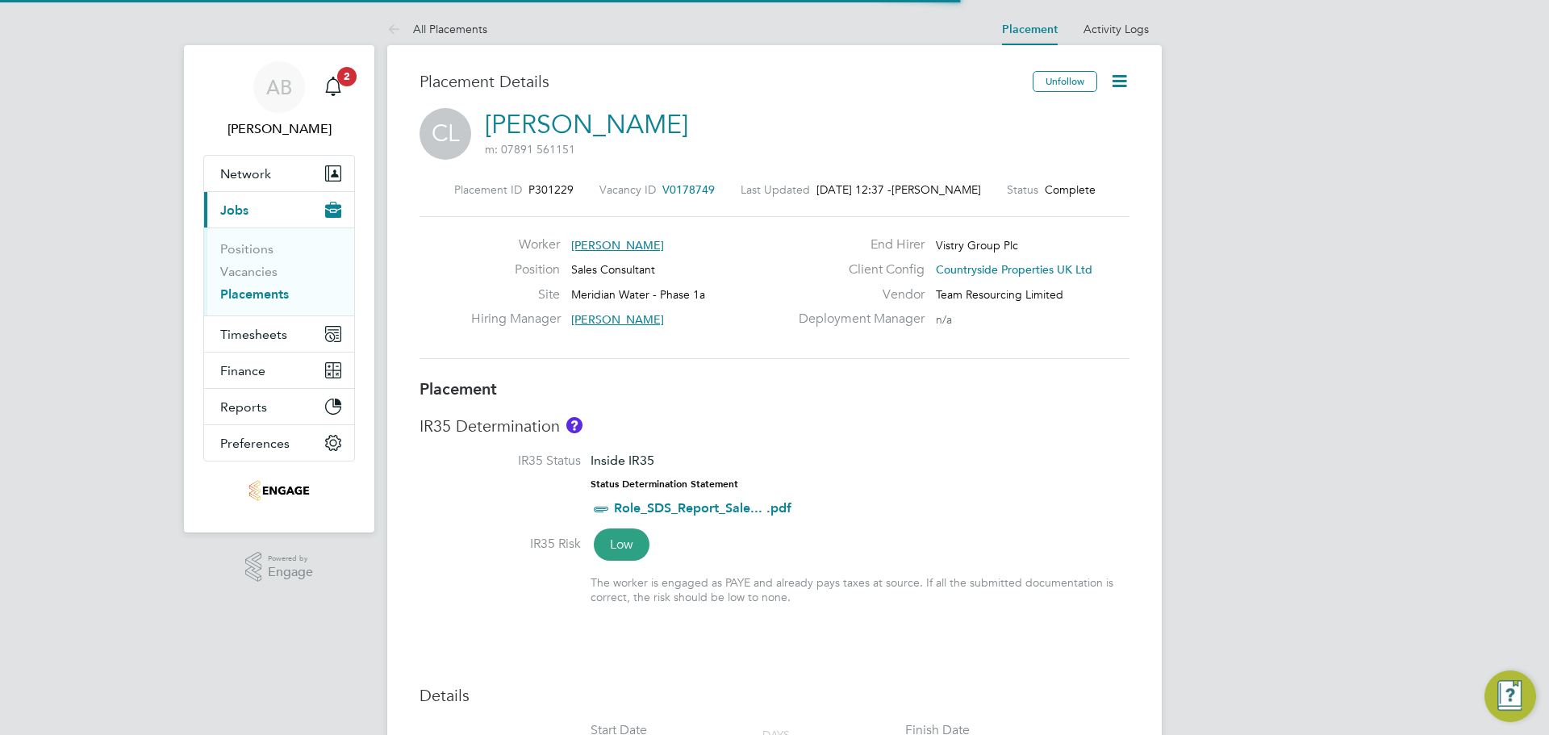
scroll to position [8, 8]
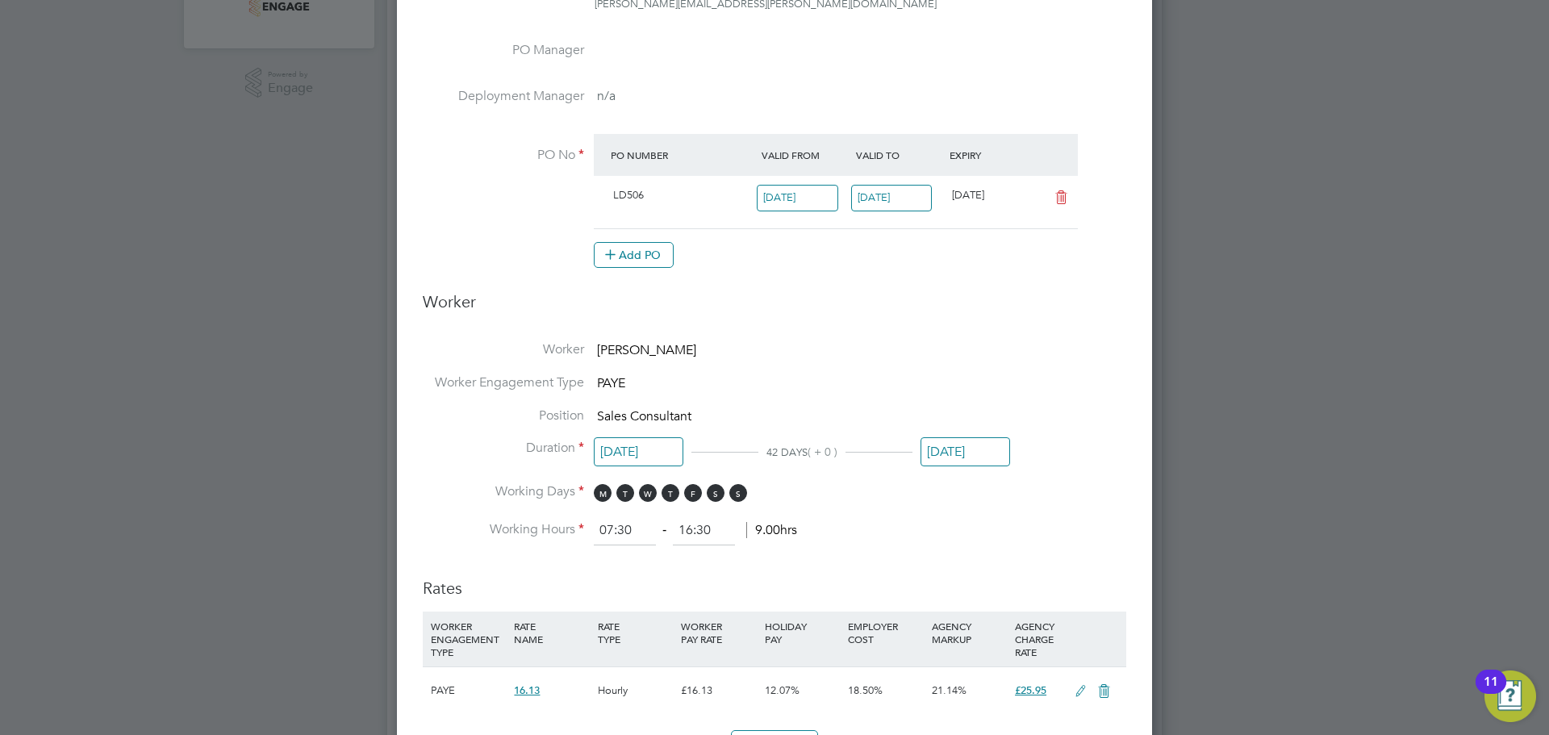
click at [976, 449] on input "[DATE]" at bounding box center [966, 452] width 90 height 30
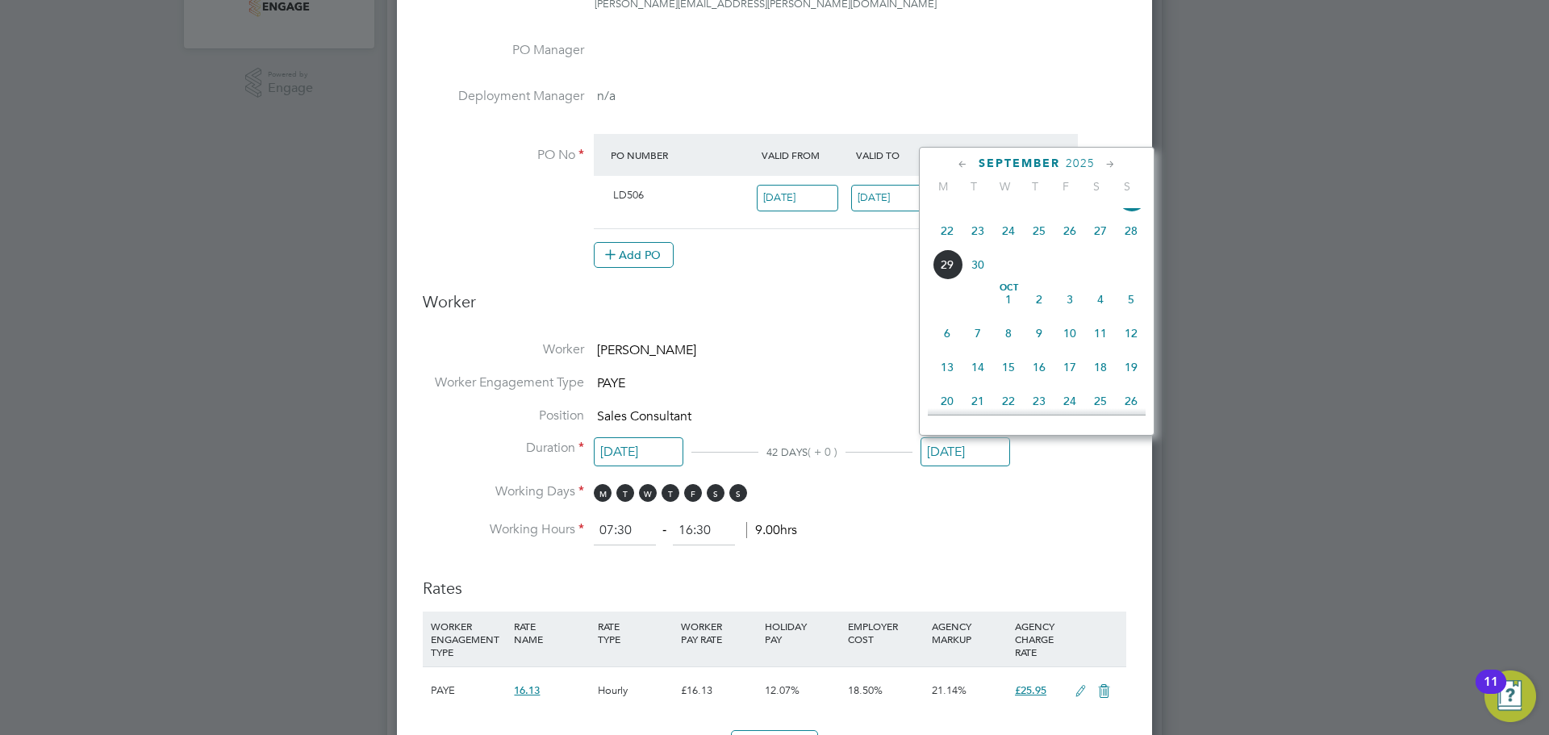
click at [1126, 349] on span "12" at bounding box center [1131, 333] width 31 height 31
type input "12 Oct 2025"
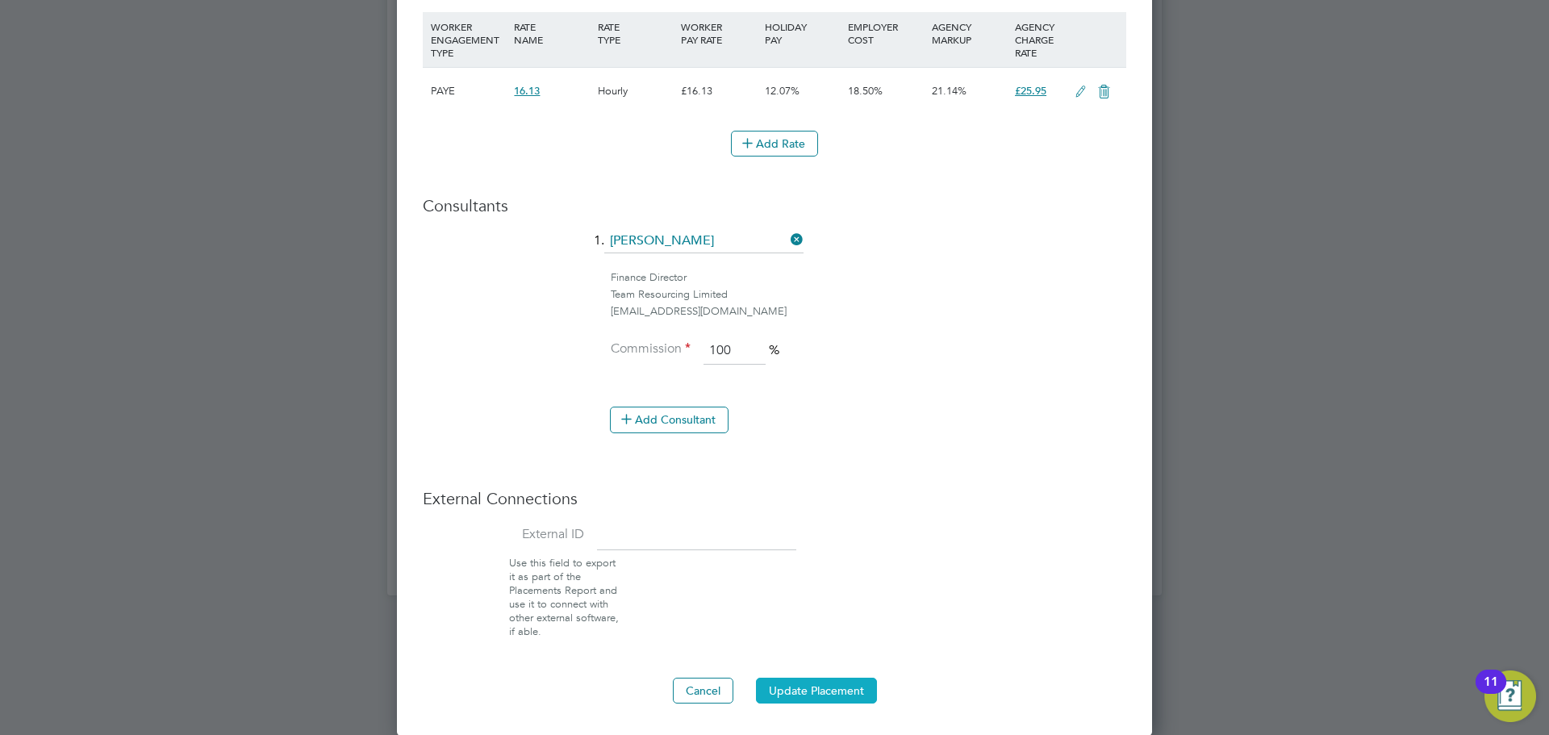
click at [837, 687] on button "Update Placement" at bounding box center [816, 691] width 121 height 26
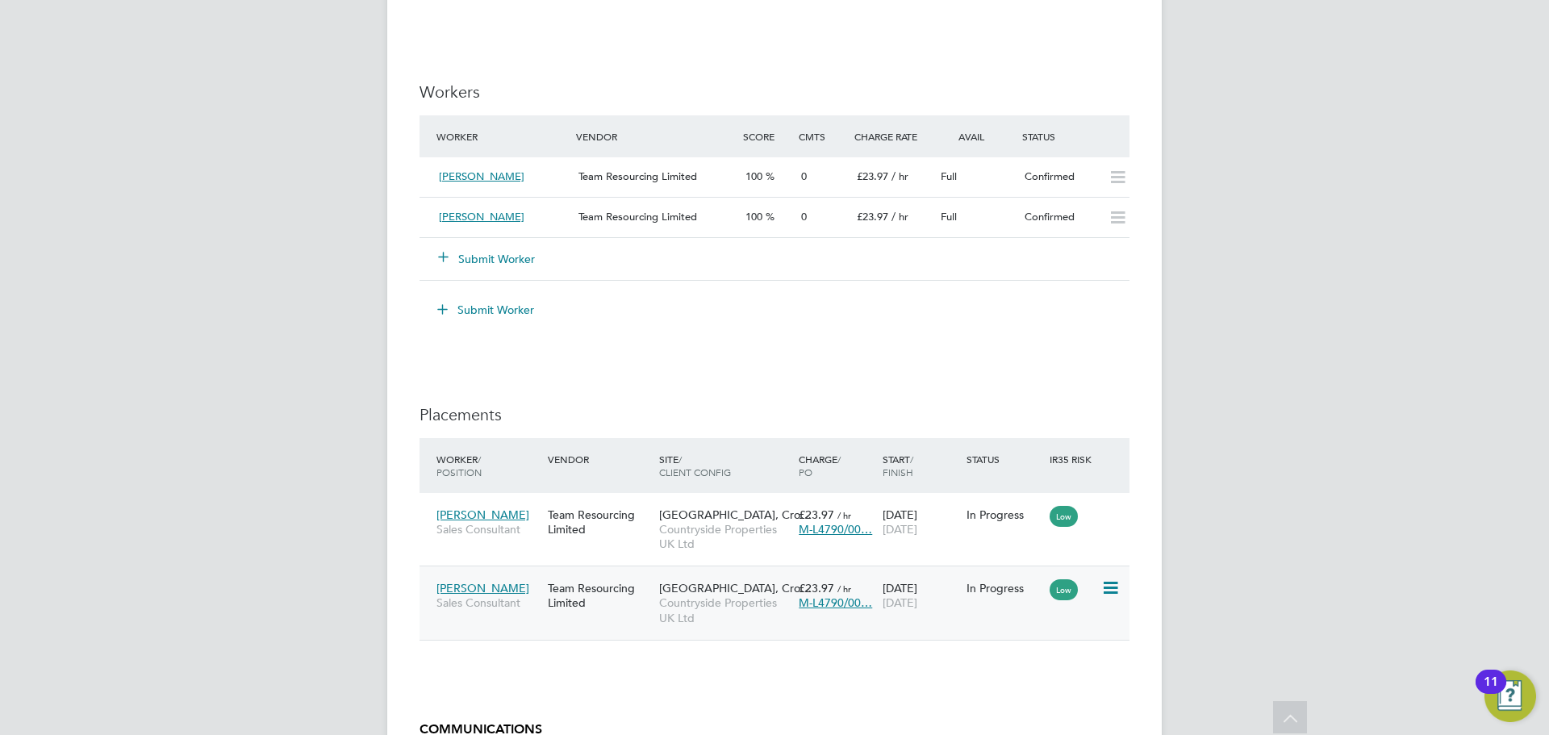
click at [1114, 587] on icon at bounding box center [1109, 587] width 16 height 19
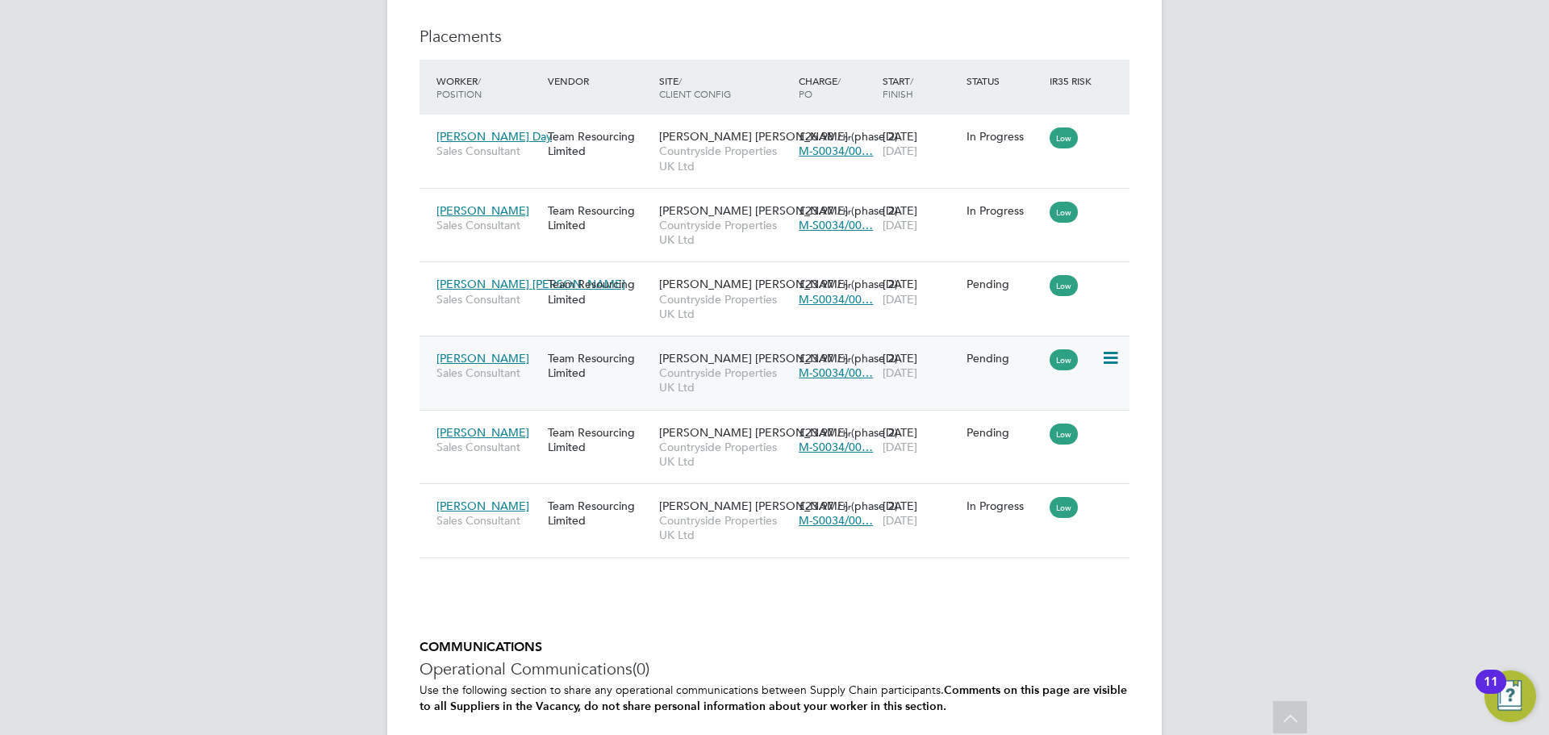
click at [1107, 359] on icon at bounding box center [1109, 358] width 16 height 19
click at [964, 454] on li "Start" at bounding box center [1036, 457] width 165 height 23
type input "[PERSON_NAME]"
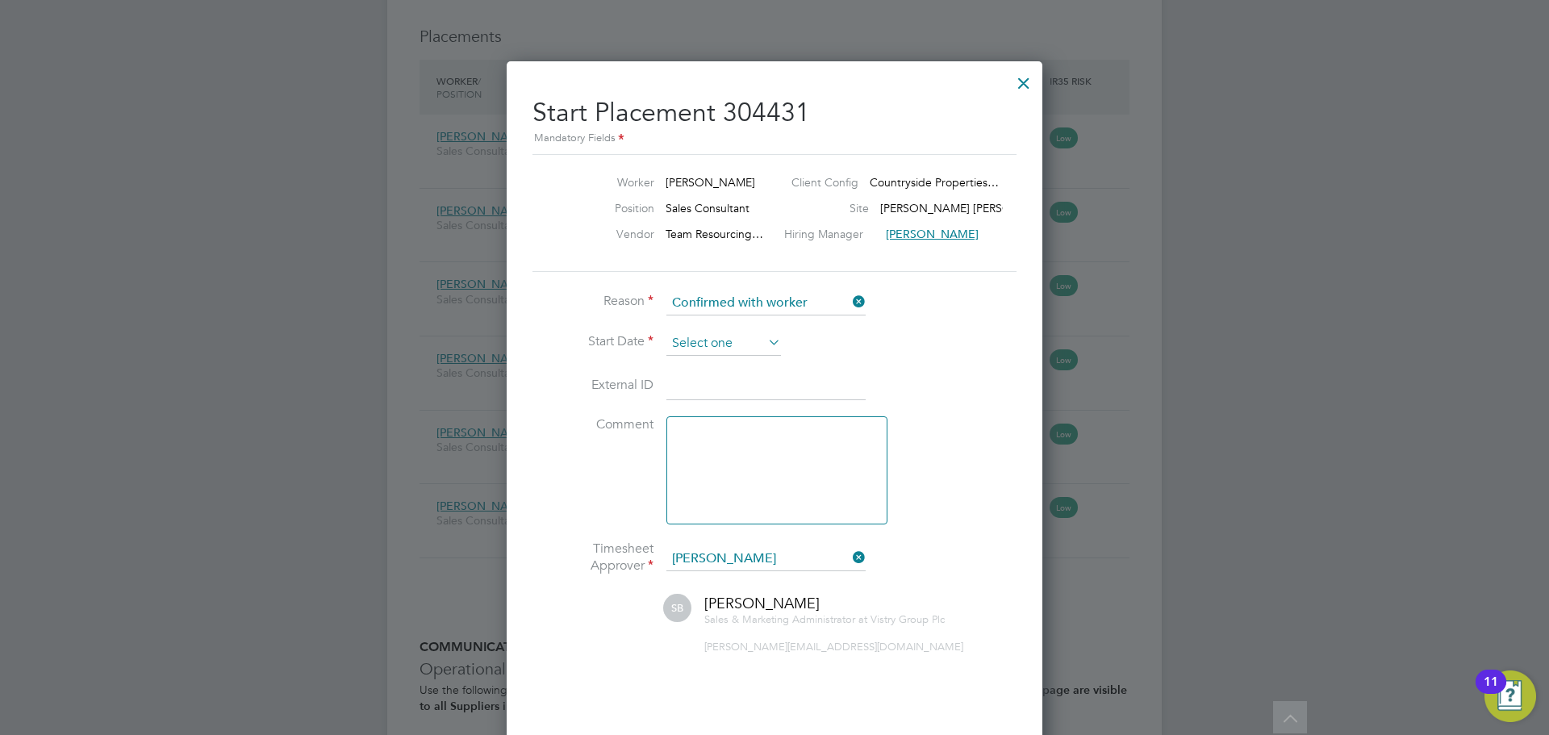
click at [704, 340] on input at bounding box center [723, 344] width 115 height 24
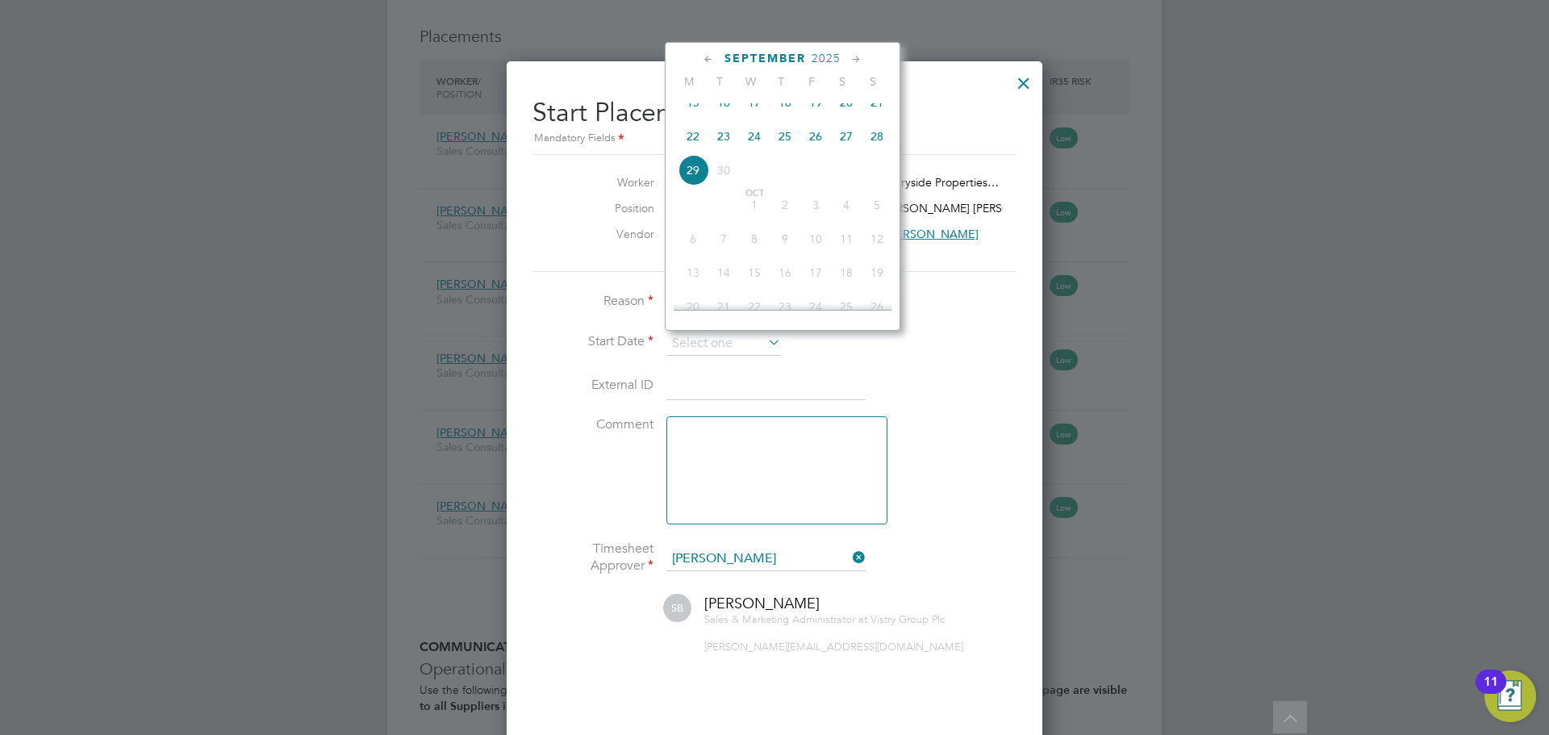
click at [868, 152] on span "28" at bounding box center [877, 136] width 31 height 31
type input "[DATE]"
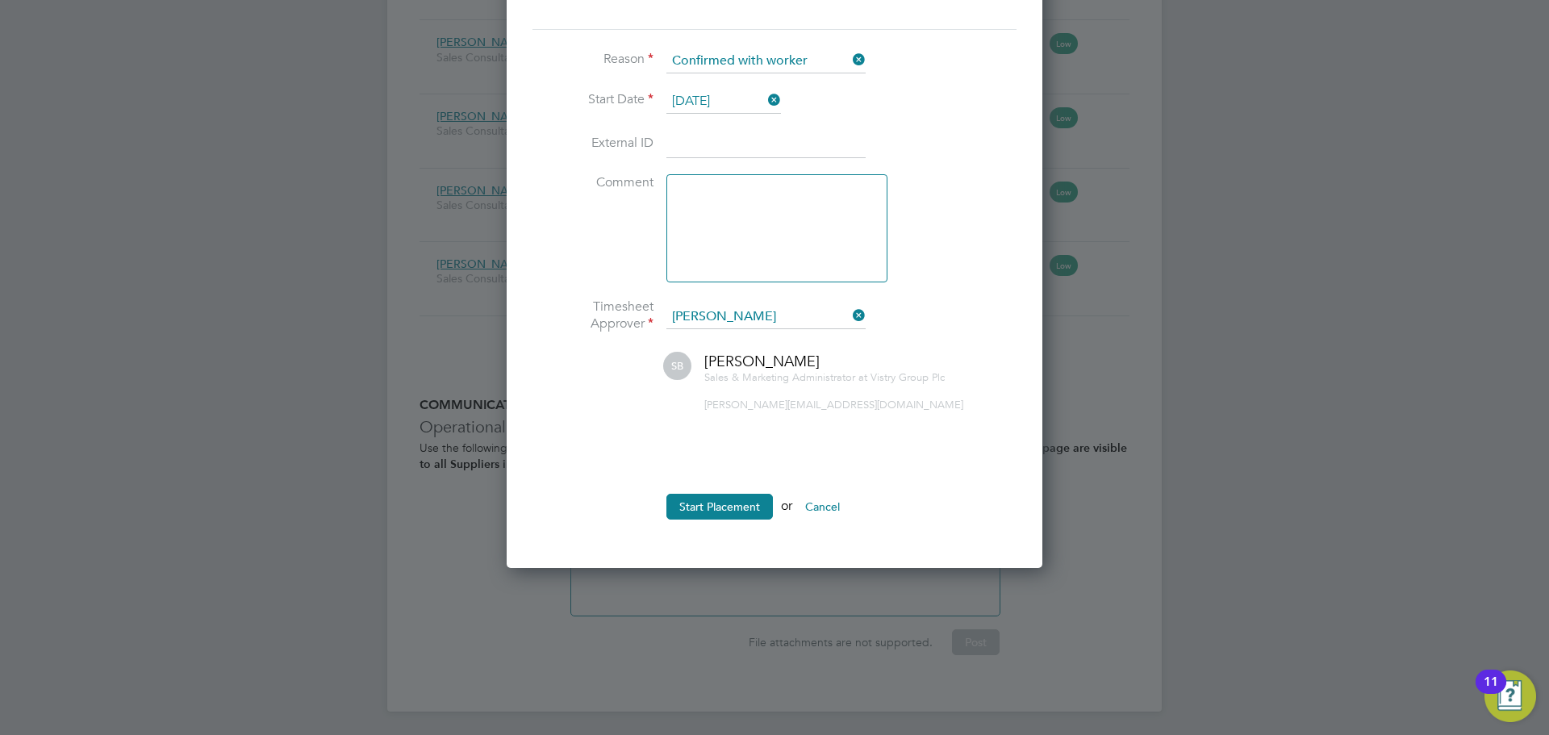
click at [716, 492] on ul "Reason Confirmed with worker Start Date [DATE] External ID Comment Timesheet Ap…" at bounding box center [774, 292] width 484 height 486
click at [708, 502] on button "Start Placement" at bounding box center [719, 507] width 106 height 26
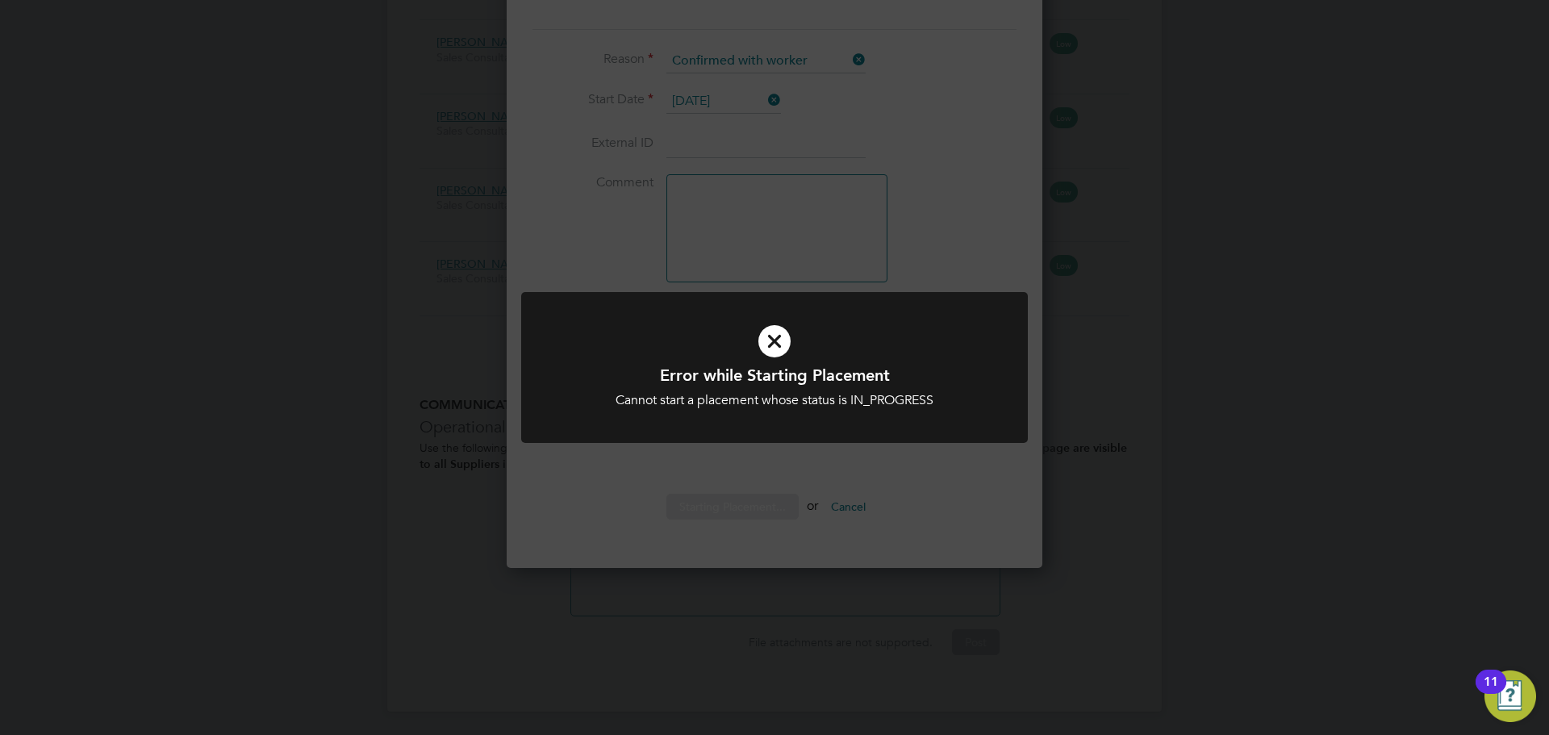
click at [1135, 361] on div "Error while Starting Placement Cannot start a placement whose status is IN_PROG…" at bounding box center [774, 367] width 1549 height 735
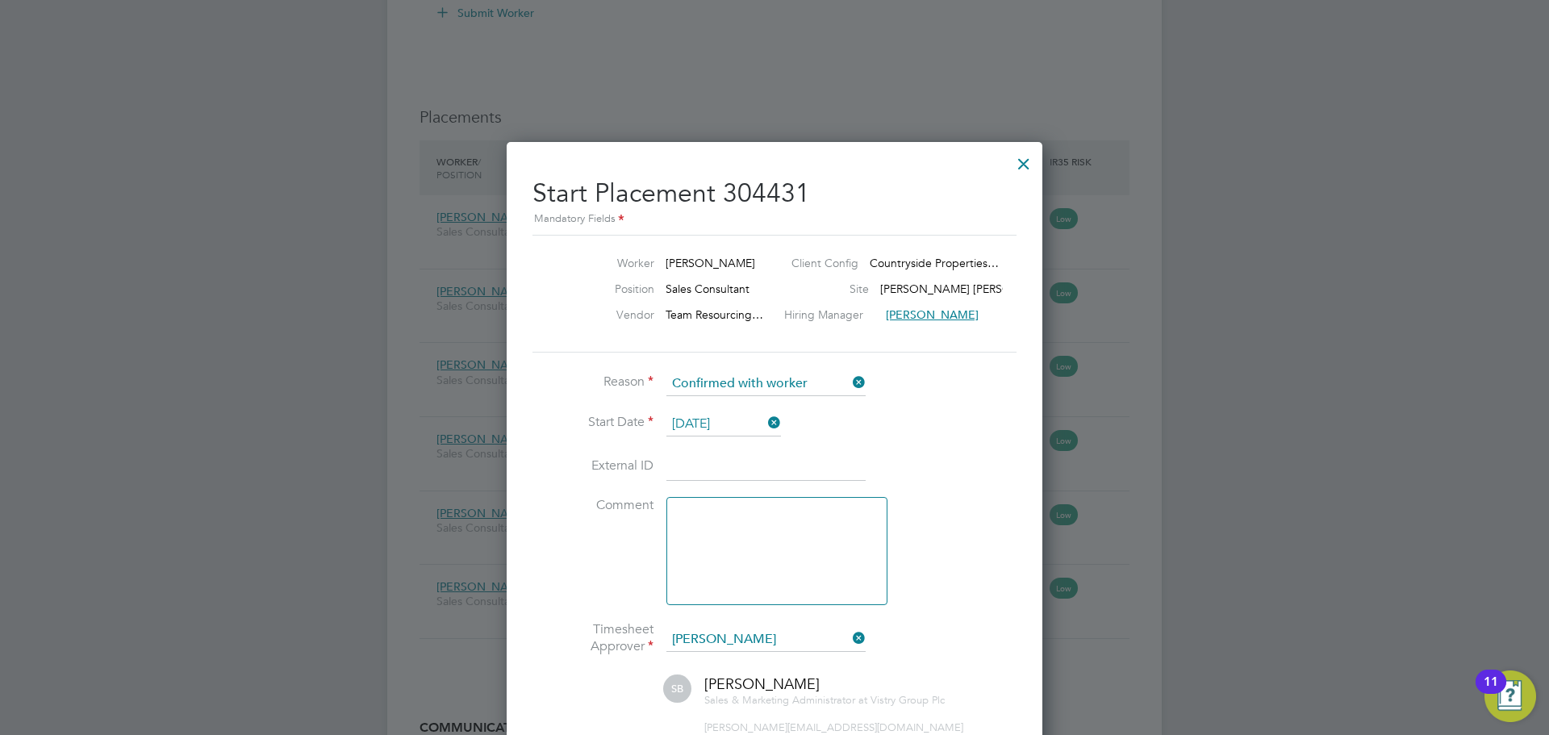
click at [1025, 153] on div at bounding box center [1023, 159] width 29 height 29
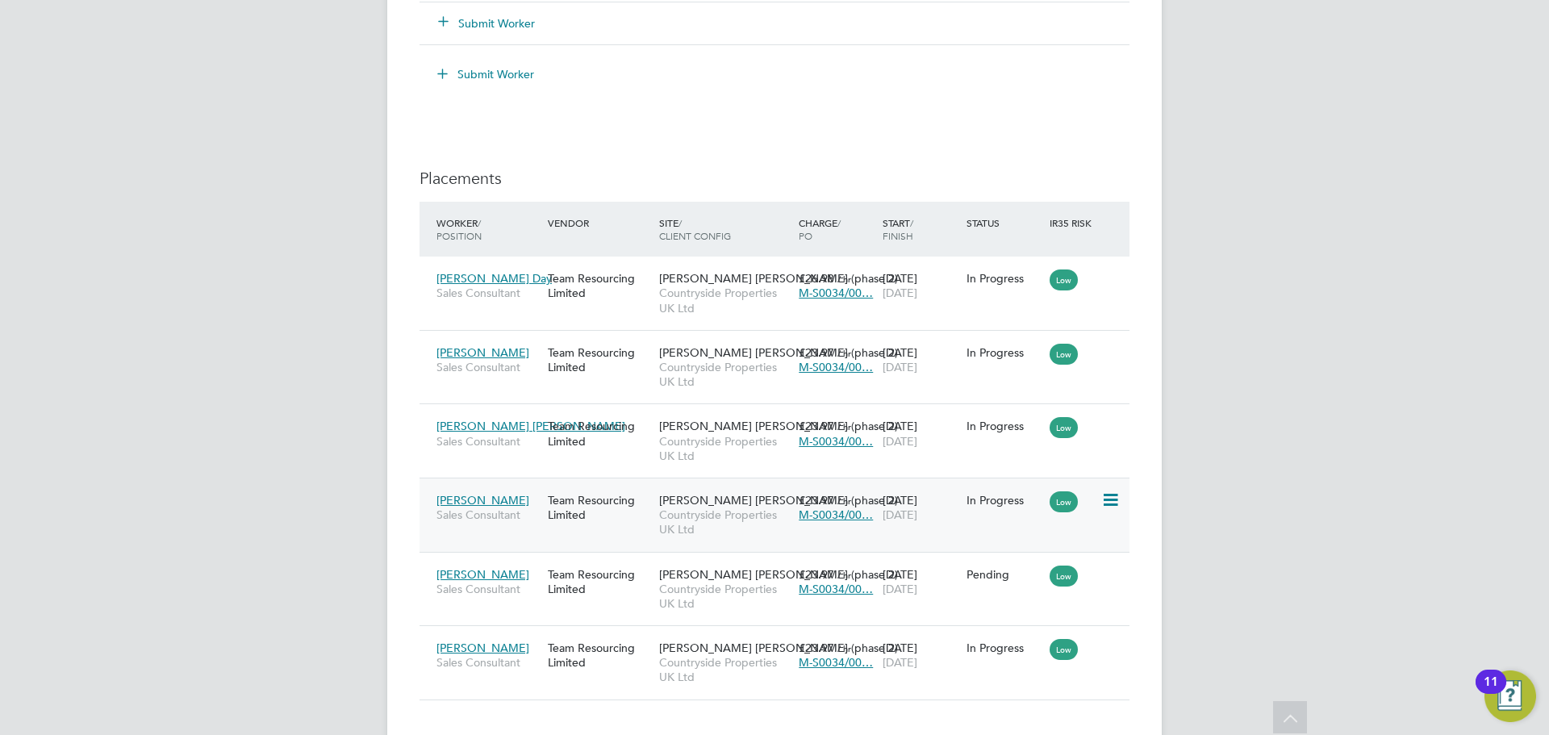
click at [1108, 499] on icon at bounding box center [1109, 500] width 16 height 19
click at [570, 501] on div "Team Resourcing Limited" at bounding box center [599, 507] width 111 height 45
click at [1112, 495] on icon at bounding box center [1109, 500] width 16 height 19
click at [1010, 541] on li "Show change log" at bounding box center [1036, 536] width 165 height 23
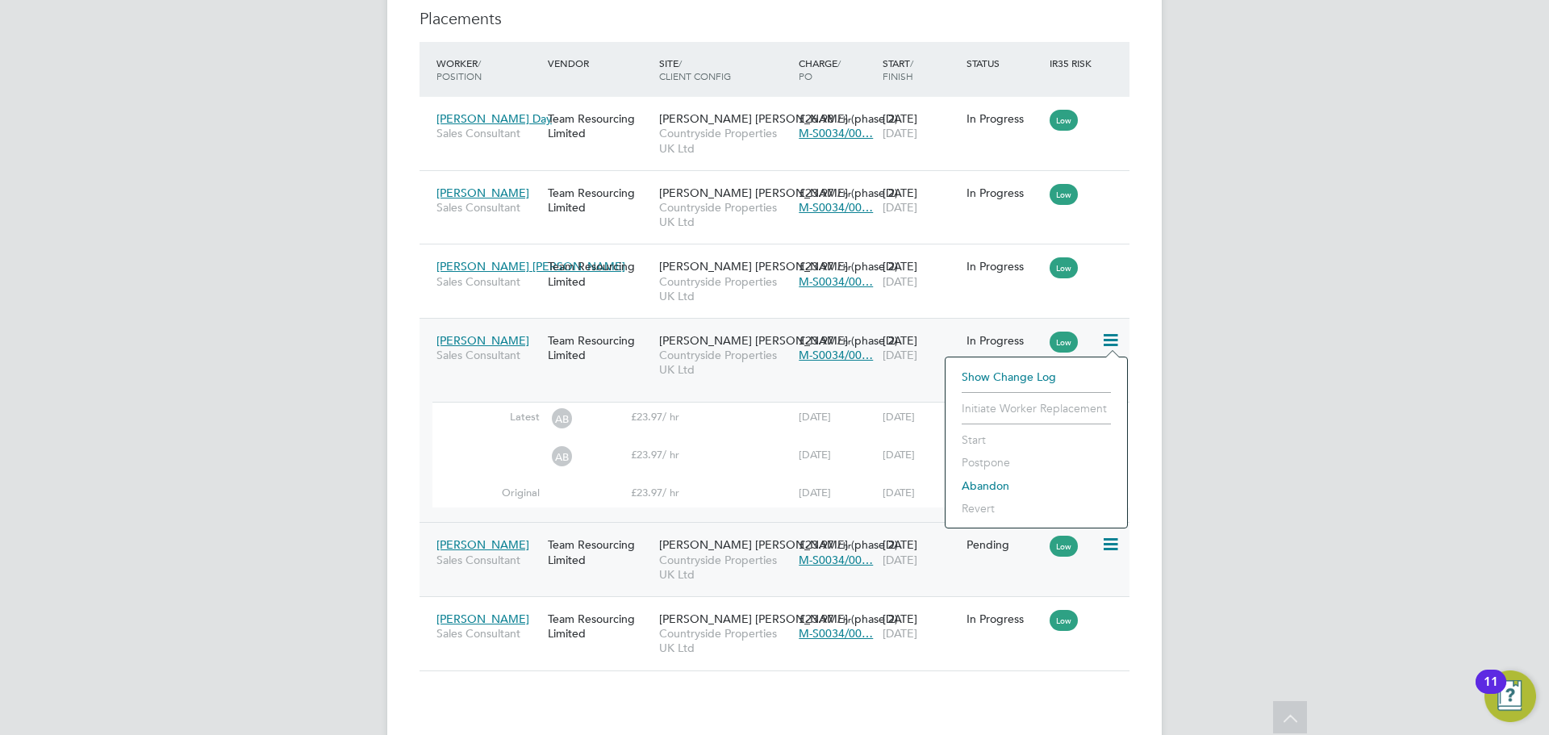
scroll to position [2017, 0]
click at [737, 466] on div "AB £23.97 / hr [DATE] Oct In progress" at bounding box center [780, 458] width 697 height 38
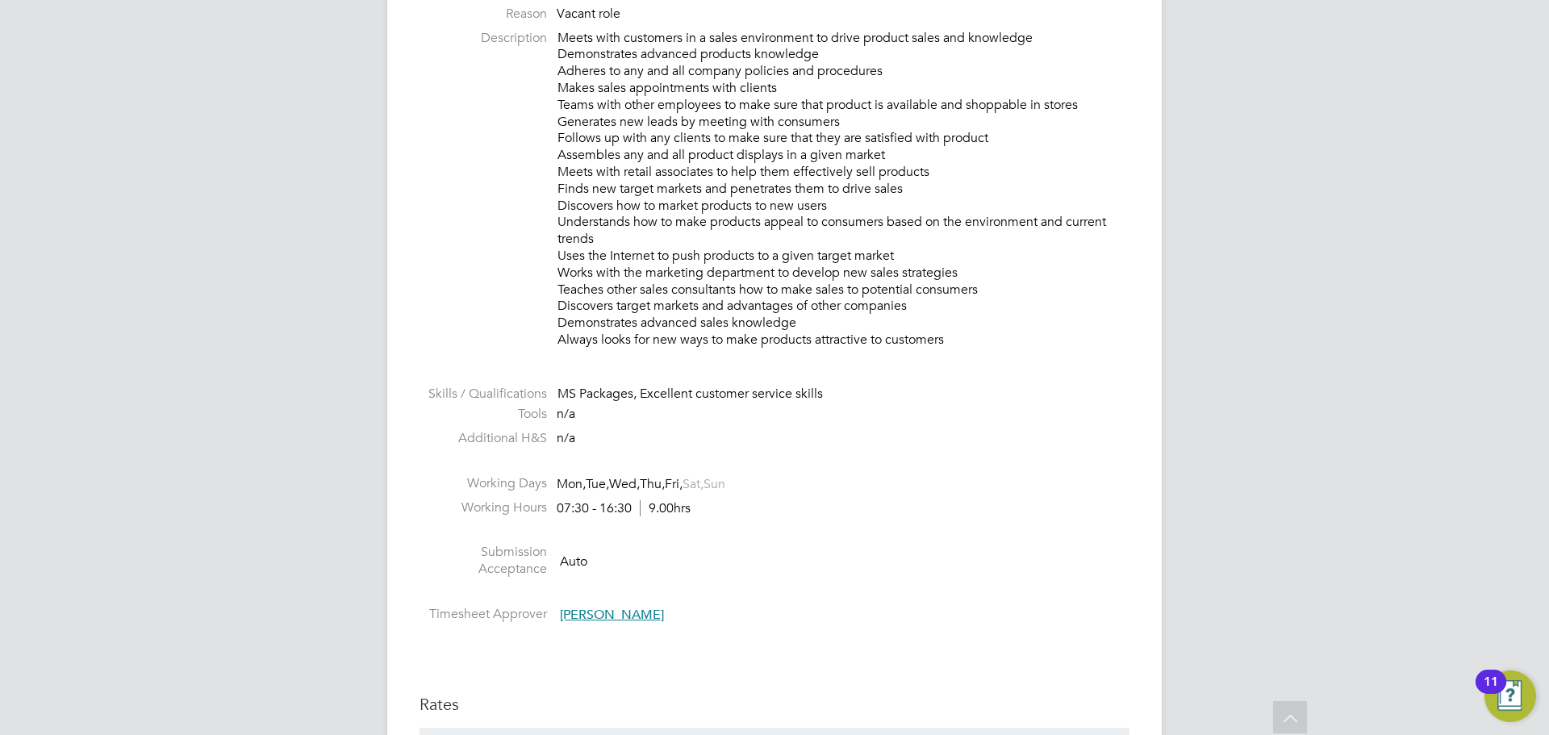
scroll to position [0, 0]
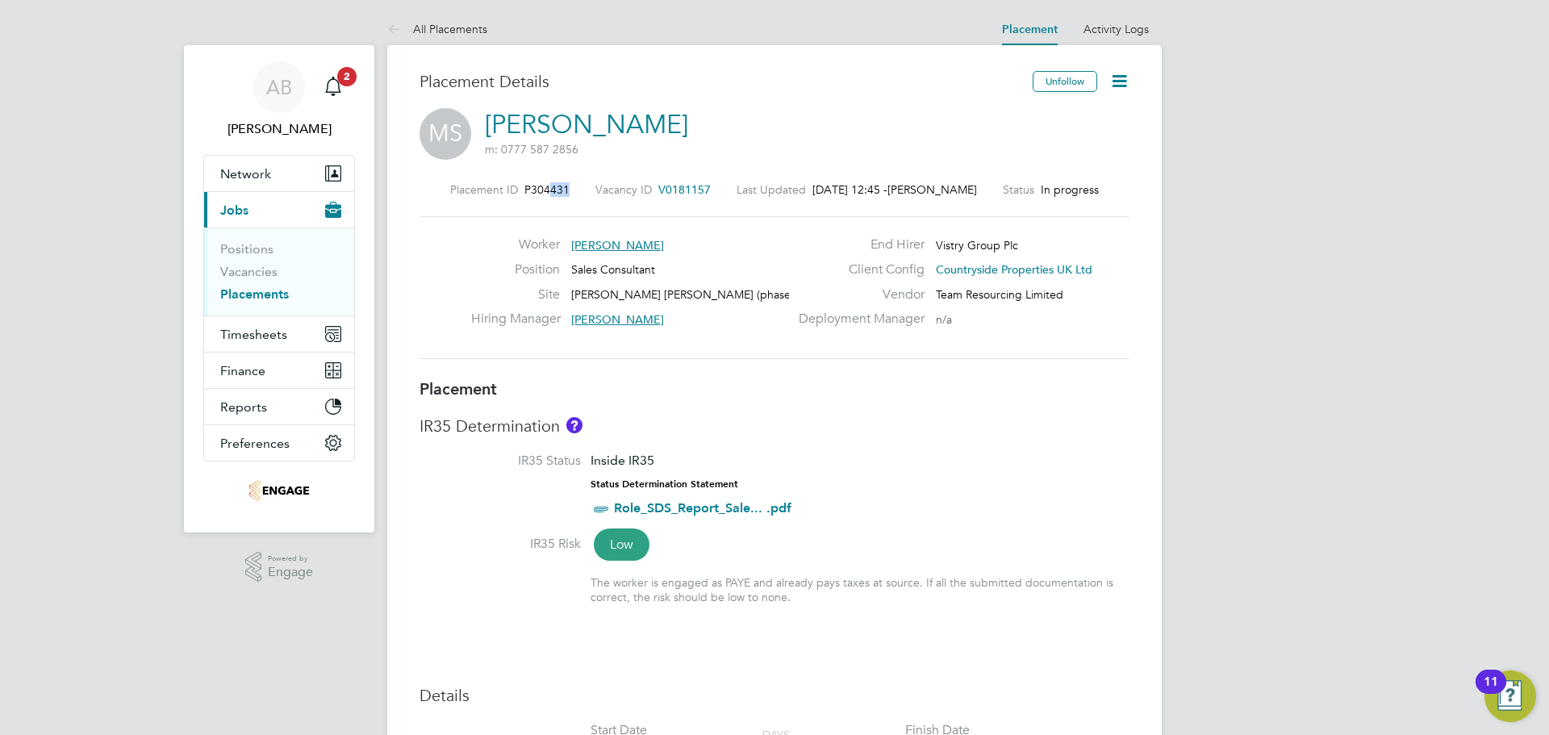
drag, startPoint x: 544, startPoint y: 196, endPoint x: 575, endPoint y: 194, distance: 31.5
click at [575, 194] on div "Placement ID P304431 Vacancy ID V0181157 Last Updated 29 Sep 2025, 12:45 - Andr…" at bounding box center [775, 189] width 710 height 15
click at [558, 198] on div "Placement ID P304431 Vacancy ID V0181157 Last Updated 29 Sep 2025, 12:45 - Andr…" at bounding box center [775, 271] width 710 height 216
click at [1120, 87] on icon at bounding box center [1119, 81] width 20 height 20
click at [1050, 121] on li "Edit Placement e" at bounding box center [1067, 119] width 119 height 23
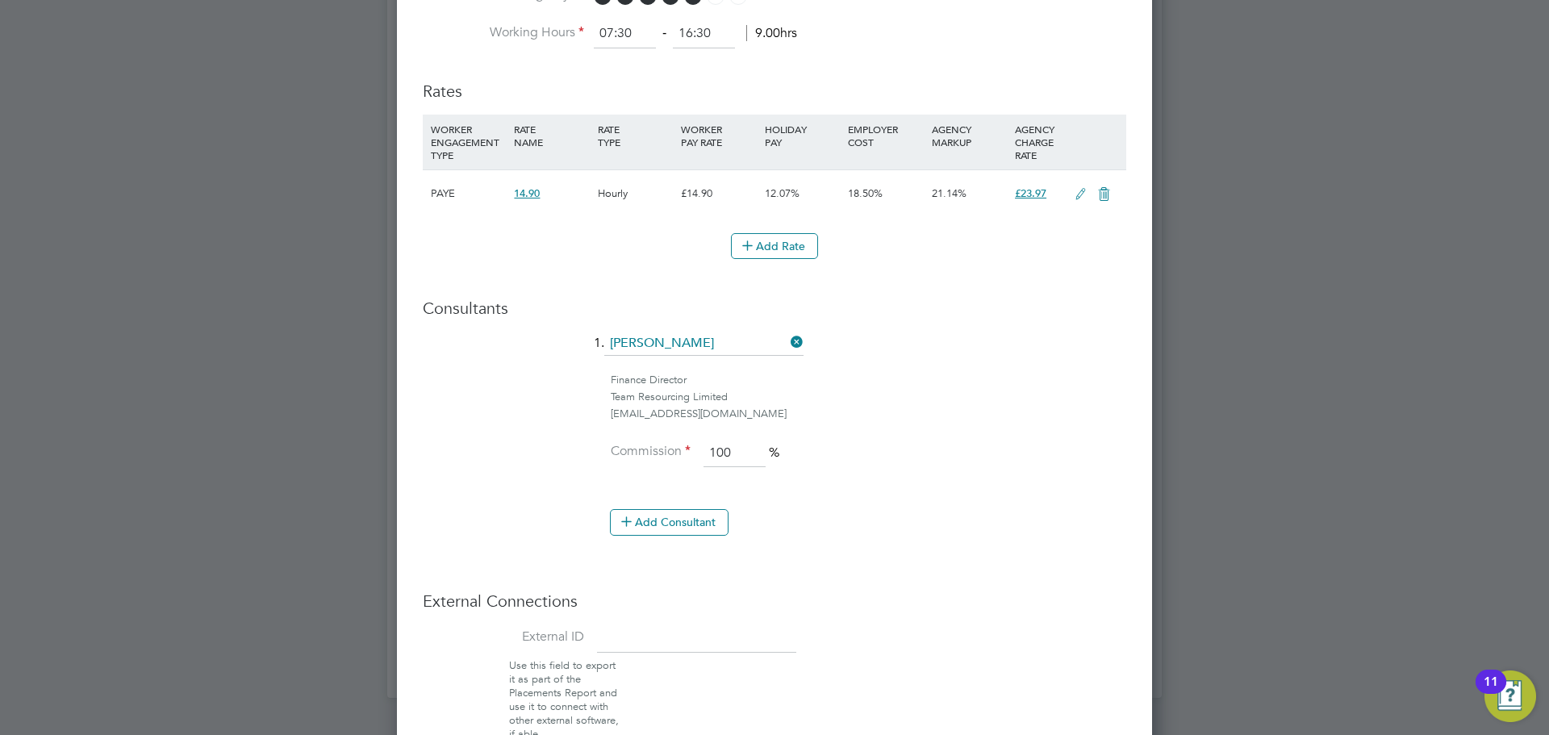
scroll to position [761, 0]
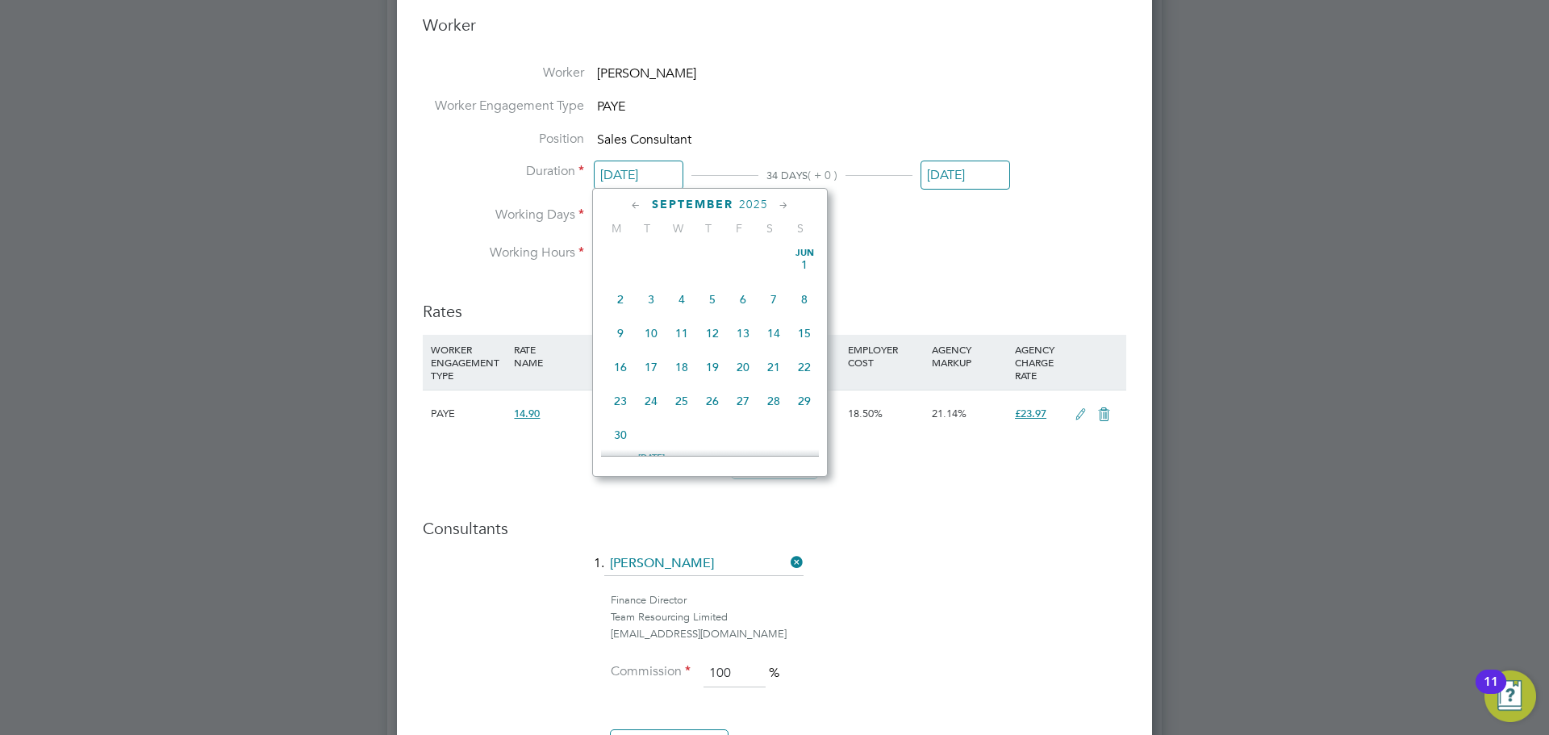
click at [636, 184] on input "[DATE]" at bounding box center [639, 176] width 90 height 30
click at [803, 326] on span "28" at bounding box center [804, 318] width 31 height 31
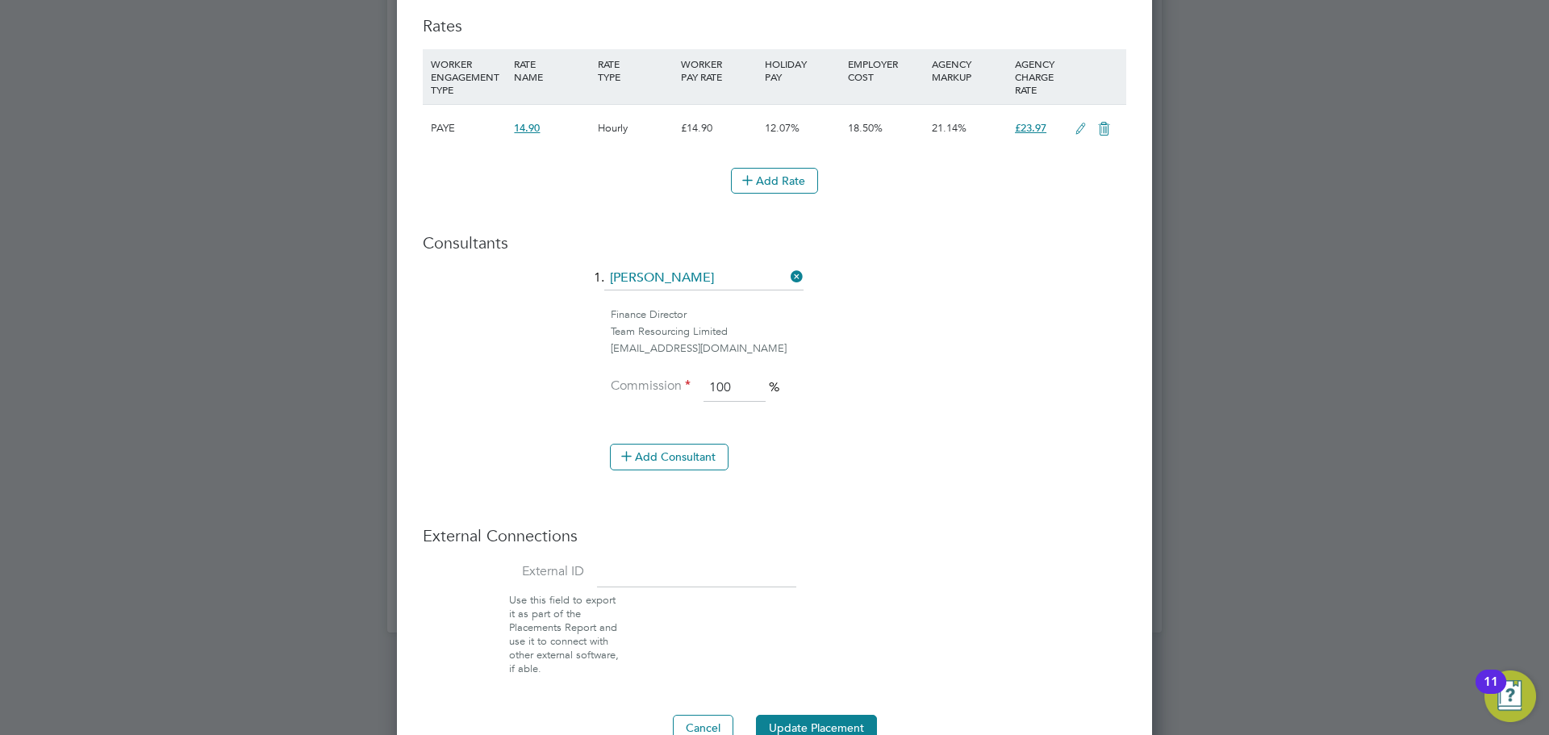
scroll to position [1084, 0]
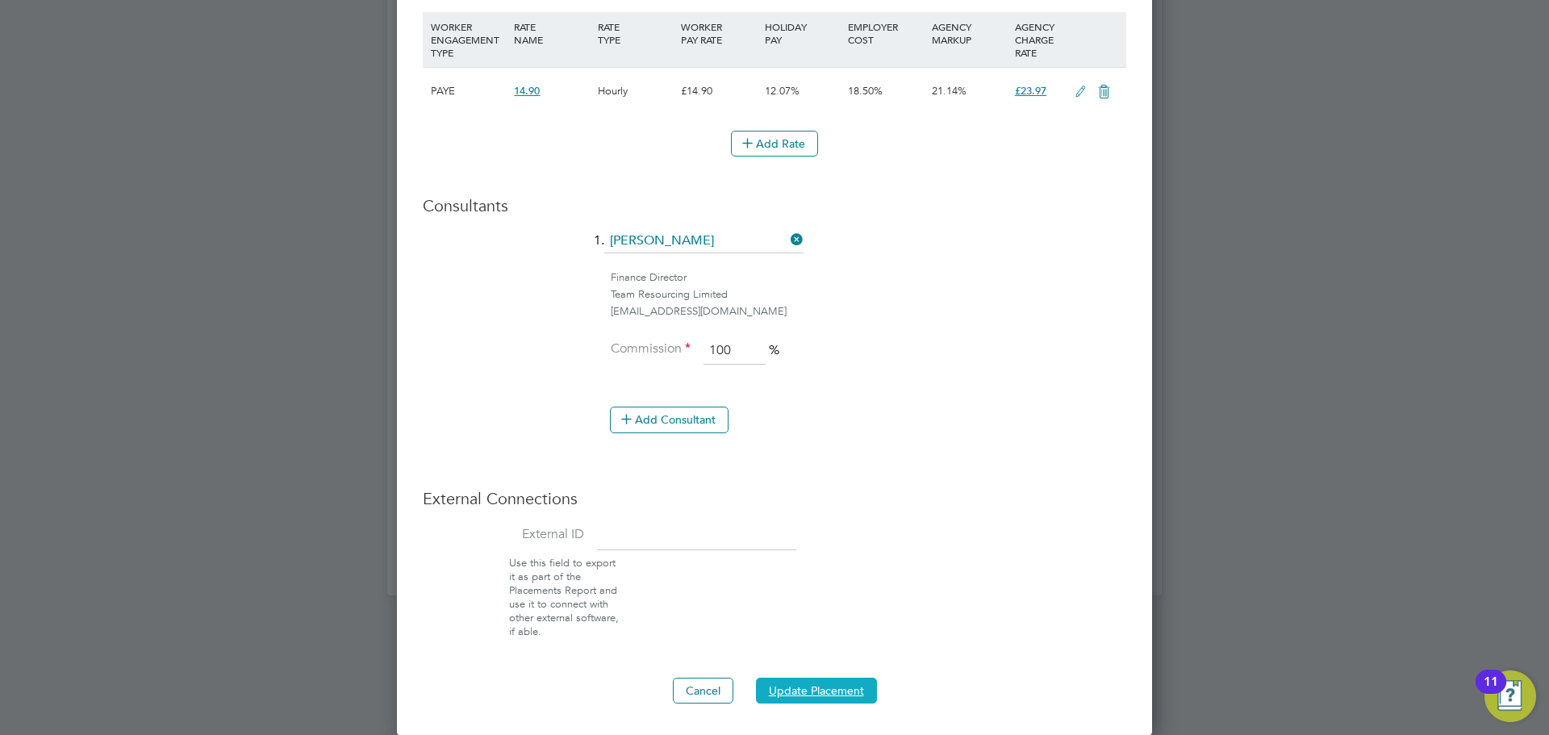
click at [827, 683] on button "Update Placement" at bounding box center [816, 691] width 121 height 26
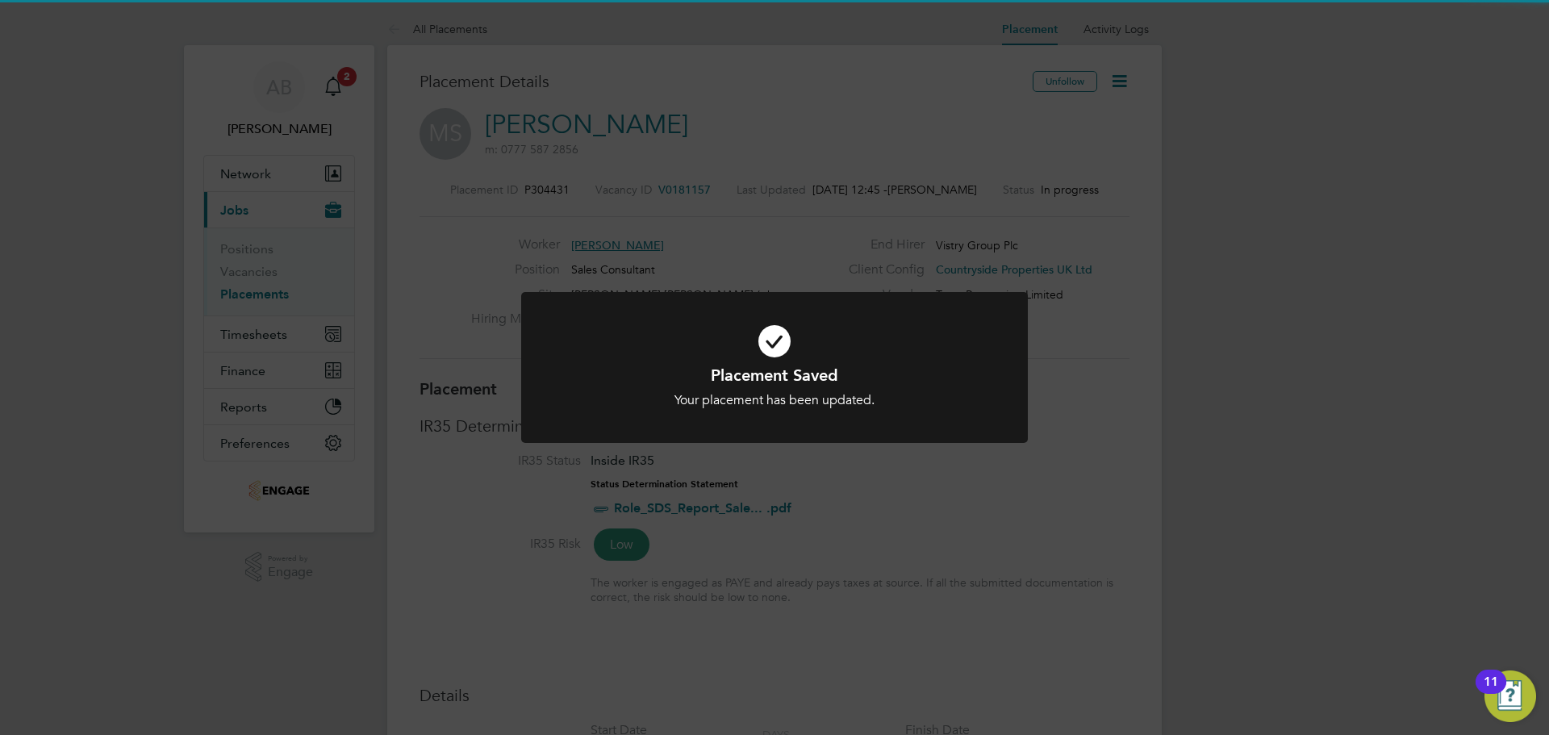
click at [1104, 466] on div "Placement Saved Your placement has been updated. Cancel Okay" at bounding box center [774, 367] width 1549 height 735
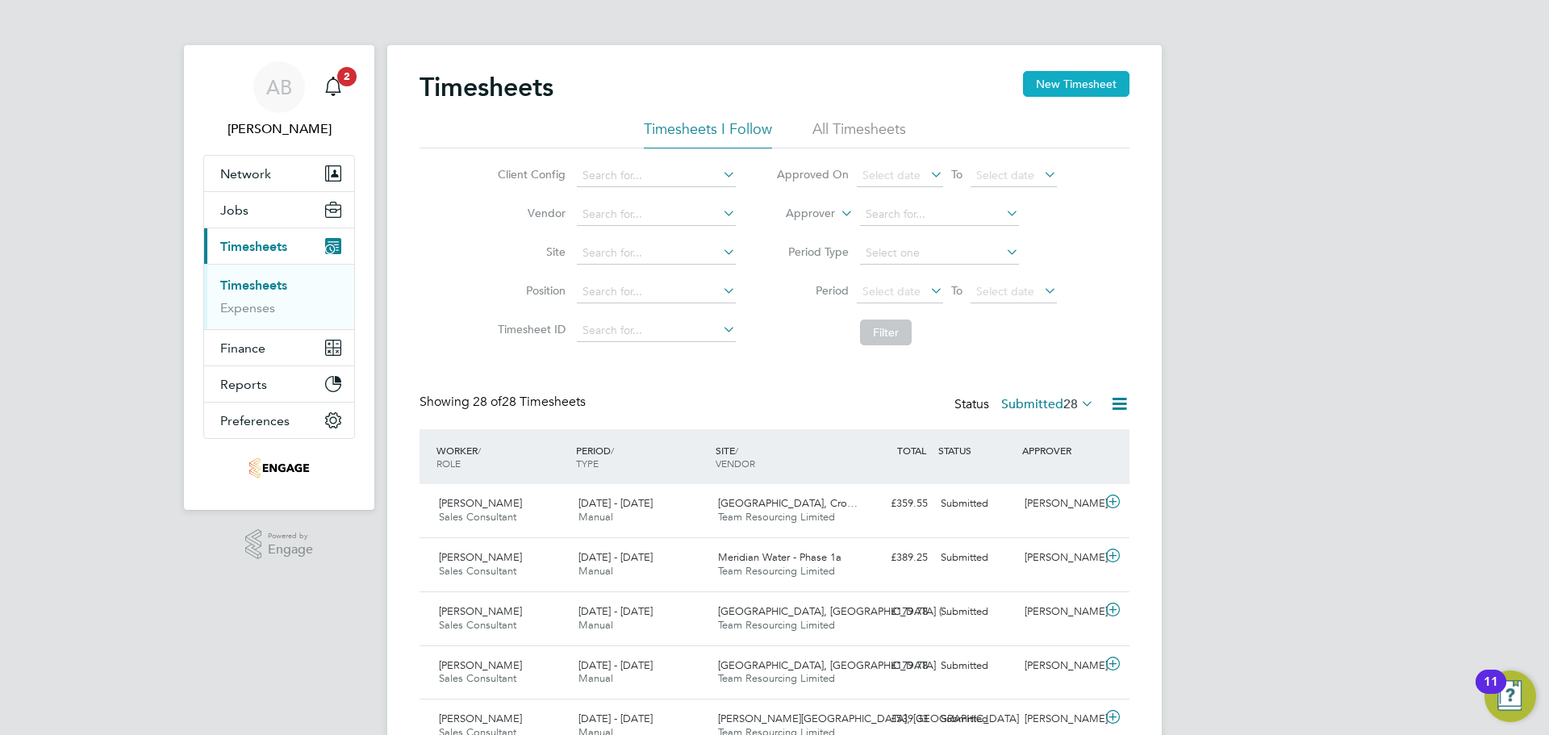
click at [1067, 83] on button "New Timesheet" at bounding box center [1076, 84] width 106 height 26
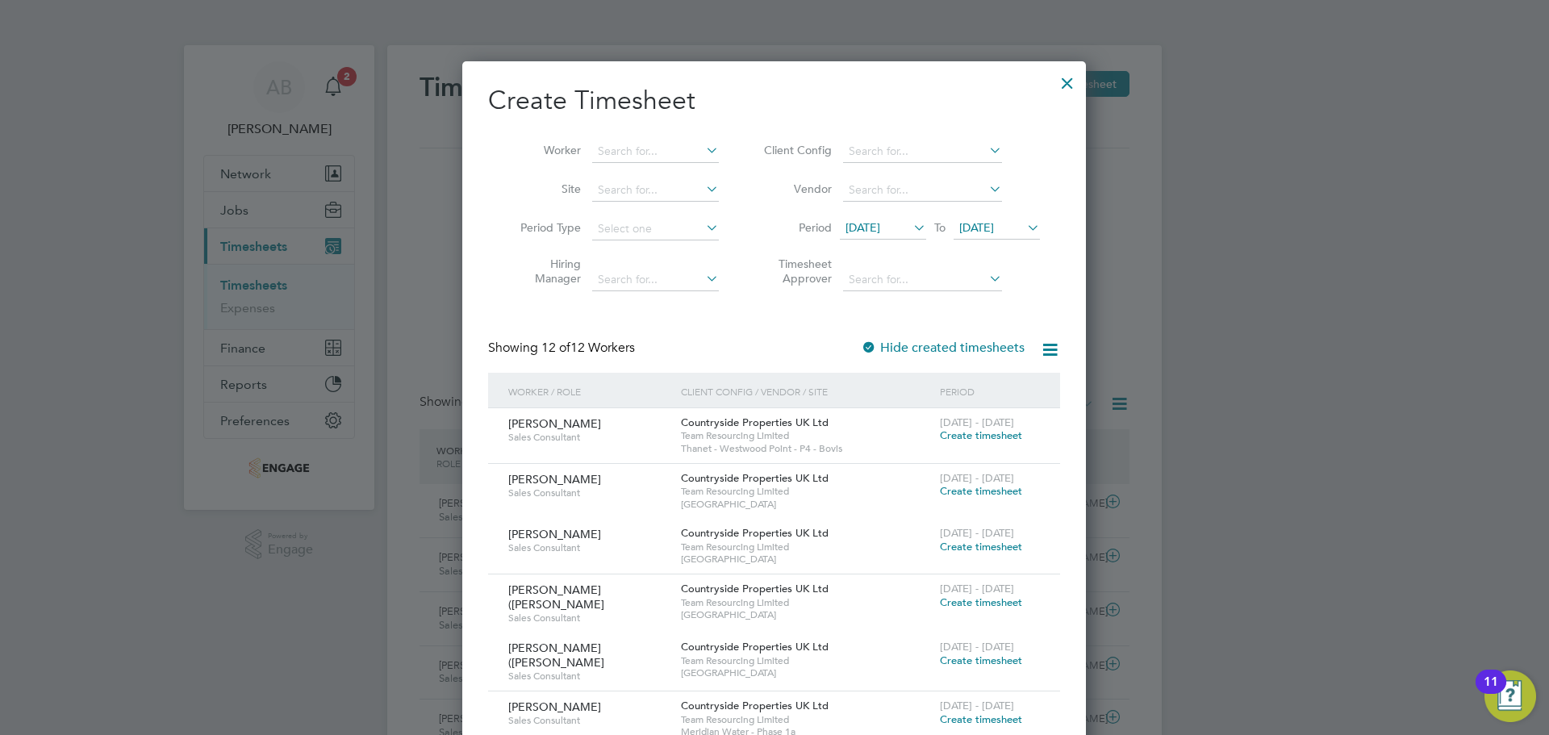
click at [880, 220] on span "[DATE]" at bounding box center [863, 227] width 35 height 15
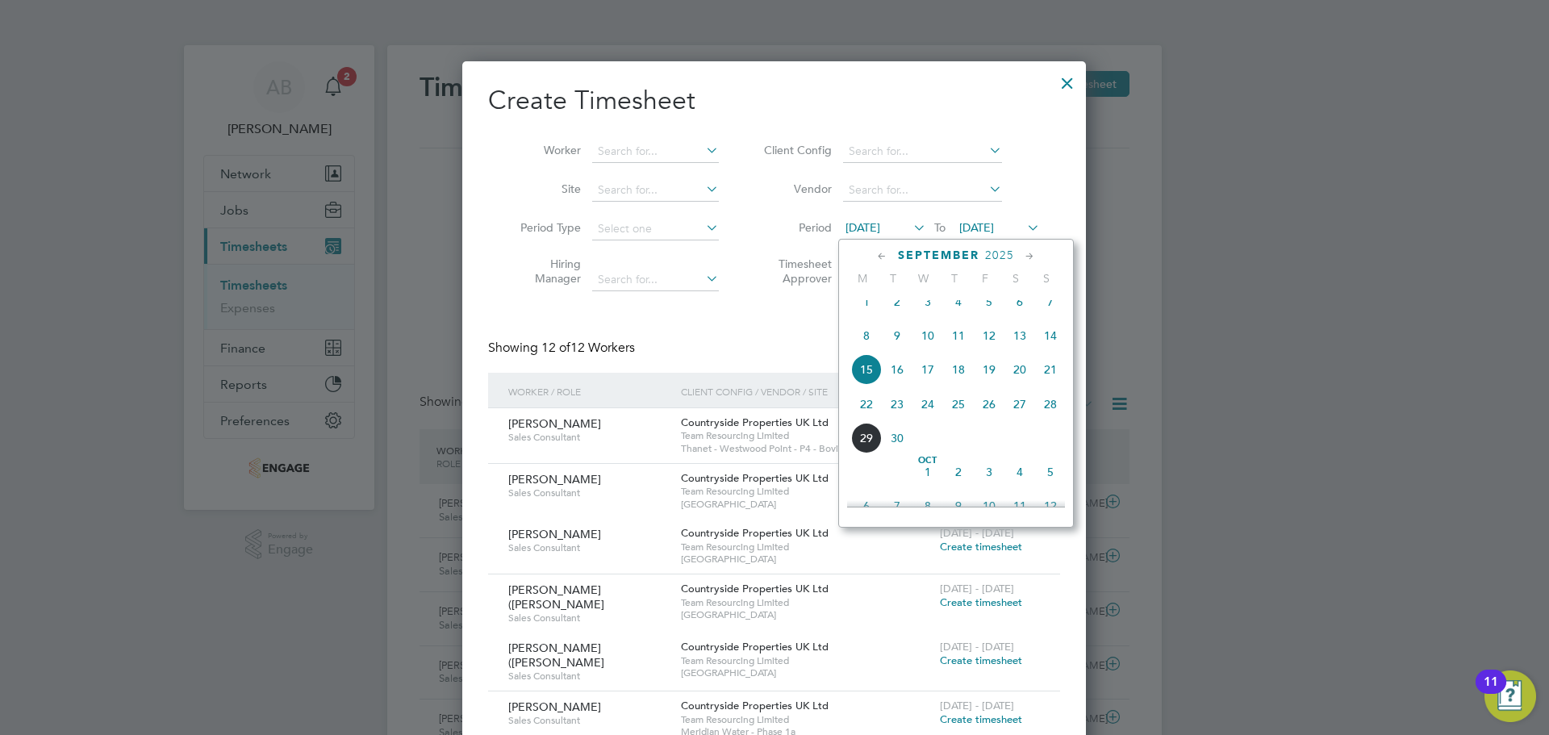
click at [875, 417] on span "22" at bounding box center [866, 404] width 31 height 31
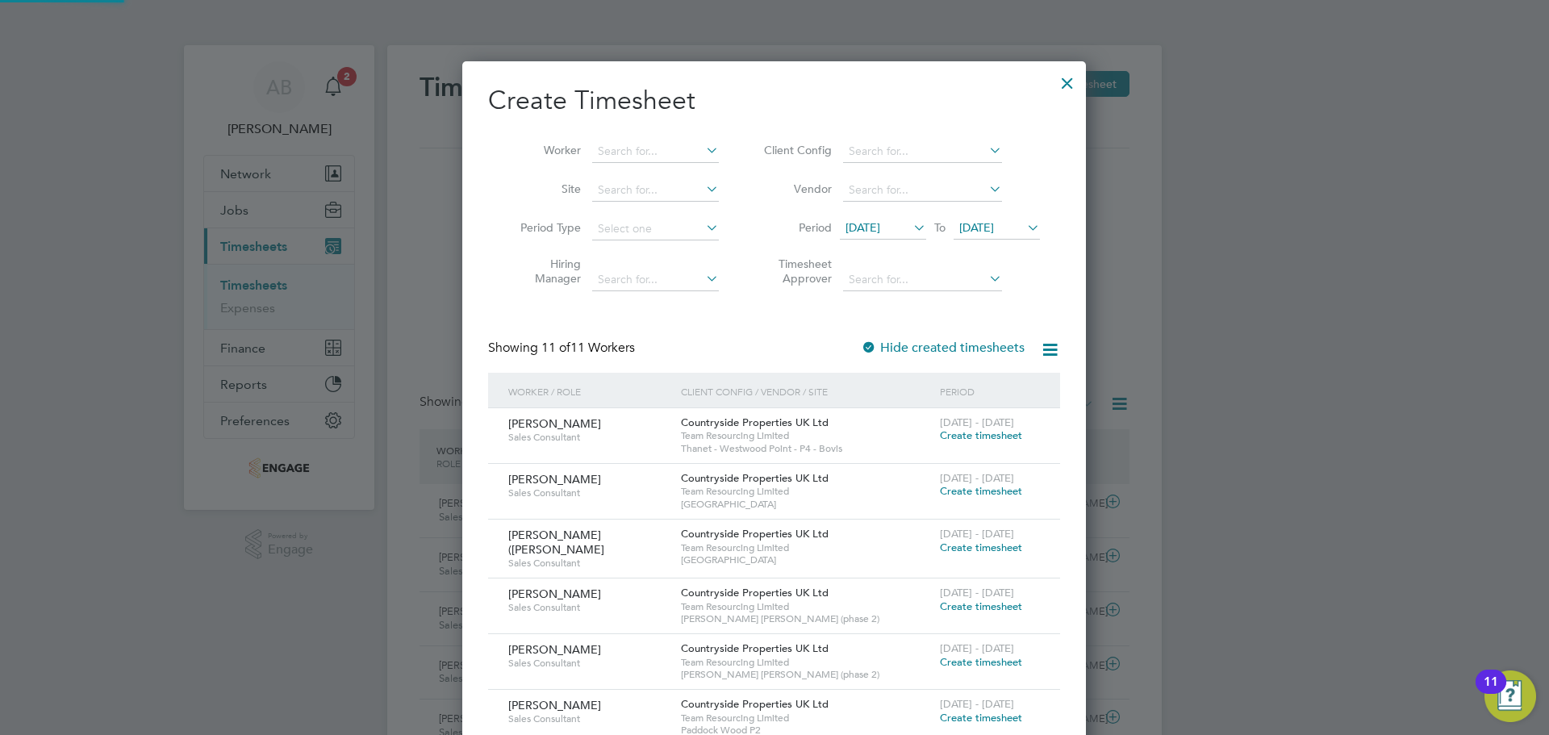
click at [994, 228] on span "[DATE]" at bounding box center [976, 227] width 35 height 15
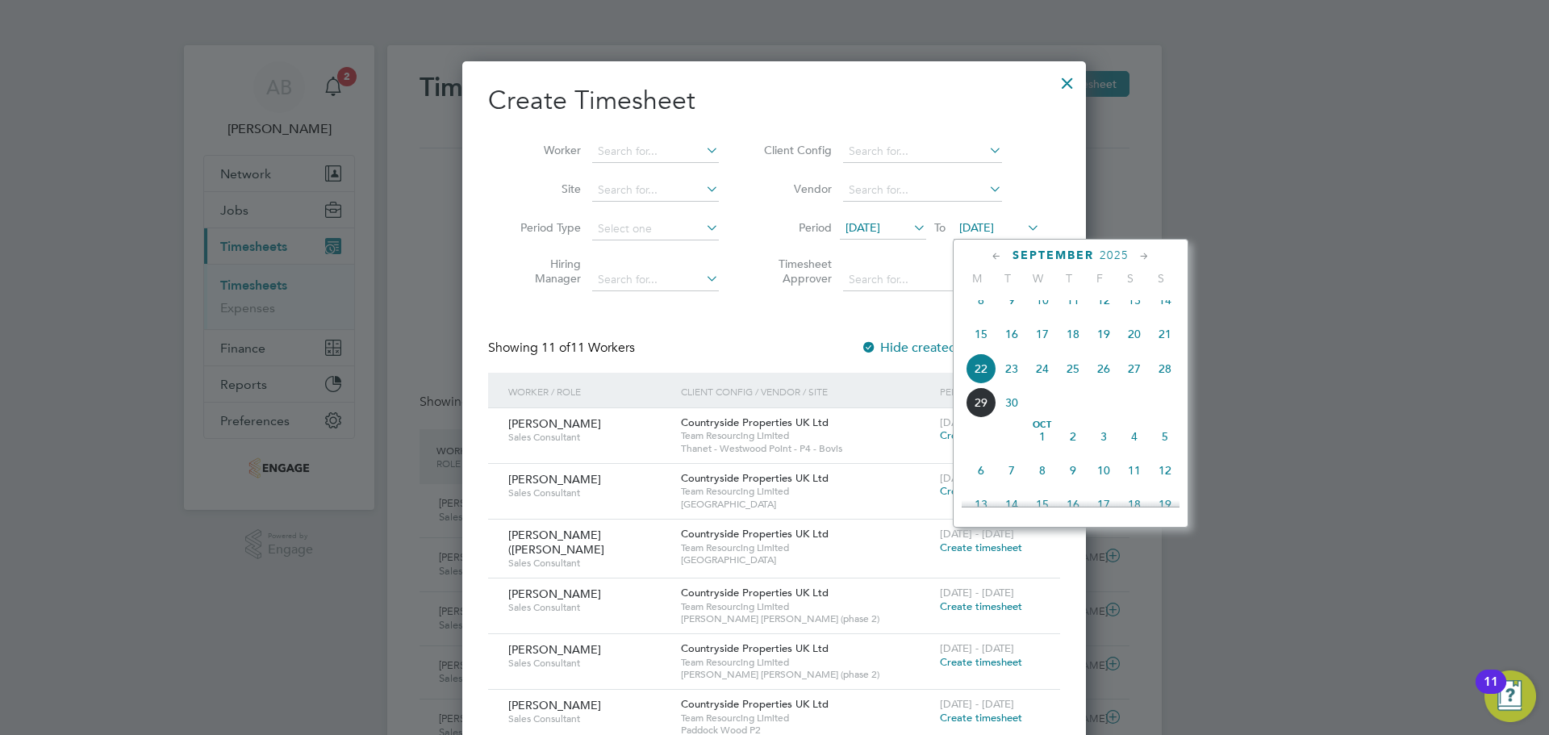
click at [1168, 384] on span "28" at bounding box center [1165, 368] width 31 height 31
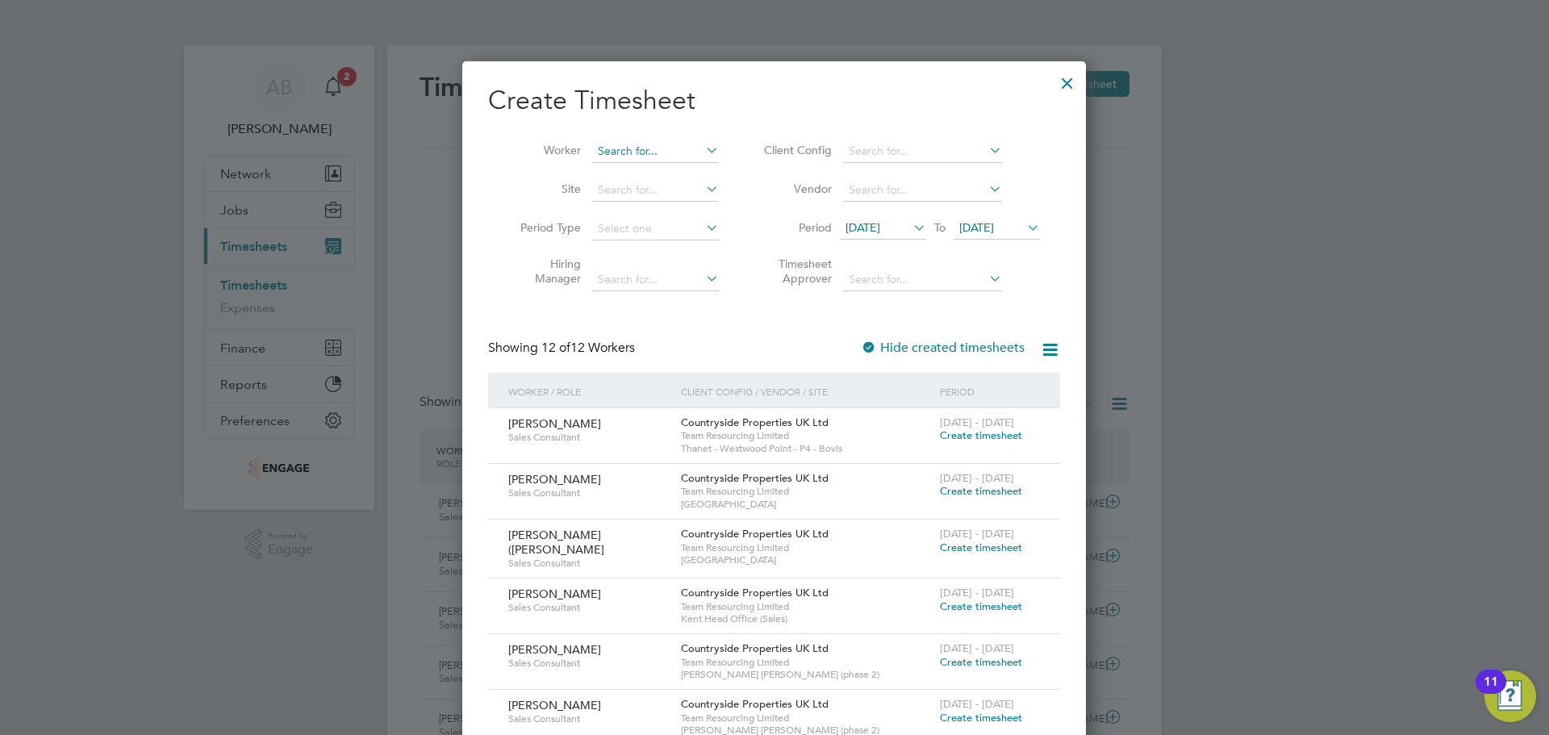
click at [645, 143] on input at bounding box center [655, 151] width 127 height 23
click at [641, 162] on li "My ra Searle" at bounding box center [655, 173] width 128 height 22
type input "[PERSON_NAME]"
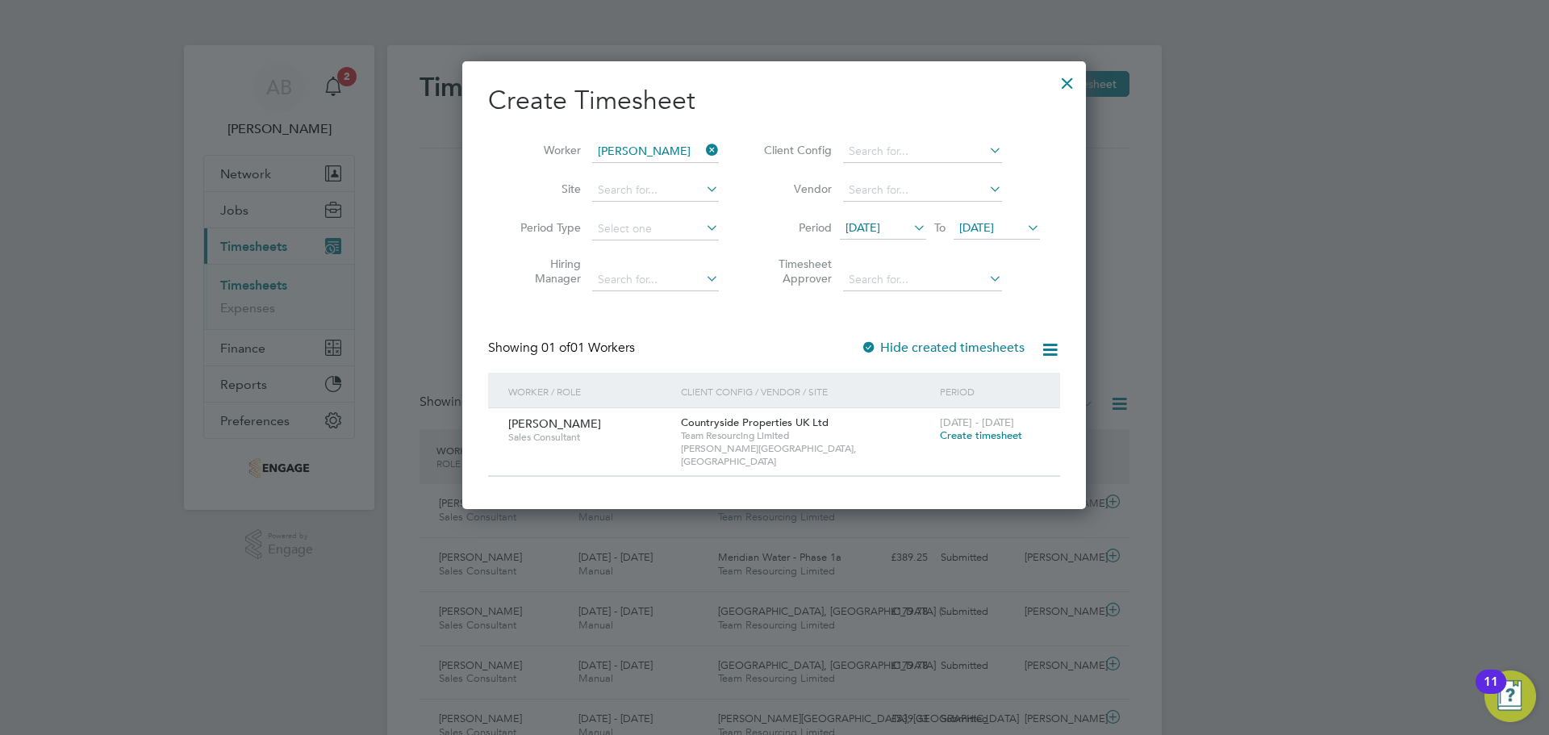
click at [1070, 75] on div at bounding box center [1067, 79] width 29 height 29
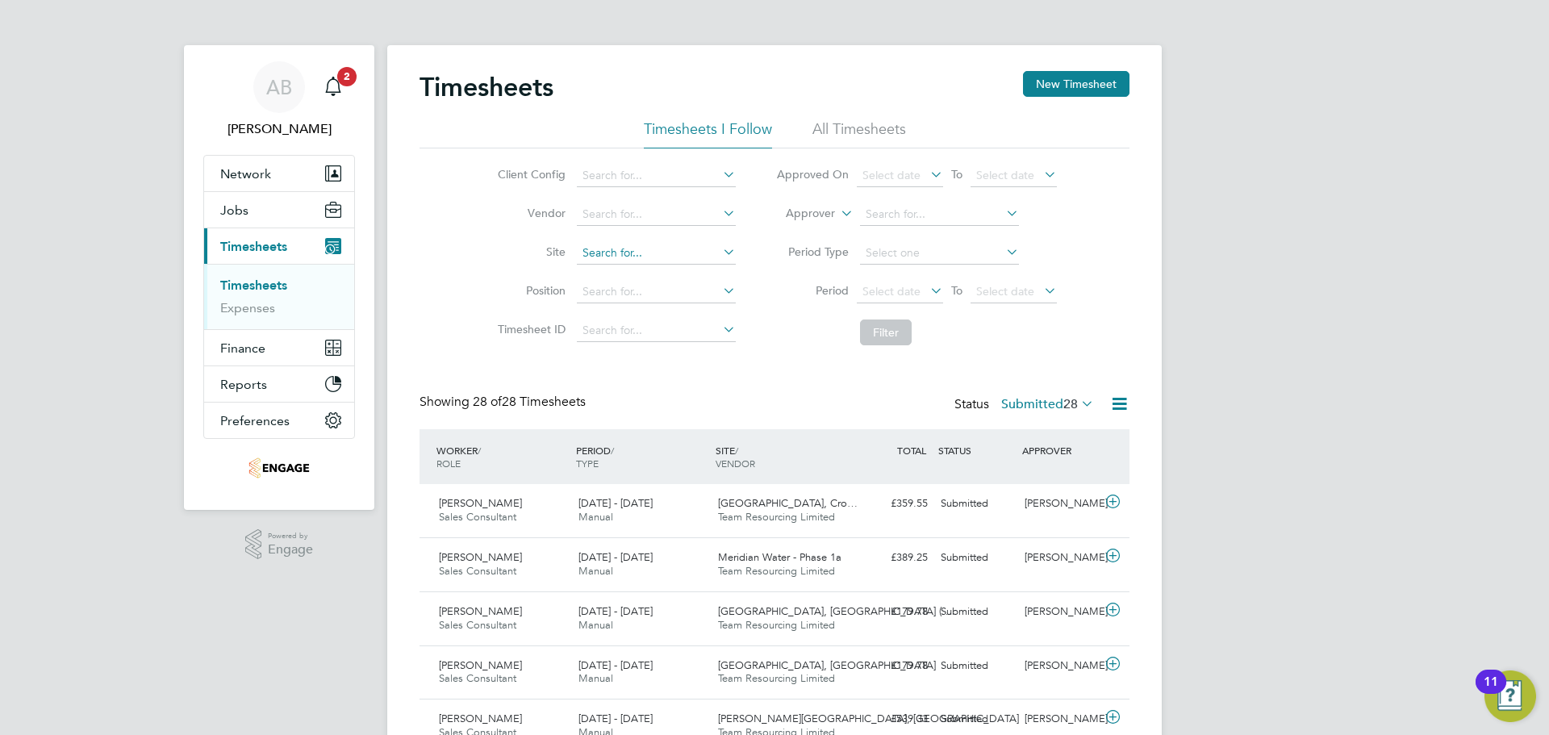
scroll to position [41, 140]
click at [1079, 88] on button "New Timesheet" at bounding box center [1076, 84] width 106 height 26
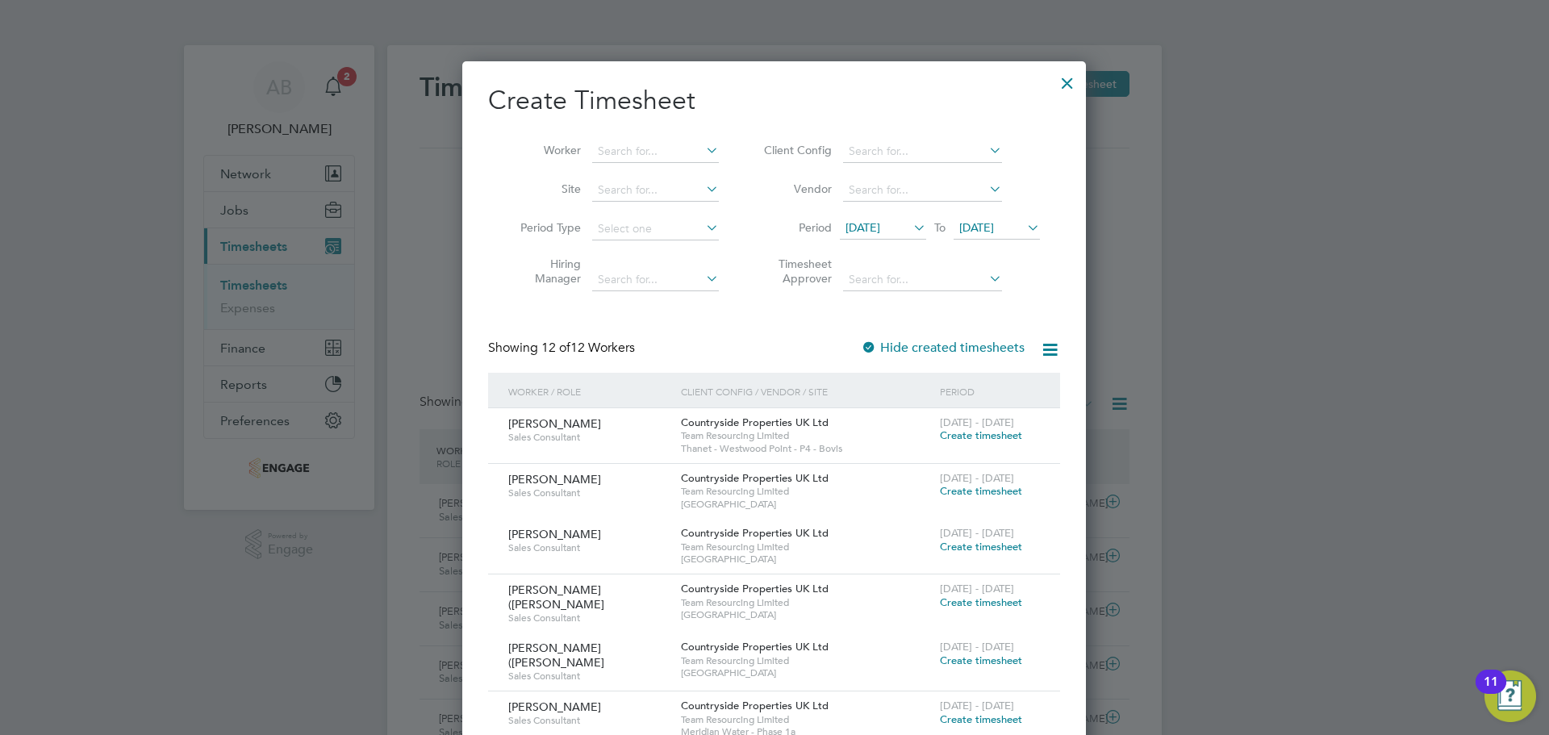
click at [880, 225] on span "[DATE]" at bounding box center [863, 227] width 35 height 15
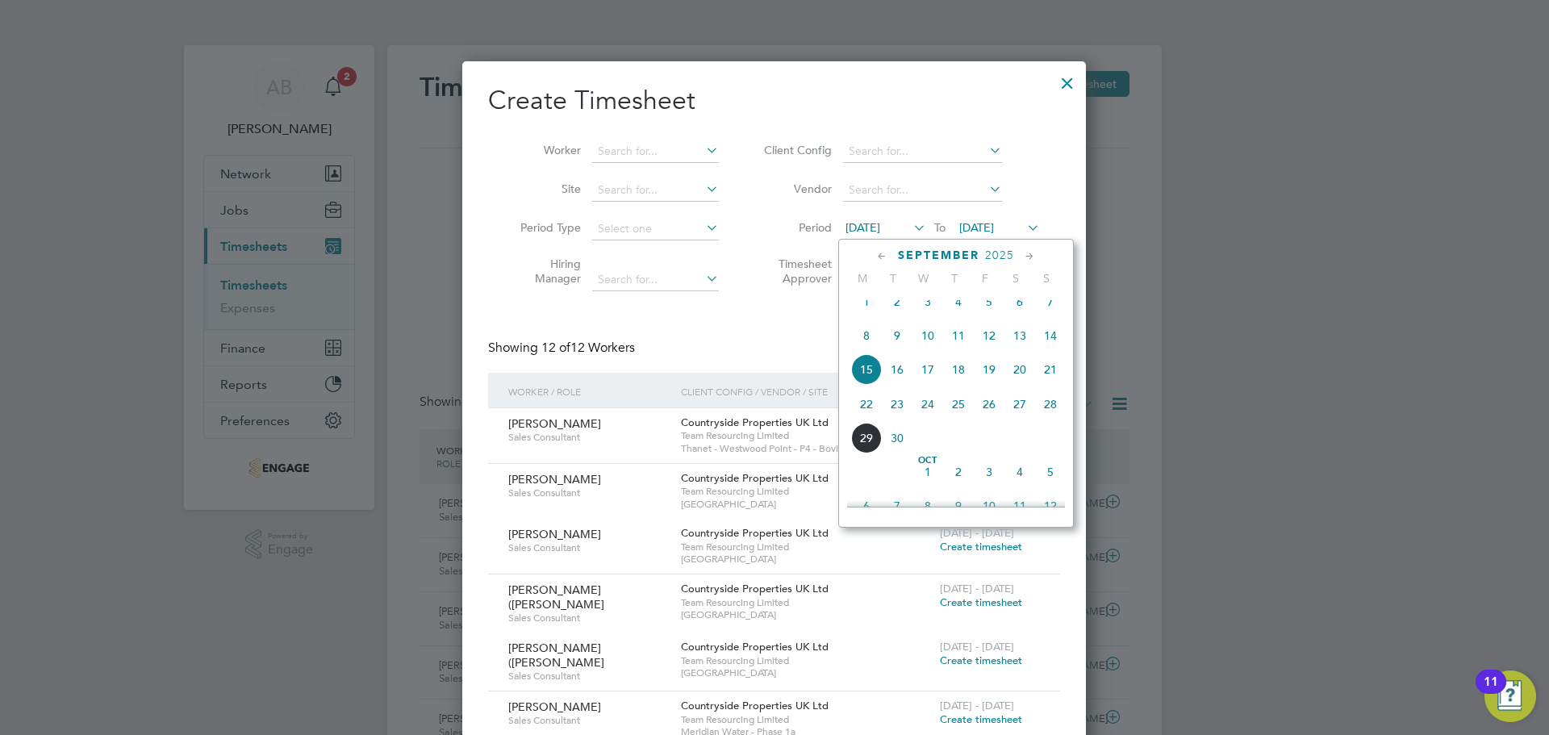
drag, startPoint x: 867, startPoint y: 419, endPoint x: 1004, endPoint y: 272, distance: 200.4
click at [870, 411] on span "22" at bounding box center [866, 404] width 31 height 31
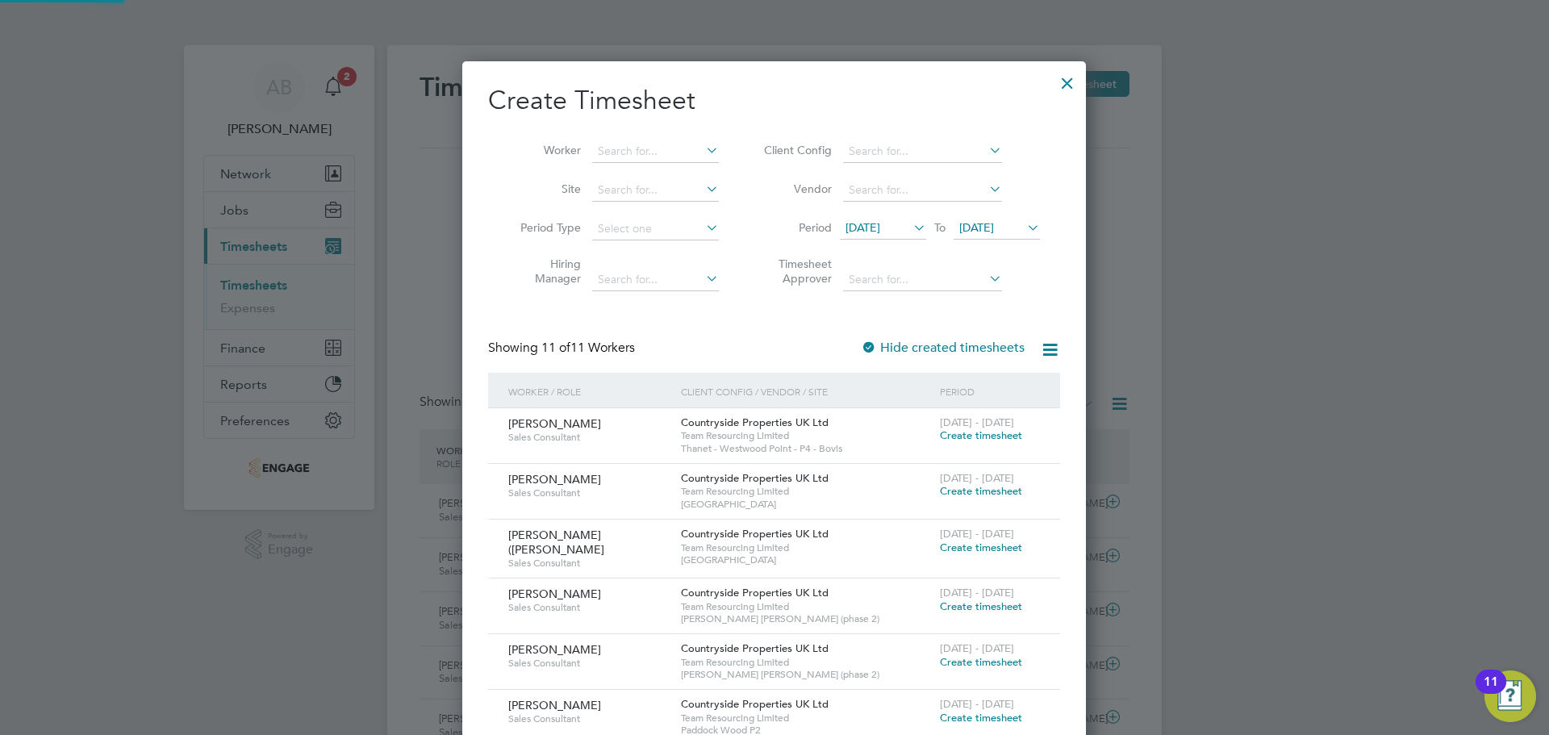
click at [1013, 218] on li "Period 22 Sep 2025 To 22 Sep 2025" at bounding box center [899, 229] width 321 height 39
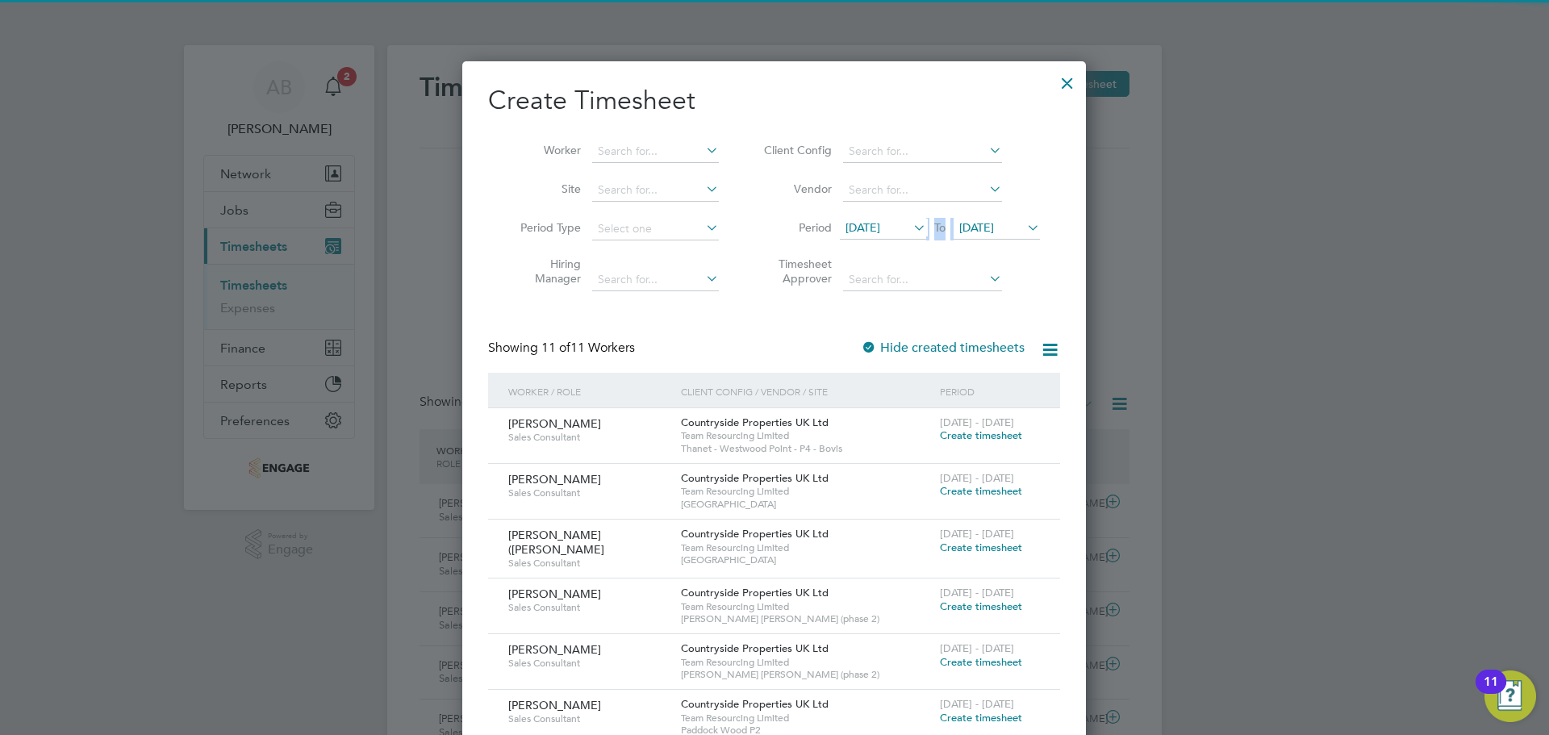
click at [994, 225] on span "22 Sep 2025" at bounding box center [976, 227] width 35 height 15
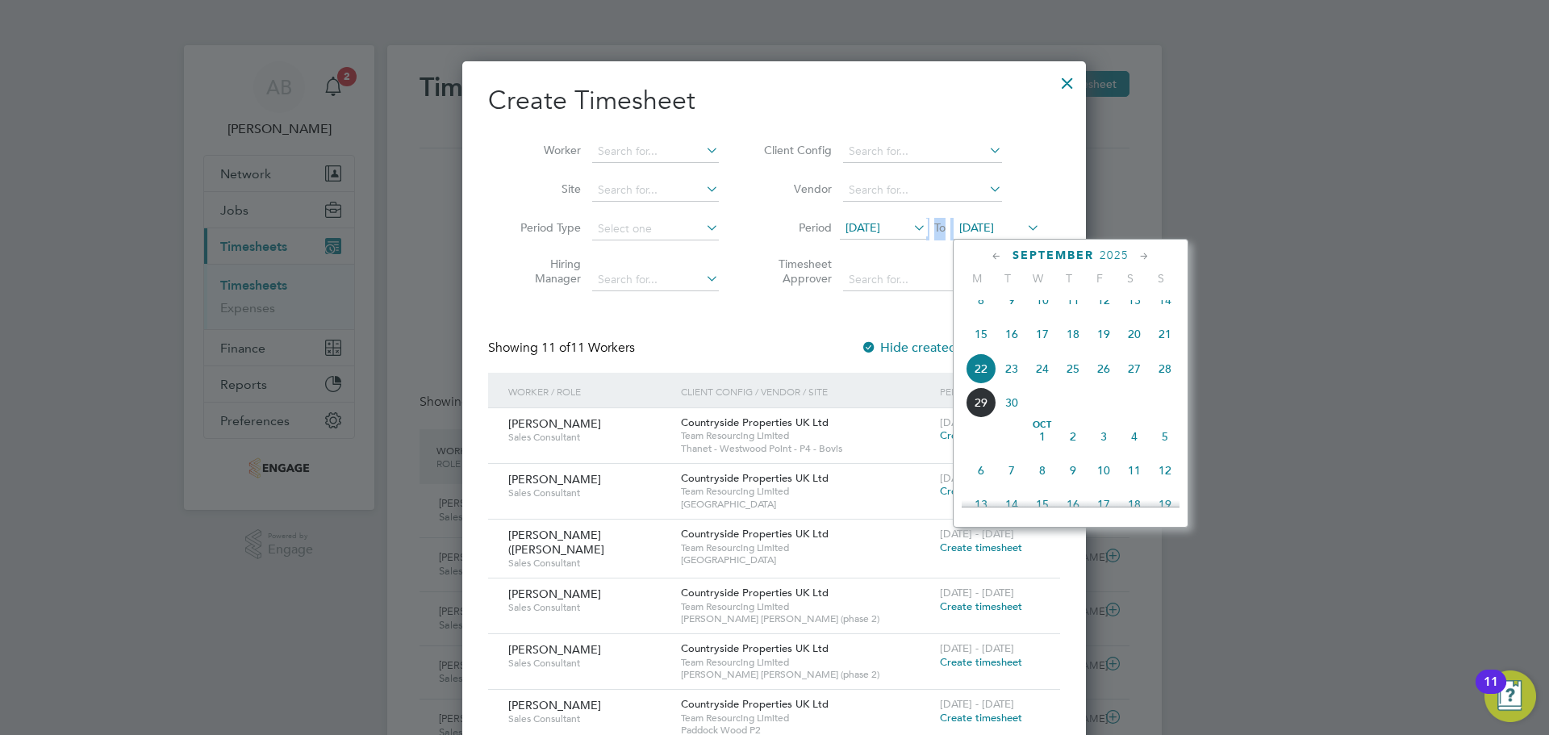
drag, startPoint x: 1174, startPoint y: 371, endPoint x: 1165, endPoint y: 378, distance: 11.5
click at [1167, 376] on span "28" at bounding box center [1165, 368] width 31 height 31
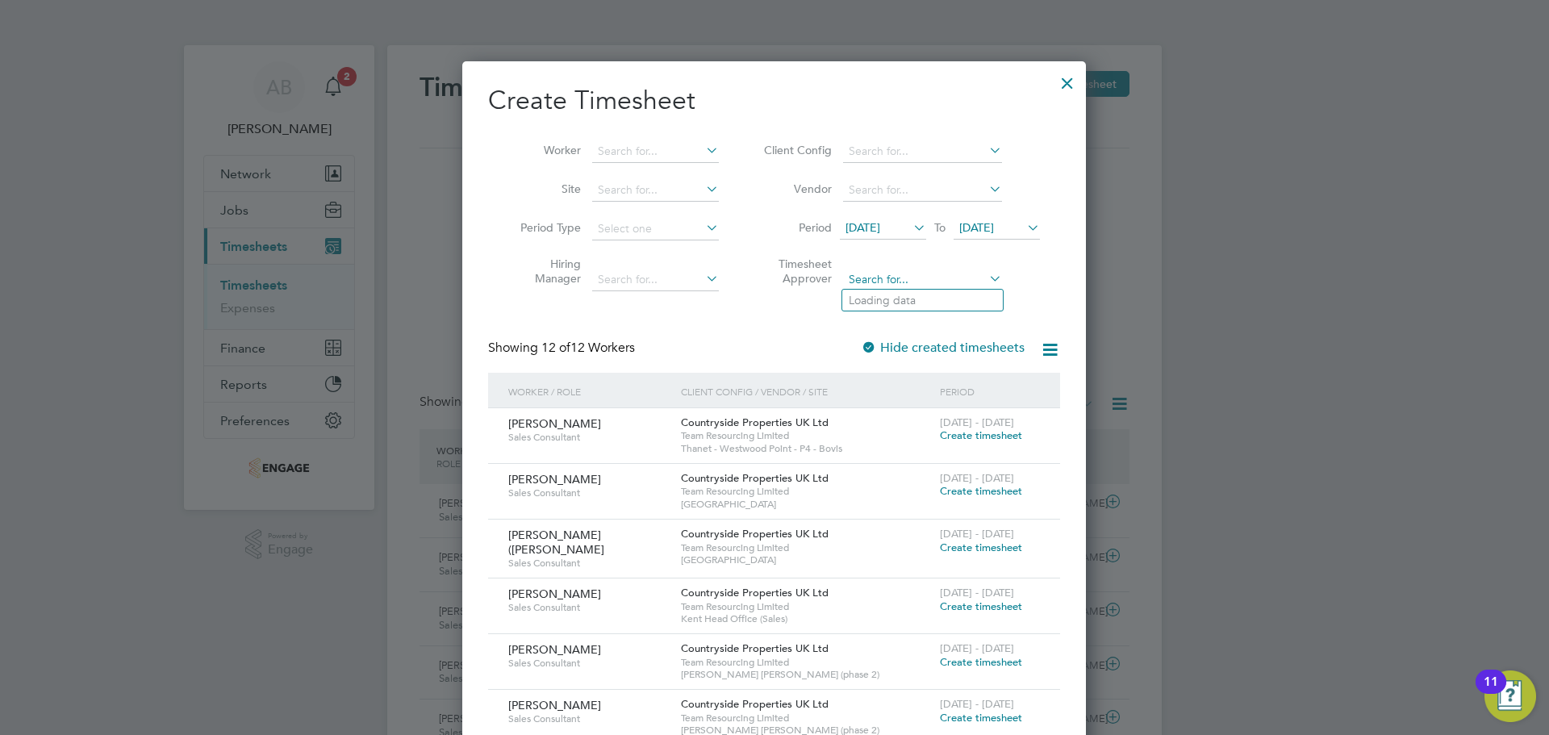
click at [913, 274] on input at bounding box center [922, 280] width 159 height 23
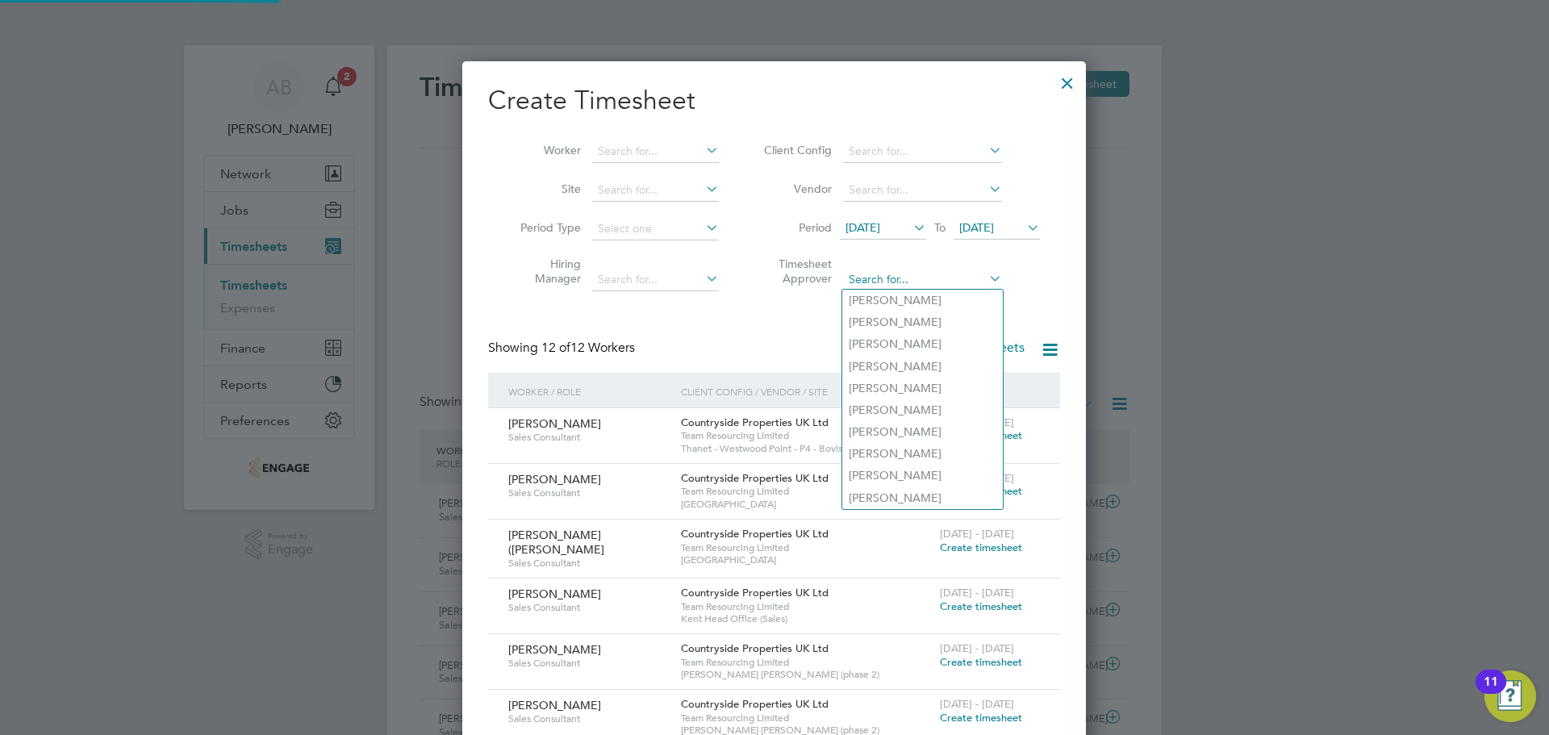
click at [913, 273] on input at bounding box center [922, 280] width 159 height 23
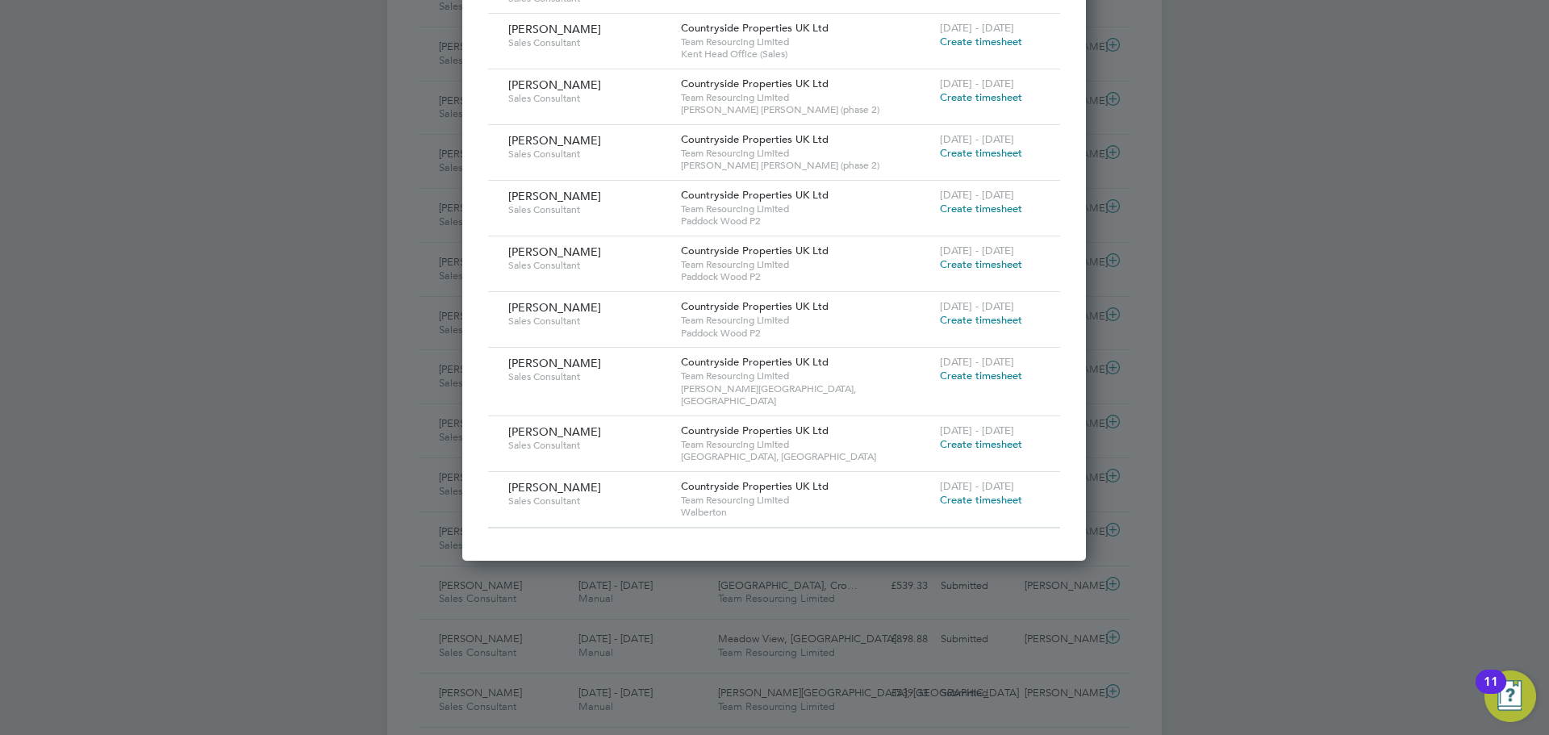
click at [604, 382] on div "Myra Searle Sales Consultant" at bounding box center [590, 370] width 173 height 44
drag, startPoint x: 736, startPoint y: 378, endPoint x: 778, endPoint y: 376, distance: 42.0
click at [778, 376] on div "Countryside Properties UK Ltd Team Resourcing Limited Walstead Park, Lindfield" at bounding box center [806, 382] width 259 height 68
click at [797, 382] on span "[PERSON_NAME][GEOGRAPHIC_DATA], [GEOGRAPHIC_DATA]" at bounding box center [806, 394] width 251 height 25
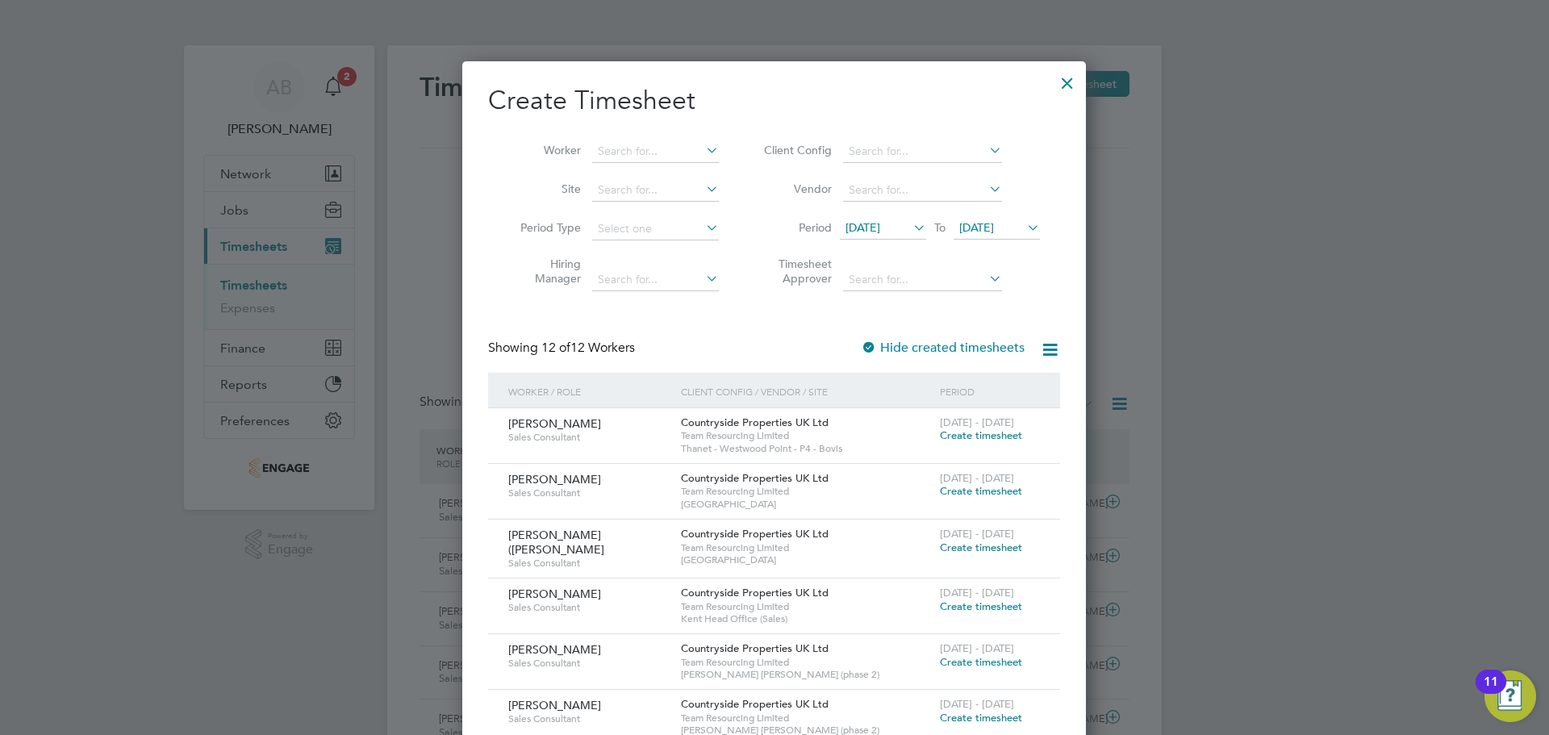
drag, startPoint x: 757, startPoint y: 368, endPoint x: 332, endPoint y: 209, distance: 453.2
click at [756, 366] on div "Showing 12 of 12 Workers Hide created timesheets" at bounding box center [774, 356] width 572 height 33
drag, startPoint x: 1064, startPoint y: 82, endPoint x: 502, endPoint y: 489, distance: 694.0
click at [1064, 82] on div at bounding box center [1067, 79] width 29 height 29
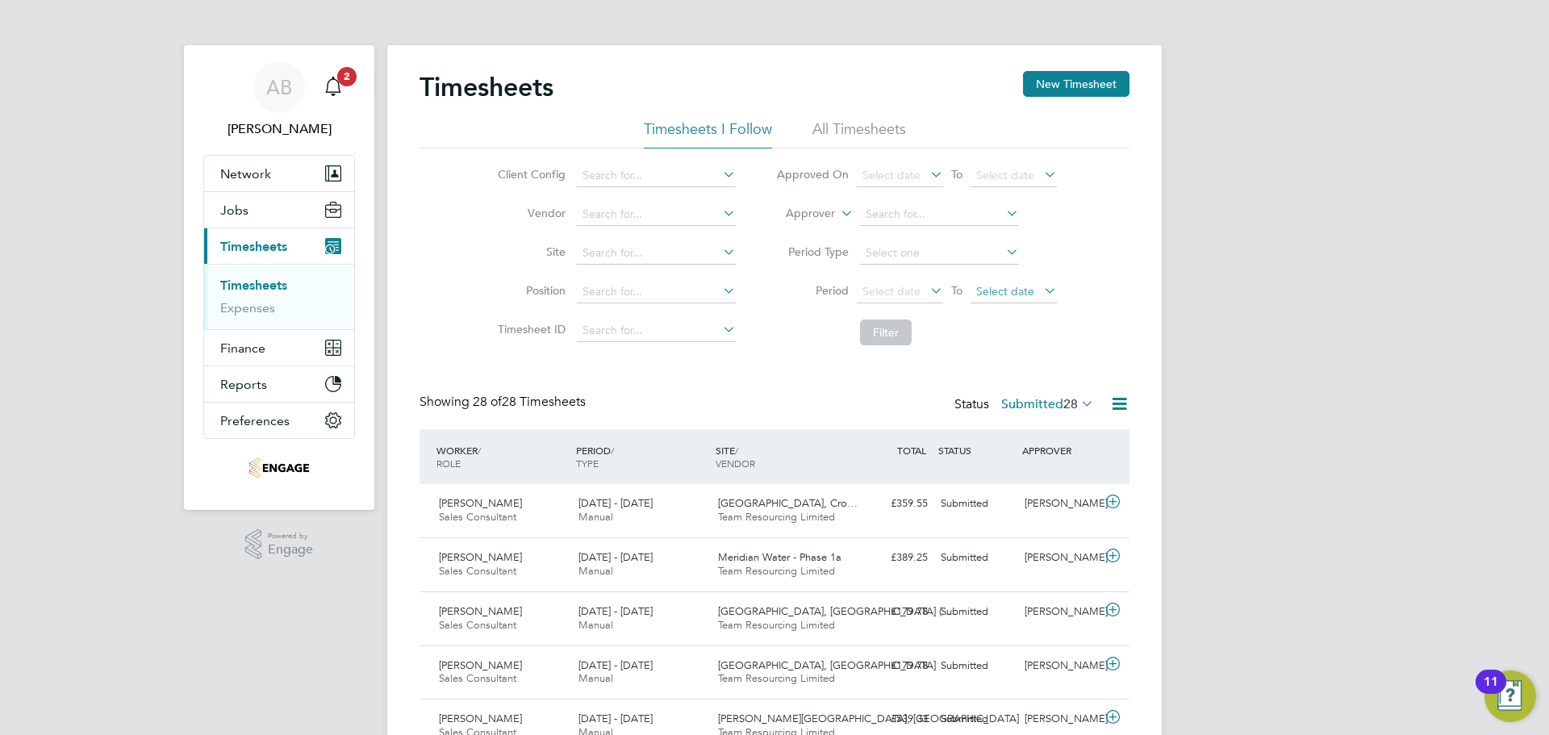
click at [999, 284] on span "Select date" at bounding box center [1014, 293] width 86 height 22
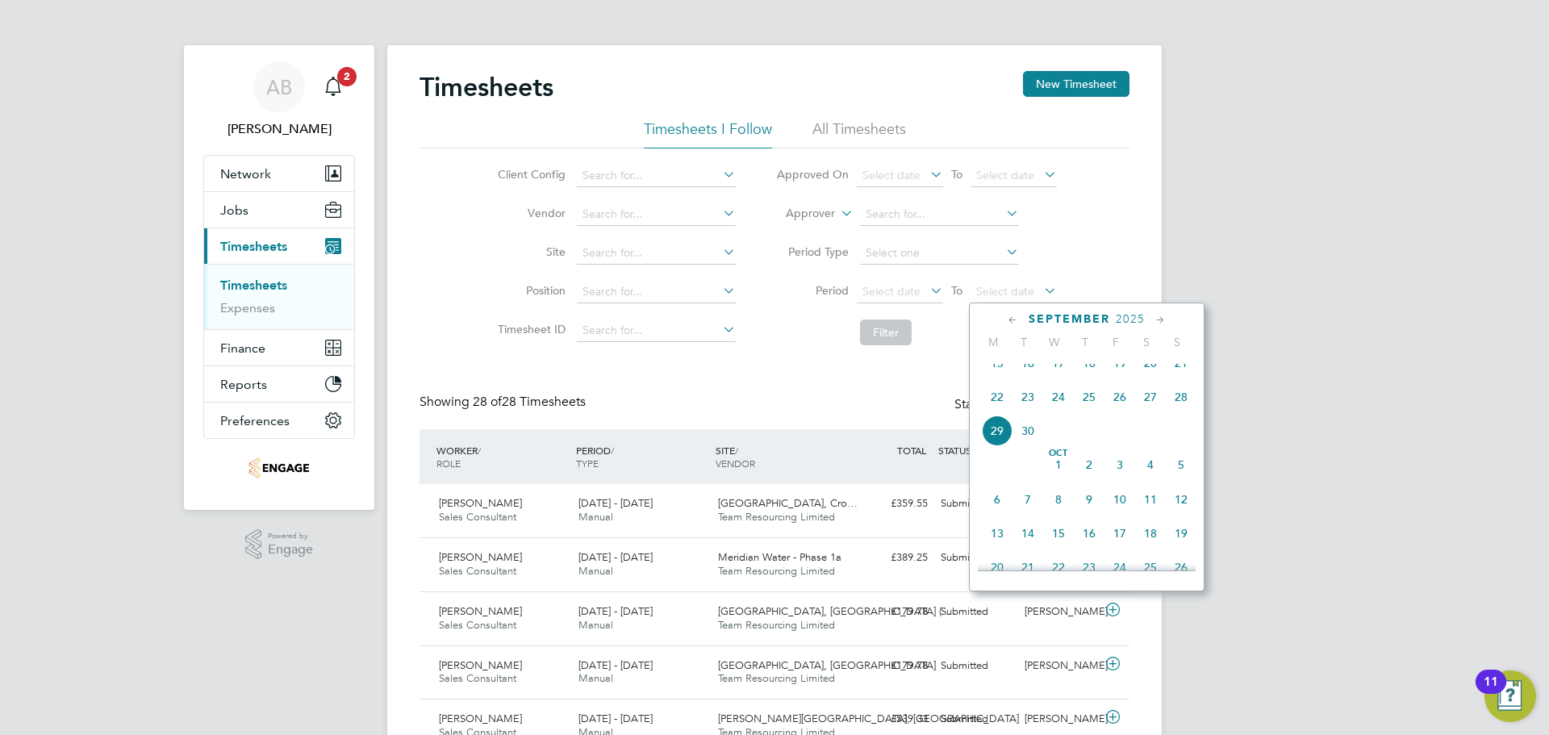
click at [1180, 406] on span "28" at bounding box center [1181, 397] width 31 height 31
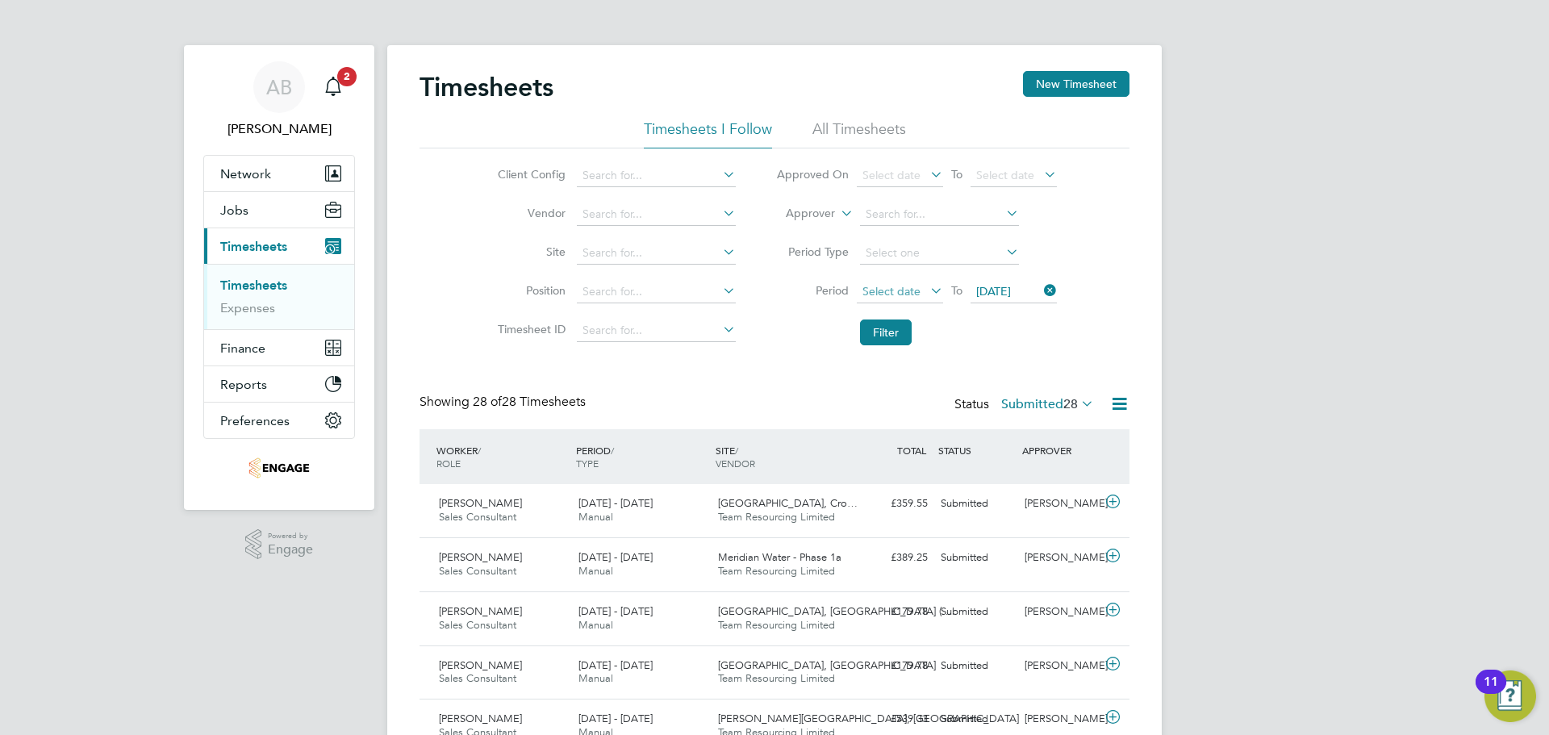
click at [903, 288] on span "Select date" at bounding box center [891, 291] width 58 height 15
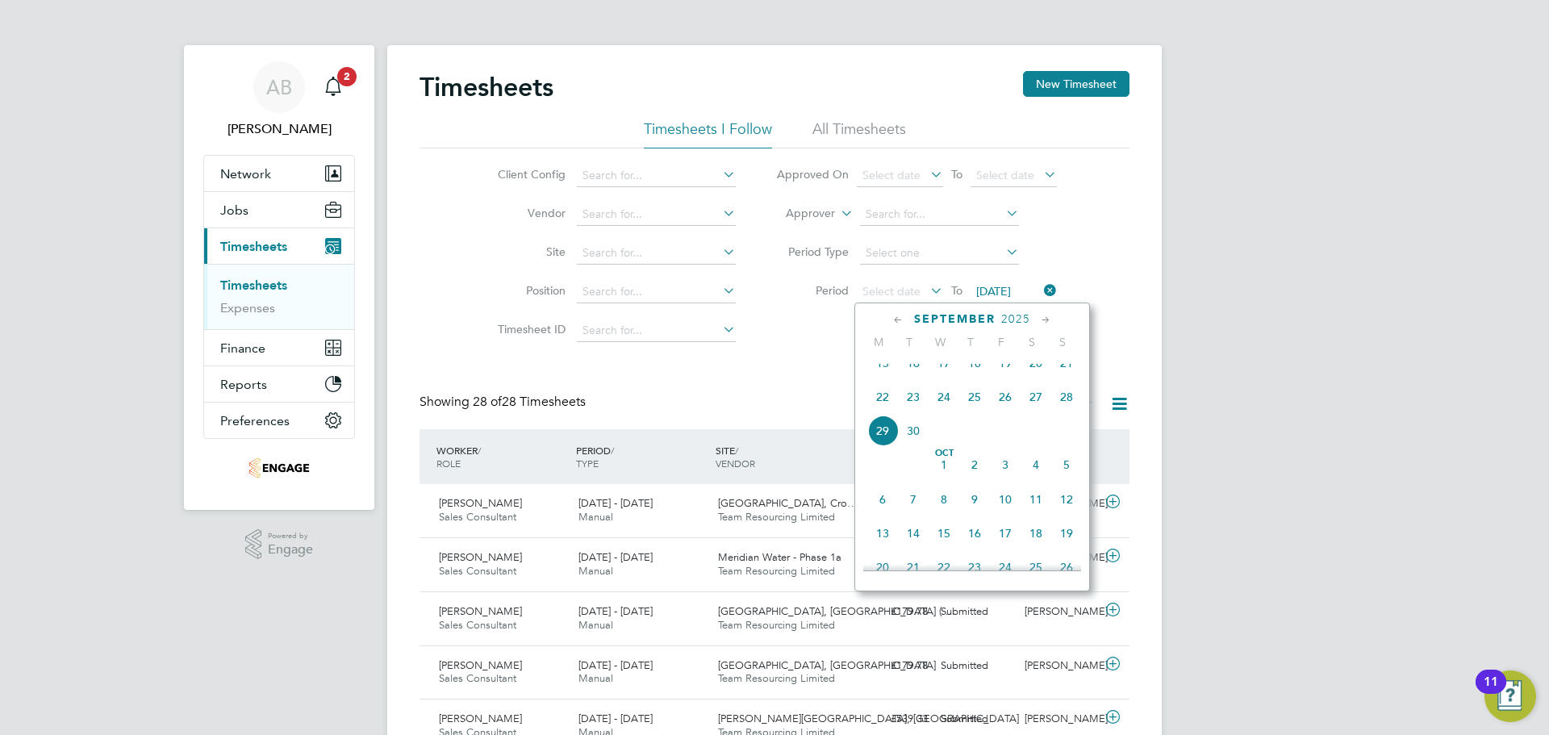
click at [883, 407] on span "22" at bounding box center [882, 397] width 31 height 31
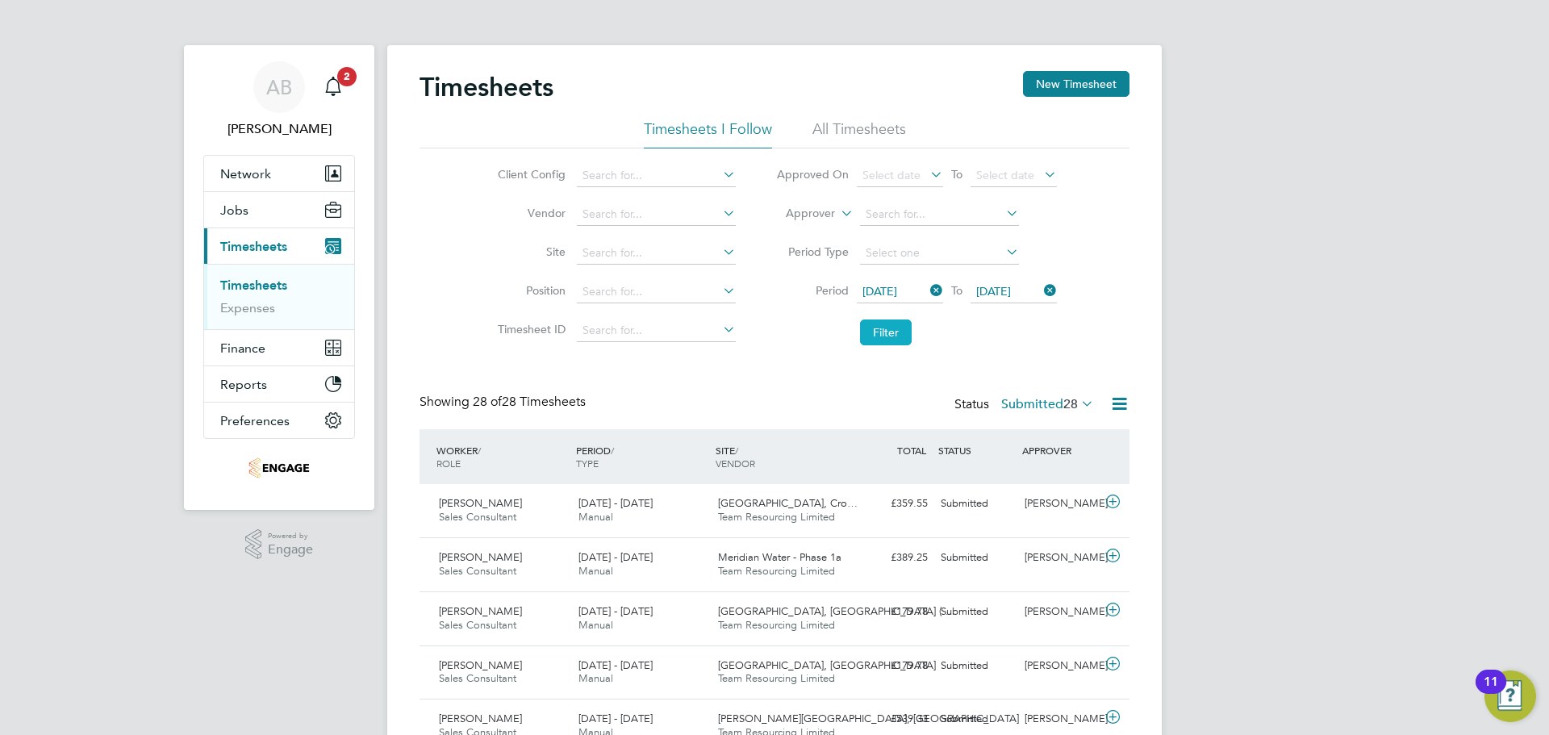
click at [875, 338] on button "Filter" at bounding box center [886, 332] width 52 height 26
click at [1093, 83] on button "New Timesheet" at bounding box center [1076, 84] width 106 height 26
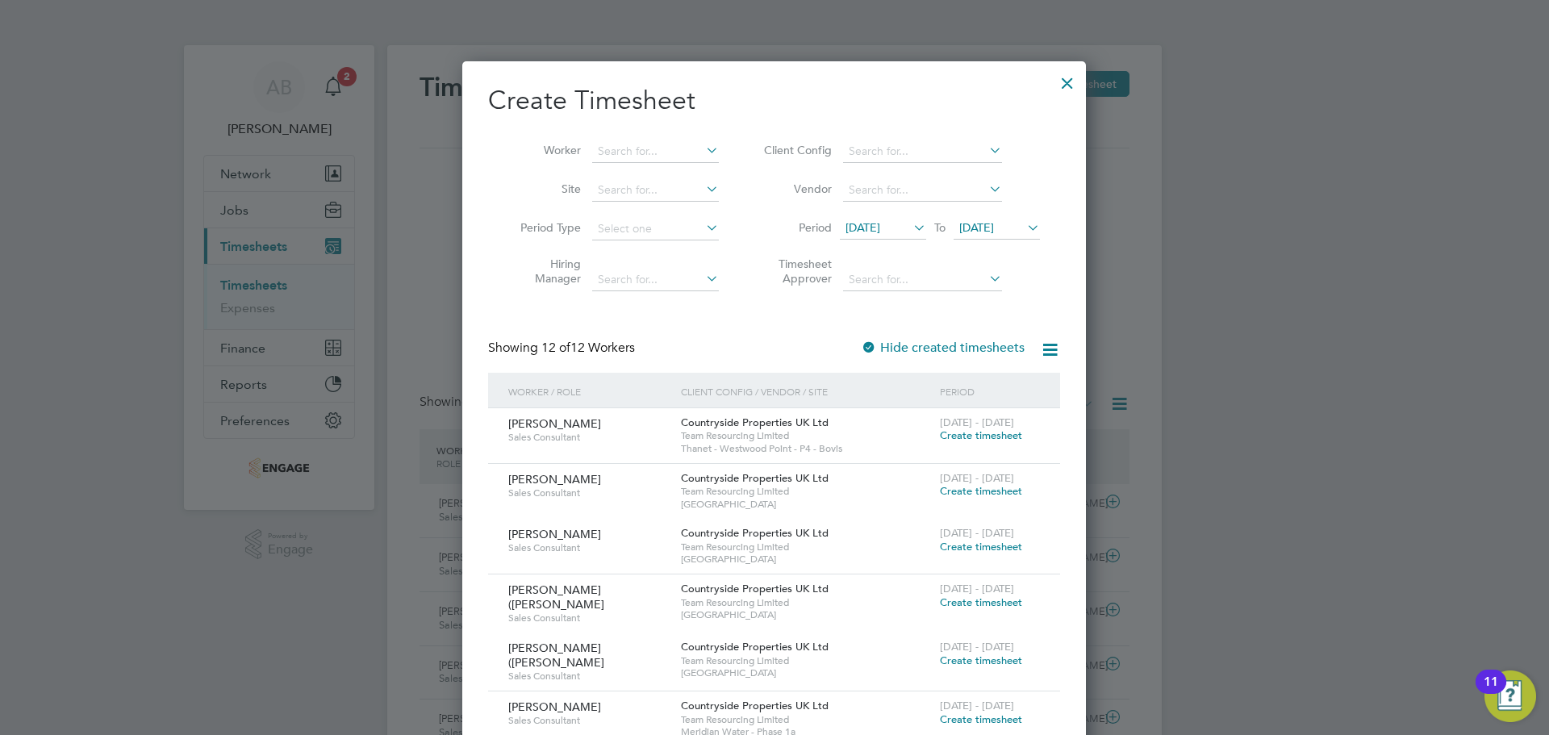
click at [994, 439] on span "Create timesheet" at bounding box center [981, 435] width 82 height 14
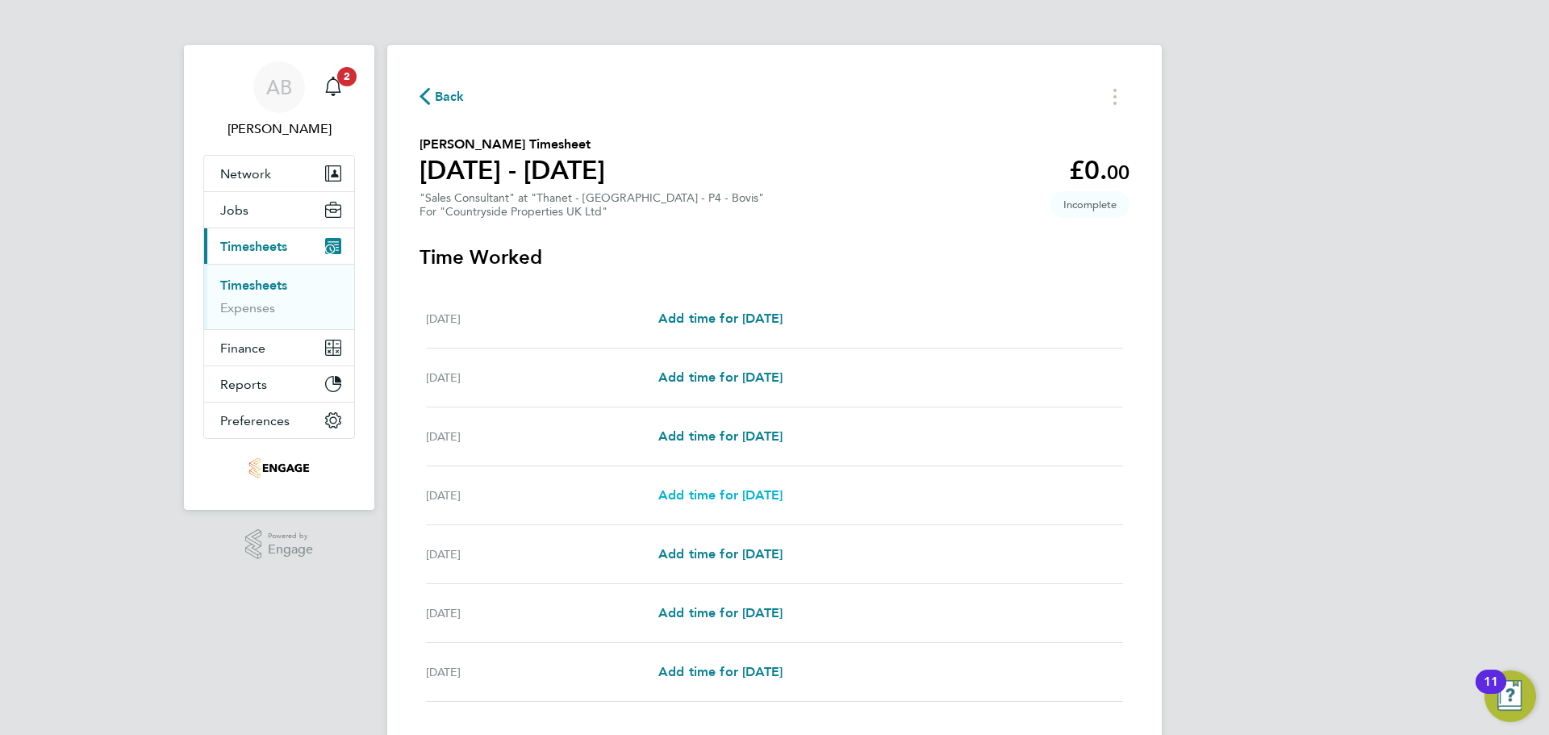
click at [739, 501] on span "Add time for Thu 25 Sep" at bounding box center [720, 494] width 124 height 15
select select "30"
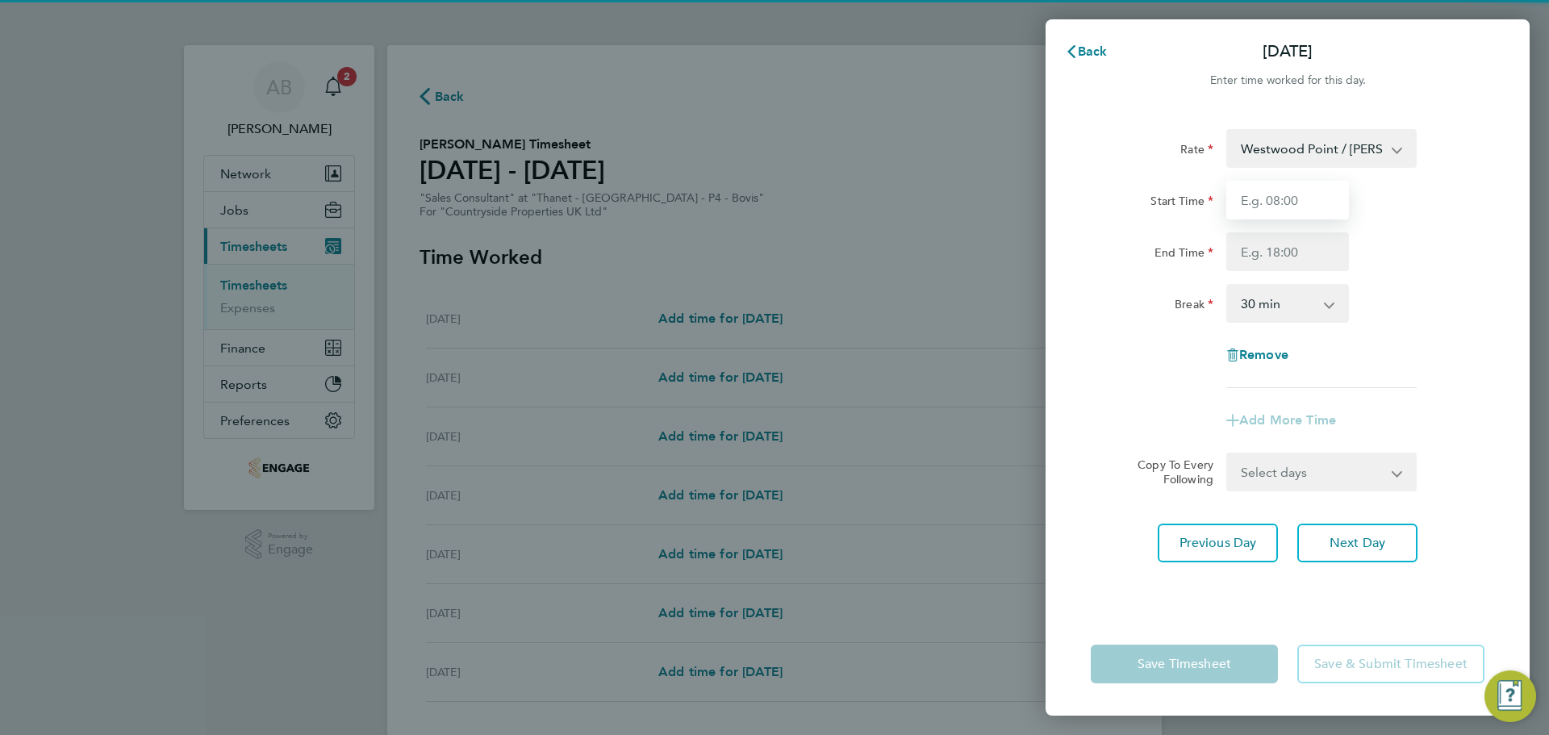
click at [1315, 201] on input "Start Time" at bounding box center [1287, 200] width 123 height 39
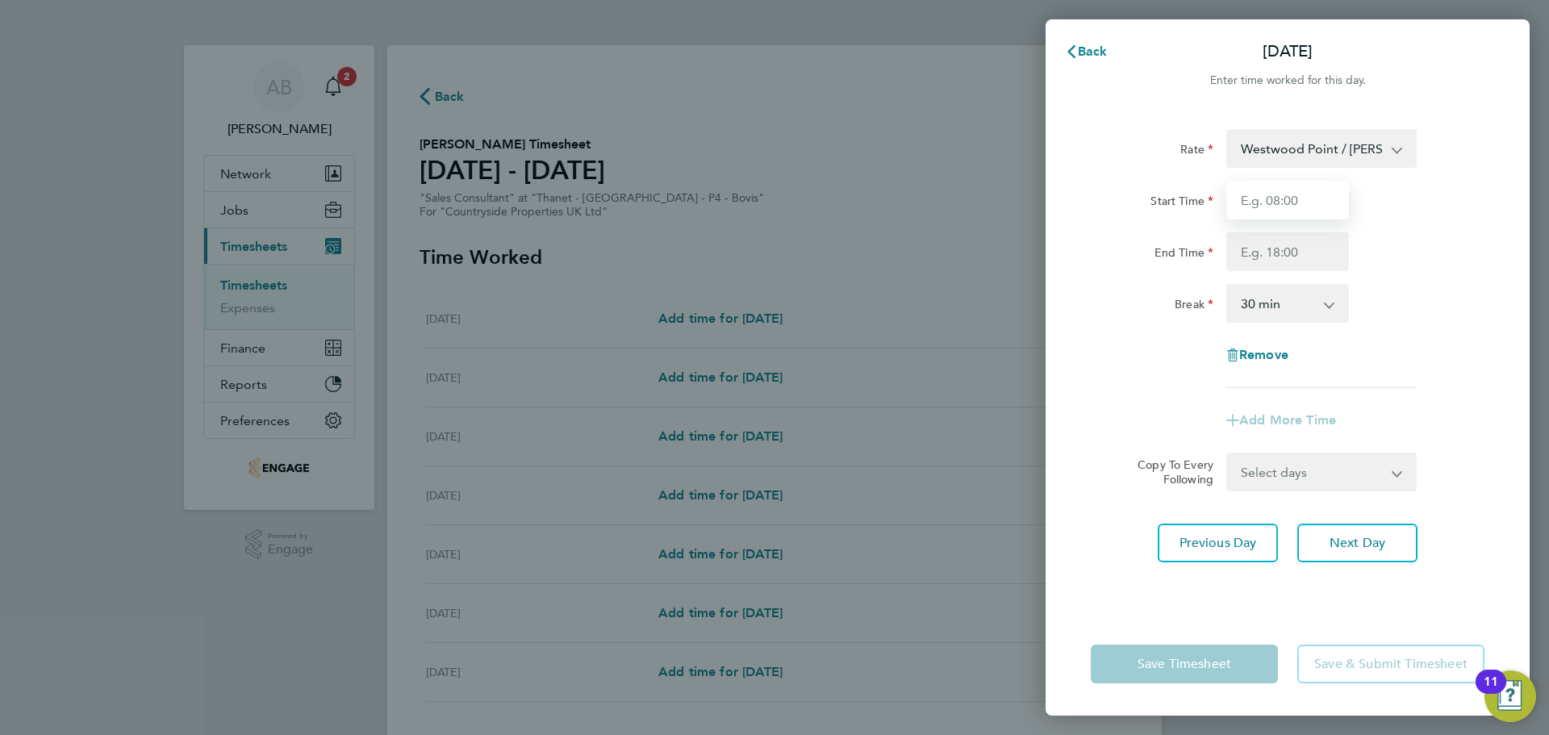
type input "09:30"
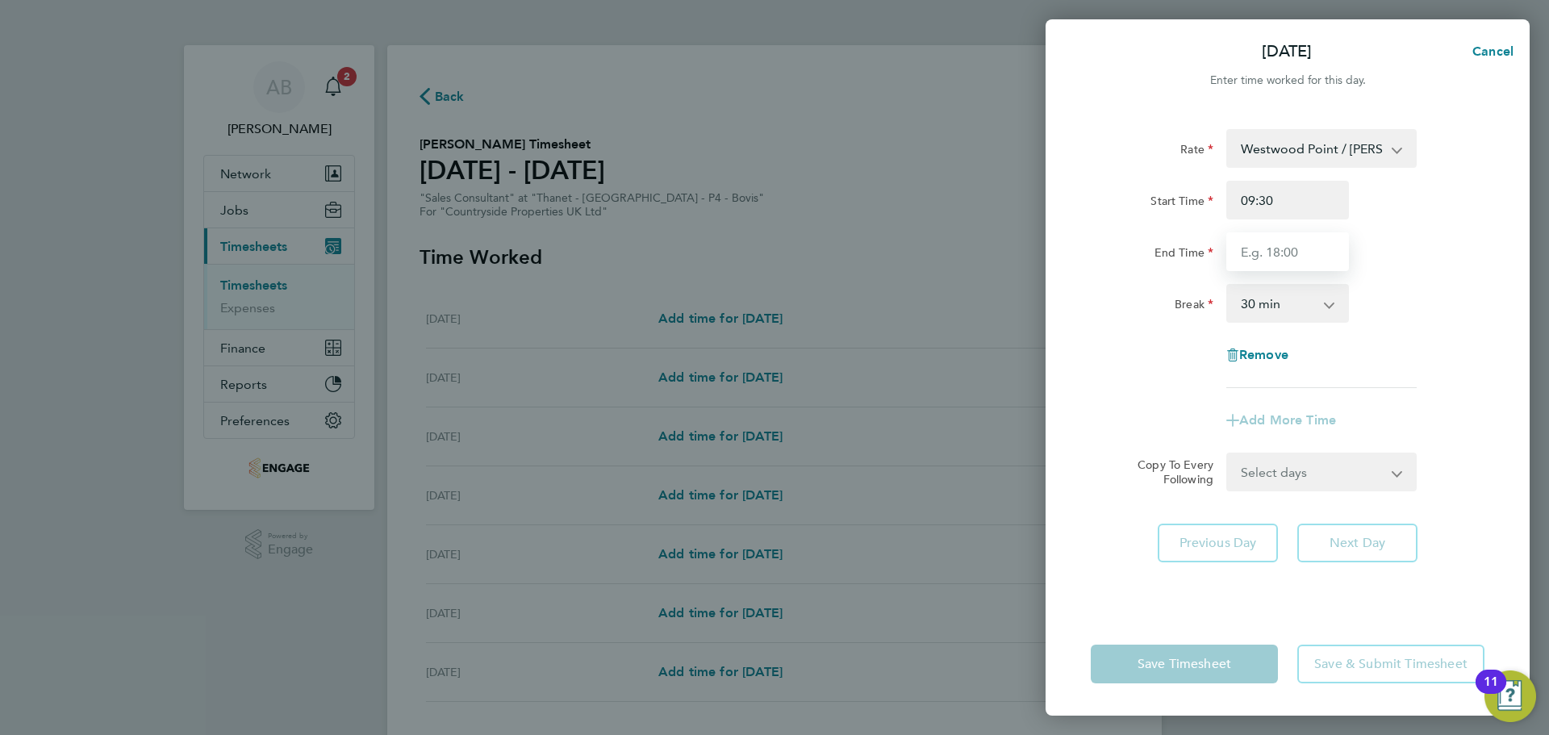
drag, startPoint x: 1329, startPoint y: 219, endPoint x: 1280, endPoint y: 253, distance: 60.2
click at [1280, 251] on input "End Time" at bounding box center [1287, 251] width 123 height 39
type input "17:30"
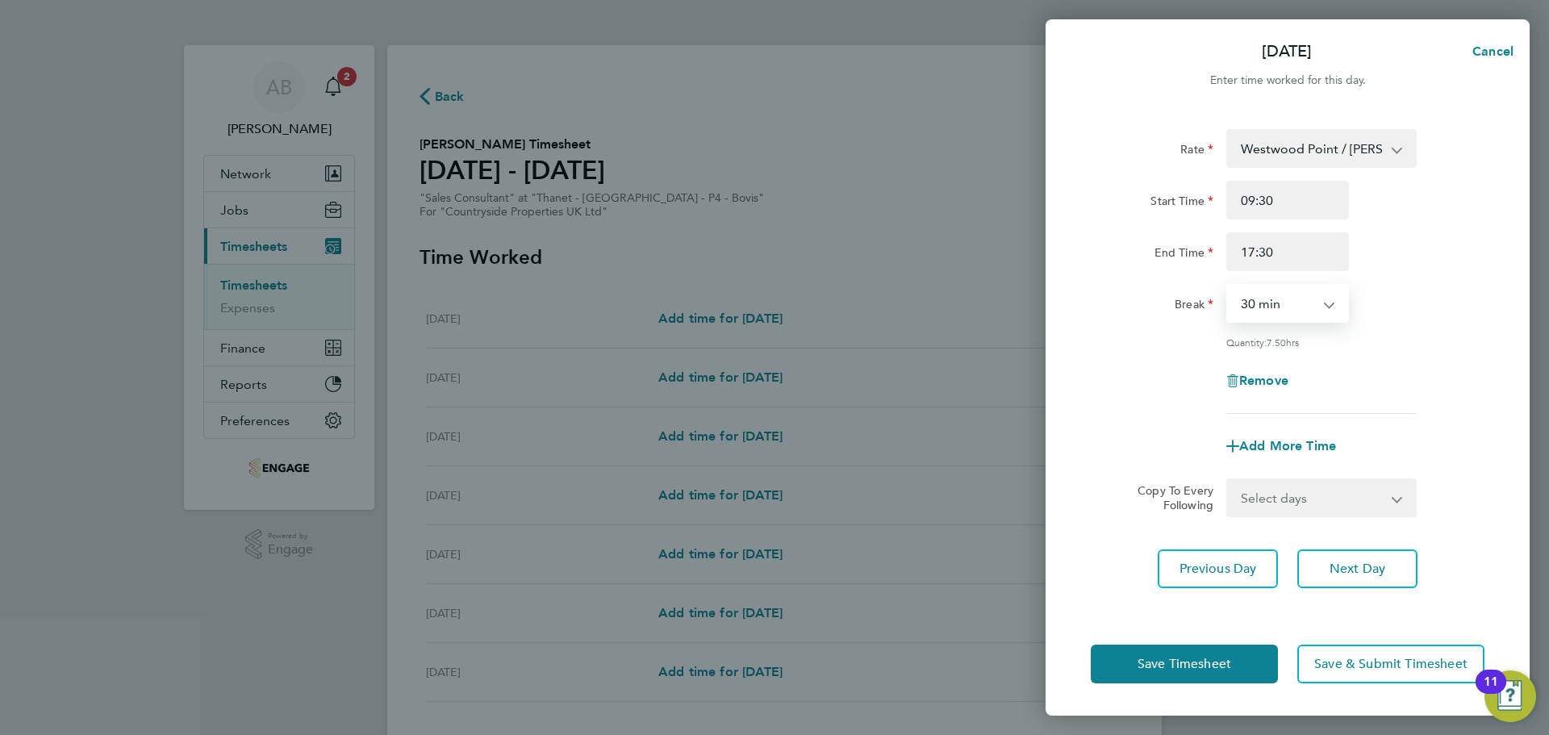
click at [1260, 291] on select "0 min 15 min 30 min 45 min 60 min 75 min 90 min" at bounding box center [1278, 303] width 100 height 35
select select "0"
click at [1228, 286] on select "0 min 15 min 30 min 45 min 60 min 75 min 90 min" at bounding box center [1278, 303] width 100 height 35
click at [1373, 555] on button "Next Day" at bounding box center [1357, 568] width 120 height 39
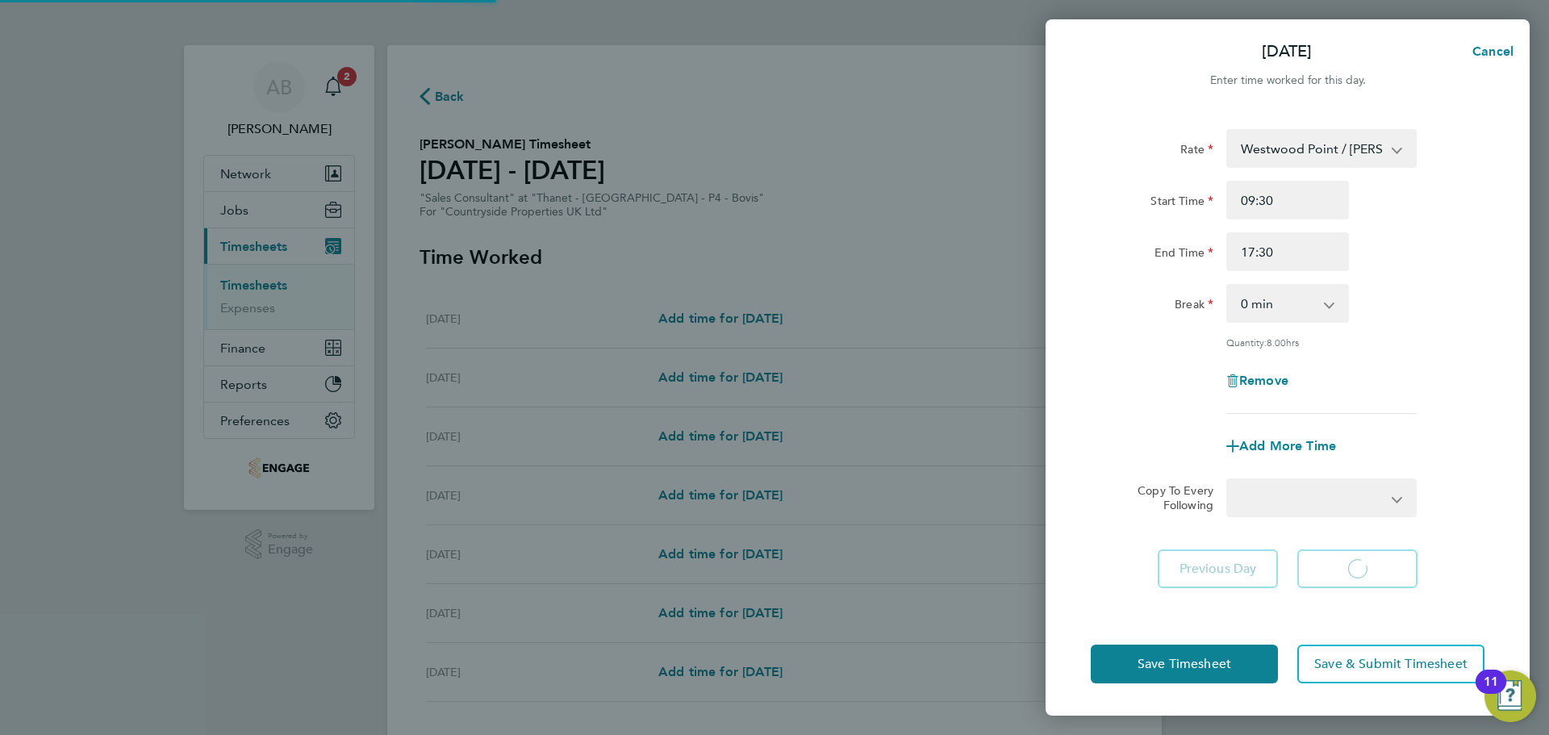
select select "30"
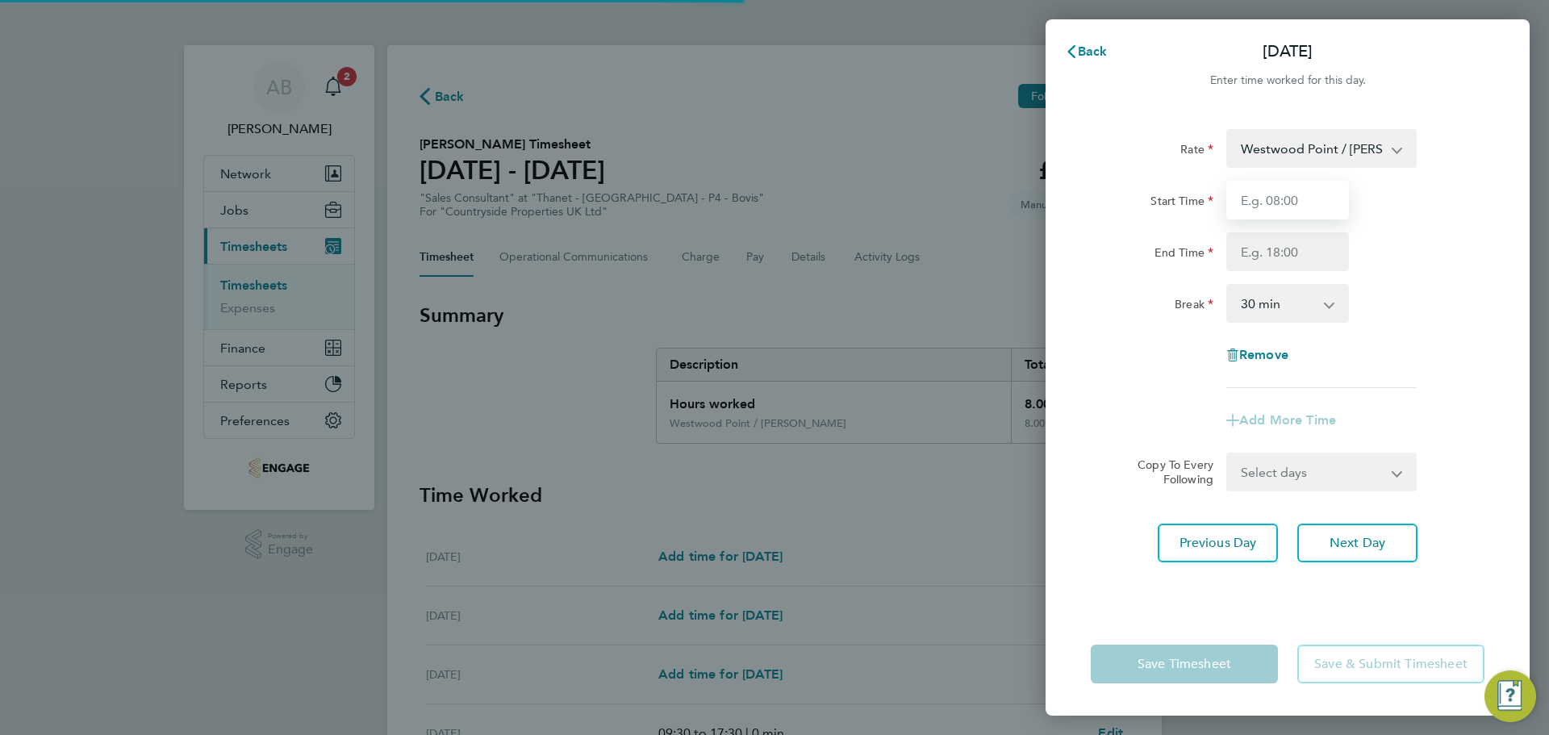
click at [1276, 202] on input "Start Time" at bounding box center [1287, 200] width 123 height 39
type input "09:30"
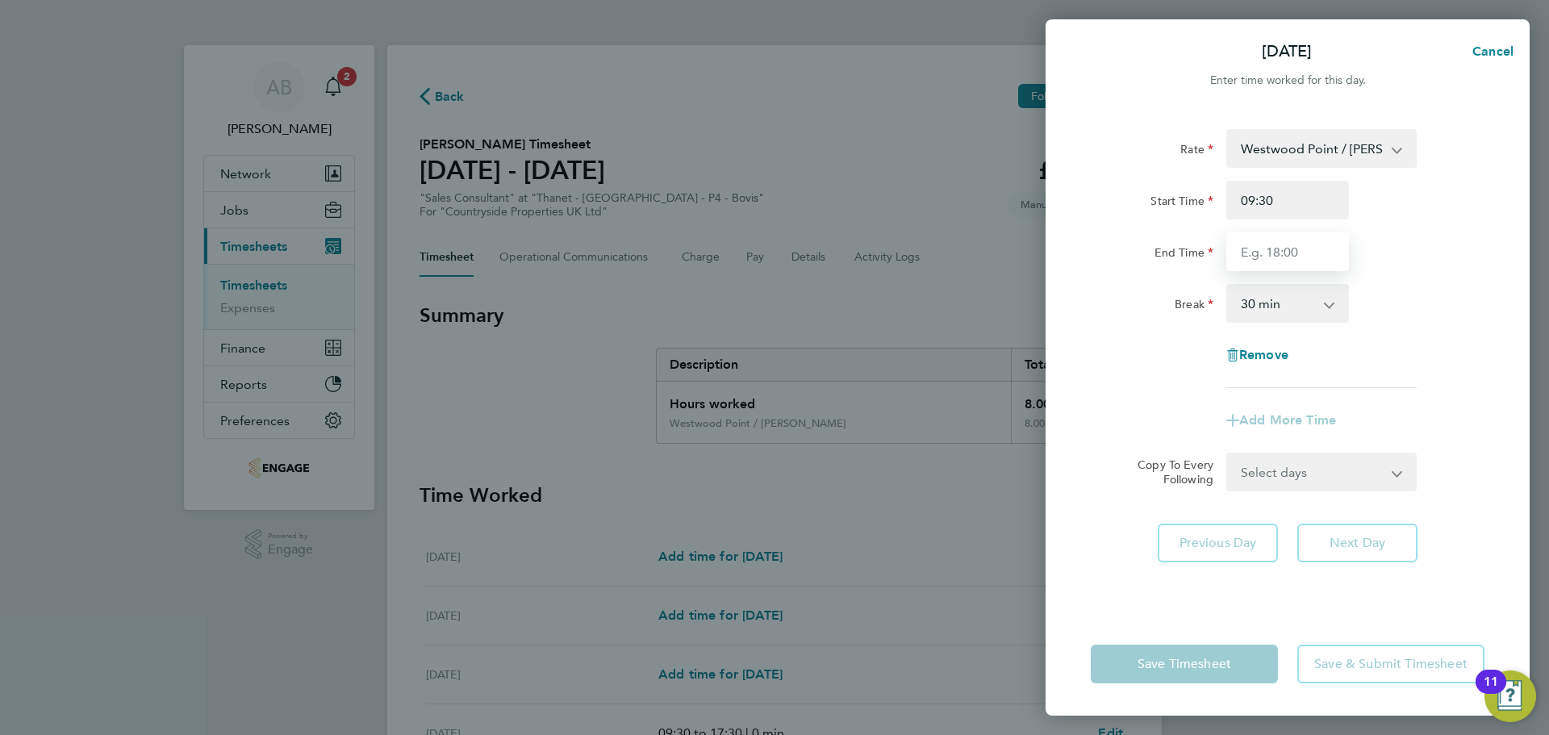
click at [1270, 247] on input "End Time" at bounding box center [1287, 251] width 123 height 39
type input "17:30"
click at [1267, 312] on select "0 min 15 min 30 min 45 min 60 min 75 min 90 min" at bounding box center [1278, 303] width 100 height 35
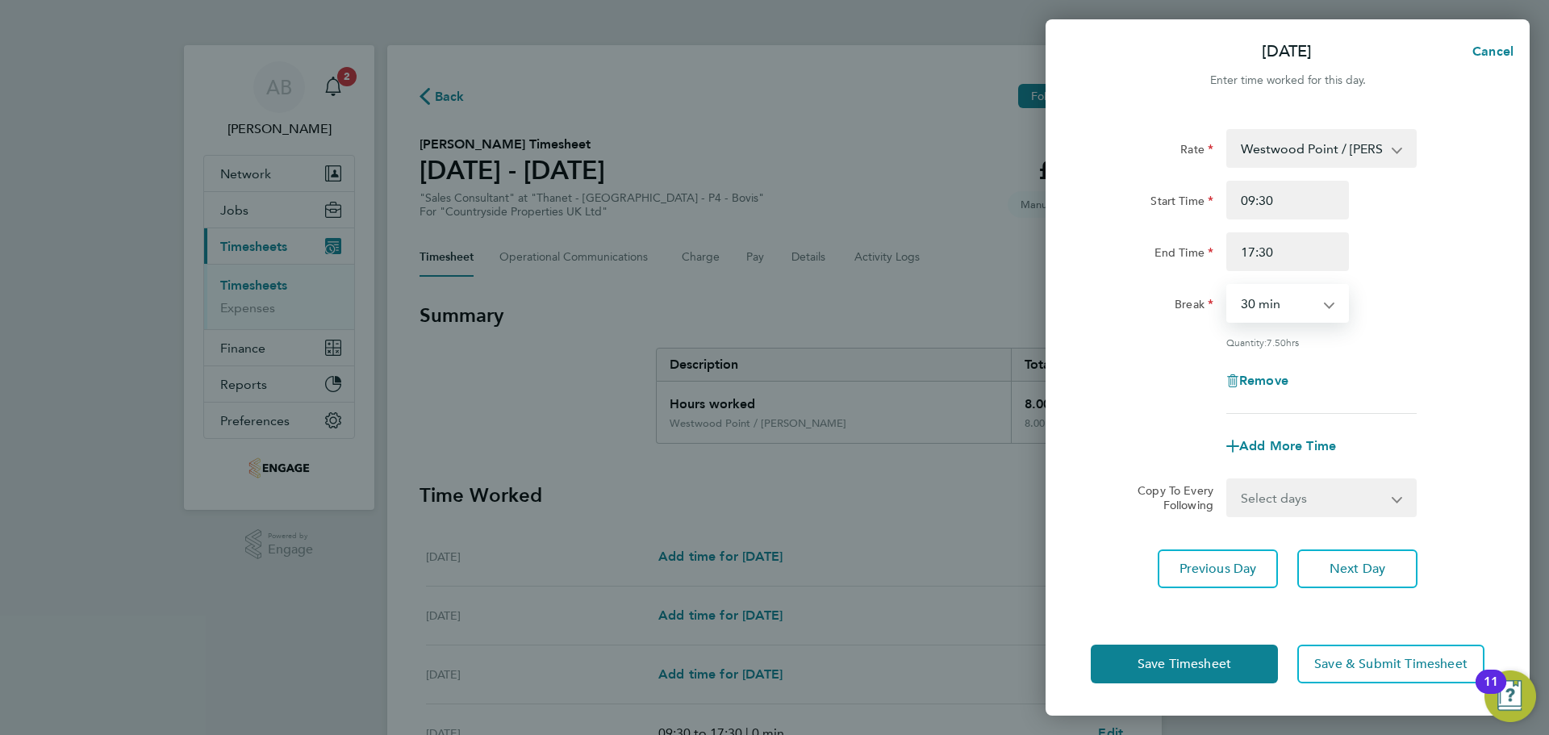
select select "0"
click at [1228, 286] on select "0 min 15 min 30 min 45 min 60 min 75 min 90 min" at bounding box center [1278, 303] width 100 height 35
click at [1368, 564] on span "Next Day" at bounding box center [1358, 569] width 56 height 16
select select "30"
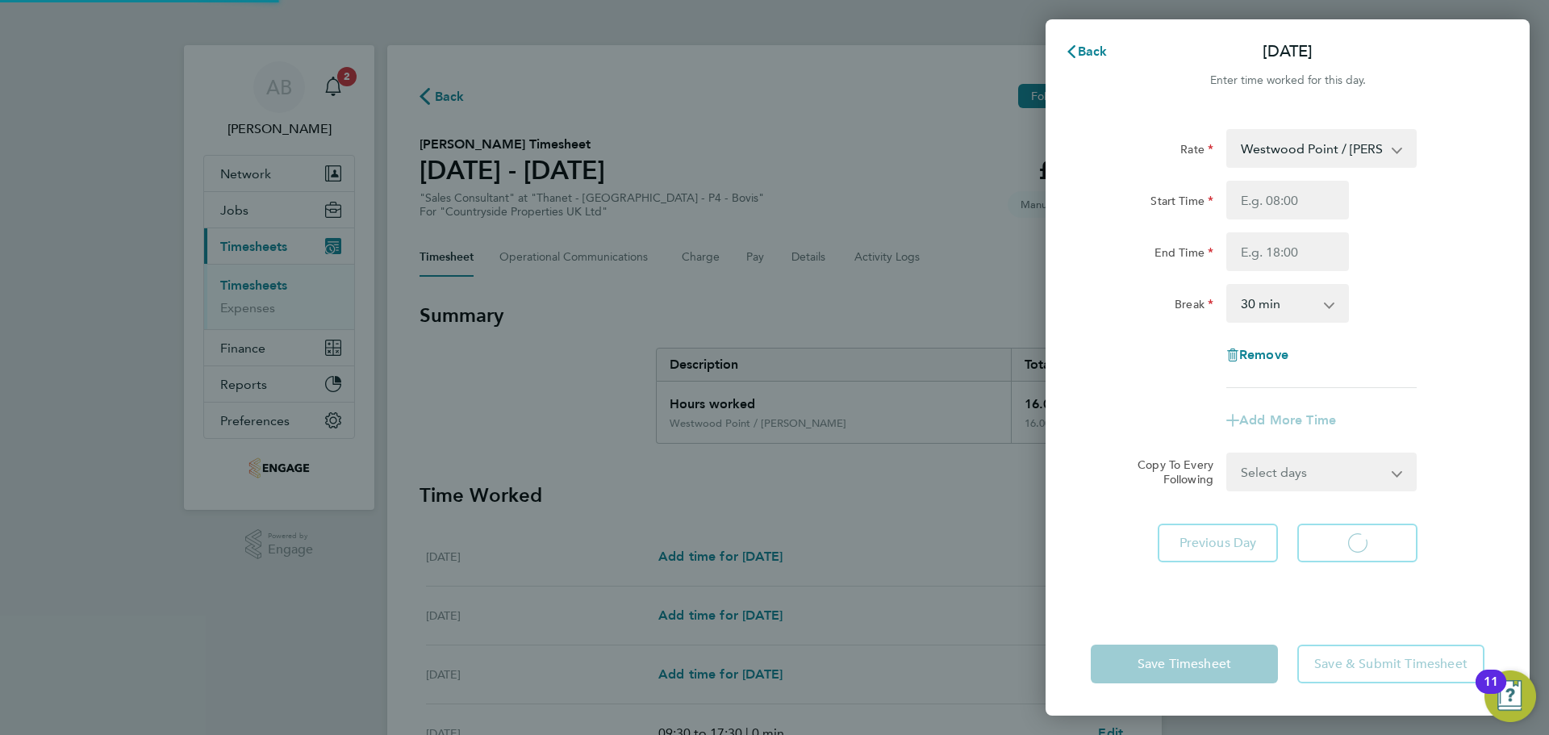
select select "30"
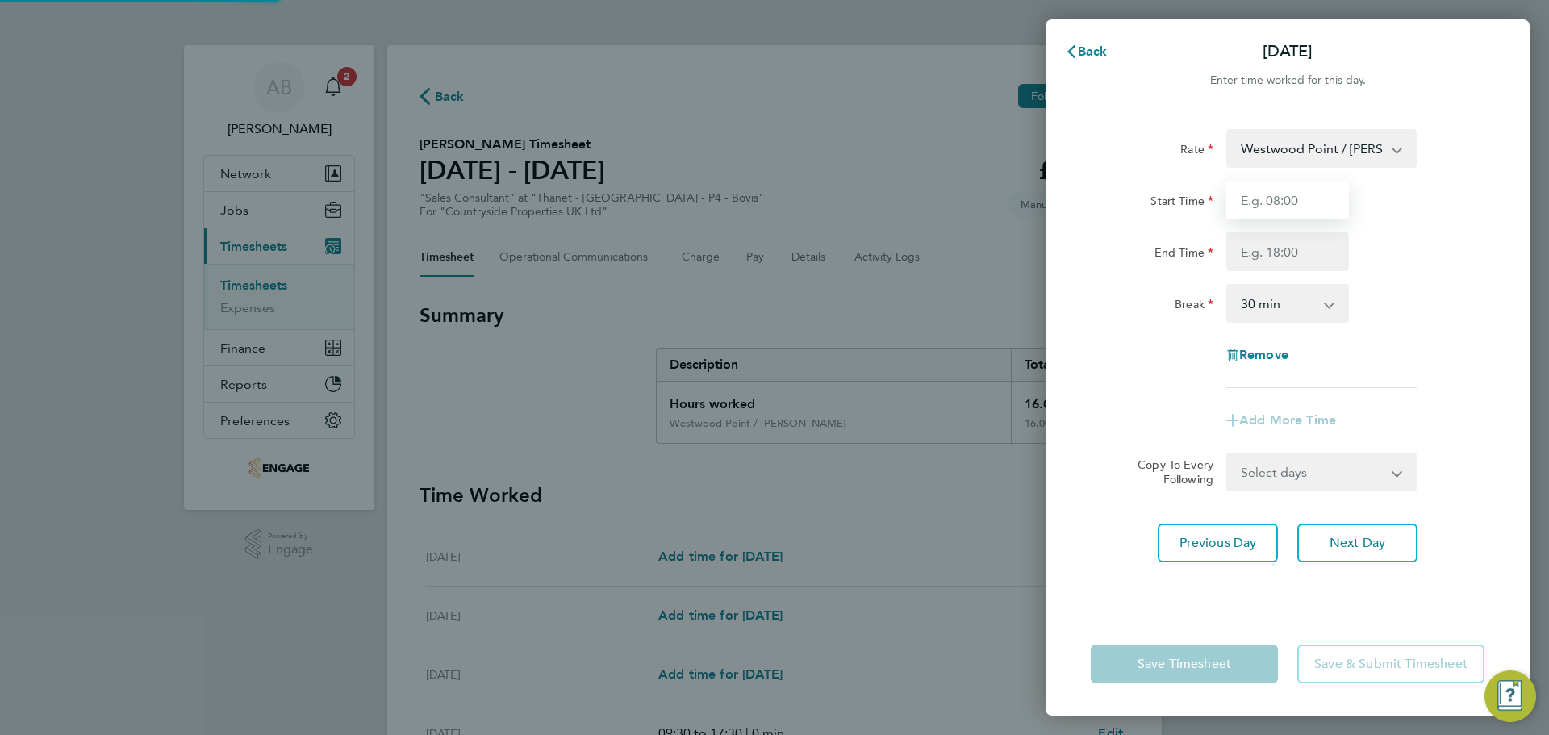
click at [1301, 205] on input "Start Time" at bounding box center [1287, 200] width 123 height 39
type input "09:30"
click at [1273, 260] on input "End Time" at bounding box center [1287, 251] width 123 height 39
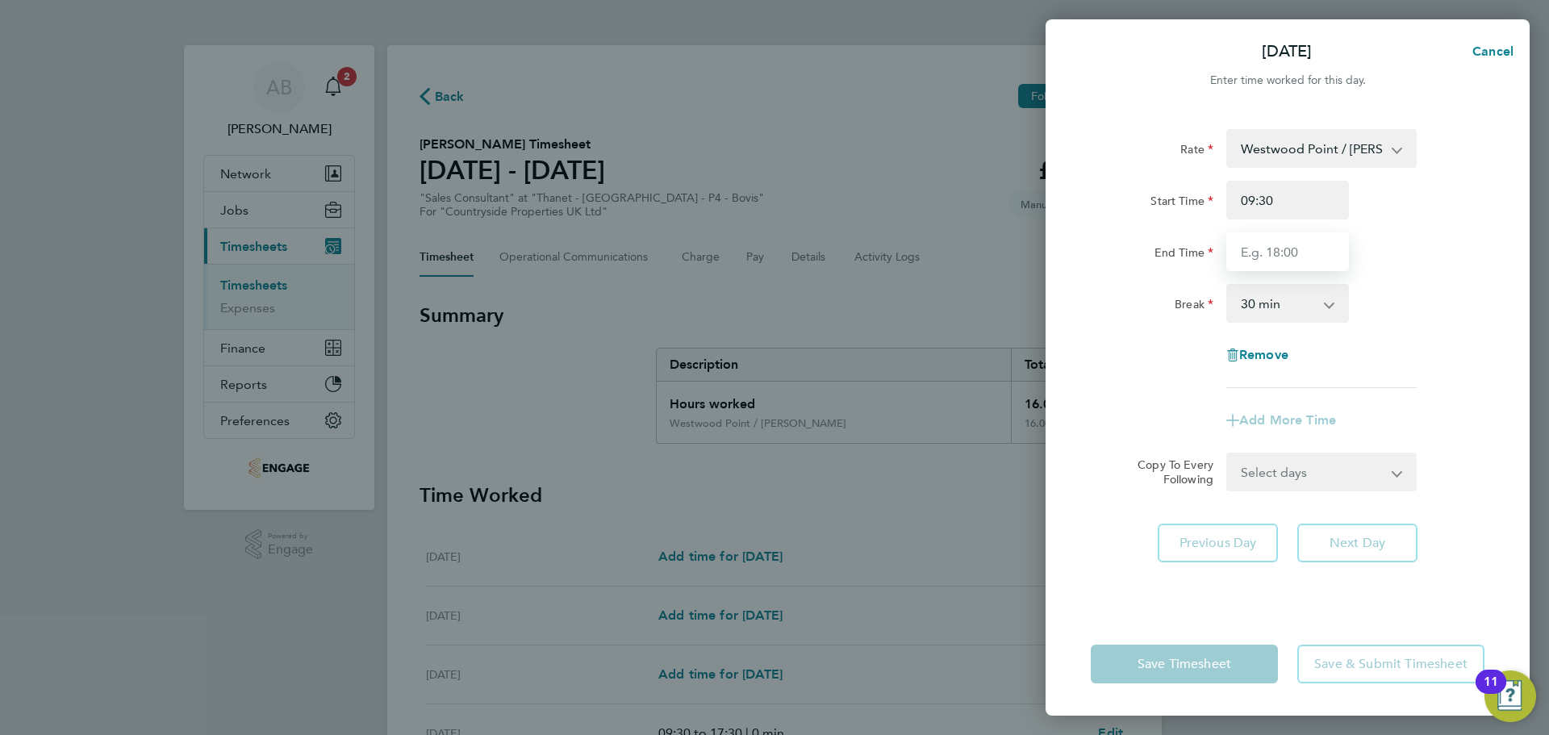
type input "17:30"
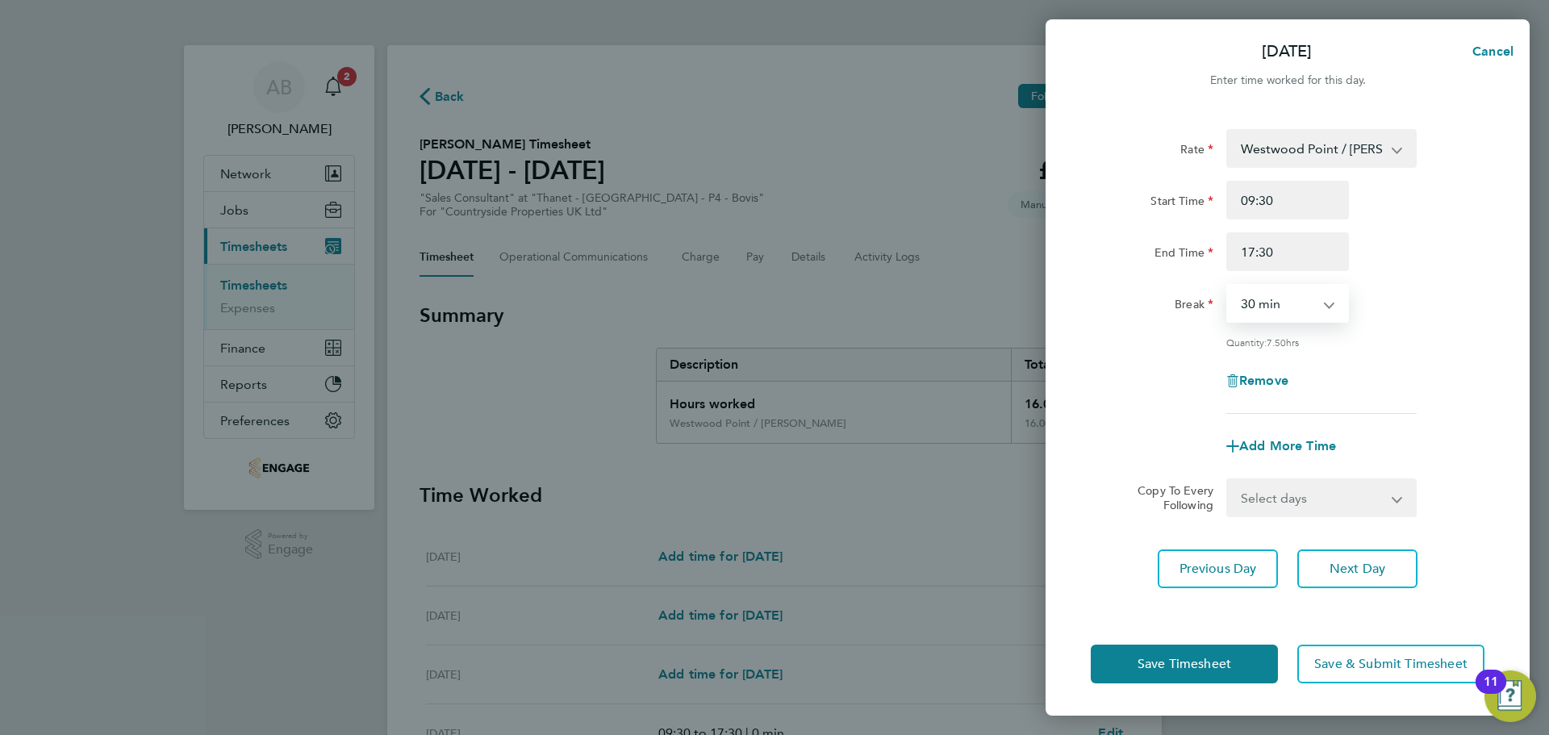
drag, startPoint x: 1265, startPoint y: 303, endPoint x: 1276, endPoint y: 307, distance: 11.0
click at [1265, 303] on select "0 min 15 min 30 min 45 min 60 min 75 min 90 min" at bounding box center [1278, 303] width 100 height 35
select select "0"
click at [1228, 286] on select "0 min 15 min 30 min 45 min 60 min 75 min 90 min" at bounding box center [1278, 303] width 100 height 35
drag, startPoint x: 1371, startPoint y: 562, endPoint x: 1359, endPoint y: 569, distance: 13.4
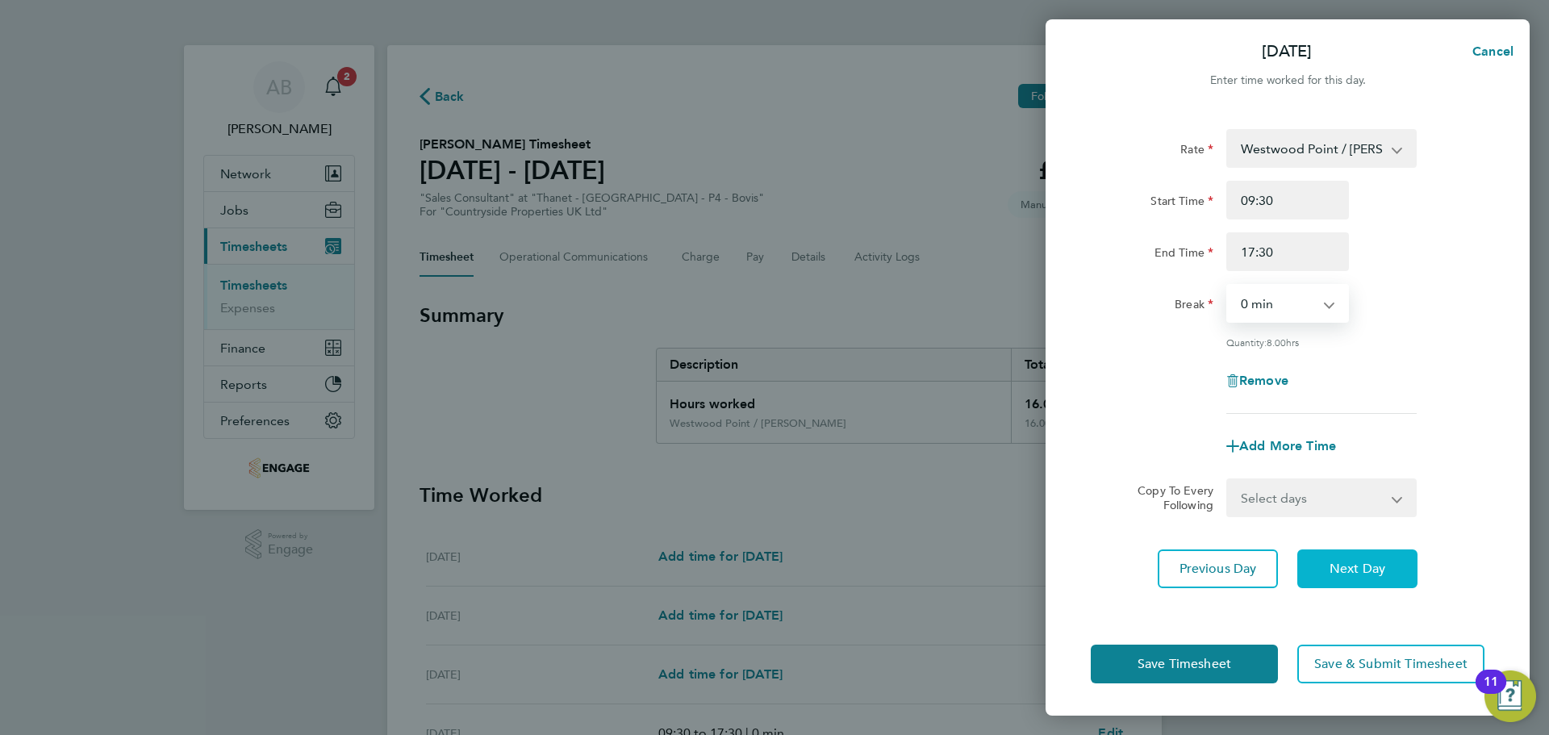
click at [1368, 565] on span "Next Day" at bounding box center [1358, 569] width 56 height 16
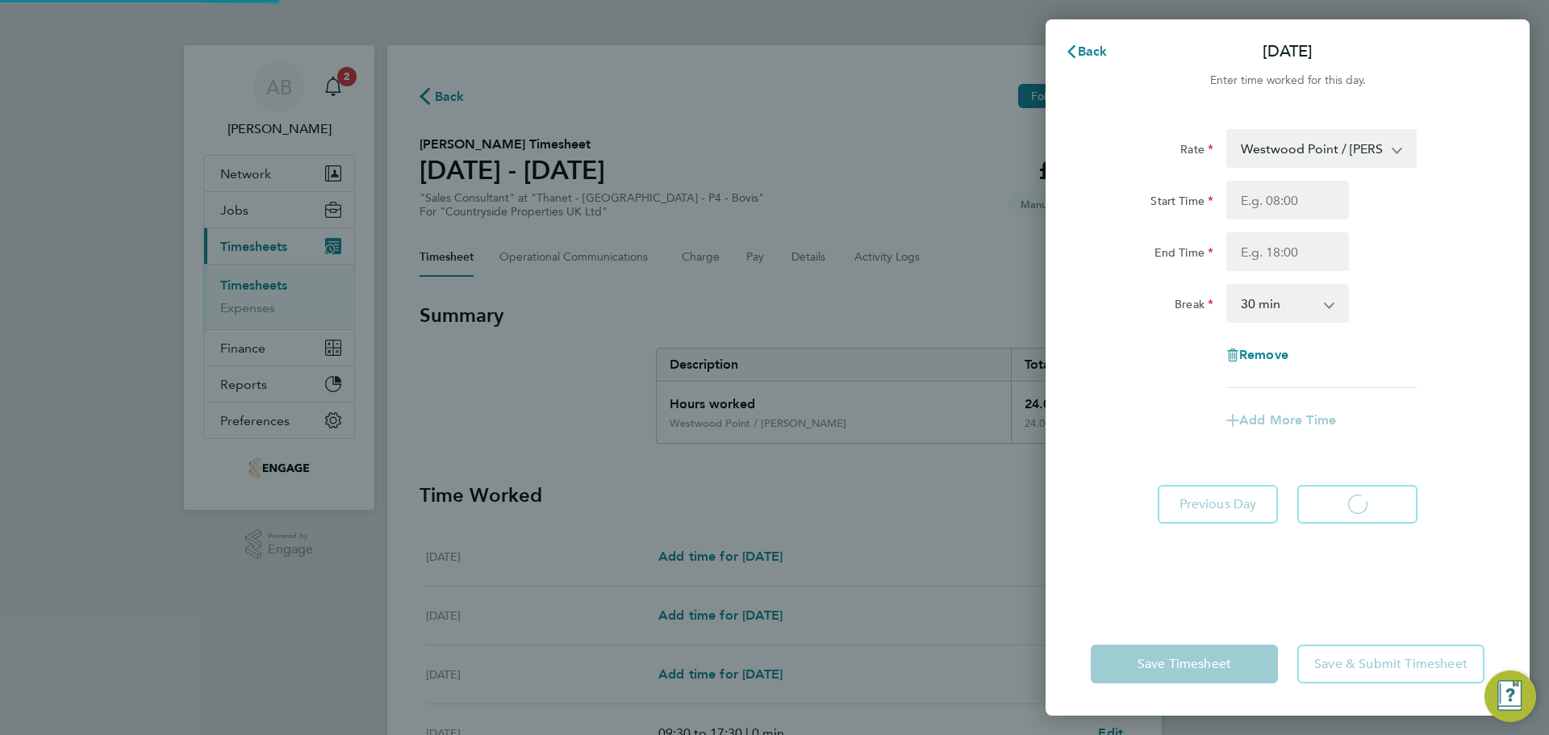
select select "30"
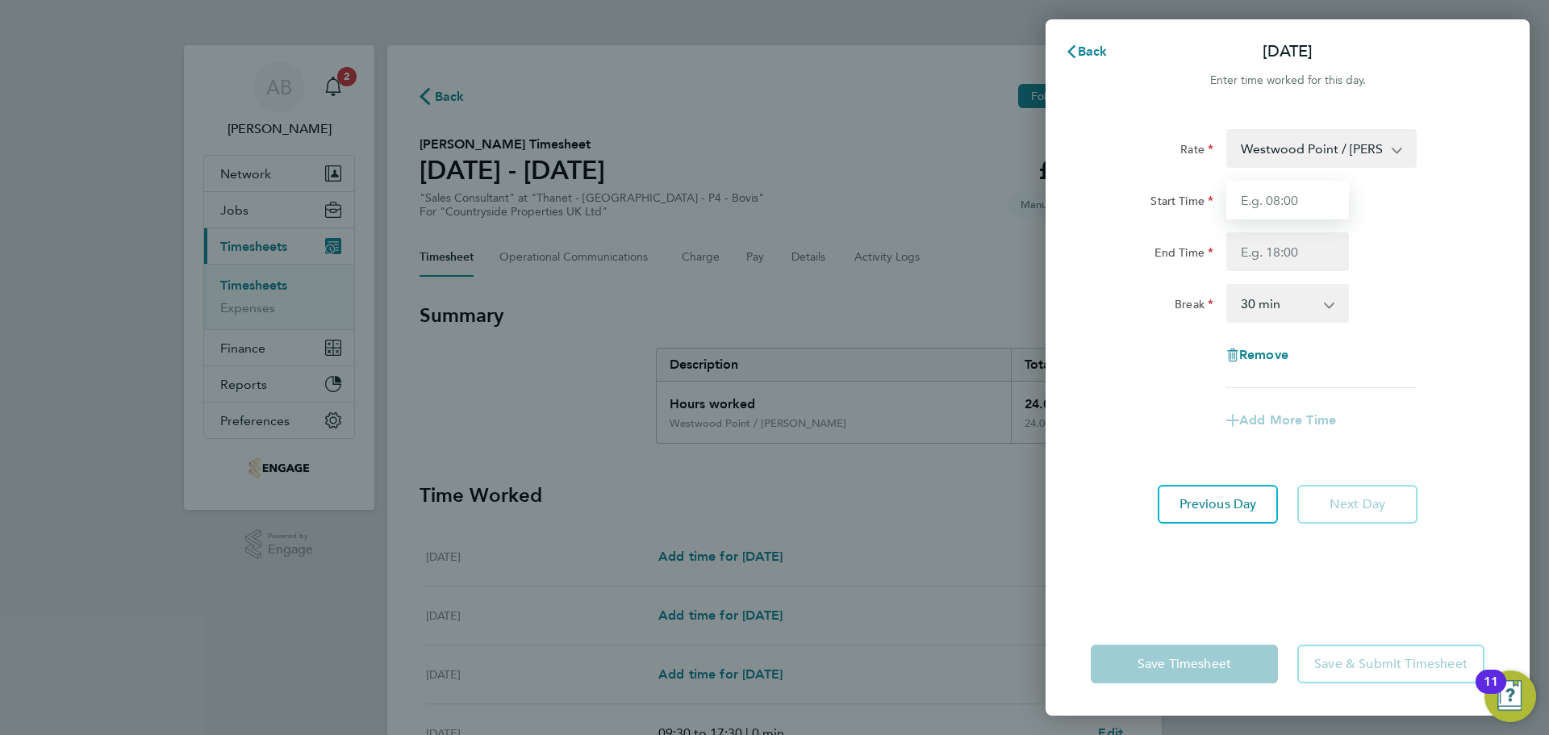
click at [1276, 202] on input "Start Time" at bounding box center [1287, 200] width 123 height 39
type input "09:30"
click at [1270, 258] on input "End Time" at bounding box center [1287, 251] width 123 height 39
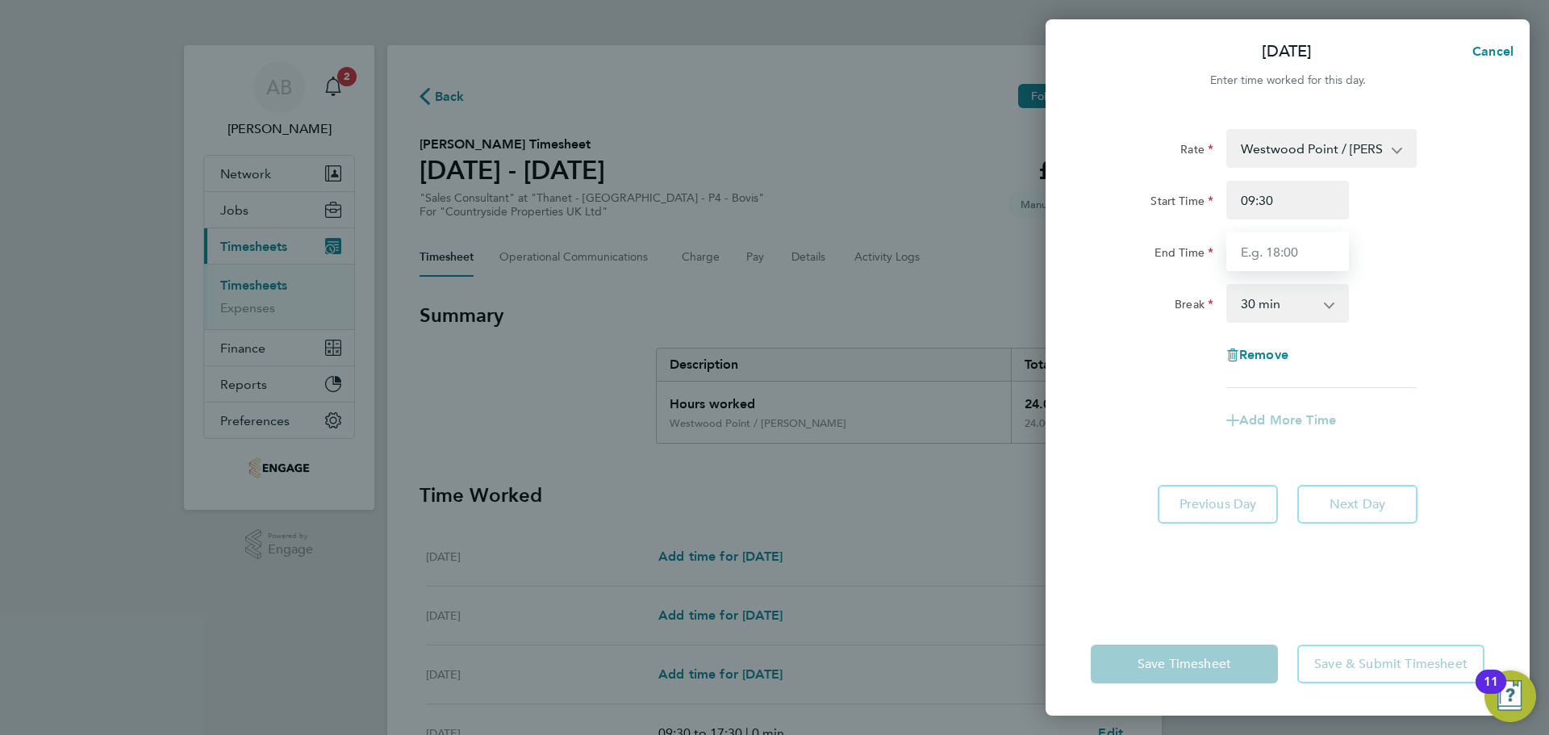
type input "17:30"
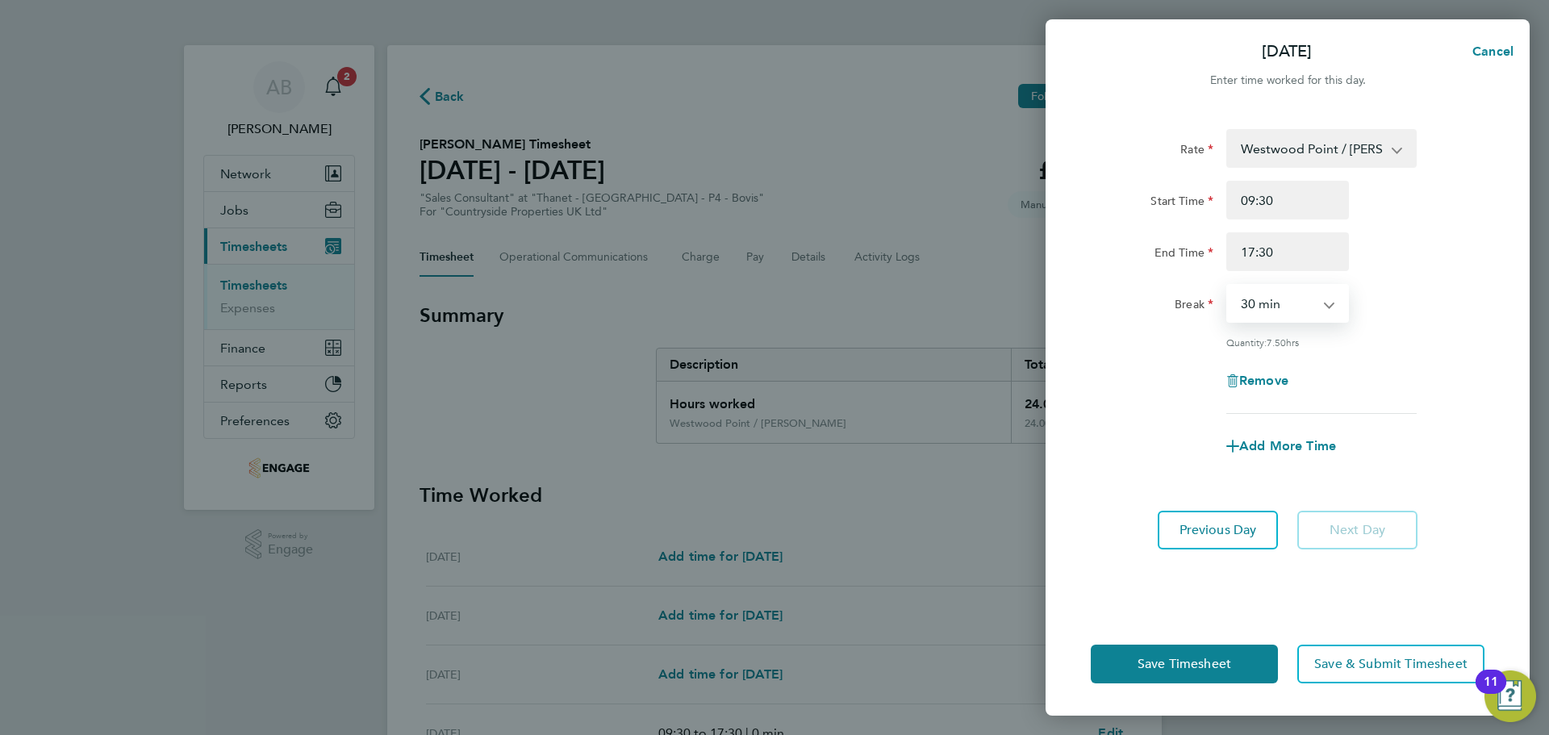
click at [1270, 305] on select "0 min 15 min 30 min 45 min 60 min 75 min 90 min" at bounding box center [1278, 303] width 100 height 35
select select "0"
click at [1228, 286] on select "0 min 15 min 30 min 45 min 60 min 75 min 90 min" at bounding box center [1278, 303] width 100 height 35
click at [1205, 666] on span "Save Timesheet" at bounding box center [1185, 664] width 94 height 16
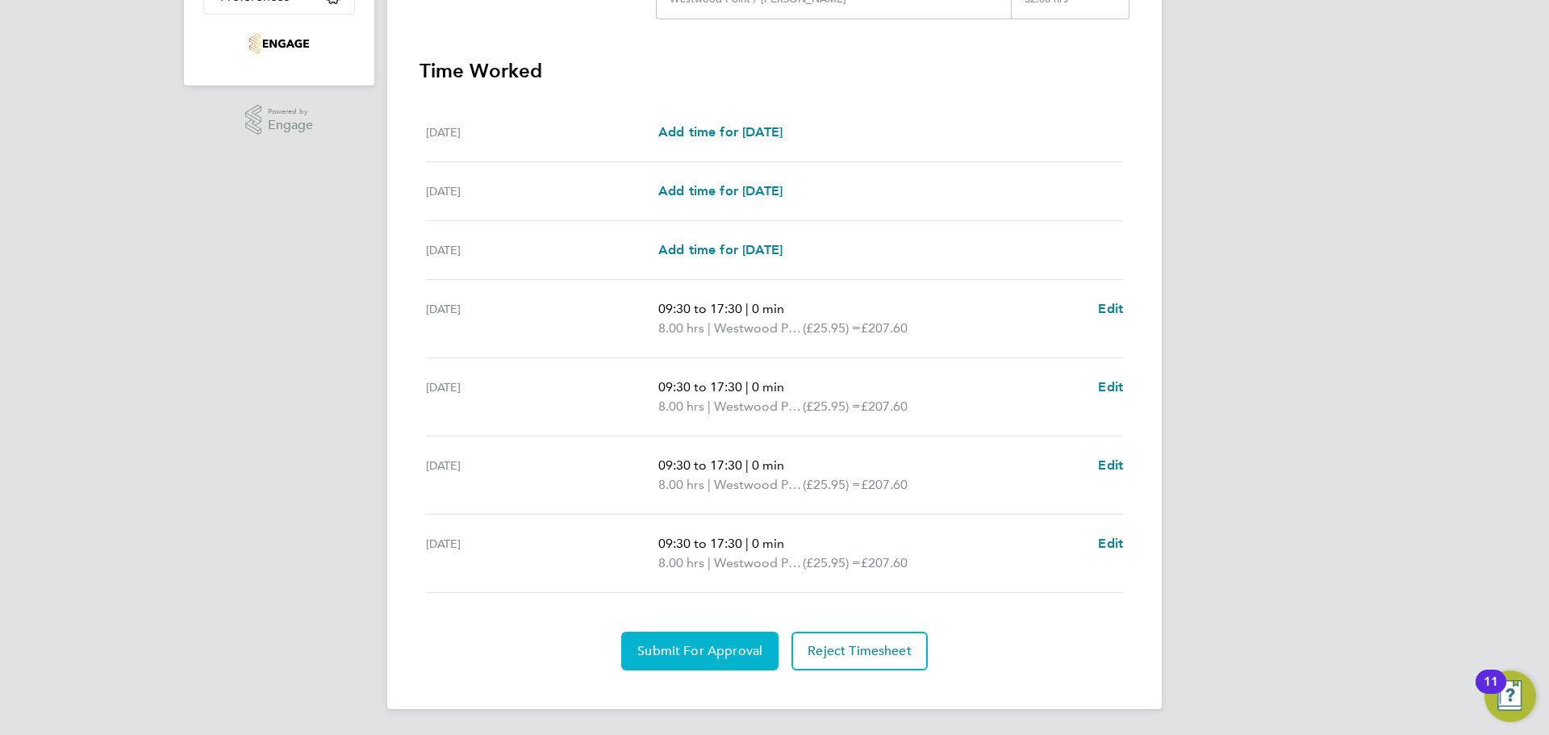
click at [714, 641] on button "Submit For Approval" at bounding box center [699, 651] width 157 height 39
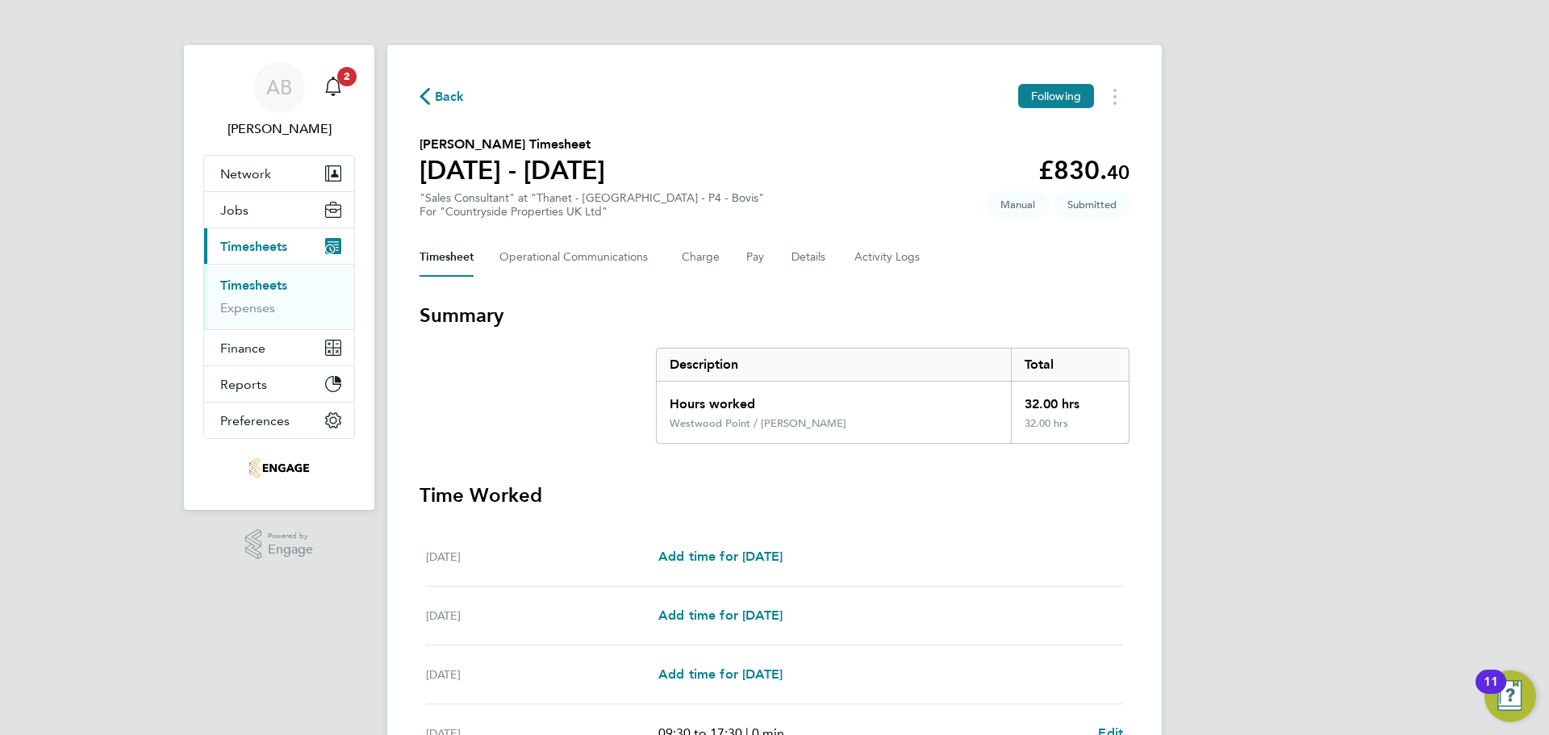
click at [443, 86] on button "Back" at bounding box center [442, 96] width 45 height 20
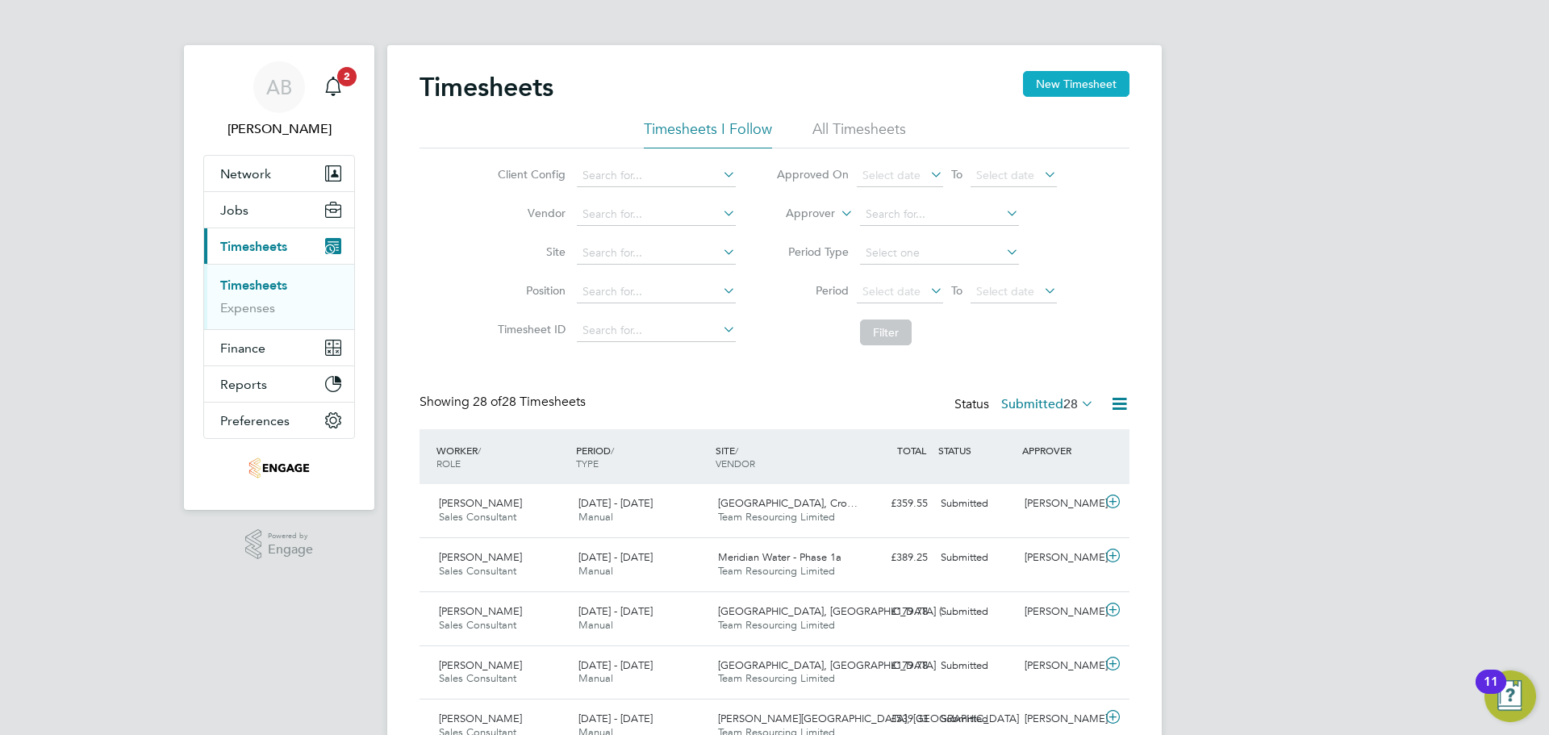
click at [1094, 81] on button "New Timesheet" at bounding box center [1076, 84] width 106 height 26
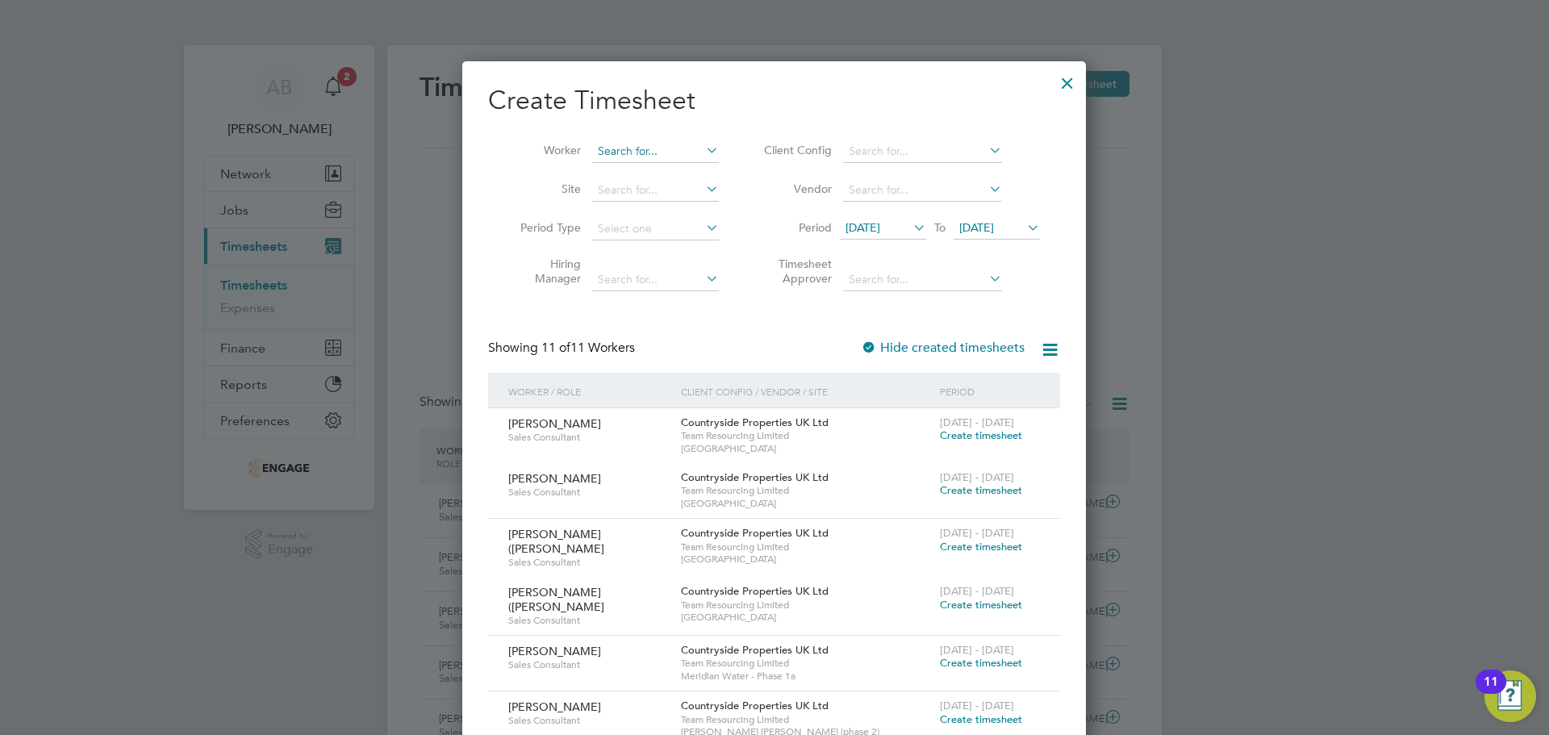
click at [644, 151] on input at bounding box center [655, 151] width 127 height 23
click at [632, 169] on li "Geo rge Howcroft" at bounding box center [655, 173] width 128 height 22
type input "[PERSON_NAME]"
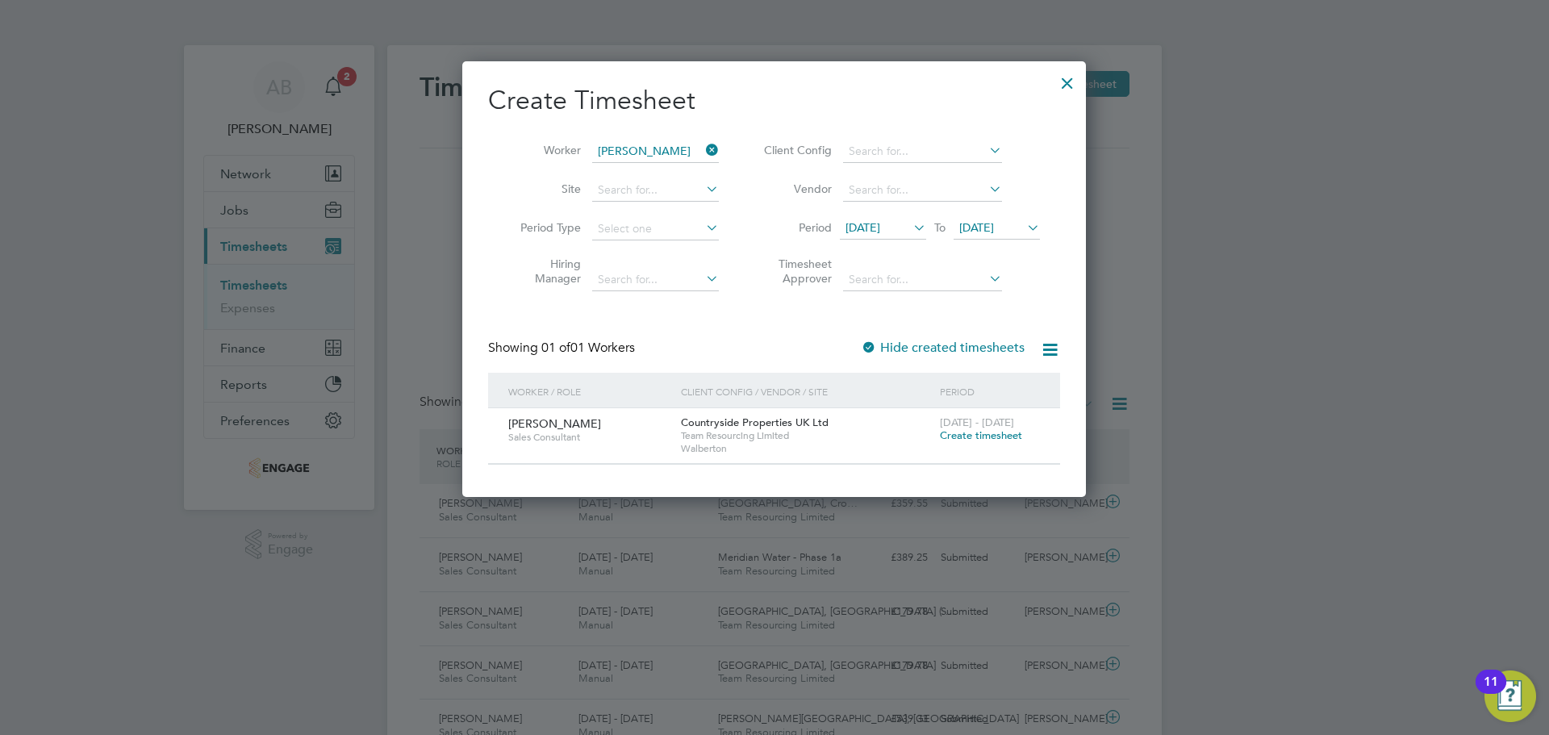
click at [987, 432] on span "Create timesheet" at bounding box center [981, 435] width 82 height 14
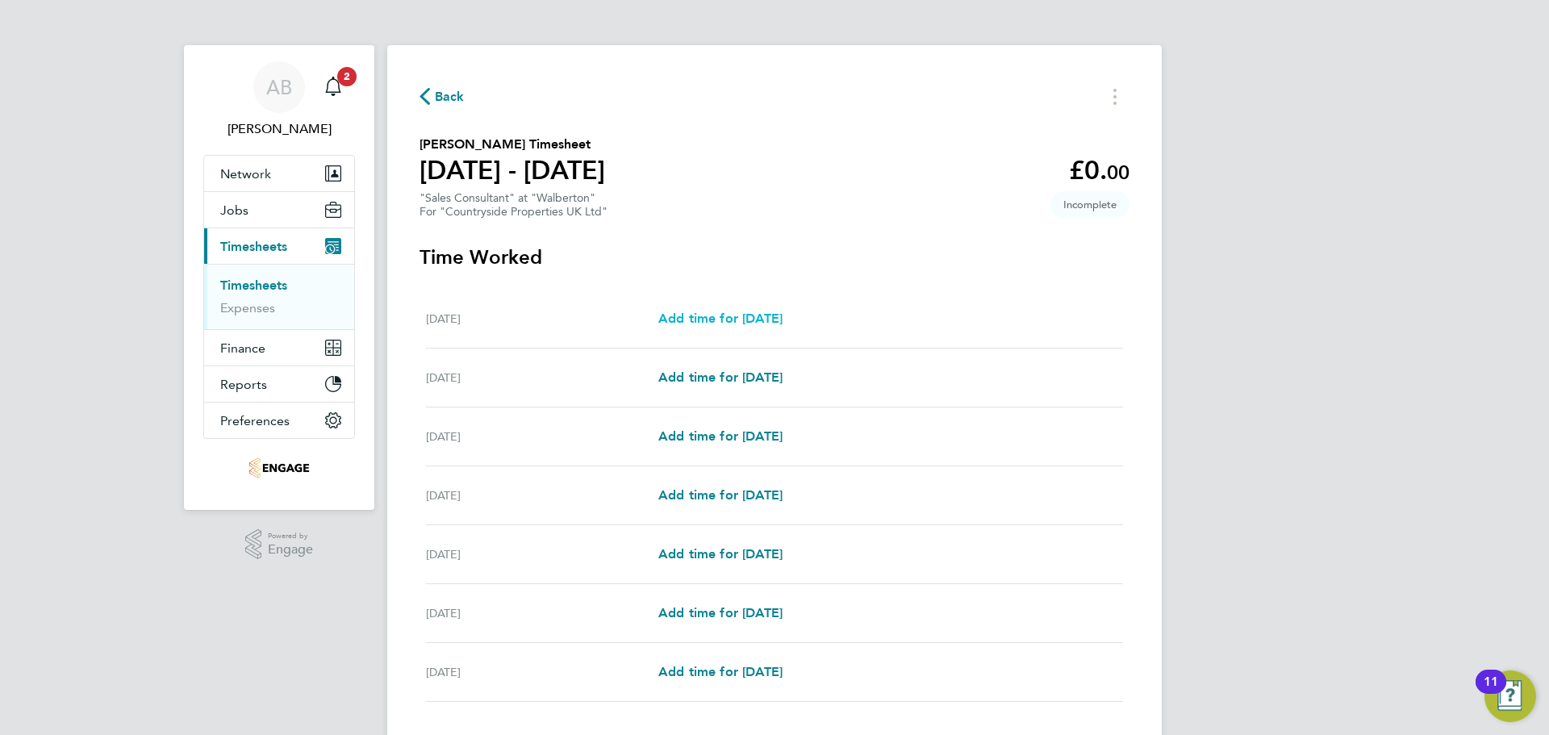
click at [703, 318] on span "Add time for Mon 22 Sep" at bounding box center [720, 318] width 124 height 15
select select "30"
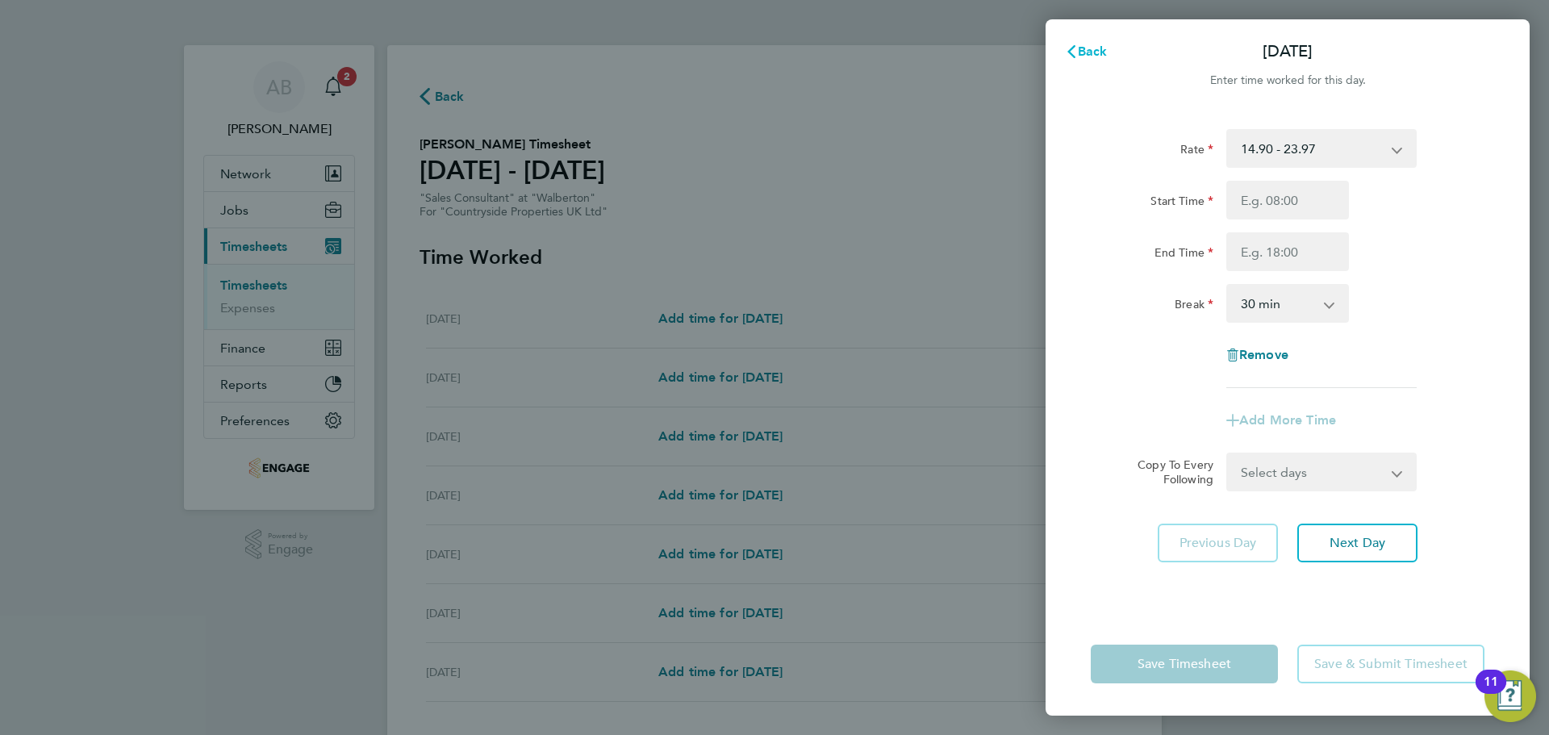
drag, startPoint x: 1099, startPoint y: 40, endPoint x: 1027, endPoint y: 73, distance: 79.1
click at [1097, 40] on button "Back" at bounding box center [1086, 51] width 75 height 32
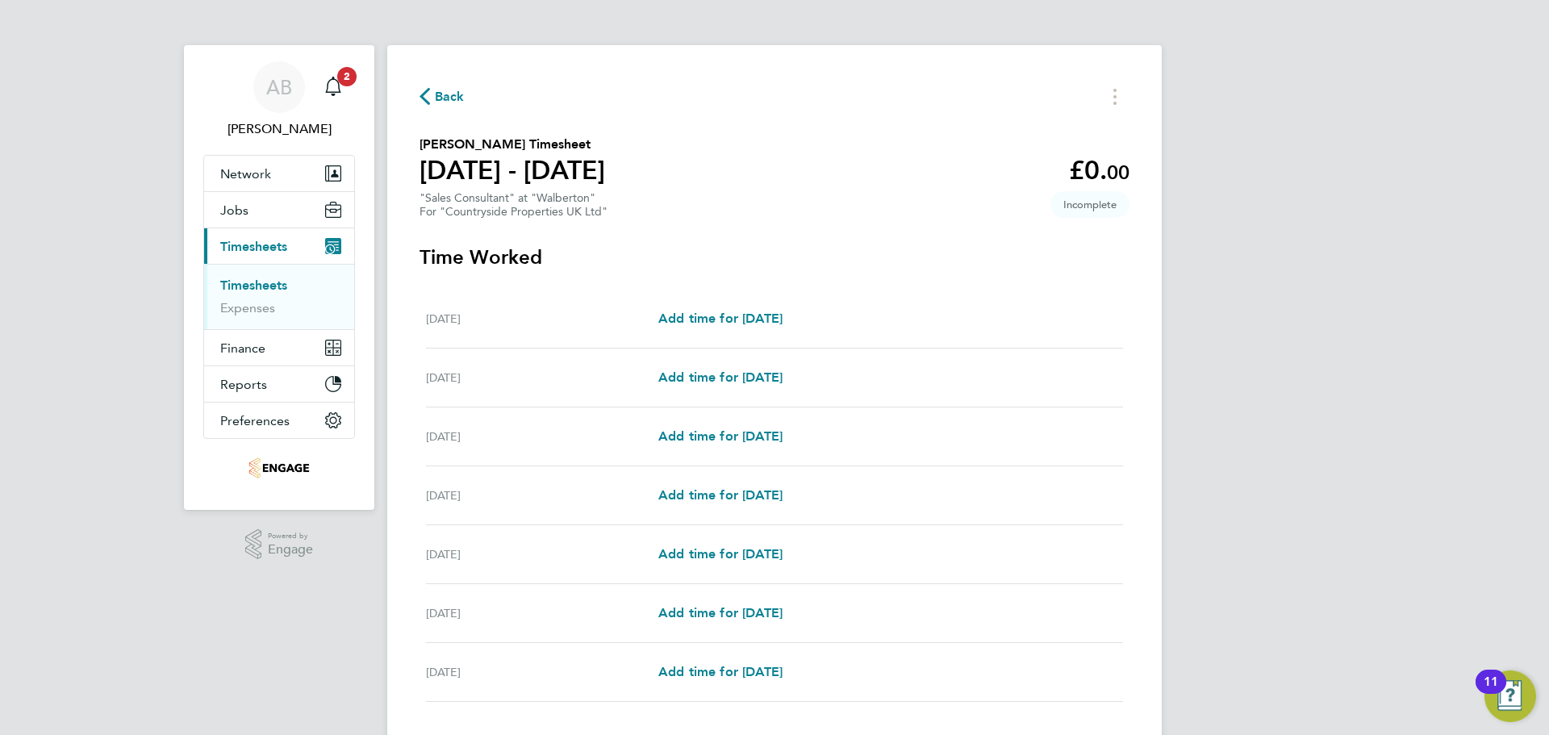
click at [428, 94] on icon "button" at bounding box center [425, 96] width 10 height 17
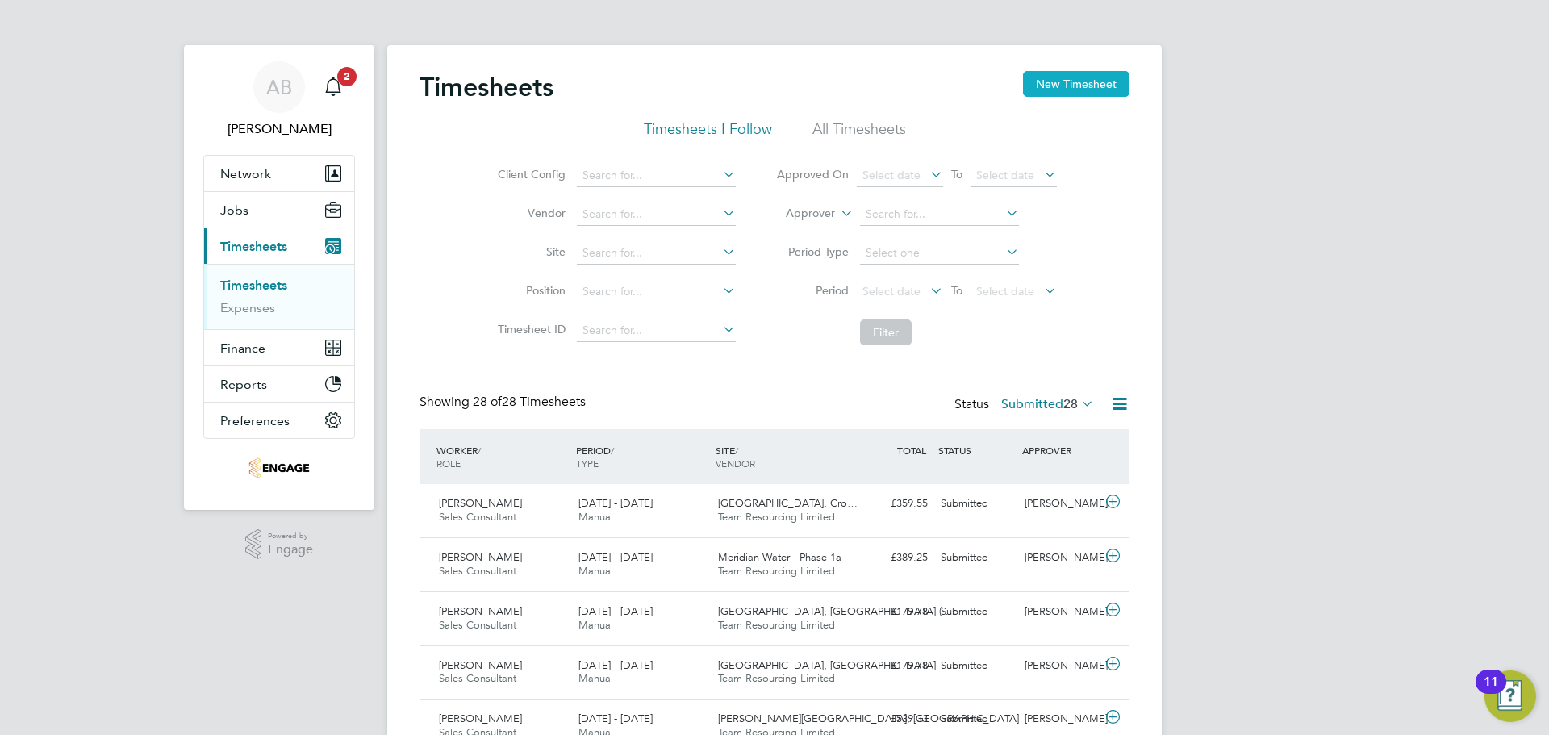
click at [1072, 75] on button "New Timesheet" at bounding box center [1076, 84] width 106 height 26
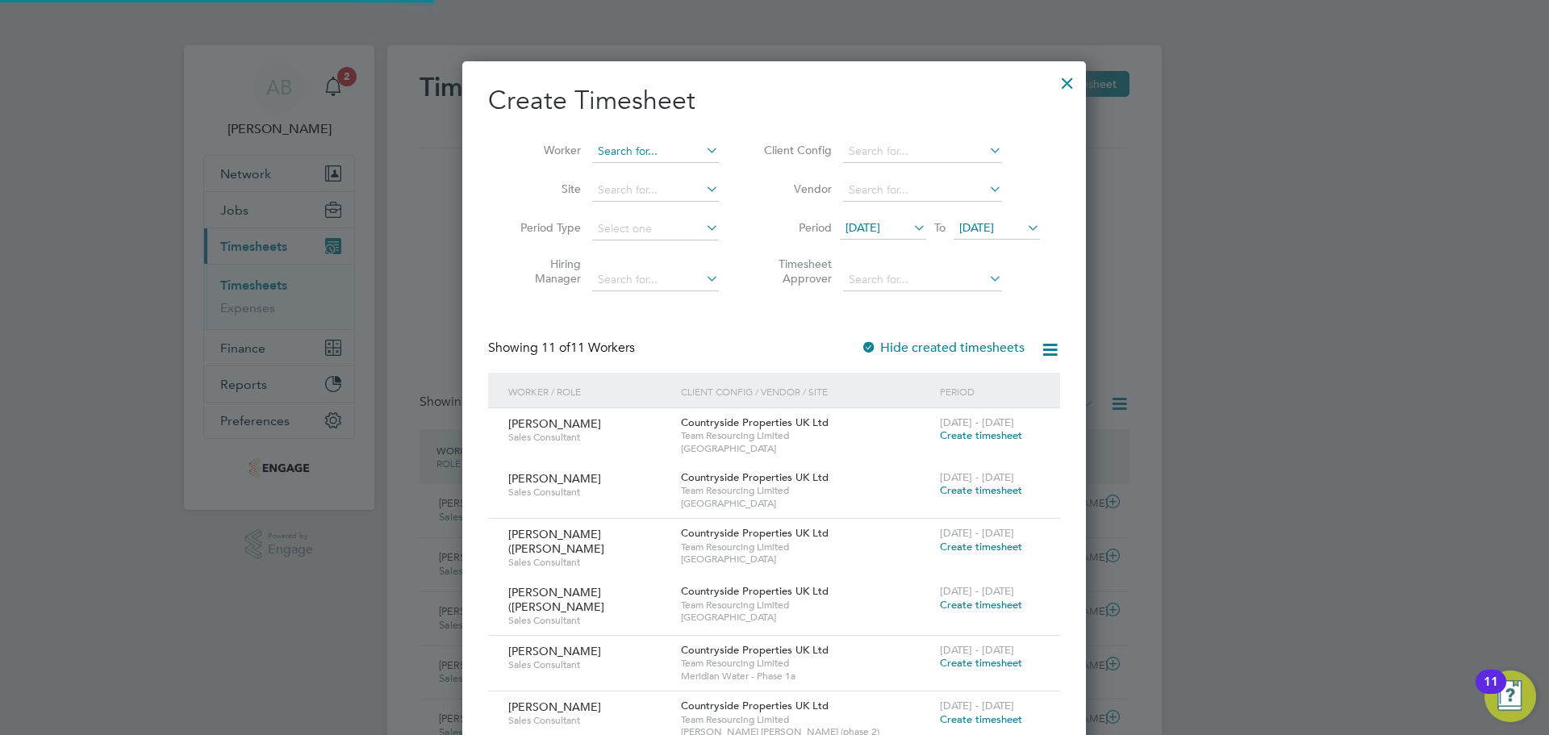
click at [643, 145] on input at bounding box center [655, 151] width 127 height 23
click at [657, 162] on li "Geo rge Howcroft" at bounding box center [655, 173] width 128 height 22
type input "[PERSON_NAME]"
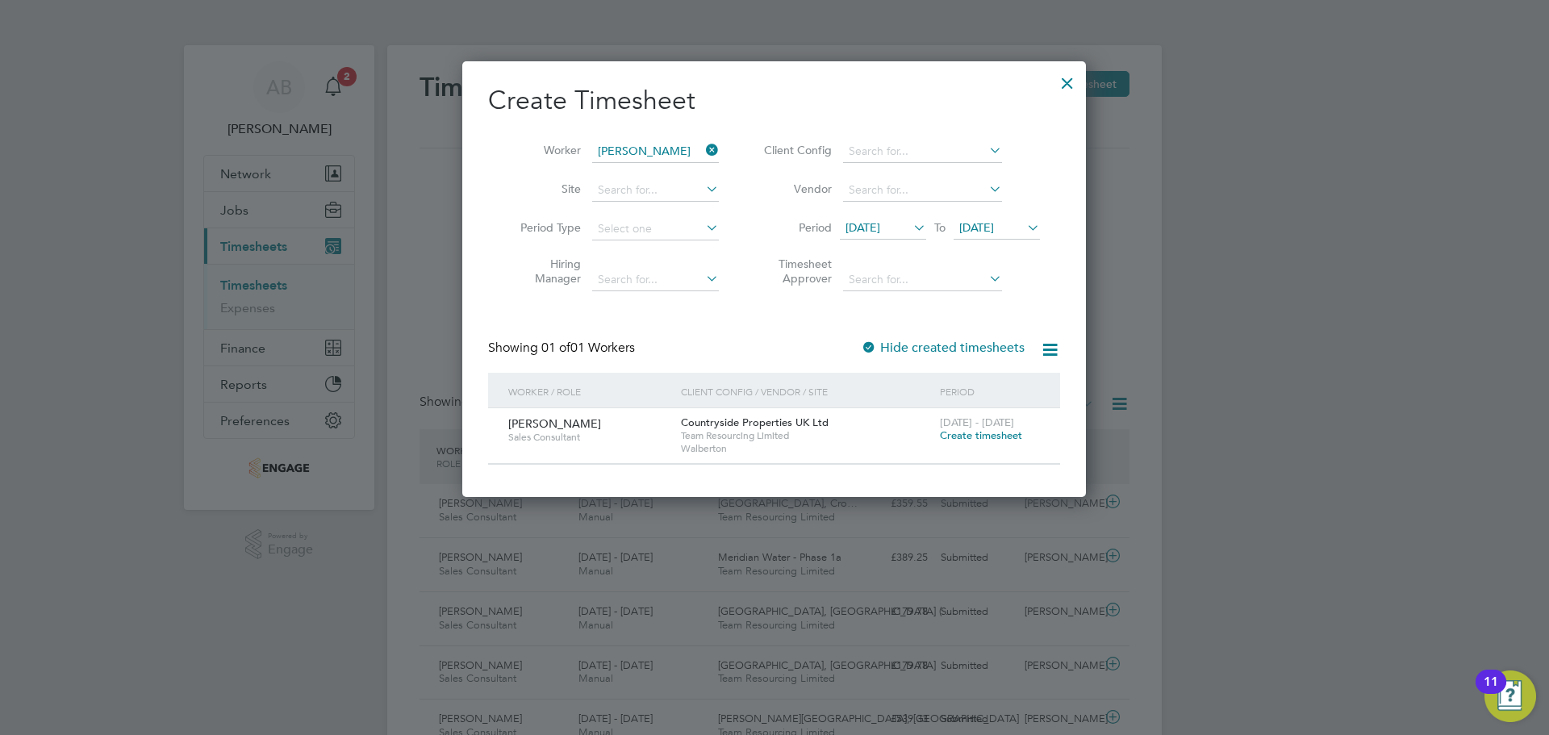
click at [988, 436] on span "Create timesheet" at bounding box center [981, 435] width 82 height 14
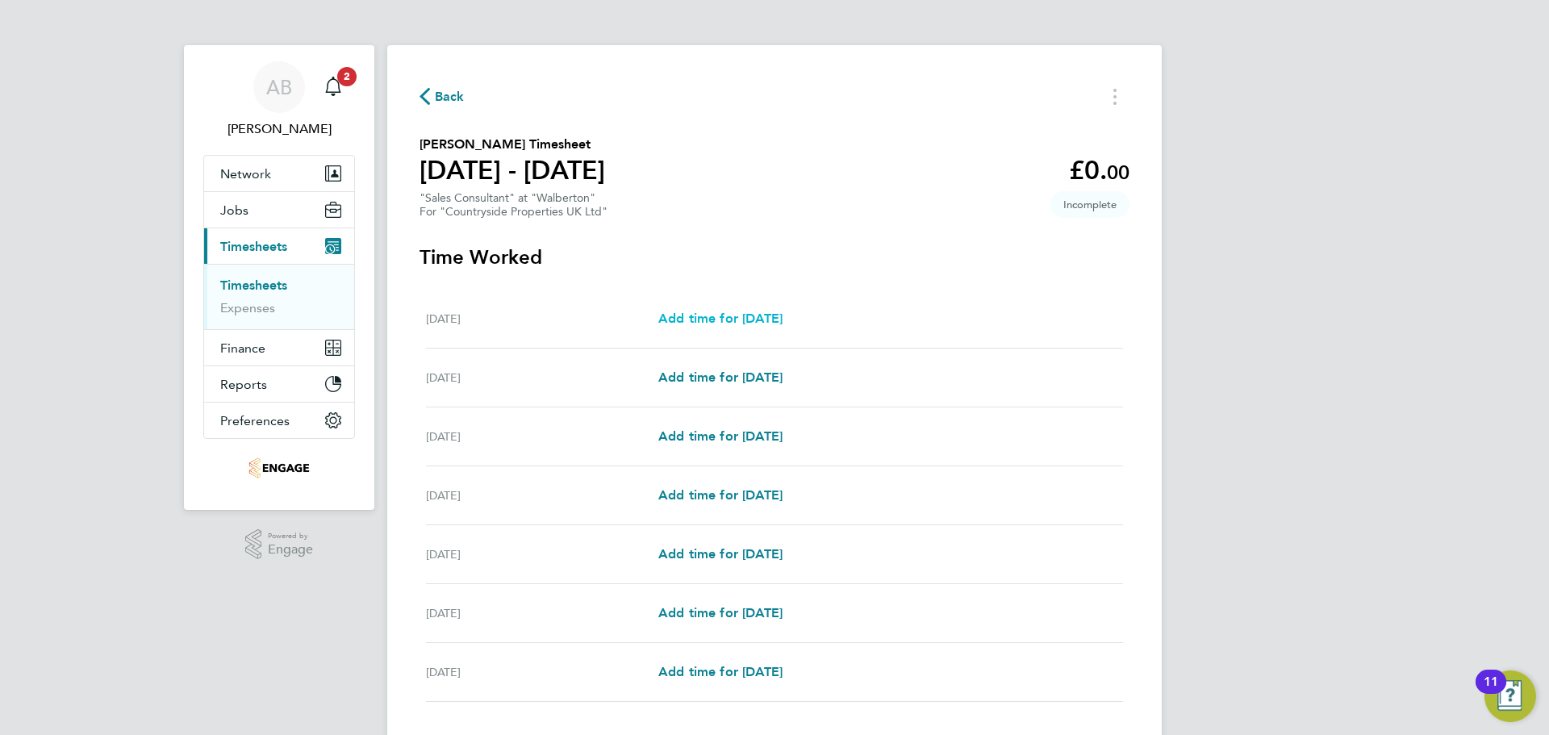
click at [753, 324] on span "Add time for Mon 22 Sep" at bounding box center [720, 318] width 124 height 15
select select "30"
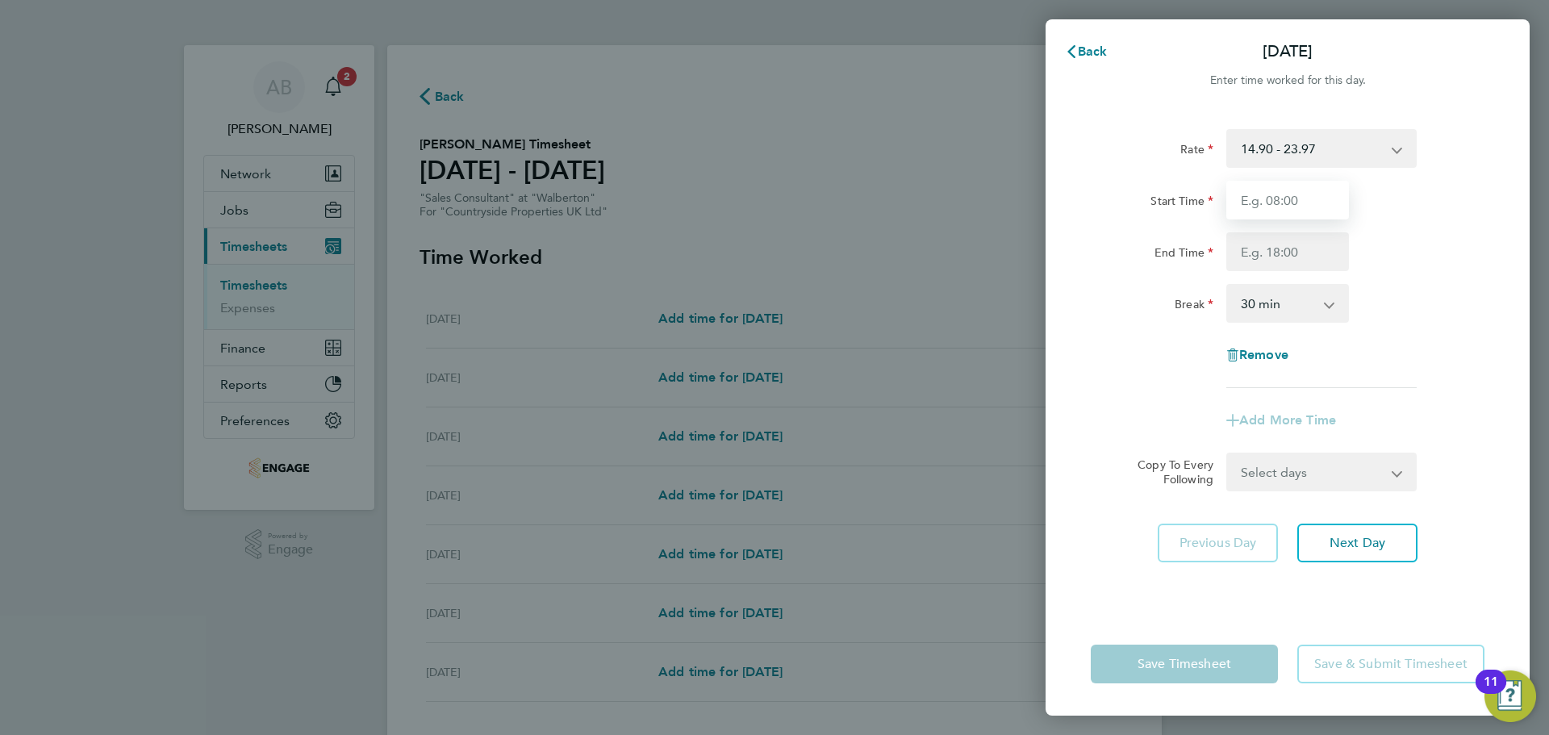
drag, startPoint x: 1285, startPoint y: 197, endPoint x: 1296, endPoint y: 215, distance: 20.6
click at [1291, 199] on input "Start Time" at bounding box center [1287, 200] width 123 height 39
type input "09:30"
click at [1279, 248] on input "End Time" at bounding box center [1287, 251] width 123 height 39
type input "17:30"
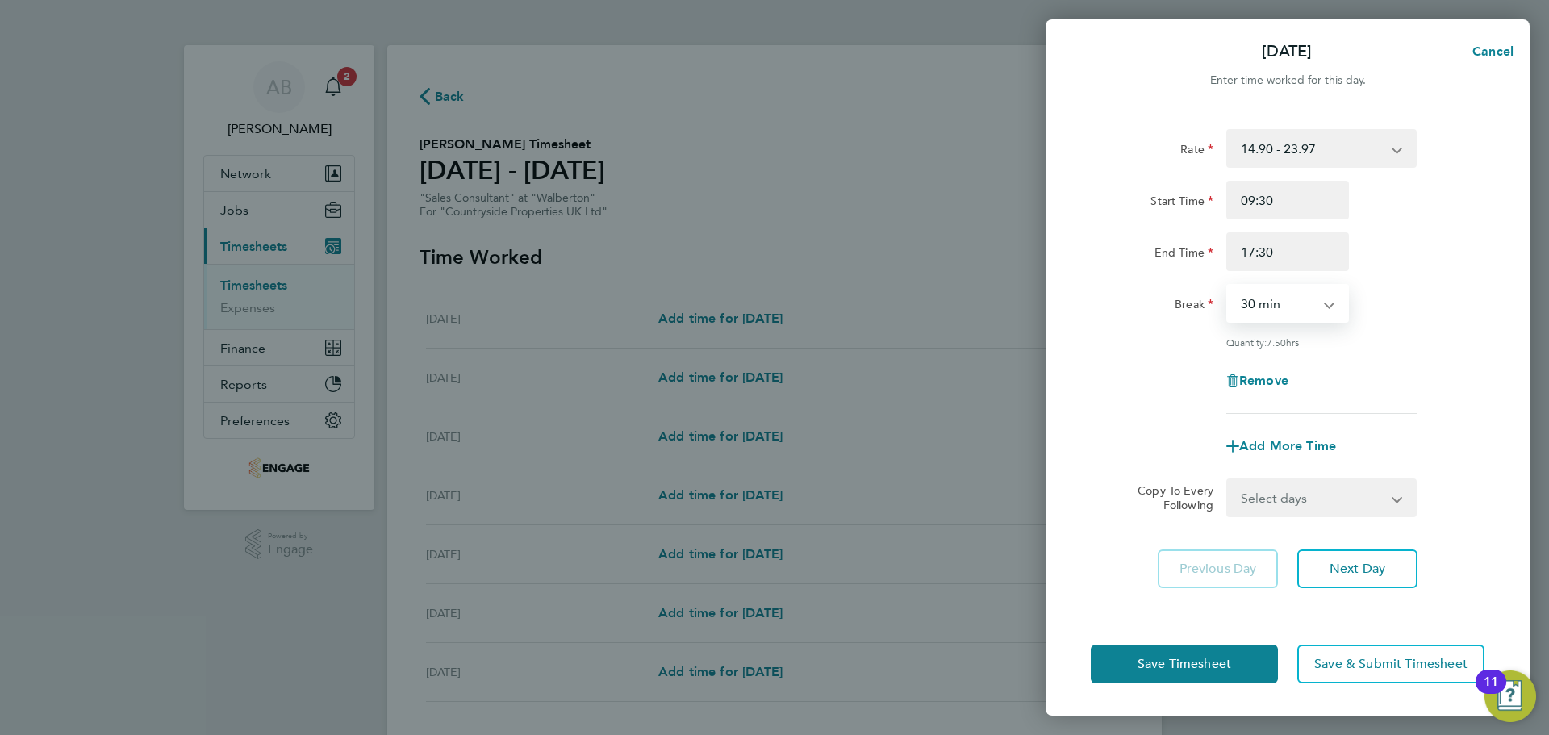
drag, startPoint x: 1281, startPoint y: 268, endPoint x: 1288, endPoint y: 311, distance: 44.2
click at [1284, 305] on select "0 min 15 min 30 min 45 min 60 min 75 min 90 min" at bounding box center [1278, 303] width 100 height 35
select select "0"
click at [1228, 286] on select "0 min 15 min 30 min 45 min 60 min 75 min 90 min" at bounding box center [1278, 303] width 100 height 35
click at [1355, 576] on button "Next Day" at bounding box center [1357, 568] width 120 height 39
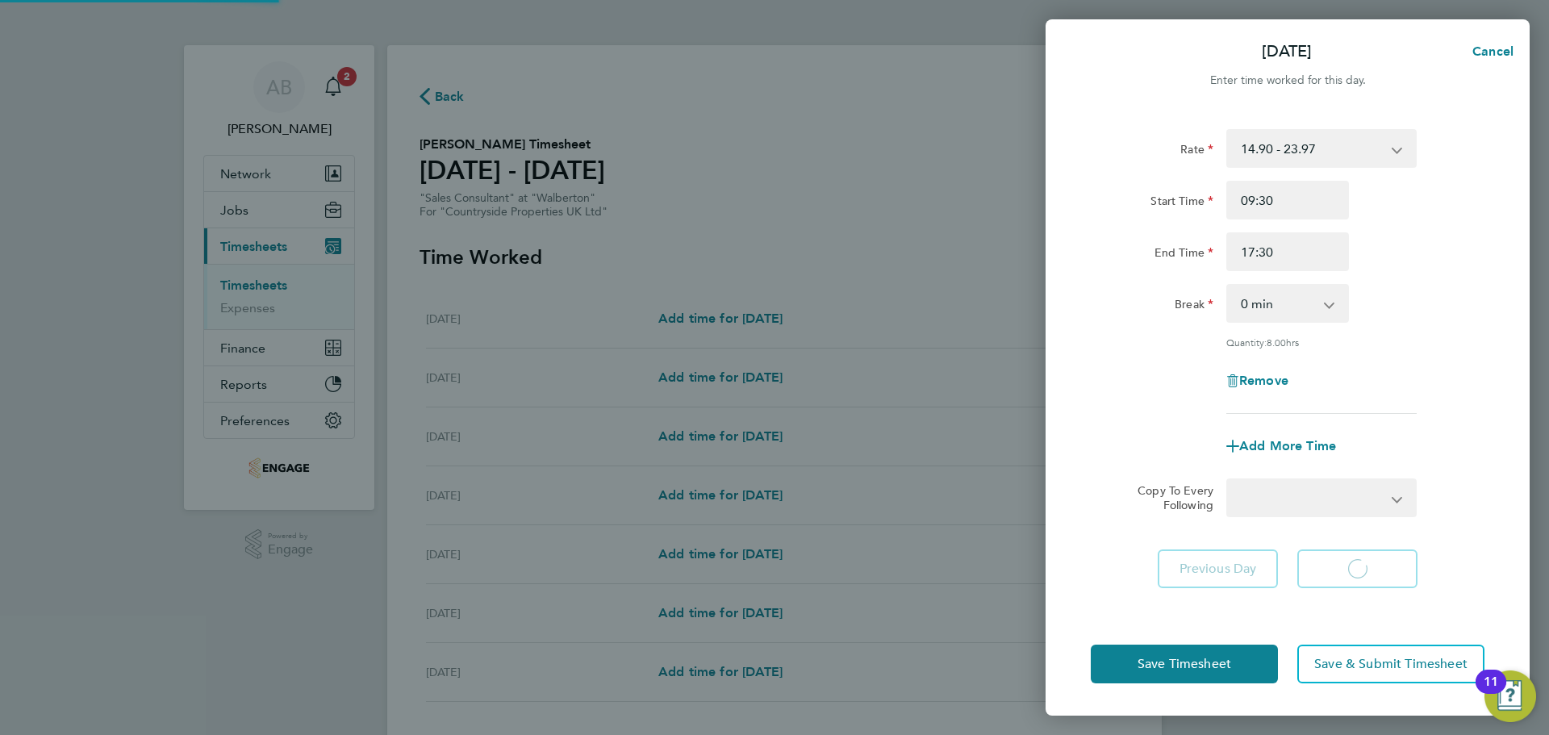
select select "30"
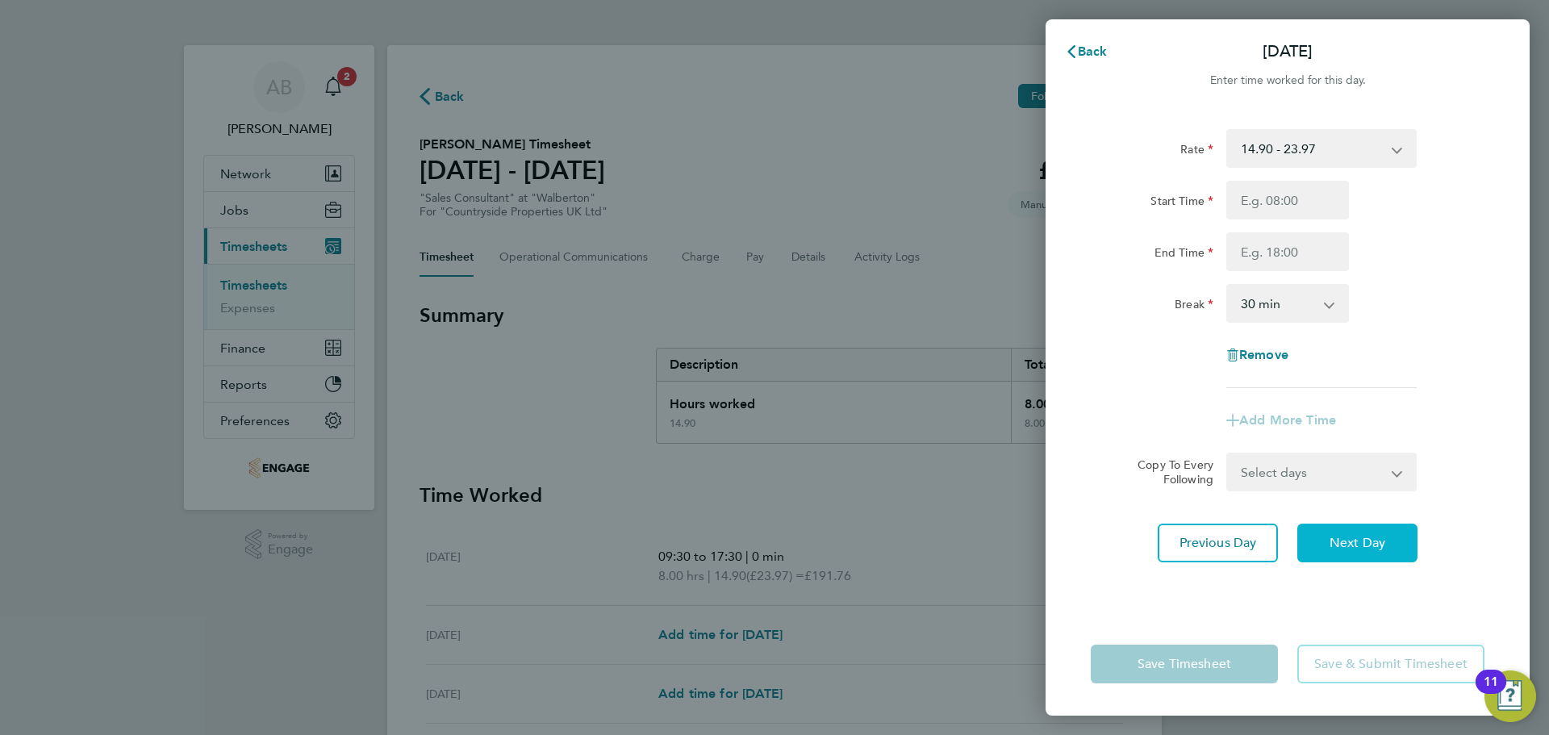
click at [1369, 541] on span "Next Day" at bounding box center [1358, 543] width 56 height 16
select select "30"
click at [1367, 542] on span "Next Day" at bounding box center [1358, 543] width 56 height 16
select select "30"
click at [1283, 194] on input "Start Time" at bounding box center [1287, 200] width 123 height 39
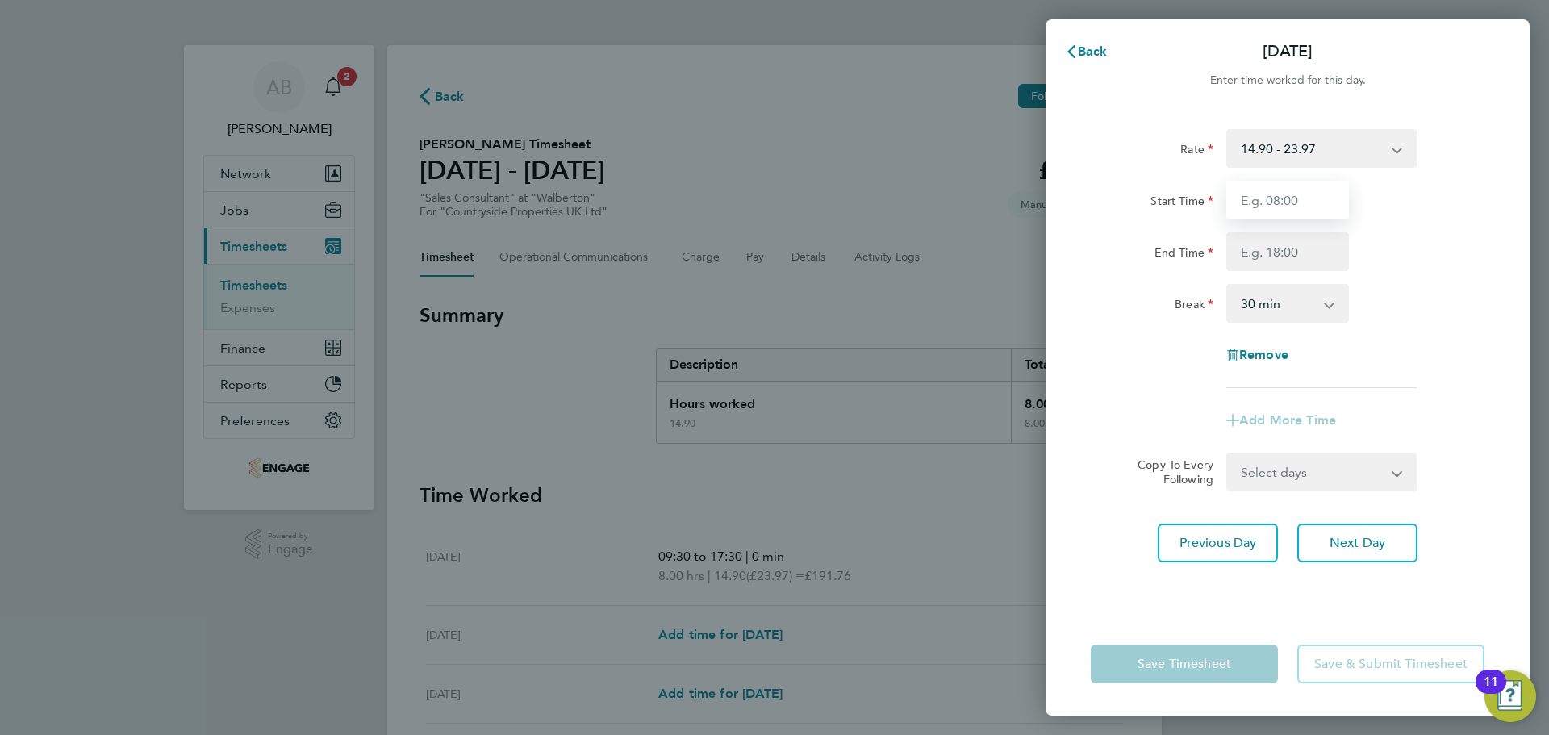
type input "09:30"
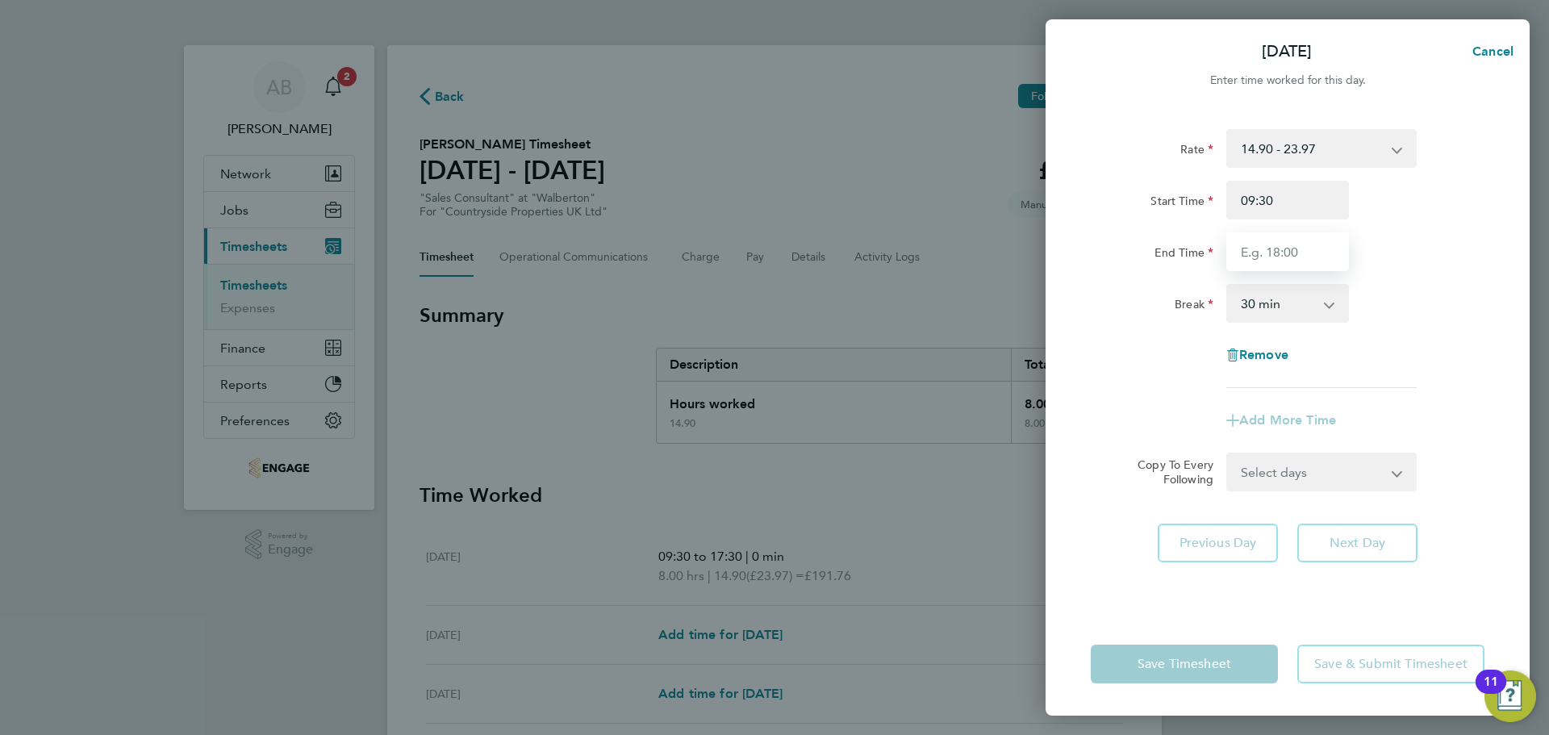
click at [1276, 261] on input "End Time" at bounding box center [1287, 251] width 123 height 39
type input "17:30"
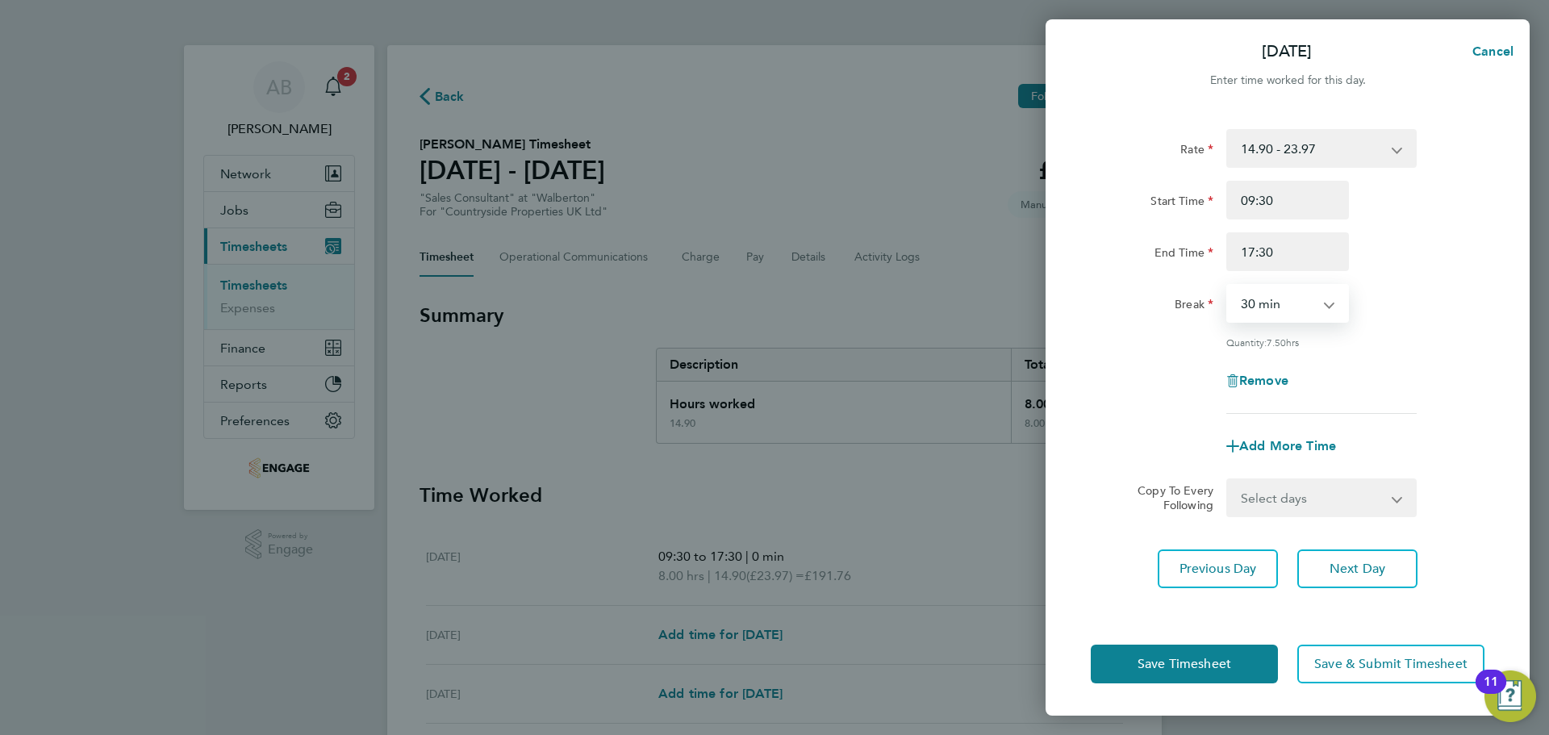
drag, startPoint x: 1262, startPoint y: 306, endPoint x: 1270, endPoint y: 319, distance: 15.2
click at [1262, 306] on select "0 min 15 min 30 min 45 min 60 min 75 min 90 min" at bounding box center [1278, 303] width 100 height 35
select select "0"
click at [1228, 286] on select "0 min 15 min 30 min 45 min 60 min 75 min 90 min" at bounding box center [1278, 303] width 100 height 35
click at [1347, 570] on span "Next Day" at bounding box center [1358, 569] width 56 height 16
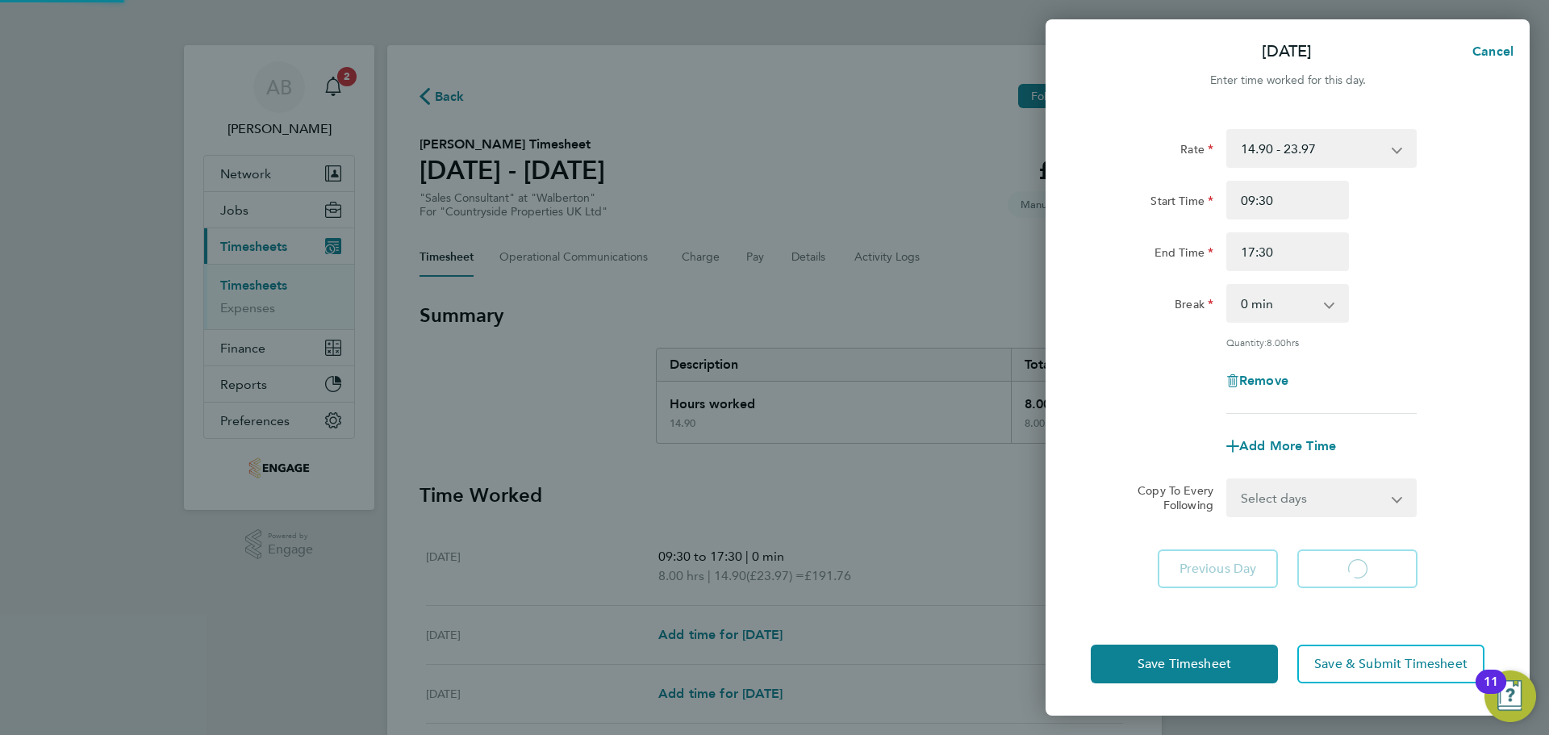
select select "30"
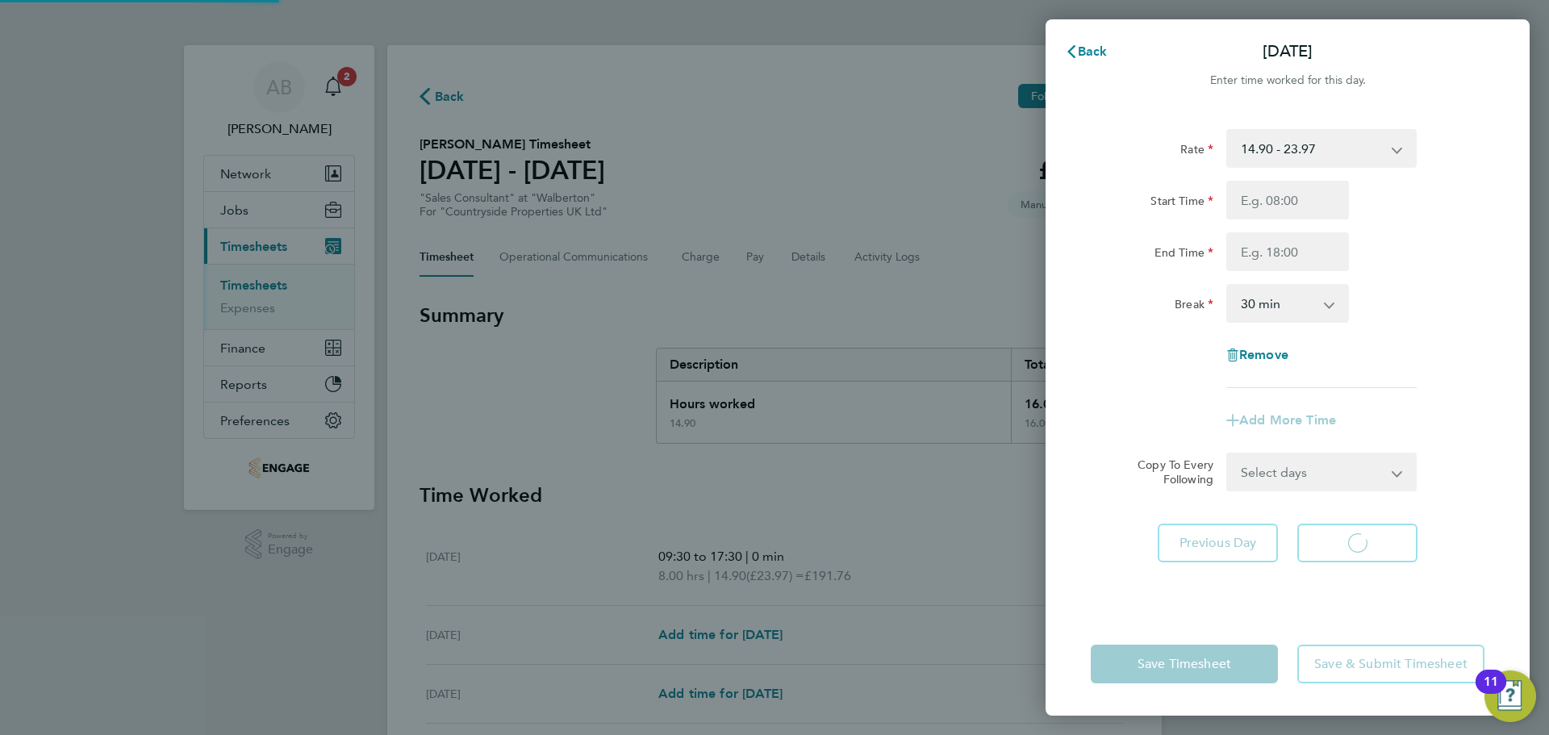
select select "30"
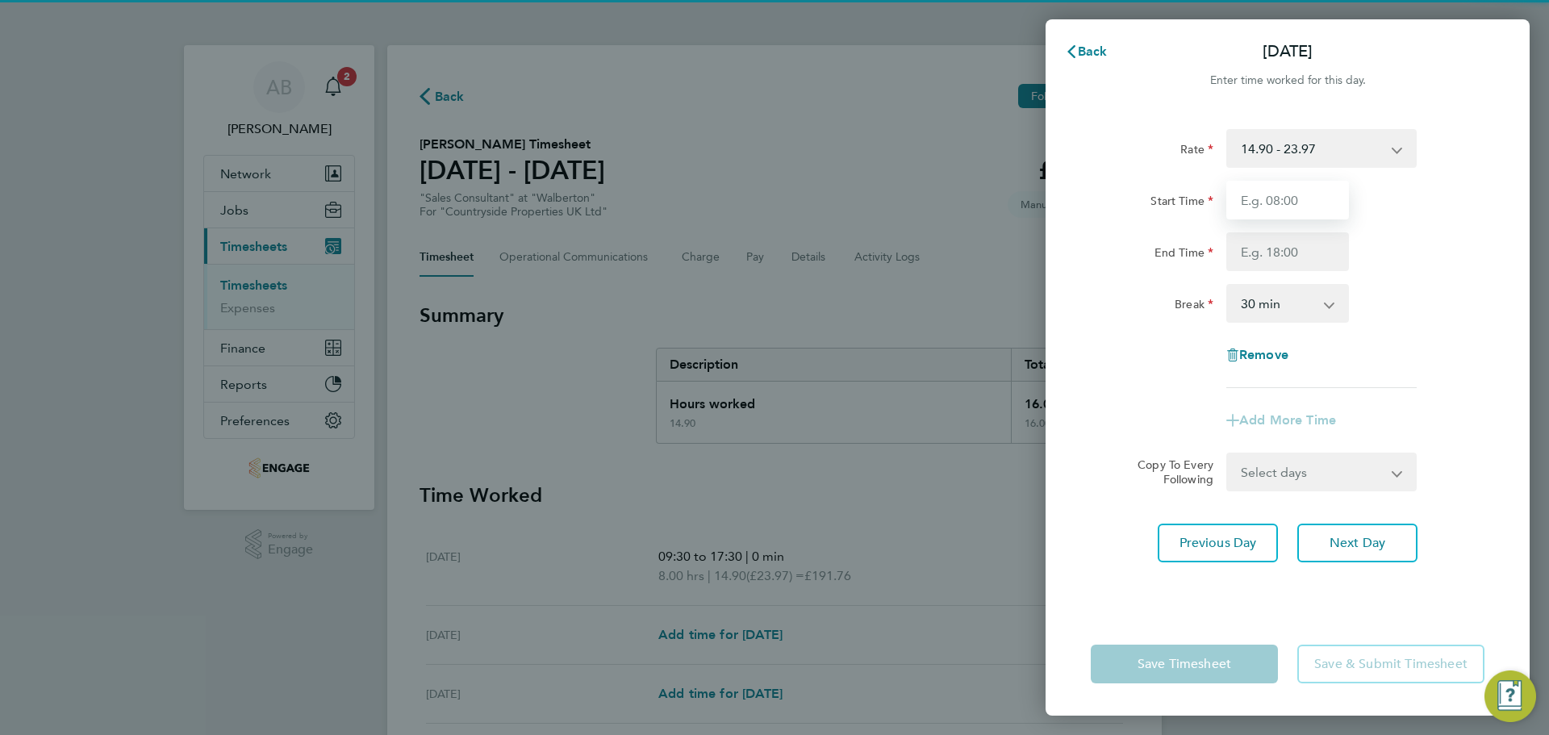
click at [1285, 199] on input "Start Time" at bounding box center [1287, 200] width 123 height 39
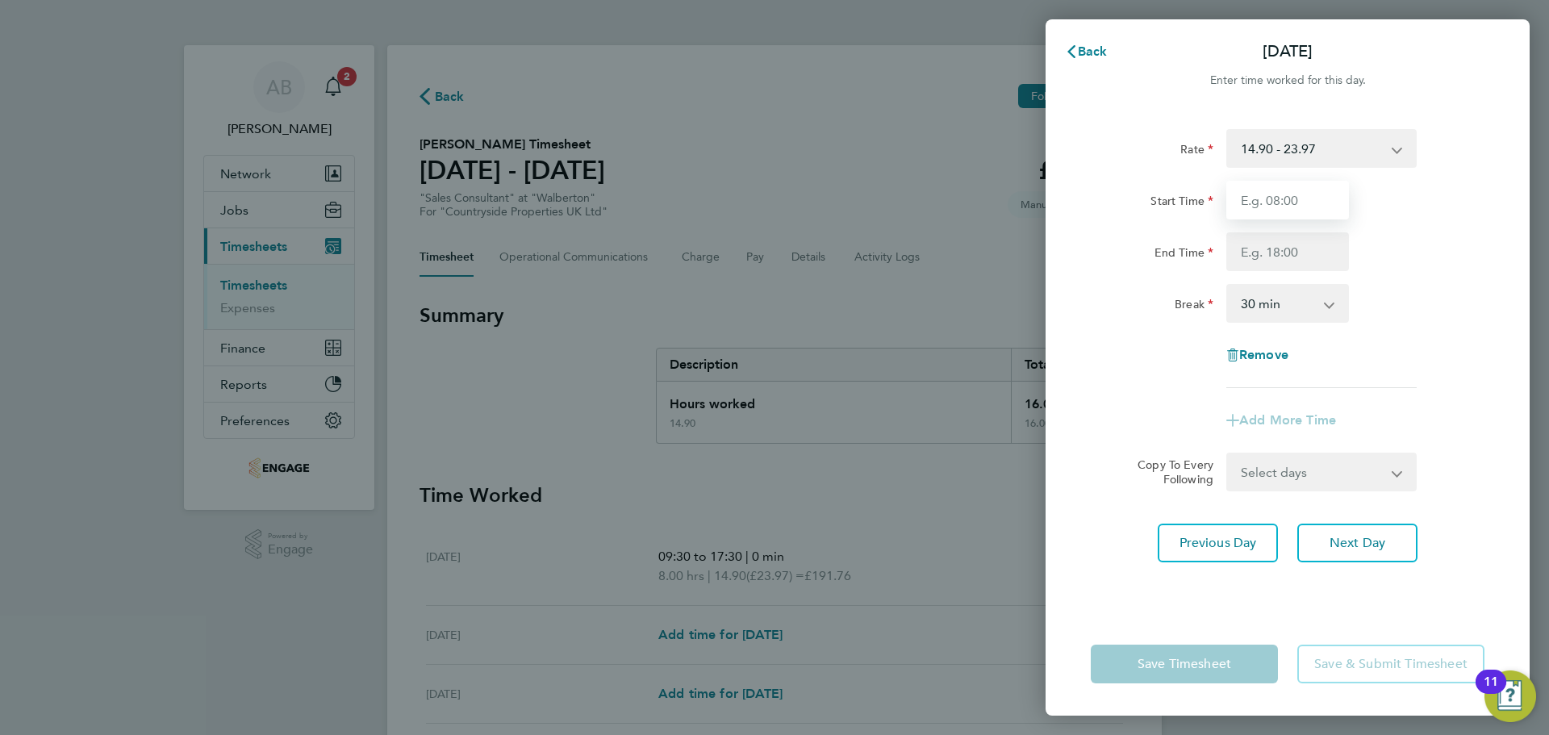
type input "09:30"
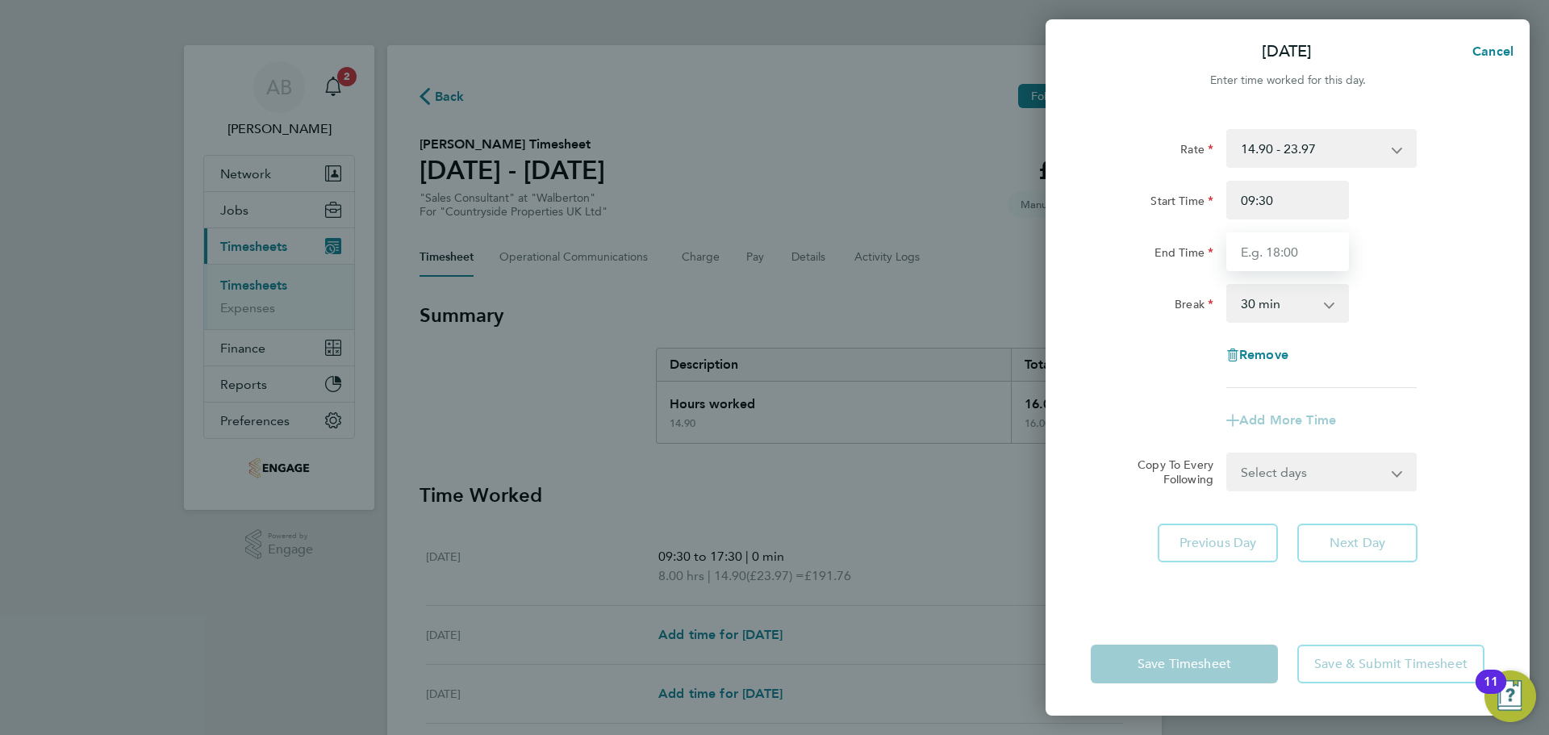
click at [1286, 252] on input "End Time" at bounding box center [1287, 251] width 123 height 39
type input "17:00"
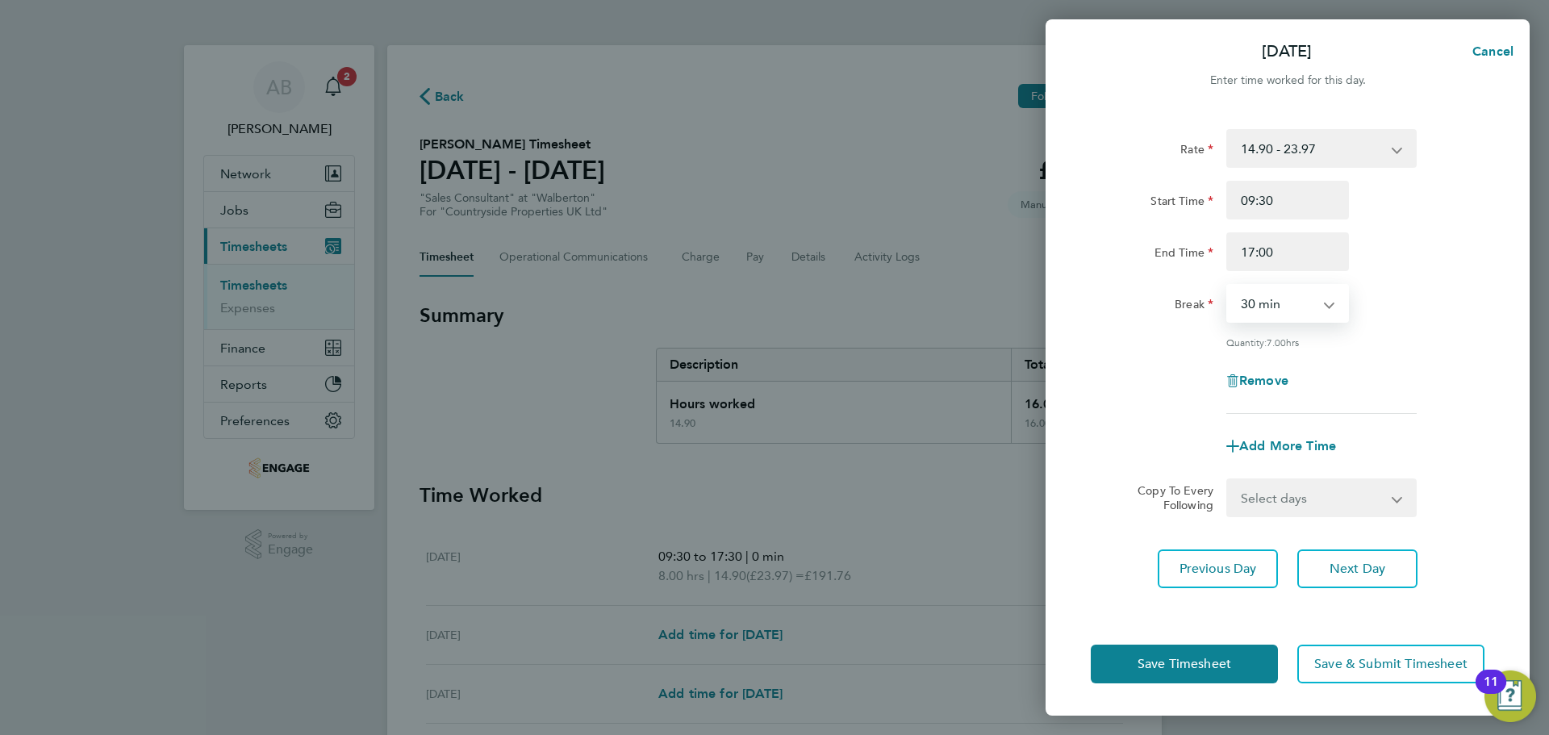
click at [1293, 305] on select "0 min 15 min 30 min 45 min 60 min 75 min 90 min" at bounding box center [1278, 303] width 100 height 35
select select "0"
click at [1228, 286] on select "0 min 15 min 30 min 45 min 60 min 75 min 90 min" at bounding box center [1278, 303] width 100 height 35
click at [1351, 569] on span "Next Day" at bounding box center [1358, 569] width 56 height 16
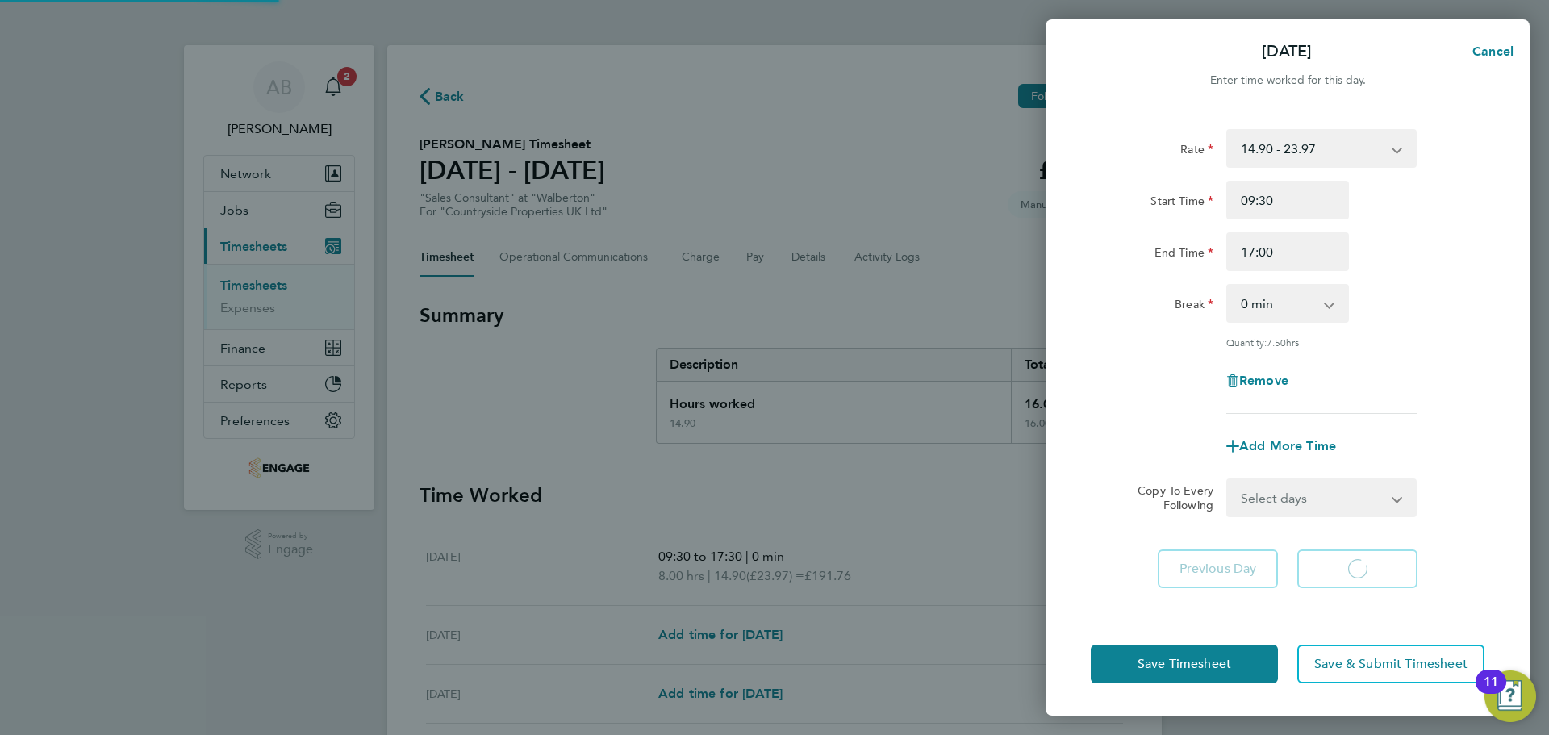
select select "30"
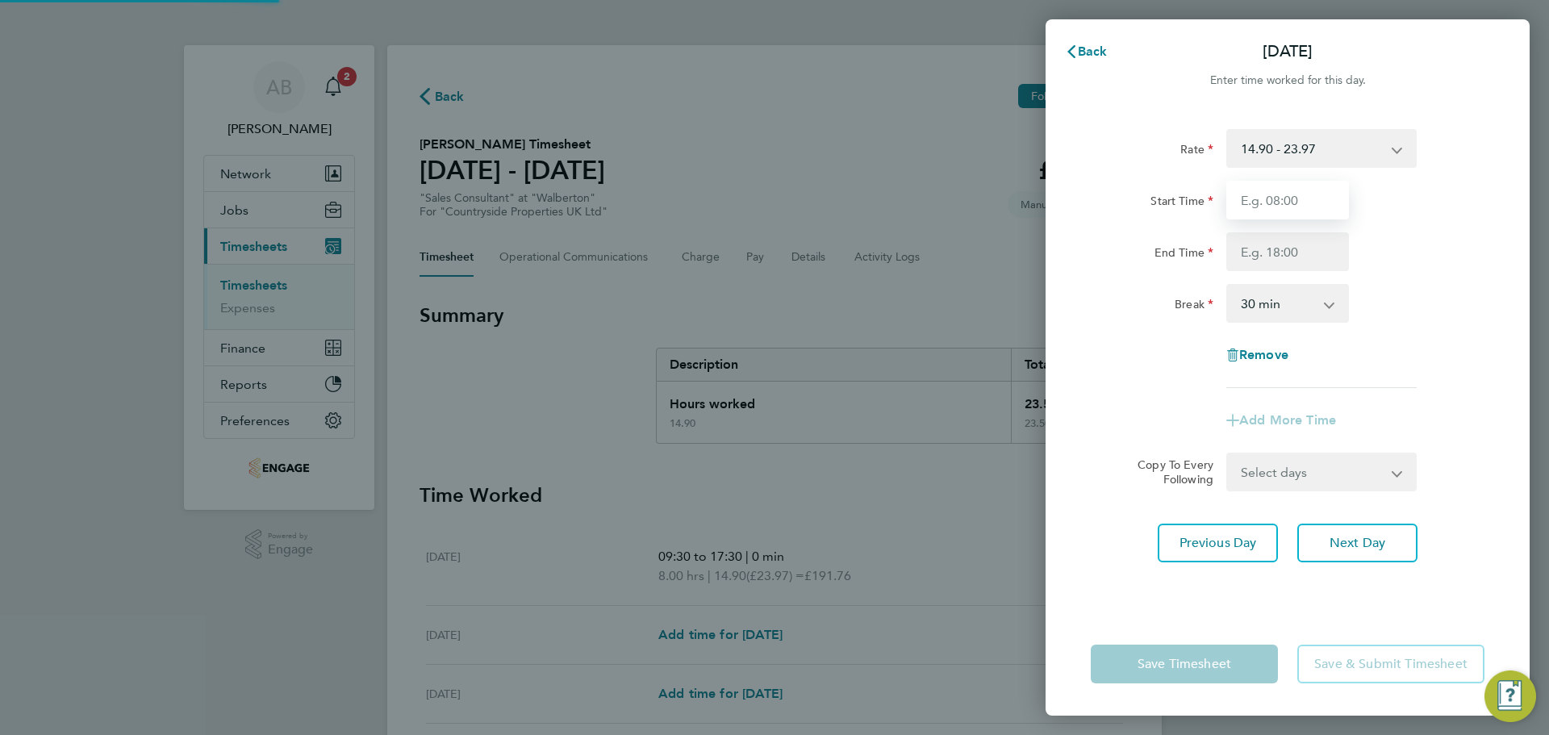
click at [1284, 201] on input "Start Time" at bounding box center [1287, 200] width 123 height 39
type input "09:30"
click at [1280, 251] on input "End Time" at bounding box center [1287, 251] width 123 height 39
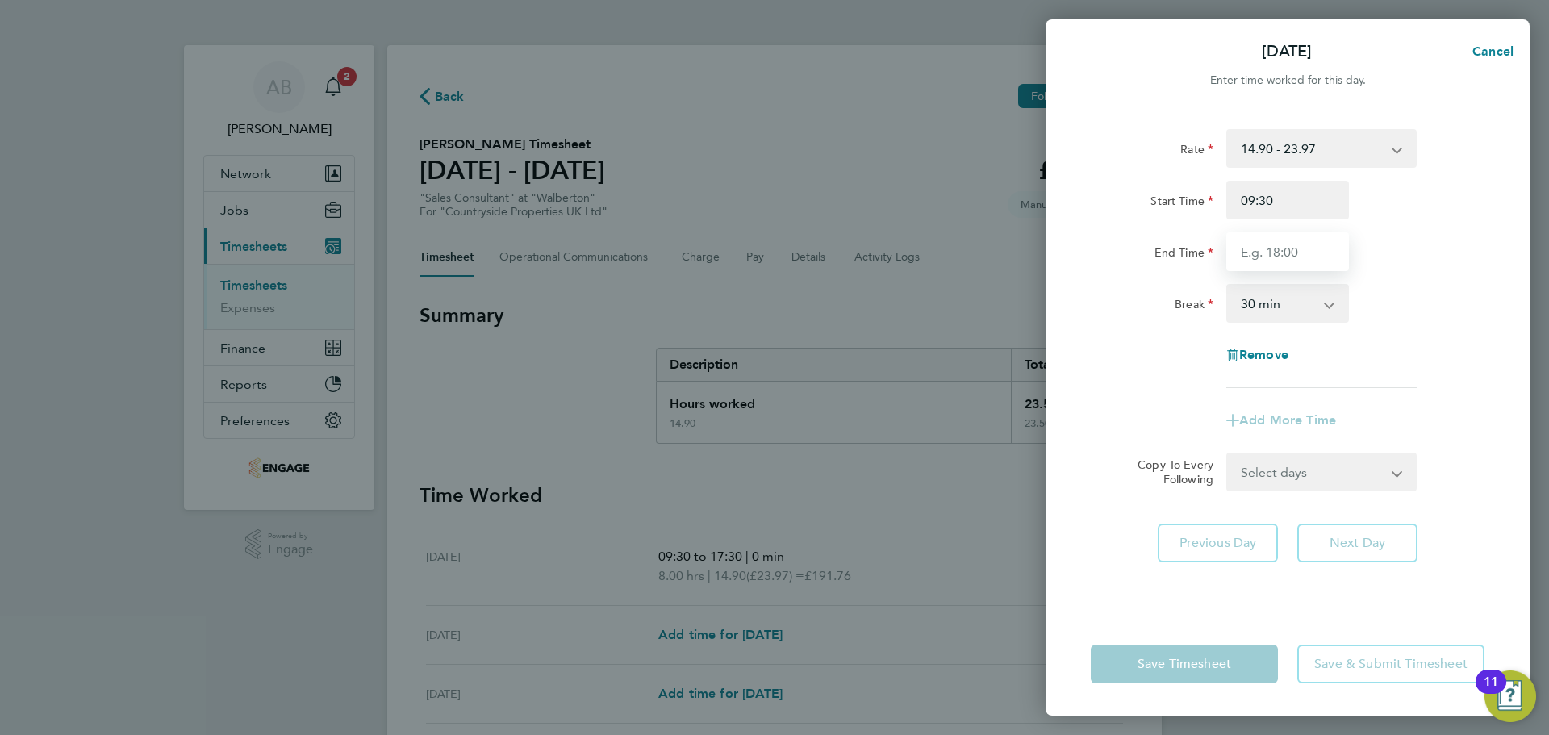
type input "17:00"
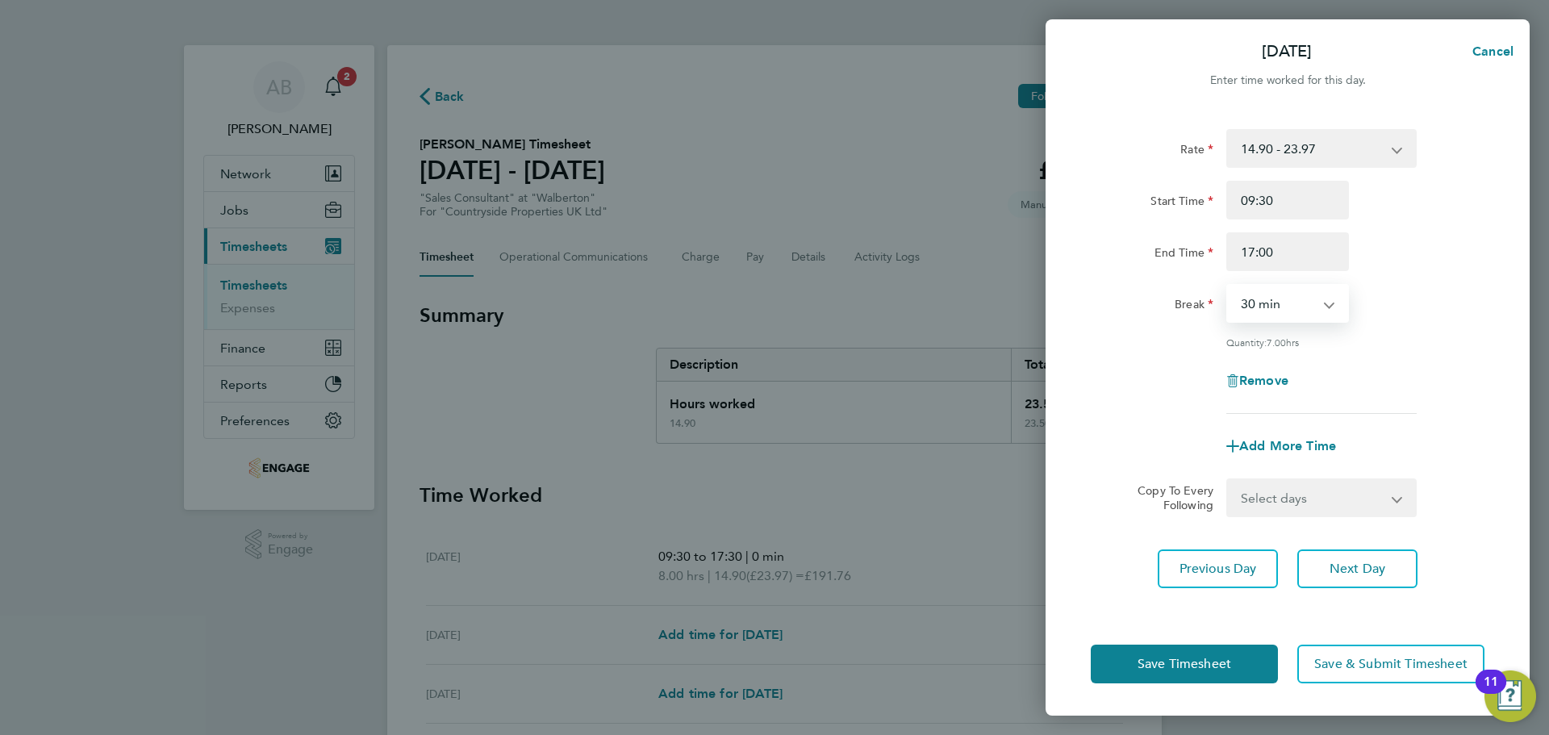
click at [1283, 307] on select "0 min 15 min 30 min 45 min 60 min 75 min 90 min" at bounding box center [1278, 303] width 100 height 35
select select "0"
click at [1228, 286] on select "0 min 15 min 30 min 45 min 60 min 75 min 90 min" at bounding box center [1278, 303] width 100 height 35
click at [1368, 571] on span "Next Day" at bounding box center [1358, 569] width 56 height 16
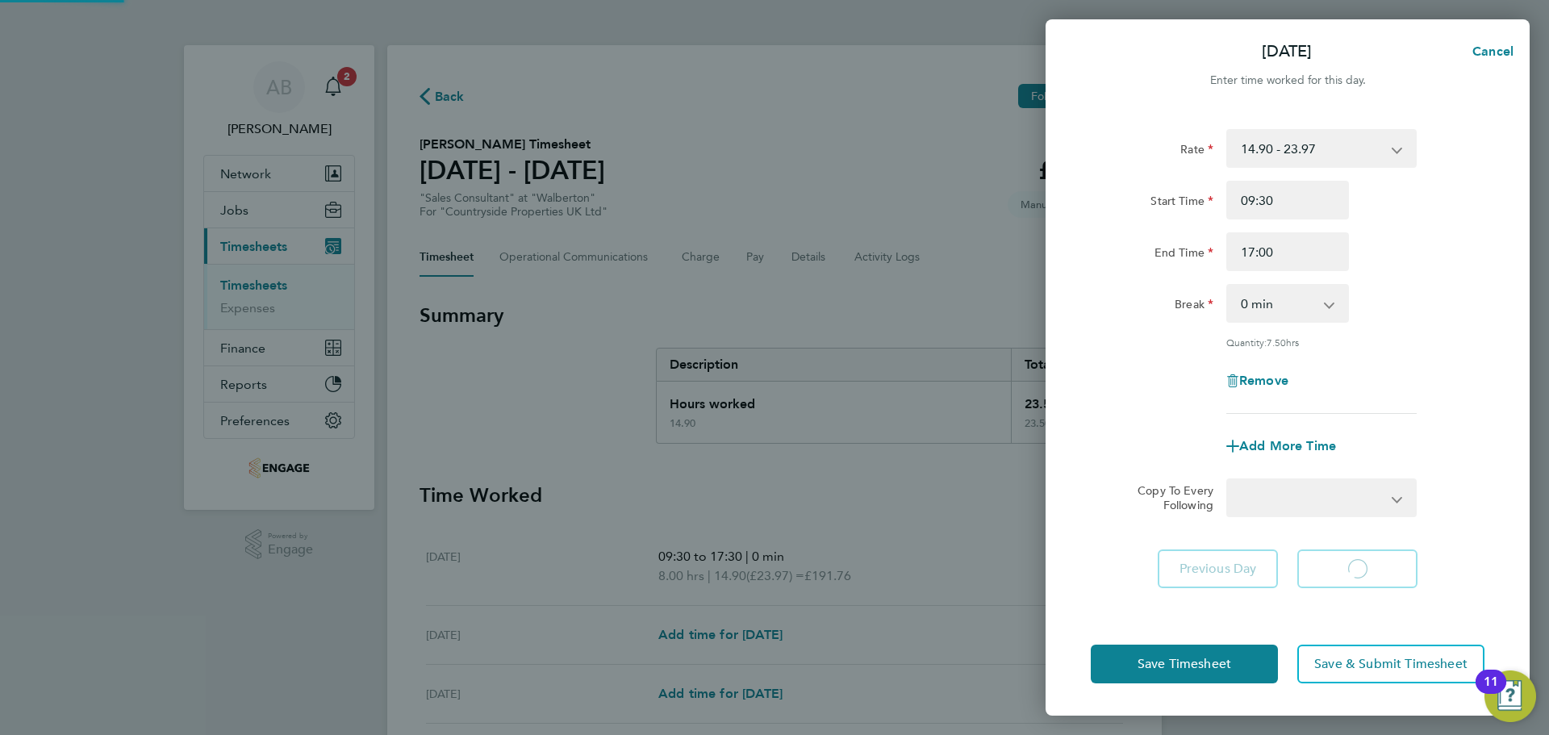
select select "30"
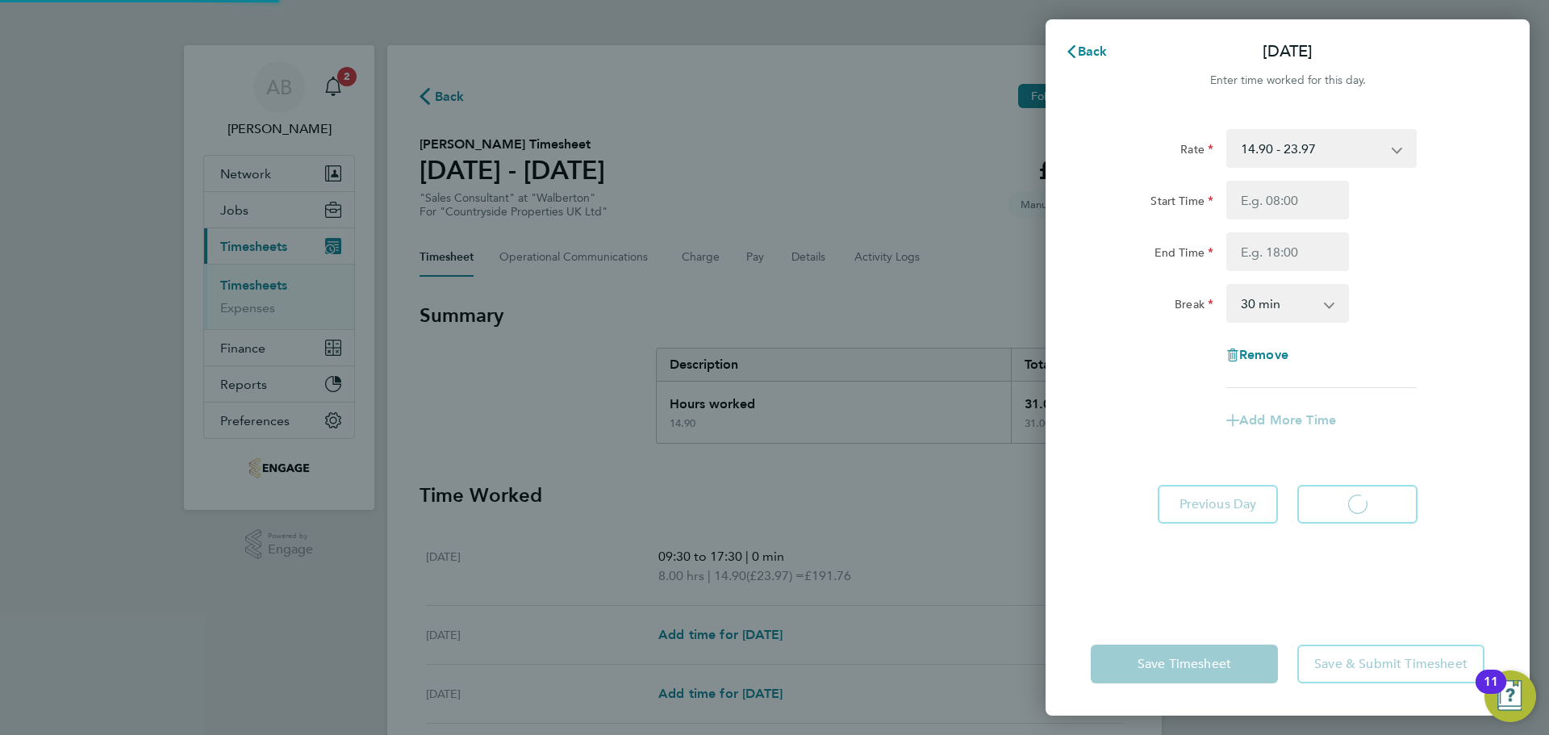
select select "30"
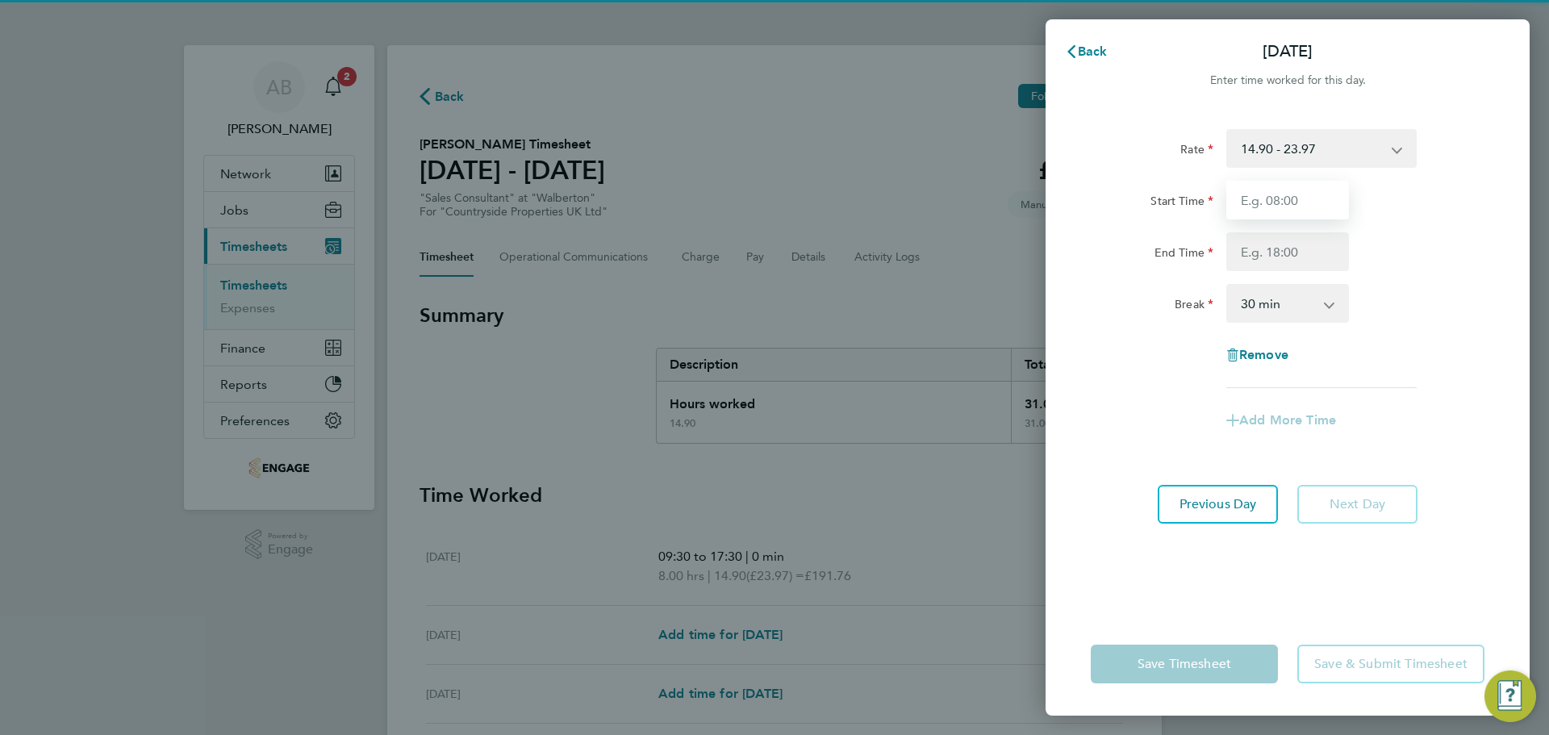
click at [1268, 198] on input "Start Time" at bounding box center [1287, 200] width 123 height 39
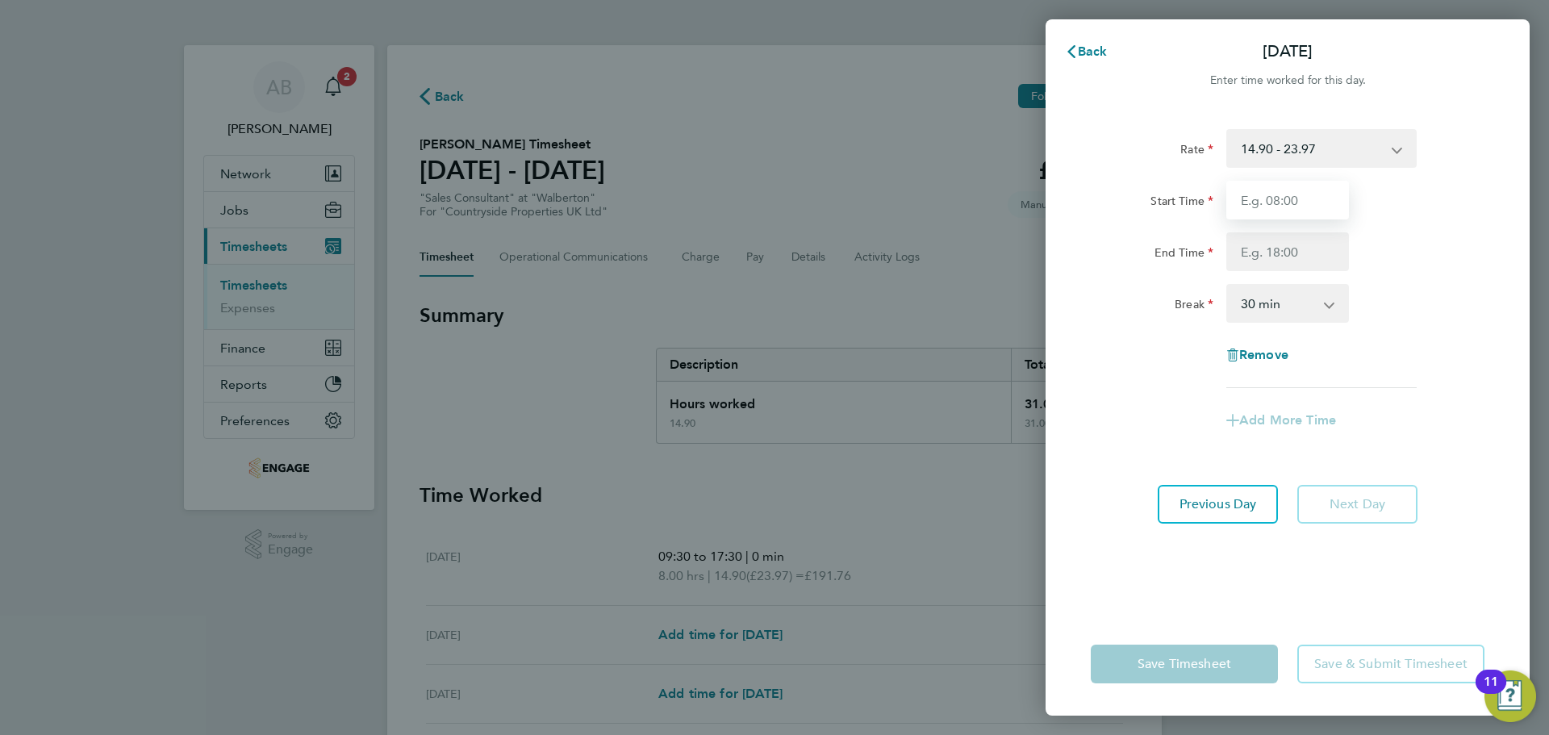
type input "09:30"
click at [1274, 249] on input "End Time" at bounding box center [1287, 251] width 123 height 39
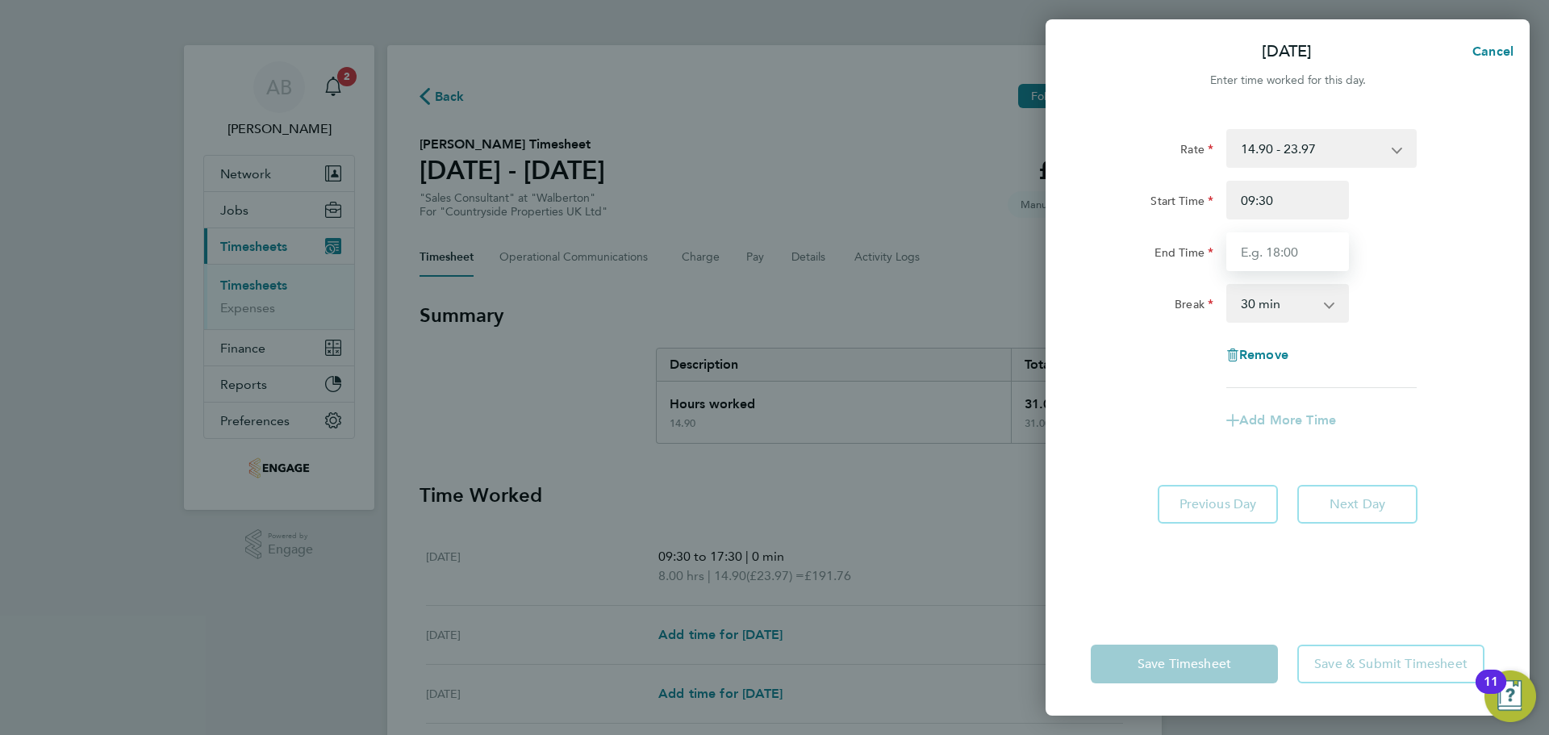
type input "17:00"
click at [1262, 315] on select "0 min 15 min 30 min 45 min 60 min 75 min 90 min" at bounding box center [1278, 303] width 100 height 35
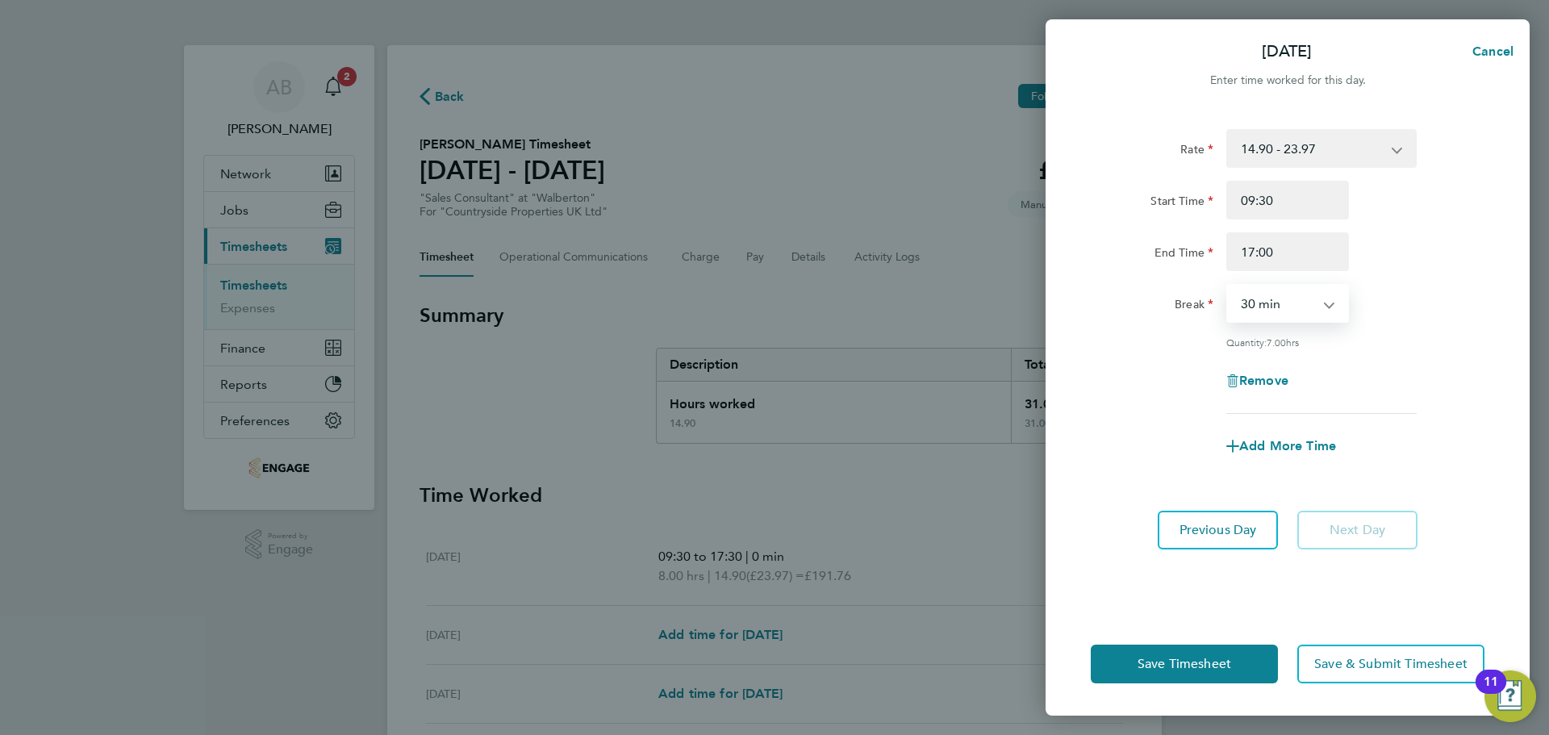
select select "0"
click at [1228, 286] on select "0 min 15 min 30 min 45 min 60 min 75 min 90 min" at bounding box center [1278, 303] width 100 height 35
click at [1167, 663] on span "Save Timesheet" at bounding box center [1185, 664] width 94 height 16
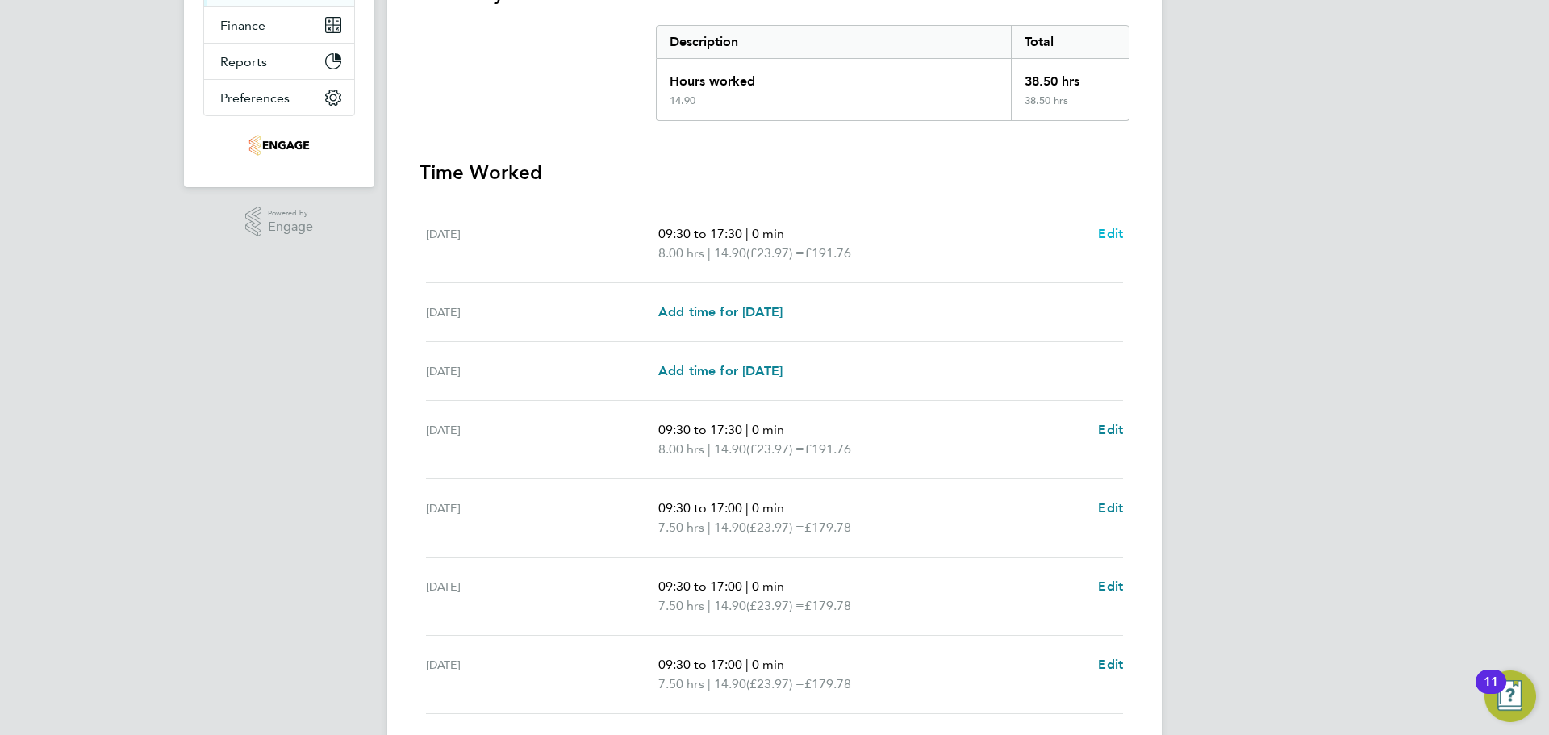
click at [1112, 228] on span "Edit" at bounding box center [1110, 233] width 25 height 15
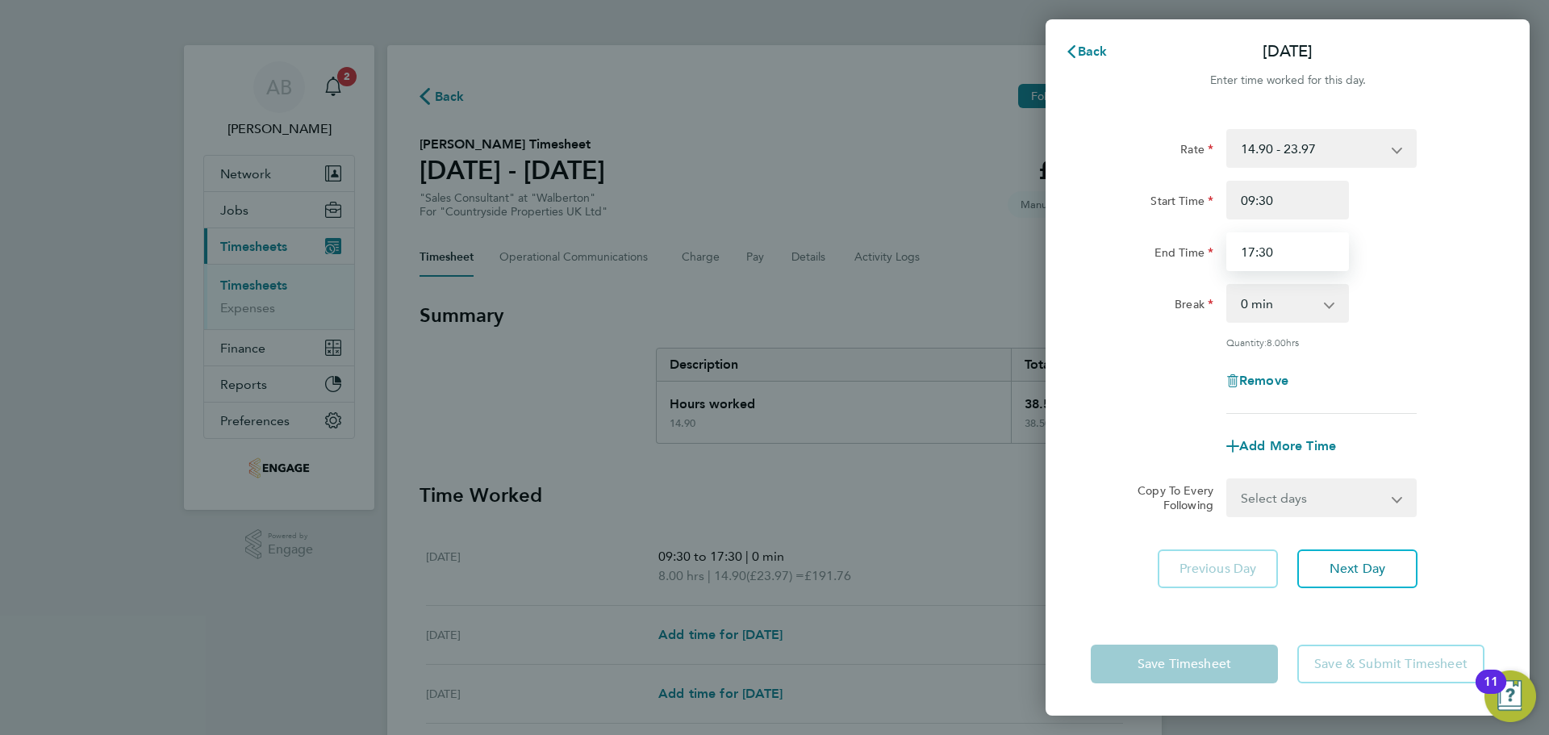
drag, startPoint x: 1260, startPoint y: 251, endPoint x: 1281, endPoint y: 253, distance: 21.1
click at [1263, 251] on input "17:30" at bounding box center [1287, 251] width 123 height 39
type input "17:00"
click at [1427, 421] on app-timesheet-line-form-group "Rate 14.90 - 23.97 Start Time 09:30 End Time 17:00 Break 0 min 15 min 30 min 45…" at bounding box center [1288, 297] width 394 height 336
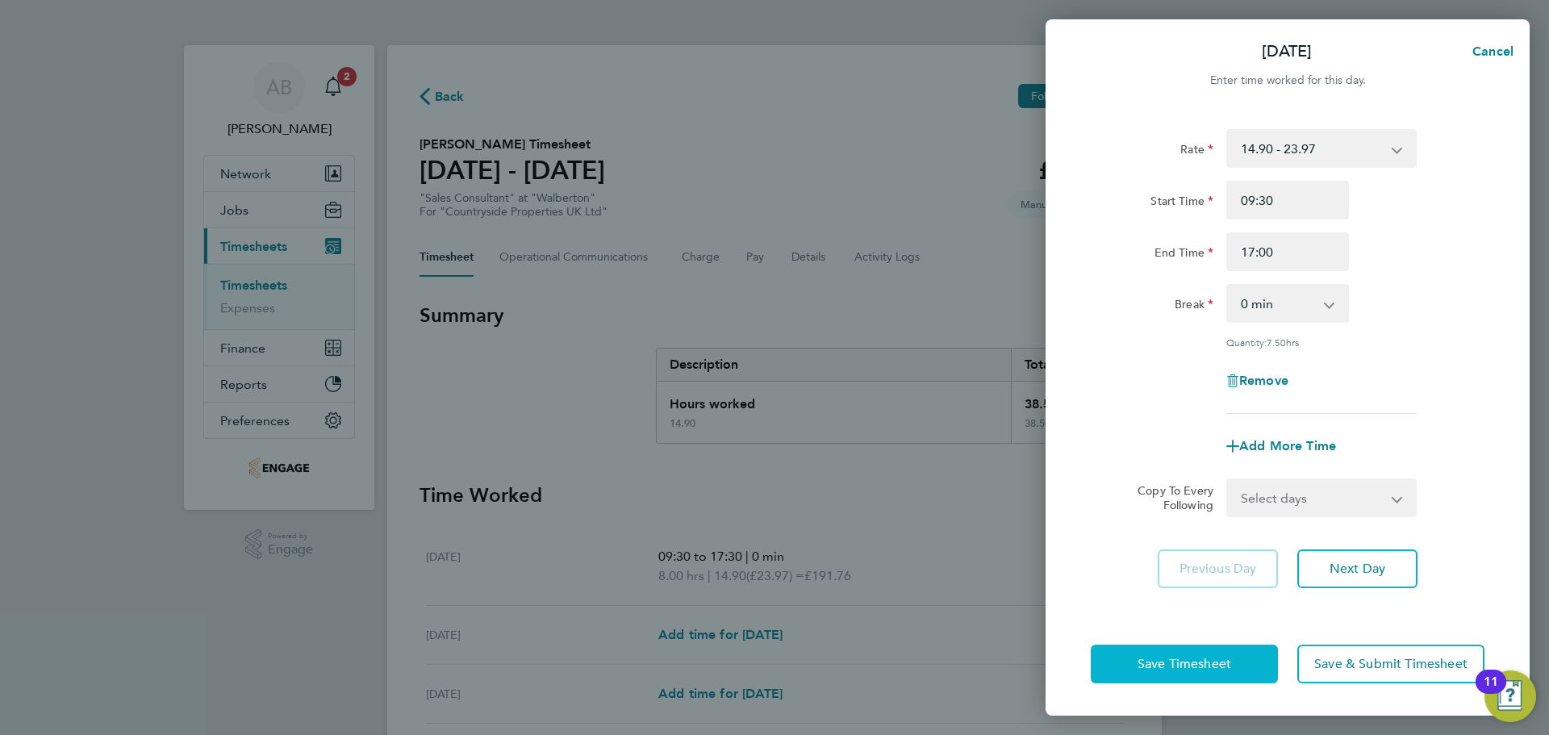
click at [1210, 671] on span "Save Timesheet" at bounding box center [1185, 664] width 94 height 16
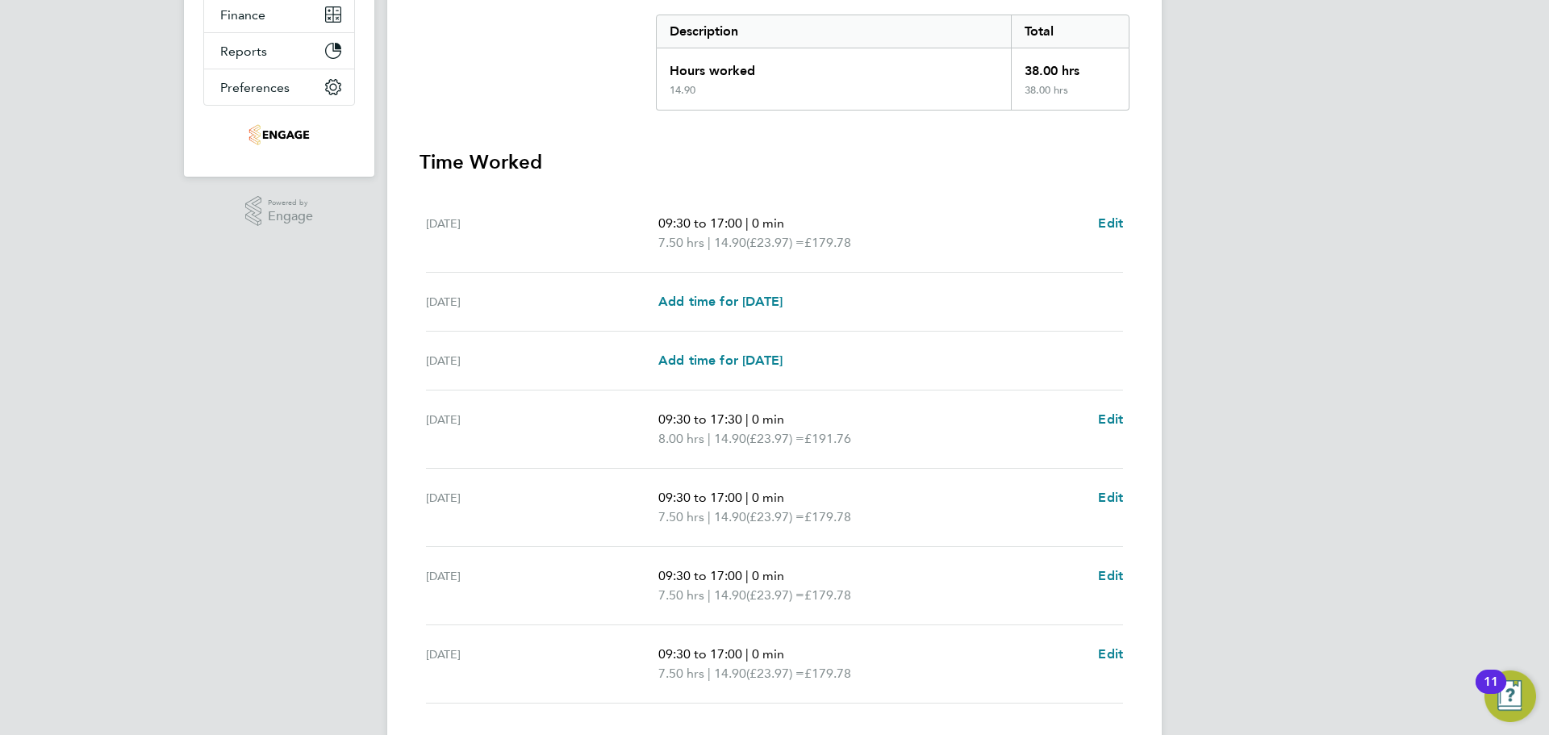
scroll to position [403, 0]
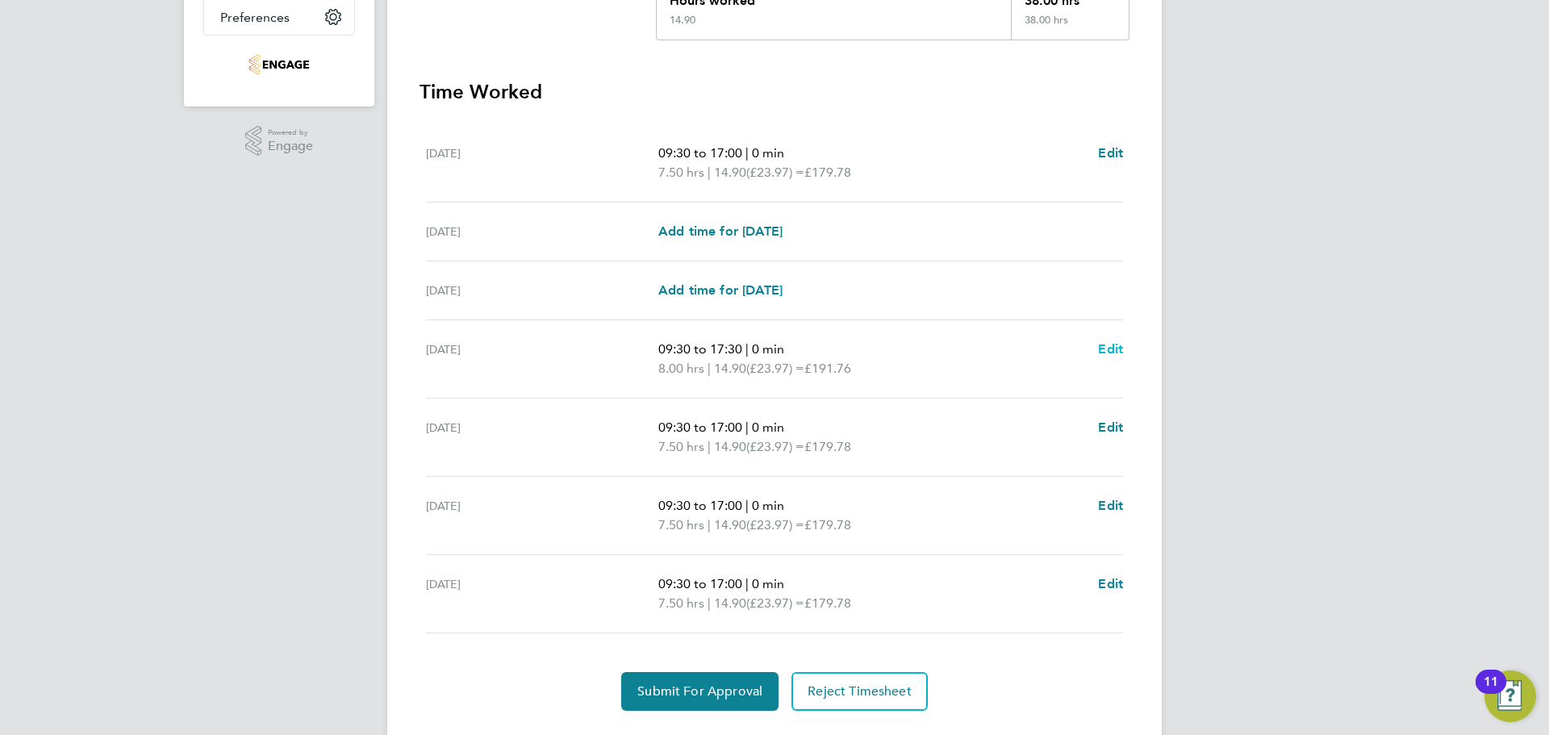
click at [1115, 345] on span "Edit" at bounding box center [1110, 348] width 25 height 15
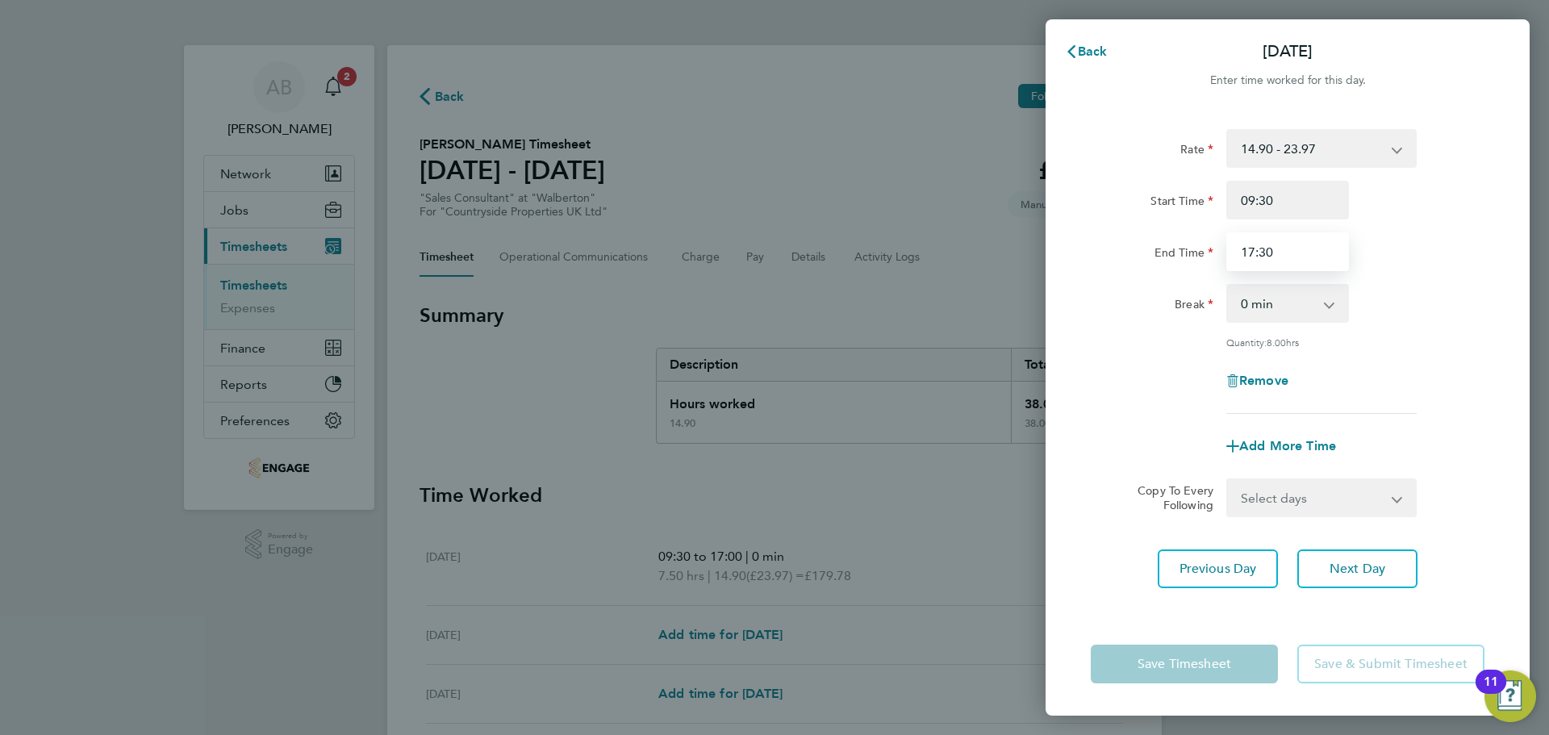
drag, startPoint x: 1262, startPoint y: 253, endPoint x: 1287, endPoint y: 260, distance: 26.0
click at [1263, 252] on input "17:30" at bounding box center [1287, 251] width 123 height 39
type input "17:00"
click at [1229, 670] on app-form-button "Save Timesheet" at bounding box center [1189, 664] width 197 height 39
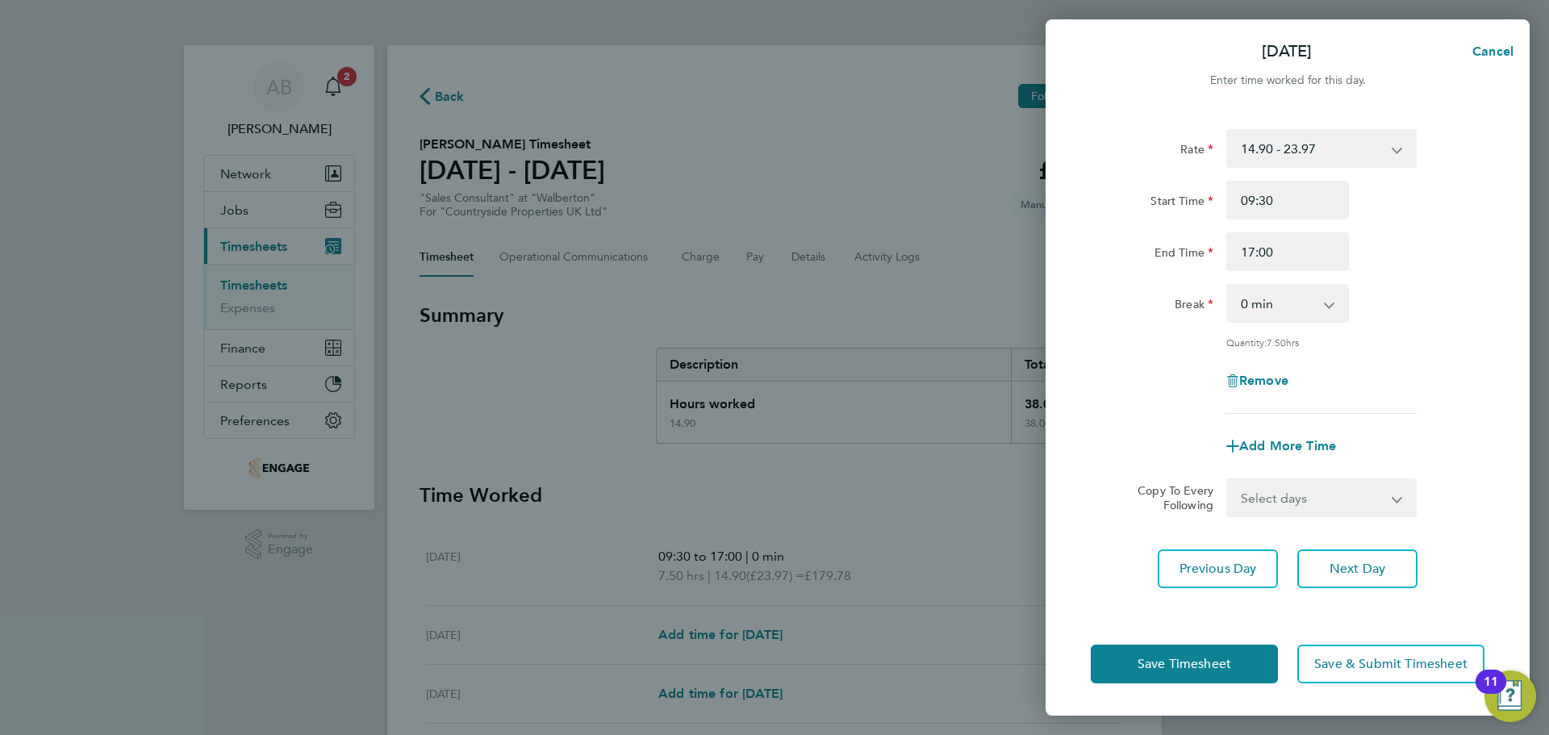
click at [1268, 307] on select "0 min 15 min 30 min 45 min 60 min 75 min 90 min" at bounding box center [1278, 303] width 100 height 35
click at [1268, 304] on select "0 min 15 min 30 min 45 min 60 min 75 min 90 min" at bounding box center [1278, 303] width 100 height 35
click at [1267, 203] on input "09:30" at bounding box center [1287, 200] width 123 height 39
click at [1228, 674] on button "Save Timesheet" at bounding box center [1184, 664] width 187 height 39
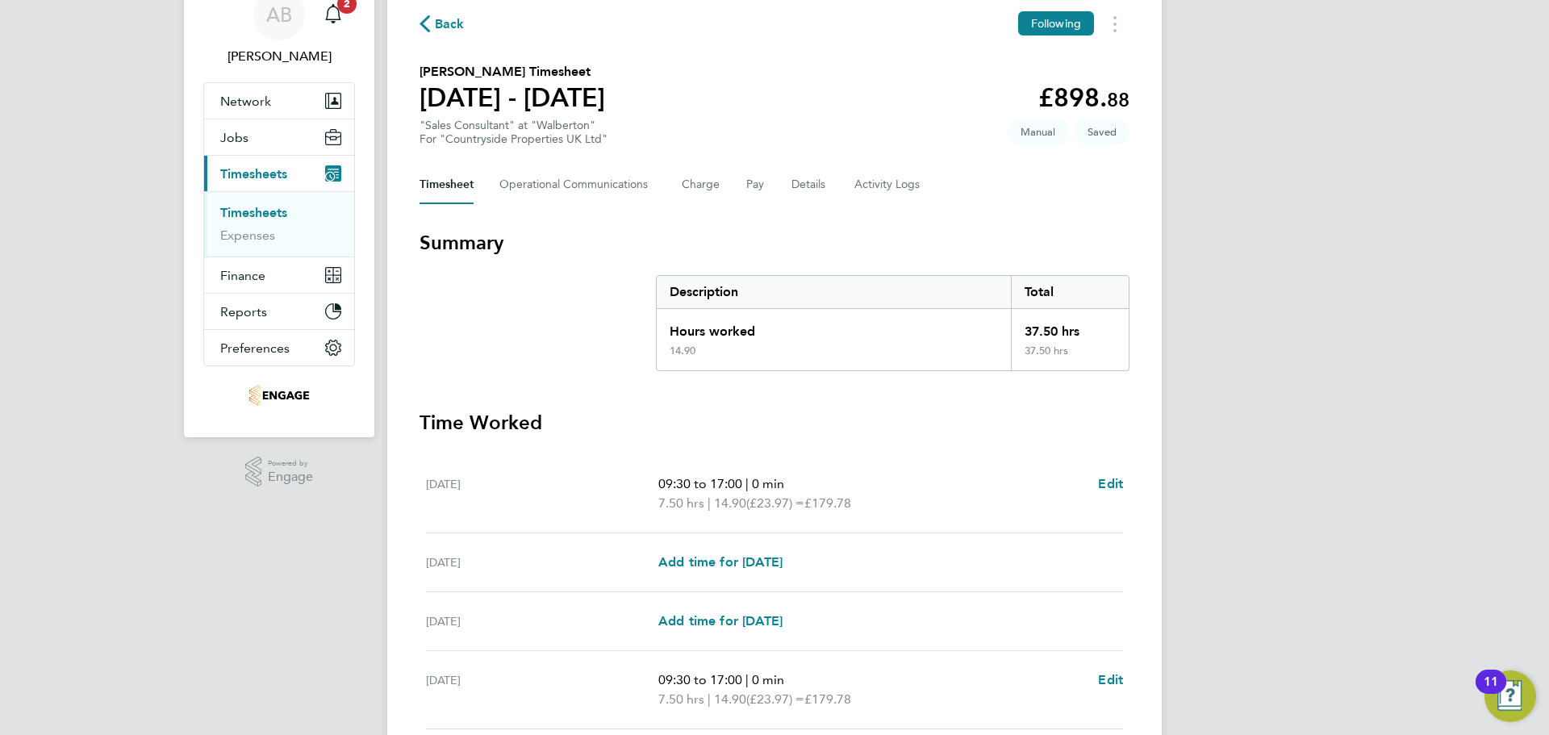
scroll to position [444, 0]
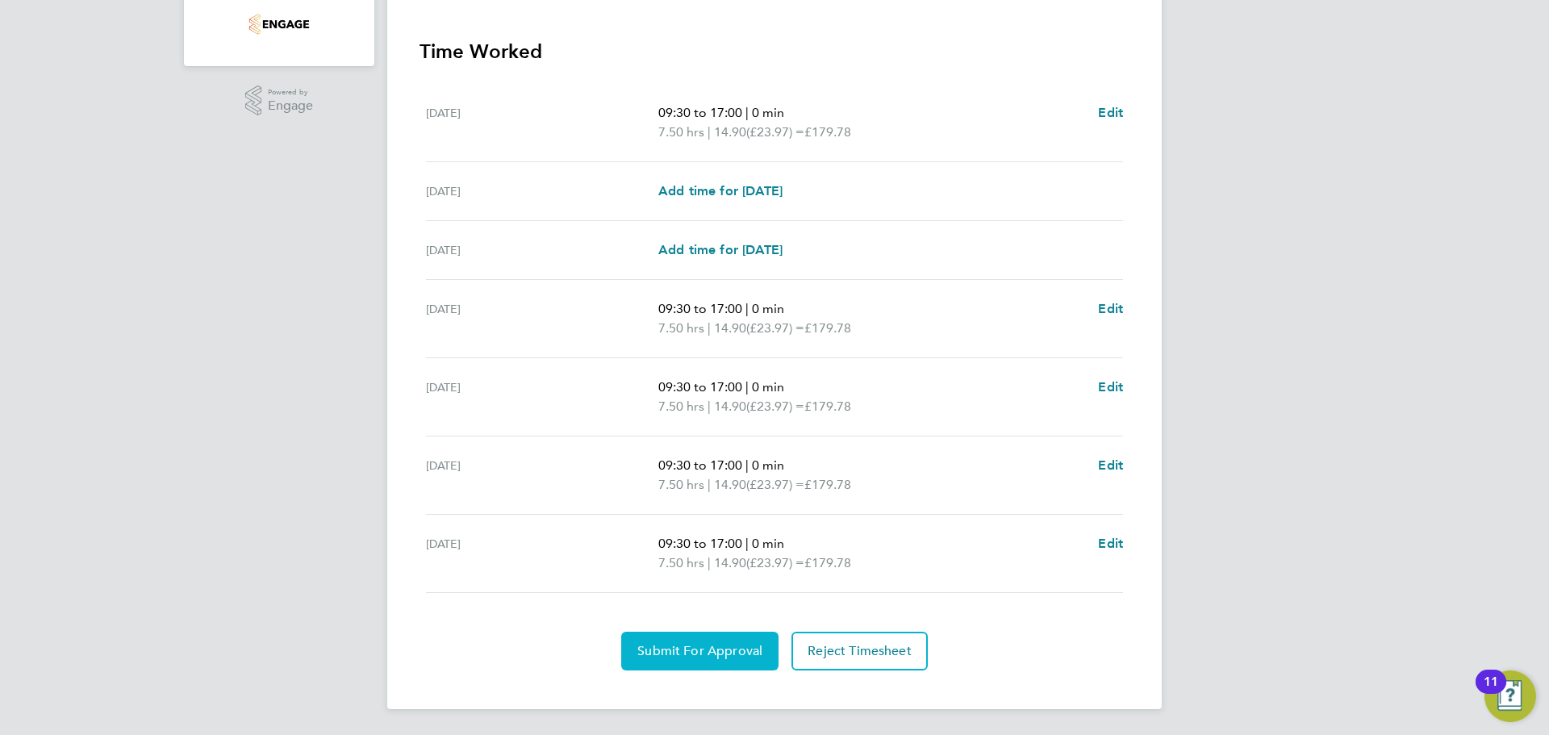
click at [694, 671] on div "Back Following George Howcroft's Timesheet 22 - 28 Sept 2025 £898. 88 "Sales Co…" at bounding box center [774, 155] width 775 height 1108
drag, startPoint x: 692, startPoint y: 643, endPoint x: 684, endPoint y: 637, distance: 10.3
click at [695, 639] on button "Submit For Approval" at bounding box center [699, 651] width 157 height 39
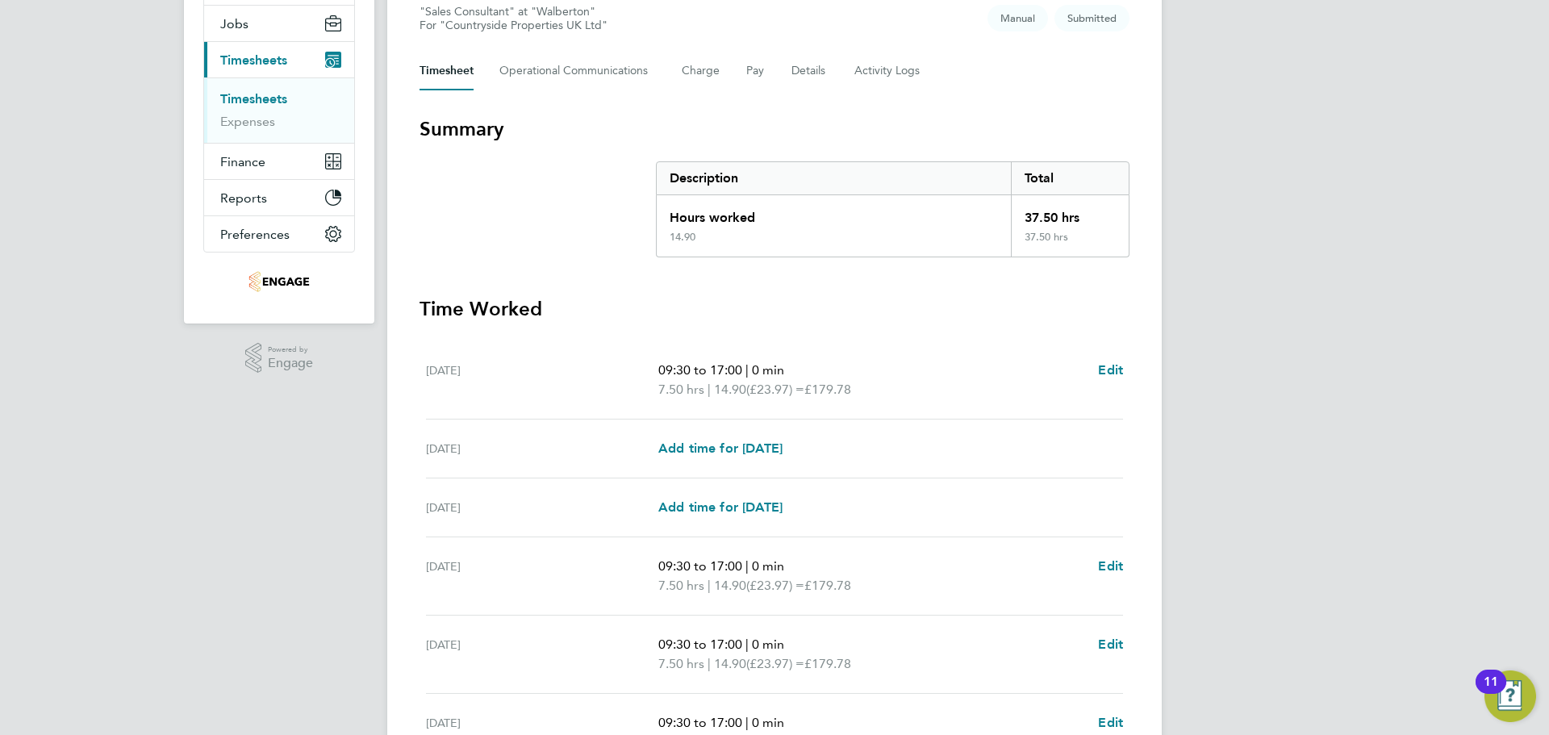
scroll to position [0, 0]
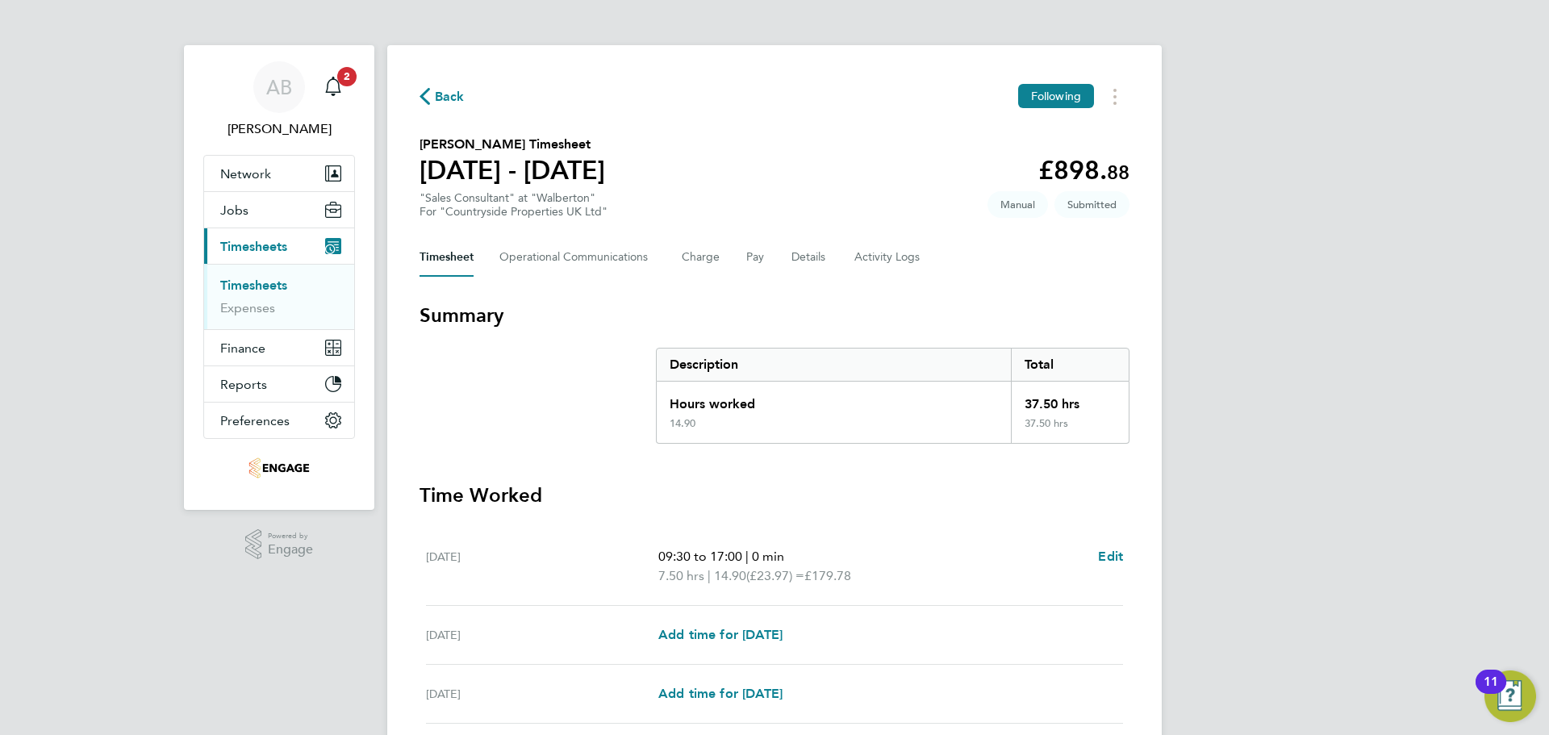
click at [427, 91] on icon "button" at bounding box center [425, 96] width 10 height 17
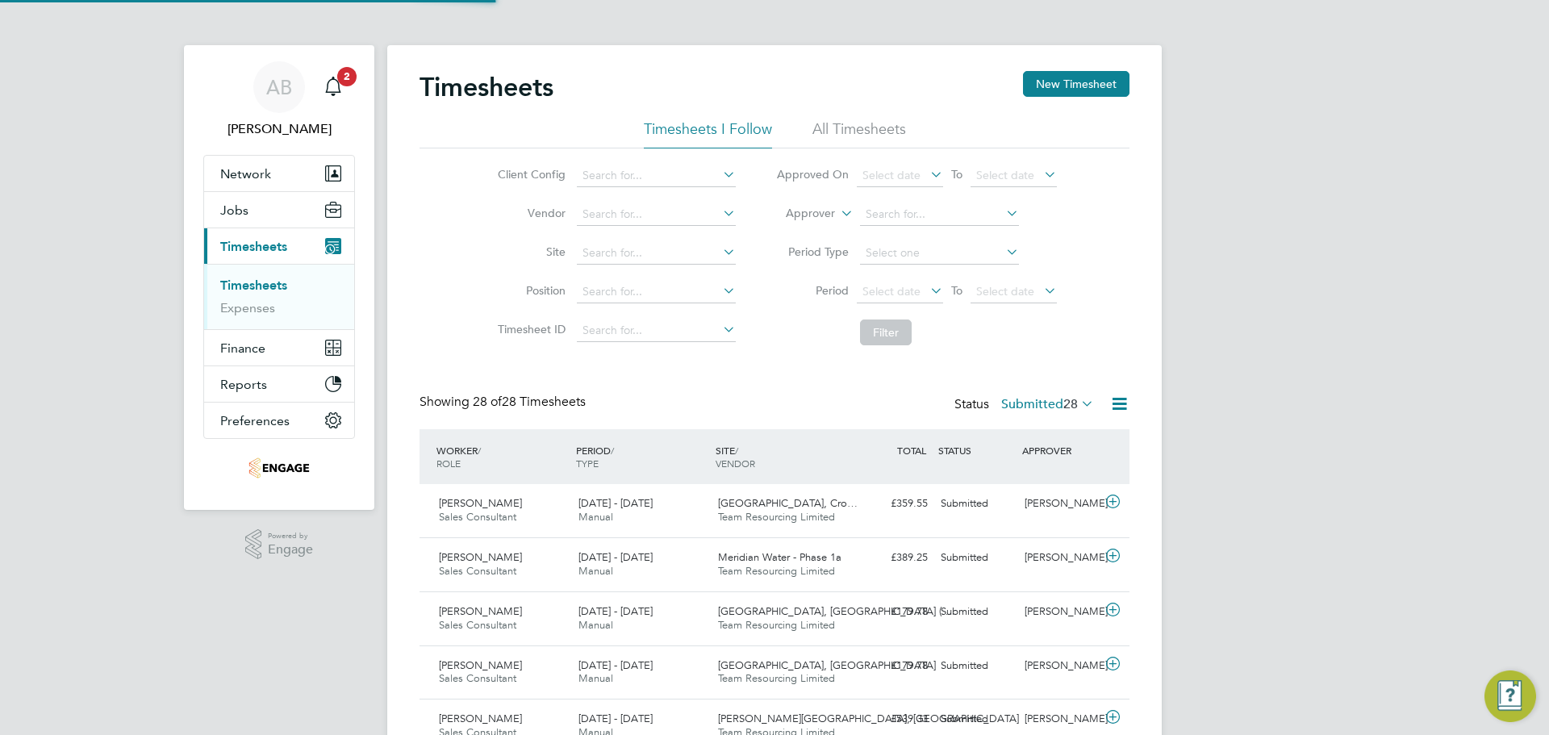
scroll to position [41, 140]
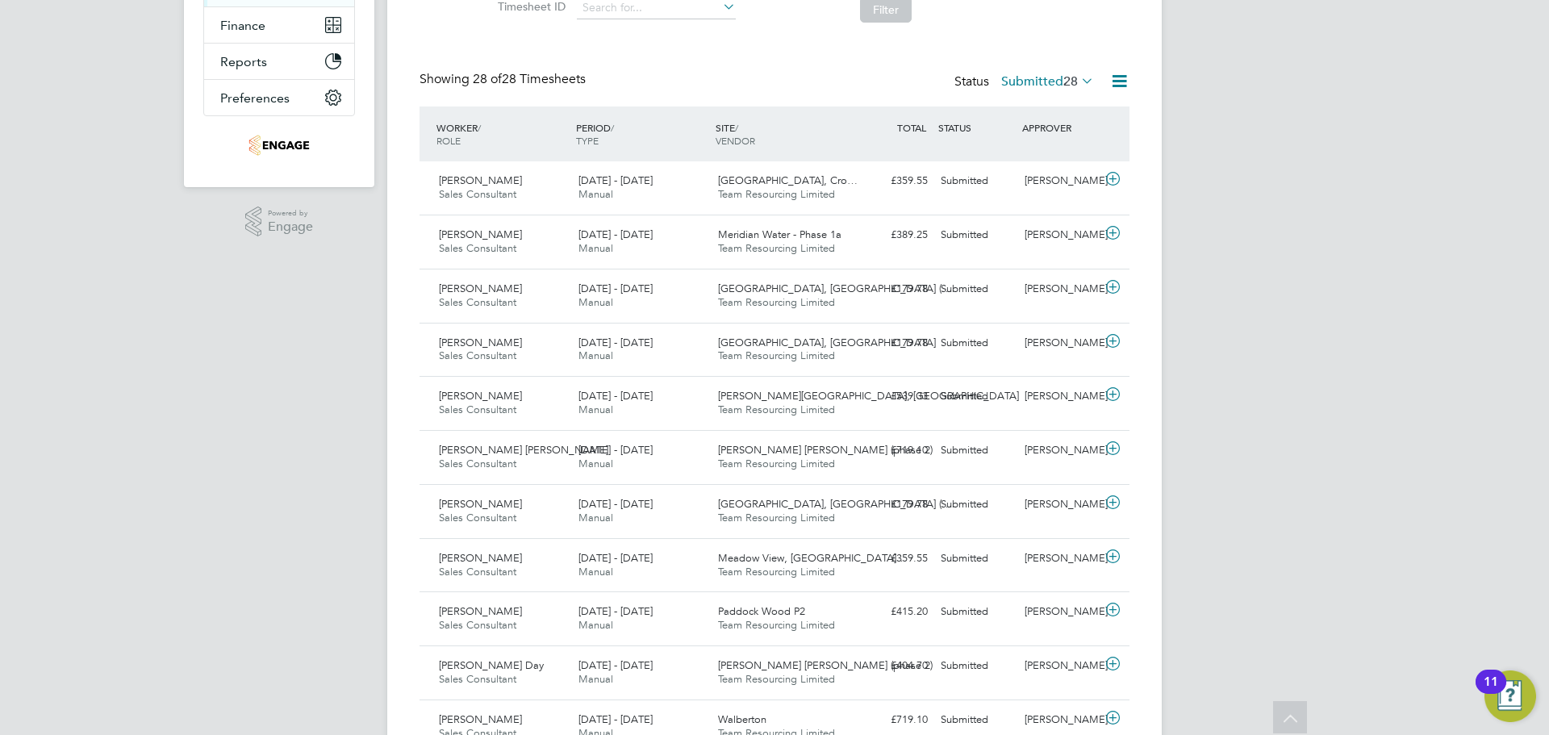
click at [1122, 73] on icon at bounding box center [1119, 81] width 20 height 20
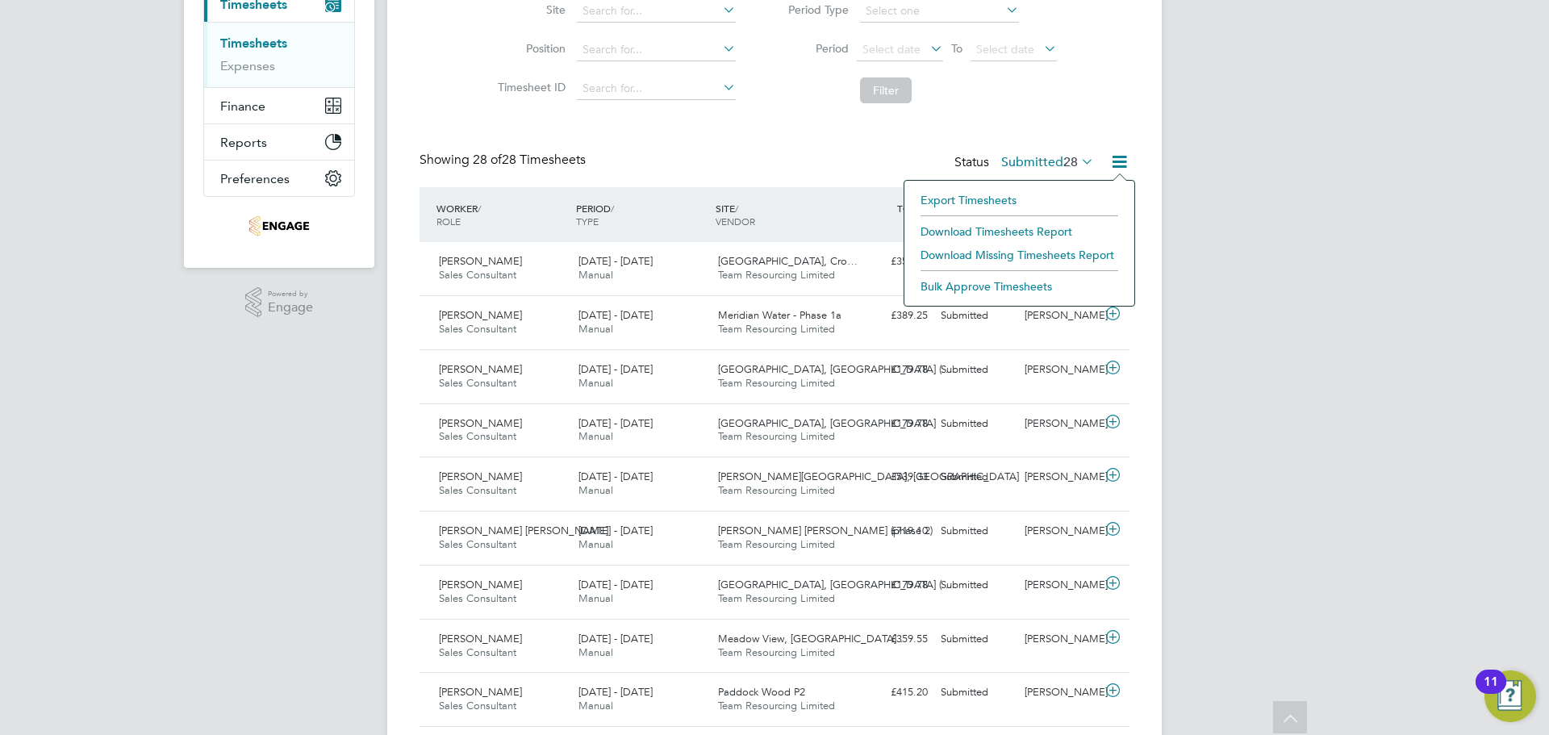
click at [854, 163] on div "Showing 28 of 28 Timesheets Status Submitted 28" at bounding box center [775, 169] width 710 height 35
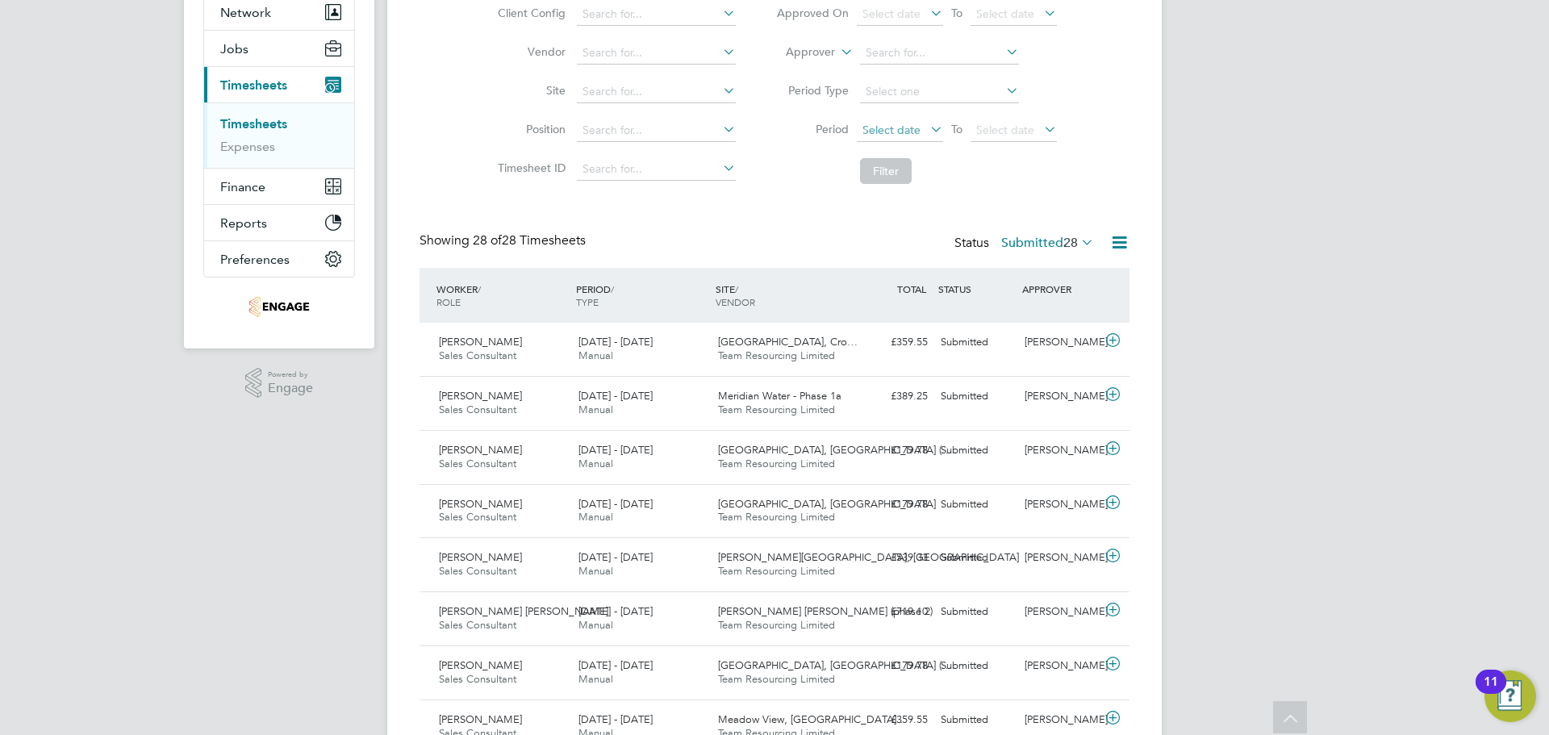
click at [907, 120] on span "Select date" at bounding box center [900, 131] width 86 height 22
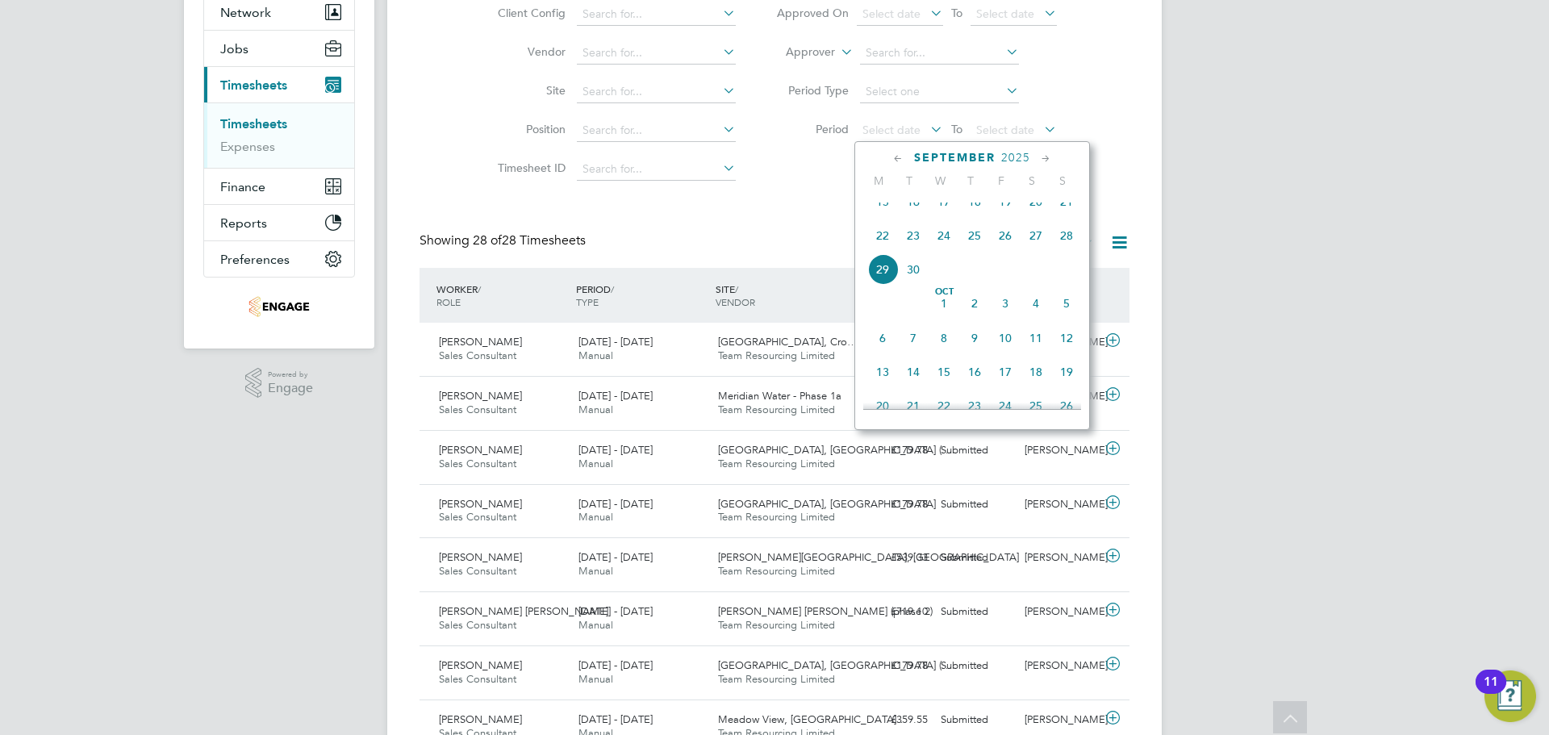
click at [889, 245] on span "22" at bounding box center [882, 235] width 31 height 31
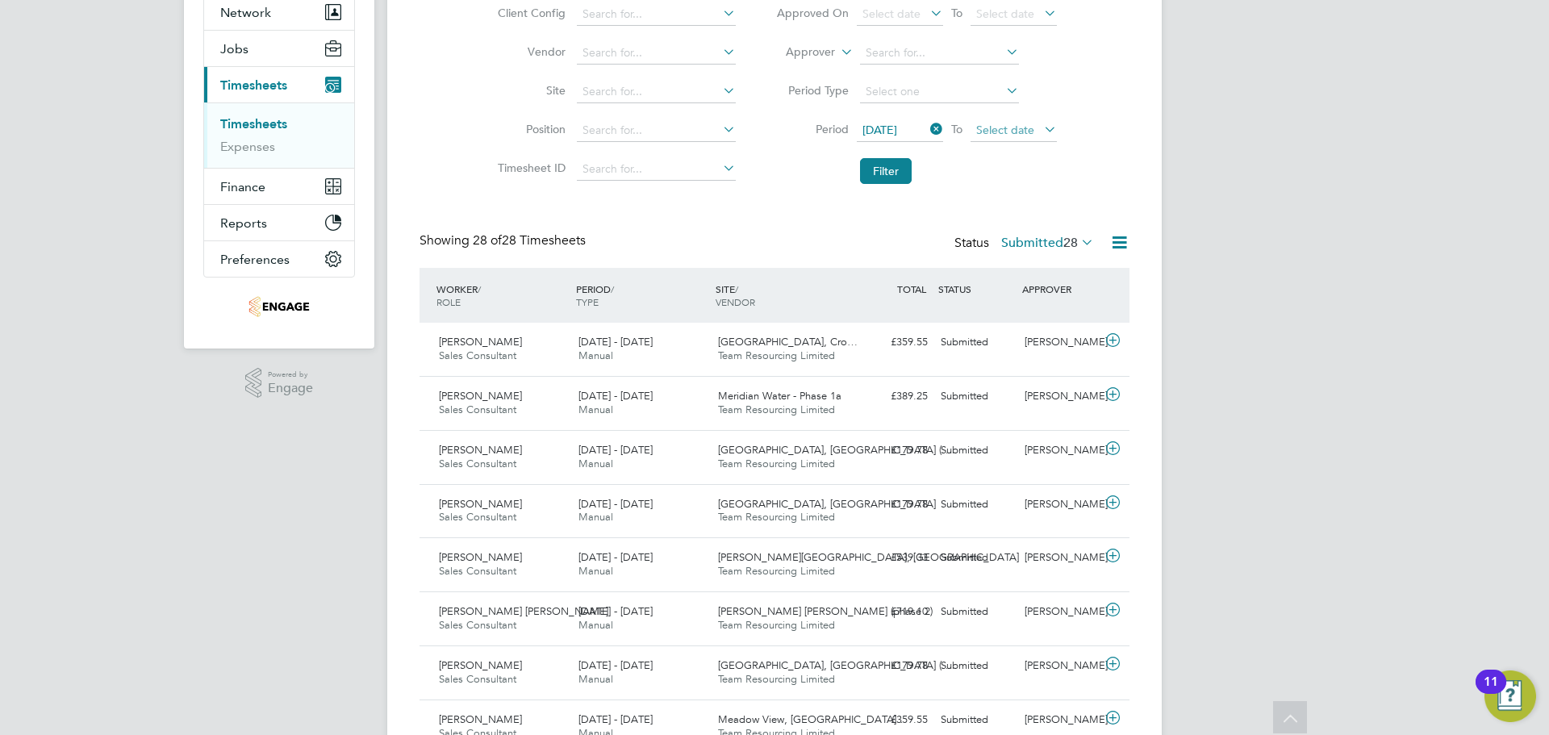
click at [1004, 119] on li "Period 22 Sep 2025 To Select date" at bounding box center [916, 130] width 321 height 39
drag, startPoint x: 1008, startPoint y: 126, endPoint x: 1104, endPoint y: 142, distance: 96.6
click at [1011, 126] on span "Select date" at bounding box center [1005, 130] width 58 height 15
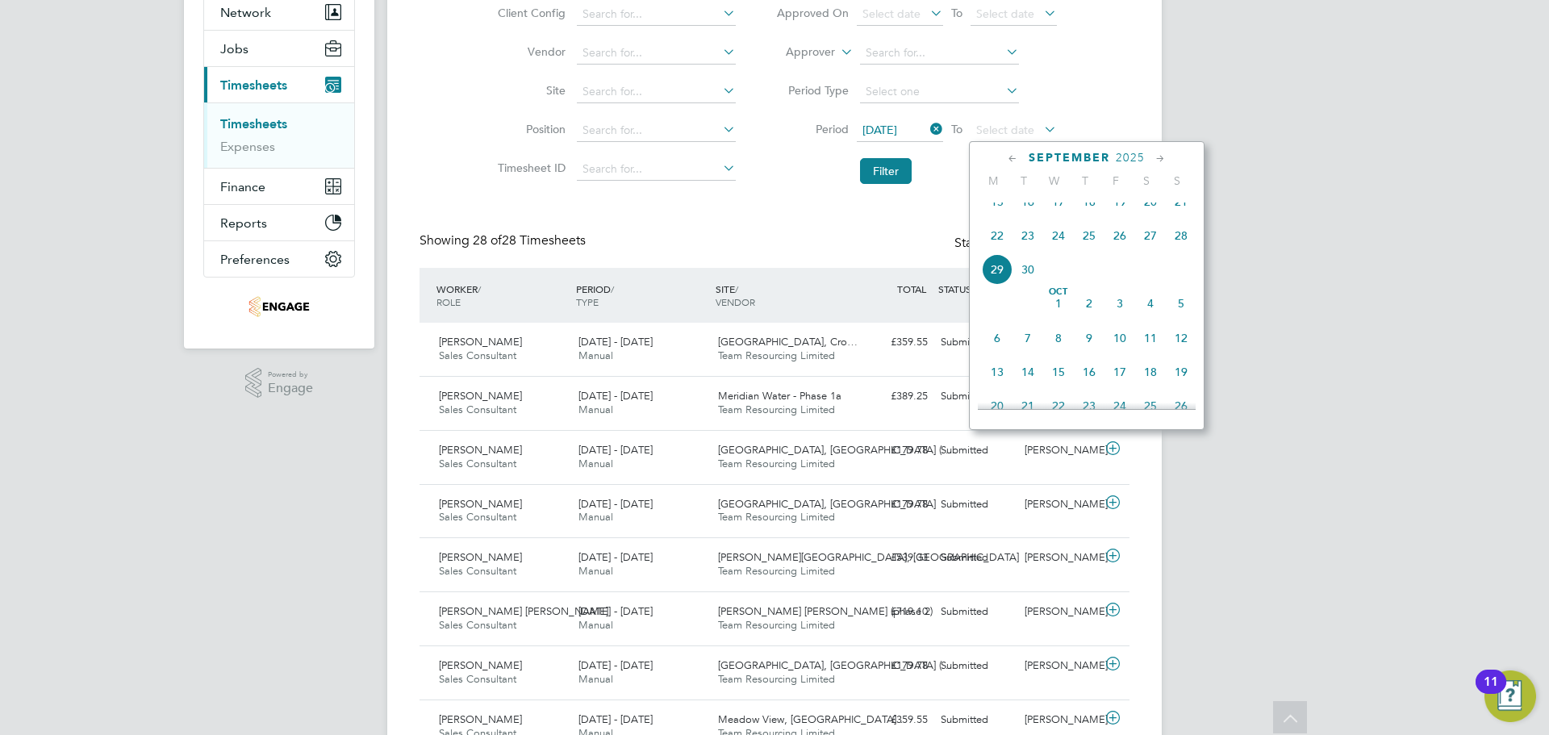
click at [1184, 242] on span "28" at bounding box center [1181, 235] width 31 height 31
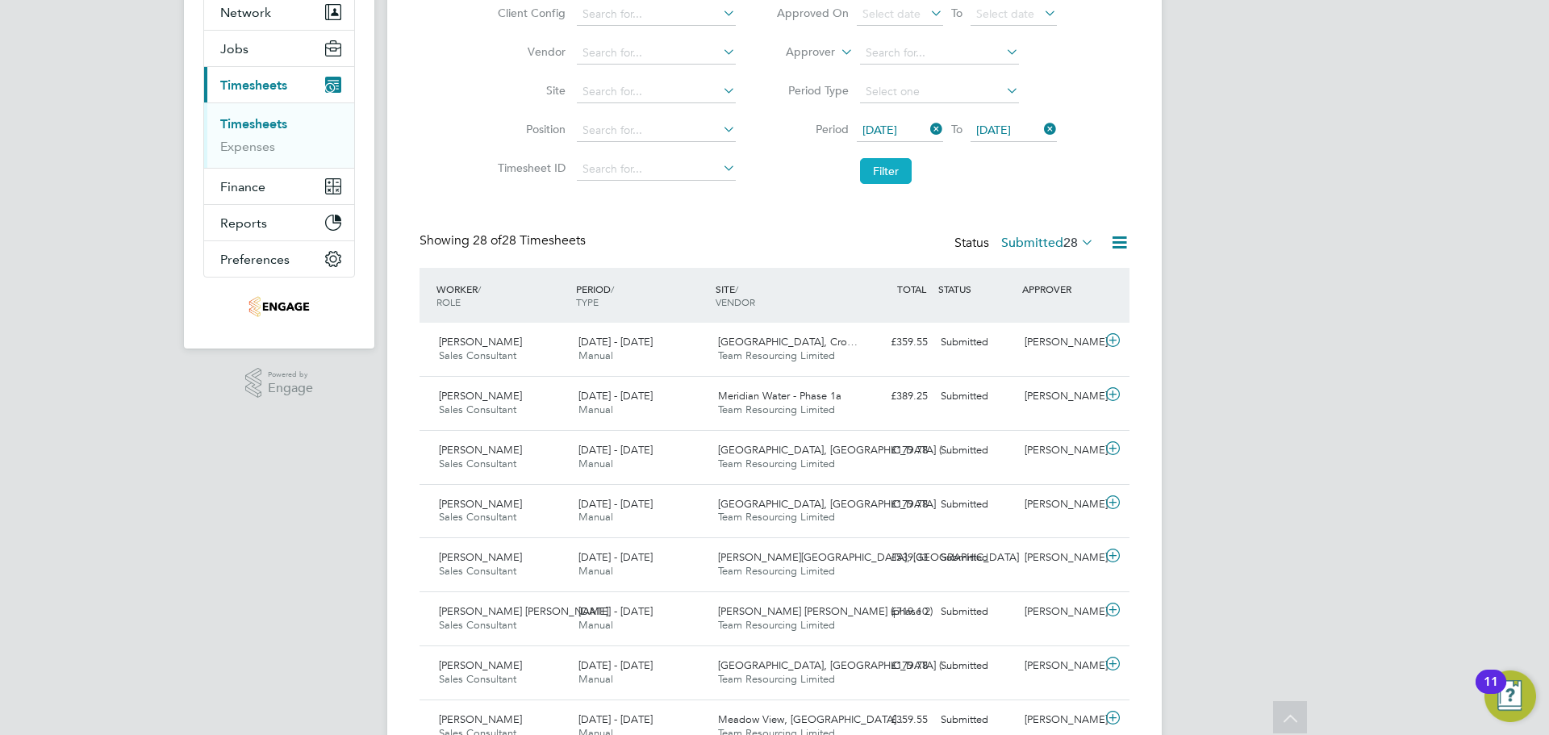
click at [889, 173] on button "Filter" at bounding box center [886, 171] width 52 height 26
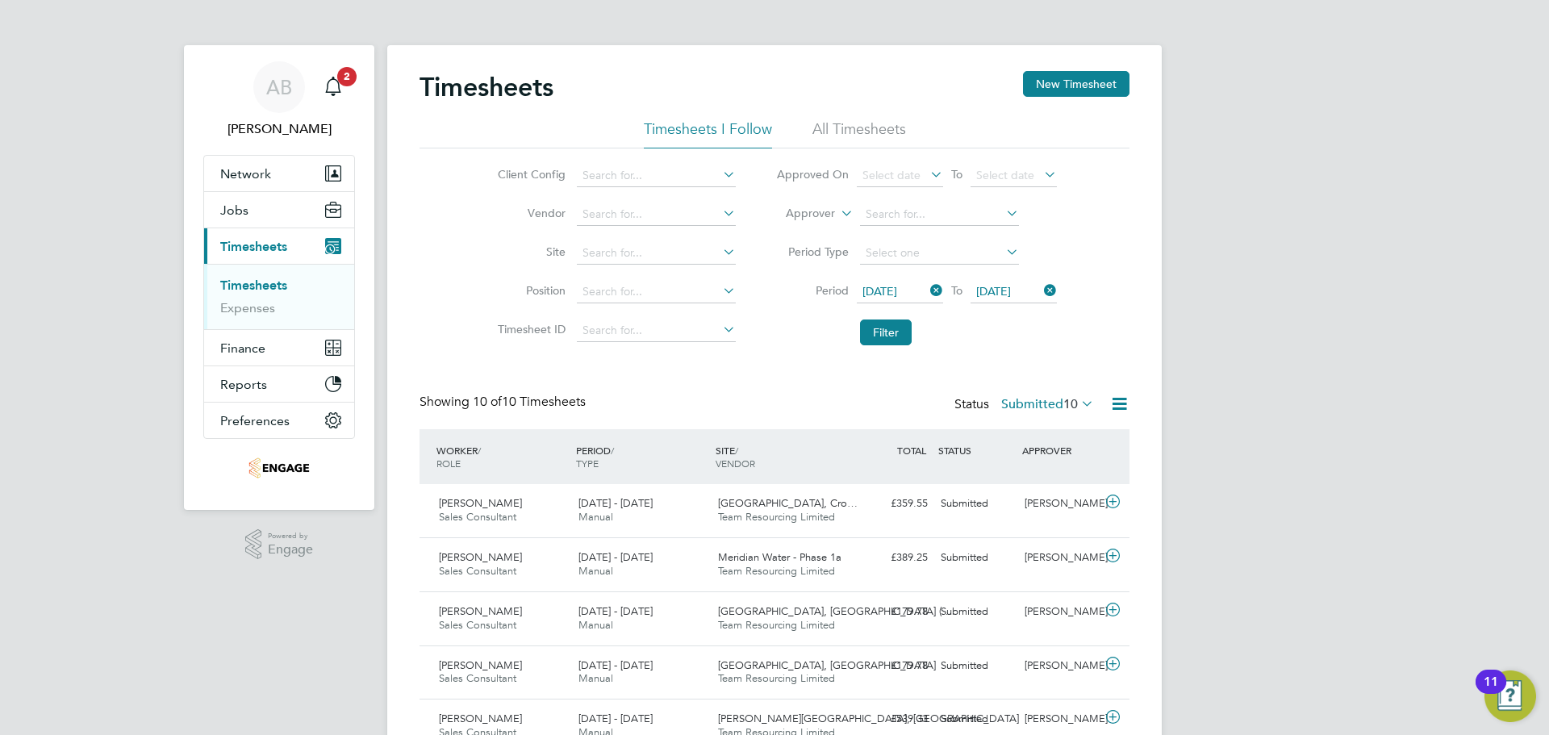
click at [1124, 404] on icon at bounding box center [1119, 404] width 20 height 20
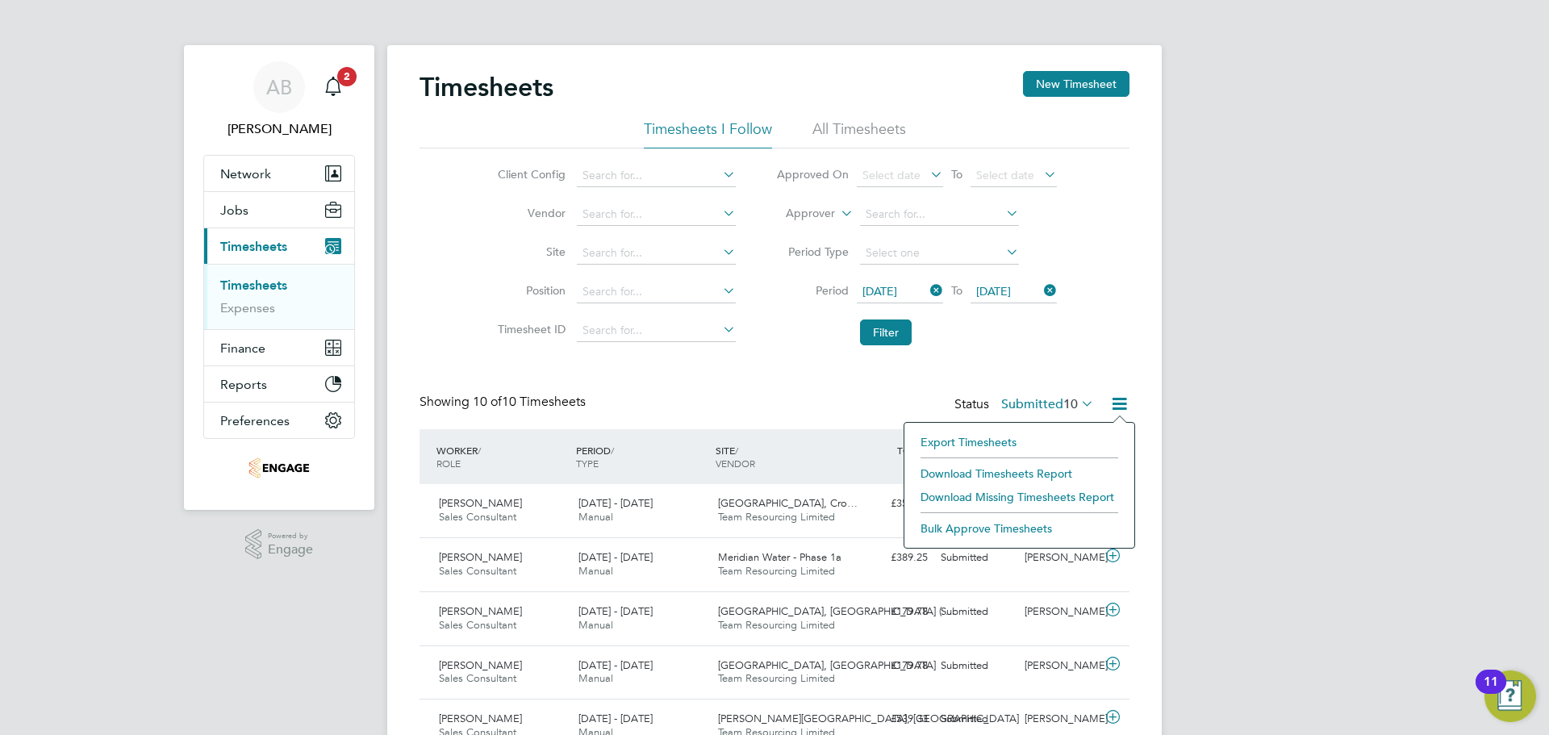
click at [997, 477] on li "Download Timesheets Report" at bounding box center [1019, 473] width 214 height 23
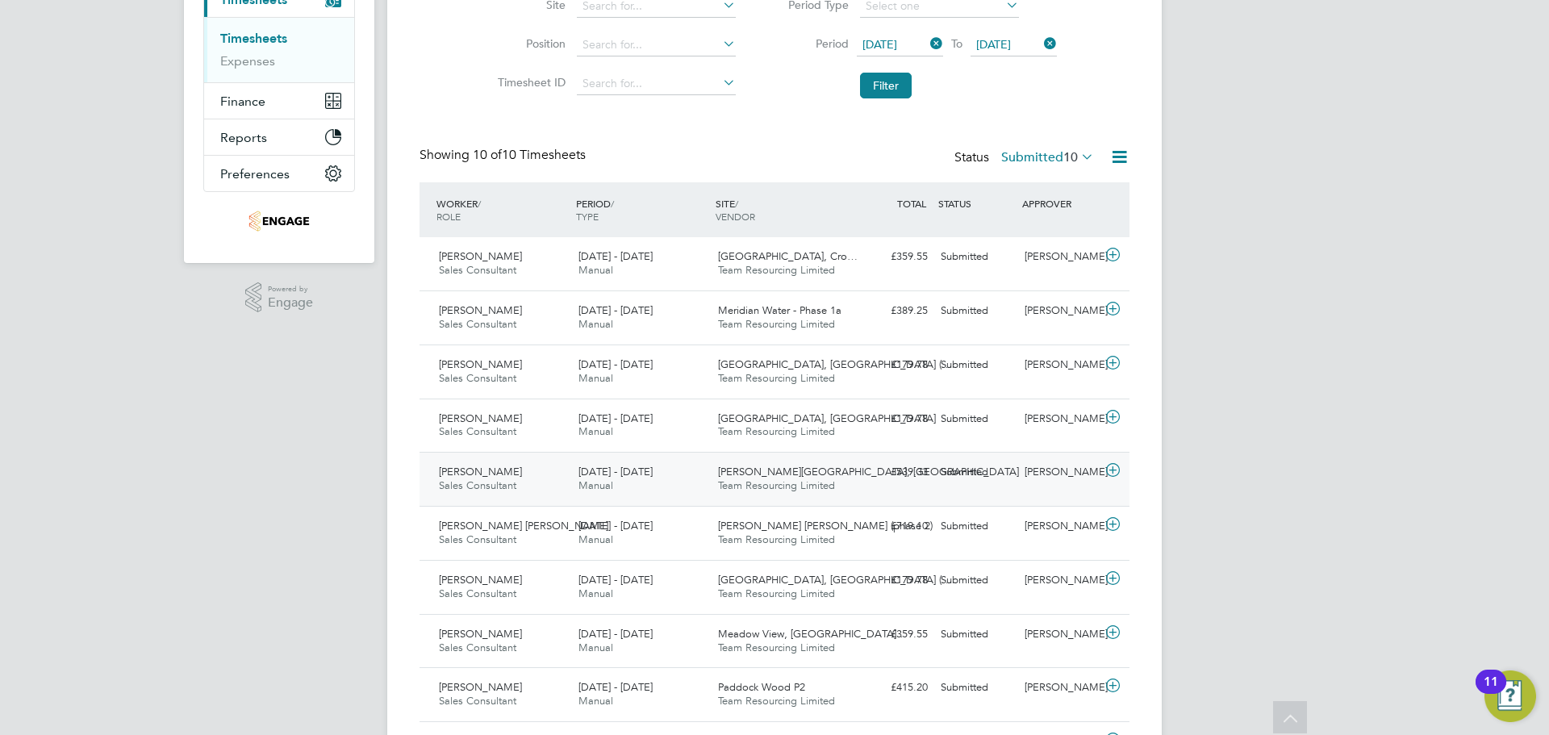
scroll to position [346, 0]
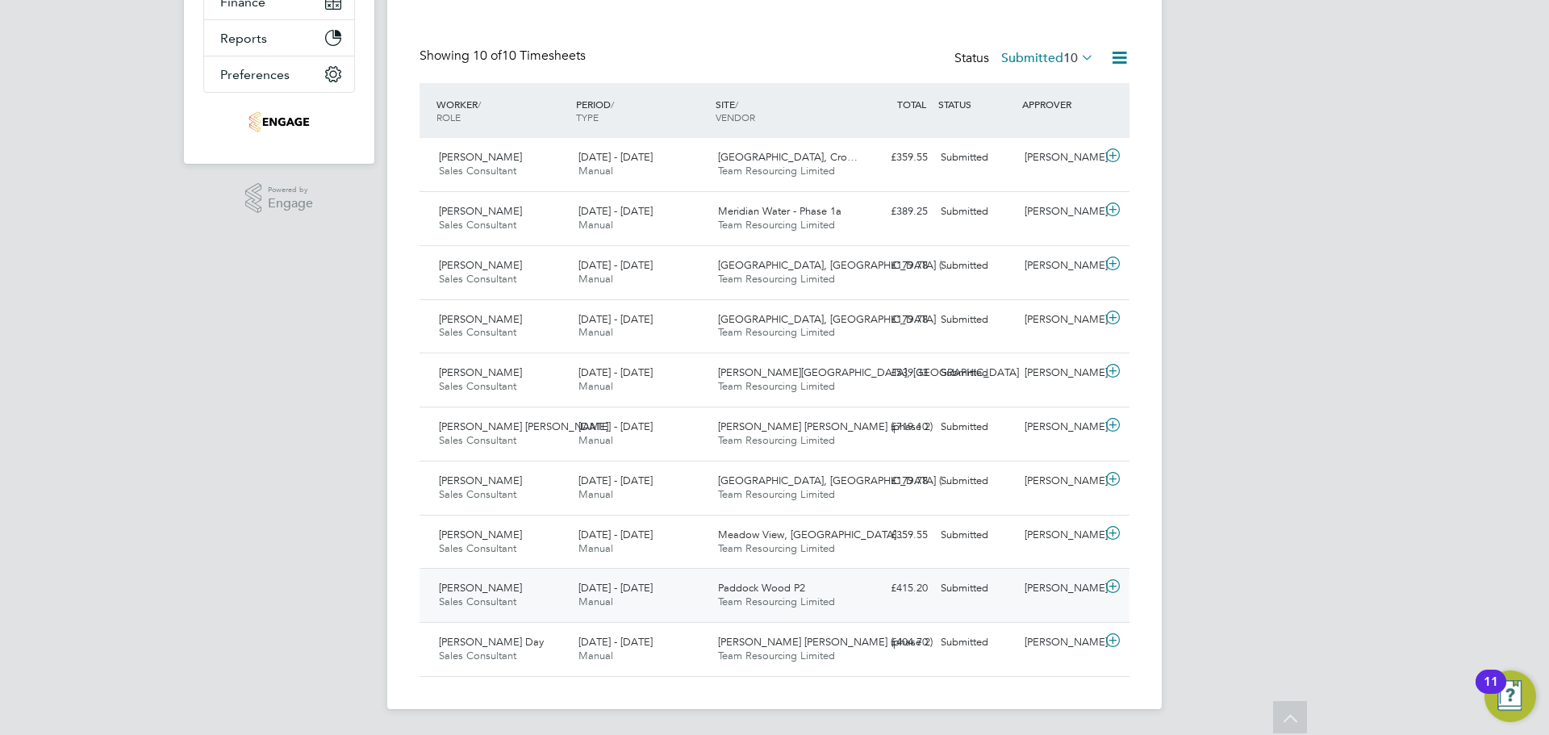
click at [835, 605] on div "Paddock Wood P2 Team Resourcing Limited" at bounding box center [782, 595] width 140 height 40
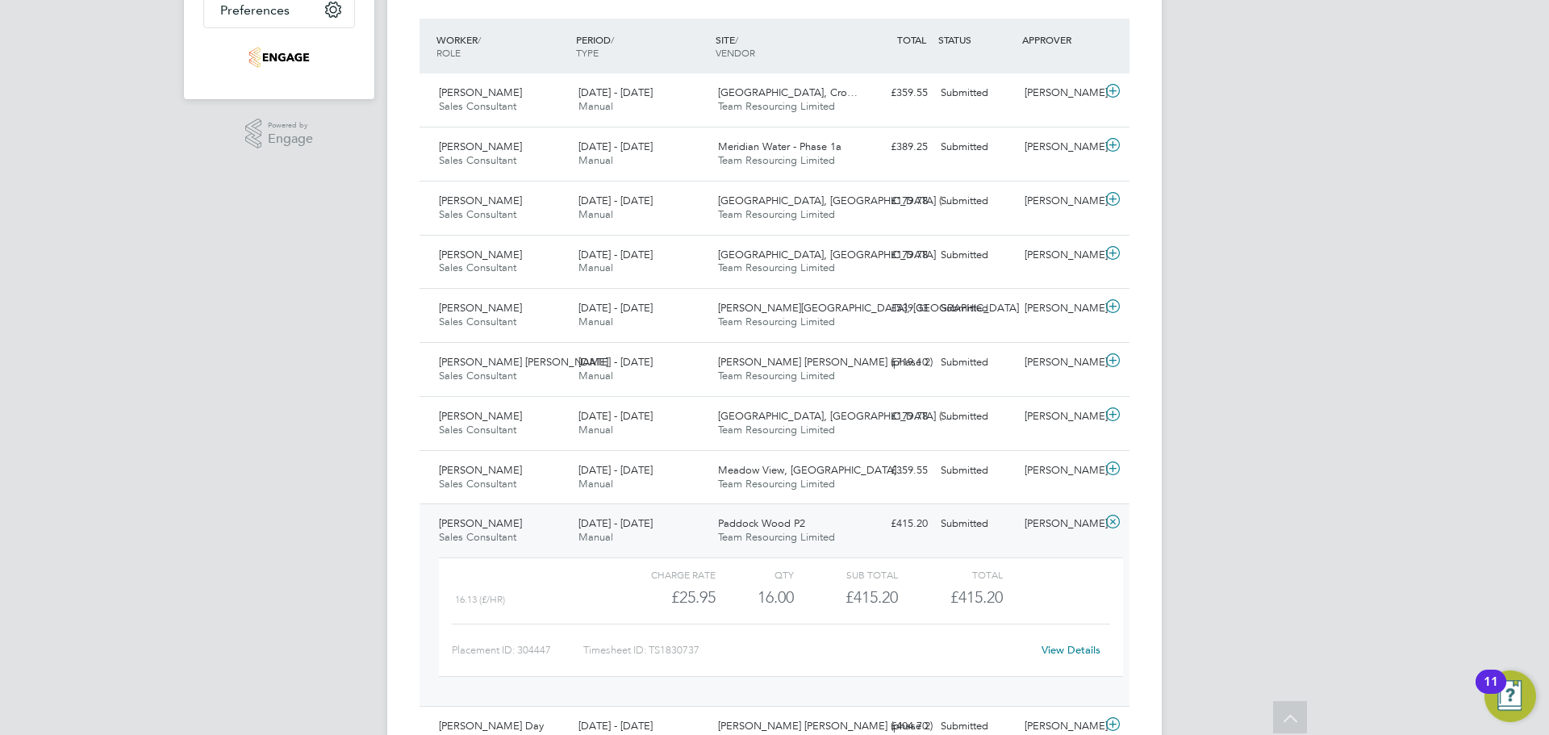
scroll to position [495, 0]
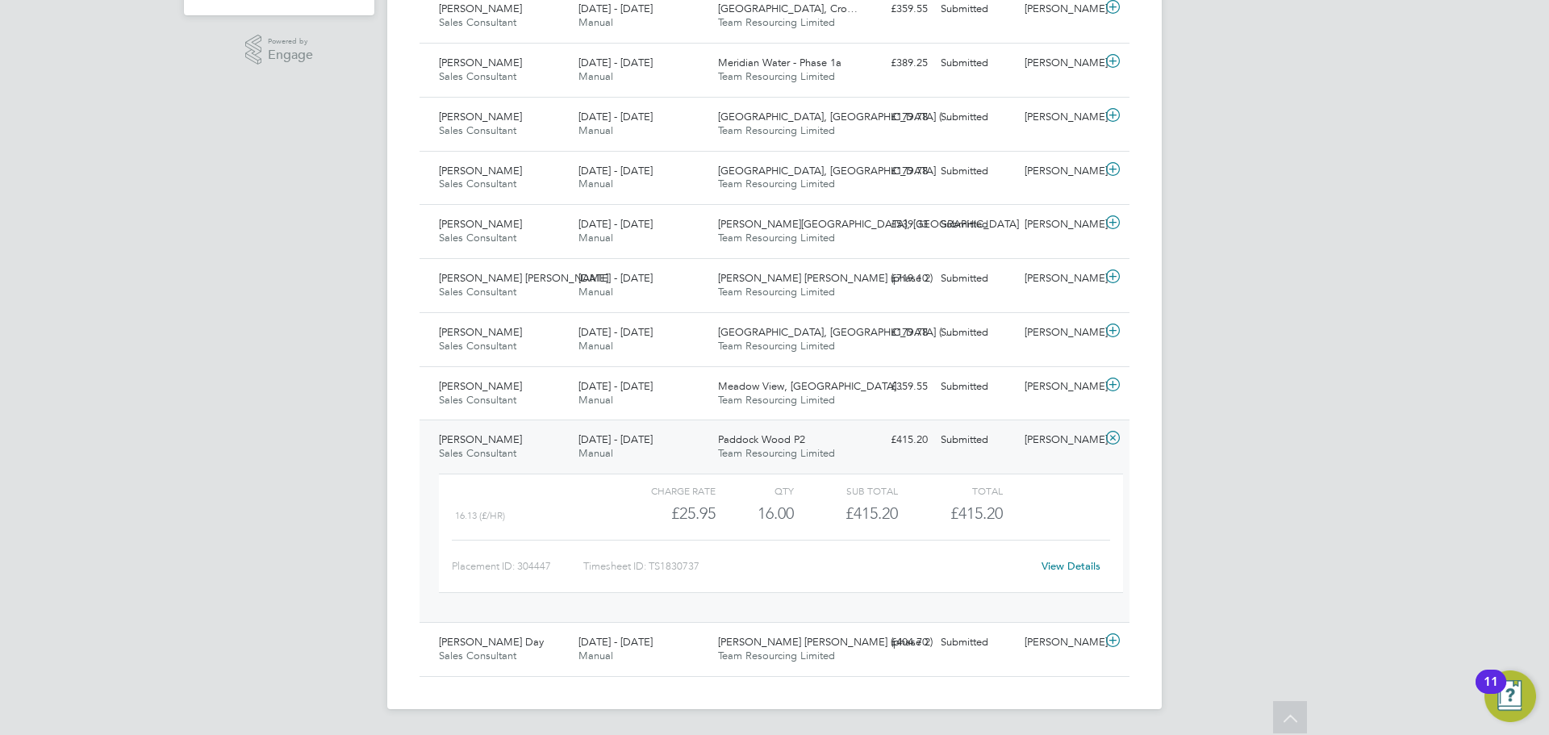
click at [1076, 566] on link "View Details" at bounding box center [1071, 566] width 59 height 14
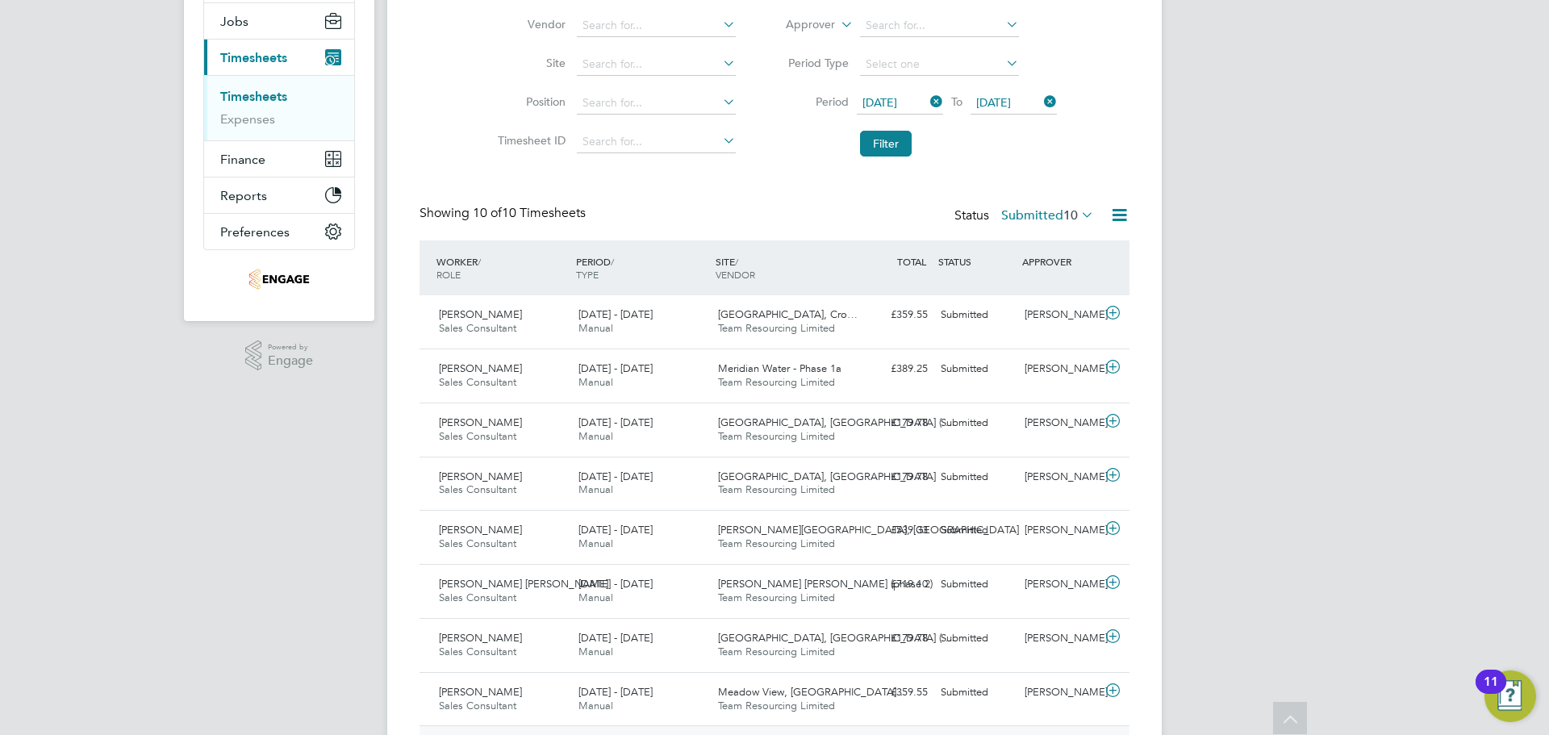
scroll to position [0, 0]
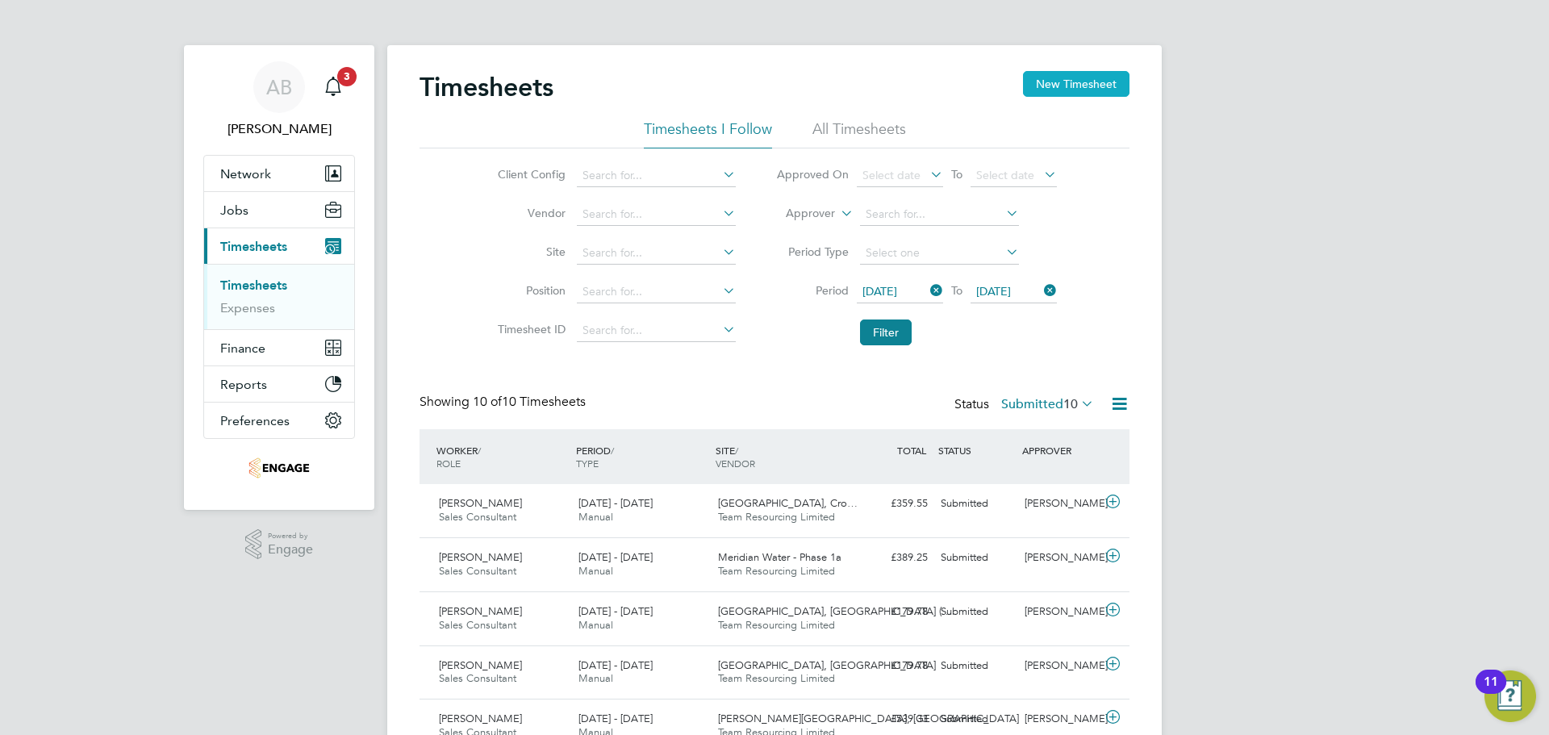
click at [1088, 81] on button "New Timesheet" at bounding box center [1076, 84] width 106 height 26
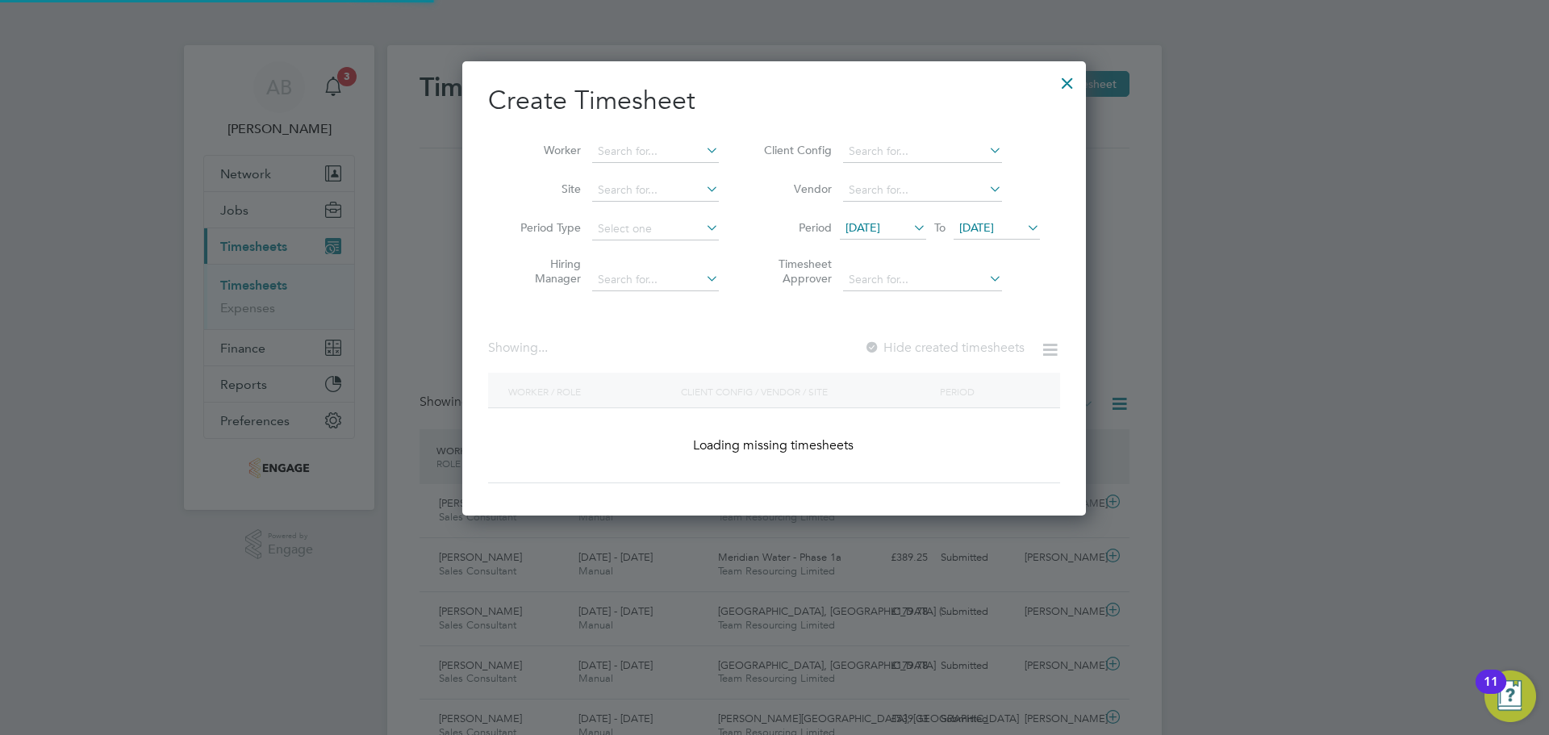
scroll to position [1102, 624]
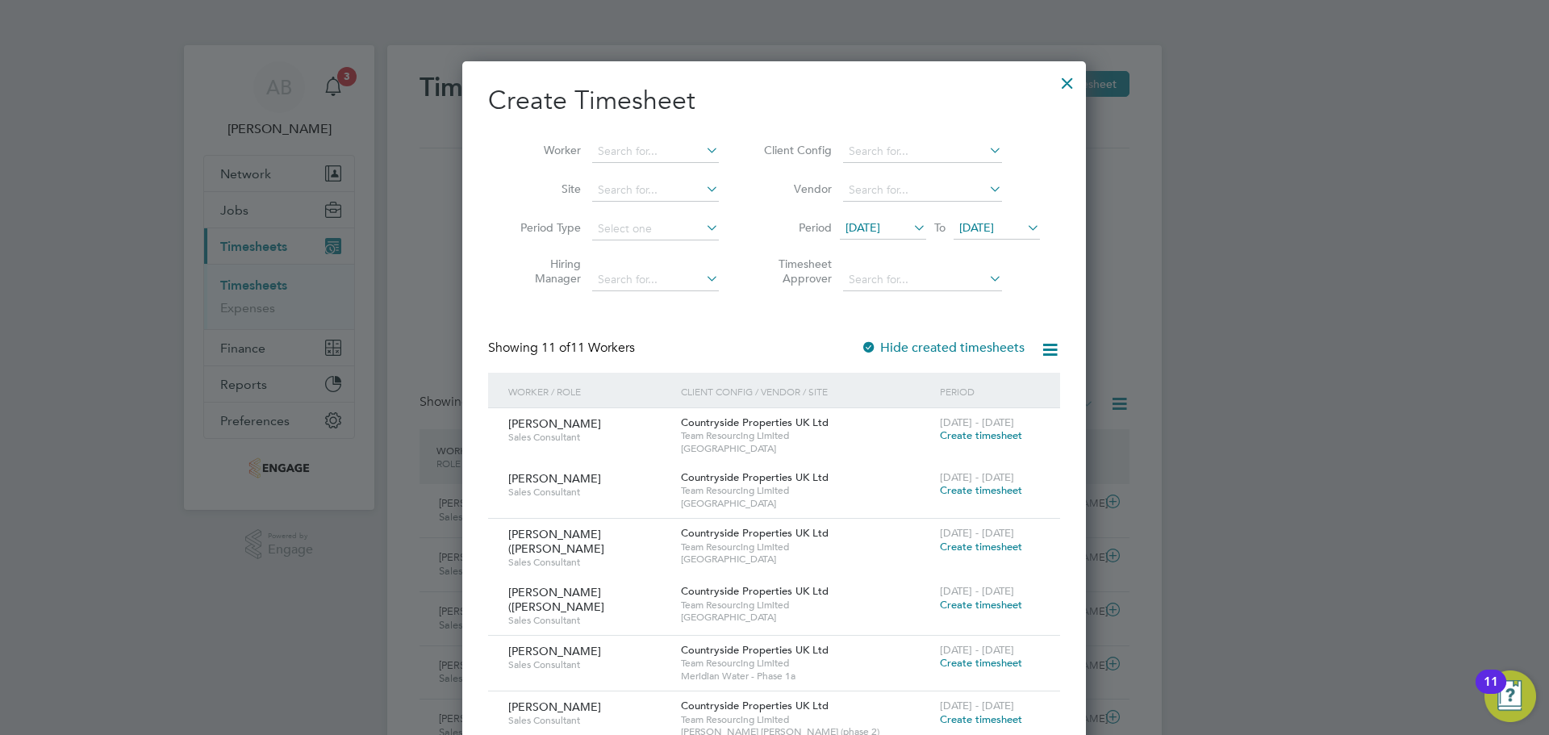
click at [880, 222] on span "15 Sep 2025" at bounding box center [863, 227] width 35 height 15
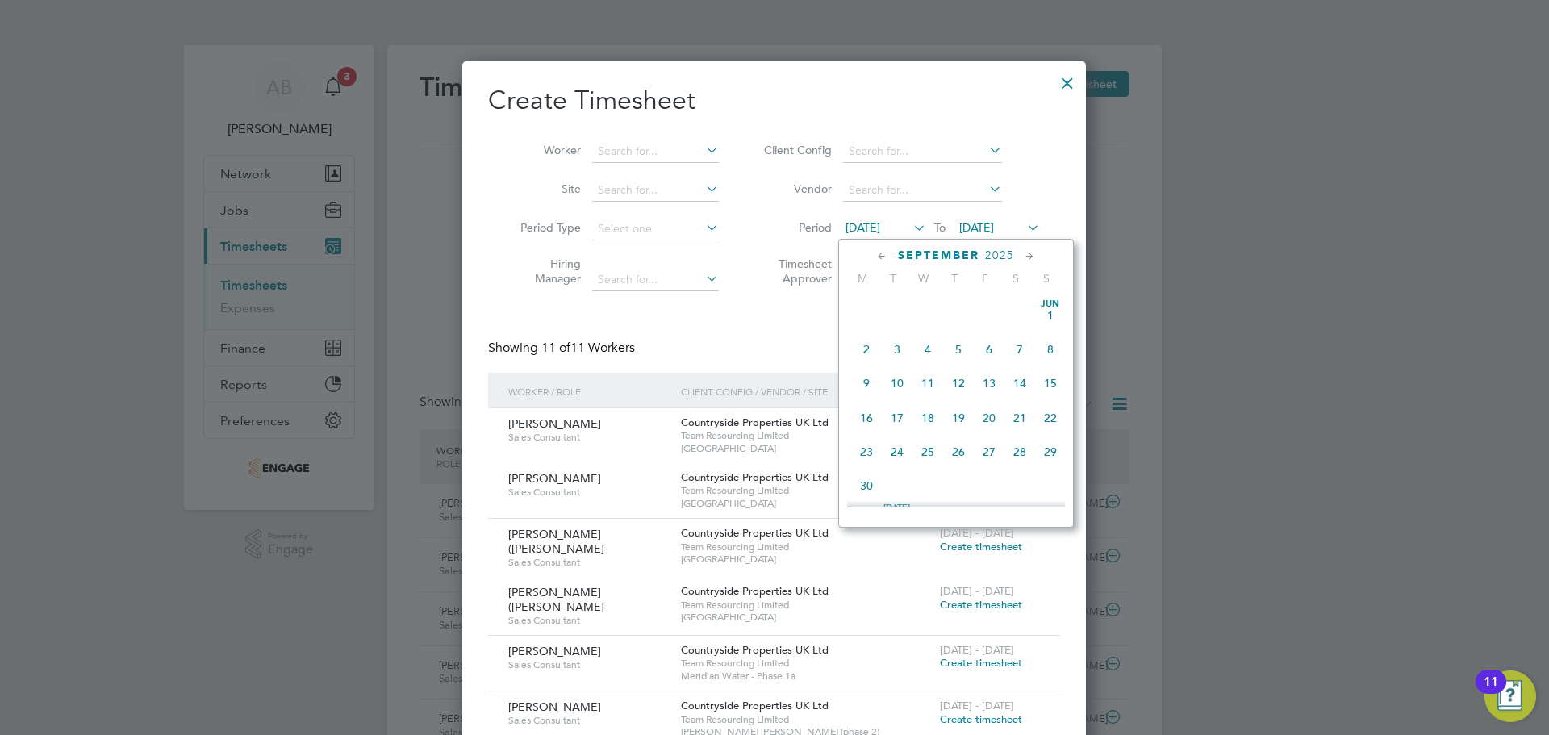
scroll to position [558, 0]
click at [867, 416] on span "22" at bounding box center [866, 404] width 31 height 31
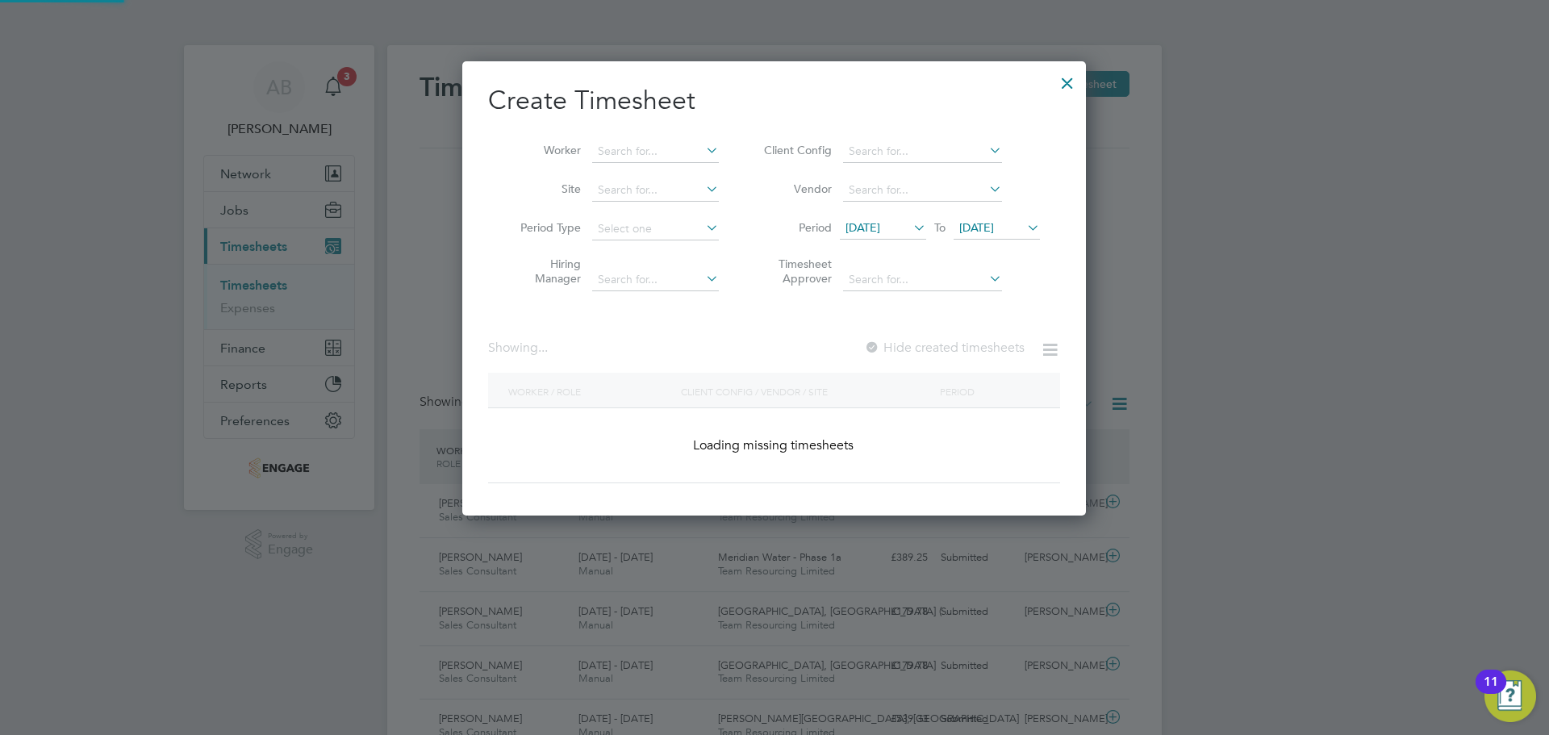
scroll to position [938, 624]
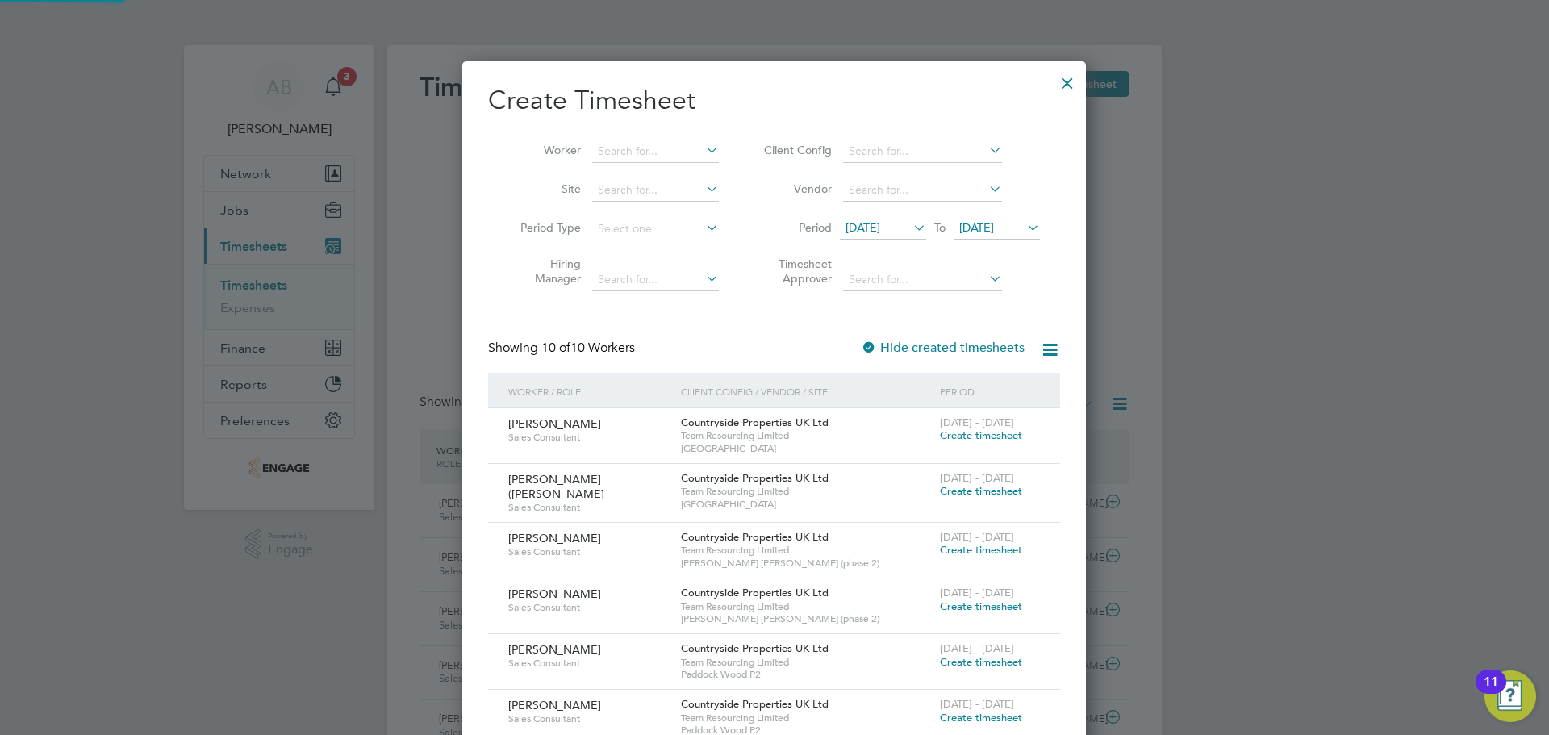
click at [994, 229] on span "22 Sep 2025" at bounding box center [976, 227] width 35 height 15
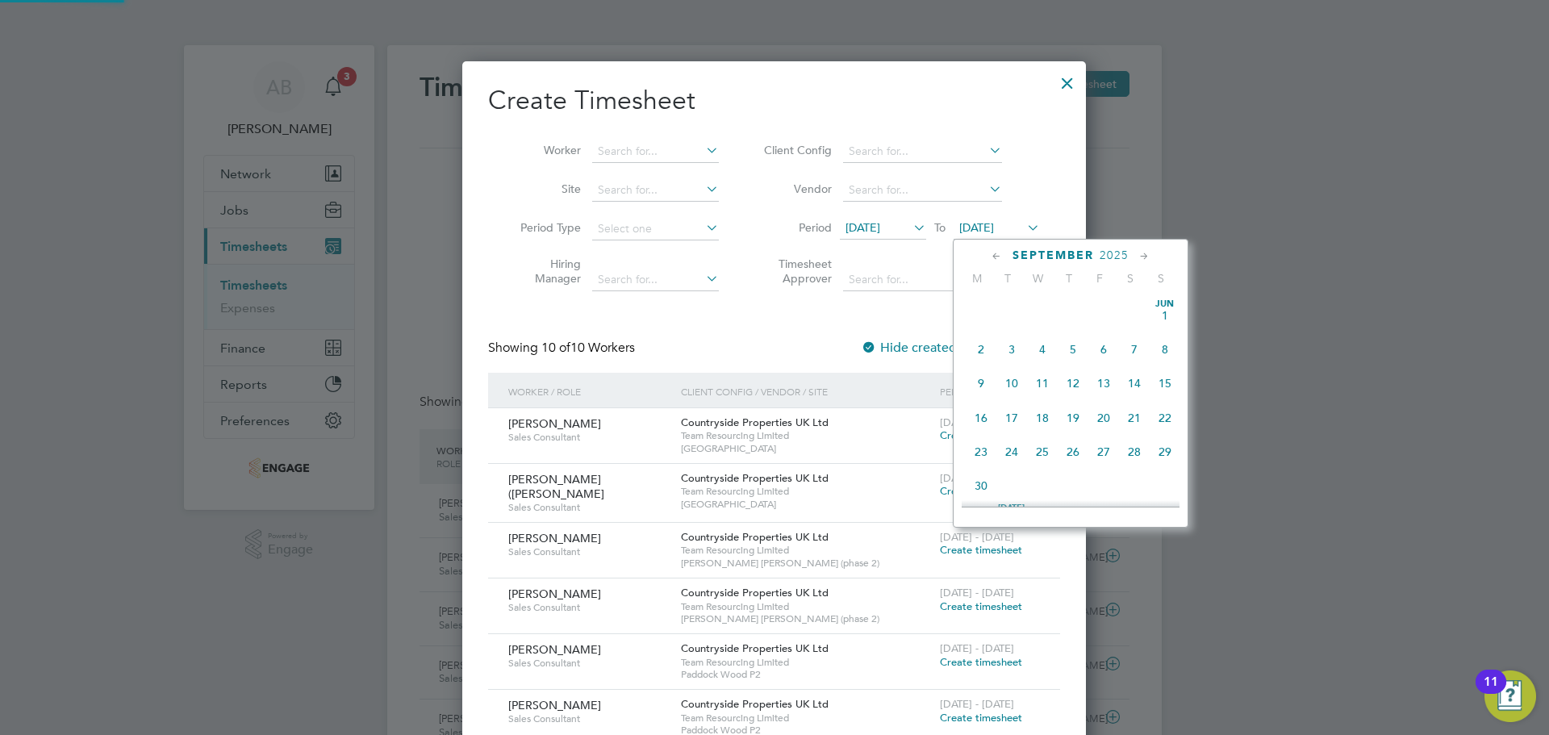
scroll to position [594, 0]
click at [1167, 382] on span "28" at bounding box center [1165, 368] width 31 height 31
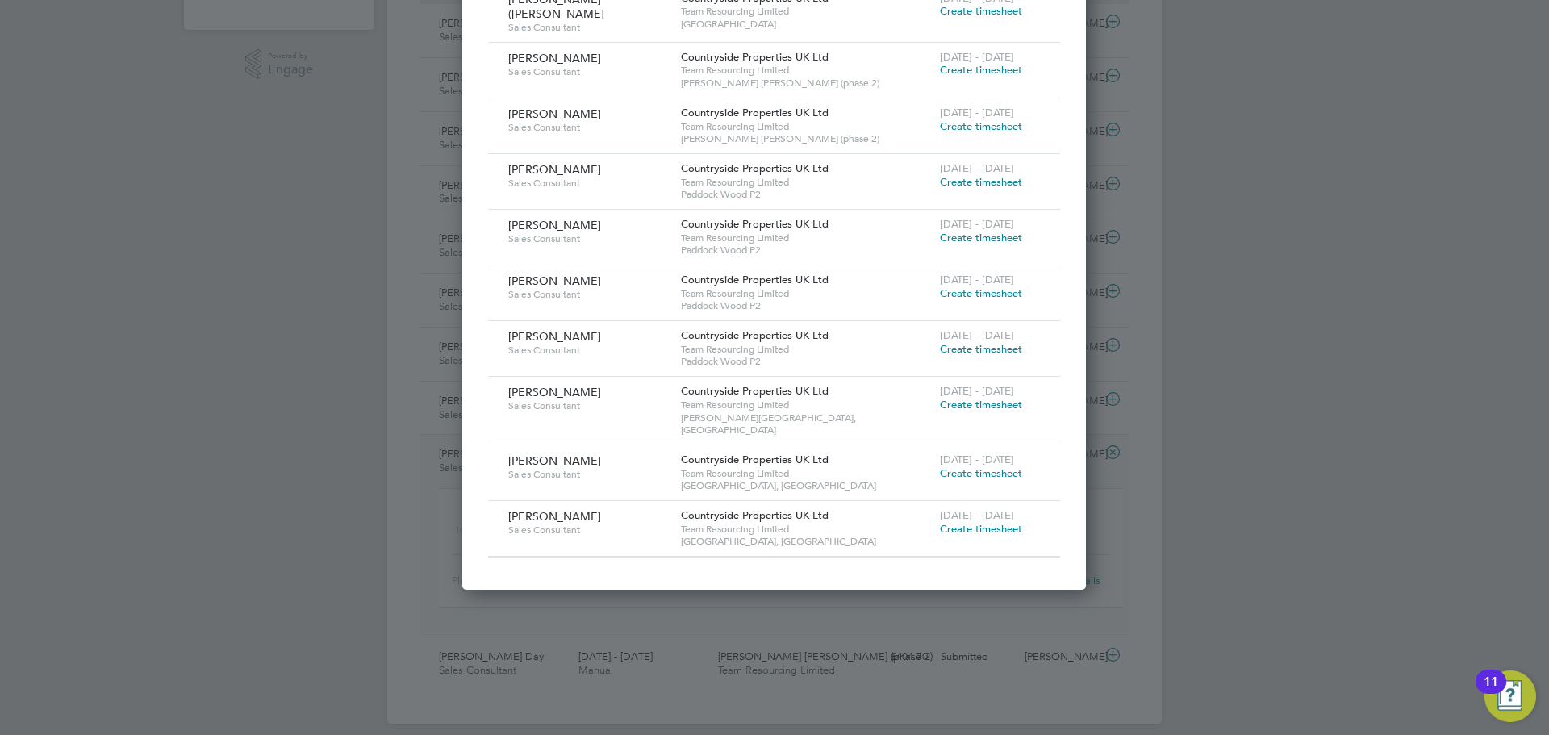
scroll to position [484, 0]
click at [991, 518] on span "Create timesheet" at bounding box center [981, 525] width 82 height 14
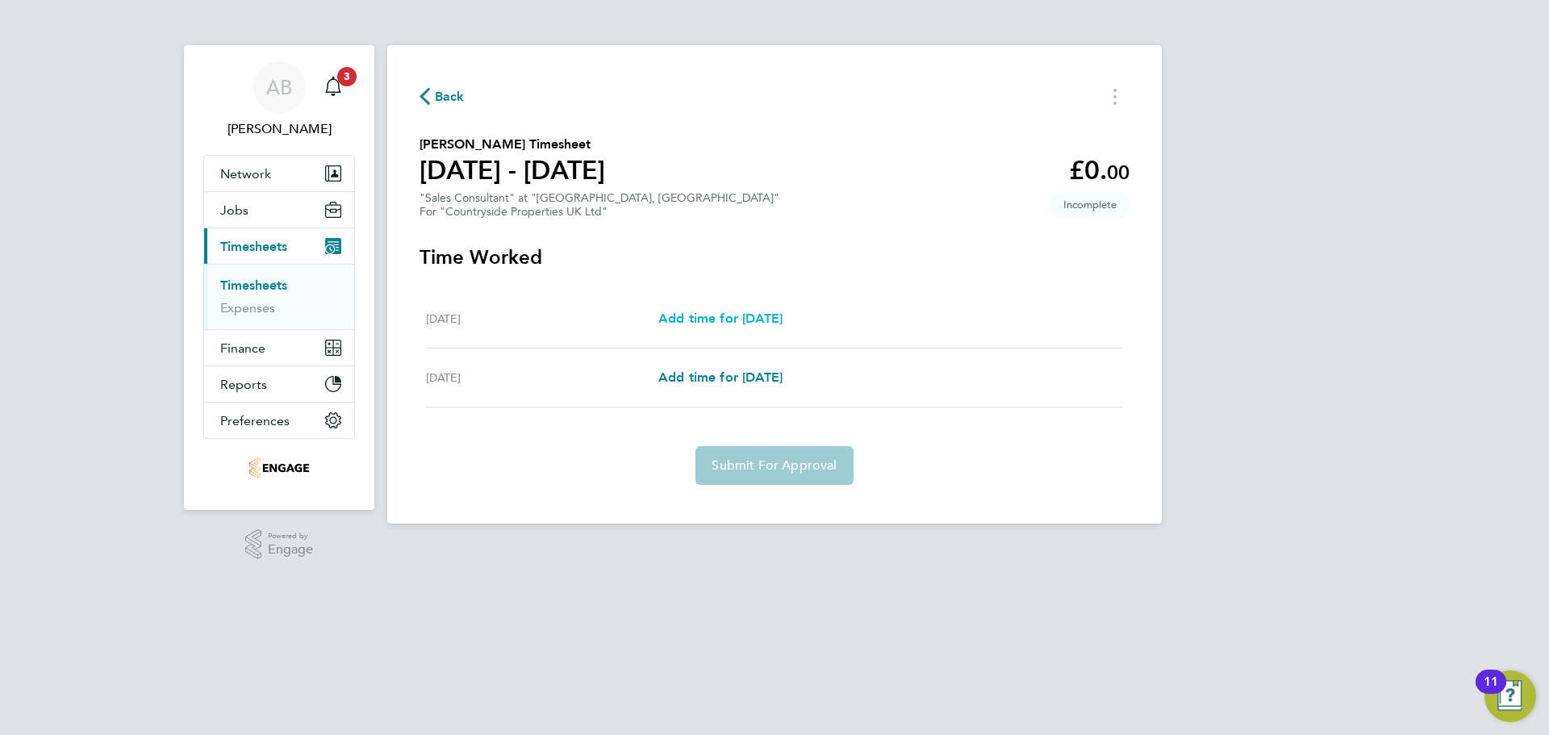
click at [756, 318] on span "Add time for Sat 27 Sep" at bounding box center [720, 318] width 124 height 15
select select "30"
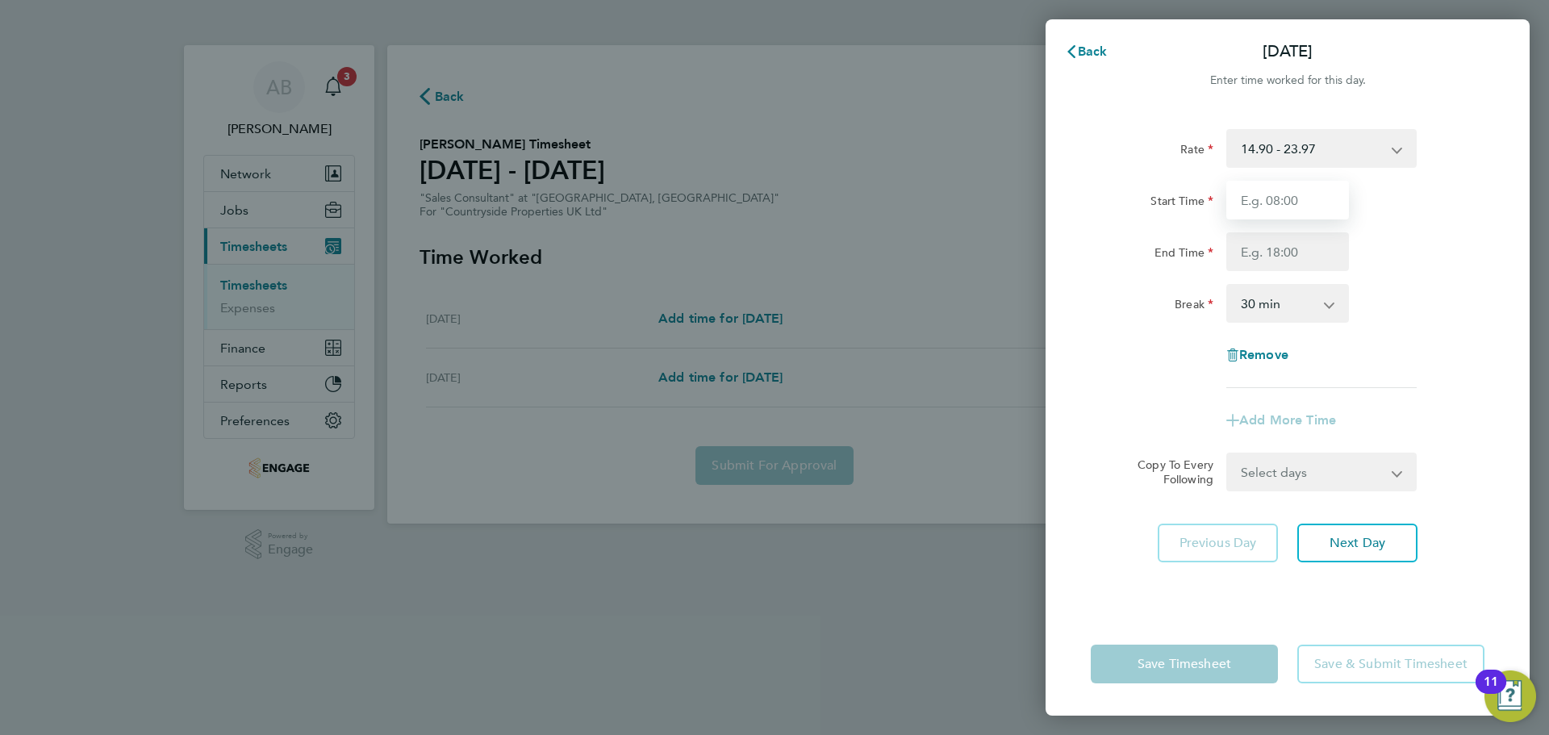
click at [1270, 190] on input "Start Time" at bounding box center [1287, 200] width 123 height 39
type input "09:30"
click at [1272, 252] on input "End Time" at bounding box center [1287, 251] width 123 height 39
type input "17:00"
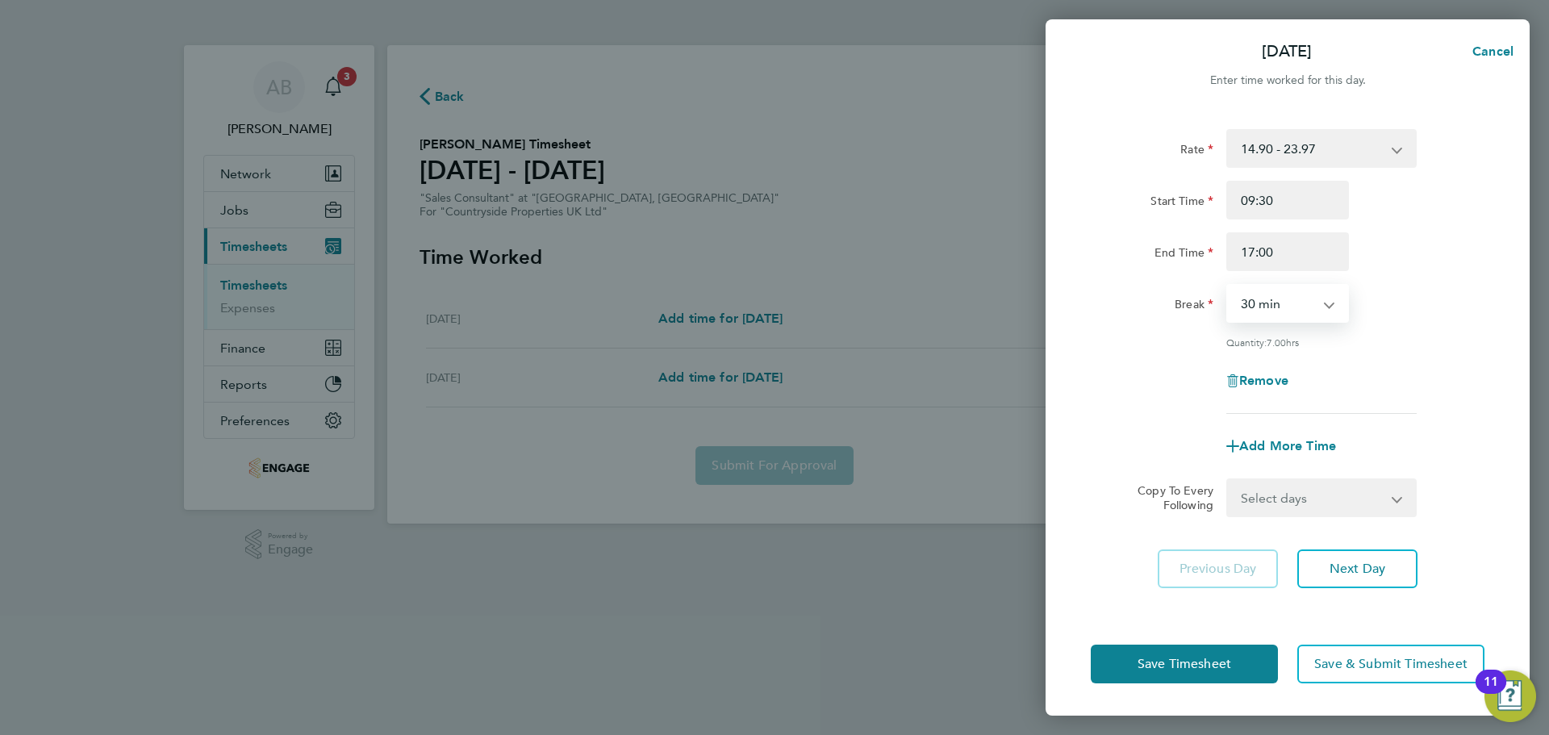
click at [1280, 312] on select "0 min 15 min 30 min 45 min 60 min 75 min 90 min" at bounding box center [1278, 303] width 100 height 35
select select "0"
click at [1228, 286] on select "0 min 15 min 30 min 45 min 60 min 75 min 90 min" at bounding box center [1278, 303] width 100 height 35
click at [1341, 563] on span "Next Day" at bounding box center [1358, 569] width 56 height 16
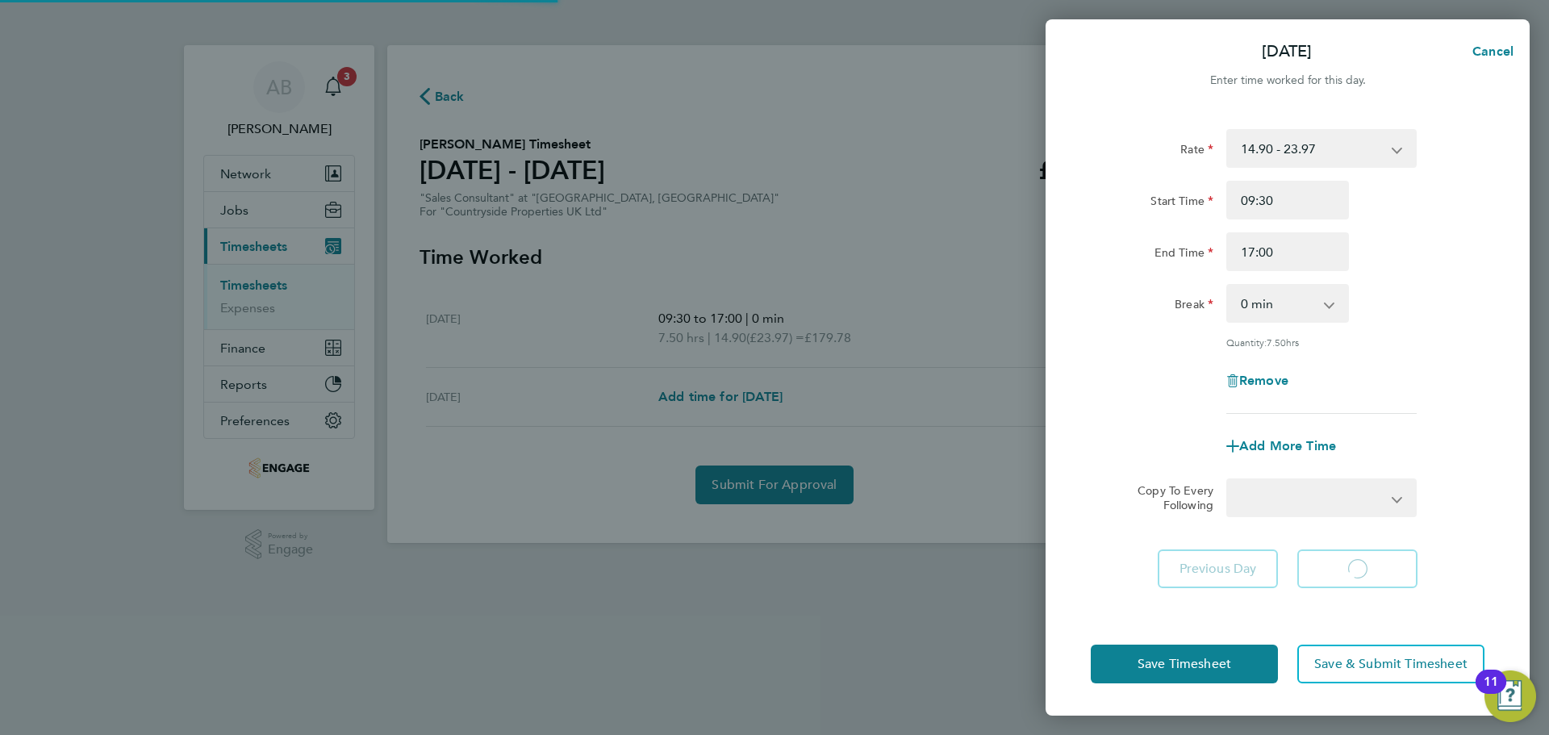
select select "30"
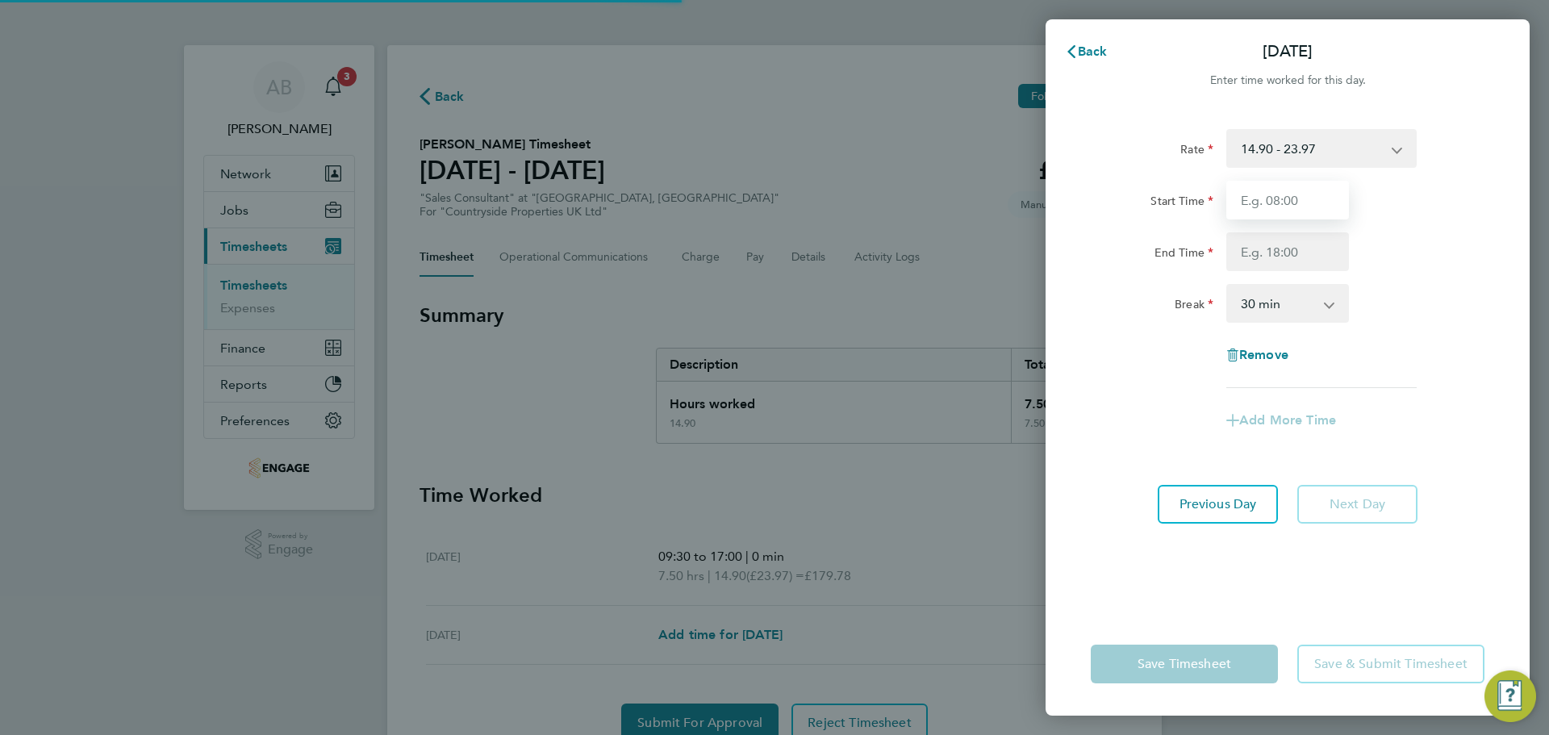
drag, startPoint x: 1267, startPoint y: 228, endPoint x: 1270, endPoint y: 202, distance: 25.9
click at [1269, 202] on input "Start Time" at bounding box center [1287, 200] width 123 height 39
type input "09:30"
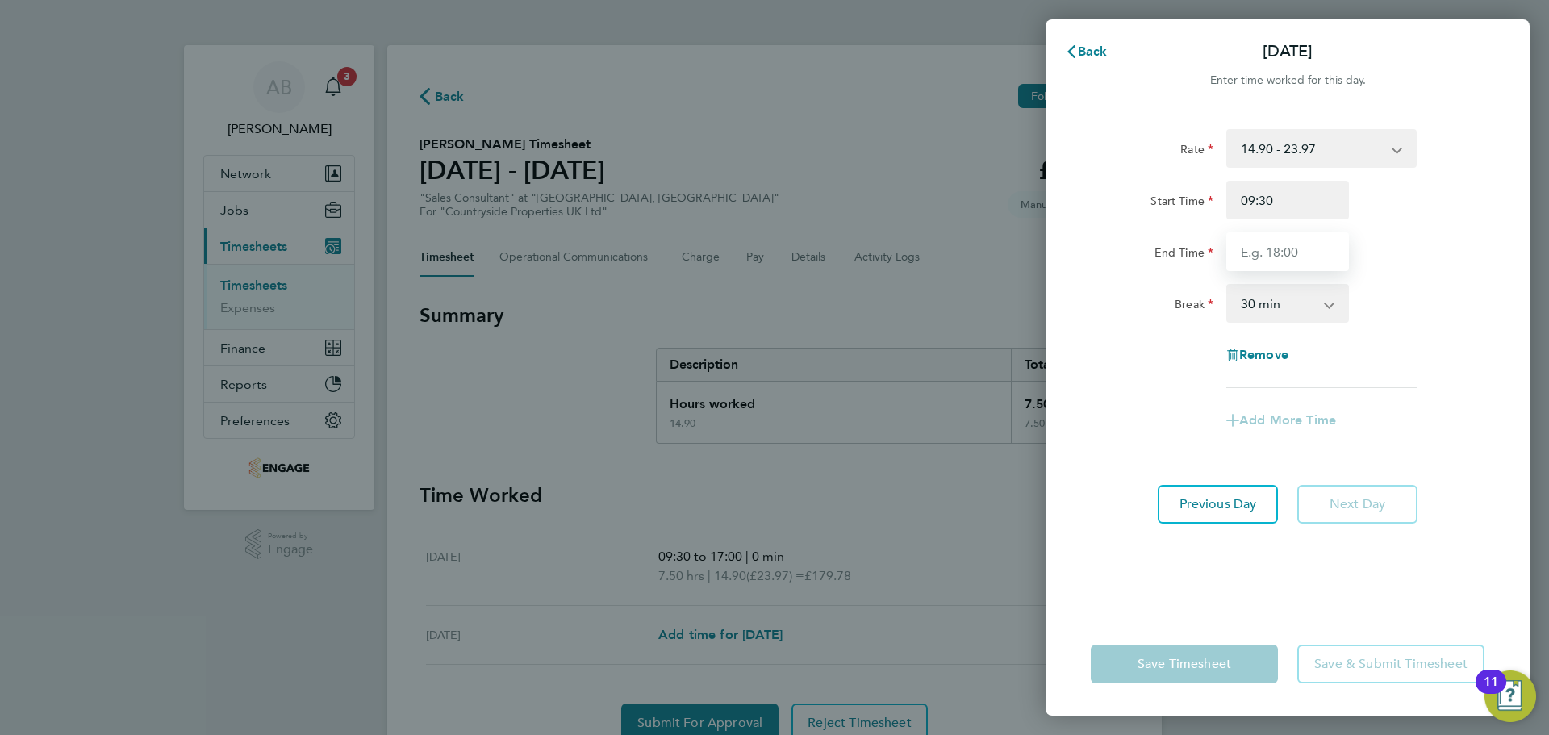
click at [1302, 250] on input "End Time" at bounding box center [1287, 251] width 123 height 39
type input "17:00"
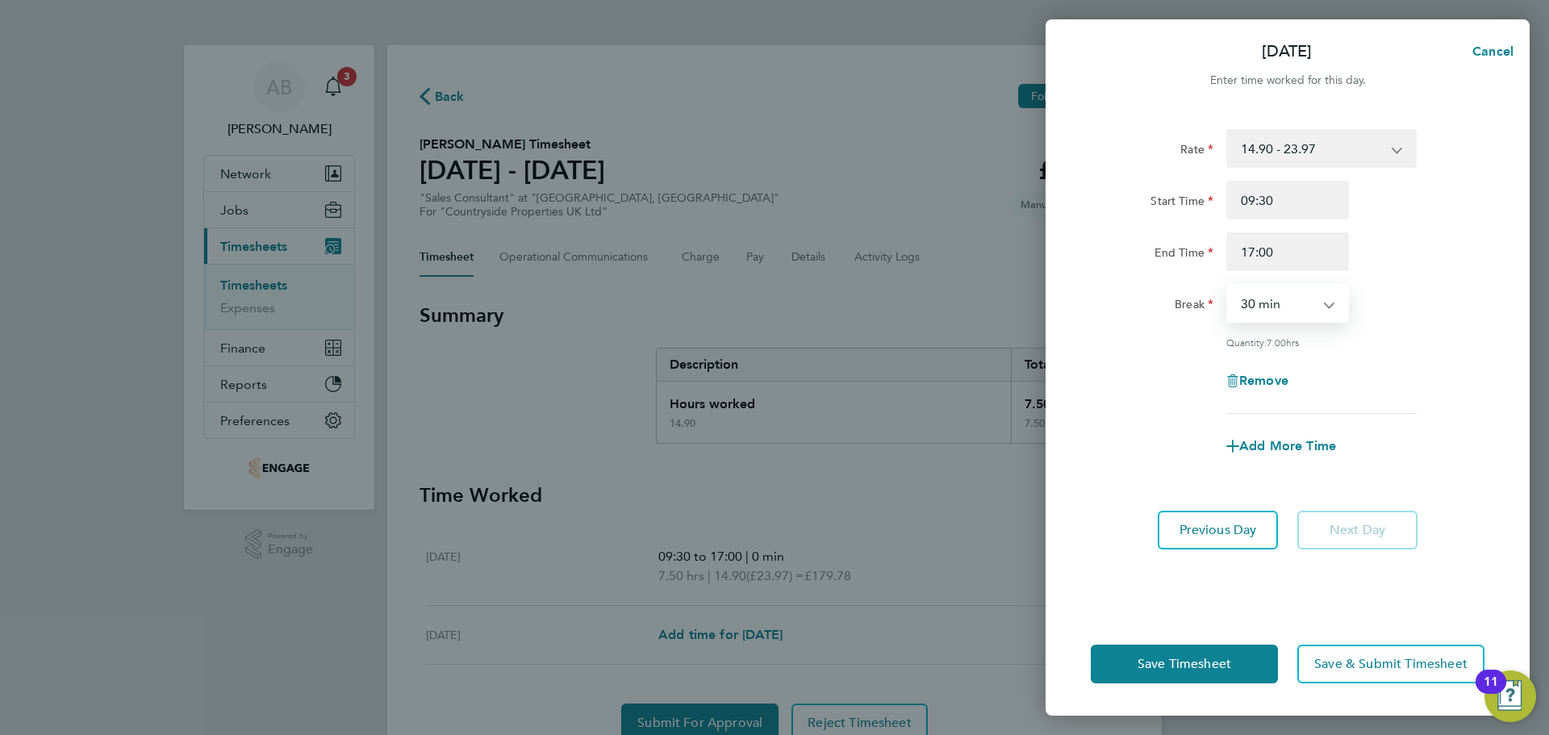
click at [1296, 303] on select "0 min 15 min 30 min 45 min 60 min 75 min 90 min" at bounding box center [1278, 303] width 100 height 35
select select "0"
click at [1228, 286] on select "0 min 15 min 30 min 45 min 60 min 75 min 90 min" at bounding box center [1278, 303] width 100 height 35
click at [1220, 666] on span "Save Timesheet" at bounding box center [1185, 664] width 94 height 16
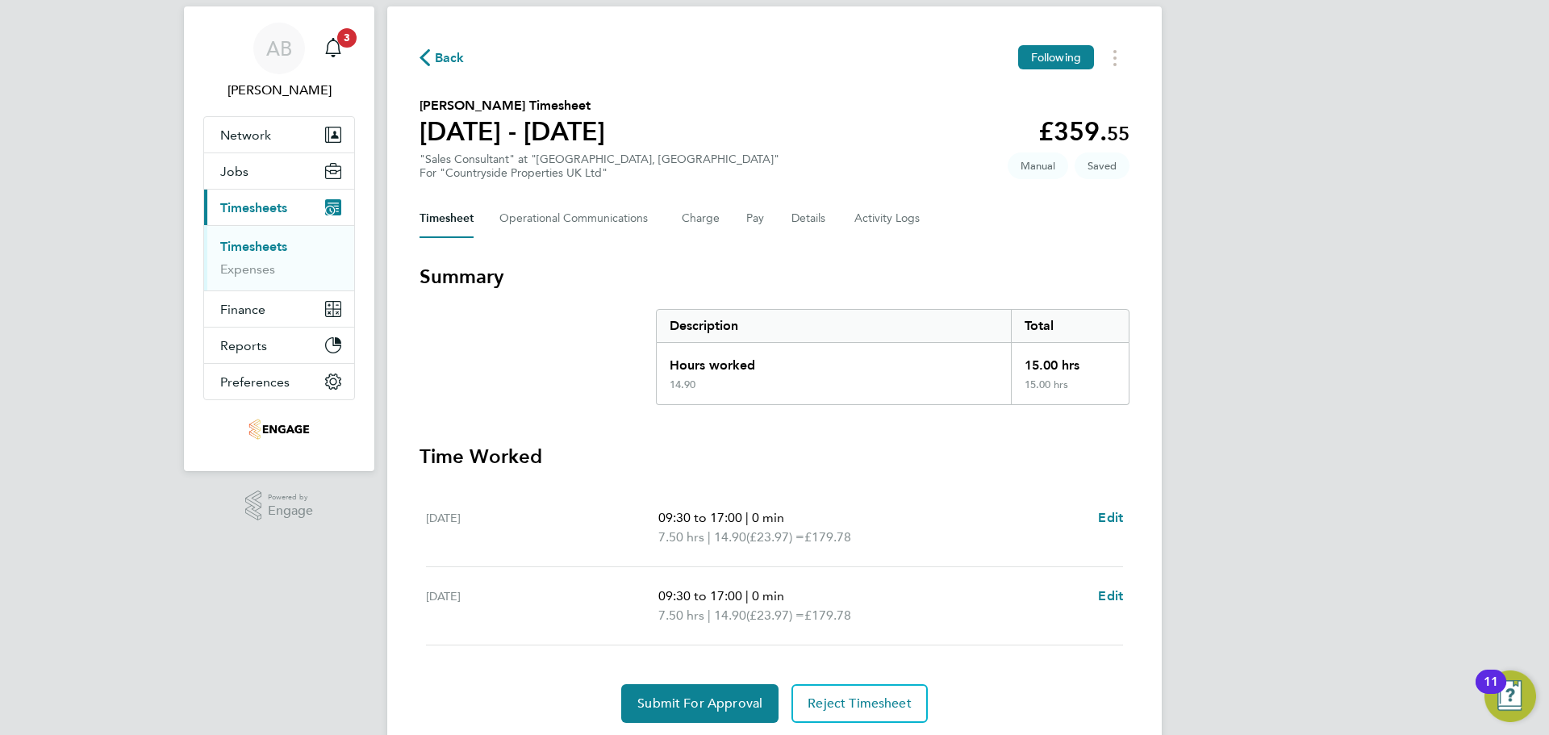
scroll to position [91, 0]
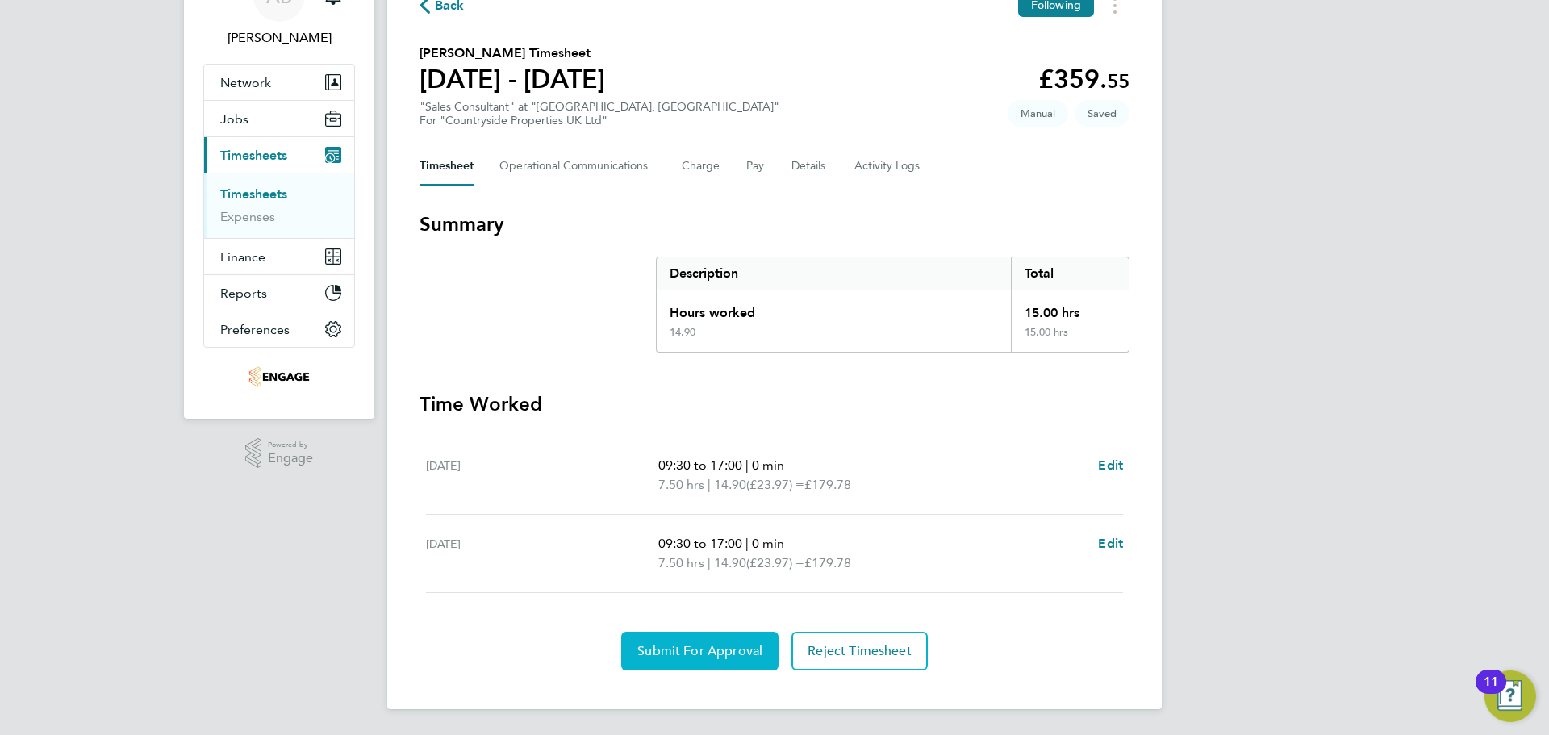
click at [723, 645] on span "Submit For Approval" at bounding box center [699, 651] width 125 height 16
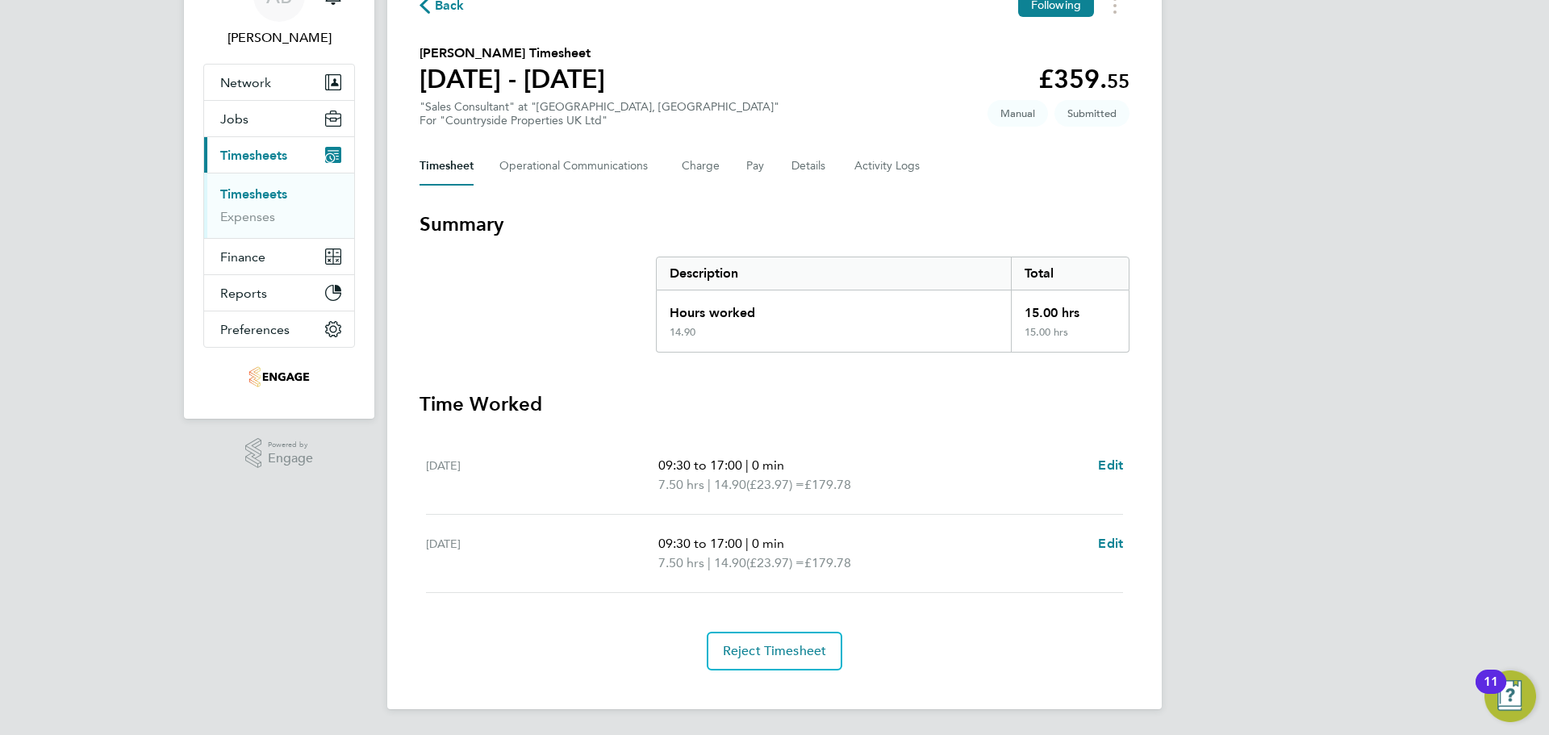
click at [453, 13] on span "Back" at bounding box center [450, 5] width 30 height 19
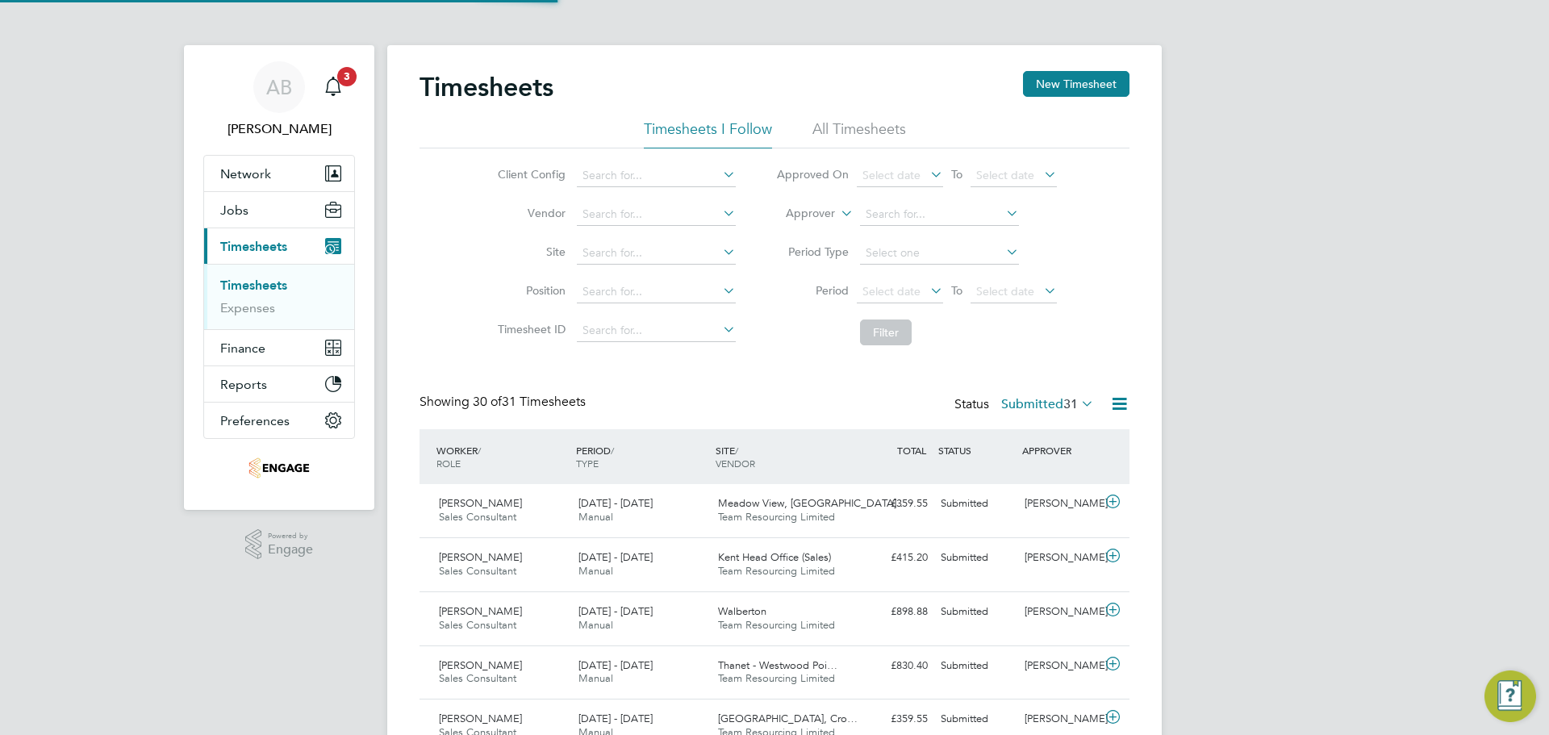
scroll to position [8, 8]
click at [927, 290] on icon at bounding box center [927, 290] width 0 height 23
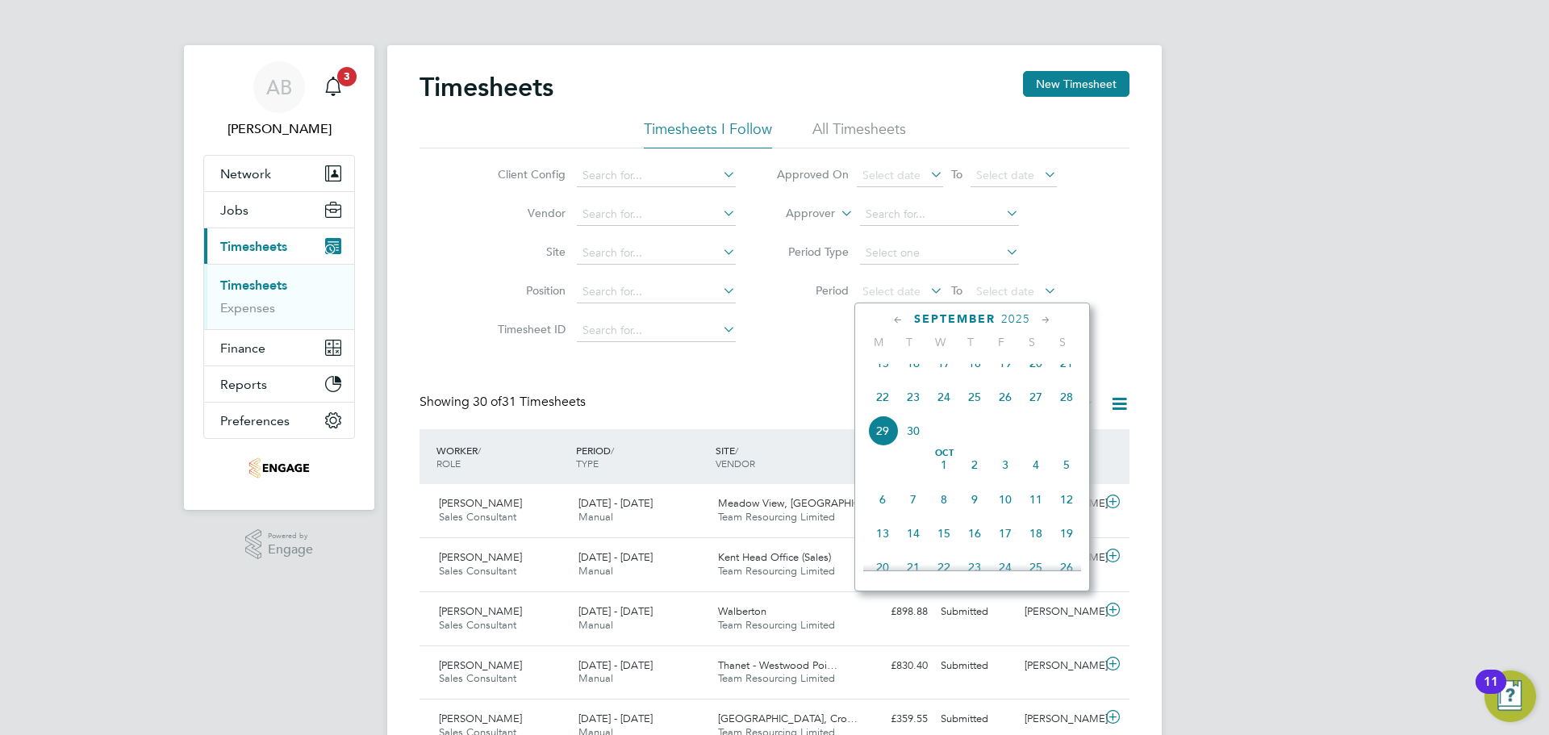
click at [881, 406] on span "22" at bounding box center [882, 397] width 31 height 31
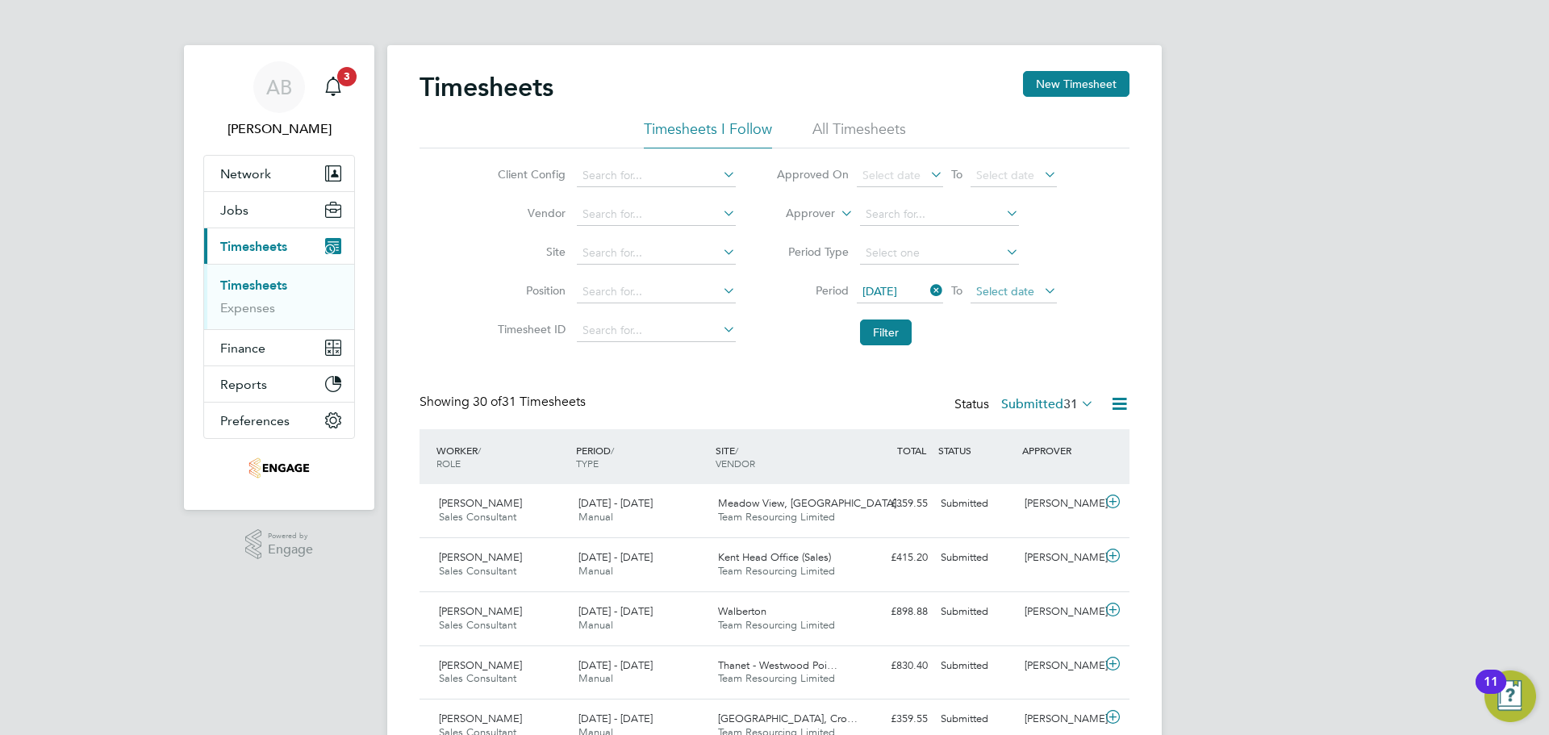
click at [1009, 290] on span "Select date" at bounding box center [1005, 291] width 58 height 15
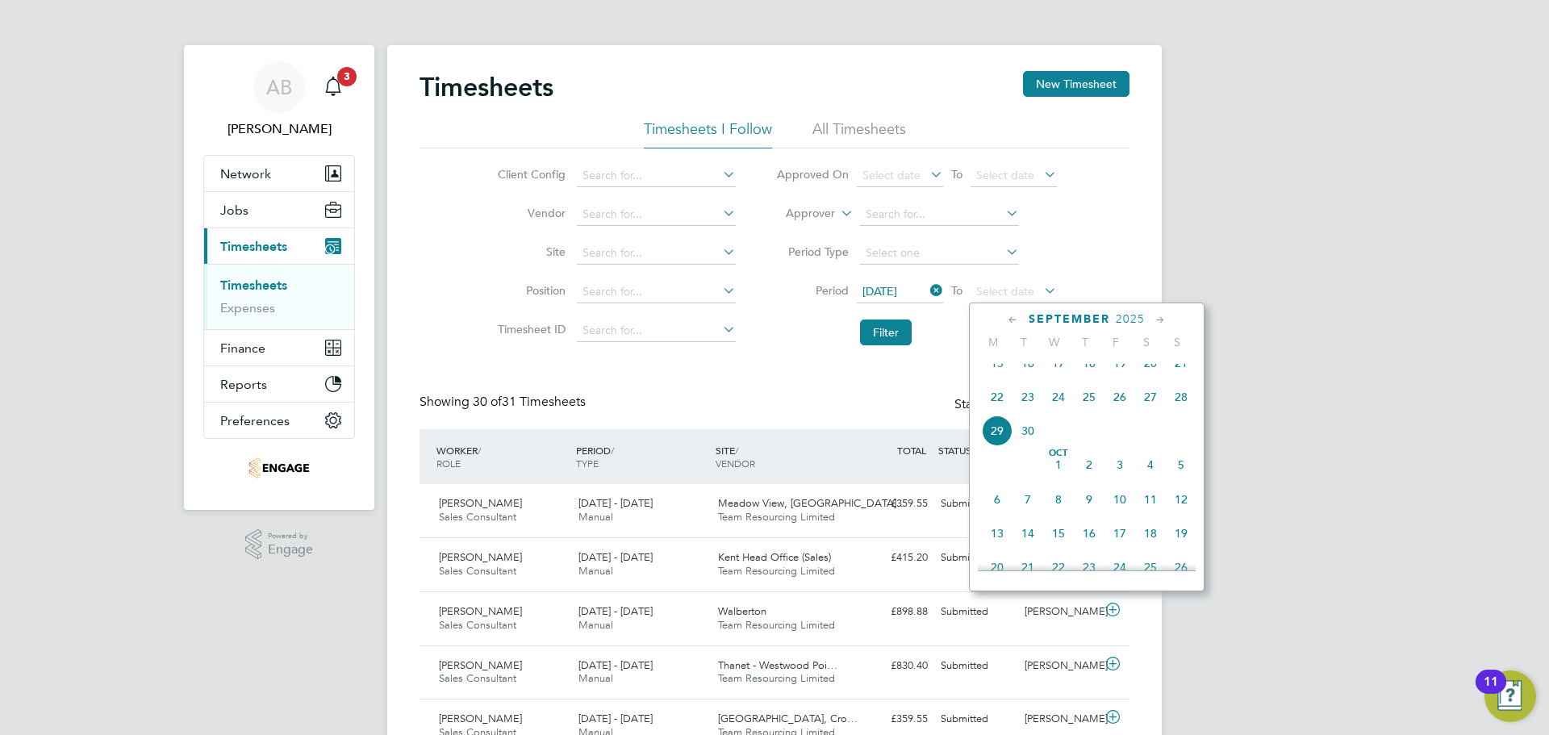
click at [1185, 411] on span "28" at bounding box center [1181, 397] width 31 height 31
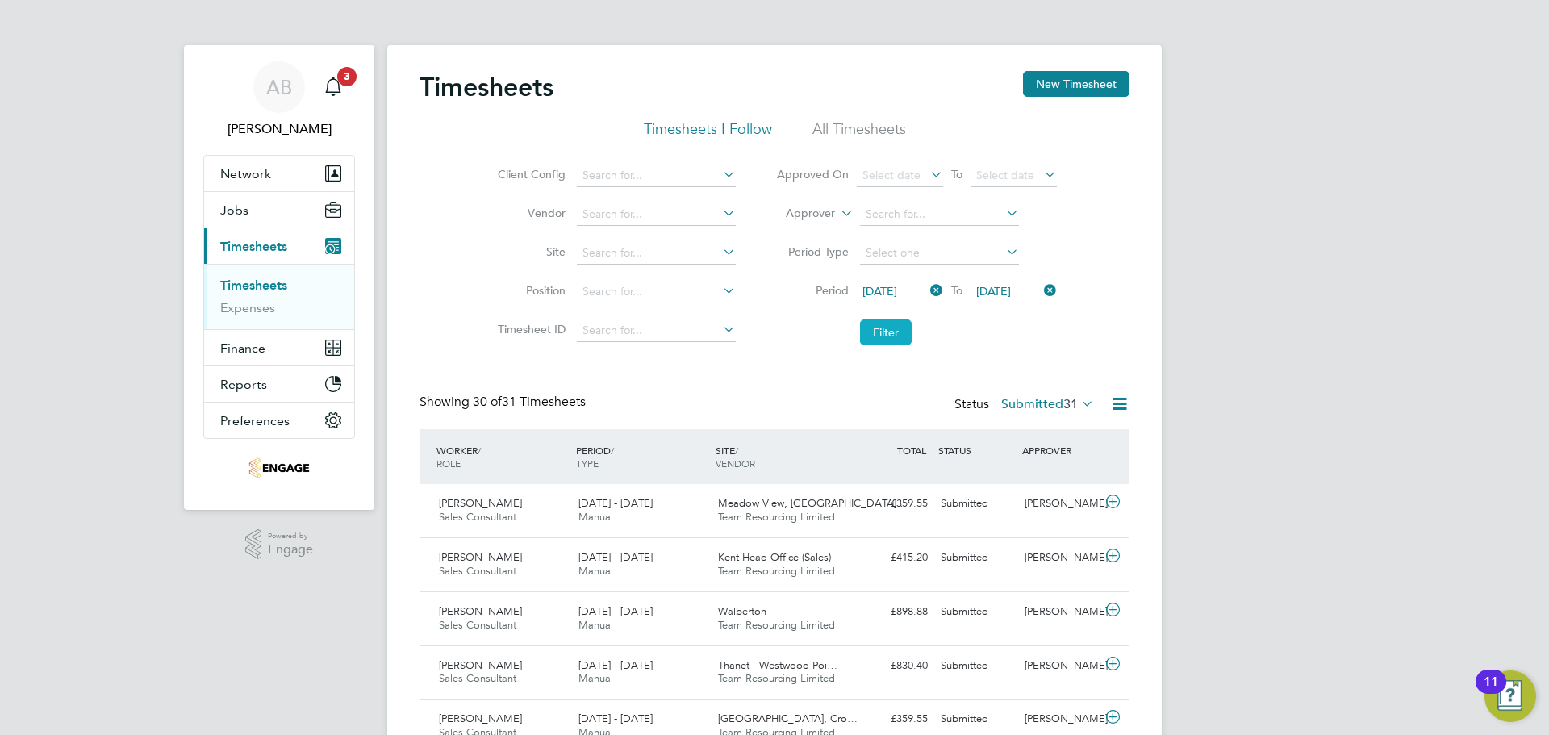
click at [894, 335] on button "Filter" at bounding box center [886, 332] width 52 height 26
click at [1078, 403] on icon at bounding box center [1078, 403] width 0 height 23
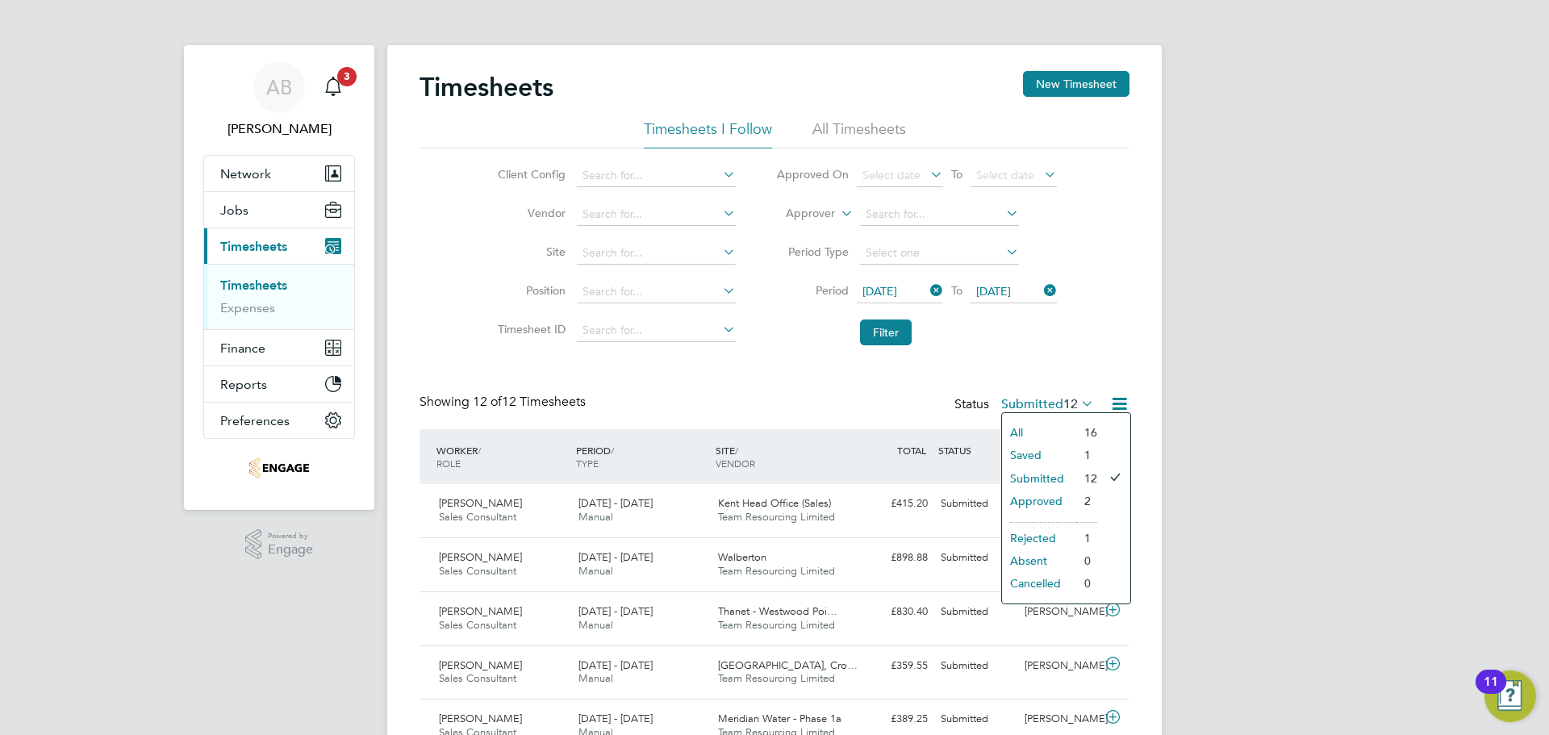
click at [1059, 424] on li "All" at bounding box center [1039, 432] width 74 height 23
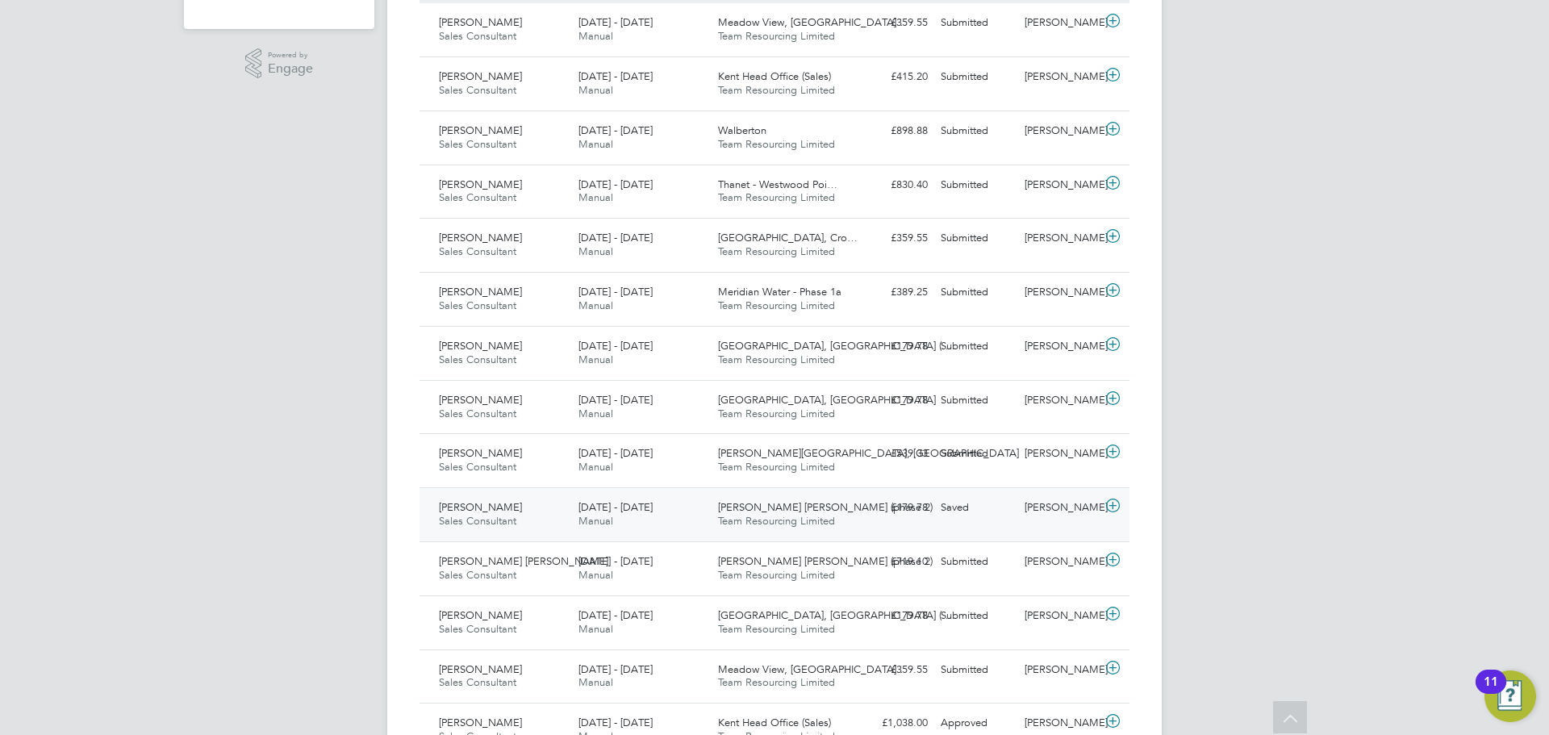
click at [807, 522] on span "Team Resourcing Limited" at bounding box center [776, 521] width 117 height 14
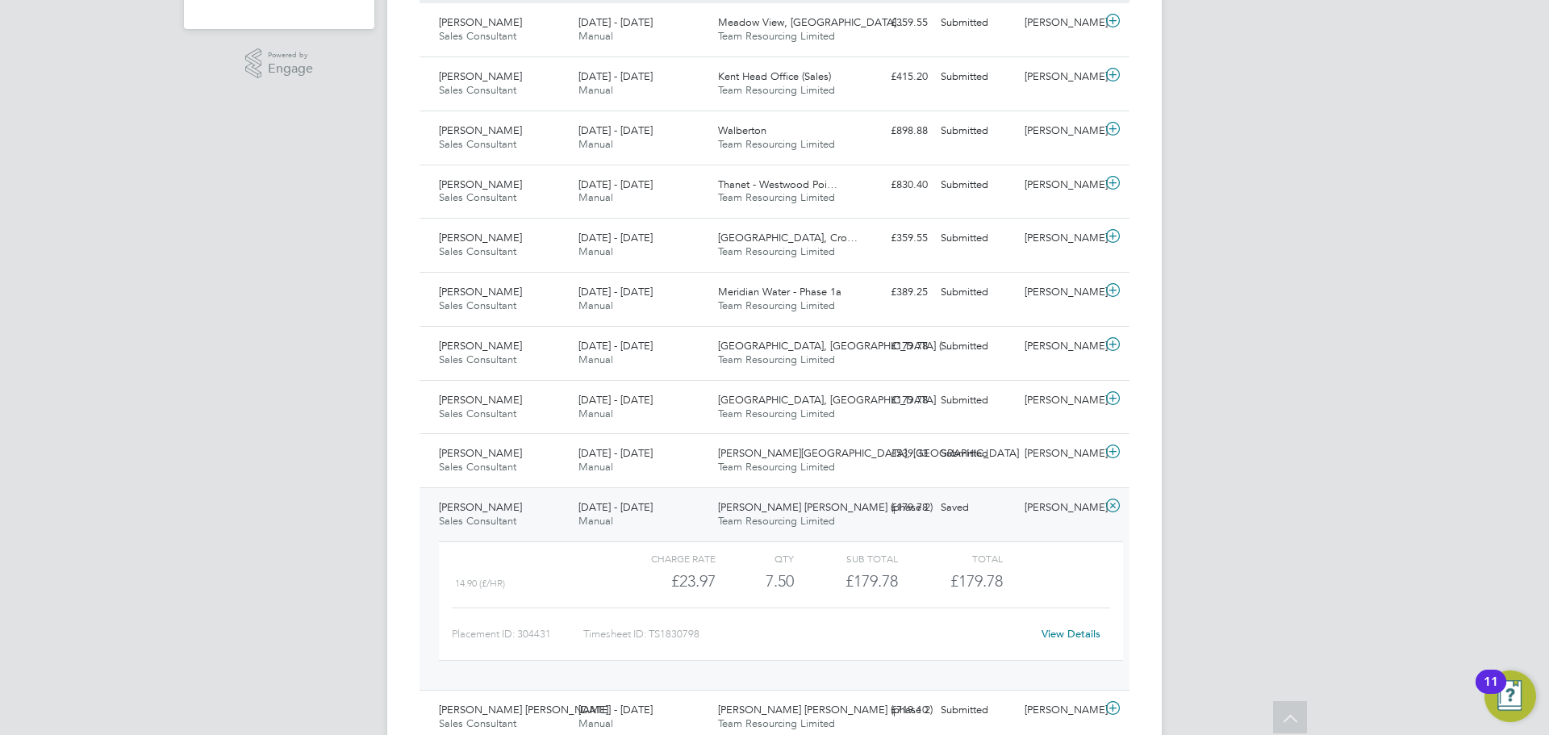
click at [1087, 634] on link "View Details" at bounding box center [1071, 634] width 59 height 14
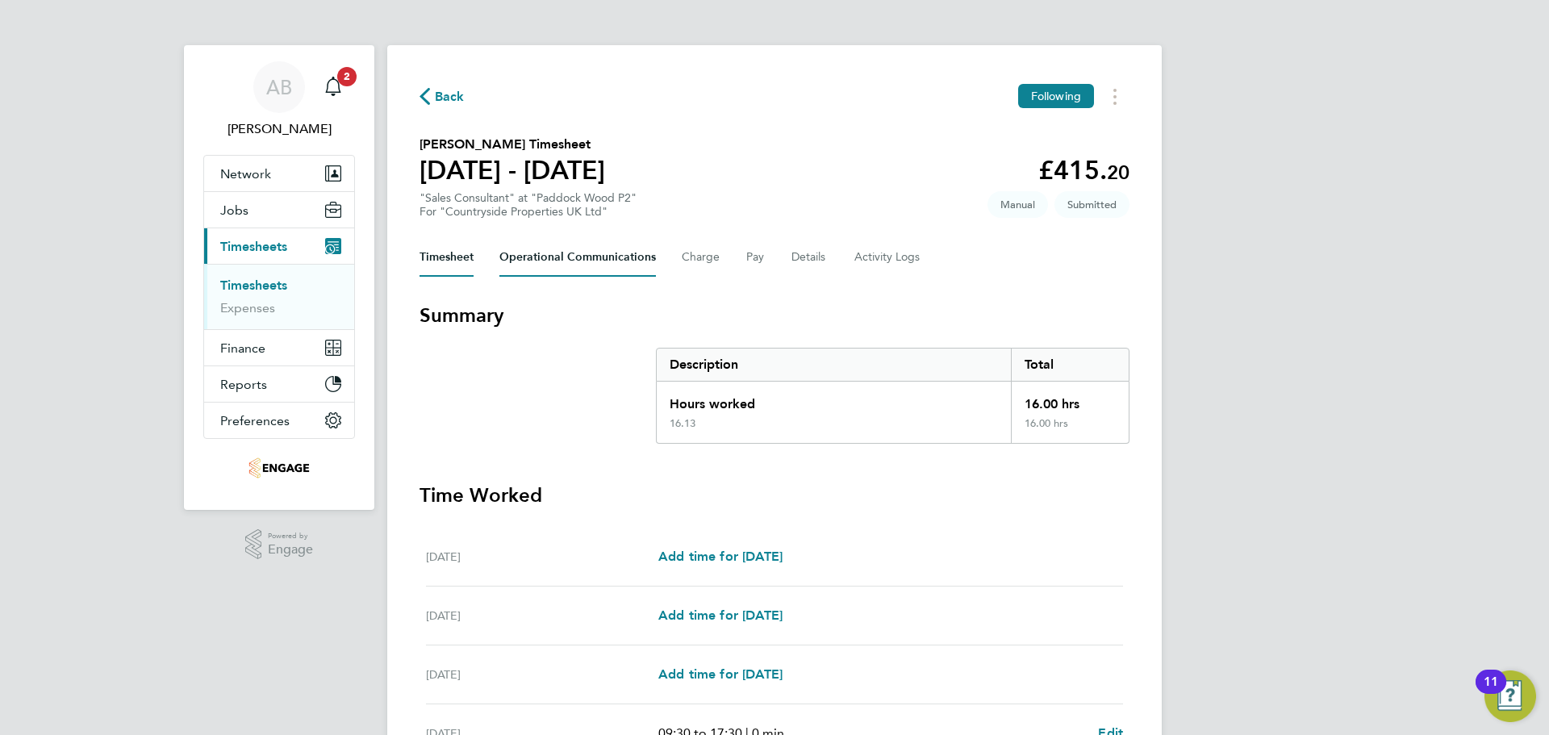
click at [573, 245] on Communications-tab "Operational Communications" at bounding box center [577, 257] width 157 height 39
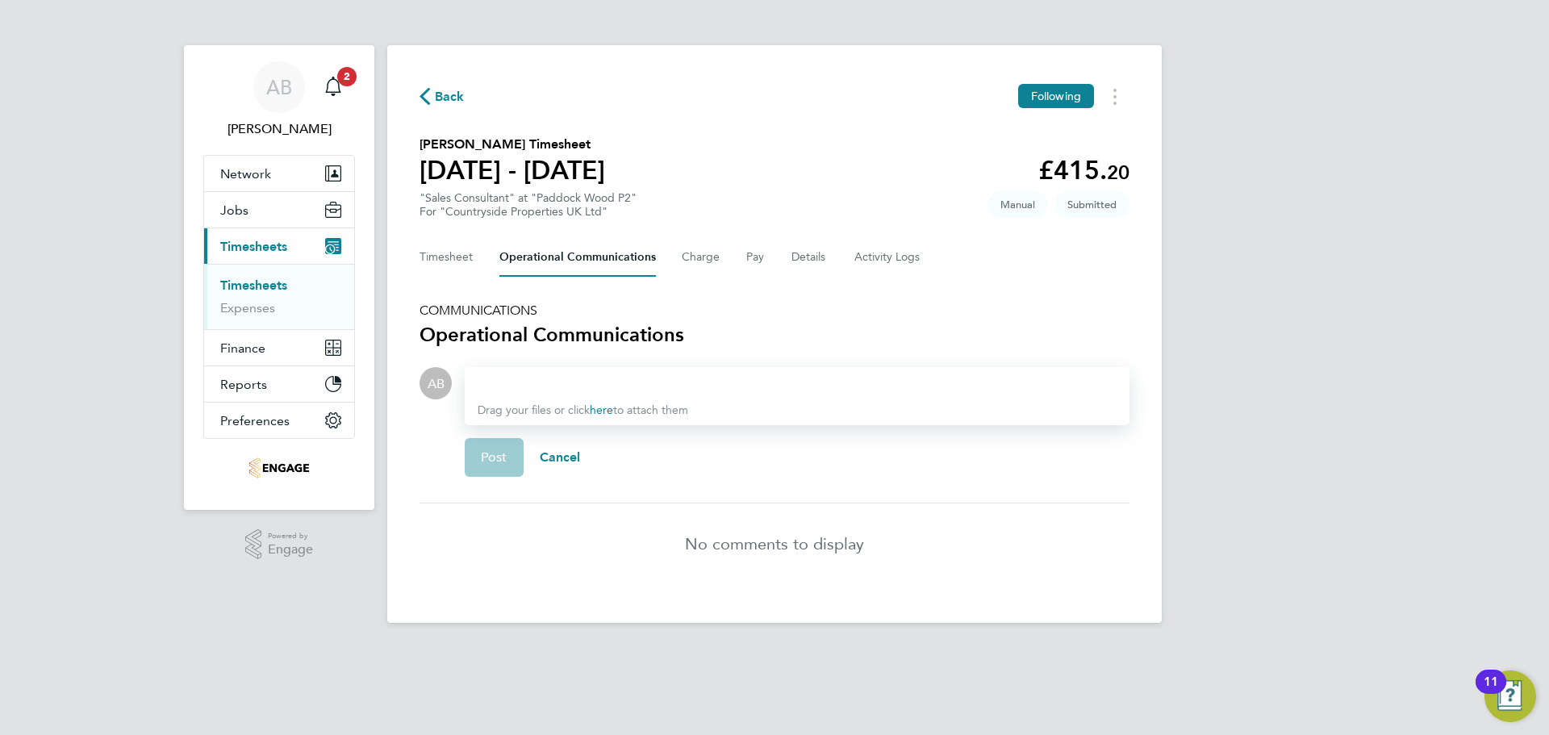
click at [571, 384] on div at bounding box center [797, 383] width 639 height 19
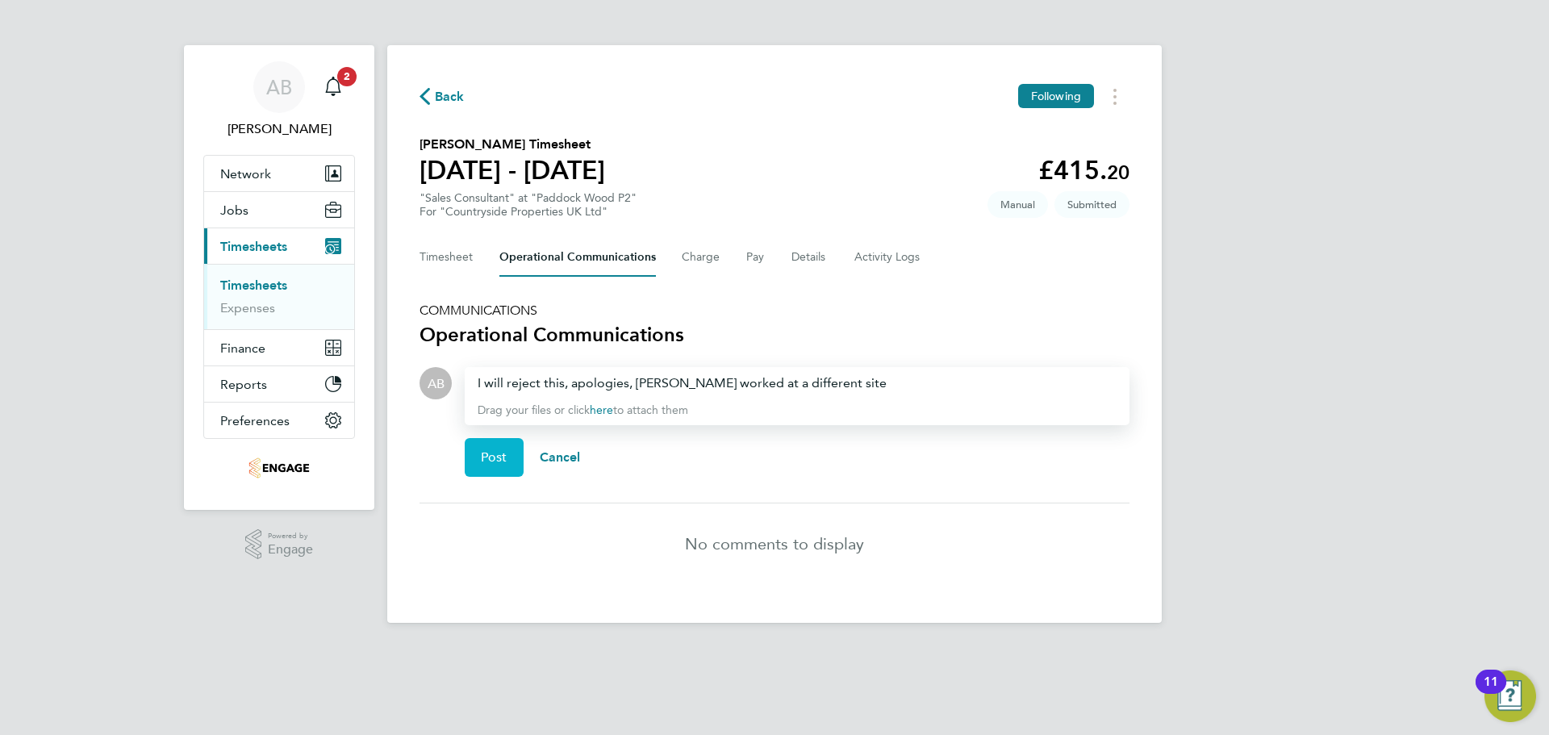
click at [510, 457] on button "Post" at bounding box center [494, 457] width 59 height 39
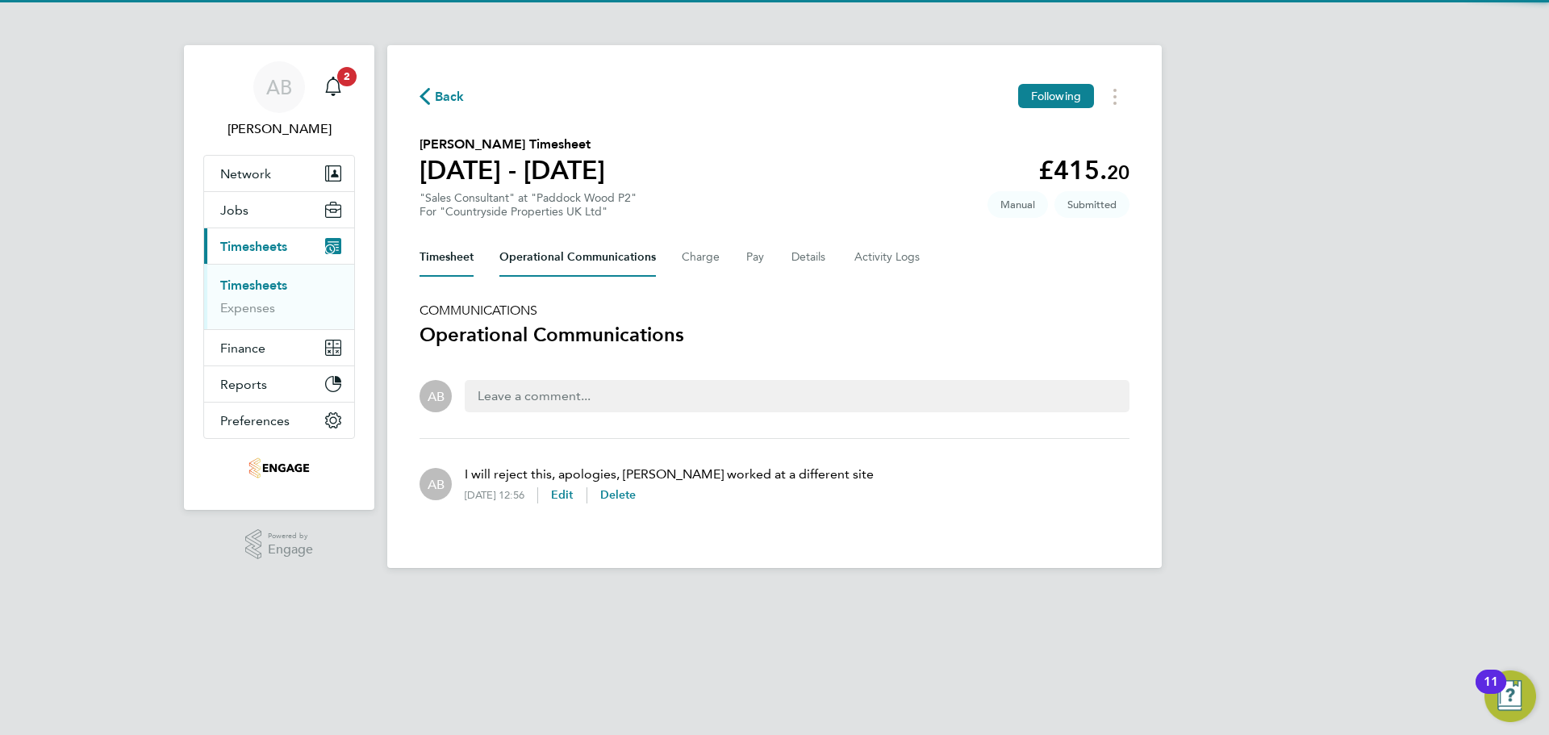
click at [444, 240] on button "Timesheet" at bounding box center [447, 257] width 54 height 39
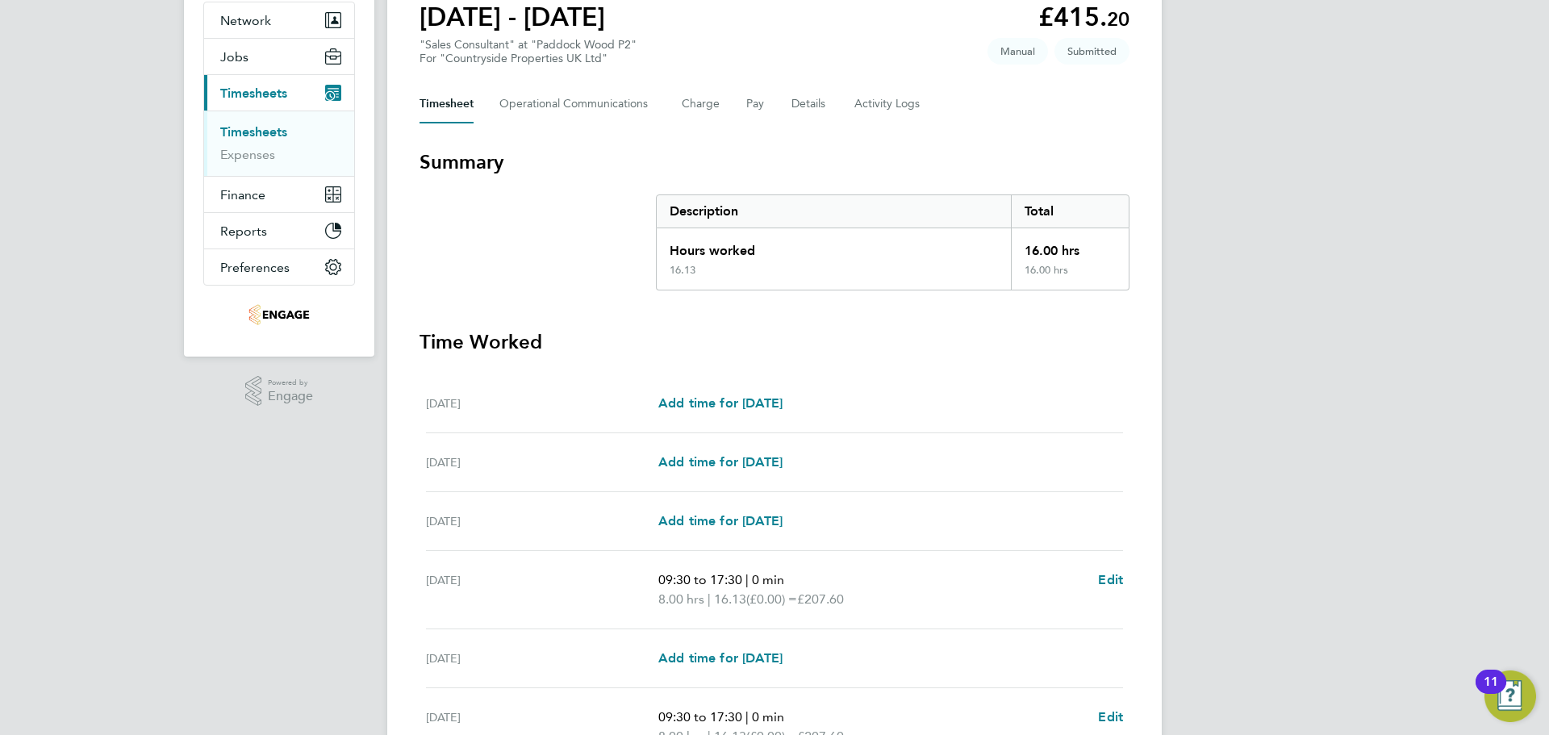
scroll to position [386, 0]
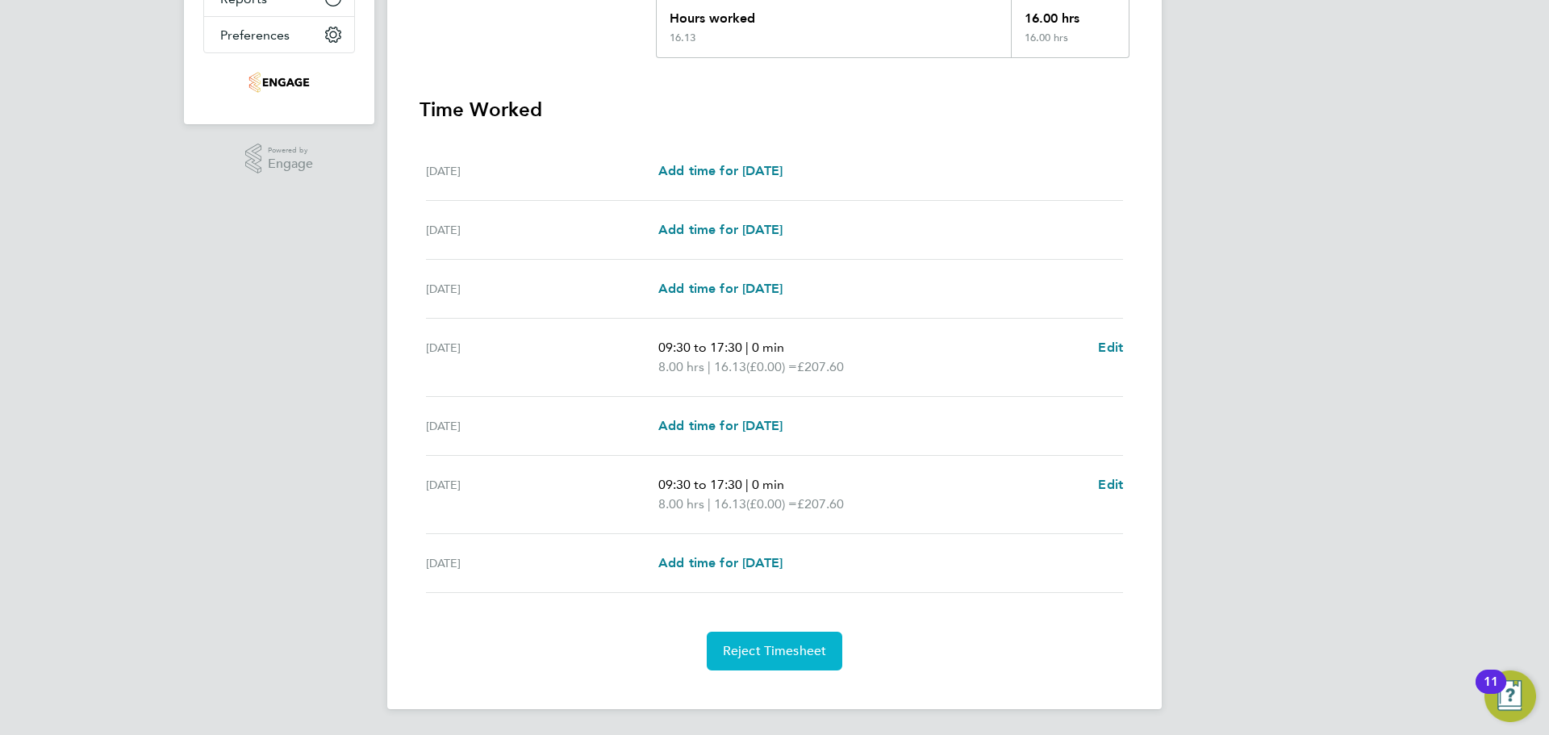
click at [796, 659] on button "Reject Timesheet" at bounding box center [775, 651] width 136 height 39
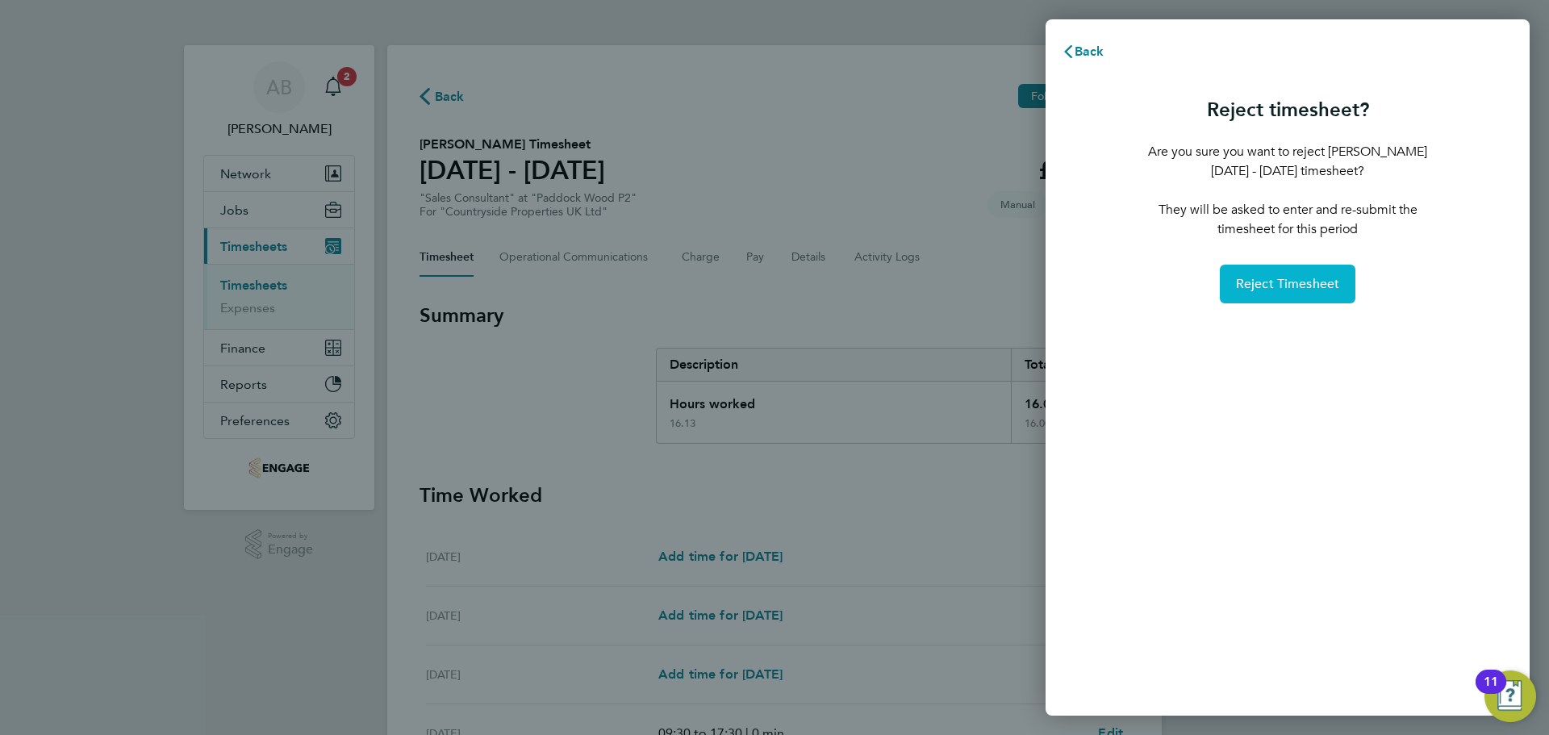
click at [1284, 282] on span "Reject Timesheet" at bounding box center [1288, 284] width 104 height 16
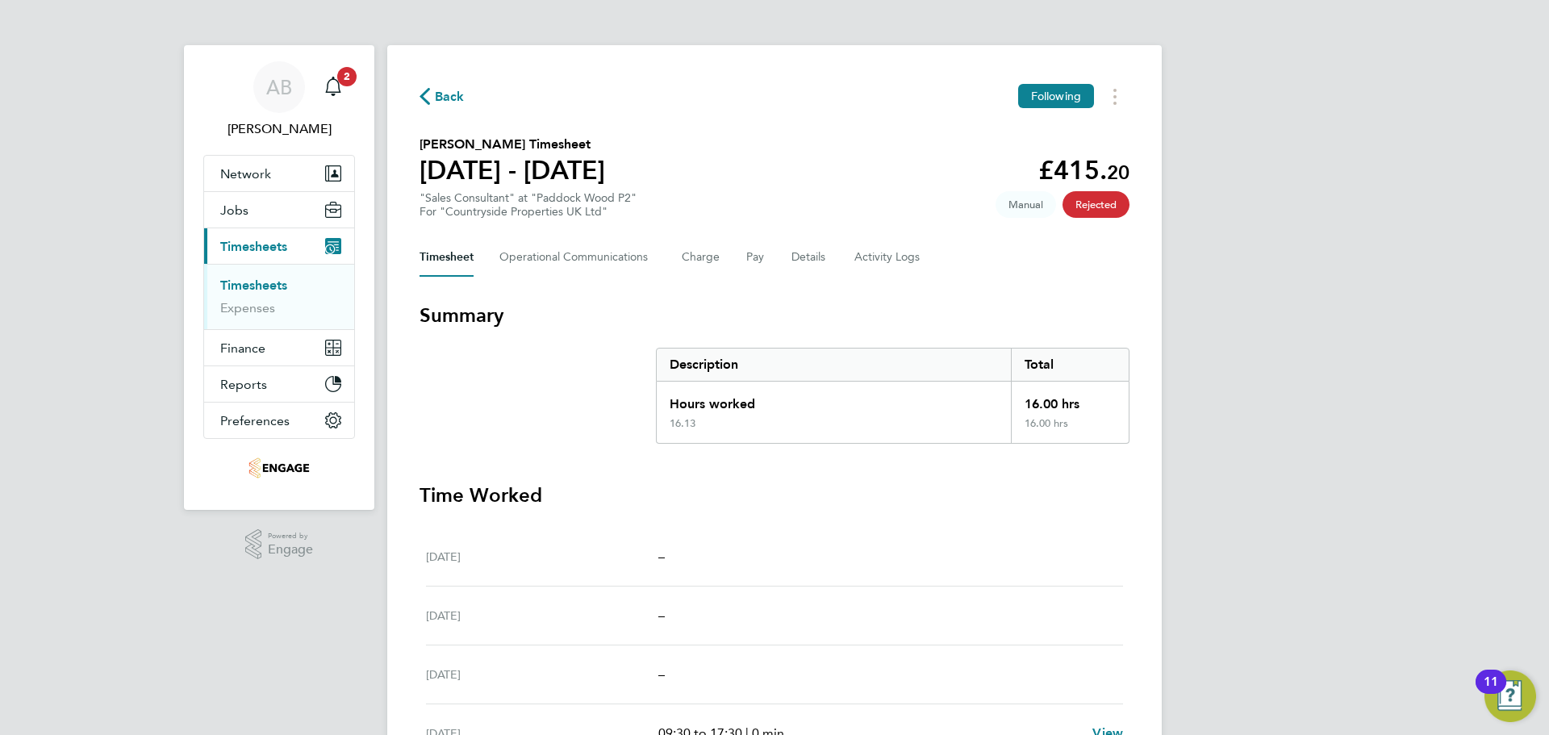
click at [436, 79] on div "Back Following [PERSON_NAME] Timesheet [DATE] - [DATE] £415. 20 "Sales Consulta…" at bounding box center [774, 531] width 775 height 972
click at [426, 91] on icon "button" at bounding box center [425, 96] width 10 height 17
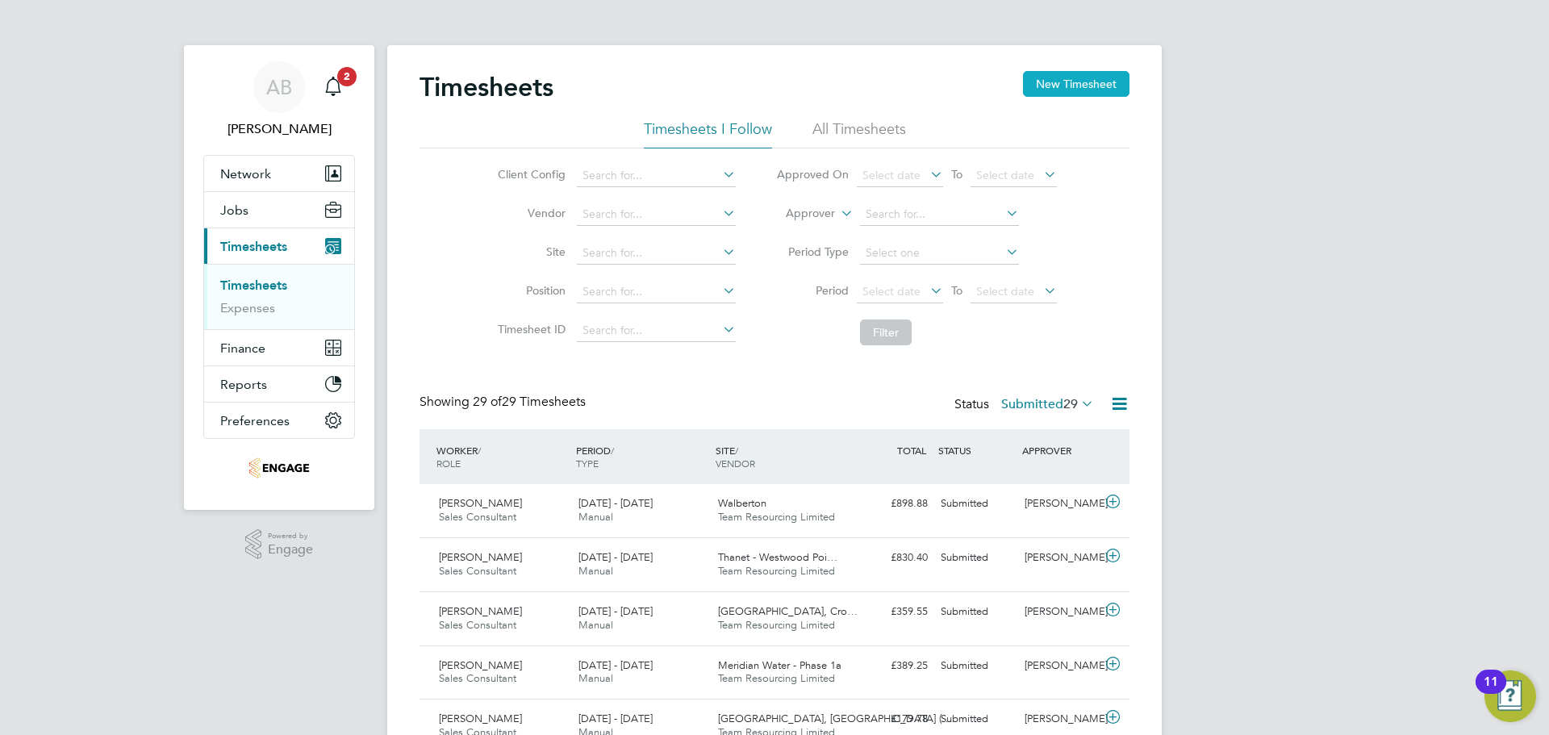
click at [1092, 83] on button "New Timesheet" at bounding box center [1076, 84] width 106 height 26
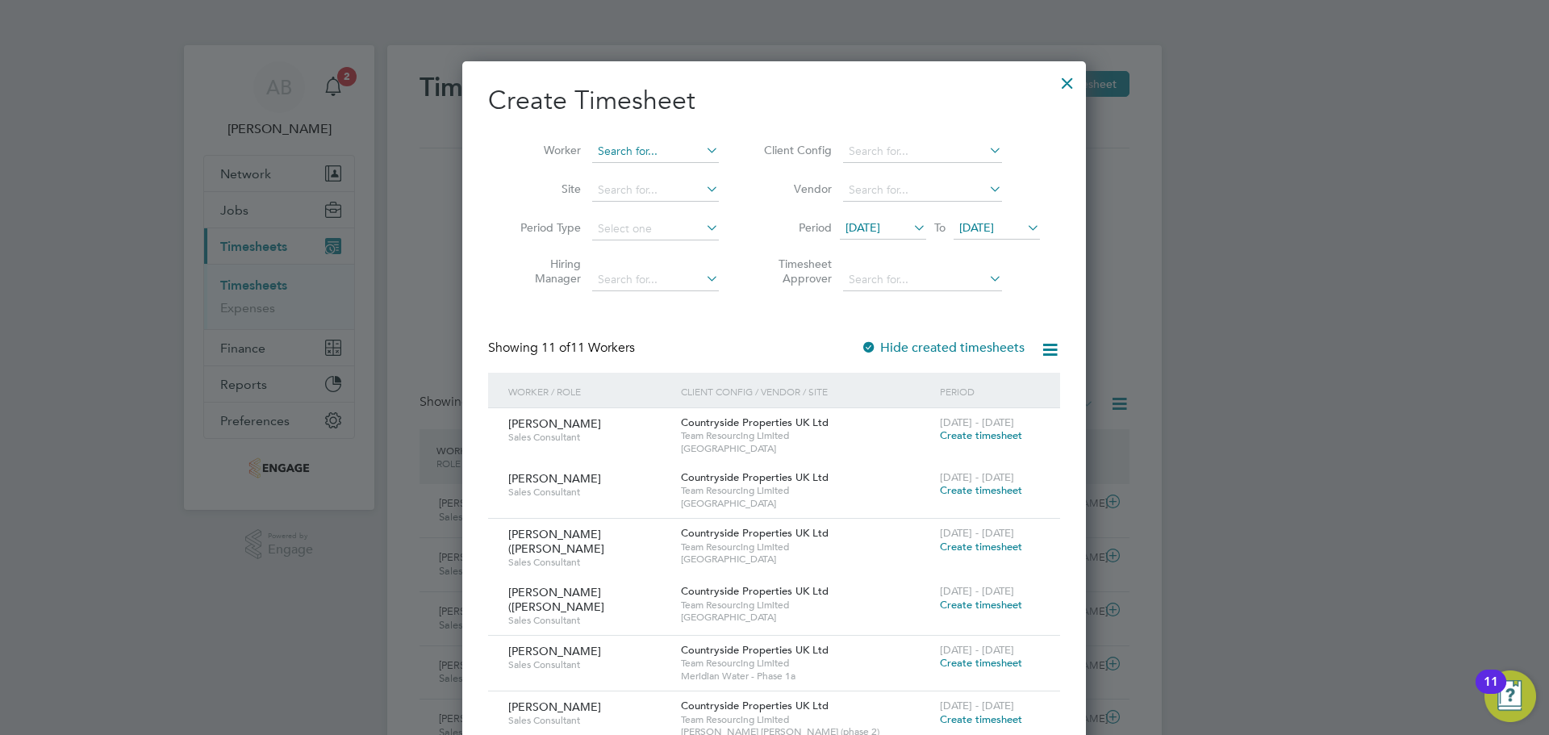
click at [645, 144] on input at bounding box center [655, 151] width 127 height 23
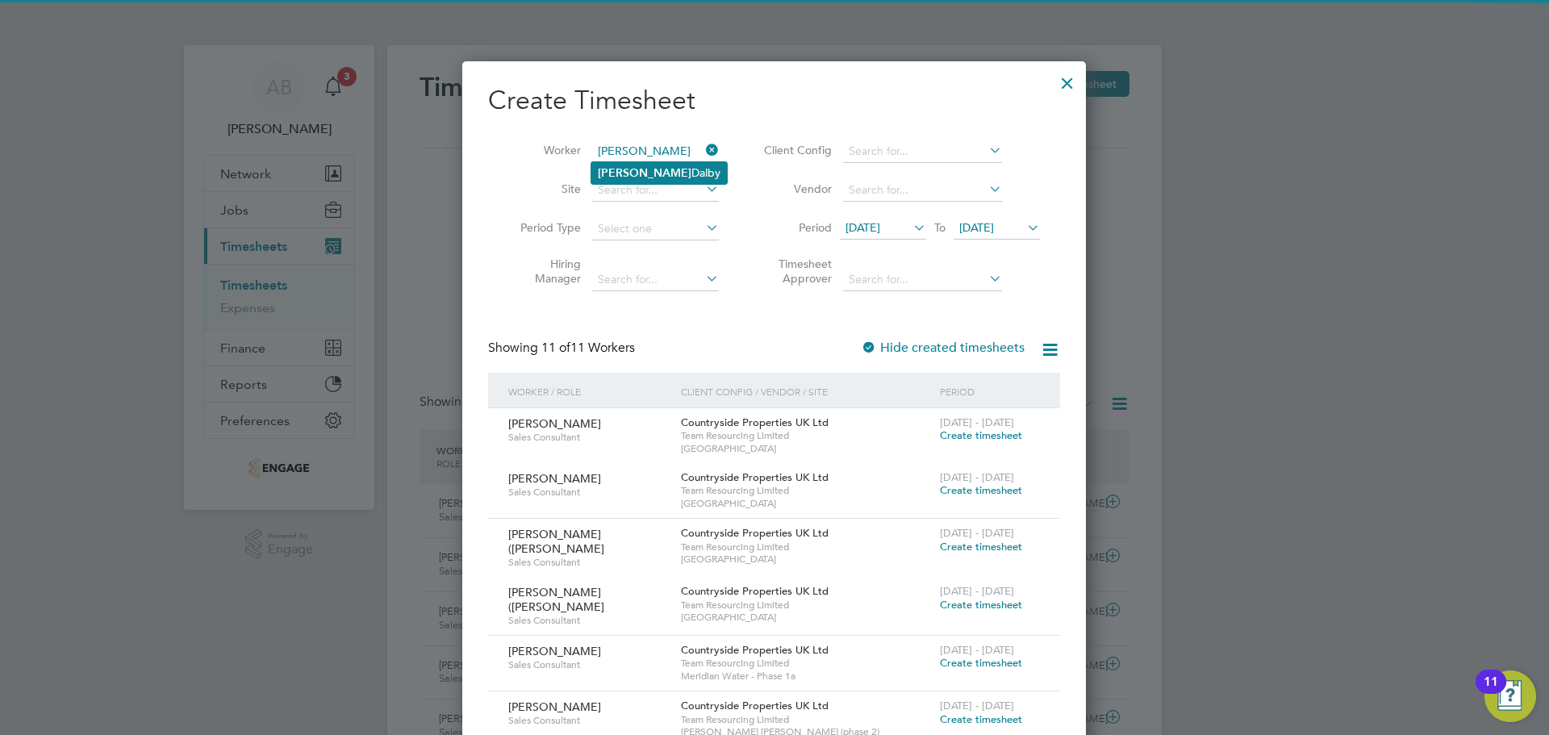
click at [649, 166] on li "[PERSON_NAME]" at bounding box center [659, 173] width 136 height 22
type input "[PERSON_NAME]"
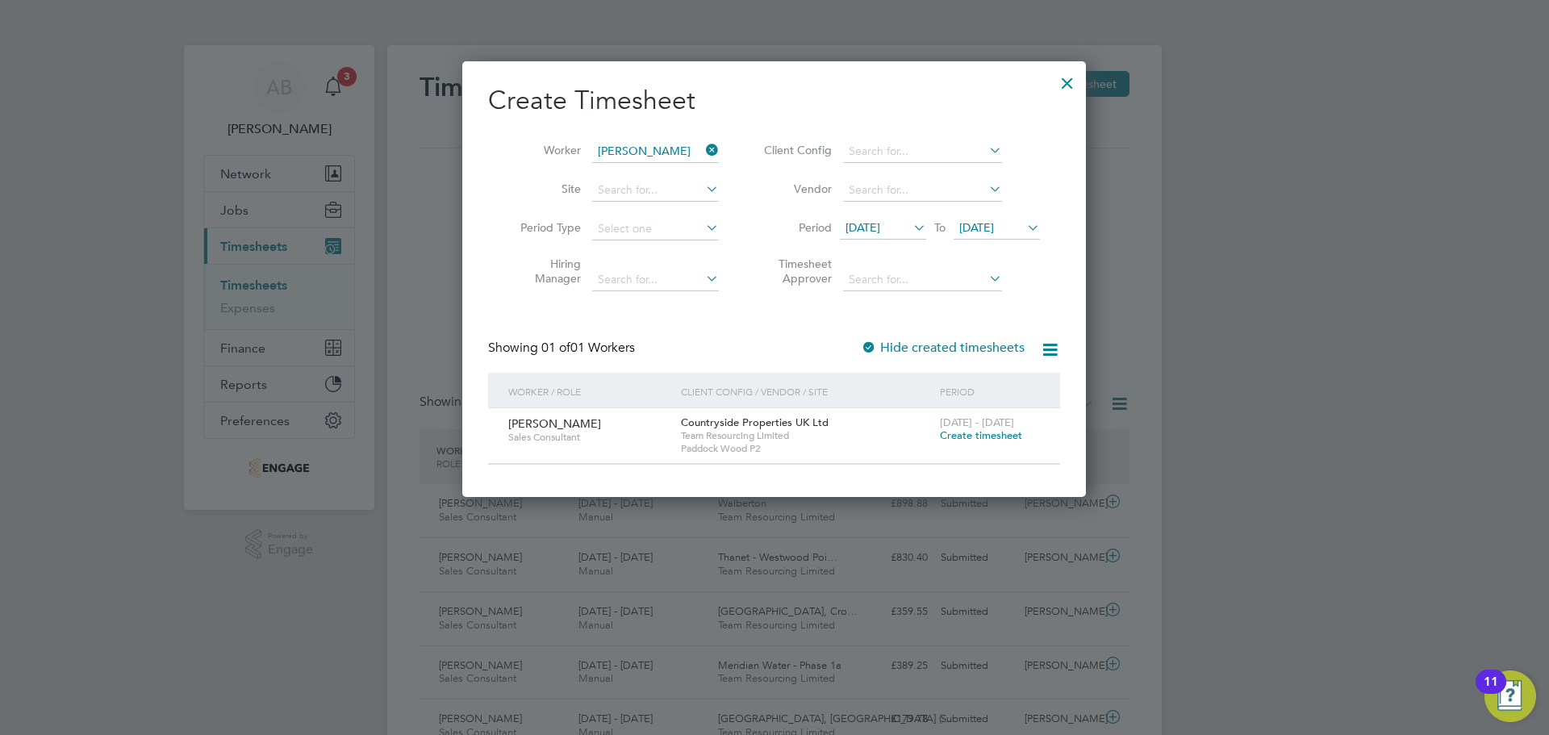
click at [910, 228] on icon at bounding box center [910, 227] width 0 height 23
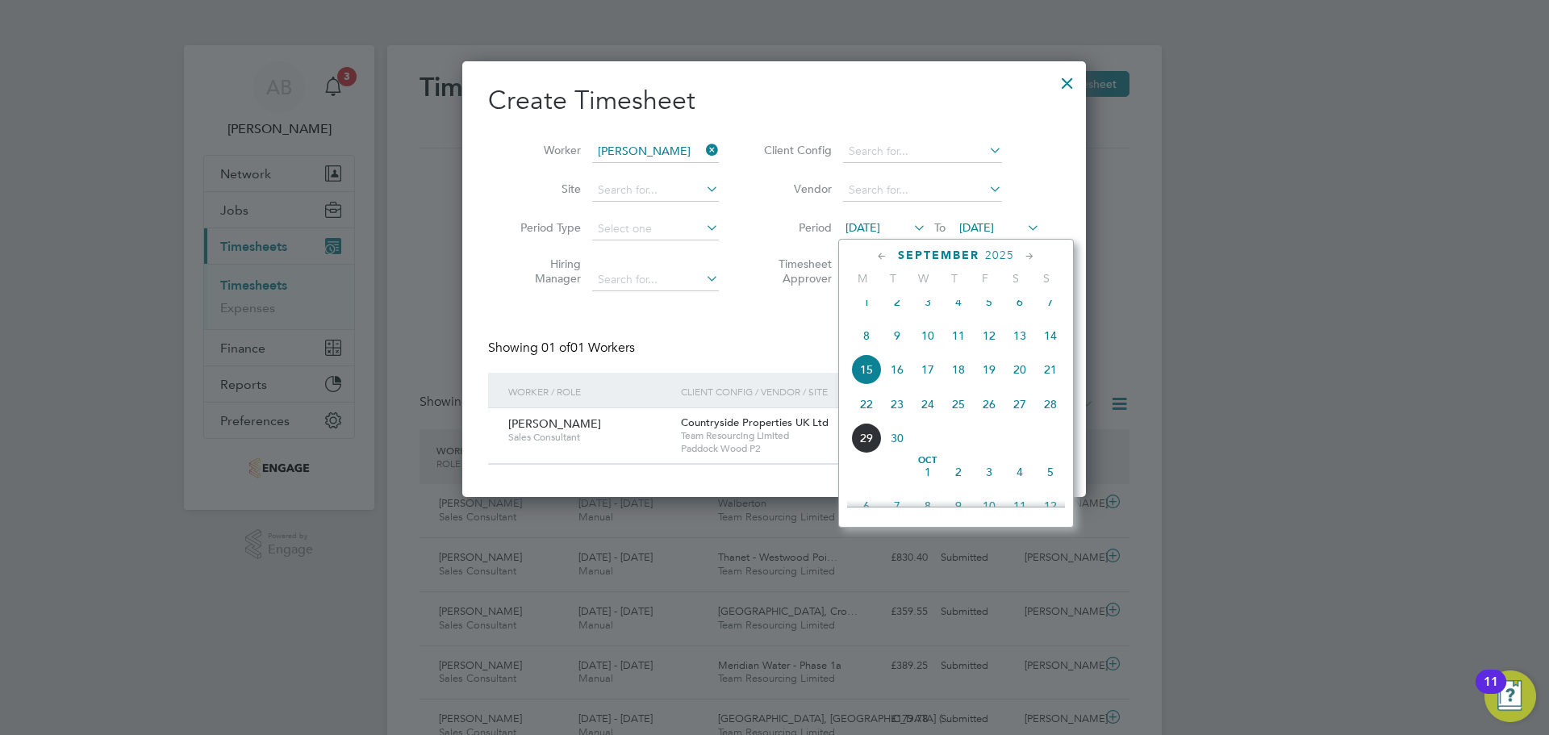
drag, startPoint x: 867, startPoint y: 422, endPoint x: 881, endPoint y: 387, distance: 37.6
click at [866, 420] on span "22" at bounding box center [866, 404] width 31 height 31
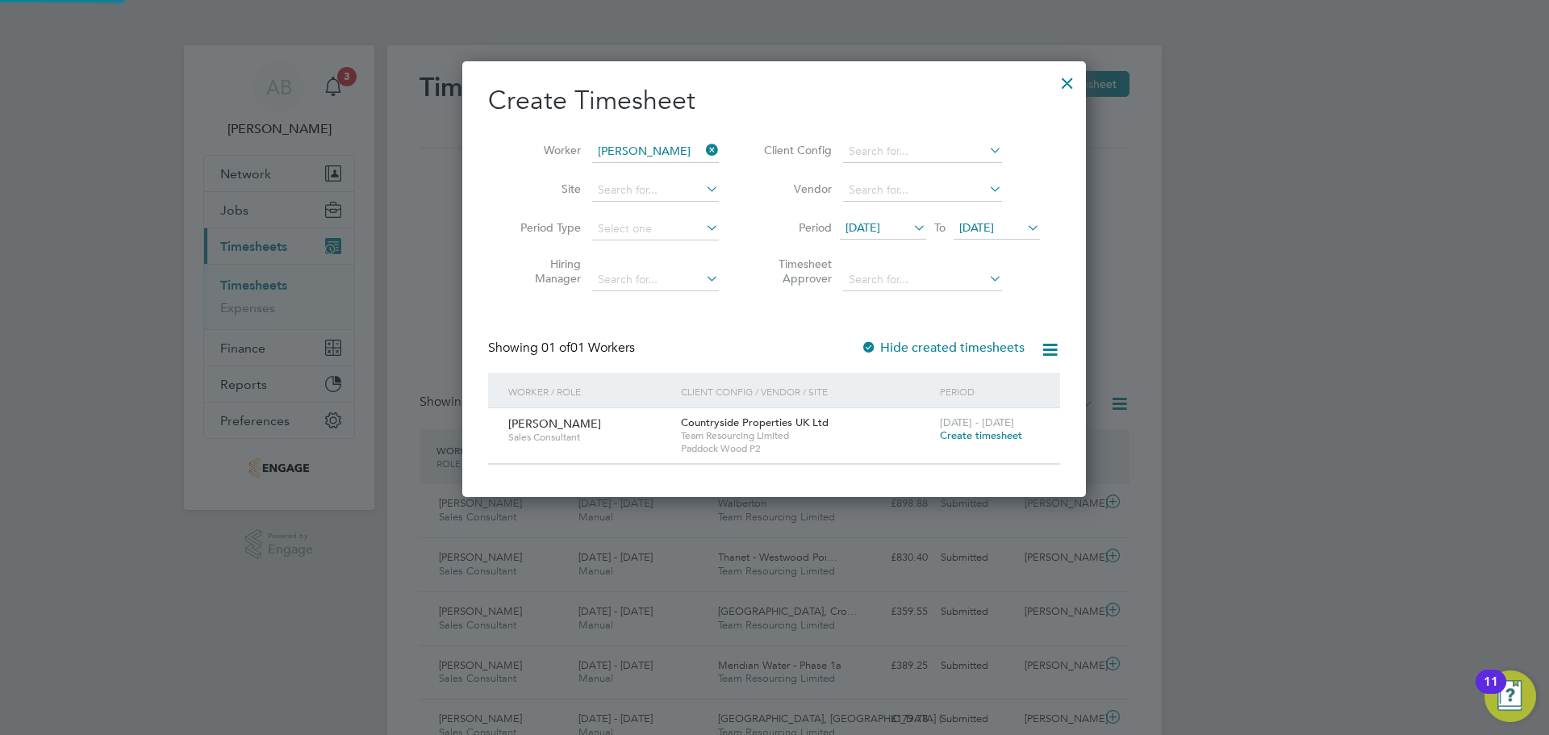
click at [993, 231] on span "[DATE]" at bounding box center [976, 227] width 35 height 15
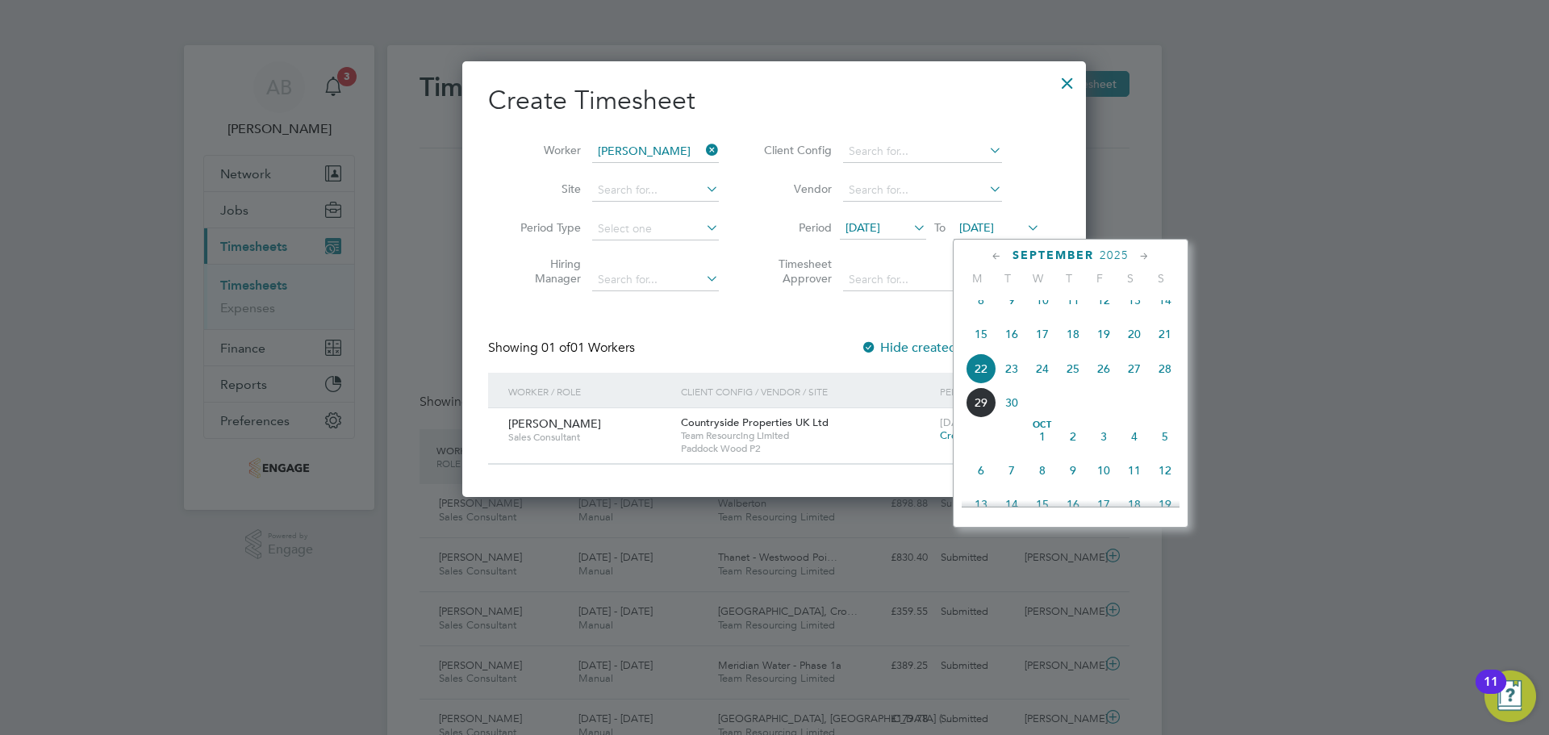
click at [1163, 379] on span "28" at bounding box center [1165, 368] width 31 height 31
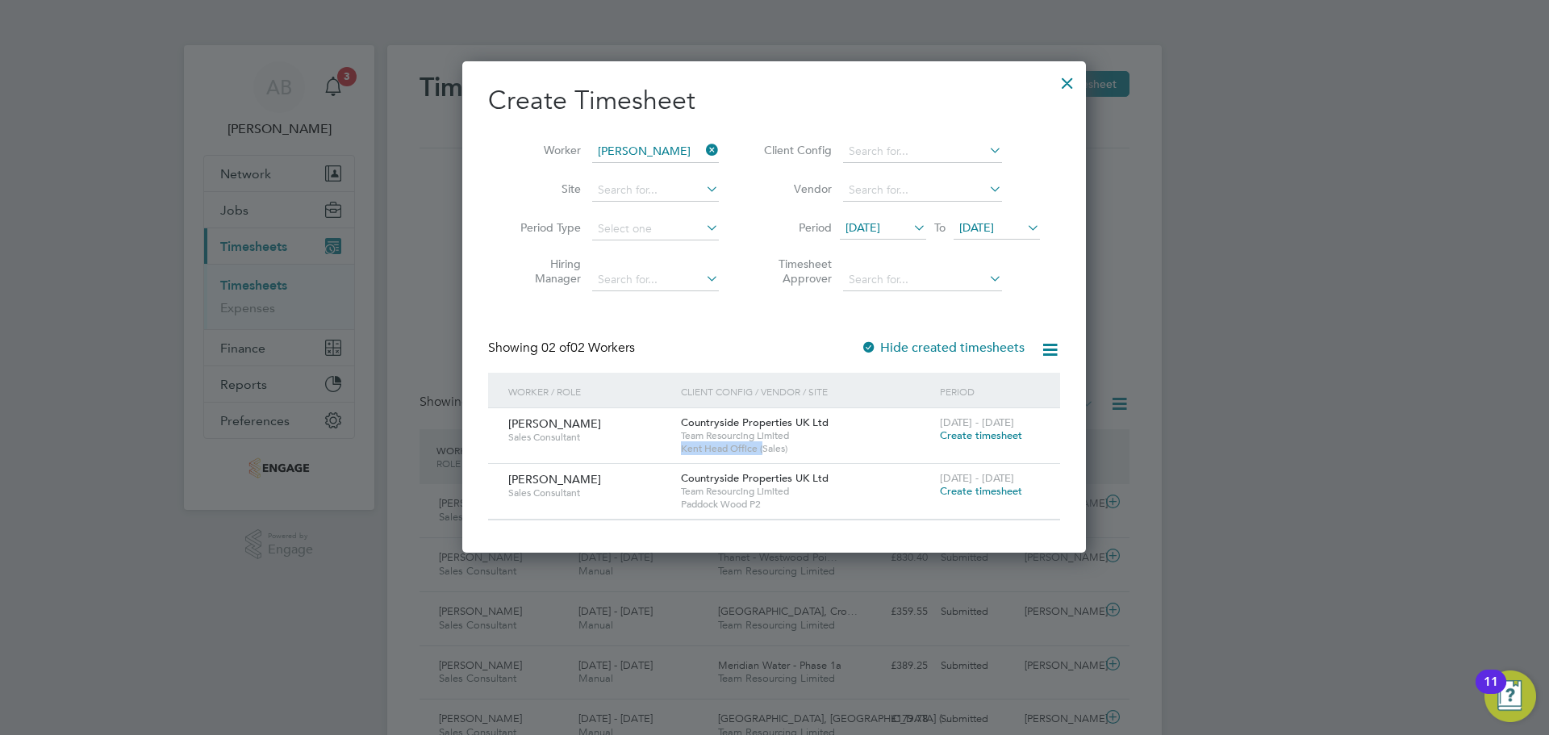
drag, startPoint x: 765, startPoint y: 452, endPoint x: 976, endPoint y: 428, distance: 212.7
click at [950, 432] on div "[PERSON_NAME] Sales Consultant Countryside Properties UK Ltd Team Resourcing Li…" at bounding box center [774, 435] width 572 height 55
click at [981, 432] on span "Create timesheet" at bounding box center [981, 435] width 82 height 14
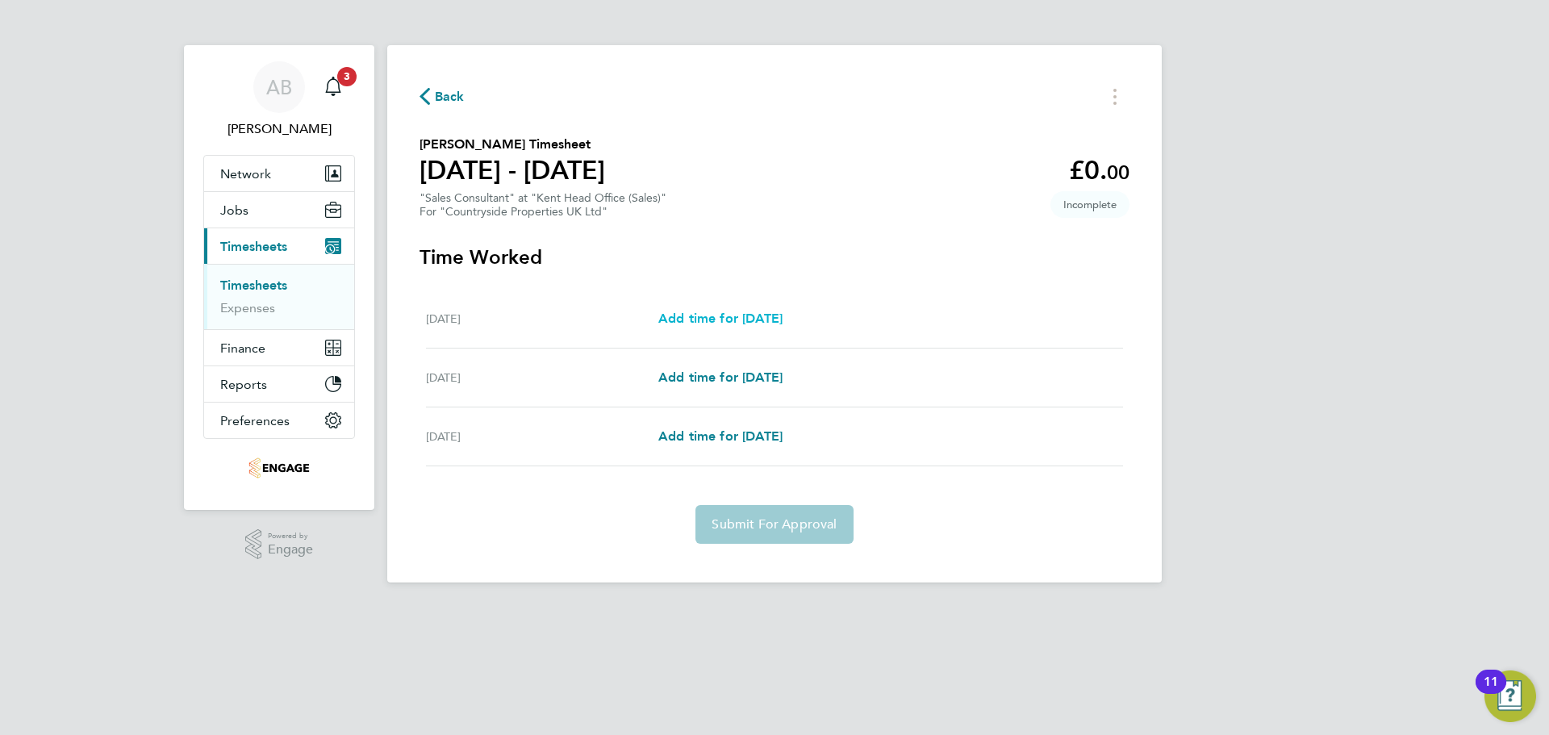
click at [705, 320] on span "Add time for [DATE]" at bounding box center [720, 318] width 124 height 15
select select "30"
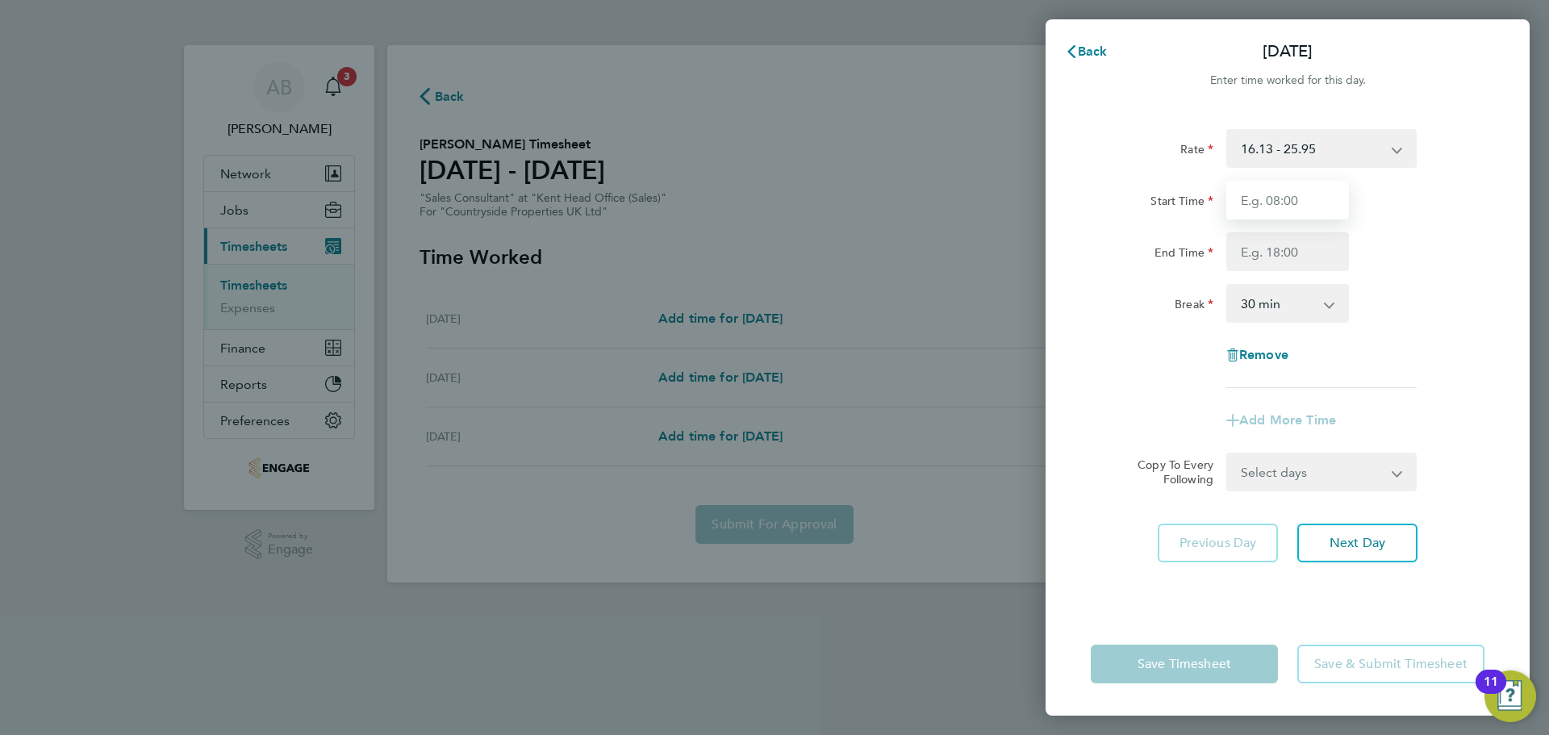
click at [1280, 196] on input "Start Time" at bounding box center [1287, 200] width 123 height 39
type input "09:30"
drag, startPoint x: 1295, startPoint y: 255, endPoint x: 1294, endPoint y: 265, distance: 9.7
click at [1294, 255] on input "End Time" at bounding box center [1287, 251] width 123 height 39
type input "17:30"
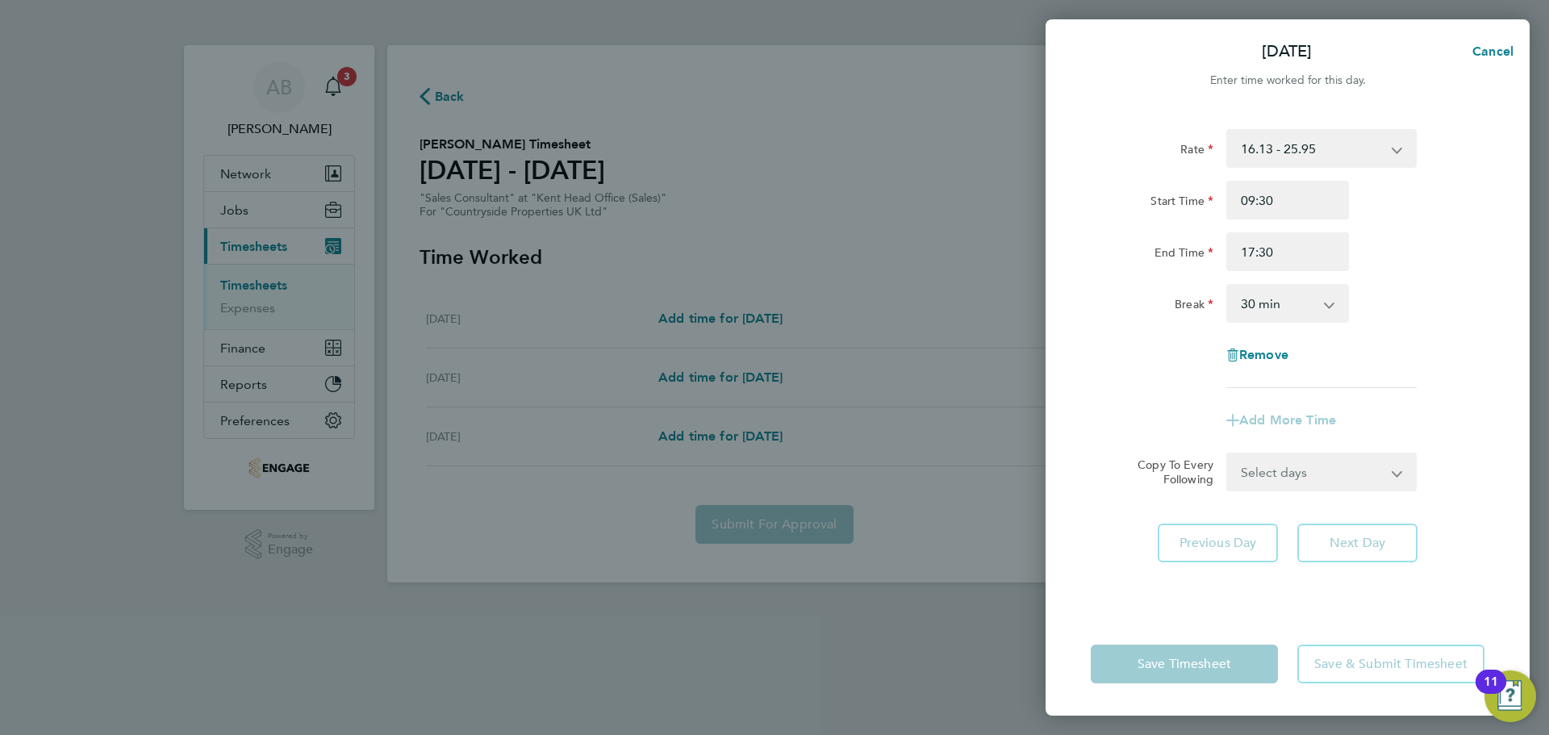
click at [1290, 302] on select "0 min 15 min 30 min 45 min 60 min 75 min 90 min" at bounding box center [1278, 303] width 100 height 35
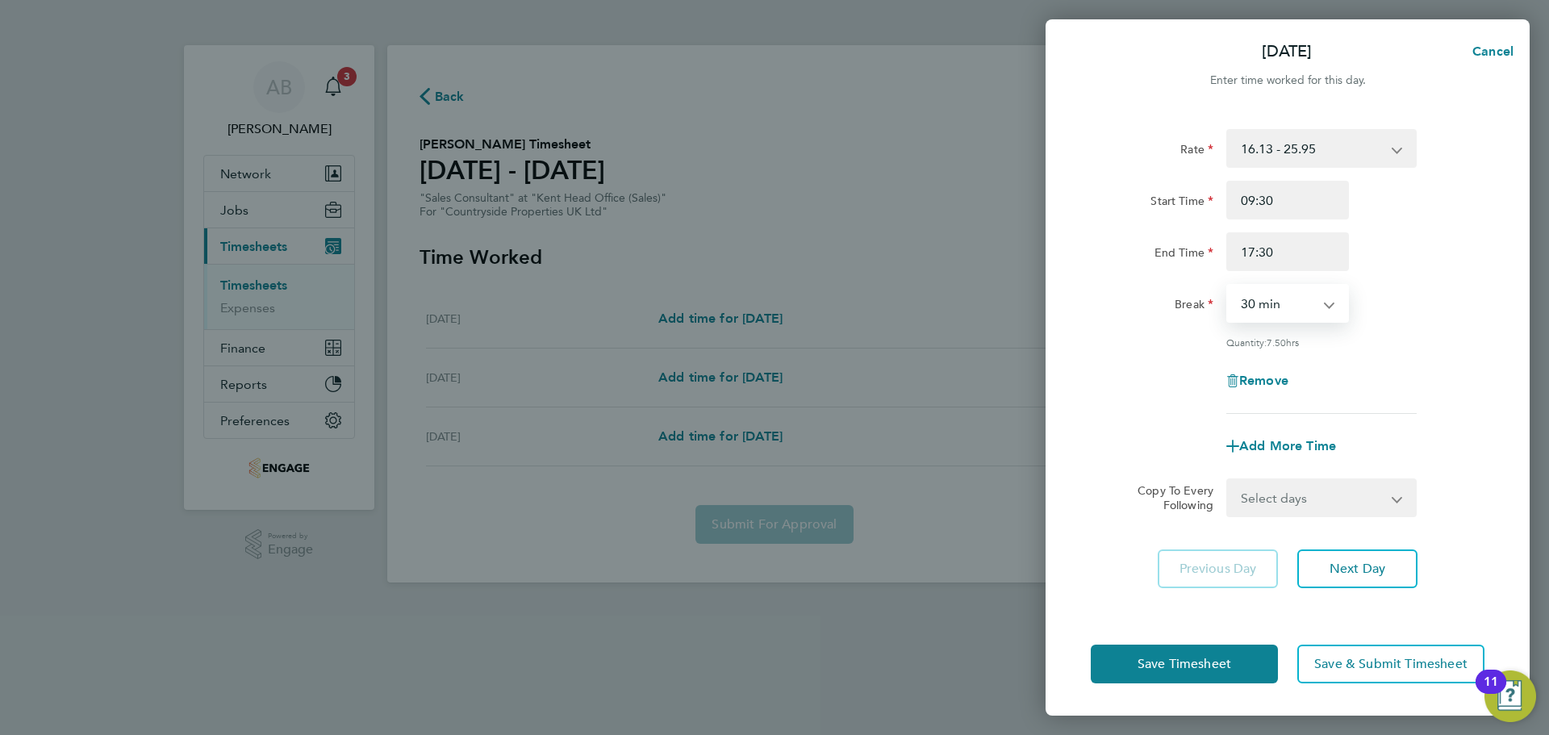
select select "0"
click at [1228, 286] on select "0 min 15 min 30 min 45 min 60 min 75 min 90 min" at bounding box center [1278, 303] width 100 height 35
drag, startPoint x: 1353, startPoint y: 582, endPoint x: 1350, endPoint y: 532, distance: 49.3
click at [1353, 581] on button "Next Day" at bounding box center [1357, 568] width 120 height 39
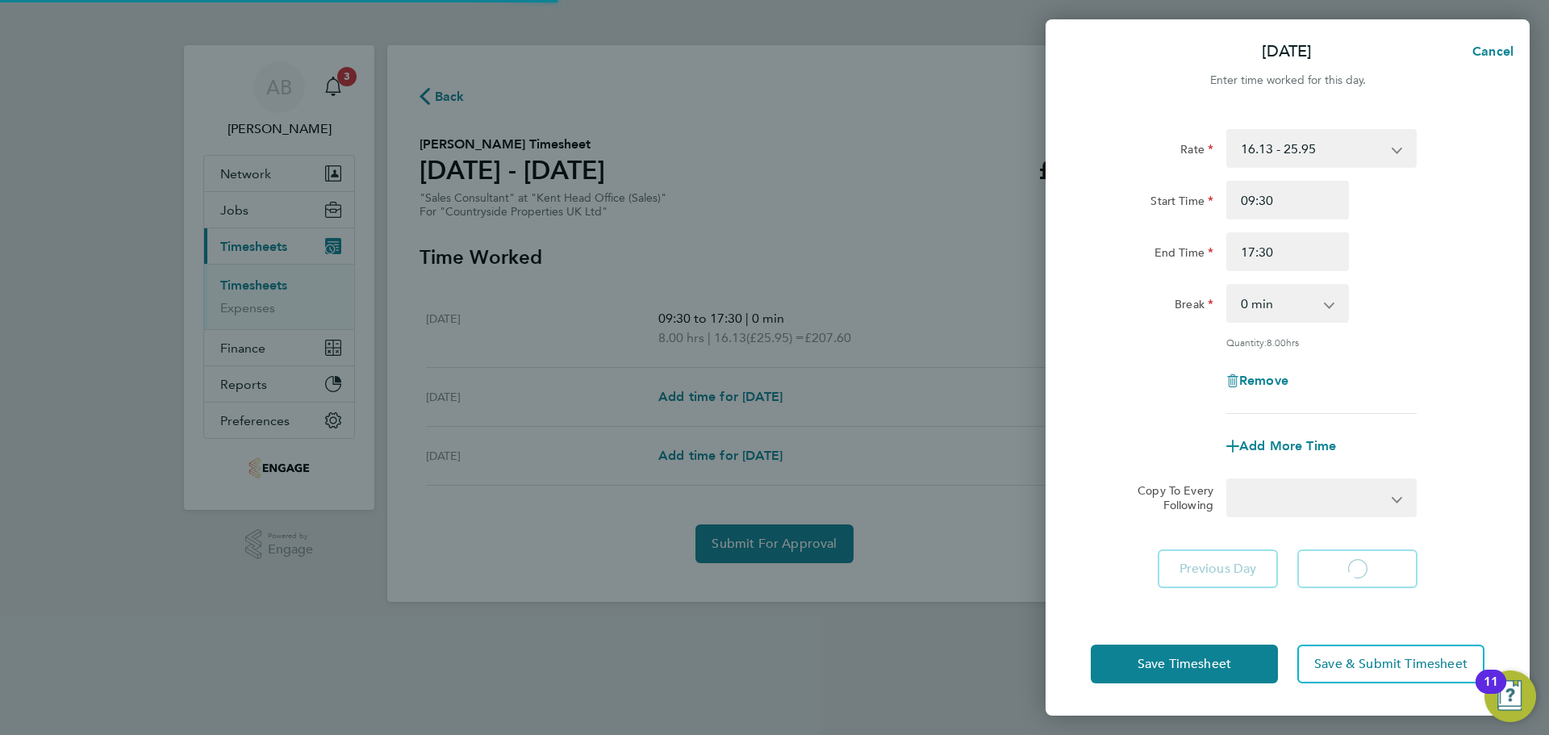
select select "30"
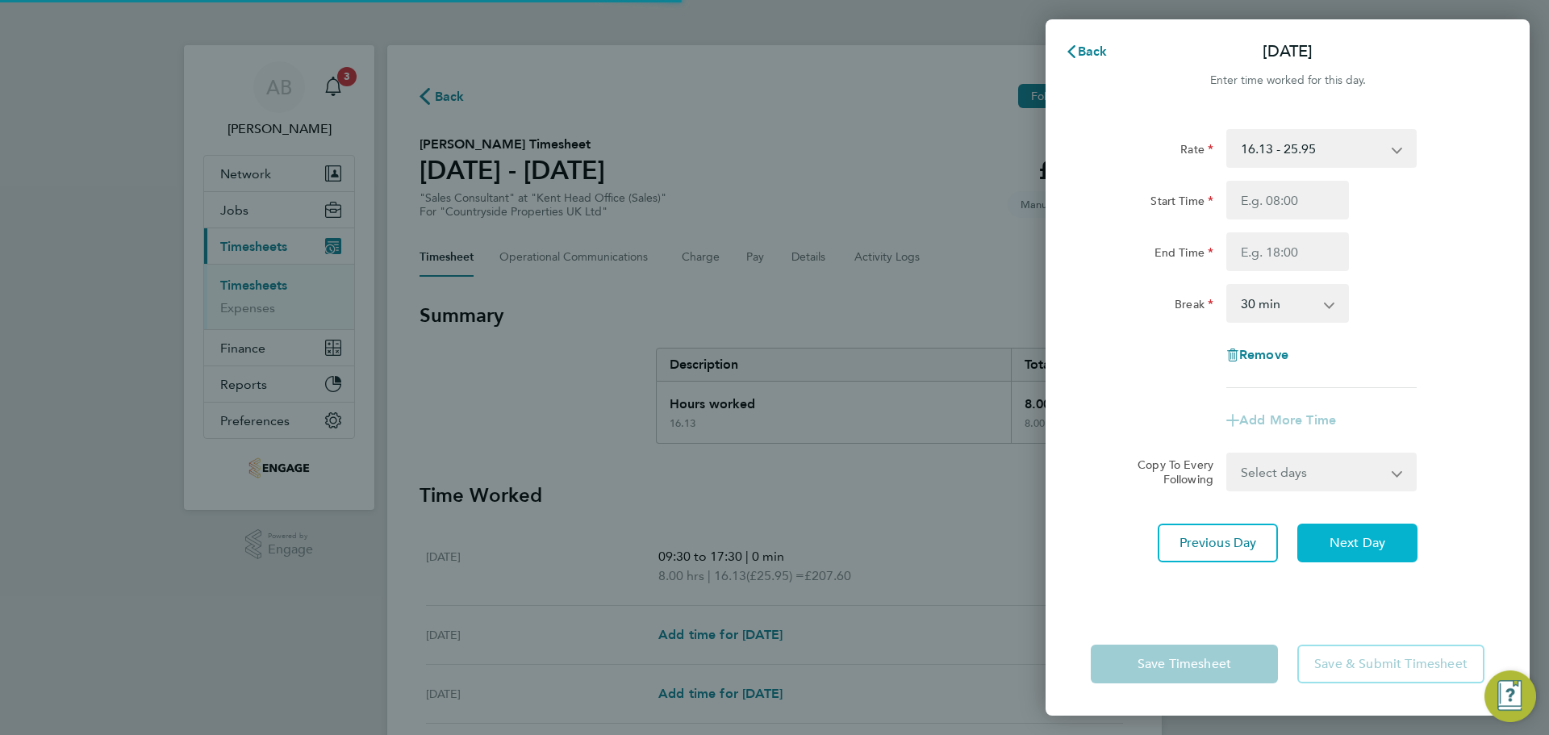
click at [1358, 557] on button "Next Day" at bounding box center [1357, 543] width 120 height 39
select select "30"
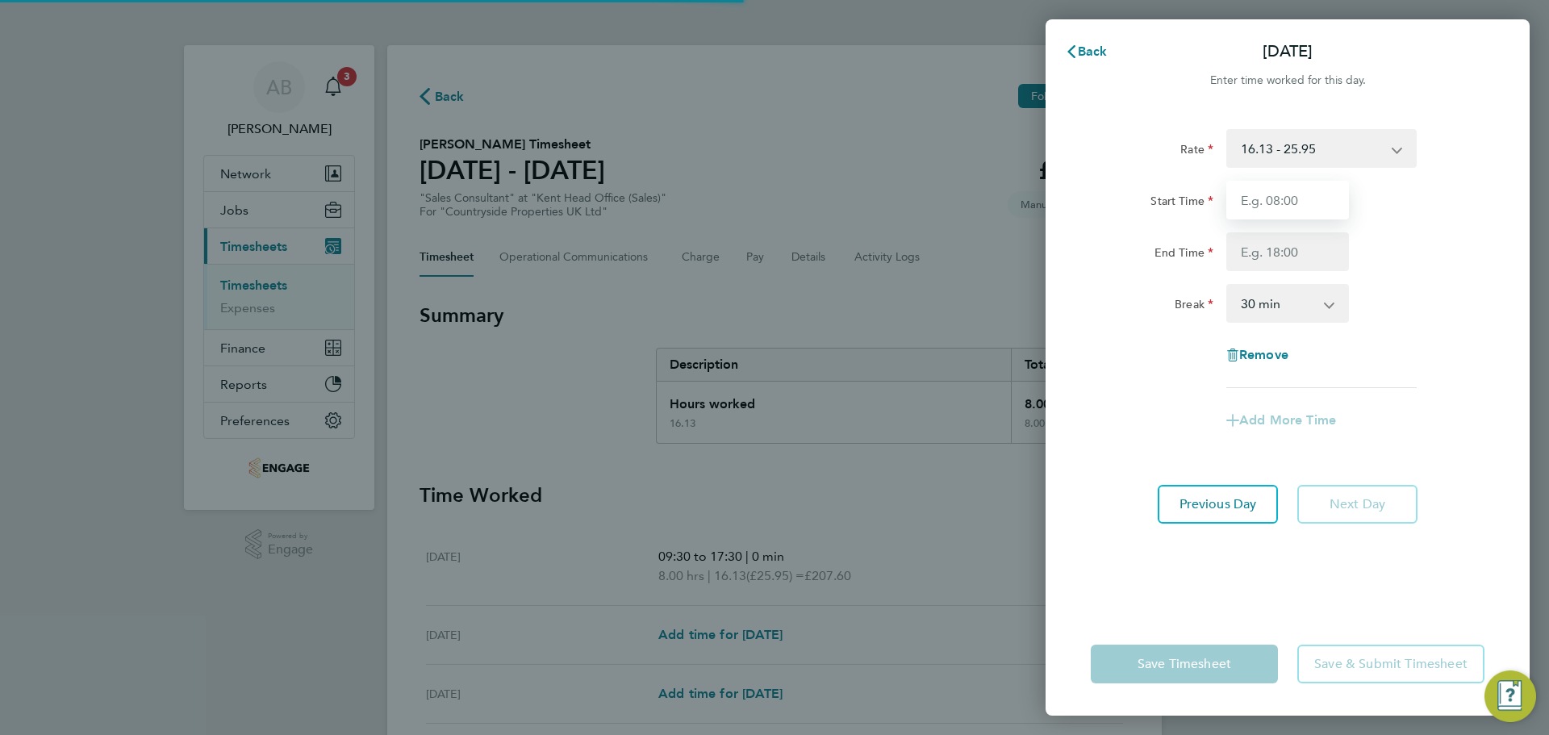
click at [1296, 197] on input "Start Time" at bounding box center [1287, 200] width 123 height 39
type input "09:30"
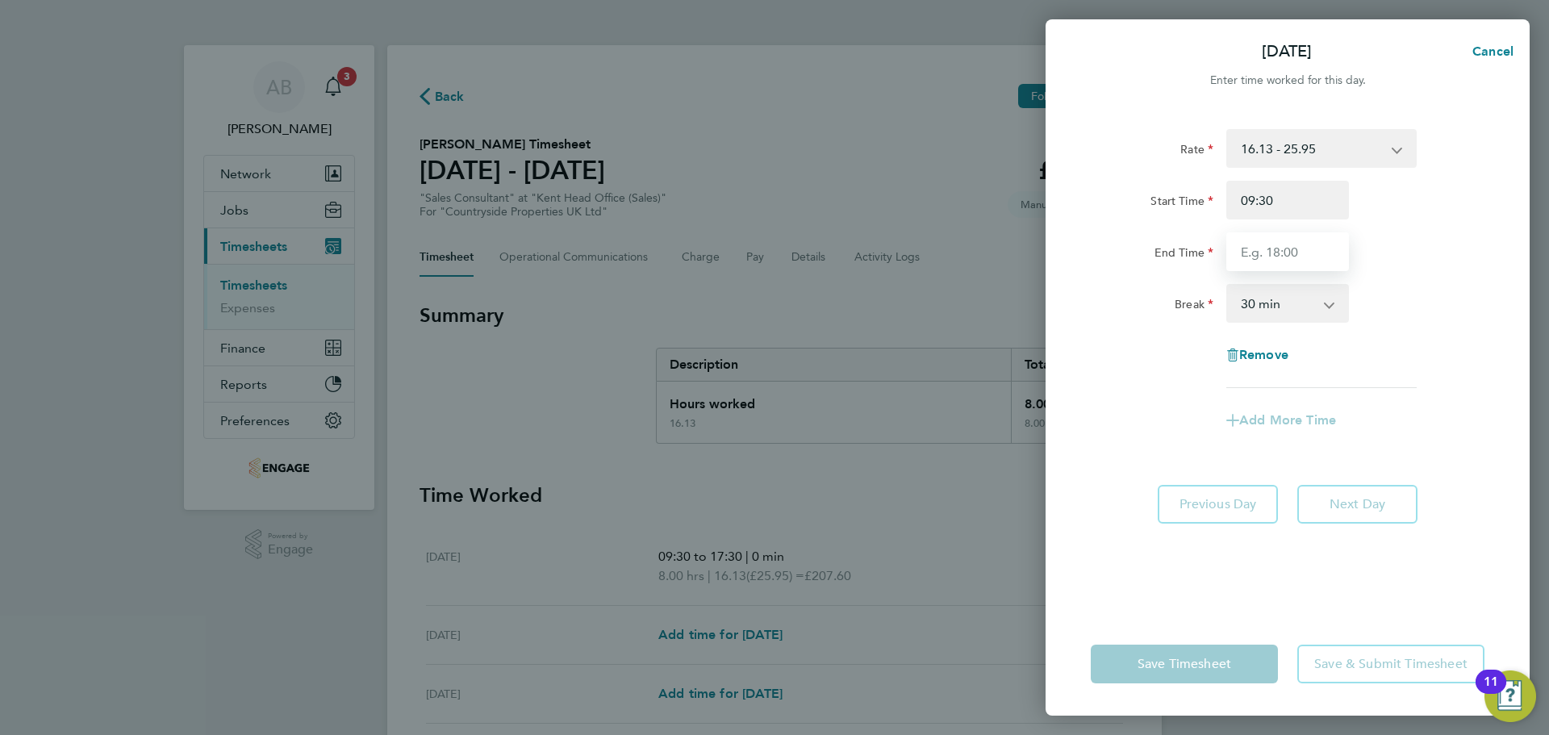
click at [1301, 242] on input "End Time" at bounding box center [1287, 251] width 123 height 39
type input "17:30"
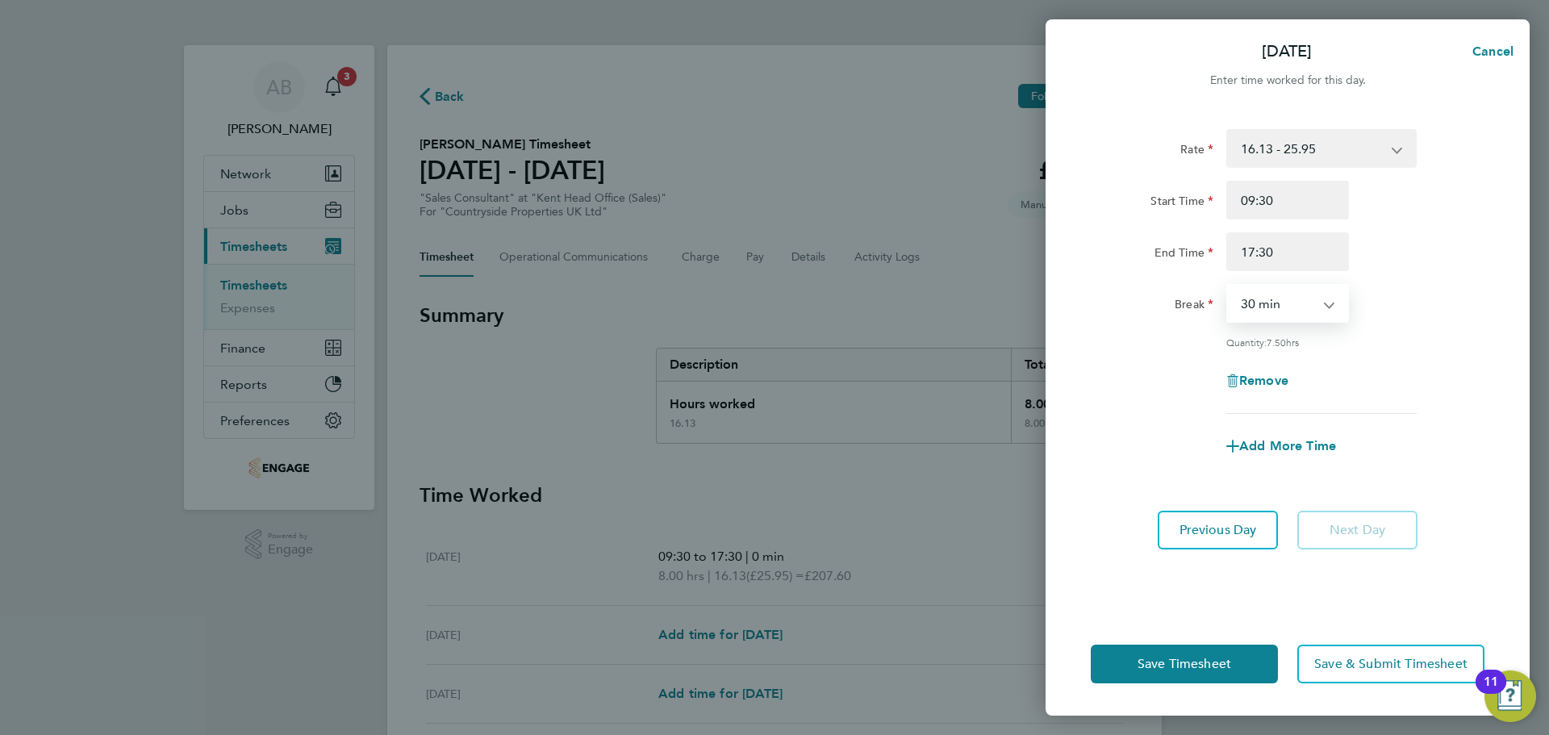
click at [1297, 305] on select "0 min 15 min 30 min 45 min 60 min 75 min 90 min" at bounding box center [1278, 303] width 100 height 35
select select "0"
click at [1228, 286] on select "0 min 15 min 30 min 45 min 60 min 75 min 90 min" at bounding box center [1278, 303] width 100 height 35
drag, startPoint x: 1196, startPoint y: 684, endPoint x: 1200, endPoint y: 677, distance: 8.3
click at [1196, 682] on div "Save Timesheet Save & Submit Timesheet" at bounding box center [1288, 663] width 484 height 103
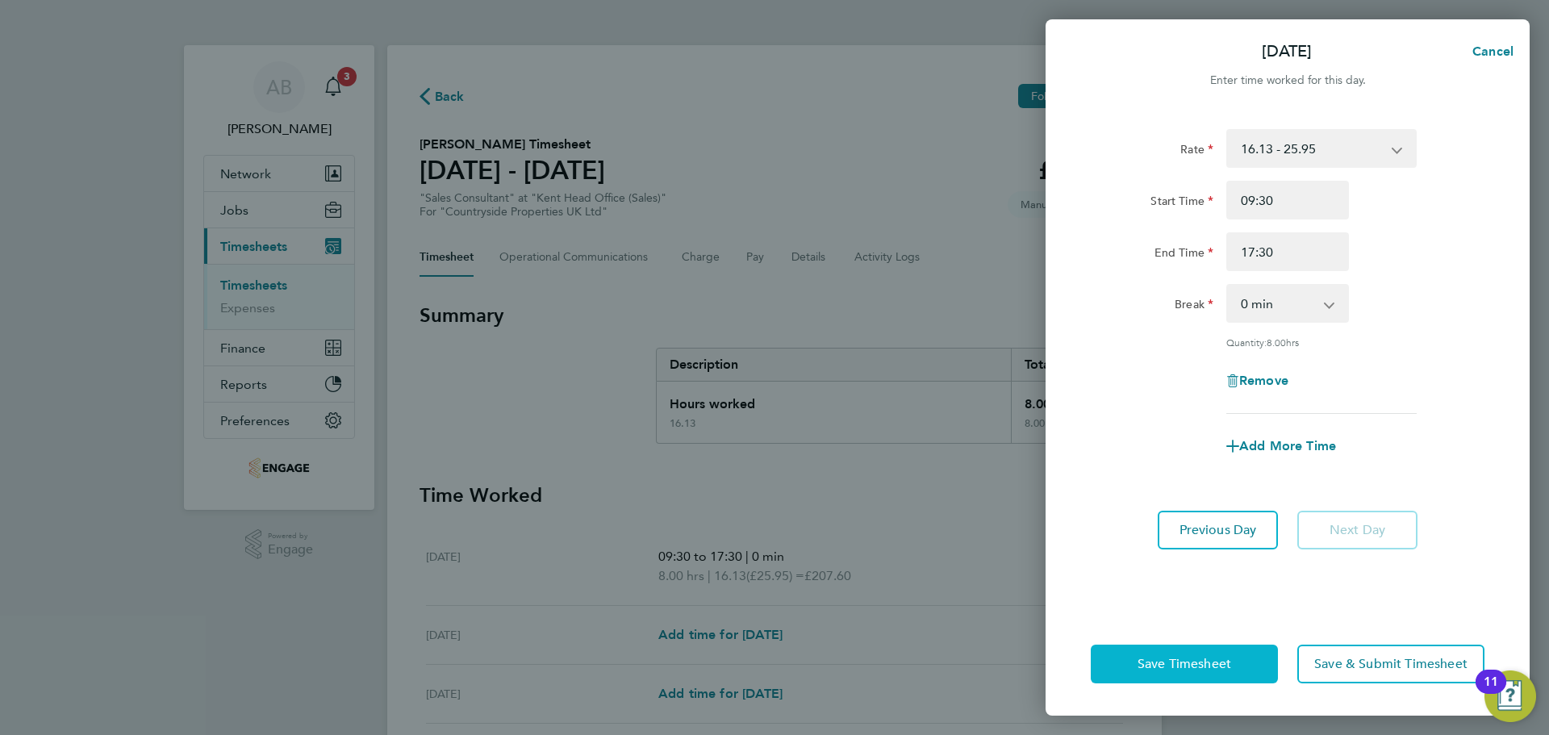
click at [1202, 671] on span "Save Timesheet" at bounding box center [1185, 664] width 94 height 16
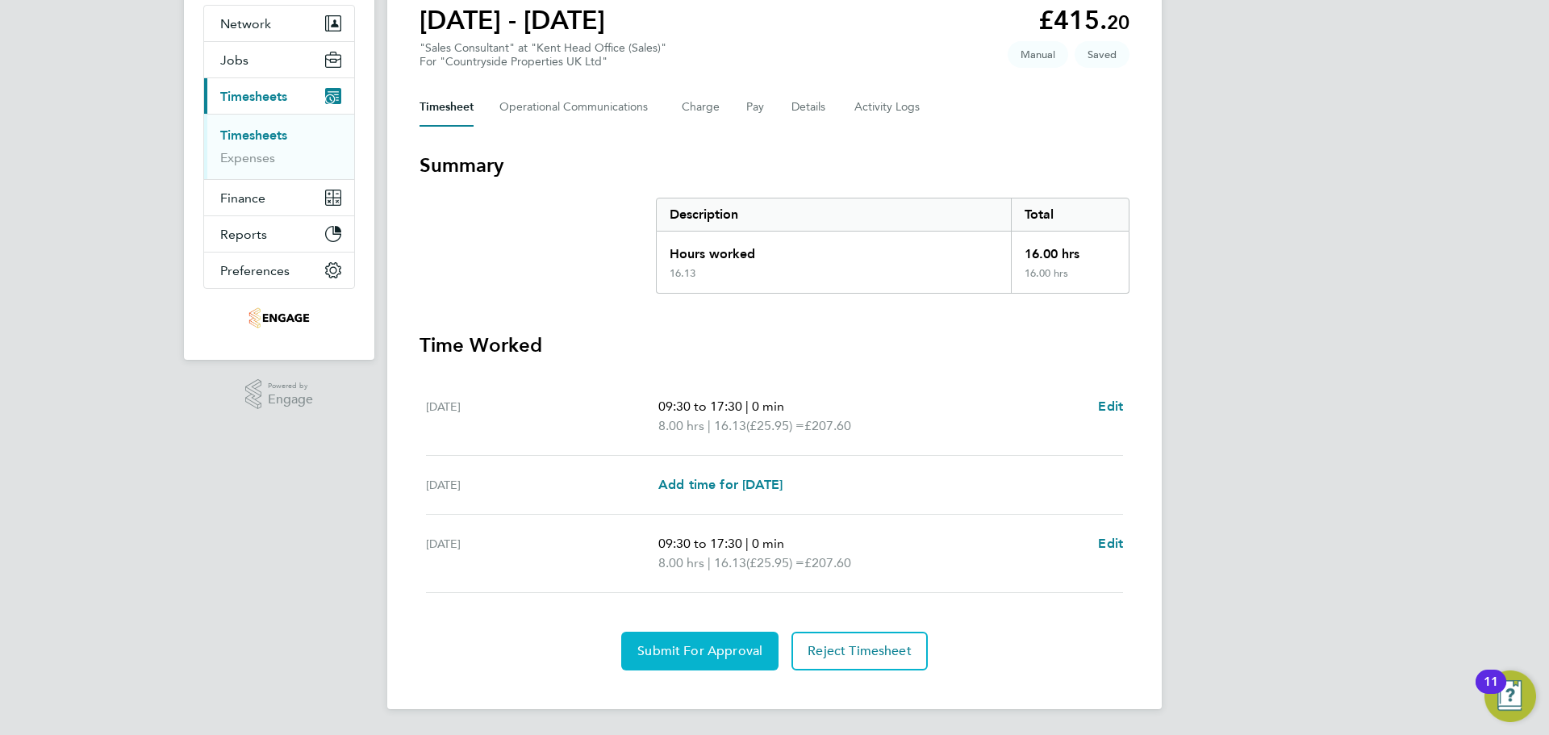
drag, startPoint x: 694, startPoint y: 662, endPoint x: 582, endPoint y: 635, distance: 115.3
click at [694, 662] on button "Submit For Approval" at bounding box center [699, 651] width 157 height 39
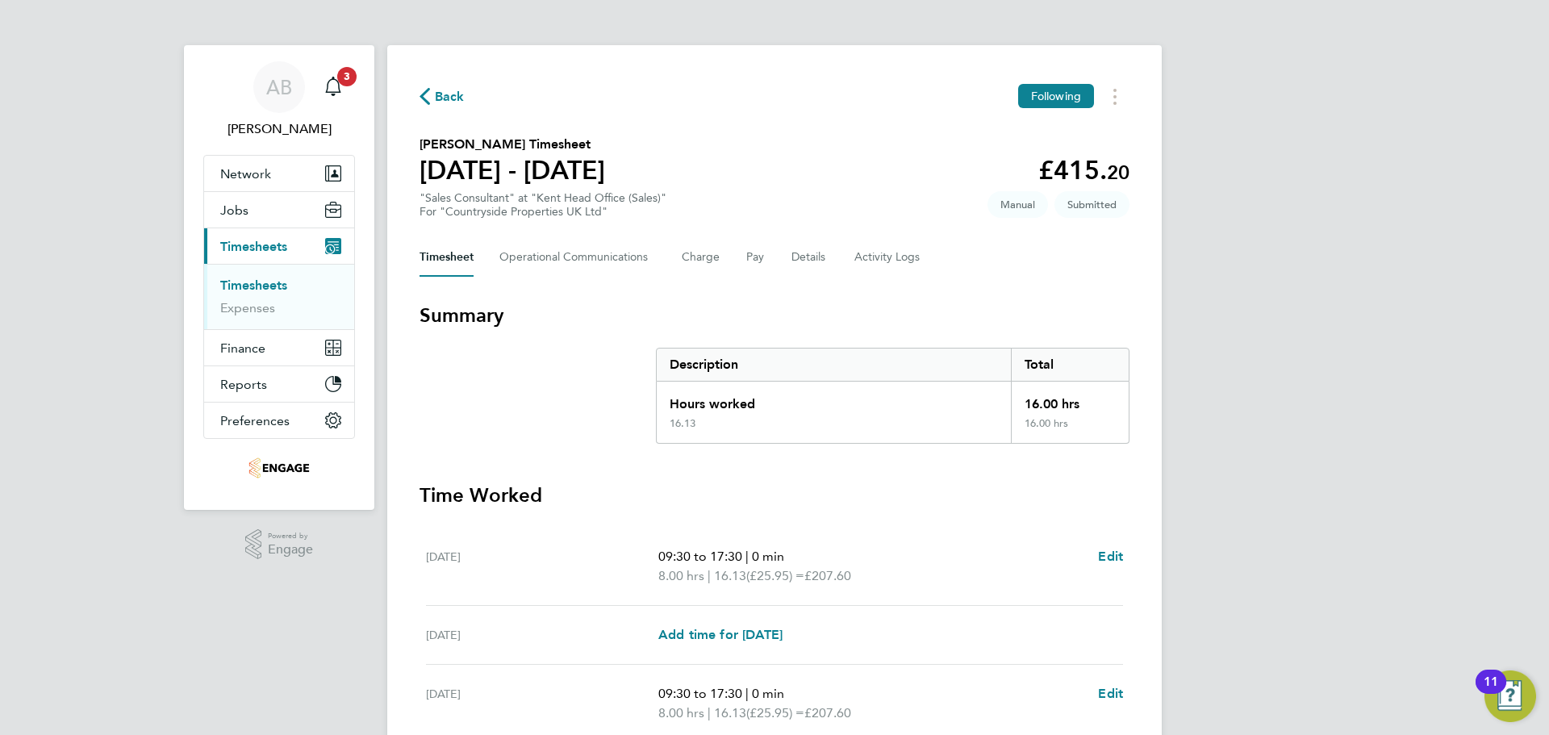
click at [426, 92] on icon "button" at bounding box center [425, 96] width 10 height 17
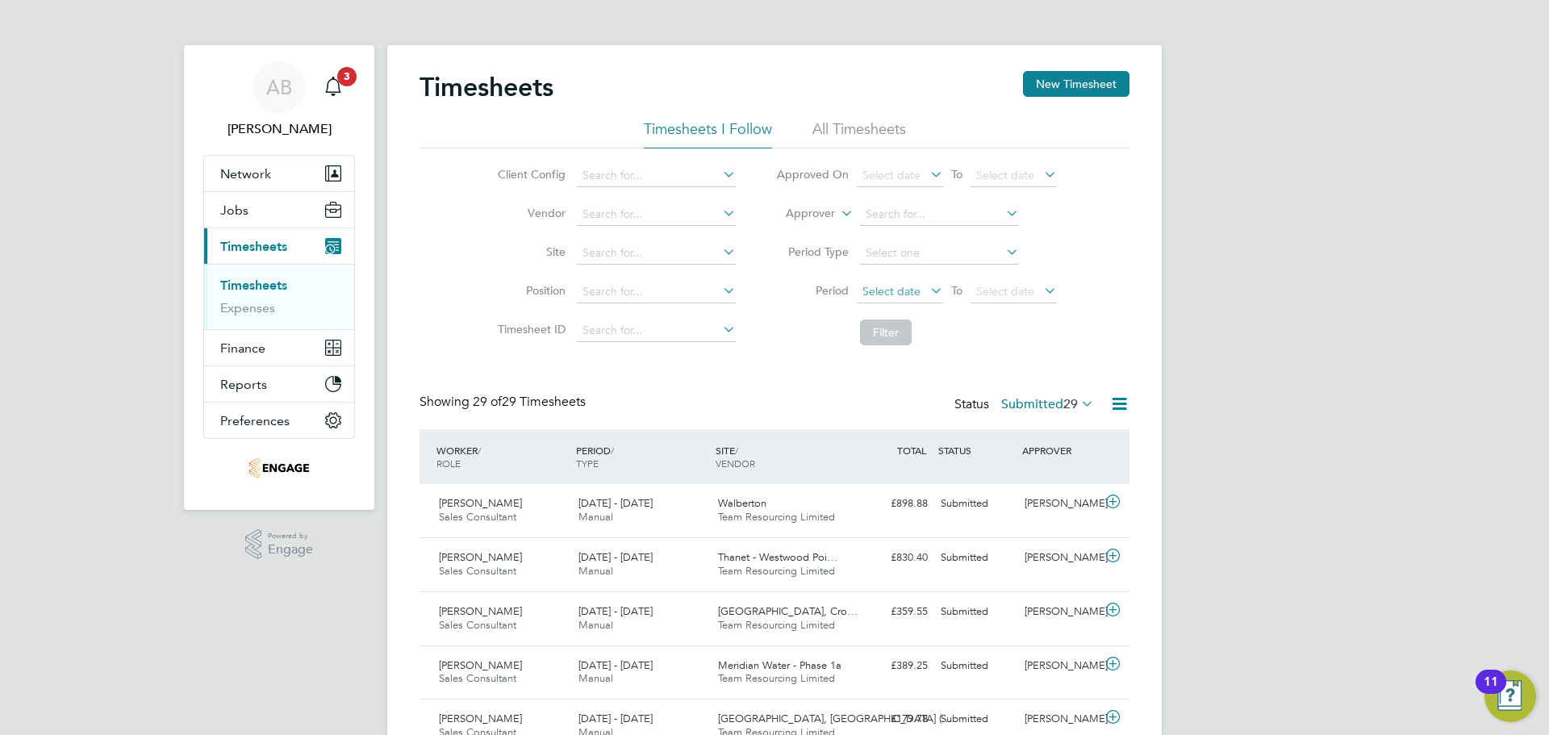
click at [899, 293] on span "Select date" at bounding box center [891, 291] width 58 height 15
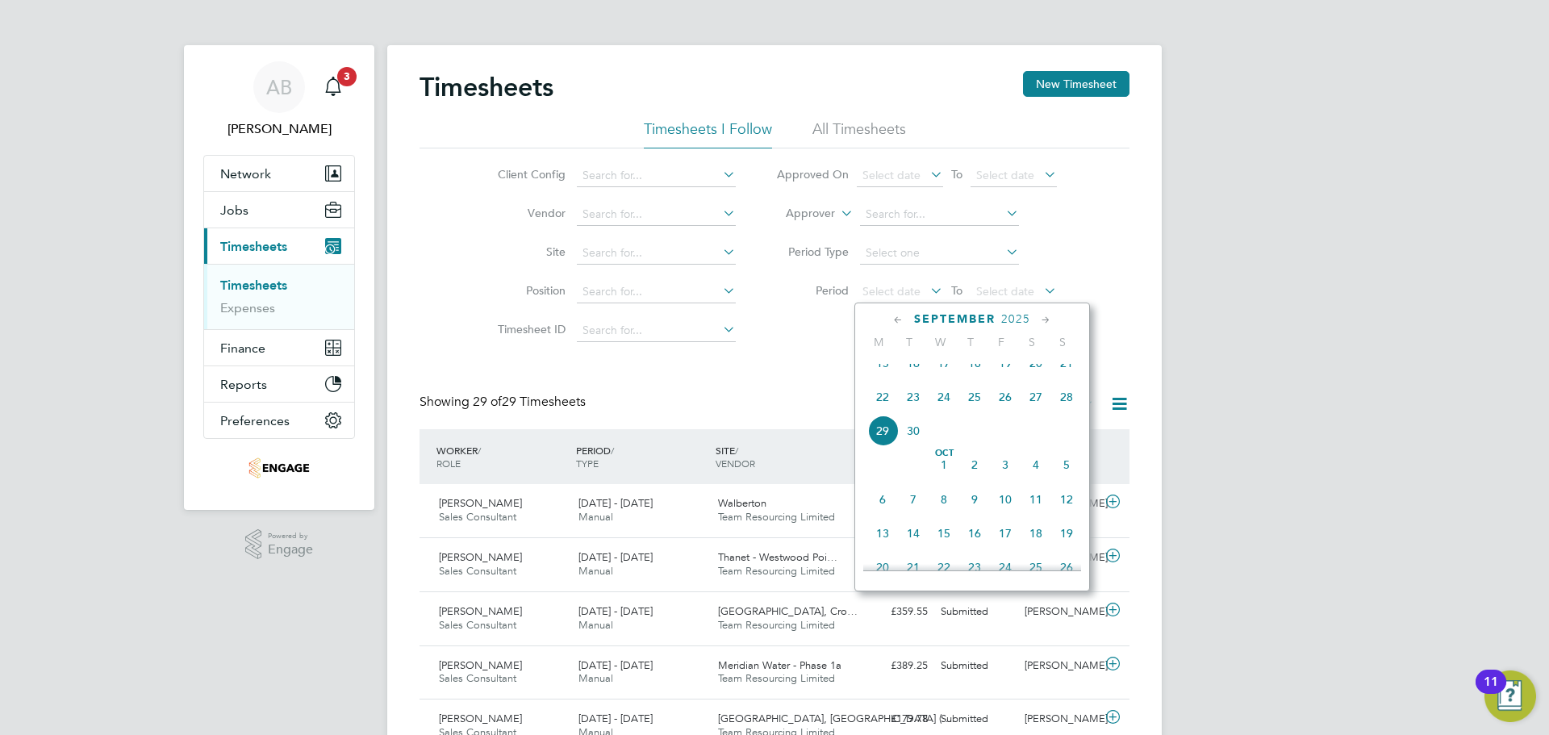
click at [879, 412] on span "22" at bounding box center [882, 397] width 31 height 31
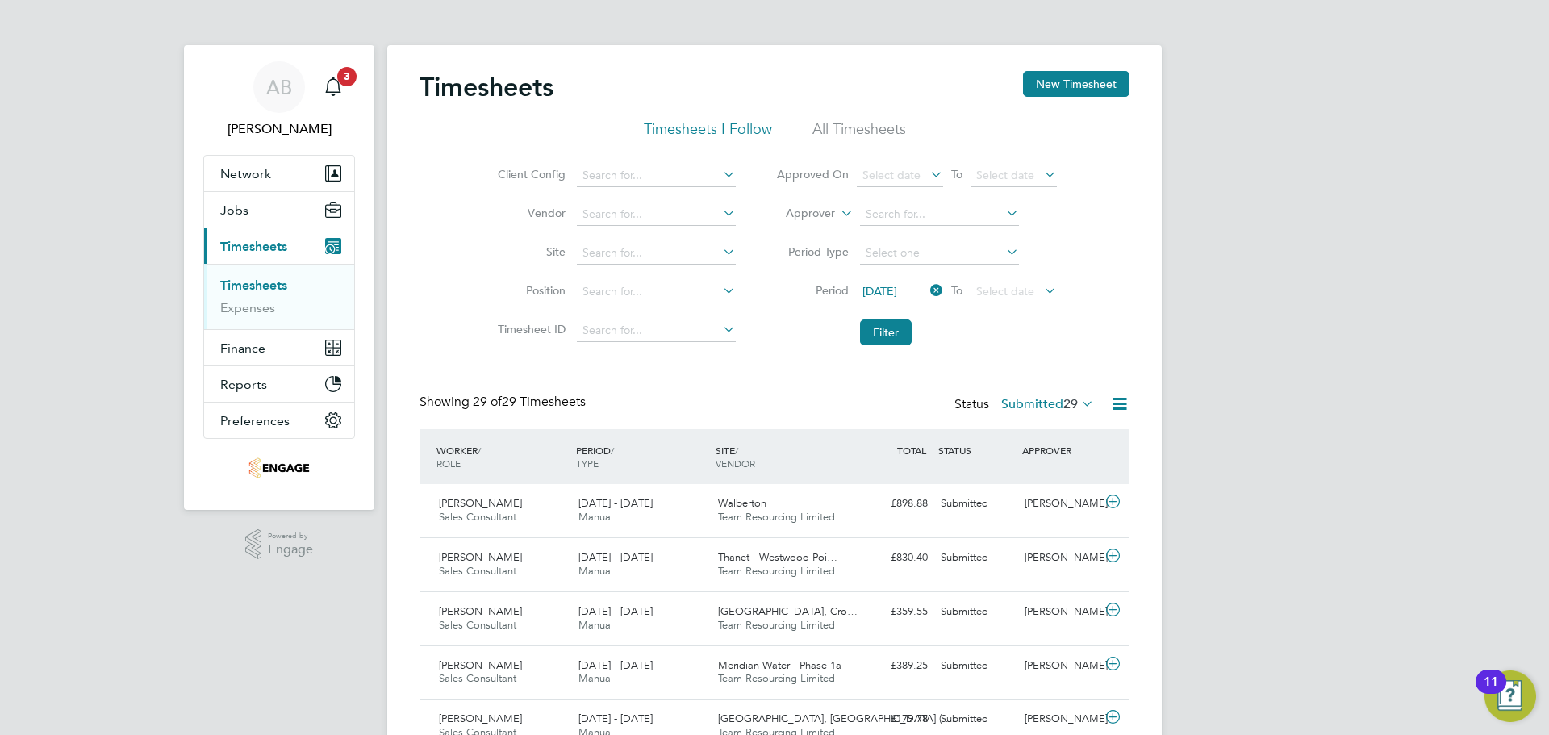
click at [991, 276] on li "Period 22 Sep 2025 To Select date" at bounding box center [916, 292] width 321 height 39
click at [1008, 290] on span "Select date" at bounding box center [1005, 291] width 58 height 15
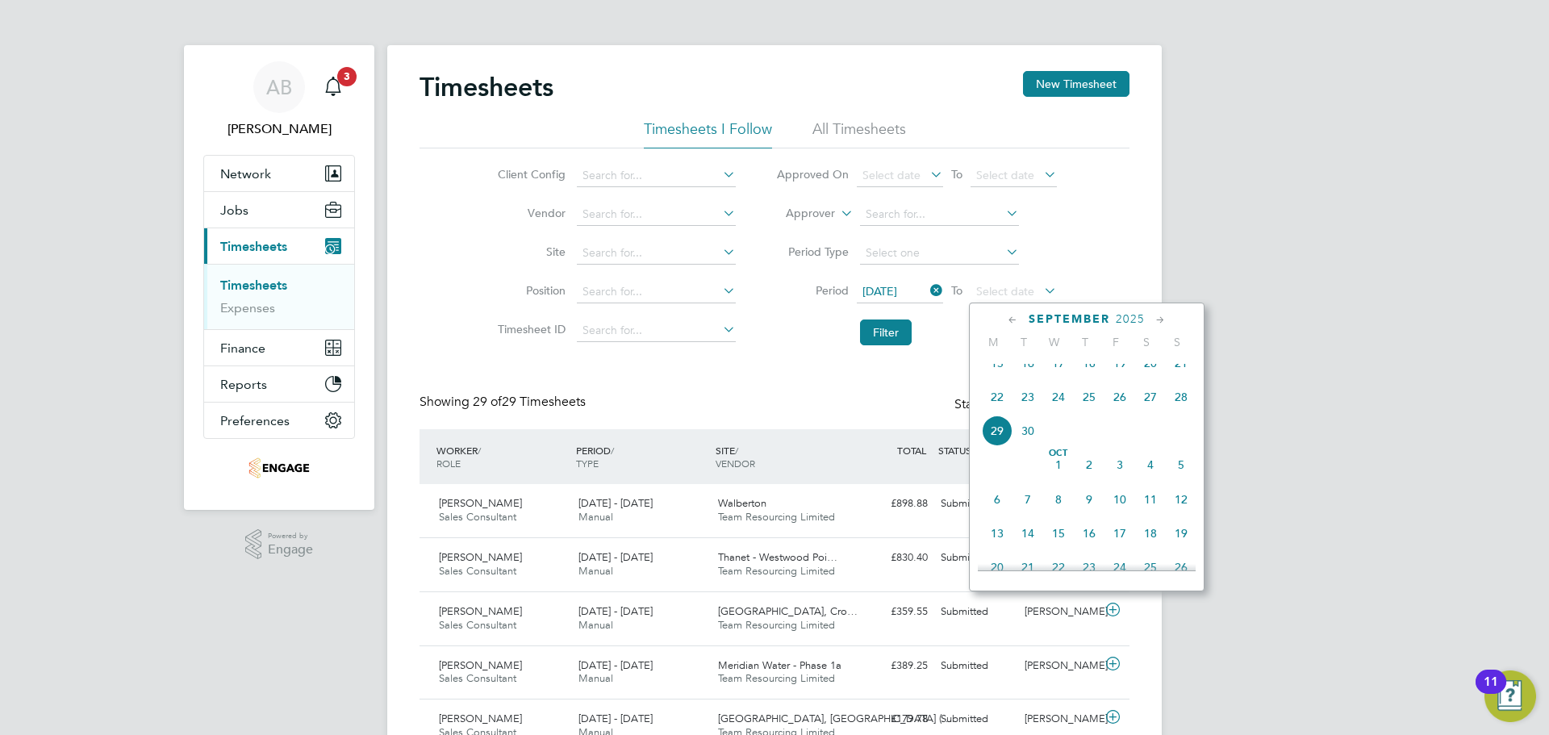
click at [1190, 406] on span "28" at bounding box center [1181, 397] width 31 height 31
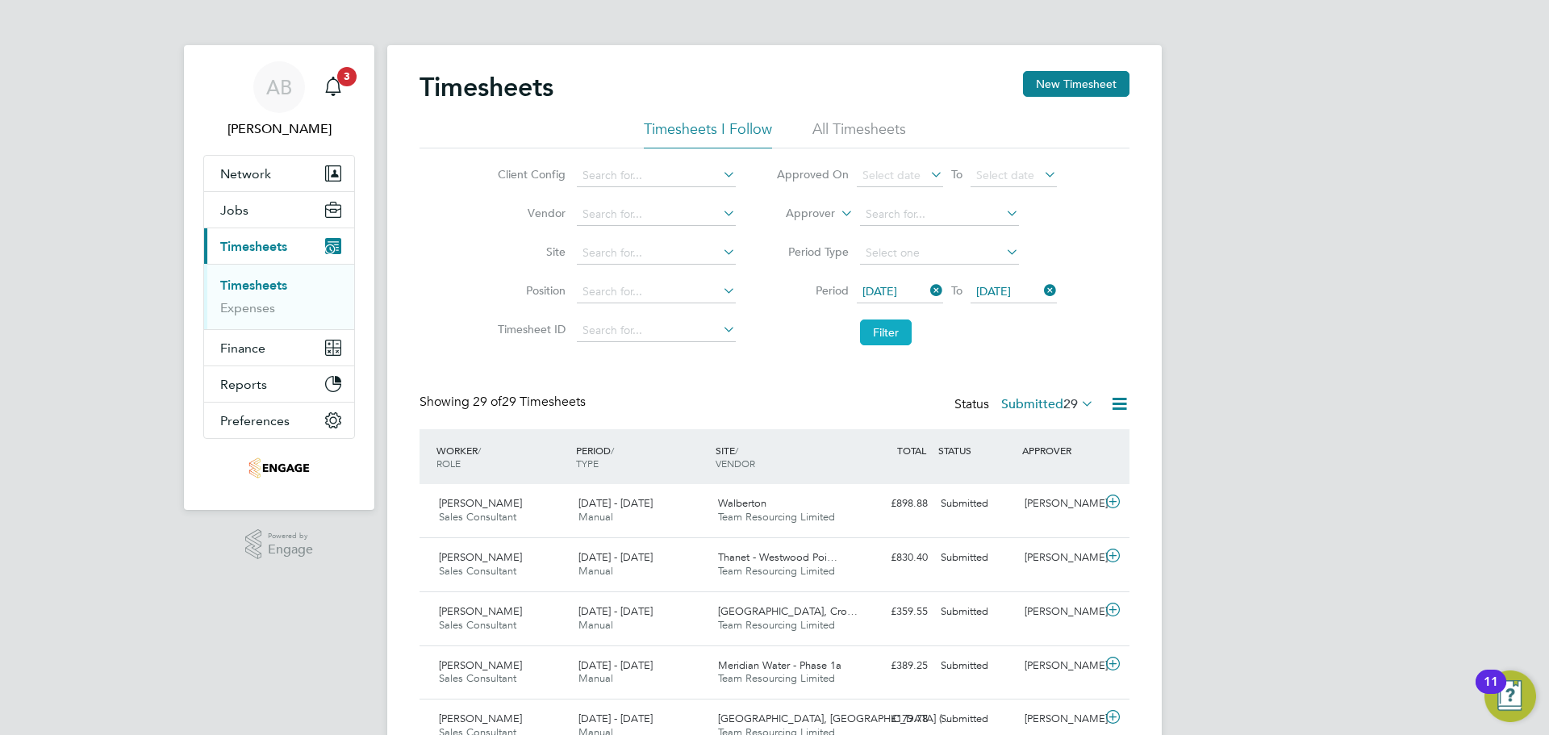
click at [897, 329] on button "Filter" at bounding box center [886, 332] width 52 height 26
click at [1121, 402] on icon at bounding box center [1119, 404] width 20 height 20
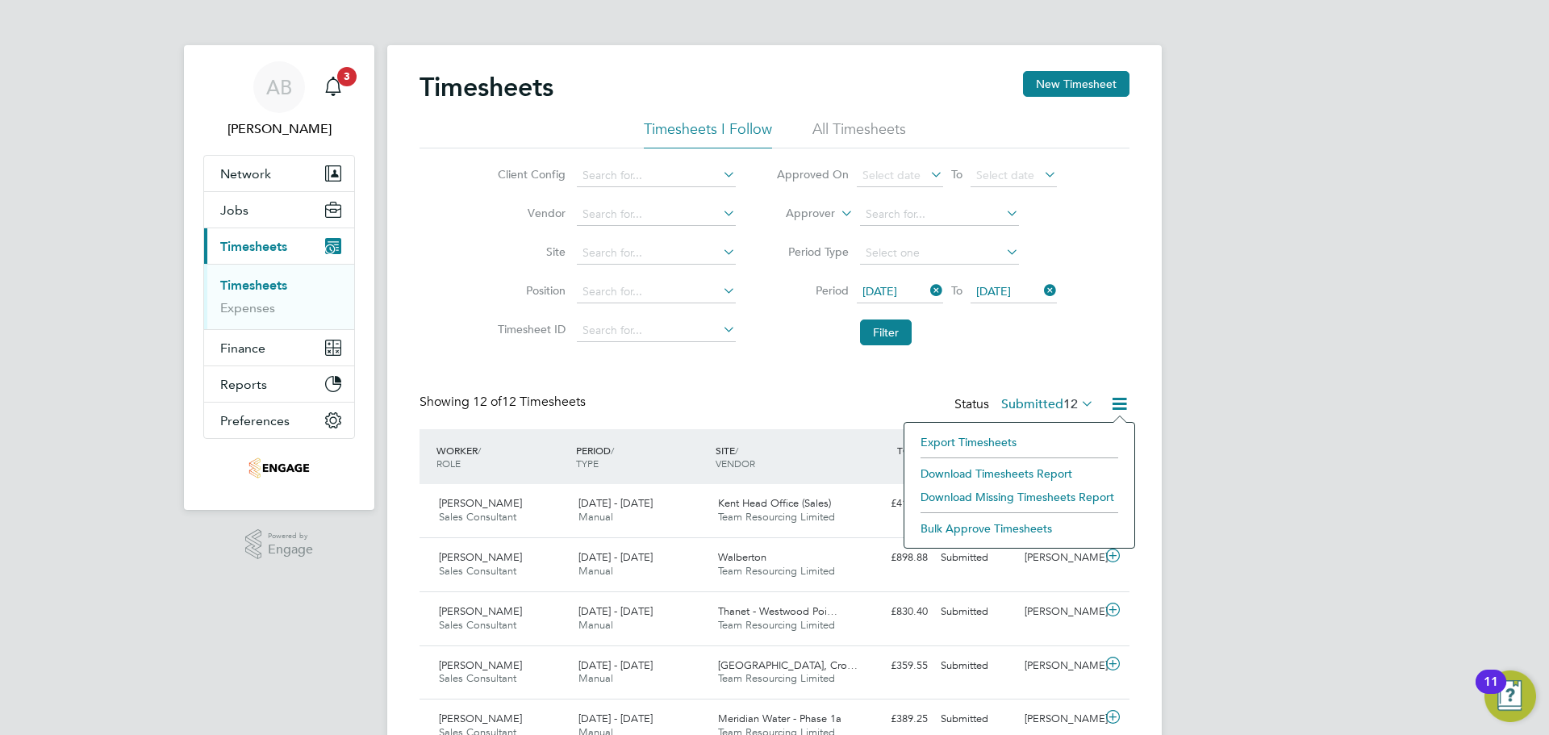
click at [1050, 469] on li "Download Timesheets Report" at bounding box center [1019, 473] width 214 height 23
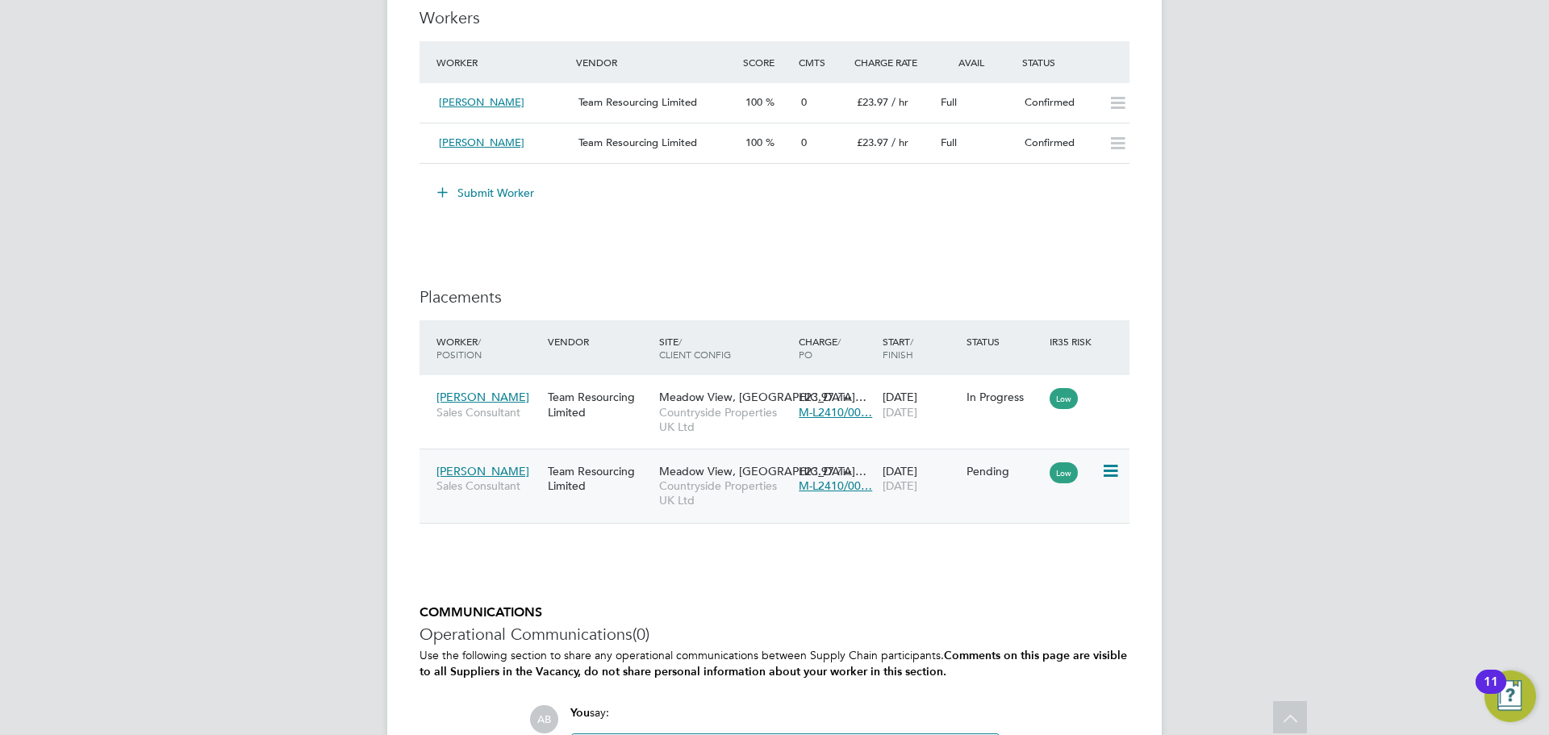
click at [1108, 464] on icon at bounding box center [1109, 470] width 16 height 19
click at [1022, 565] on li "Start" at bounding box center [1036, 570] width 165 height 23
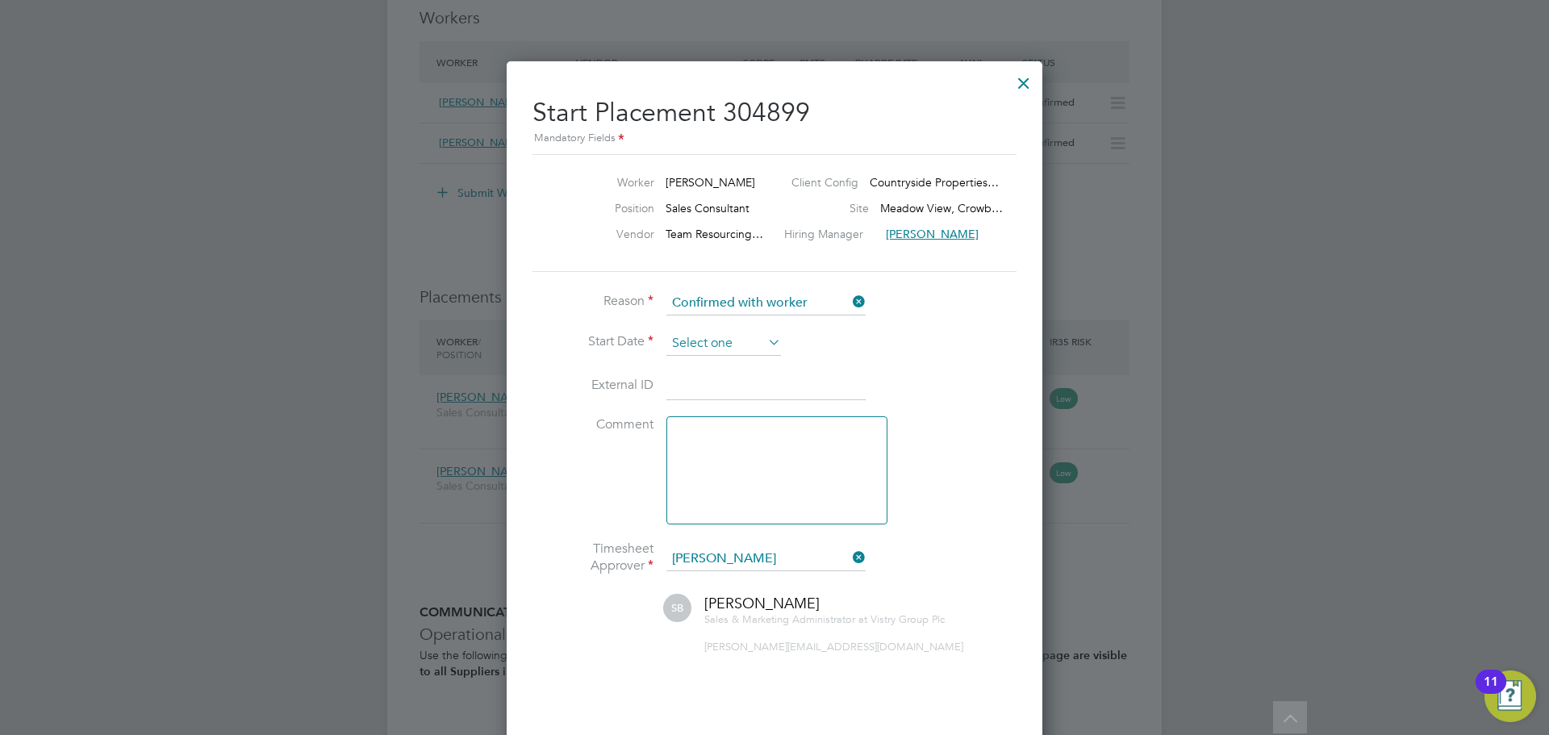
click at [712, 336] on input at bounding box center [723, 344] width 115 height 24
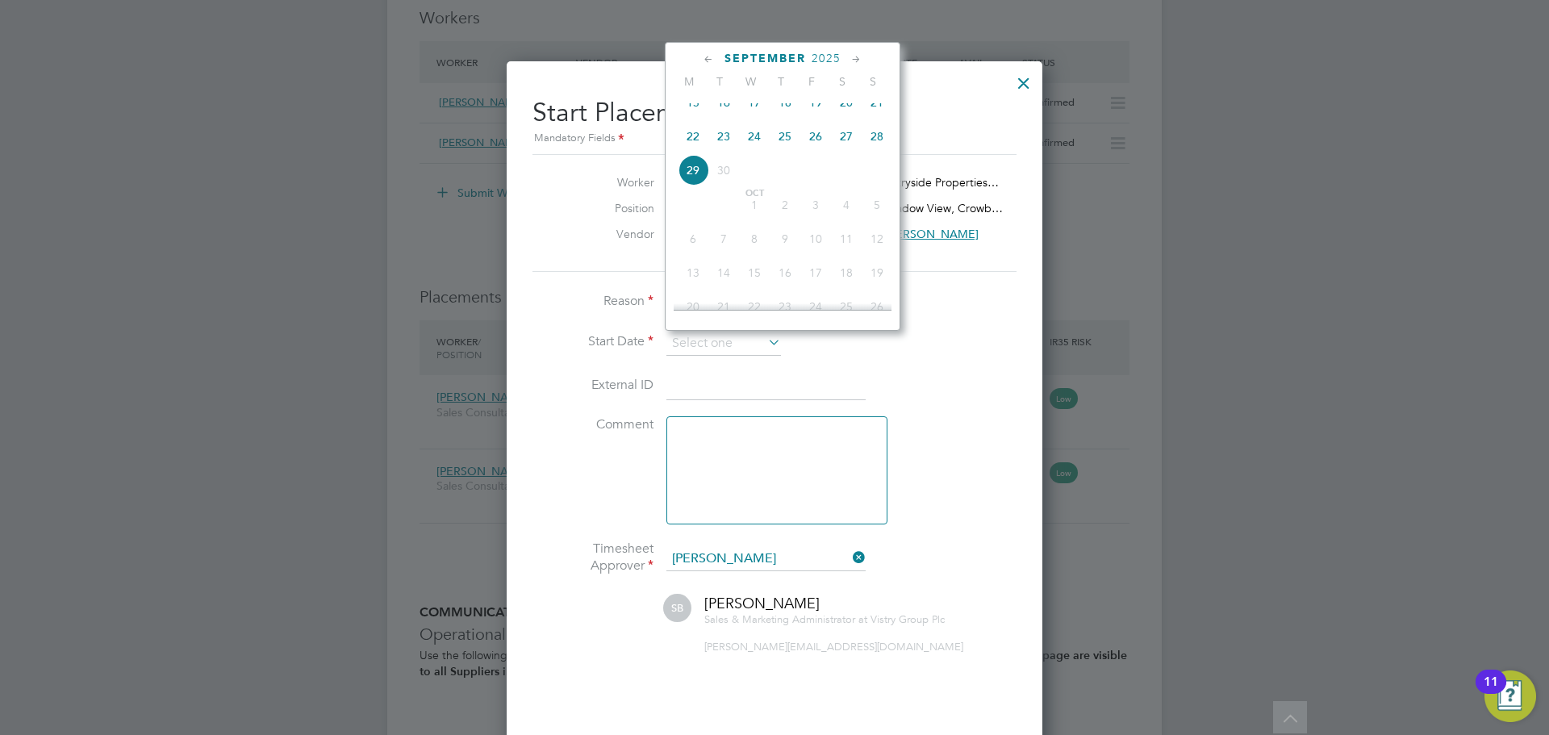
click at [840, 148] on span "27" at bounding box center [846, 136] width 31 height 31
type input "[DATE]"
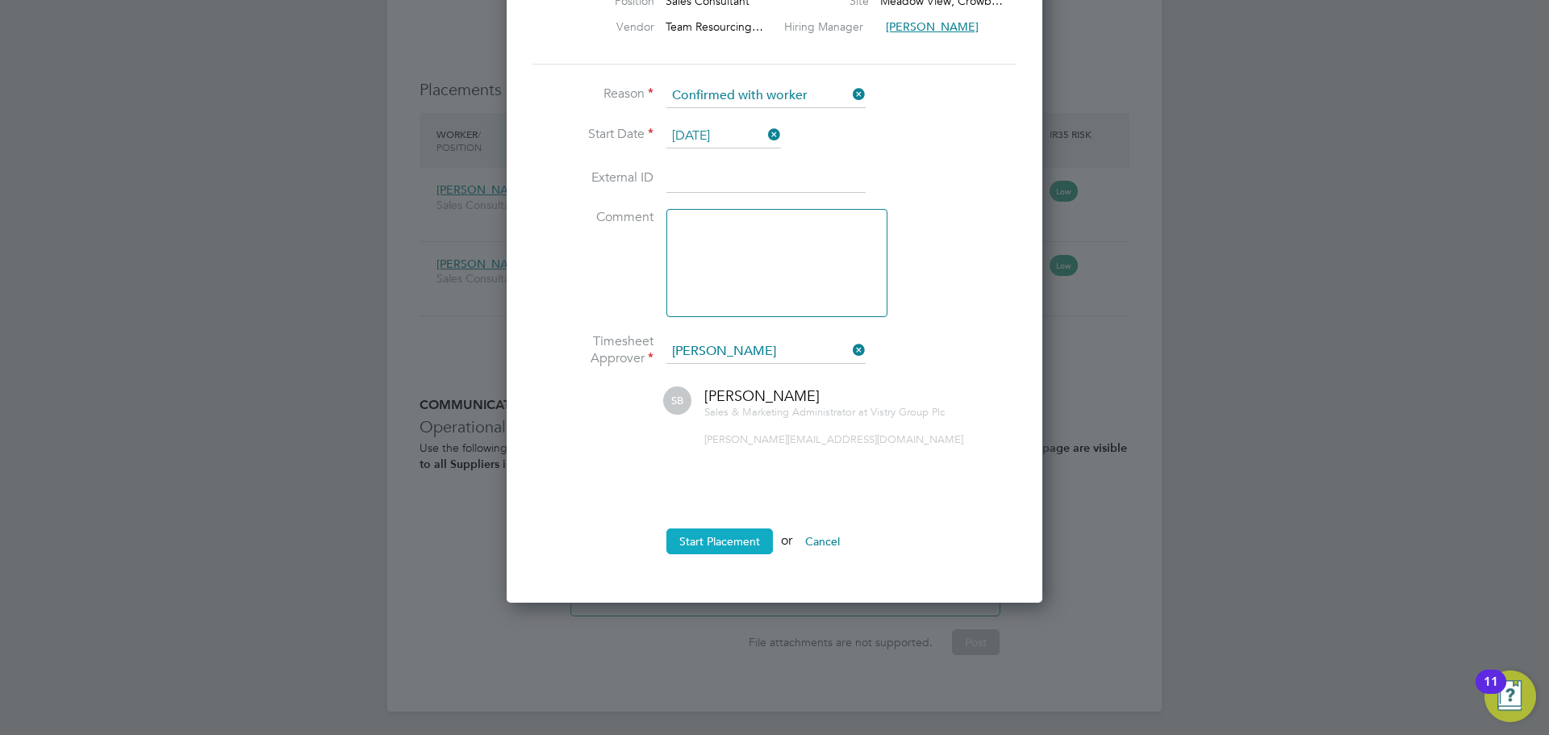
click at [728, 541] on button "Start Placement" at bounding box center [719, 541] width 106 height 26
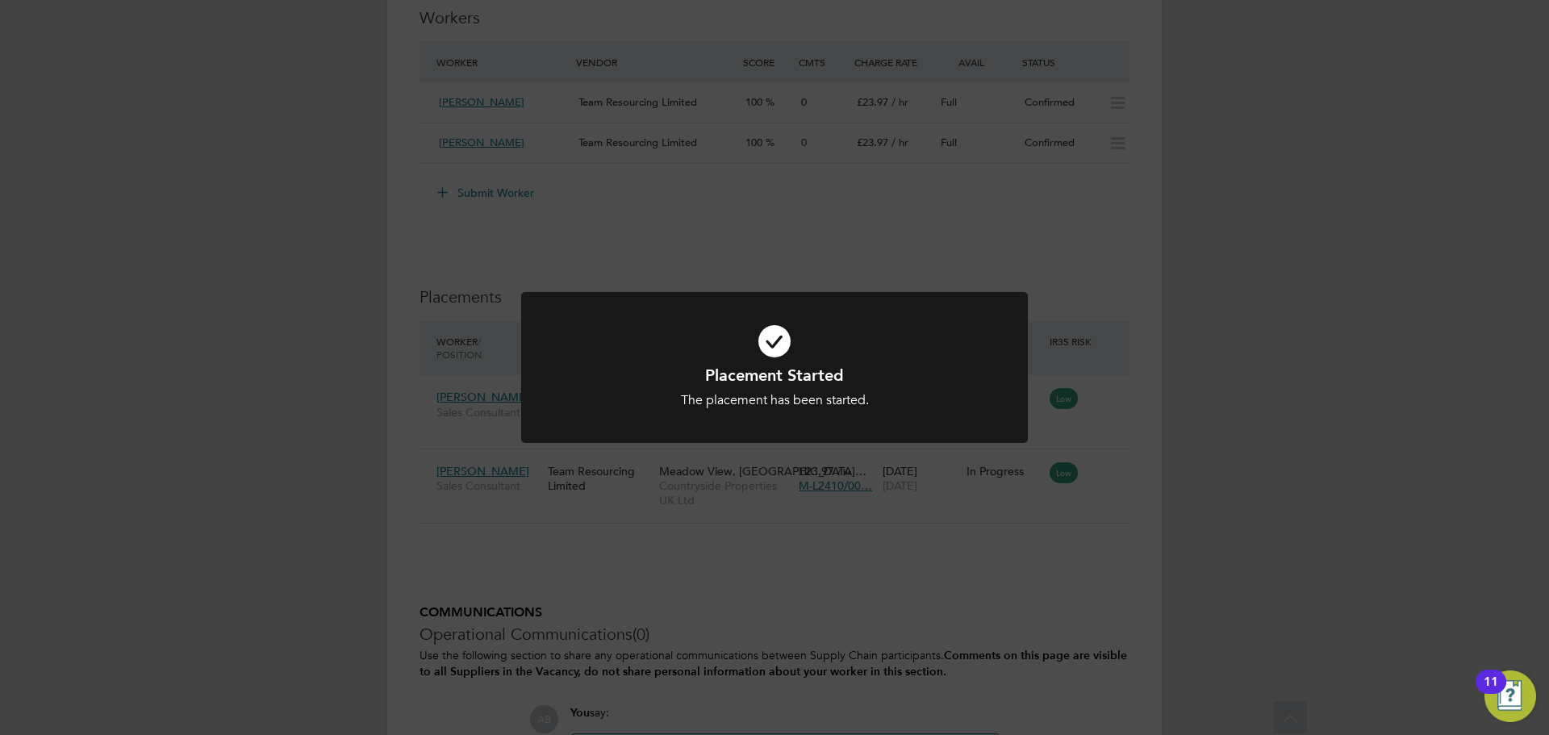
drag, startPoint x: 899, startPoint y: 534, endPoint x: 868, endPoint y: 558, distance: 39.1
click at [886, 545] on div "Placement Started The placement has been started. Cancel Okay" at bounding box center [774, 367] width 1549 height 735
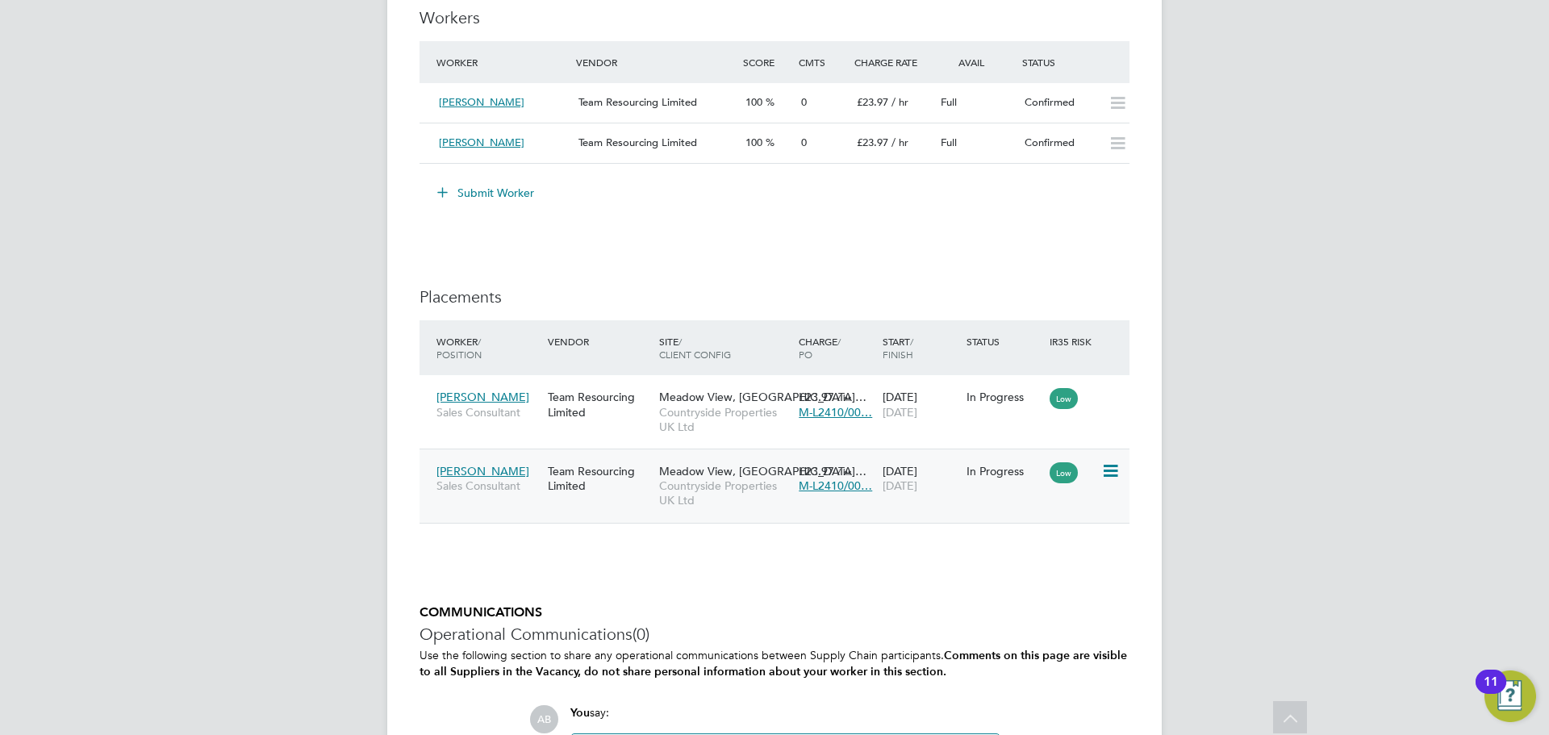
click at [1111, 474] on icon at bounding box center [1109, 470] width 16 height 19
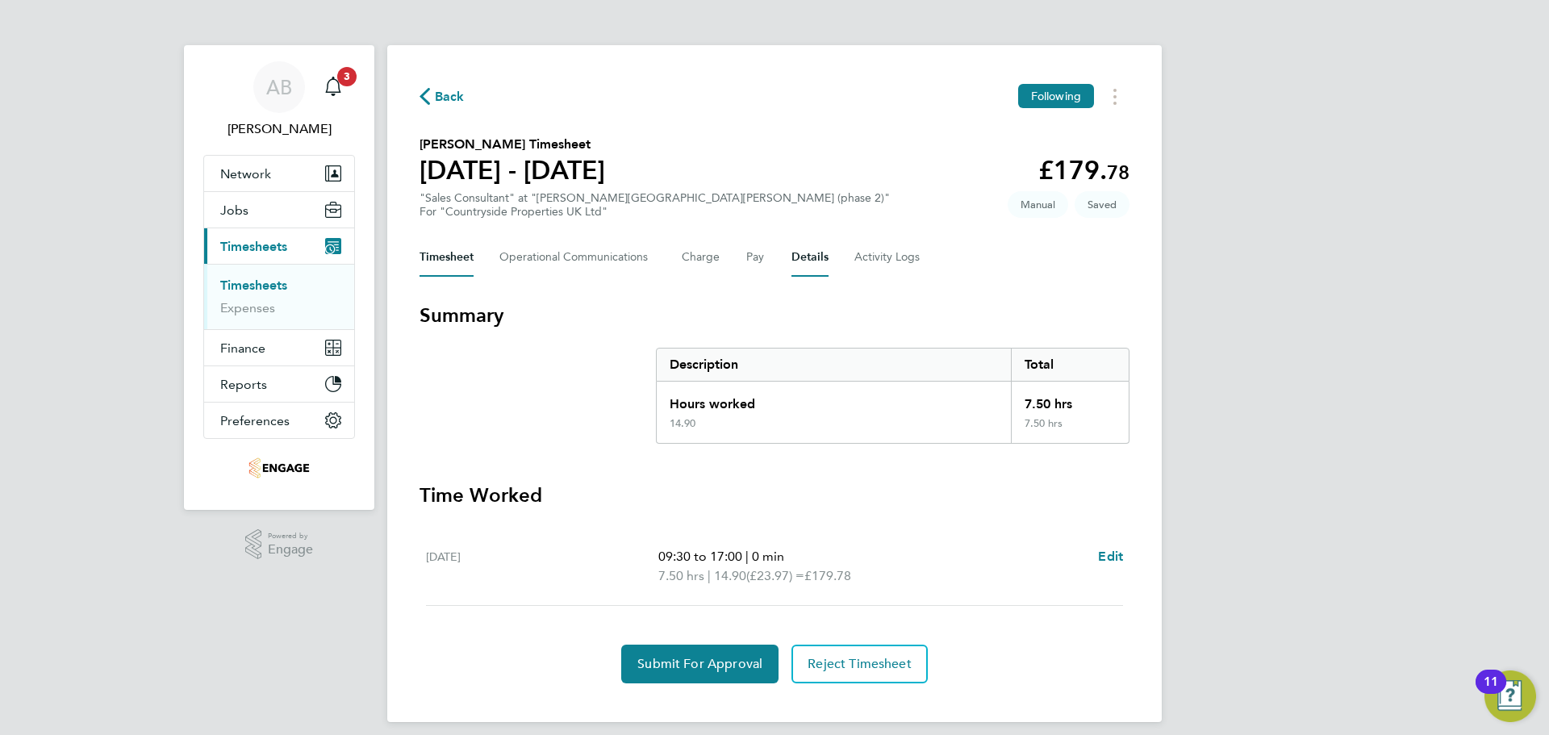
drag, startPoint x: 806, startPoint y: 257, endPoint x: 850, endPoint y: 254, distance: 44.5
click at [806, 257] on button "Details" at bounding box center [809, 257] width 37 height 39
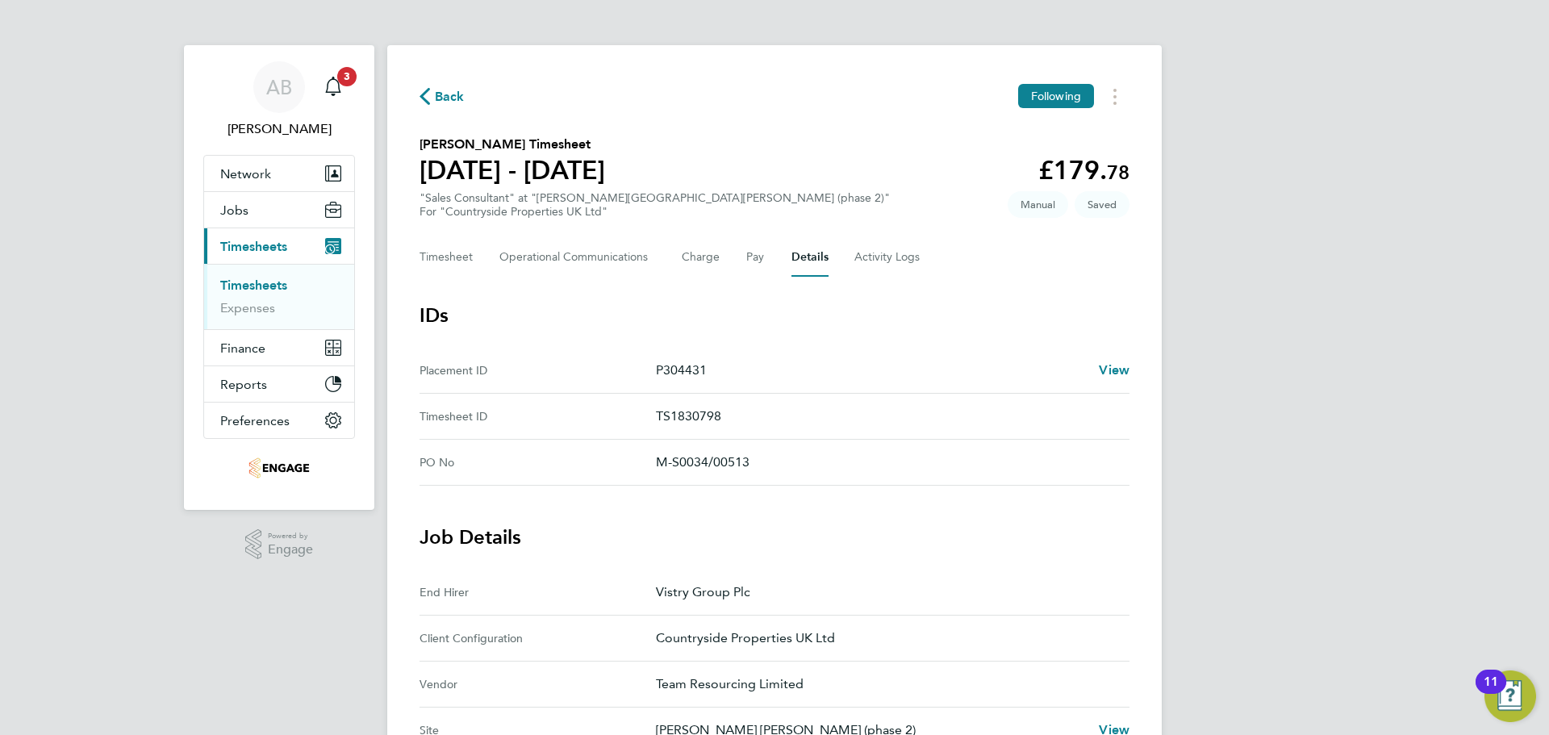
drag, startPoint x: 610, startPoint y: 501, endPoint x: 598, endPoint y: 489, distance: 17.1
click at [422, 87] on button "Back" at bounding box center [442, 96] width 45 height 20
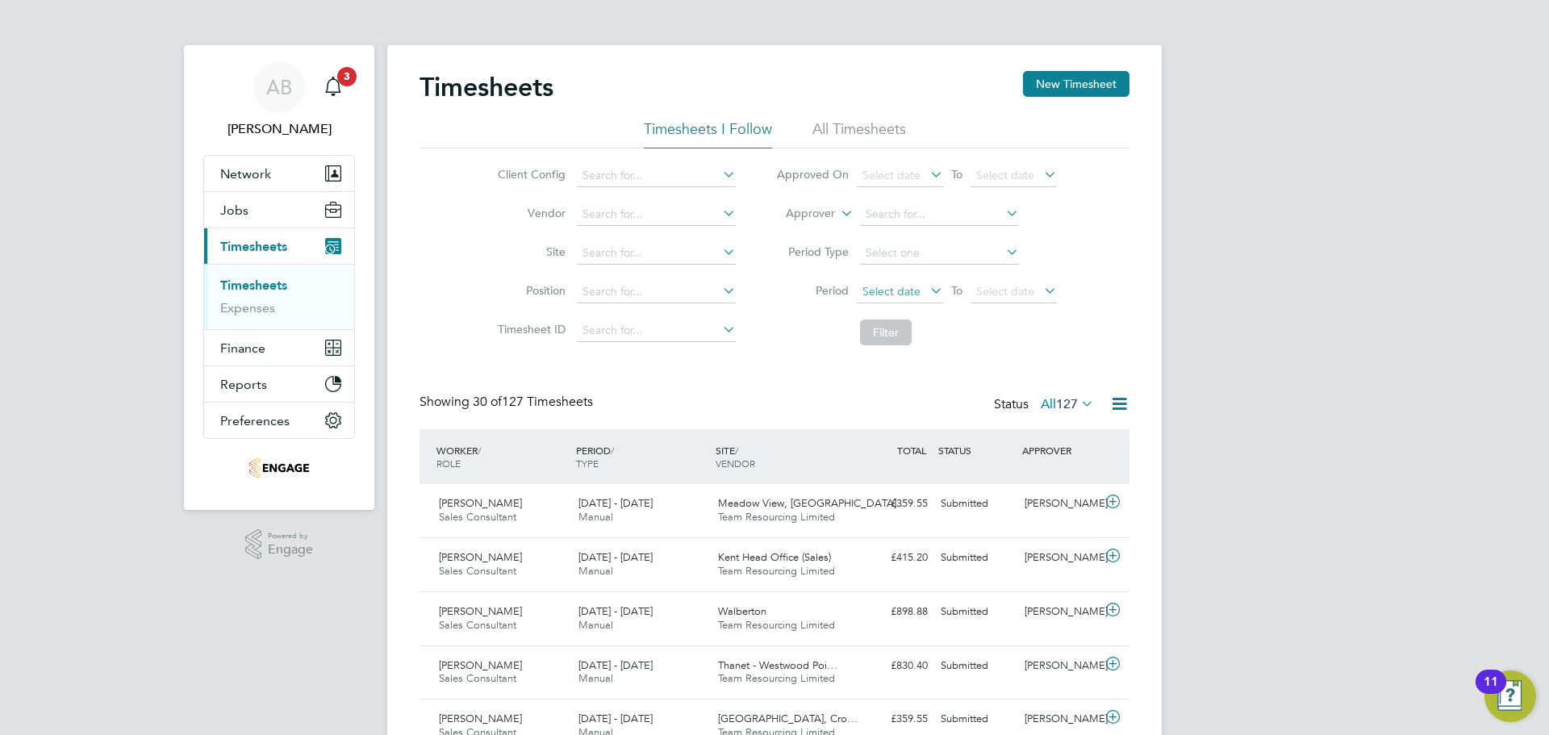
click at [892, 287] on span "Select date" at bounding box center [891, 291] width 58 height 15
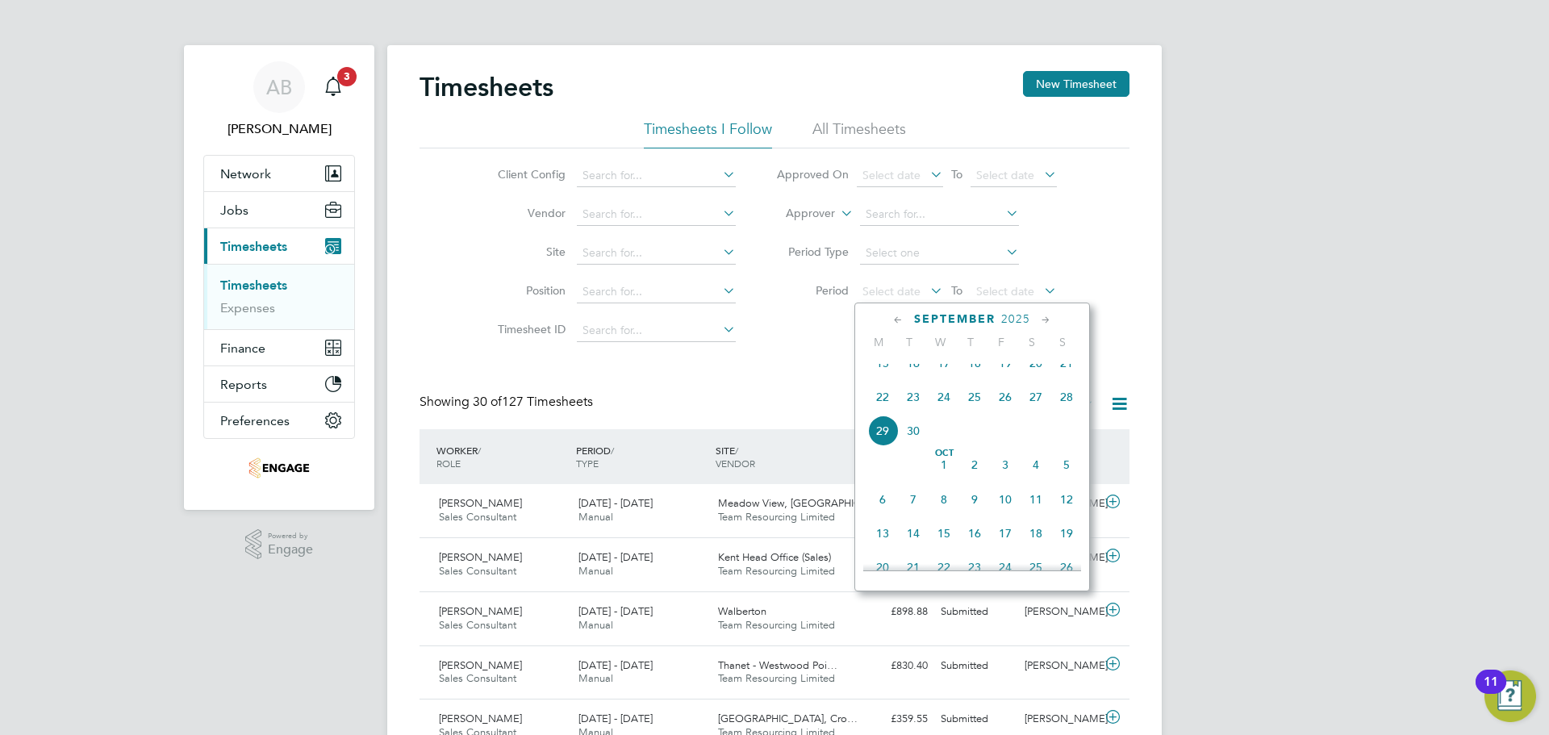
click at [879, 411] on span "22" at bounding box center [882, 397] width 31 height 31
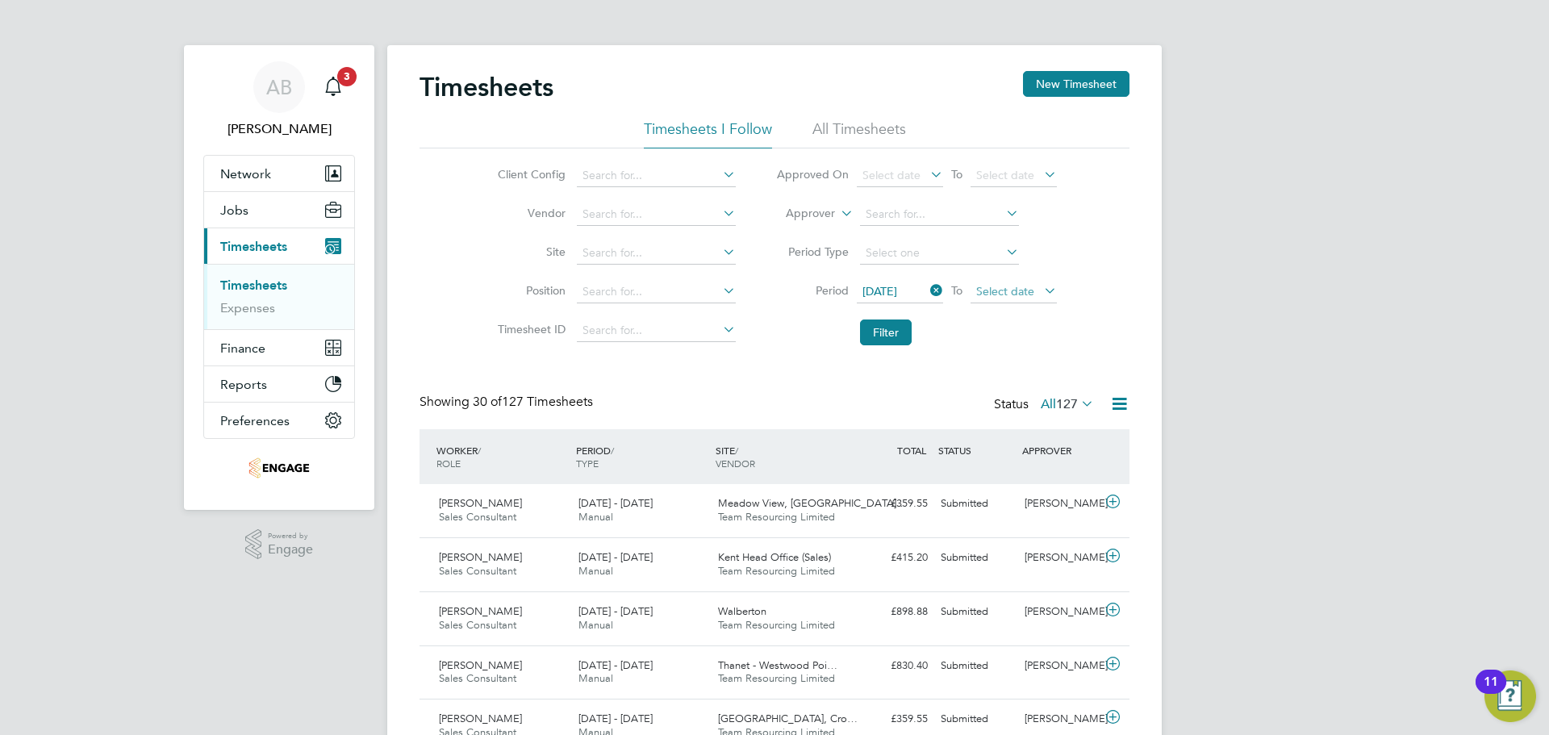
click at [1027, 290] on span "Select date" at bounding box center [1005, 291] width 58 height 15
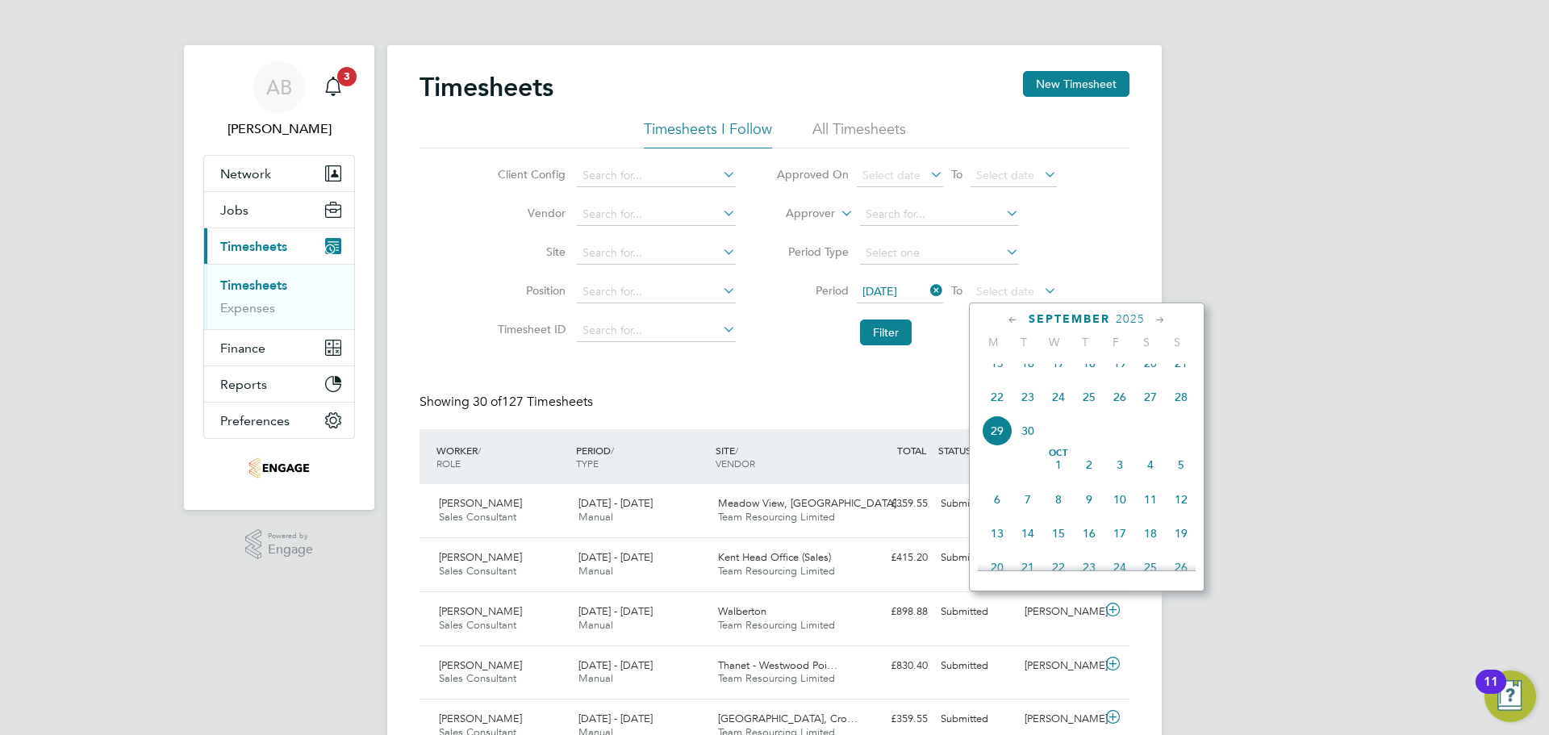
click at [1184, 409] on span "28" at bounding box center [1181, 397] width 31 height 31
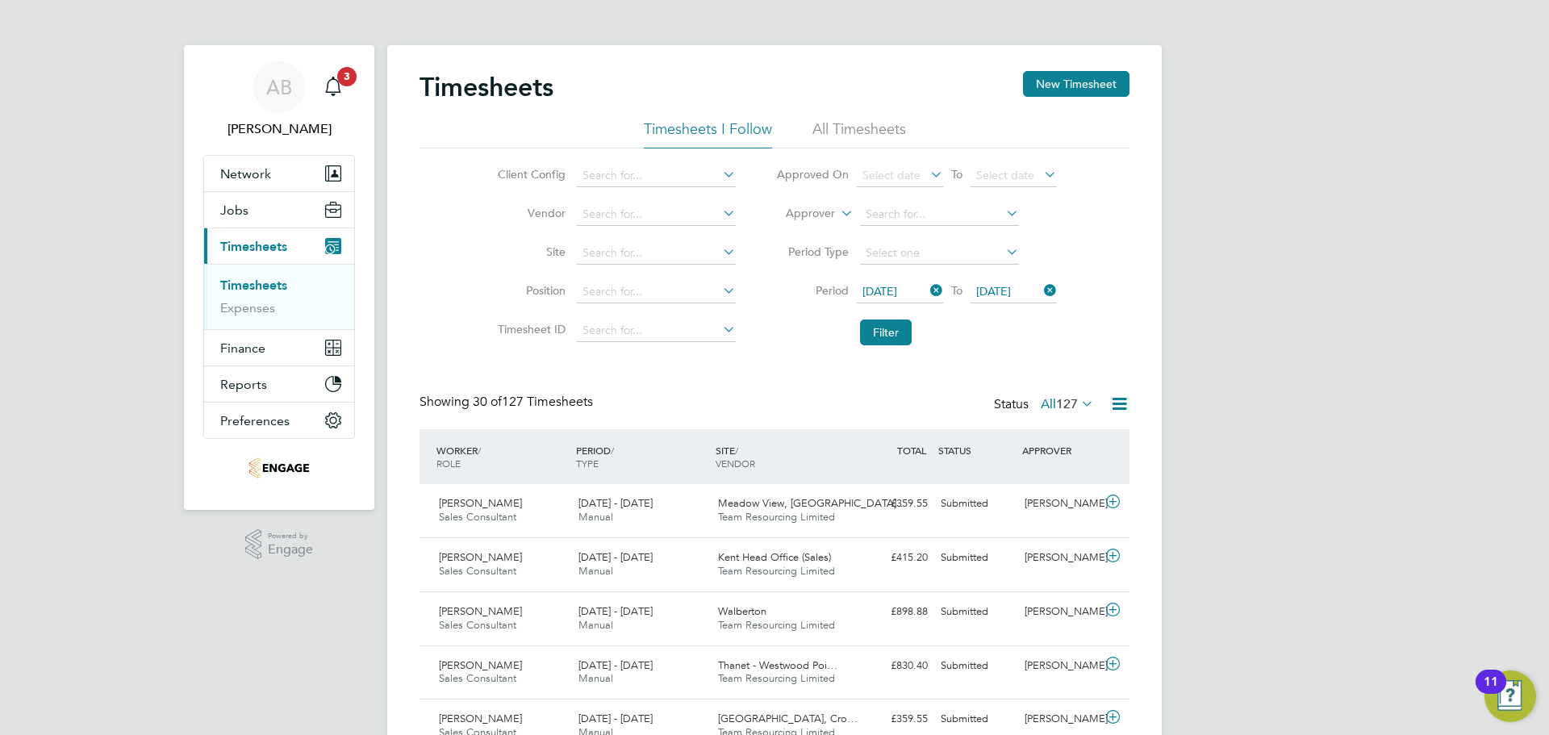
click at [1061, 404] on span "127" at bounding box center [1067, 404] width 22 height 16
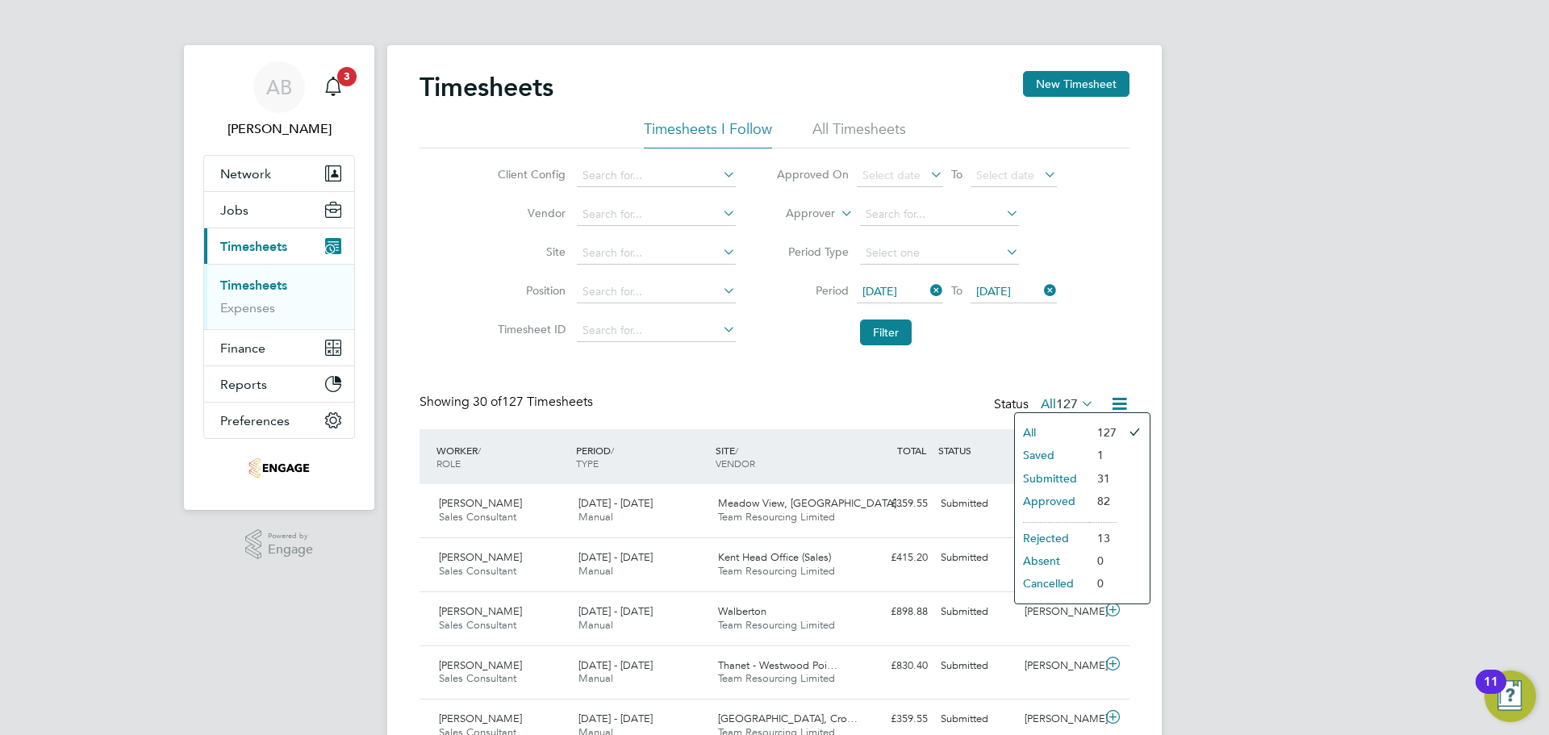
click at [854, 328] on li "Filter" at bounding box center [916, 332] width 321 height 42
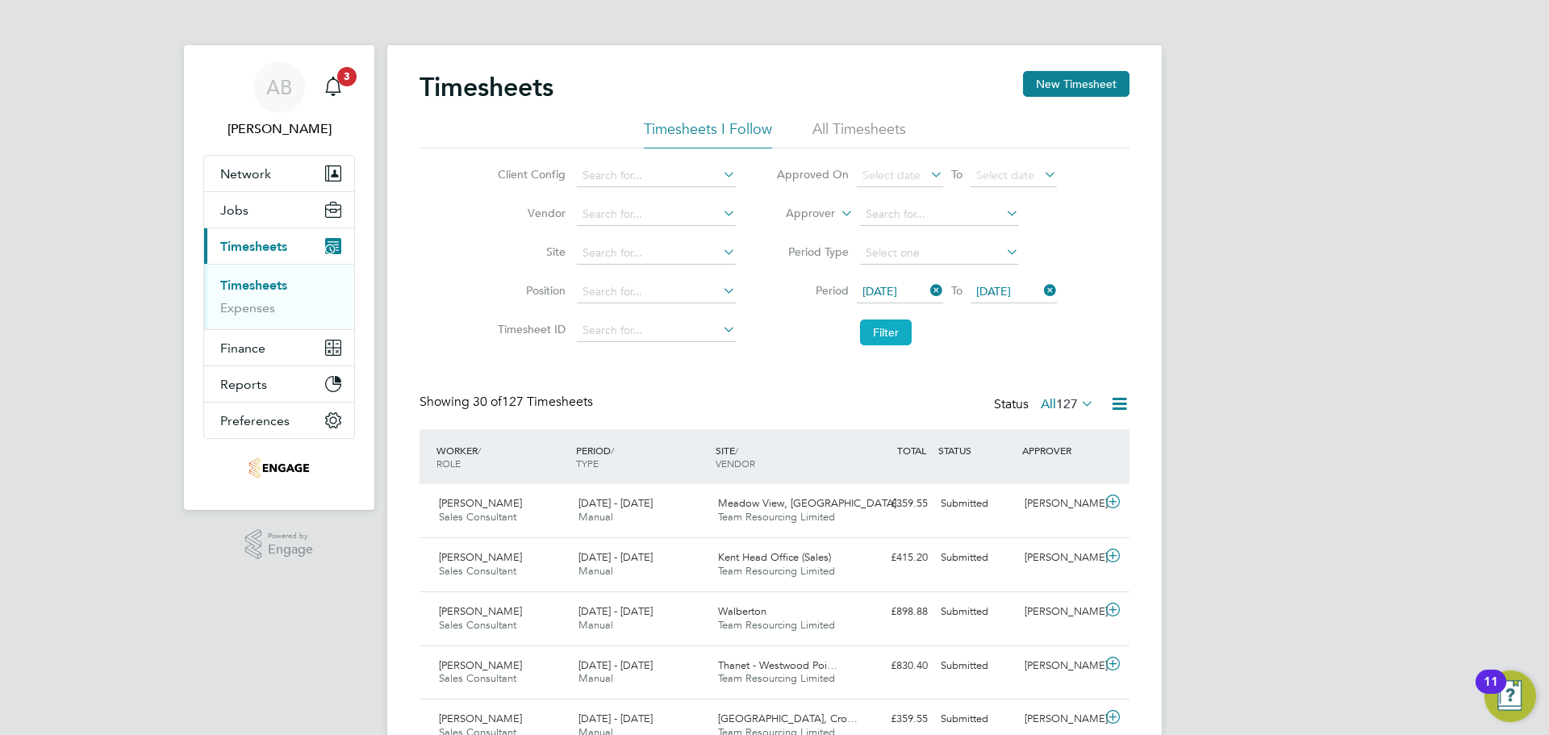
click at [884, 332] on button "Filter" at bounding box center [886, 332] width 52 height 26
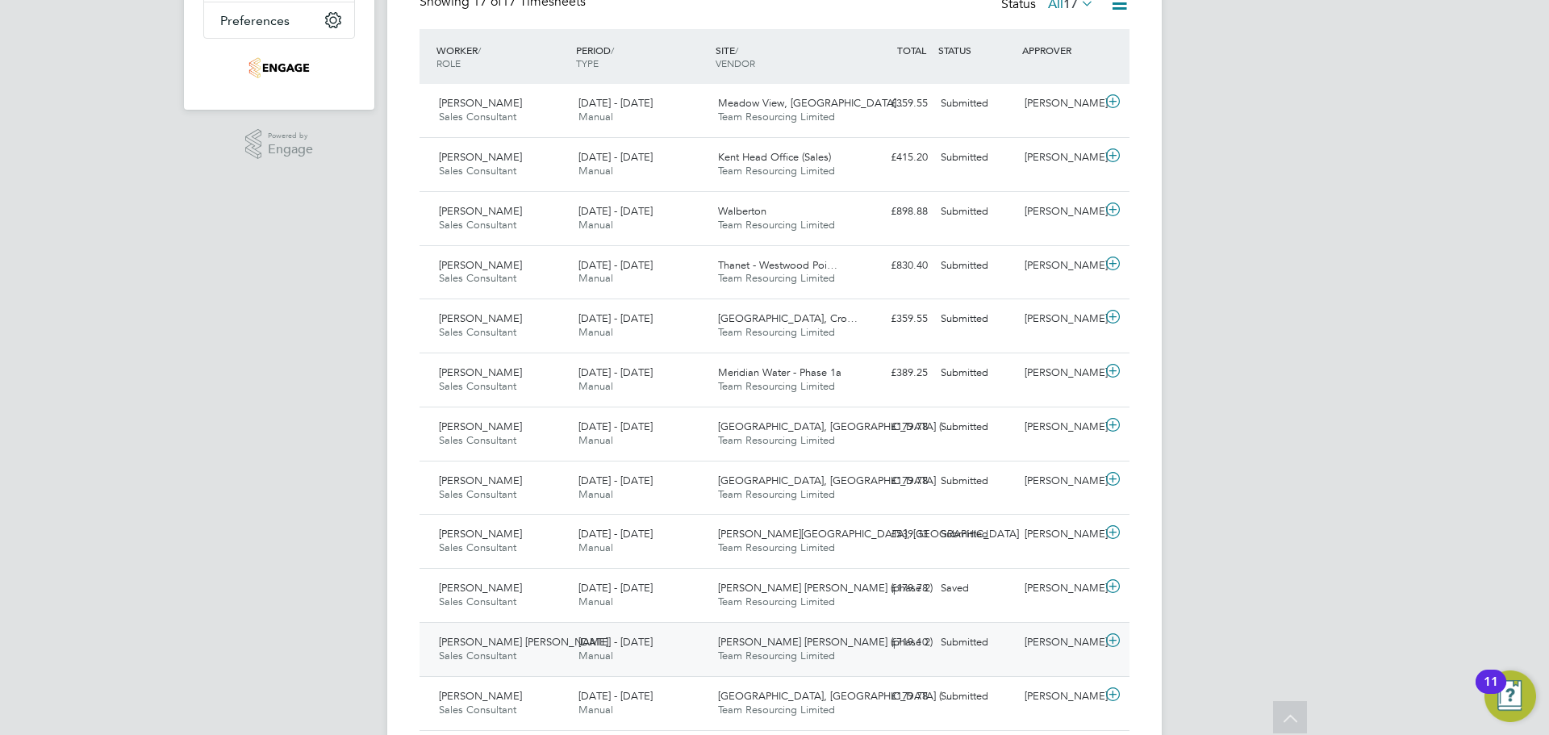
click at [776, 645] on span "[PERSON_NAME] [PERSON_NAME] (phase 2)" at bounding box center [825, 642] width 215 height 14
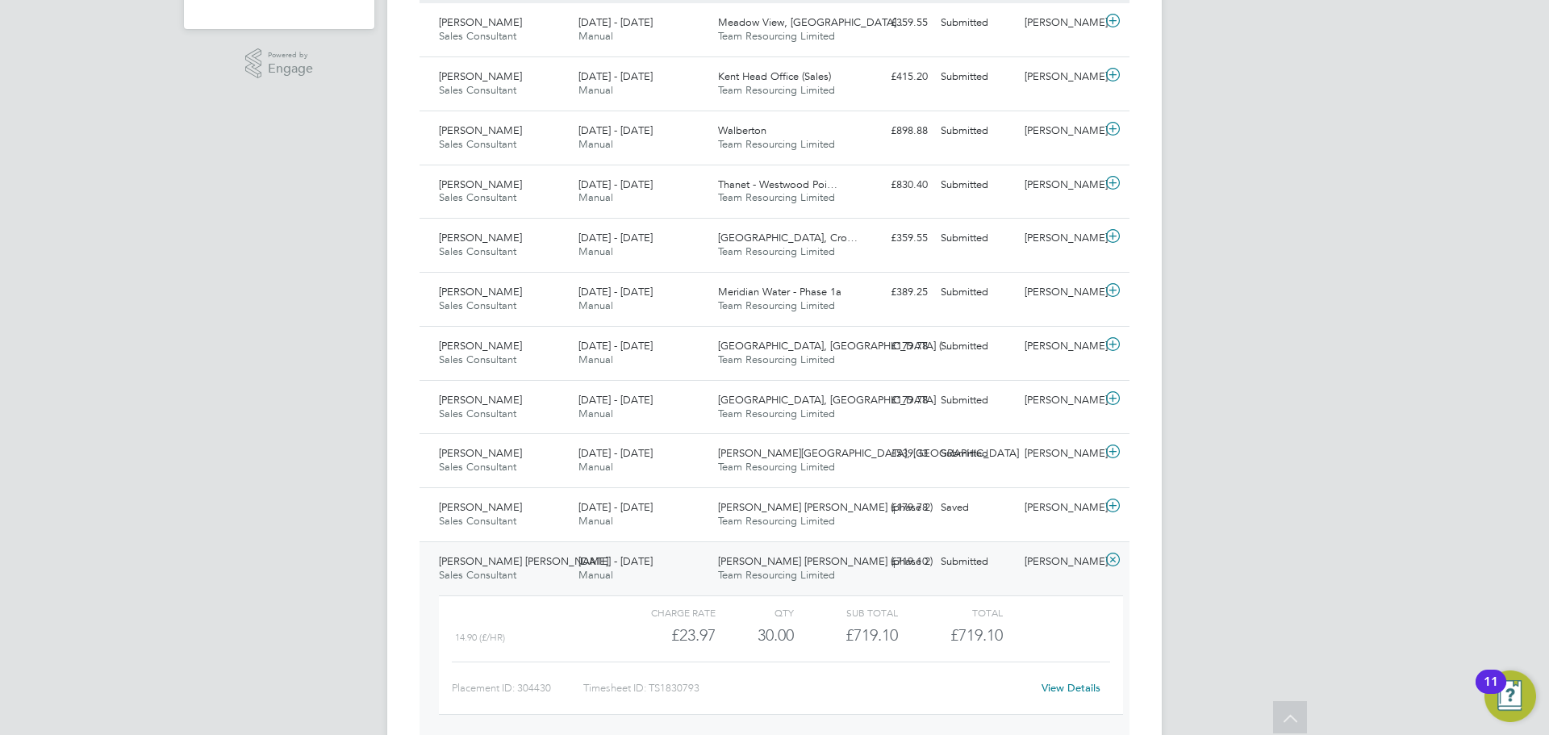
click at [778, 570] on span "Team Resourcing Limited" at bounding box center [776, 575] width 117 height 14
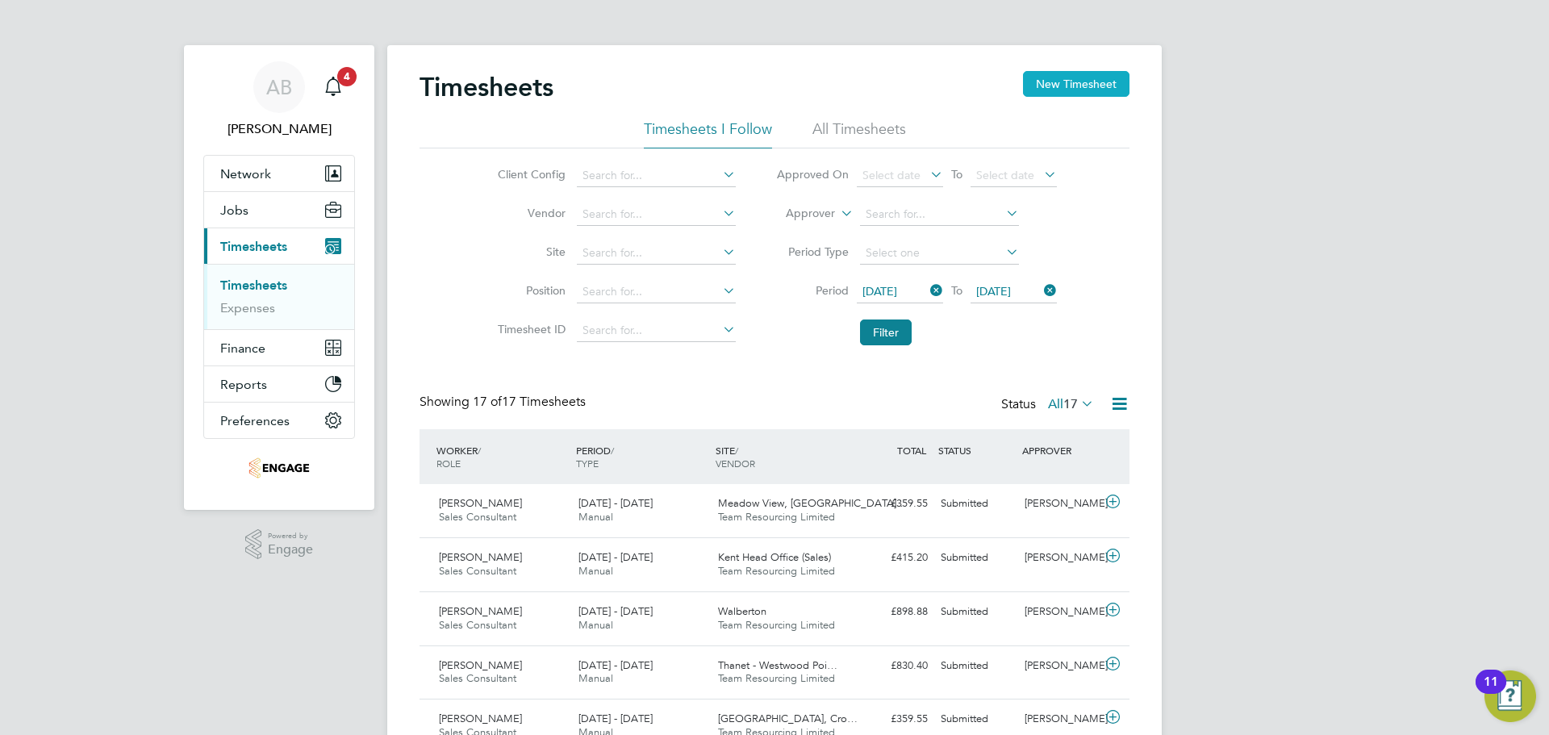
click at [1065, 91] on button "New Timesheet" at bounding box center [1076, 84] width 106 height 26
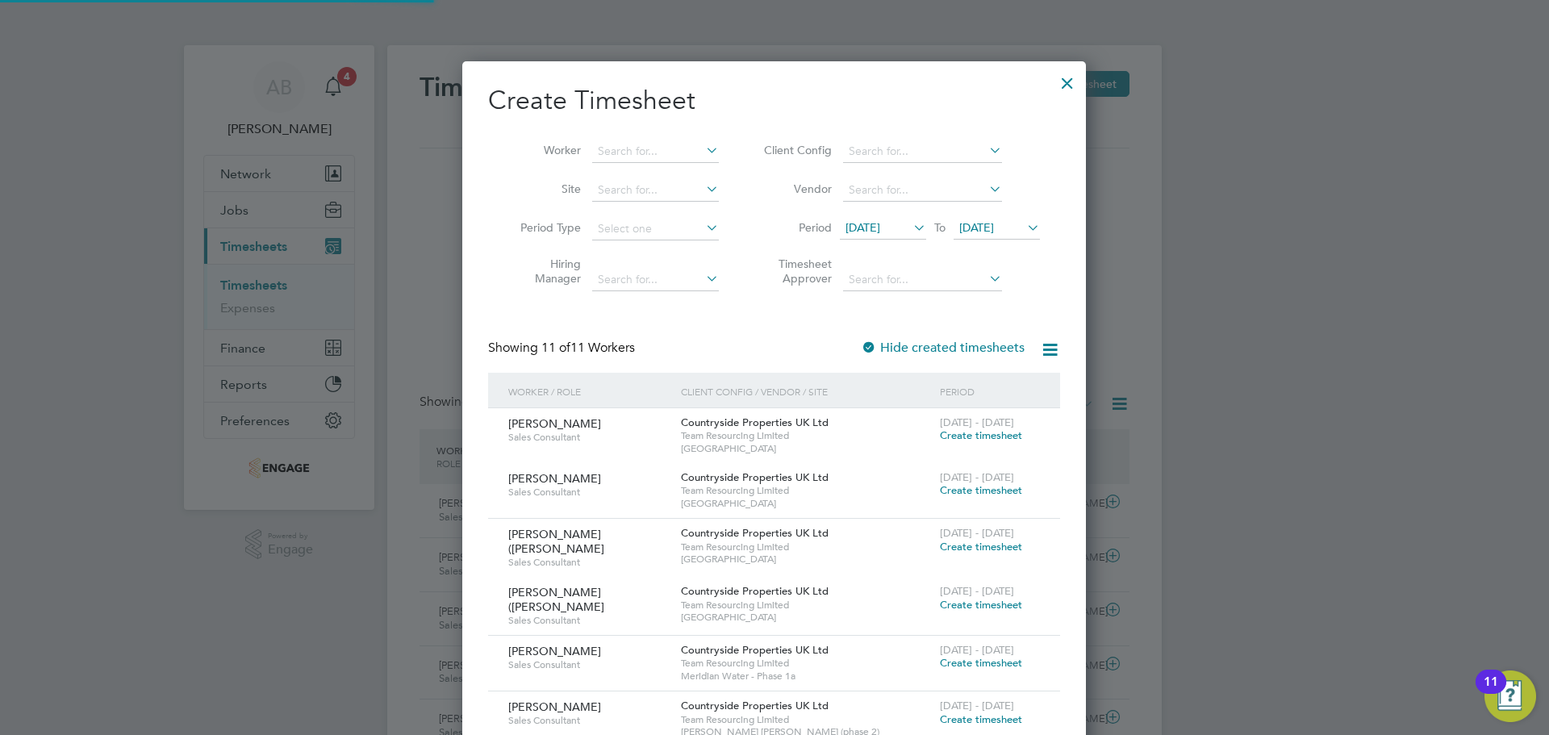
scroll to position [1102, 624]
click at [988, 224] on span "22 Sep 2025" at bounding box center [976, 227] width 35 height 15
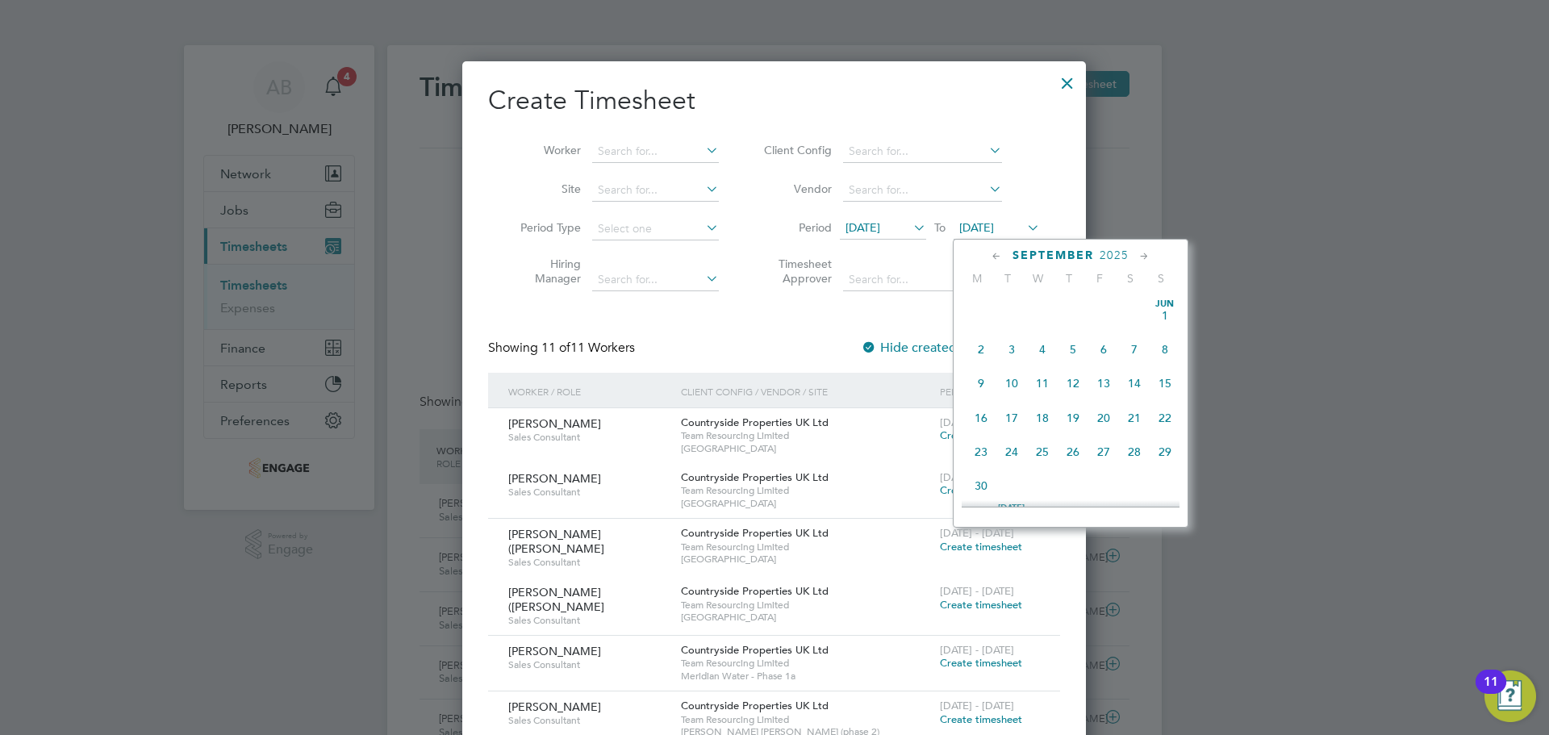
scroll to position [594, 0]
drag, startPoint x: 1164, startPoint y: 384, endPoint x: 1150, endPoint y: 376, distance: 16.6
click at [1163, 383] on span "28" at bounding box center [1165, 368] width 31 height 31
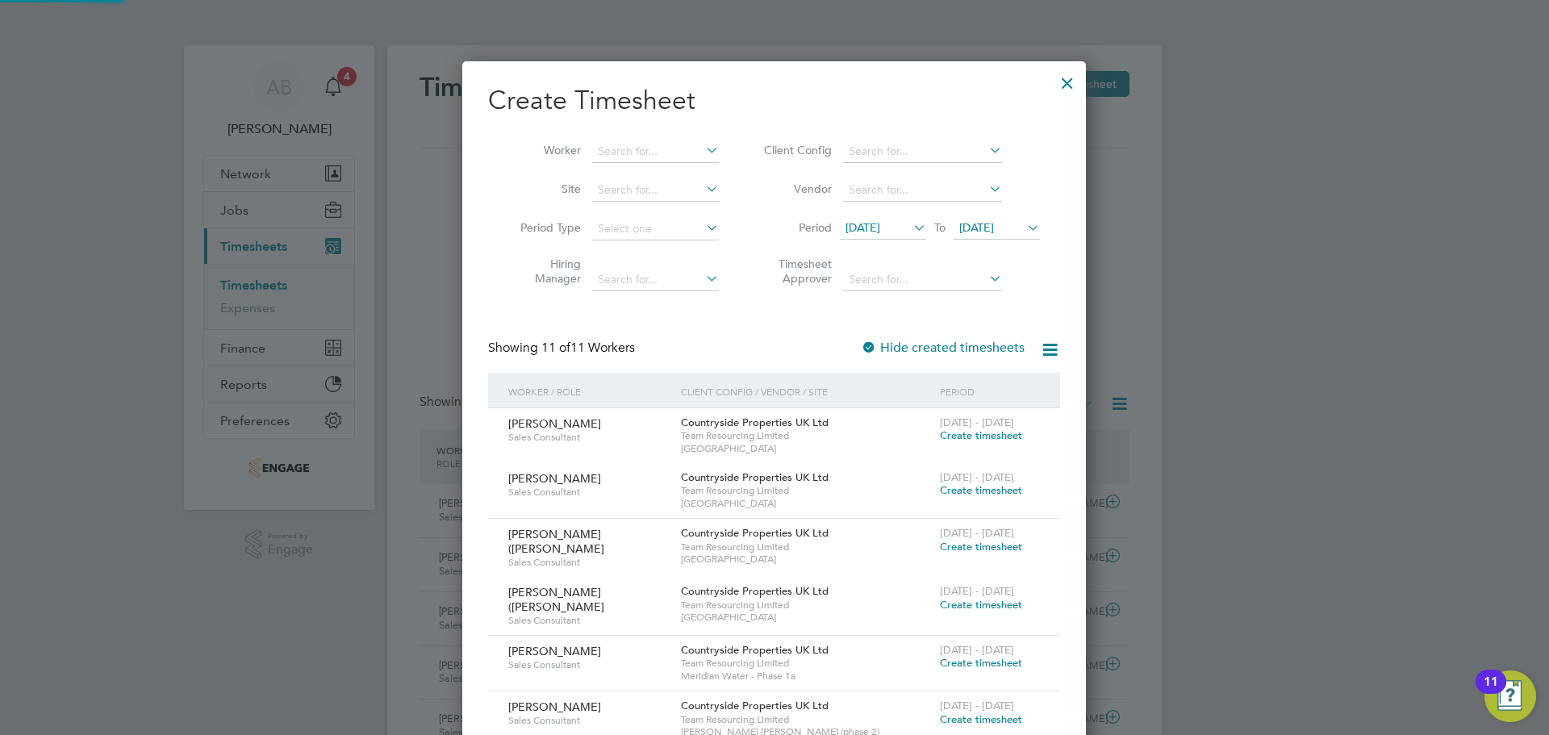
scroll to position [1102, 624]
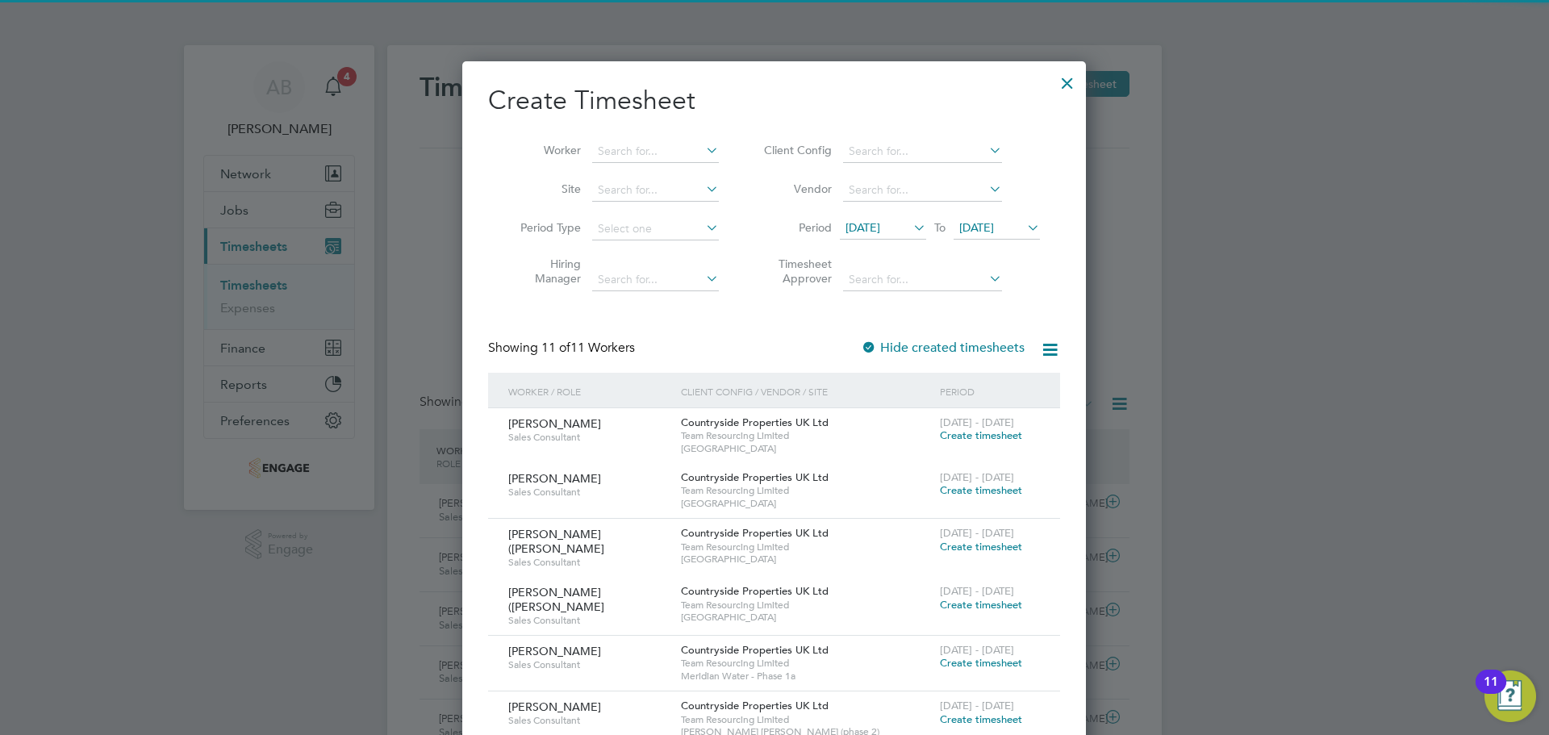
drag, startPoint x: 875, startPoint y: 230, endPoint x: 912, endPoint y: 281, distance: 62.5
click at [875, 231] on span "15 Sep 2025" at bounding box center [863, 227] width 35 height 15
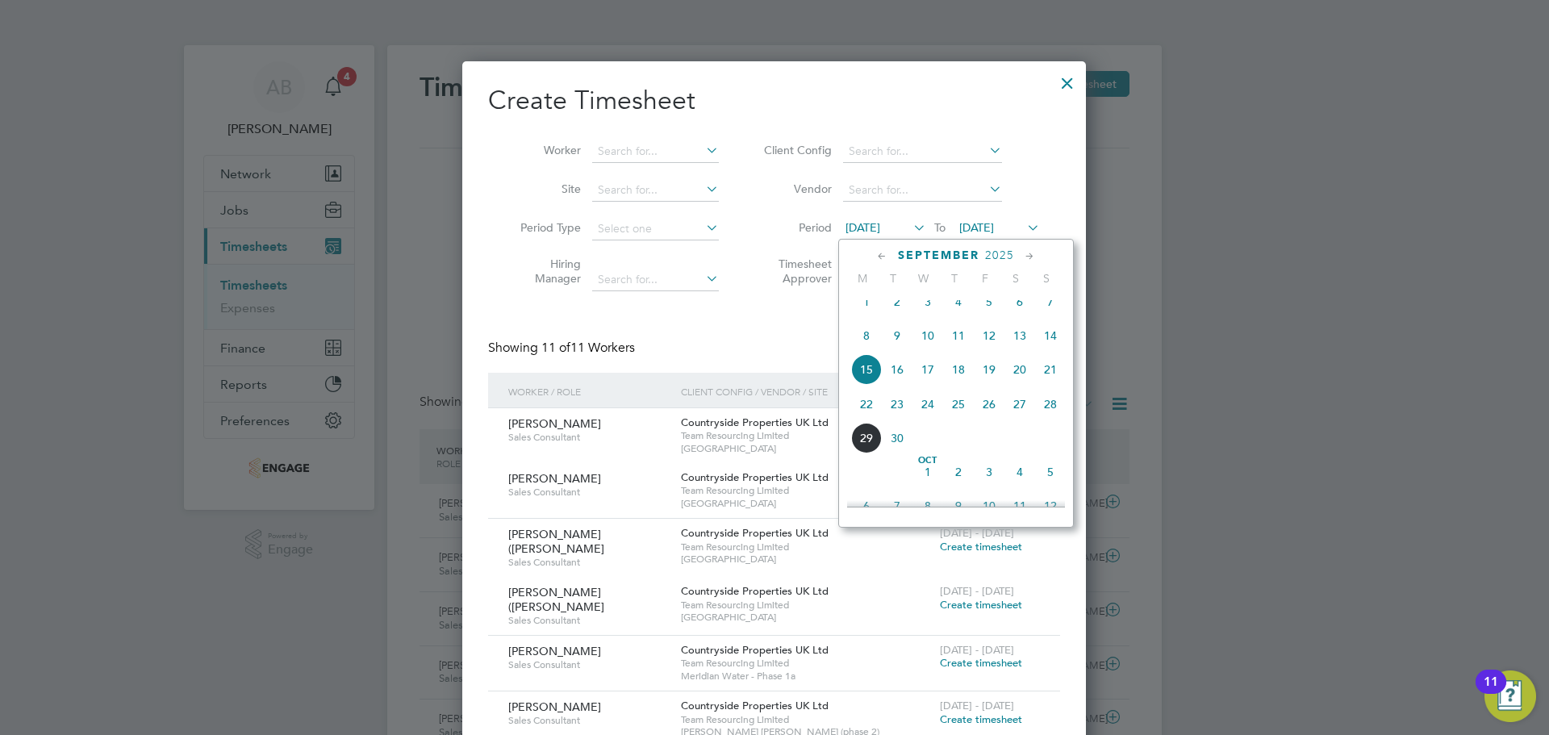
drag, startPoint x: 865, startPoint y: 411, endPoint x: 854, endPoint y: 412, distance: 10.6
click at [860, 411] on span "22" at bounding box center [866, 404] width 31 height 31
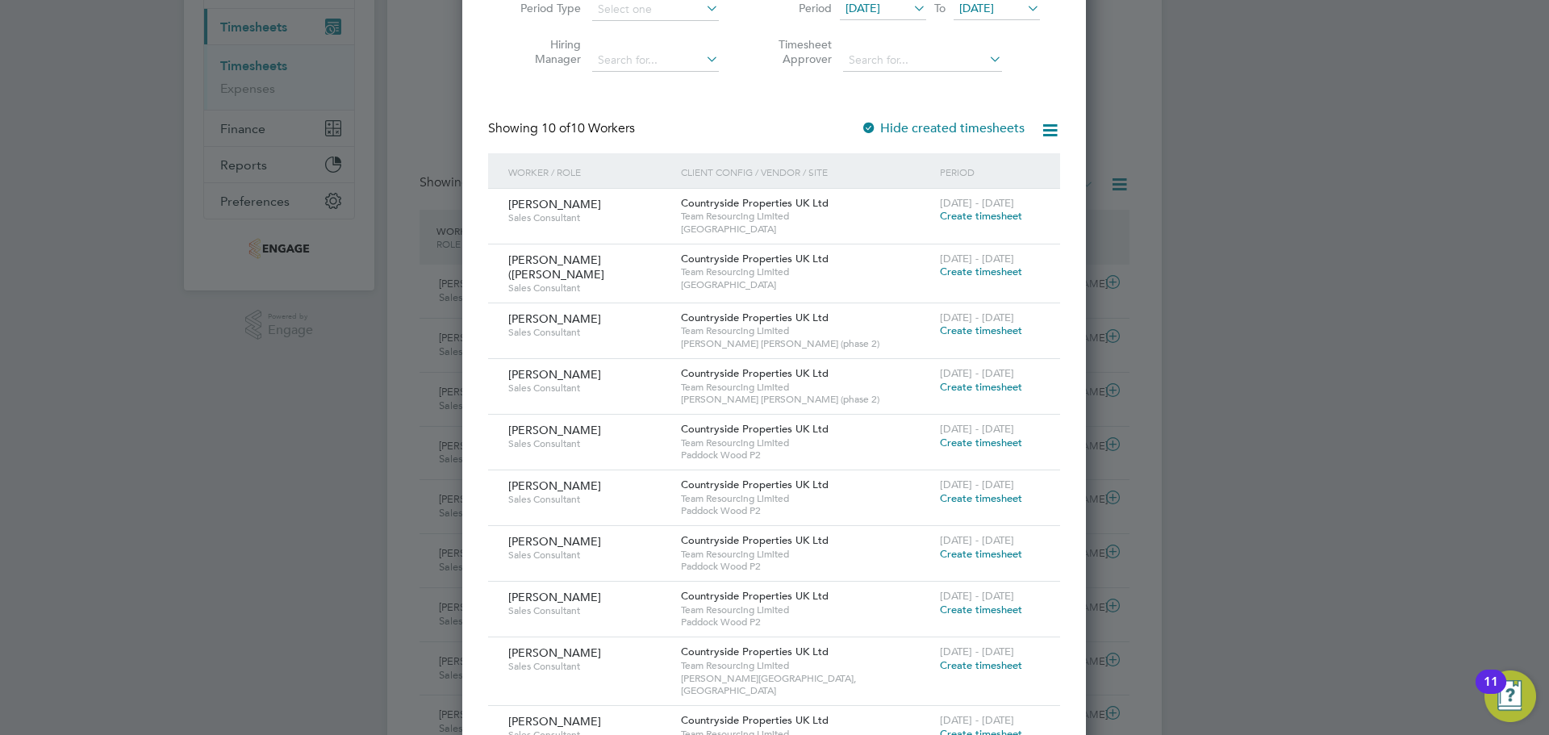
scroll to position [242, 0]
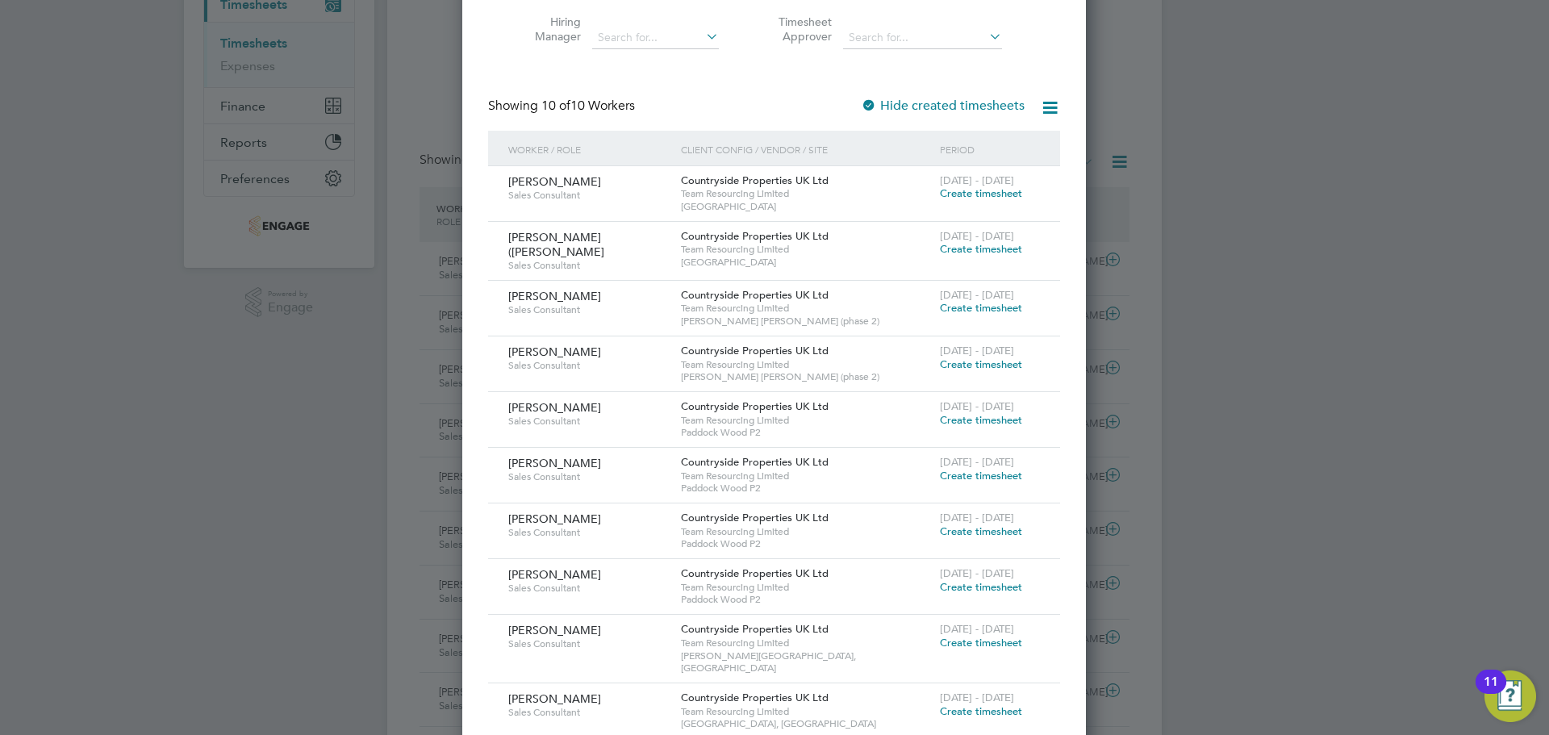
click at [1017, 417] on span "Create timesheet" at bounding box center [981, 420] width 82 height 14
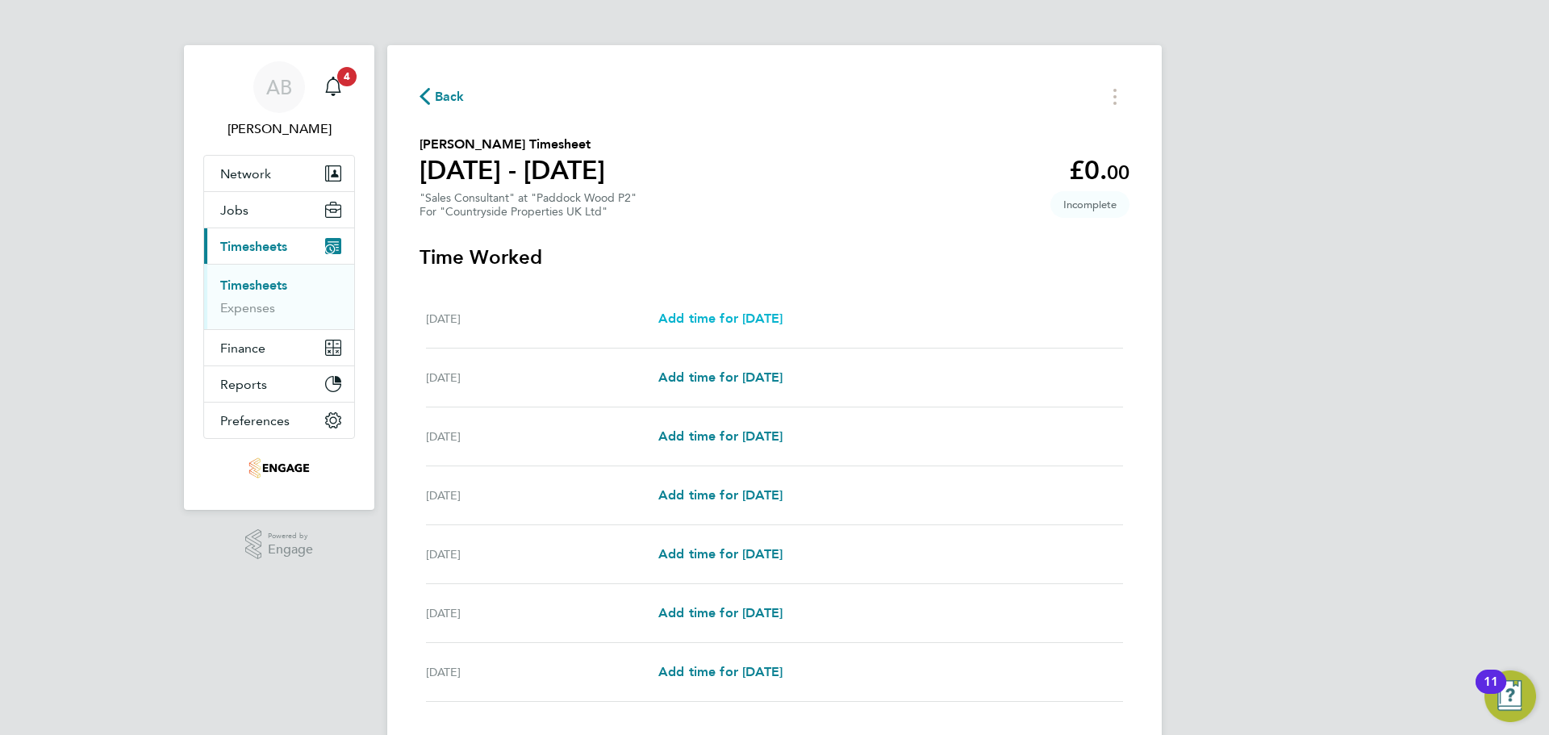
click at [739, 325] on span "Add time for Mon 22 Sep" at bounding box center [720, 318] width 124 height 15
select select "30"
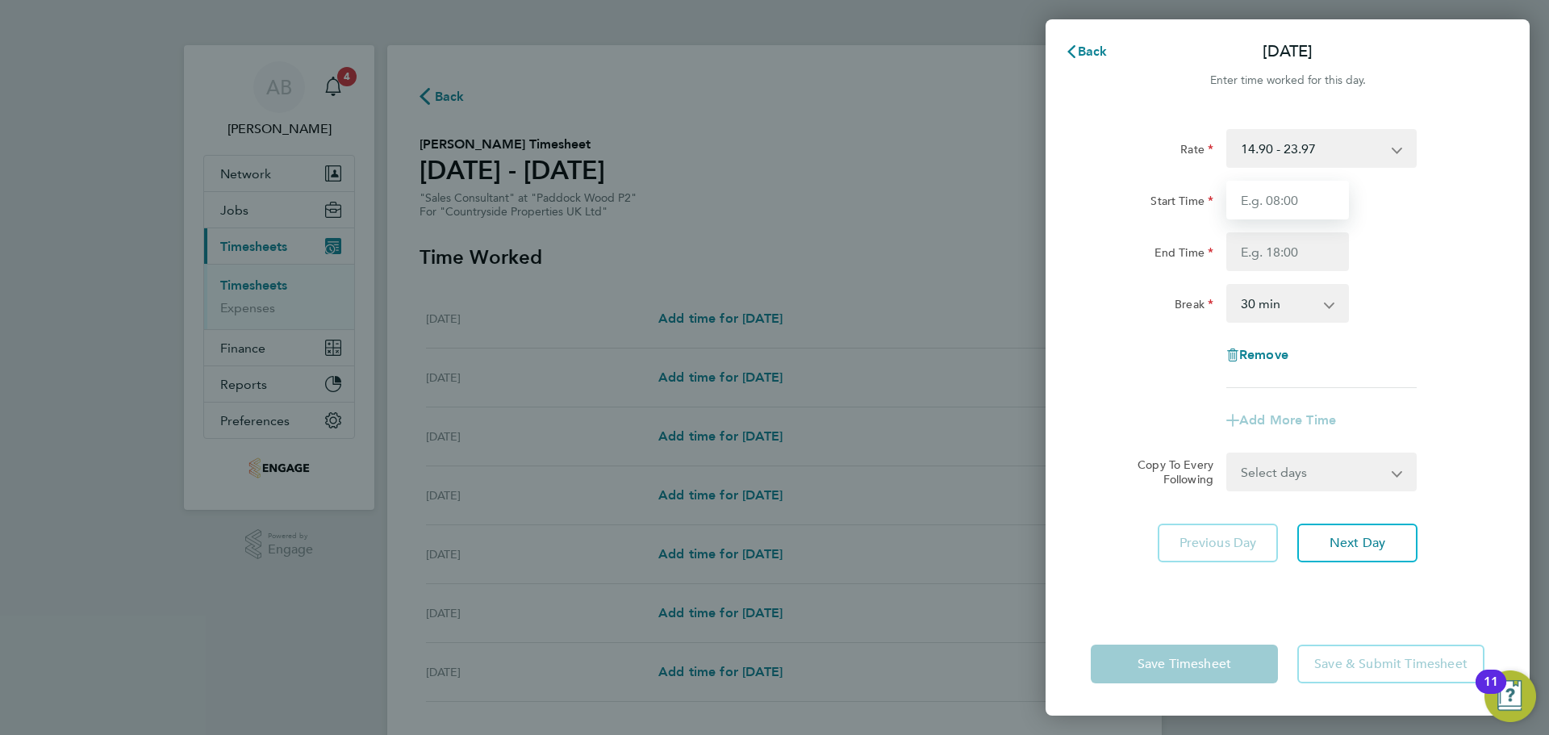
click at [1323, 199] on input "Start Time" at bounding box center [1287, 200] width 123 height 39
type input "09:30"
click at [1270, 259] on input "End Time" at bounding box center [1287, 251] width 123 height 39
type input "17:00"
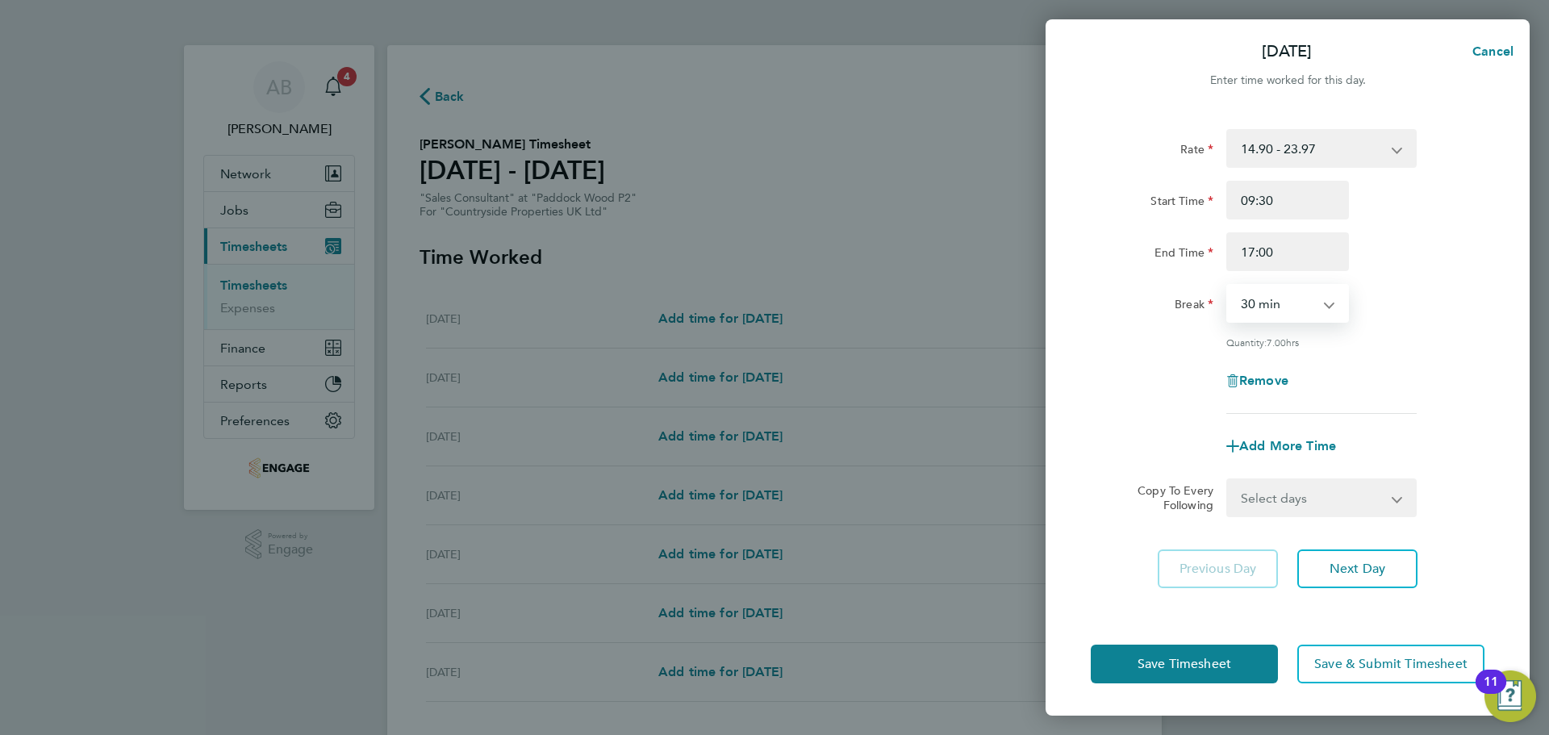
click at [1289, 299] on select "0 min 15 min 30 min 45 min 60 min 75 min 90 min" at bounding box center [1278, 303] width 100 height 35
select select "0"
click at [1228, 286] on select "0 min 15 min 30 min 45 min 60 min 75 min 90 min" at bounding box center [1278, 303] width 100 height 35
click at [1377, 580] on button "Next Day" at bounding box center [1357, 568] width 120 height 39
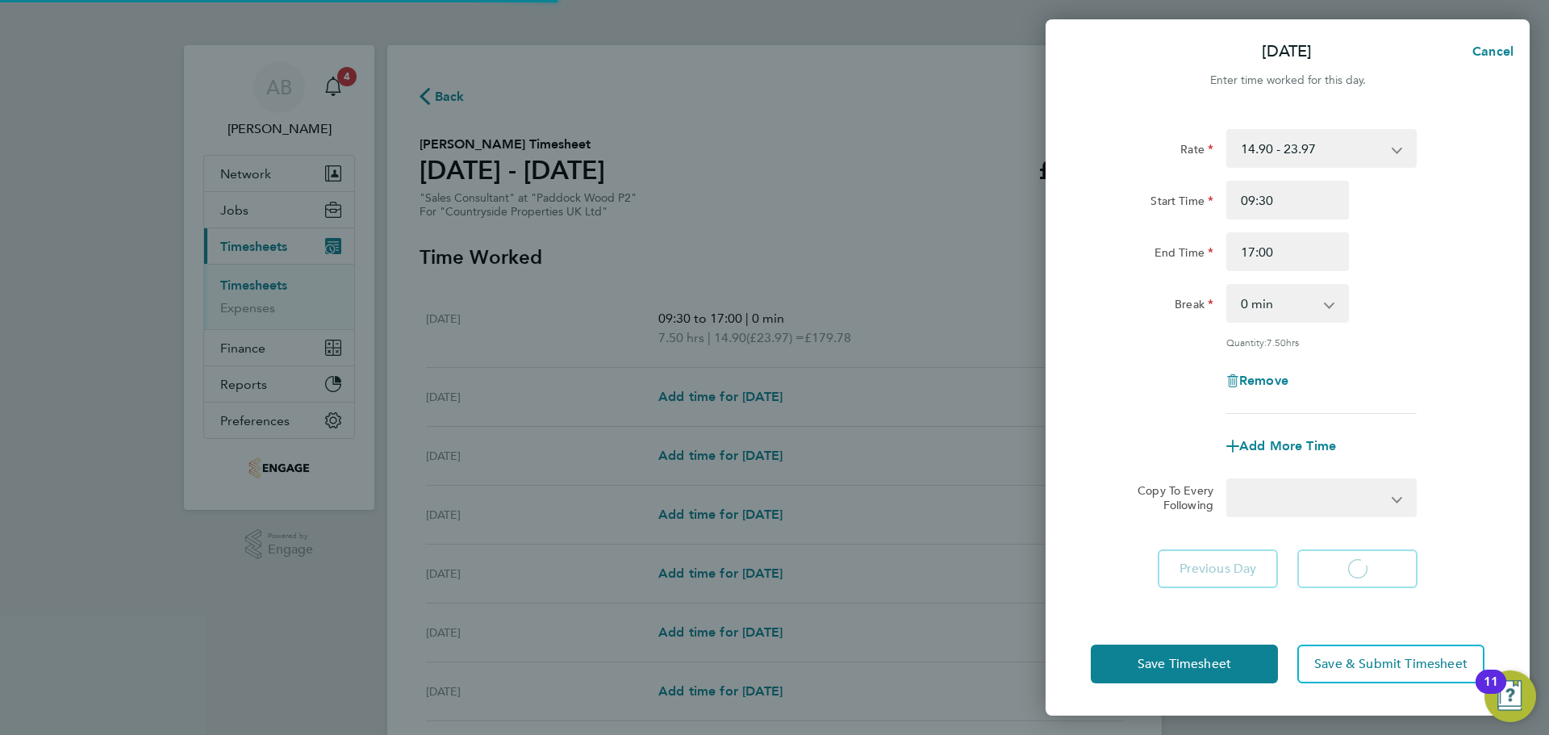
select select "30"
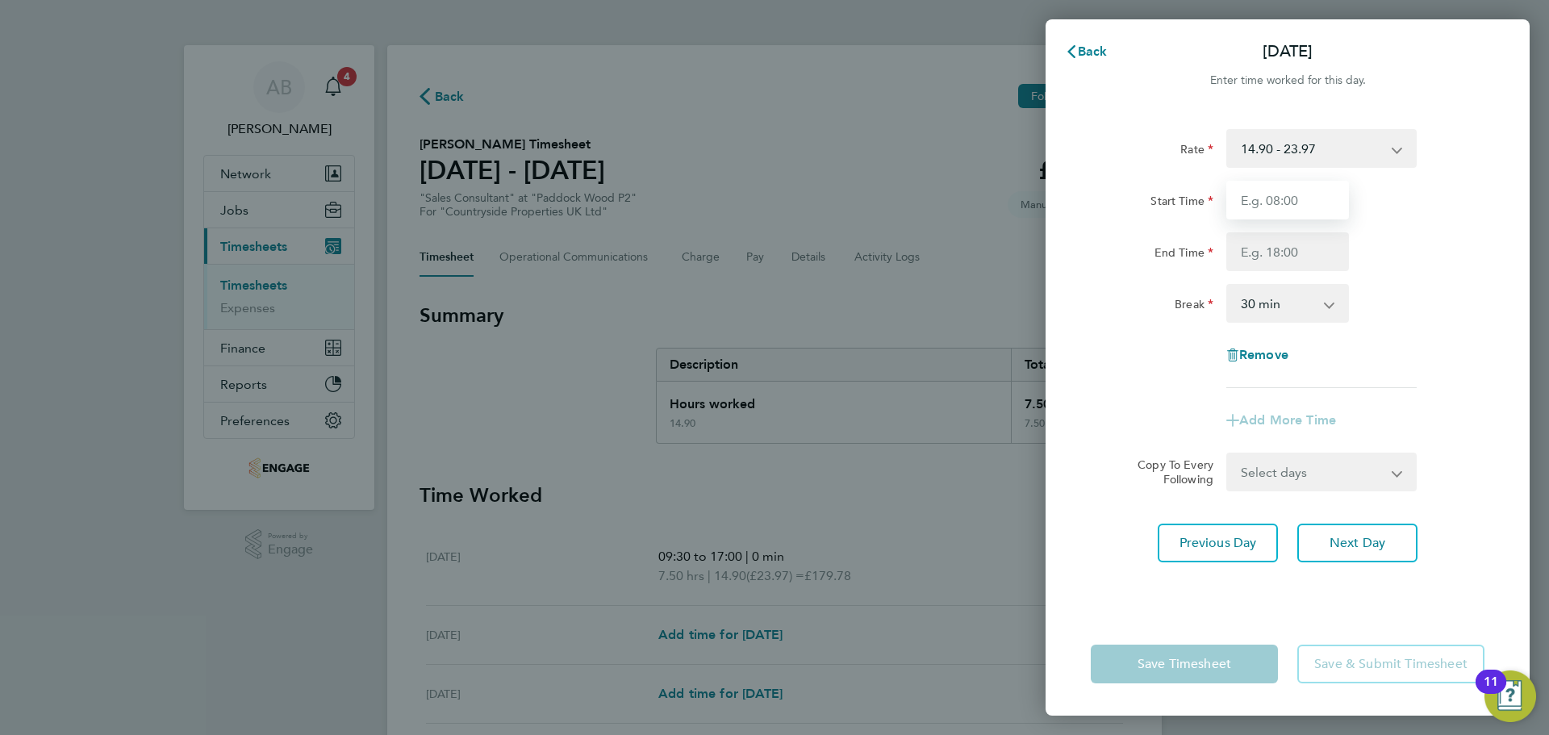
click at [1284, 203] on input "Start Time" at bounding box center [1287, 200] width 123 height 39
type input "09:30"
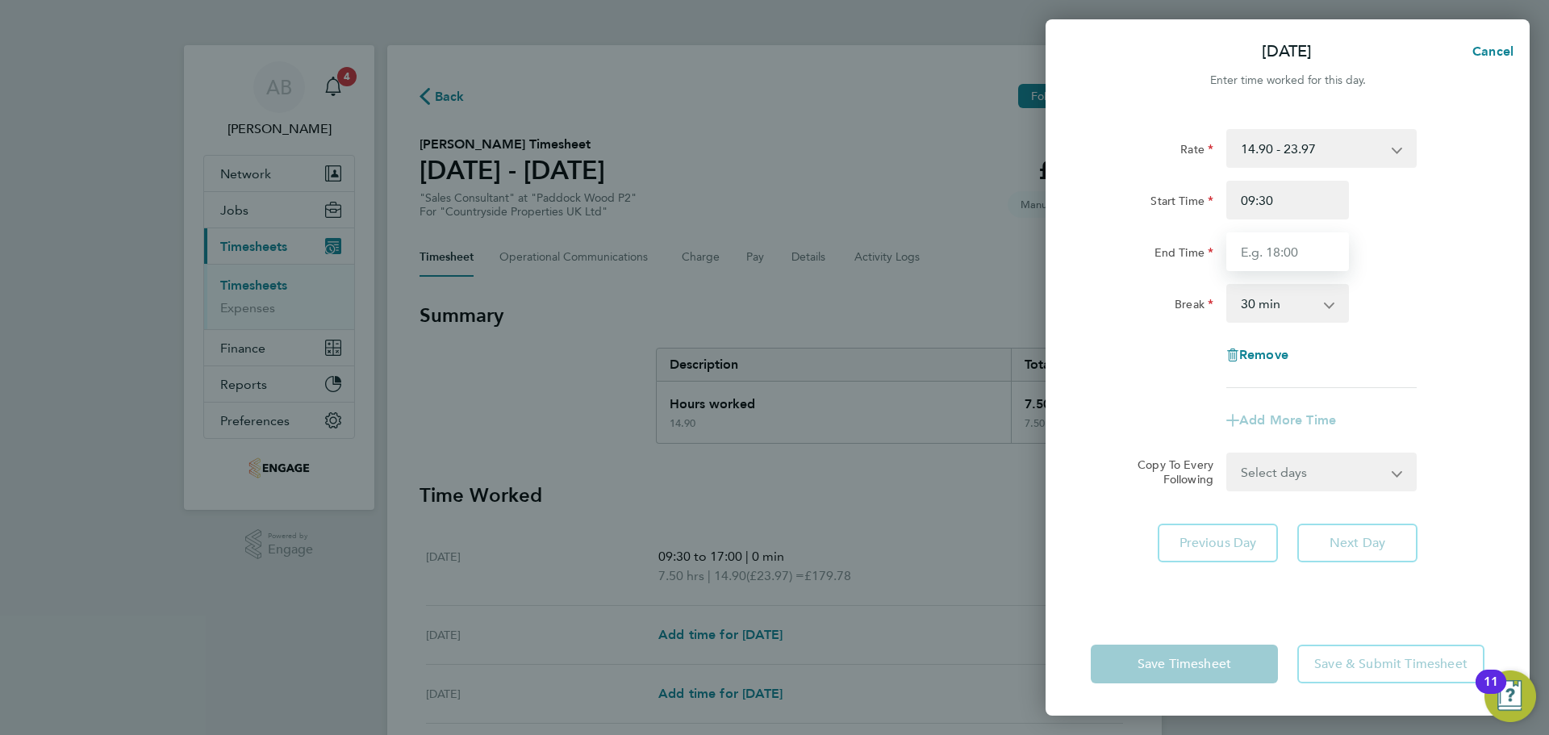
drag, startPoint x: 1293, startPoint y: 219, endPoint x: 1271, endPoint y: 264, distance: 50.5
click at [1268, 264] on input "End Time" at bounding box center [1287, 251] width 123 height 39
type input "17:00"
click at [1265, 304] on select "0 min 15 min 30 min 45 min 60 min 75 min 90 min" at bounding box center [1278, 303] width 100 height 35
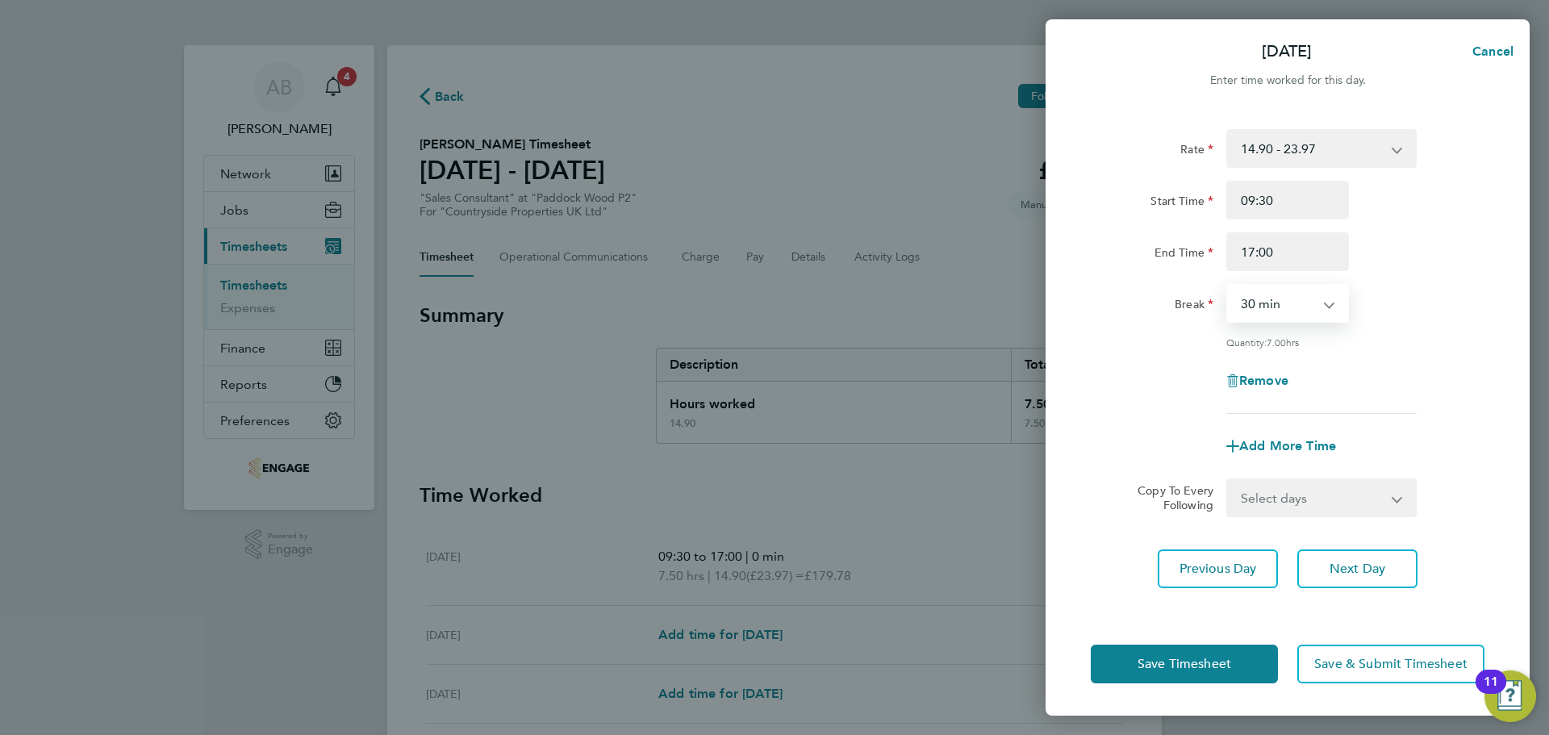
select select "0"
click at [1228, 286] on select "0 min 15 min 30 min 45 min 60 min 75 min 90 min" at bounding box center [1278, 303] width 100 height 35
click at [1358, 578] on button "Next Day" at bounding box center [1357, 568] width 120 height 39
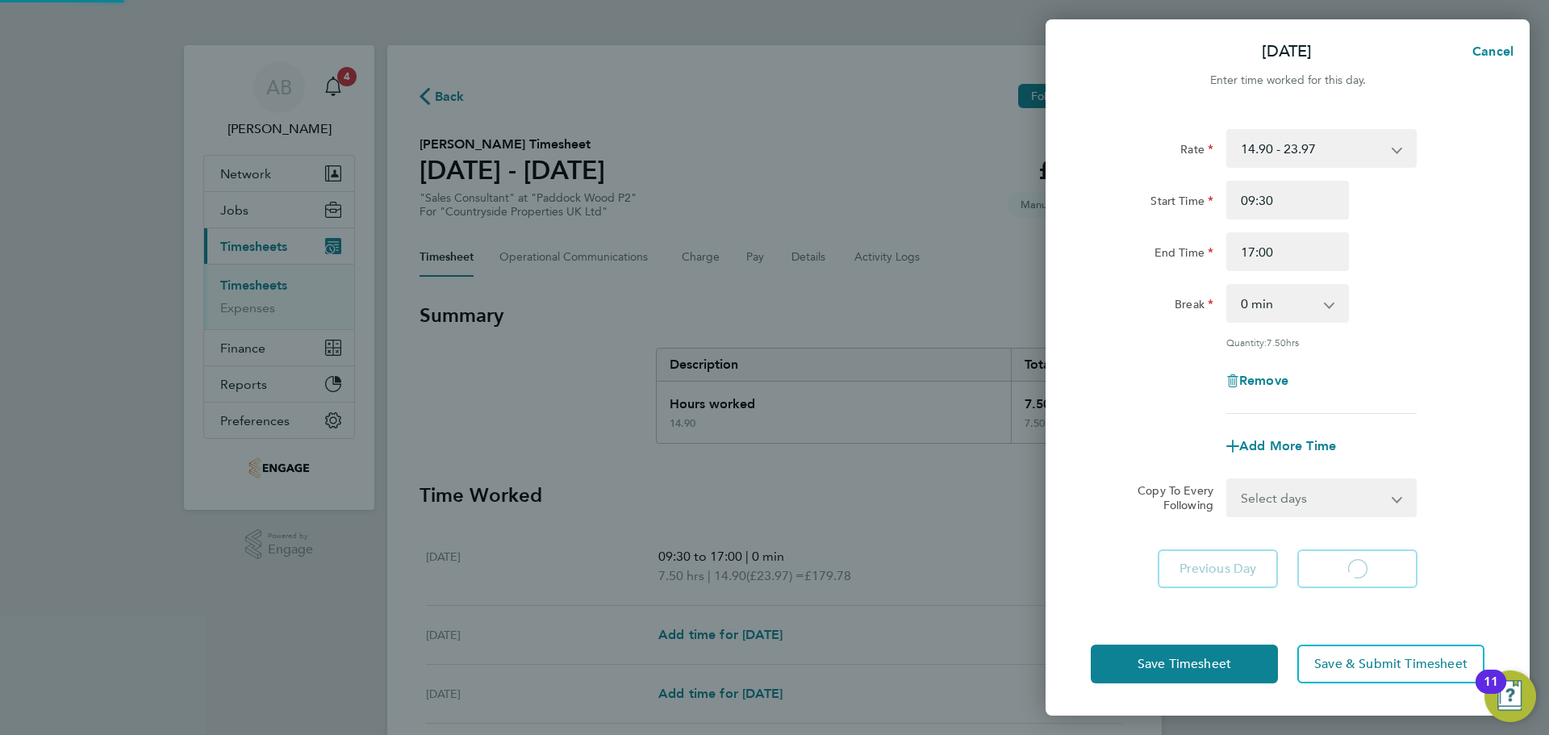
select select "30"
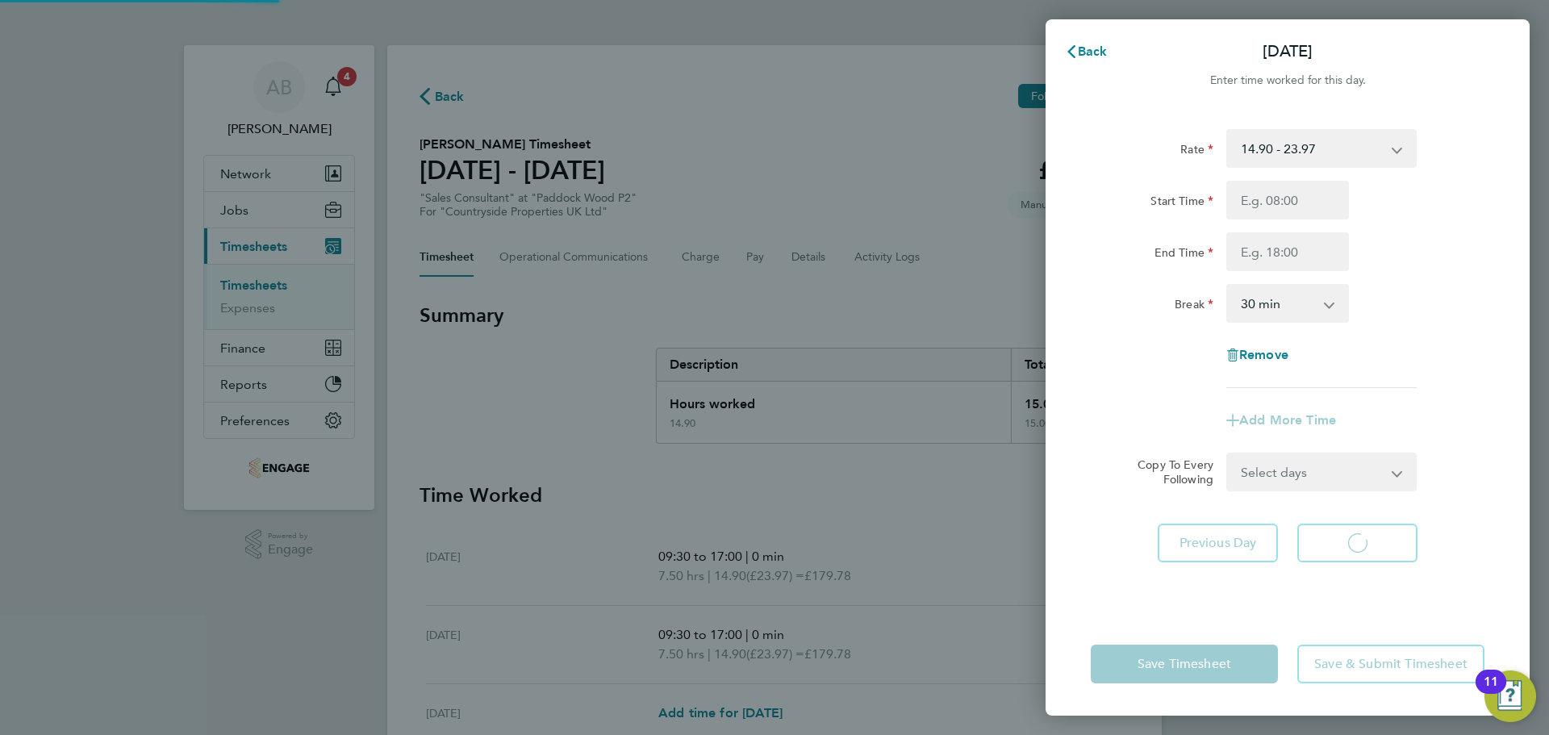
select select "30"
click at [1088, 45] on span "Back" at bounding box center [1093, 51] width 30 height 15
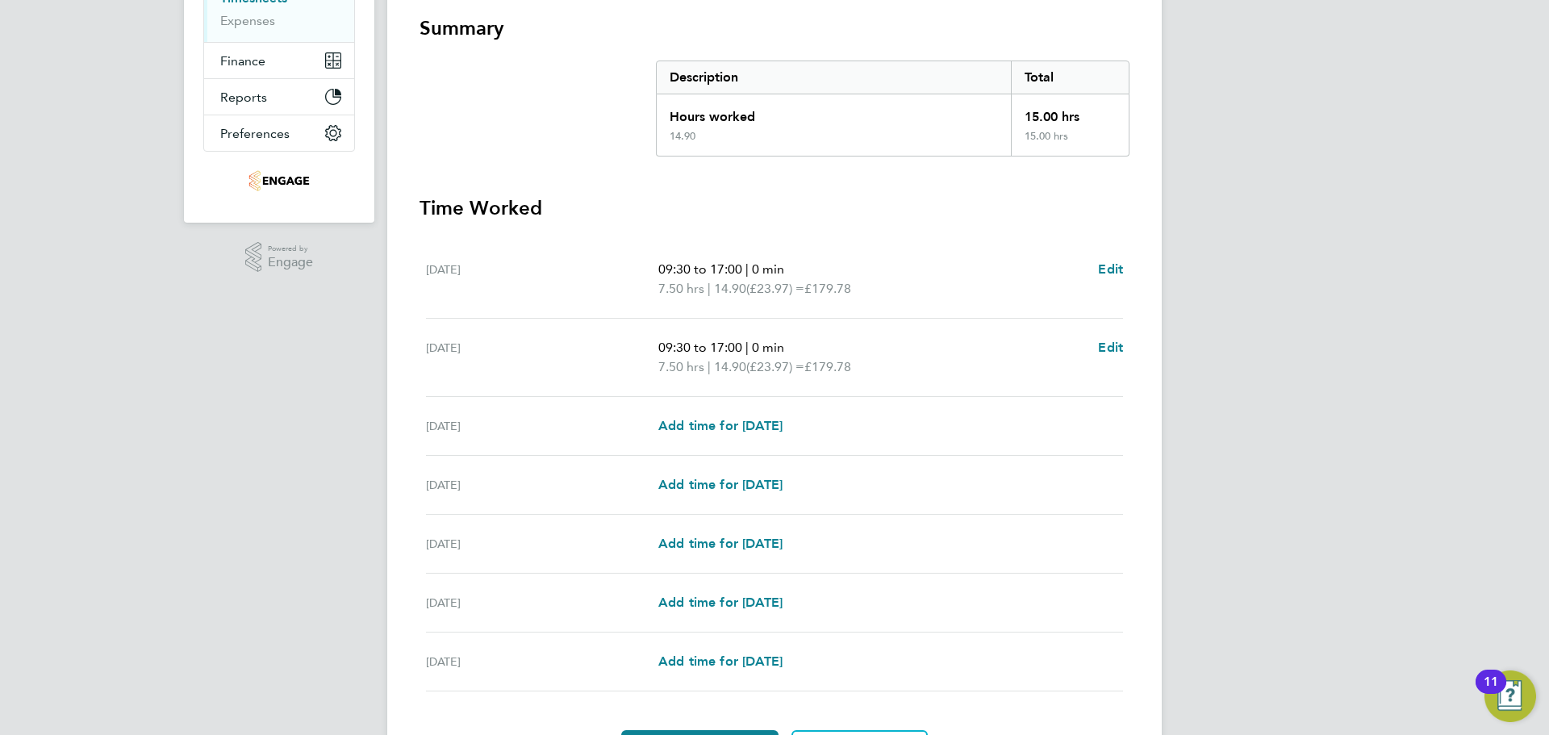
scroll to position [323, 0]
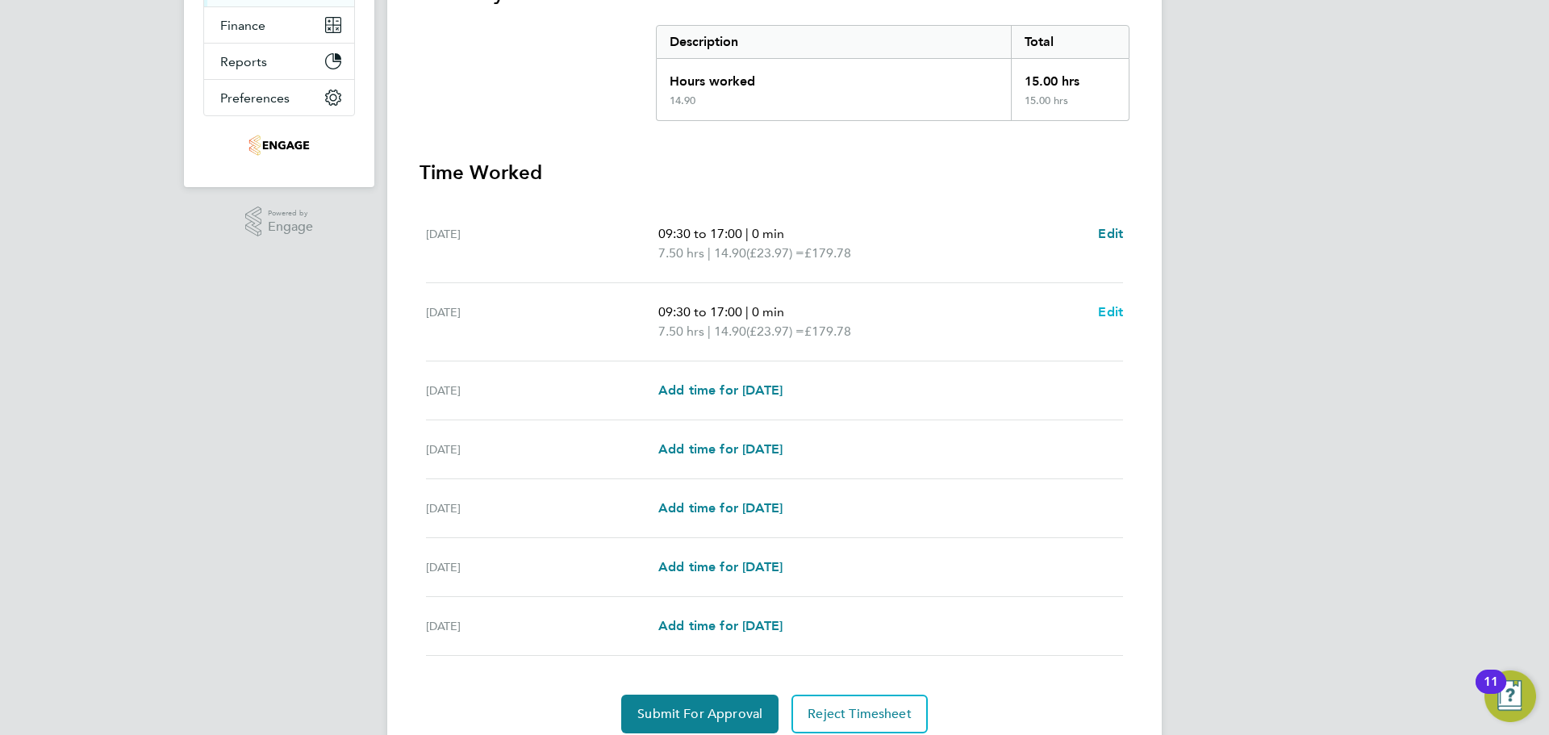
click at [1114, 311] on span "Edit" at bounding box center [1110, 311] width 25 height 15
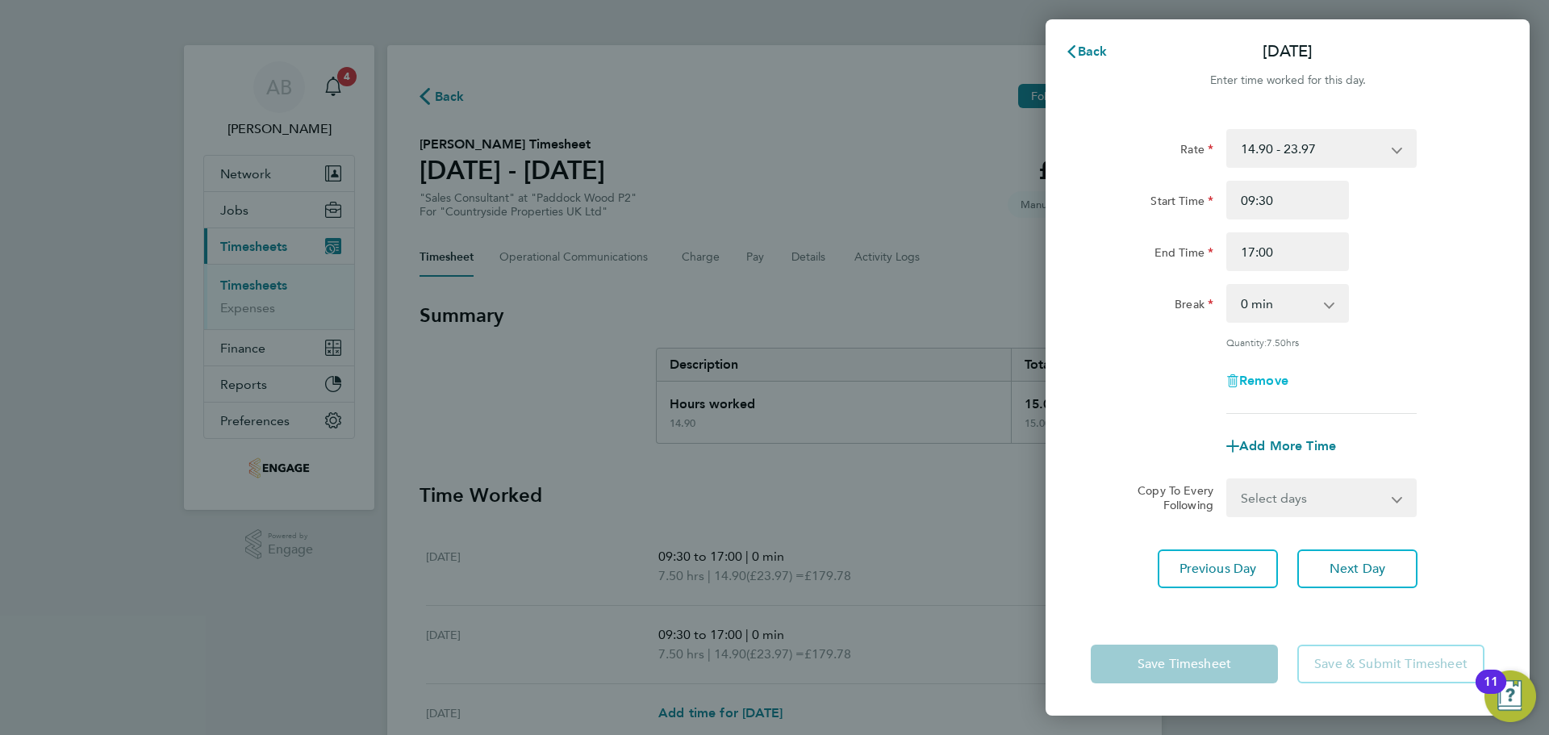
click at [1269, 375] on span "Remove" at bounding box center [1263, 380] width 49 height 15
select select "null"
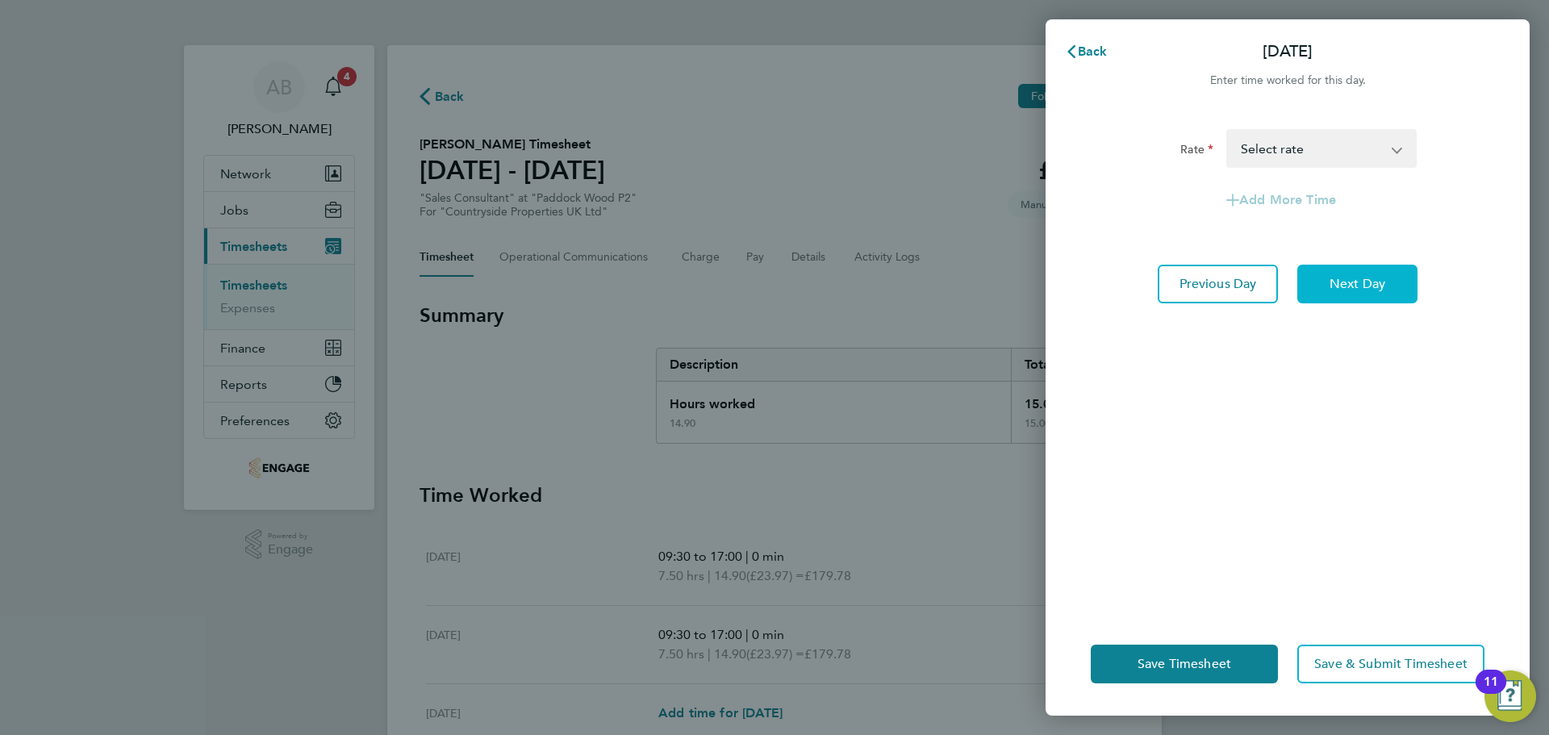
click at [1352, 296] on button "Next Day" at bounding box center [1357, 284] width 120 height 39
select select "30"
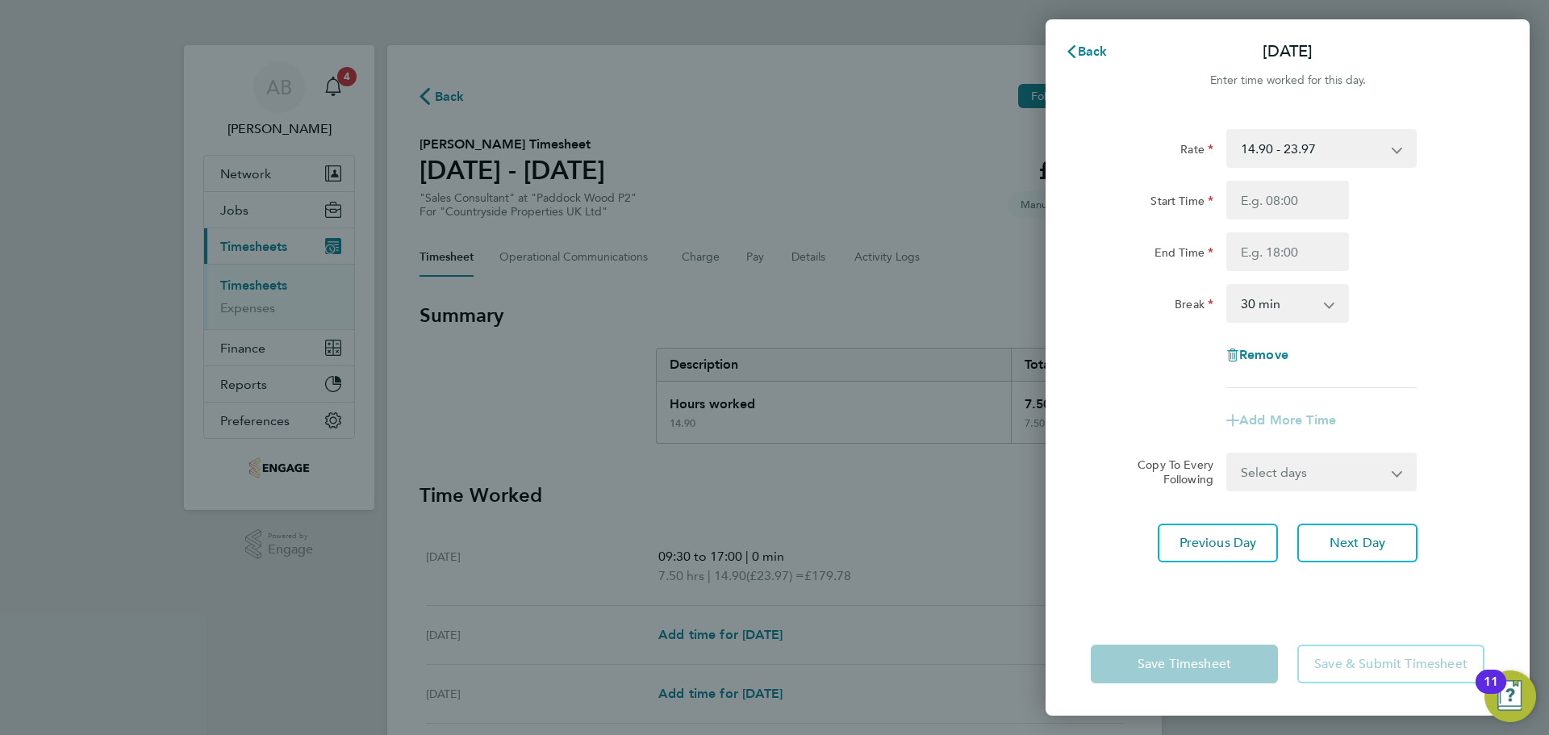
click at [1351, 285] on div "0 min 15 min 30 min 45 min 60 min 75 min 90 min" at bounding box center [1288, 303] width 136 height 39
click at [1355, 545] on span "Next Day" at bounding box center [1358, 543] width 56 height 16
select select "30"
click at [1286, 203] on input "Start Time" at bounding box center [1287, 200] width 123 height 39
type input "09:30"
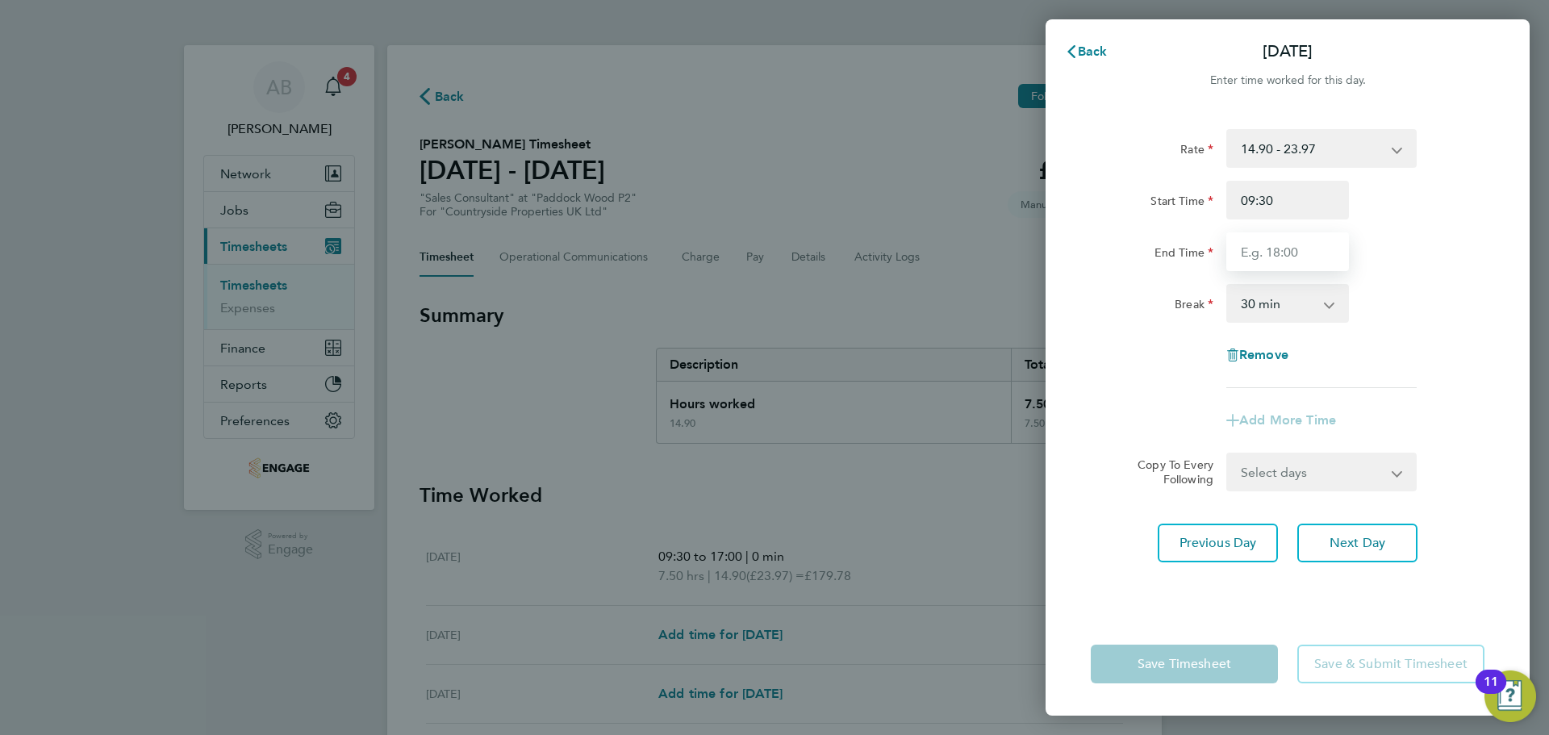
click at [1264, 256] on input "End Time" at bounding box center [1287, 251] width 123 height 39
type input "17:00"
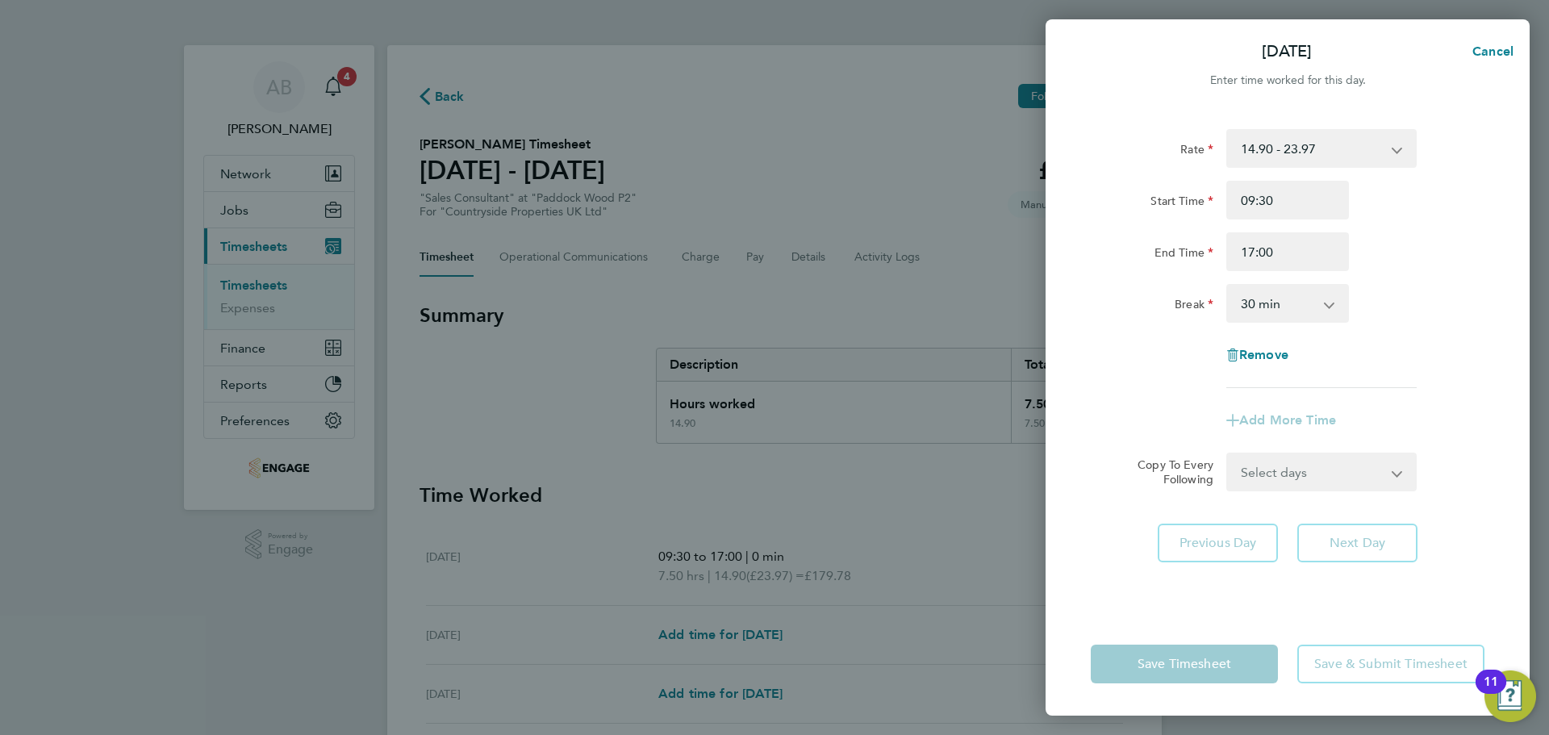
click at [1281, 305] on select "0 min 15 min 30 min 45 min 60 min 75 min 90 min" at bounding box center [1278, 303] width 100 height 35
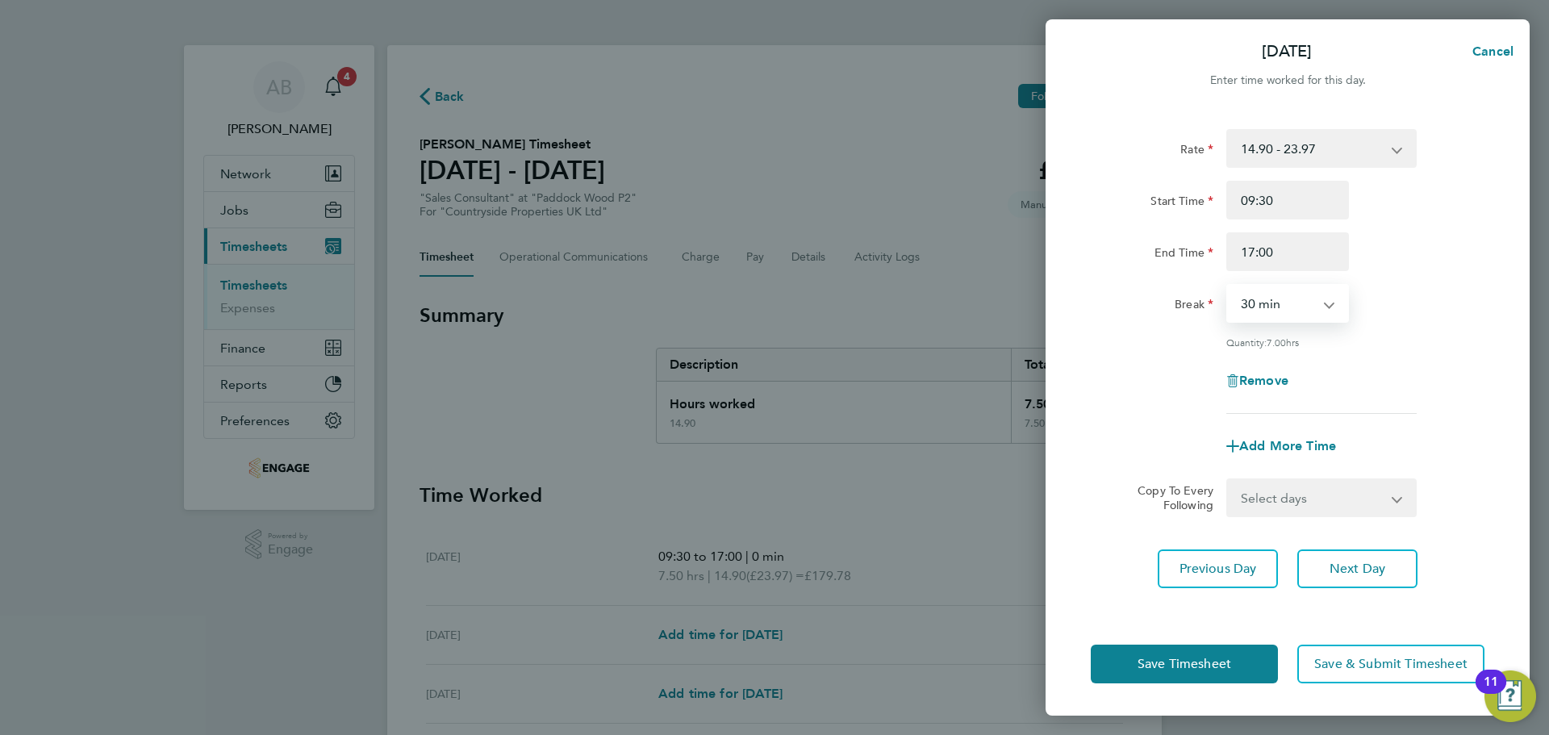
select select "0"
click at [1228, 286] on select "0 min 15 min 30 min 45 min 60 min 75 min 90 min" at bounding box center [1278, 303] width 100 height 35
click at [1334, 581] on button "Next Day" at bounding box center [1357, 568] width 120 height 39
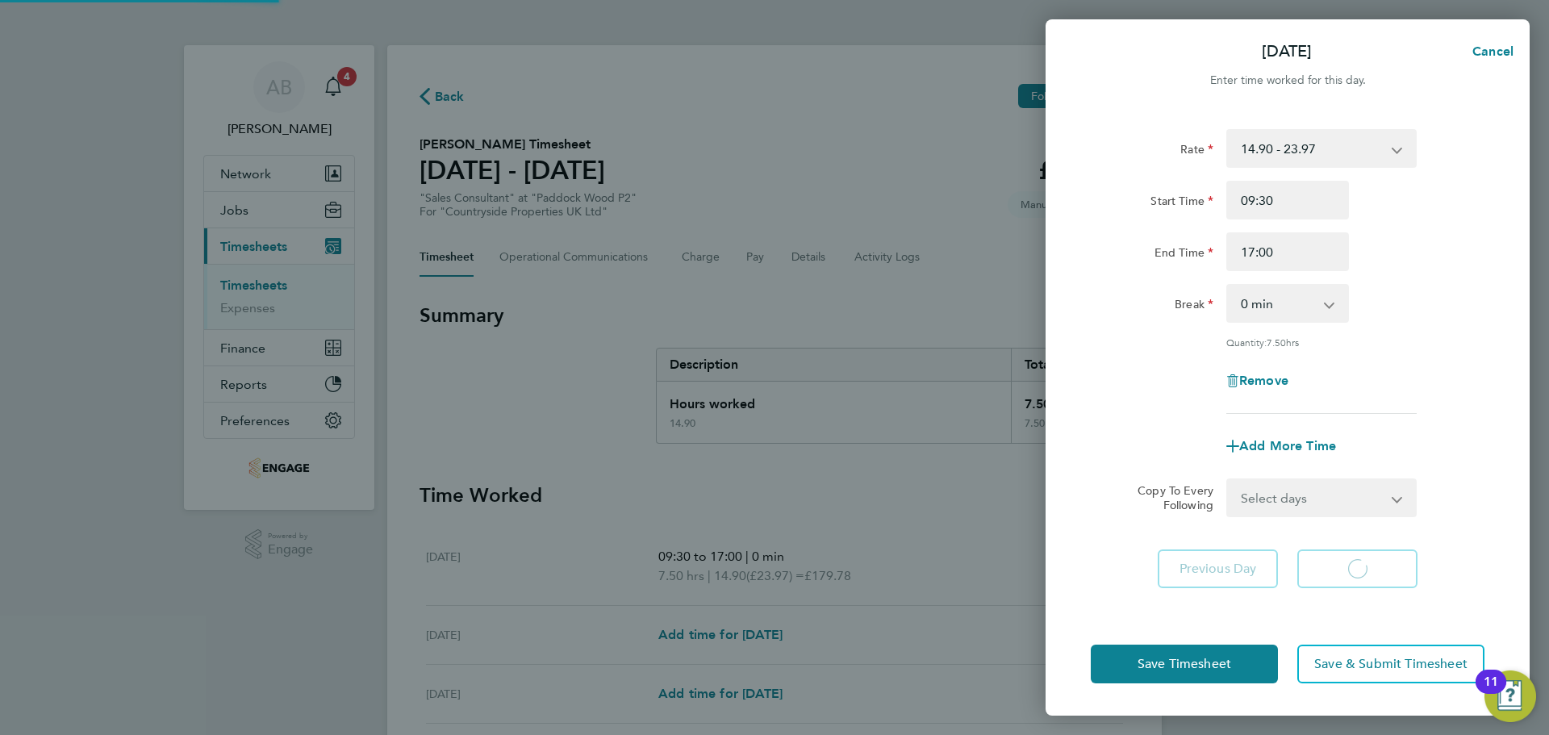
select select "30"
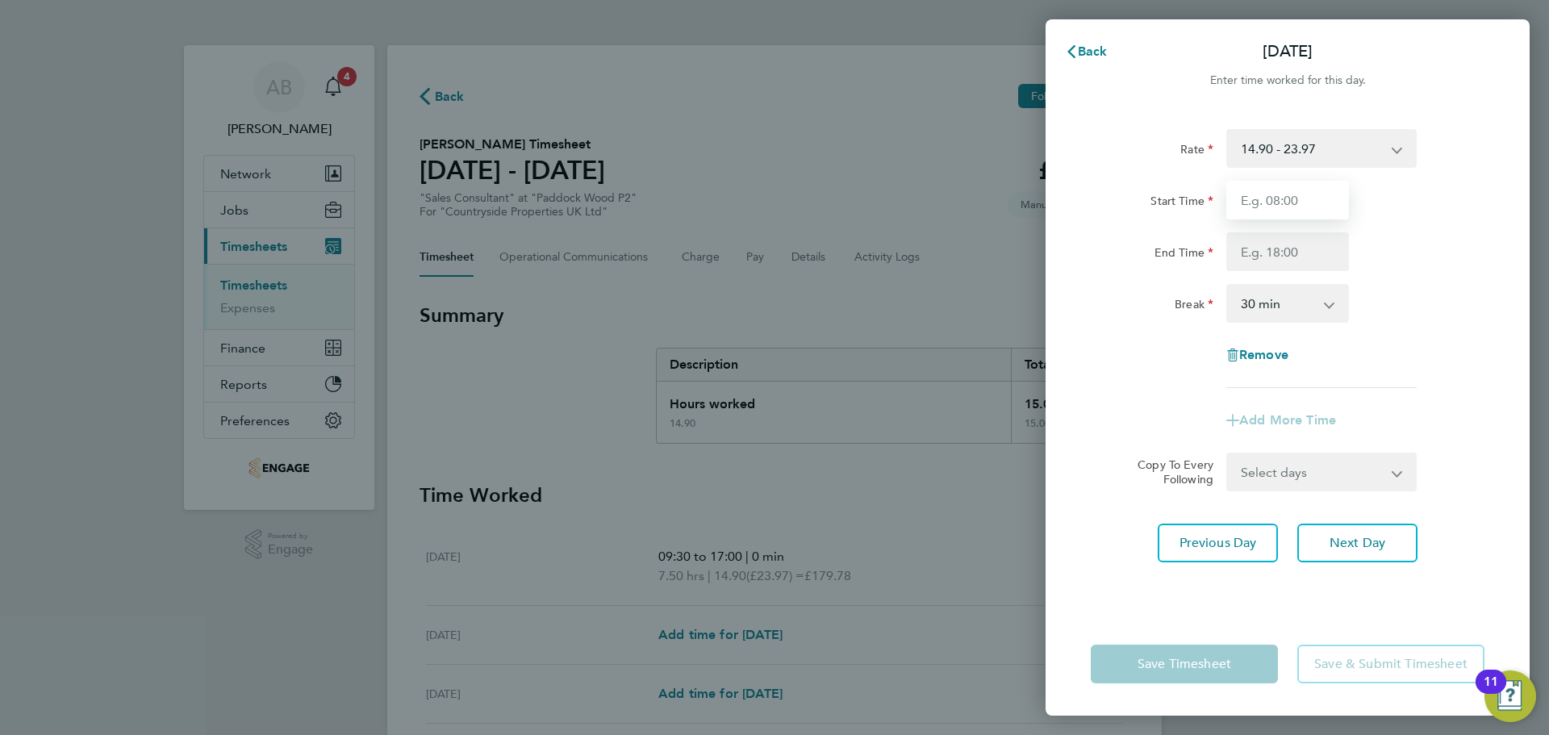
click at [1278, 200] on input "Start Time" at bounding box center [1287, 200] width 123 height 39
type input "09:30"
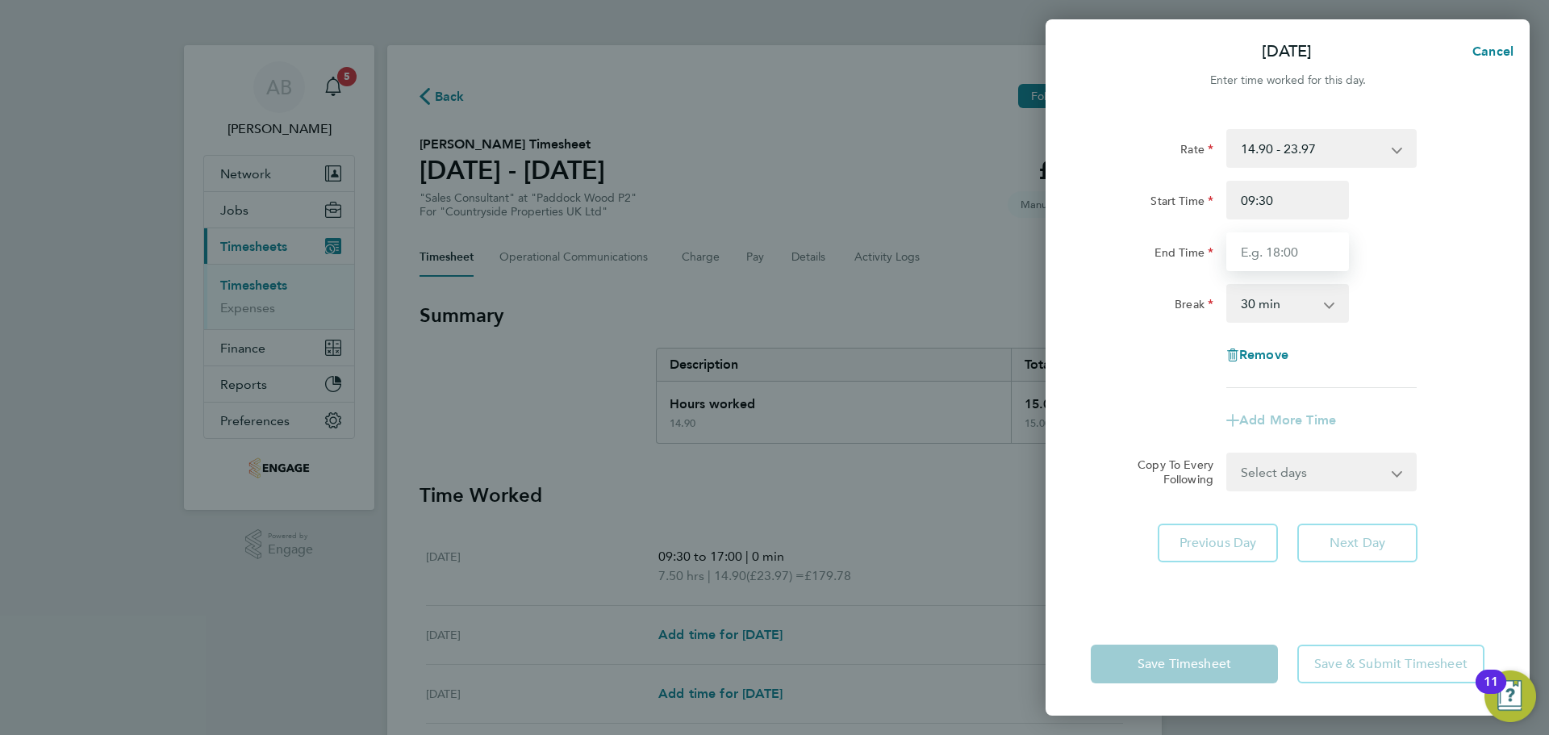
click at [1286, 252] on input "End Time" at bounding box center [1287, 251] width 123 height 39
type input "17:00"
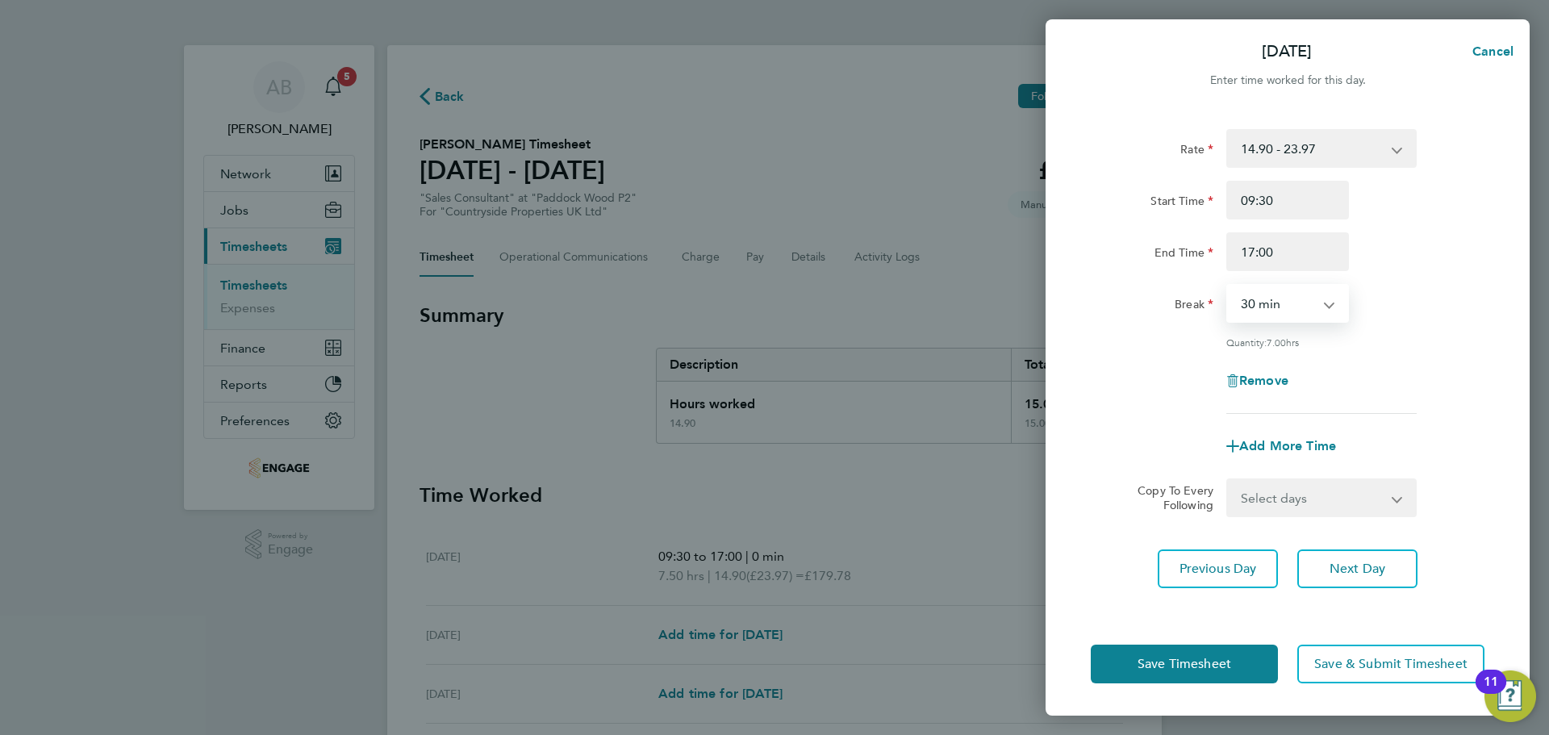
click at [1291, 315] on select "0 min 15 min 30 min 45 min 60 min 75 min 90 min" at bounding box center [1278, 303] width 100 height 35
select select "0"
click at [1228, 286] on select "0 min 15 min 30 min 45 min 60 min 75 min 90 min" at bounding box center [1278, 303] width 100 height 35
click at [1212, 666] on span "Save Timesheet" at bounding box center [1185, 664] width 94 height 16
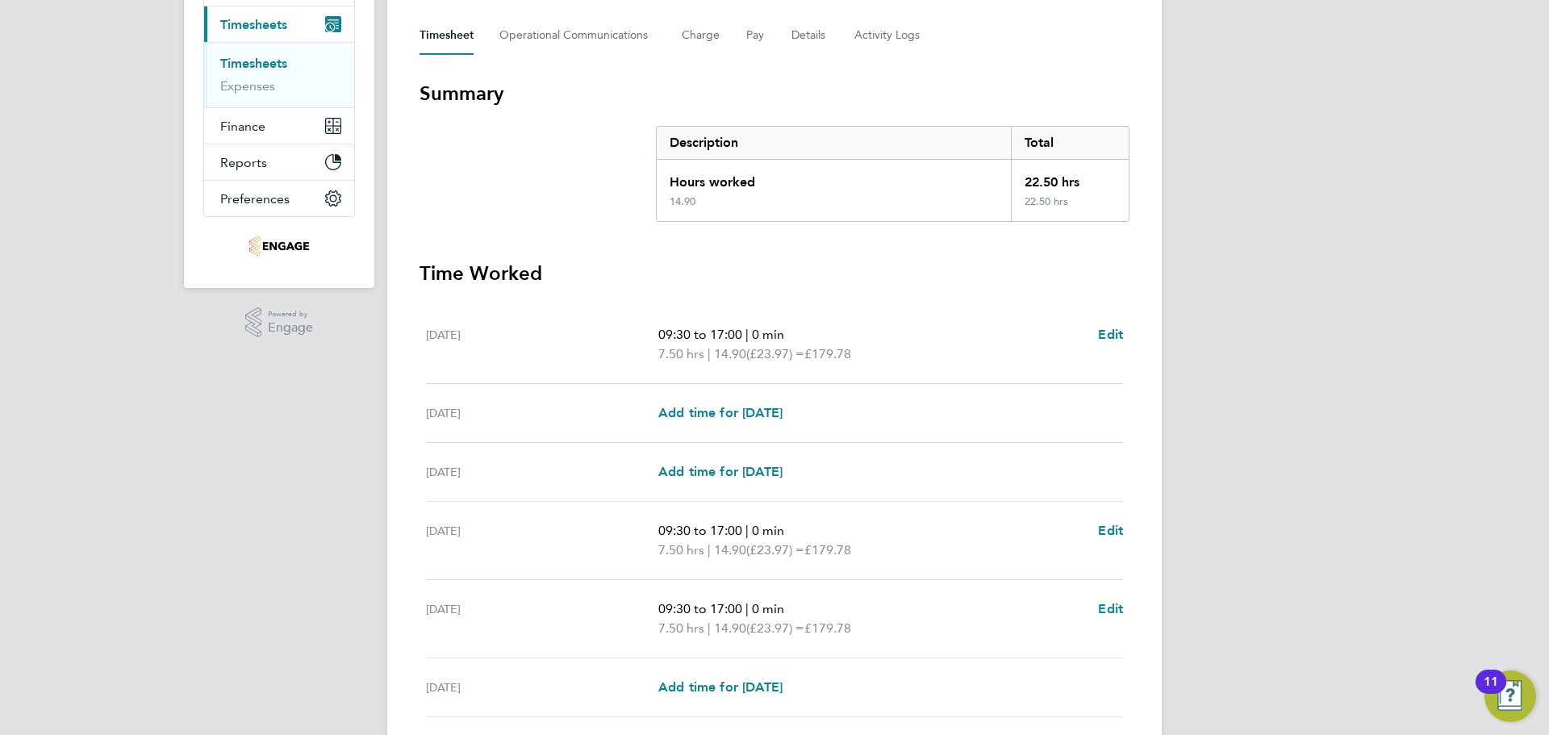
scroll to position [405, 0]
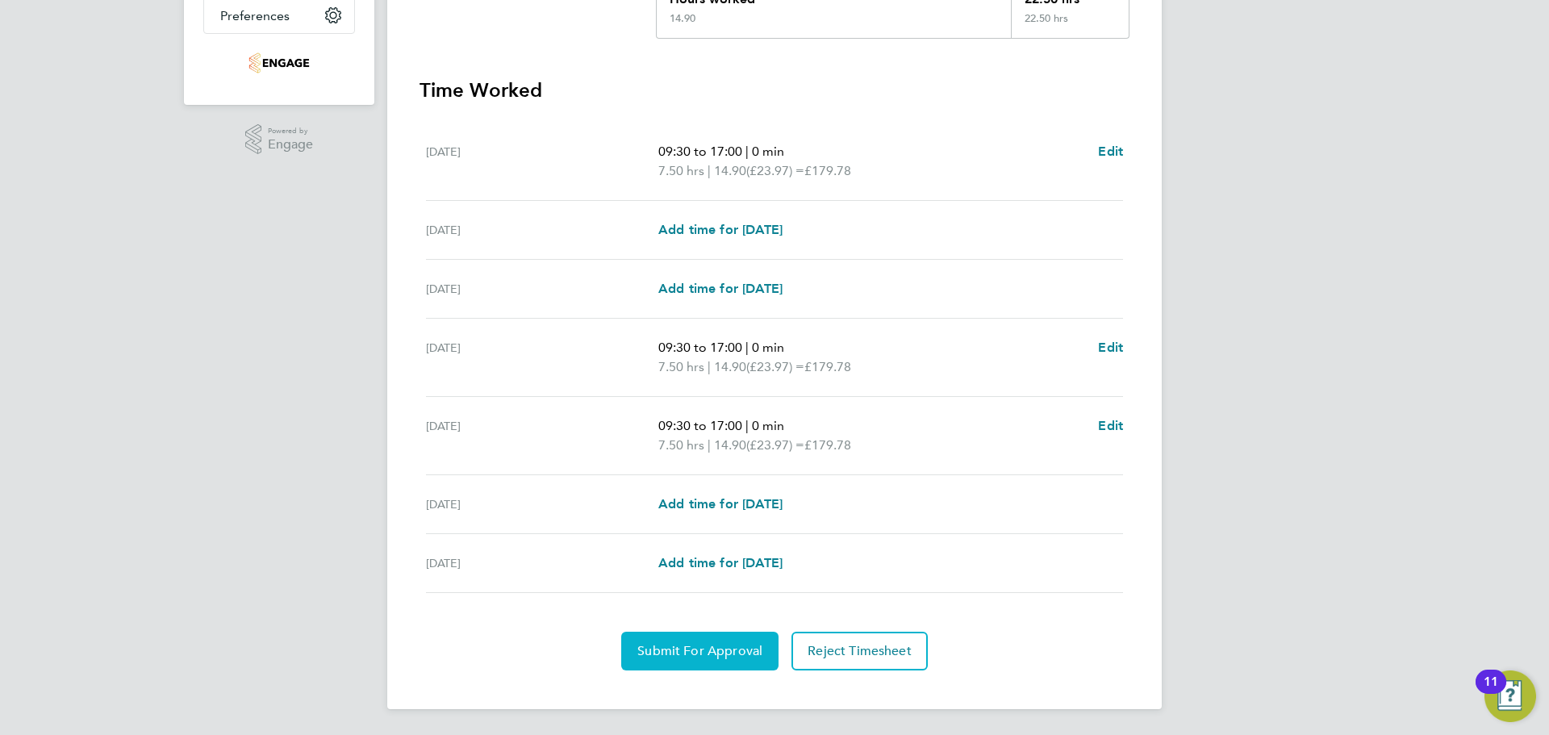
click at [705, 651] on span "Submit For Approval" at bounding box center [699, 651] width 125 height 16
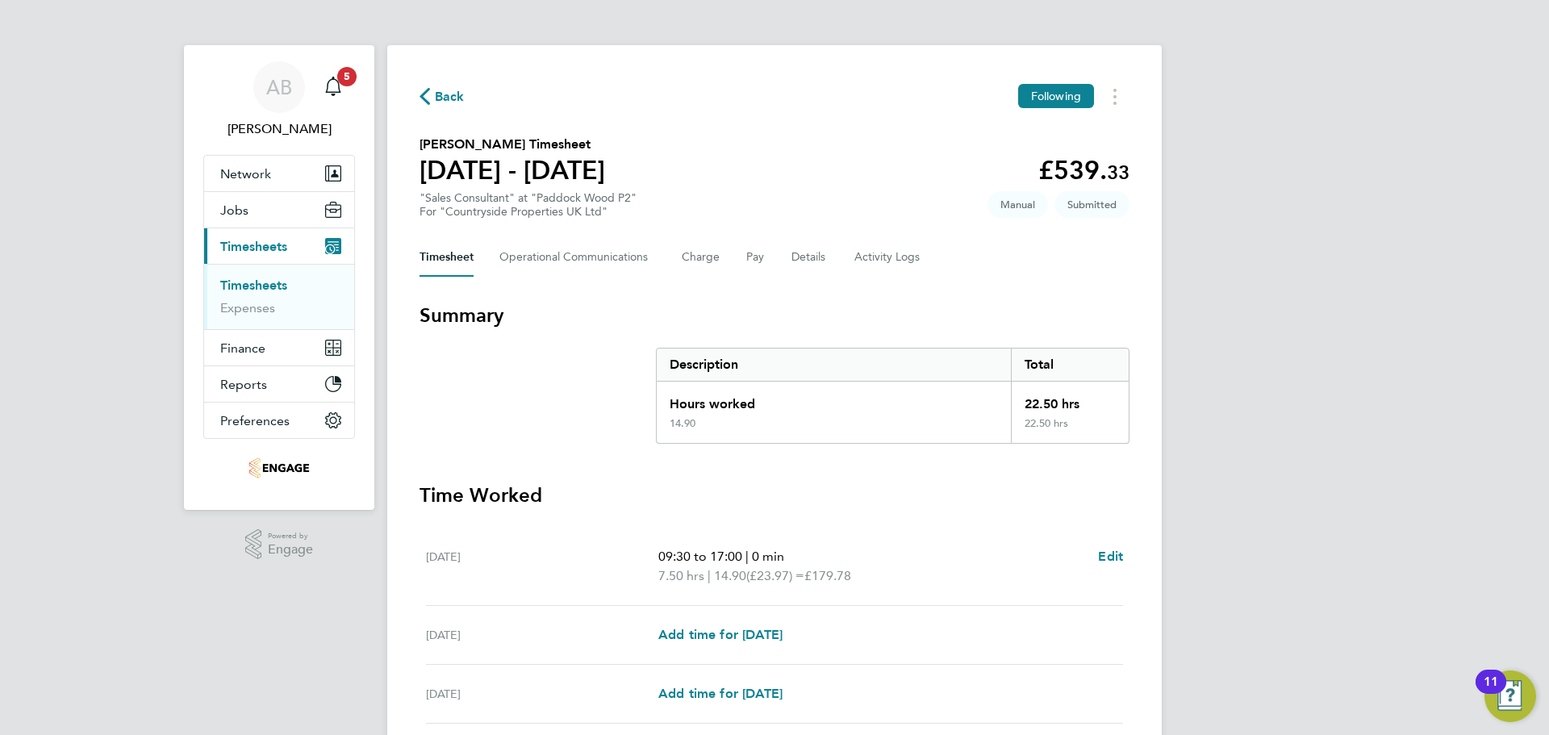
click at [438, 262] on button "Timesheet" at bounding box center [447, 257] width 54 height 39
click at [431, 95] on span "Back" at bounding box center [442, 95] width 45 height 15
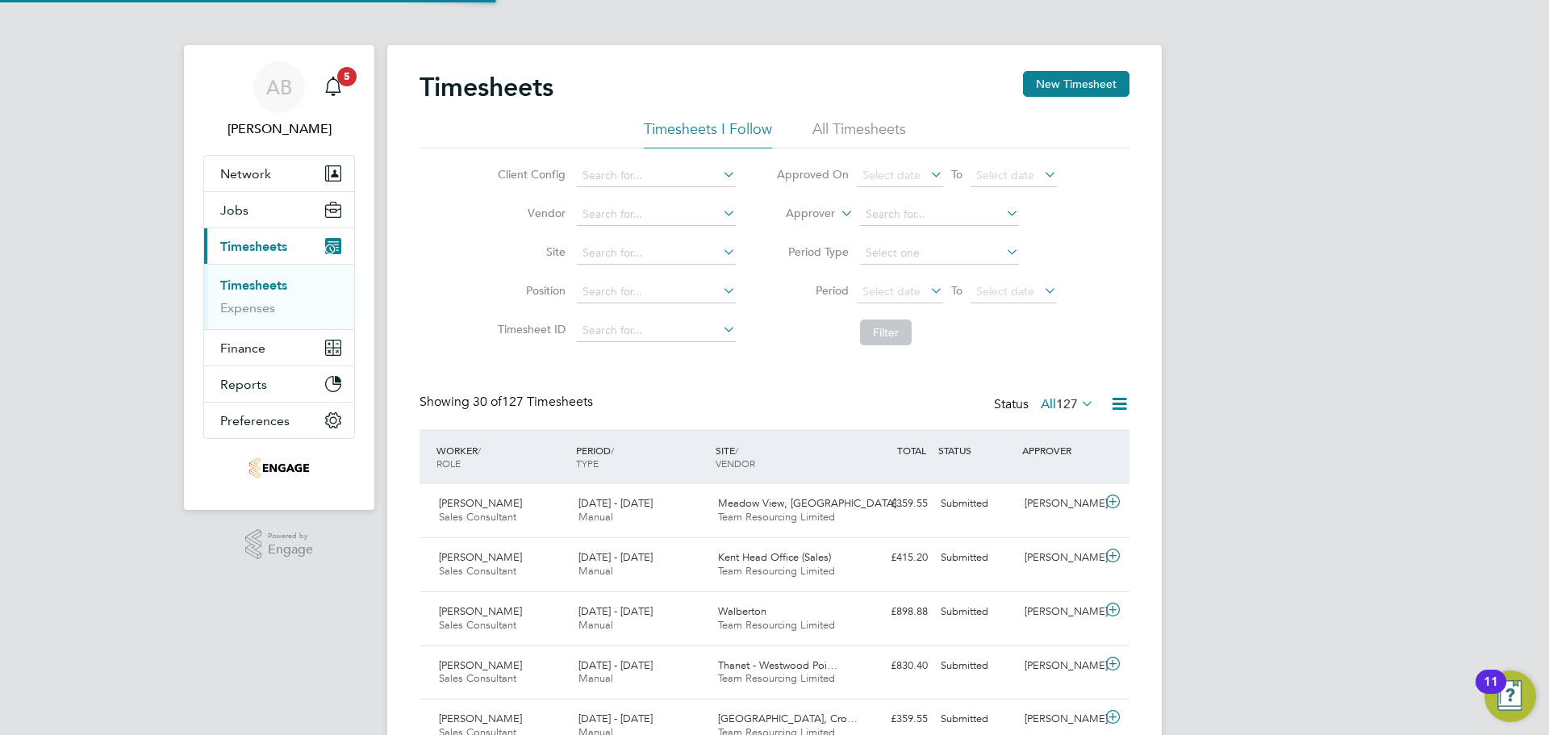
scroll to position [41, 140]
click at [1078, 401] on icon at bounding box center [1078, 403] width 0 height 23
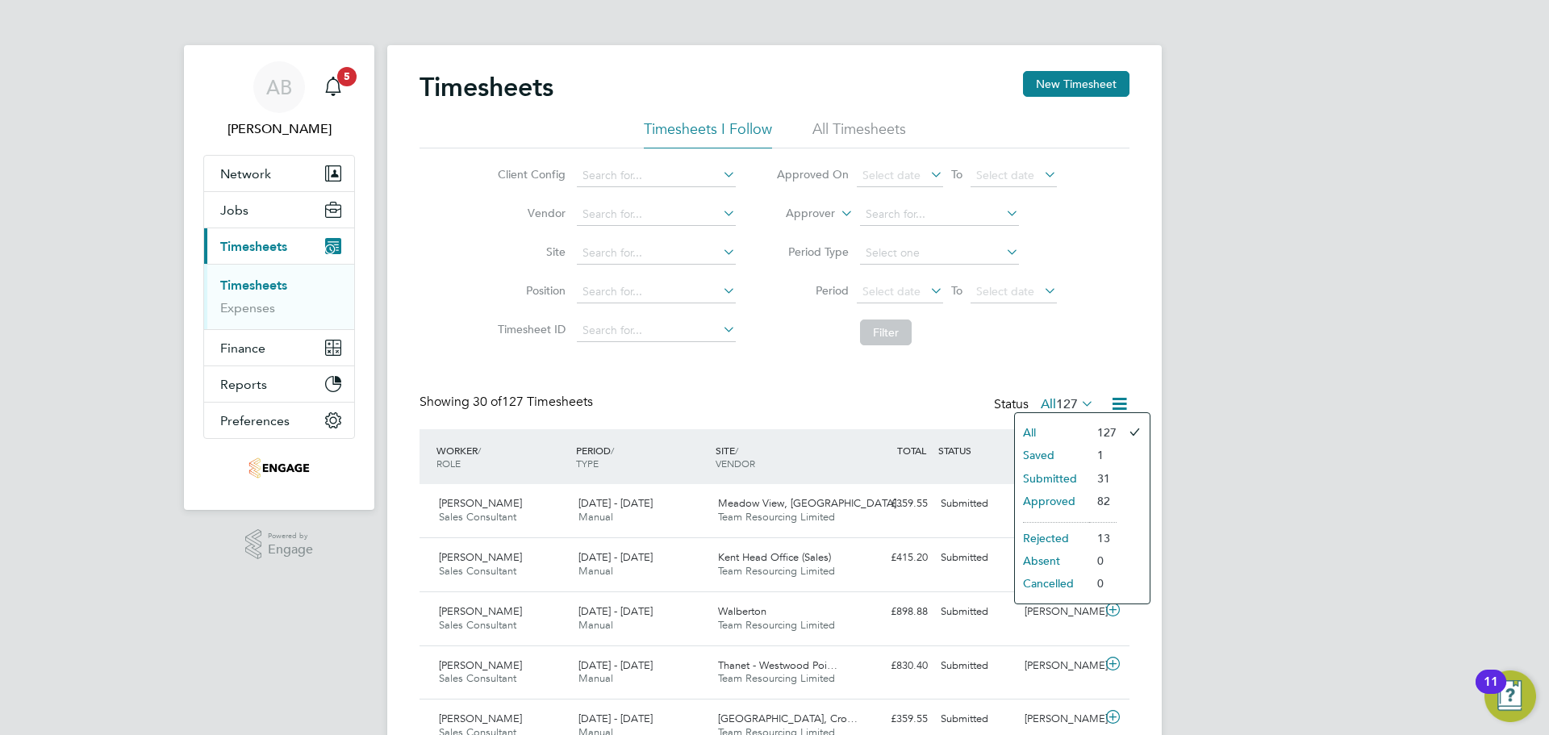
click at [1067, 451] on li "Saved" at bounding box center [1052, 455] width 74 height 23
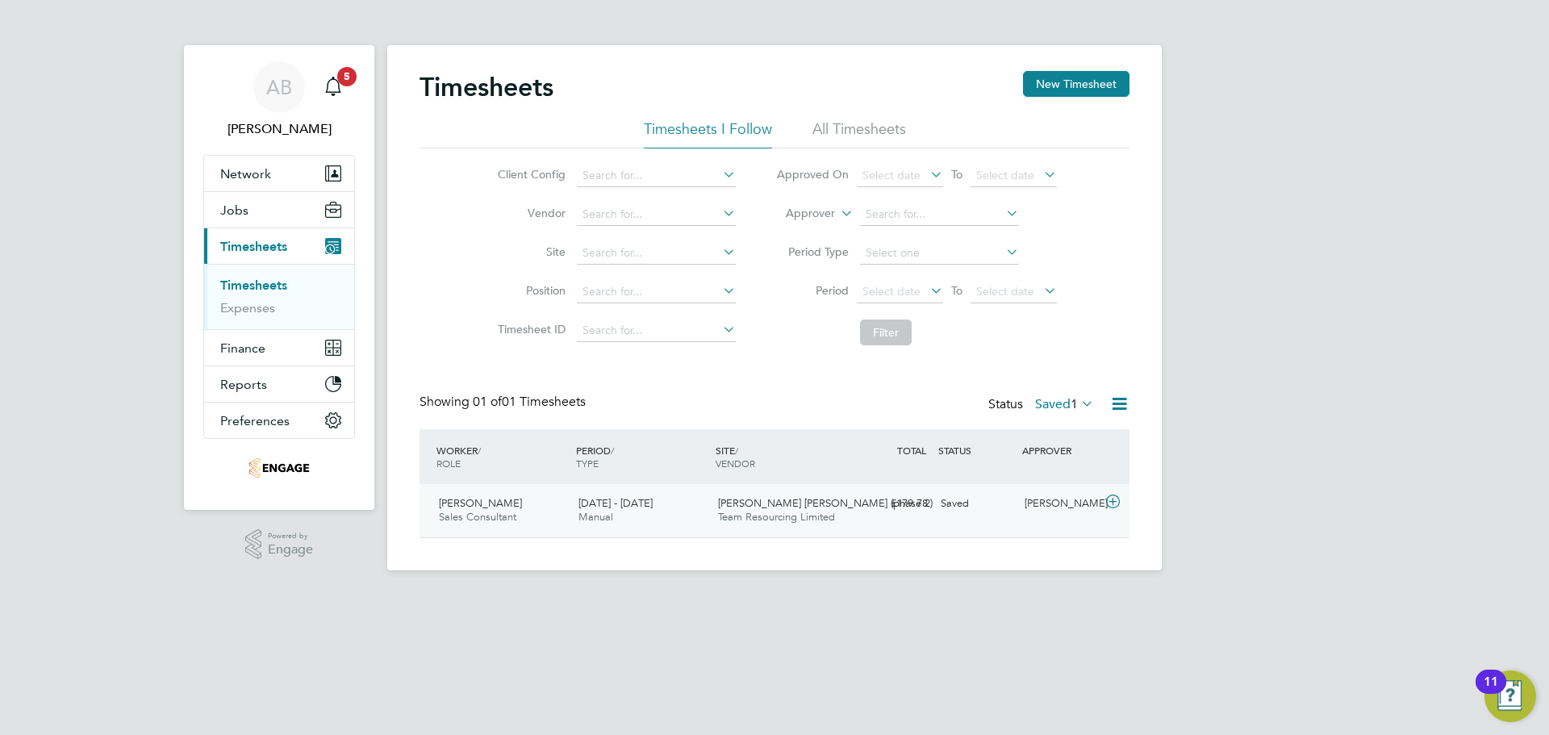
click at [703, 520] on div "22 - 28 Sep 2025 Manual" at bounding box center [642, 511] width 140 height 40
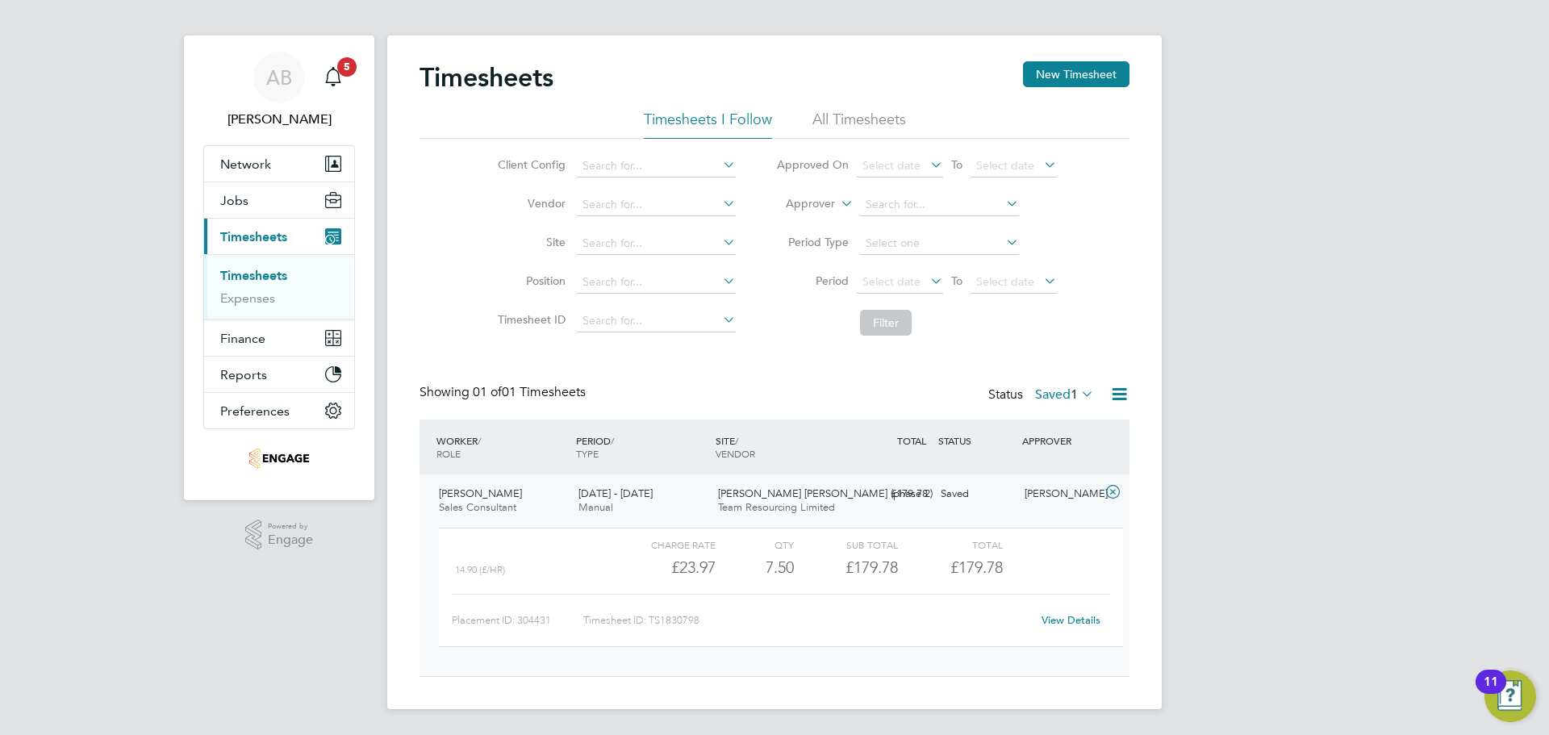
click at [1086, 618] on link "View Details" at bounding box center [1071, 620] width 59 height 14
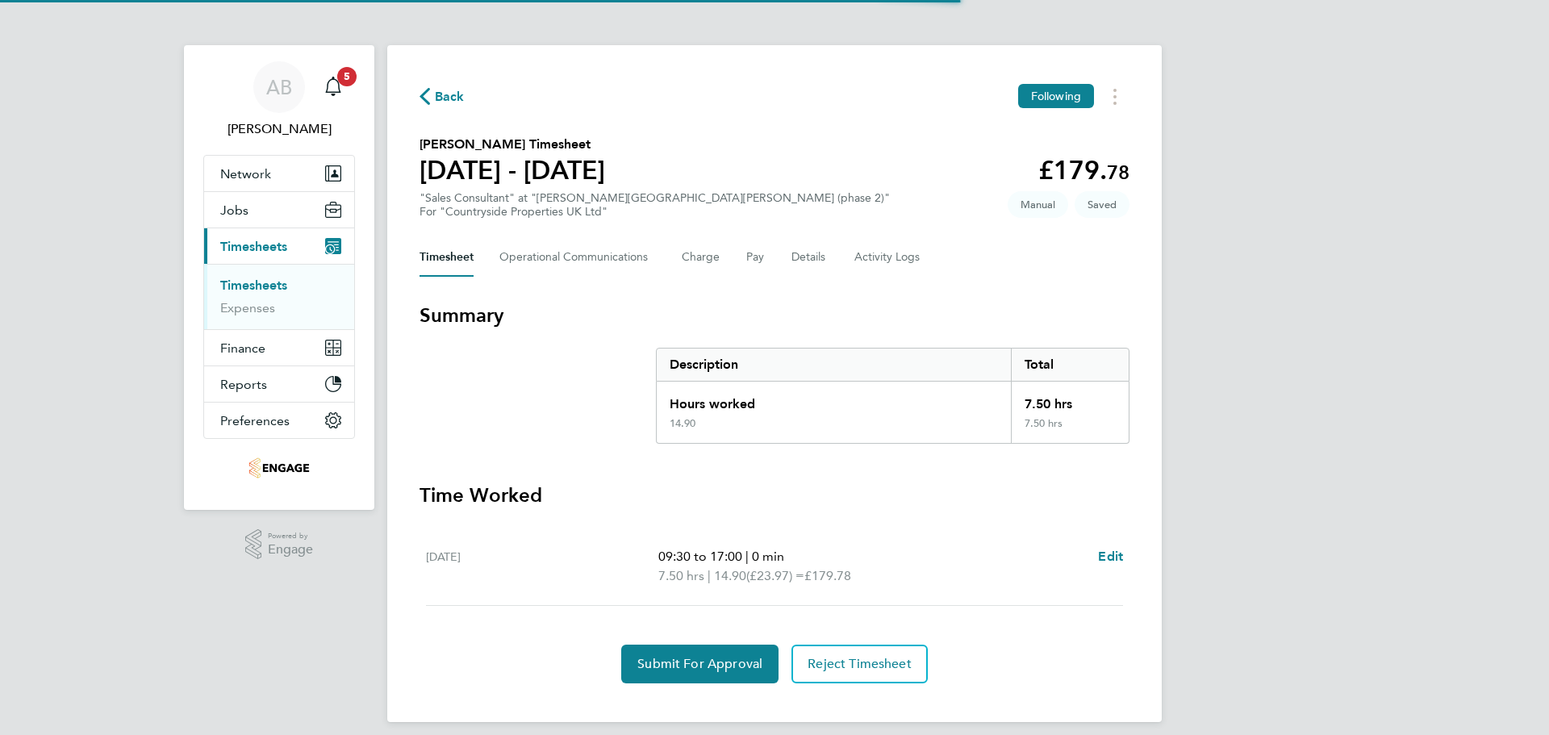
scroll to position [13, 0]
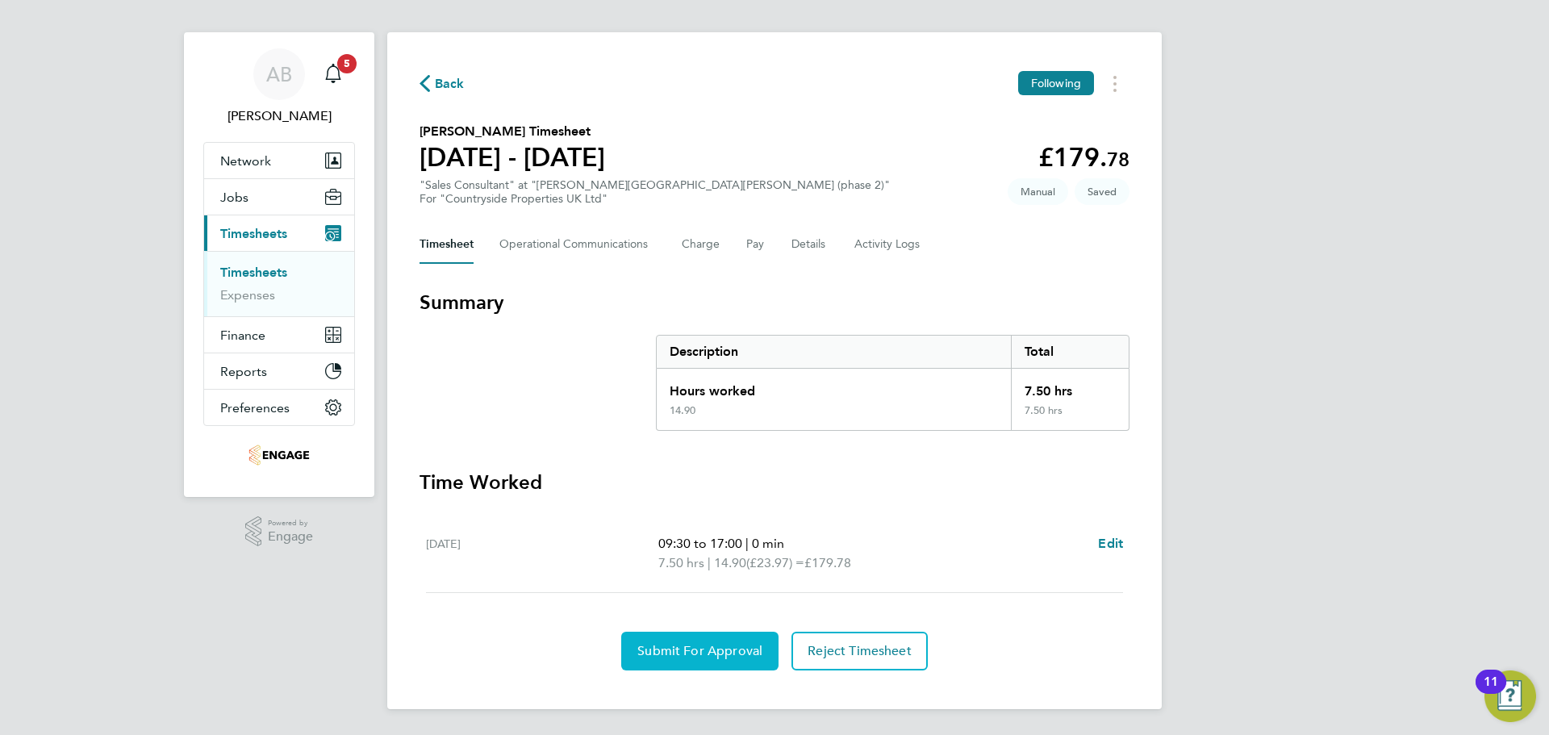
click at [735, 653] on span "Submit For Approval" at bounding box center [699, 651] width 125 height 16
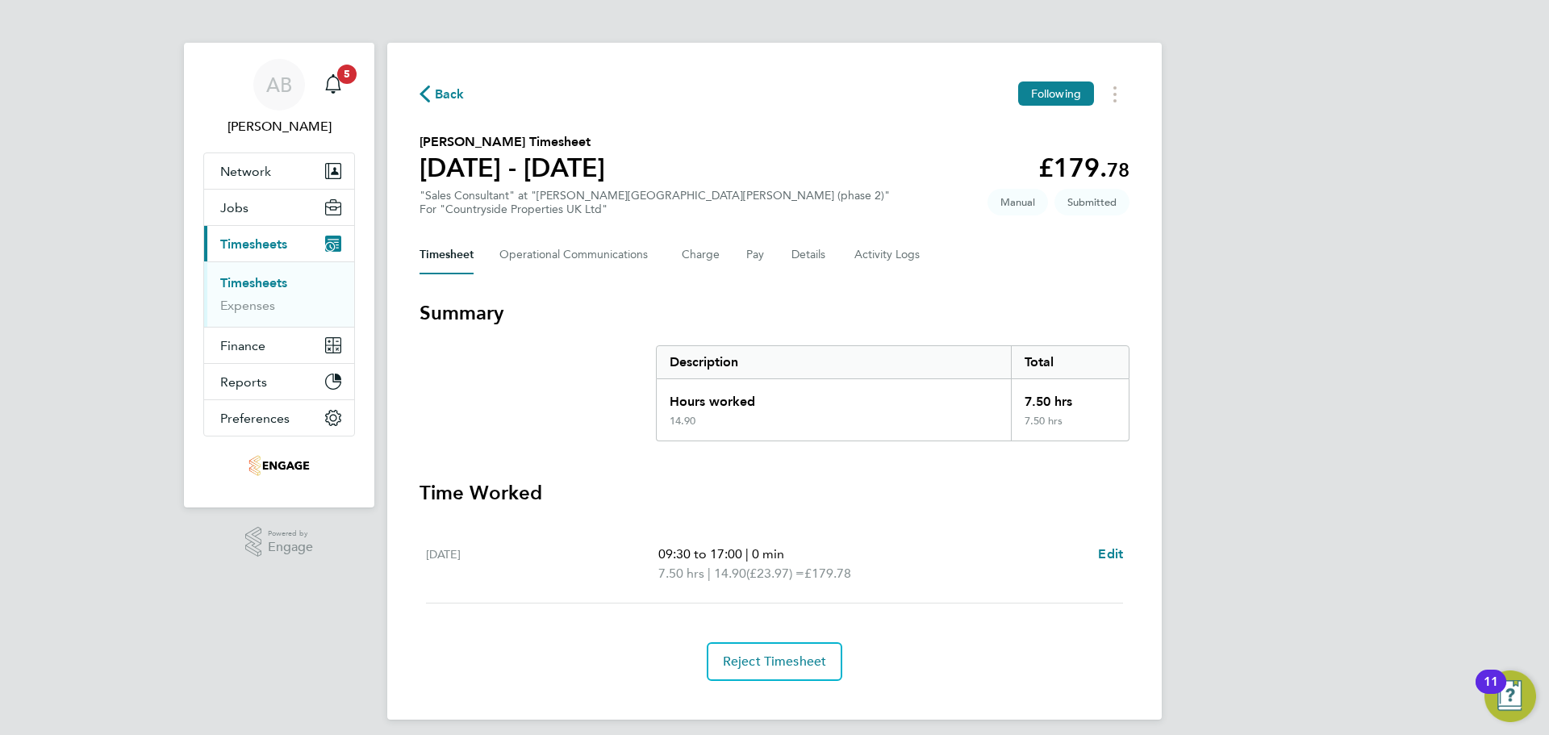
scroll to position [0, 0]
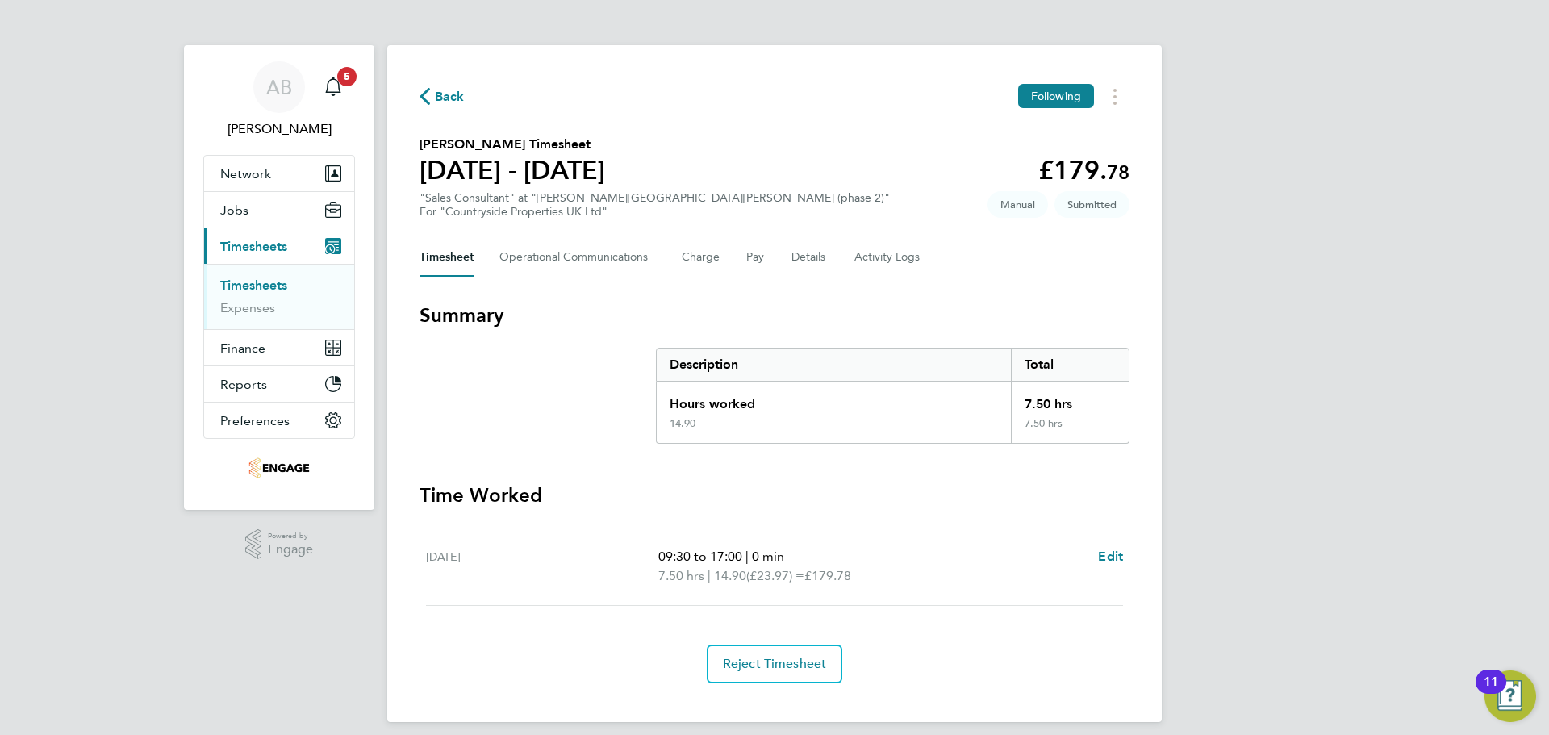
click at [431, 89] on span "Back" at bounding box center [442, 95] width 45 height 15
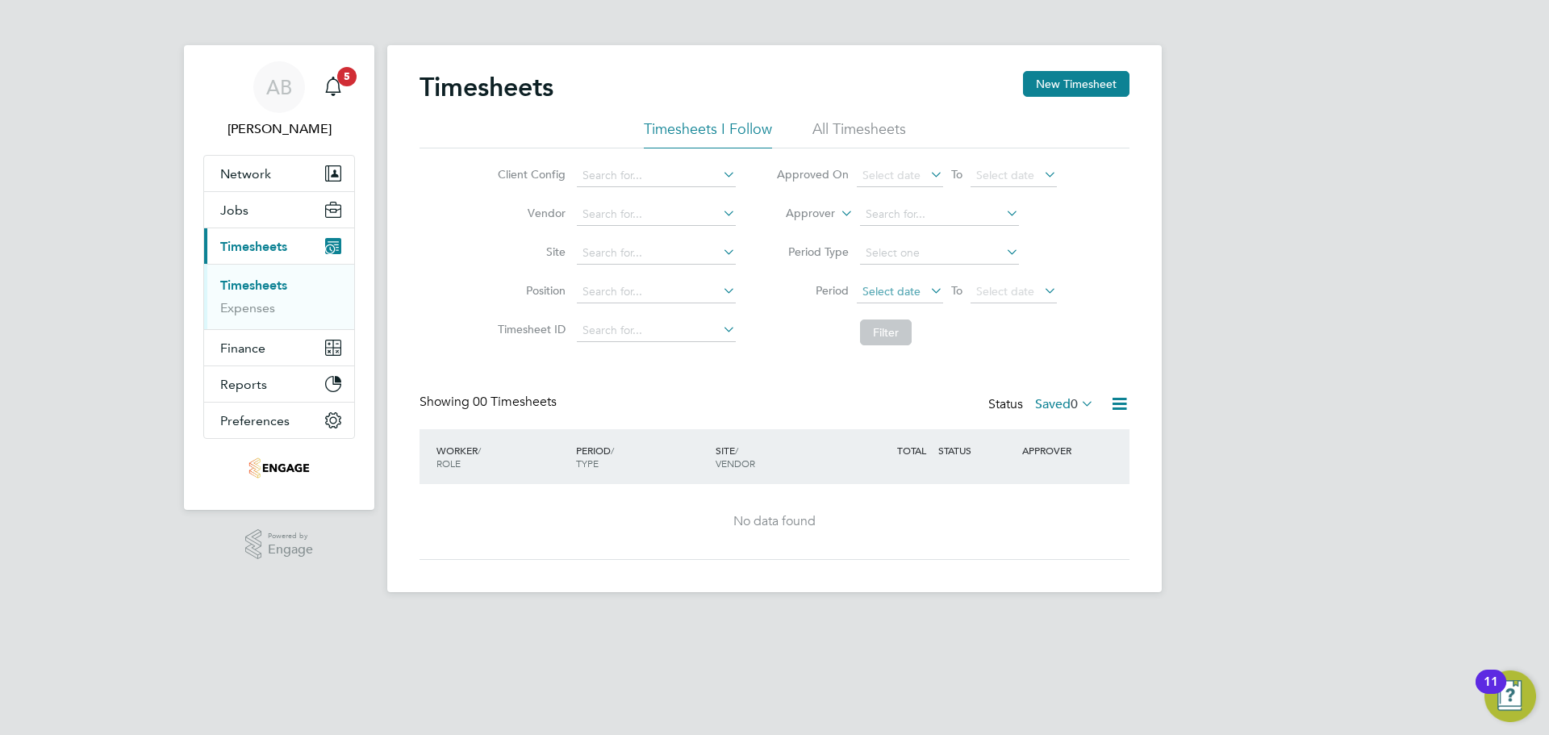
click at [902, 286] on span "Select date" at bounding box center [891, 291] width 58 height 15
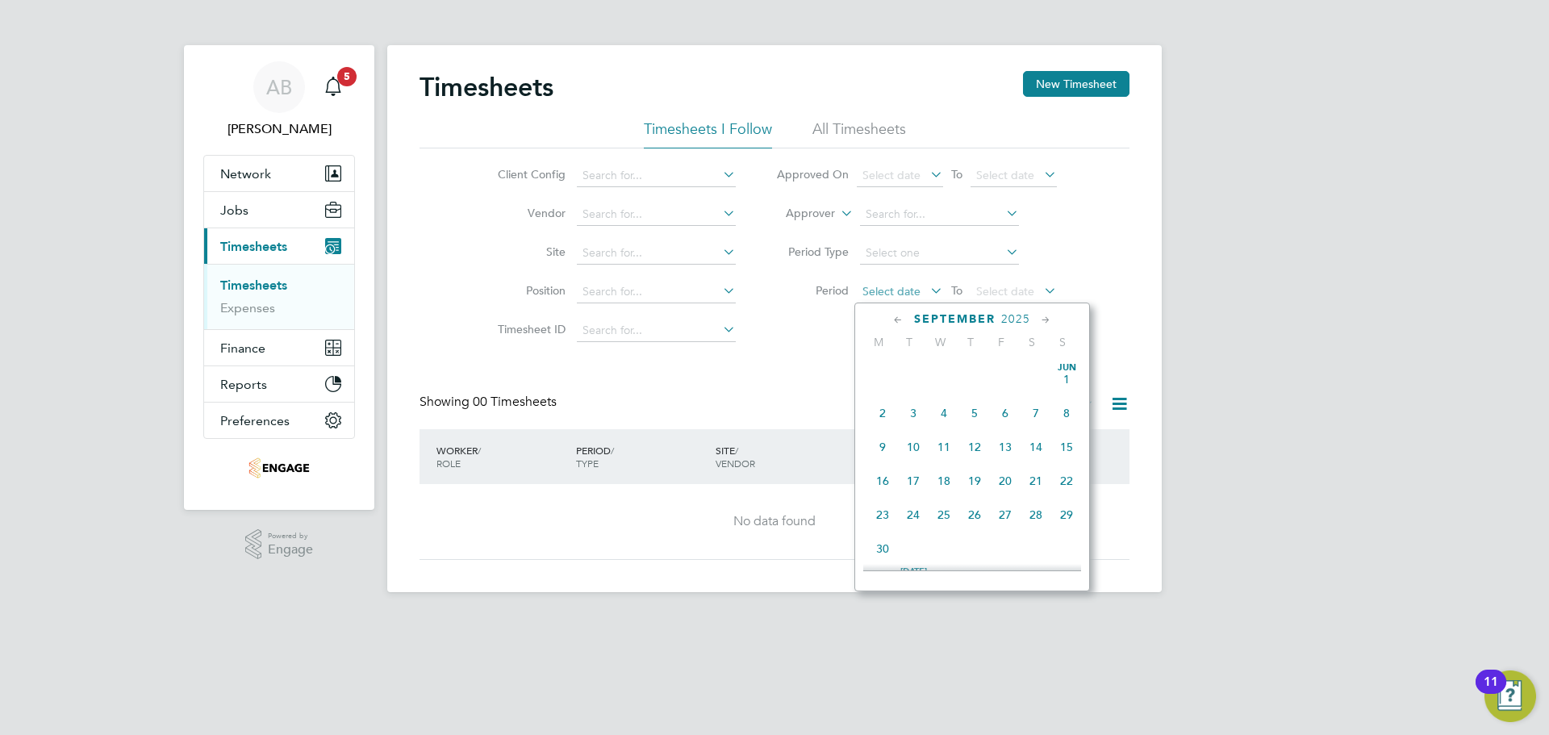
scroll to position [628, 0]
click at [884, 410] on span "22" at bounding box center [882, 397] width 31 height 31
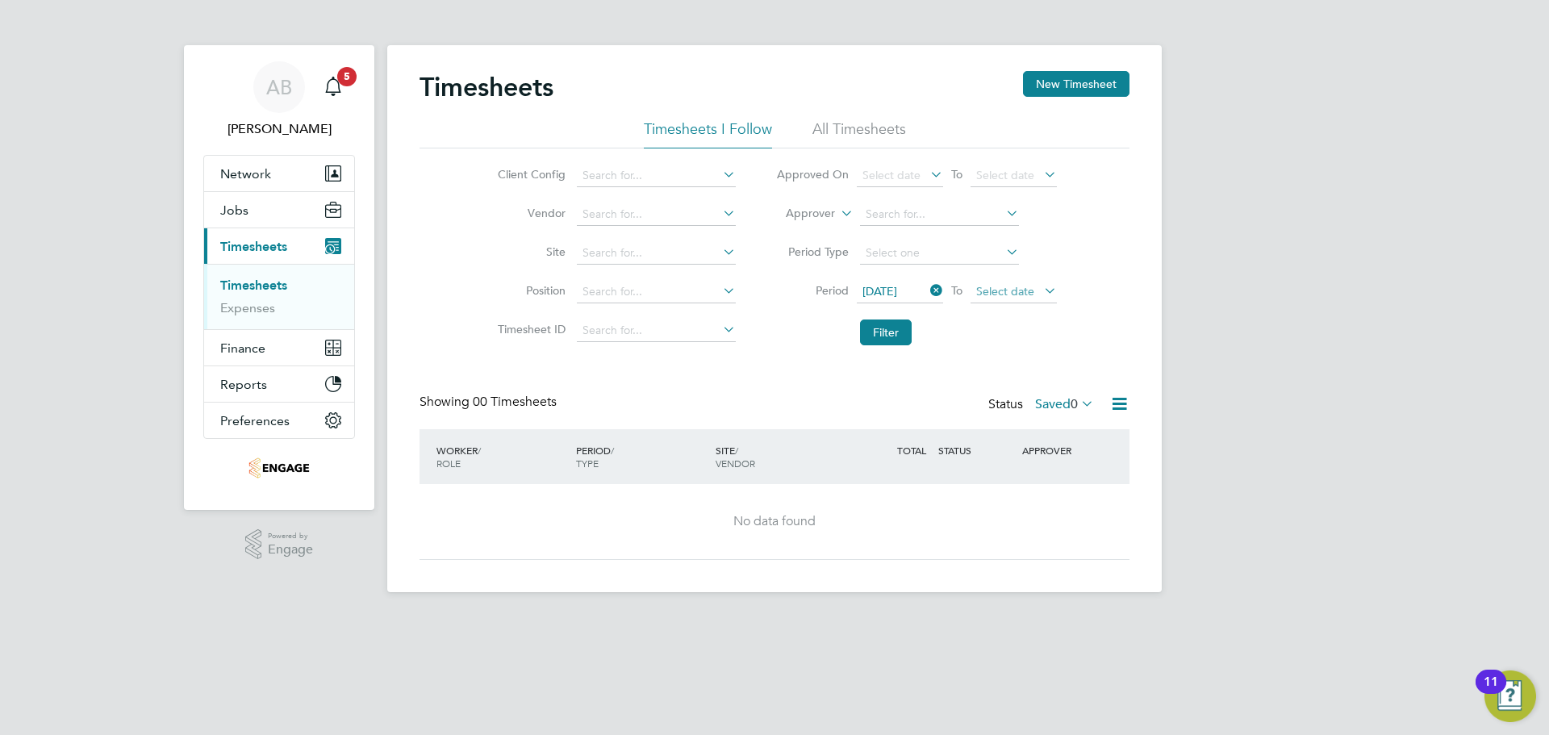
click at [1017, 282] on span "Select date" at bounding box center [1014, 293] width 86 height 22
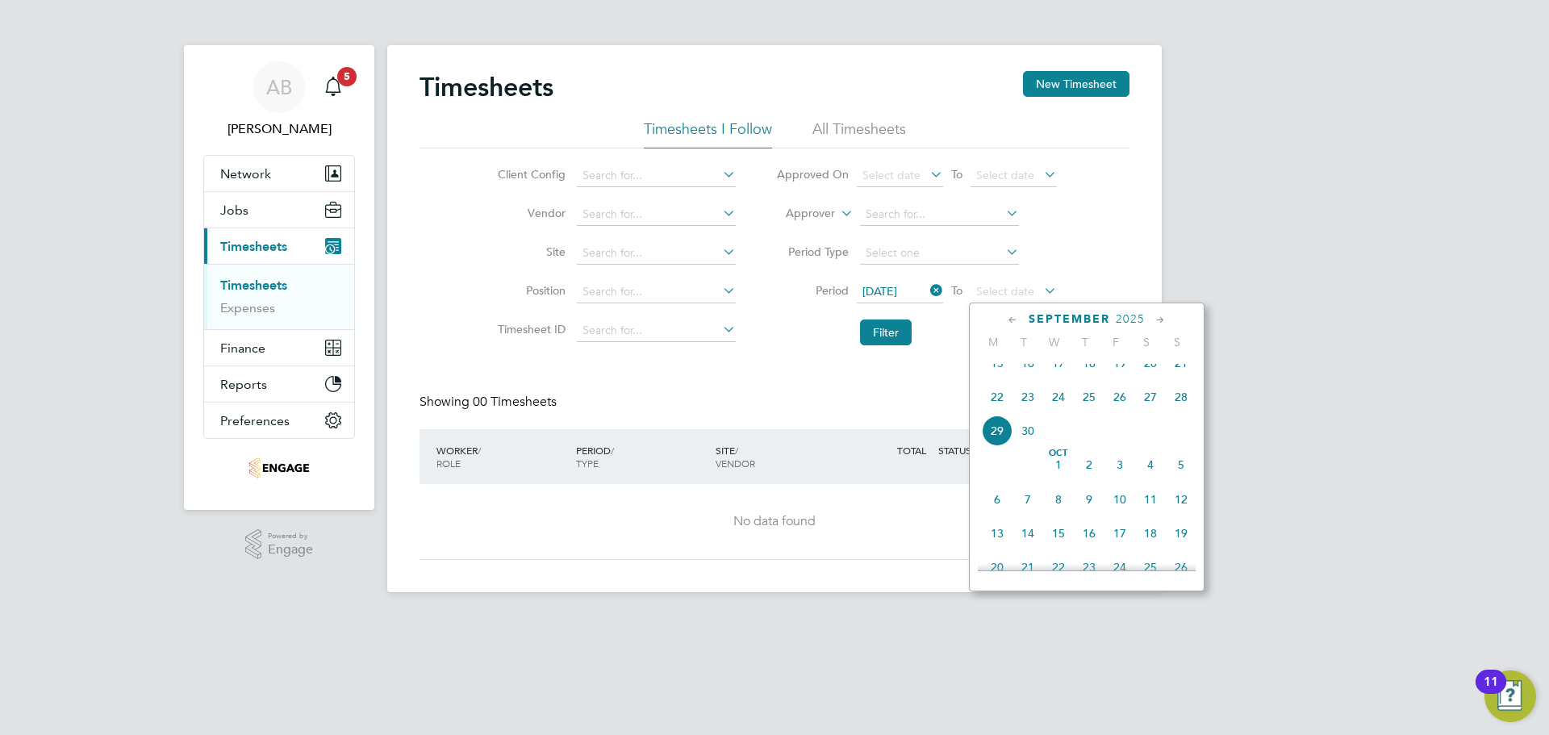
click at [1186, 406] on span "28" at bounding box center [1181, 397] width 31 height 31
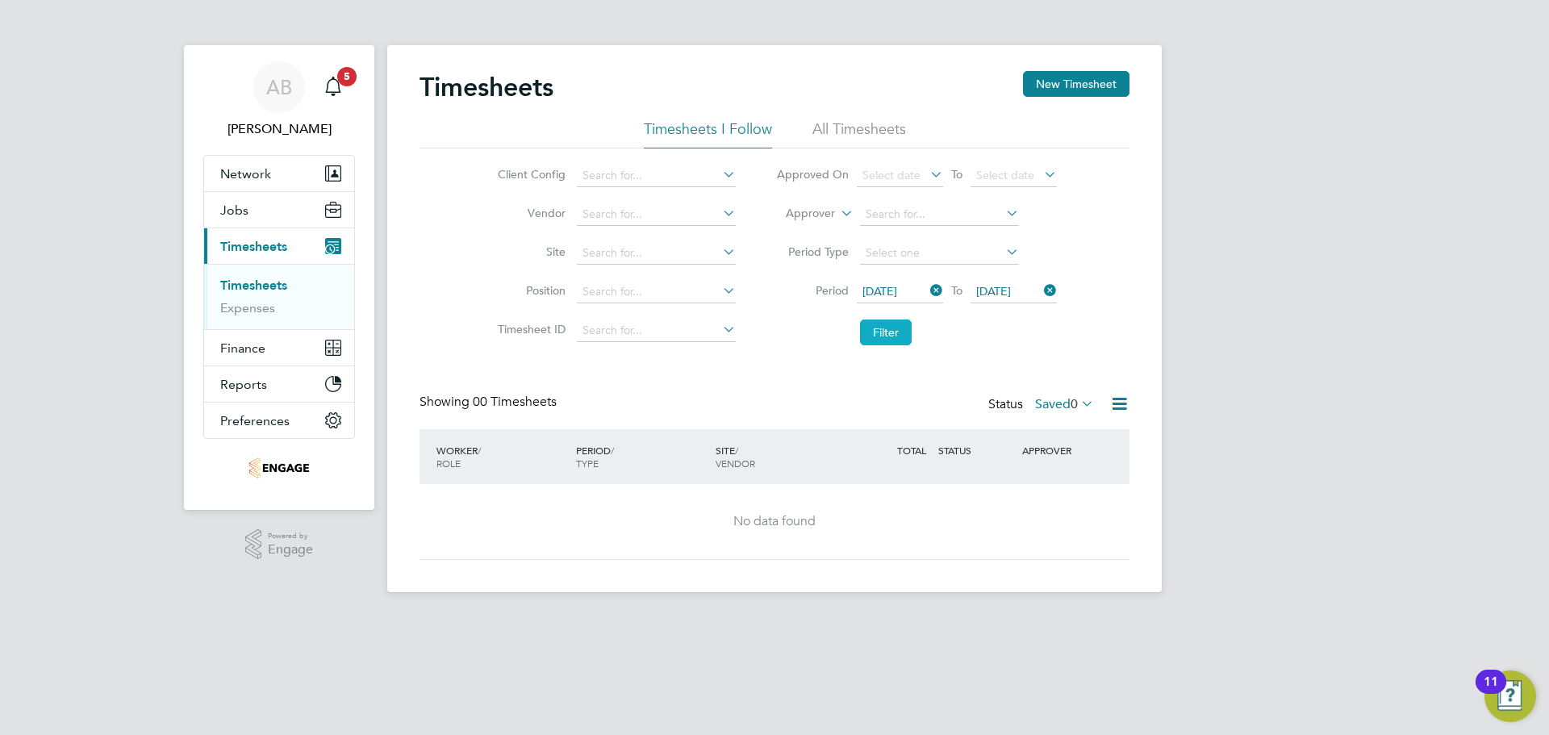
click at [887, 332] on button "Filter" at bounding box center [886, 332] width 52 height 26
click at [1078, 402] on icon at bounding box center [1078, 403] width 0 height 23
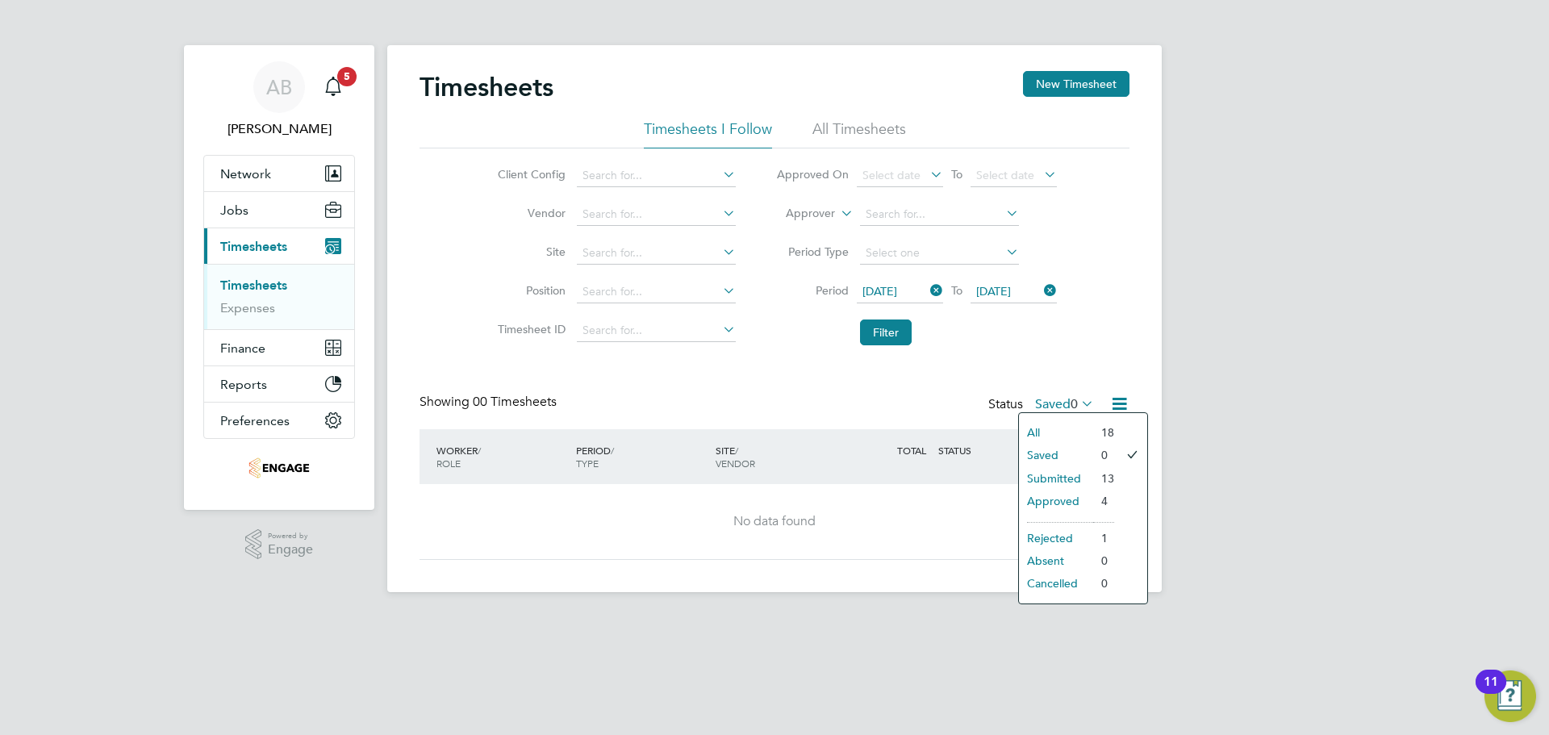
click at [1067, 428] on li "All" at bounding box center [1056, 432] width 74 height 23
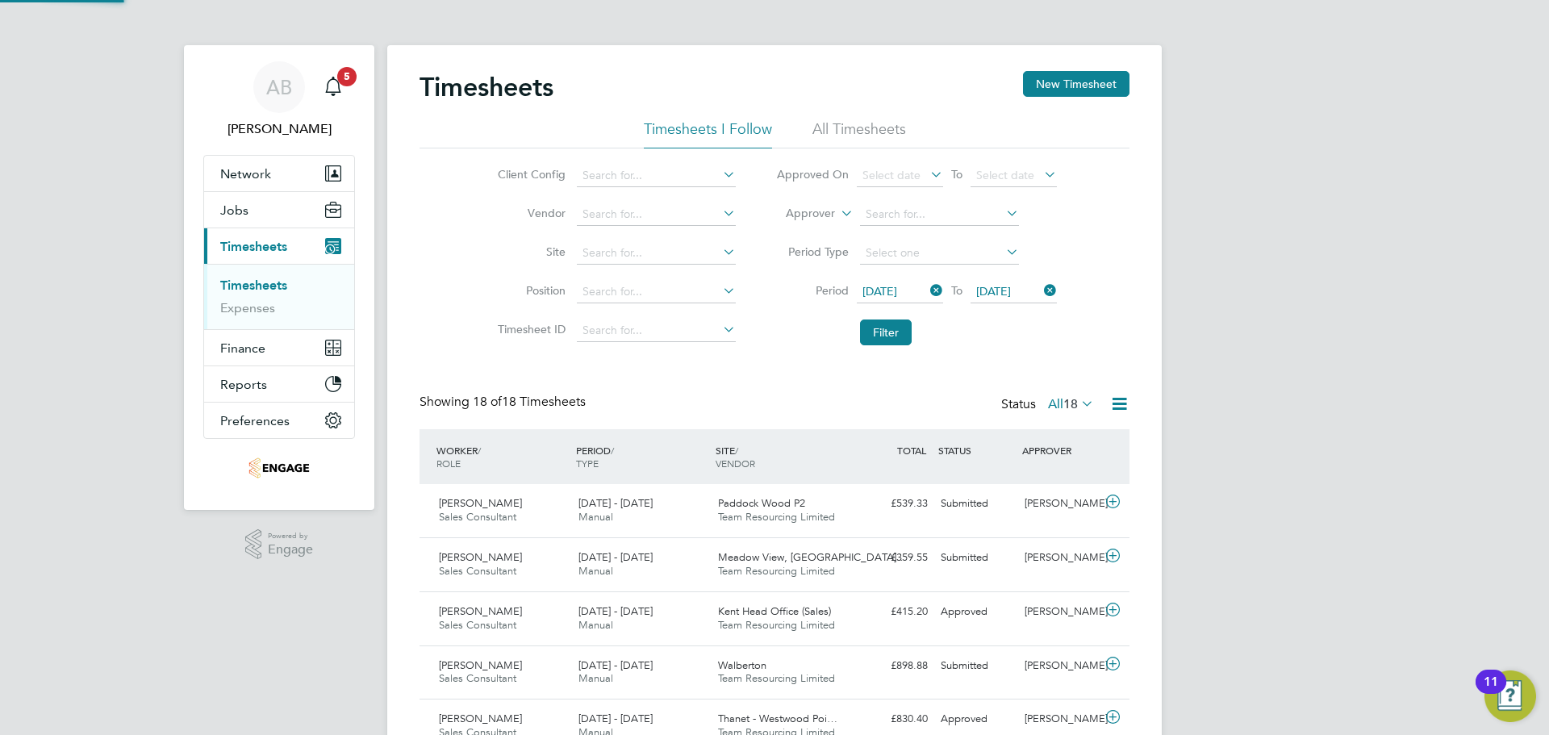
scroll to position [0, 0]
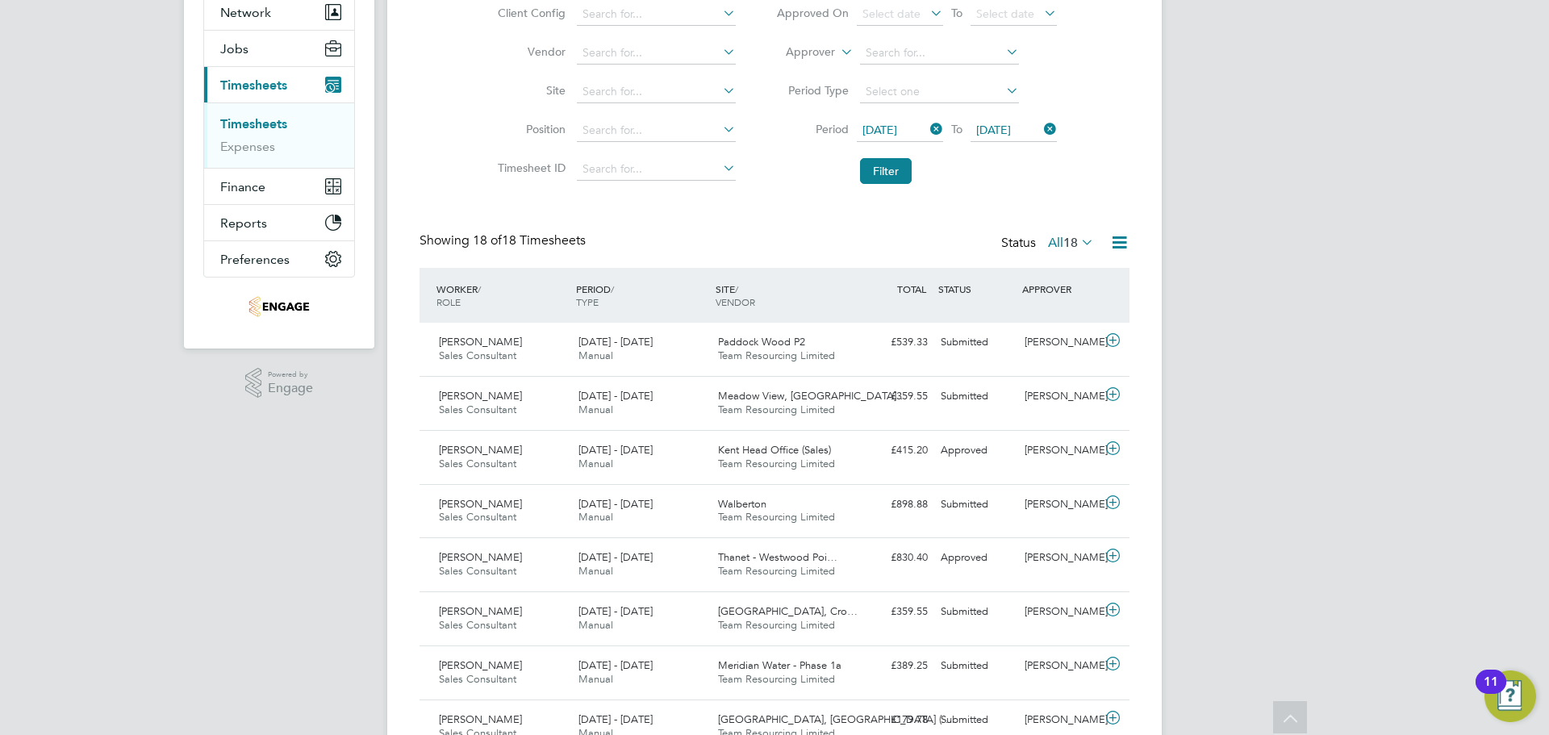
click at [1120, 240] on icon at bounding box center [1119, 242] width 20 height 20
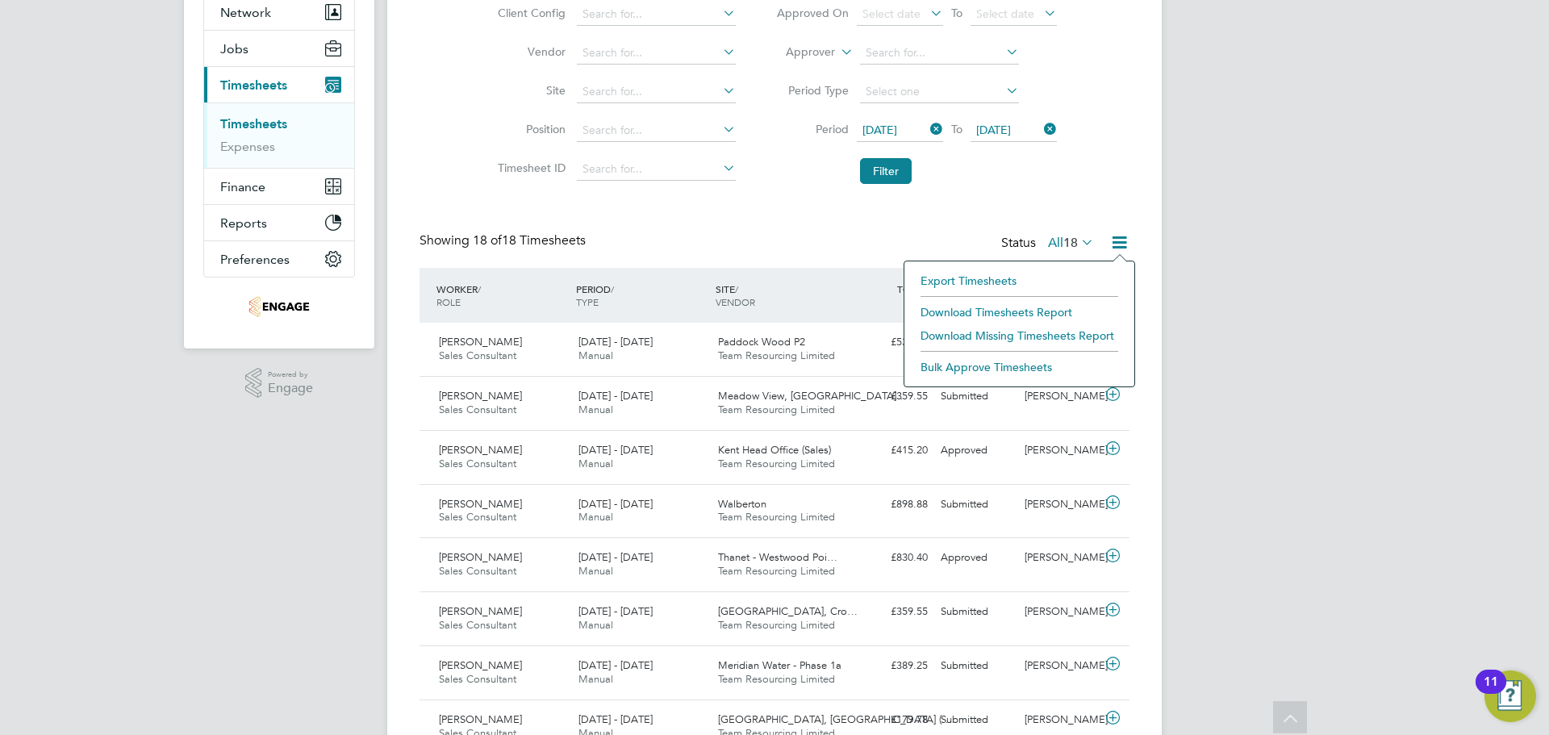
click at [1023, 313] on li "Download Timesheets Report" at bounding box center [1019, 312] width 214 height 23
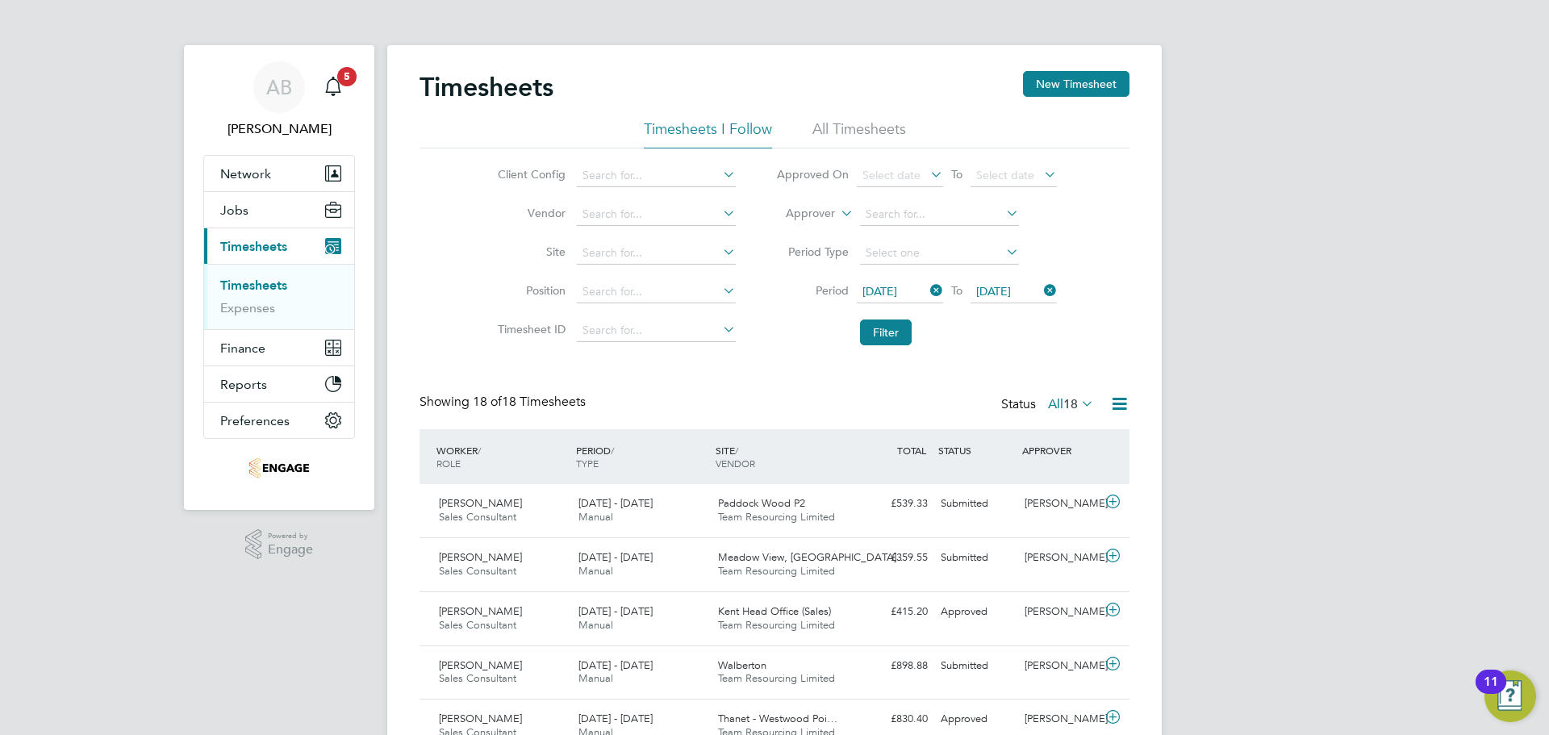
click at [897, 288] on span "[DATE]" at bounding box center [879, 291] width 35 height 15
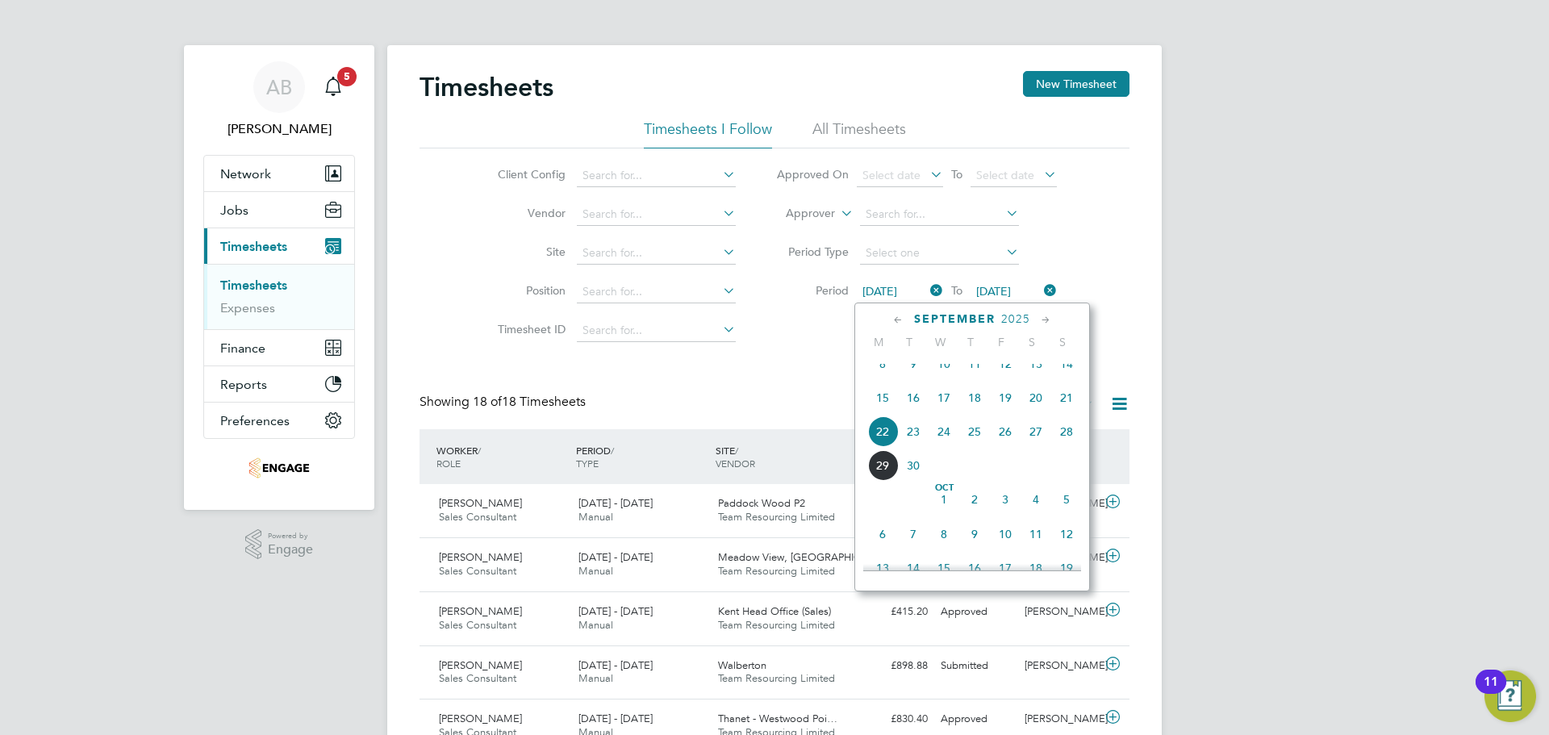
click at [879, 410] on span "15" at bounding box center [882, 397] width 31 height 31
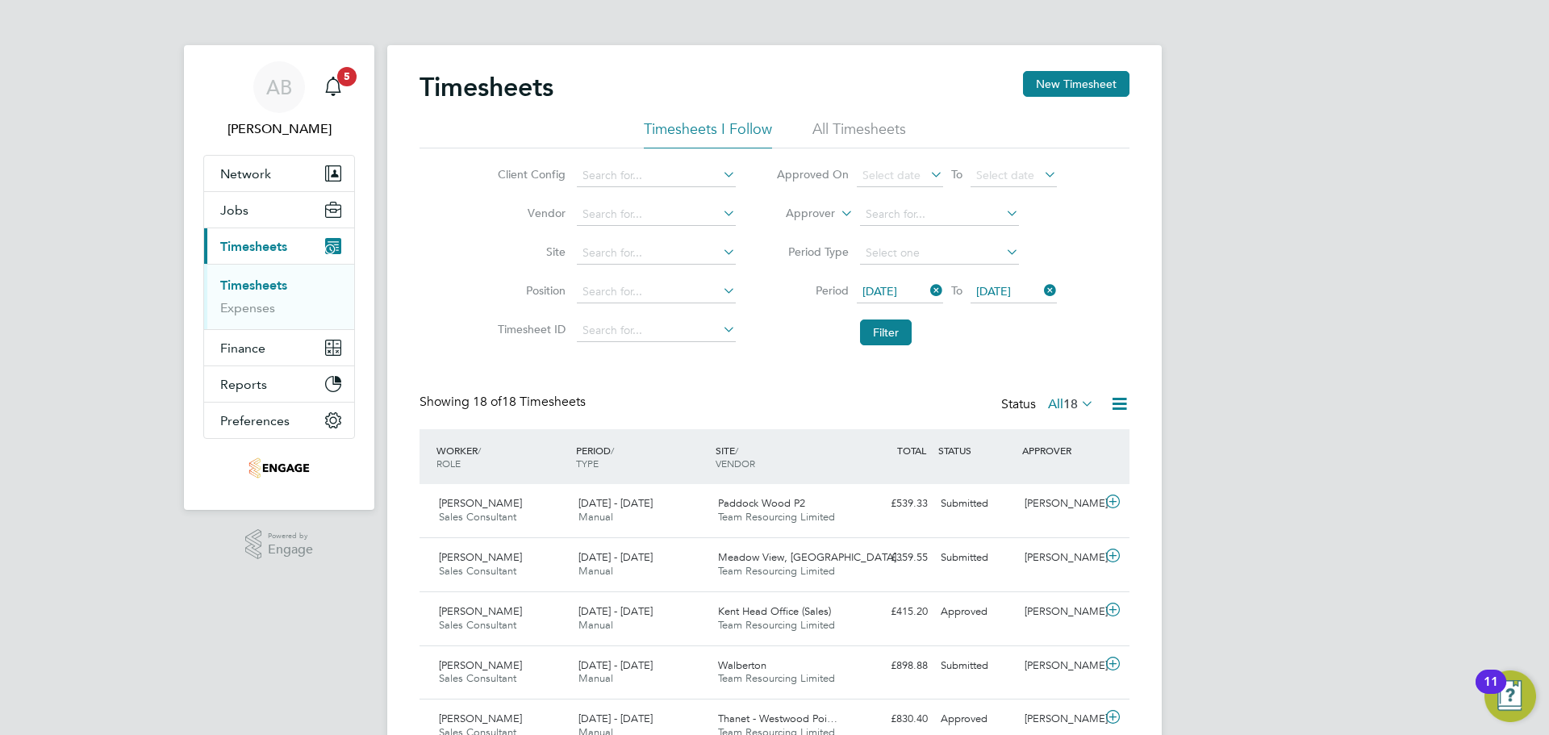
click at [884, 333] on button "Filter" at bounding box center [886, 332] width 52 height 26
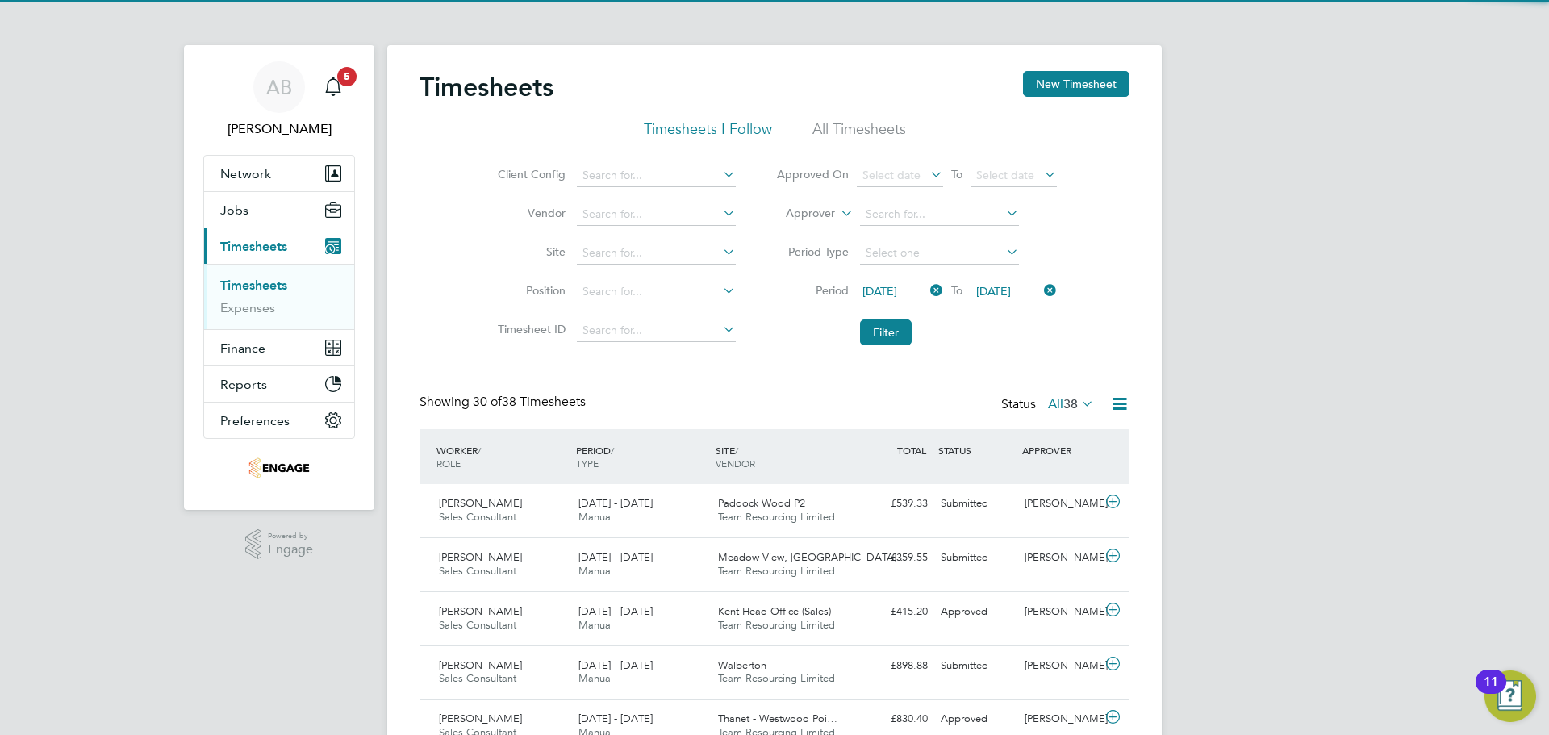
scroll to position [41, 140]
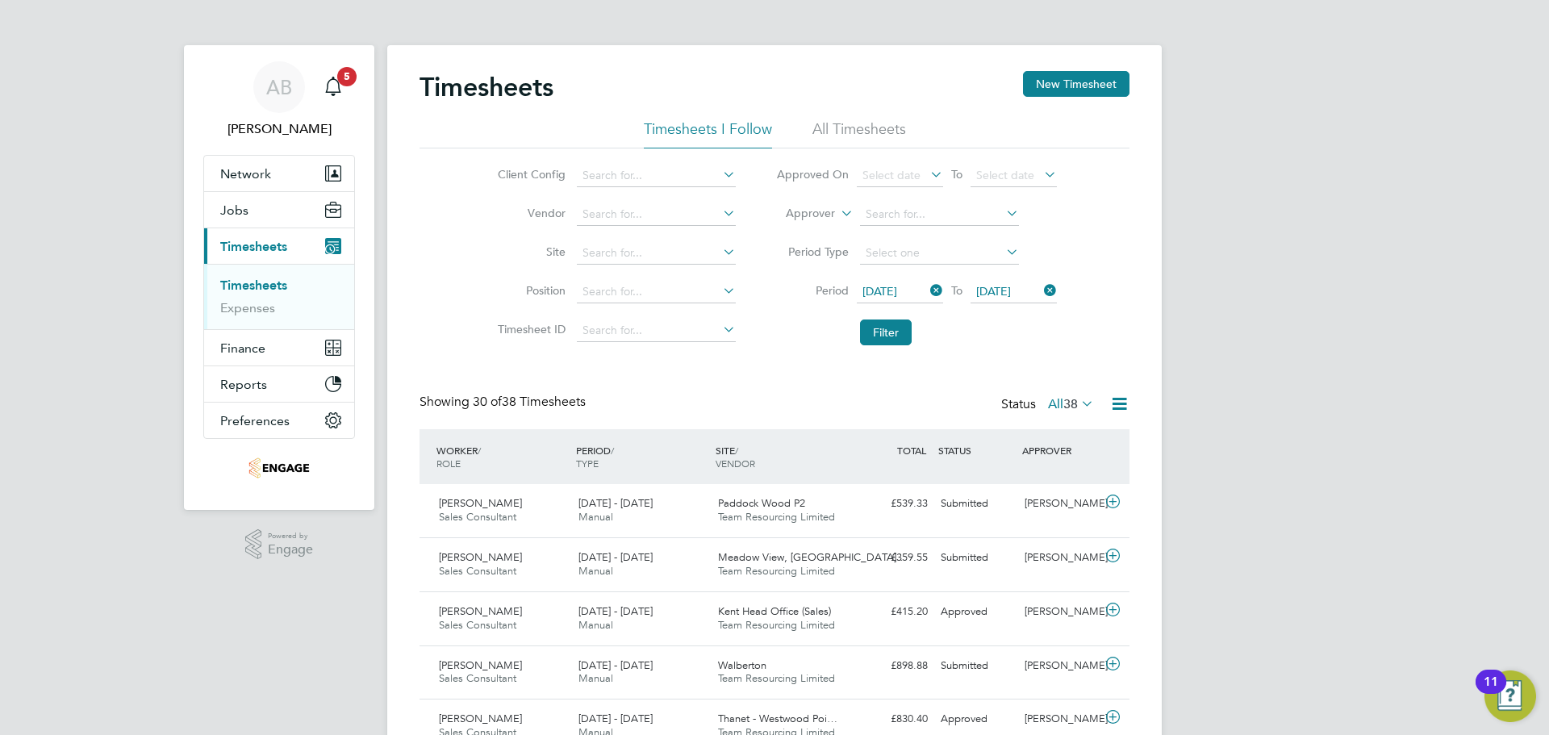
click at [1078, 399] on icon at bounding box center [1078, 403] width 0 height 23
click at [1082, 475] on li "Submitted" at bounding box center [1062, 478] width 74 height 23
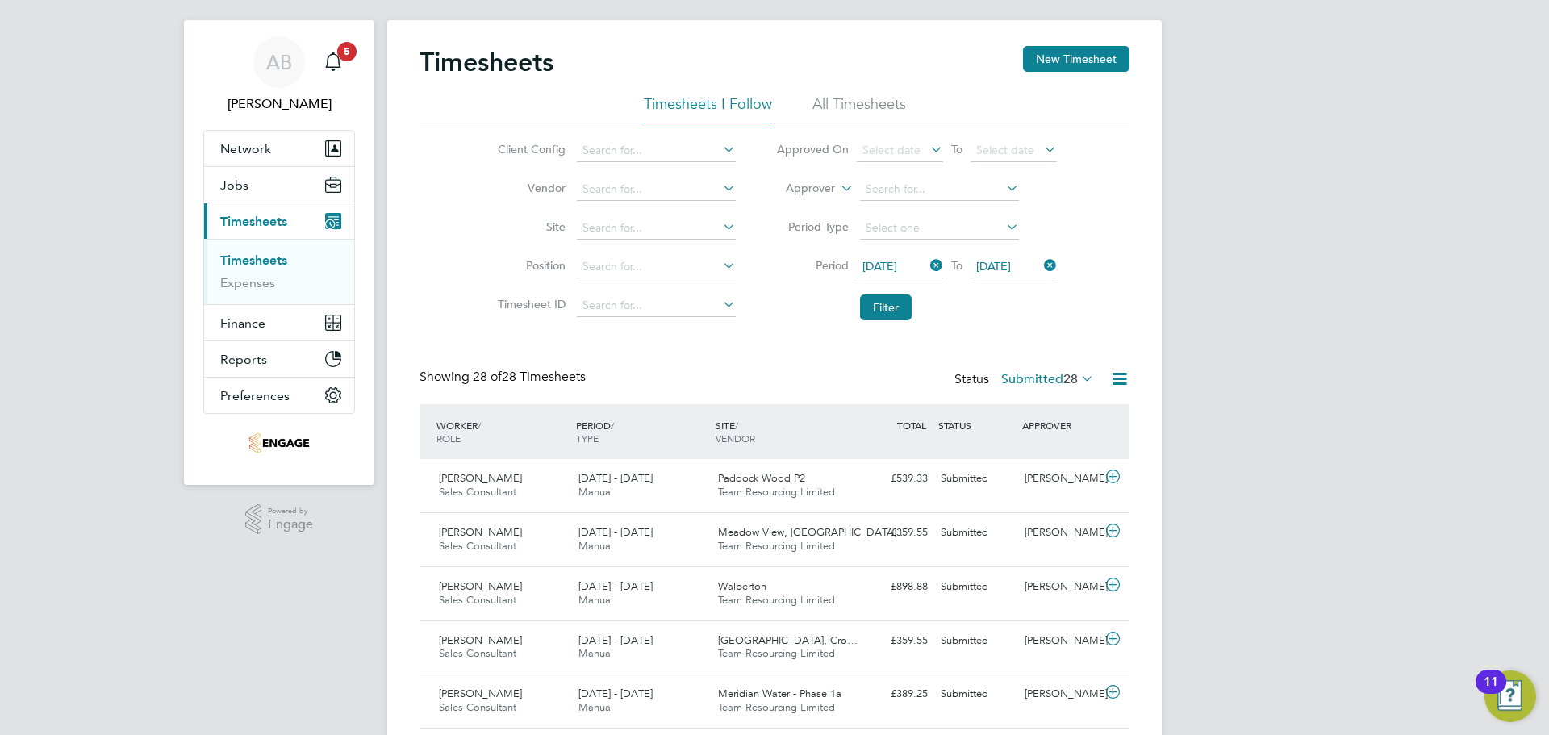
click at [927, 262] on icon at bounding box center [927, 265] width 0 height 23
click at [908, 263] on span "Select date" at bounding box center [891, 266] width 58 height 15
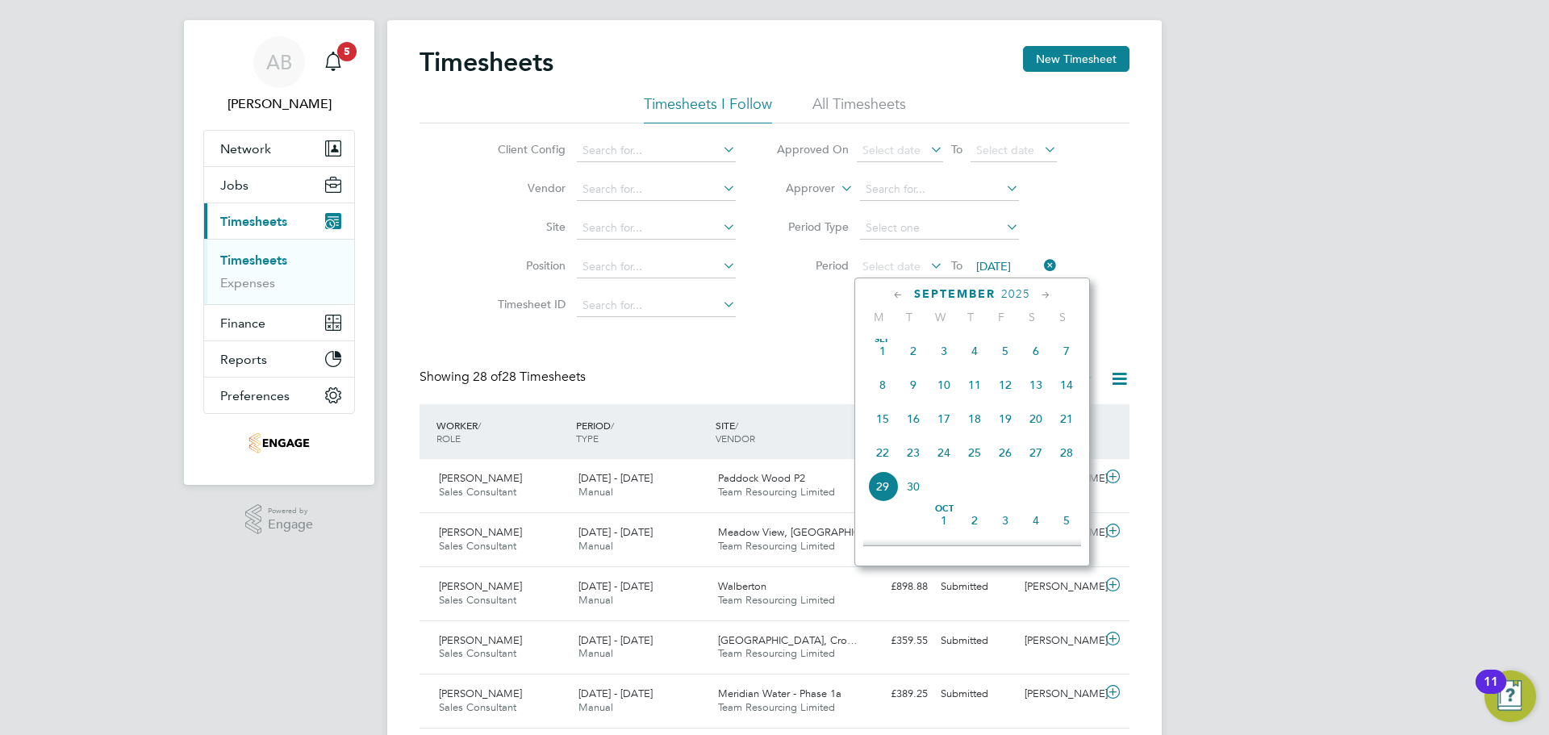
click at [885, 361] on span "[DATE]" at bounding box center [882, 351] width 31 height 31
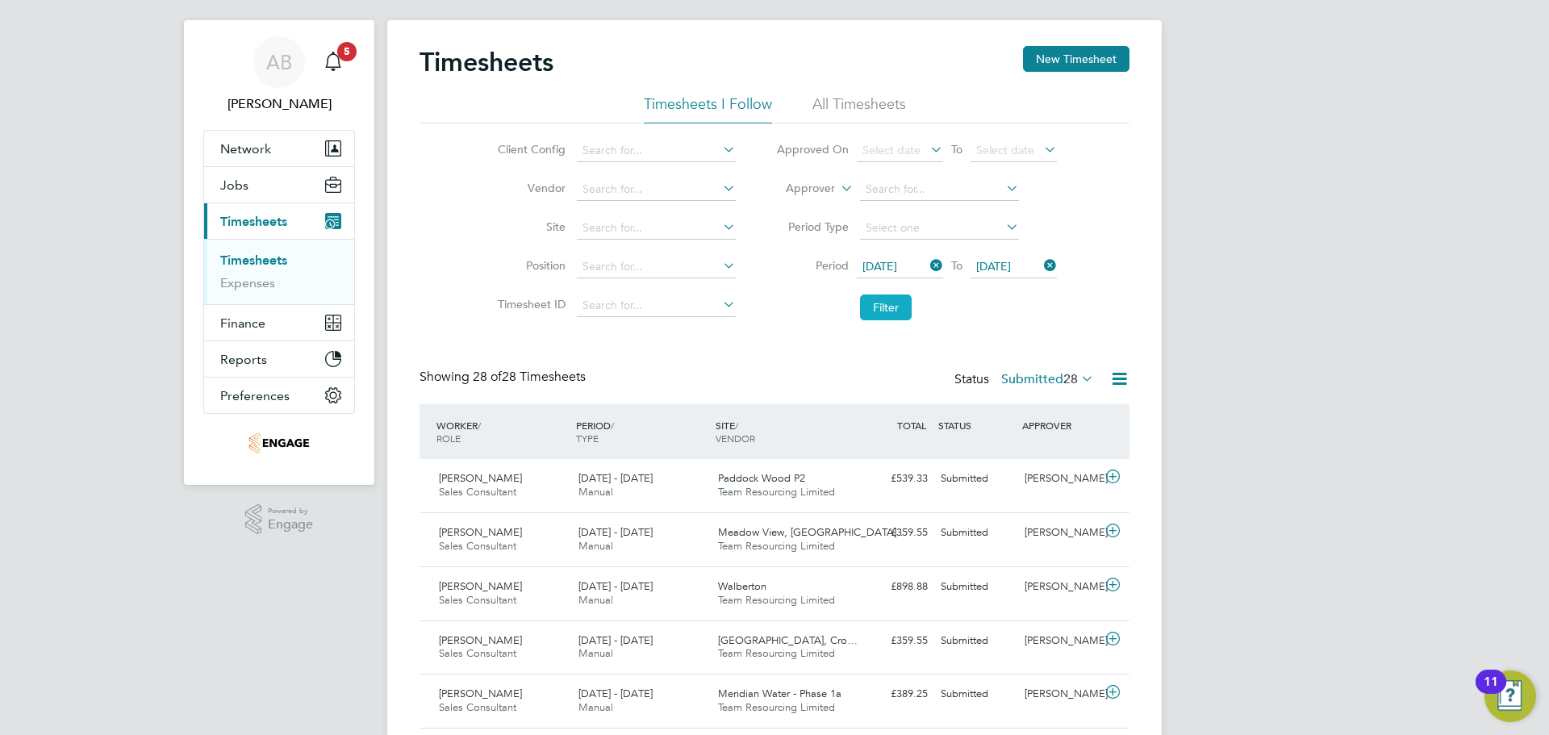
click at [885, 302] on button "Filter" at bounding box center [886, 307] width 52 height 26
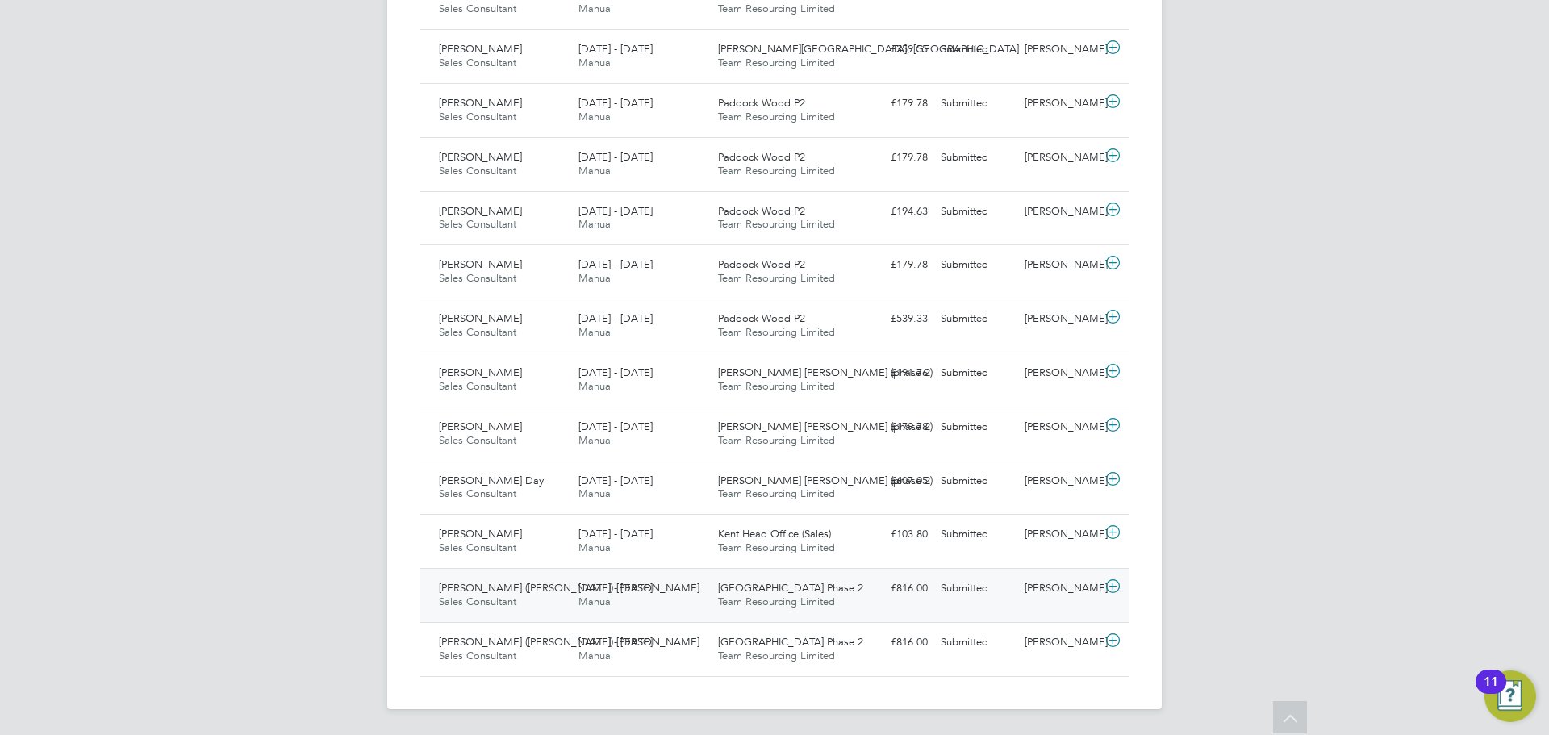
click at [1106, 587] on icon at bounding box center [1113, 586] width 20 height 13
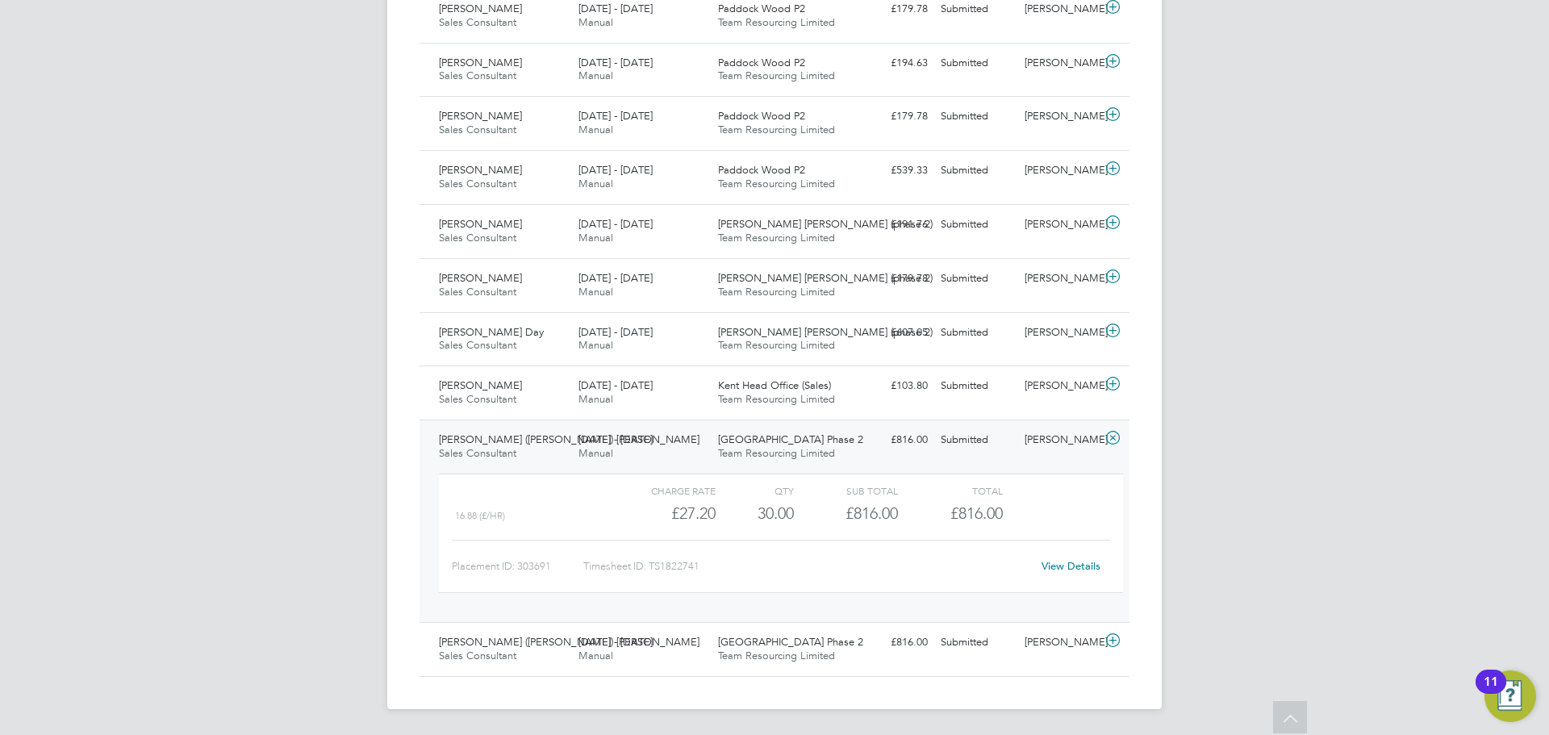
click at [1078, 568] on link "View Details" at bounding box center [1071, 566] width 59 height 14
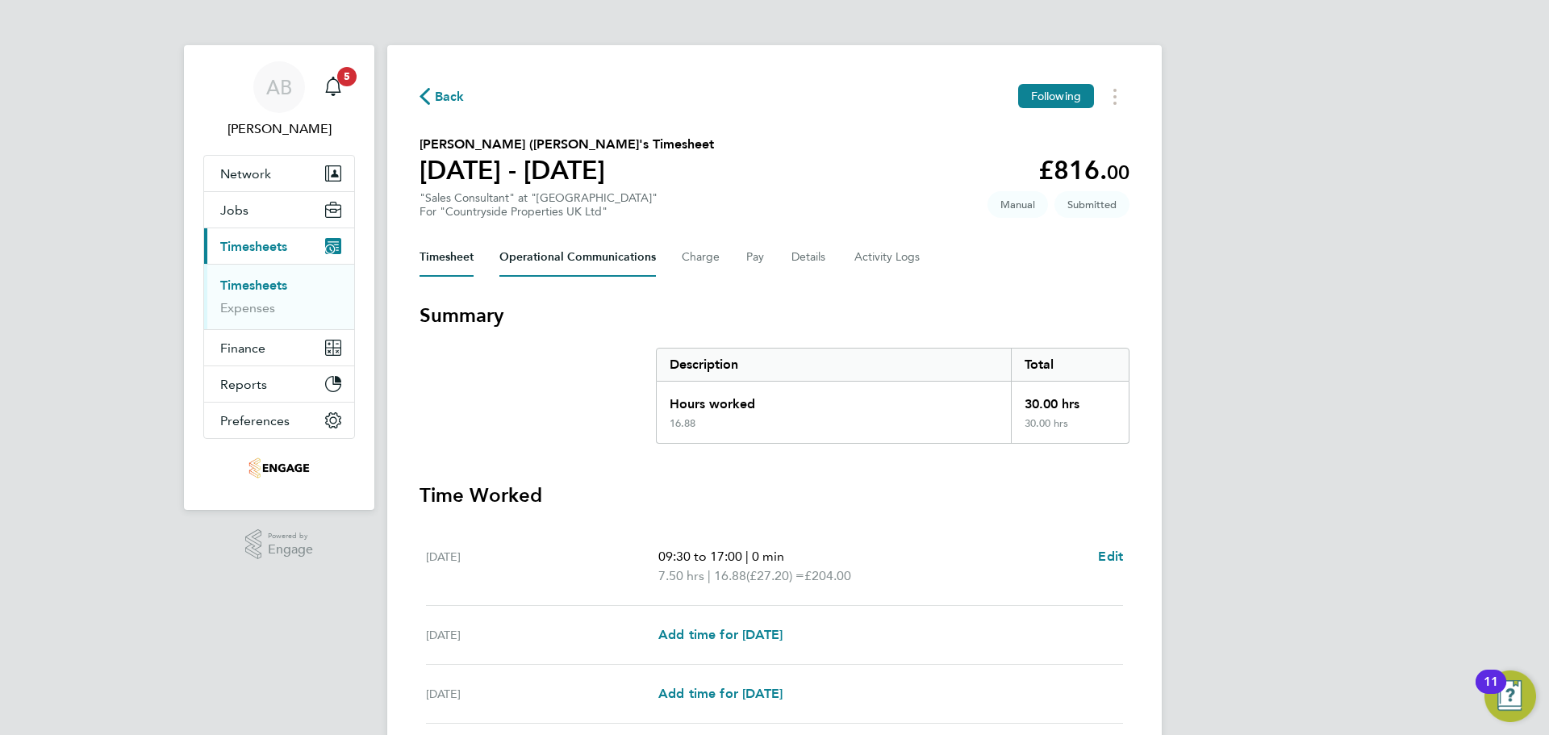
click at [600, 256] on Communications-tab "Operational Communications" at bounding box center [577, 257] width 157 height 39
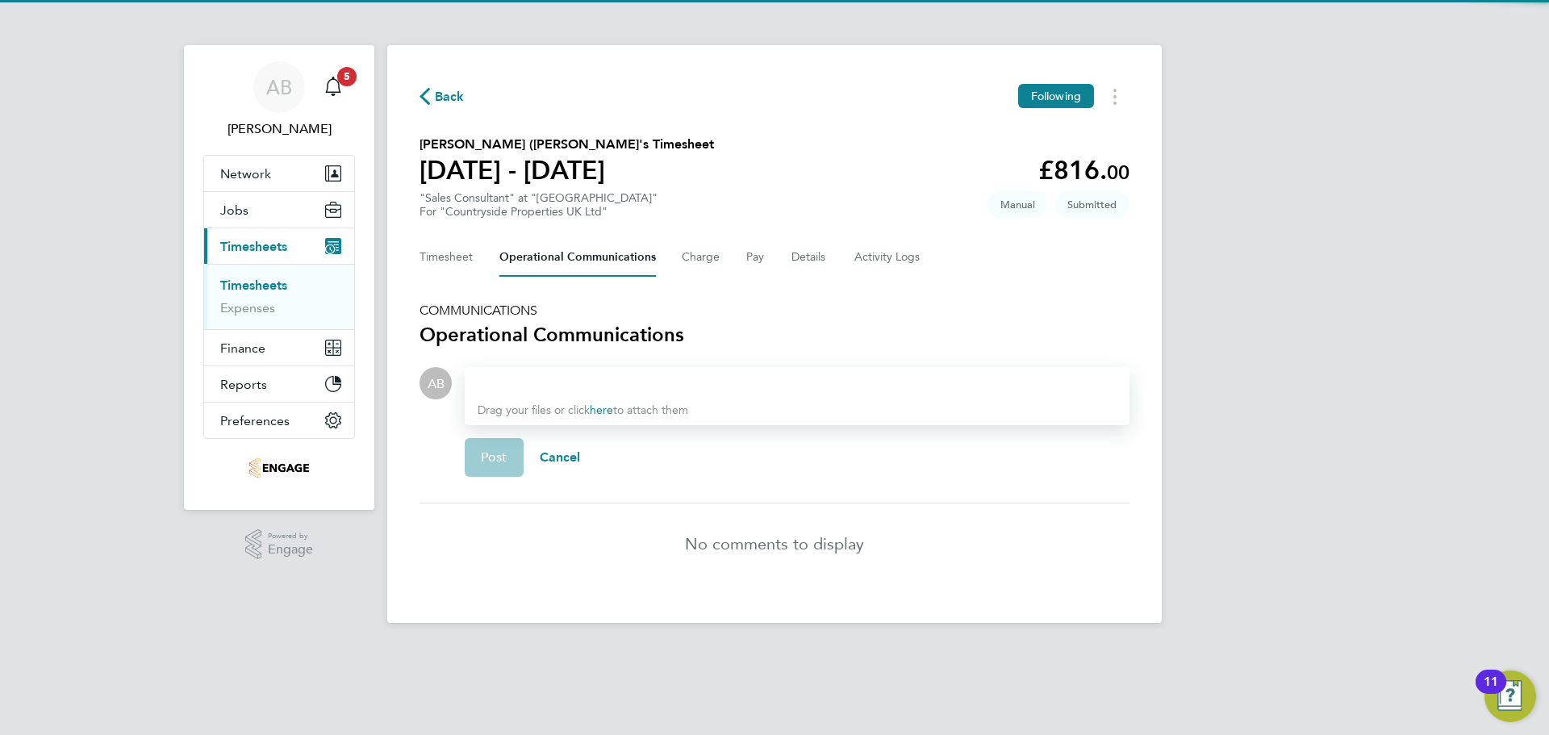
click at [590, 387] on div at bounding box center [797, 383] width 639 height 19
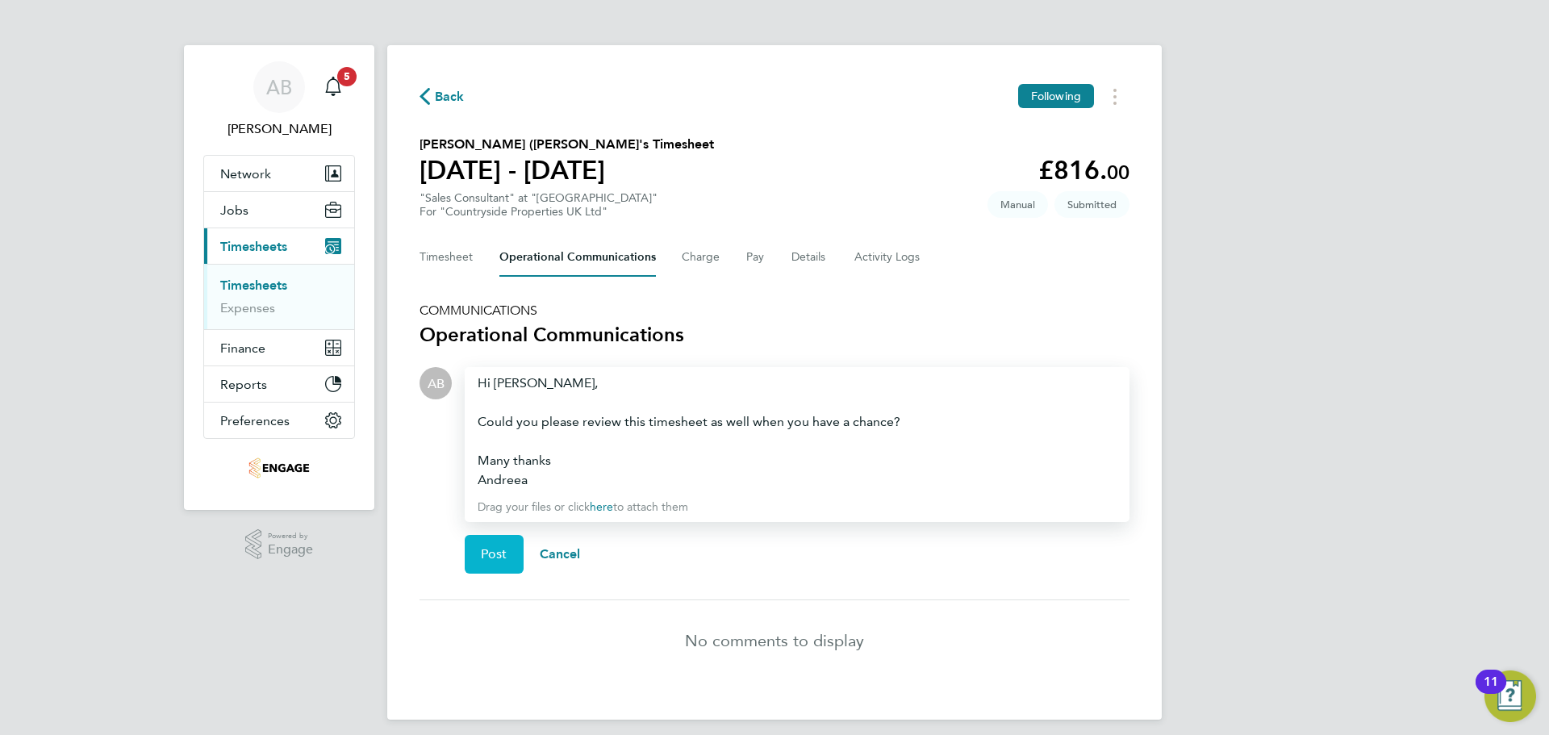
click at [498, 557] on span "Post" at bounding box center [494, 554] width 27 height 16
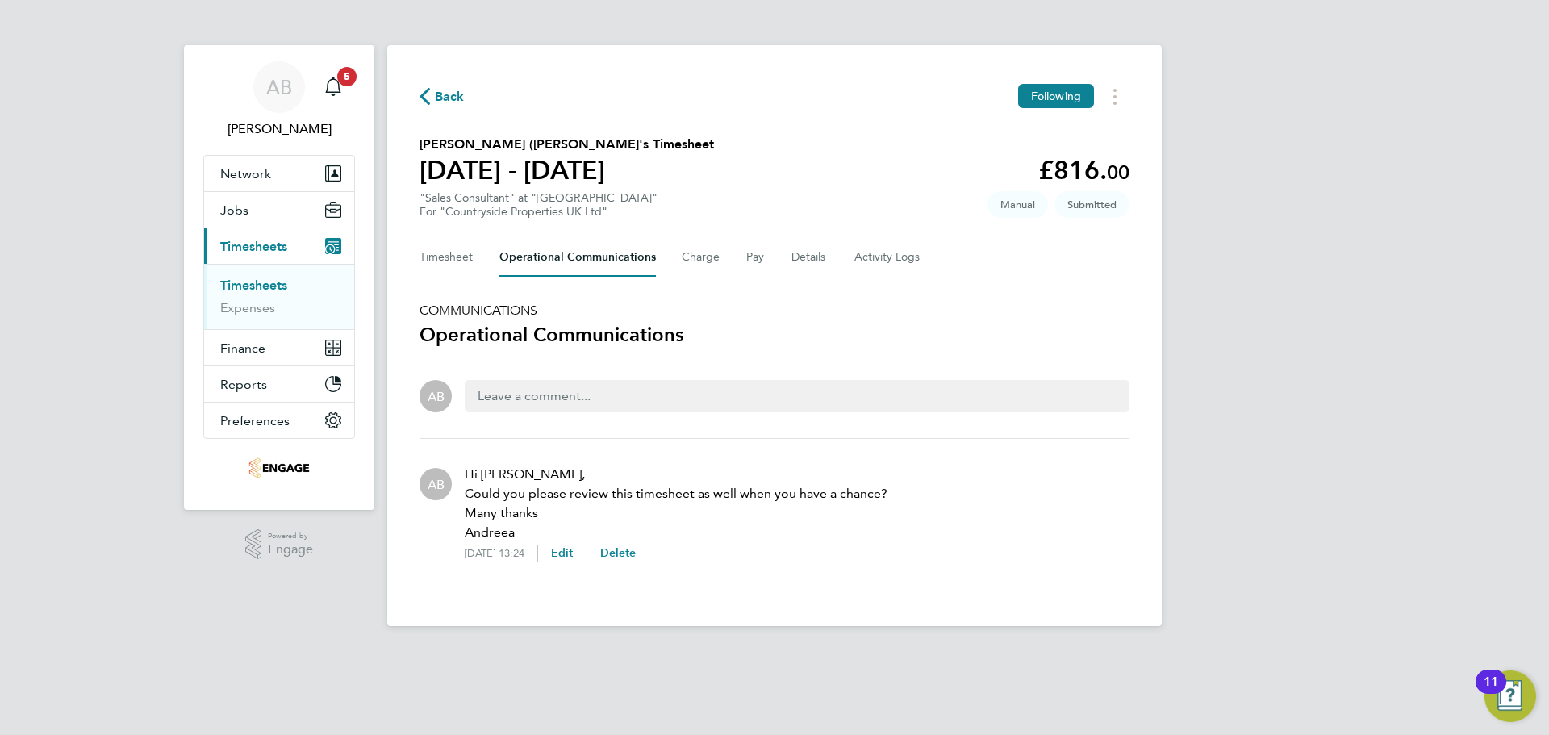
click at [426, 95] on icon "button" at bounding box center [425, 96] width 10 height 17
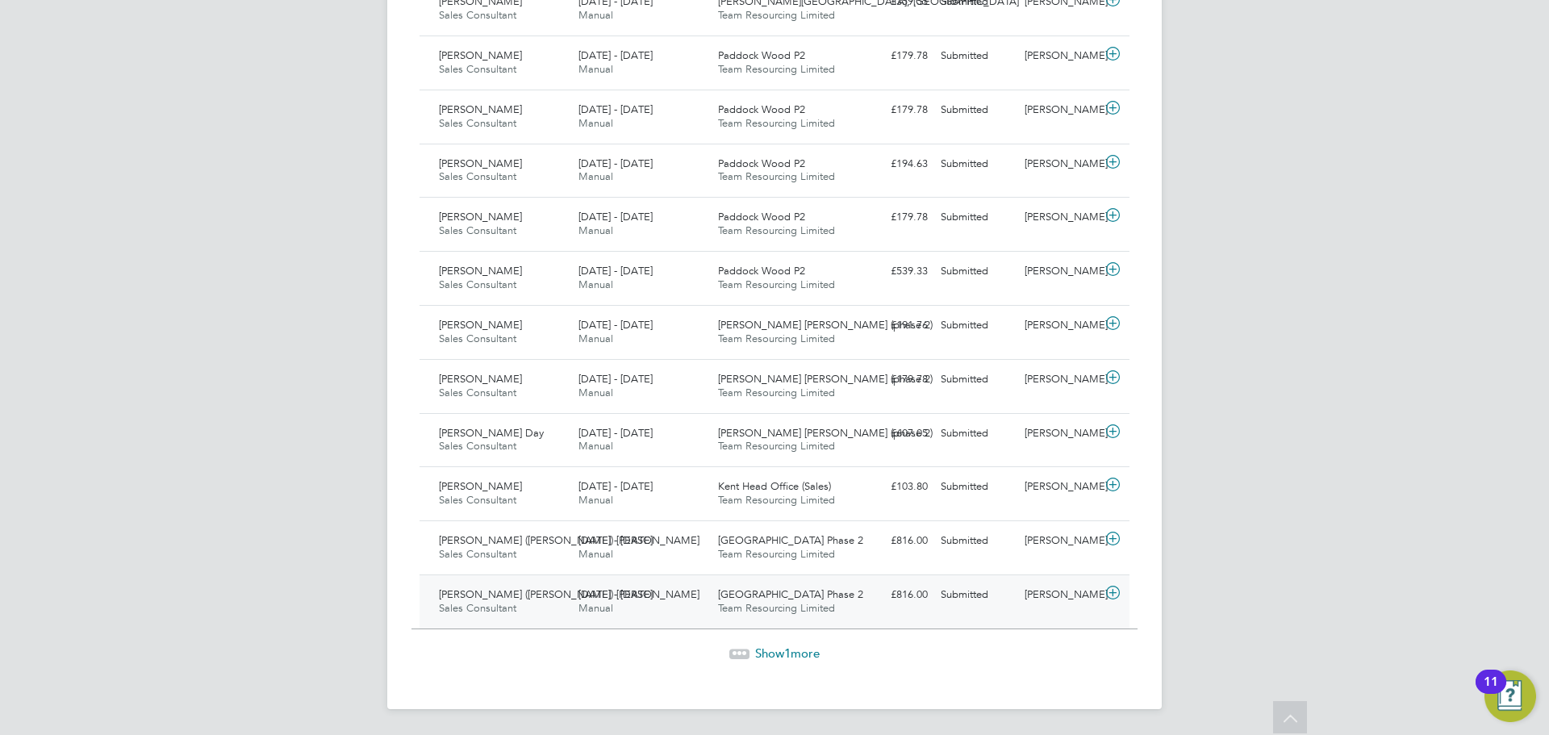
click at [833, 599] on div "New Avenue Phase 2 Team Resourcing Limited" at bounding box center [782, 602] width 140 height 40
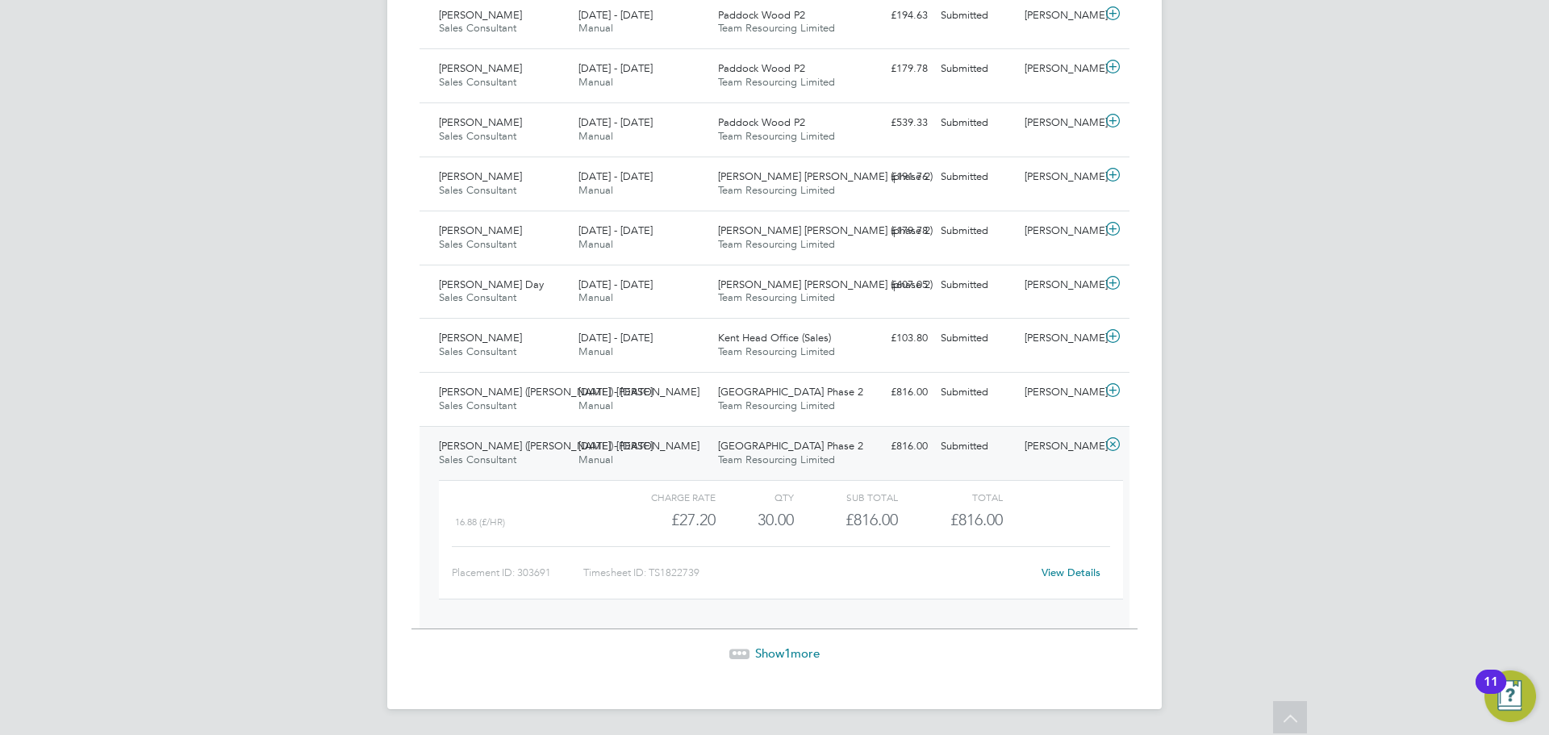
click at [1076, 574] on link "View Details" at bounding box center [1071, 573] width 59 height 14
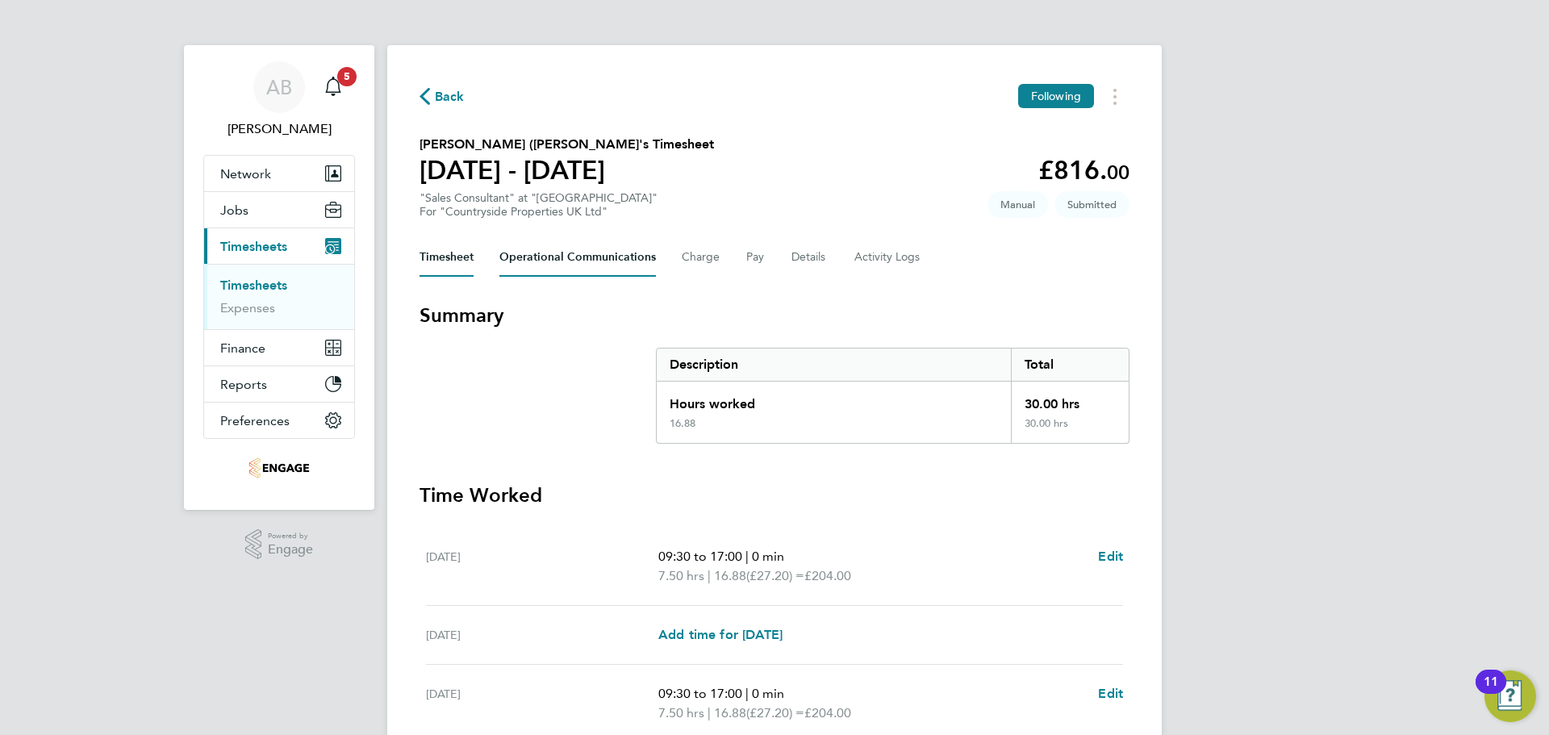
click at [574, 265] on Communications-tab "Operational Communications" at bounding box center [577, 257] width 157 height 39
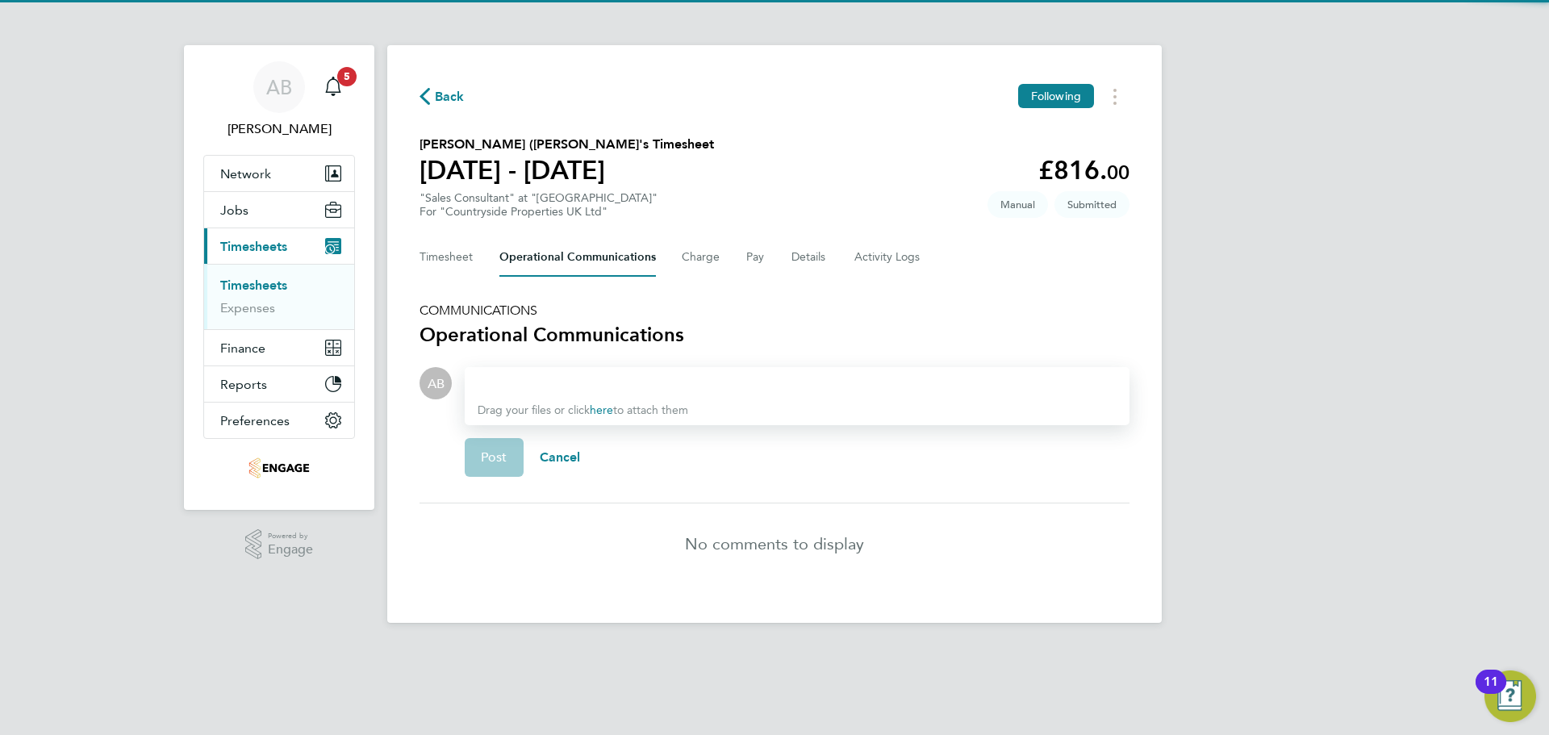
click at [544, 381] on div at bounding box center [797, 383] width 639 height 19
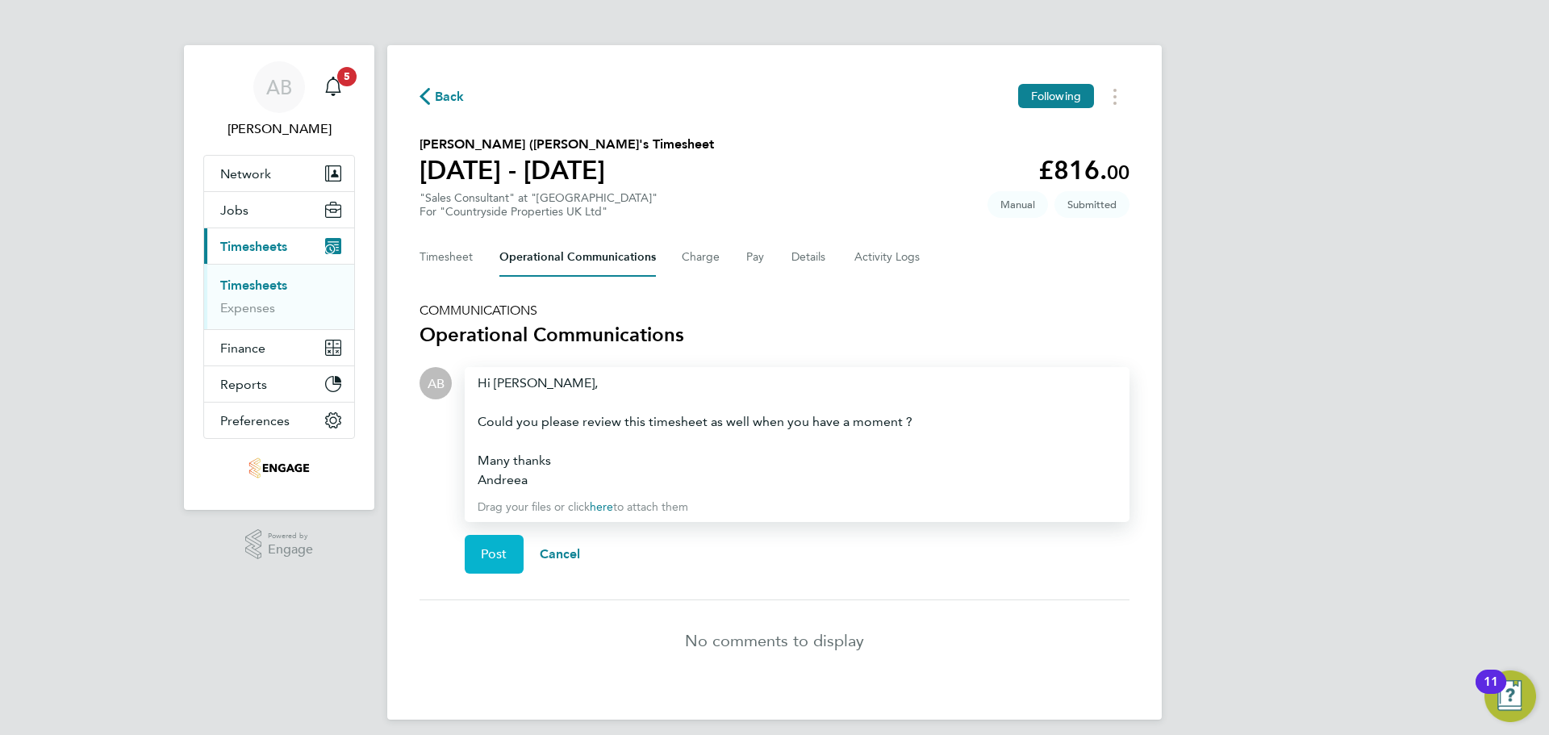
click at [491, 549] on span "Post" at bounding box center [494, 554] width 27 height 16
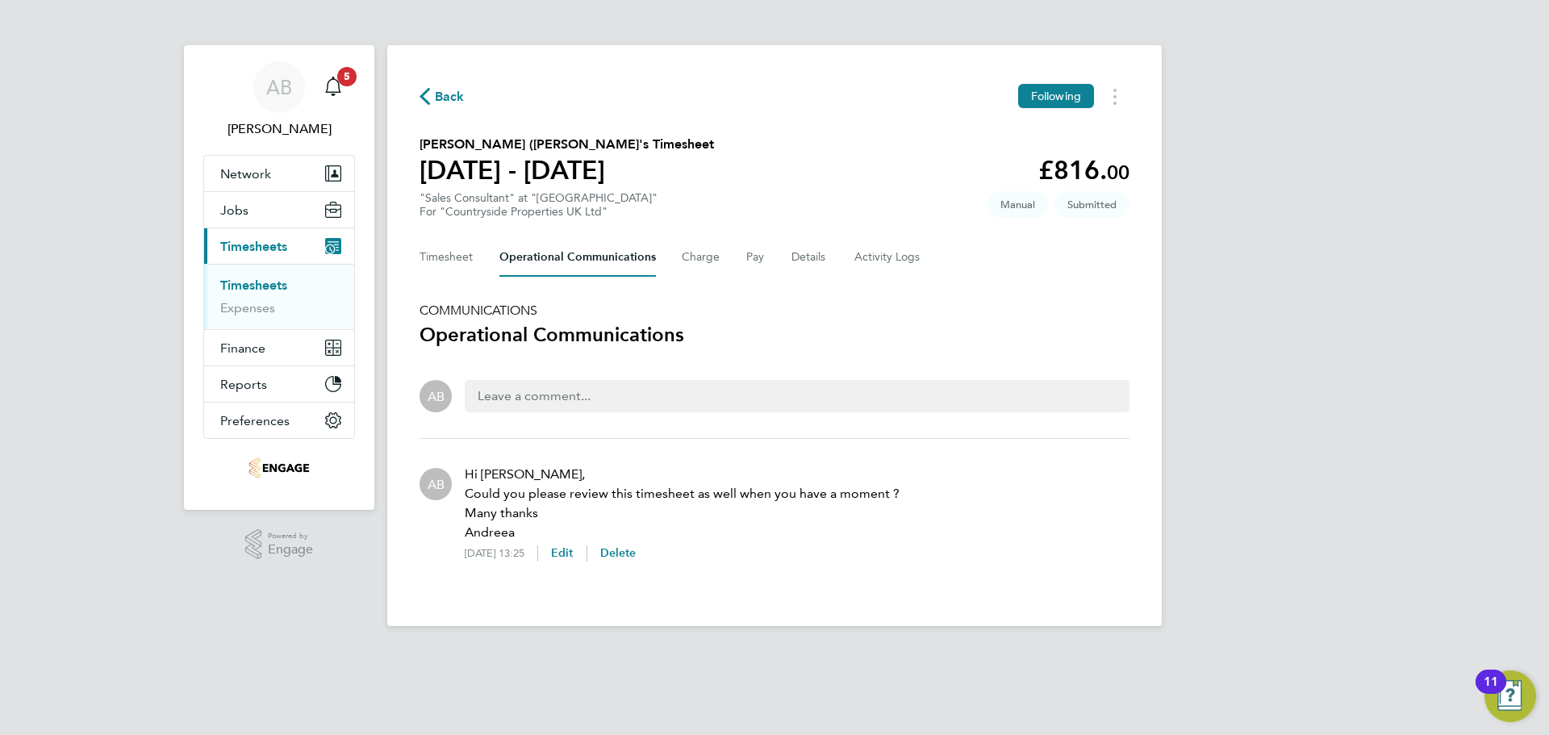
click at [445, 98] on span "Back" at bounding box center [450, 96] width 30 height 19
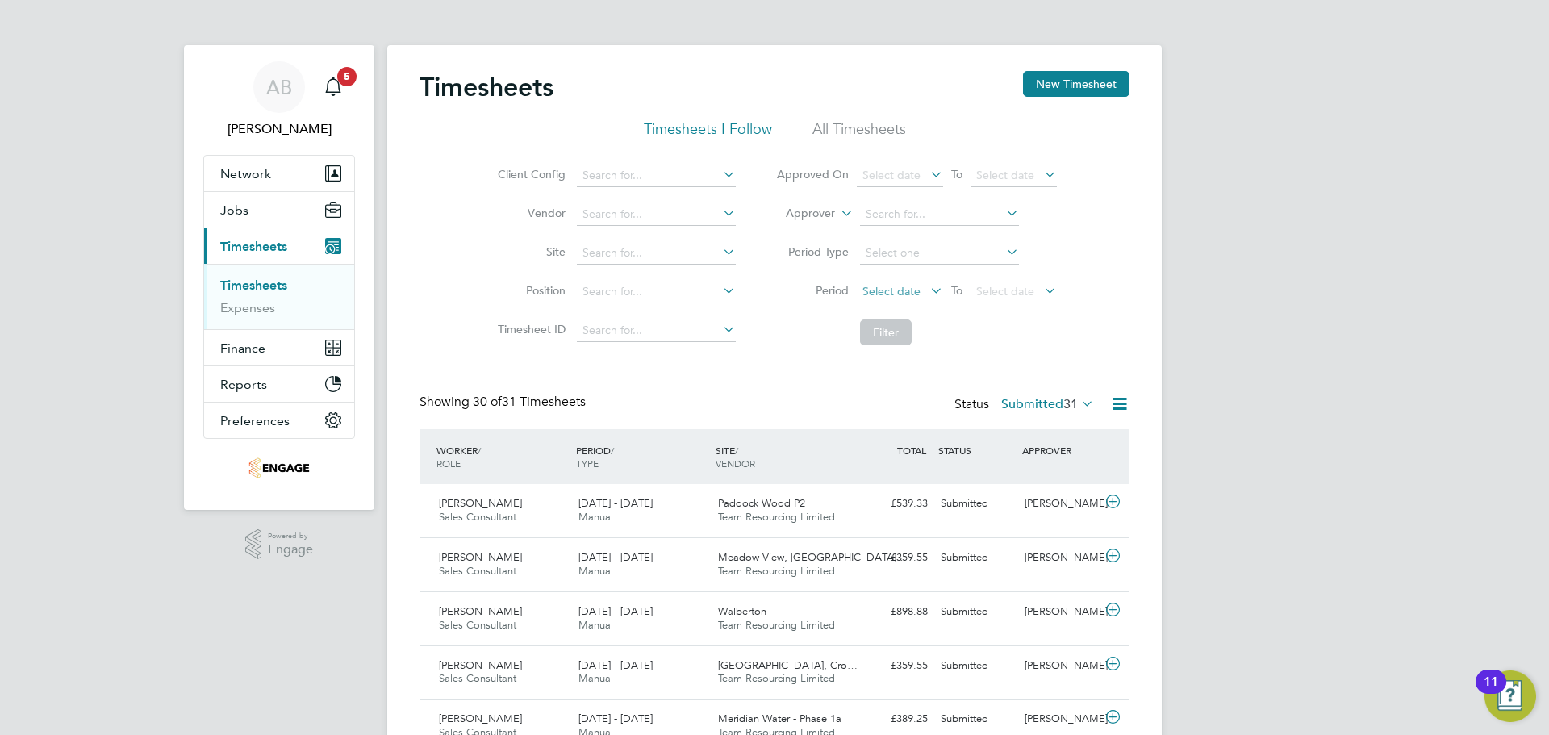
click at [923, 285] on span "Select date" at bounding box center [900, 293] width 86 height 22
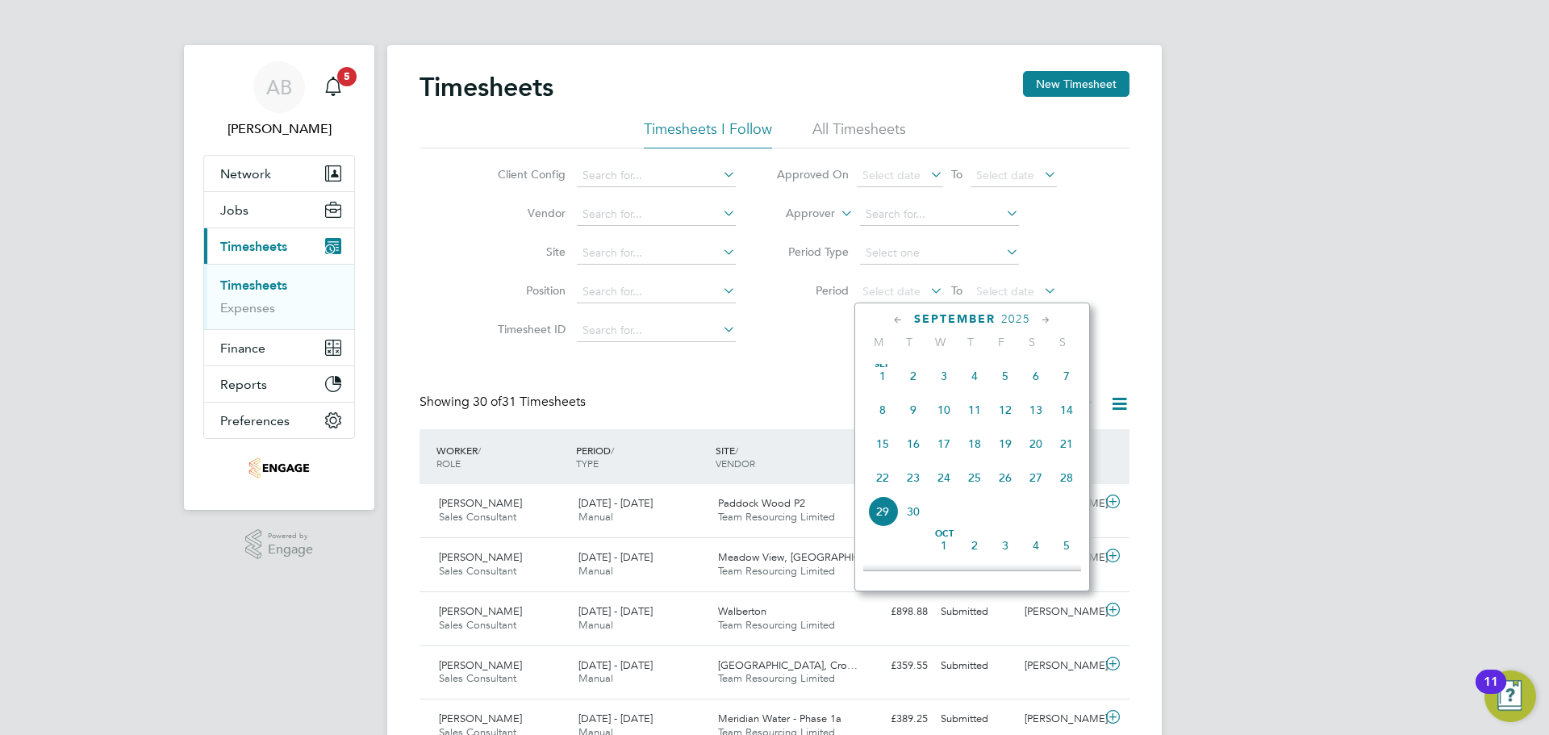
click at [884, 391] on span "[DATE]" at bounding box center [882, 376] width 31 height 31
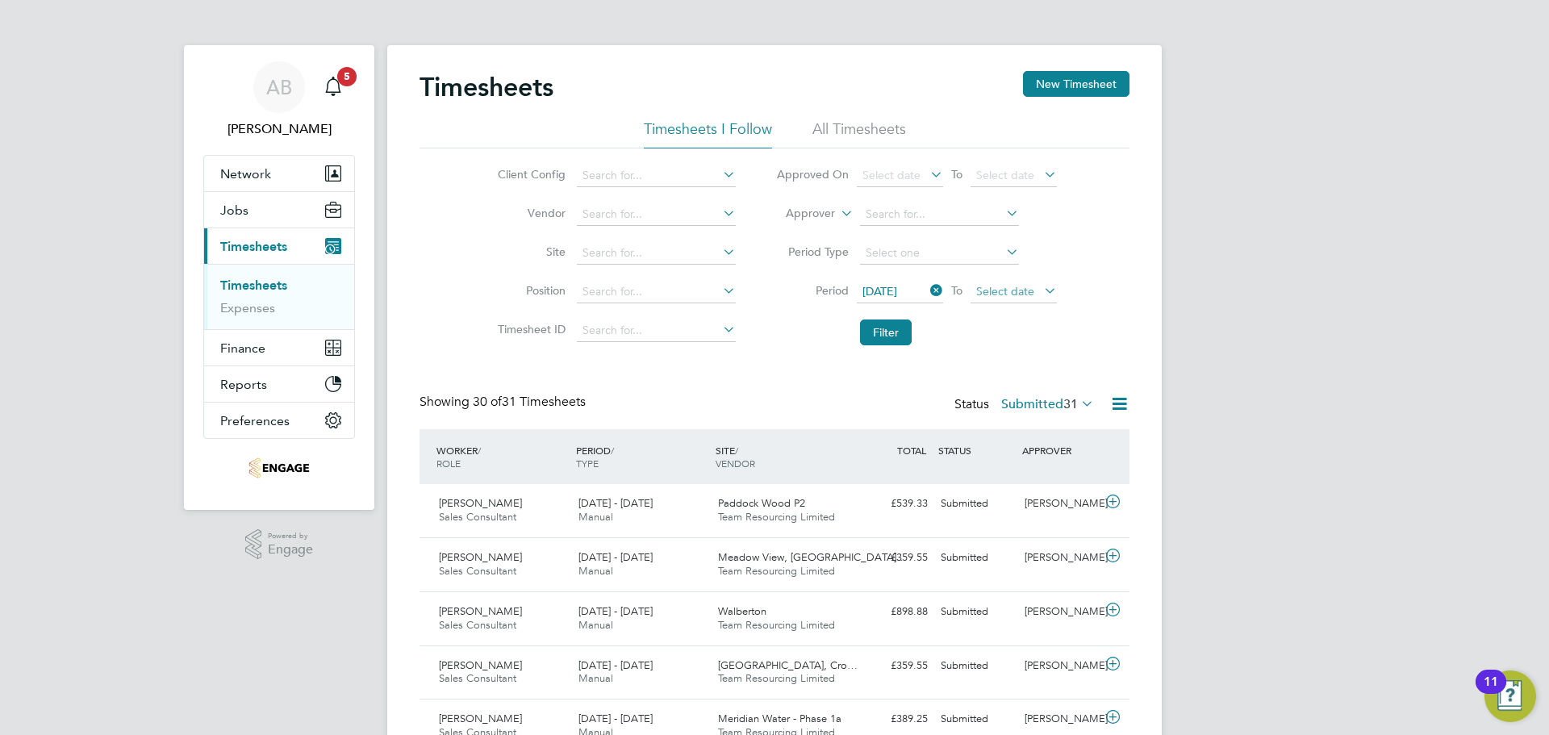
click at [1010, 286] on span "Select date" at bounding box center [1005, 291] width 58 height 15
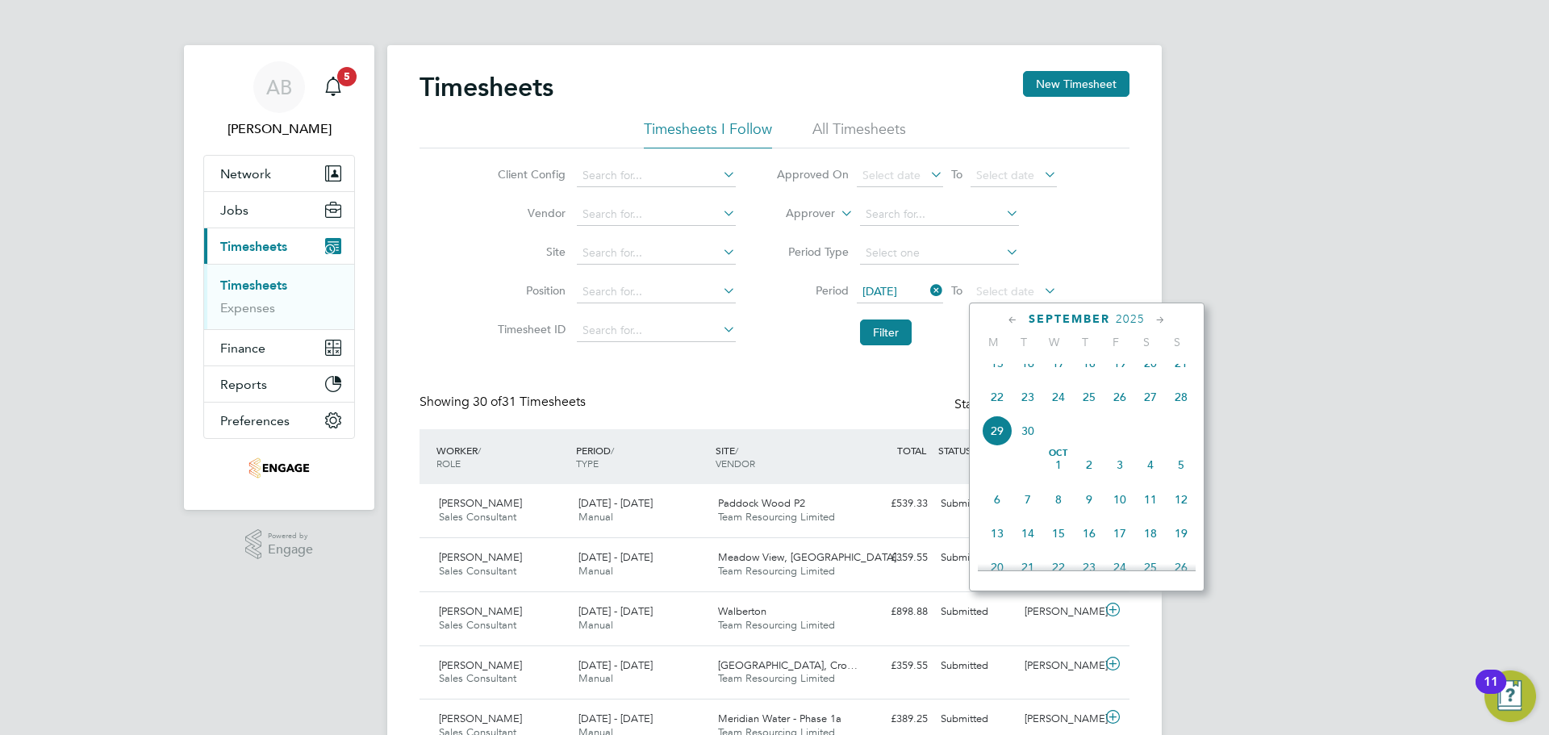
click at [1177, 408] on span "28" at bounding box center [1181, 397] width 31 height 31
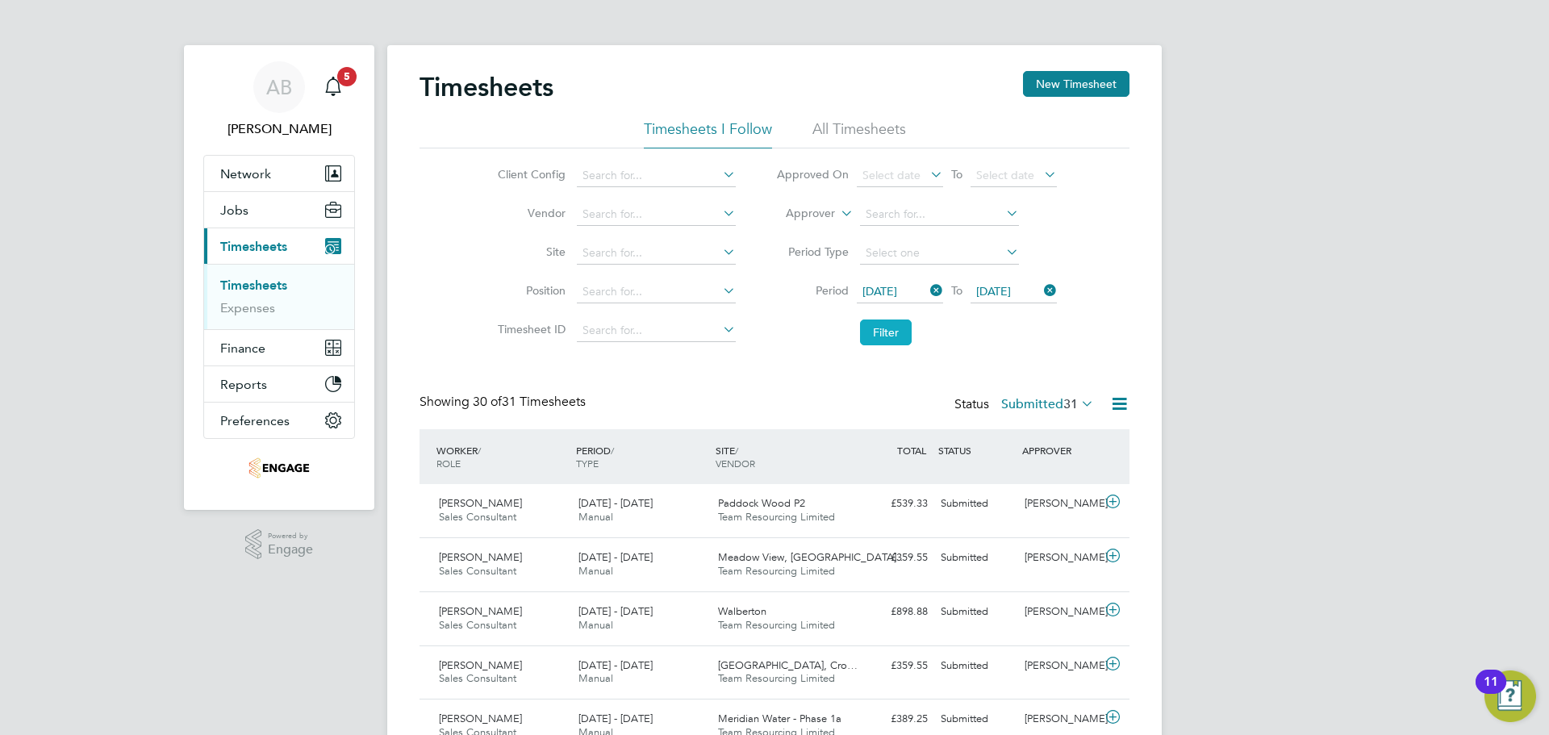
click at [896, 333] on button "Filter" at bounding box center [886, 332] width 52 height 26
click at [1121, 404] on icon at bounding box center [1119, 404] width 20 height 20
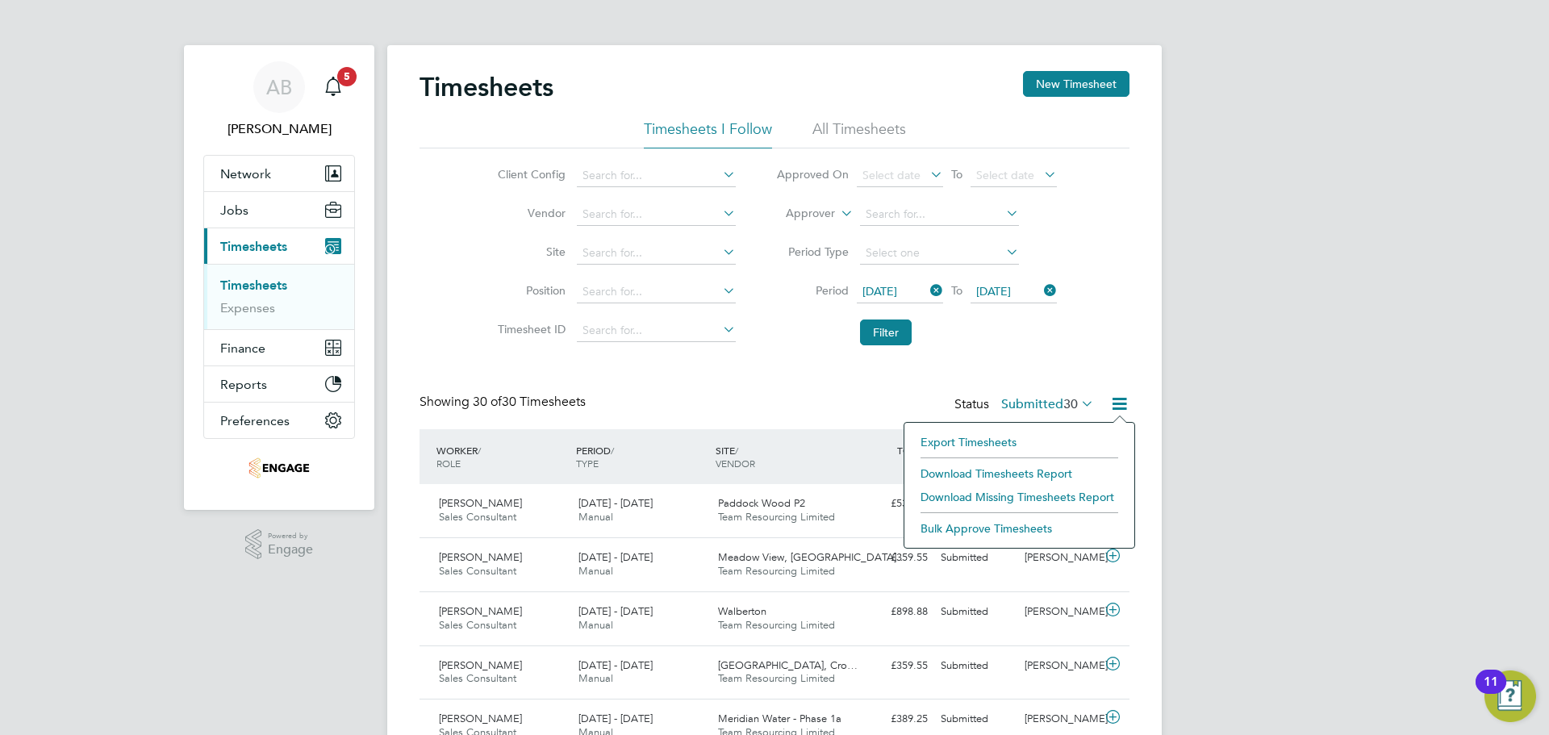
click at [1013, 474] on li "Download Timesheets Report" at bounding box center [1019, 473] width 214 height 23
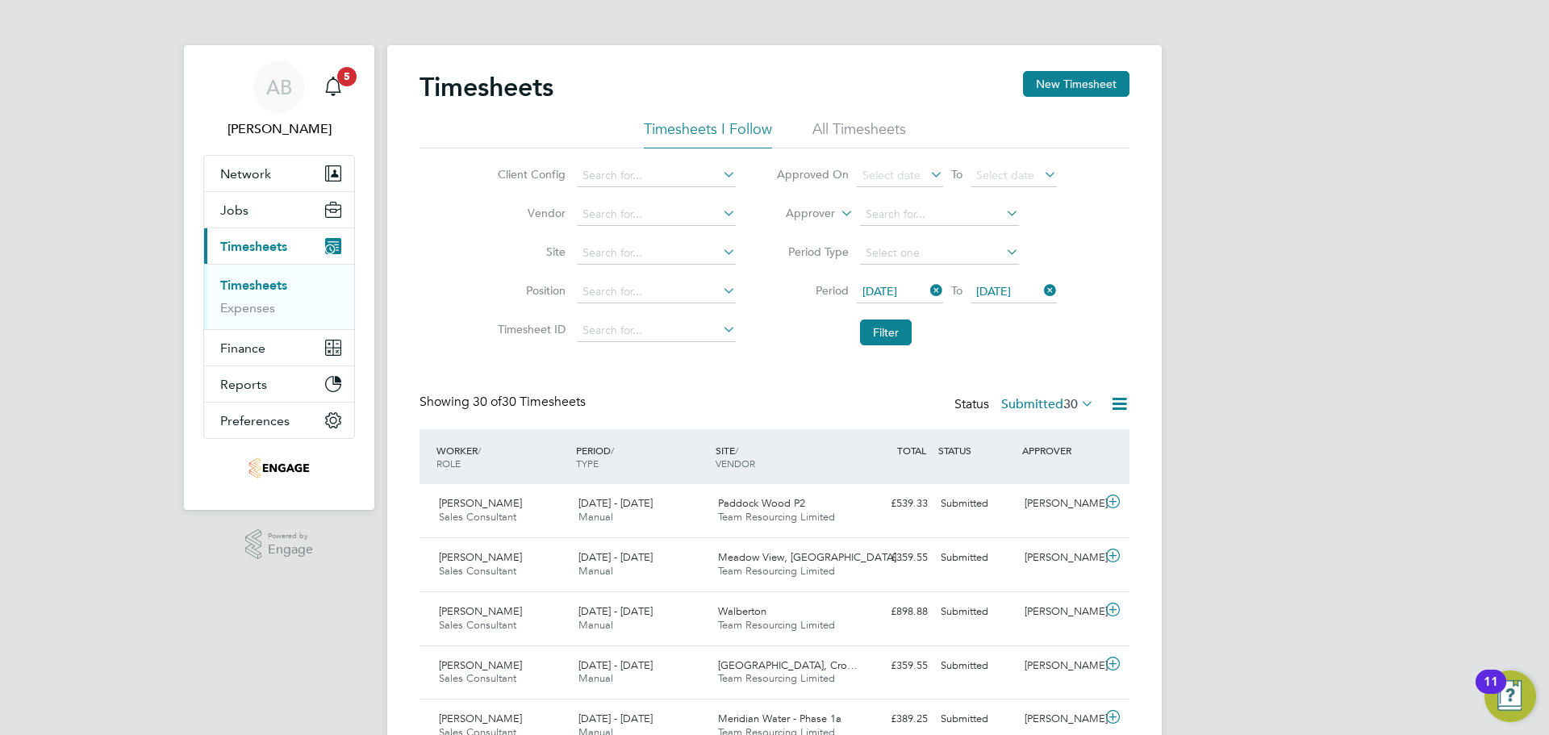
drag, startPoint x: 788, startPoint y: 400, endPoint x: 821, endPoint y: 235, distance: 168.5
click at [788, 398] on div "Showing 30 of 30 Timesheets Status Submitted 30" at bounding box center [775, 411] width 710 height 35
